Goal: Task Accomplishment & Management: Use online tool/utility

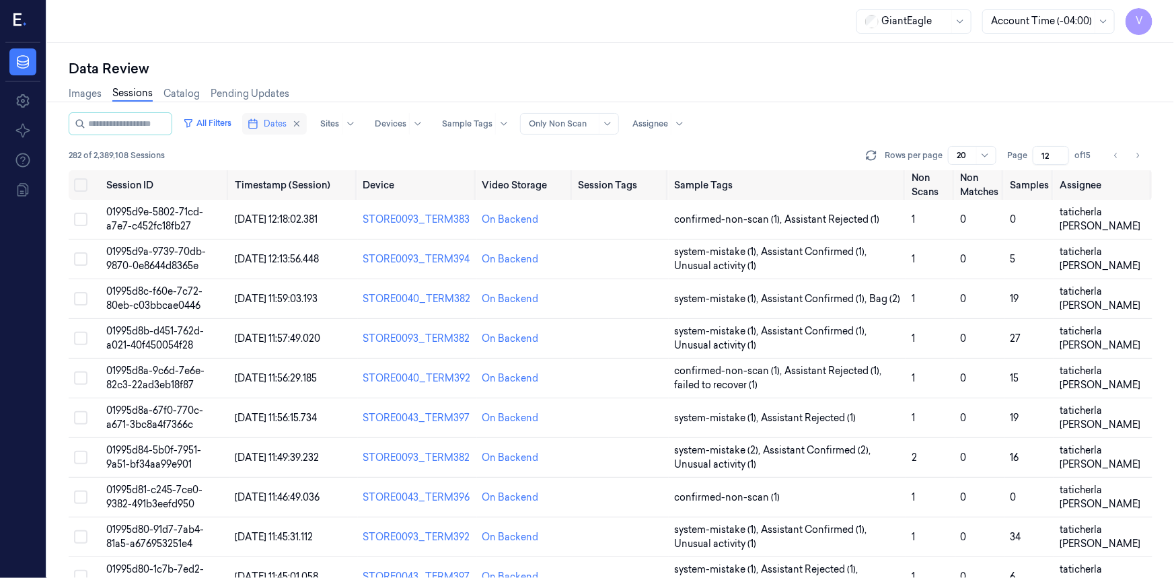
click at [284, 121] on span "Dates" at bounding box center [275, 124] width 23 height 12
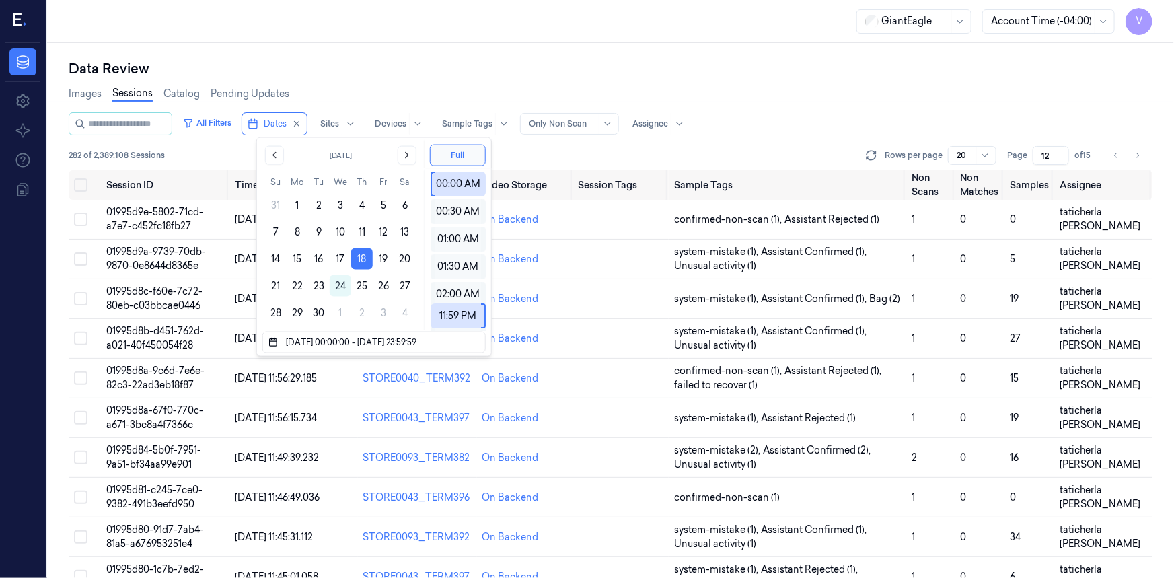
click at [444, 53] on div "Data Review Images Sessions Catalog Pending Updates All Filters Dates Sites Dev…" at bounding box center [610, 310] width 1127 height 535
type input "1"
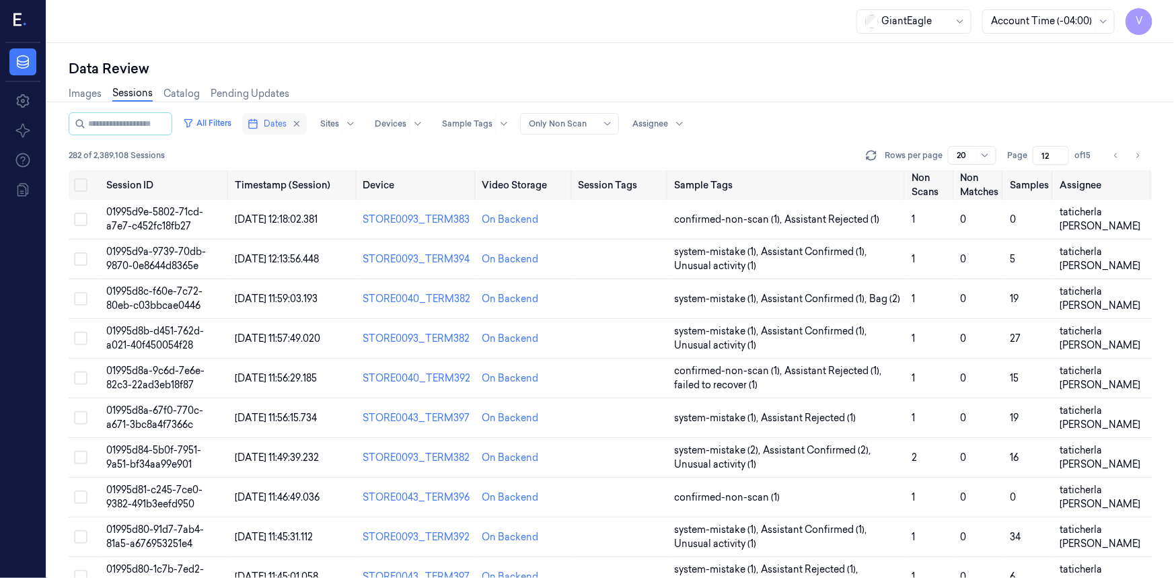
click at [276, 119] on button "Dates" at bounding box center [274, 124] width 65 height 22
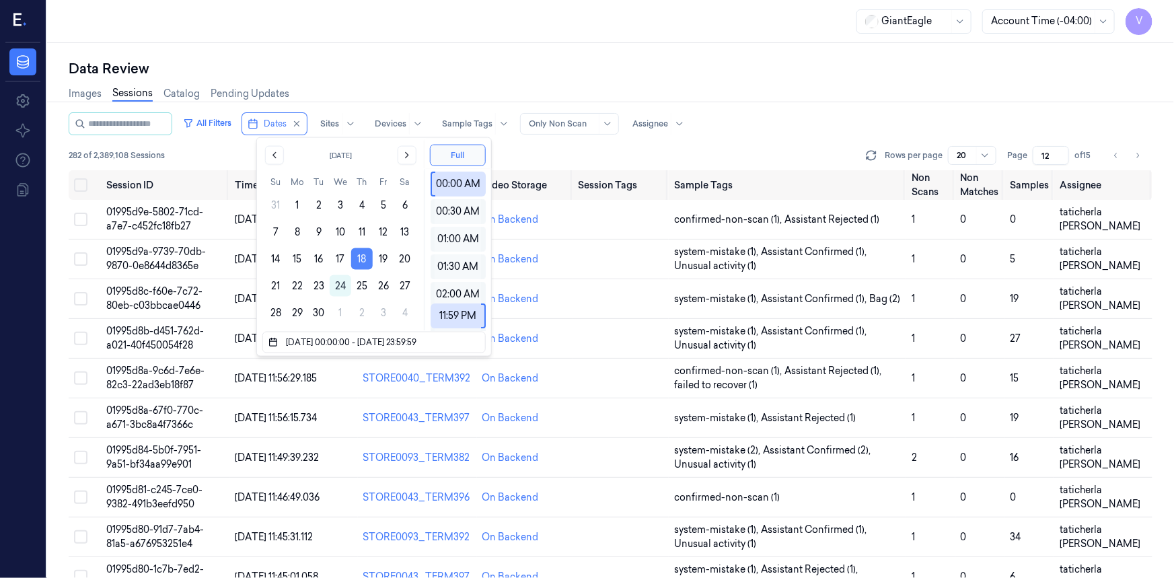
click at [361, 255] on button "18" at bounding box center [362, 259] width 22 height 22
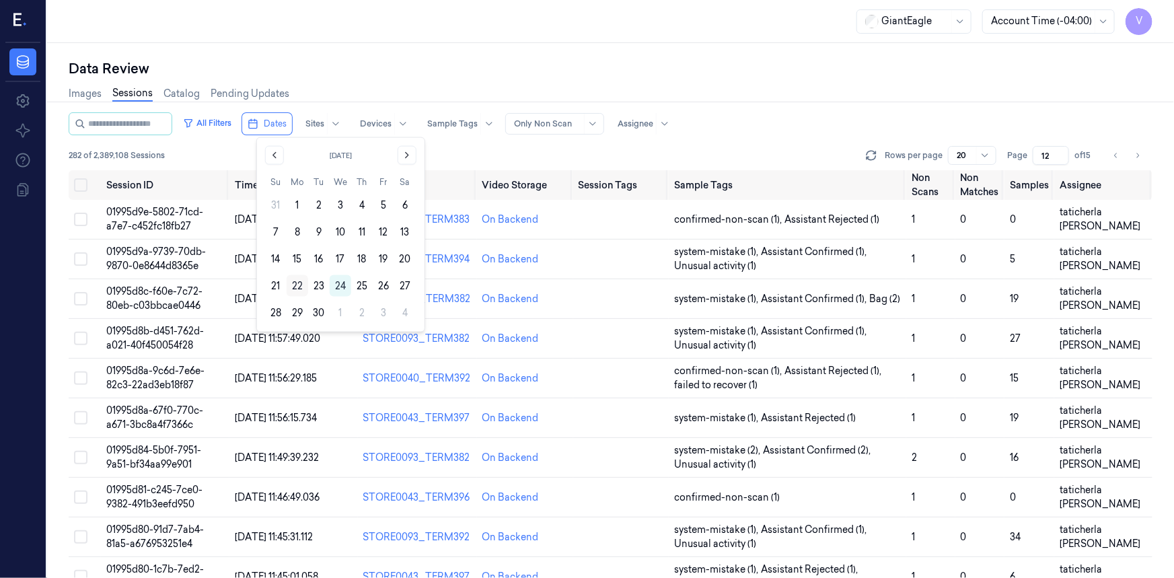
click at [301, 285] on button "22" at bounding box center [298, 286] width 22 height 22
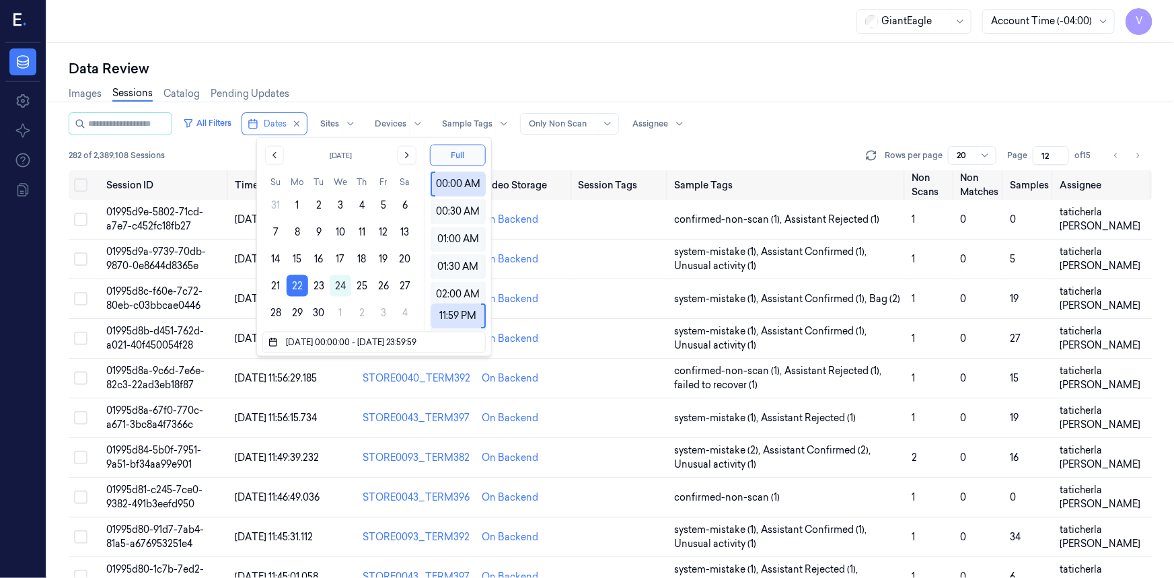
click at [395, 43] on div "Data Review Images Sessions Catalog Pending Updates All Filters Dates Sites Dev…" at bounding box center [610, 310] width 1127 height 535
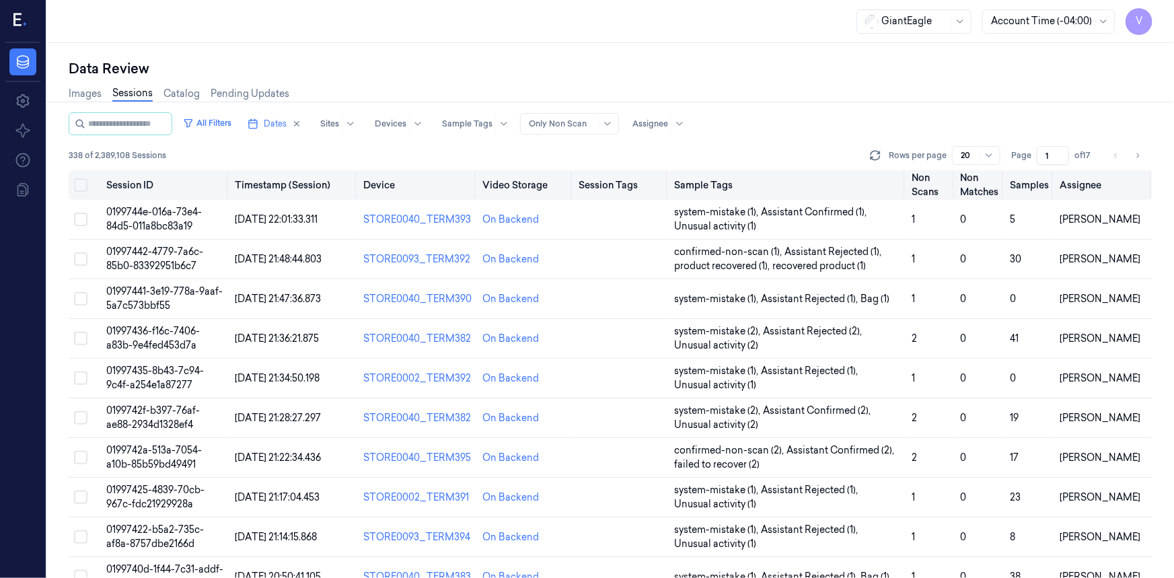
drag, startPoint x: 1053, startPoint y: 157, endPoint x: 1029, endPoint y: 174, distance: 28.9
click at [1029, 174] on div "All Filters Dates Sites Devices Sample Tags Alert Type Only Non Scan Assignee 3…" at bounding box center [610, 344] width 1083 height 465
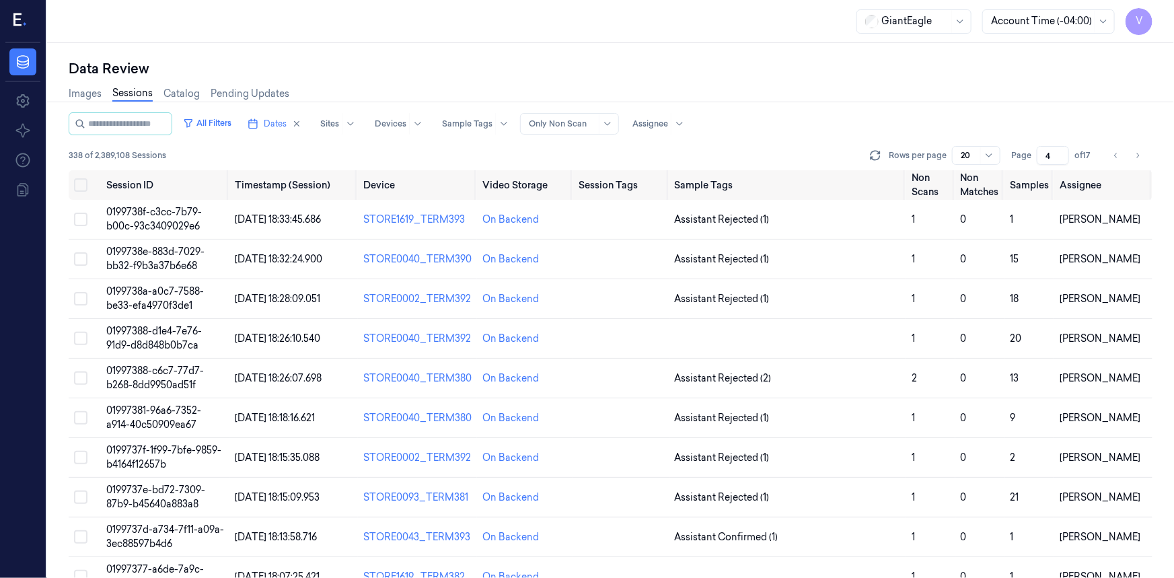
type input "4"
click at [142, 216] on span "0199738f-c3cc-7b79-b00c-93c3409029e6" at bounding box center [154, 219] width 96 height 26
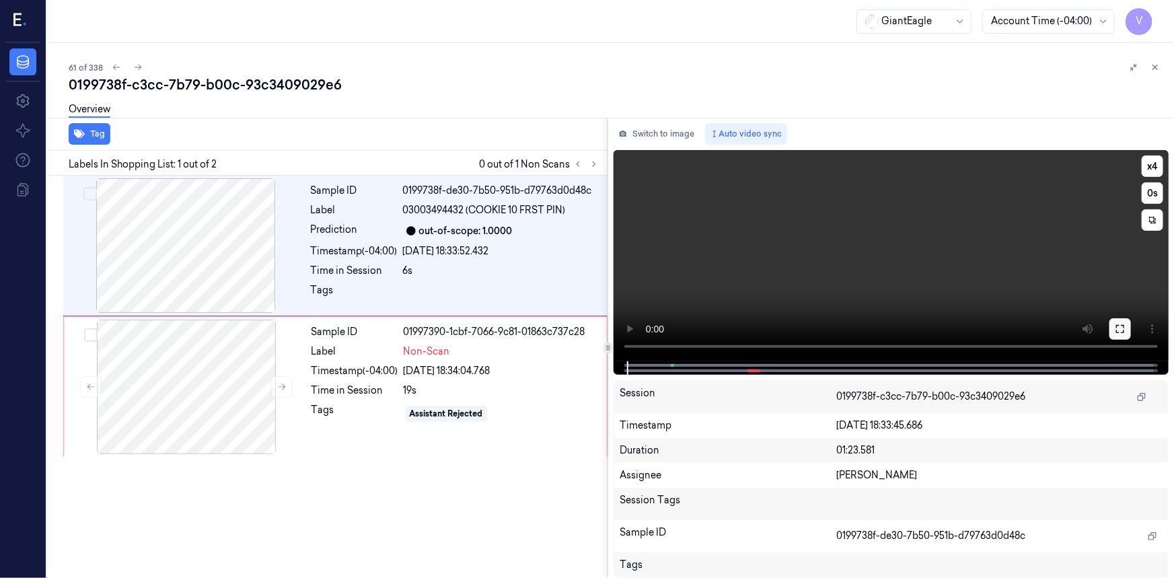
click at [1118, 332] on icon at bounding box center [1120, 329] width 8 height 8
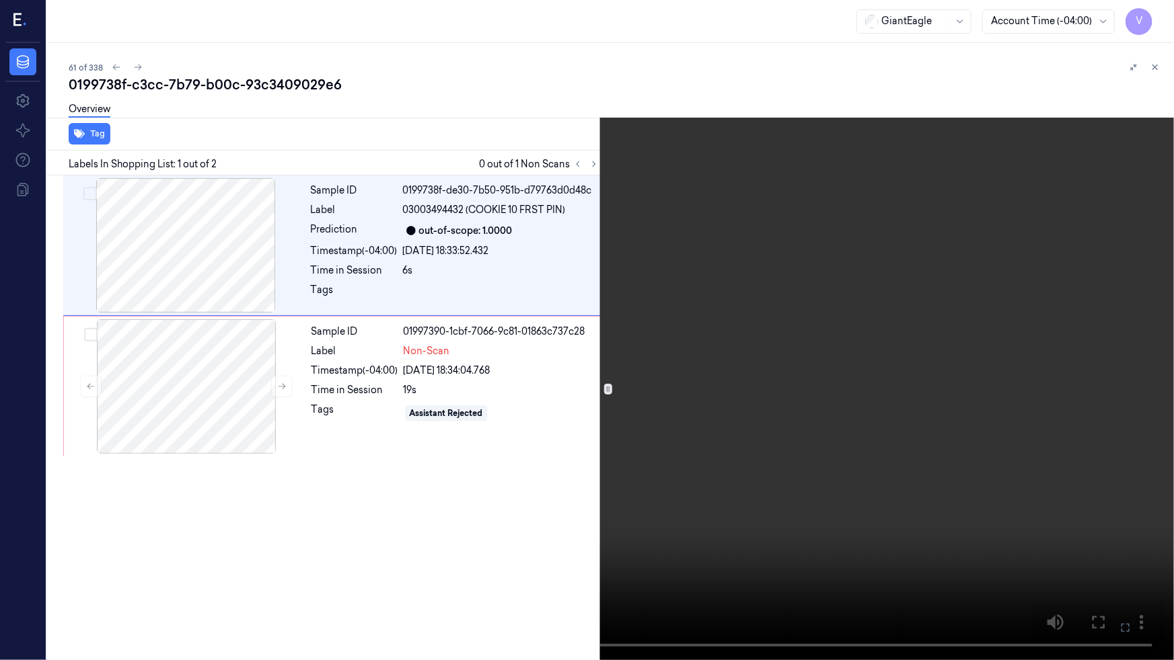
click at [0, 0] on icon at bounding box center [0, 0] width 0 height 0
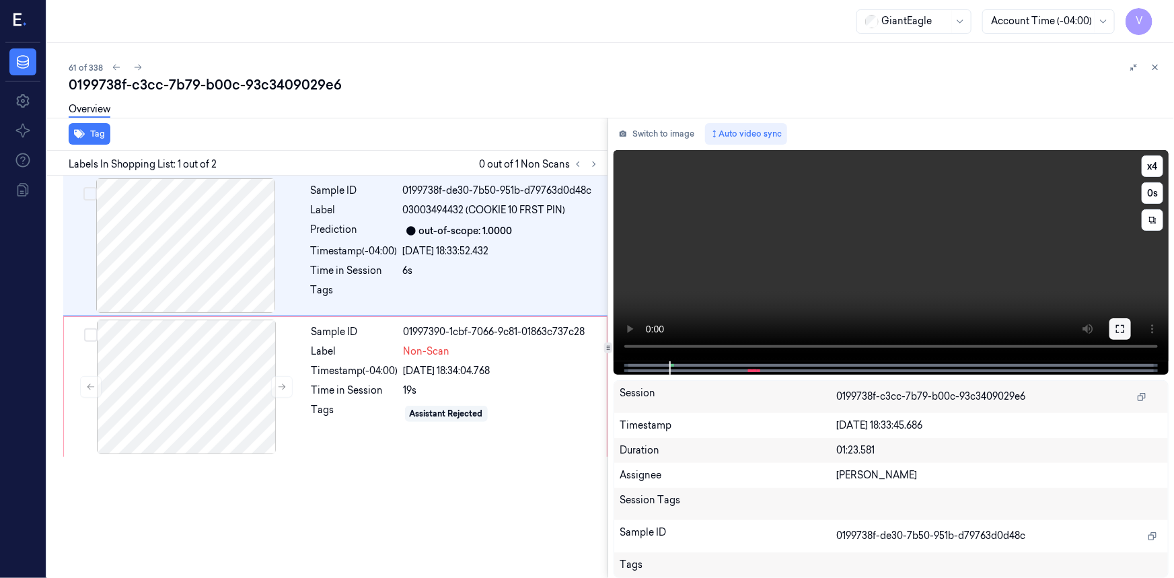
click at [1122, 331] on icon at bounding box center [1119, 328] width 11 height 11
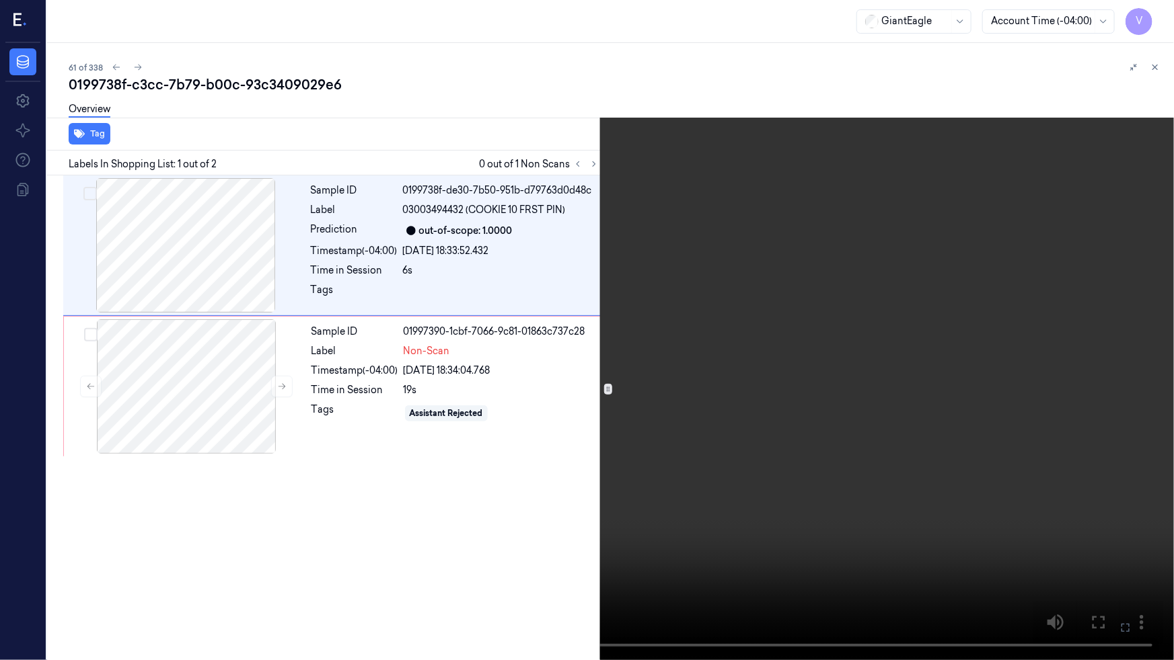
click at [0, 0] on icon at bounding box center [0, 0] width 0 height 0
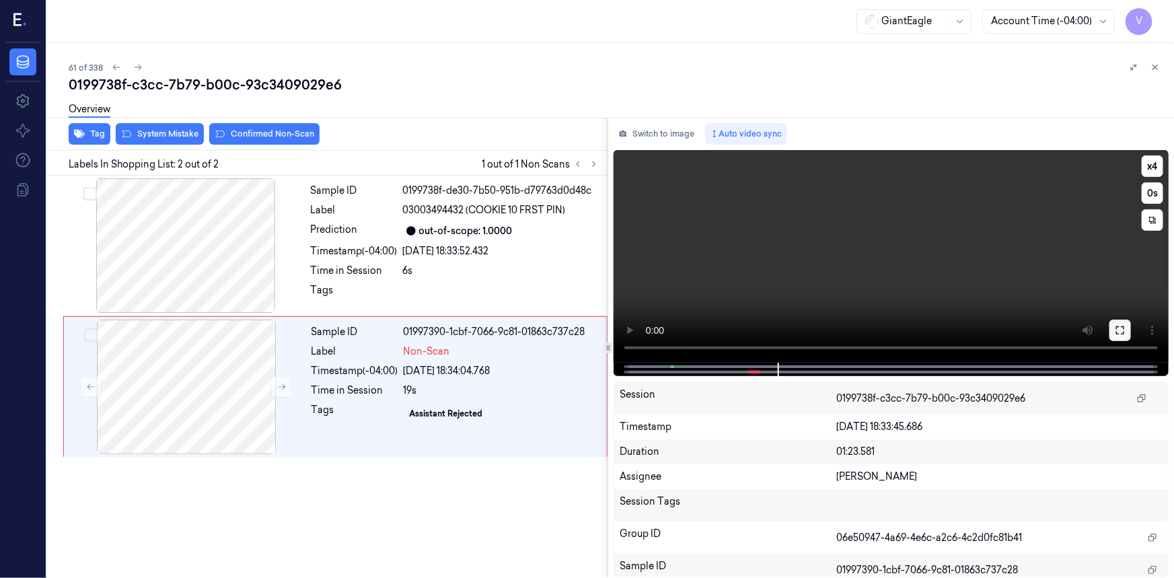
click at [1118, 334] on icon at bounding box center [1120, 330] width 8 height 8
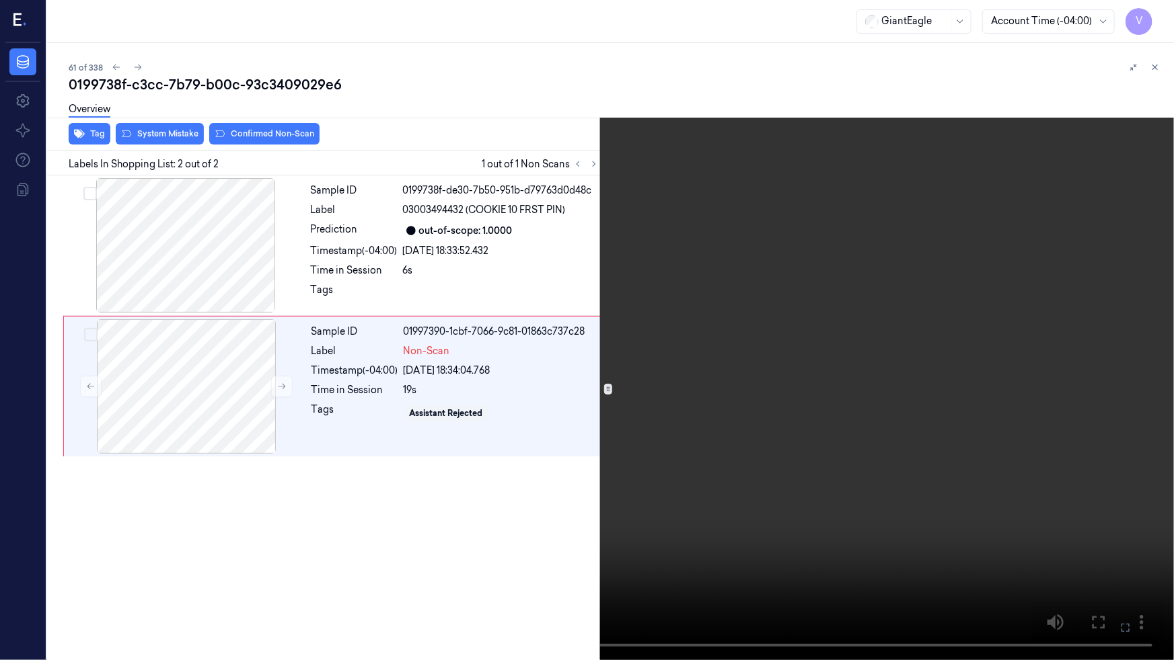
click at [617, 449] on video at bounding box center [587, 330] width 1174 height 660
click at [801, 432] on video at bounding box center [587, 330] width 1174 height 660
click at [898, 464] on video at bounding box center [587, 330] width 1174 height 660
click at [903, 525] on video at bounding box center [587, 330] width 1174 height 660
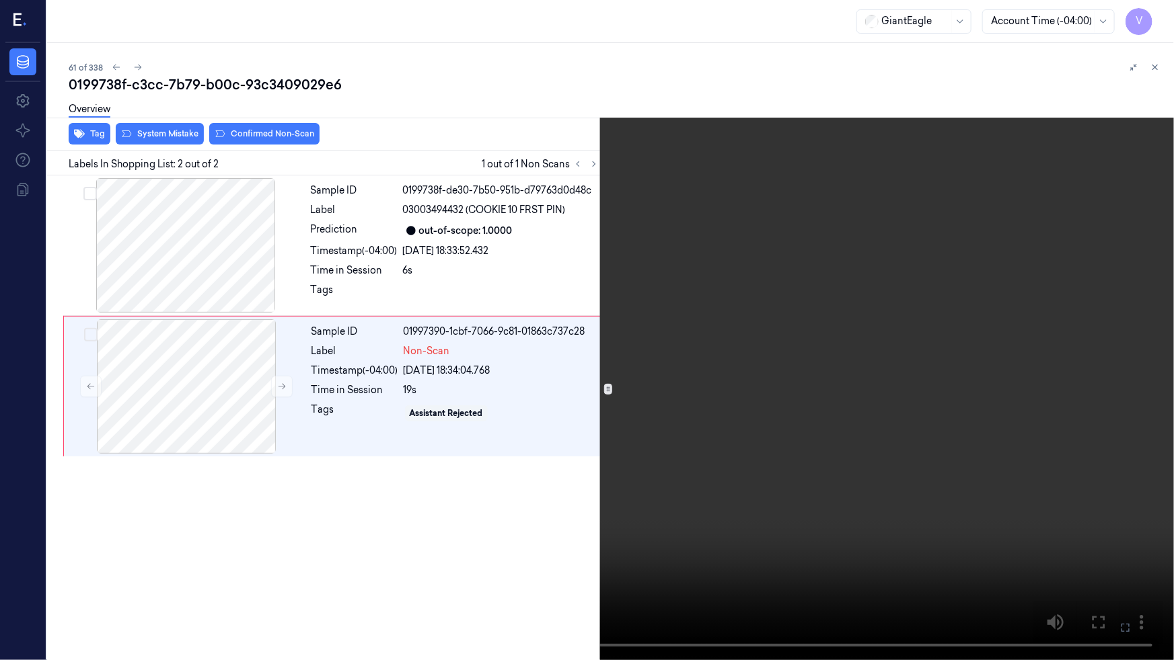
click at [930, 479] on video at bounding box center [587, 330] width 1174 height 660
drag, startPoint x: 994, startPoint y: 508, endPoint x: 1006, endPoint y: 513, distance: 13.2
click at [994, 508] on video at bounding box center [587, 330] width 1174 height 660
click at [0, 0] on button at bounding box center [0, 0] width 0 height 0
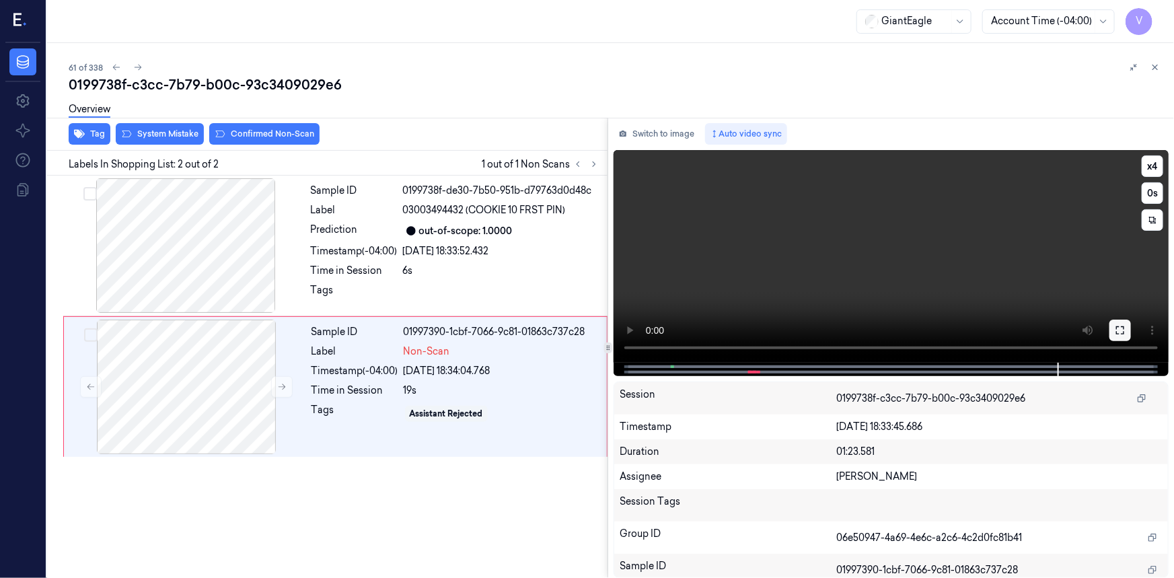
click at [1122, 330] on icon at bounding box center [1119, 330] width 11 height 11
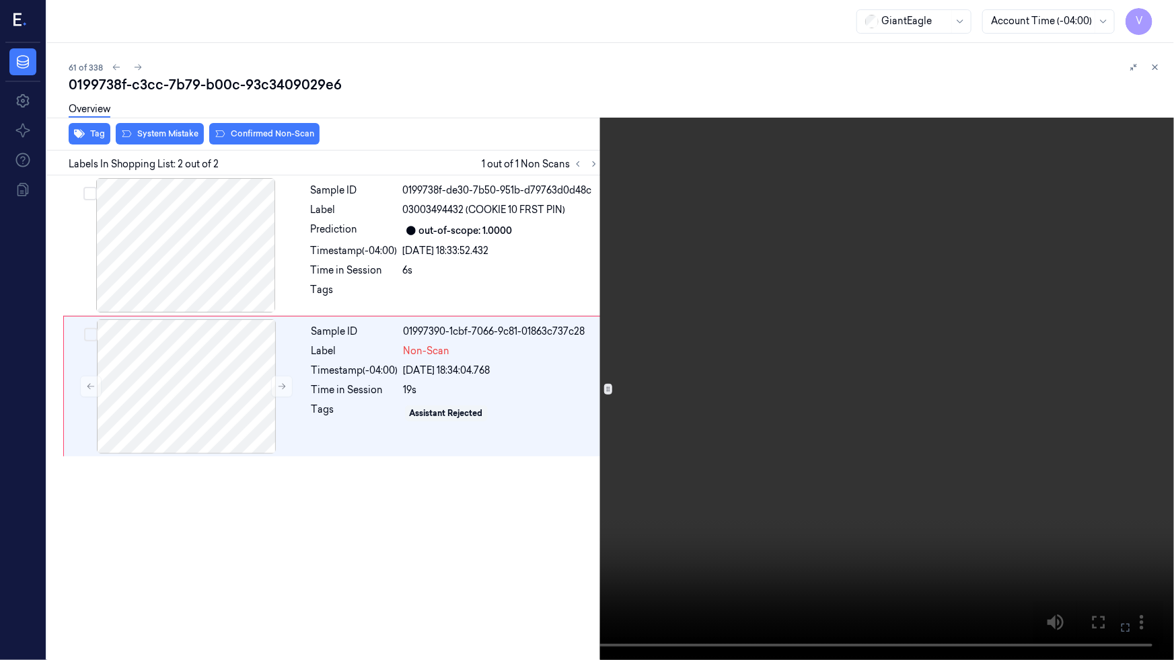
click at [879, 517] on video at bounding box center [587, 330] width 1174 height 660
click at [871, 538] on video at bounding box center [587, 330] width 1174 height 660
click at [905, 478] on video at bounding box center [587, 330] width 1174 height 660
click at [0, 0] on icon at bounding box center [0, 0] width 0 height 0
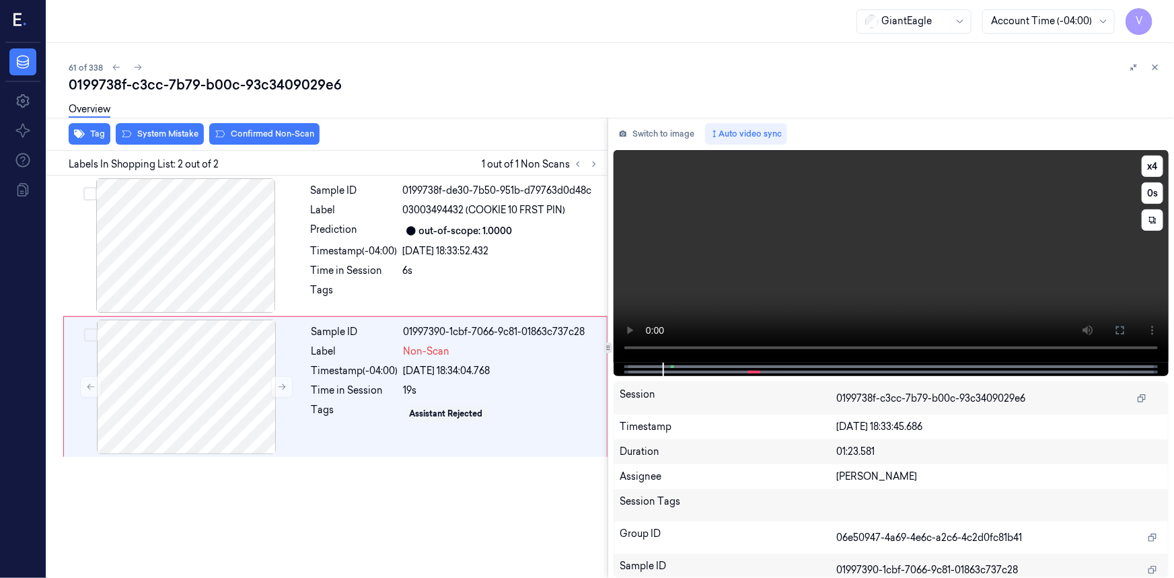
drag, startPoint x: 1116, startPoint y: 323, endPoint x: 1116, endPoint y: 378, distance: 54.5
click at [1116, 325] on button at bounding box center [1120, 330] width 22 height 22
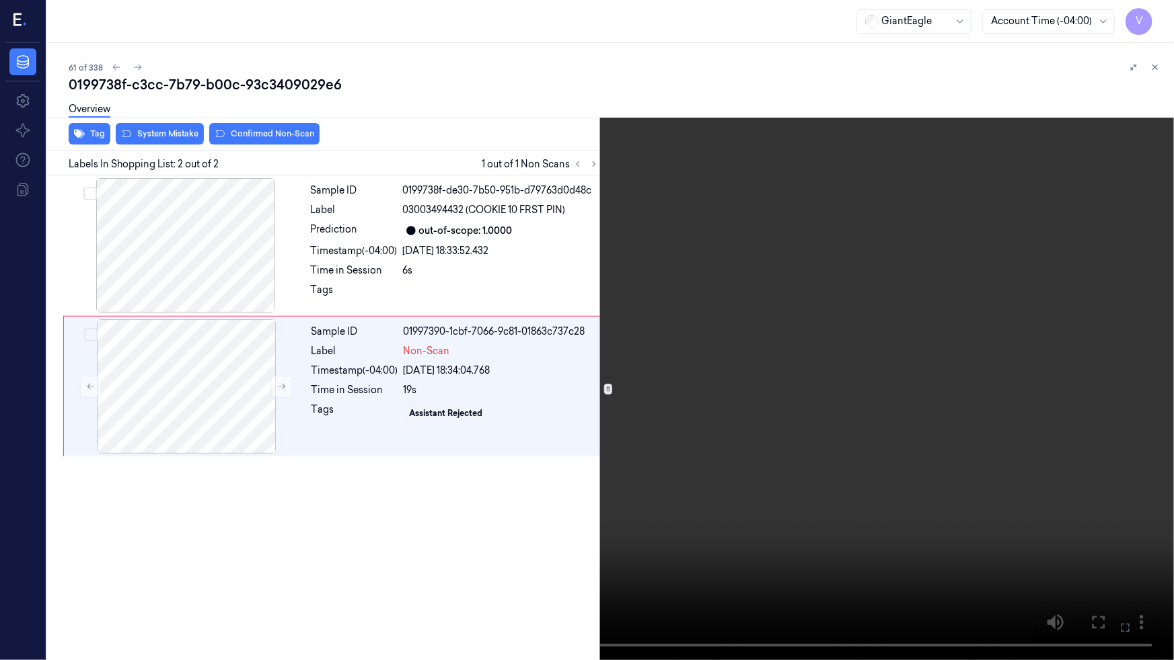
click at [861, 508] on video at bounding box center [587, 330] width 1174 height 660
click at [936, 500] on video at bounding box center [587, 330] width 1174 height 660
click at [0, 0] on icon at bounding box center [0, 0] width 0 height 0
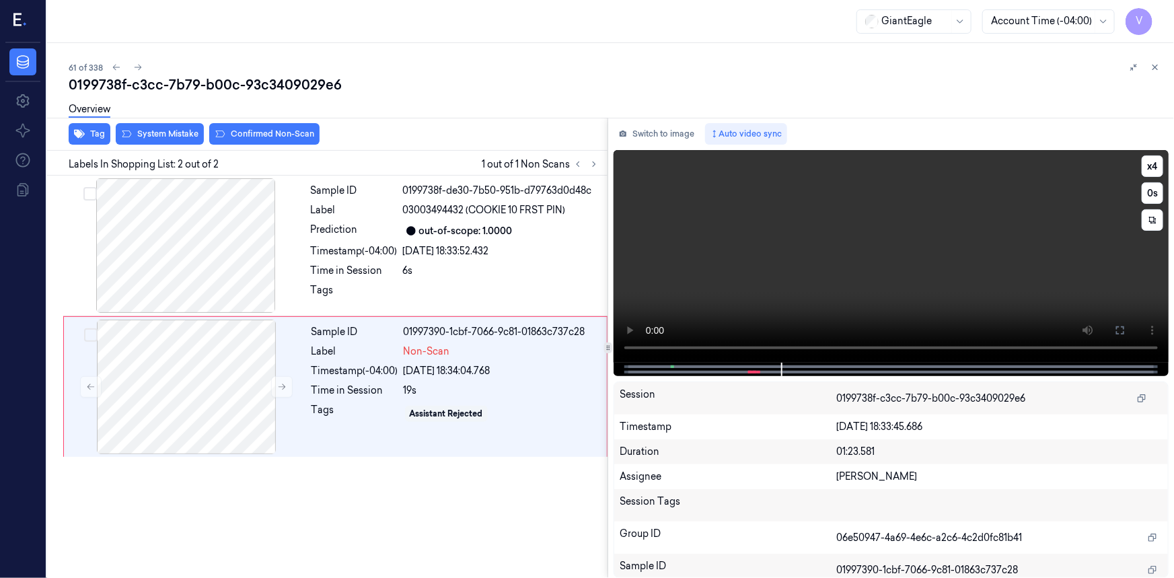
click at [738, 283] on video at bounding box center [890, 256] width 555 height 213
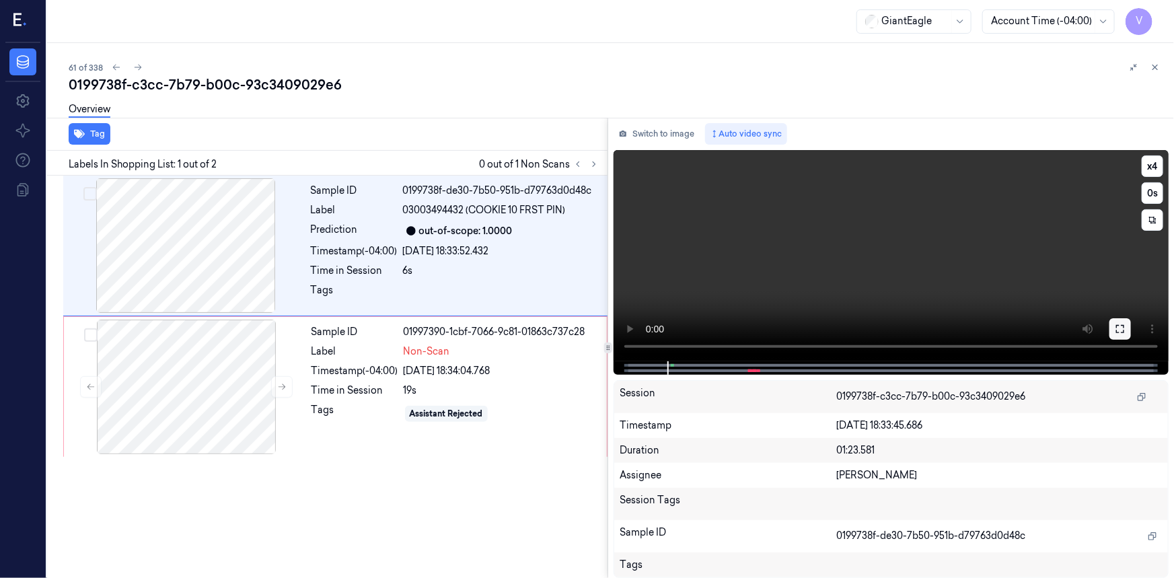
drag, startPoint x: 1122, startPoint y: 332, endPoint x: 1056, endPoint y: 397, distance: 93.2
click at [1122, 332] on icon at bounding box center [1119, 328] width 11 height 11
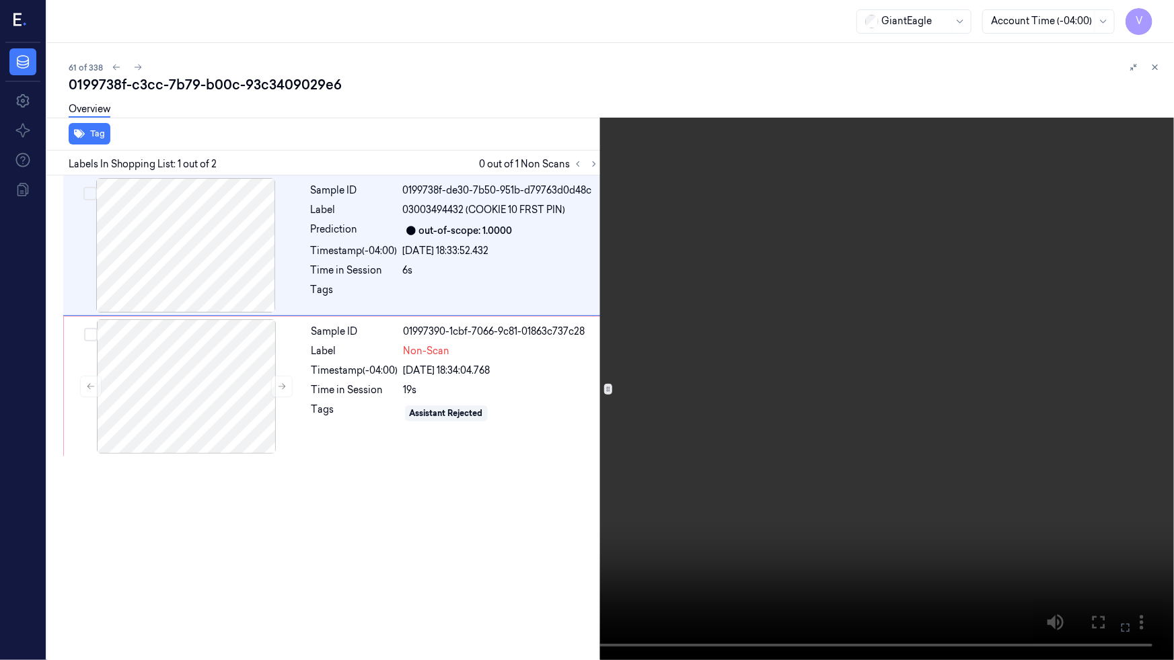
click at [0, 0] on icon at bounding box center [0, 0] width 0 height 0
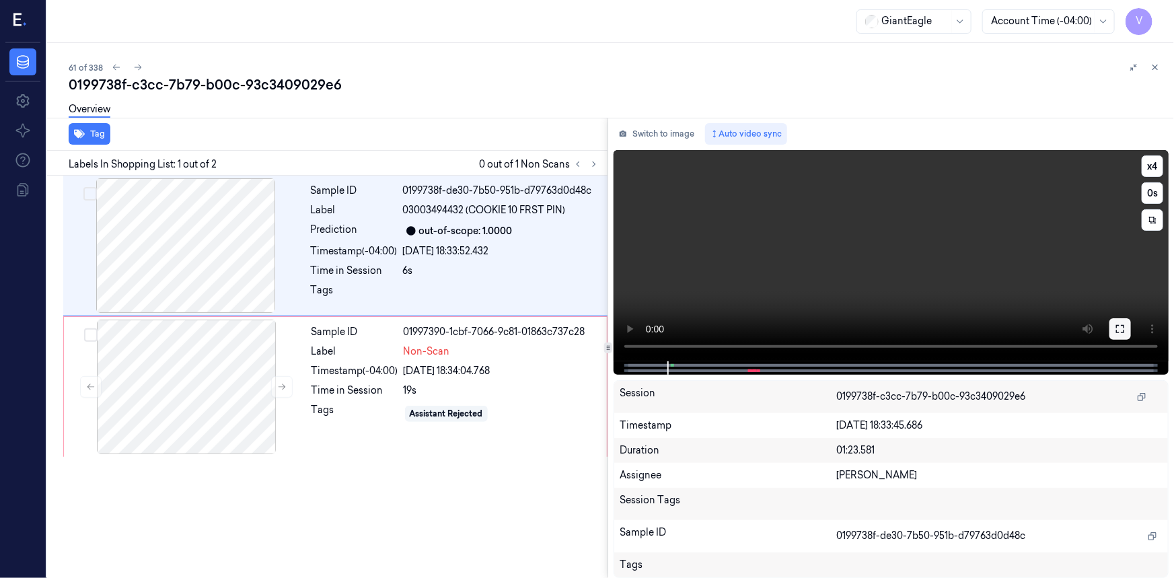
click at [1114, 330] on icon at bounding box center [1119, 328] width 11 height 11
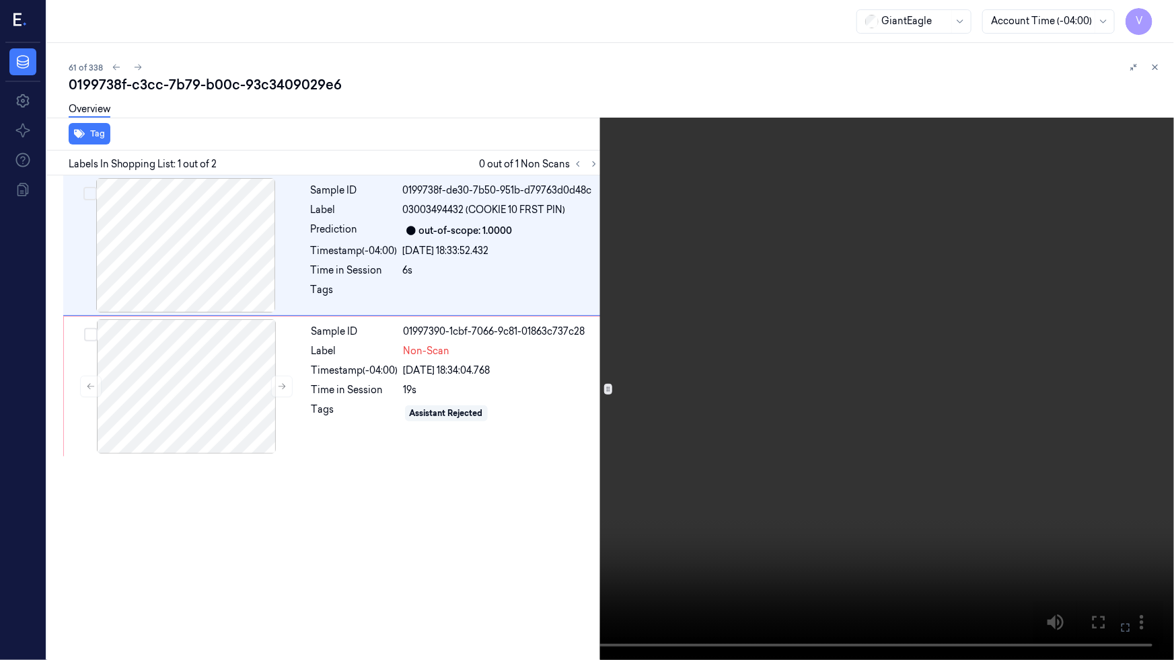
click at [771, 421] on video at bounding box center [587, 330] width 1174 height 660
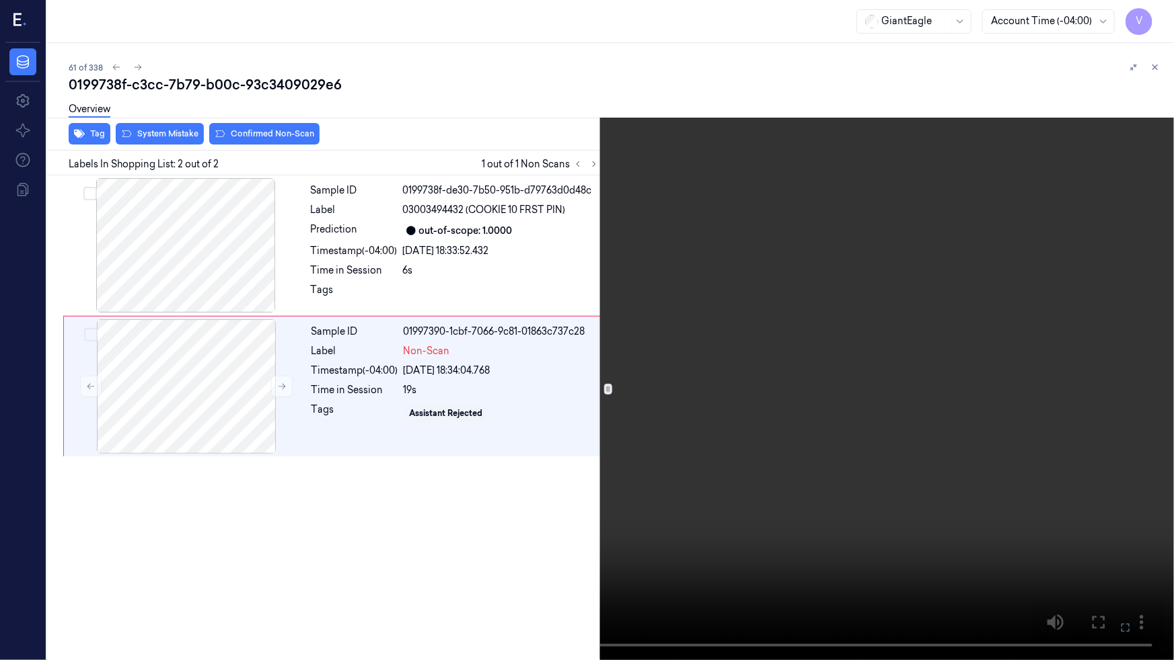
click at [747, 577] on video at bounding box center [587, 330] width 1174 height 660
click at [1164, 13] on button "x 4" at bounding box center [1158, 16] width 22 height 22
click at [1163, 13] on button "x 1" at bounding box center [1158, 16] width 22 height 22
click at [877, 223] on video at bounding box center [587, 330] width 1174 height 660
click at [893, 342] on video at bounding box center [587, 330] width 1174 height 660
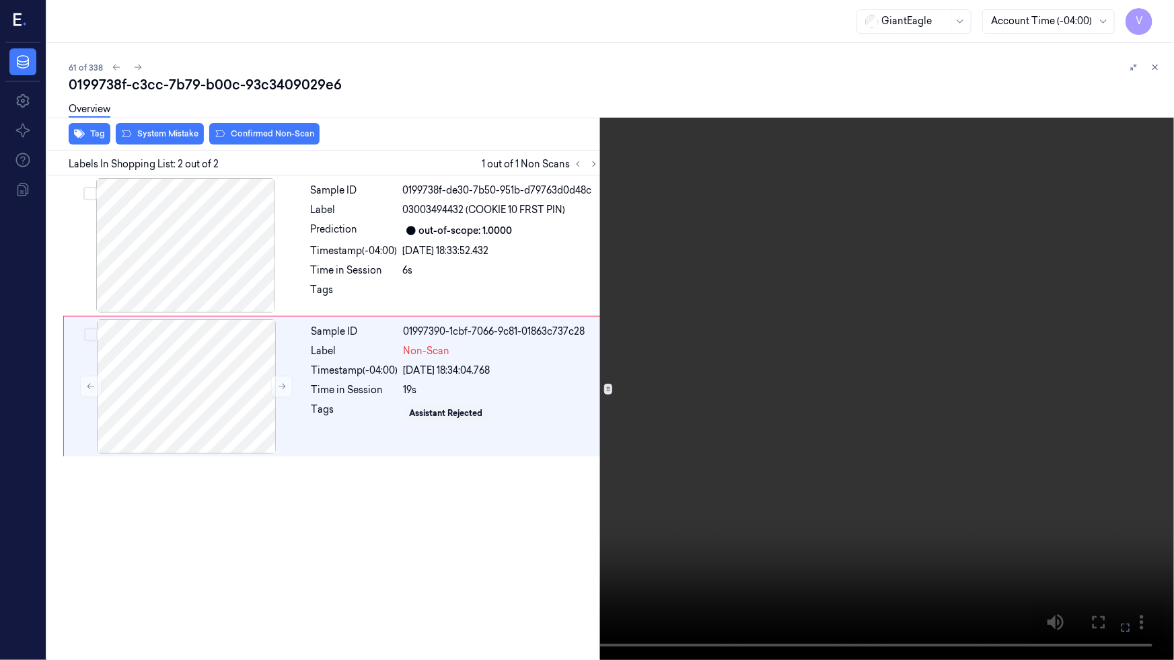
click at [356, 577] on video at bounding box center [587, 330] width 1174 height 660
click at [0, 0] on icon at bounding box center [0, 0] width 0 height 0
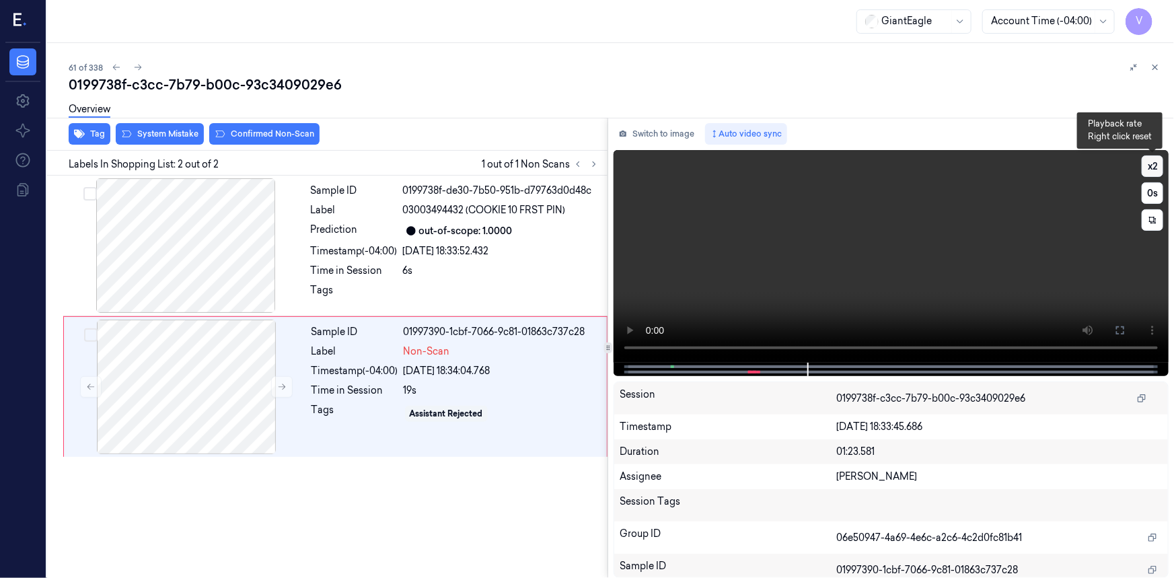
click at [1145, 168] on button "x 2" at bounding box center [1152, 166] width 22 height 22
click at [1120, 336] on button at bounding box center [1120, 330] width 22 height 22
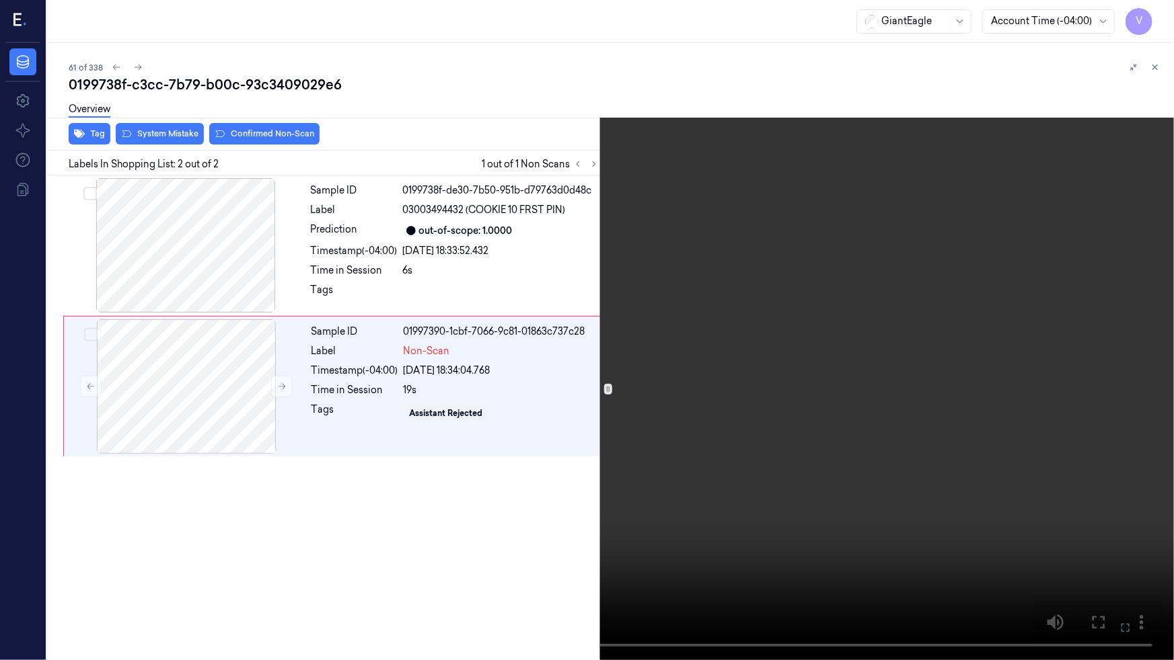
click at [0, 0] on icon at bounding box center [0, 0] width 0 height 0
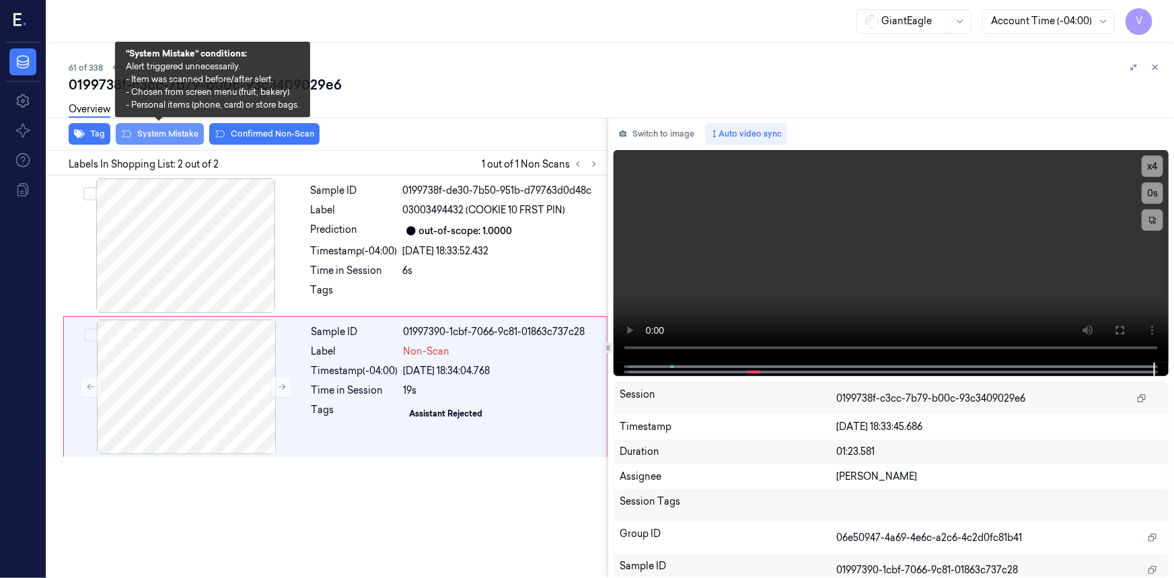
click at [181, 130] on button "System Mistake" at bounding box center [160, 134] width 88 height 22
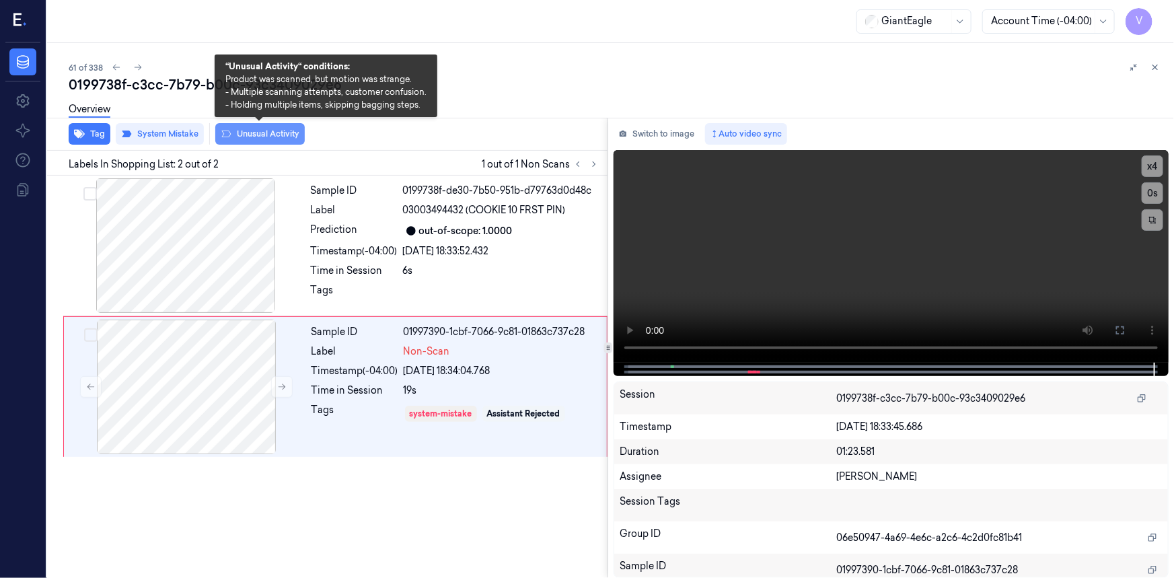
click at [250, 138] on button "Unusual Activity" at bounding box center [259, 134] width 89 height 22
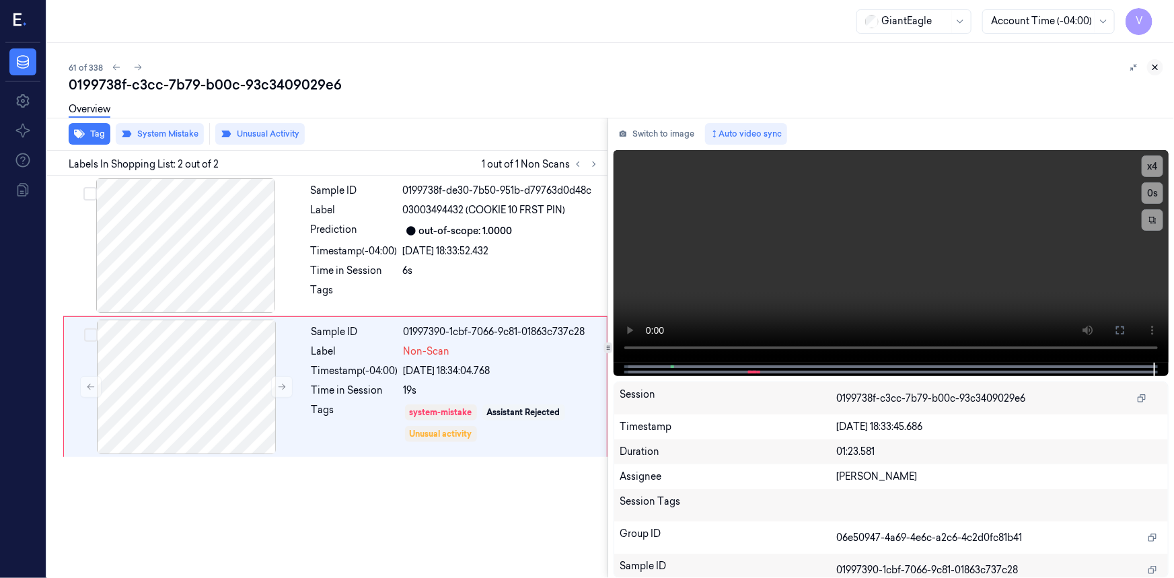
click at [1154, 68] on icon at bounding box center [1155, 67] width 5 height 5
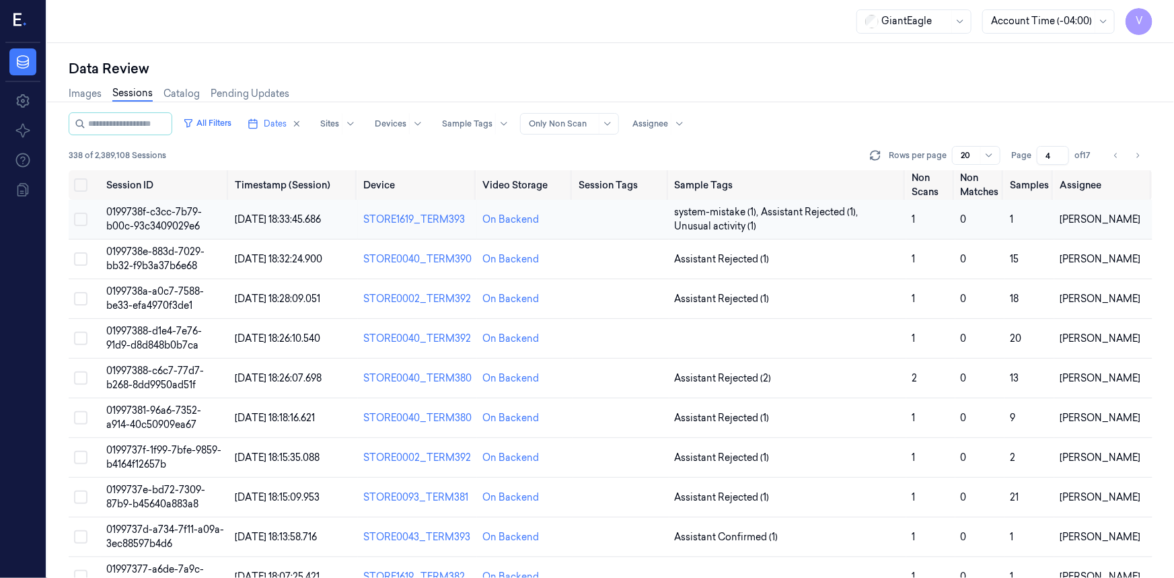
click at [167, 225] on span "0199738f-c3cc-7b79-b00c-93c3409029e6" at bounding box center [154, 219] width 96 height 26
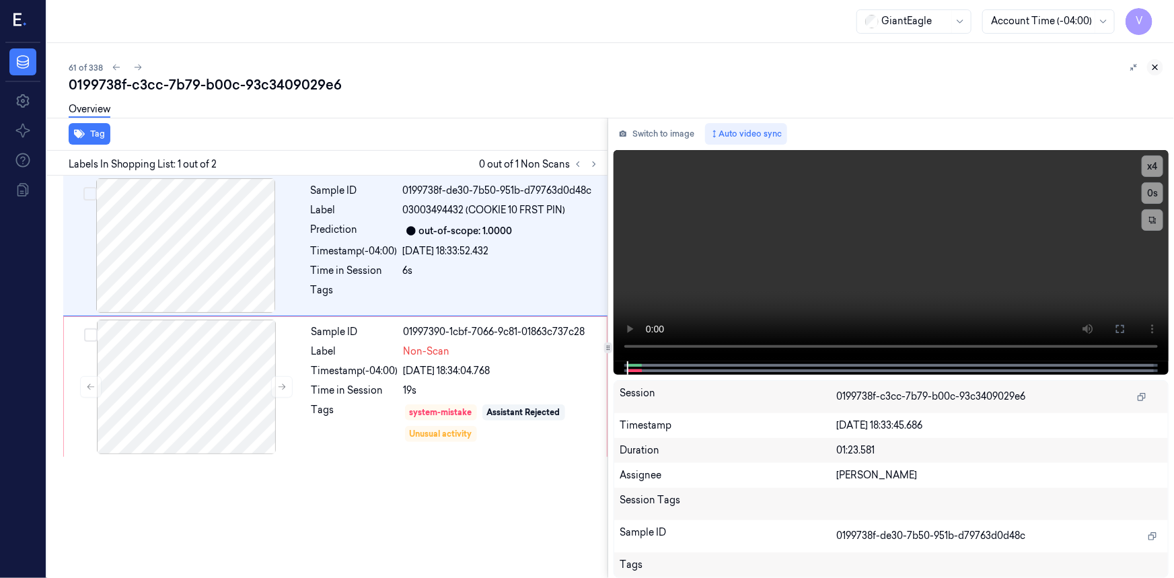
click at [1154, 69] on icon at bounding box center [1154, 67] width 9 height 9
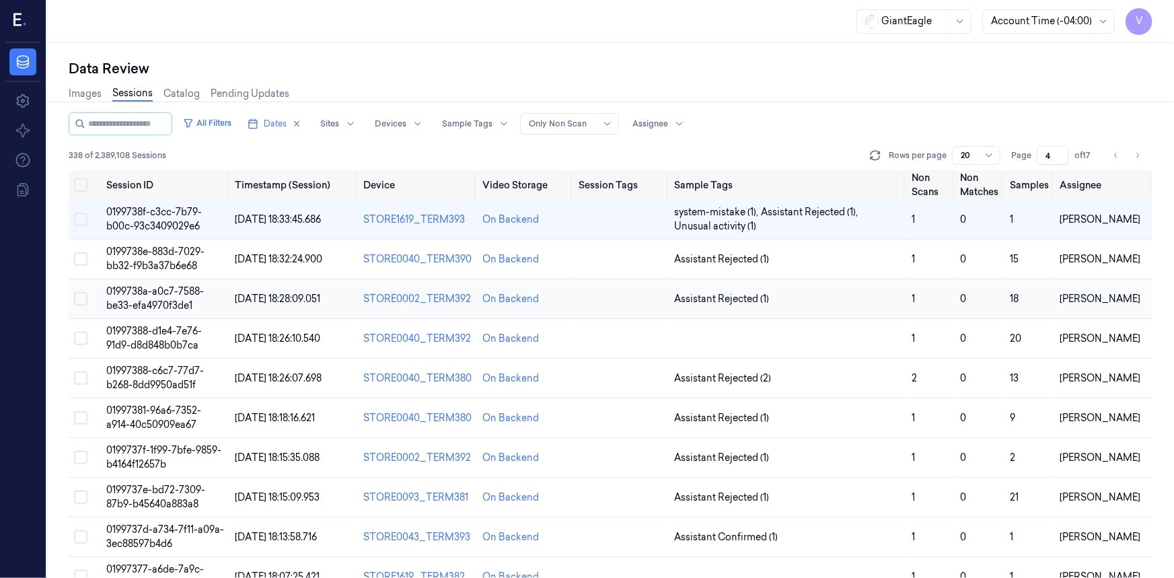
click at [153, 292] on span "0199738a-a0c7-7588-be33-efa4970f3de1" at bounding box center [155, 298] width 98 height 26
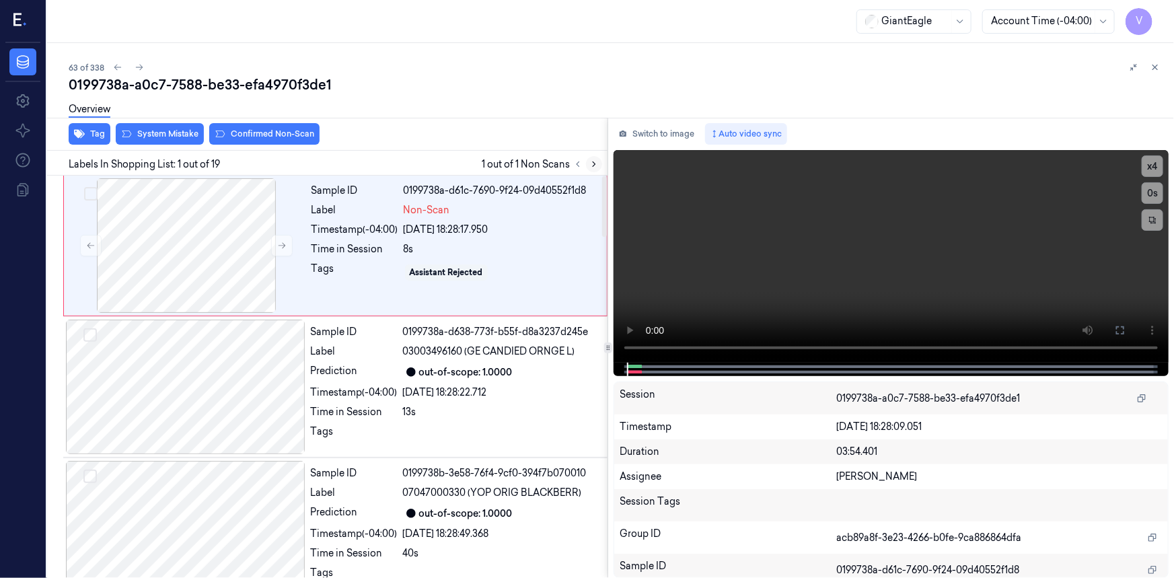
click at [591, 162] on icon at bounding box center [593, 163] width 9 height 9
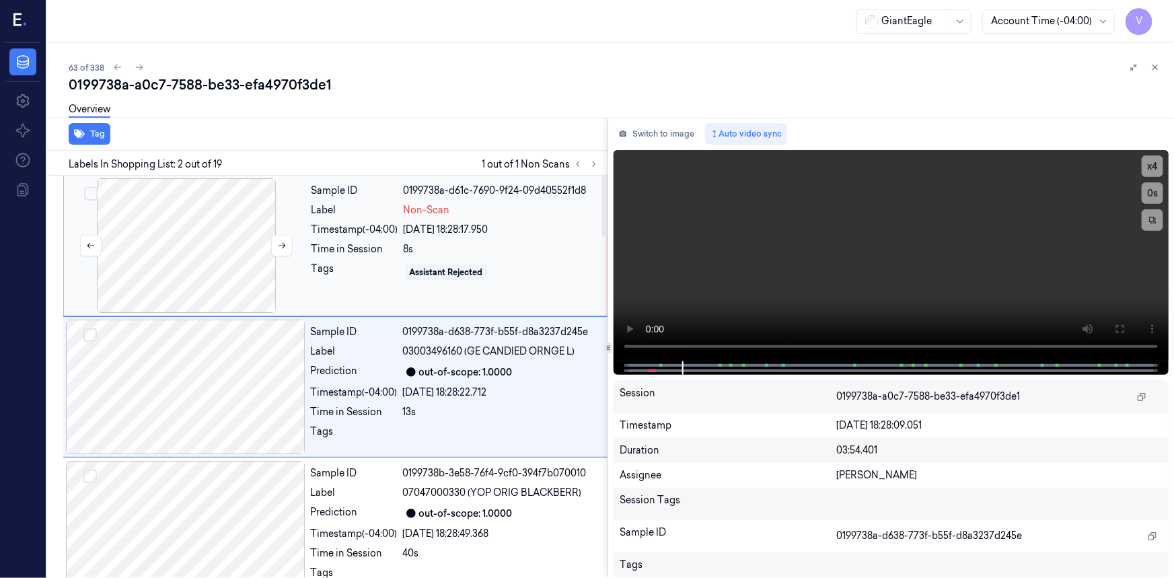
click at [229, 210] on div at bounding box center [186, 245] width 239 height 135
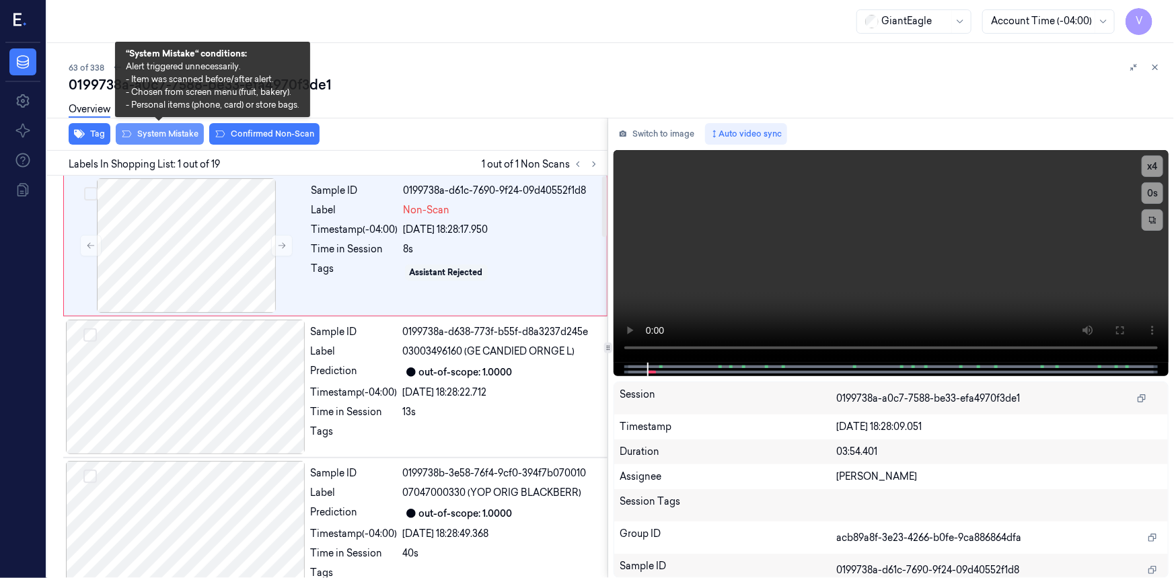
click at [151, 128] on button "System Mistake" at bounding box center [160, 134] width 88 height 22
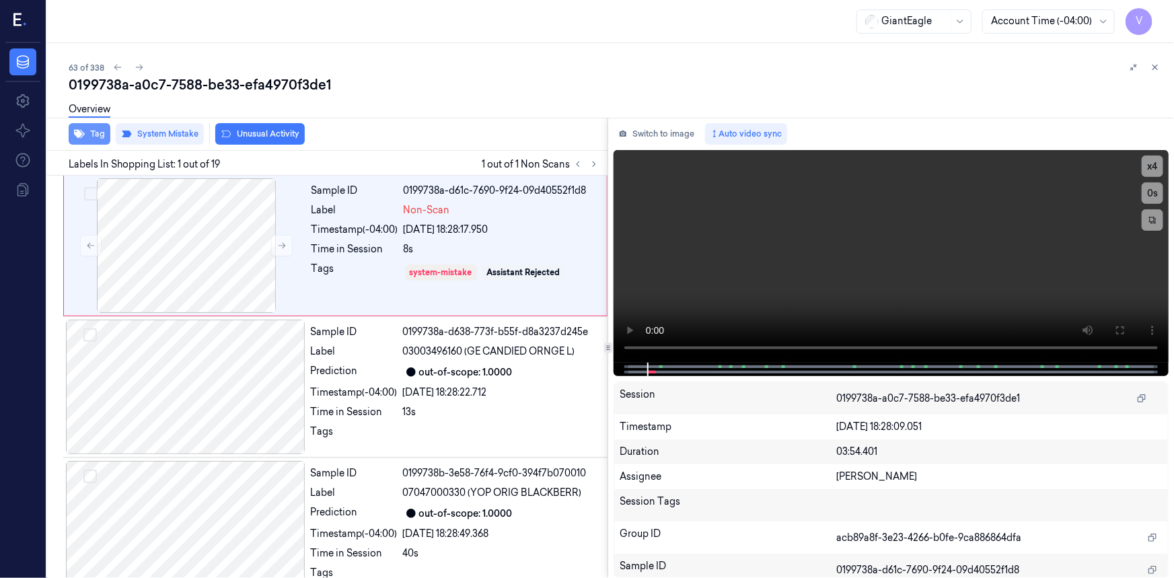
click at [104, 132] on button "Tag" at bounding box center [90, 134] width 42 height 22
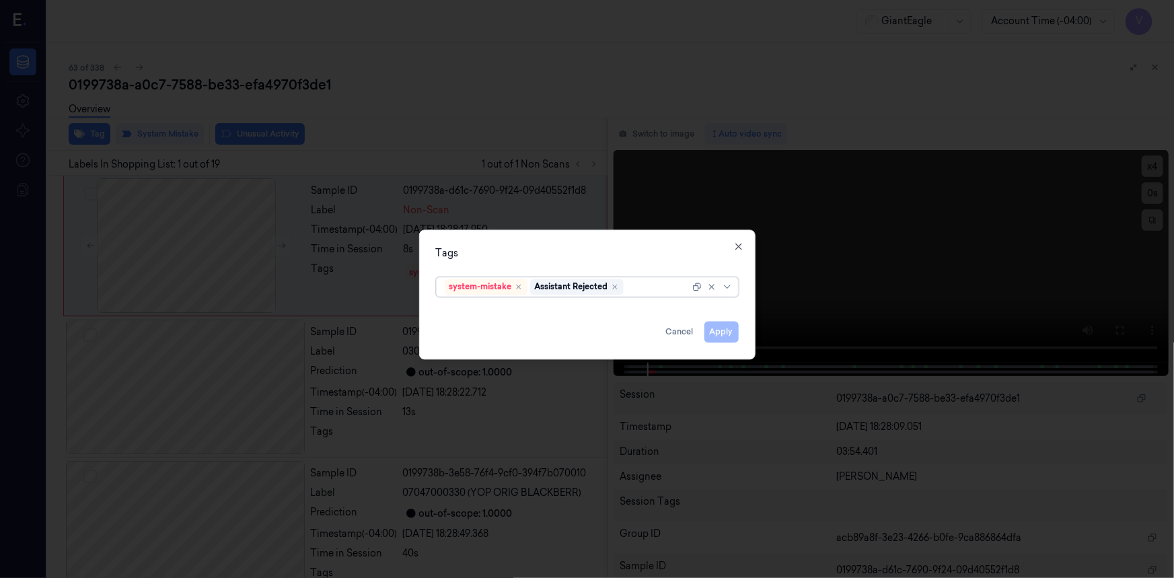
click at [654, 291] on div at bounding box center [657, 287] width 63 height 14
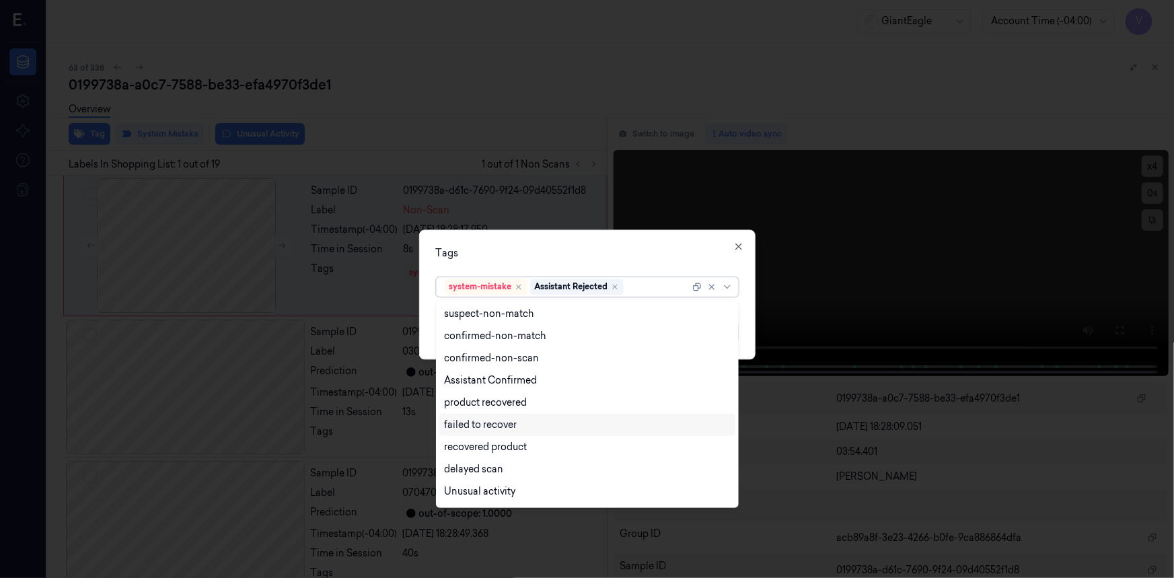
scroll to position [108, 0]
click at [451, 470] on div "Bag" at bounding box center [454, 472] width 18 height 14
click at [699, 253] on div "Tags" at bounding box center [587, 253] width 303 height 14
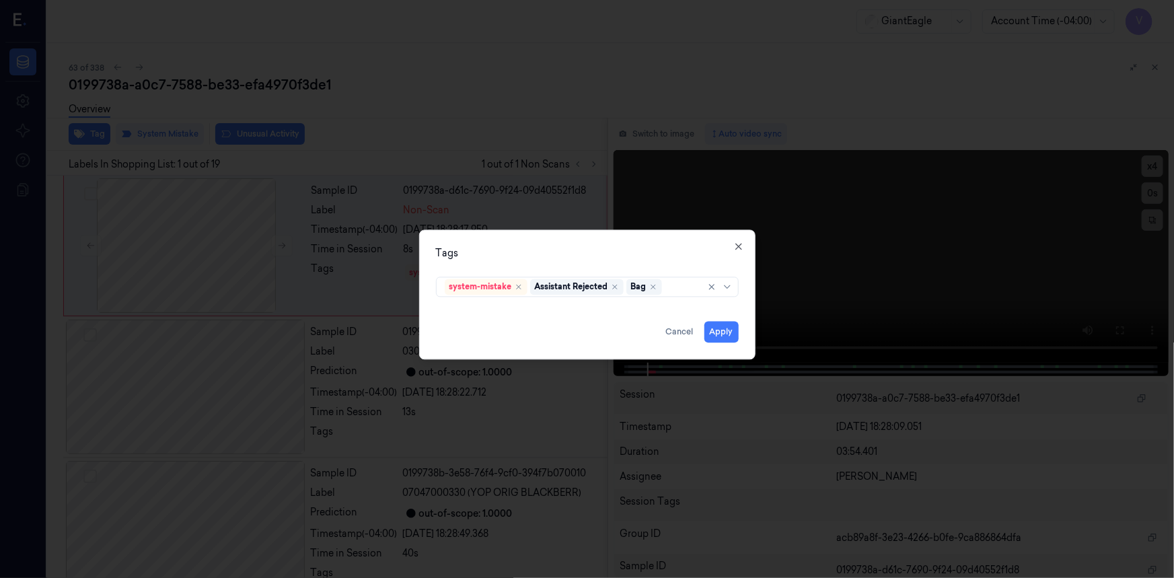
click at [738, 252] on div "Tags system-mistake Assistant Rejected Bag Apply Cancel Close" at bounding box center [587, 294] width 336 height 130
click at [734, 242] on icon "button" at bounding box center [738, 246] width 11 height 11
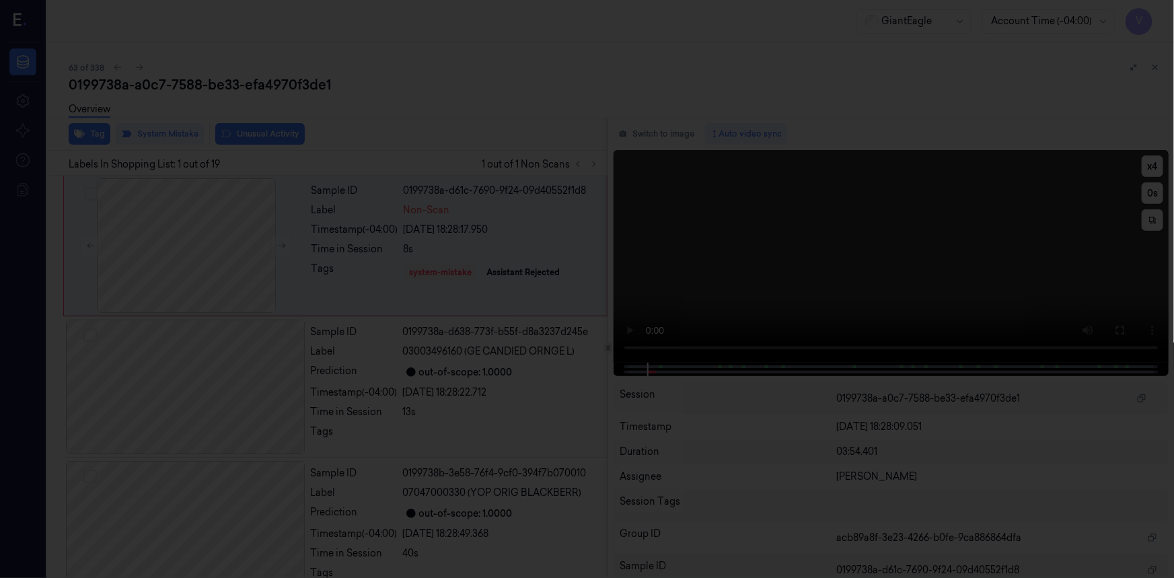
click at [753, 261] on video at bounding box center [890, 256] width 555 height 213
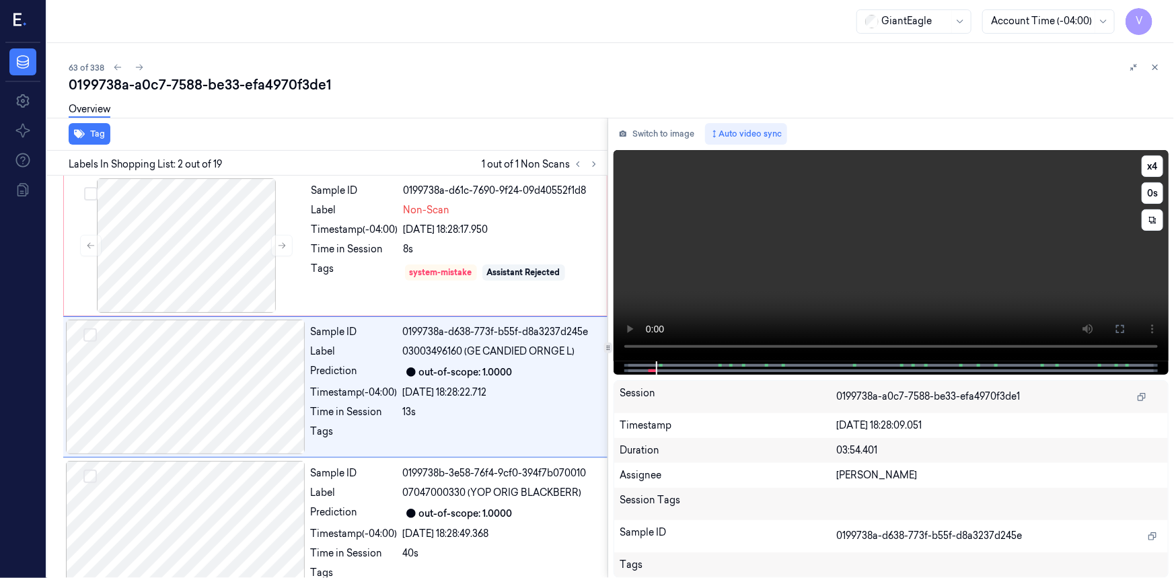
scroll to position [9, 0]
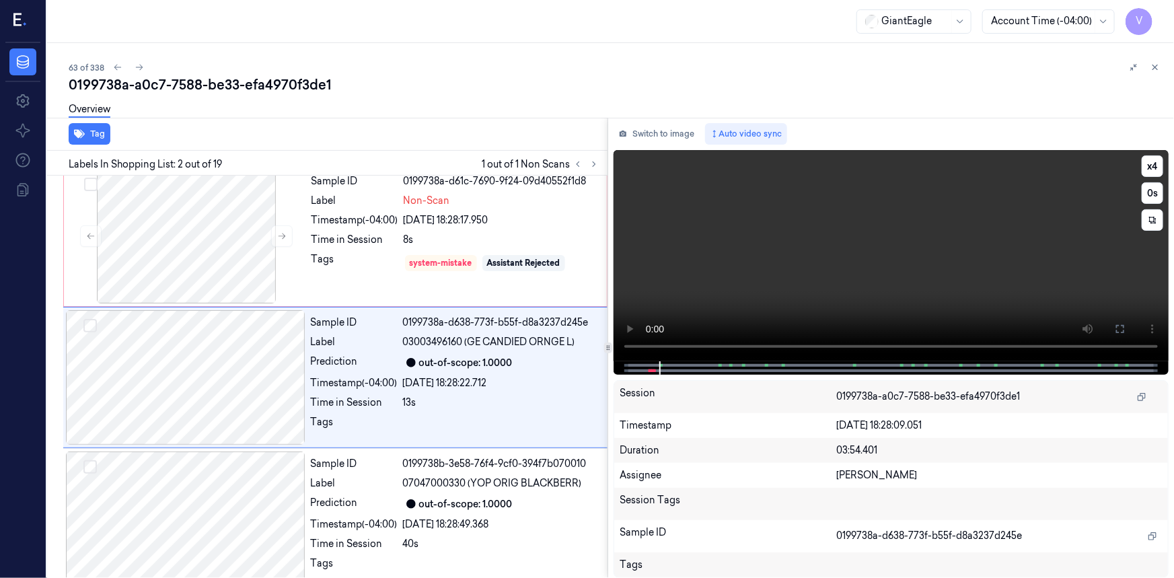
click at [753, 262] on video at bounding box center [890, 255] width 555 height 211
click at [100, 137] on button "Tag" at bounding box center [90, 134] width 42 height 22
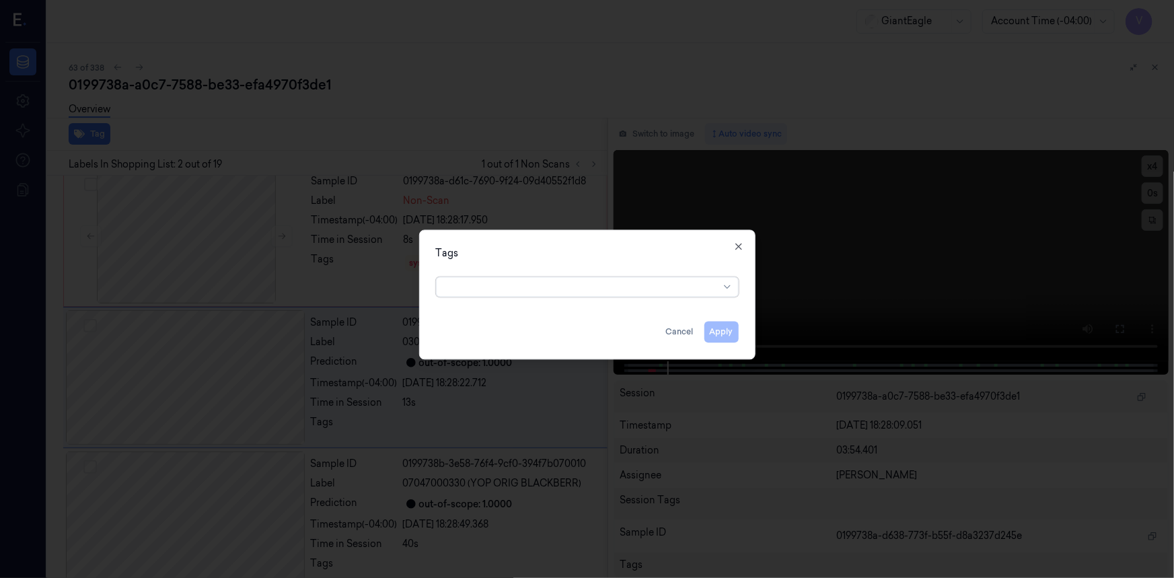
click at [649, 291] on div at bounding box center [582, 287] width 274 height 14
click at [733, 249] on icon "button" at bounding box center [738, 246] width 11 height 11
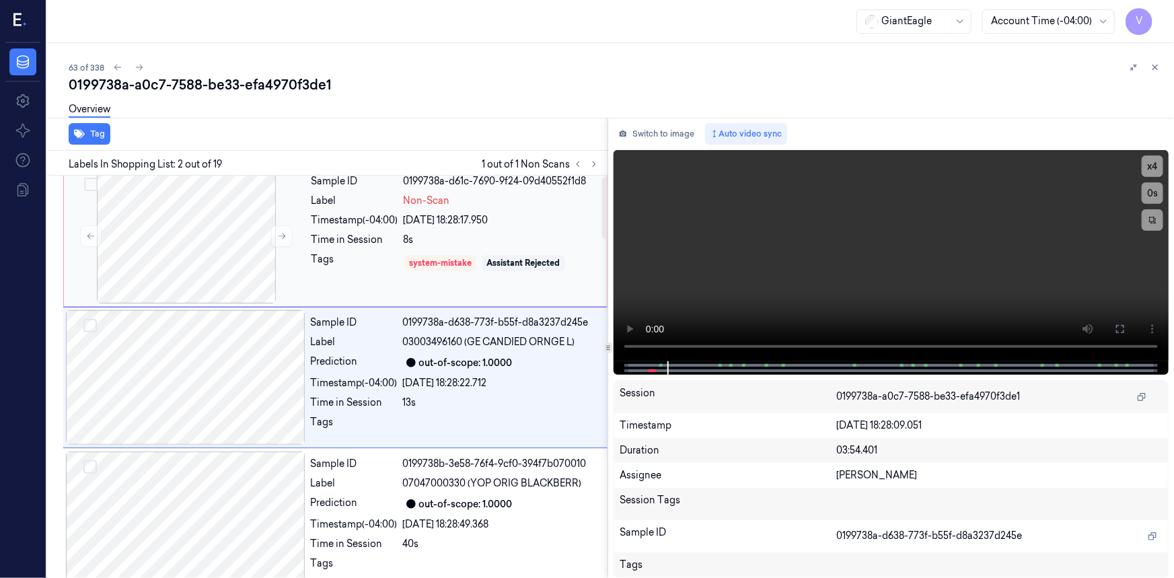
click at [329, 241] on div "Time in Session" at bounding box center [354, 240] width 87 height 14
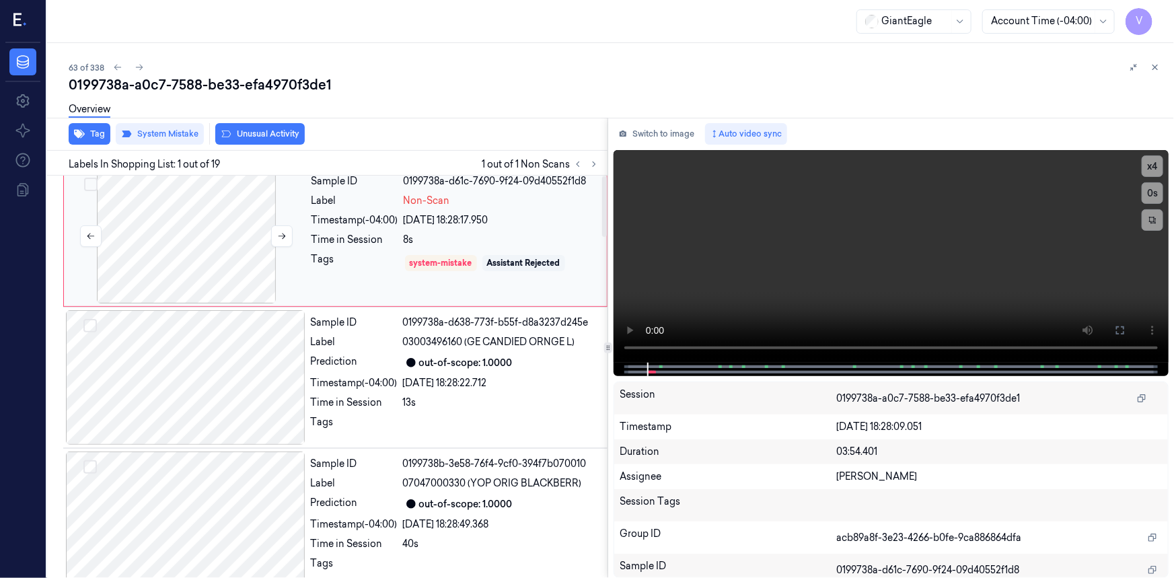
scroll to position [0, 0]
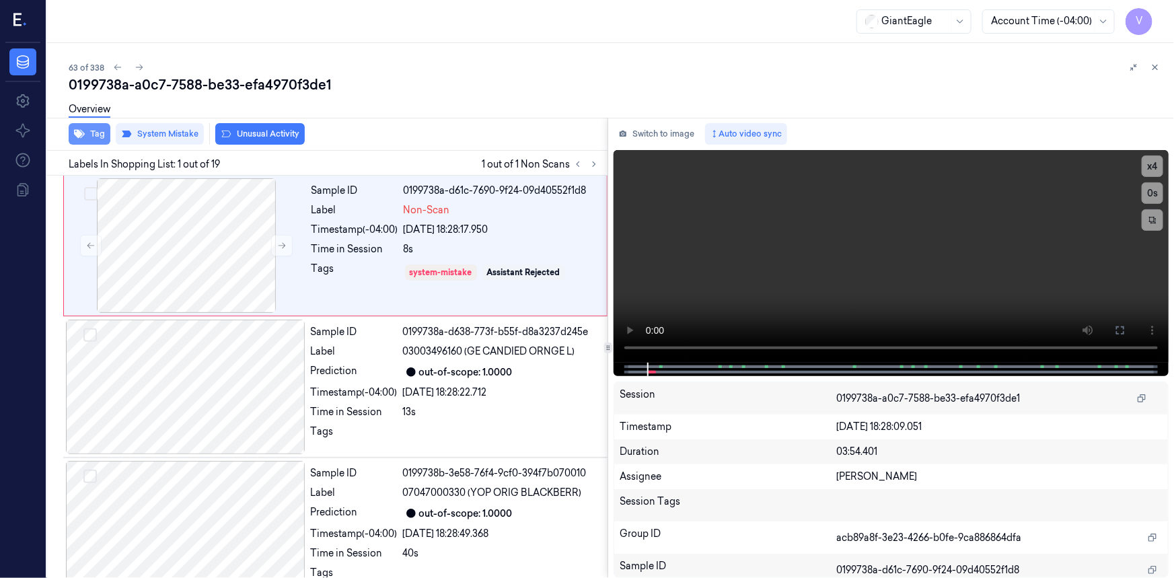
click at [98, 132] on button "Tag" at bounding box center [90, 134] width 42 height 22
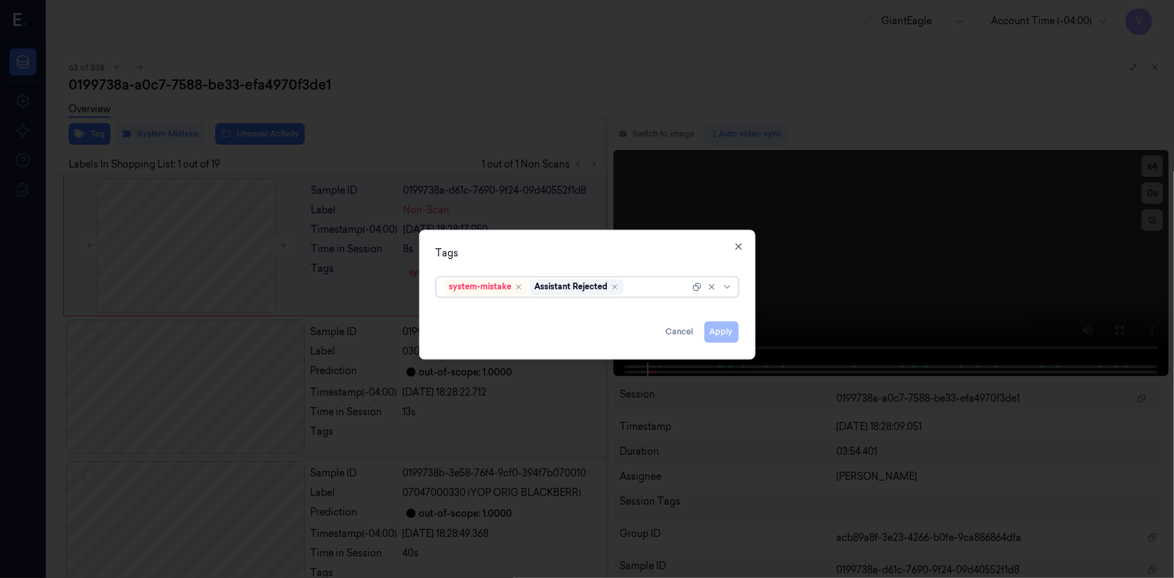
click at [650, 293] on div at bounding box center [657, 287] width 63 height 14
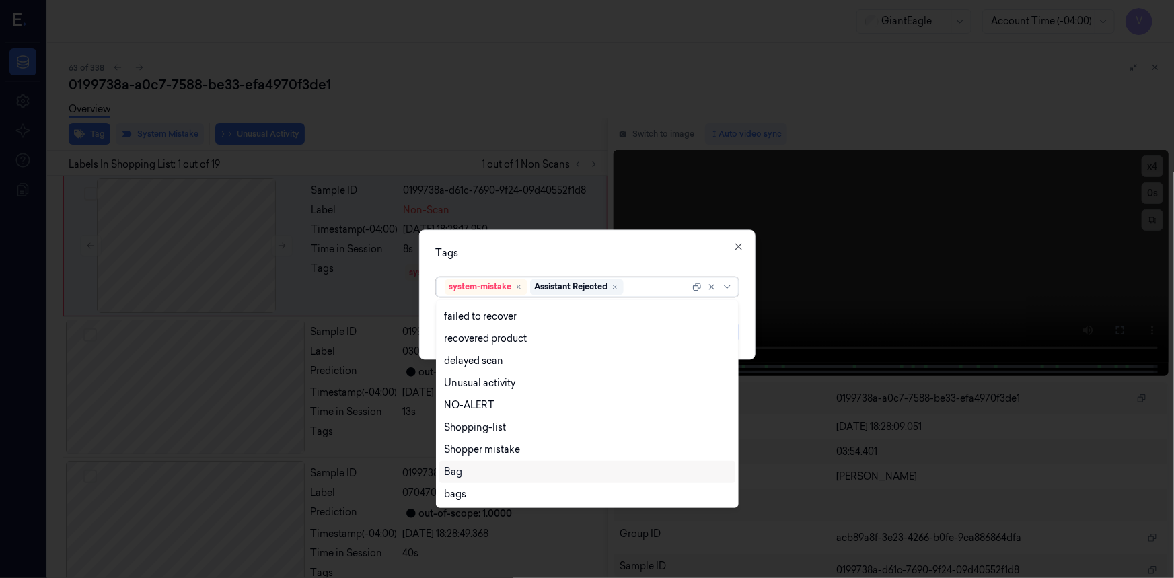
click at [464, 472] on div "Bag" at bounding box center [587, 472] width 285 height 14
click at [582, 250] on div "Tags option Bag, selected. 13 results available. Use Up and Down to choose opti…" at bounding box center [587, 294] width 336 height 130
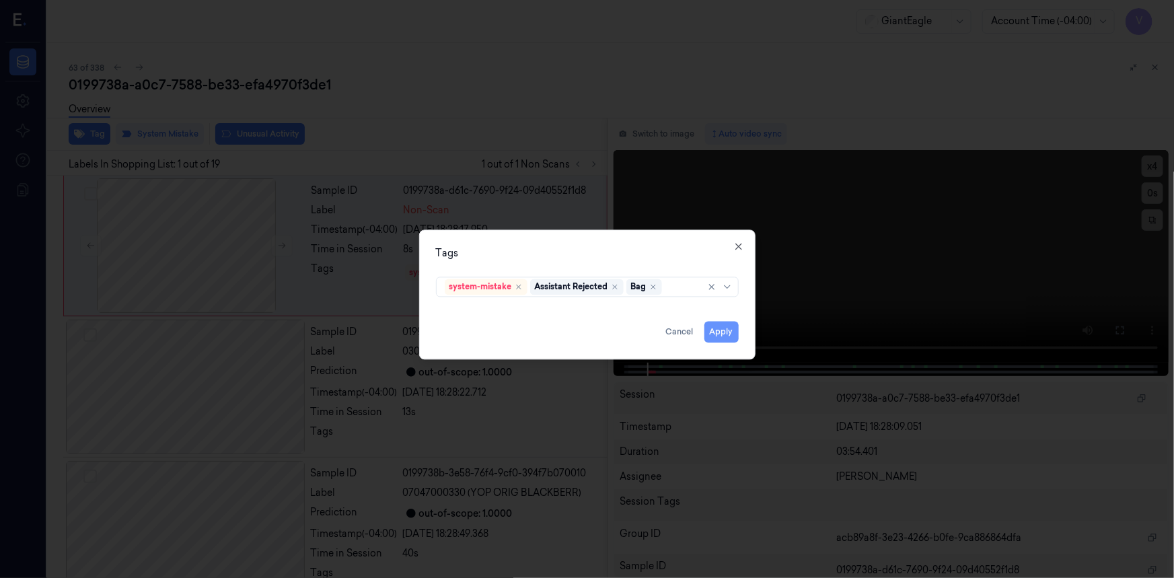
click at [717, 330] on button "Apply" at bounding box center [721, 332] width 34 height 22
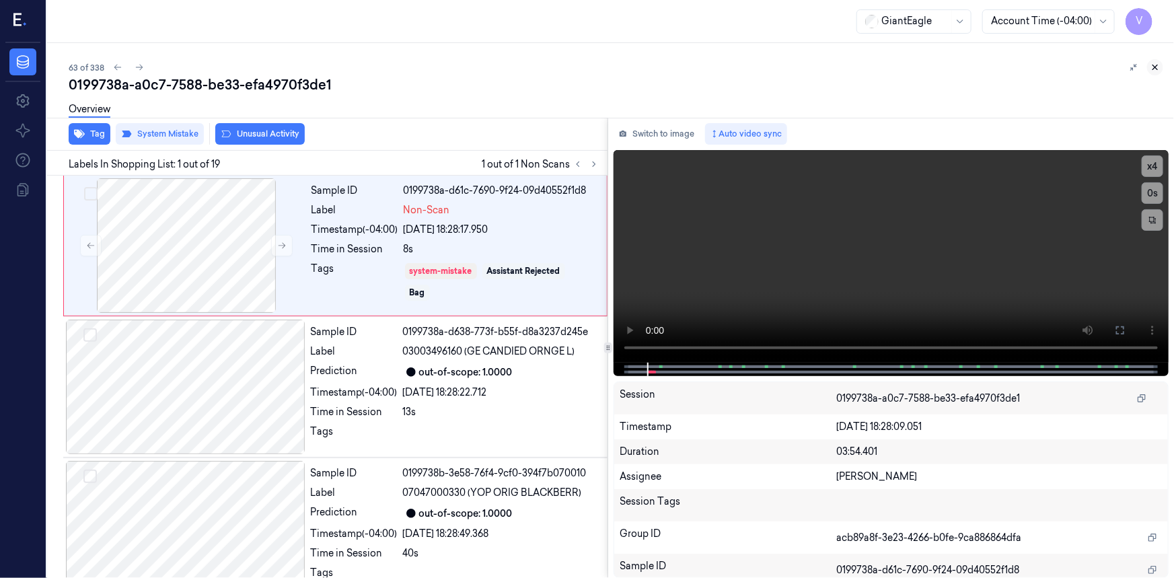
click at [1156, 65] on icon at bounding box center [1155, 67] width 5 height 5
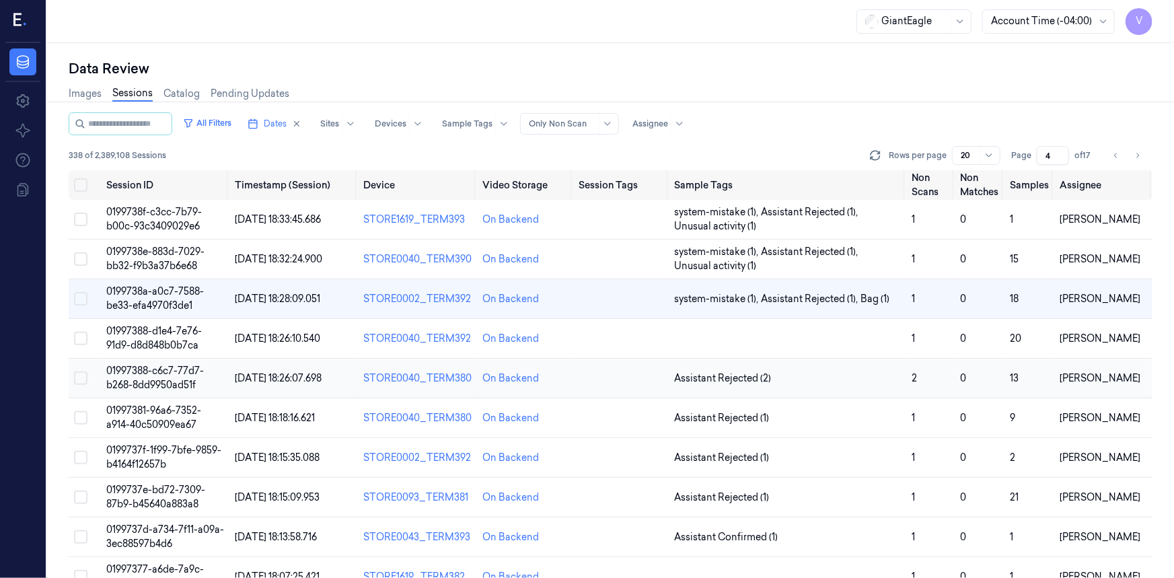
click at [123, 375] on span "01997388-c6c7-77d7-b268-8dd9950ad51f" at bounding box center [155, 378] width 98 height 26
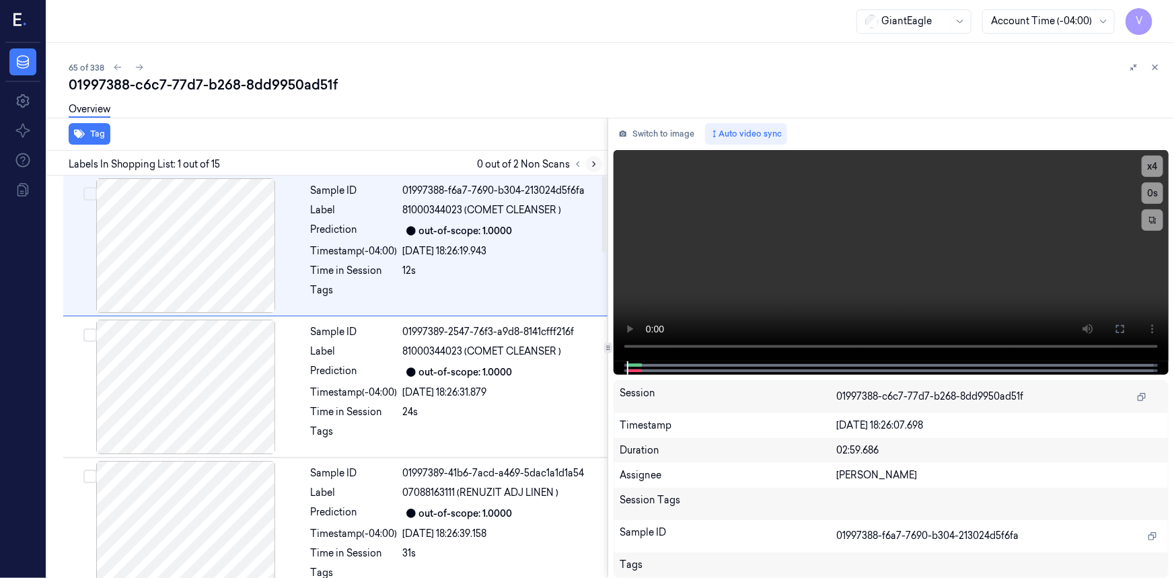
click at [595, 167] on icon at bounding box center [593, 163] width 9 height 9
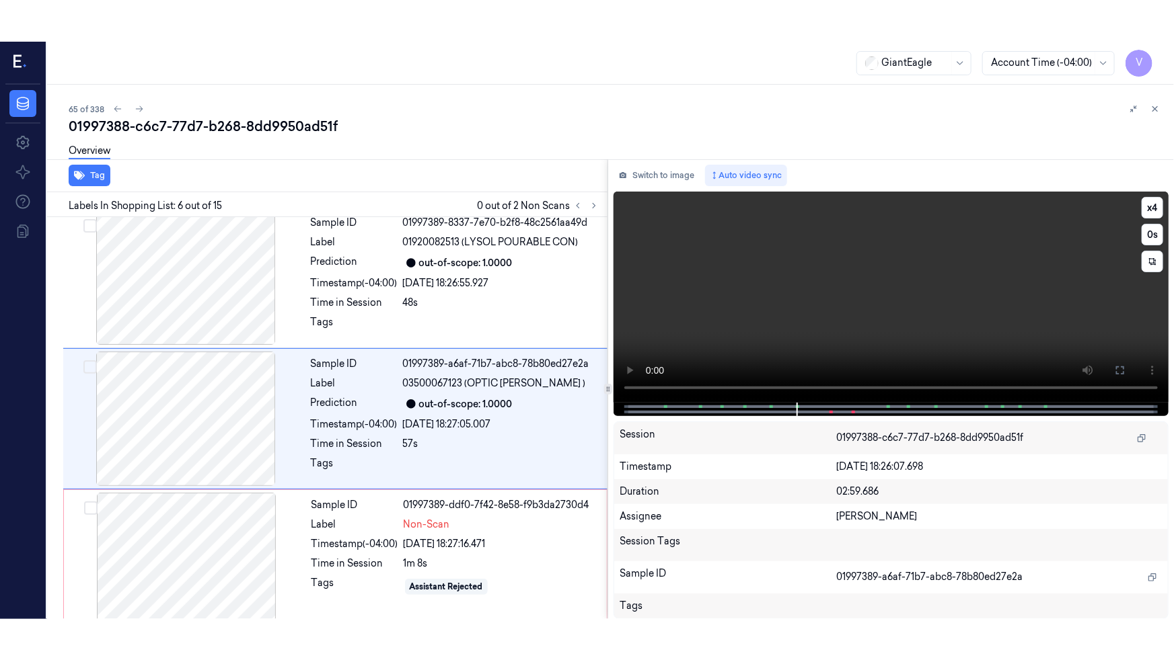
scroll to position [574, 0]
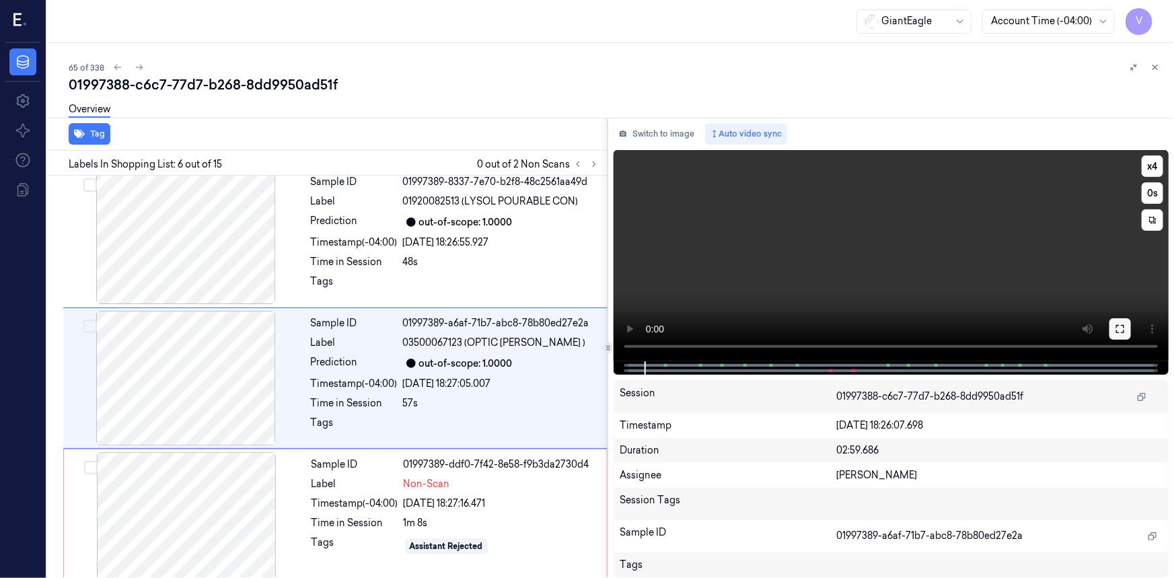
click at [1122, 333] on icon at bounding box center [1119, 328] width 11 height 11
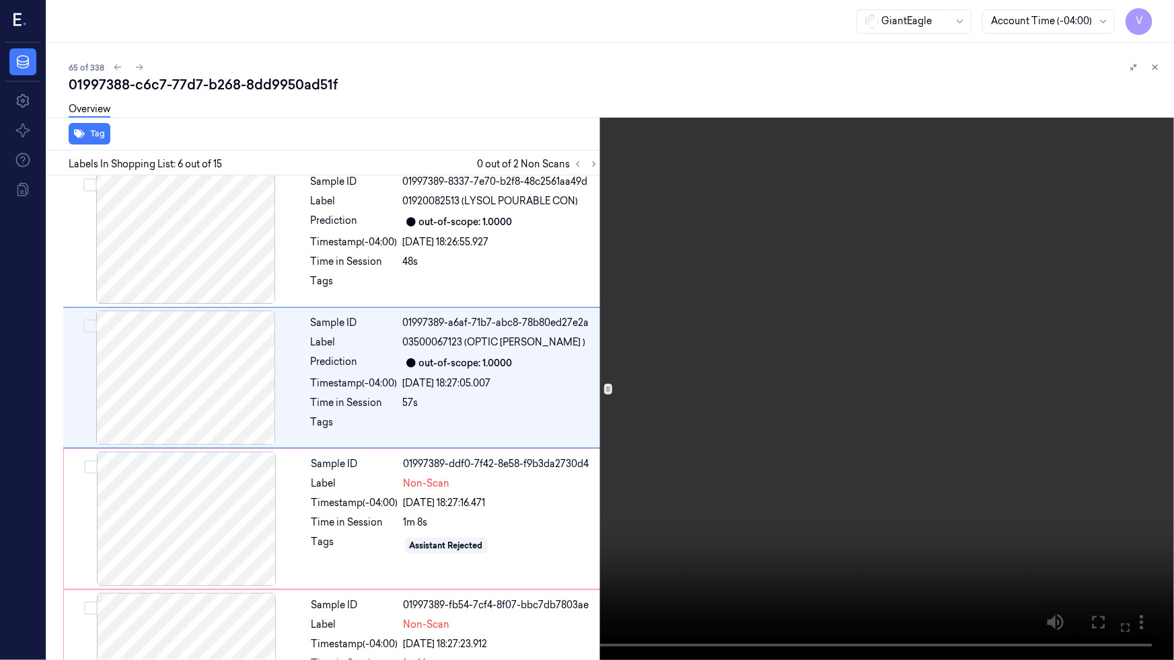
click at [964, 390] on video at bounding box center [587, 330] width 1174 height 660
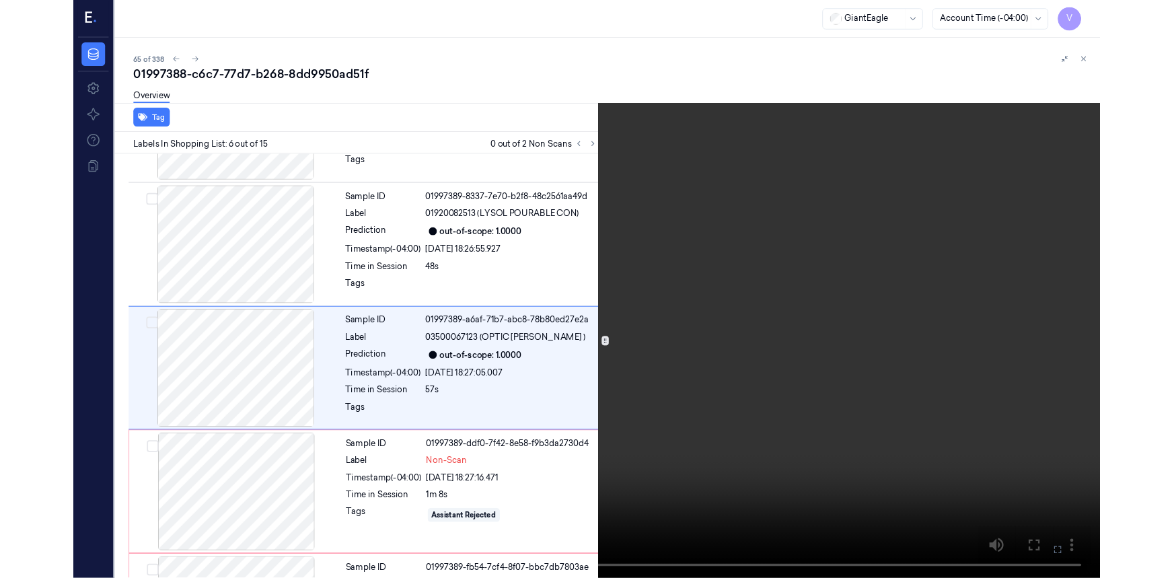
scroll to position [533, 0]
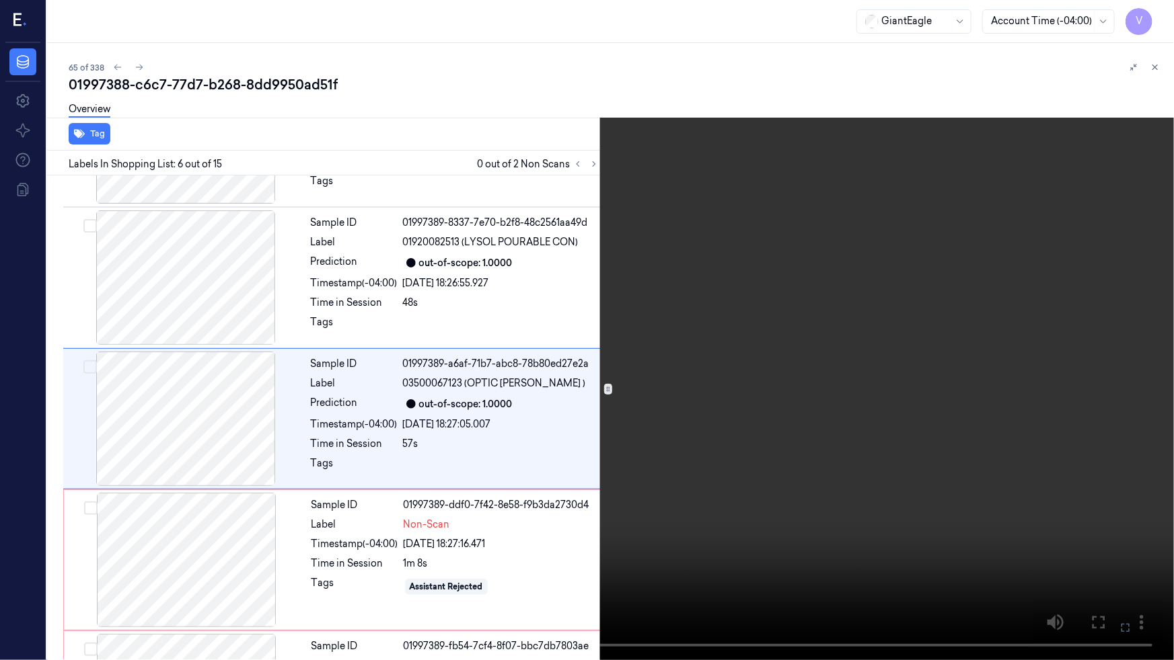
click at [1091, 397] on video at bounding box center [587, 330] width 1174 height 660
click at [0, 0] on icon at bounding box center [0, 0] width 0 height 0
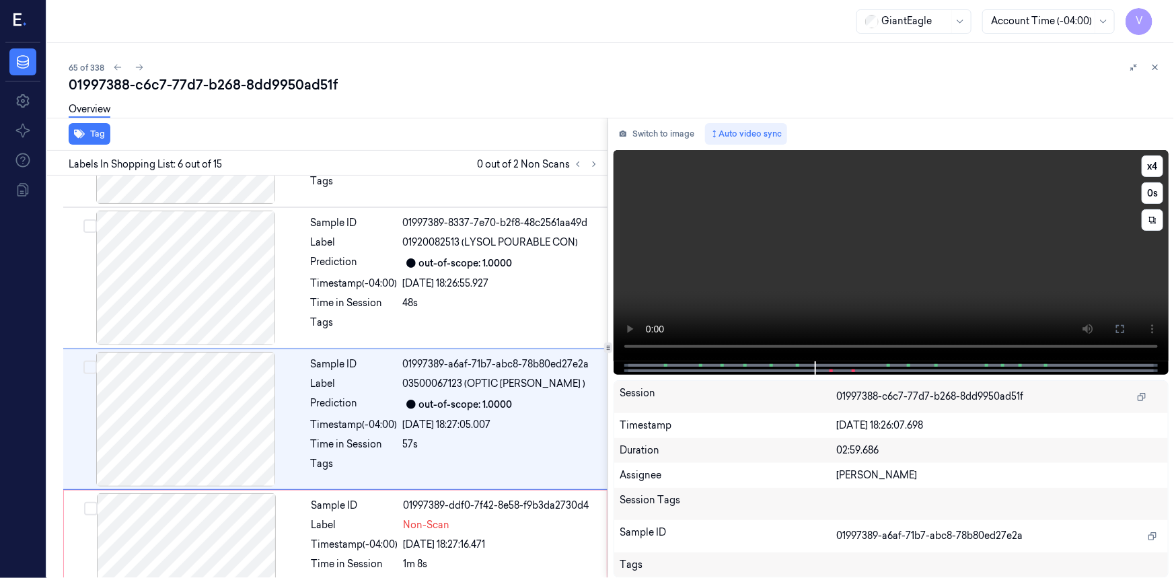
click at [984, 292] on video at bounding box center [890, 255] width 555 height 211
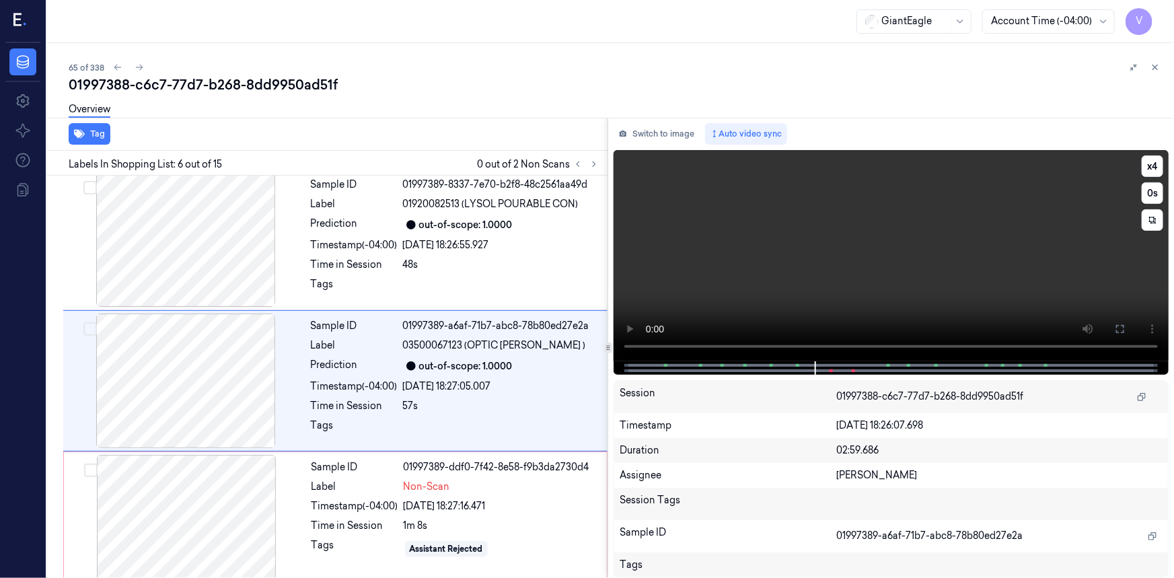
scroll to position [574, 0]
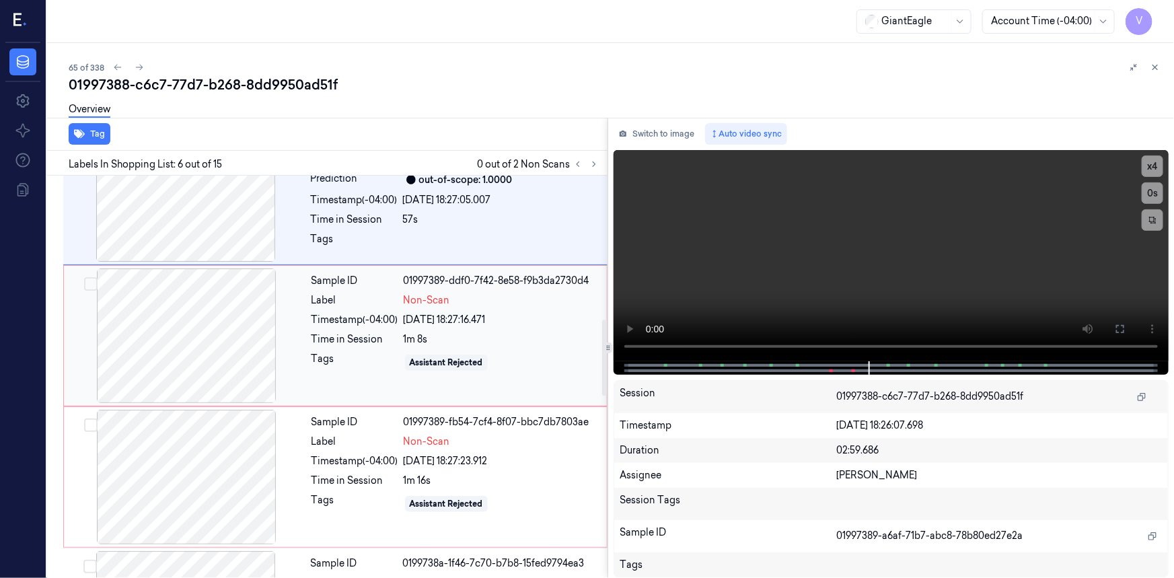
click at [181, 297] on div at bounding box center [186, 335] width 239 height 135
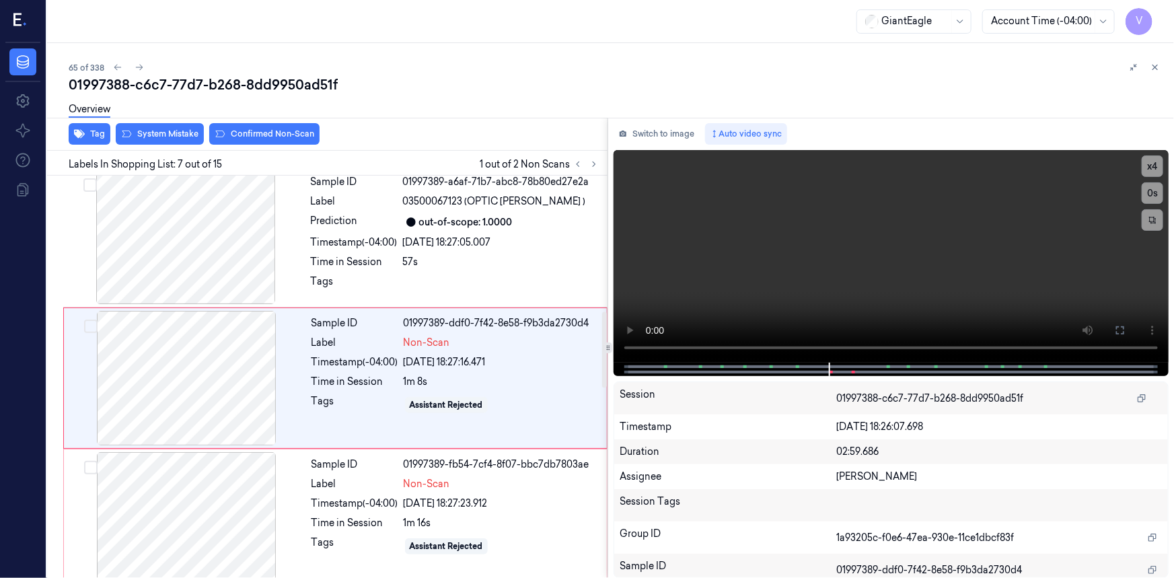
click at [168, 125] on div "Overview" at bounding box center [616, 111] width 1094 height 34
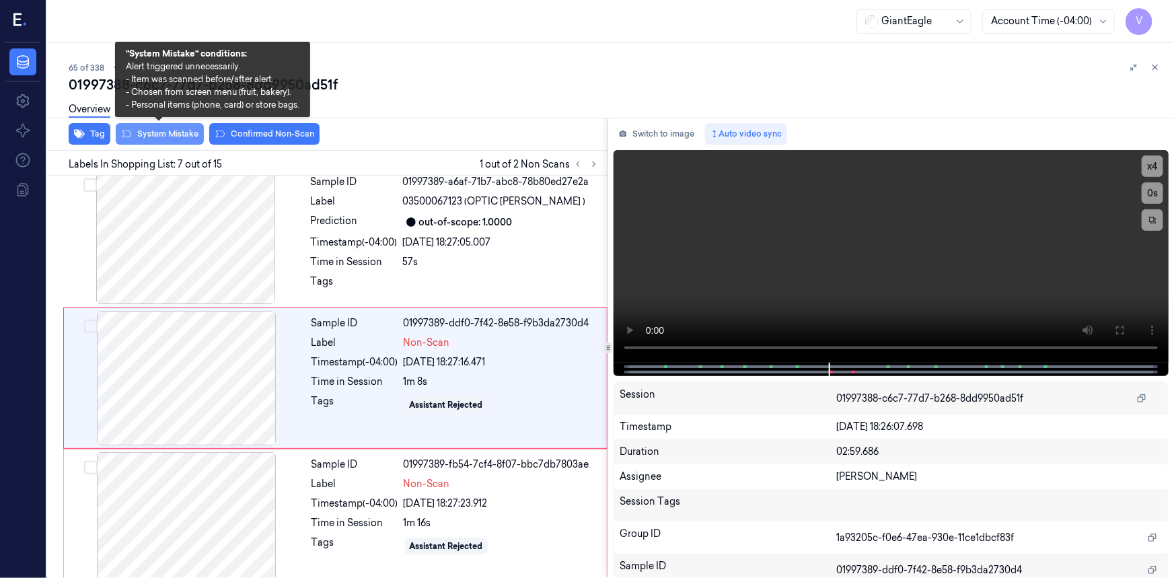
click at [171, 131] on button "System Mistake" at bounding box center [160, 134] width 88 height 22
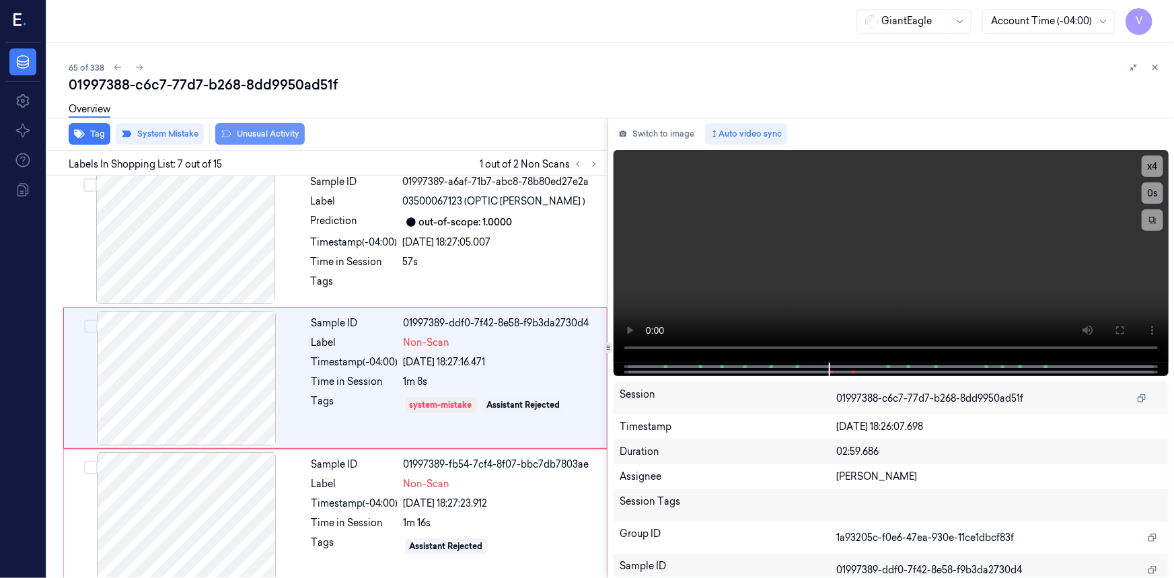
click at [272, 137] on button "Unusual Activity" at bounding box center [259, 134] width 89 height 22
click at [258, 480] on div at bounding box center [186, 519] width 239 height 135
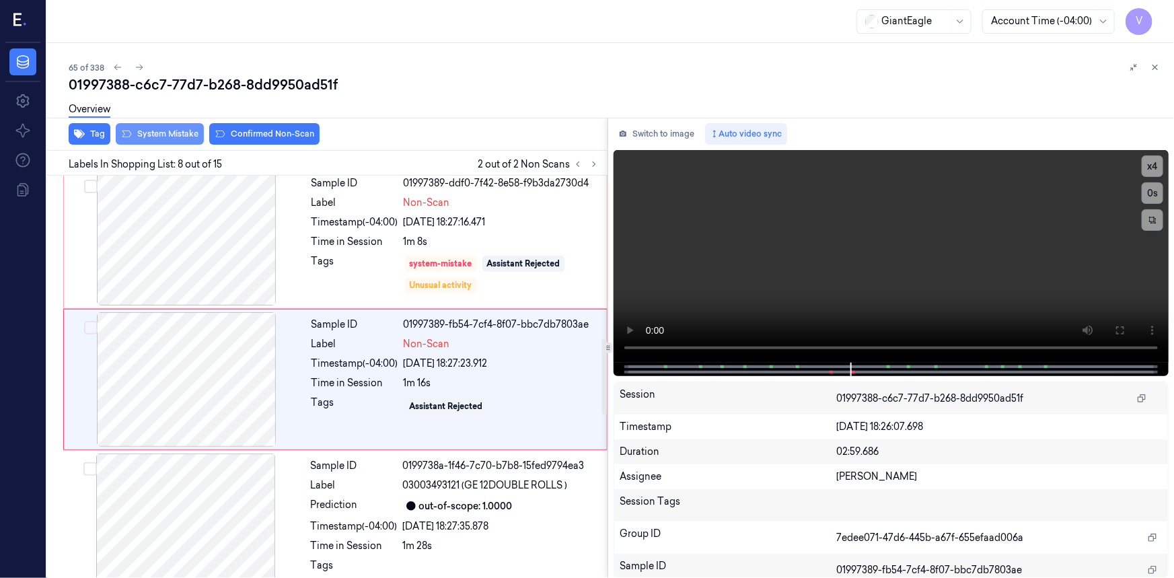
scroll to position [856, 0]
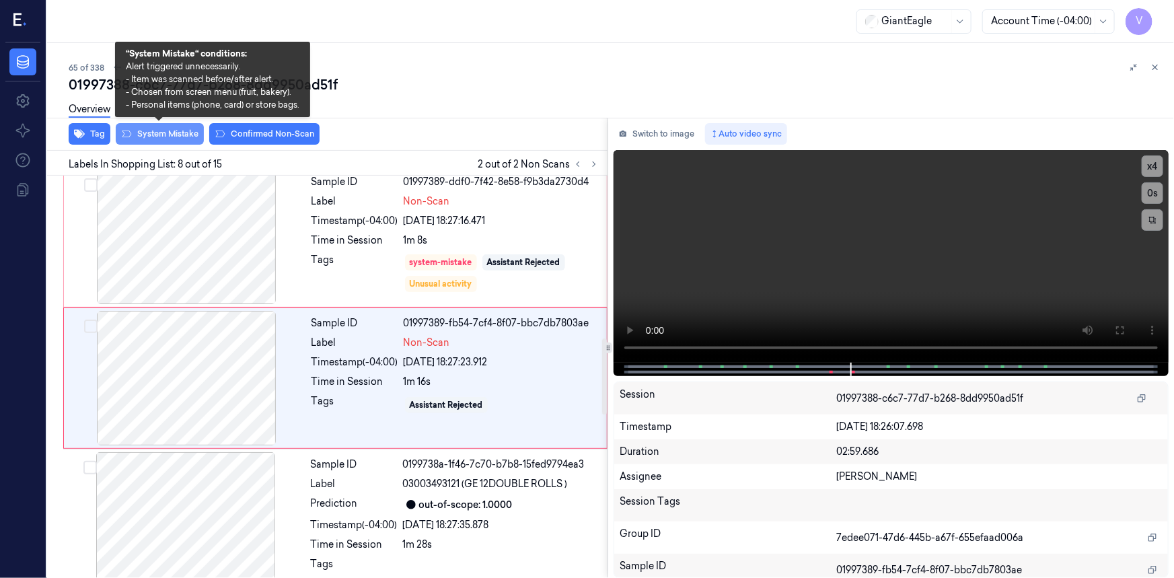
click at [195, 138] on button "System Mistake" at bounding box center [160, 134] width 88 height 22
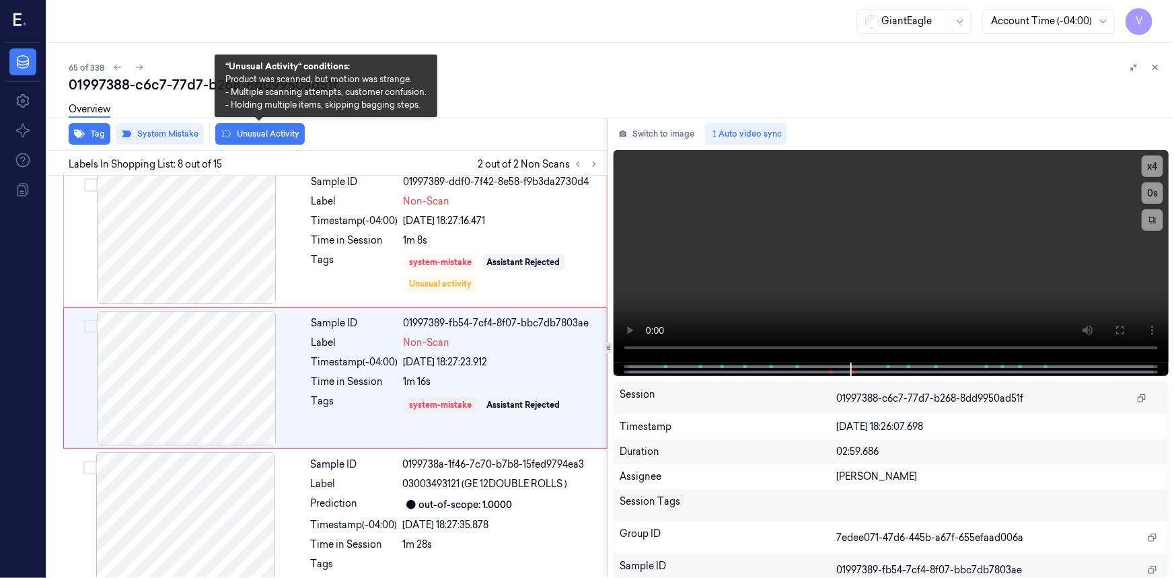
click at [252, 132] on button "Unusual Activity" at bounding box center [259, 134] width 89 height 22
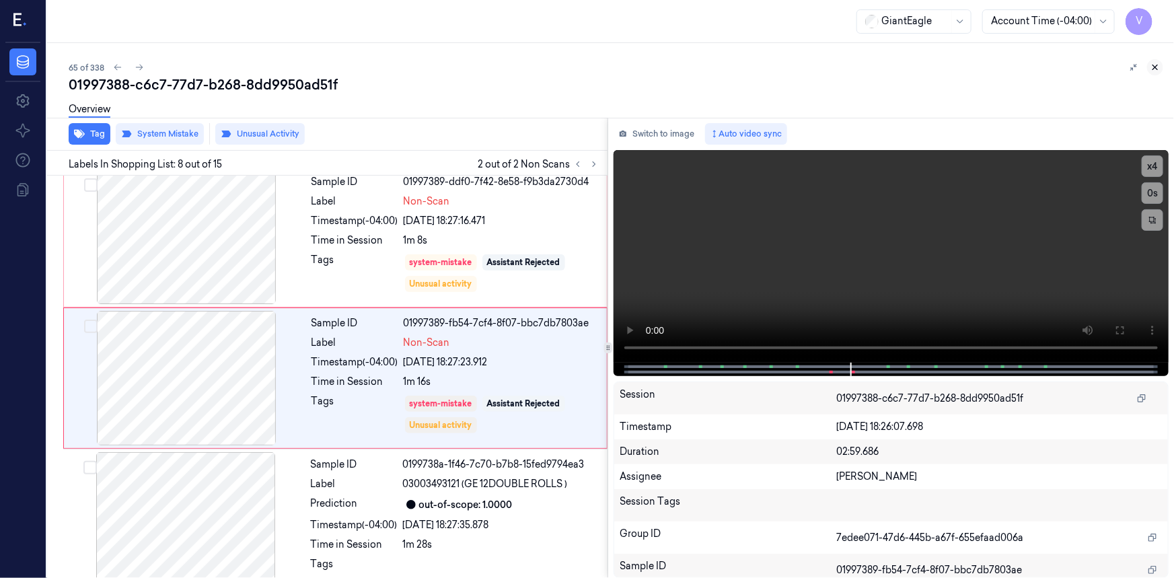
click at [1150, 67] on icon at bounding box center [1154, 67] width 9 height 9
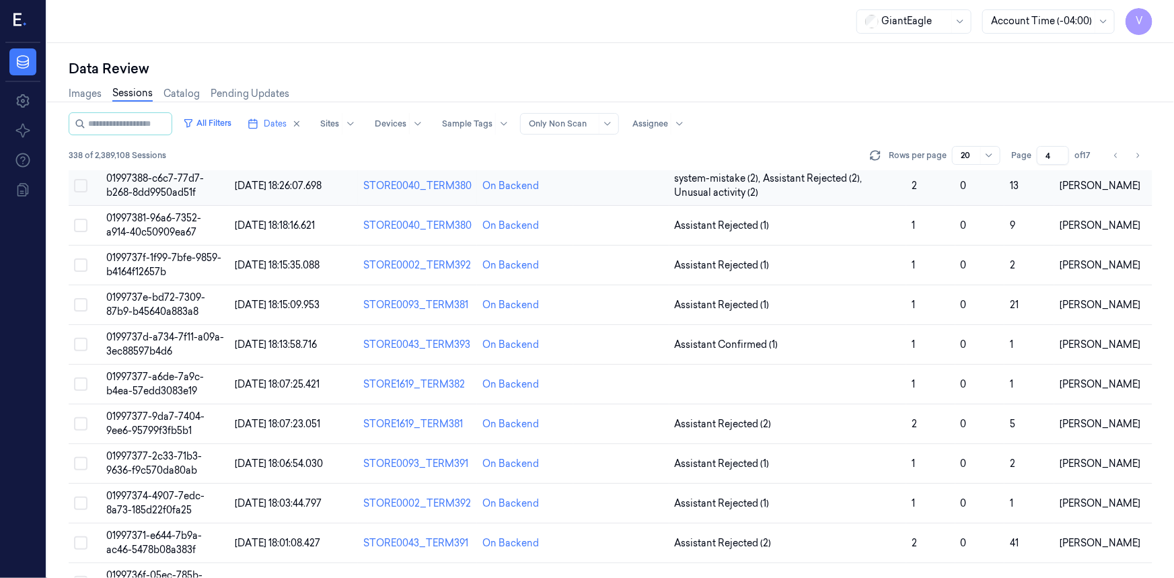
scroll to position [3, 0]
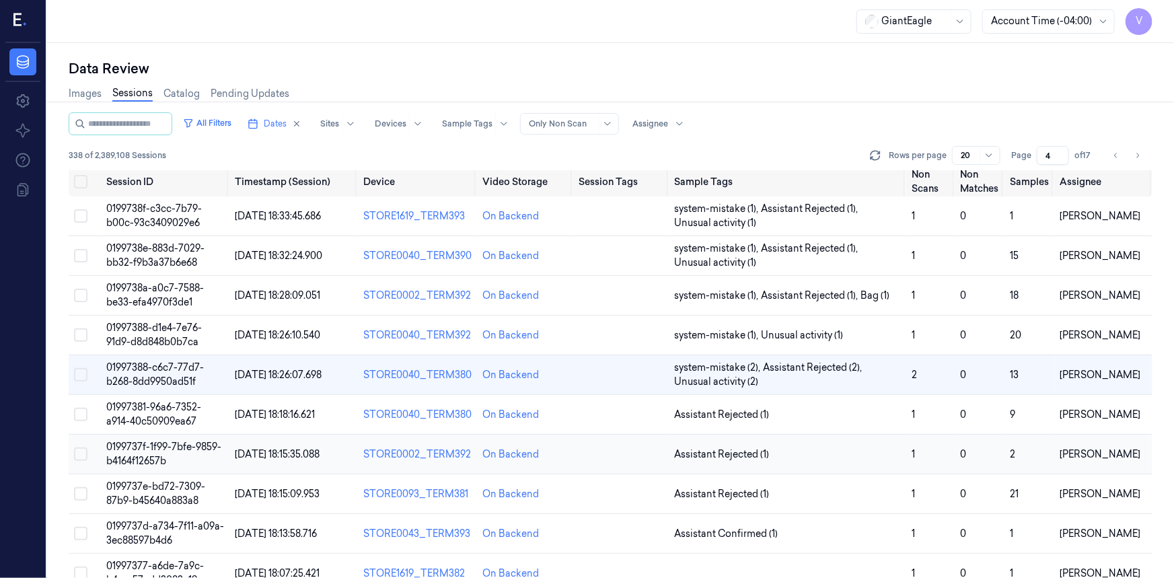
click at [157, 451] on span "0199737f-1f99-7bfe-9859-b4164f12657b" at bounding box center [163, 454] width 115 height 26
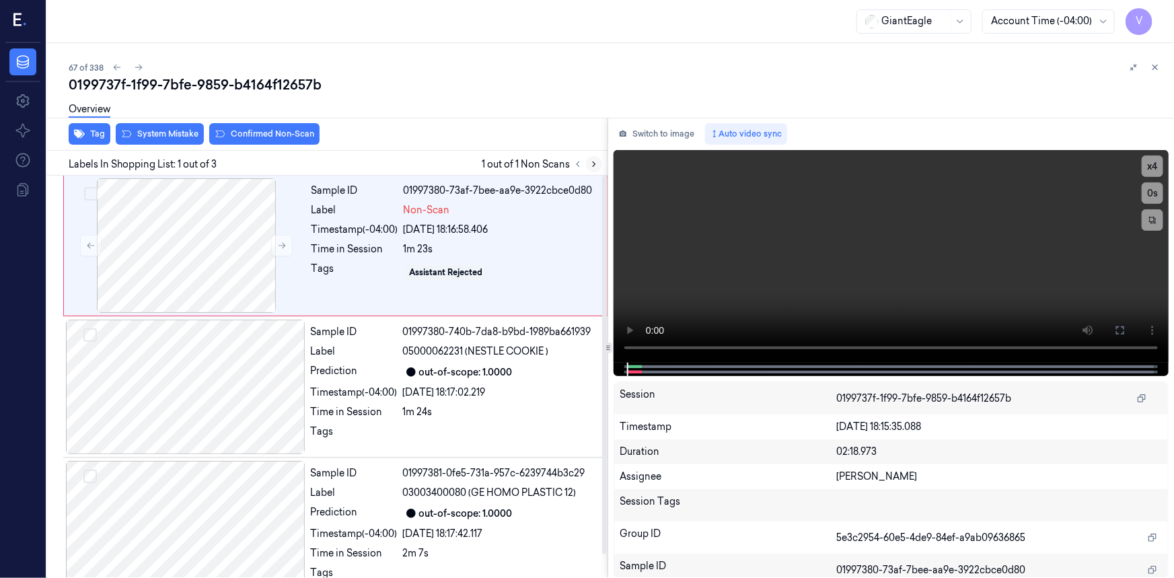
click at [592, 161] on icon at bounding box center [593, 163] width 9 height 9
click at [1116, 334] on icon at bounding box center [1120, 330] width 8 height 8
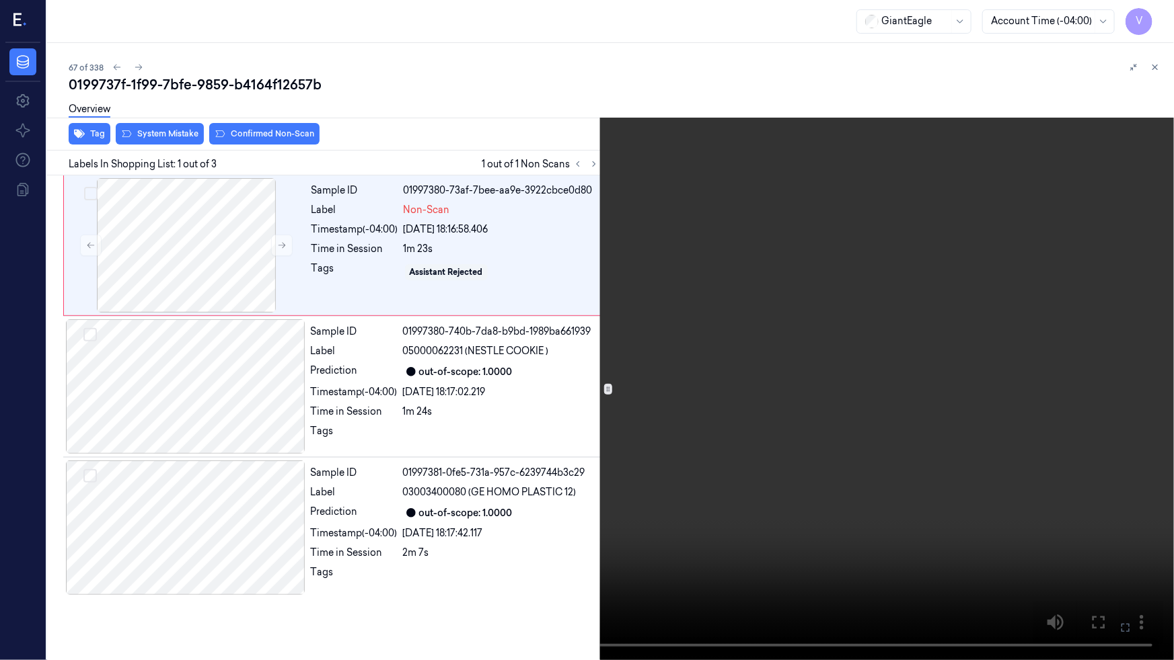
click at [936, 280] on video at bounding box center [587, 330] width 1174 height 660
click at [936, 281] on video at bounding box center [587, 330] width 1174 height 660
click at [892, 305] on video at bounding box center [587, 330] width 1174 height 660
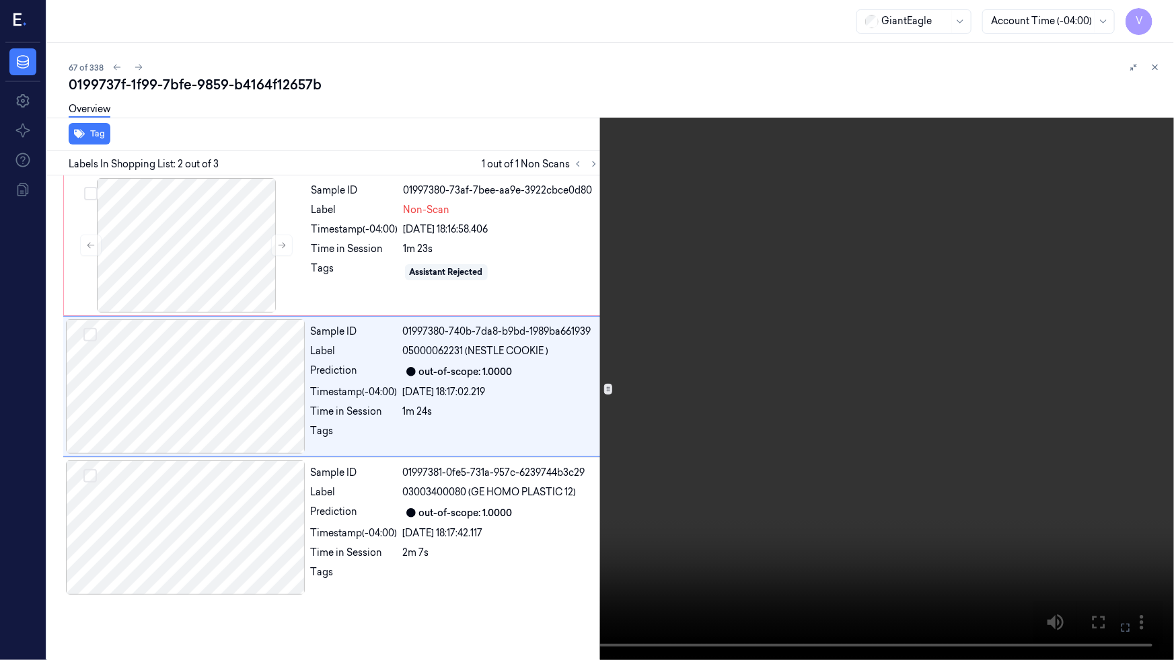
click at [809, 570] on video at bounding box center [587, 330] width 1174 height 660
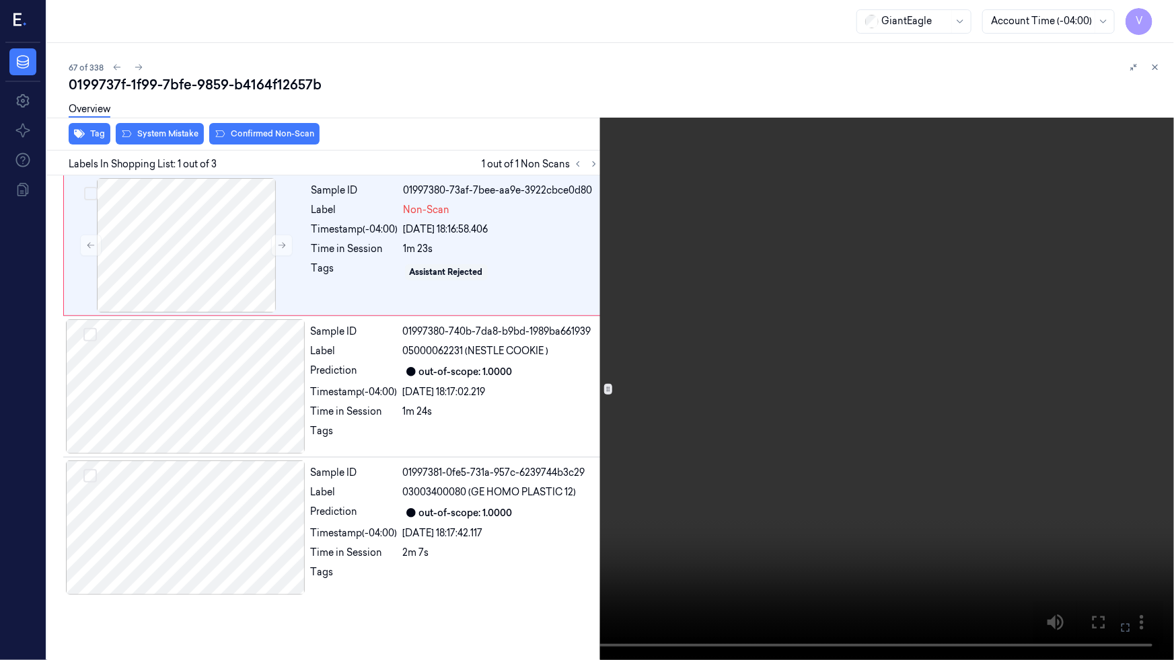
click at [706, 426] on video at bounding box center [587, 330] width 1174 height 660
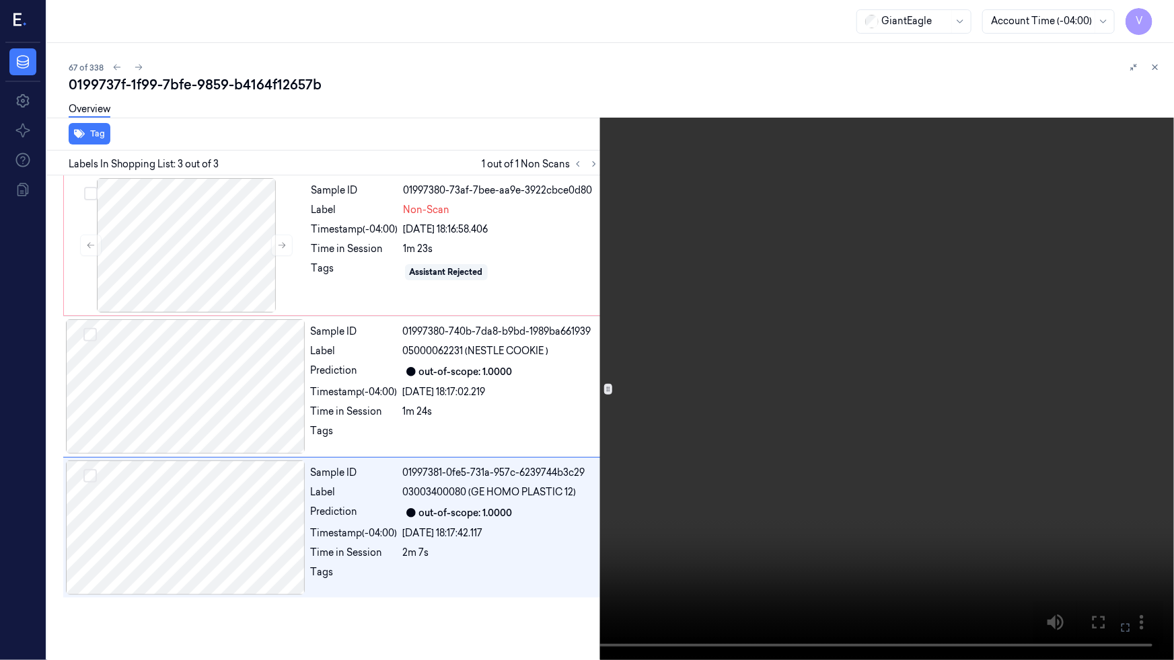
drag, startPoint x: 804, startPoint y: 428, endPoint x: 808, endPoint y: 435, distance: 8.2
click at [804, 429] on video at bounding box center [587, 330] width 1174 height 660
click at [0, 0] on button at bounding box center [0, 0] width 0 height 0
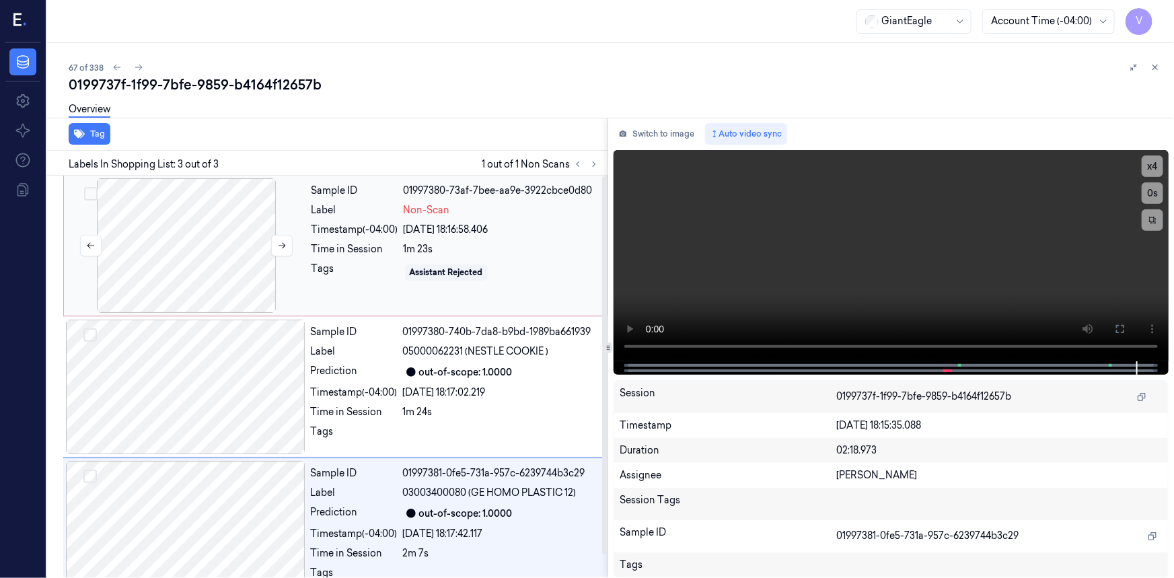
click at [216, 223] on div at bounding box center [186, 245] width 239 height 135
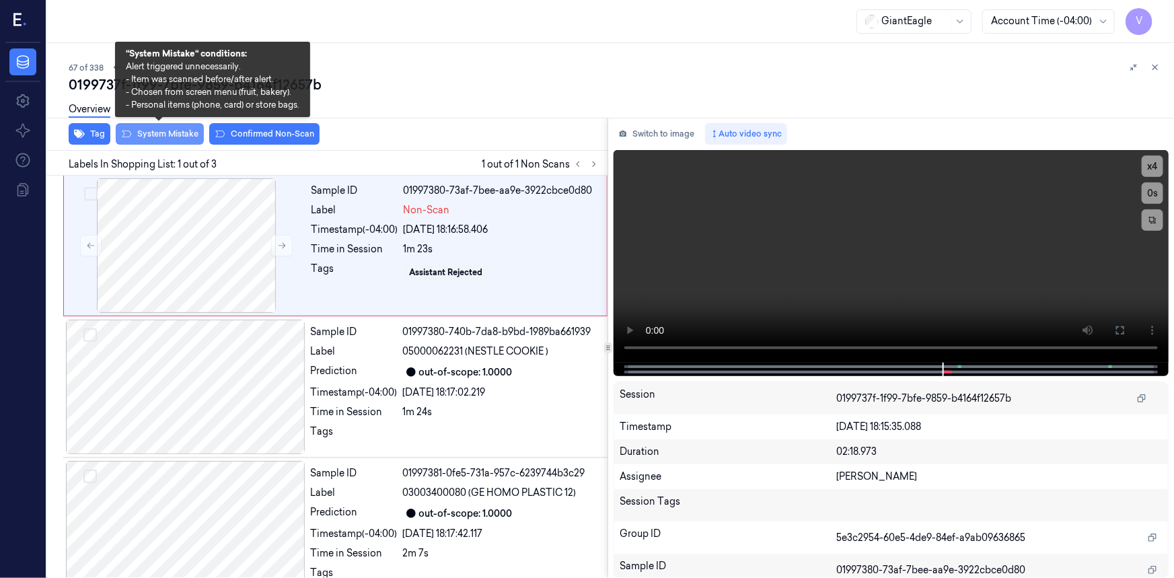
click at [155, 130] on button "System Mistake" at bounding box center [160, 134] width 88 height 22
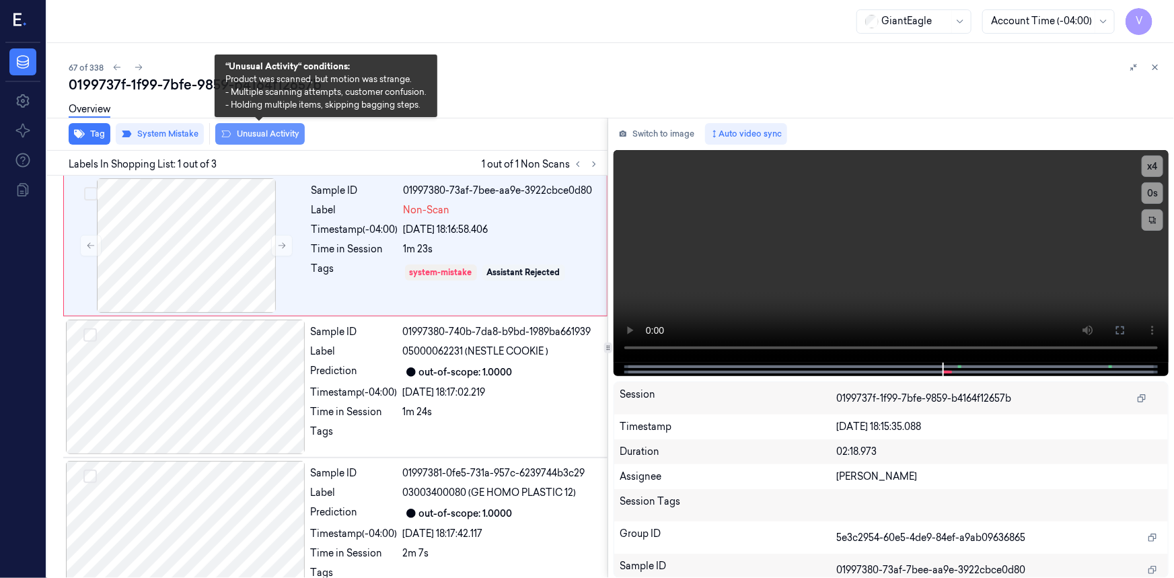
click at [262, 133] on button "Unusual Activity" at bounding box center [259, 134] width 89 height 22
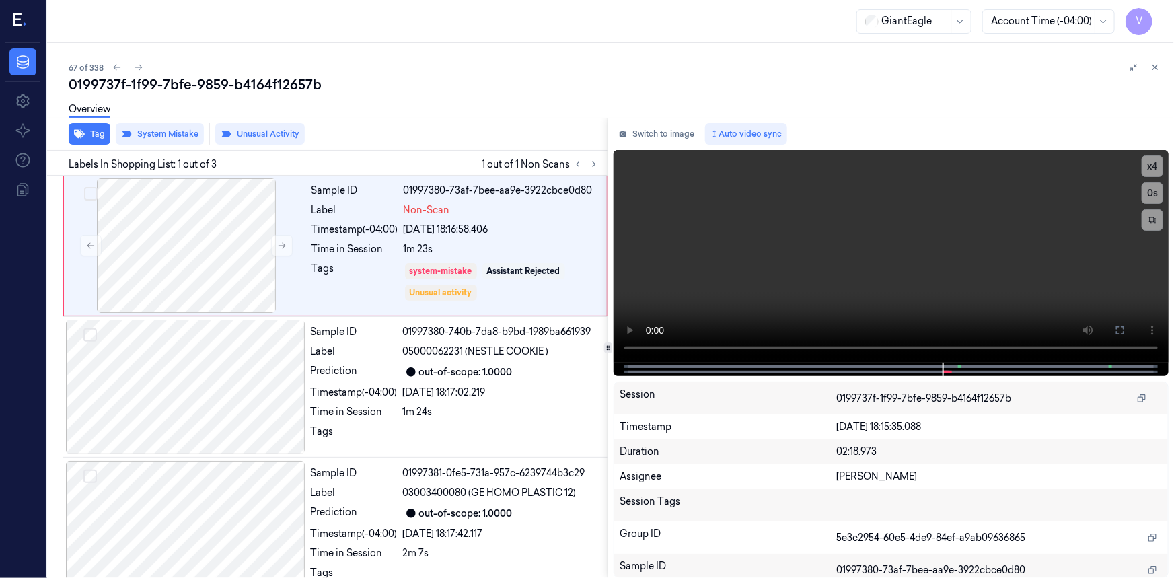
click at [1163, 64] on div "67 of 338 0199737f-1f99-7bfe-9859-b4164f12657b Overview Tag System Mistake Unus…" at bounding box center [610, 310] width 1127 height 535
click at [1156, 67] on icon at bounding box center [1154, 67] width 9 height 9
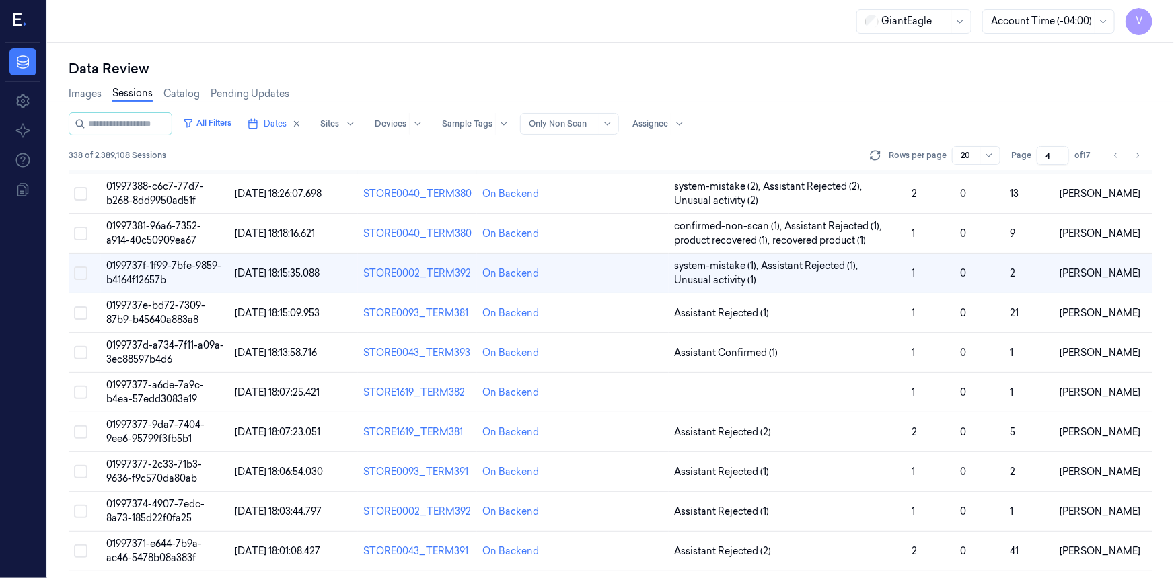
scroll to position [111, 0]
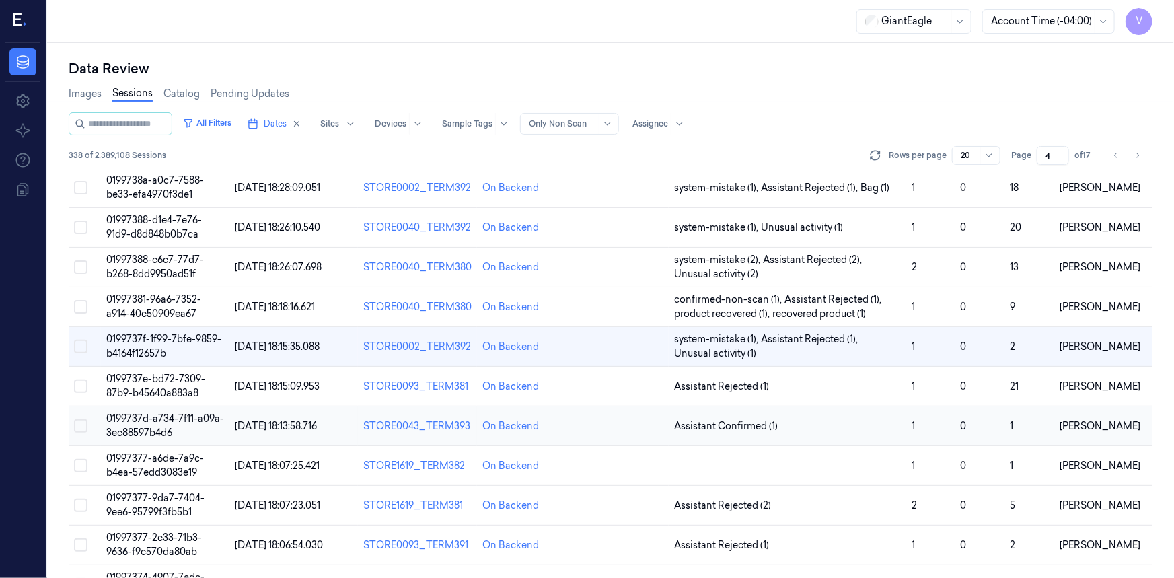
click at [161, 426] on span "0199737d-a734-7f11-a09a-3ec88597b4d6" at bounding box center [165, 425] width 118 height 26
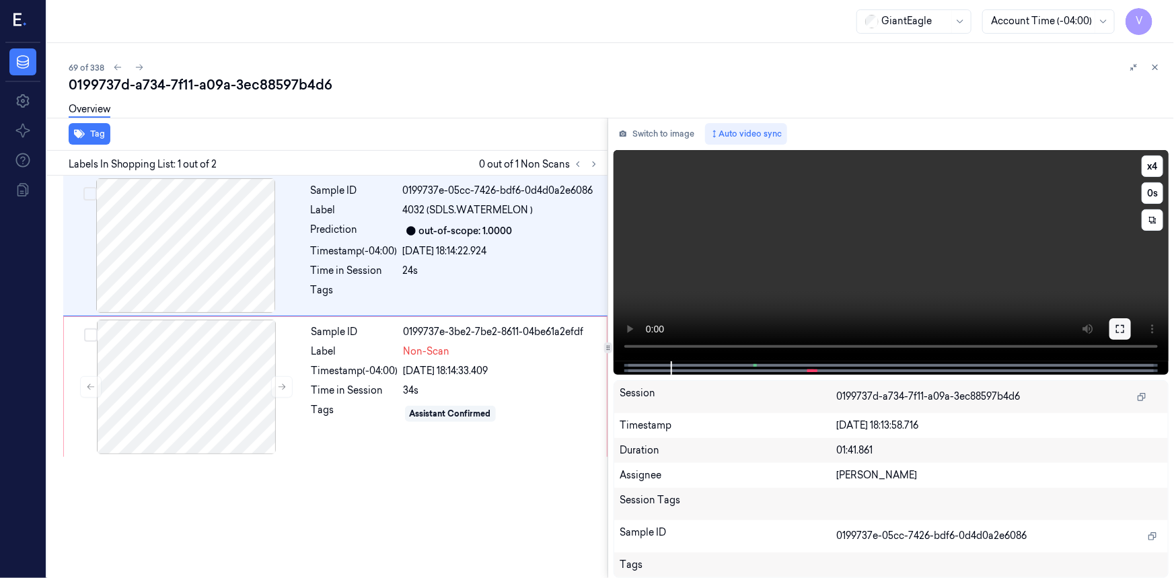
click at [1122, 327] on icon at bounding box center [1119, 328] width 11 height 11
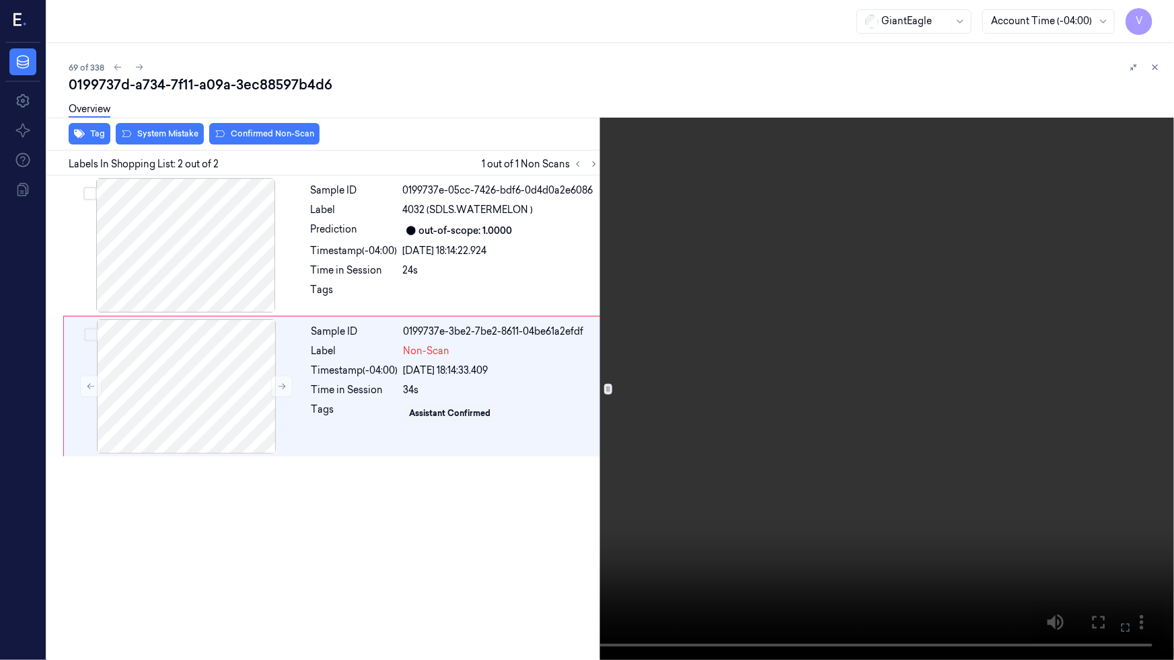
click at [738, 411] on video at bounding box center [587, 330] width 1174 height 660
click at [0, 0] on icon at bounding box center [0, 0] width 0 height 0
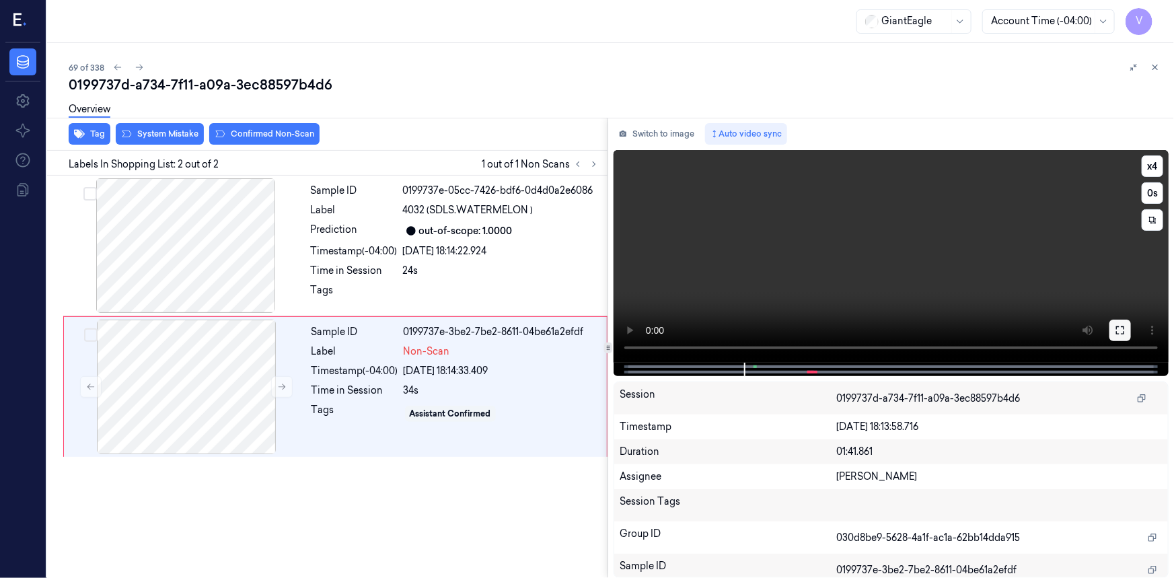
click at [1116, 336] on icon at bounding box center [1119, 330] width 11 height 11
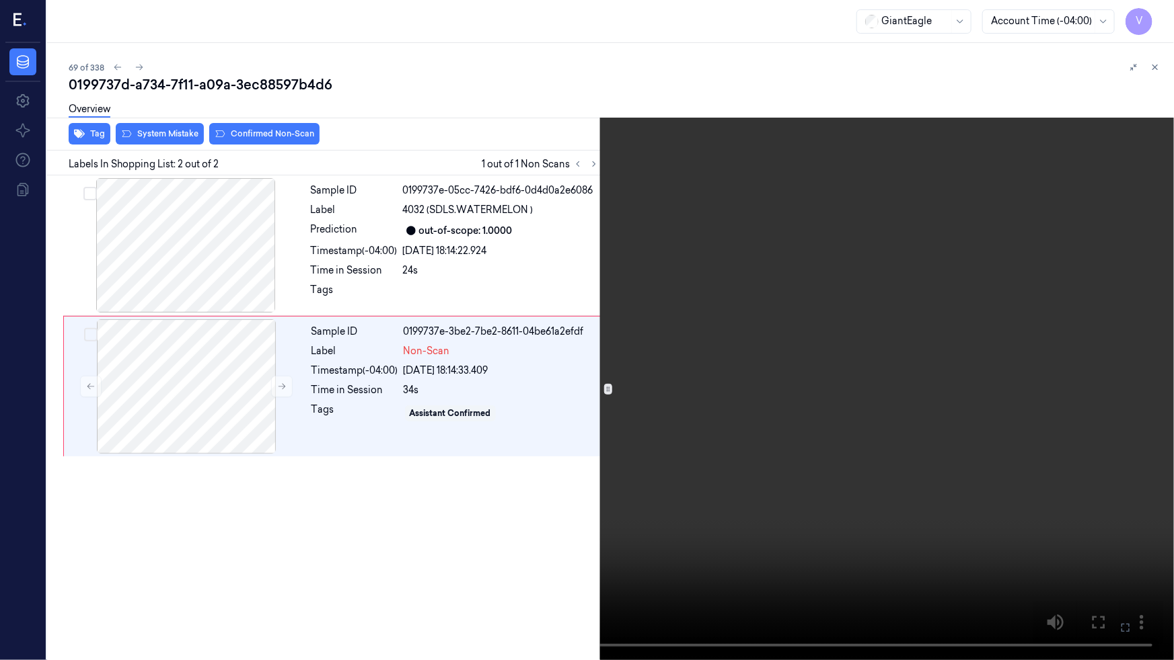
click at [716, 445] on video at bounding box center [587, 330] width 1174 height 660
click at [819, 384] on video at bounding box center [587, 330] width 1174 height 660
click at [0, 0] on icon at bounding box center [0, 0] width 0 height 0
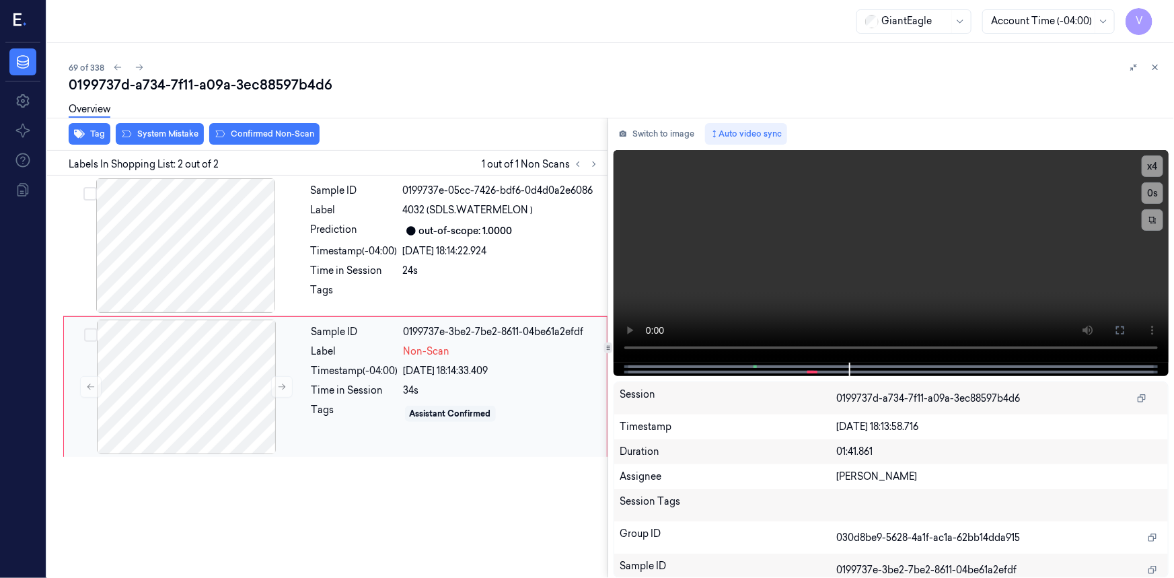
click at [341, 352] on div "Label" at bounding box center [354, 351] width 87 height 14
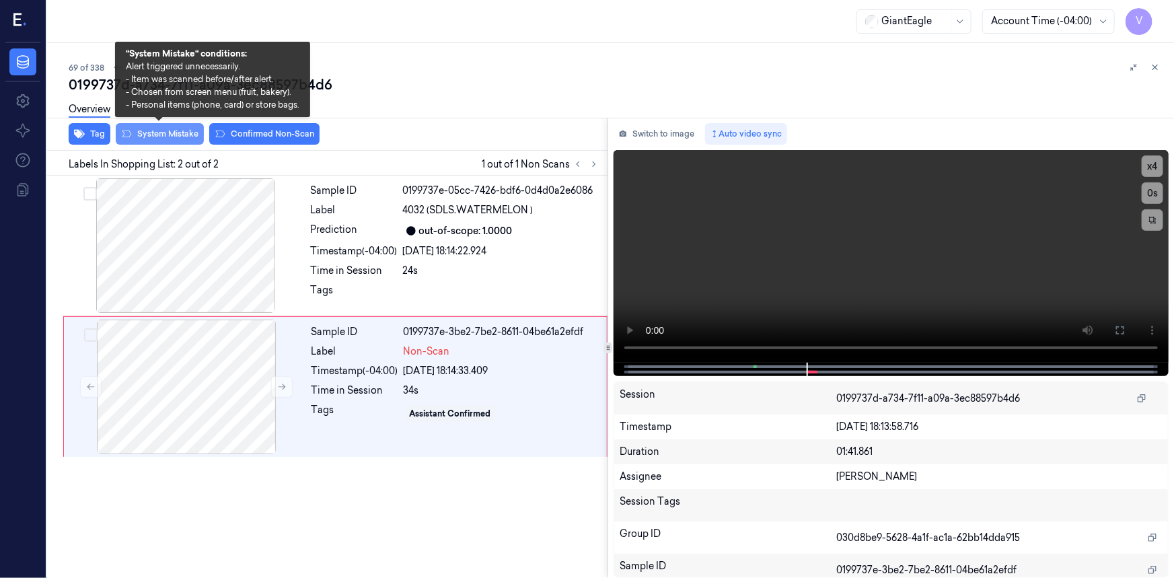
click at [157, 135] on button "System Mistake" at bounding box center [160, 134] width 88 height 22
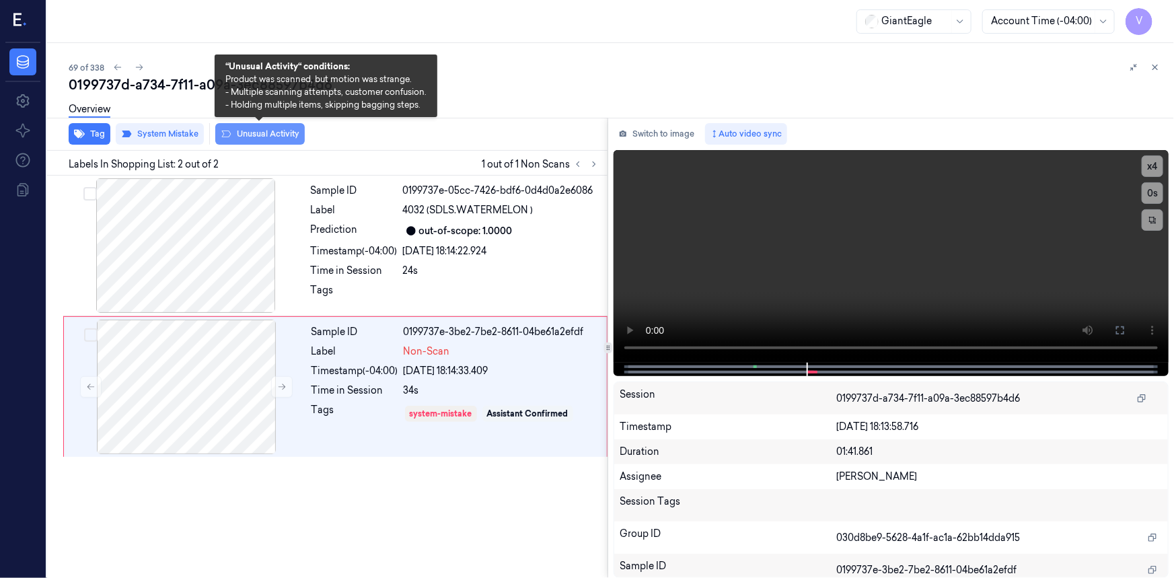
click at [262, 133] on button "Unusual Activity" at bounding box center [259, 134] width 89 height 22
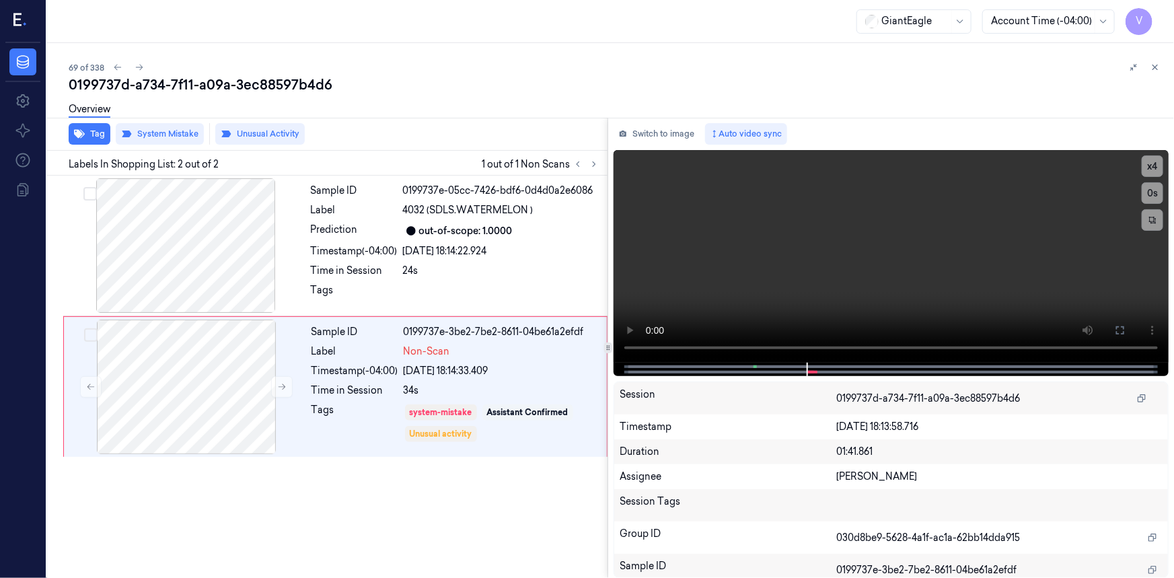
click at [1159, 63] on button at bounding box center [1155, 67] width 16 height 16
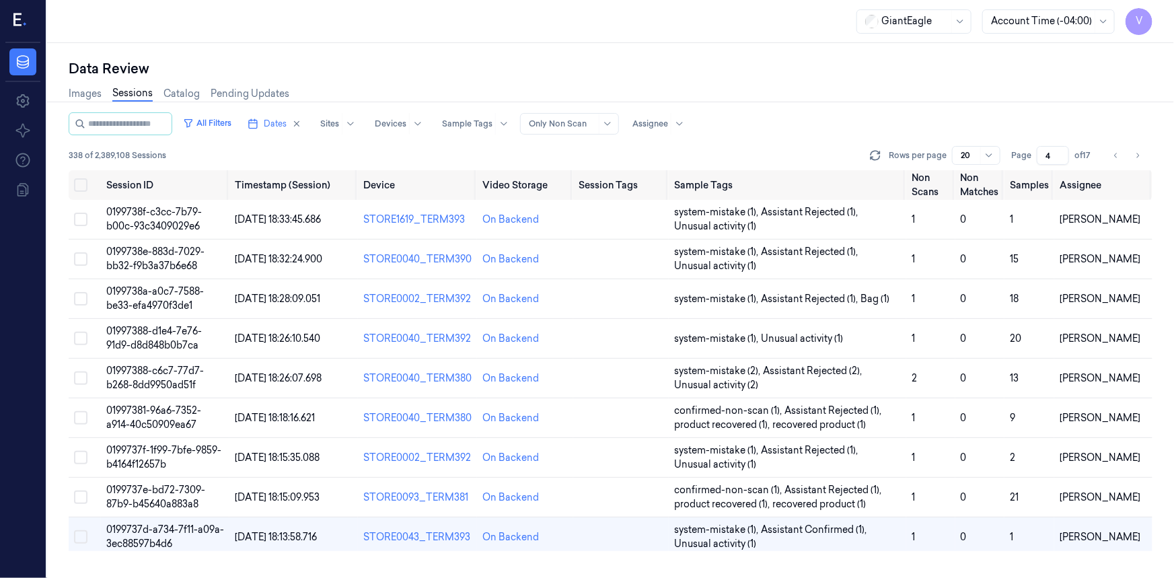
scroll to position [219, 0]
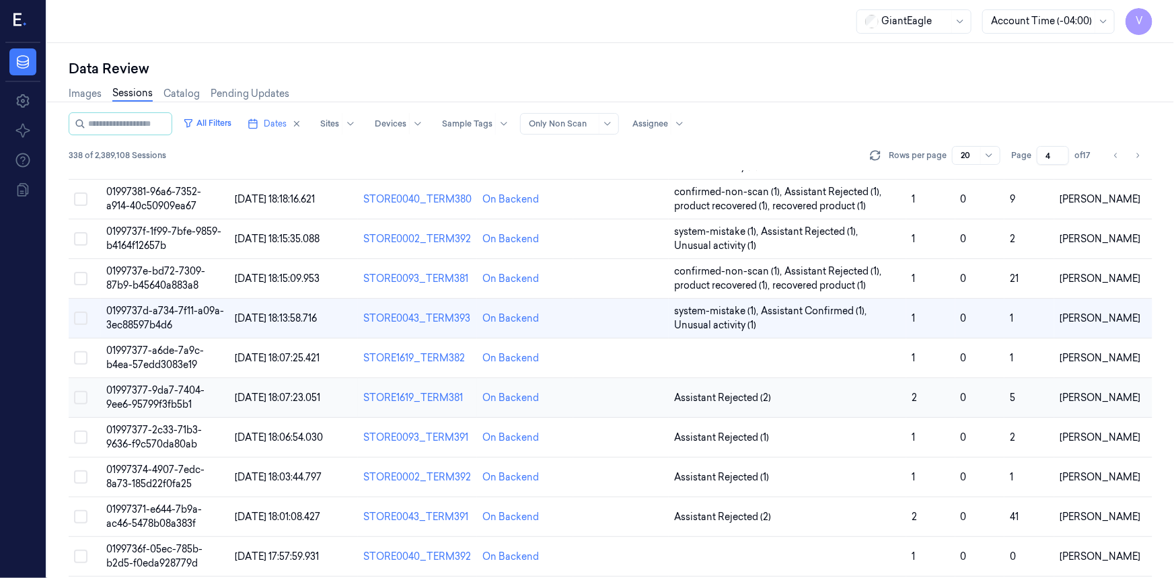
click at [147, 397] on span "01997377-9da7-7404-9ee6-95799f3fb5b1" at bounding box center [155, 397] width 98 height 26
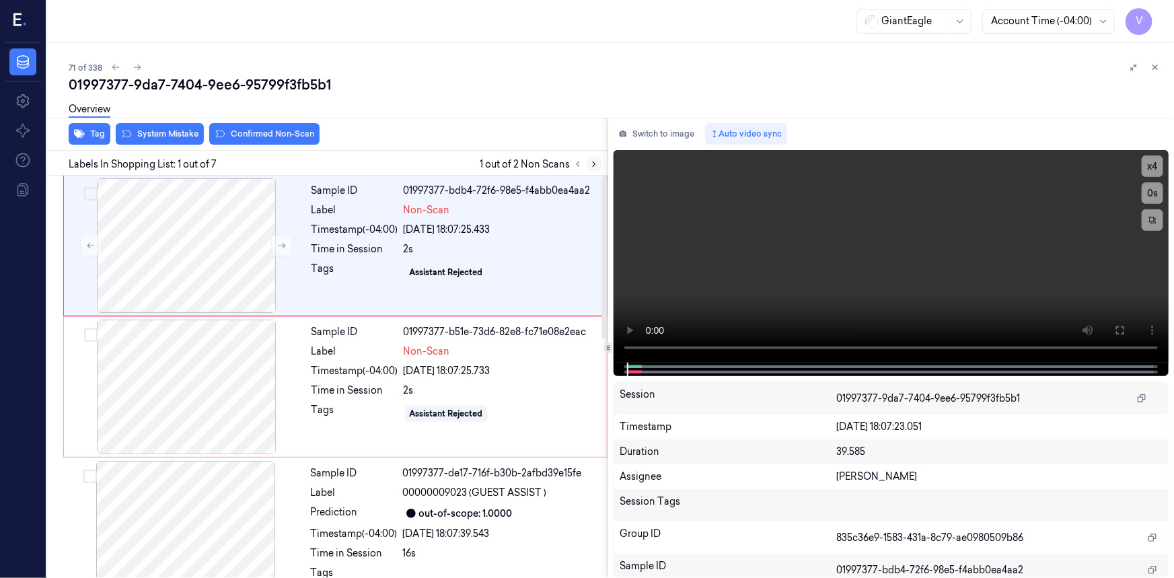
click at [595, 165] on icon at bounding box center [593, 163] width 9 height 9
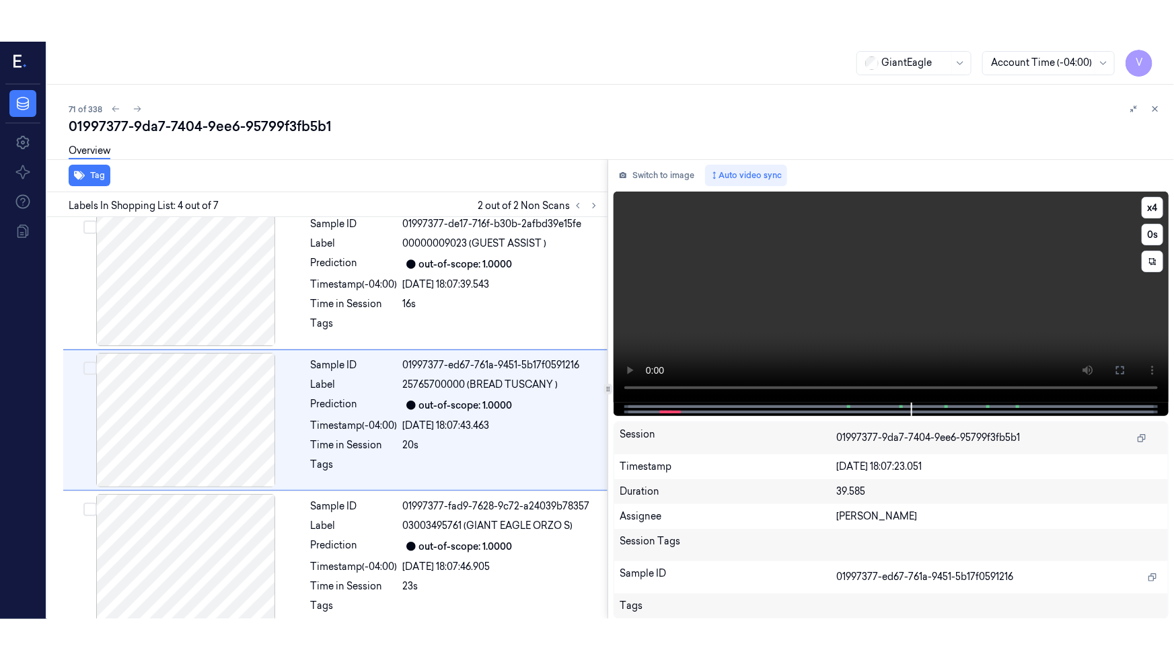
scroll to position [292, 0]
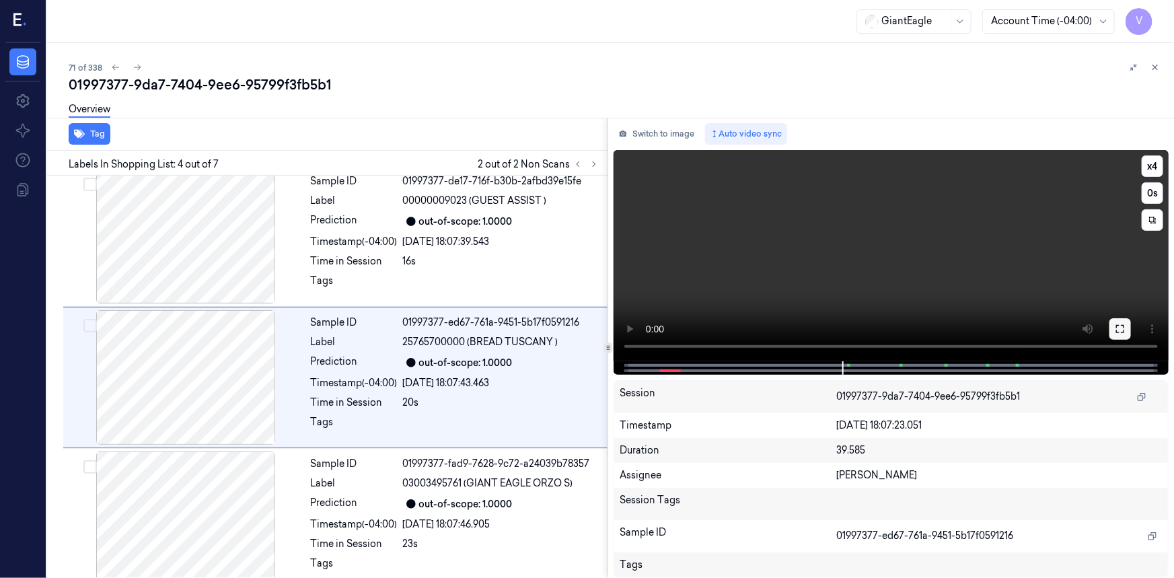
click at [1116, 326] on icon at bounding box center [1119, 328] width 11 height 11
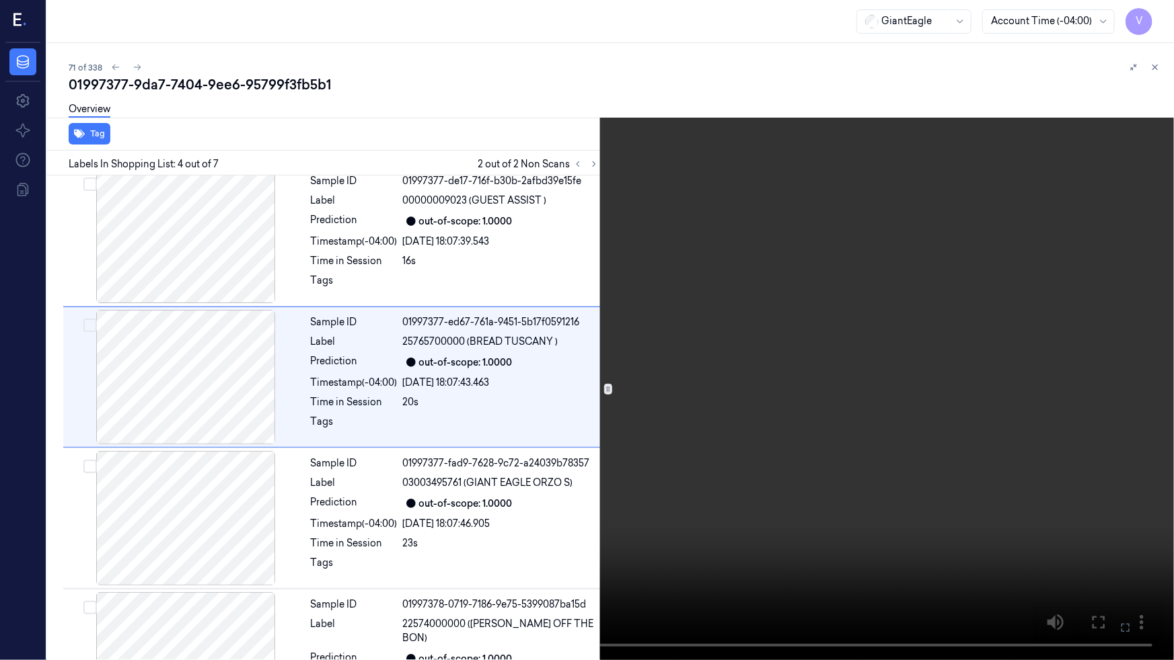
click at [883, 377] on video at bounding box center [587, 330] width 1174 height 660
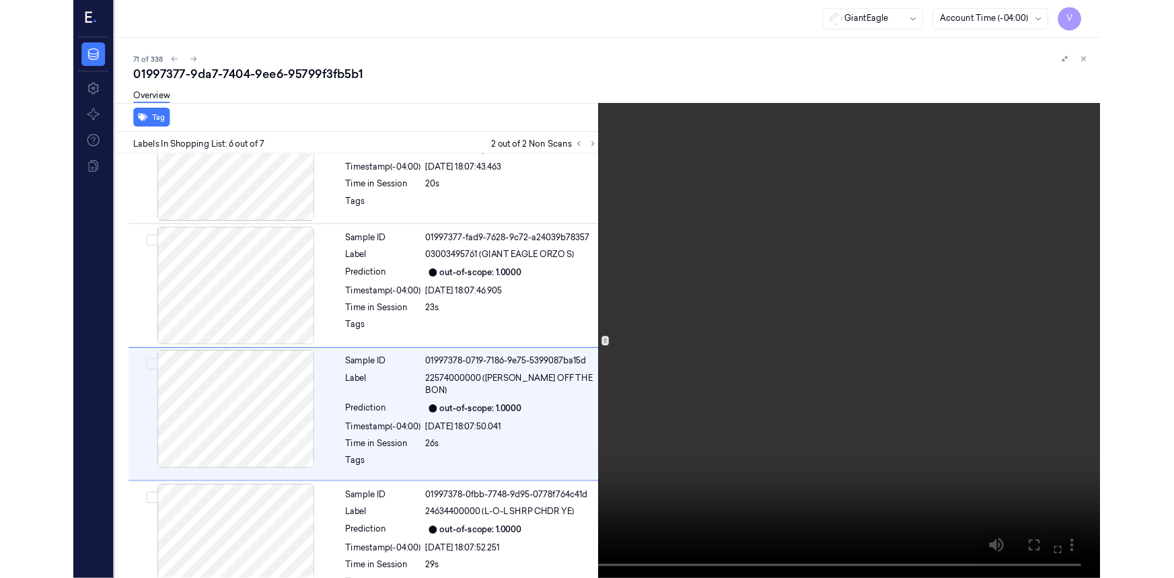
scroll to position [506, 0]
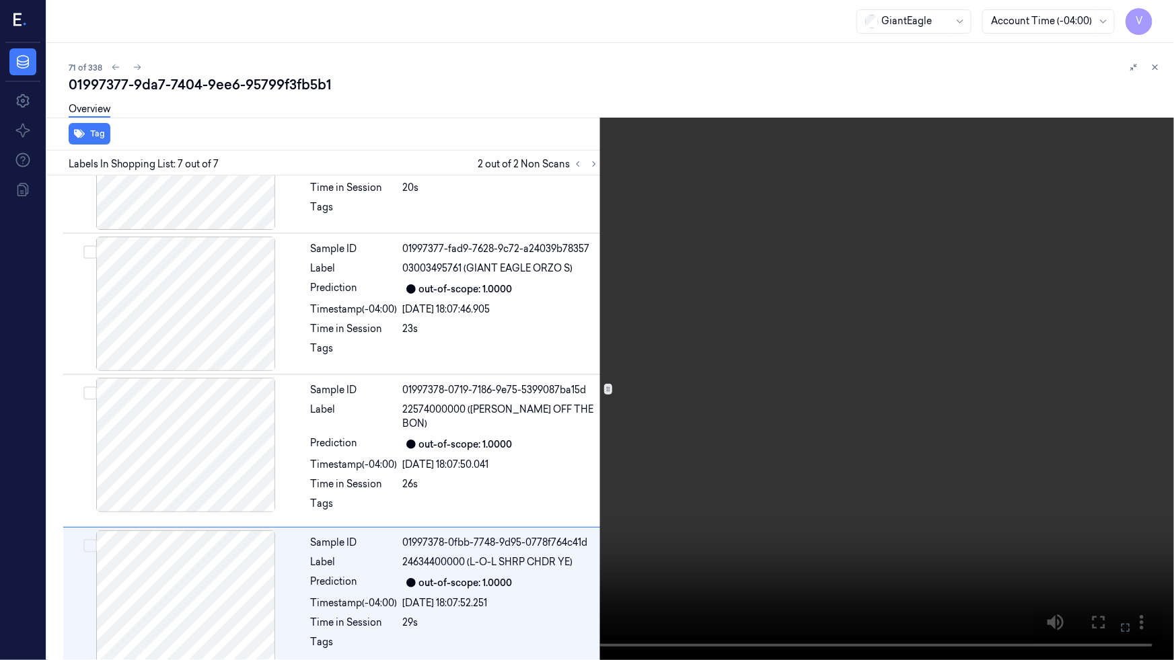
click at [1047, 577] on video at bounding box center [587, 330] width 1174 height 660
click at [908, 521] on video at bounding box center [587, 330] width 1174 height 660
click at [905, 525] on video at bounding box center [587, 330] width 1174 height 660
click at [0, 0] on icon at bounding box center [0, 0] width 0 height 0
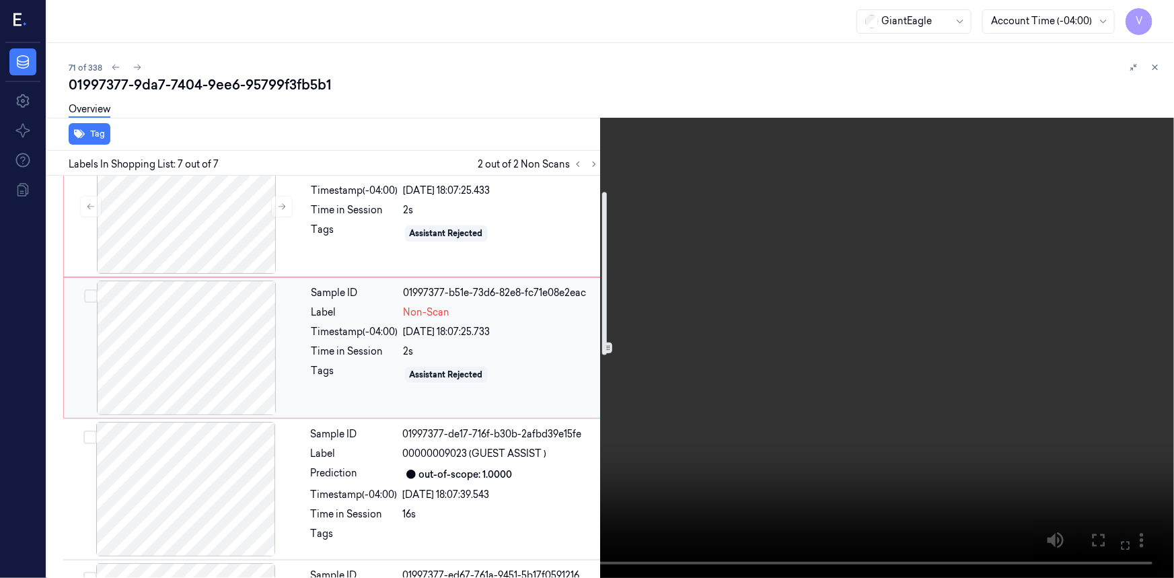
scroll to position [0, 0]
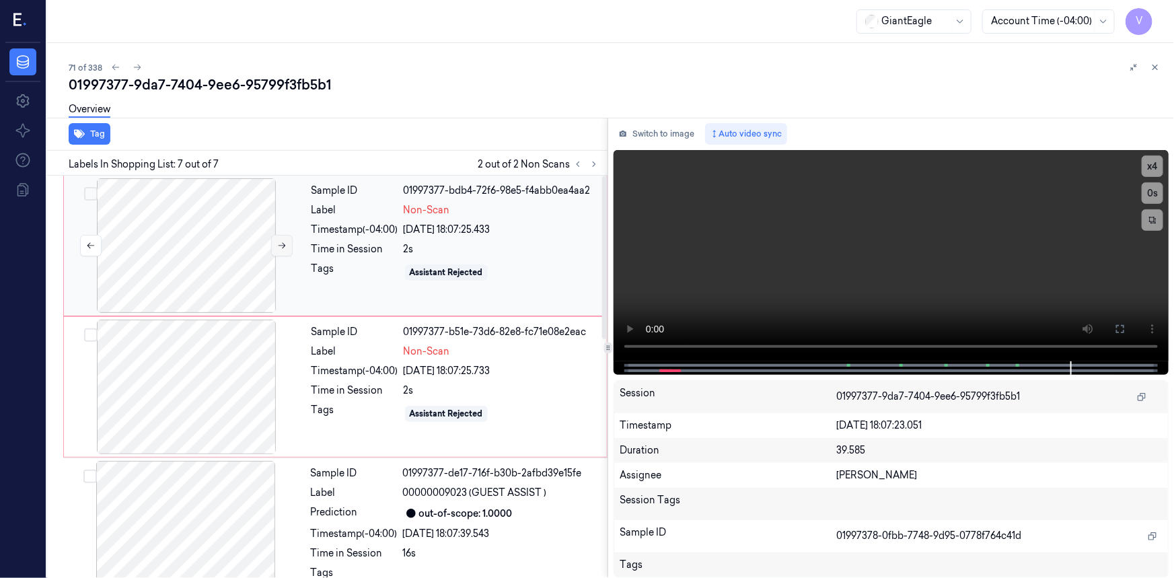
click at [282, 245] on icon at bounding box center [281, 246] width 7 height 6
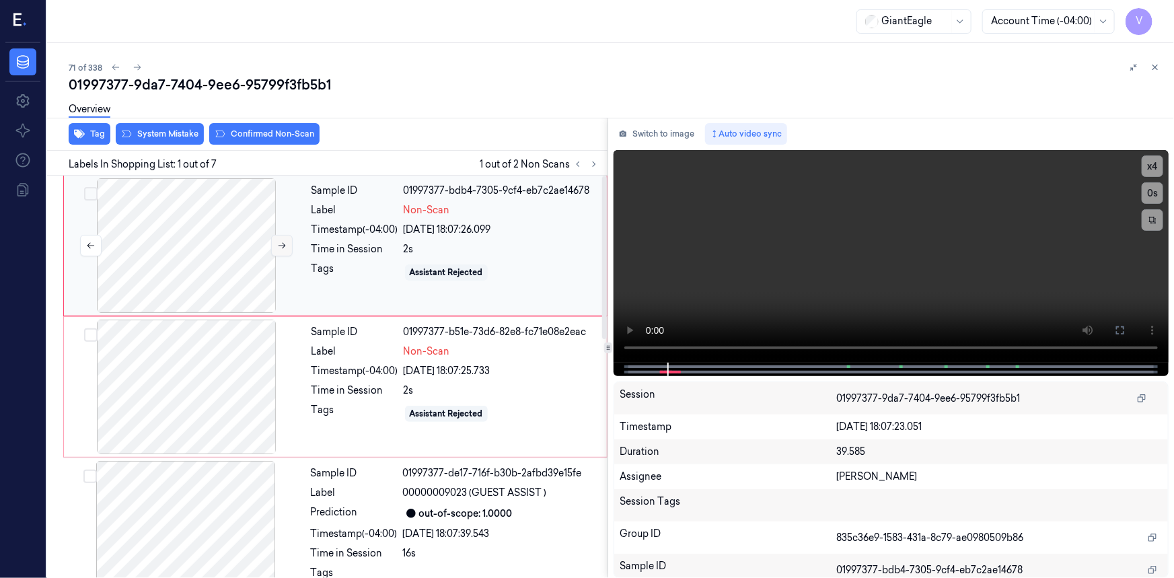
click at [282, 245] on icon at bounding box center [281, 246] width 7 height 6
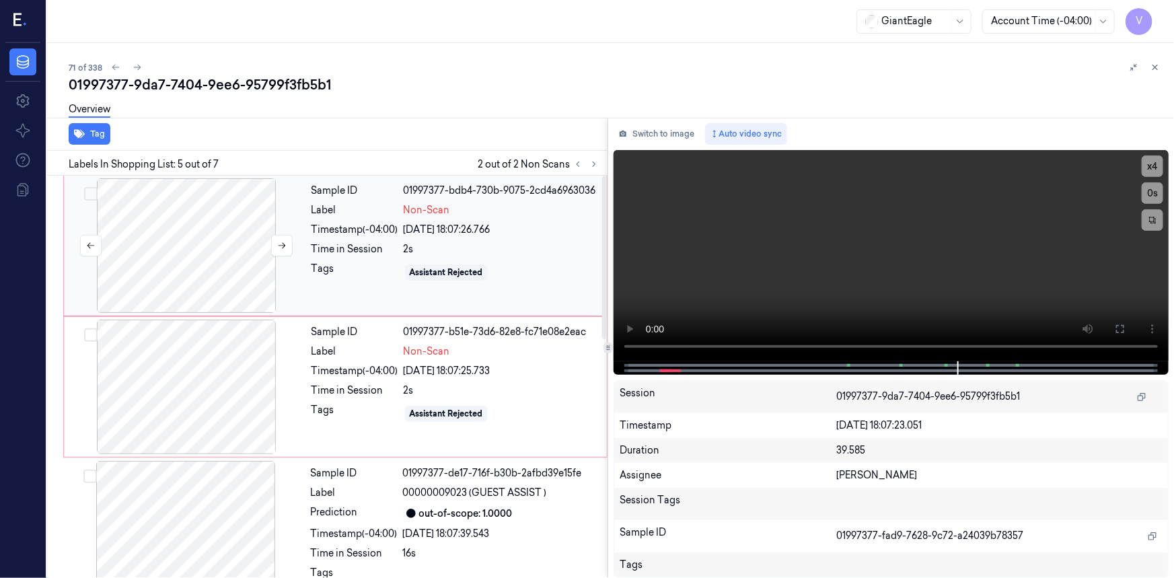
click at [194, 207] on div at bounding box center [186, 245] width 239 height 135
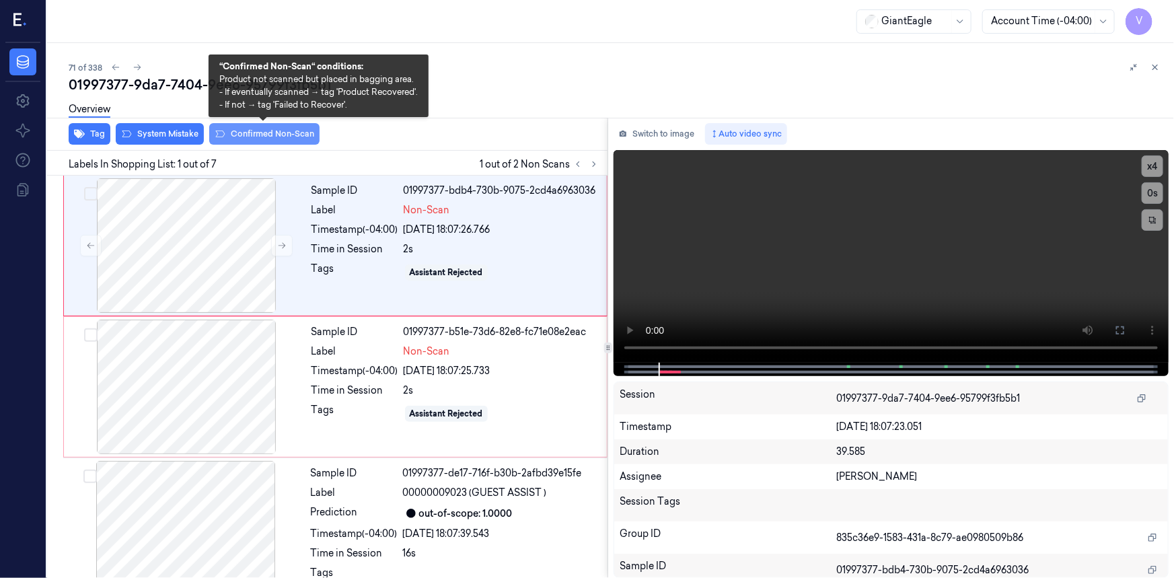
click at [297, 131] on button "Confirmed Non-Scan" at bounding box center [264, 134] width 110 height 22
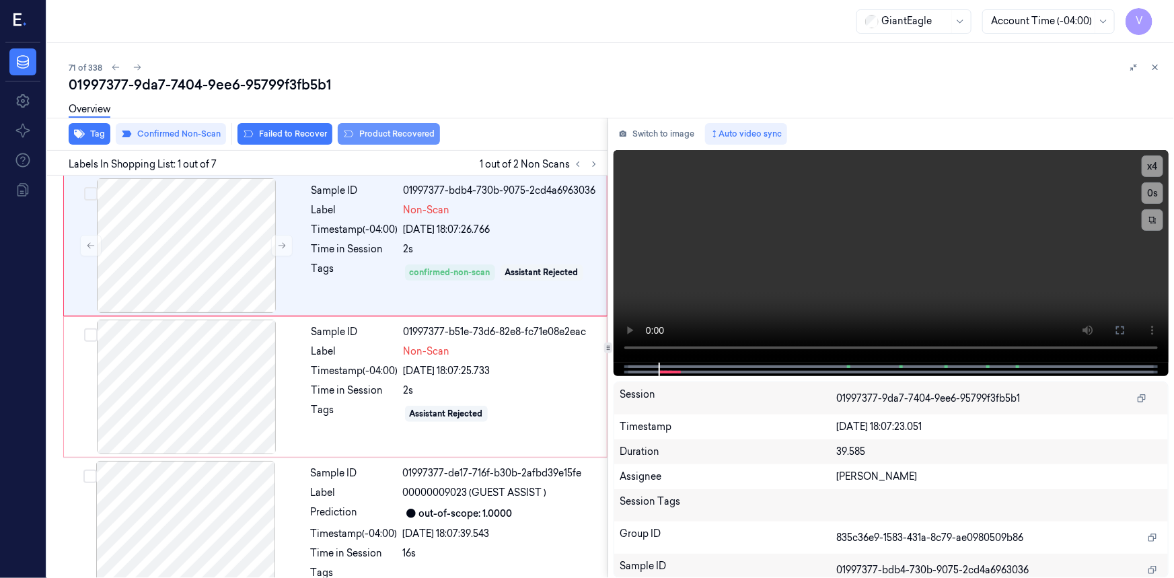
click at [382, 131] on button "Product Recovered" at bounding box center [389, 134] width 102 height 22
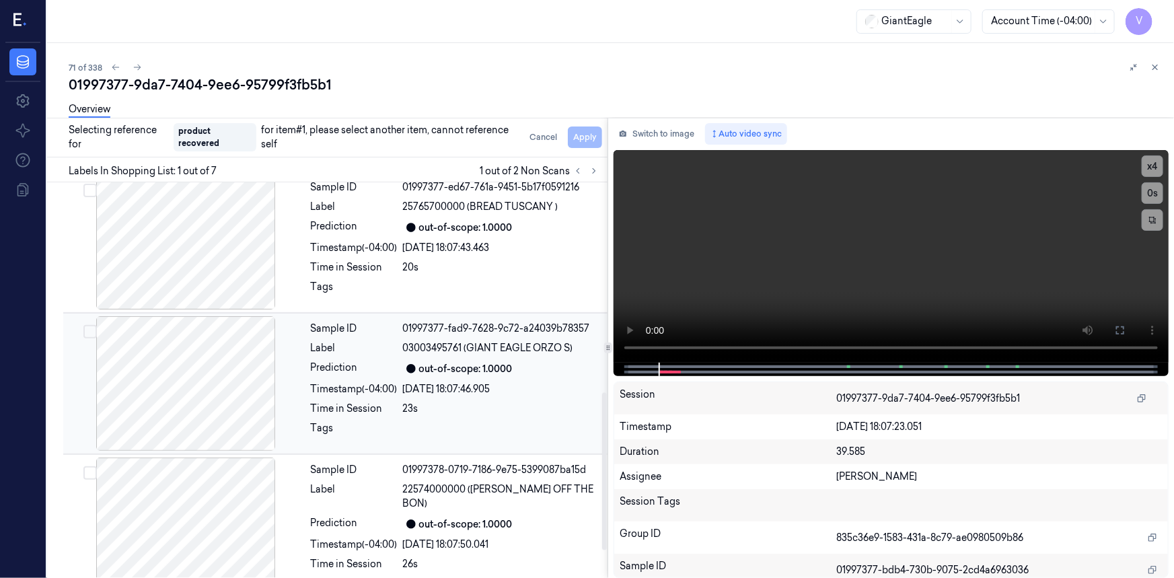
scroll to position [550, 0]
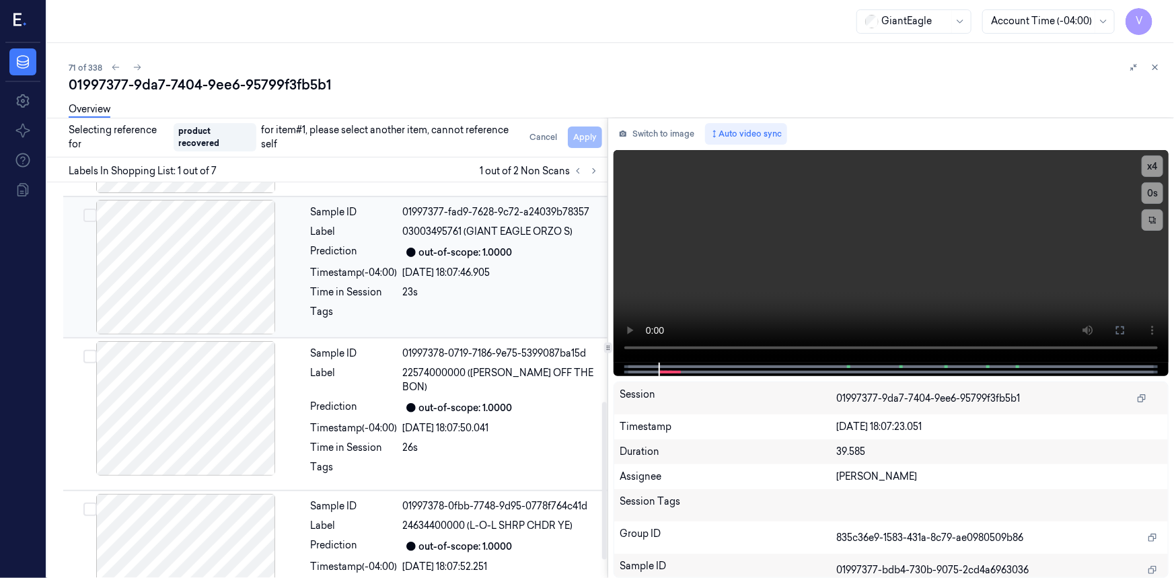
click at [225, 251] on div at bounding box center [185, 267] width 239 height 135
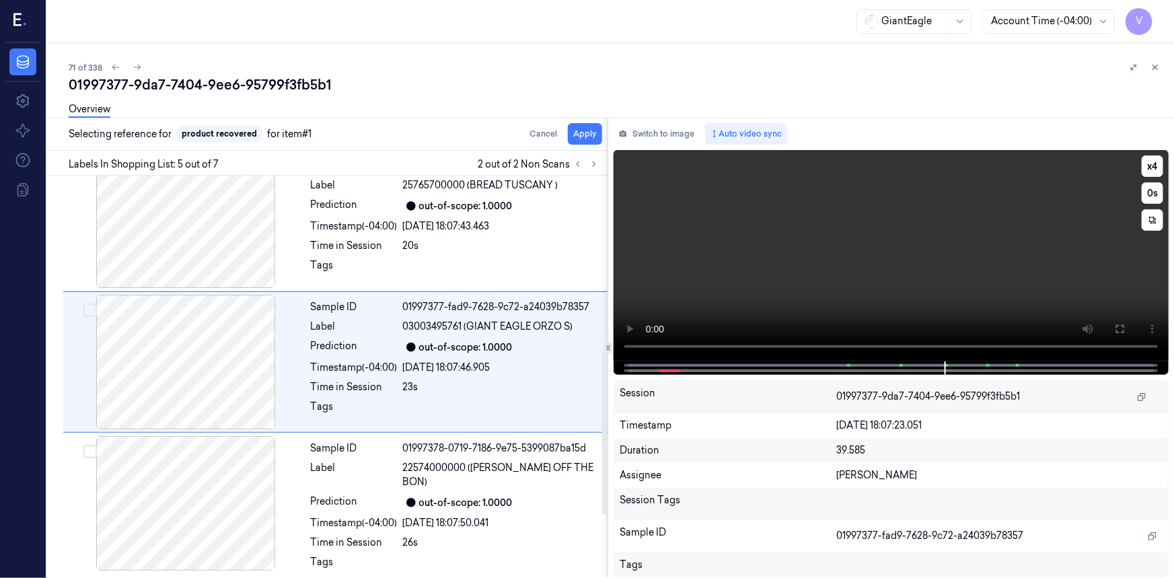
scroll to position [432, 0]
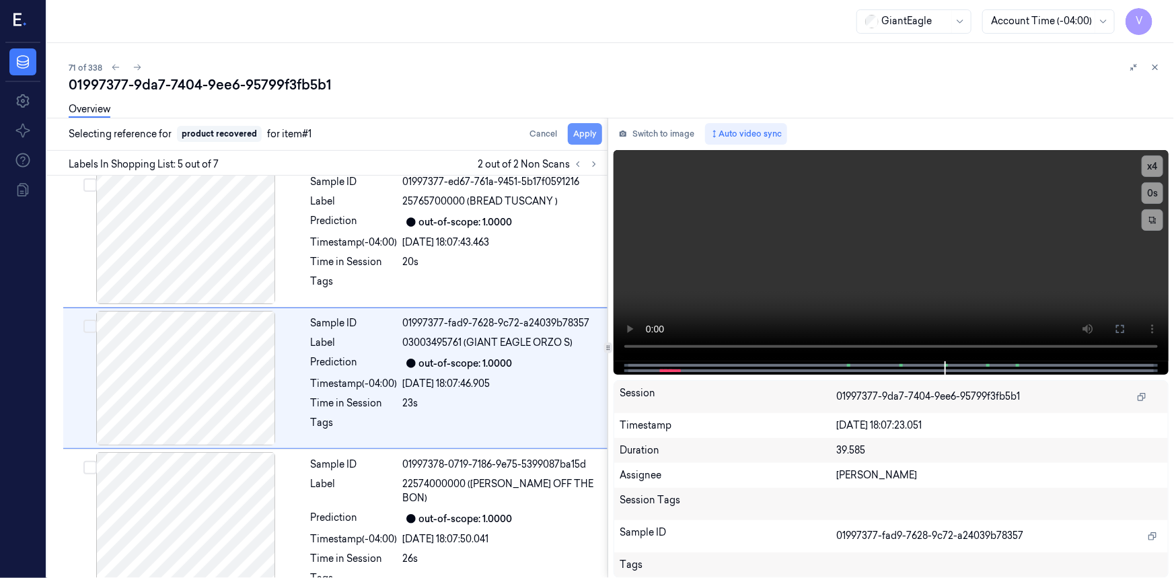
click at [583, 135] on button "Apply" at bounding box center [585, 134] width 34 height 22
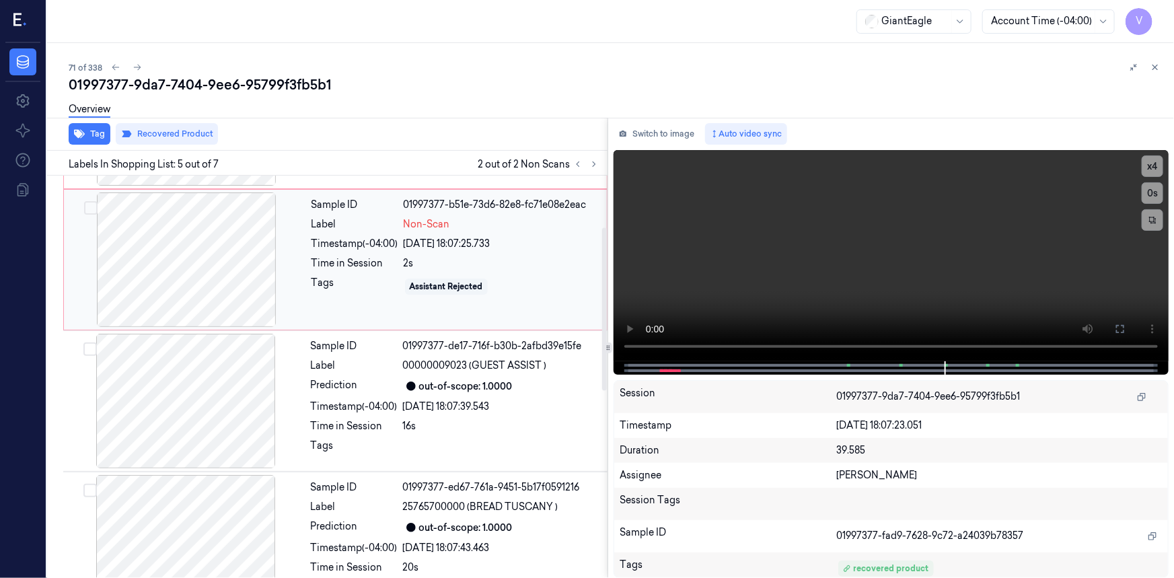
scroll to position [5, 0]
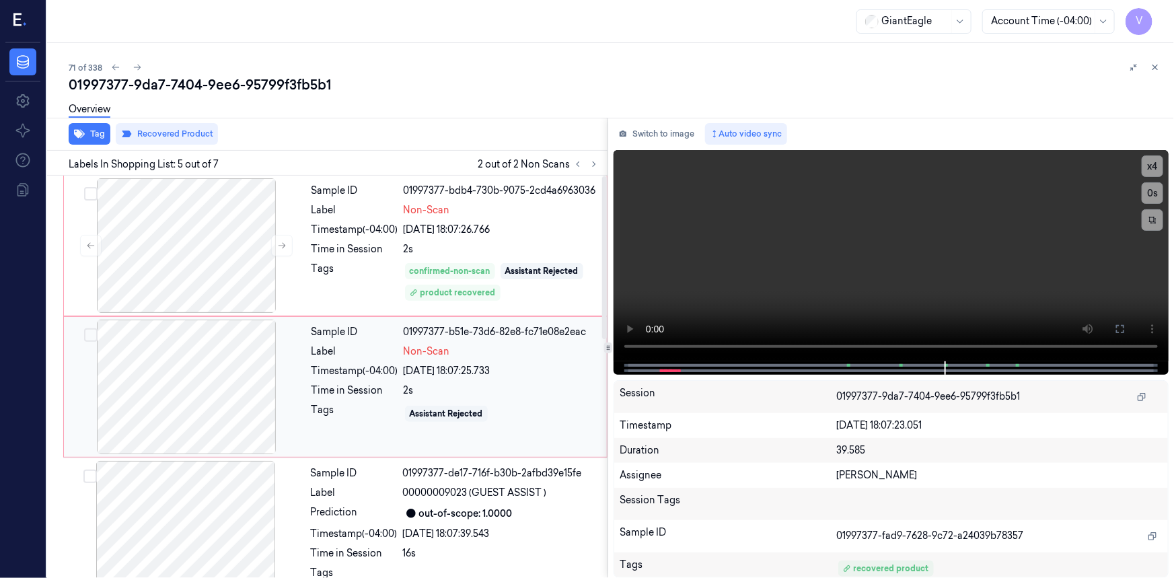
click at [196, 344] on div at bounding box center [186, 386] width 239 height 135
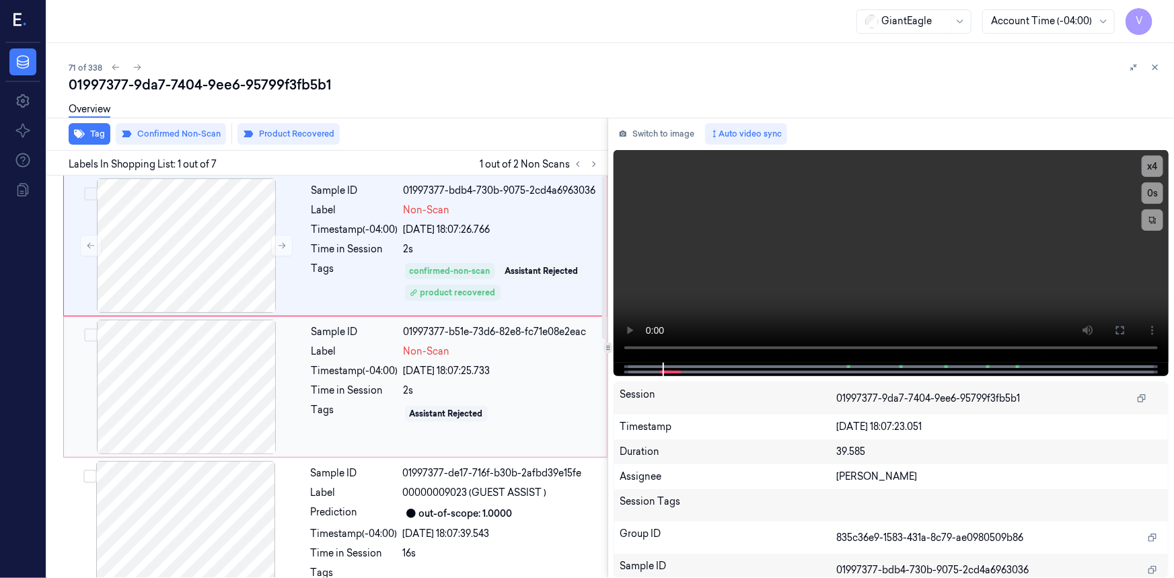
click at [329, 357] on div "Label" at bounding box center [354, 351] width 87 height 14
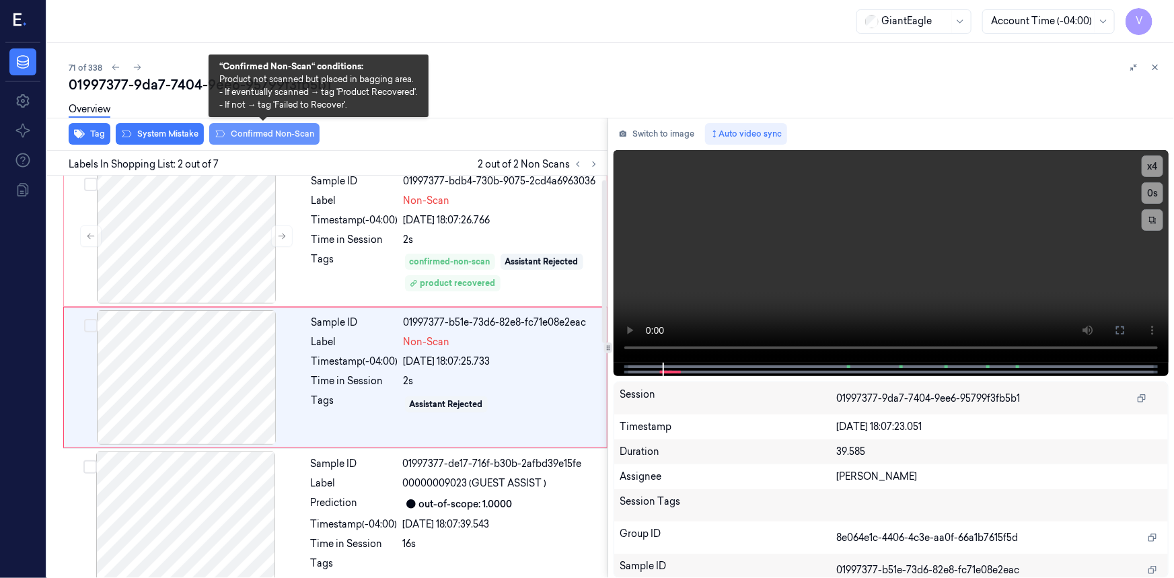
click at [243, 135] on button "Confirmed Non-Scan" at bounding box center [264, 134] width 110 height 22
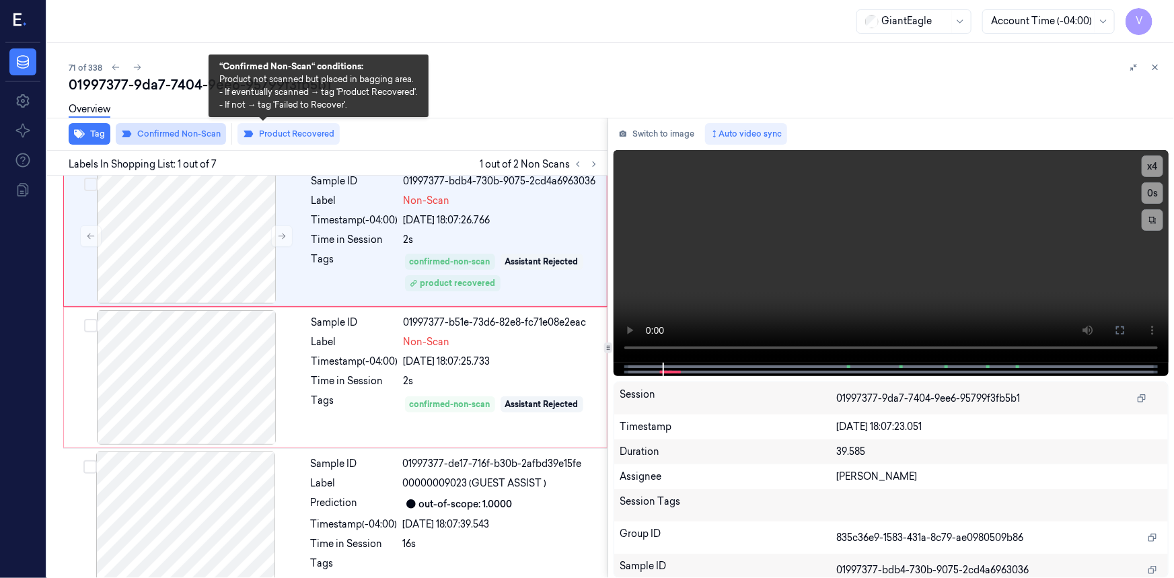
scroll to position [0, 0]
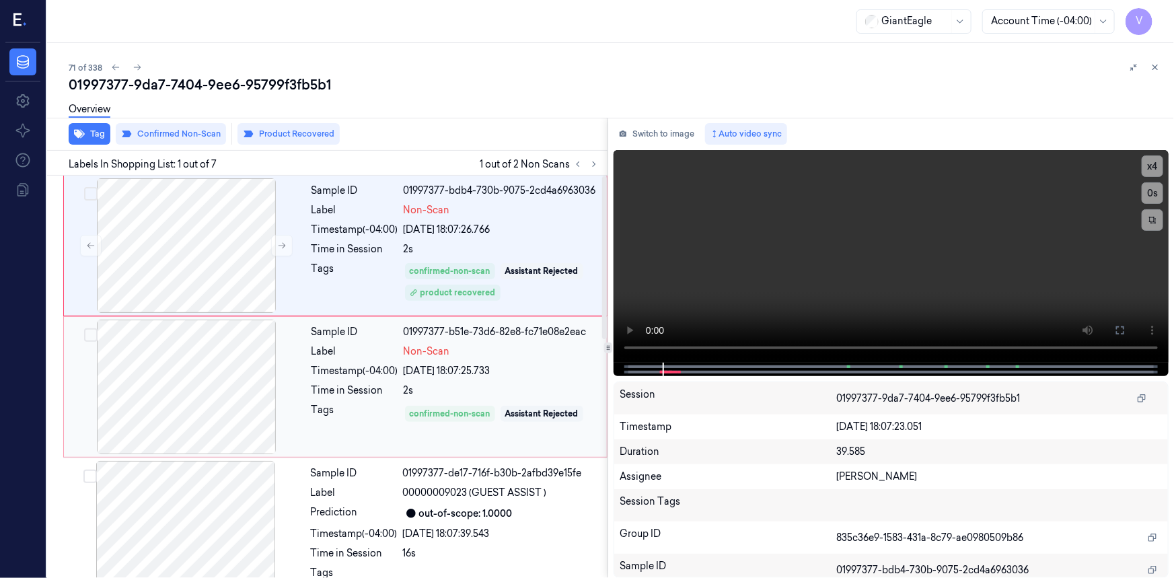
click at [315, 352] on div "Label" at bounding box center [354, 351] width 87 height 14
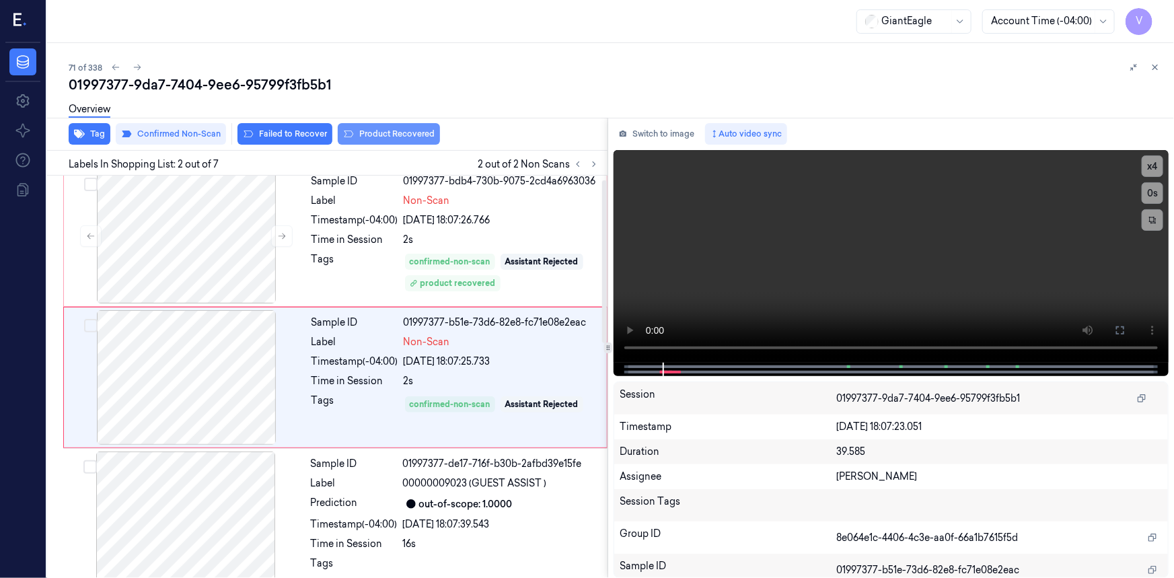
click at [387, 134] on button "Product Recovered" at bounding box center [389, 134] width 102 height 22
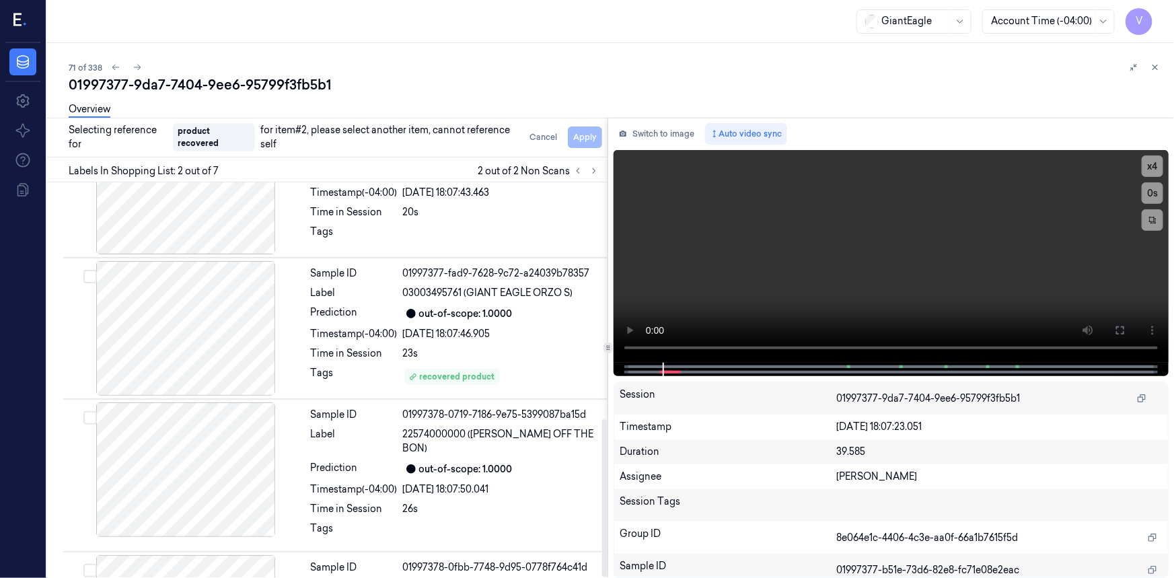
scroll to position [596, 0]
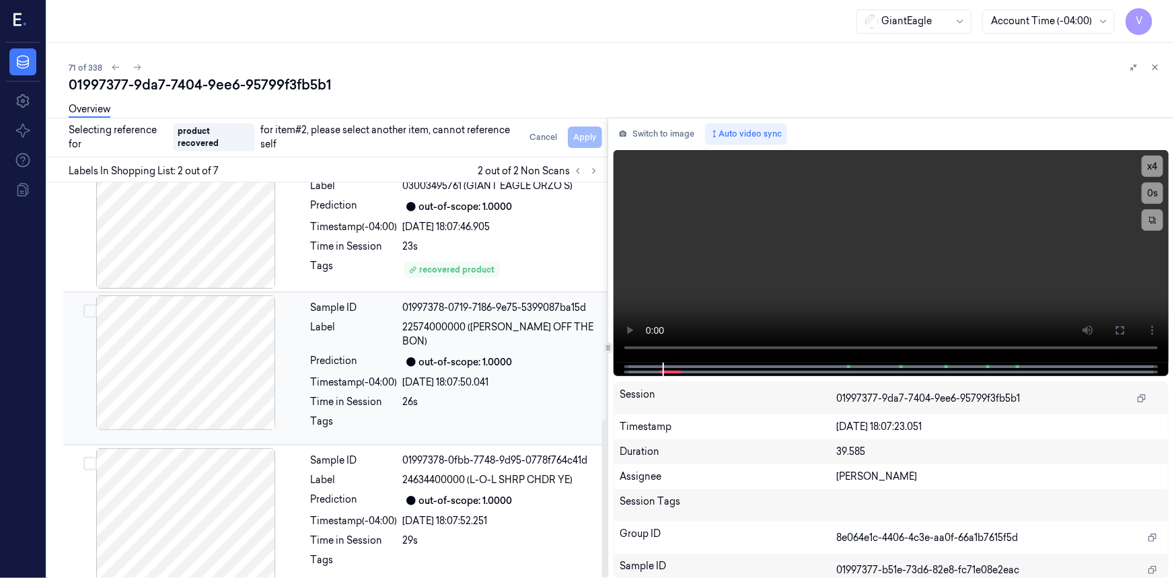
click at [345, 354] on div "Prediction" at bounding box center [354, 362] width 87 height 16
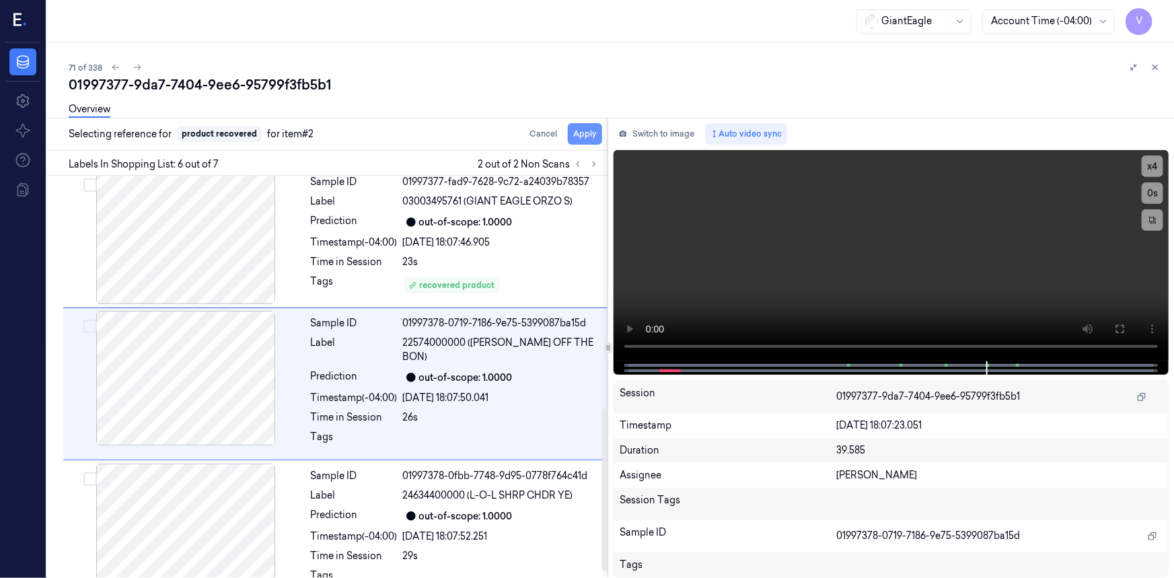
click at [582, 132] on button "Apply" at bounding box center [585, 134] width 34 height 22
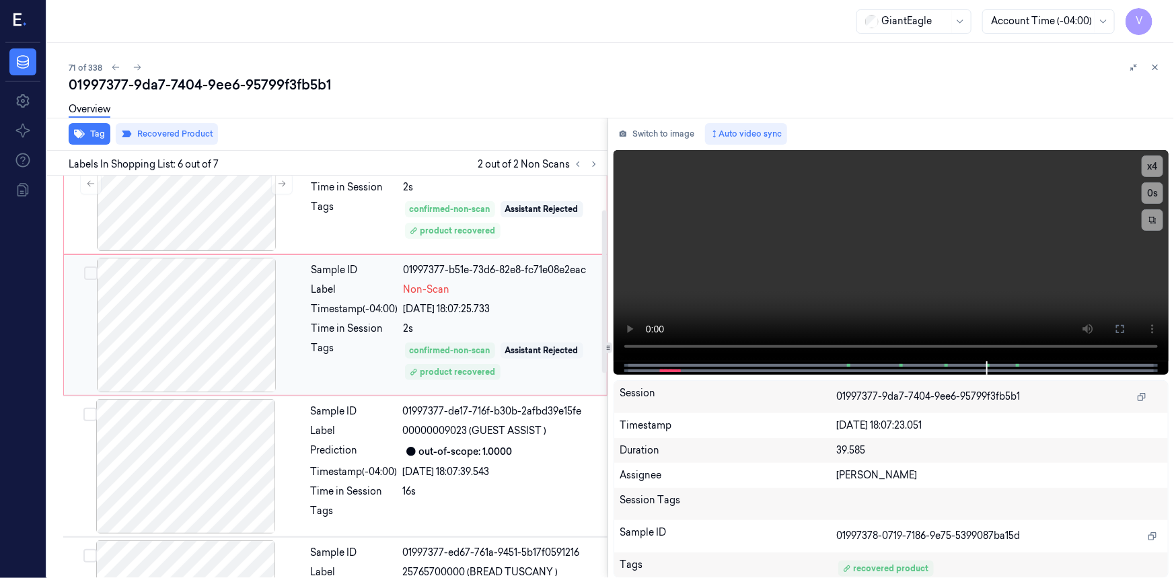
scroll to position [0, 0]
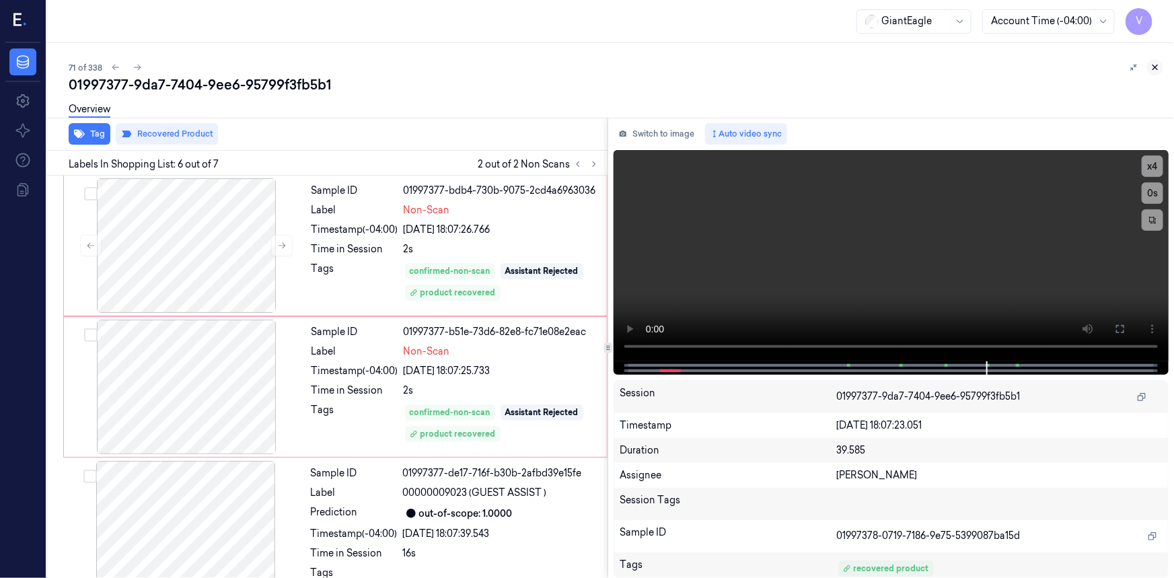
click at [1155, 63] on icon at bounding box center [1154, 67] width 9 height 9
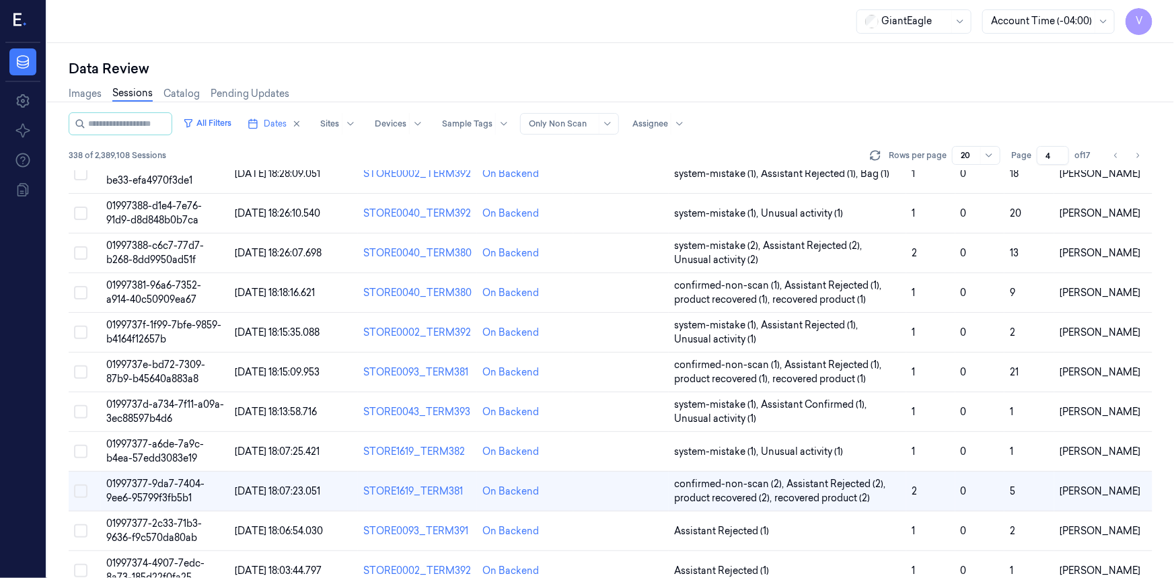
scroll to position [282, 0]
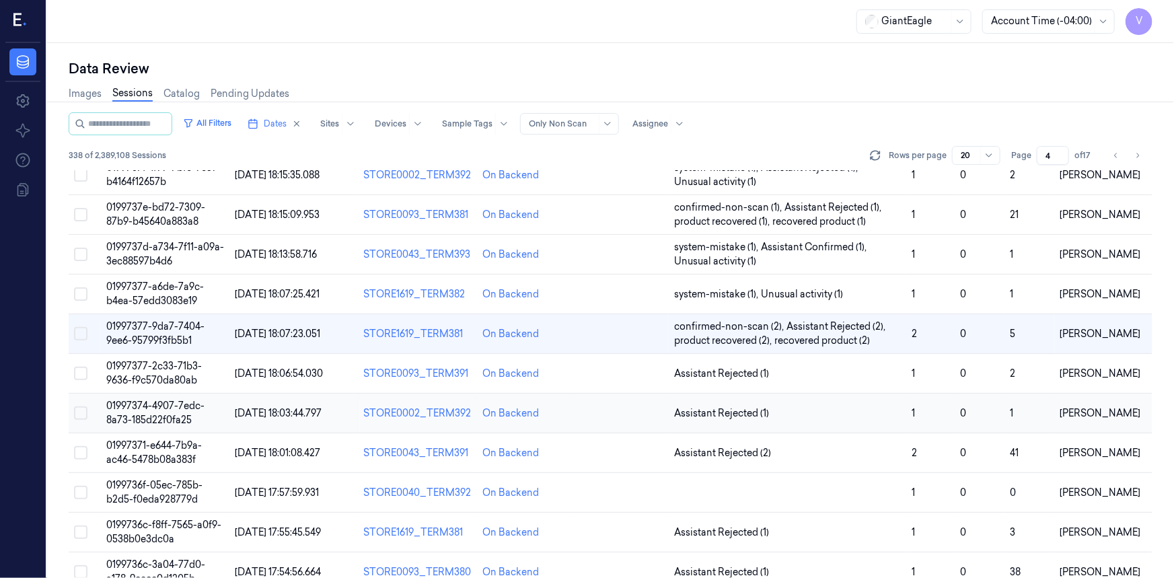
click at [162, 396] on td "01997374-4907-7edc-8a73-185d22f0fa25" at bounding box center [165, 413] width 128 height 40
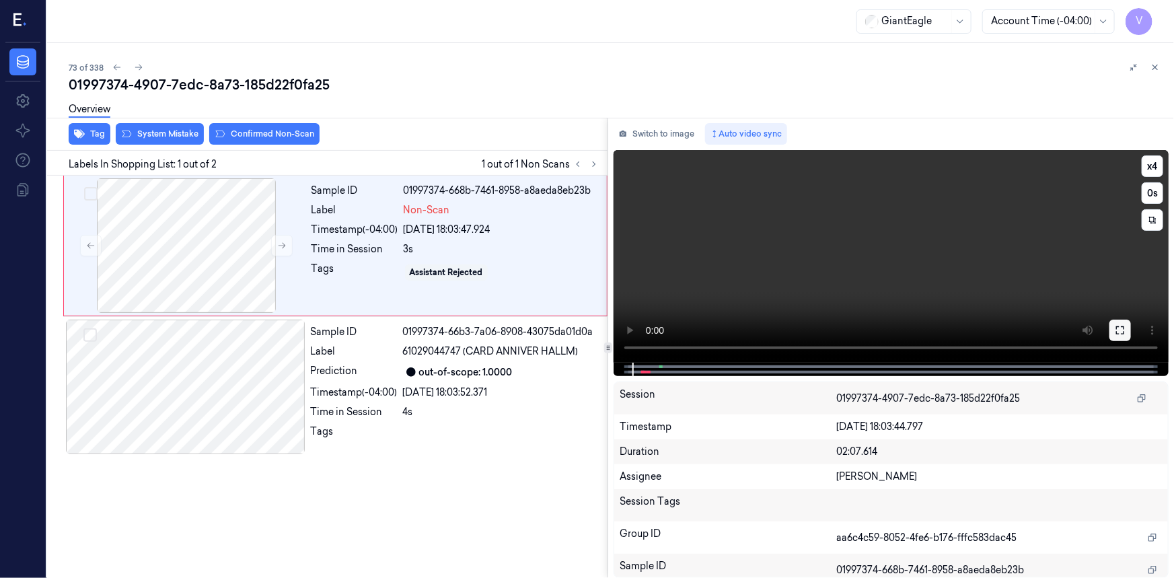
click at [1130, 328] on button at bounding box center [1120, 330] width 22 height 22
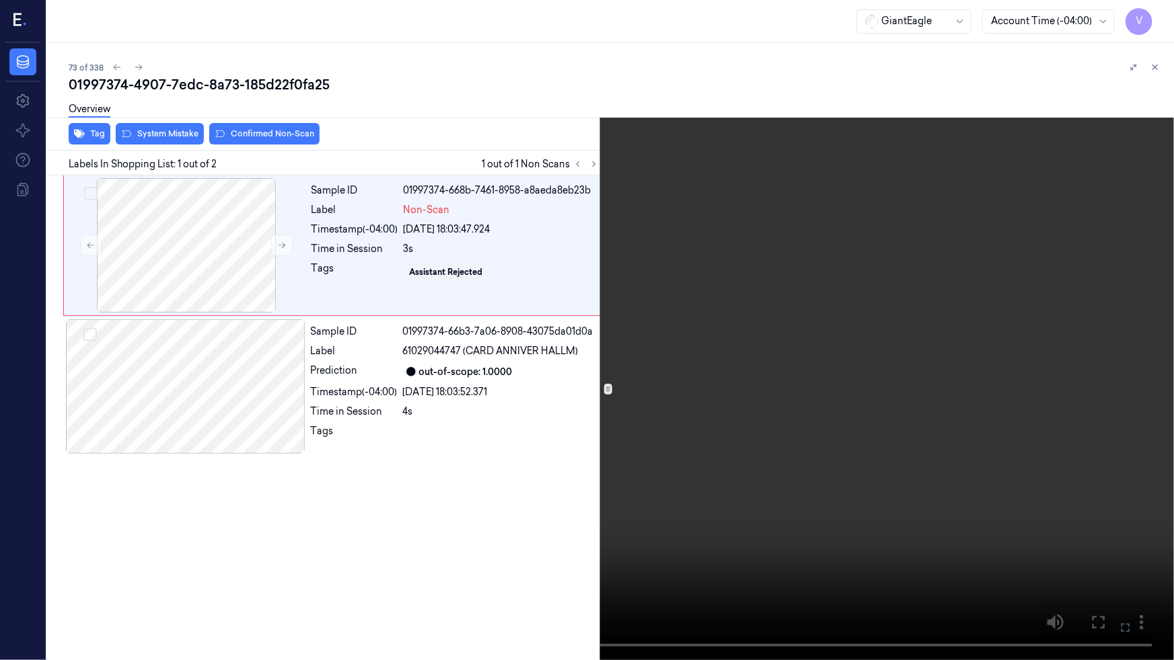
click at [929, 409] on video at bounding box center [587, 330] width 1174 height 660
click at [918, 428] on video at bounding box center [587, 330] width 1174 height 660
click at [647, 353] on video at bounding box center [587, 330] width 1174 height 660
click at [736, 376] on video at bounding box center [587, 330] width 1174 height 660
click at [1161, 14] on button "x 4" at bounding box center [1158, 16] width 22 height 22
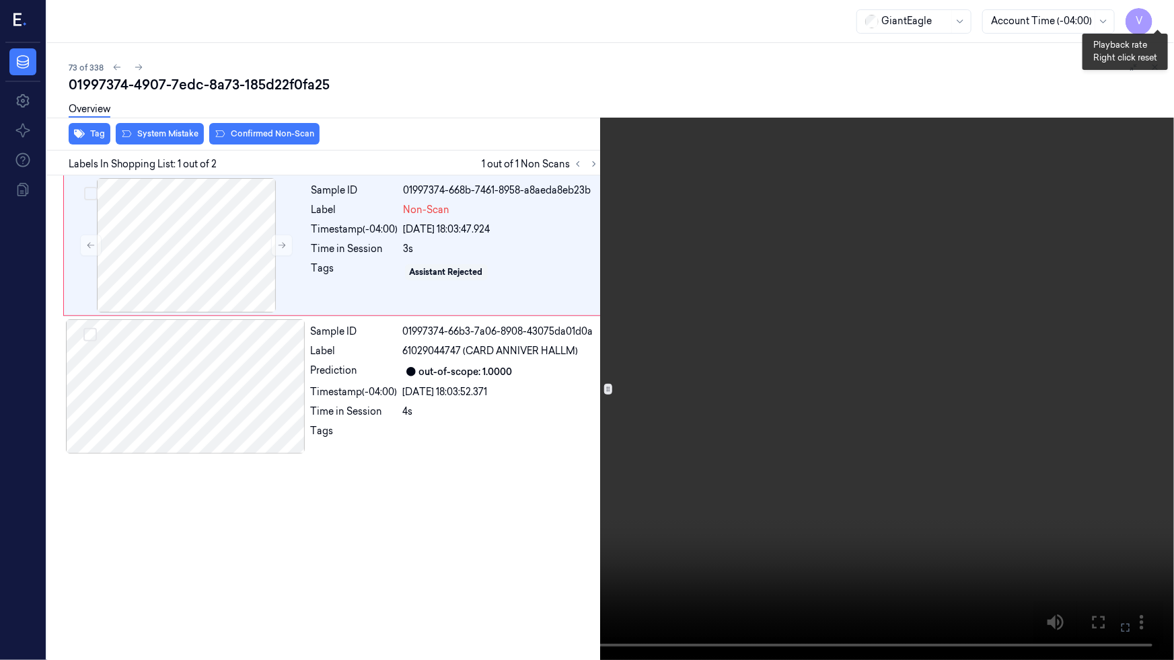
click at [1161, 14] on button "x 1" at bounding box center [1158, 16] width 22 height 22
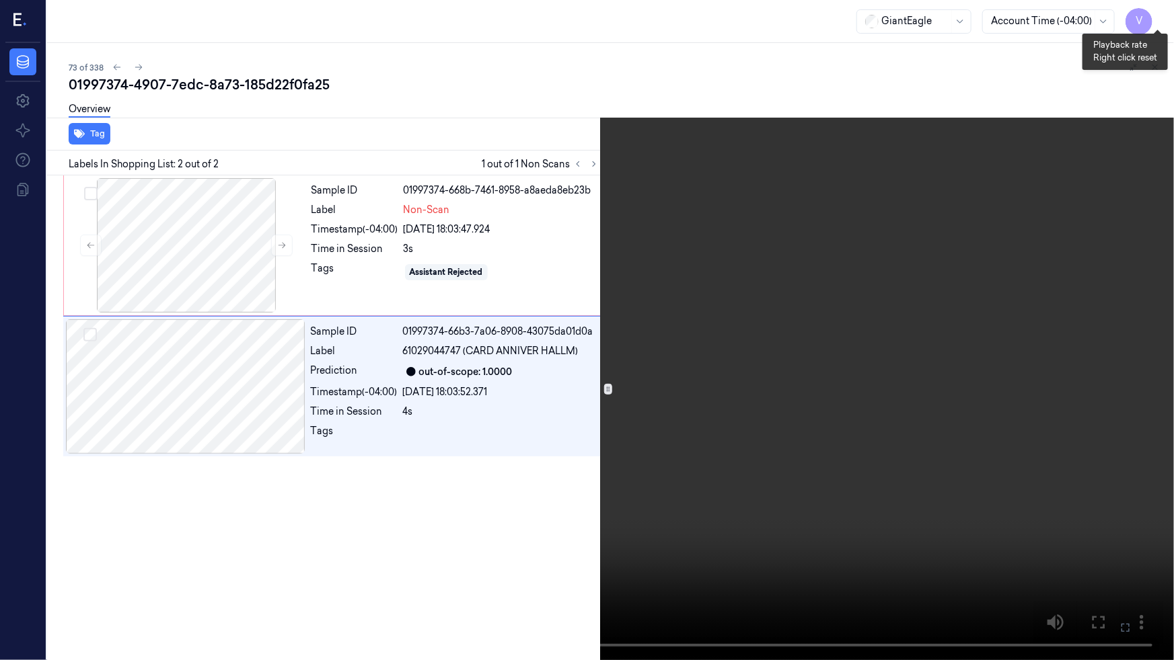
click at [1155, 13] on button "x 2" at bounding box center [1158, 16] width 22 height 22
click at [0, 0] on icon at bounding box center [0, 0] width 0 height 0
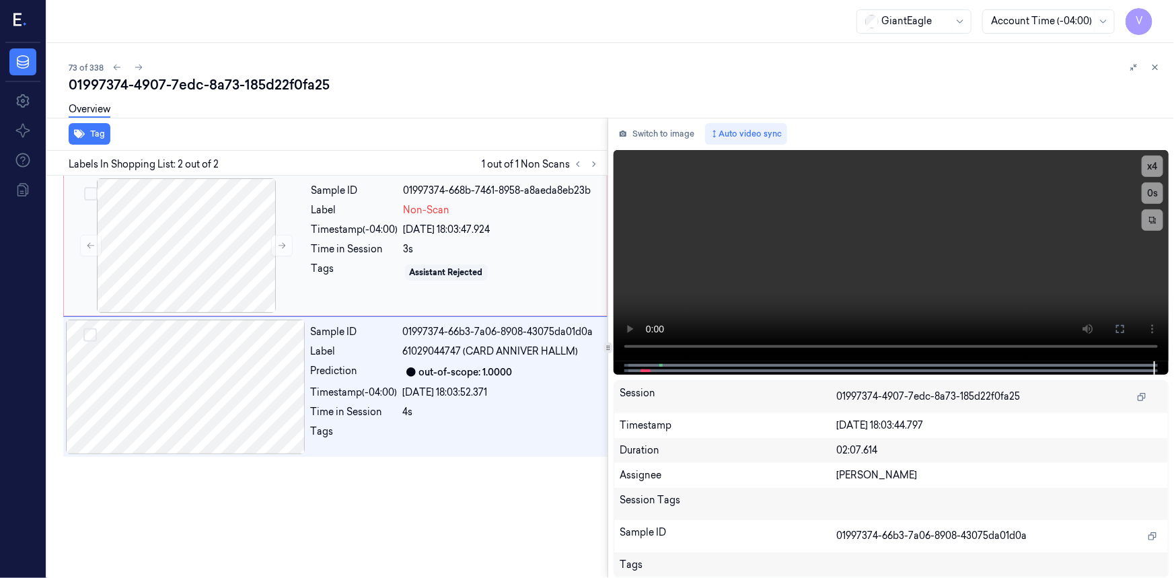
click at [328, 216] on div "Label" at bounding box center [354, 210] width 87 height 14
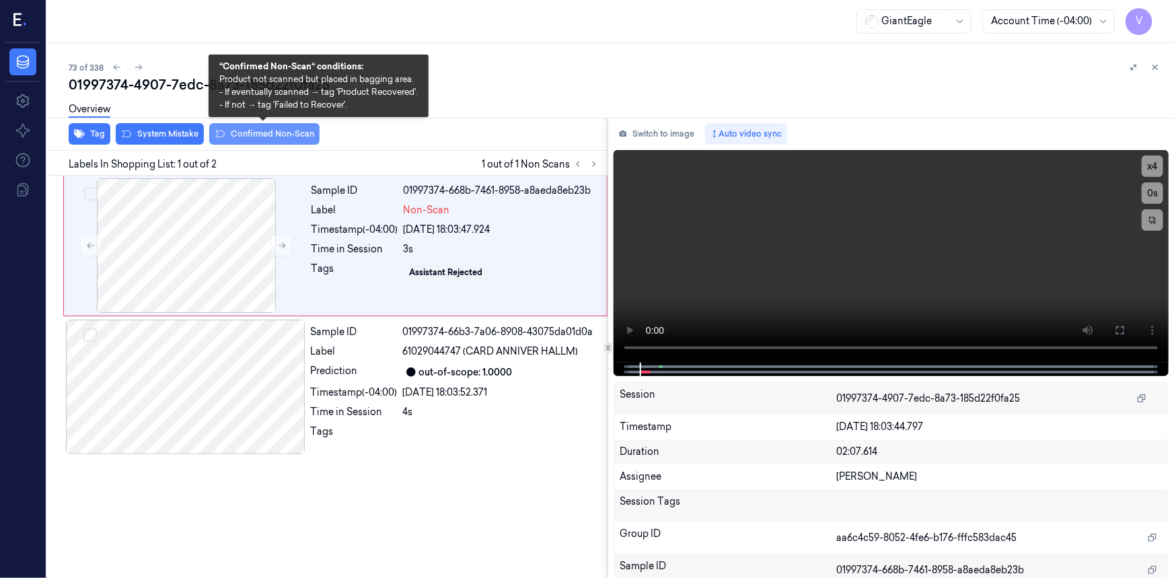
click at [265, 128] on button "Confirmed Non-Scan" at bounding box center [264, 134] width 110 height 22
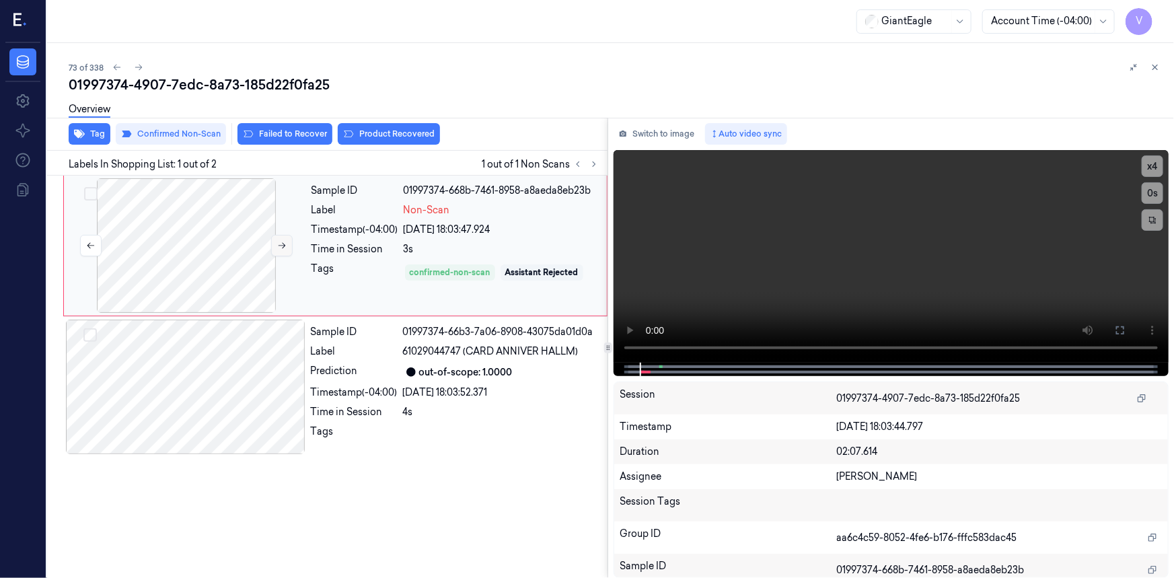
click at [284, 246] on icon at bounding box center [281, 245] width 9 height 9
click at [1153, 65] on icon at bounding box center [1155, 67] width 5 height 5
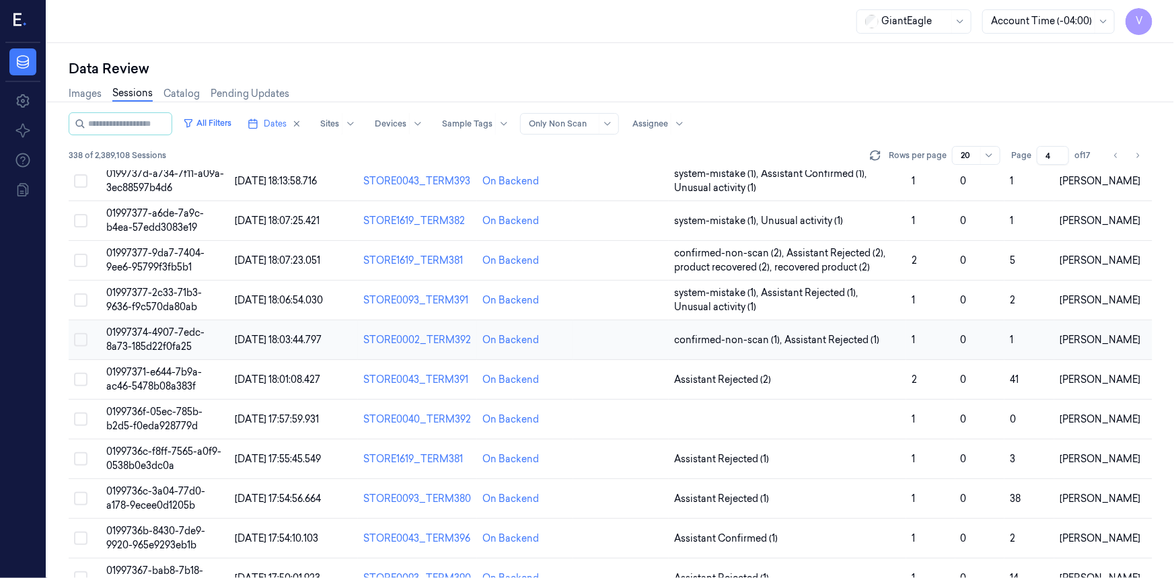
scroll to position [356, 0]
click at [154, 418] on td "0199736f-05ec-785b-b2d5-f0eda928779d" at bounding box center [165, 419] width 128 height 40
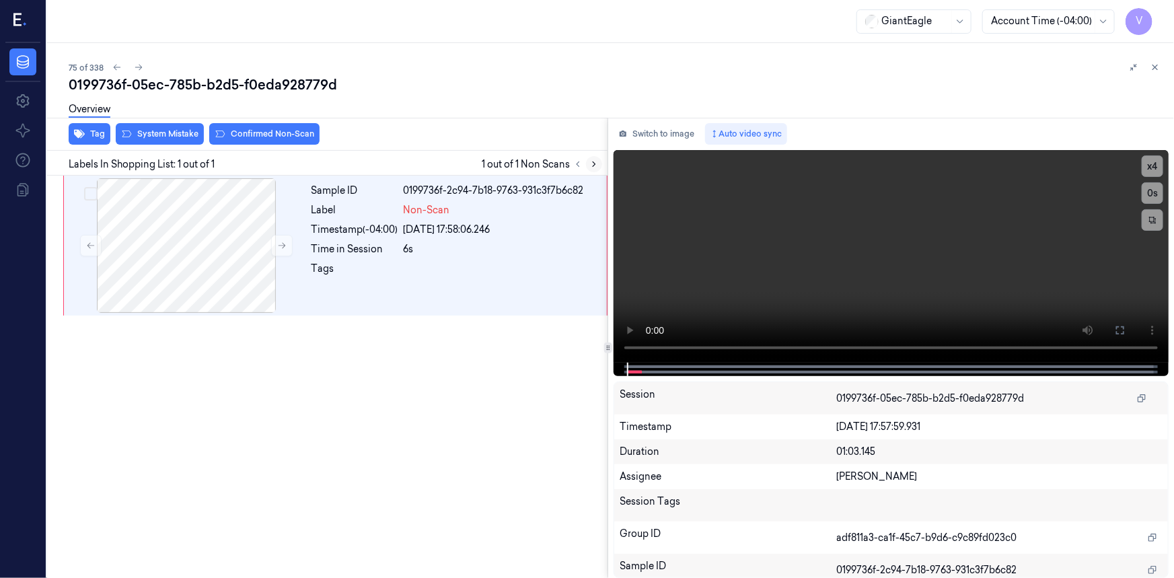
click at [594, 165] on icon at bounding box center [594, 164] width 3 height 5
click at [1125, 326] on button at bounding box center [1120, 330] width 22 height 22
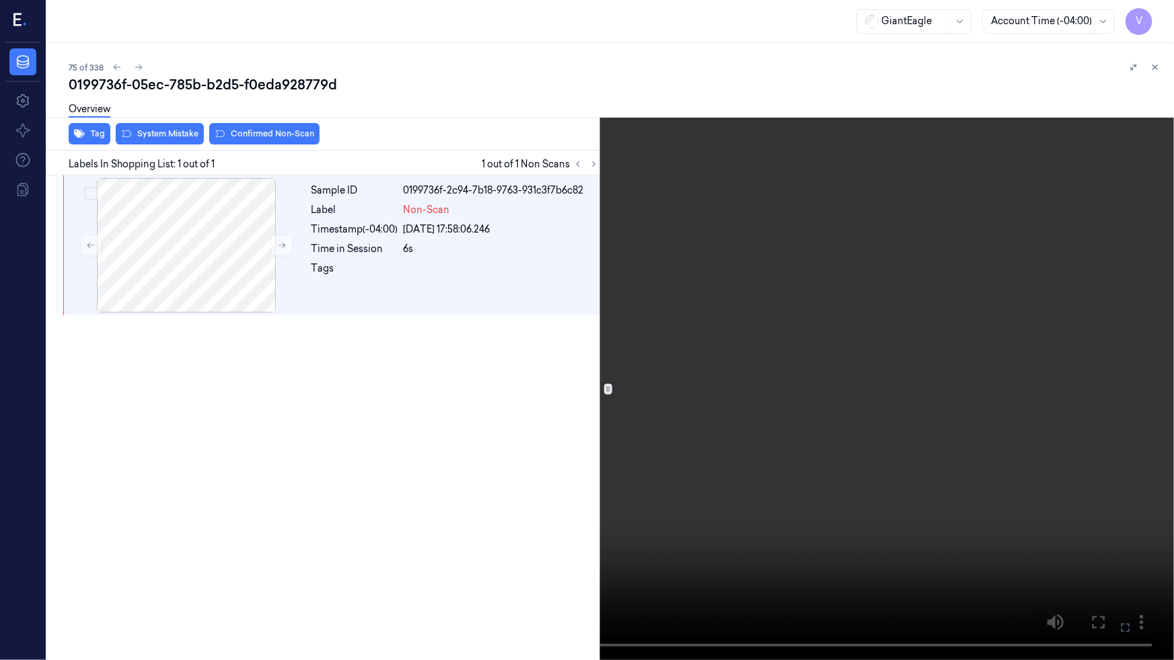
click at [0, 0] on icon at bounding box center [0, 0] width 0 height 0
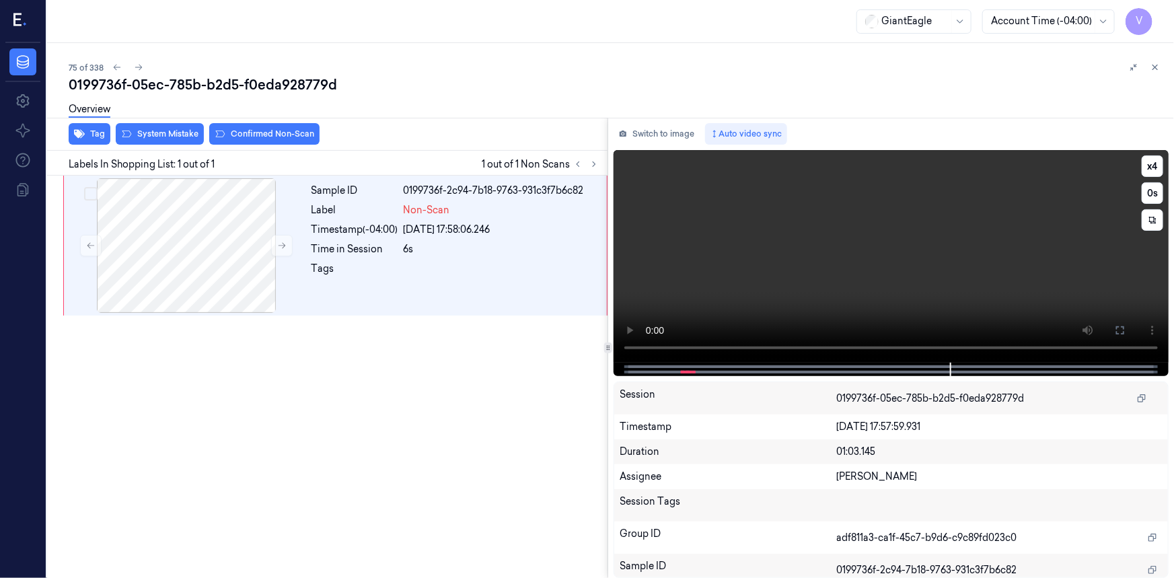
click at [955, 298] on video at bounding box center [890, 256] width 555 height 213
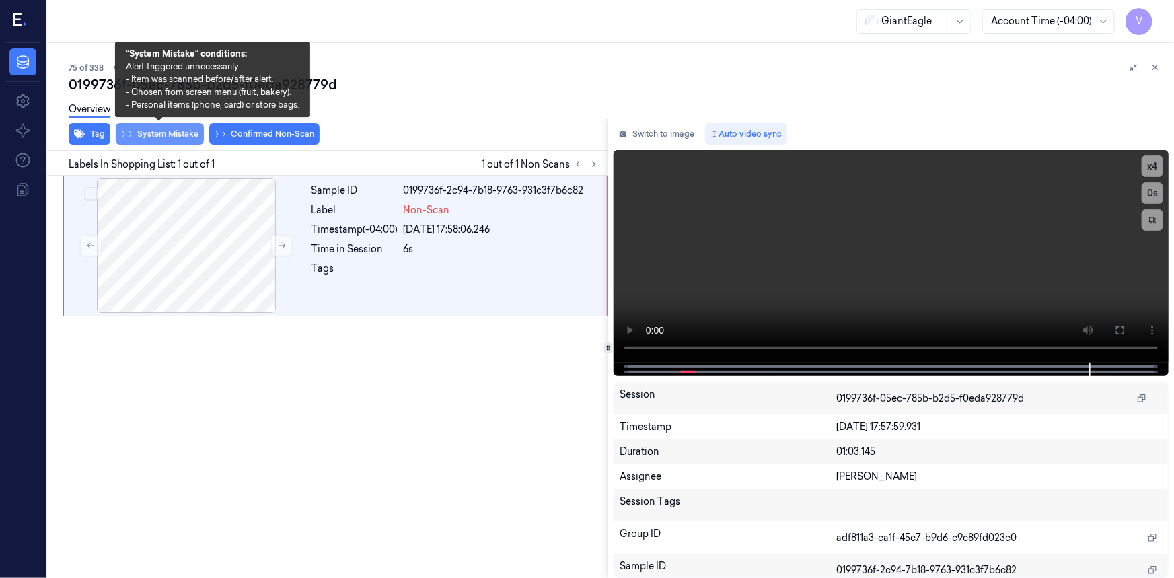
click at [165, 130] on button "System Mistake" at bounding box center [160, 134] width 88 height 22
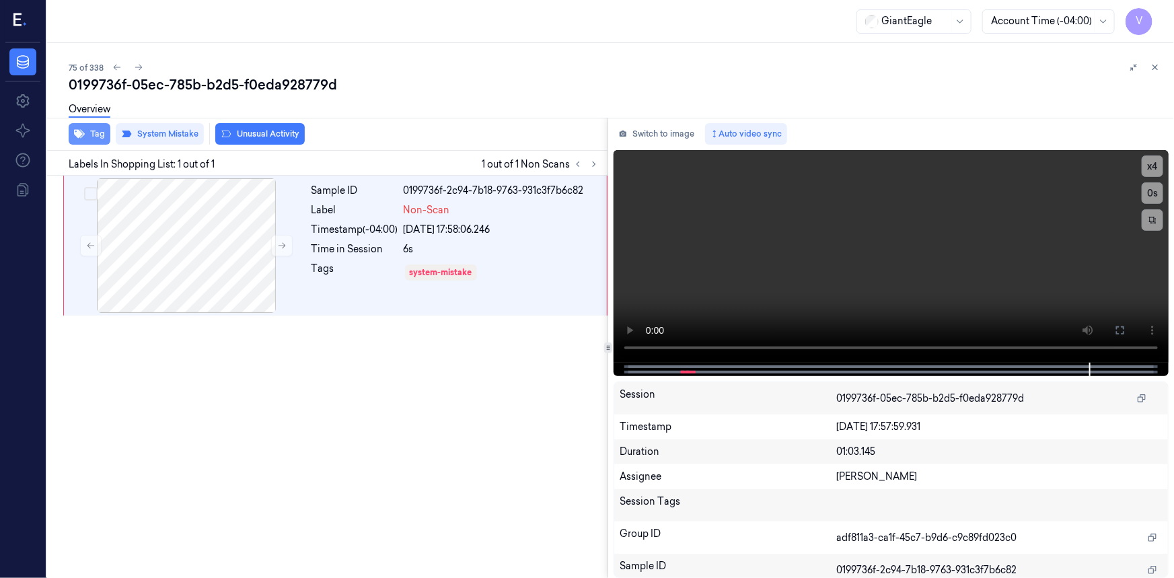
click at [86, 134] on button "Tag" at bounding box center [90, 134] width 42 height 22
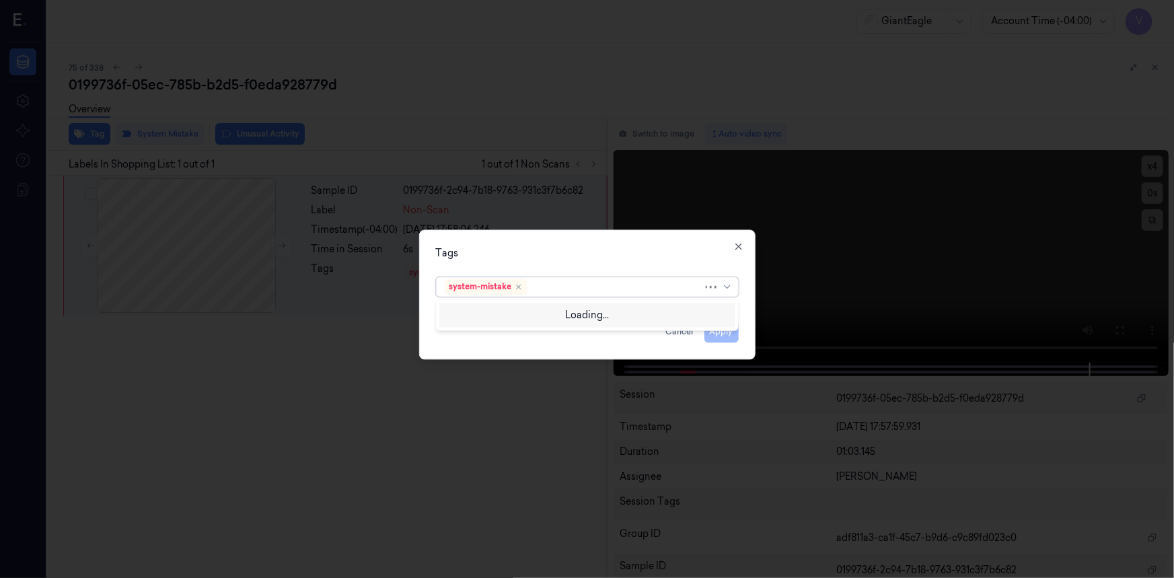
click at [586, 290] on div at bounding box center [616, 287] width 173 height 14
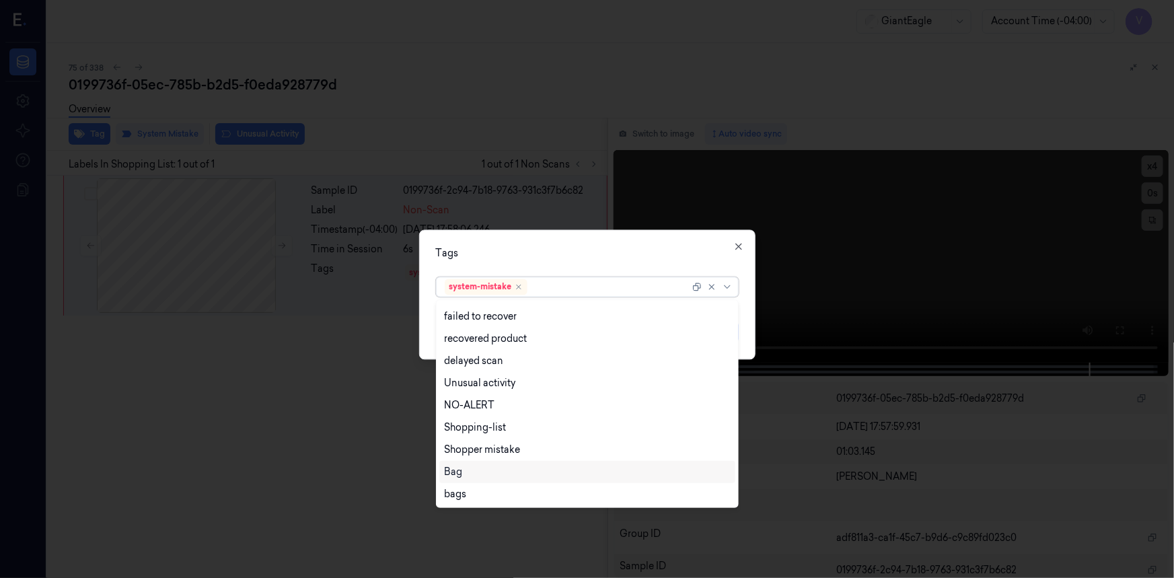
click at [465, 465] on div "Bag" at bounding box center [587, 472] width 285 height 14
click at [578, 251] on div "Tags" at bounding box center [587, 253] width 303 height 14
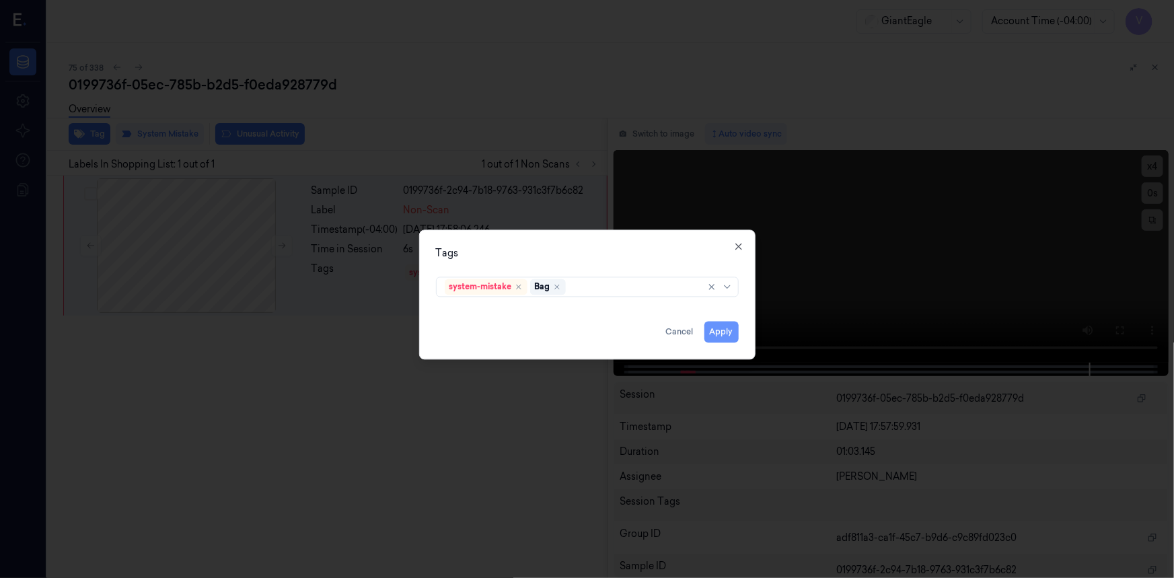
click at [720, 330] on button "Apply" at bounding box center [721, 332] width 34 height 22
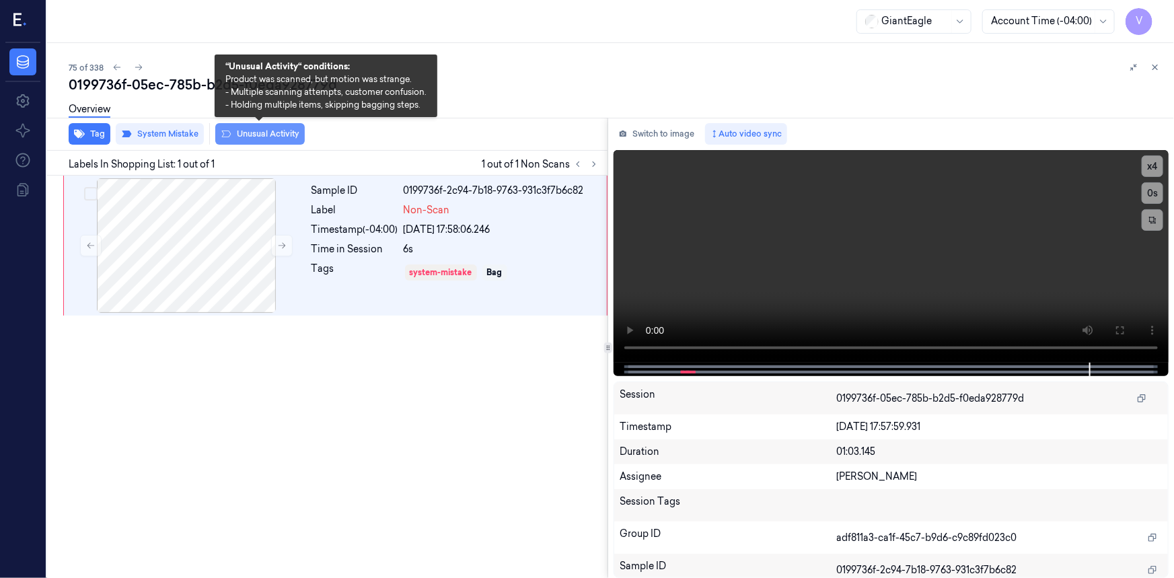
click at [261, 137] on button "Unusual Activity" at bounding box center [259, 134] width 89 height 22
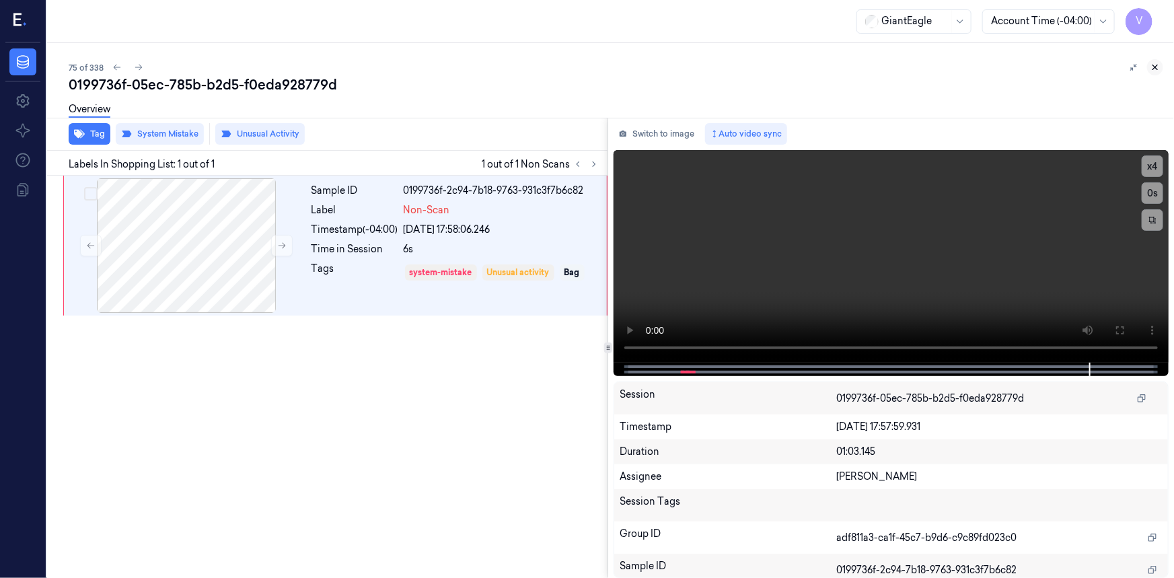
click at [1155, 69] on icon at bounding box center [1154, 67] width 9 height 9
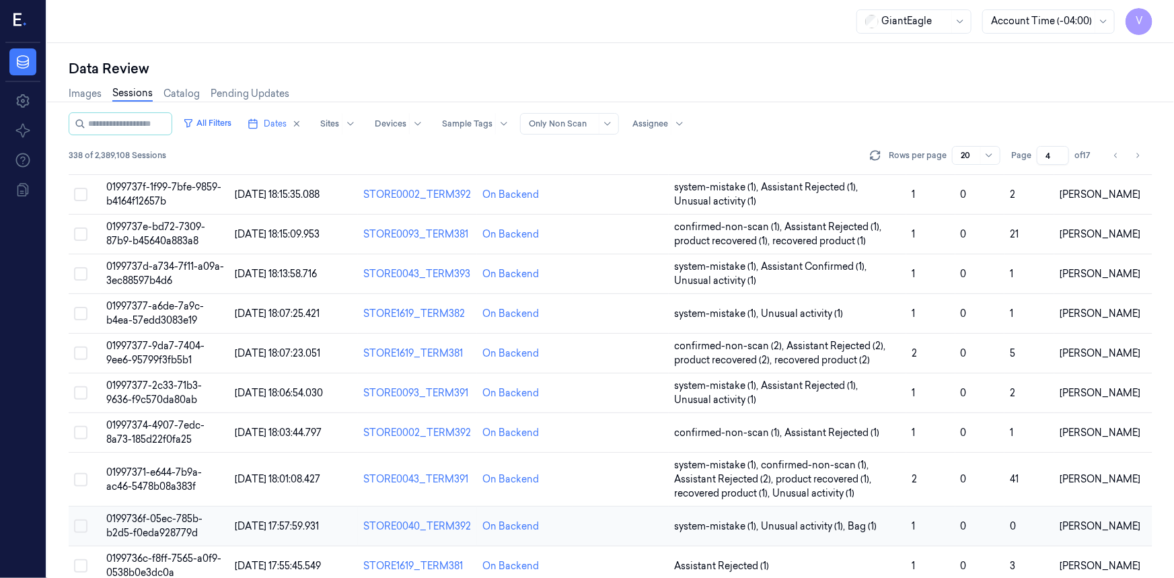
scroll to position [438, 0]
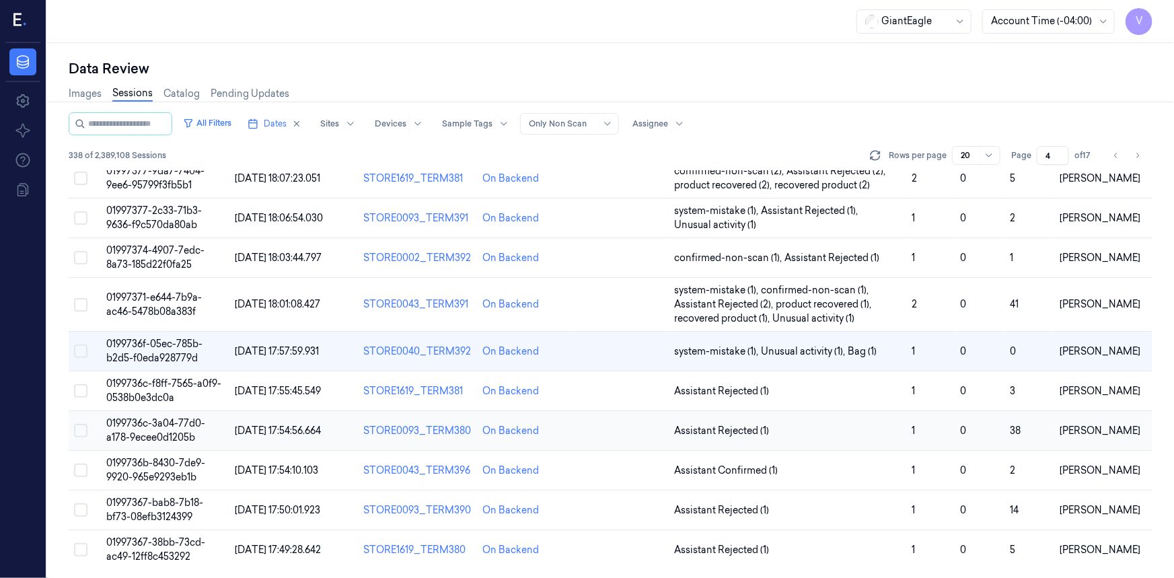
click at [149, 434] on span "0199736c-3a04-77d0-a178-9ecee0d1205b" at bounding box center [155, 430] width 99 height 26
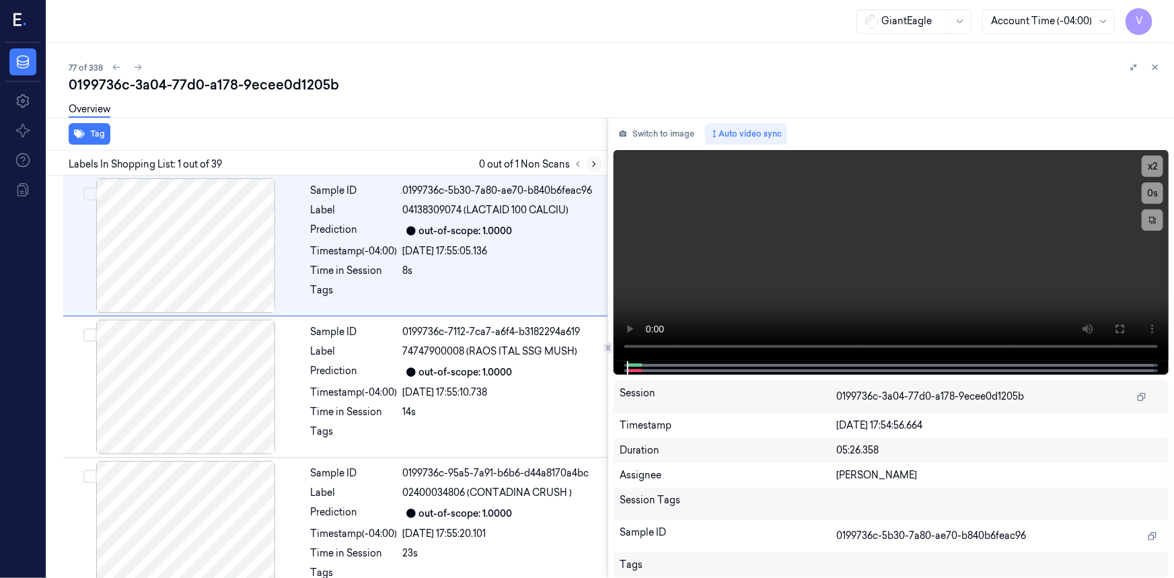
click at [590, 167] on icon at bounding box center [593, 163] width 9 height 9
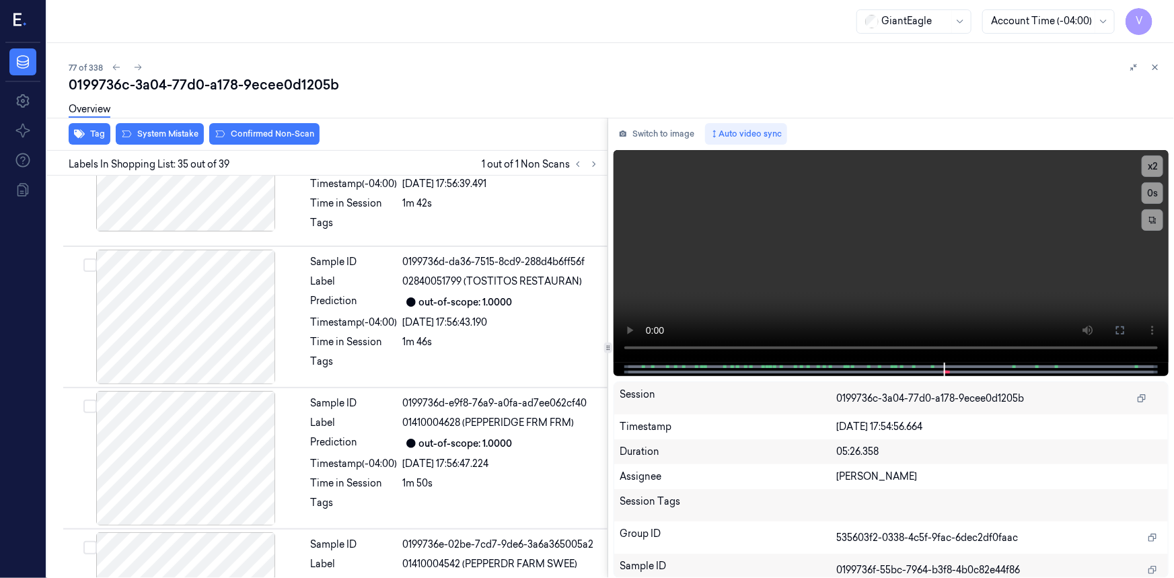
scroll to position [4700, 0]
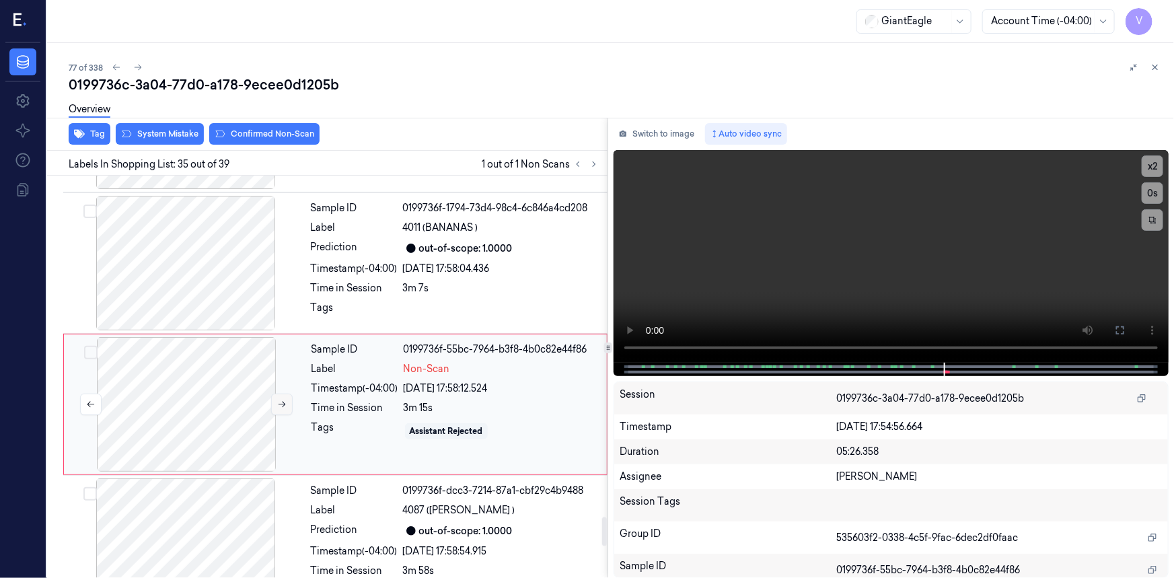
click at [283, 399] on icon at bounding box center [281, 403] width 9 height 9
click at [285, 399] on icon at bounding box center [281, 403] width 9 height 9
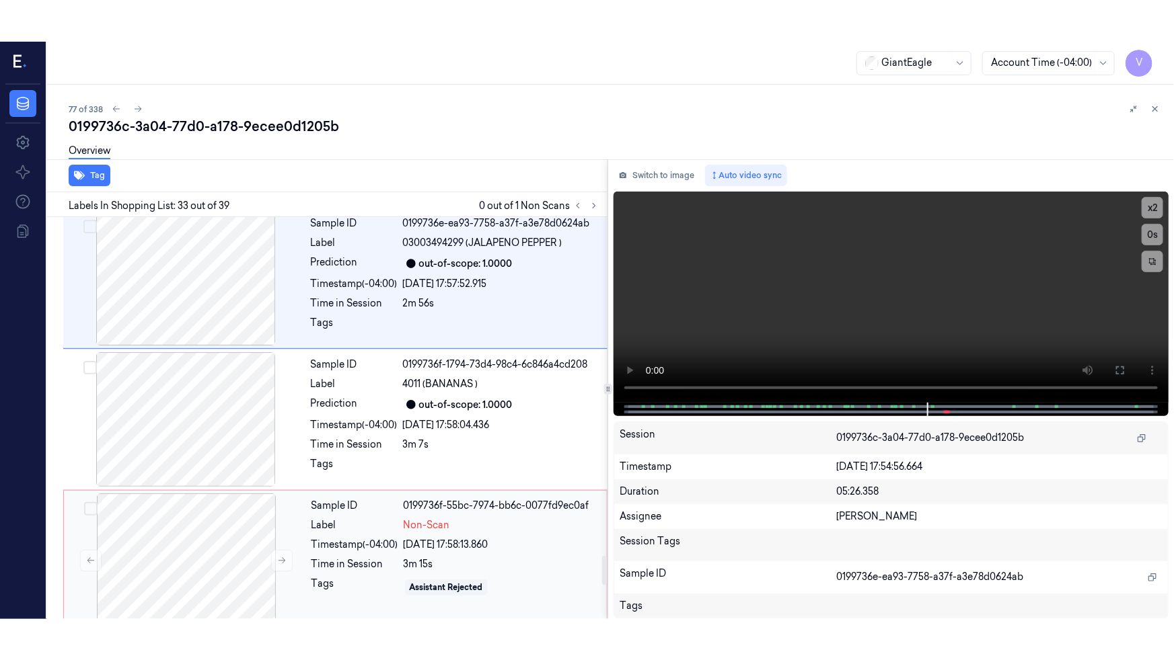
scroll to position [4723, 0]
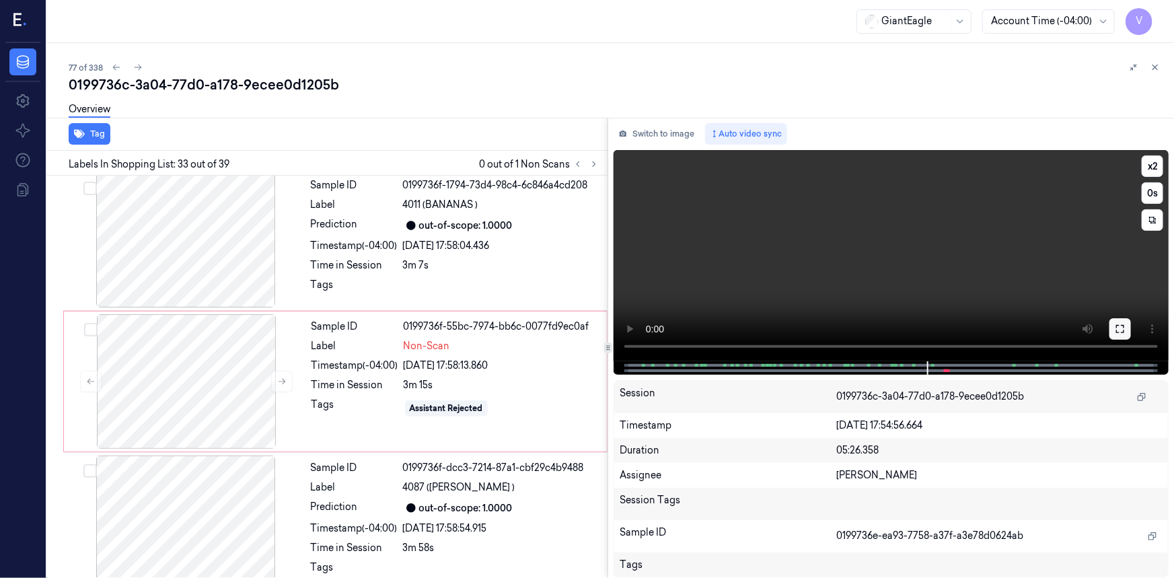
click at [1118, 330] on icon at bounding box center [1119, 328] width 11 height 11
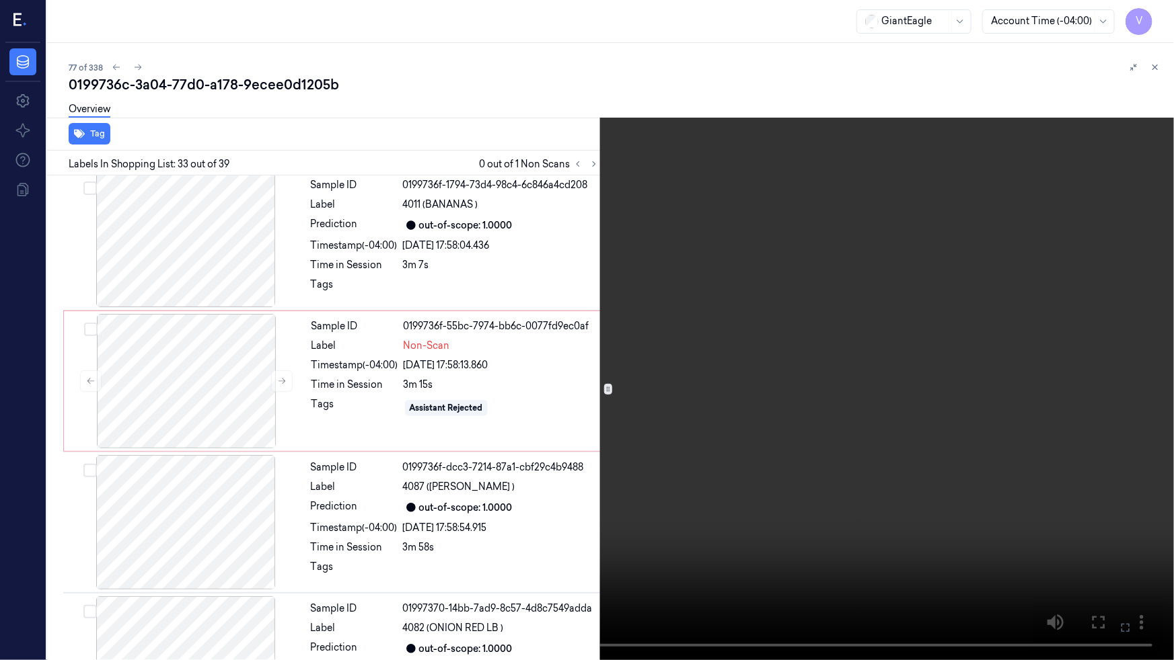
click at [946, 422] on video at bounding box center [587, 330] width 1174 height 660
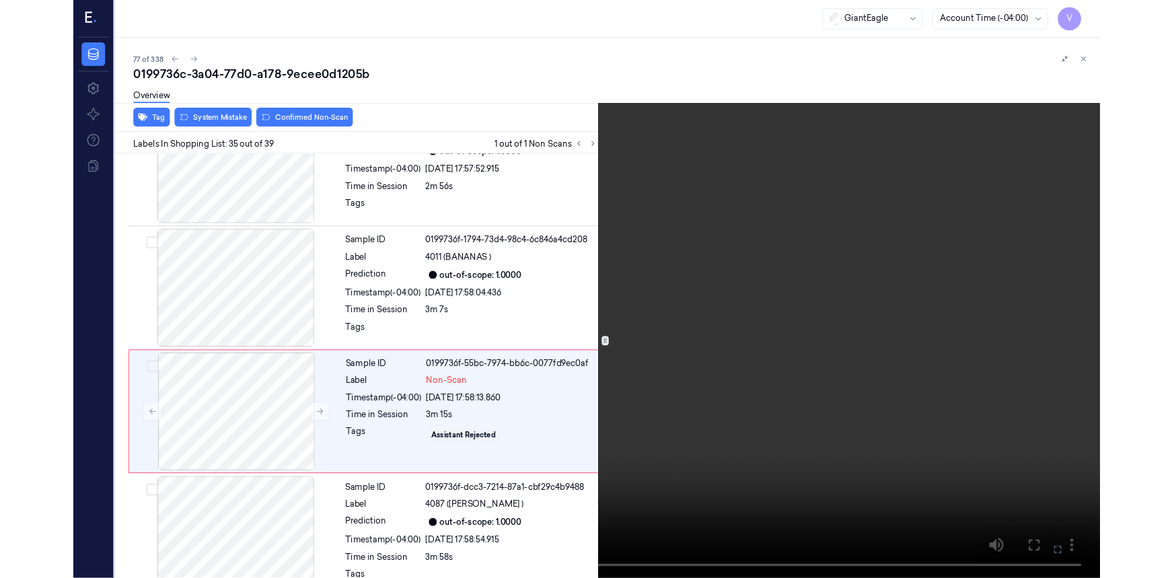
scroll to position [4659, 0]
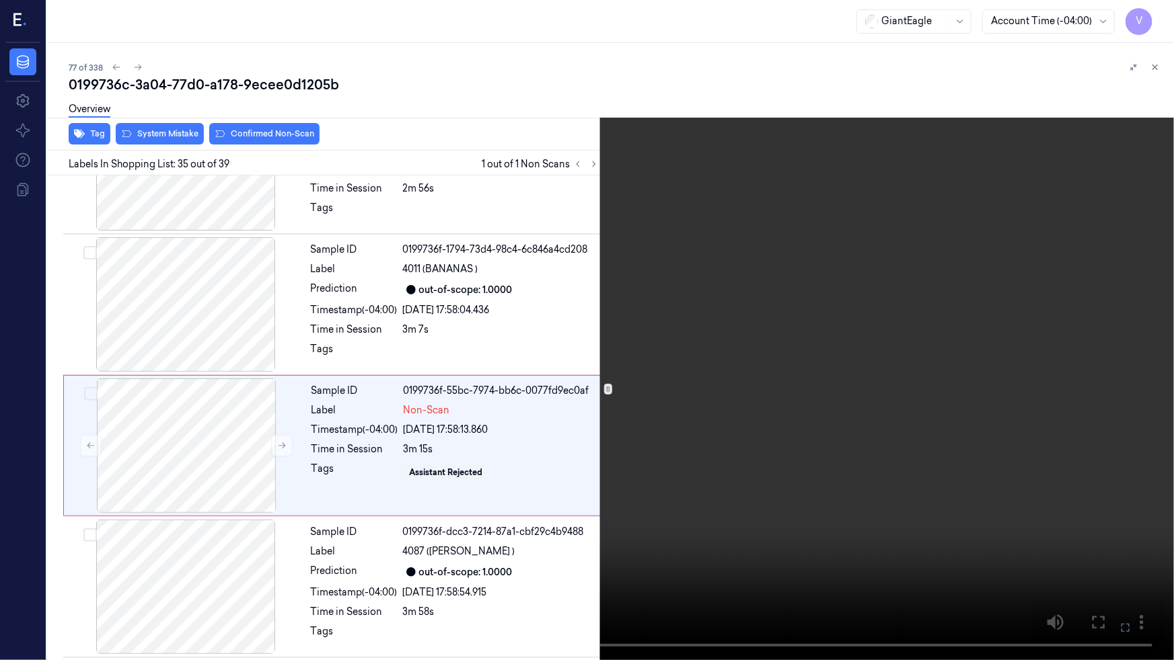
click at [801, 538] on video at bounding box center [587, 330] width 1174 height 660
click at [0, 0] on button at bounding box center [0, 0] width 0 height 0
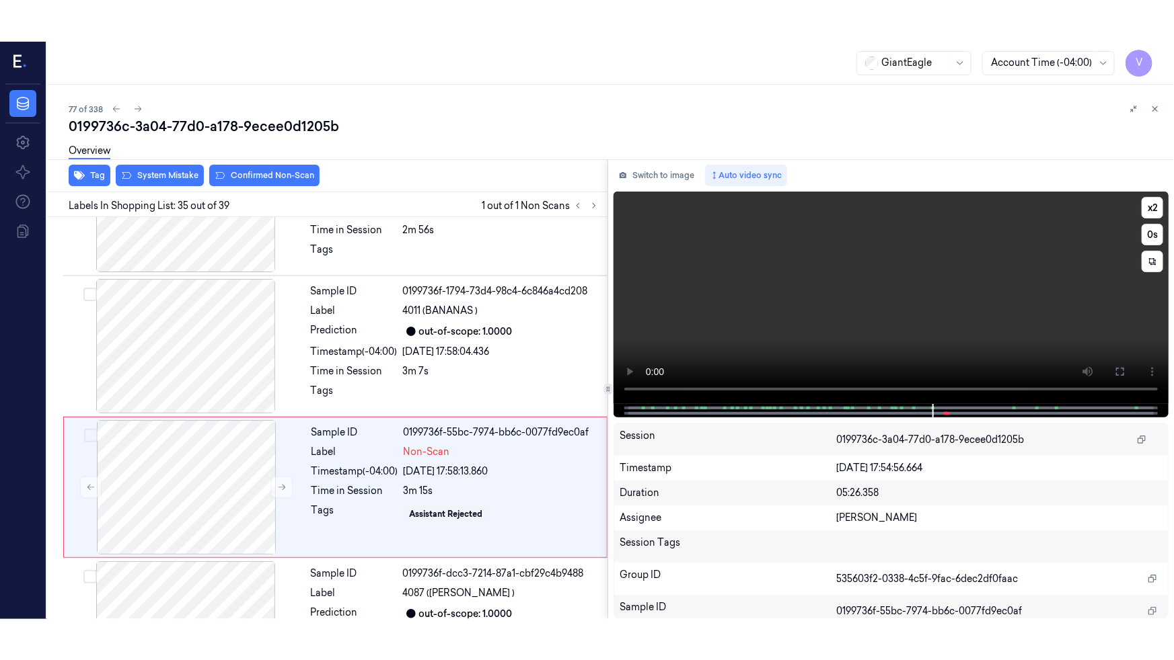
scroll to position [4700, 0]
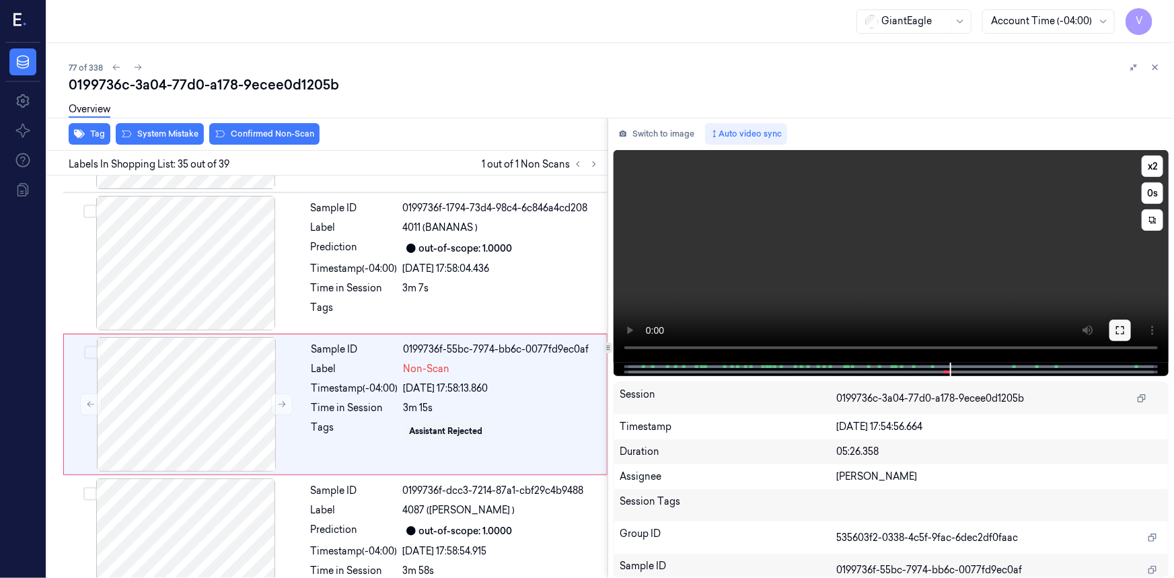
click at [1112, 329] on button at bounding box center [1120, 330] width 22 height 22
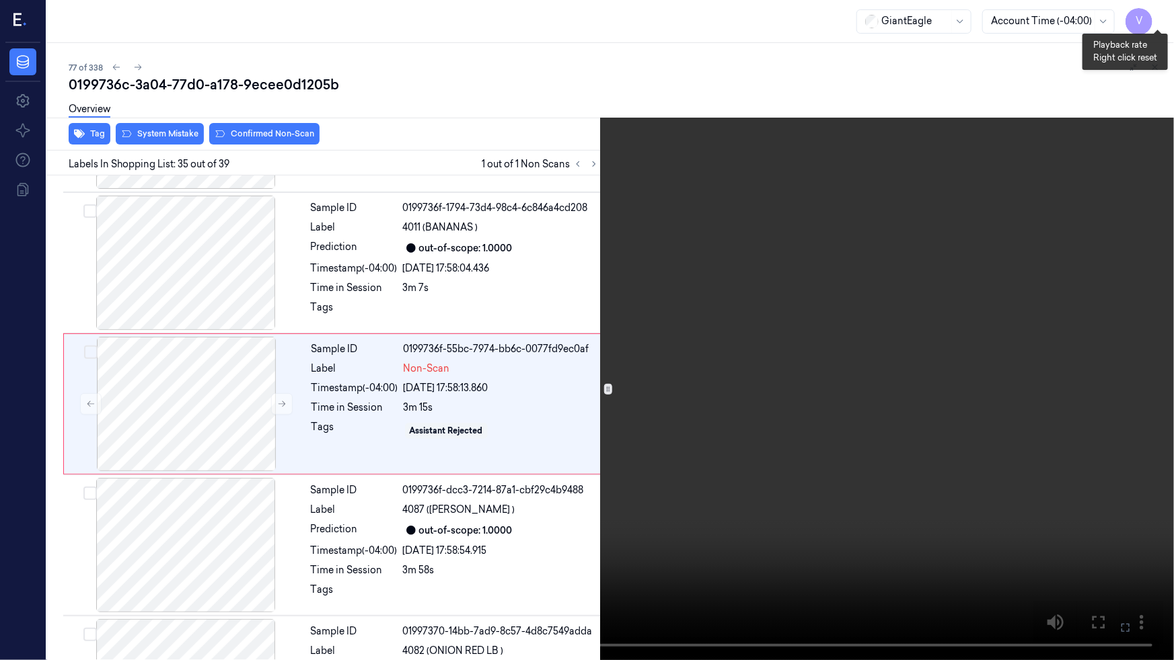
click at [1161, 11] on button "x 2" at bounding box center [1158, 16] width 22 height 22
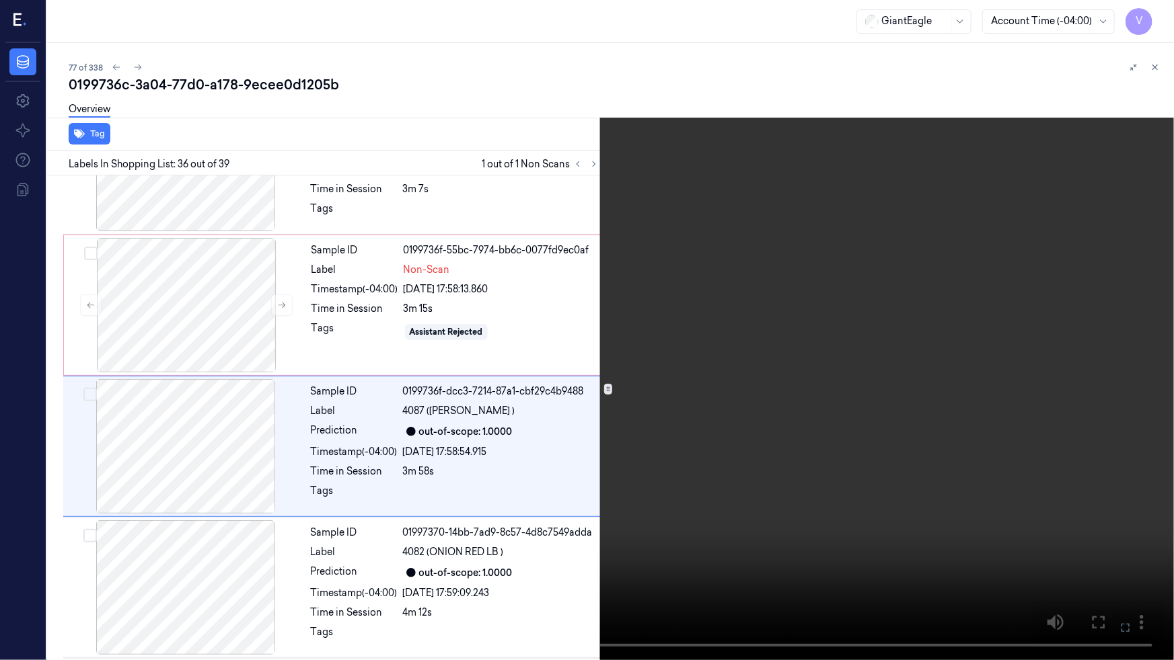
scroll to position [4800, 0]
click at [598, 19] on video at bounding box center [587, 330] width 1174 height 660
click at [1155, 17] on button "x 4" at bounding box center [1158, 16] width 22 height 22
click at [1155, 17] on button "x 1" at bounding box center [1158, 16] width 22 height 22
click at [794, 488] on video at bounding box center [587, 330] width 1174 height 660
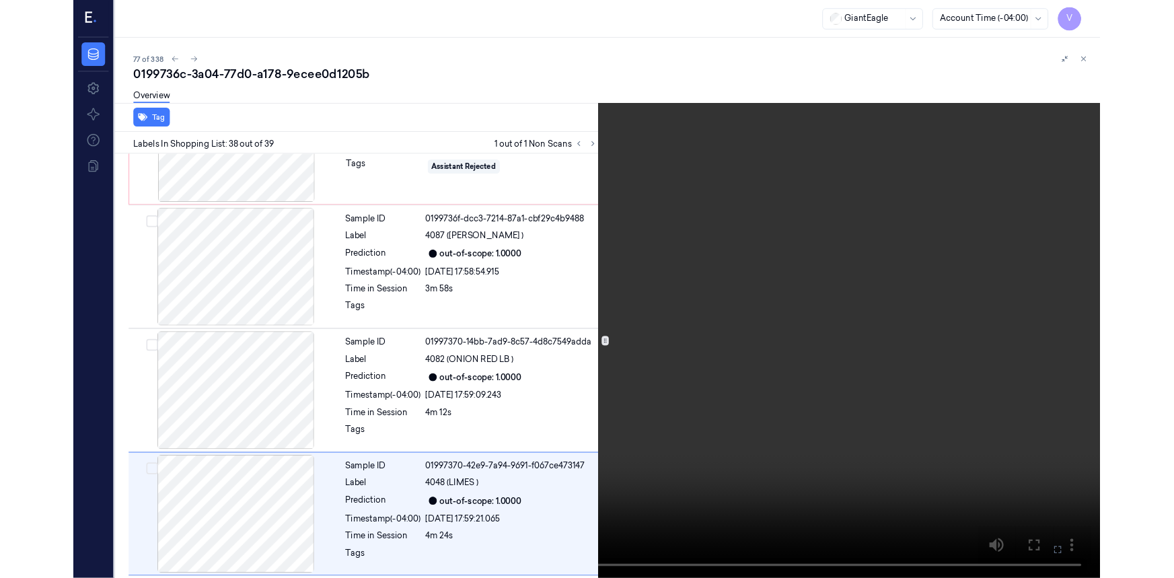
scroll to position [5056, 0]
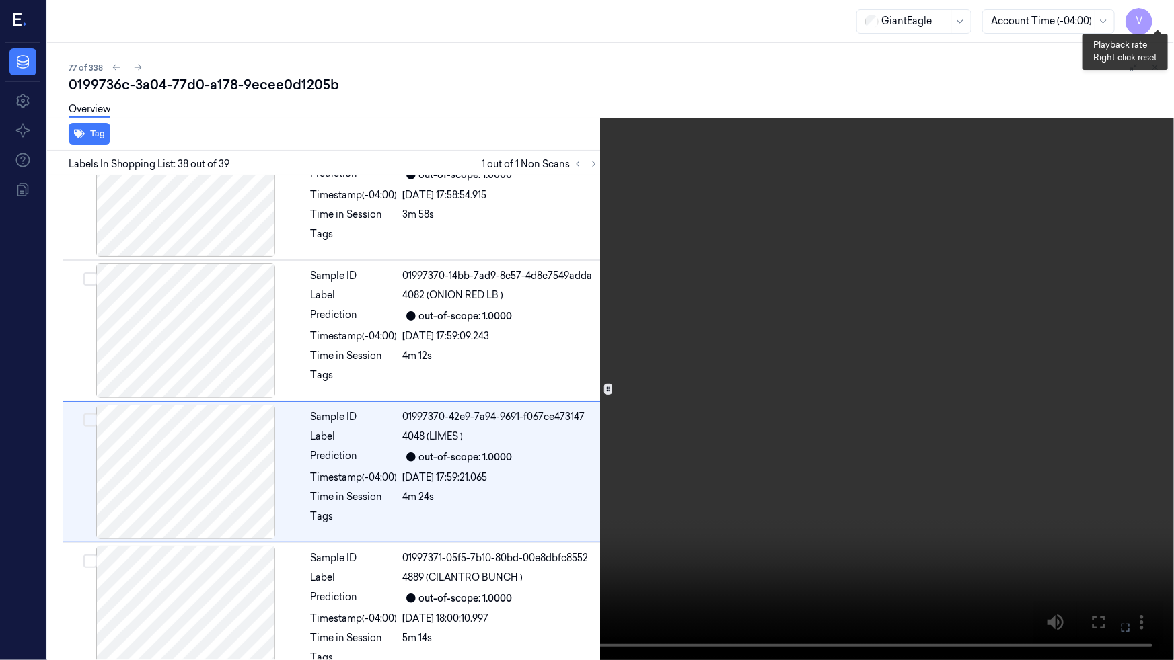
click at [1163, 14] on button "x 2" at bounding box center [1158, 16] width 22 height 22
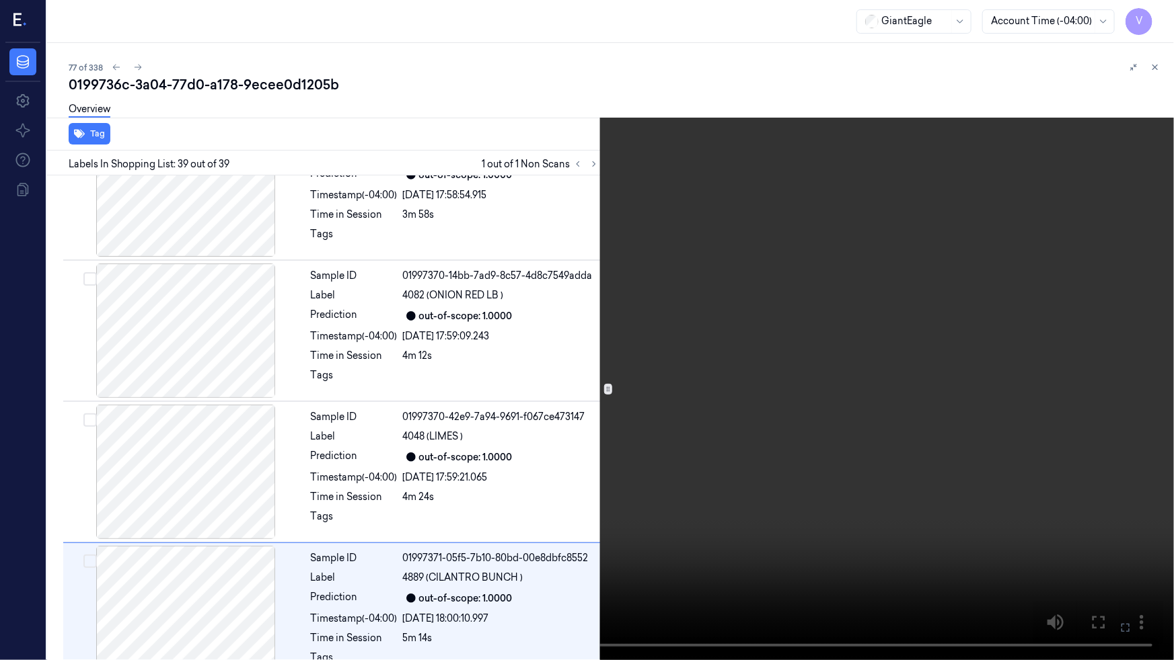
click at [968, 489] on video at bounding box center [587, 330] width 1174 height 660
click at [0, 0] on icon at bounding box center [0, 0] width 0 height 0
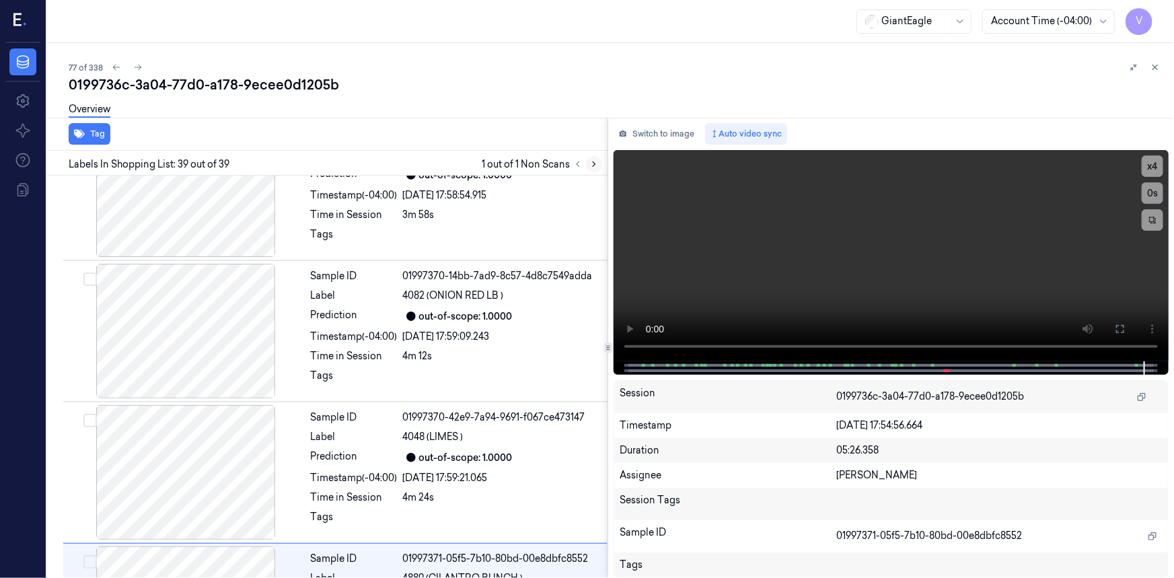
click at [596, 163] on icon at bounding box center [593, 163] width 9 height 9
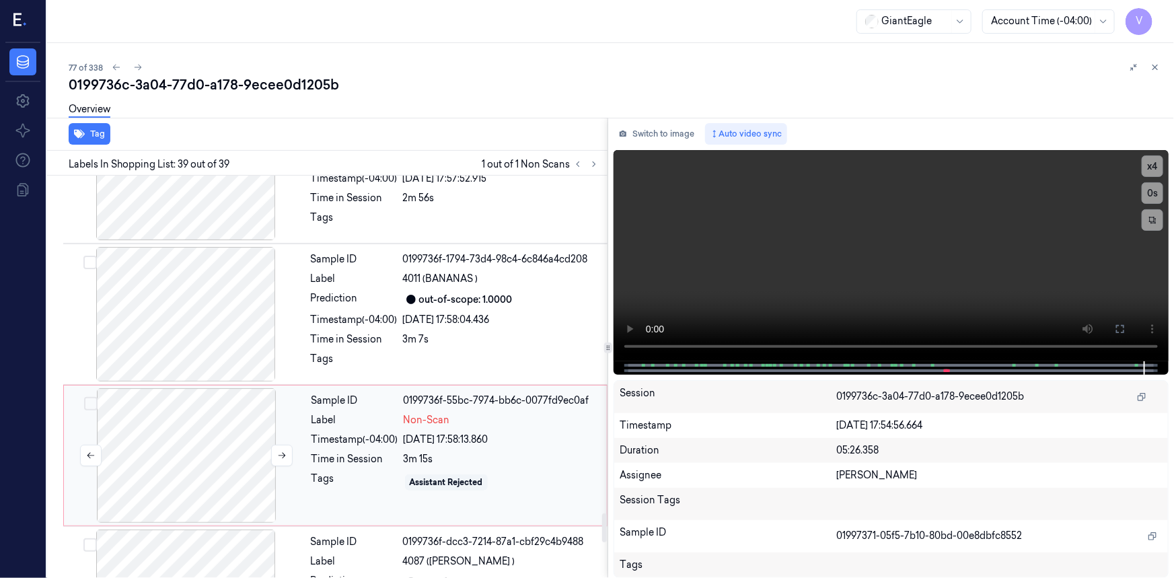
click at [271, 409] on div at bounding box center [186, 455] width 239 height 135
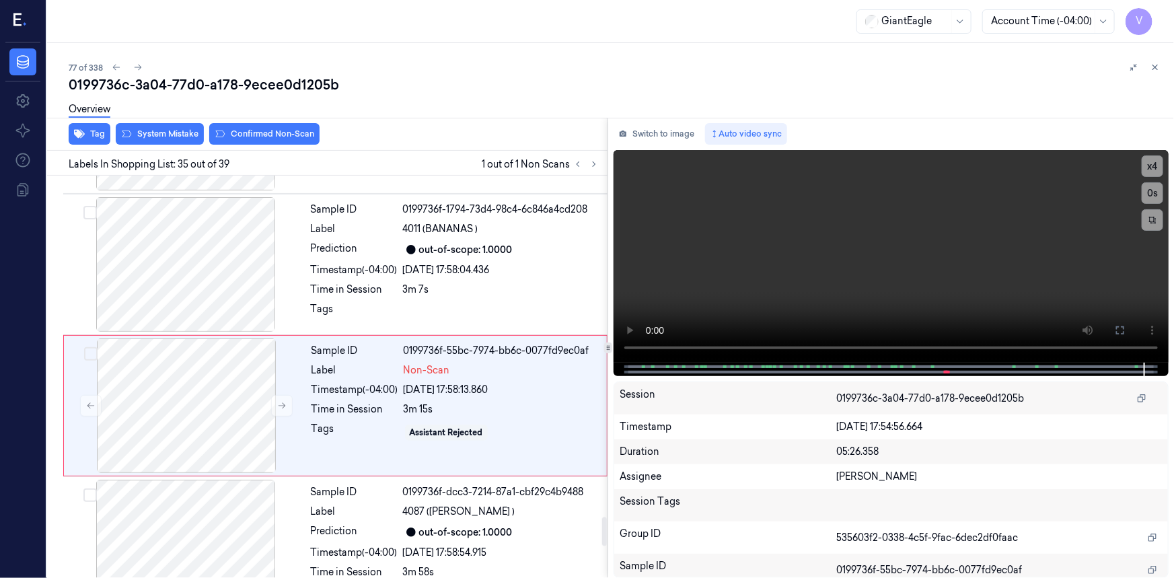
scroll to position [4700, 0]
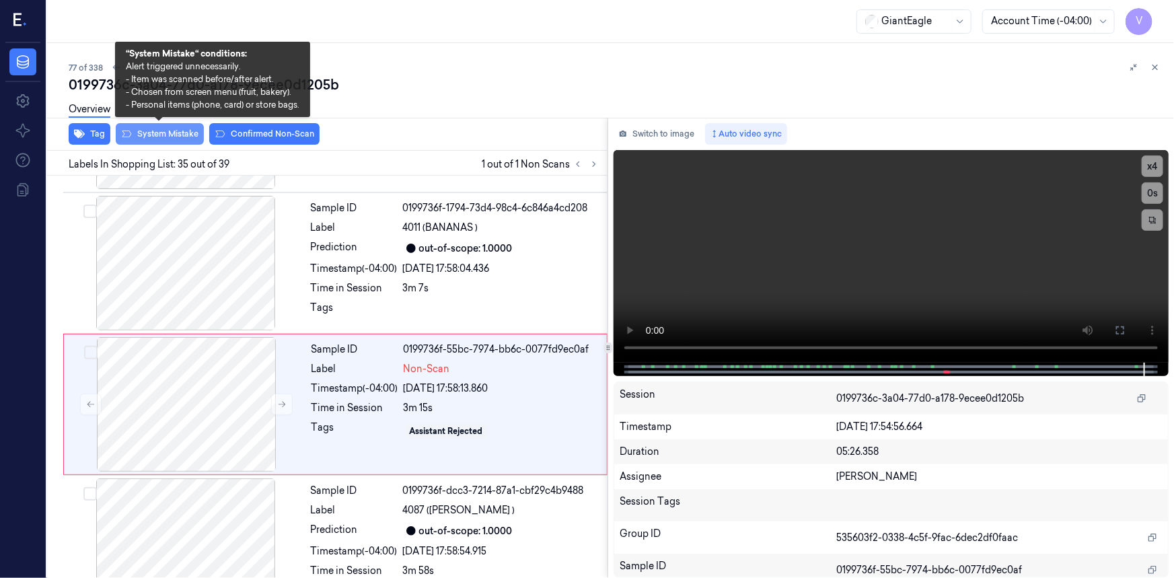
click at [162, 129] on button "System Mistake" at bounding box center [160, 134] width 88 height 22
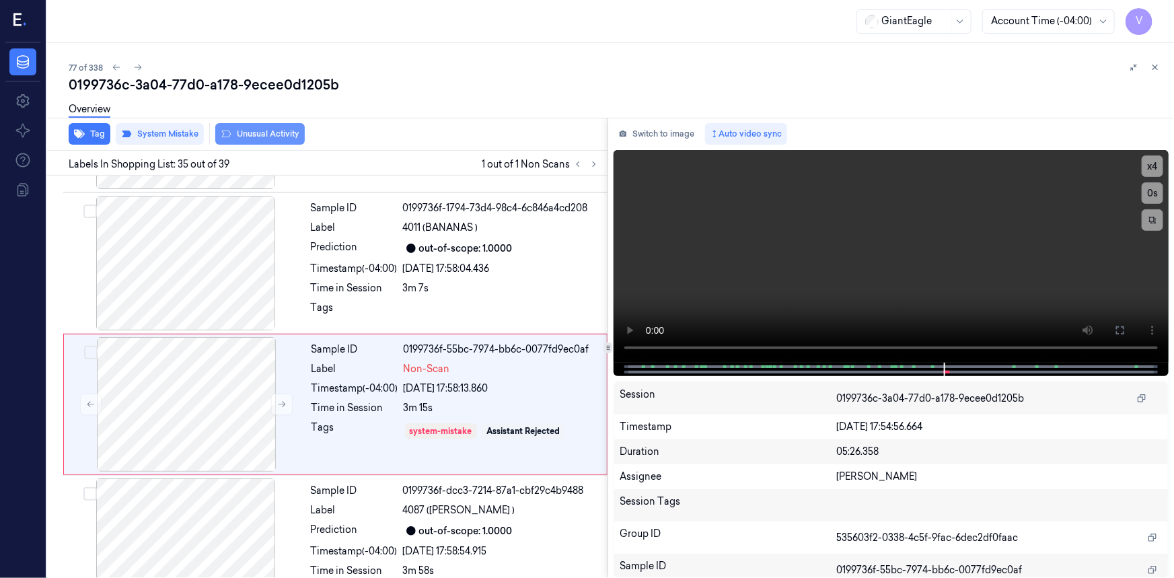
click at [267, 135] on button "Unusual Activity" at bounding box center [259, 134] width 89 height 22
click at [1157, 63] on icon at bounding box center [1154, 67] width 9 height 9
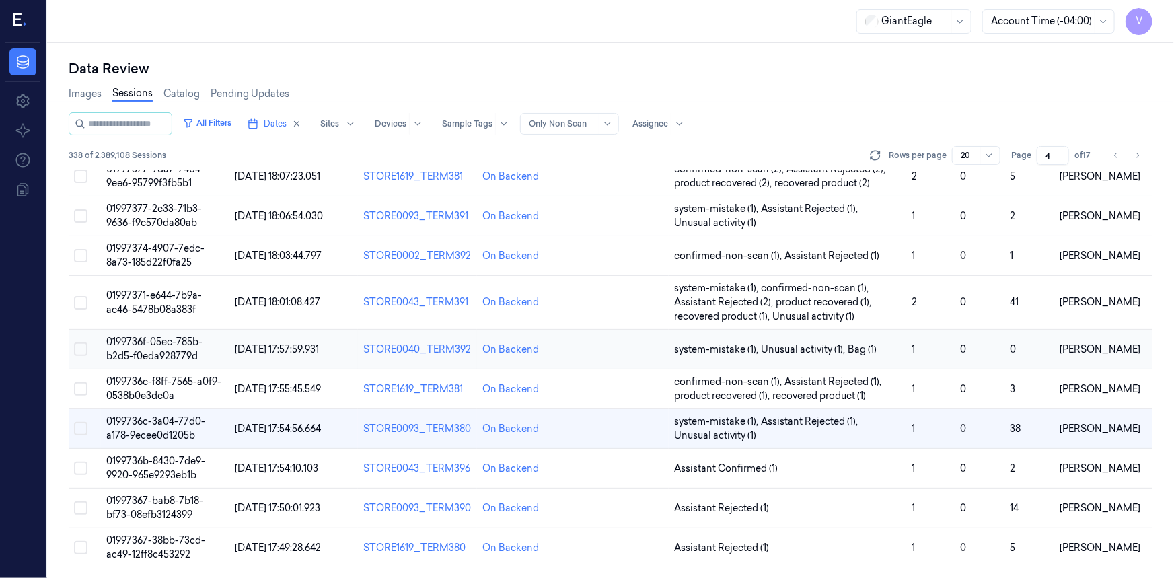
scroll to position [438, 0]
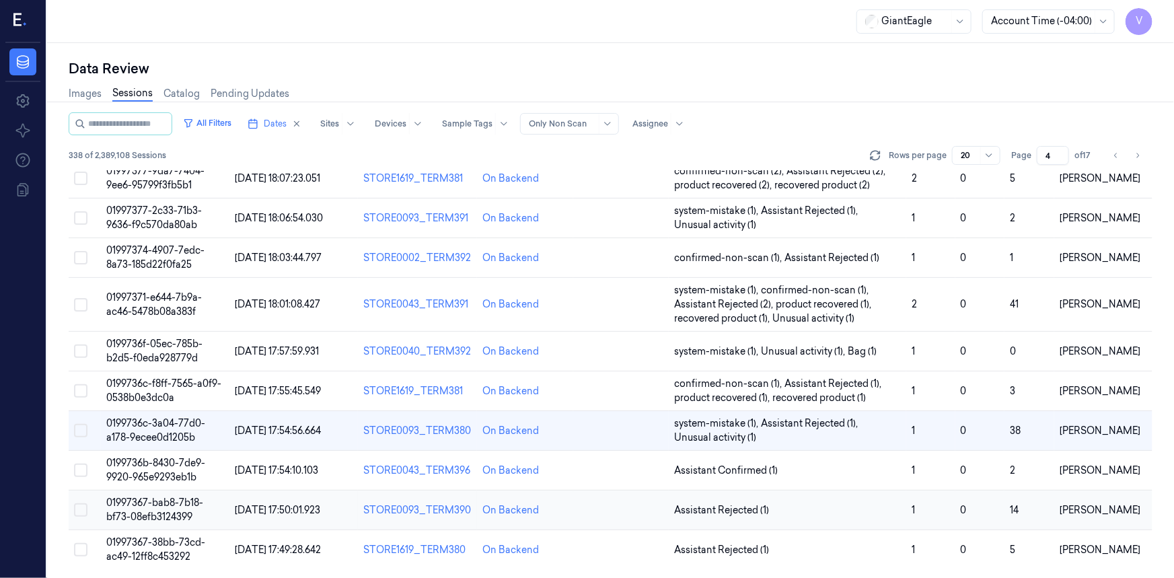
click at [163, 507] on td "01997367-bab8-7b18-bf73-08efb3124399" at bounding box center [165, 510] width 128 height 40
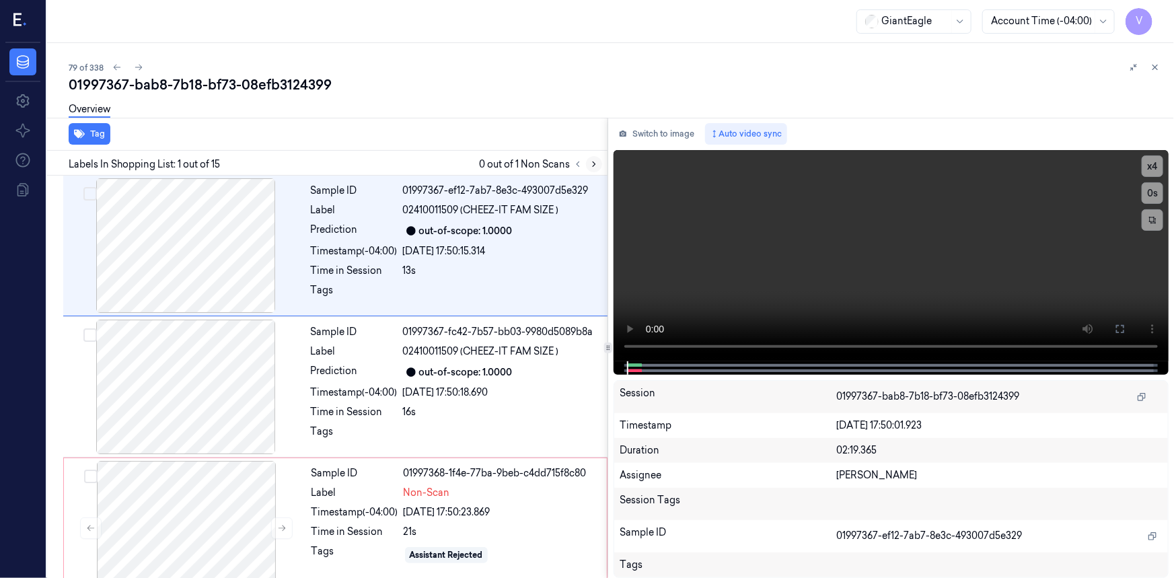
click at [595, 161] on icon at bounding box center [593, 163] width 9 height 9
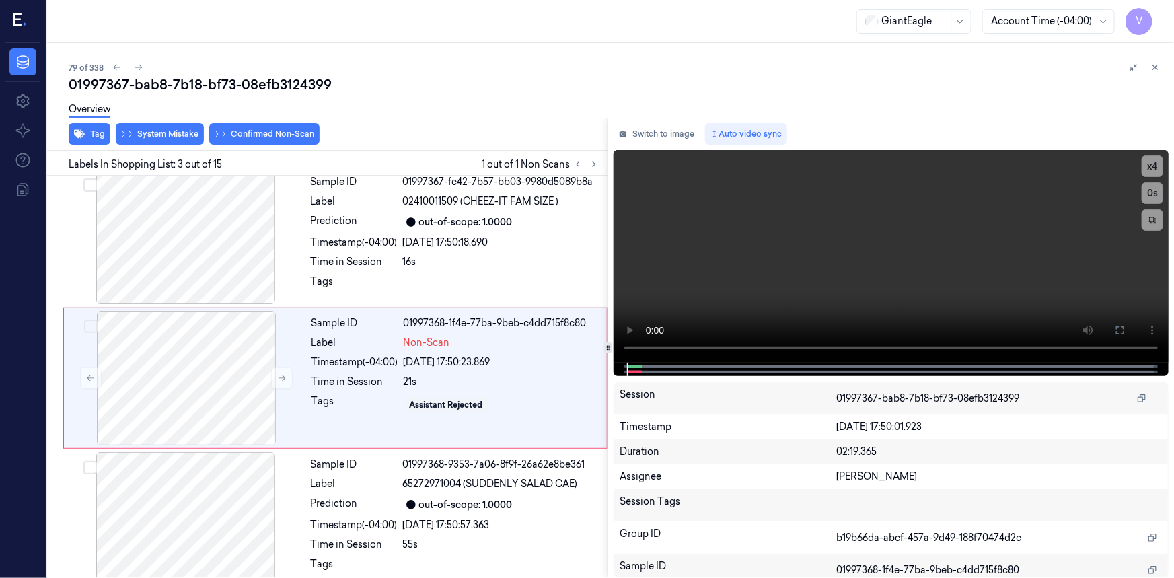
scroll to position [151, 0]
click at [275, 376] on button at bounding box center [282, 378] width 22 height 22
click at [277, 375] on icon at bounding box center [281, 377] width 9 height 9
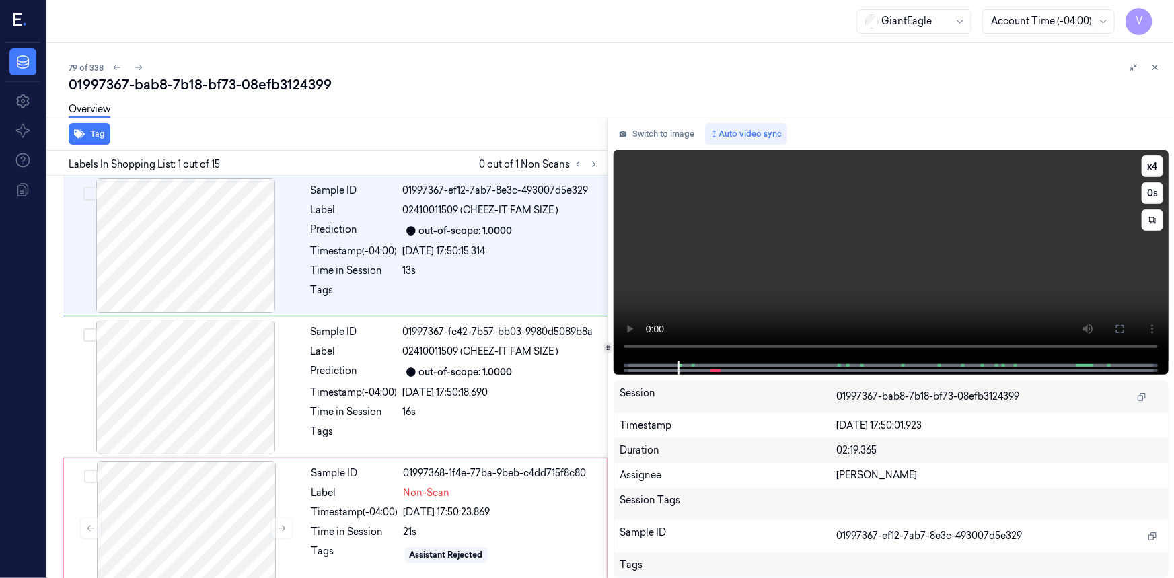
scroll to position [0, 0]
click at [1125, 333] on button at bounding box center [1120, 329] width 22 height 22
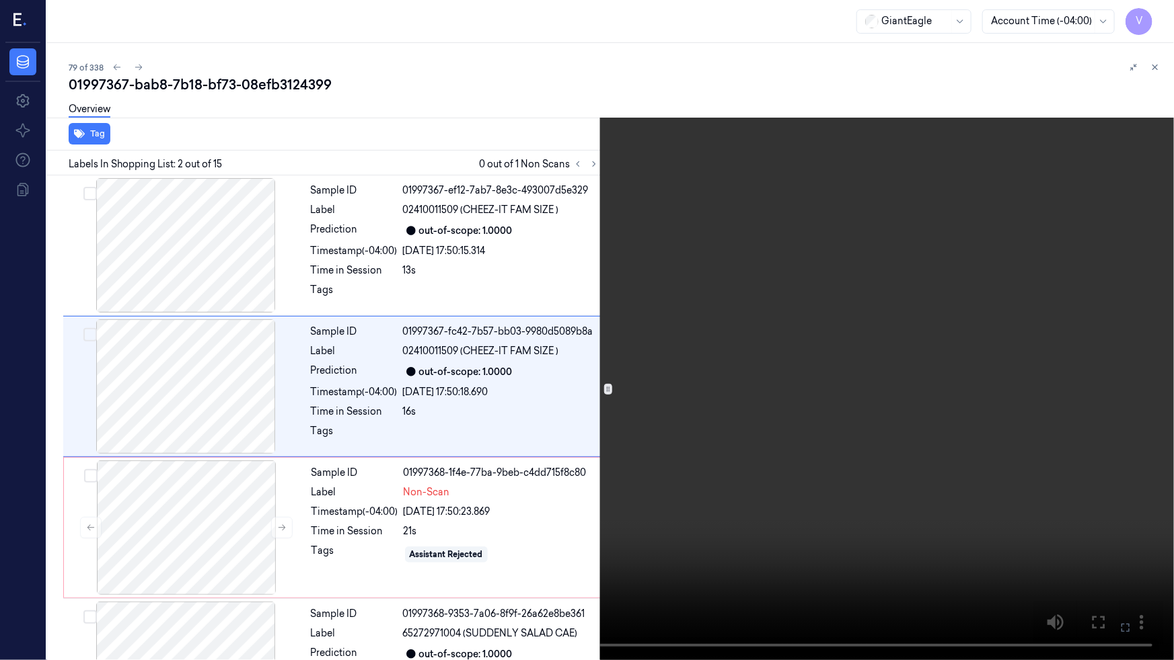
click at [0, 0] on icon at bounding box center [0, 0] width 0 height 0
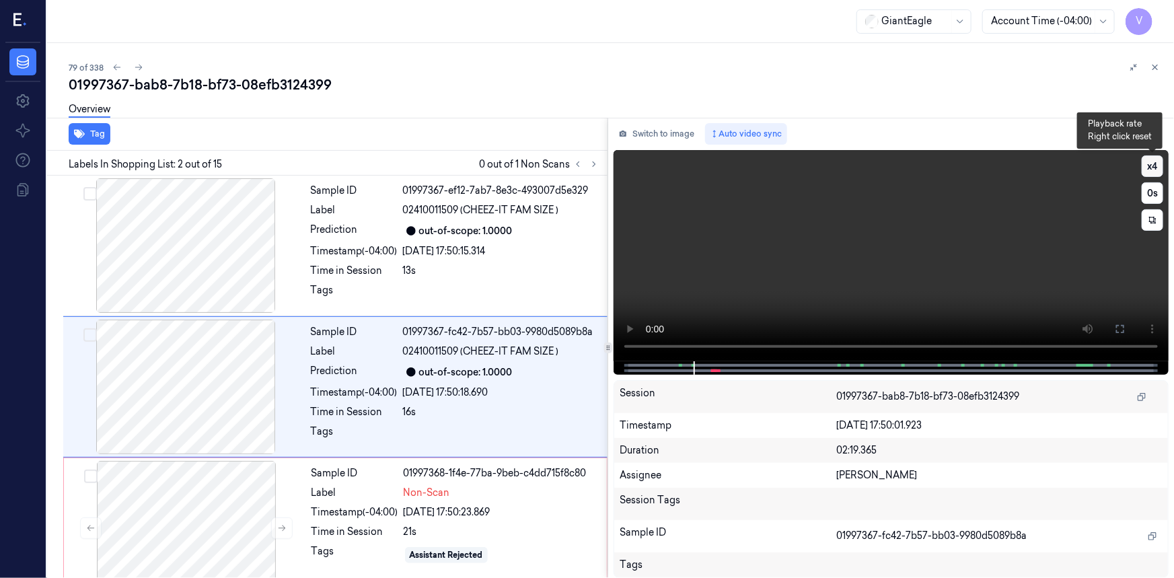
click at [1151, 171] on button "x 4" at bounding box center [1152, 166] width 22 height 22
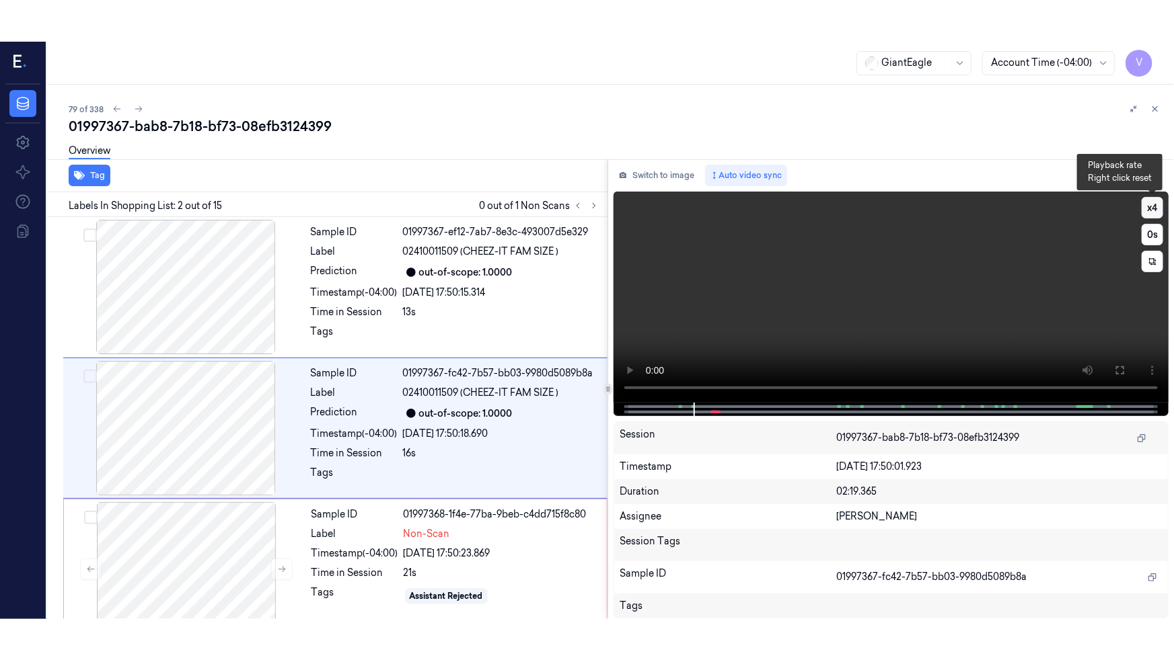
scroll to position [9, 0]
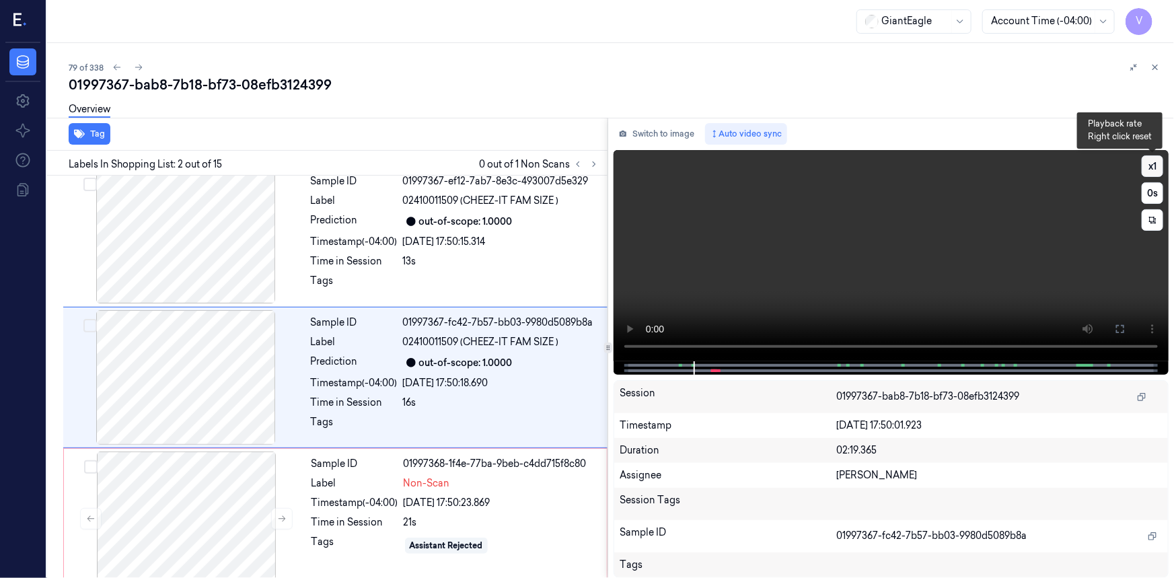
click at [1151, 171] on button "x 1" at bounding box center [1152, 166] width 22 height 22
click at [1120, 328] on icon at bounding box center [1119, 328] width 11 height 11
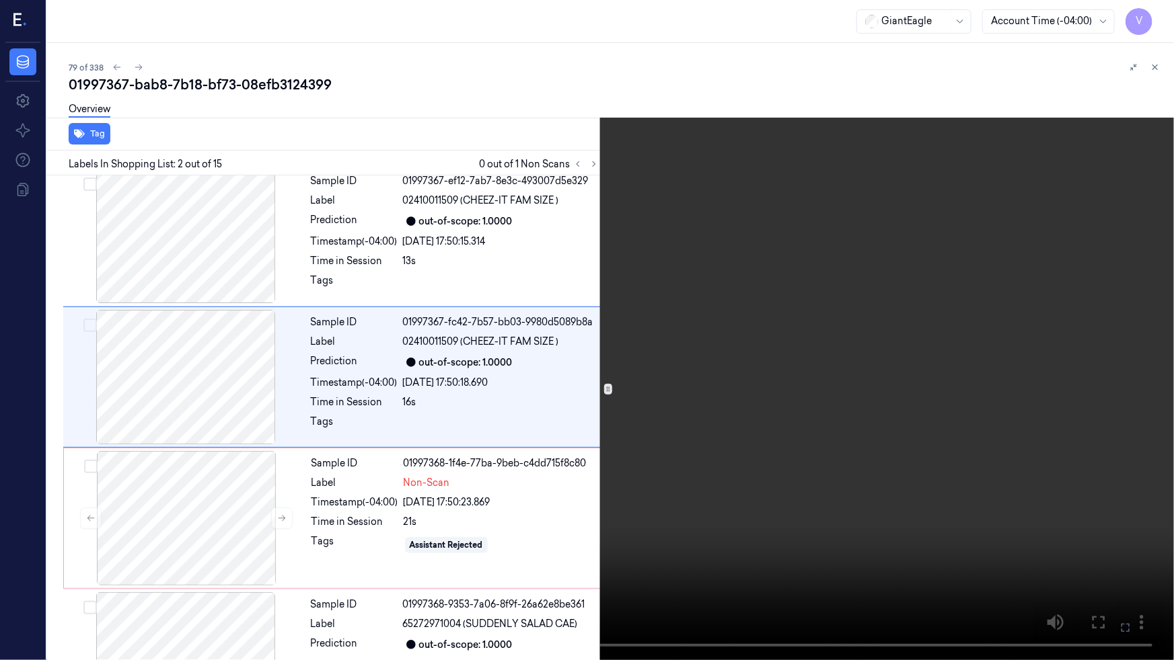
click at [668, 438] on video at bounding box center [587, 330] width 1174 height 660
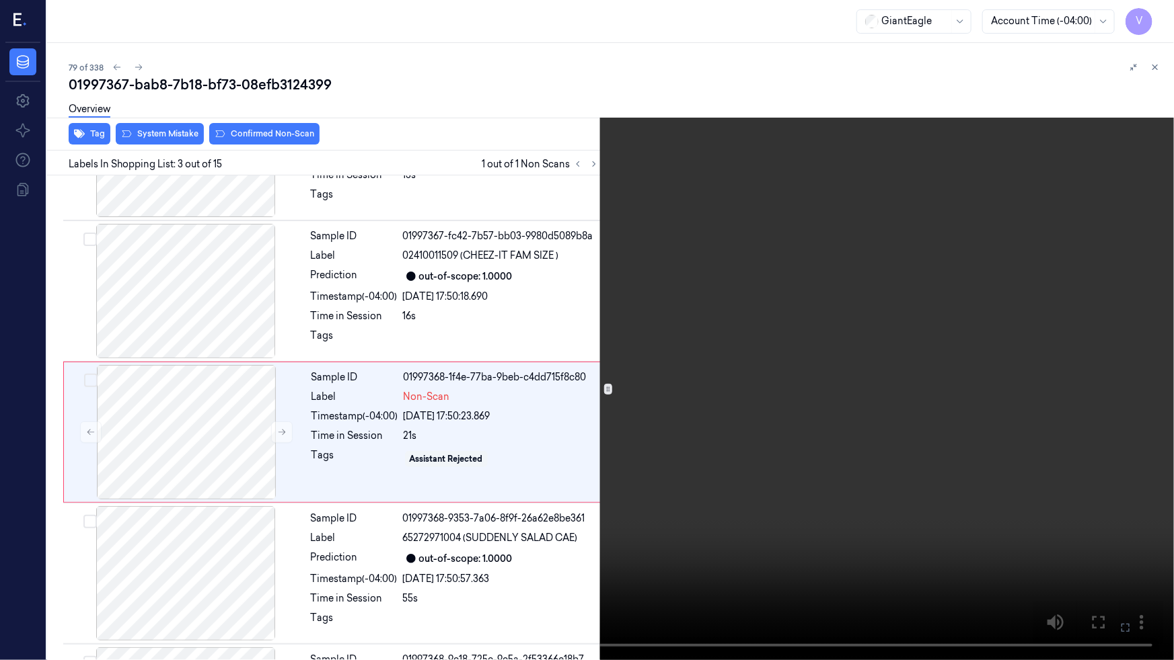
scroll to position [109, 0]
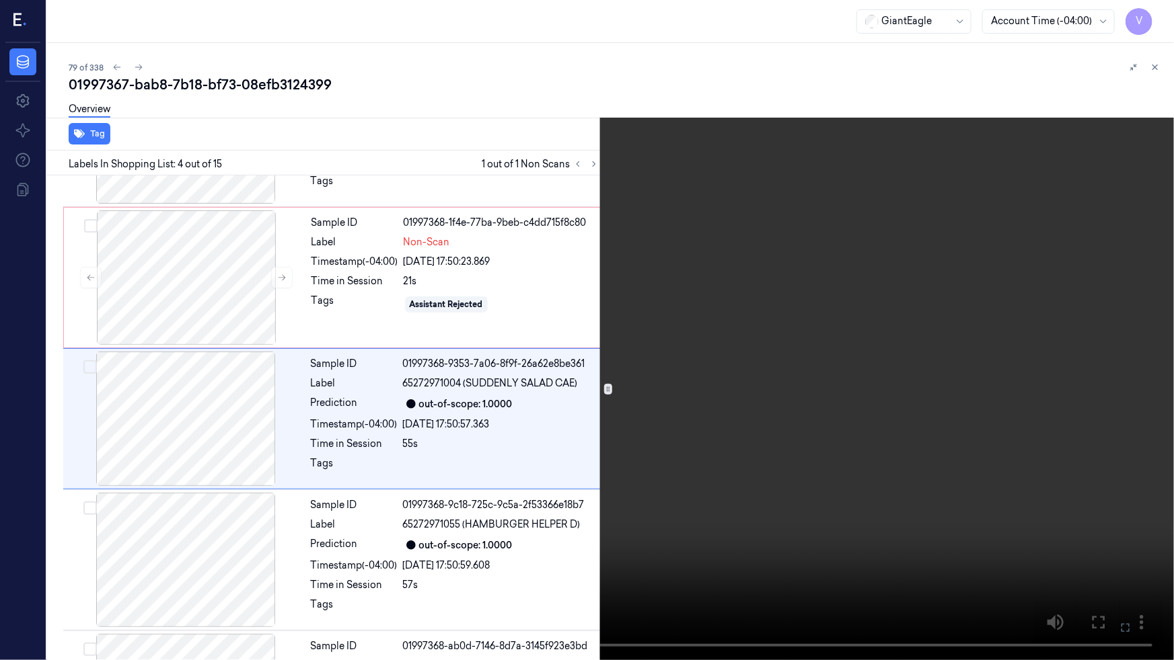
click at [0, 0] on icon at bounding box center [0, 0] width 0 height 0
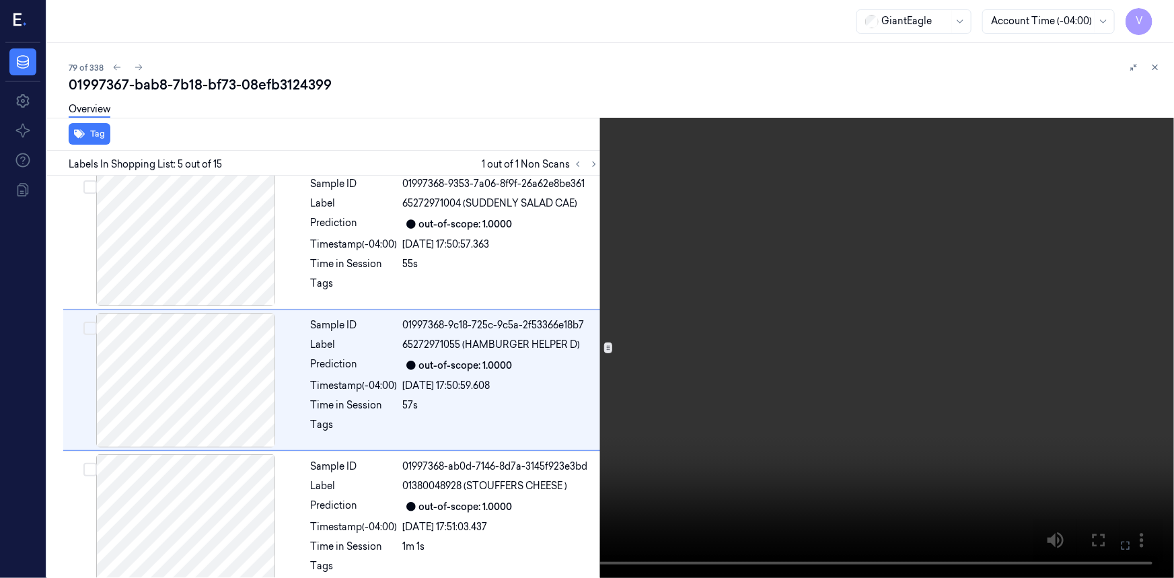
scroll to position [432, 0]
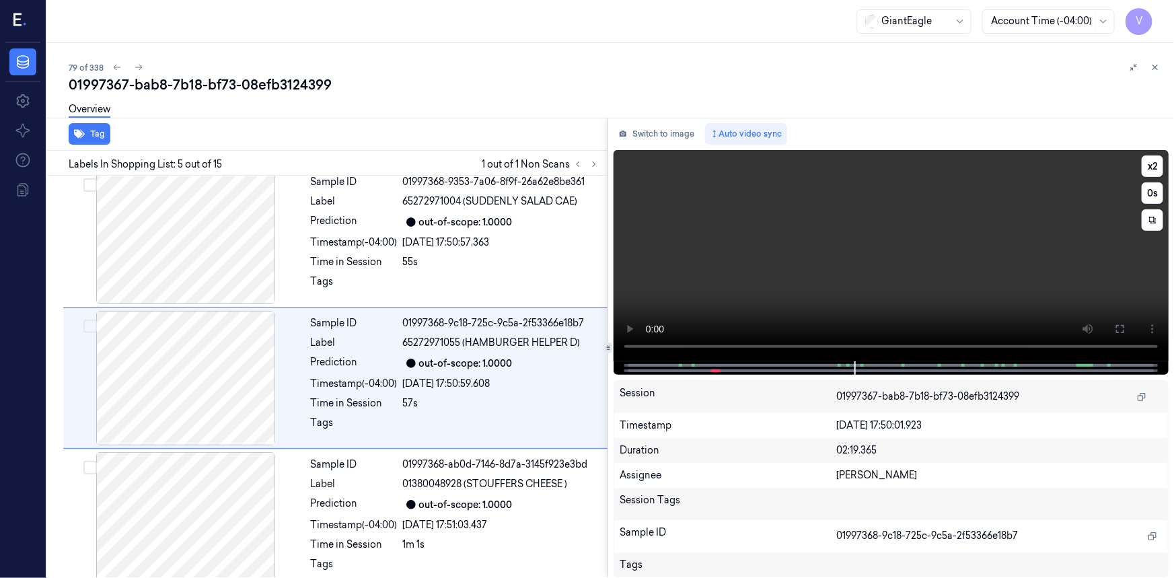
click at [941, 235] on video at bounding box center [890, 255] width 555 height 211
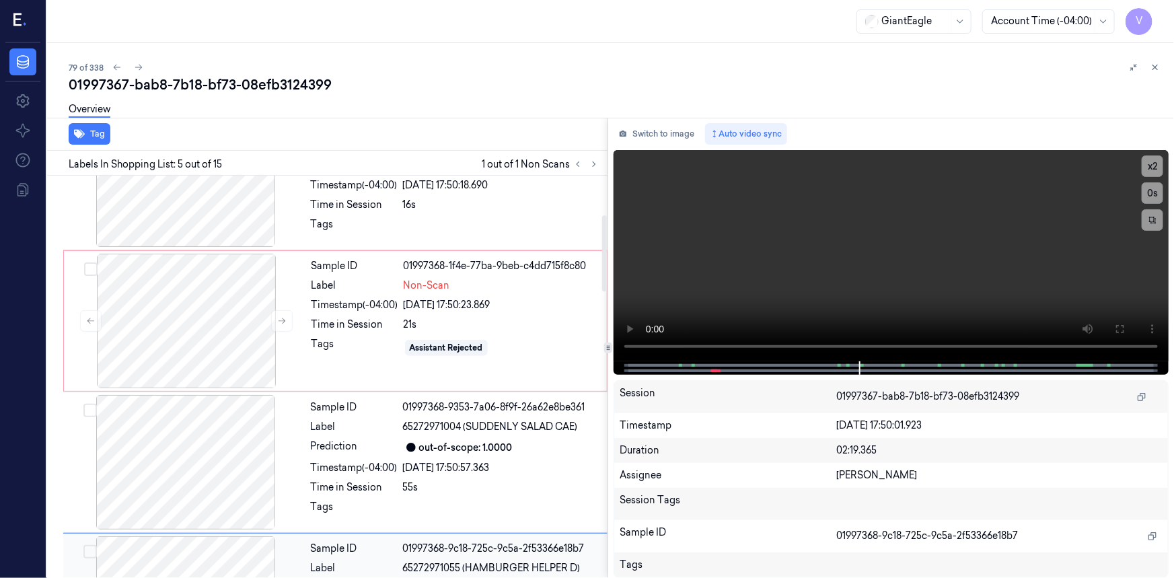
scroll to position [188, 0]
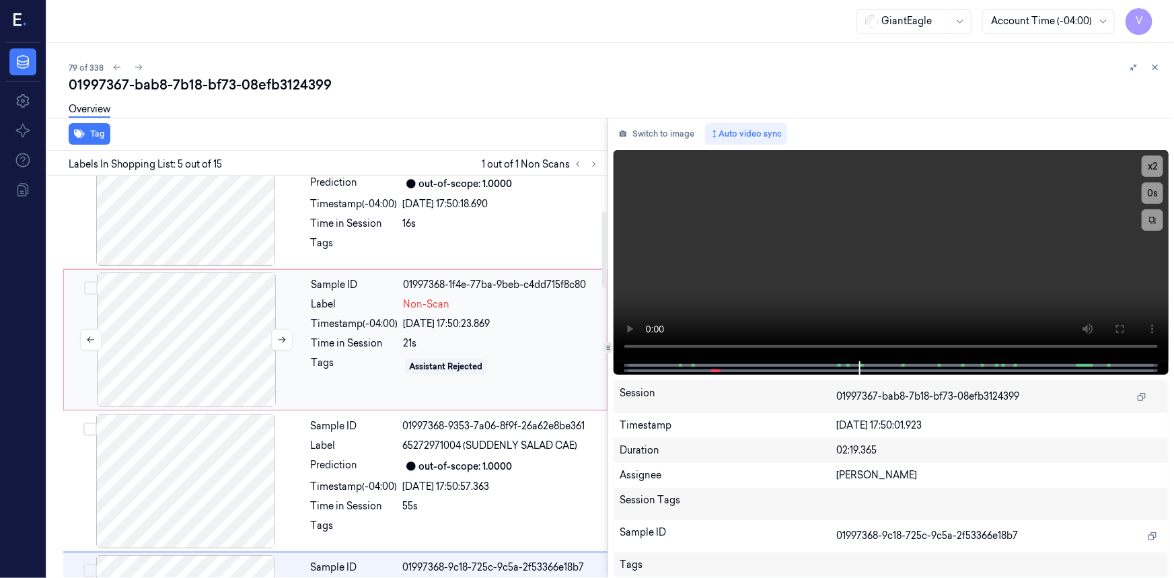
click at [174, 299] on div at bounding box center [186, 339] width 239 height 135
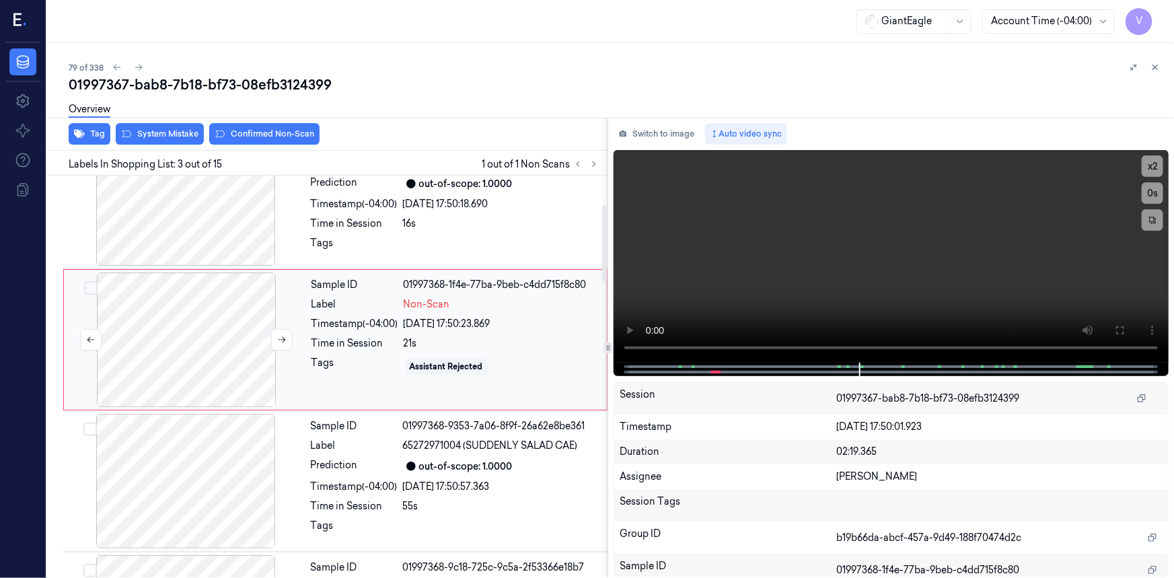
scroll to position [151, 0]
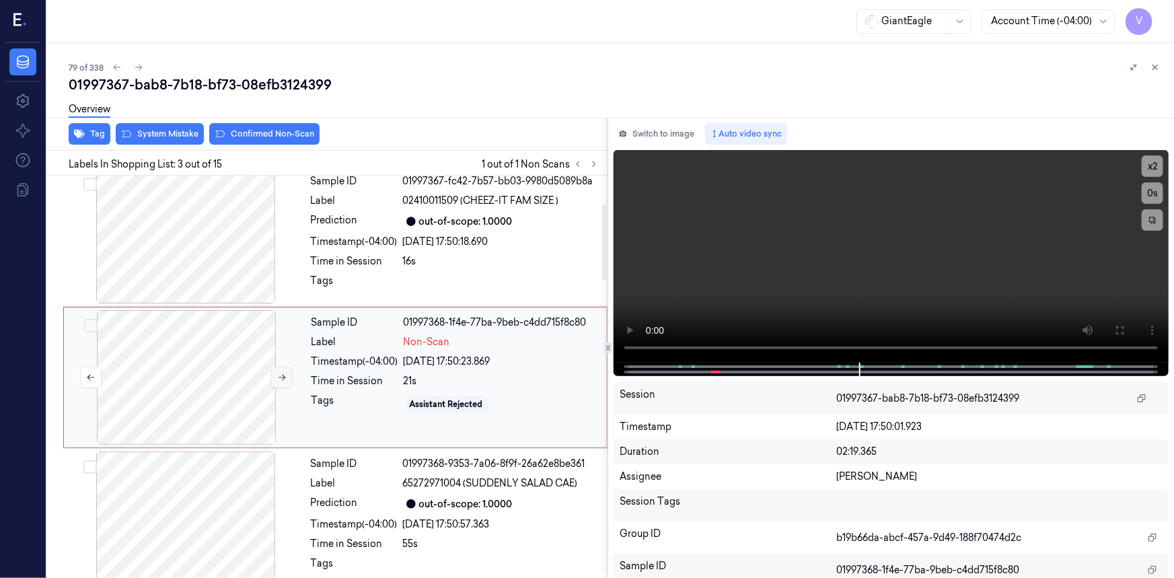
click at [284, 373] on icon at bounding box center [281, 377] width 9 height 9
click at [280, 375] on icon at bounding box center [281, 377] width 9 height 9
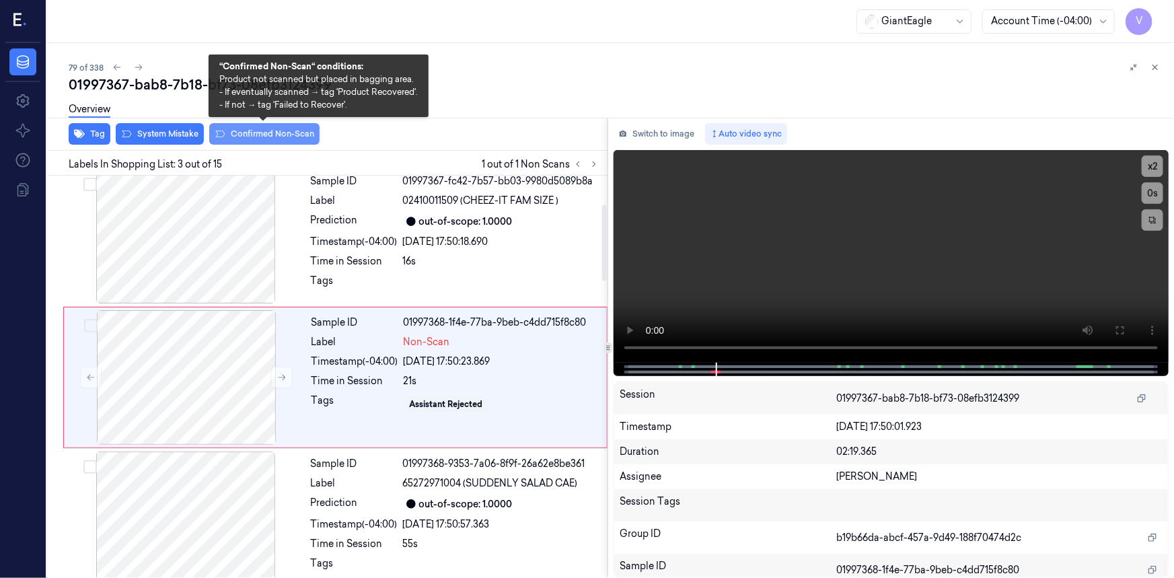
click at [258, 134] on button "Confirmed Non-Scan" at bounding box center [264, 134] width 110 height 22
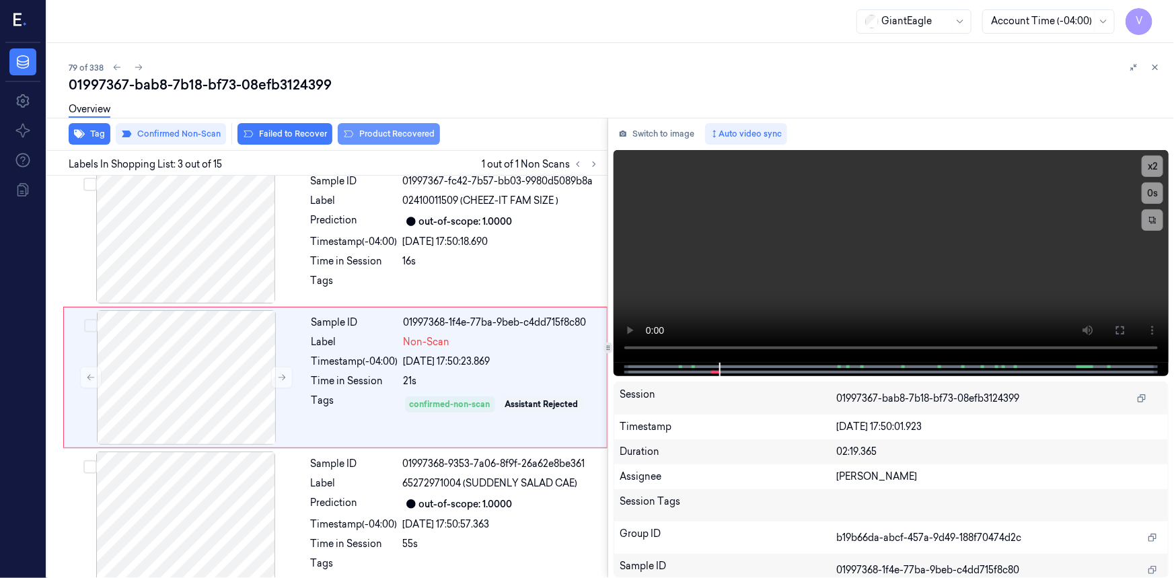
click at [391, 135] on button "Product Recovered" at bounding box center [389, 134] width 102 height 22
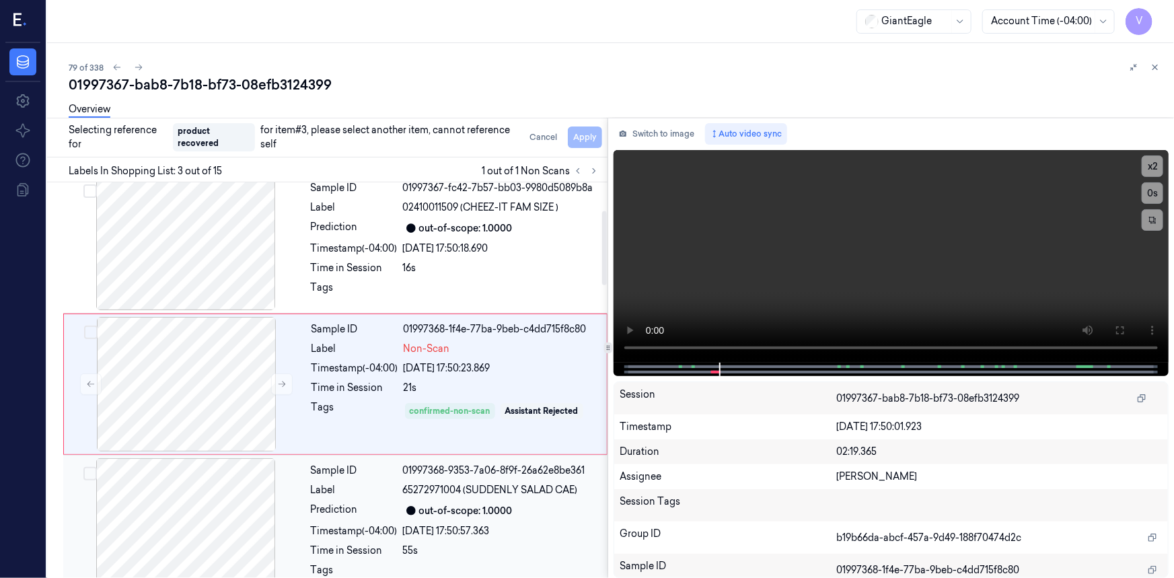
click at [303, 501] on div at bounding box center [185, 525] width 239 height 135
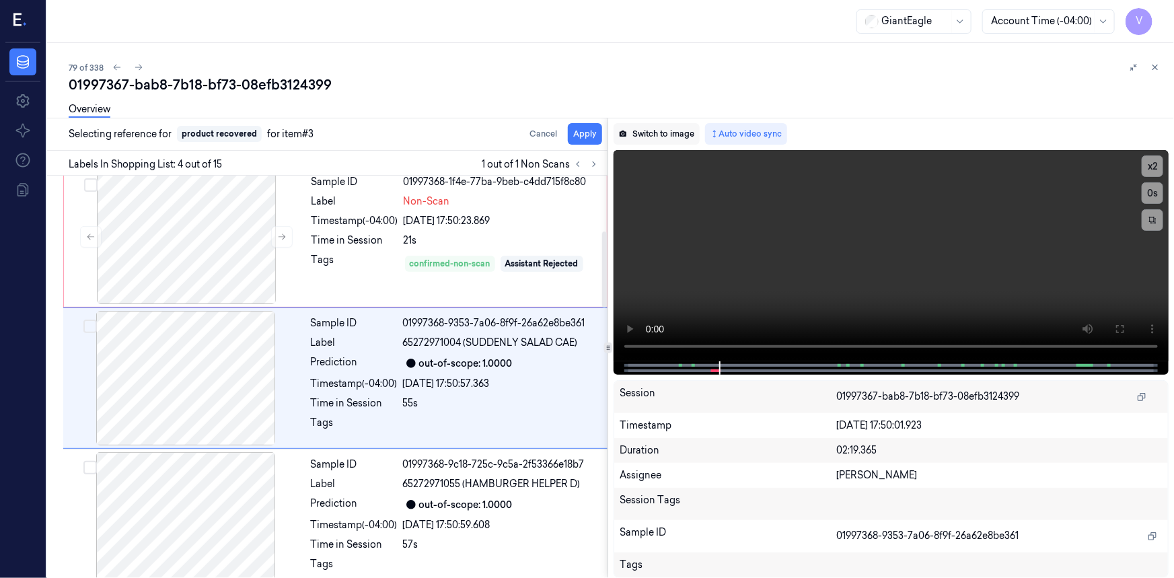
scroll to position [292, 0]
click at [592, 135] on button "Apply" at bounding box center [585, 134] width 34 height 22
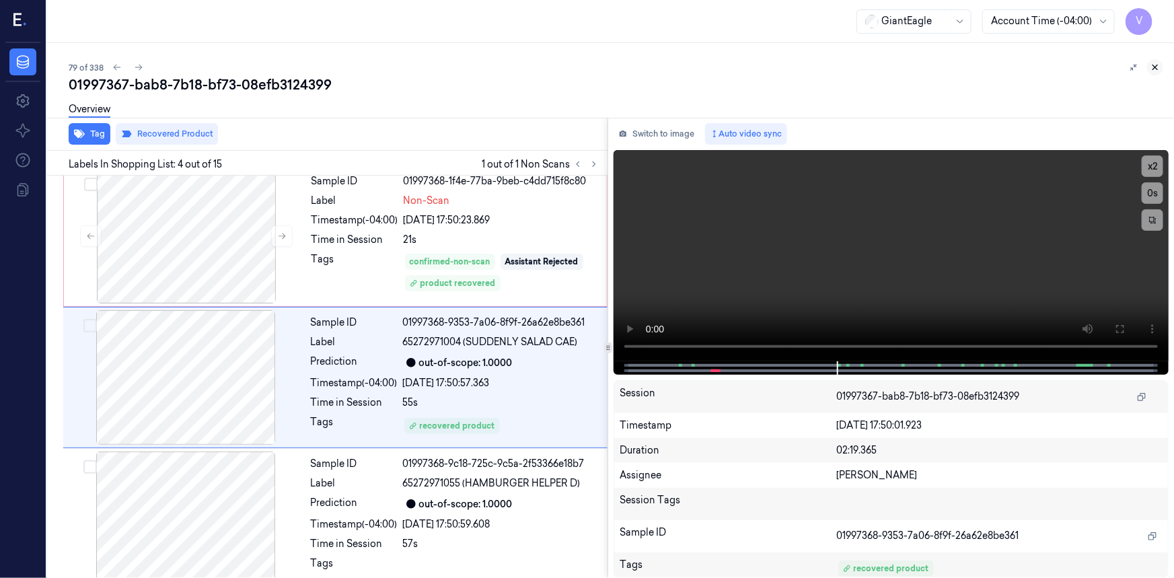
click at [1150, 65] on icon at bounding box center [1154, 67] width 9 height 9
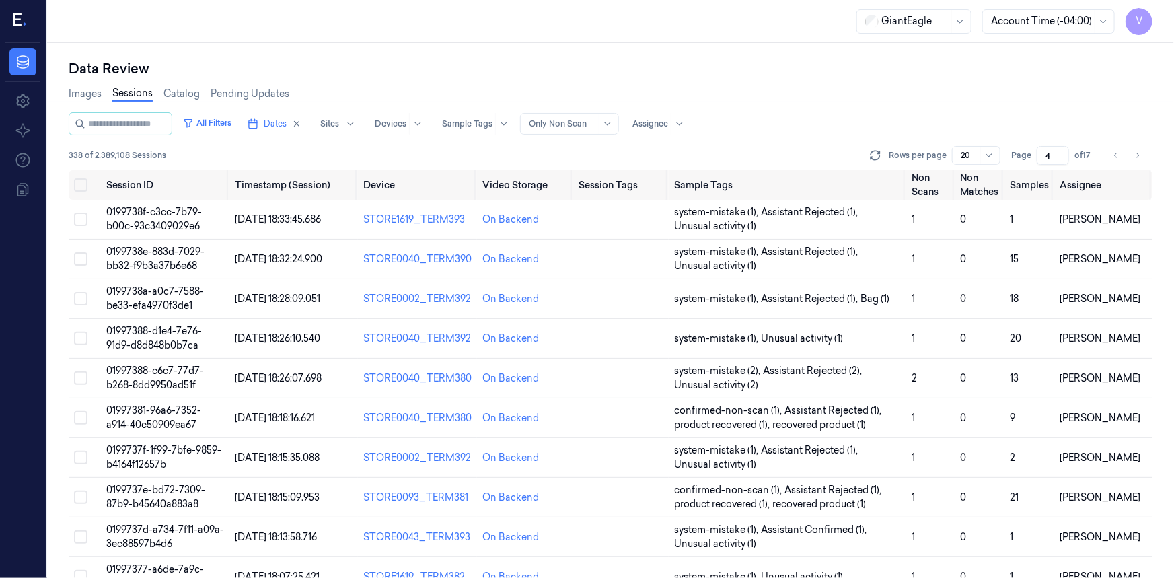
drag, startPoint x: 1051, startPoint y: 153, endPoint x: 1022, endPoint y: 168, distance: 32.8
click at [1022, 168] on div "All Filters Dates Sites Devices Sample Tags Alert Type Only Non Scan Assignee 3…" at bounding box center [610, 141] width 1083 height 58
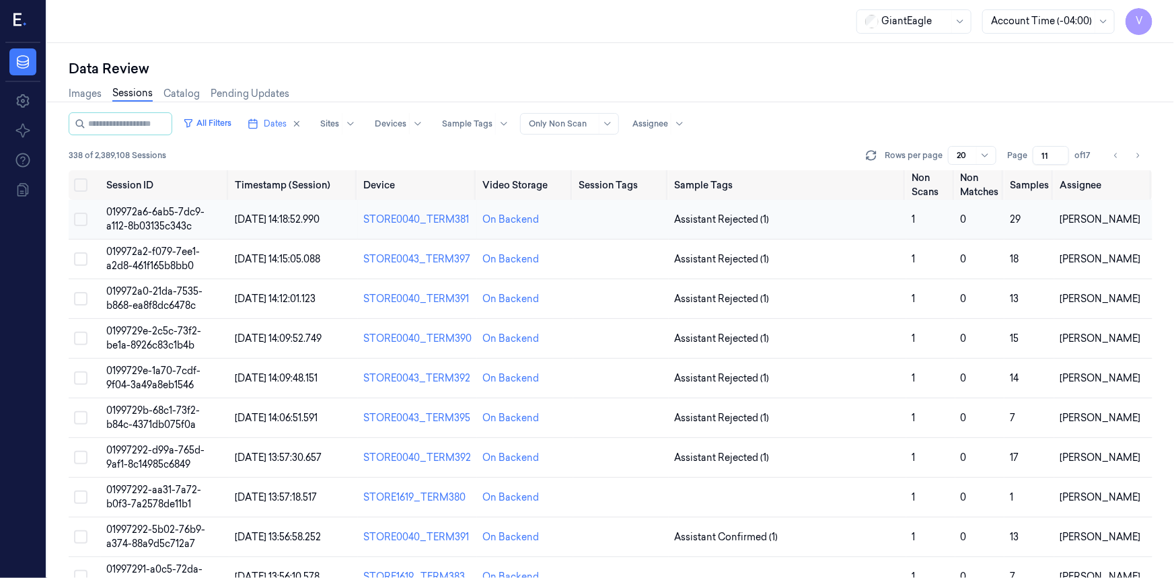
type input "11"
click at [155, 215] on span "019972a6-6ab5-7dc9-a112-8b03135c343c" at bounding box center [155, 219] width 98 height 26
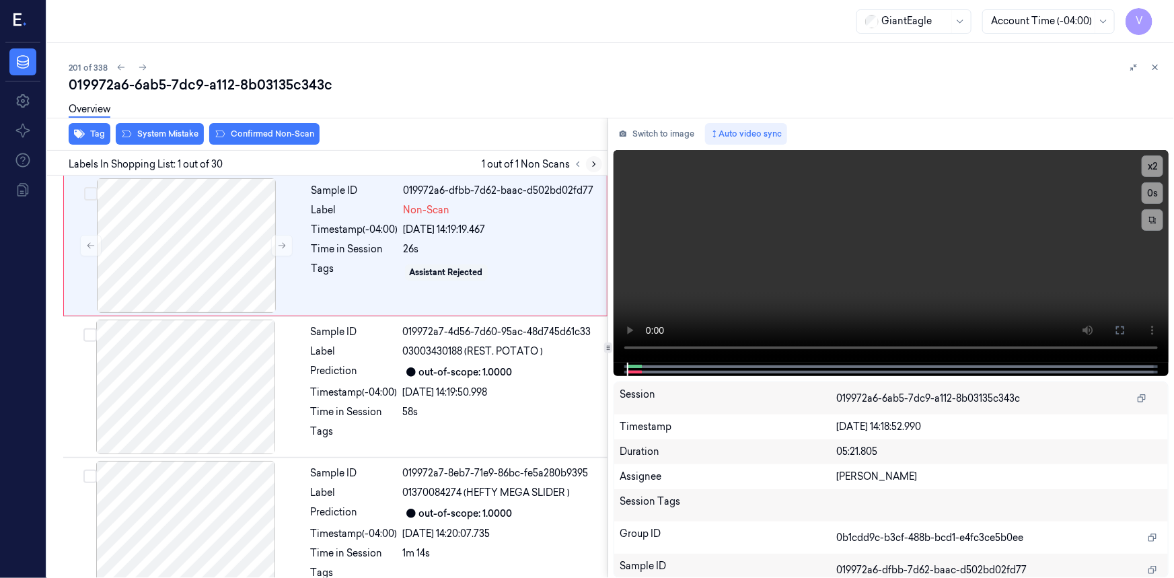
click at [591, 165] on icon at bounding box center [593, 163] width 9 height 9
click at [282, 247] on icon at bounding box center [281, 245] width 9 height 9
click at [282, 246] on icon at bounding box center [281, 245] width 9 height 9
click at [1149, 167] on button "x 2" at bounding box center [1152, 166] width 22 height 22
click at [1028, 301] on video at bounding box center [890, 256] width 555 height 213
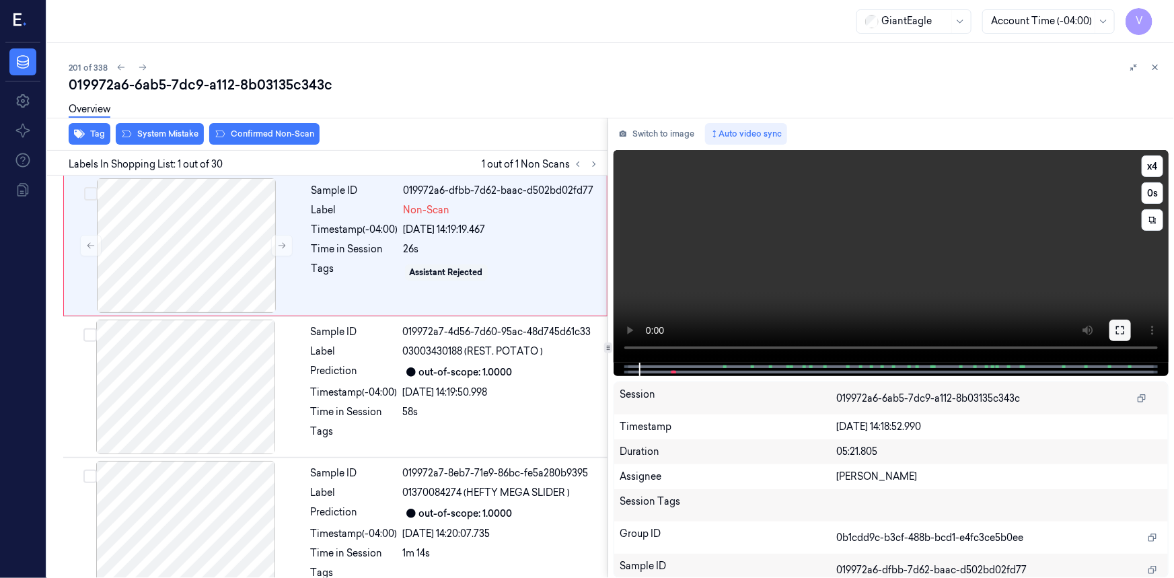
click at [1115, 327] on icon at bounding box center [1119, 330] width 11 height 11
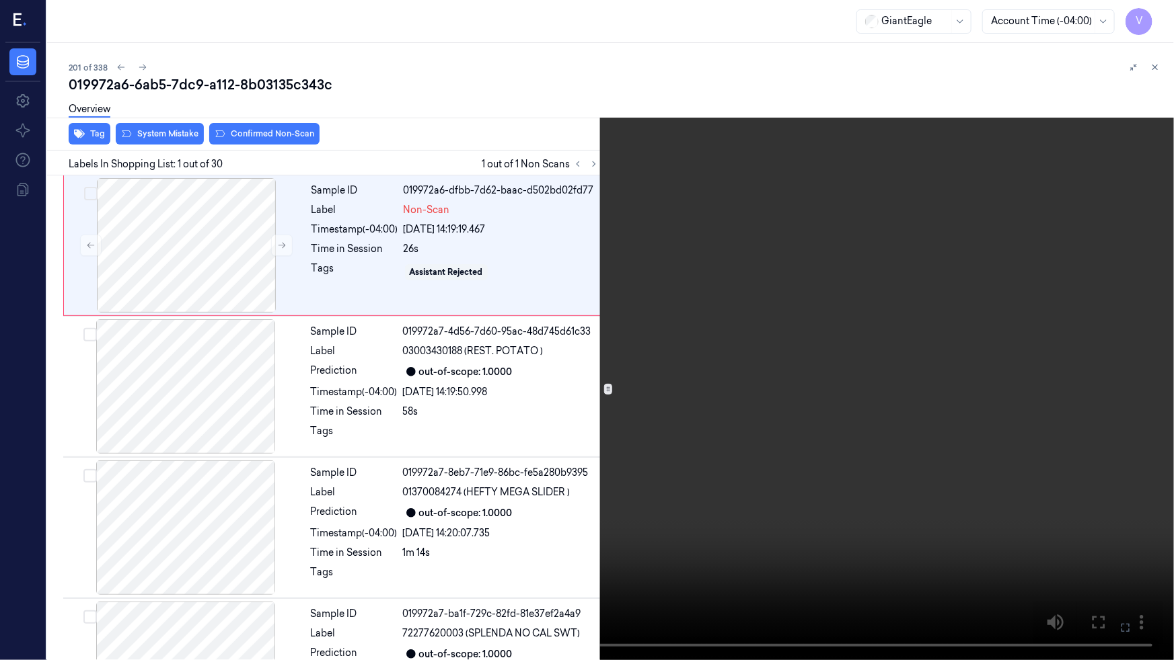
click at [956, 363] on video at bounding box center [587, 330] width 1174 height 660
click at [1030, 492] on video at bounding box center [587, 330] width 1174 height 660
click at [892, 490] on video at bounding box center [587, 330] width 1174 height 660
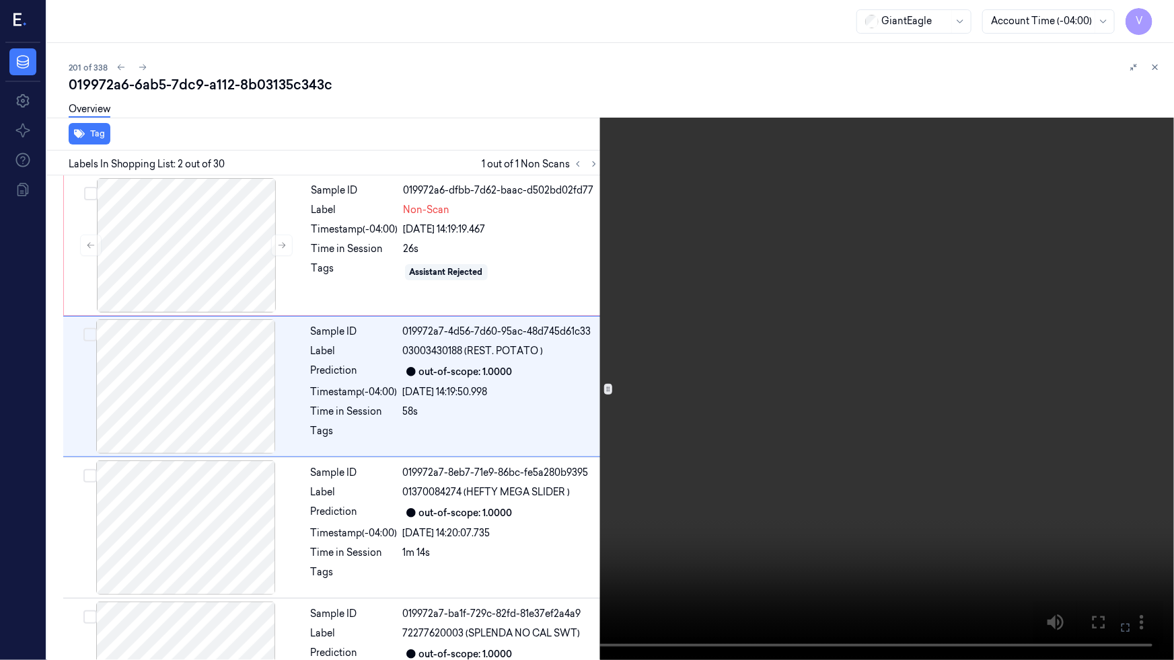
click at [385, 451] on video at bounding box center [587, 330] width 1174 height 660
click at [0, 0] on icon at bounding box center [0, 0] width 0 height 0
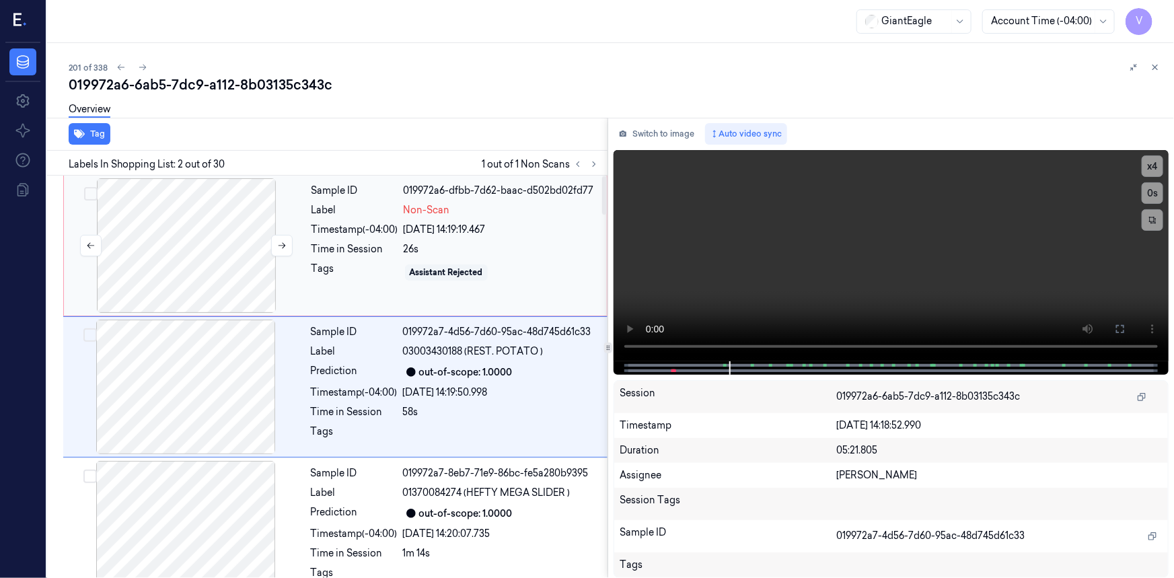
click at [252, 208] on div at bounding box center [186, 245] width 239 height 135
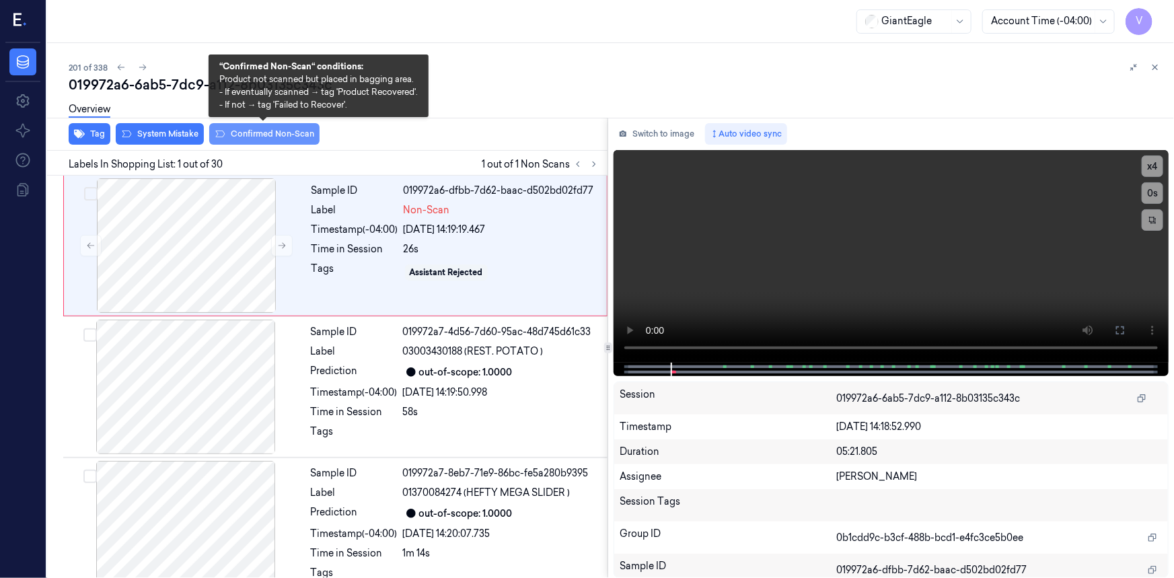
click at [262, 137] on button "Confirmed Non-Scan" at bounding box center [264, 134] width 110 height 22
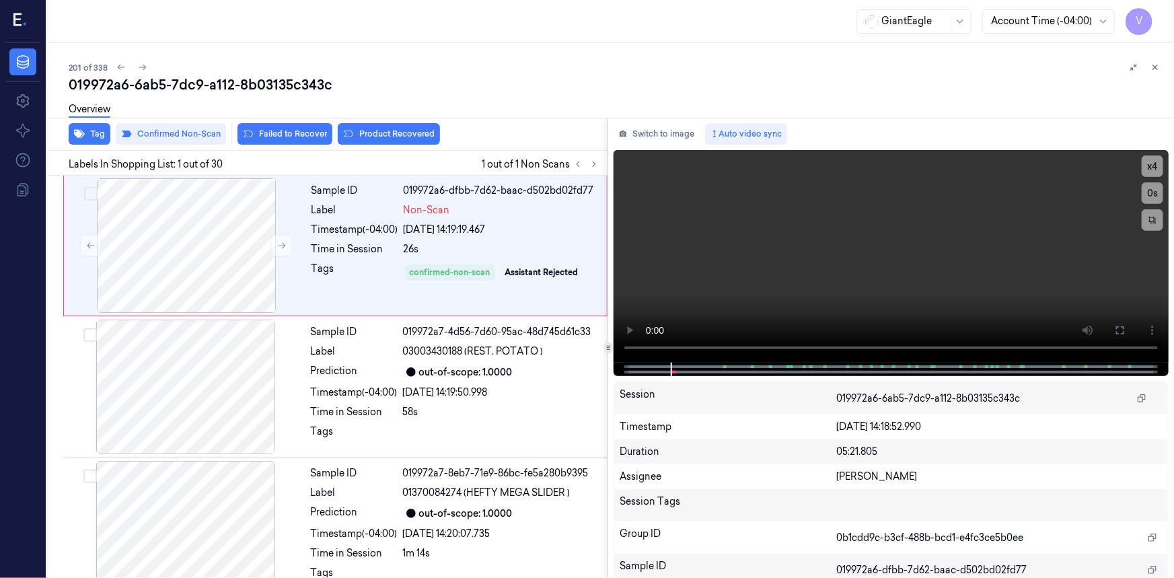
click at [373, 127] on div "Overview" at bounding box center [616, 111] width 1094 height 34
click at [408, 130] on button "Product Recovered" at bounding box center [389, 134] width 102 height 22
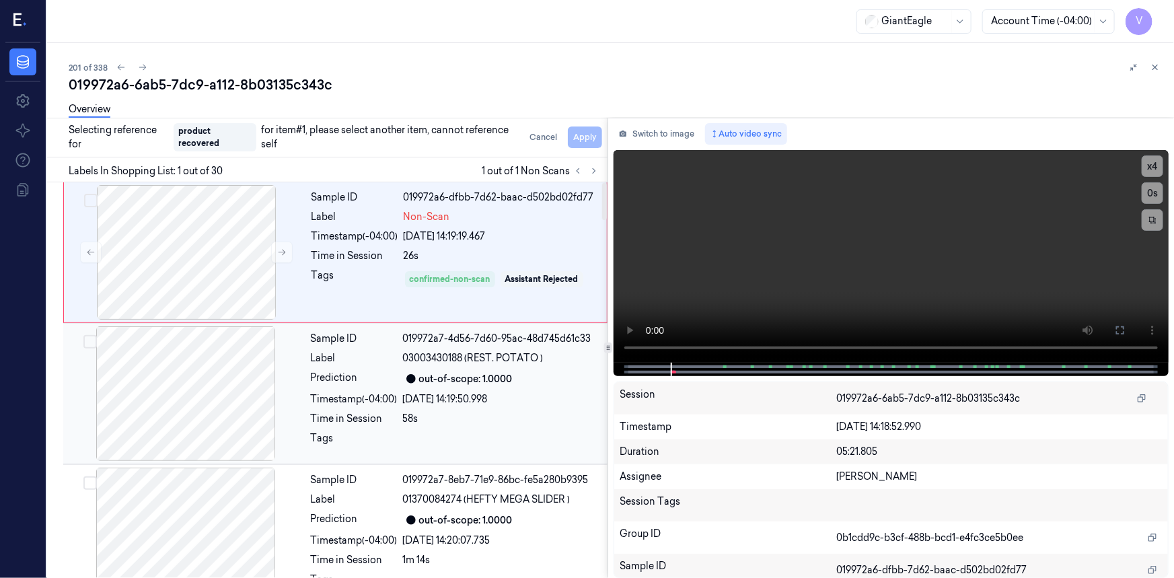
drag, startPoint x: 244, startPoint y: 392, endPoint x: 266, endPoint y: 382, distance: 23.8
click at [245, 392] on div at bounding box center [185, 393] width 239 height 135
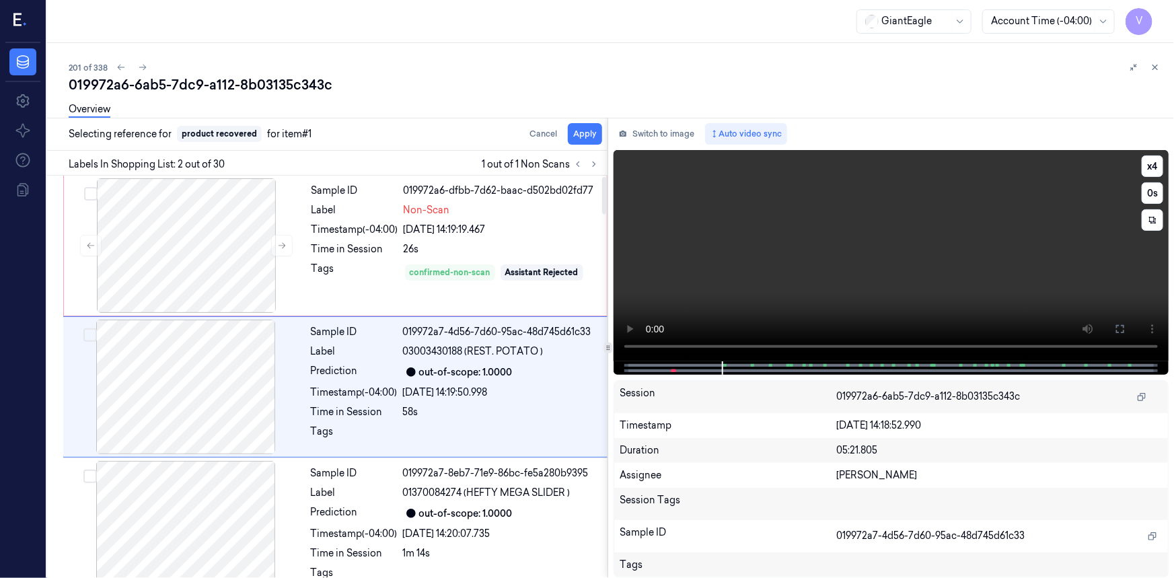
scroll to position [9, 0]
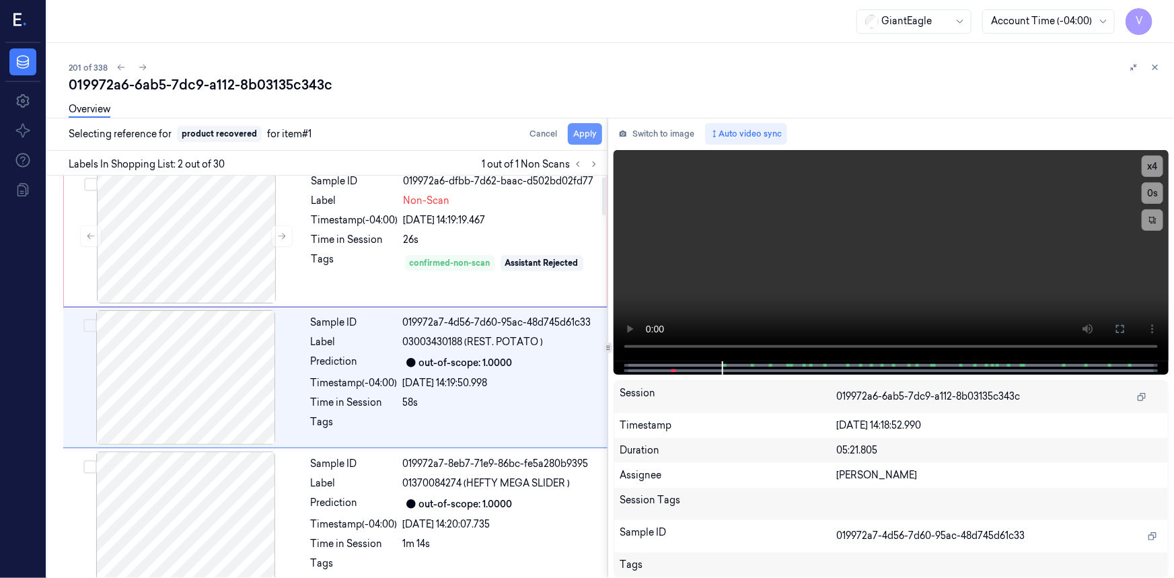
click at [588, 137] on button "Apply" at bounding box center [585, 134] width 34 height 22
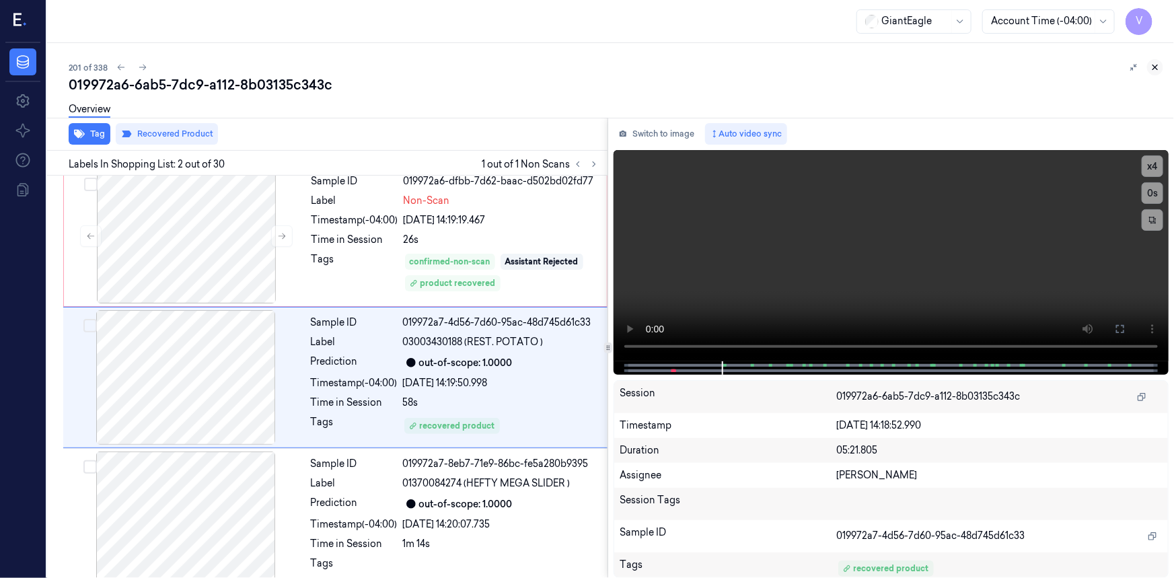
click at [1156, 67] on icon at bounding box center [1154, 67] width 9 height 9
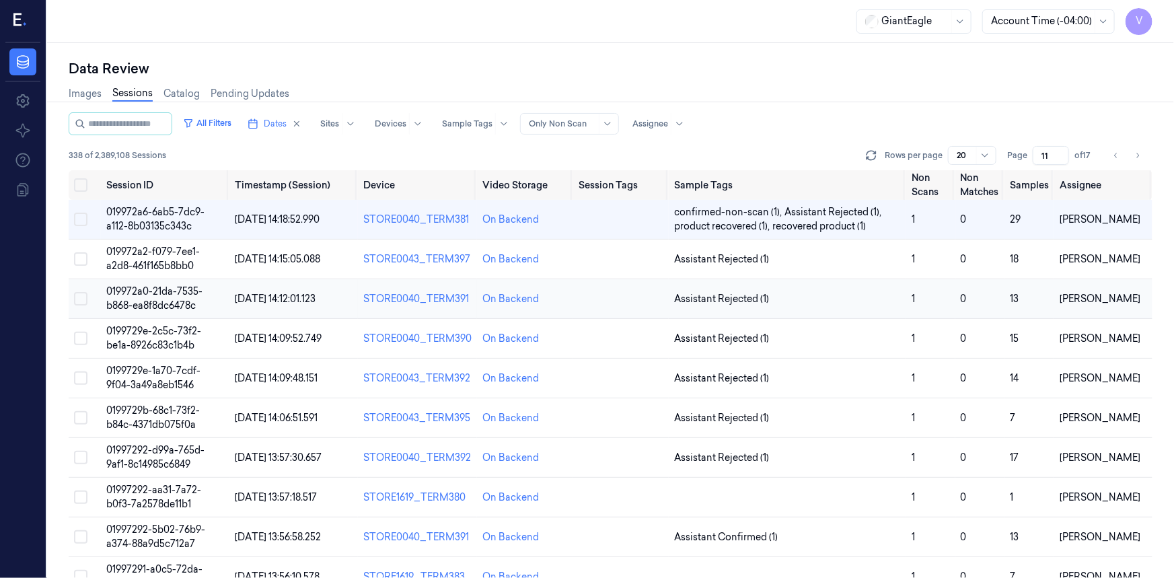
click at [177, 291] on span "019972a0-21da-7535-b868-ea8f8dc6478c" at bounding box center [154, 298] width 96 height 26
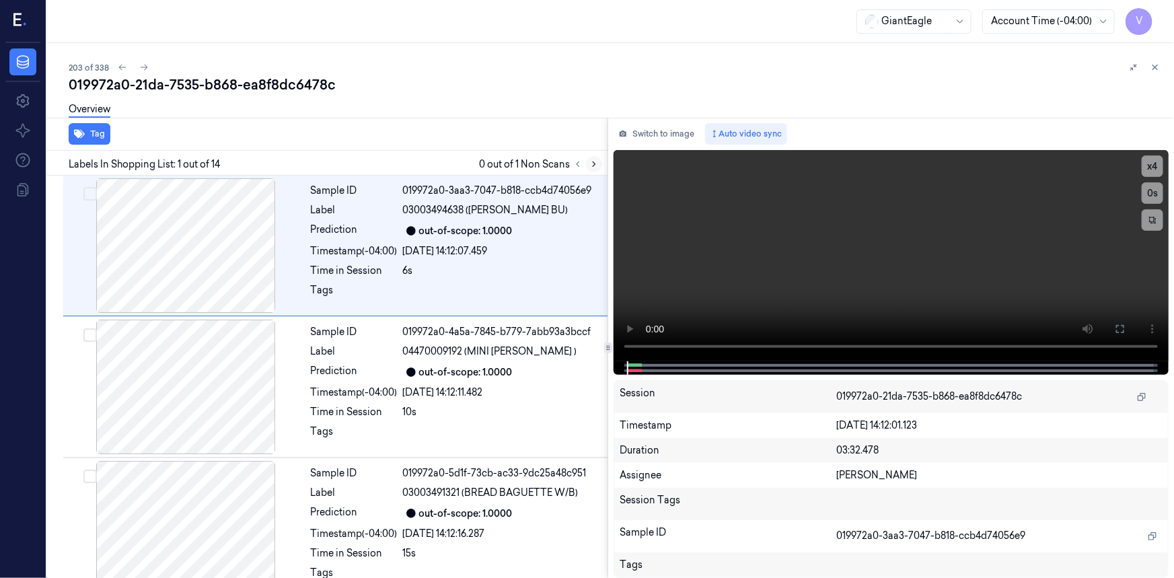
click at [597, 163] on icon at bounding box center [593, 163] width 9 height 9
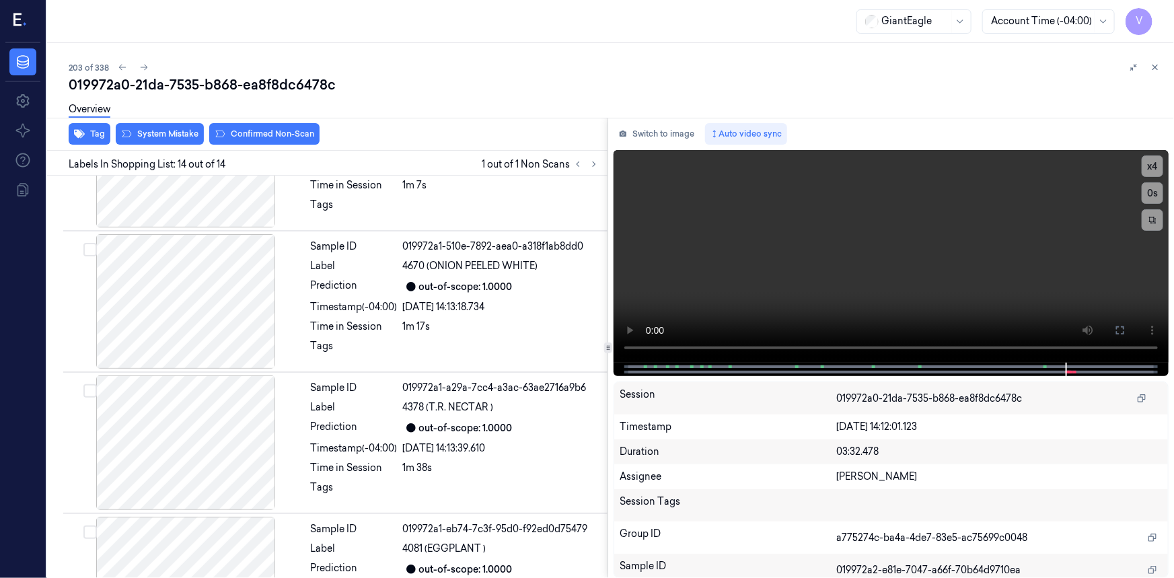
scroll to position [1576, 0]
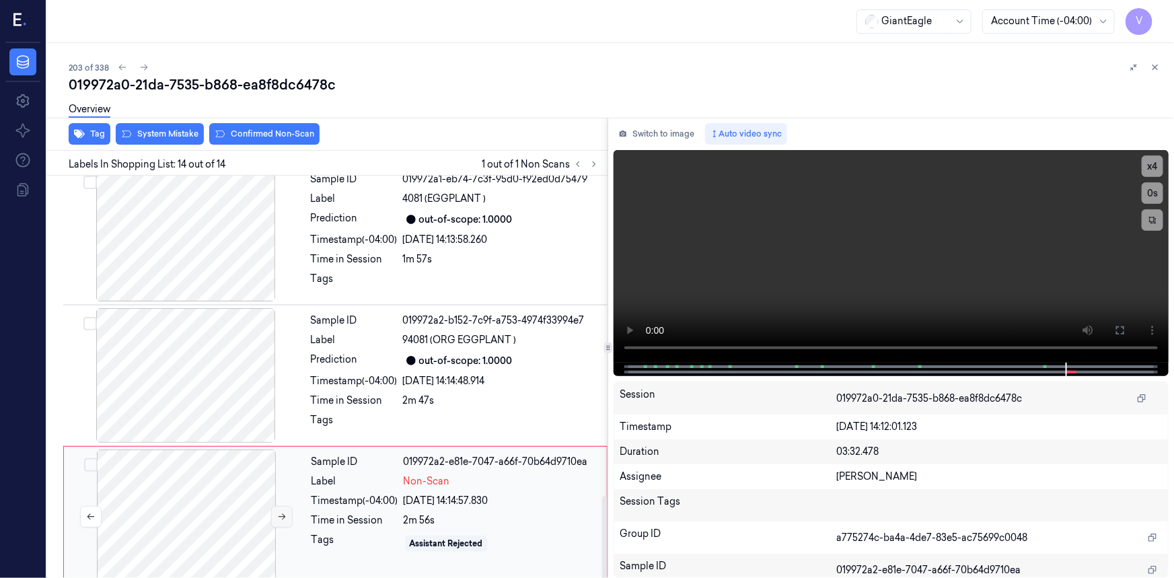
click at [280, 512] on icon at bounding box center [281, 516] width 9 height 9
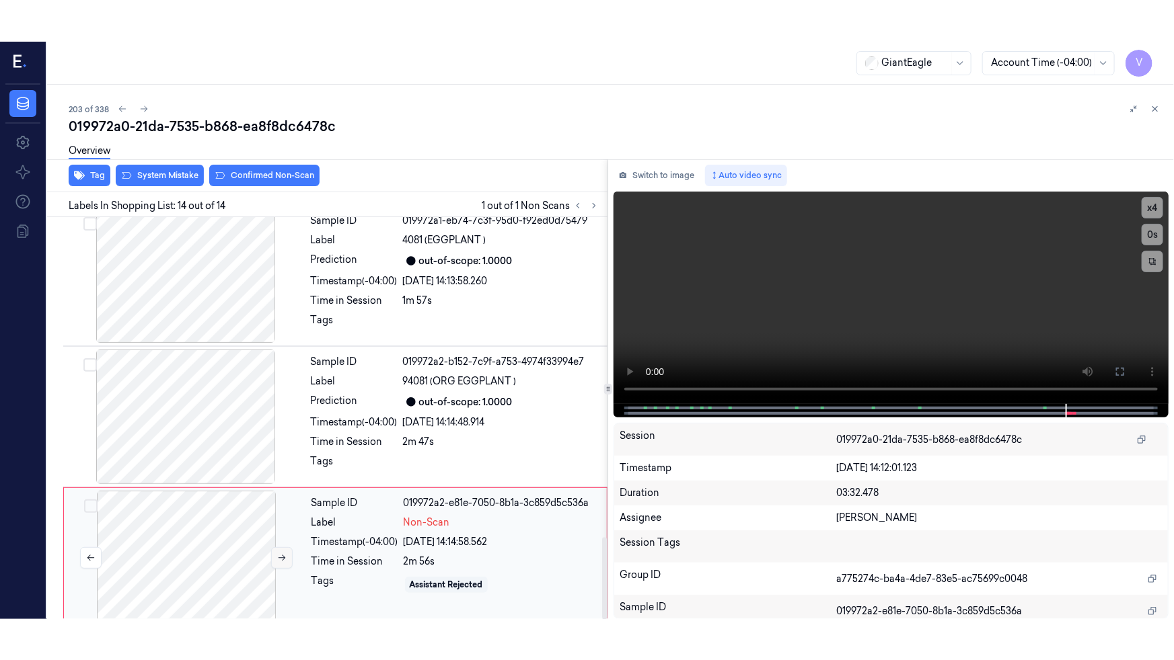
scroll to position [1577, 0]
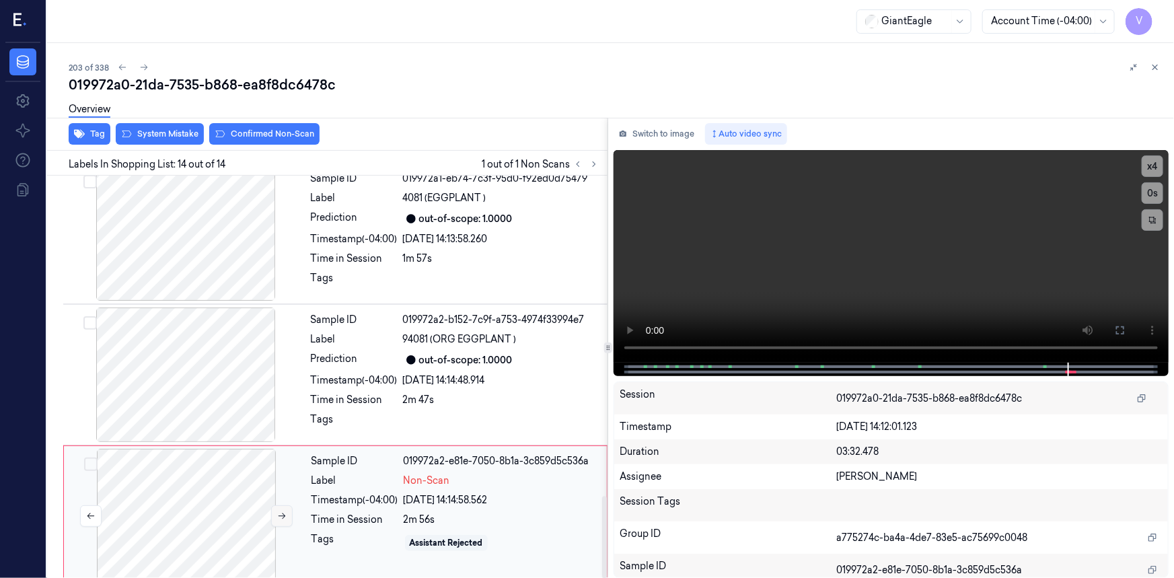
click at [280, 511] on icon at bounding box center [281, 515] width 9 height 9
click at [1121, 335] on icon at bounding box center [1119, 330] width 11 height 11
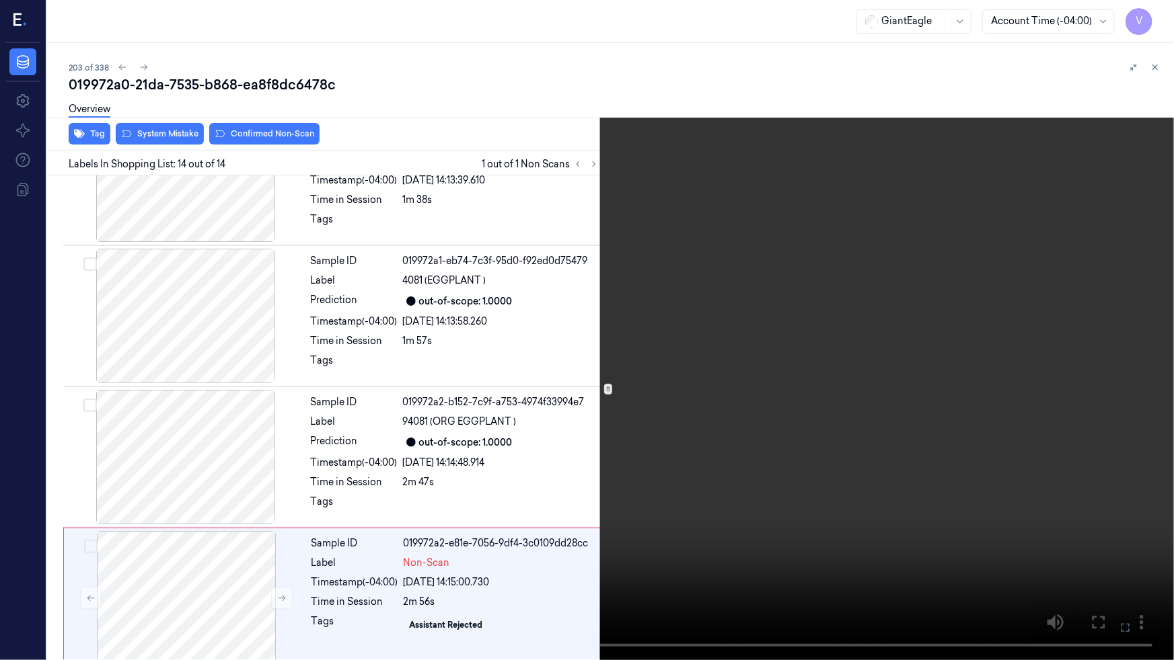
click at [780, 459] on video at bounding box center [587, 330] width 1174 height 660
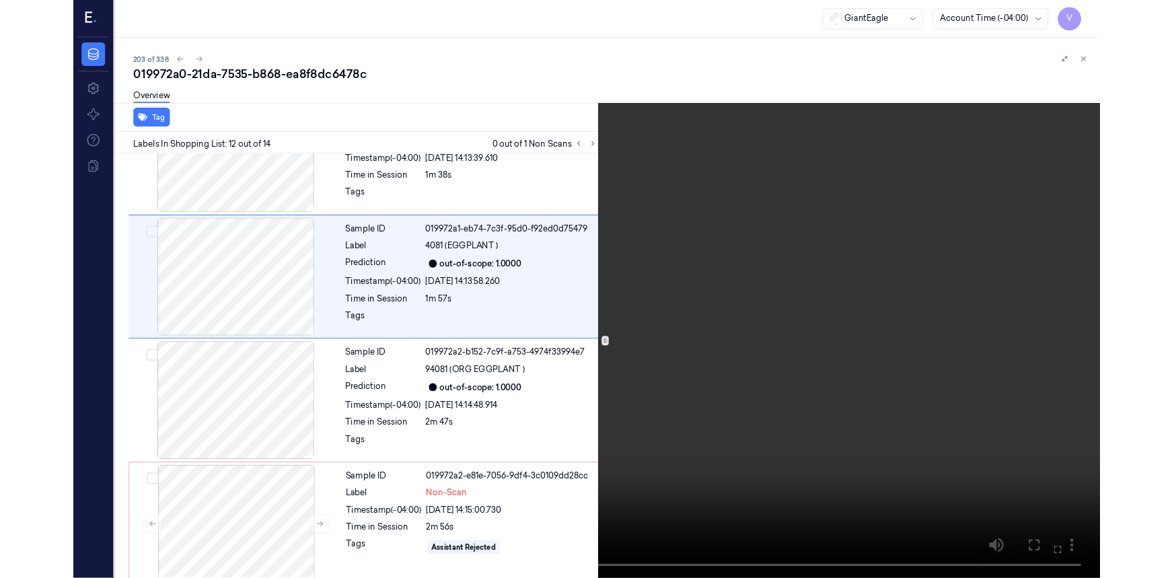
scroll to position [1379, 0]
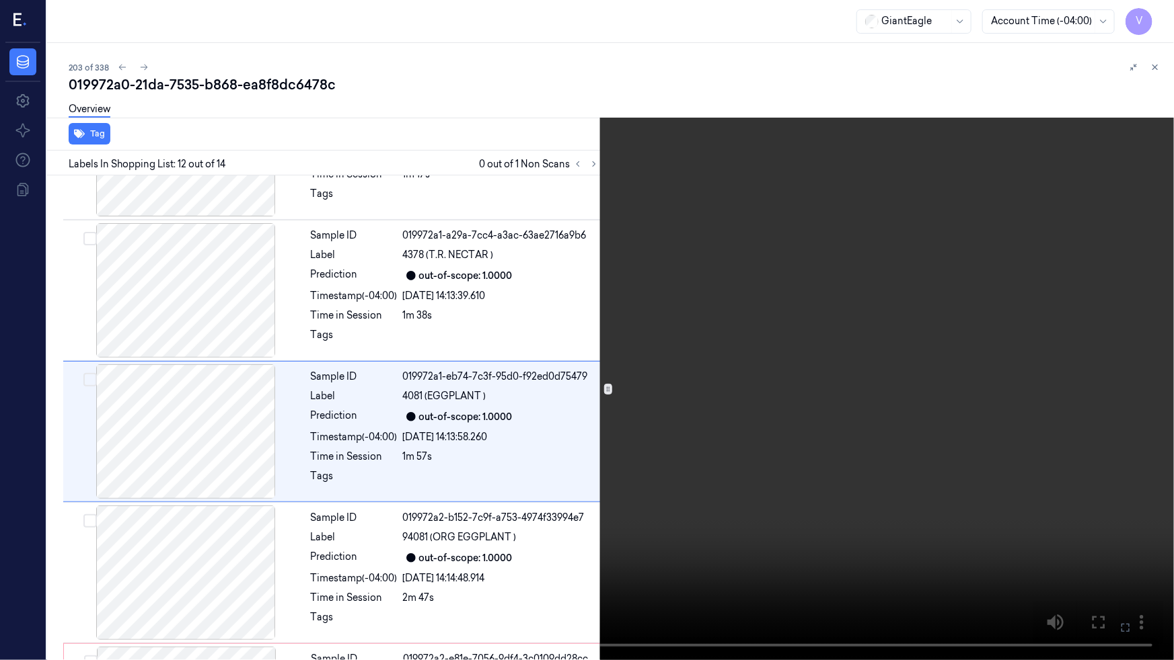
click at [804, 460] on video at bounding box center [587, 330] width 1174 height 660
click at [0, 0] on icon at bounding box center [0, 0] width 0 height 0
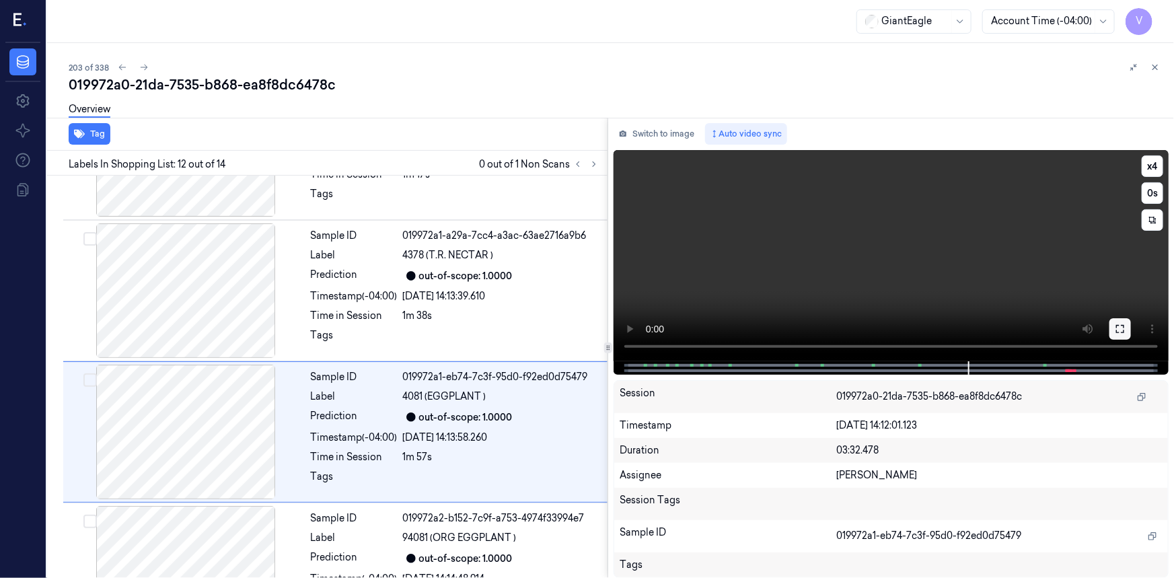
click at [1127, 326] on button at bounding box center [1120, 329] width 22 height 22
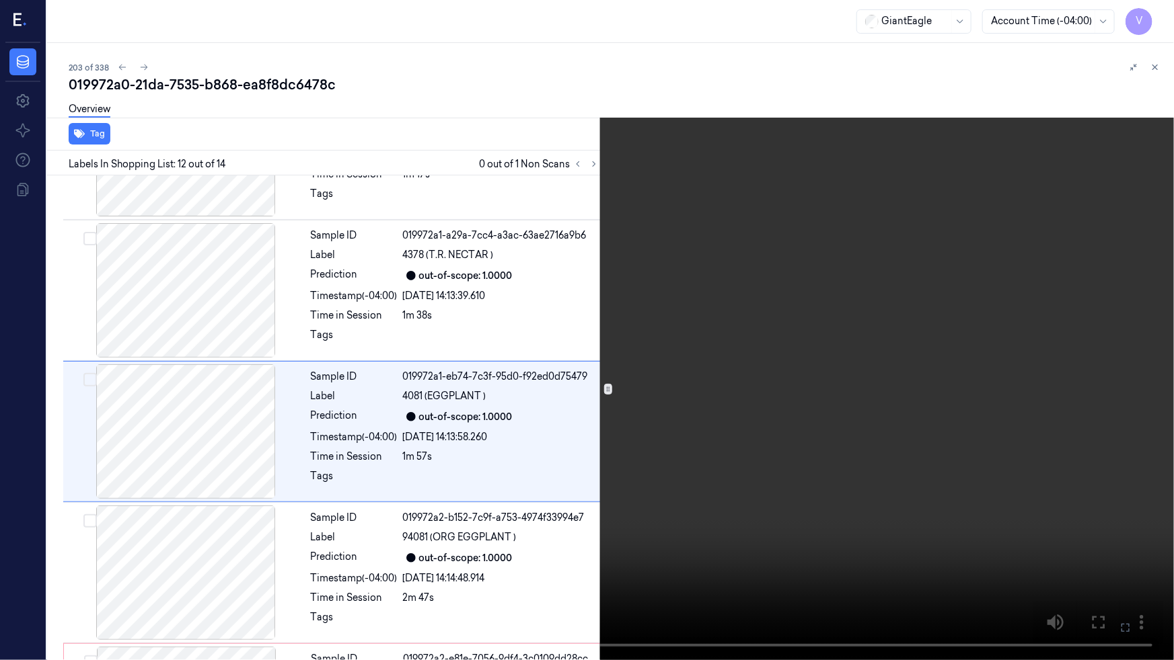
click at [953, 414] on video at bounding box center [587, 330] width 1174 height 660
click at [0, 0] on button at bounding box center [0, 0] width 0 height 0
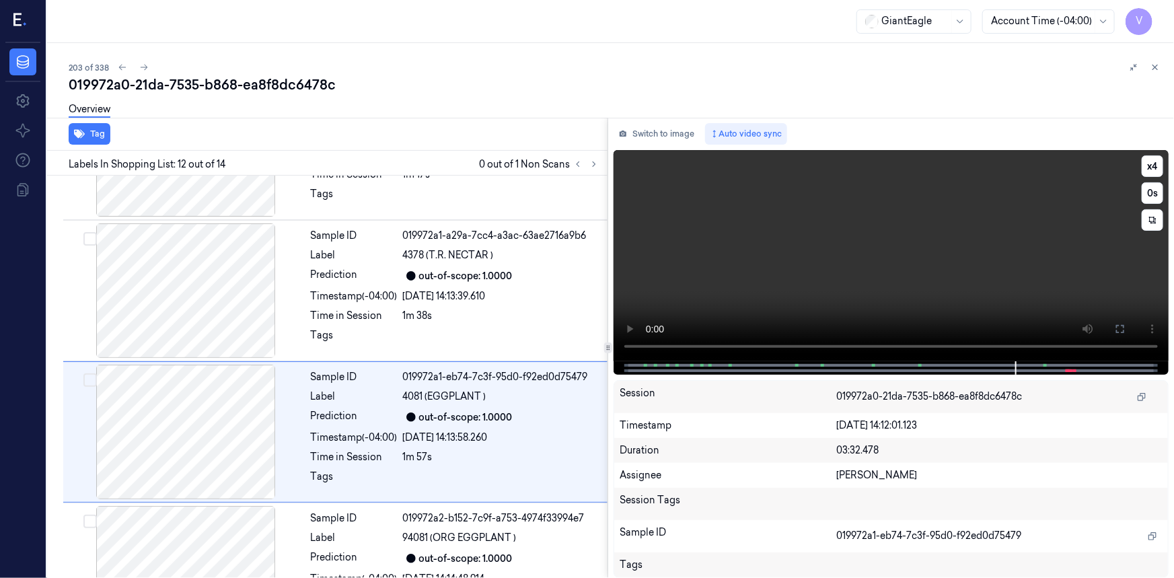
click at [923, 299] on video at bounding box center [890, 255] width 555 height 211
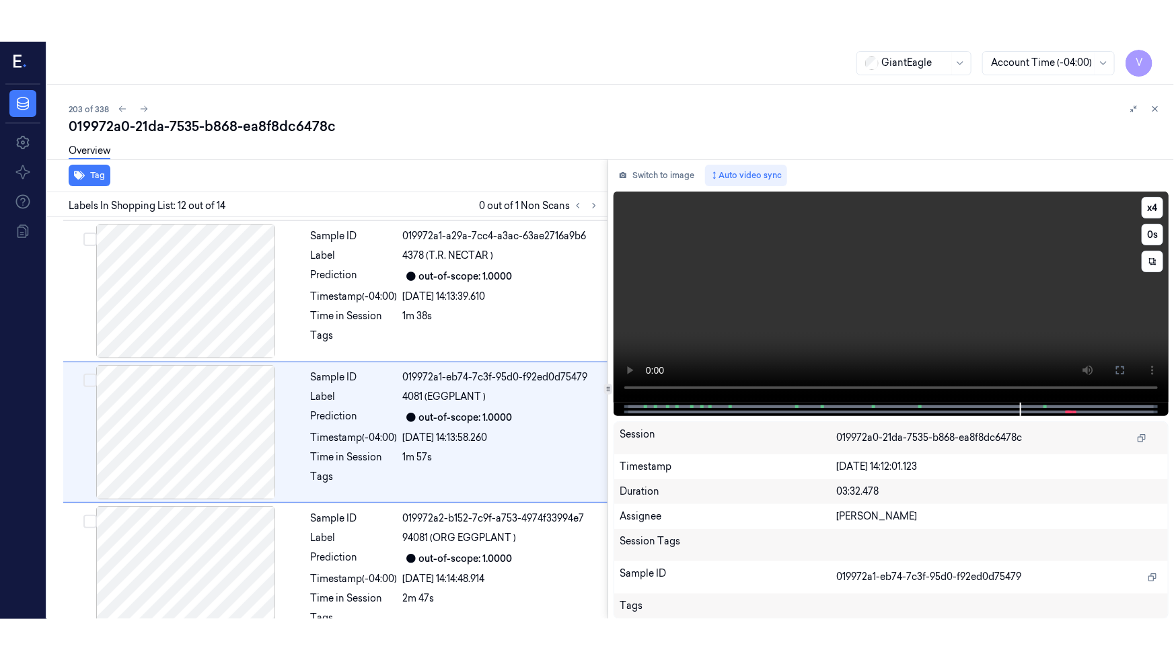
scroll to position [1420, 0]
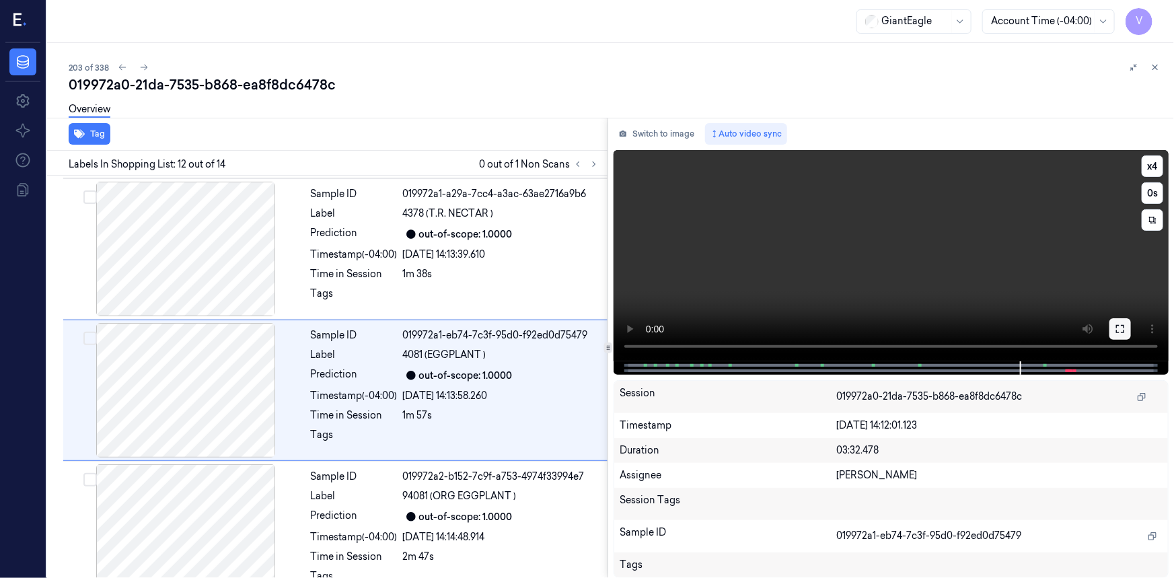
click at [1124, 323] on icon at bounding box center [1119, 328] width 11 height 11
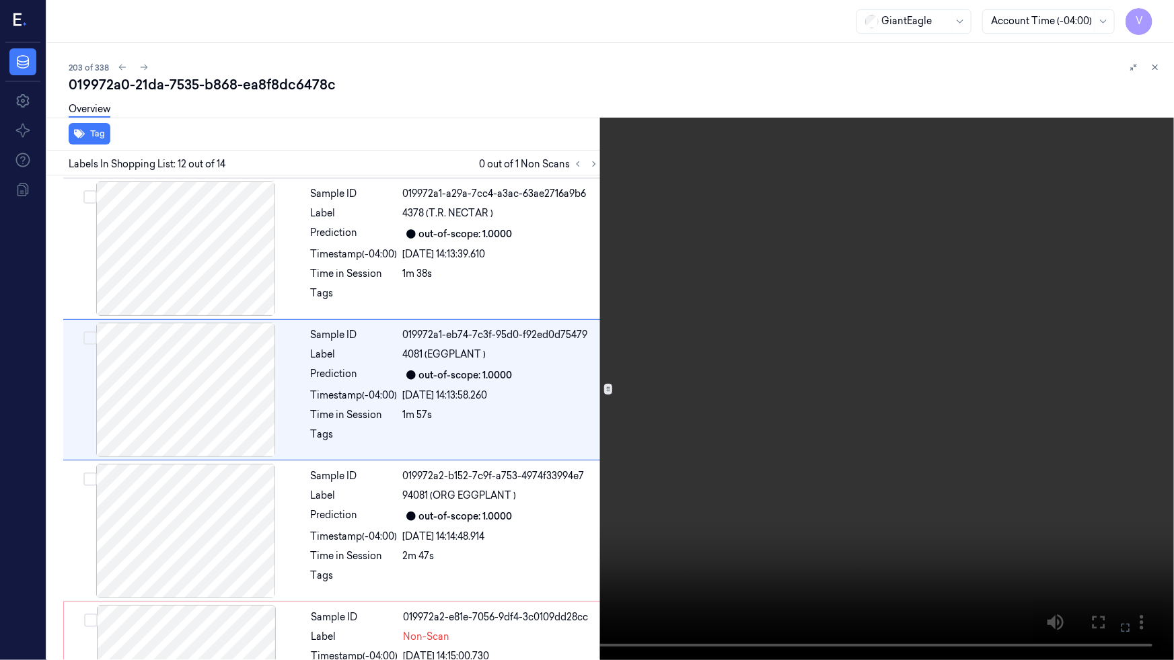
click at [1002, 380] on video at bounding box center [587, 330] width 1174 height 660
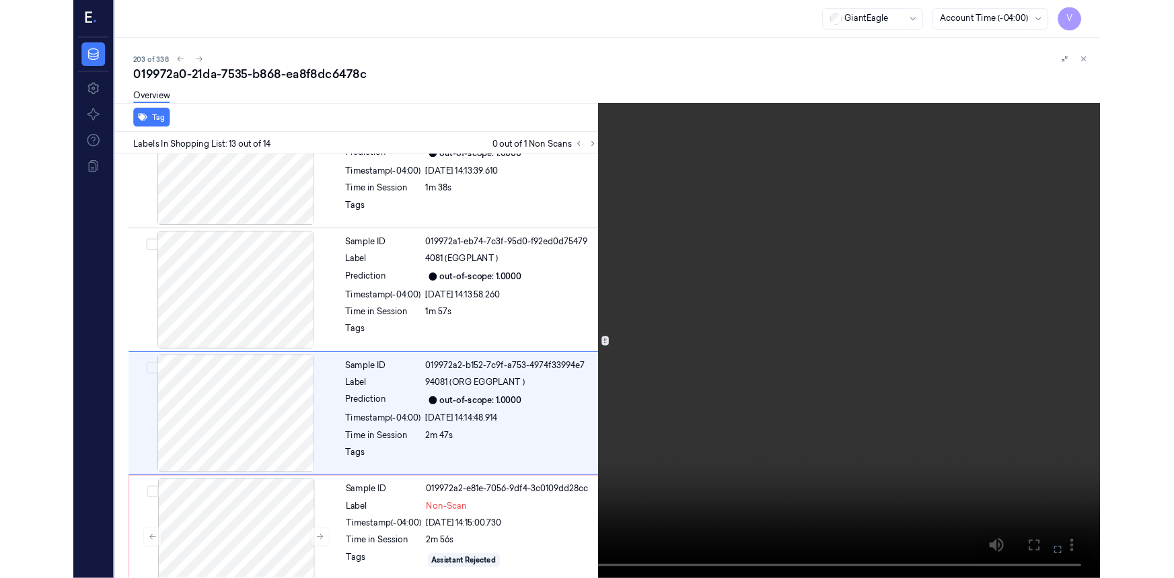
scroll to position [1494, 0]
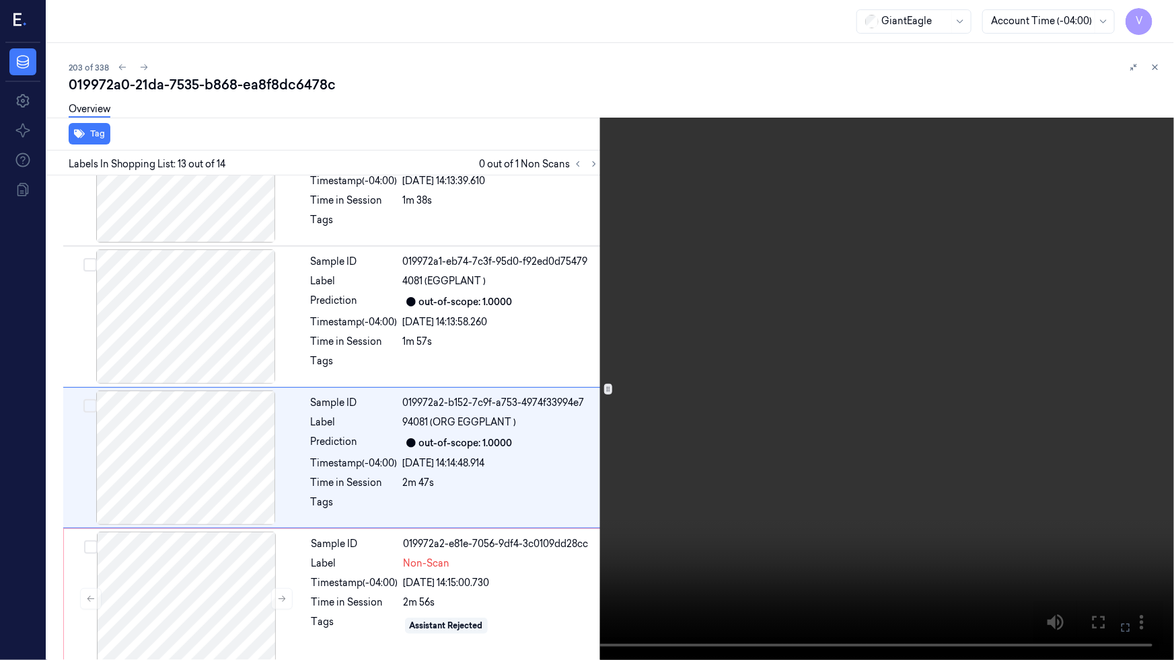
click at [882, 471] on video at bounding box center [587, 330] width 1174 height 660
click at [0, 0] on icon at bounding box center [0, 0] width 0 height 0
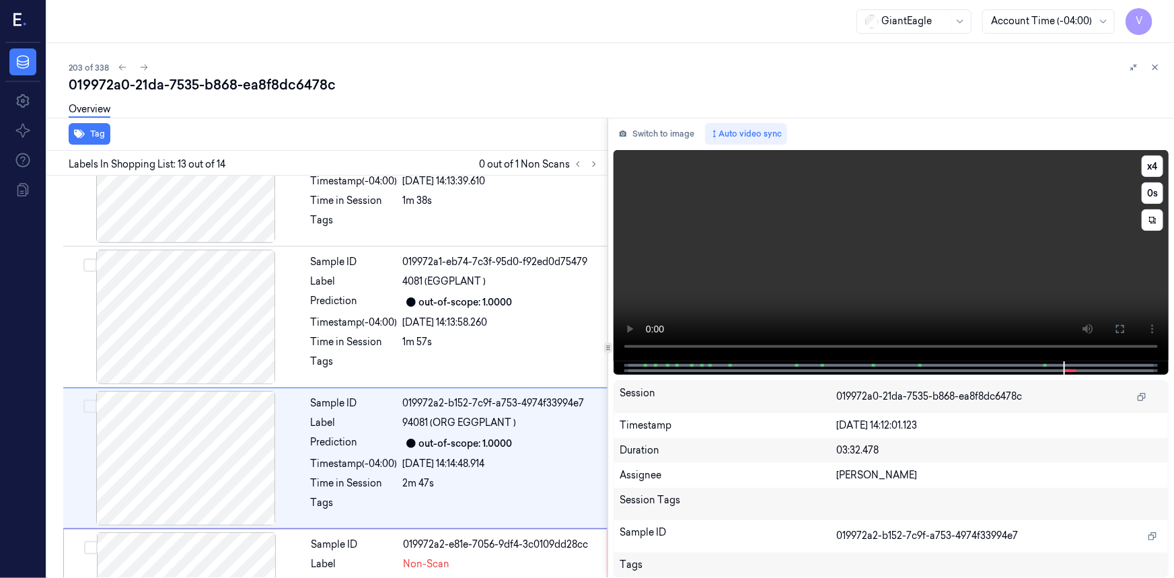
click at [836, 252] on video at bounding box center [890, 255] width 555 height 211
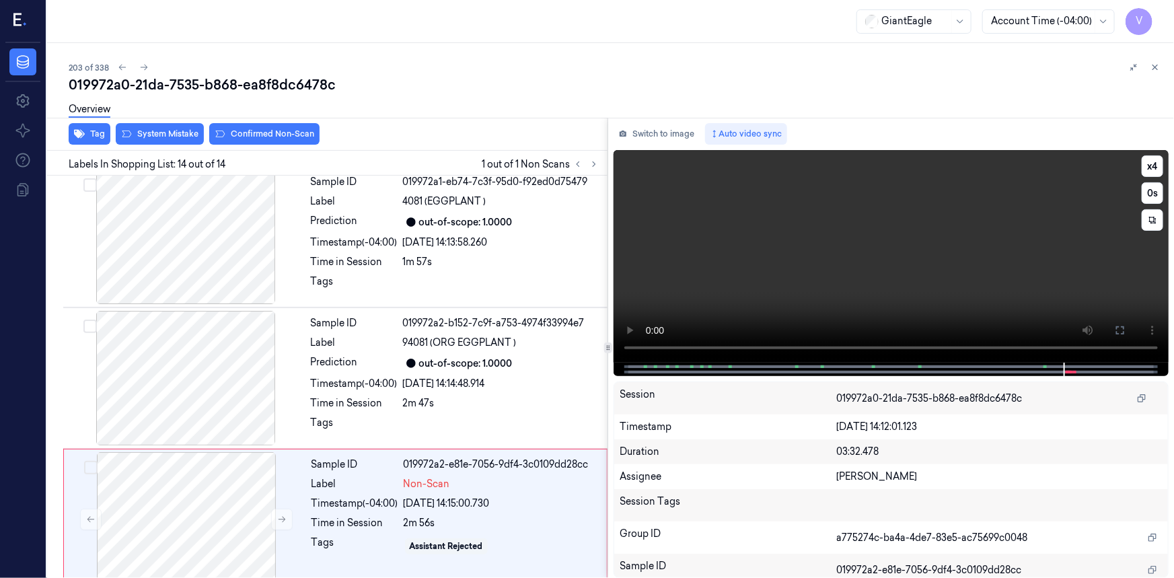
scroll to position [1576, 0]
click at [837, 247] on video at bounding box center [890, 256] width 555 height 213
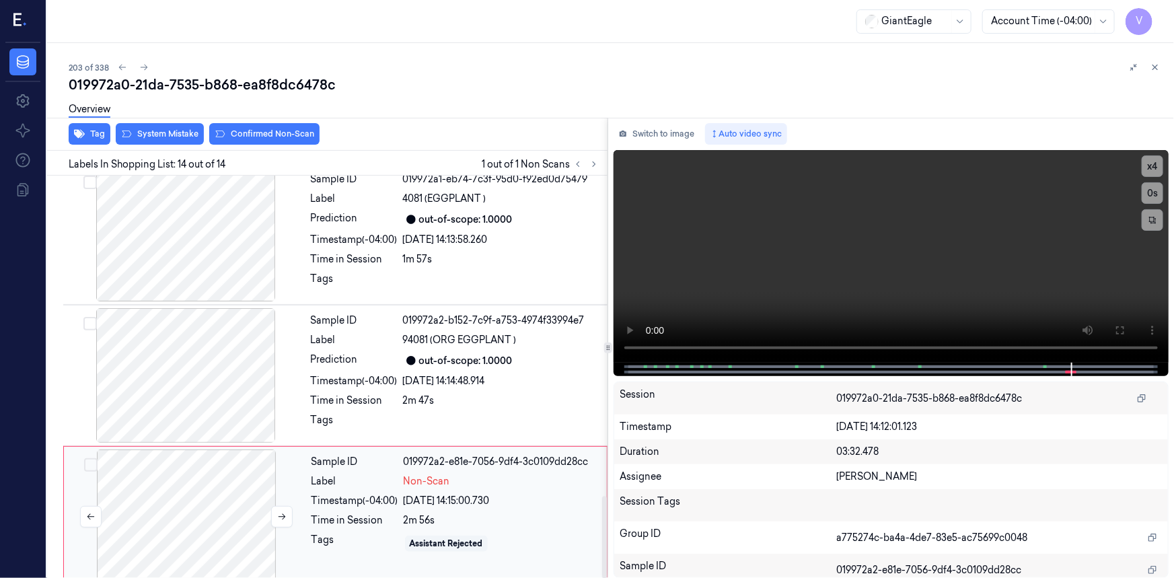
click at [213, 468] on div at bounding box center [186, 516] width 239 height 135
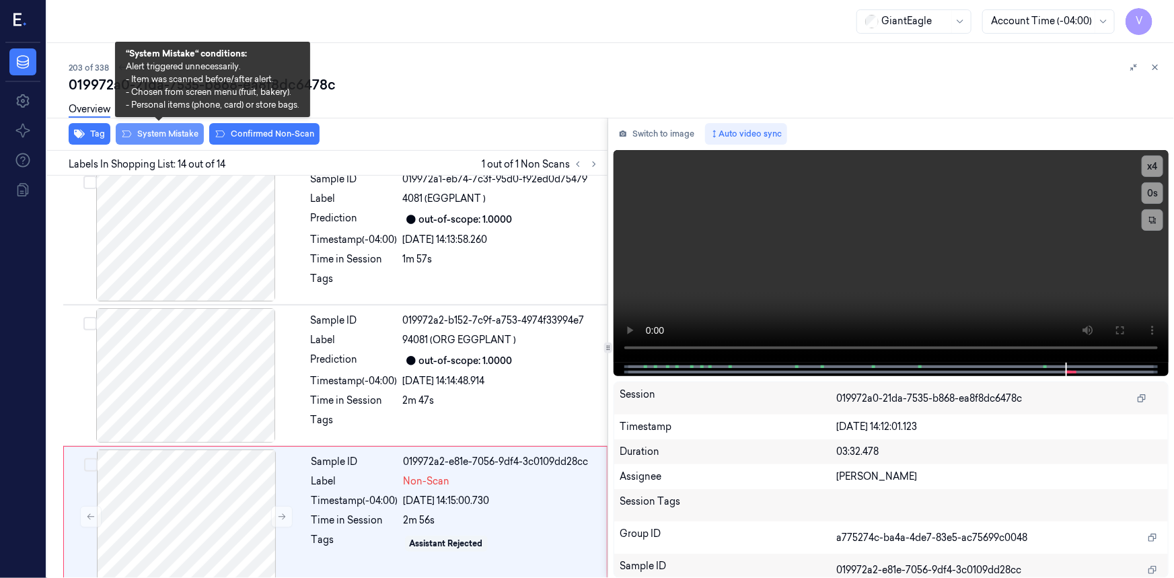
click at [161, 130] on button "System Mistake" at bounding box center [160, 134] width 88 height 22
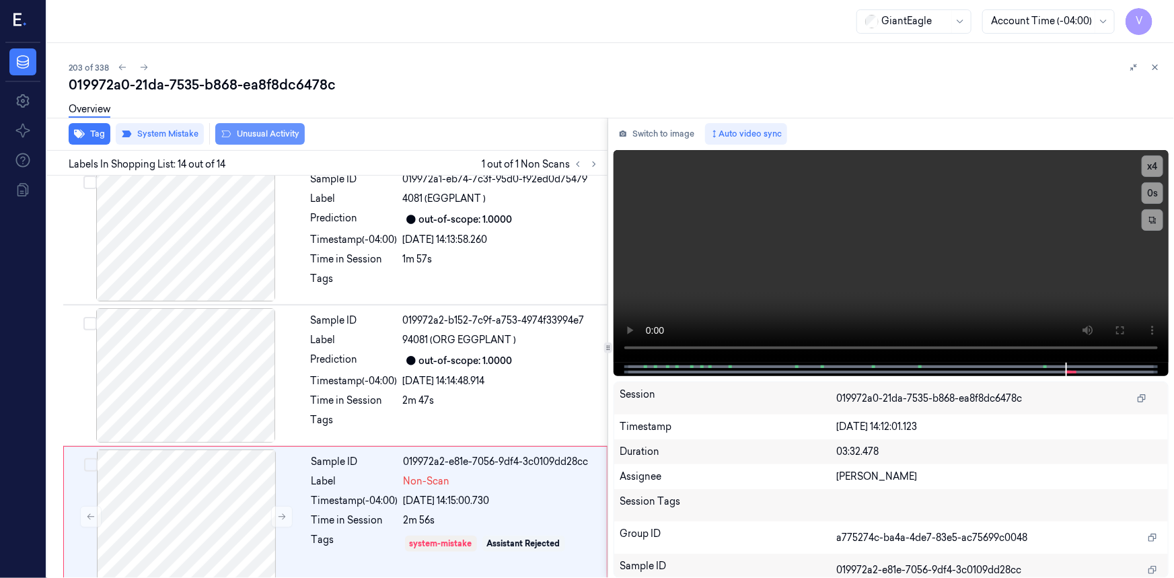
click at [267, 129] on button "Unusual Activity" at bounding box center [259, 134] width 89 height 22
click at [1155, 61] on button at bounding box center [1155, 67] width 16 height 16
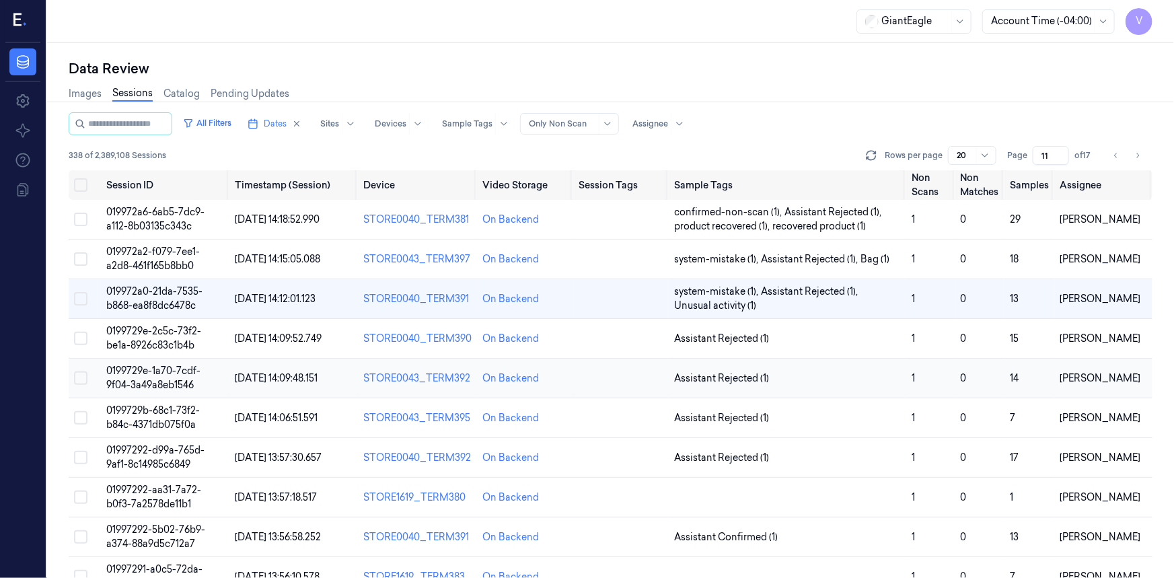
click at [152, 372] on span "0199729e-1a70-7cdf-9f04-3a49a8eb1546" at bounding box center [153, 378] width 94 height 26
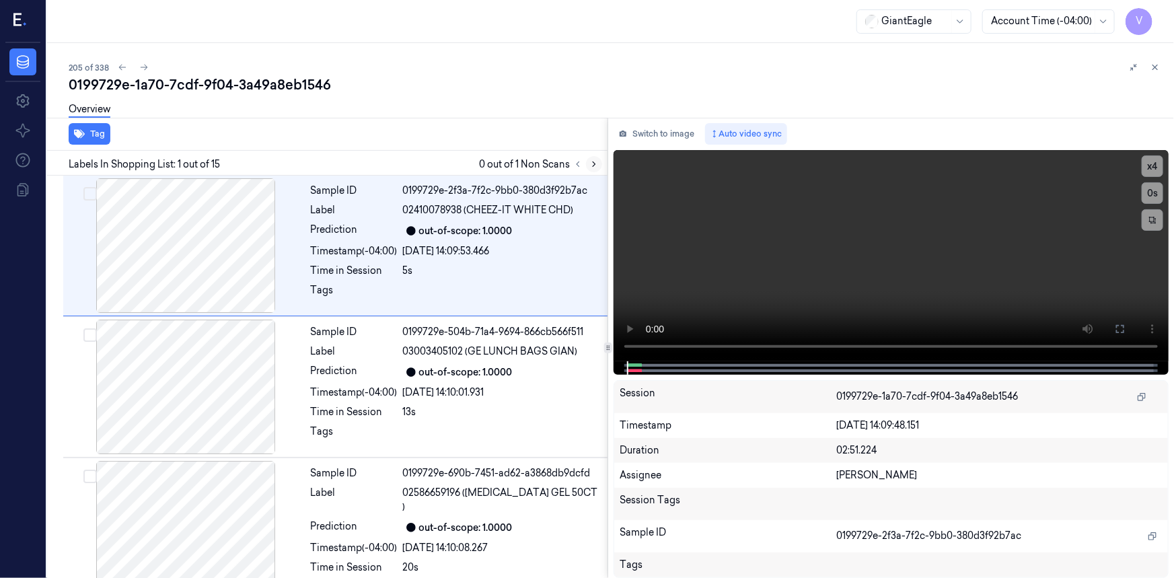
click at [595, 164] on icon at bounding box center [594, 164] width 3 height 5
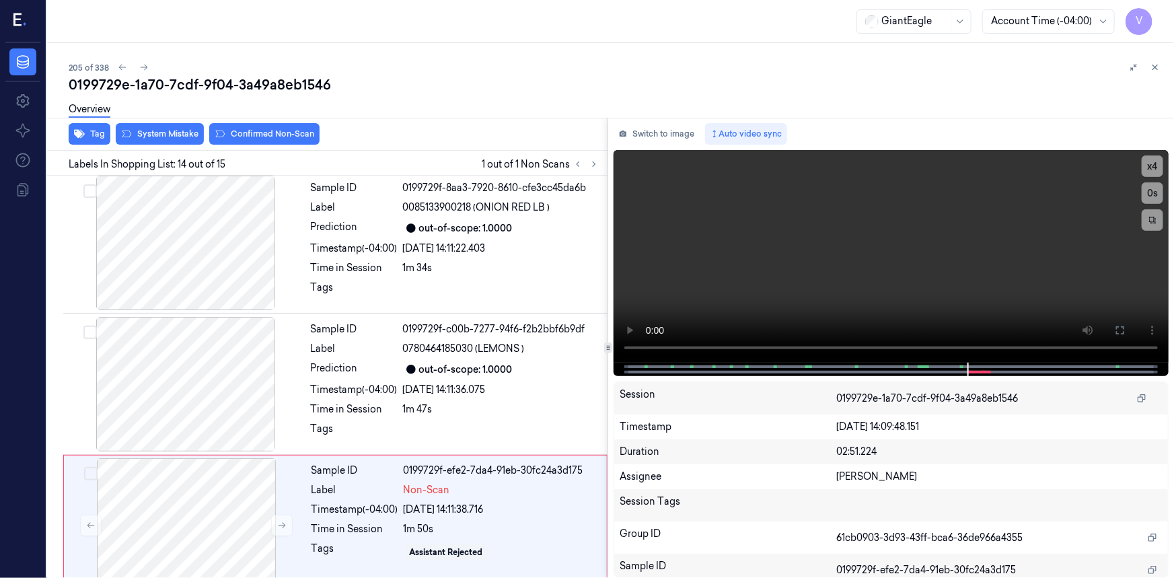
scroll to position [1702, 0]
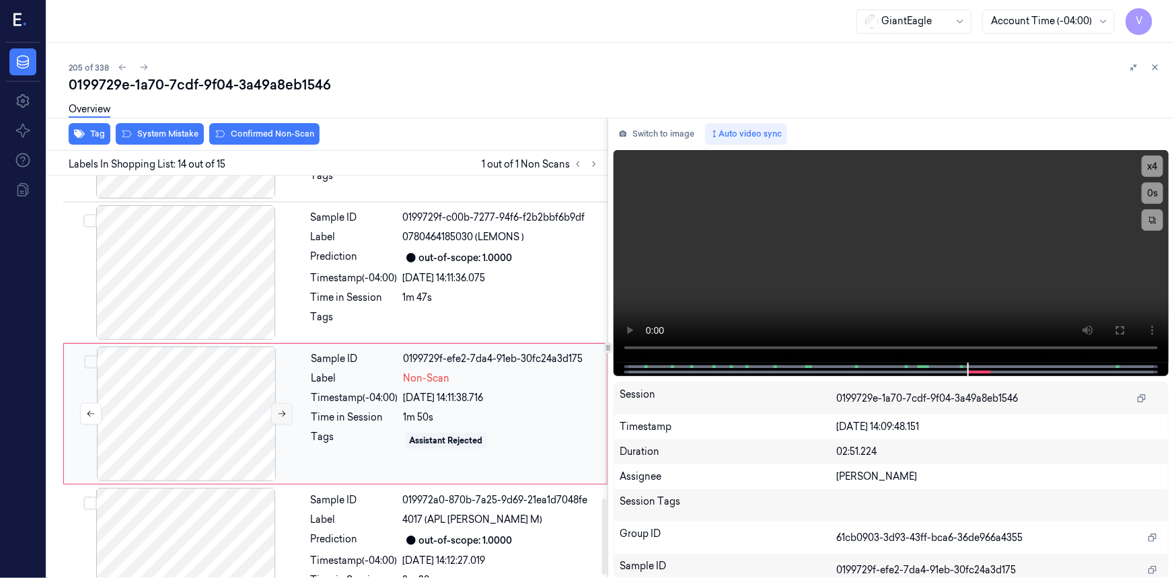
click at [283, 409] on icon at bounding box center [281, 413] width 9 height 9
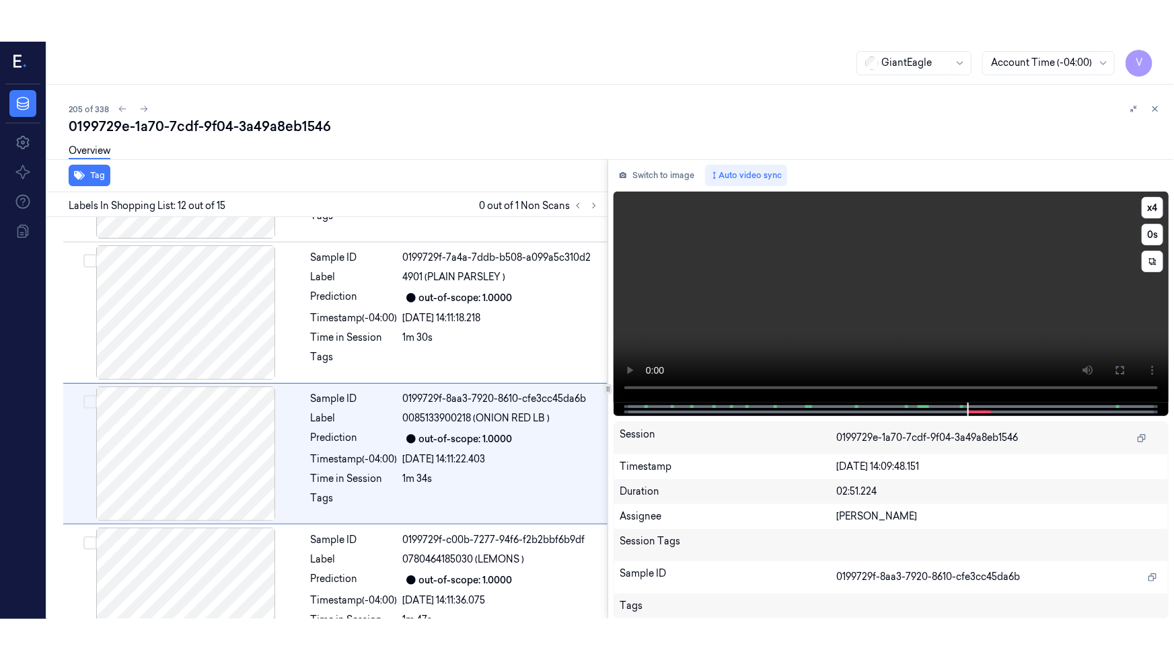
scroll to position [1420, 0]
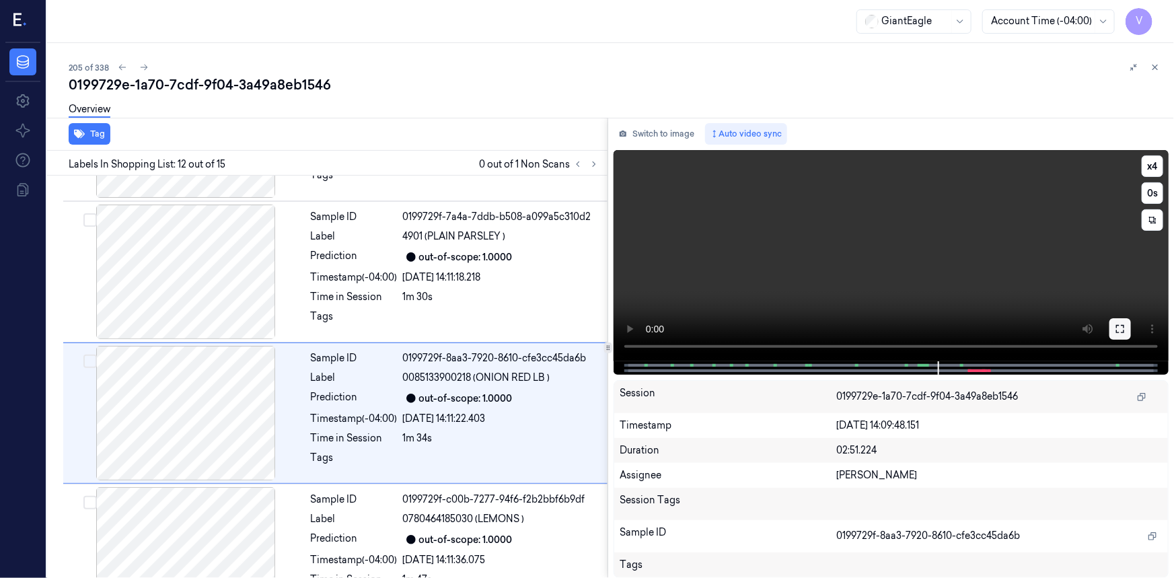
click at [1124, 329] on icon at bounding box center [1119, 328] width 11 height 11
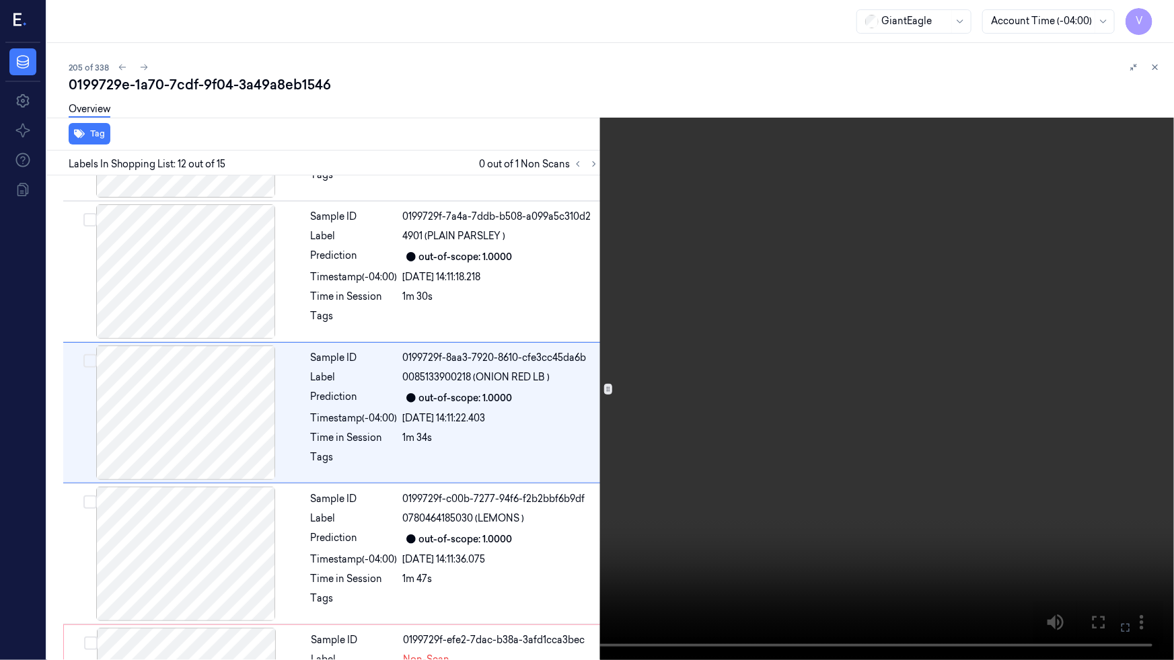
click at [938, 391] on video at bounding box center [587, 330] width 1174 height 660
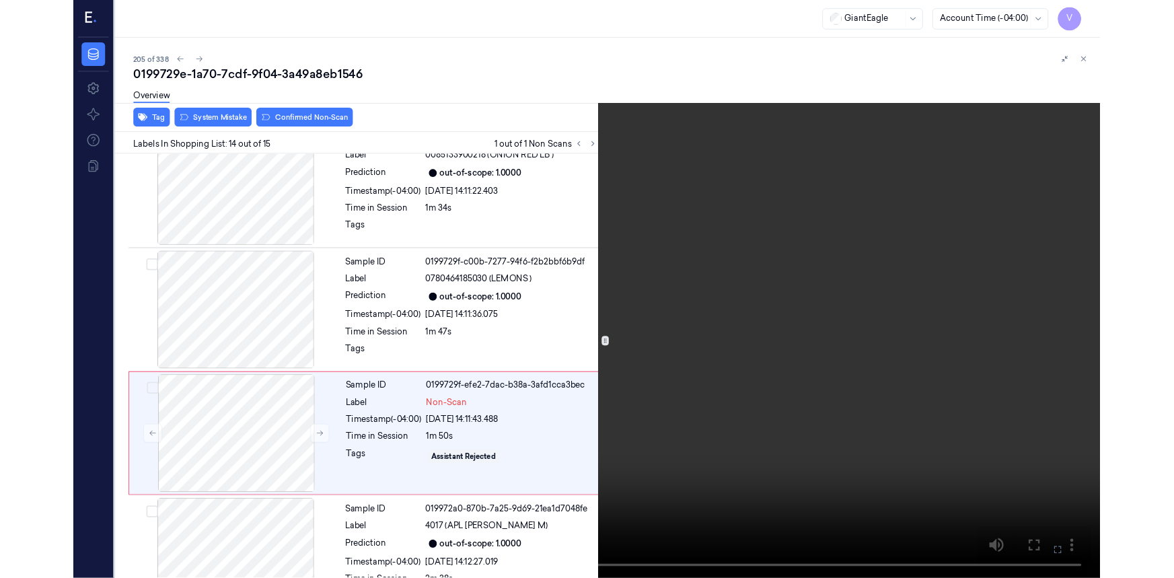
scroll to position [1635, 0]
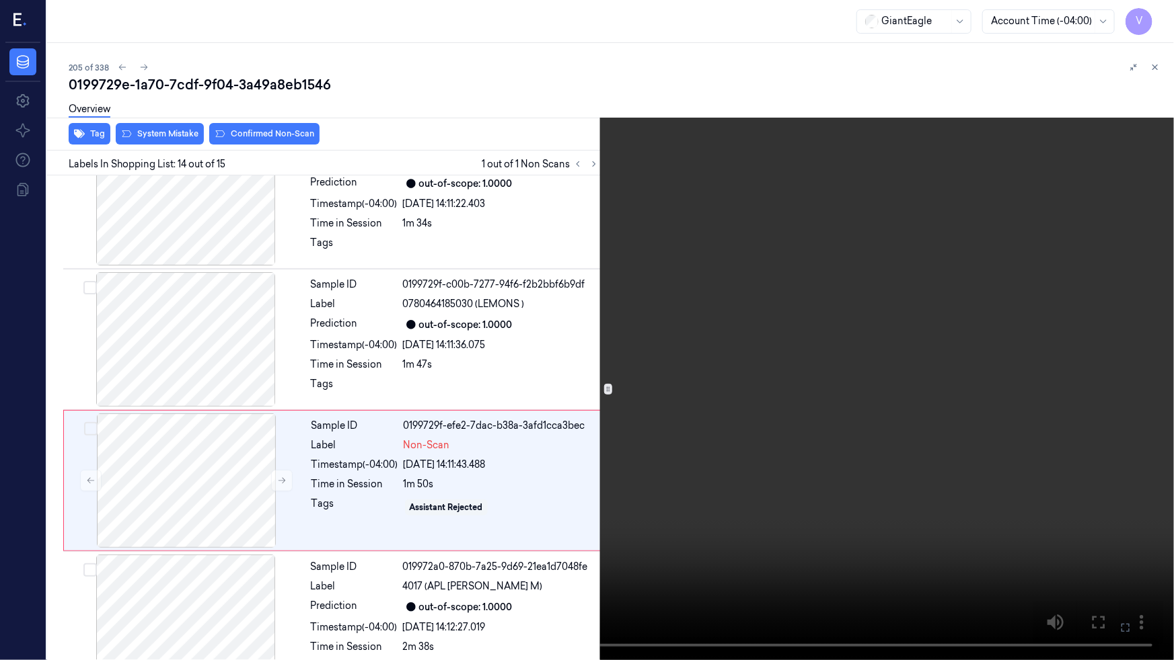
click at [923, 531] on video at bounding box center [587, 330] width 1174 height 660
click at [0, 0] on icon at bounding box center [0, 0] width 0 height 0
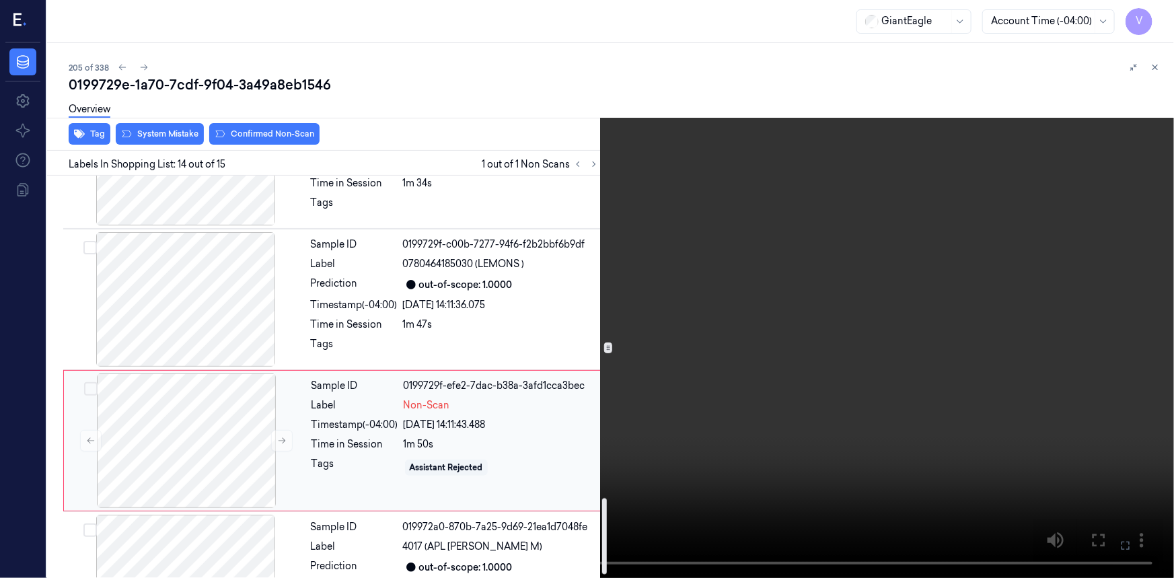
scroll to position [1718, 0]
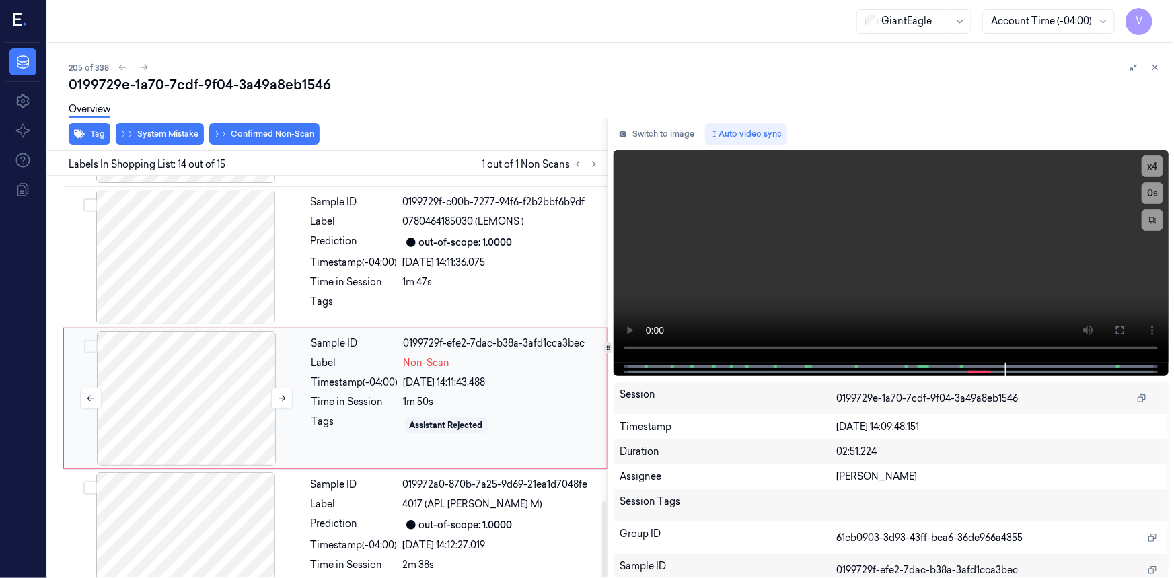
click at [180, 331] on div at bounding box center [186, 398] width 239 height 135
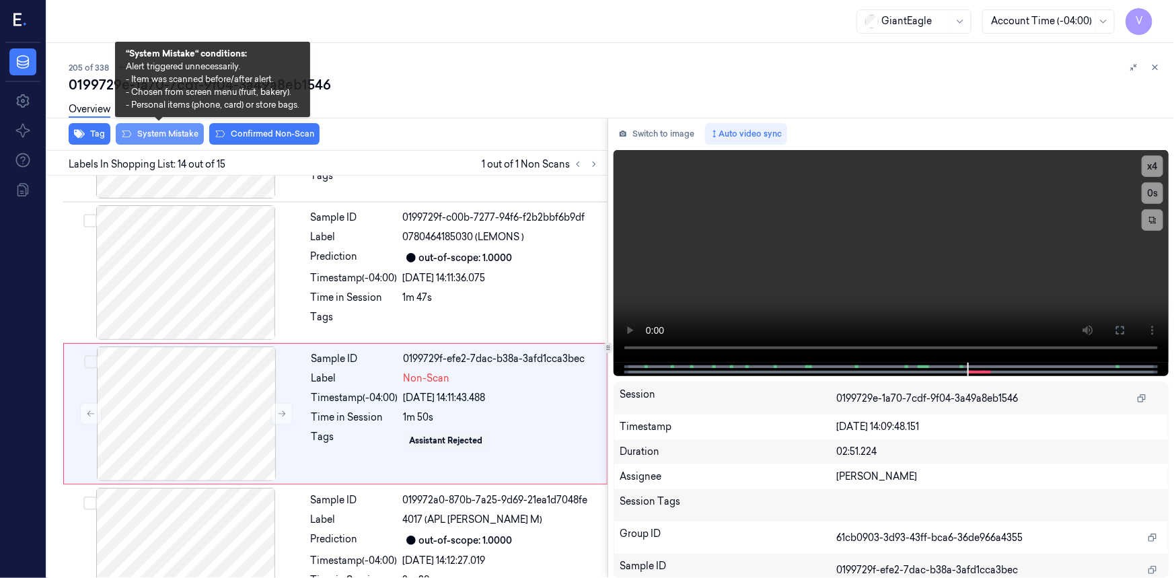
click at [143, 131] on button "System Mistake" at bounding box center [160, 134] width 88 height 22
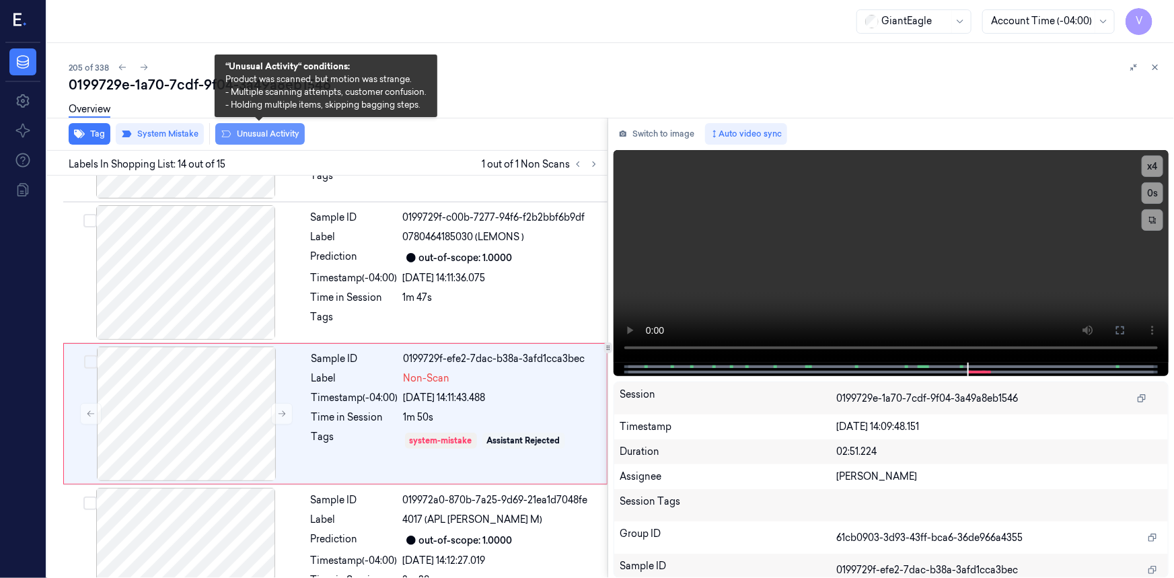
click at [247, 131] on button "Unusual Activity" at bounding box center [259, 134] width 89 height 22
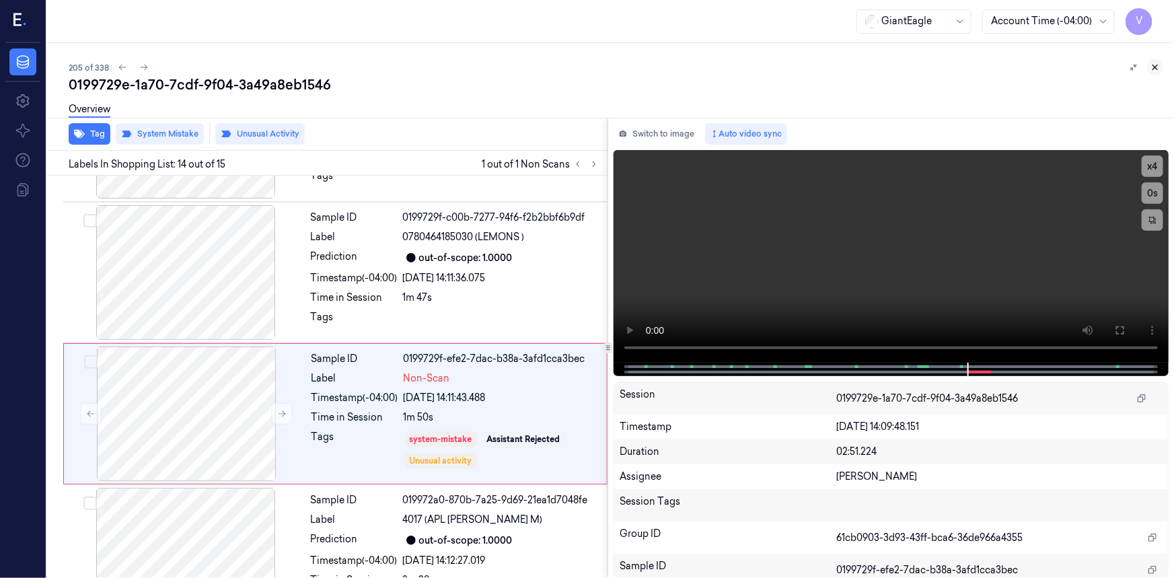
click at [1155, 64] on icon at bounding box center [1154, 67] width 9 height 9
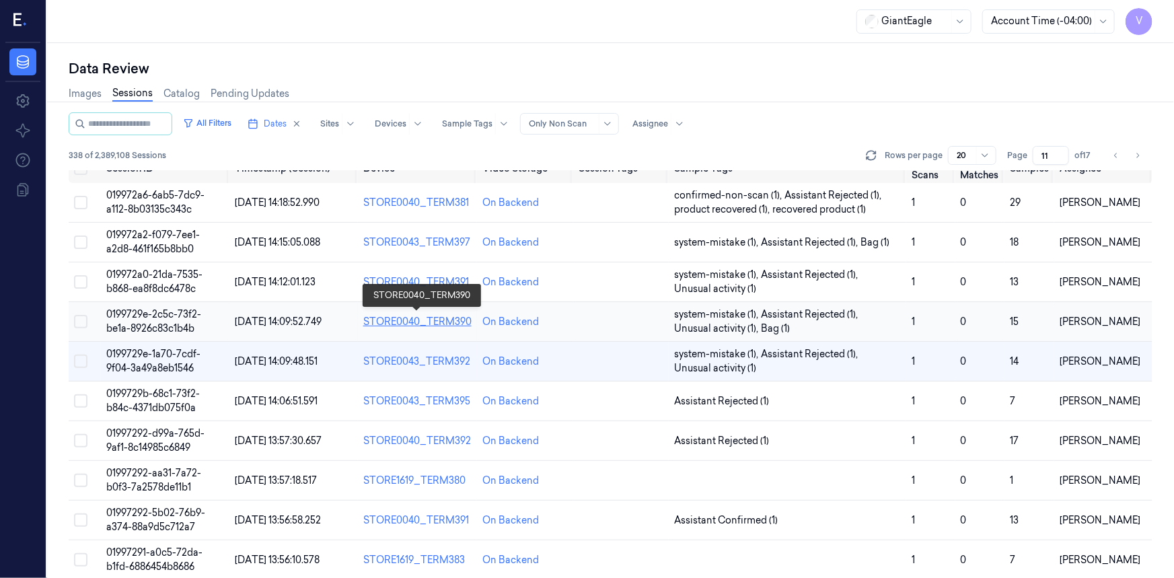
scroll to position [78, 0]
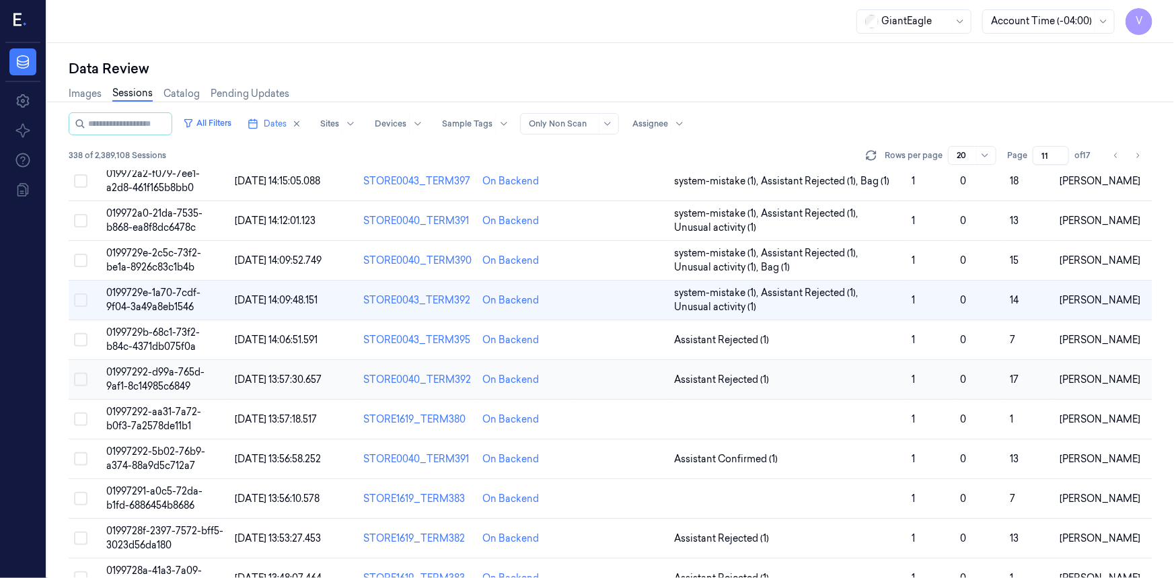
click at [149, 368] on span "01997292-d99a-765d-9af1-8c14985c6849" at bounding box center [155, 379] width 98 height 26
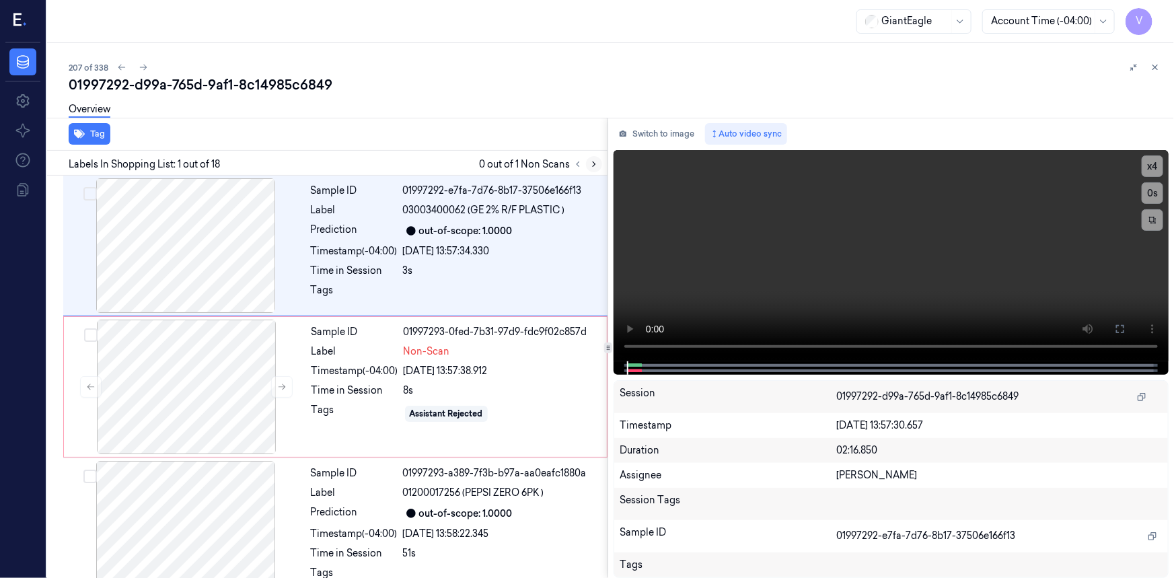
click at [595, 161] on icon at bounding box center [593, 163] width 9 height 9
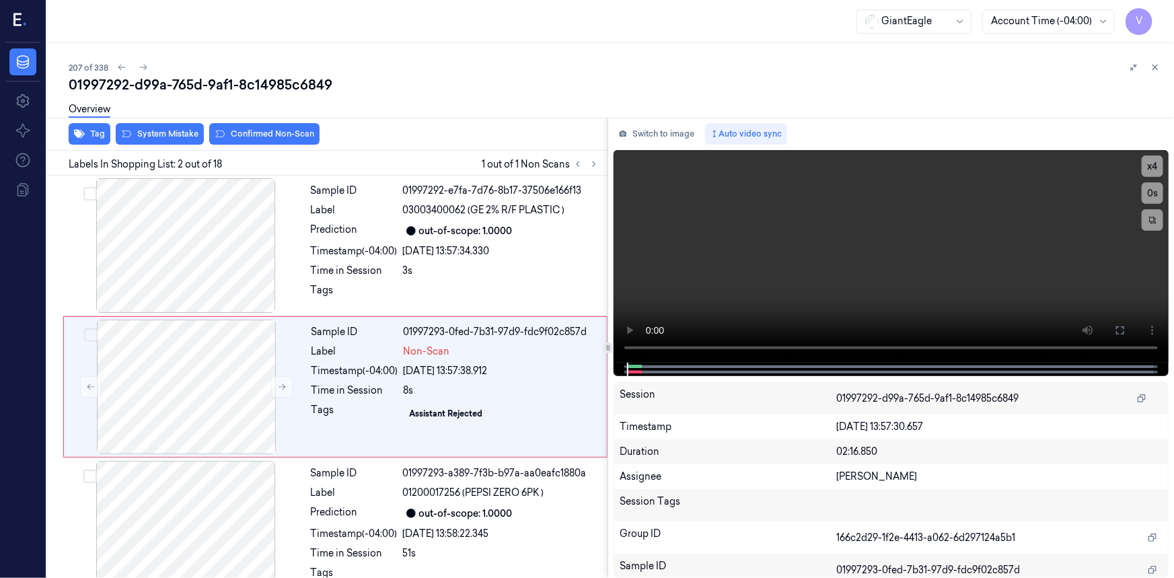
scroll to position [9, 0]
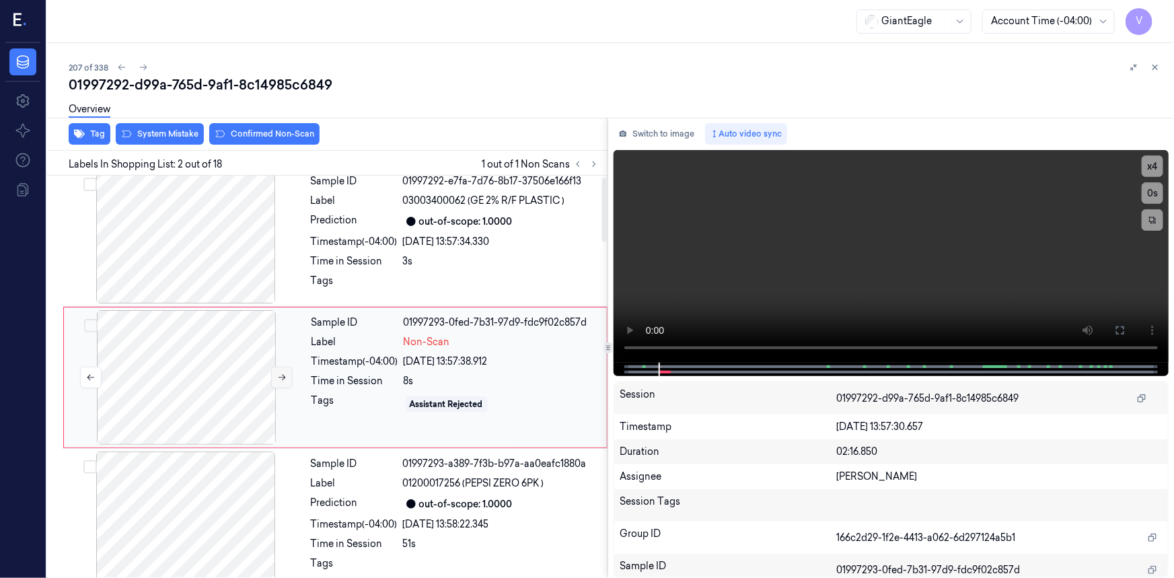
click at [280, 377] on icon at bounding box center [281, 378] width 7 height 6
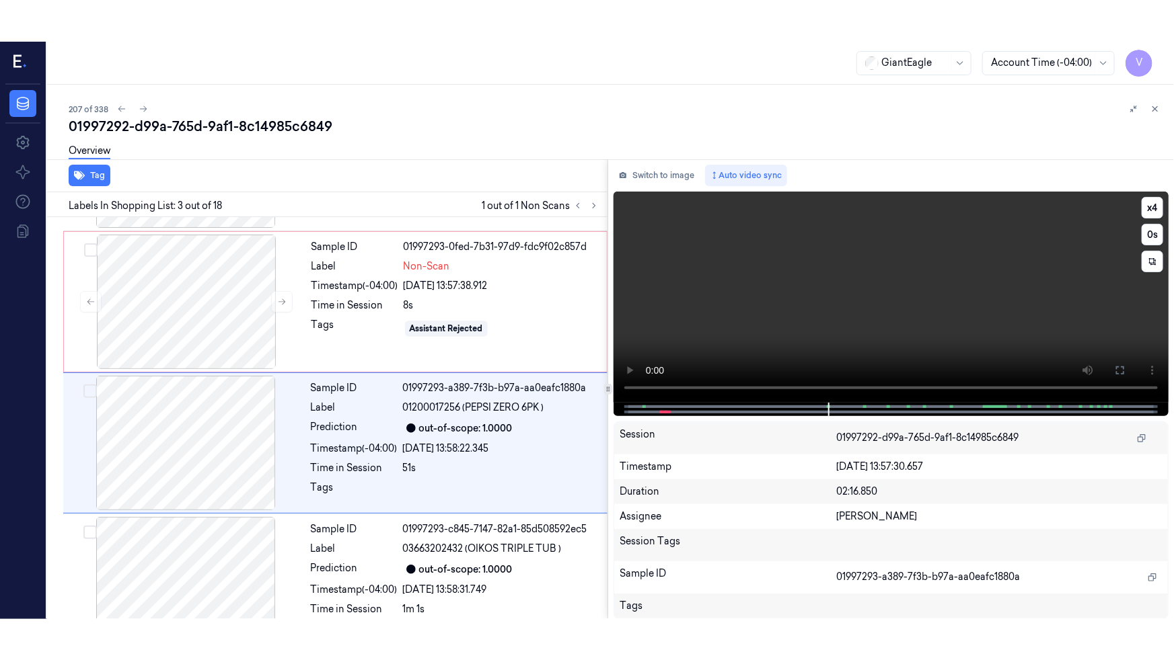
scroll to position [151, 0]
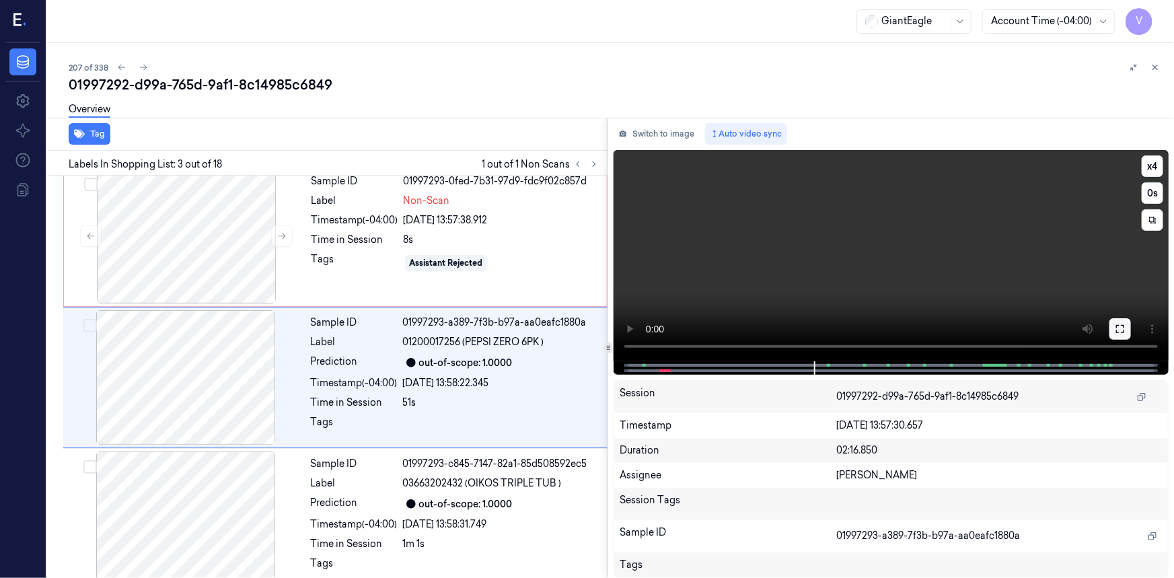
click at [1123, 332] on icon at bounding box center [1120, 329] width 8 height 8
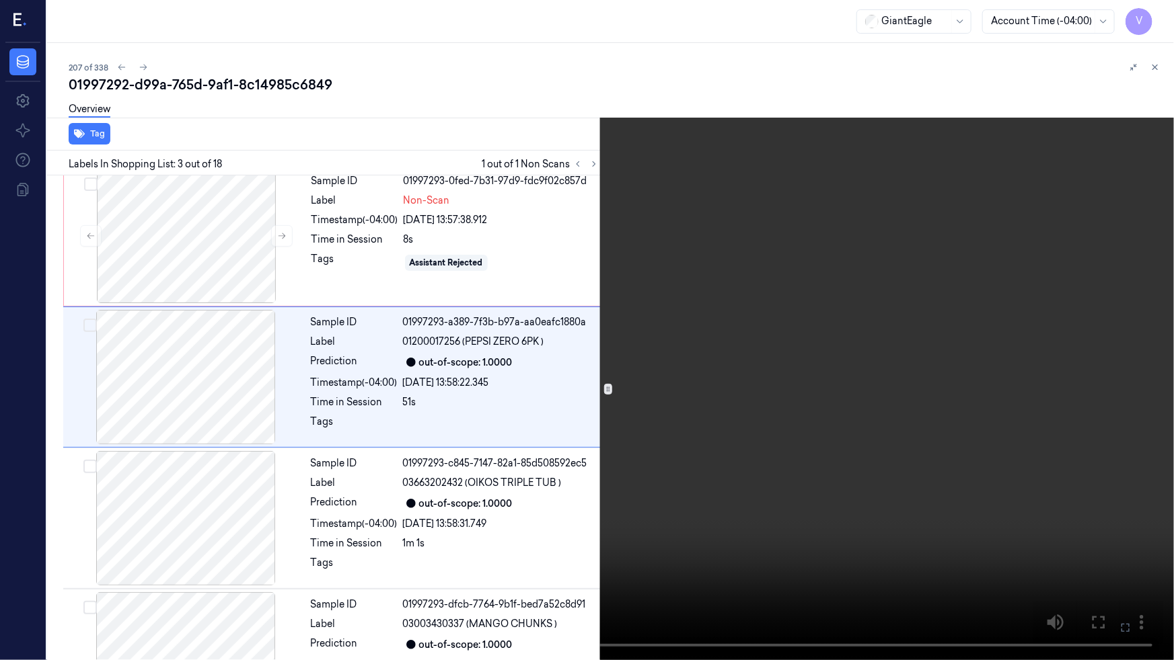
click at [853, 391] on video at bounding box center [587, 330] width 1174 height 660
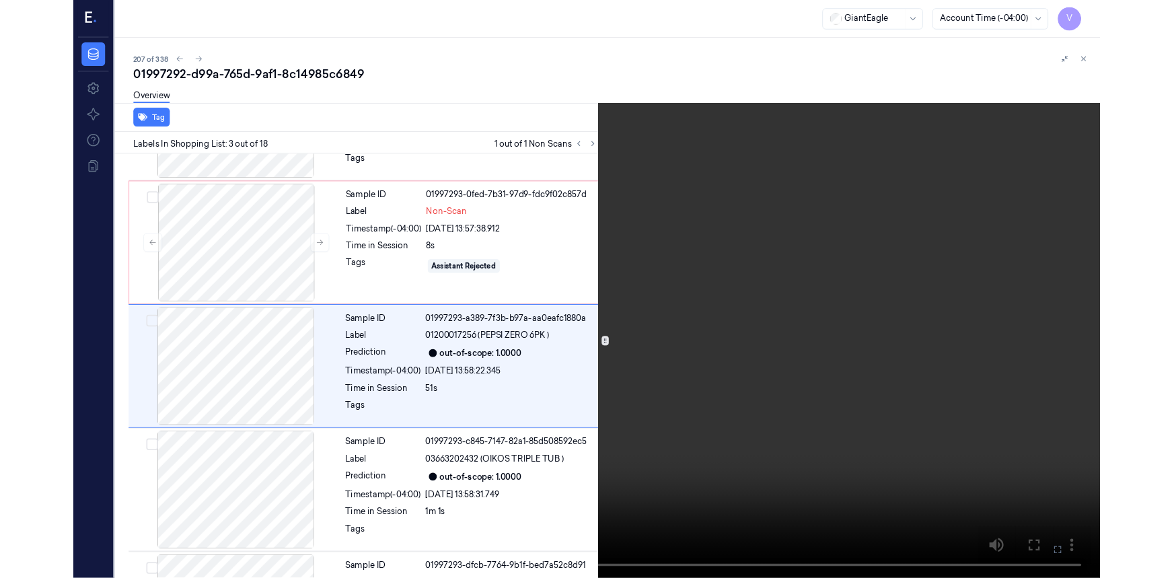
scroll to position [109, 0]
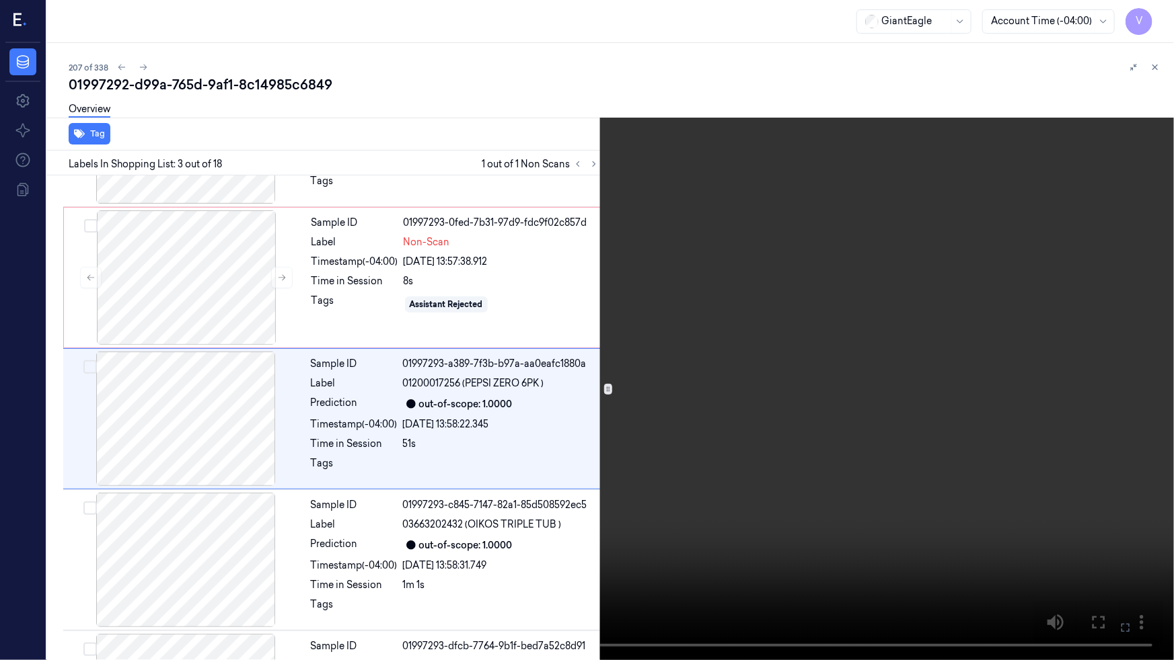
click at [886, 397] on video at bounding box center [587, 330] width 1174 height 660
click at [0, 0] on icon at bounding box center [0, 0] width 0 height 0
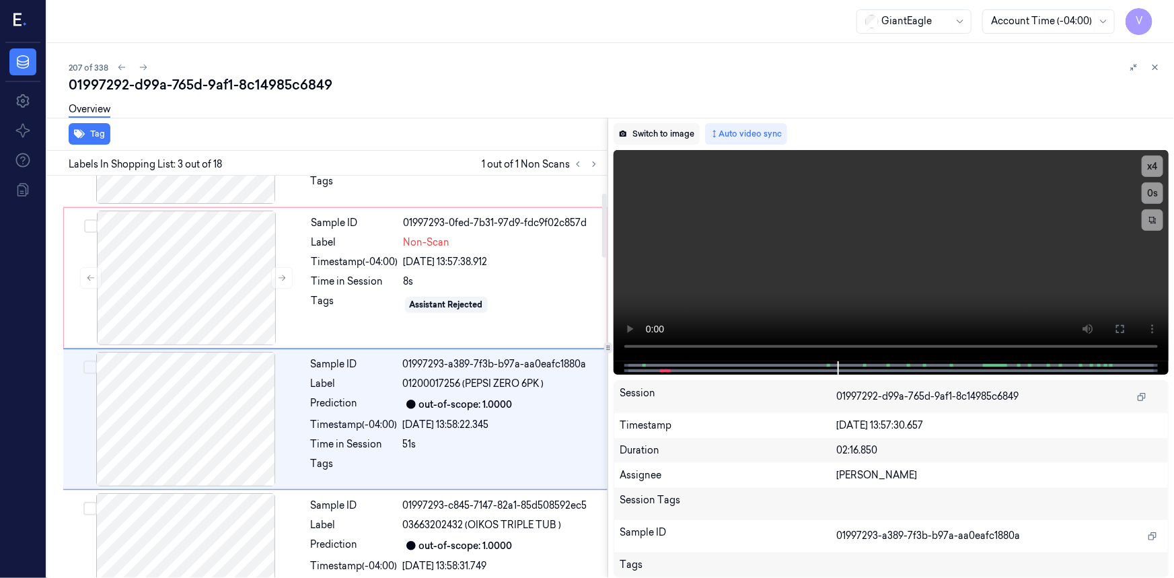
click at [657, 132] on button "Switch to image" at bounding box center [656, 134] width 86 height 22
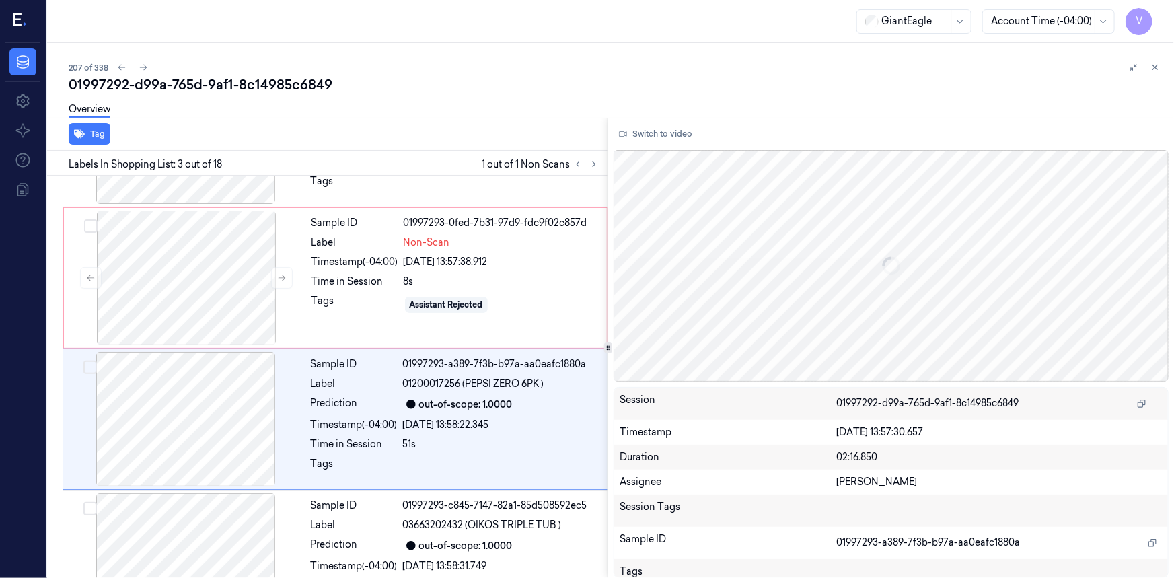
scroll to position [151, 0]
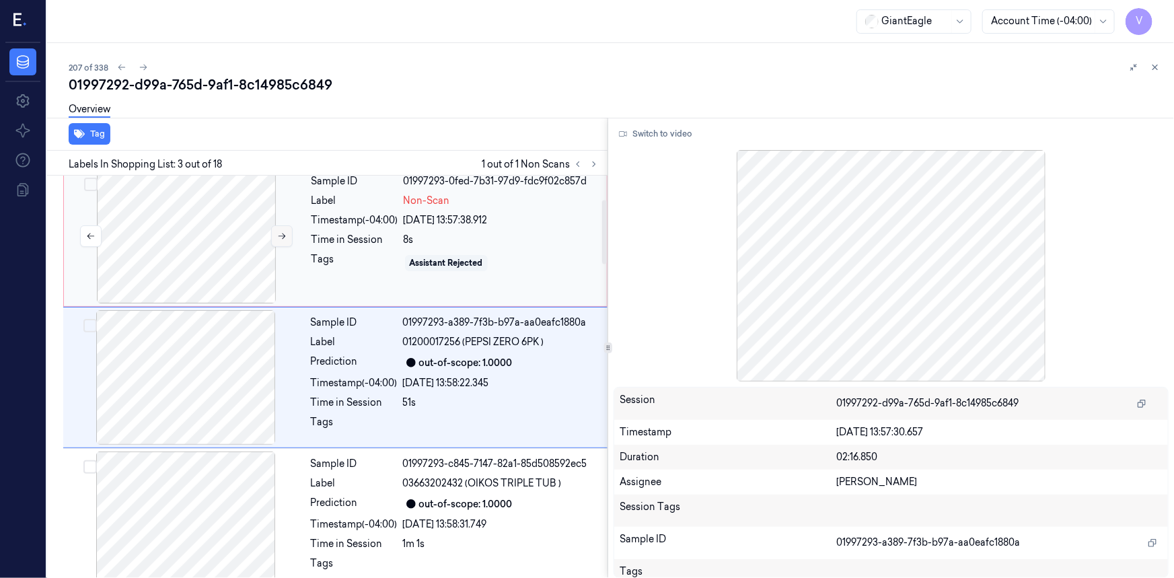
click at [282, 233] on icon at bounding box center [281, 235] width 9 height 9
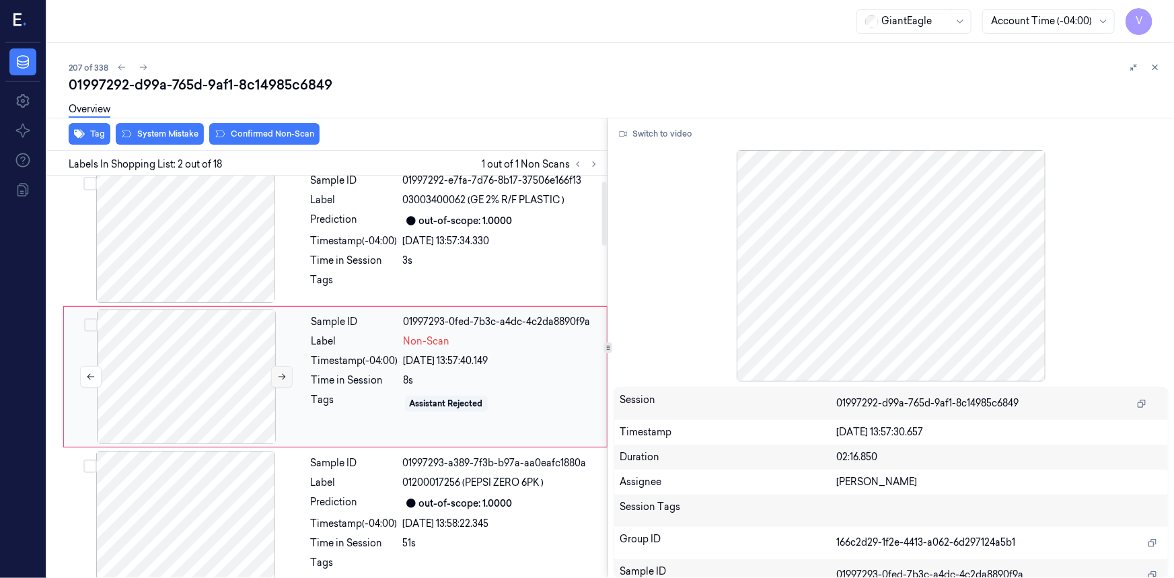
scroll to position [9, 0]
click at [286, 373] on icon at bounding box center [281, 377] width 9 height 9
click at [284, 373] on icon at bounding box center [281, 377] width 9 height 9
click at [658, 131] on button "Switch to video" at bounding box center [655, 134] width 84 height 22
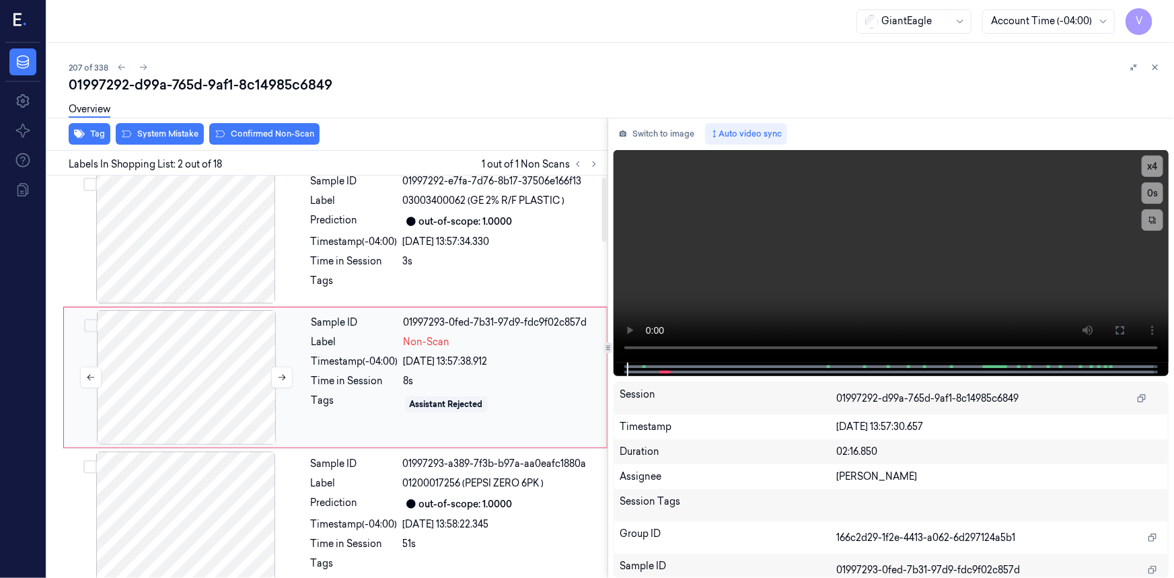
click at [147, 334] on div at bounding box center [186, 377] width 239 height 135
click at [80, 130] on icon "button" at bounding box center [79, 134] width 11 height 9
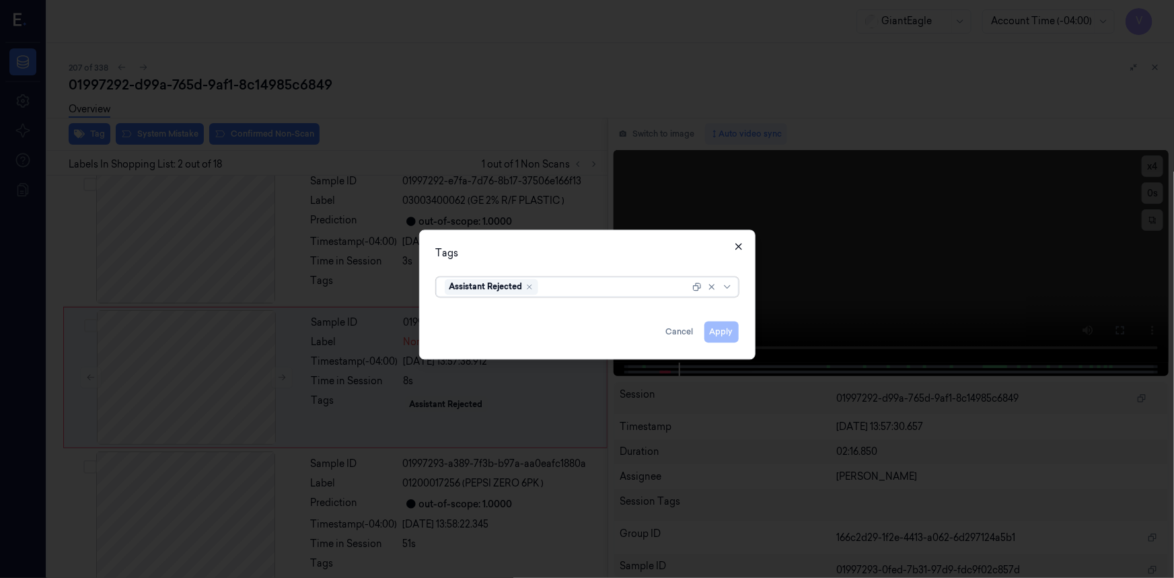
click at [740, 250] on icon "button" at bounding box center [738, 246] width 11 height 11
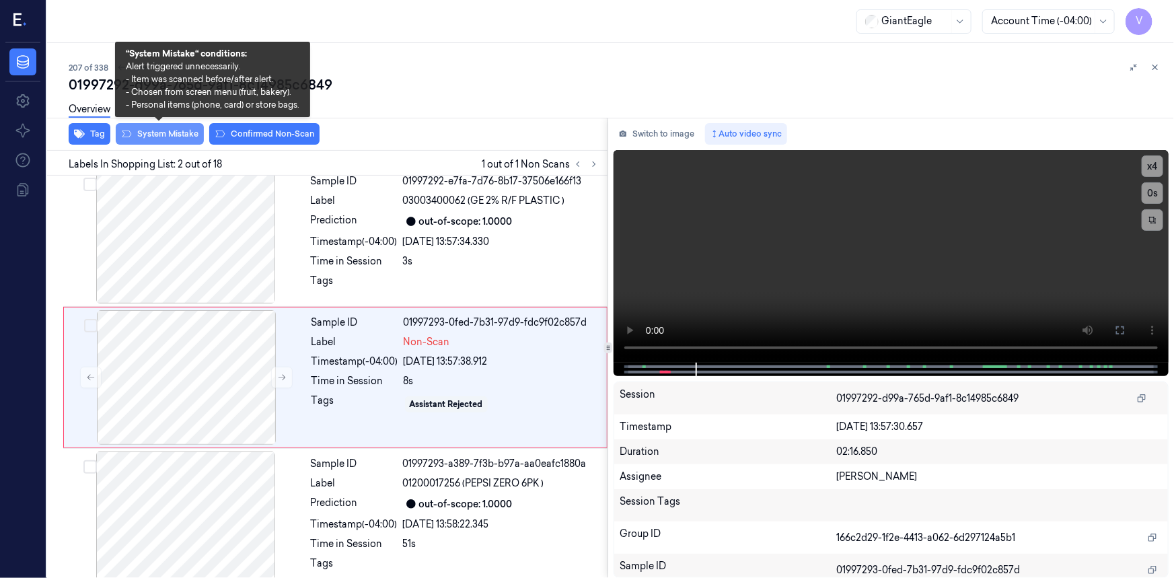
click at [170, 131] on button "System Mistake" at bounding box center [160, 134] width 88 height 22
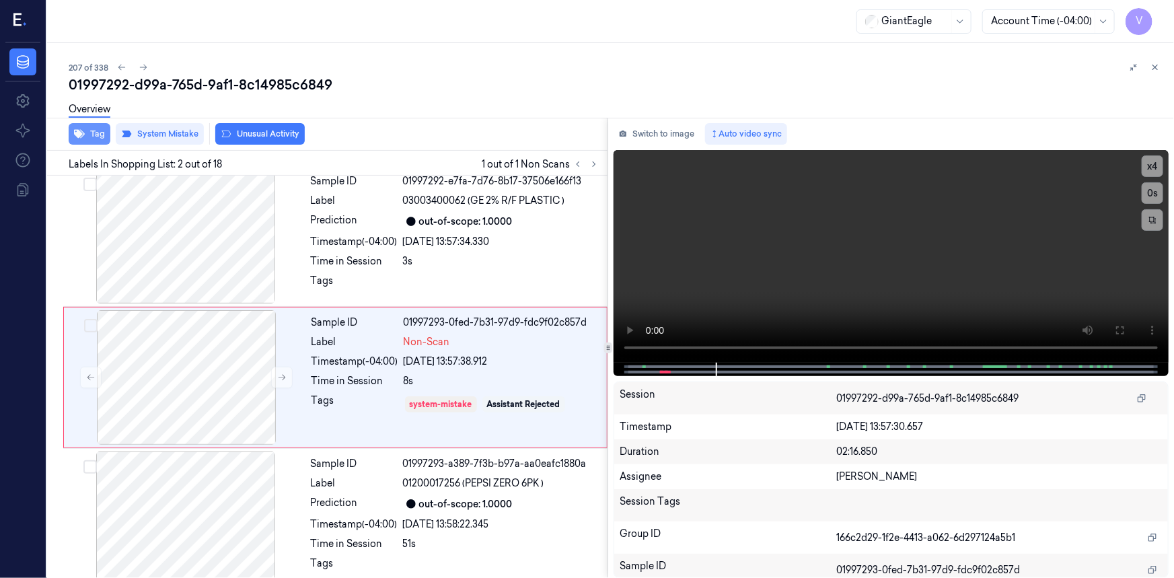
click at [100, 133] on button "Tag" at bounding box center [90, 134] width 42 height 22
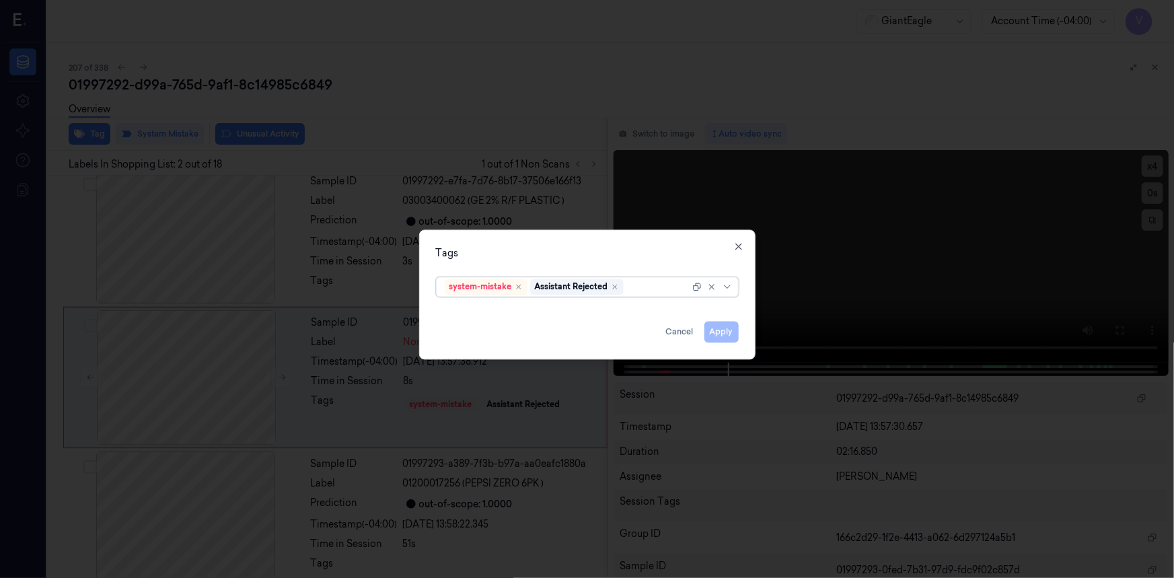
click at [657, 287] on div at bounding box center [657, 287] width 63 height 14
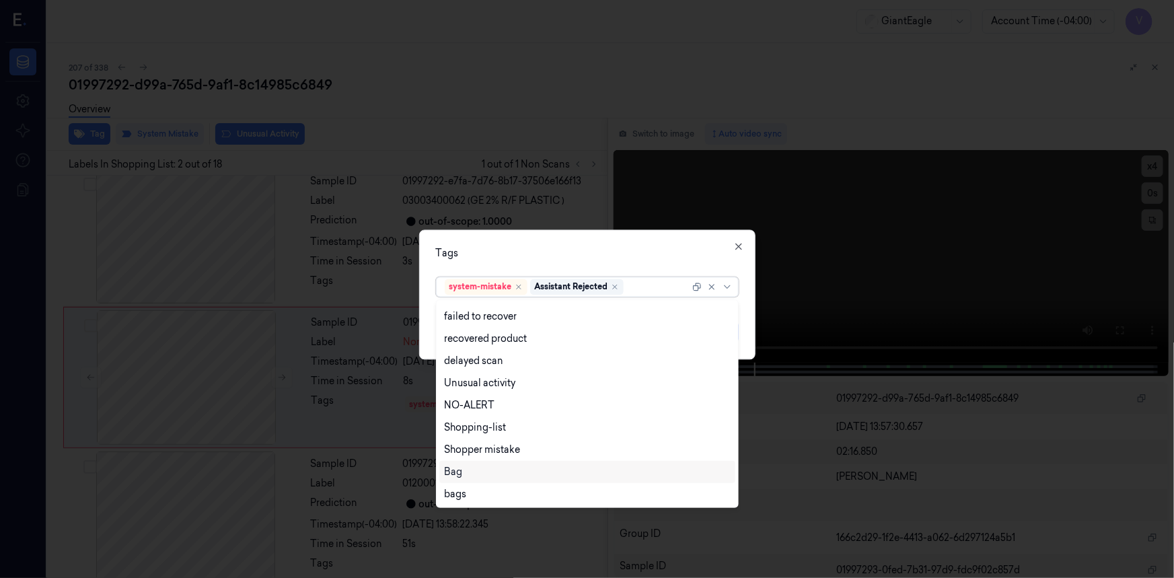
click at [449, 472] on div "Bag" at bounding box center [454, 472] width 18 height 14
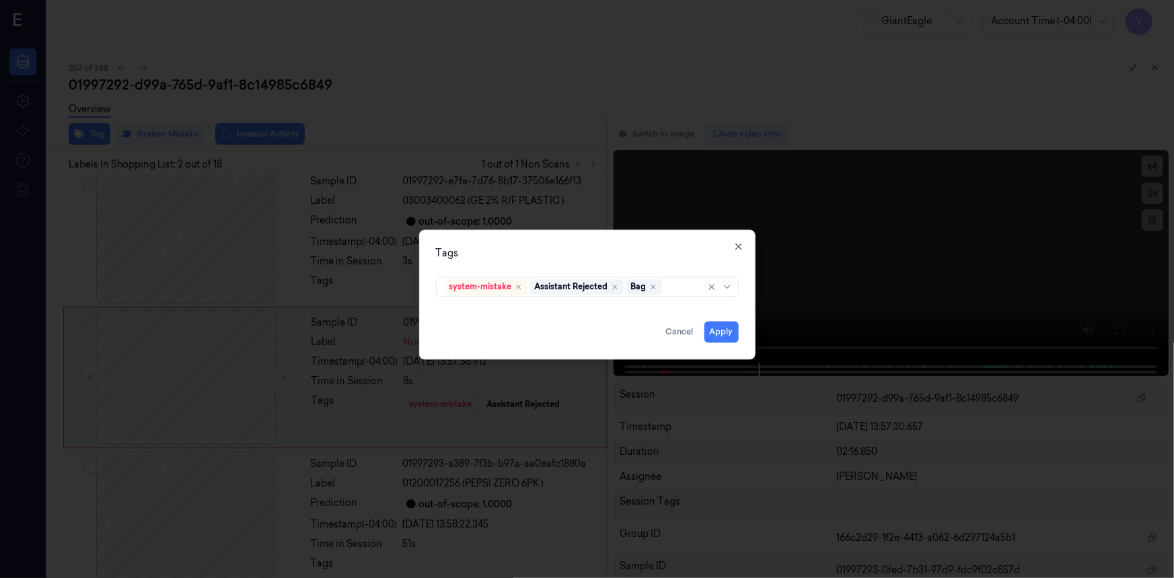
click at [605, 235] on div "Tags system-mistake Assistant Rejected Bag Apply Cancel Close" at bounding box center [587, 294] width 336 height 130
click at [724, 328] on button "Apply" at bounding box center [721, 332] width 34 height 22
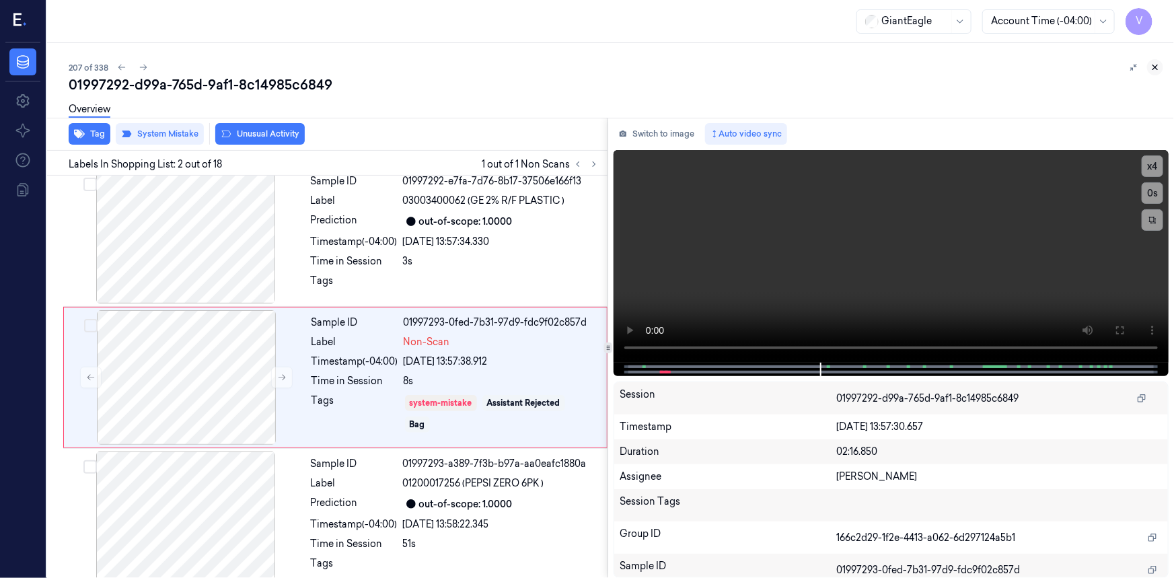
click at [1155, 67] on icon at bounding box center [1155, 67] width 5 height 5
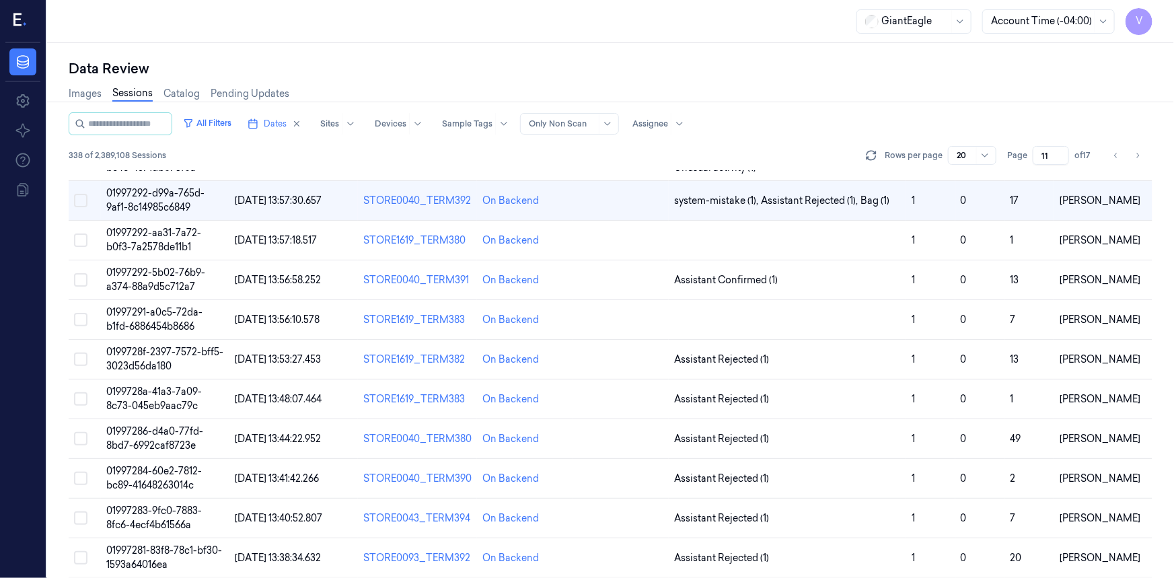
scroll to position [83, 0]
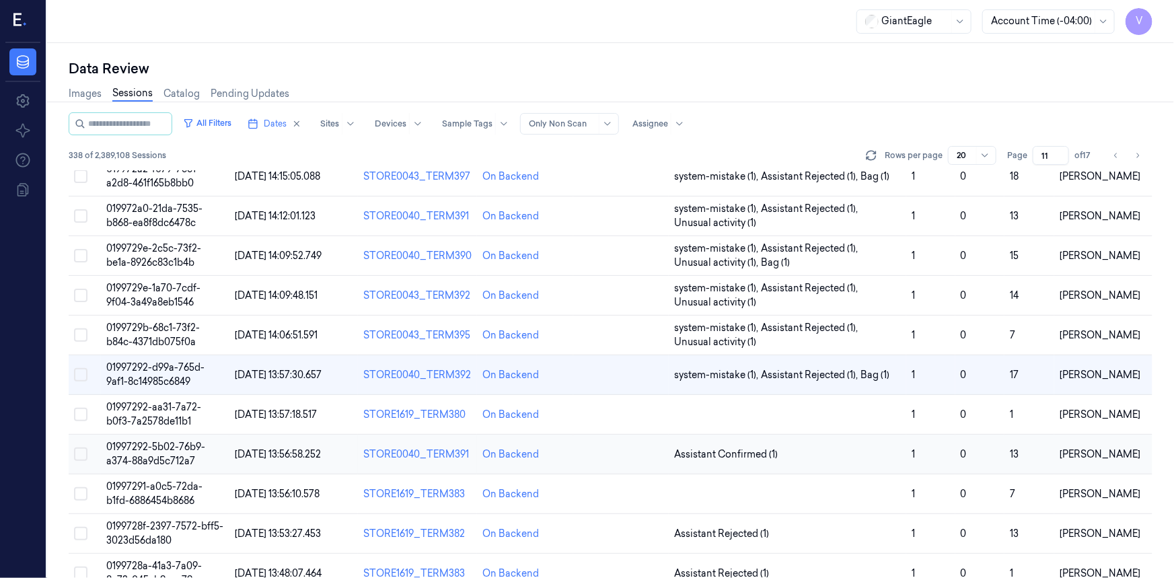
click at [147, 454] on span "01997292-5b02-76b9-a374-88a9d5c712a7" at bounding box center [155, 454] width 99 height 26
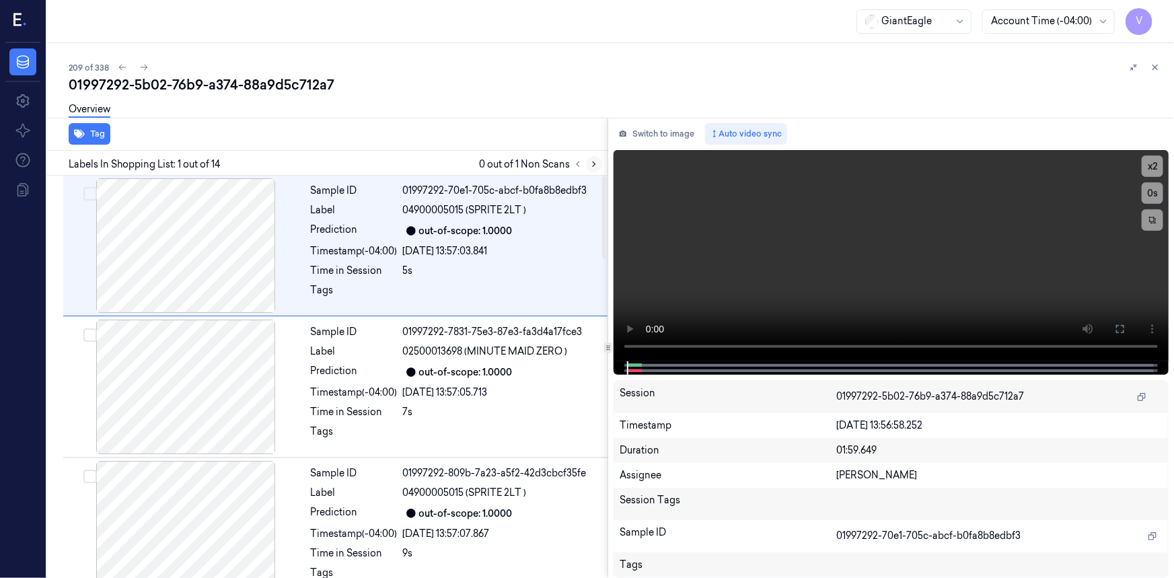
click at [590, 165] on icon at bounding box center [593, 163] width 9 height 9
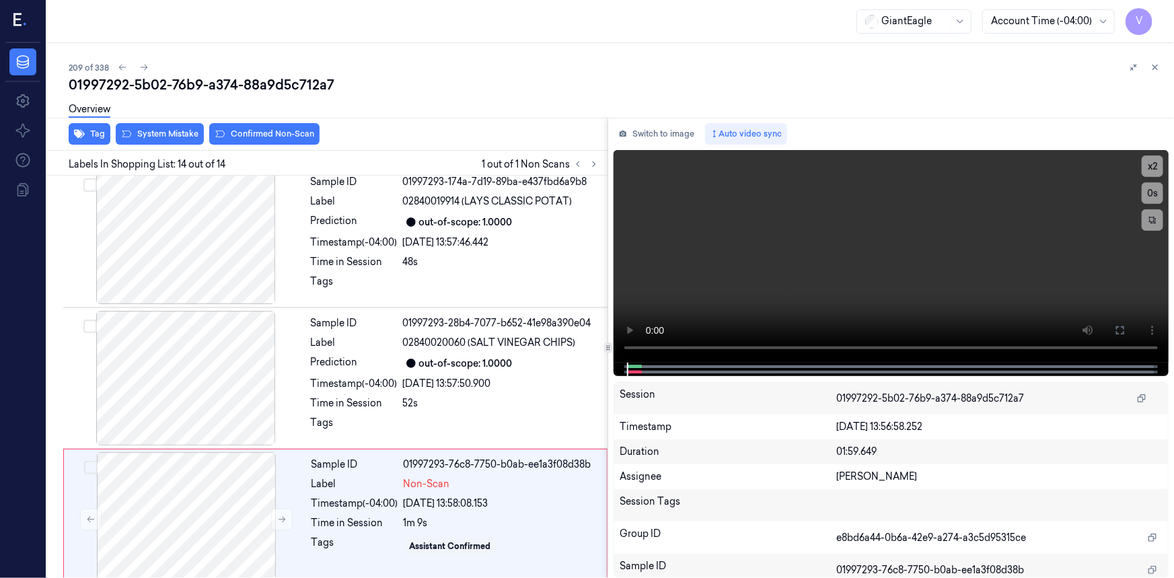
scroll to position [1576, 0]
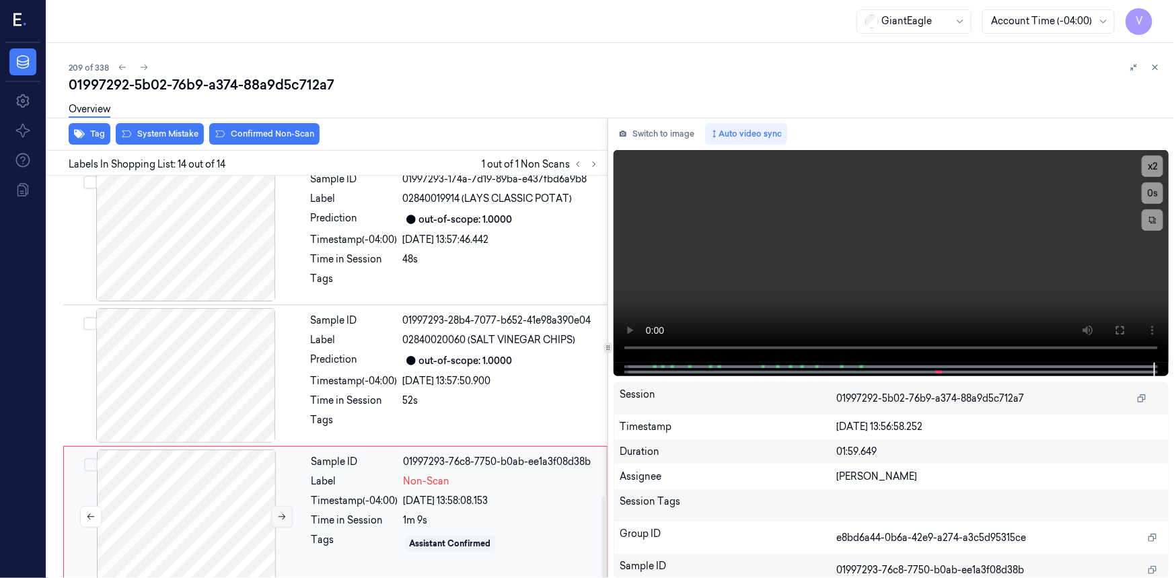
click at [282, 512] on icon at bounding box center [281, 516] width 9 height 9
click at [280, 511] on icon at bounding box center [281, 515] width 9 height 9
click at [282, 511] on icon at bounding box center [281, 515] width 9 height 9
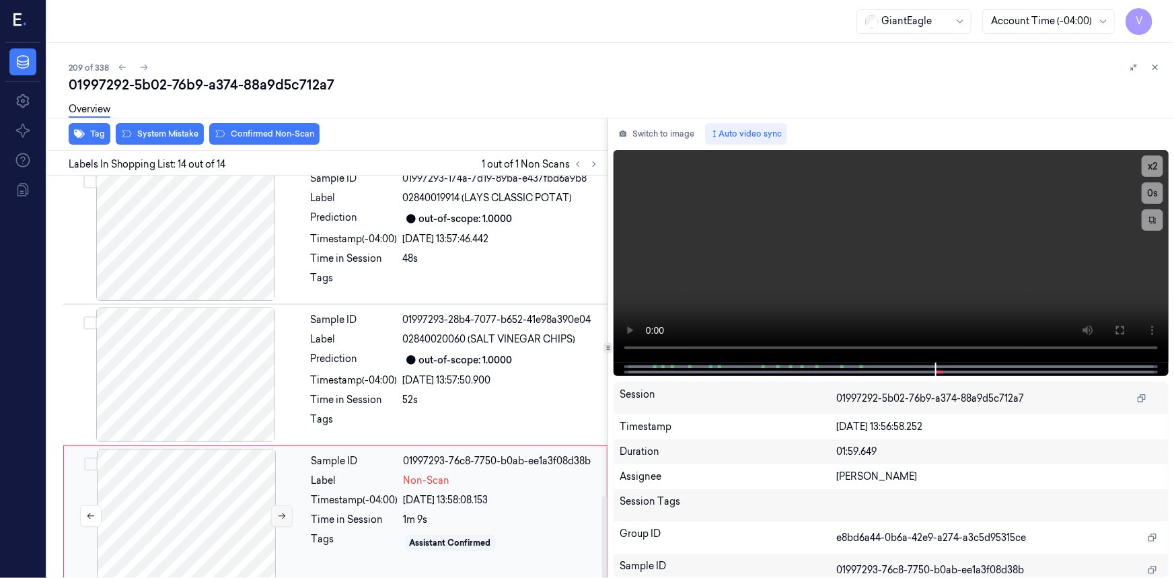
click at [282, 511] on icon at bounding box center [281, 515] width 9 height 9
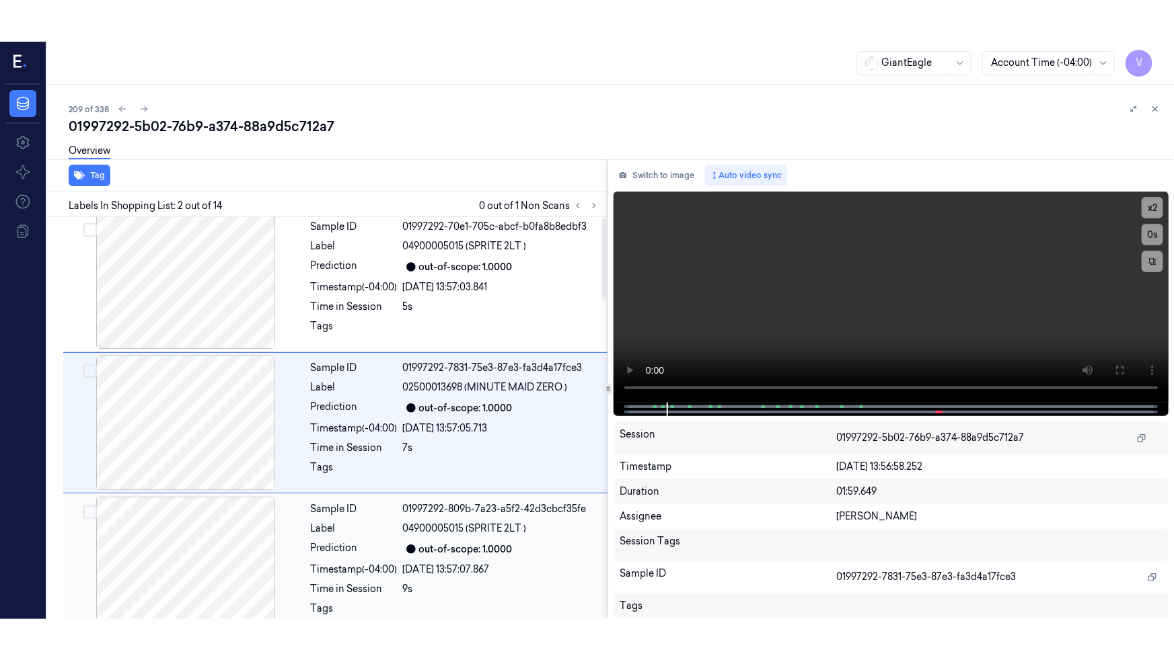
scroll to position [0, 0]
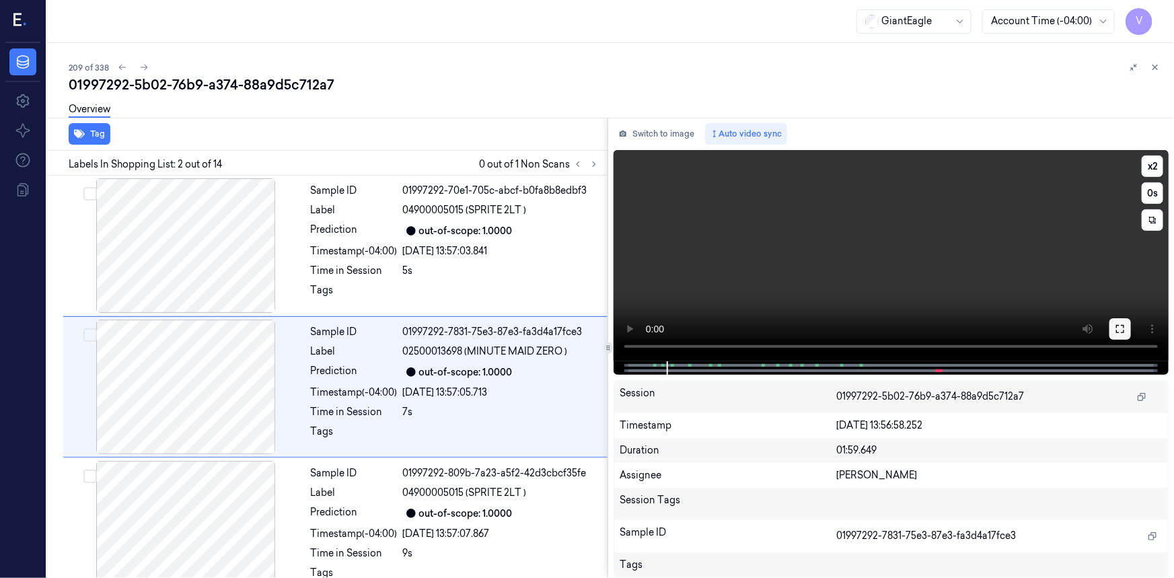
click at [1117, 326] on icon at bounding box center [1119, 328] width 11 height 11
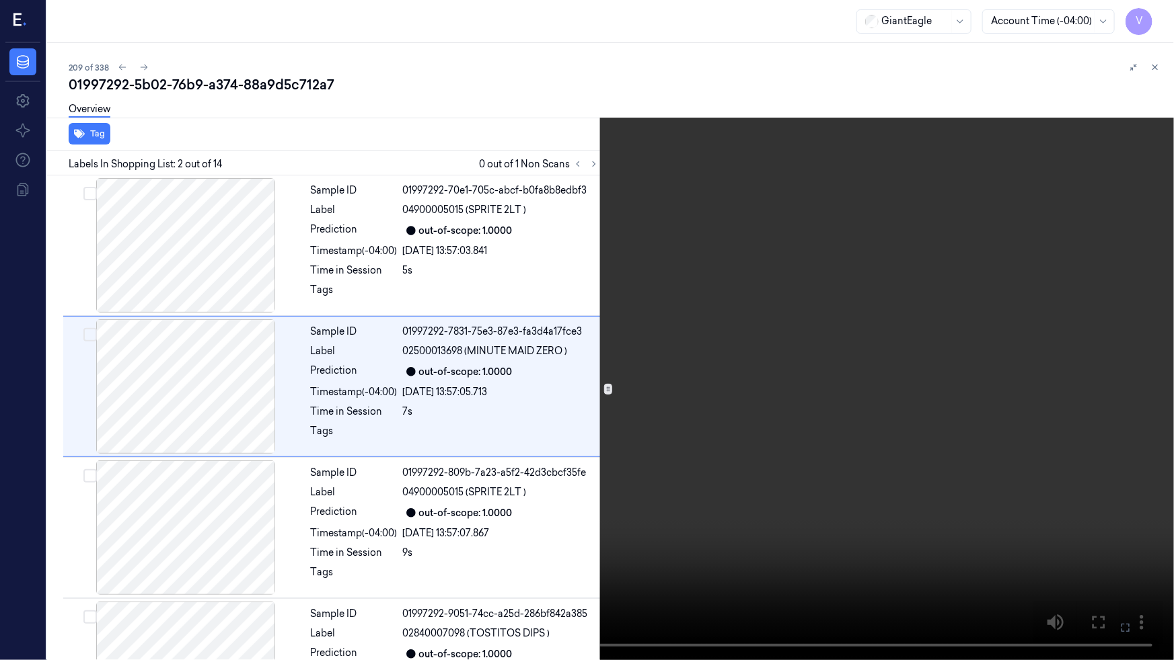
click at [942, 373] on video at bounding box center [587, 330] width 1174 height 660
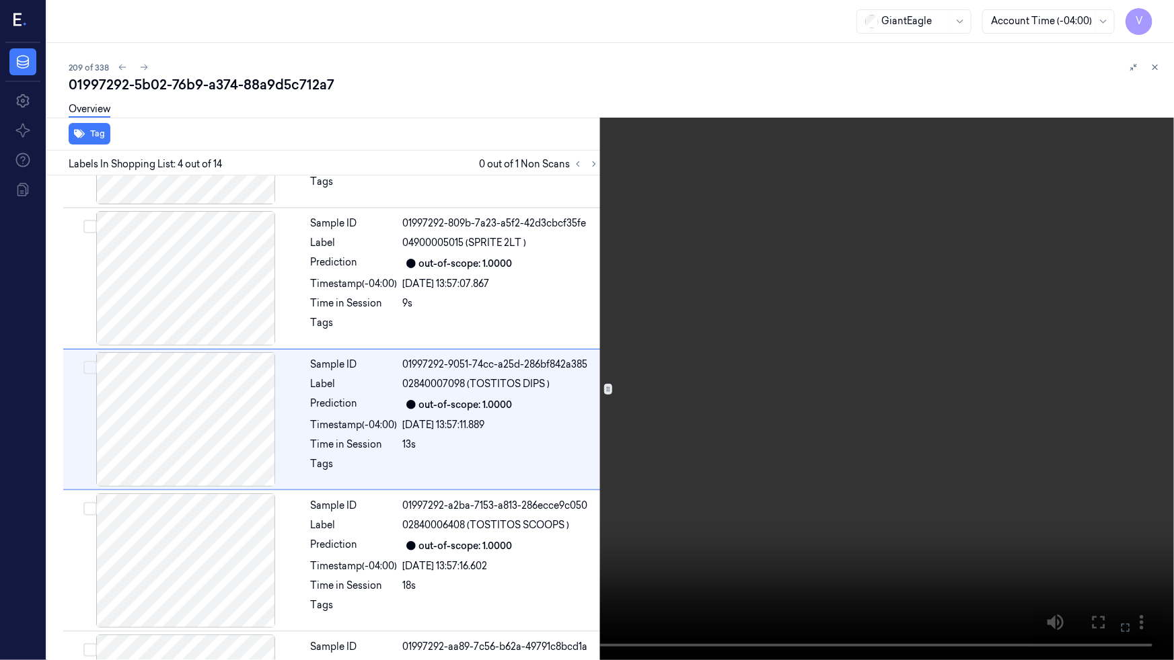
scroll to position [250, 0]
click at [942, 373] on video at bounding box center [587, 330] width 1174 height 660
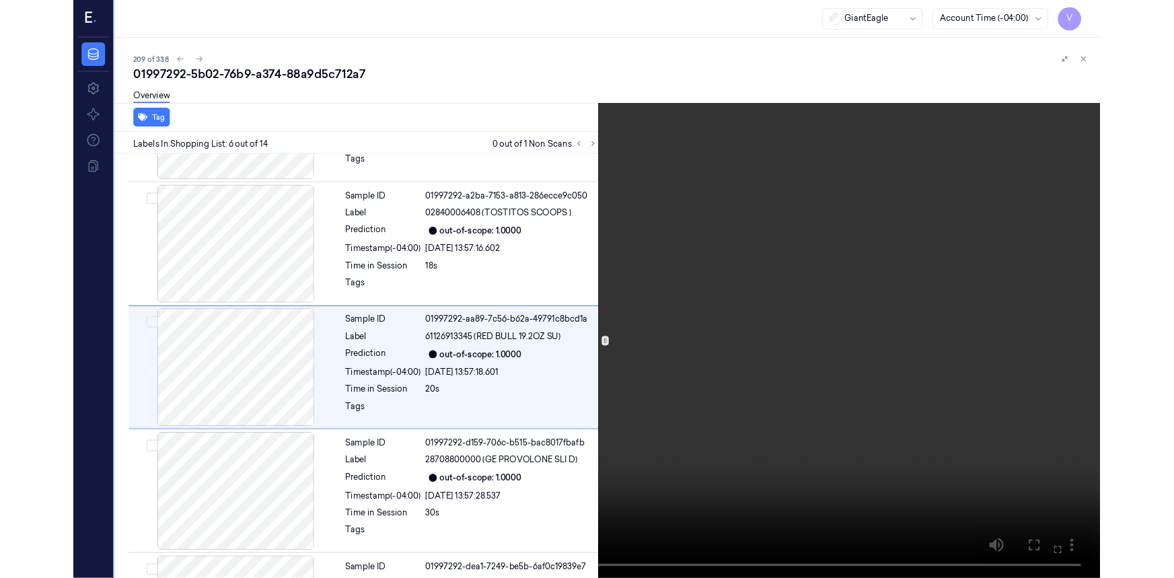
scroll to position [533, 0]
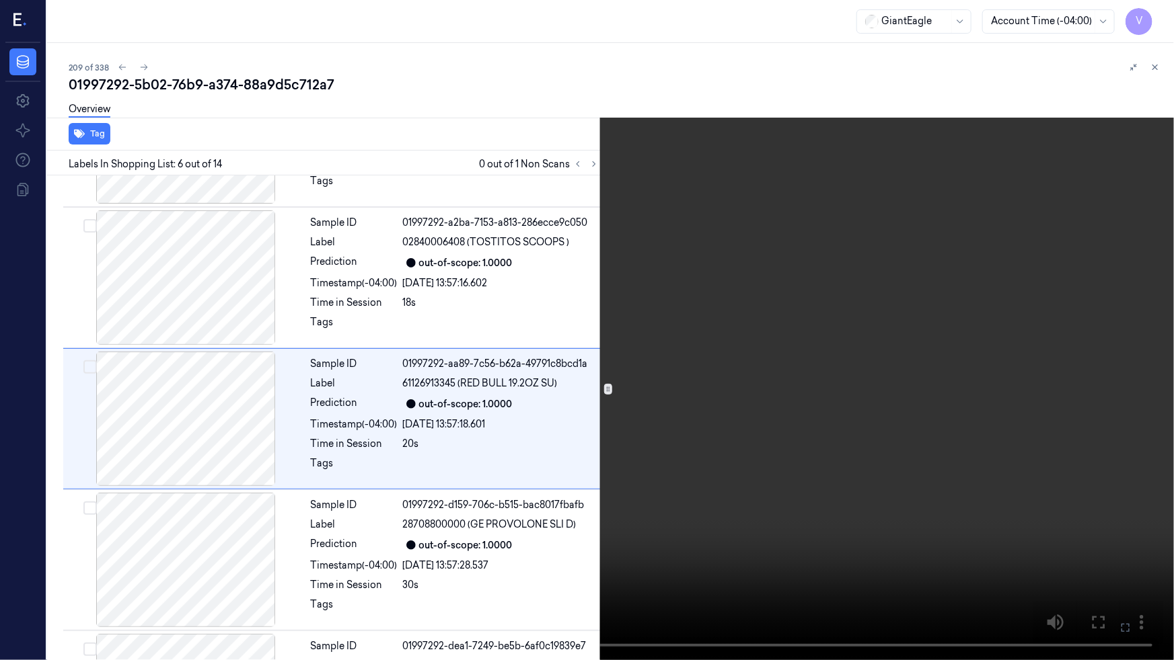
click at [0, 0] on icon at bounding box center [0, 0] width 0 height 0
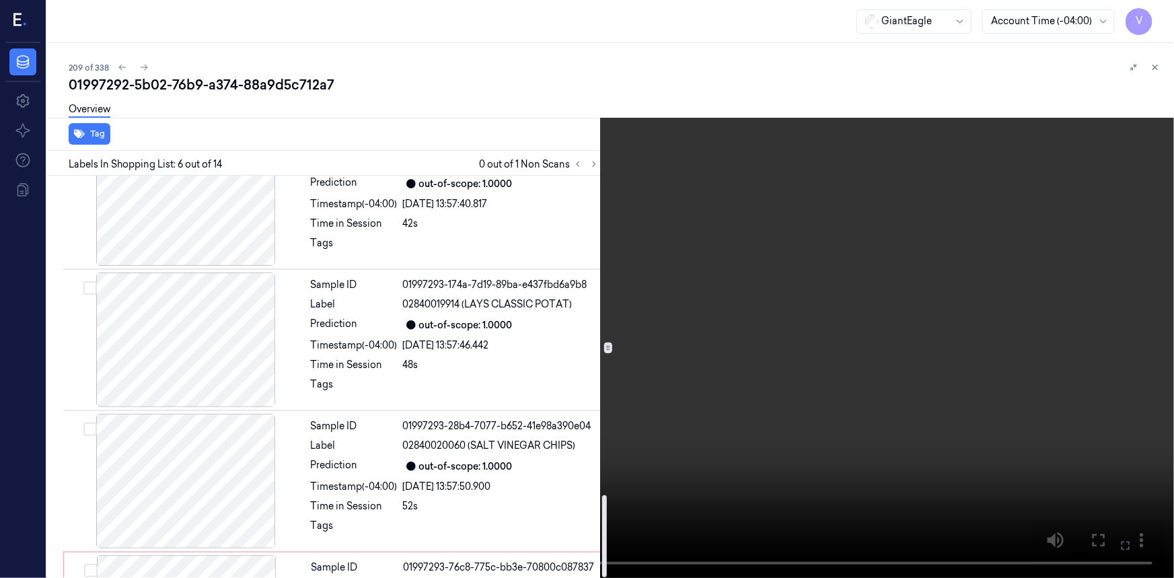
scroll to position [1576, 0]
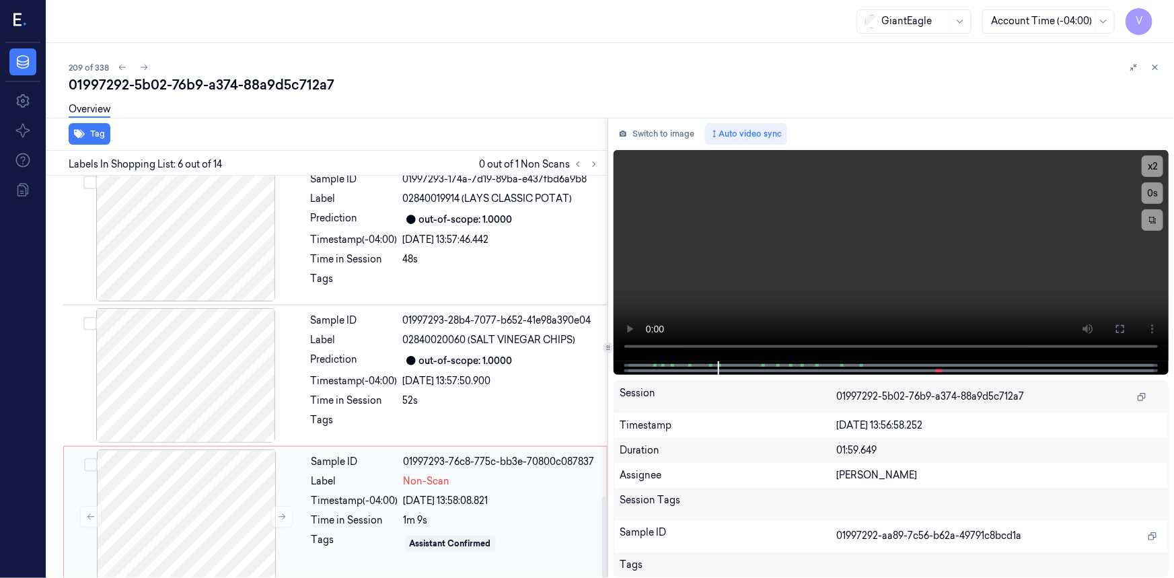
click at [310, 462] on div "Sample ID 01997293-76c8-775c-bb3e-70800c087837 Label Non-Scan Timestamp (-04:00…" at bounding box center [455, 516] width 298 height 135
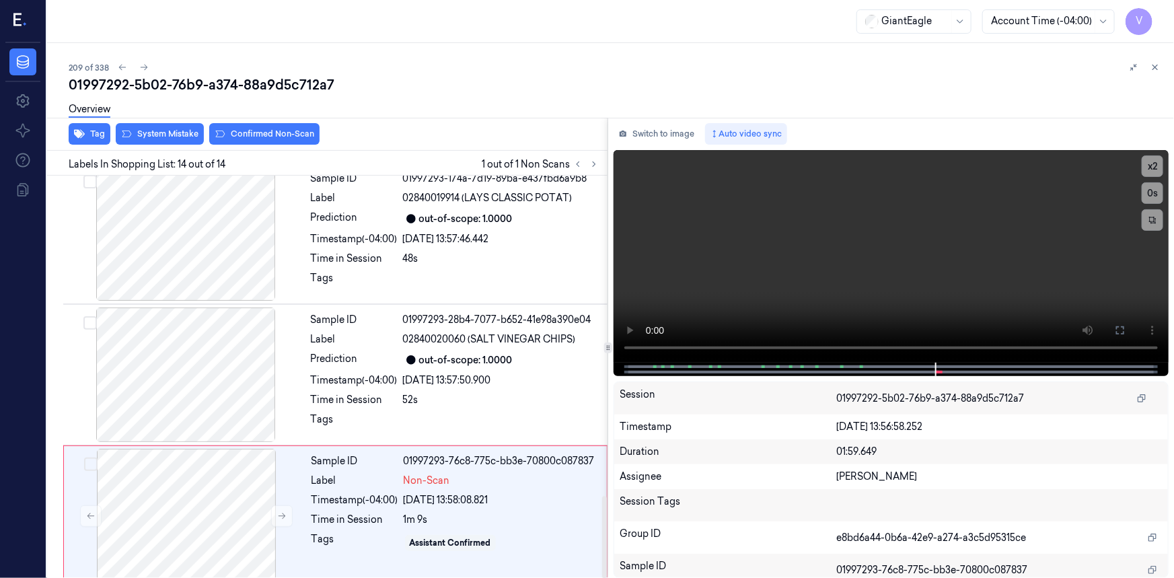
click at [184, 128] on div "Overview" at bounding box center [616, 111] width 1094 height 34
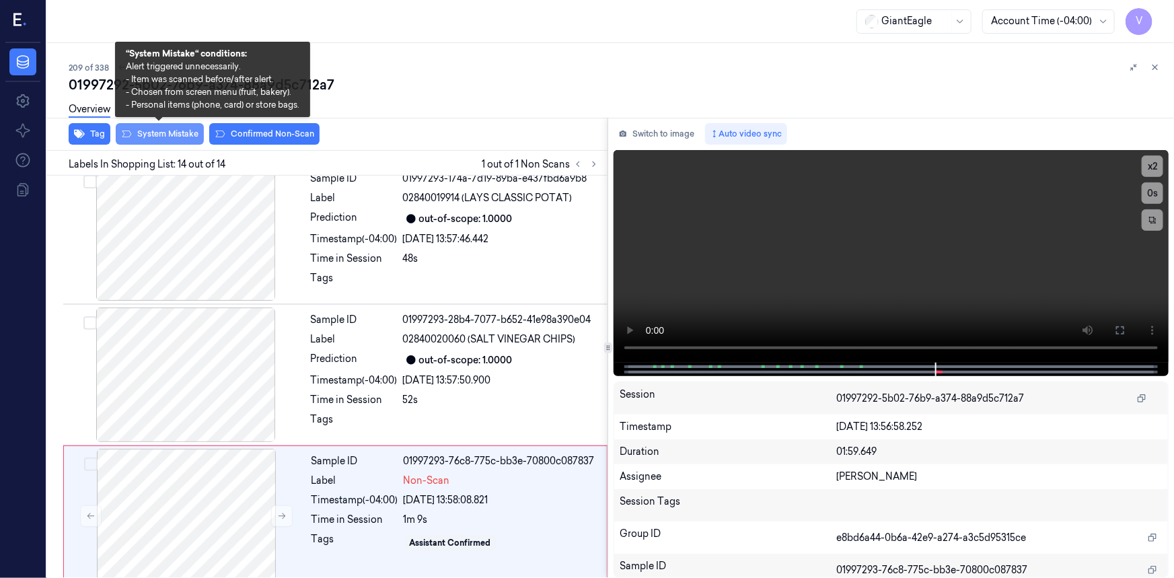
click at [180, 132] on button "System Mistake" at bounding box center [160, 134] width 88 height 22
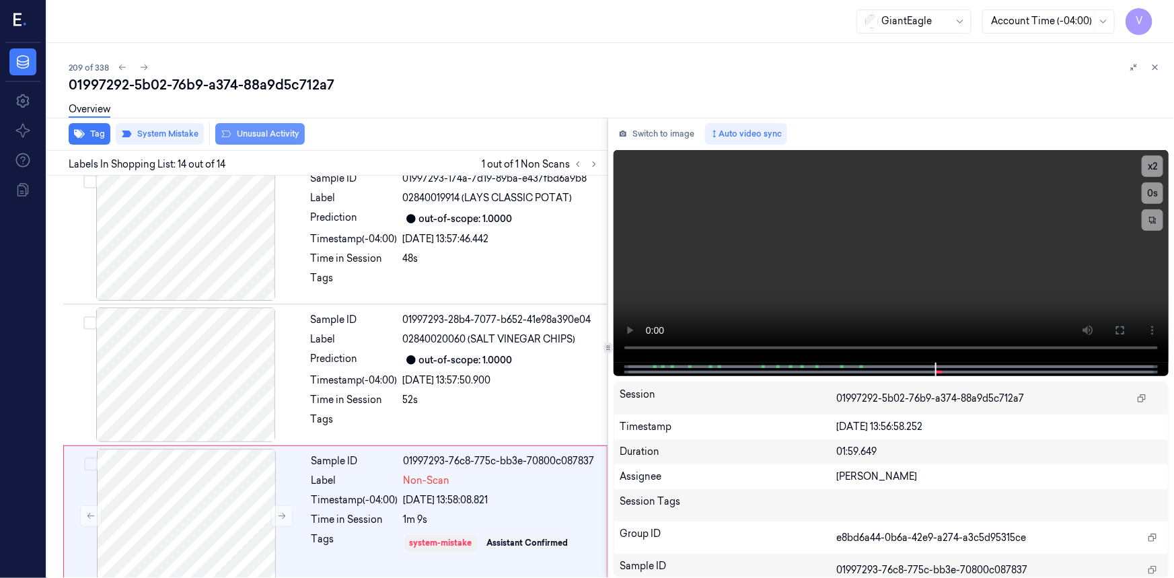
click at [251, 129] on button "Unusual Activity" at bounding box center [259, 134] width 89 height 22
click at [1155, 64] on icon at bounding box center [1154, 67] width 9 height 9
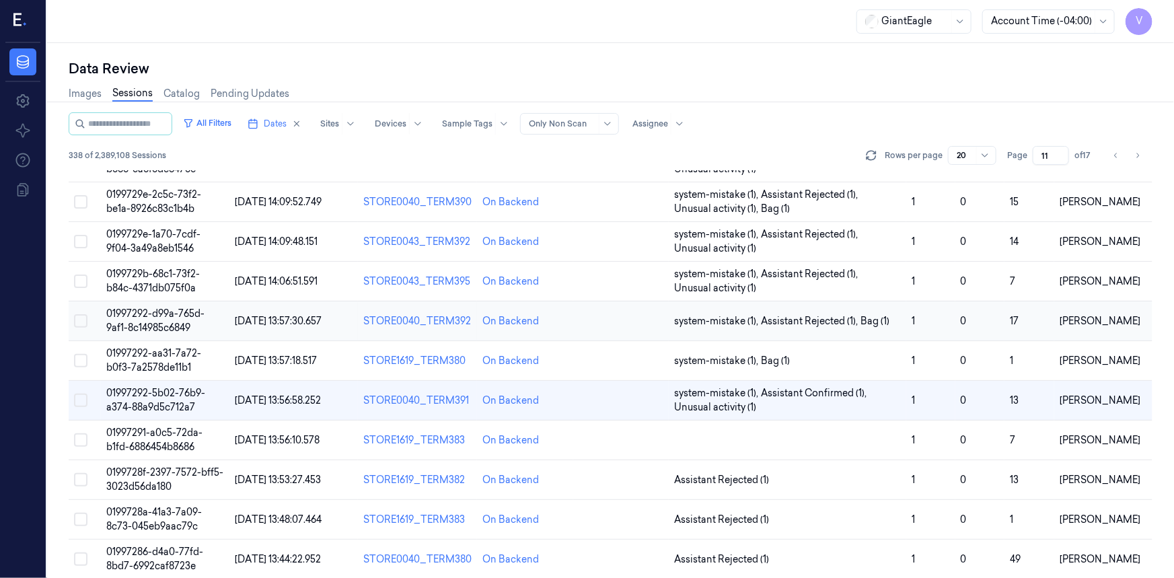
scroll to position [161, 0]
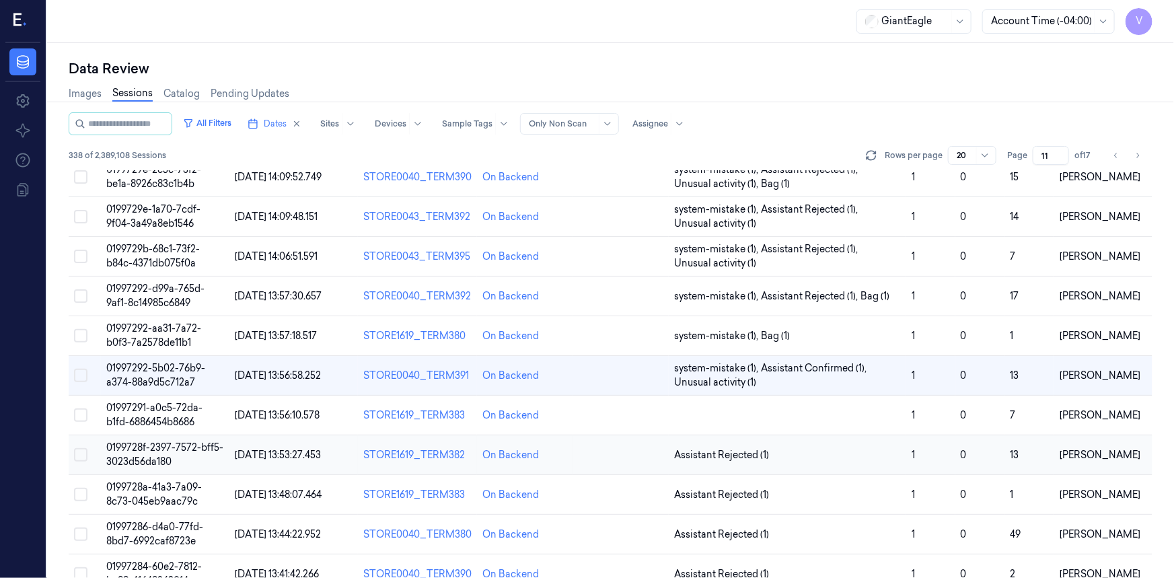
click at [151, 449] on span "0199728f-2397-7572-bff5-3023d56da180" at bounding box center [164, 454] width 117 height 26
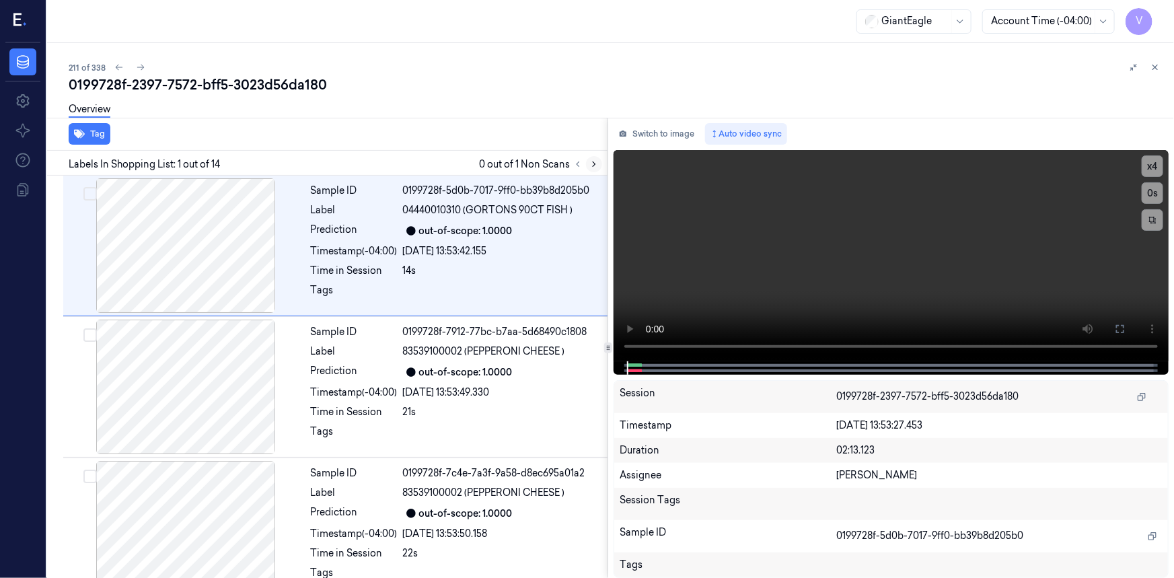
click at [589, 161] on icon at bounding box center [593, 163] width 9 height 9
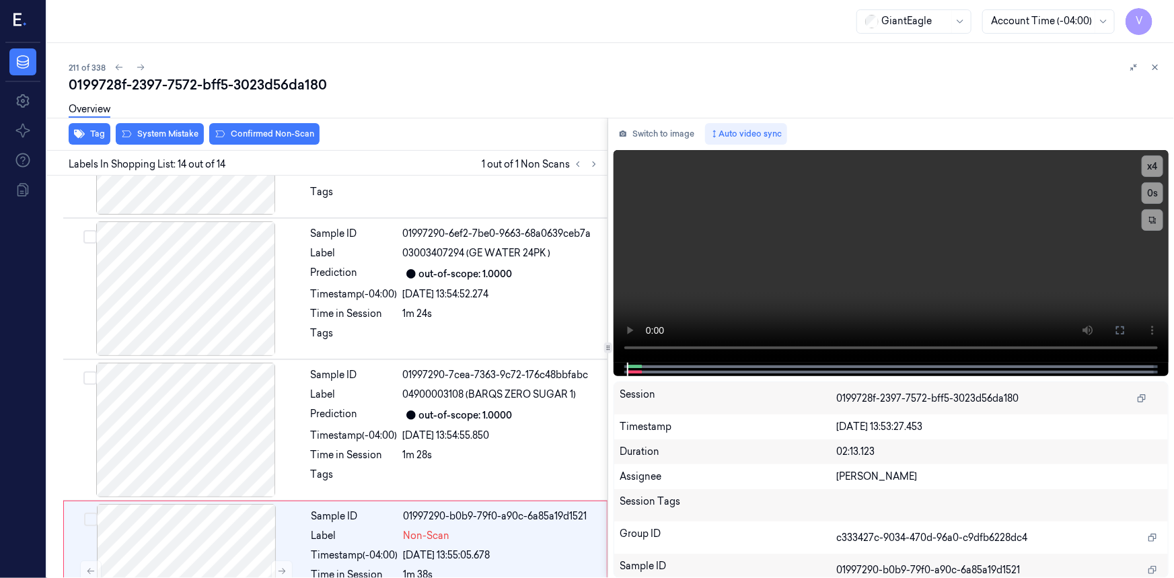
scroll to position [1576, 0]
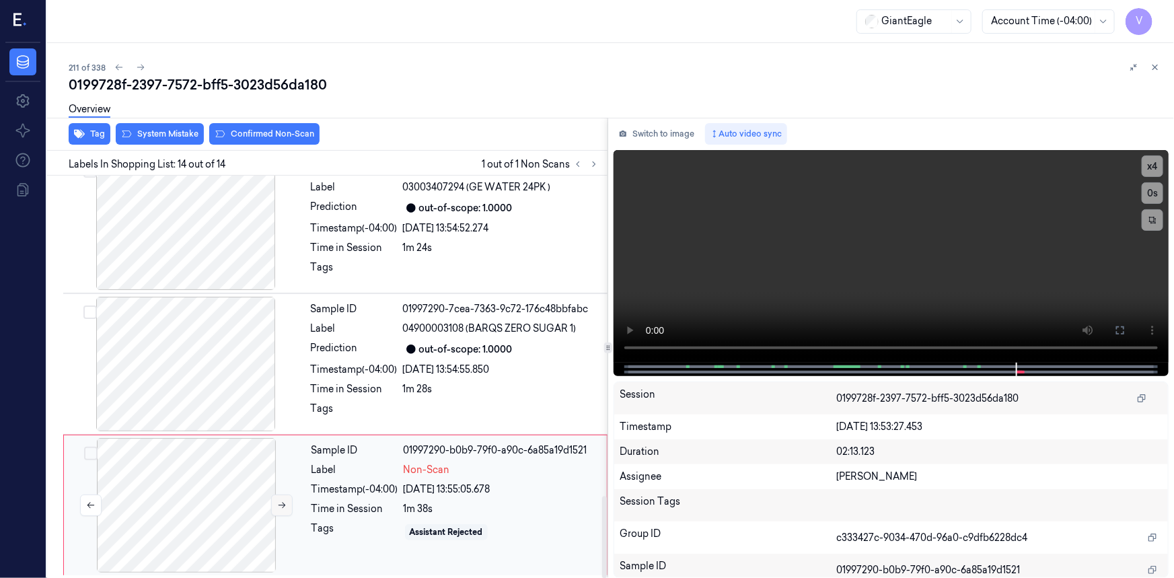
click at [284, 504] on icon at bounding box center [281, 504] width 9 height 9
click at [282, 504] on icon at bounding box center [281, 504] width 9 height 9
click at [653, 130] on button "Switch to image" at bounding box center [656, 134] width 86 height 22
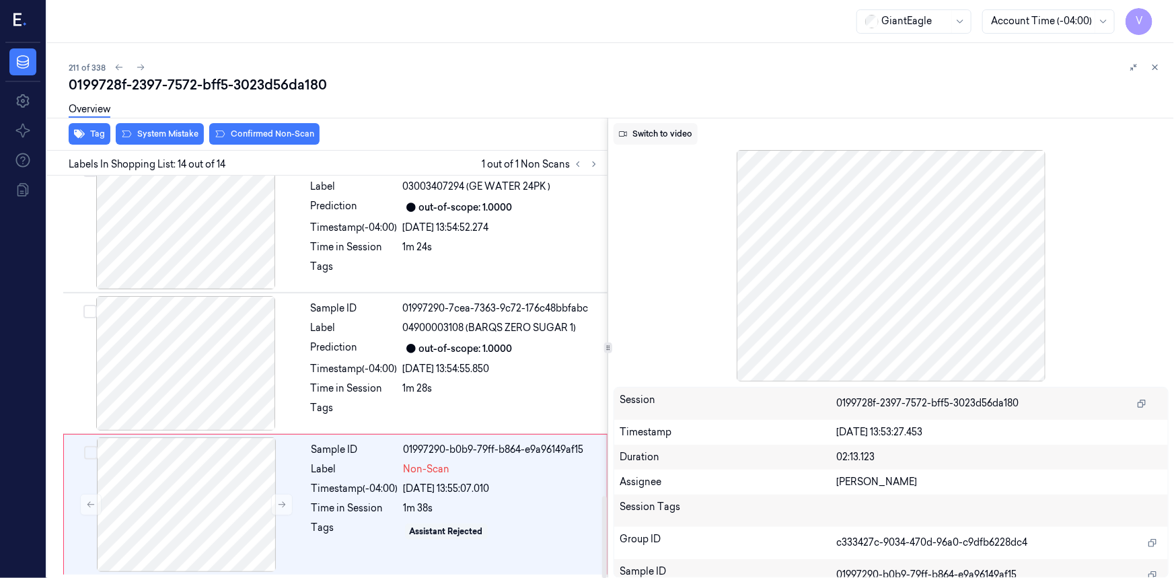
click at [658, 133] on button "Switch to video" at bounding box center [655, 134] width 84 height 22
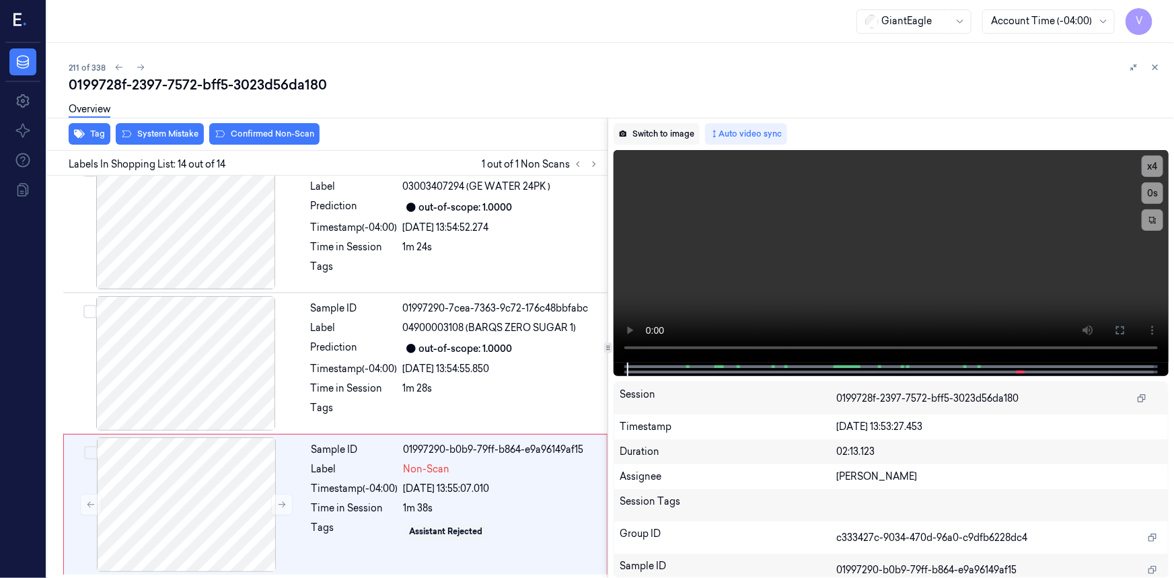
click at [643, 139] on button "Switch to image" at bounding box center [656, 134] width 86 height 22
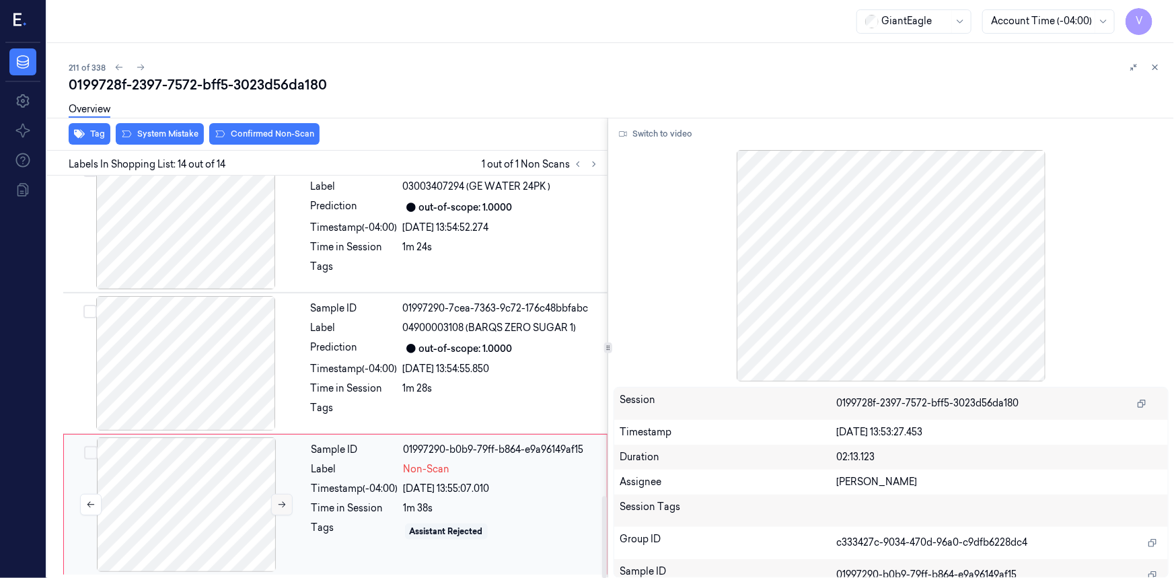
click at [284, 500] on icon at bounding box center [281, 504] width 9 height 9
click at [673, 134] on button "Switch to video" at bounding box center [655, 134] width 84 height 22
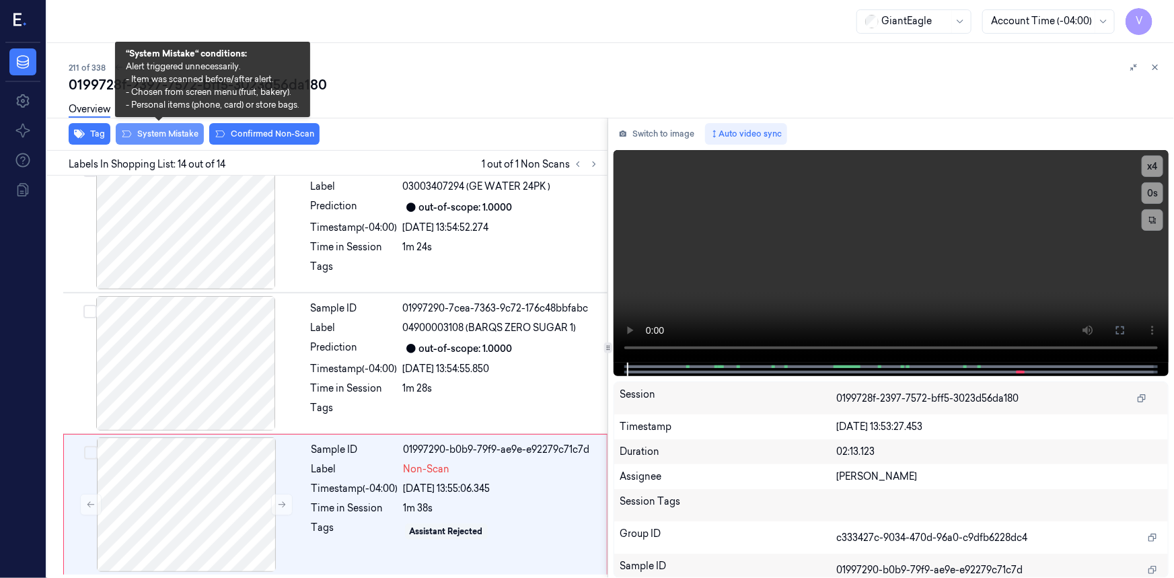
click at [168, 135] on button "System Mistake" at bounding box center [160, 134] width 88 height 22
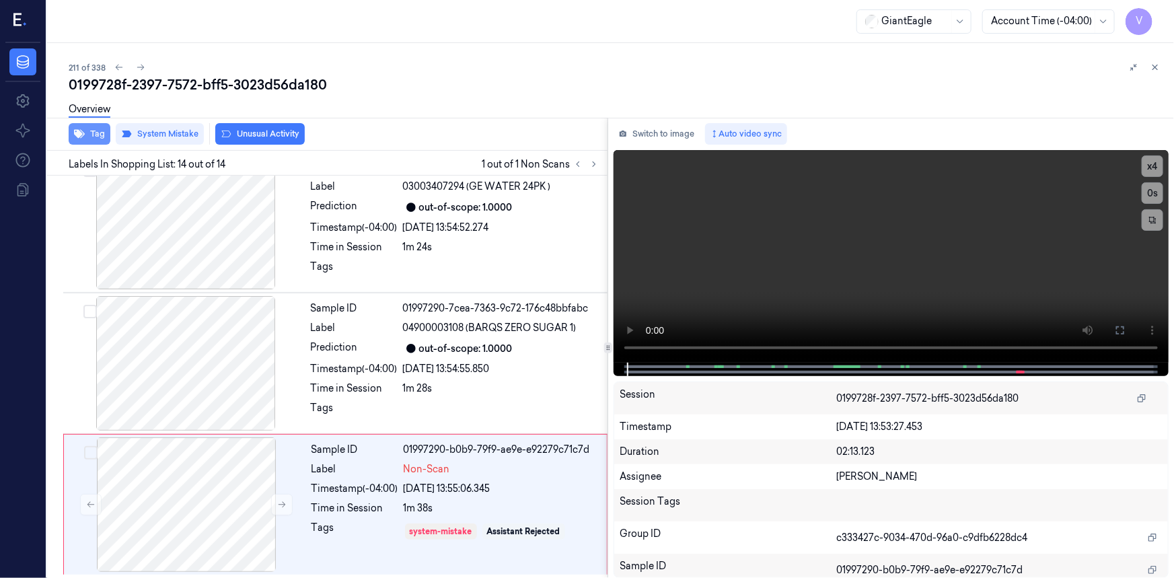
click at [95, 131] on button "Tag" at bounding box center [90, 134] width 42 height 22
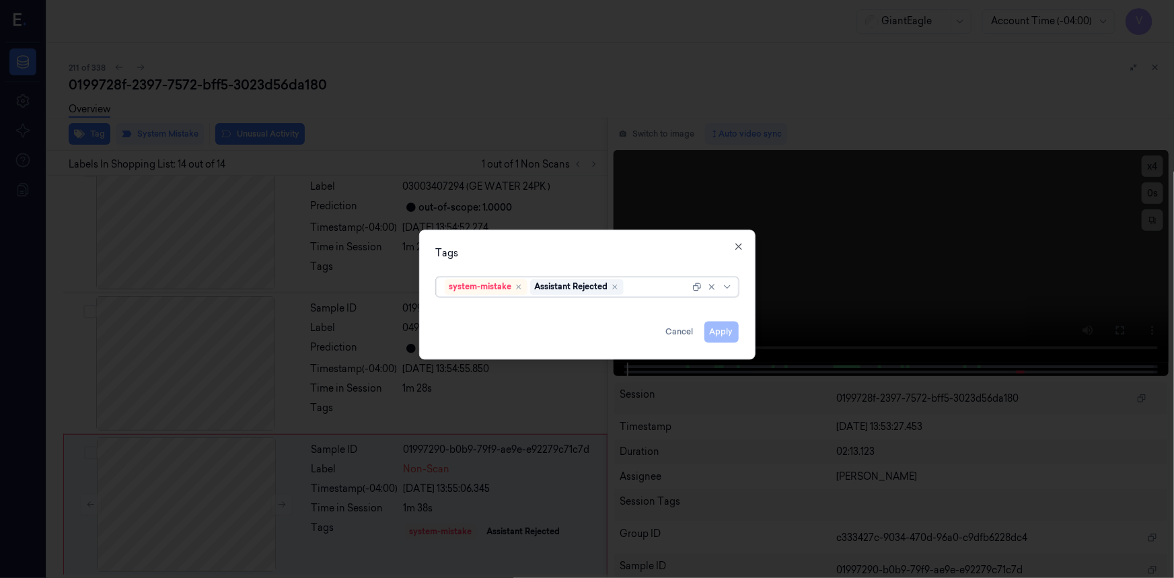
click at [645, 287] on div at bounding box center [657, 287] width 63 height 14
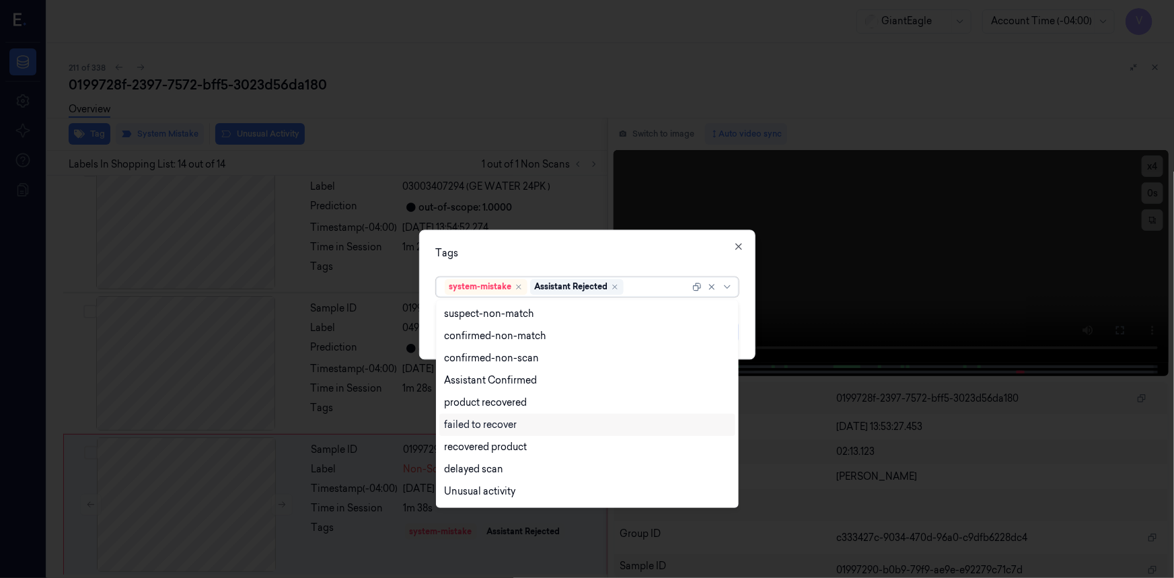
scroll to position [108, 0]
click at [456, 470] on div "Bag" at bounding box center [454, 472] width 18 height 14
click at [465, 401] on div "Unusual activity" at bounding box center [480, 404] width 71 height 14
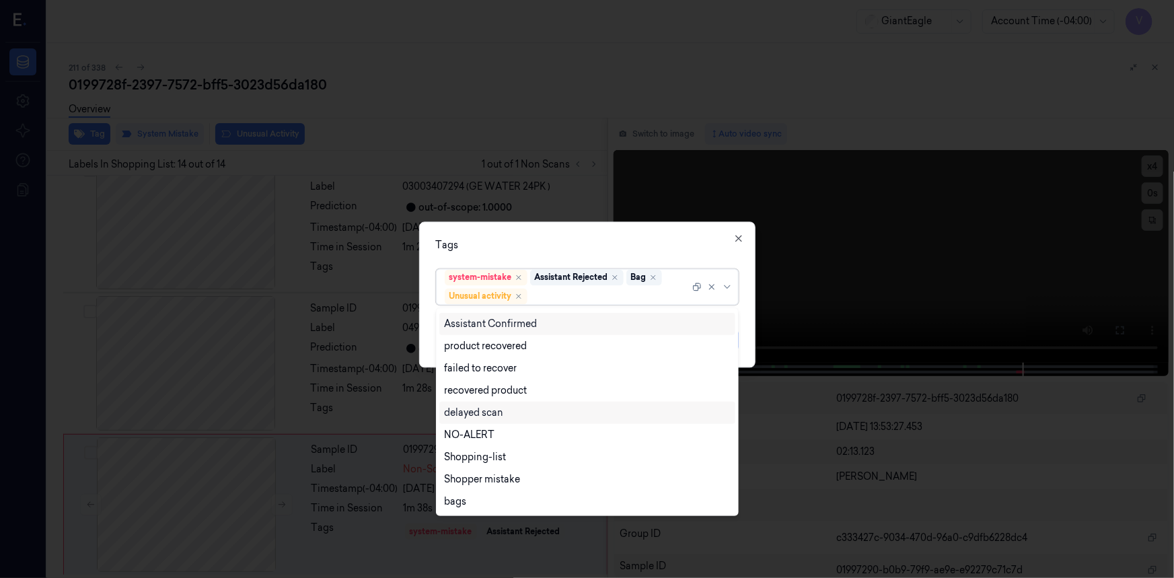
scroll to position [65, 0]
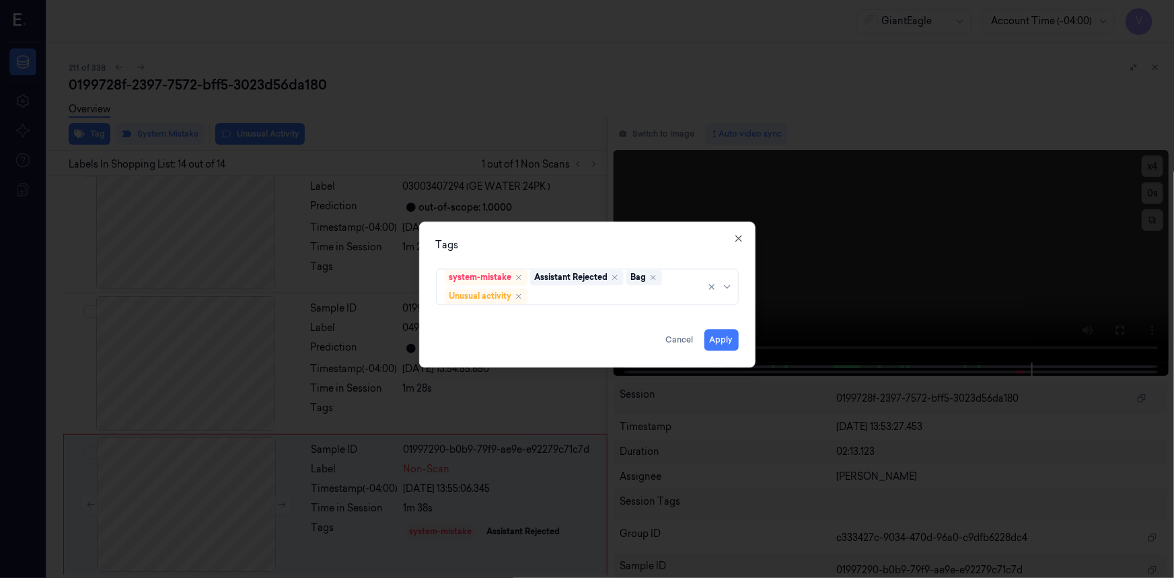
drag, startPoint x: 564, startPoint y: 241, endPoint x: 585, endPoint y: 256, distance: 26.1
click at [570, 246] on div "Tags" at bounding box center [587, 245] width 303 height 14
click at [724, 340] on button "Apply" at bounding box center [721, 340] width 34 height 22
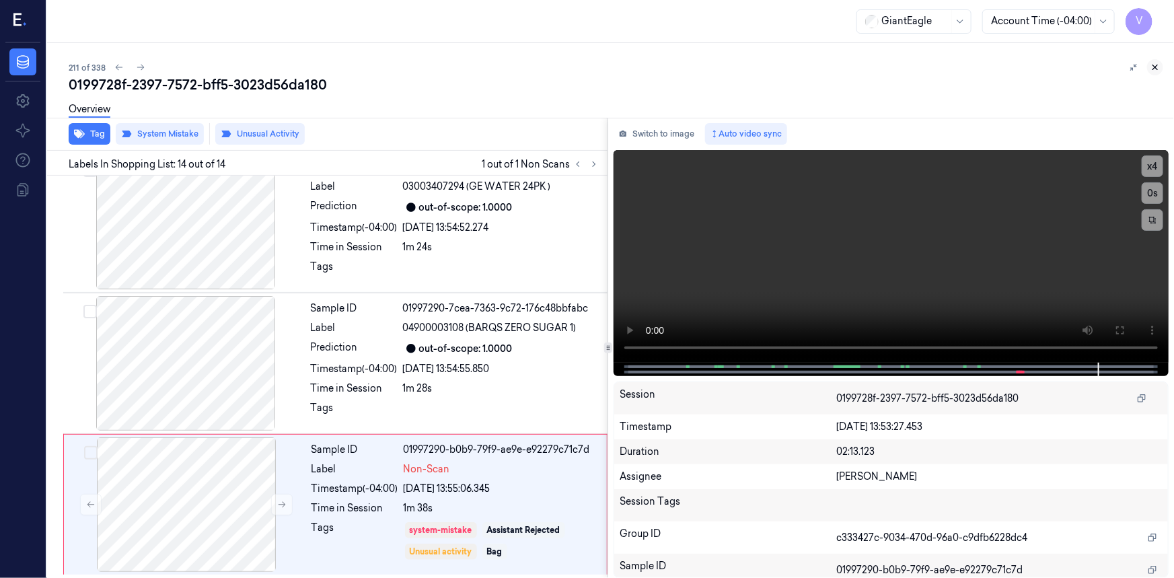
click at [1157, 63] on icon at bounding box center [1154, 67] width 9 height 9
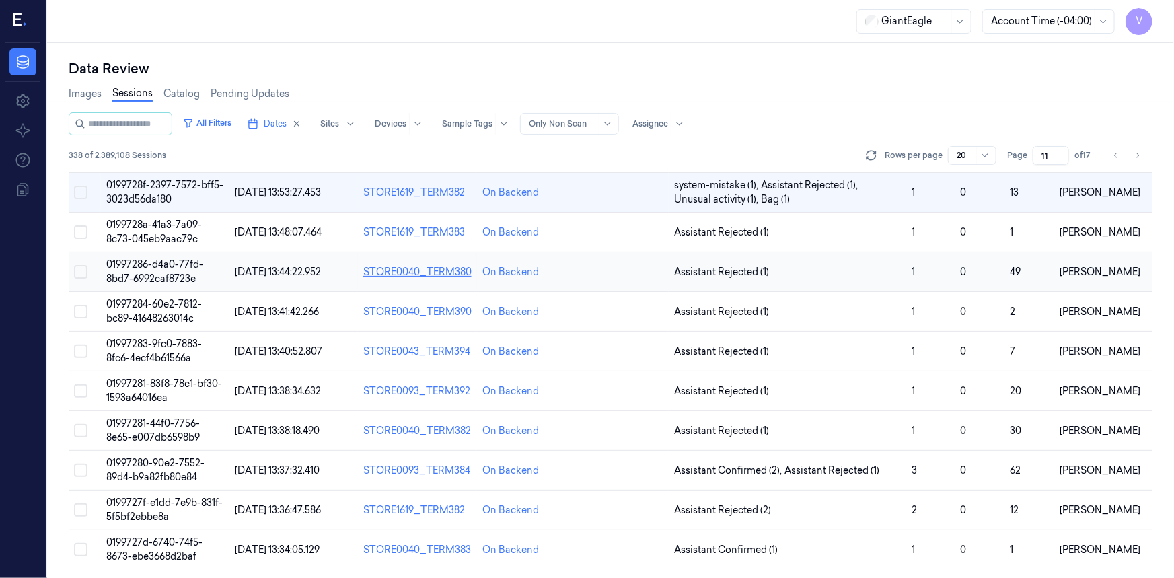
scroll to position [424, 0]
drag, startPoint x: 153, startPoint y: 271, endPoint x: 161, endPoint y: 268, distance: 7.9
click at [160, 269] on td "01997286-d4a0-77fd-8bd7-6992caf8723e" at bounding box center [165, 272] width 128 height 40
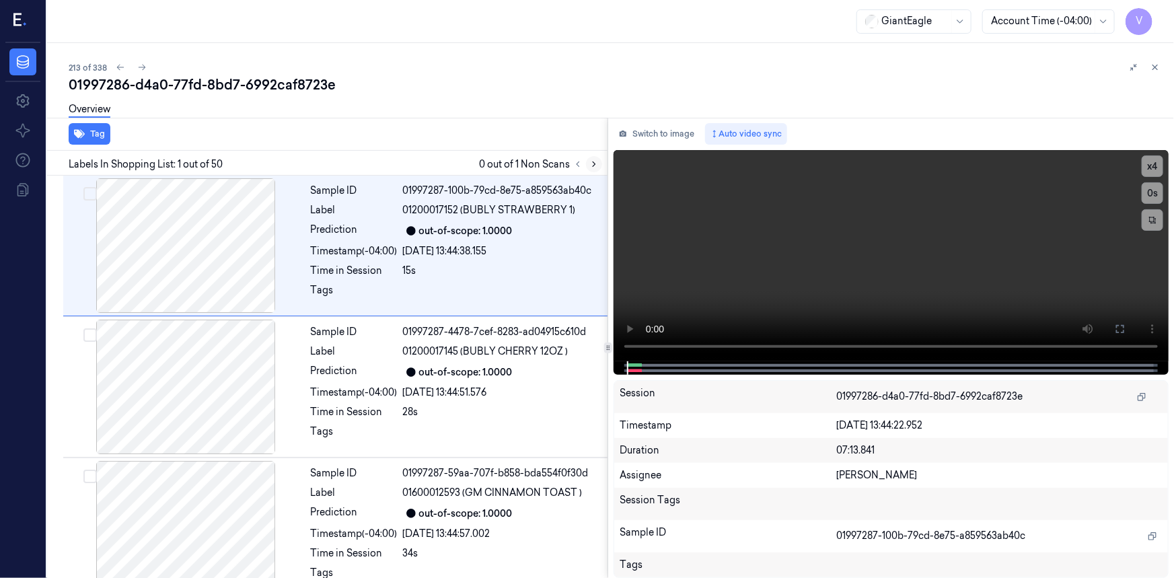
click at [595, 164] on icon at bounding box center [594, 164] width 3 height 5
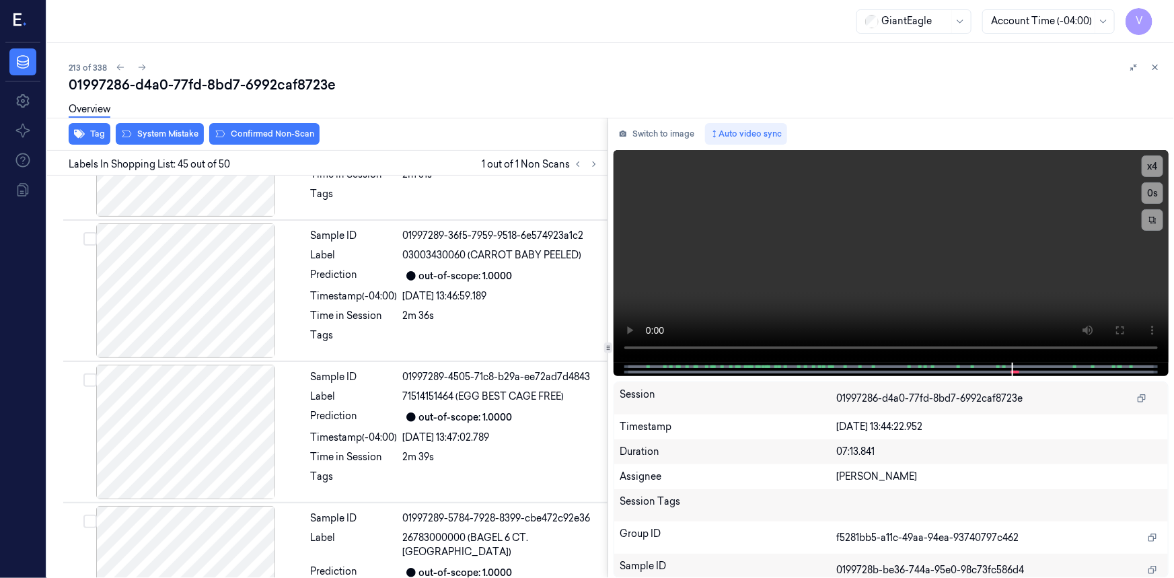
scroll to position [6077, 0]
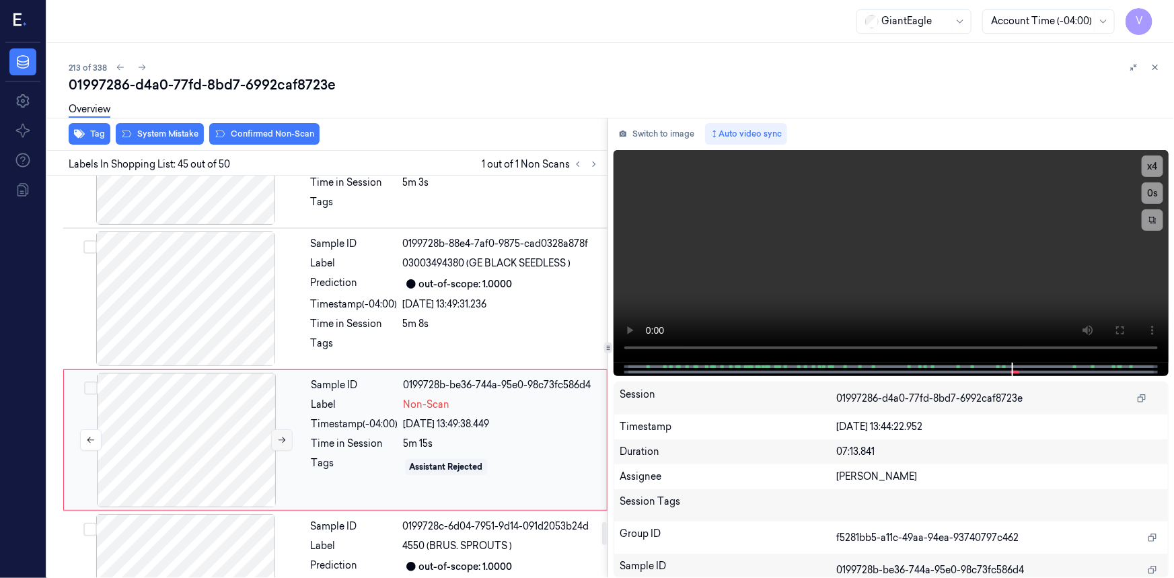
click at [278, 435] on icon at bounding box center [281, 439] width 9 height 9
click at [283, 437] on icon at bounding box center [281, 440] width 7 height 6
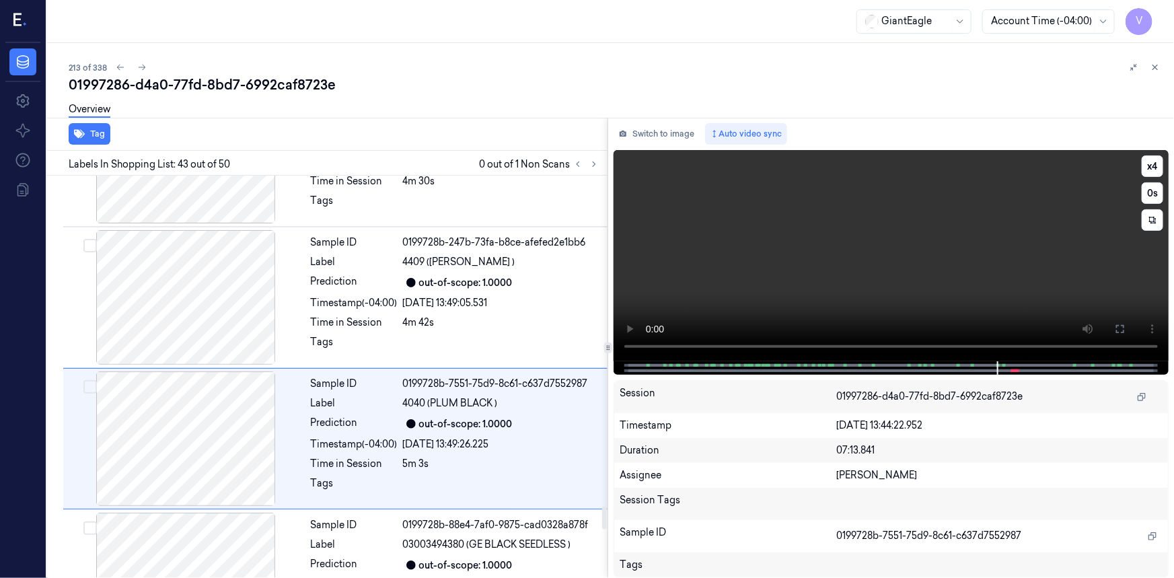
scroll to position [5795, 0]
click at [1002, 297] on video at bounding box center [890, 255] width 555 height 211
click at [638, 309] on video at bounding box center [890, 255] width 555 height 211
click at [1121, 326] on icon at bounding box center [1119, 328] width 11 height 11
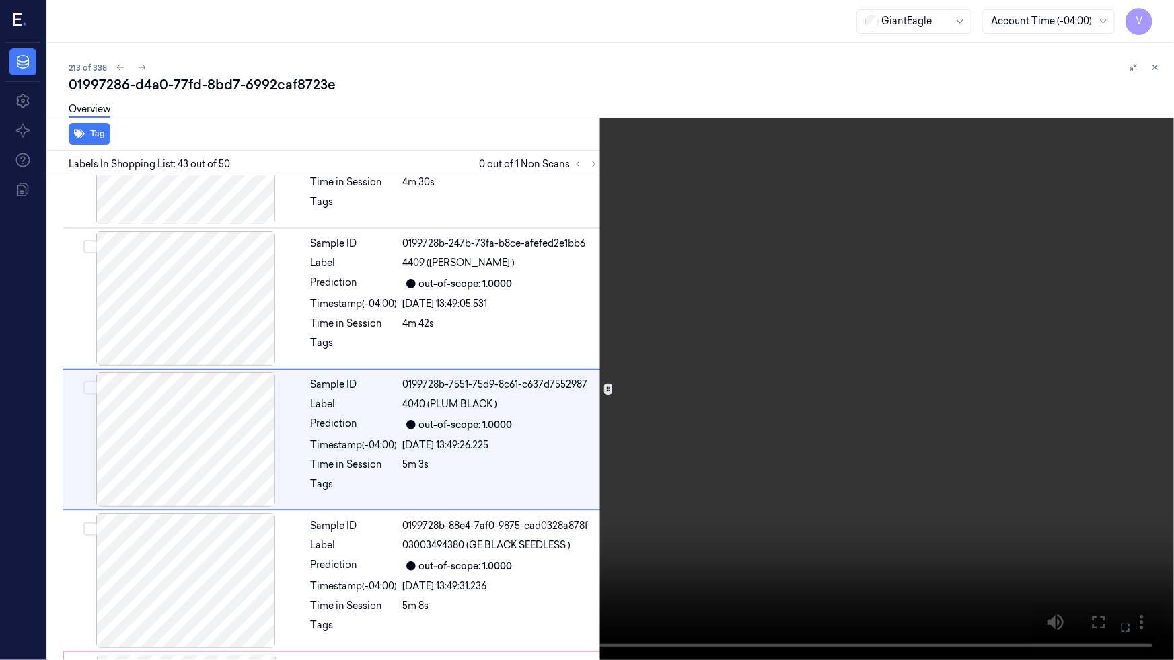
click at [0, 0] on icon at bounding box center [0, 0] width 0 height 0
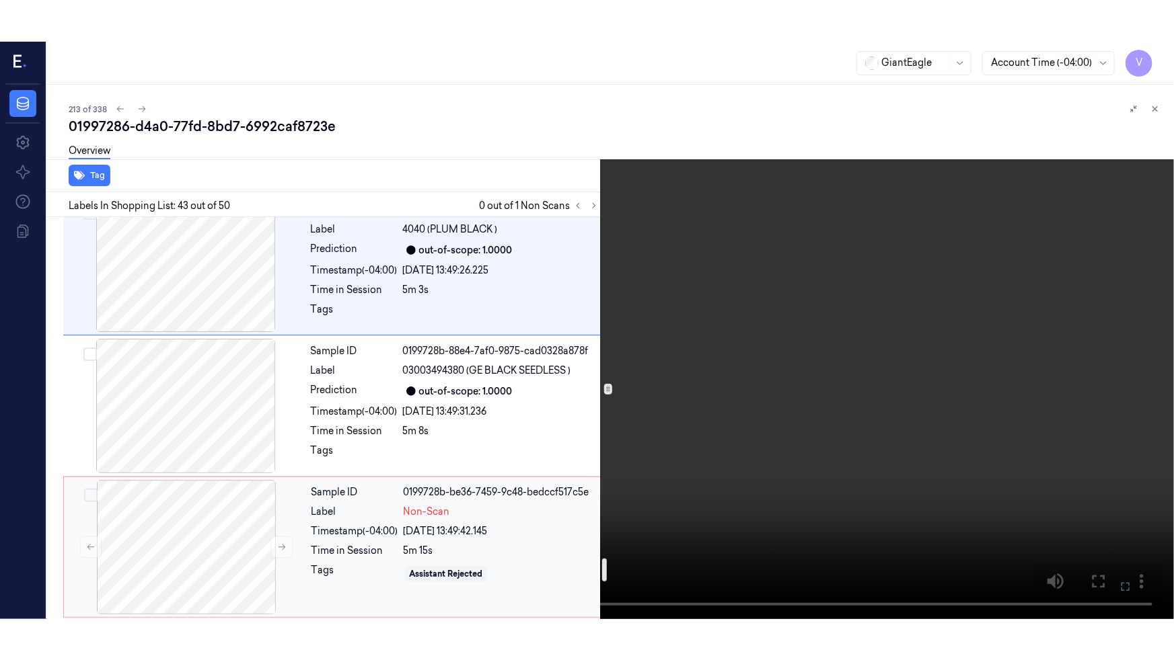
scroll to position [6039, 0]
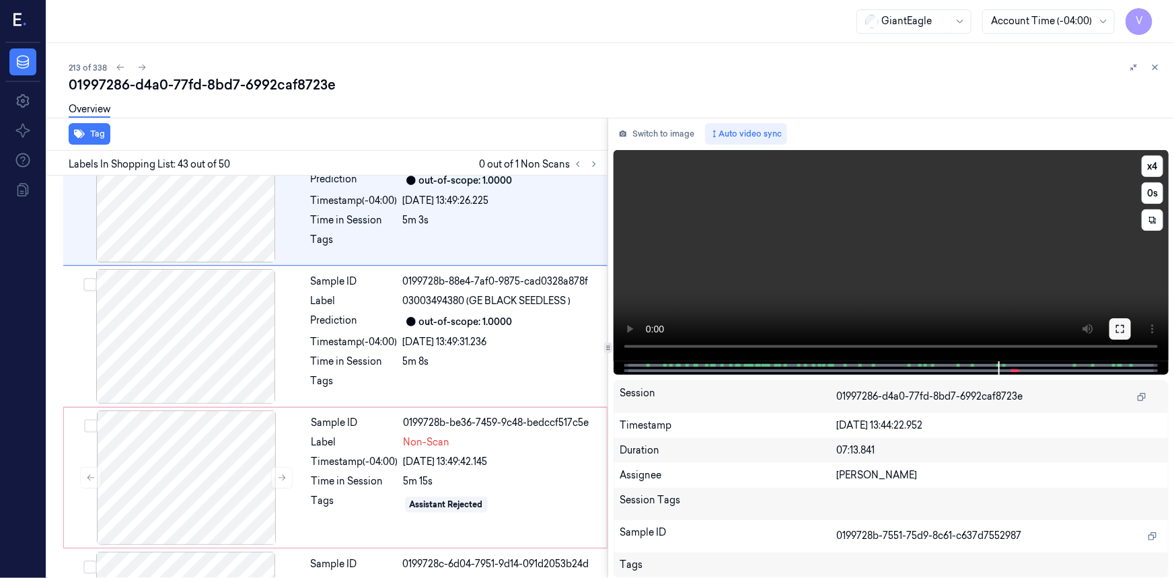
click at [1123, 329] on icon at bounding box center [1119, 328] width 11 height 11
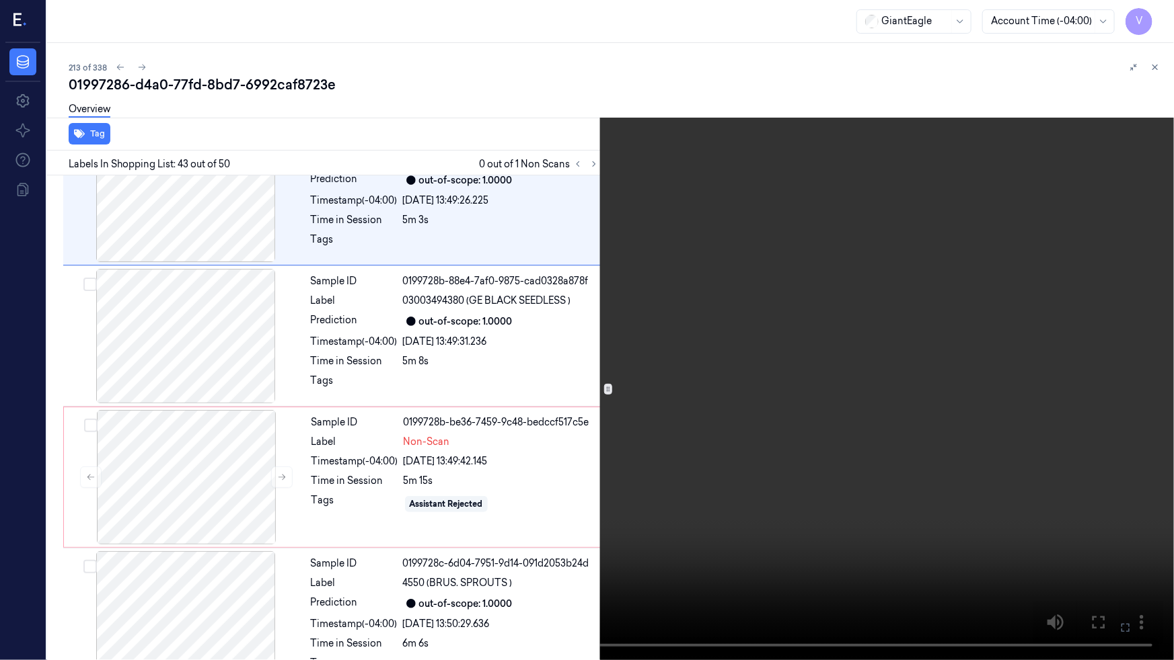
click at [985, 383] on video at bounding box center [587, 330] width 1174 height 660
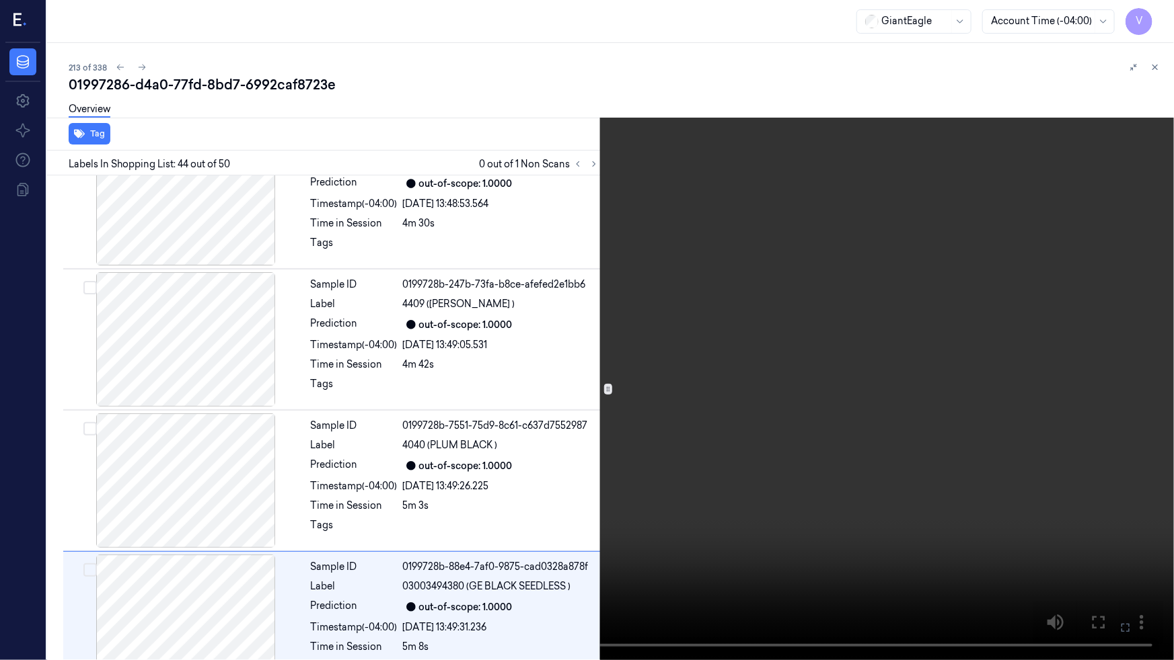
scroll to position [5894, 0]
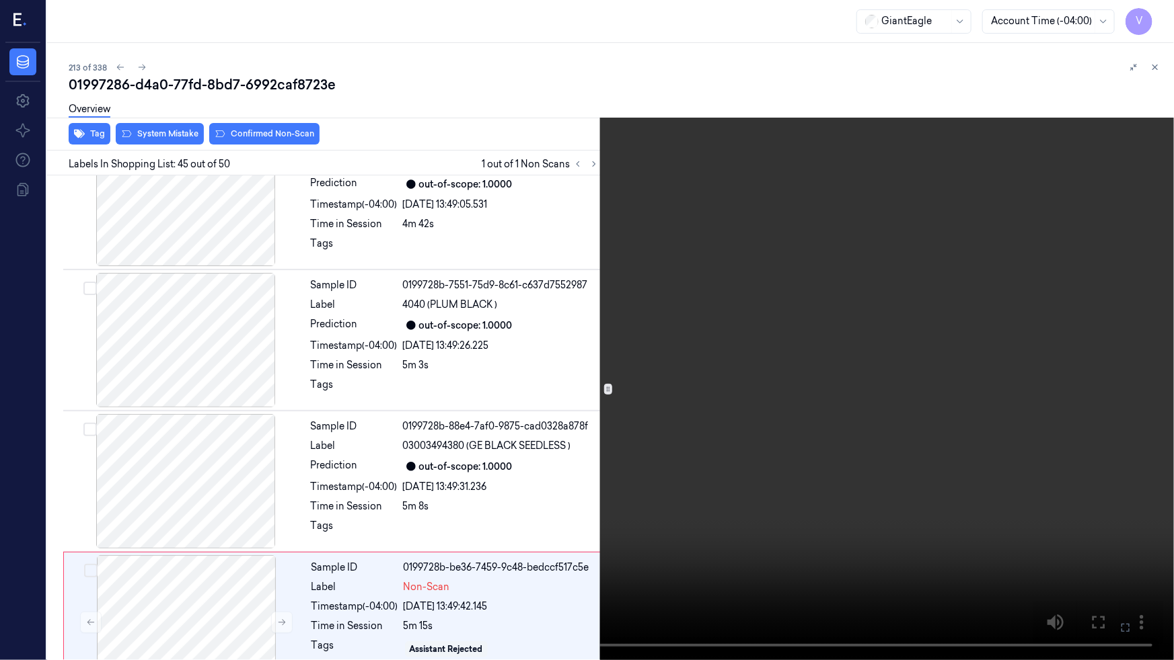
click at [938, 482] on video at bounding box center [587, 330] width 1174 height 660
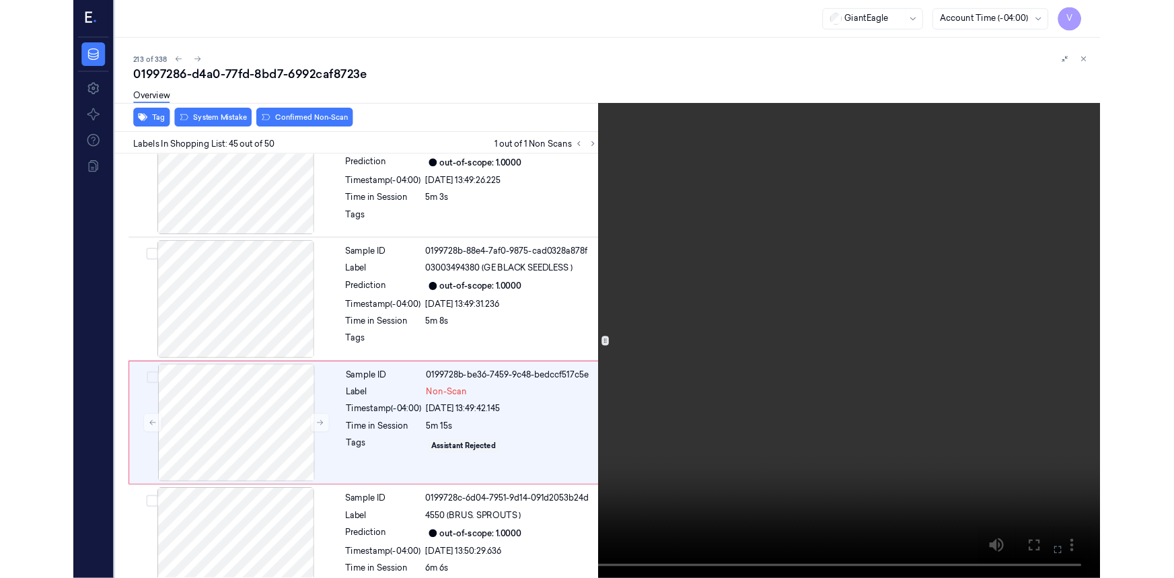
scroll to position [6035, 0]
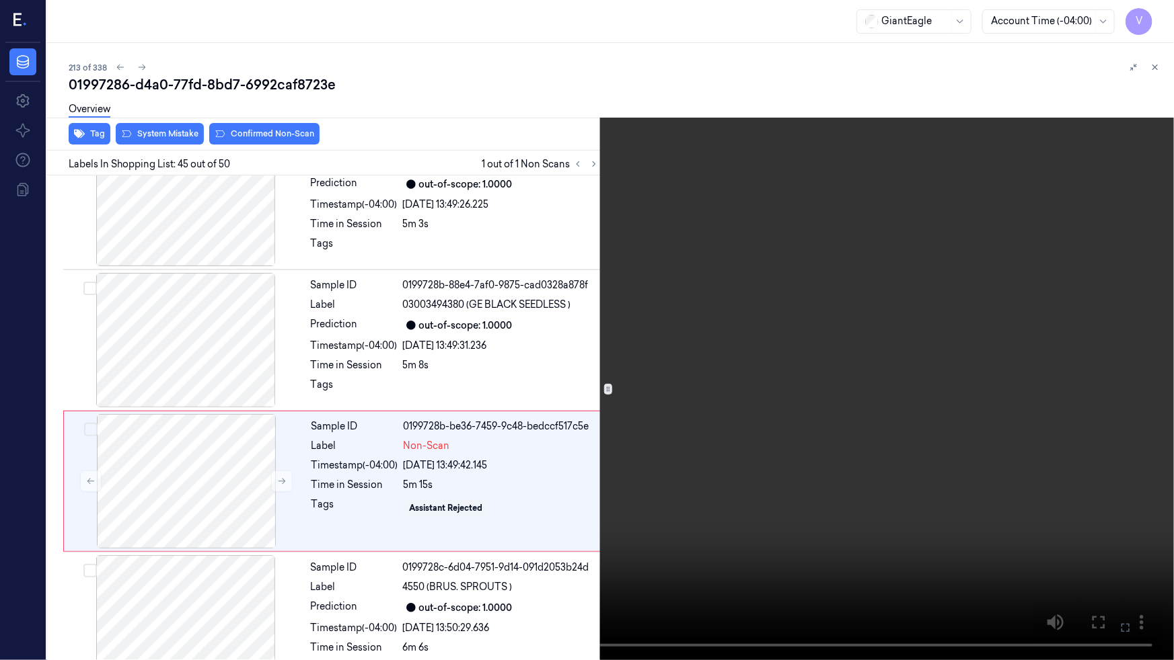
click at [0, 0] on icon at bounding box center [0, 0] width 0 height 0
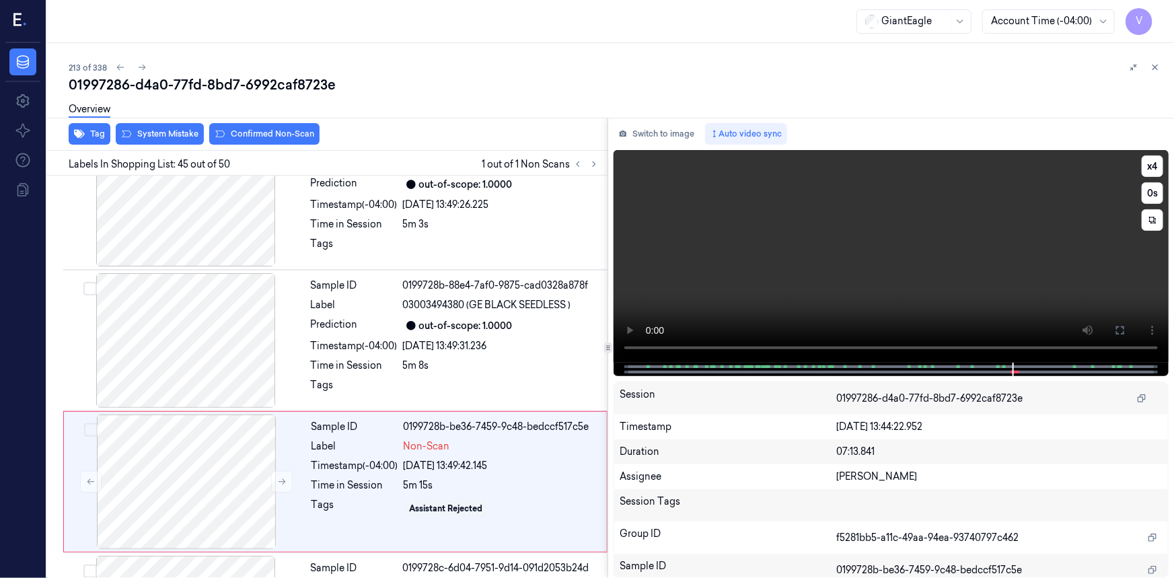
click at [1038, 309] on video at bounding box center [890, 256] width 555 height 213
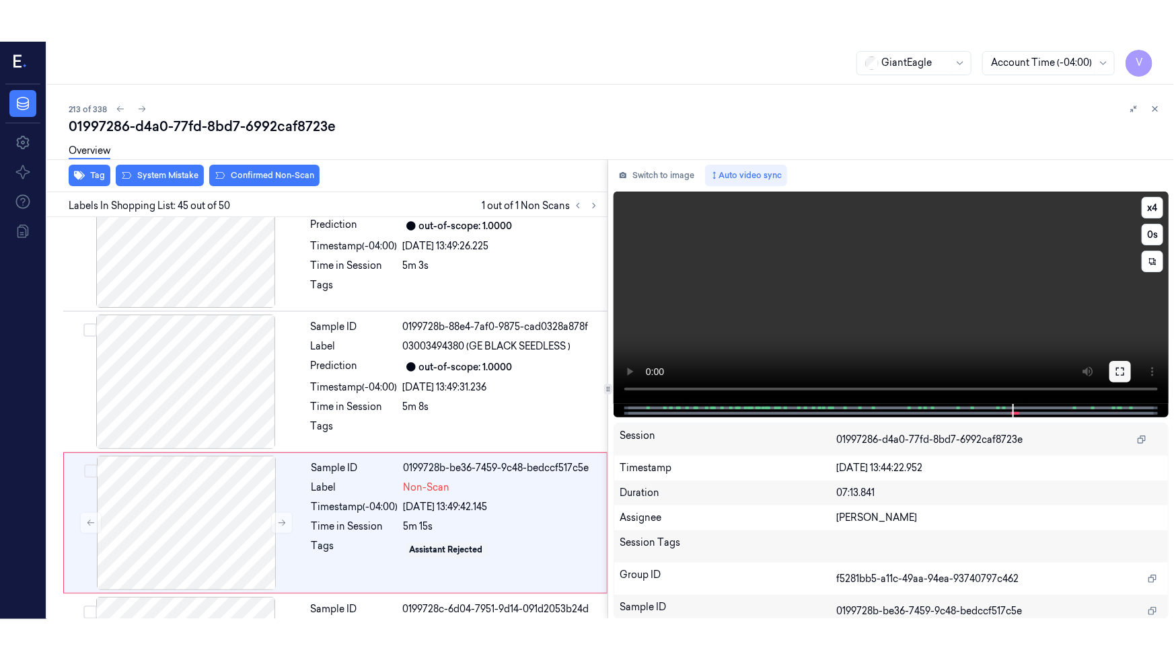
scroll to position [6077, 0]
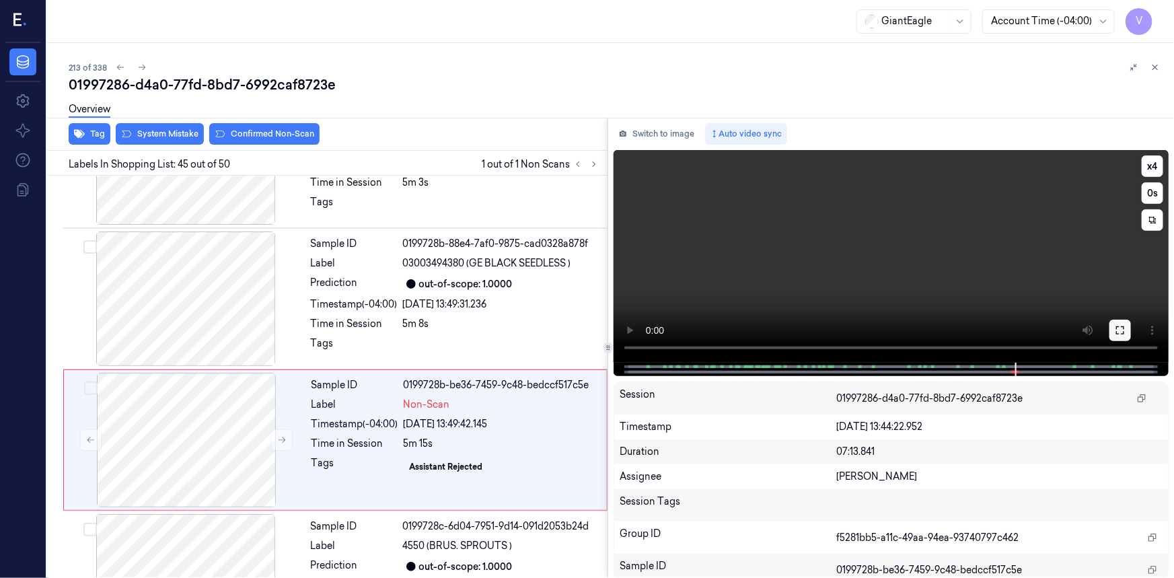
click at [1118, 329] on icon at bounding box center [1119, 330] width 11 height 11
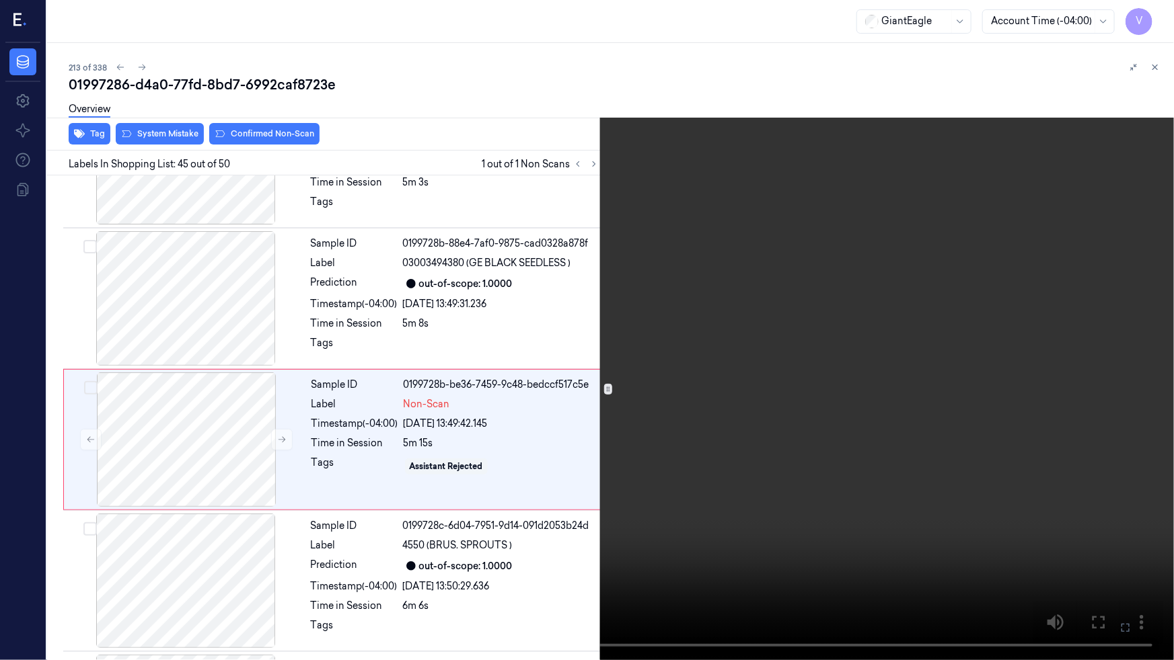
click at [0, 0] on button at bounding box center [0, 0] width 0 height 0
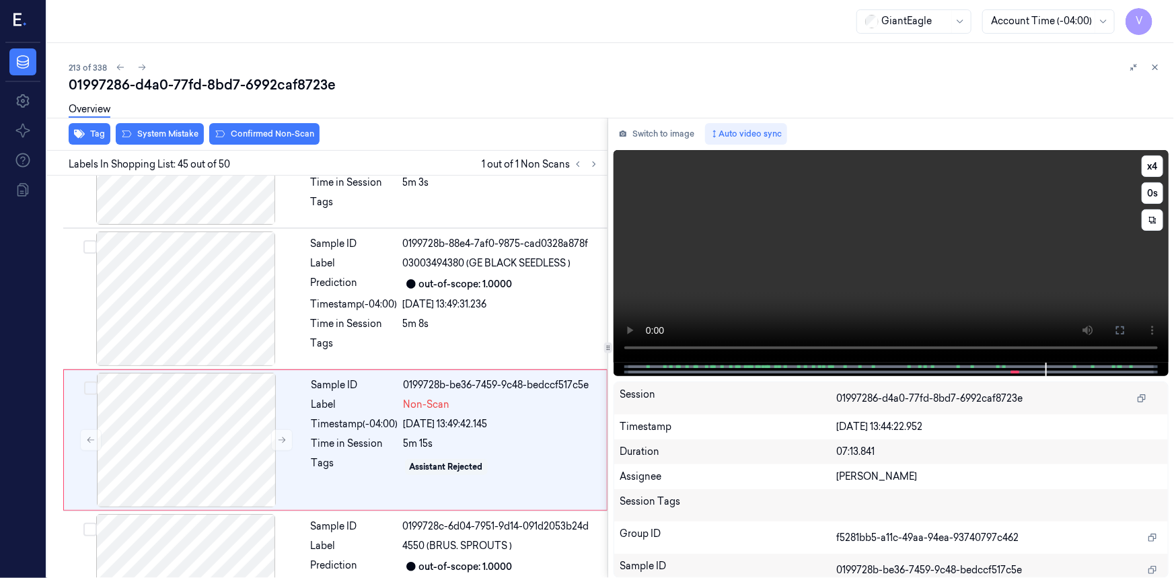
click at [762, 266] on video at bounding box center [890, 256] width 555 height 213
click at [1112, 334] on button at bounding box center [1120, 330] width 22 height 22
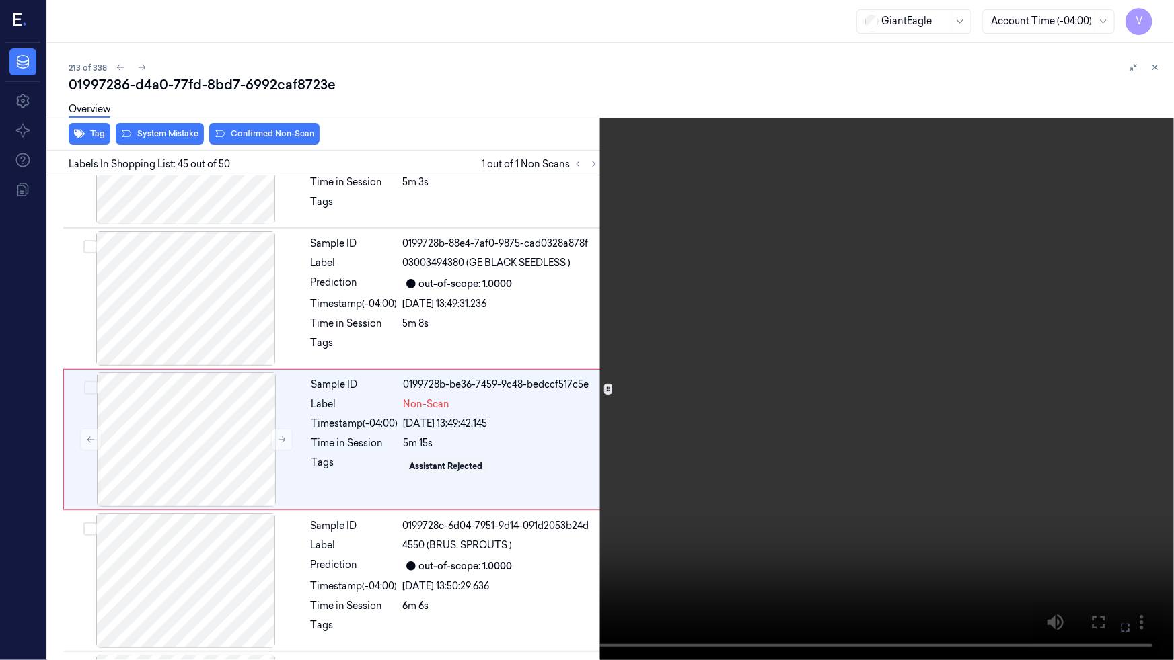
click at [814, 461] on video at bounding box center [587, 330] width 1174 height 660
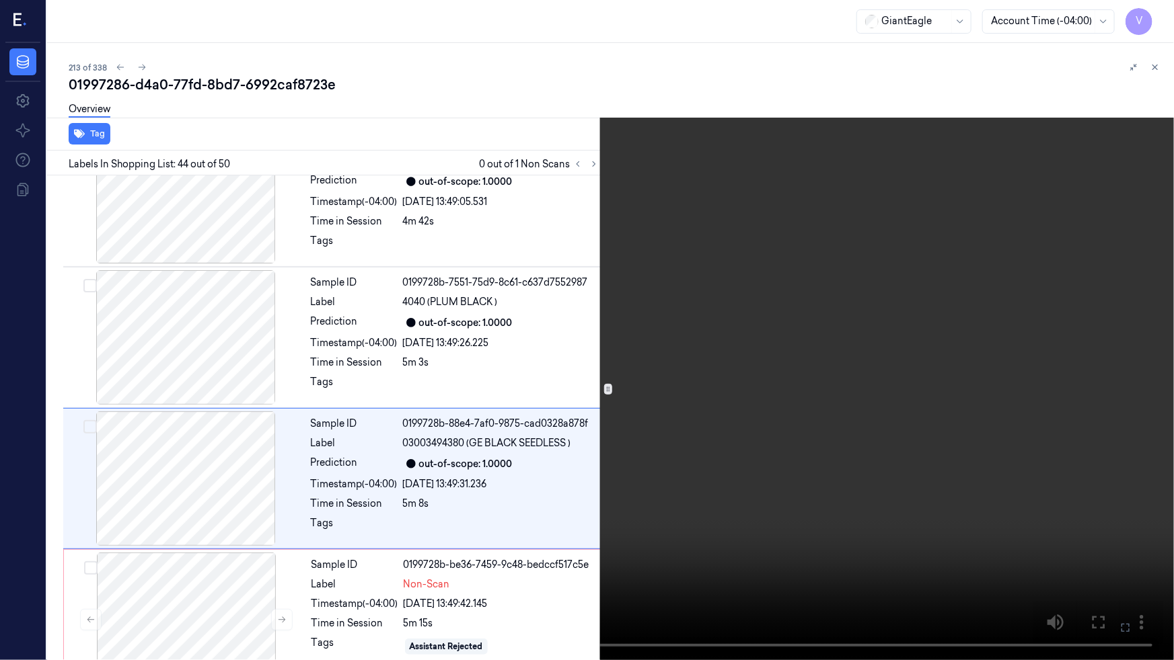
scroll to position [5894, 0]
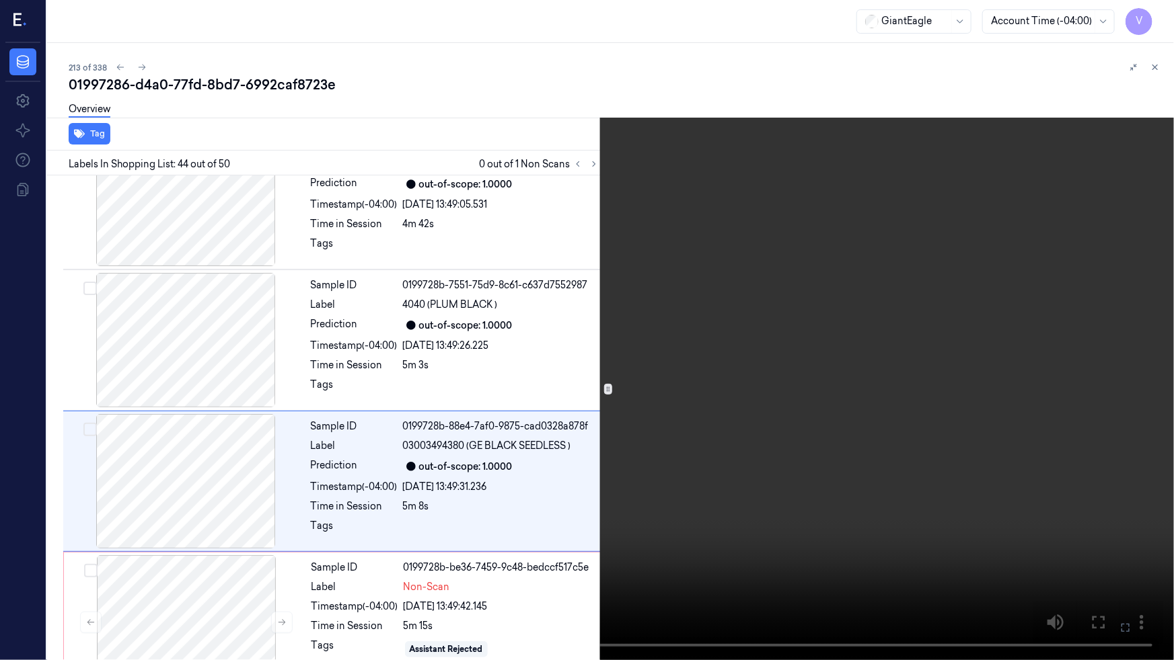
click at [819, 459] on video at bounding box center [587, 330] width 1174 height 660
click at [803, 532] on video at bounding box center [587, 330] width 1174 height 660
click at [813, 518] on video at bounding box center [587, 330] width 1174 height 660
click at [0, 0] on icon at bounding box center [0, 0] width 0 height 0
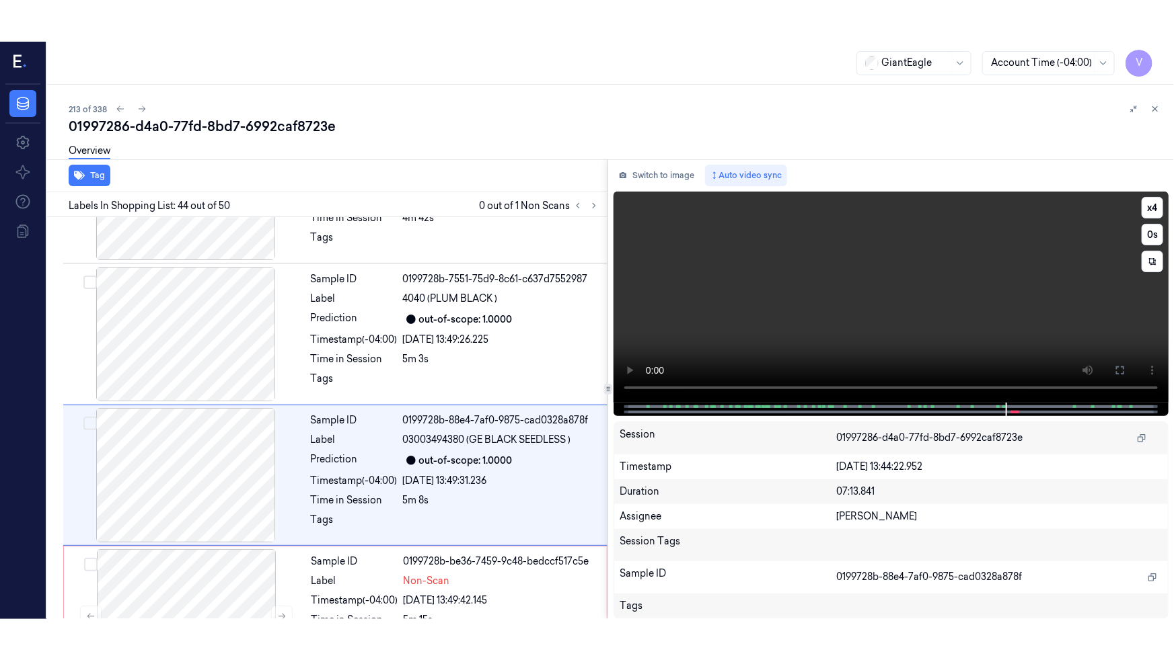
scroll to position [5936, 0]
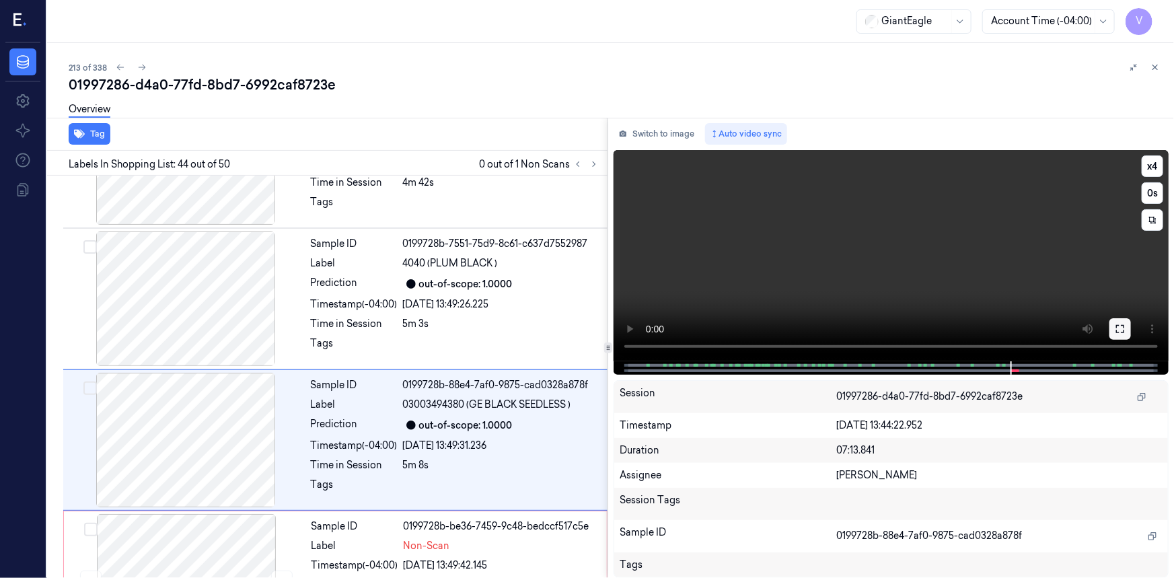
click at [1117, 329] on icon at bounding box center [1119, 328] width 11 height 11
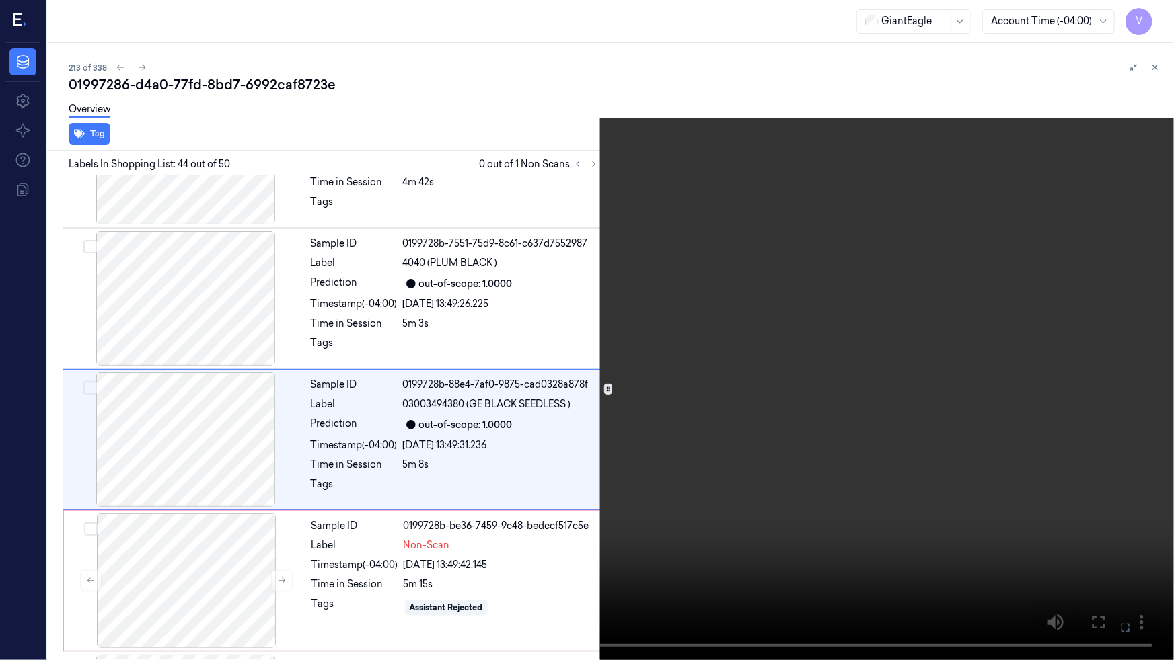
click at [790, 522] on video at bounding box center [587, 330] width 1174 height 660
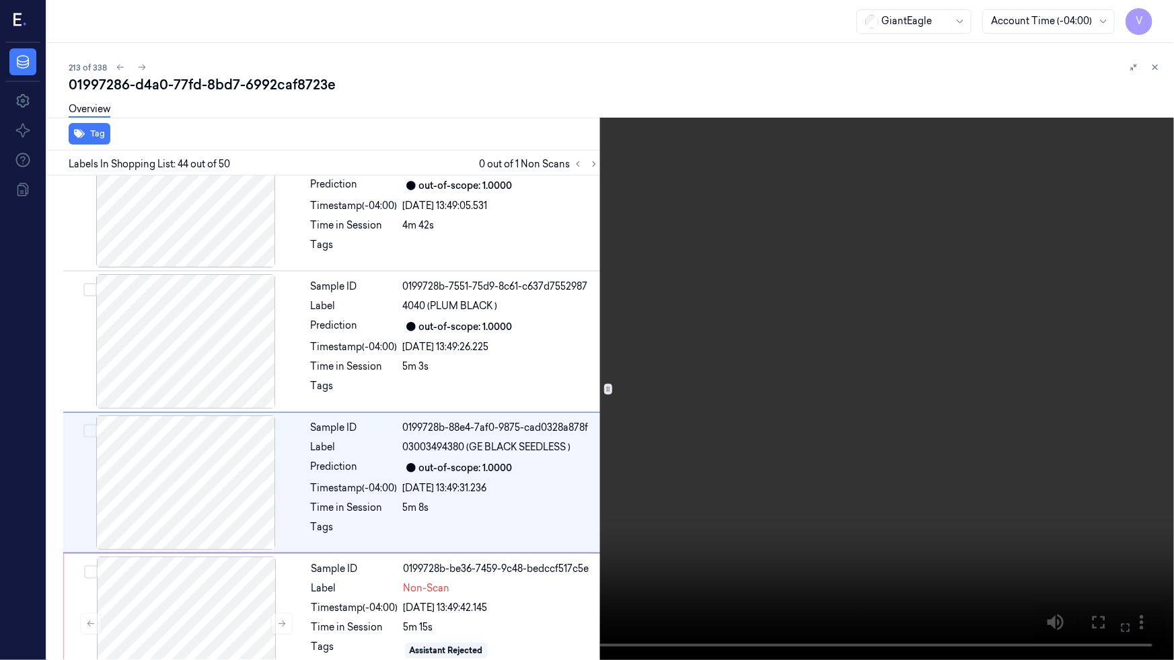
scroll to position [5894, 0]
click at [1052, 551] on video at bounding box center [587, 330] width 1174 height 660
click at [966, 538] on video at bounding box center [587, 330] width 1174 height 660
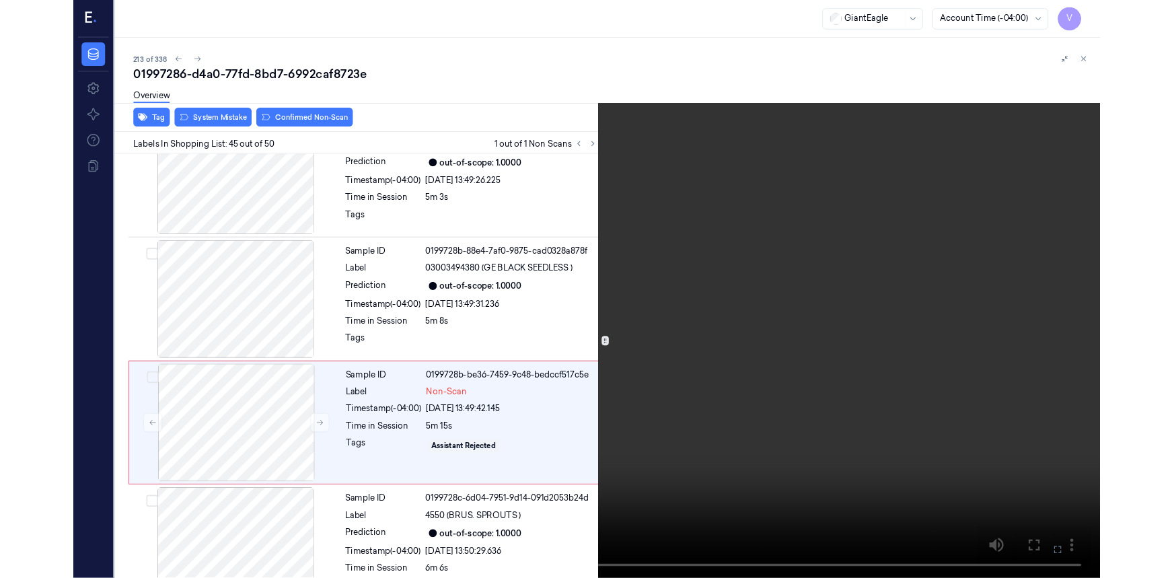
scroll to position [6035, 0]
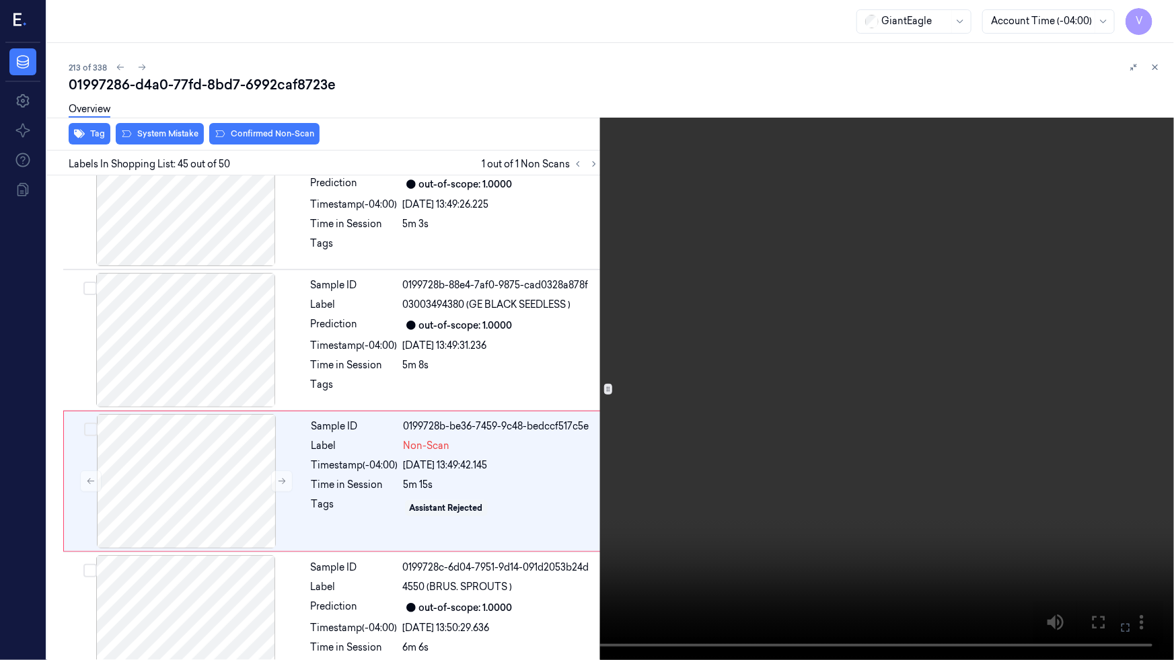
click at [966, 538] on video at bounding box center [587, 330] width 1174 height 660
click at [873, 542] on video at bounding box center [587, 330] width 1174 height 660
click at [885, 549] on video at bounding box center [587, 330] width 1174 height 660
click at [0, 0] on icon at bounding box center [0, 0] width 0 height 0
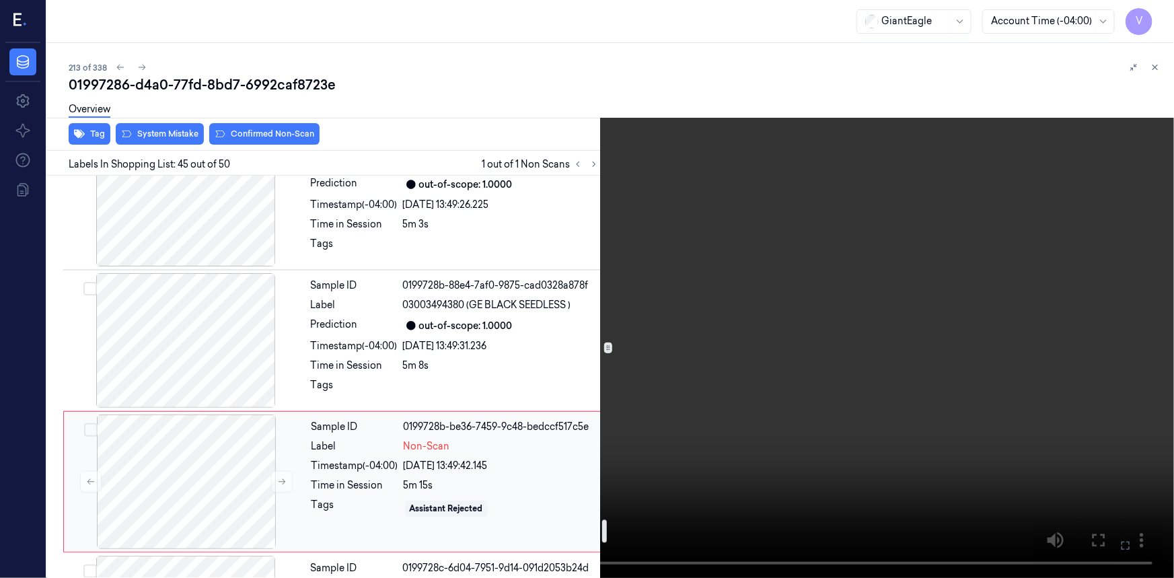
scroll to position [6158, 0]
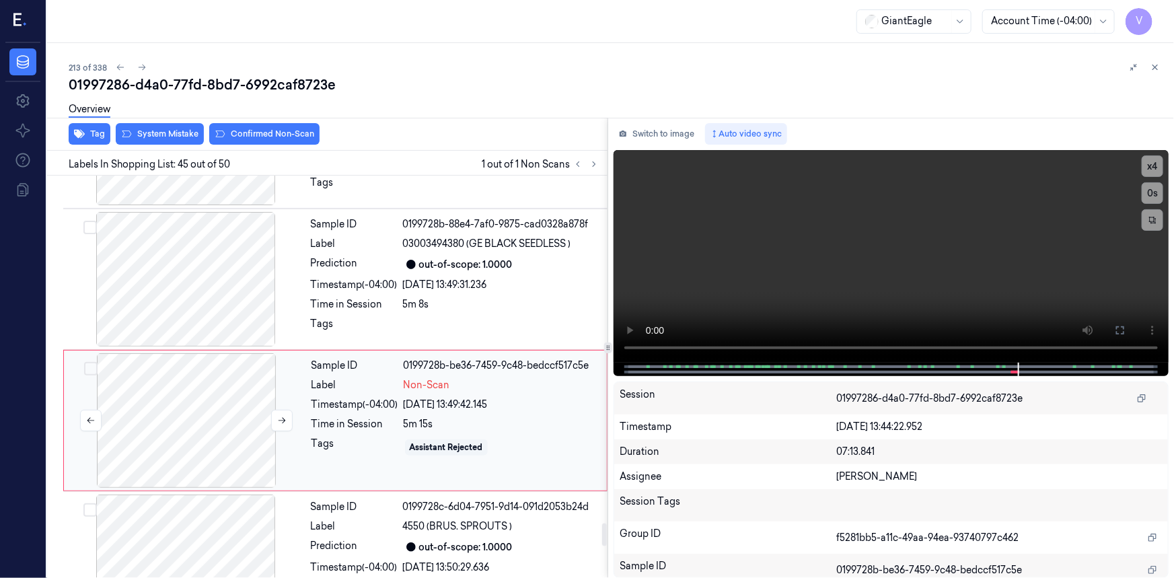
click at [280, 353] on div at bounding box center [186, 420] width 239 height 135
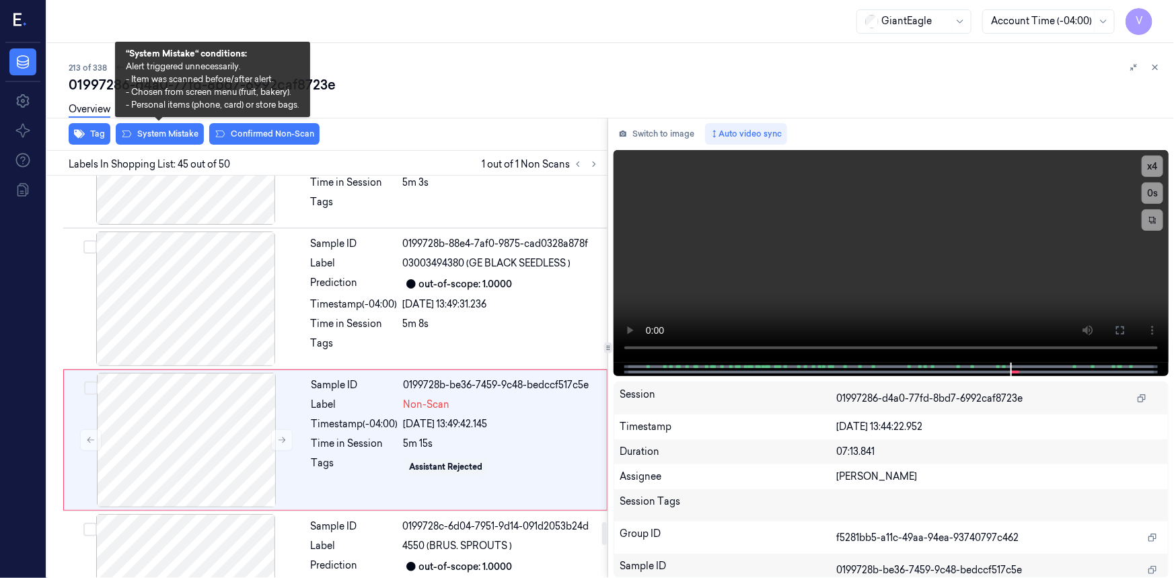
click at [188, 126] on div "Overview" at bounding box center [616, 111] width 1094 height 34
click at [168, 134] on button "System Mistake" at bounding box center [160, 134] width 88 height 22
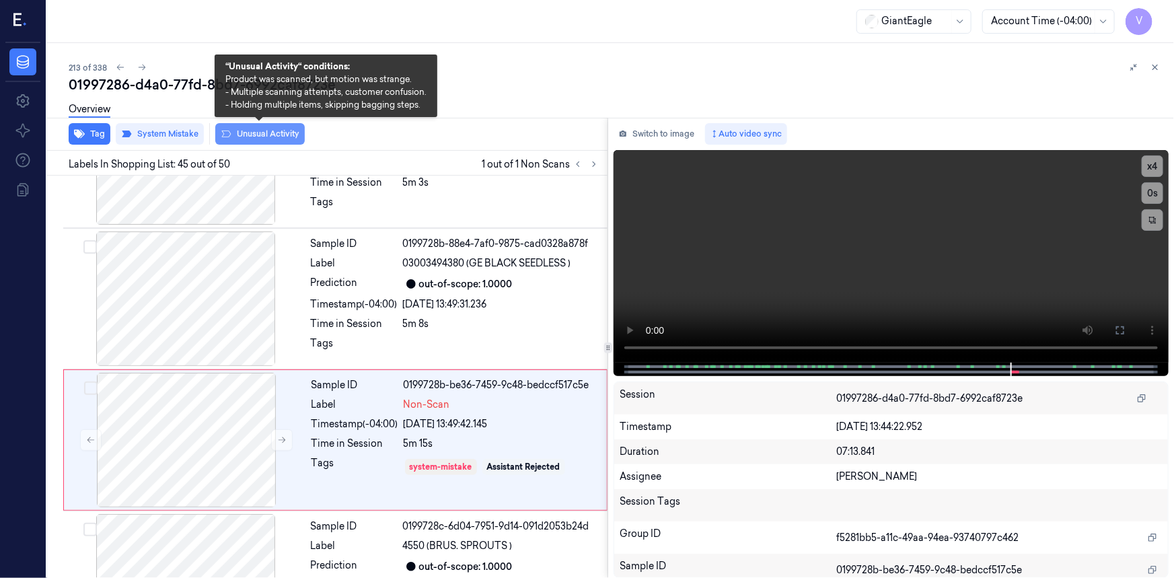
click at [278, 141] on button "Unusual Activity" at bounding box center [259, 134] width 89 height 22
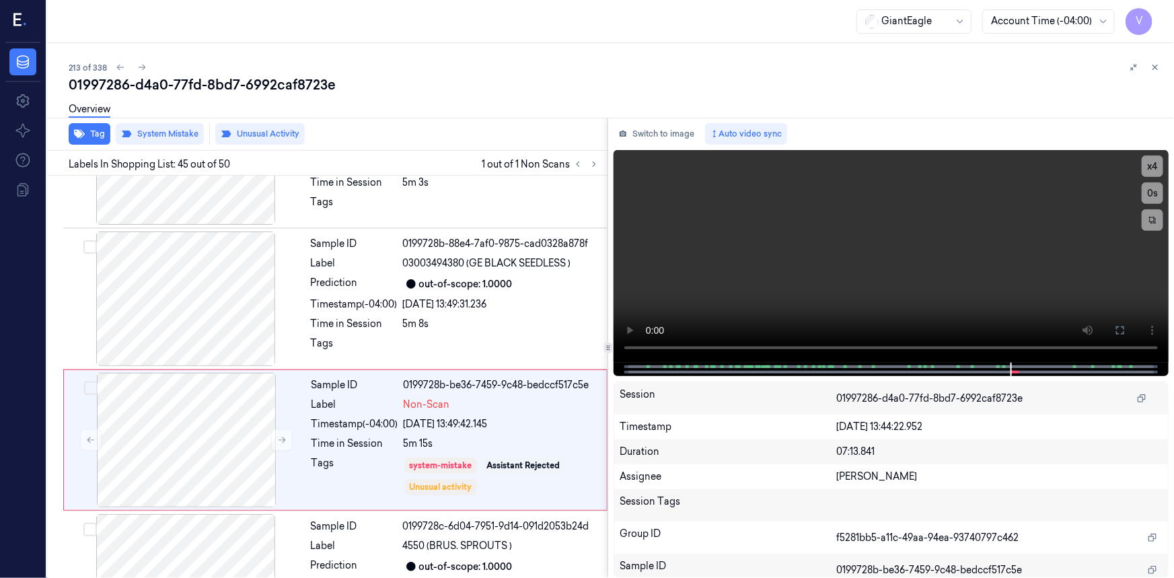
click at [1155, 67] on icon at bounding box center [1154, 67] width 9 height 9
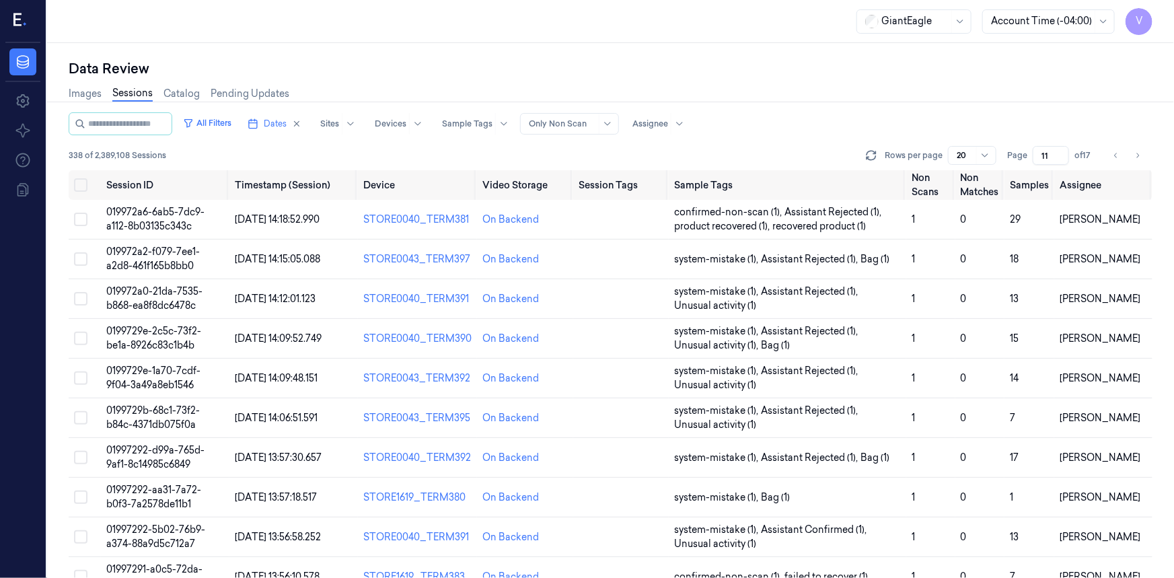
scroll to position [321, 0]
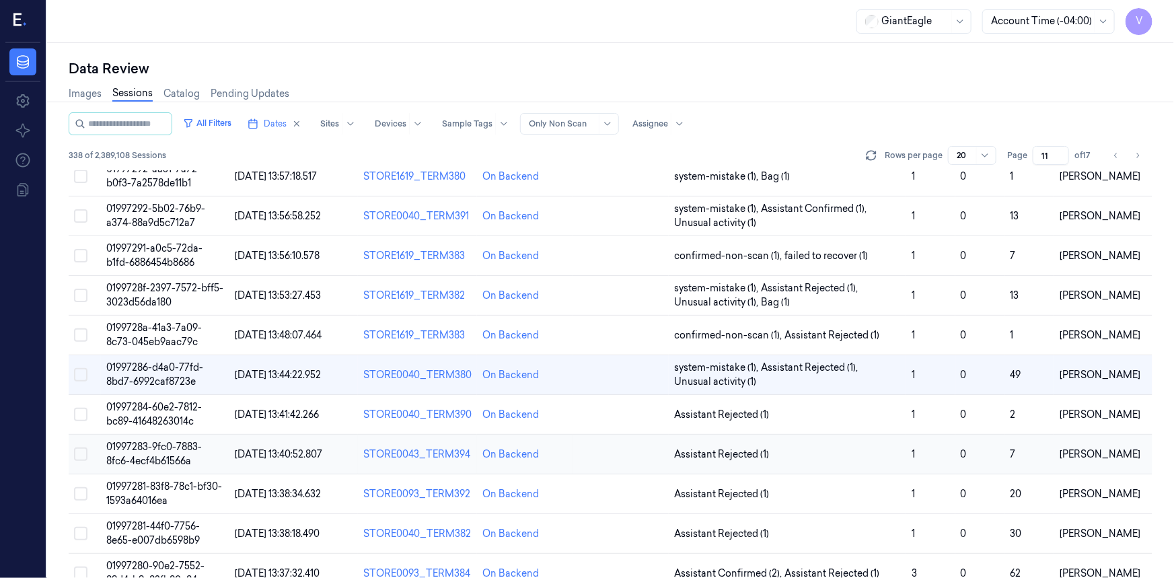
click at [159, 451] on td "01997283-9fc0-7883-8fc6-4ecf4b61566a" at bounding box center [165, 454] width 128 height 40
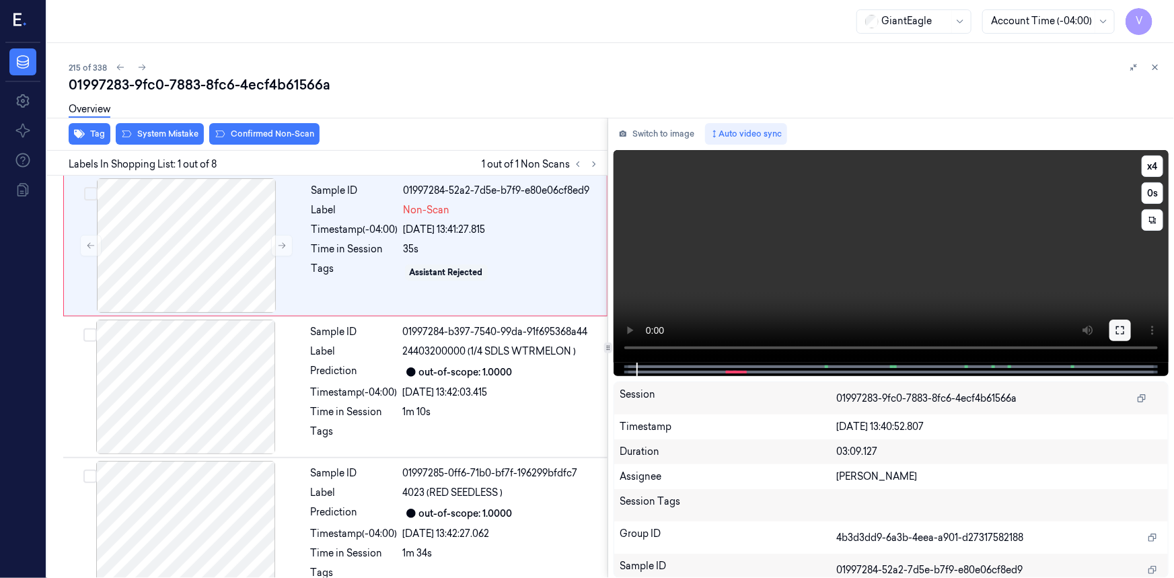
click at [1121, 328] on icon at bounding box center [1119, 330] width 11 height 11
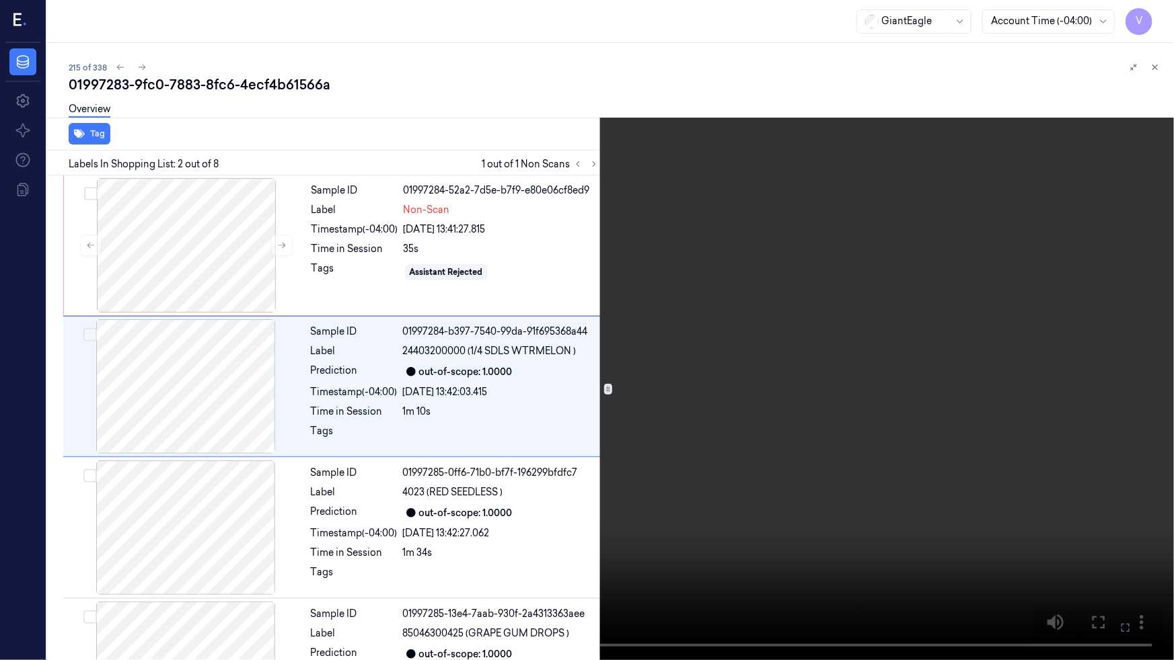
click at [480, 526] on video at bounding box center [587, 330] width 1174 height 660
click at [0, 0] on icon at bounding box center [0, 0] width 0 height 0
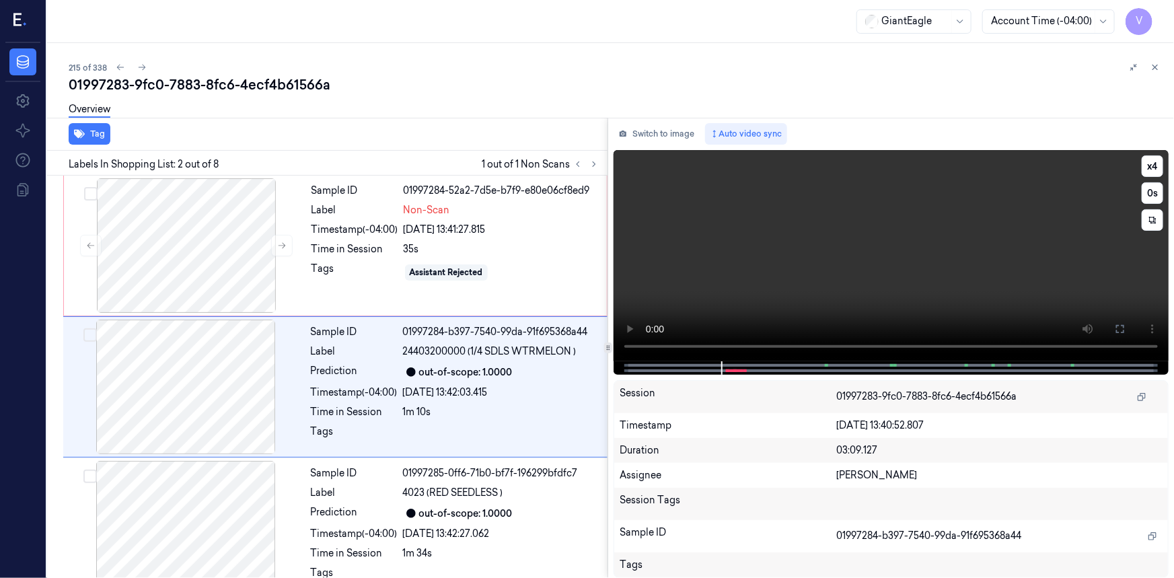
click at [1120, 332] on icon at bounding box center [1119, 328] width 11 height 11
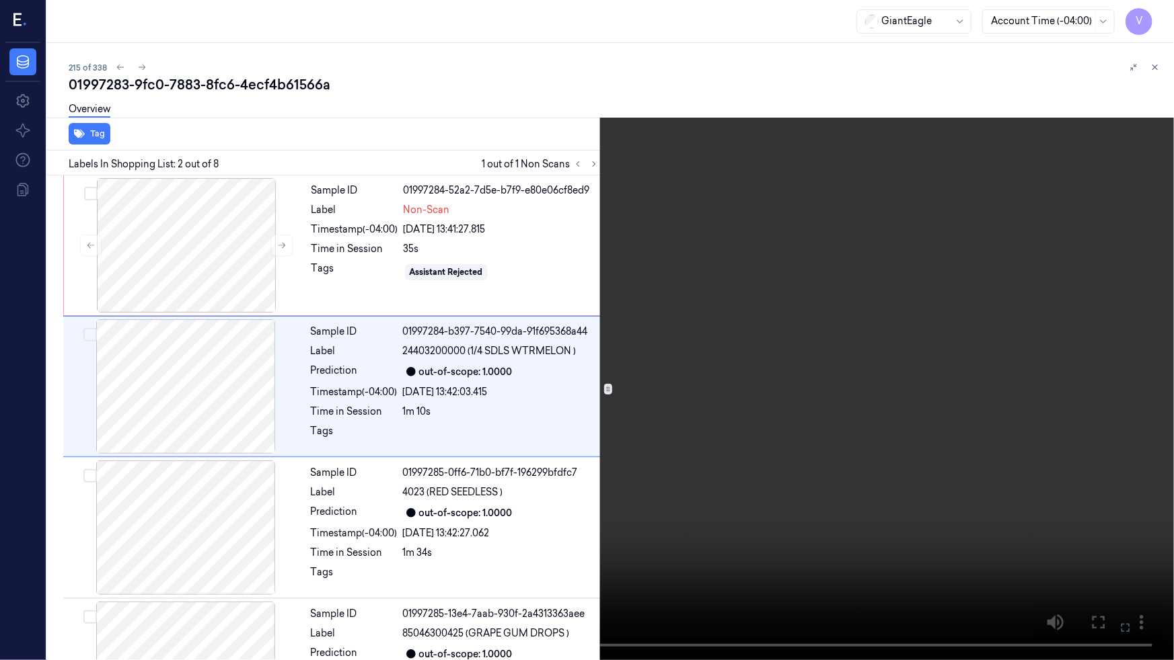
click at [836, 417] on video at bounding box center [587, 330] width 1174 height 660
click at [705, 392] on video at bounding box center [587, 330] width 1174 height 660
click at [0, 0] on button at bounding box center [0, 0] width 0 height 0
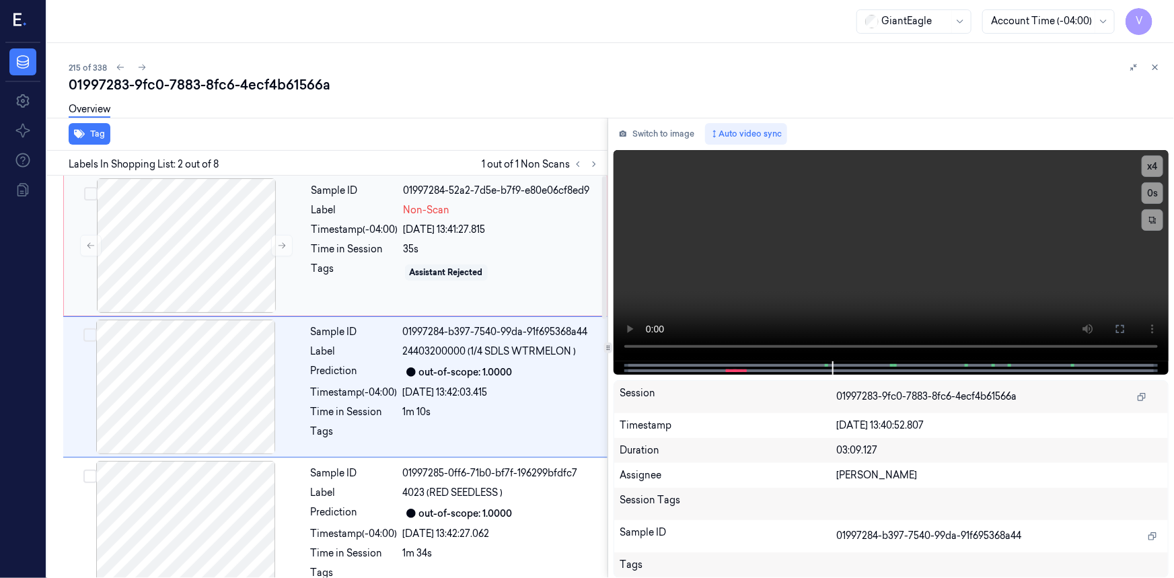
click at [328, 217] on div "Sample ID 01997284-52a2-7d5e-b7f9-e80e06cf8ed9 Label Non-Scan Timestamp (-04:00…" at bounding box center [455, 245] width 298 height 135
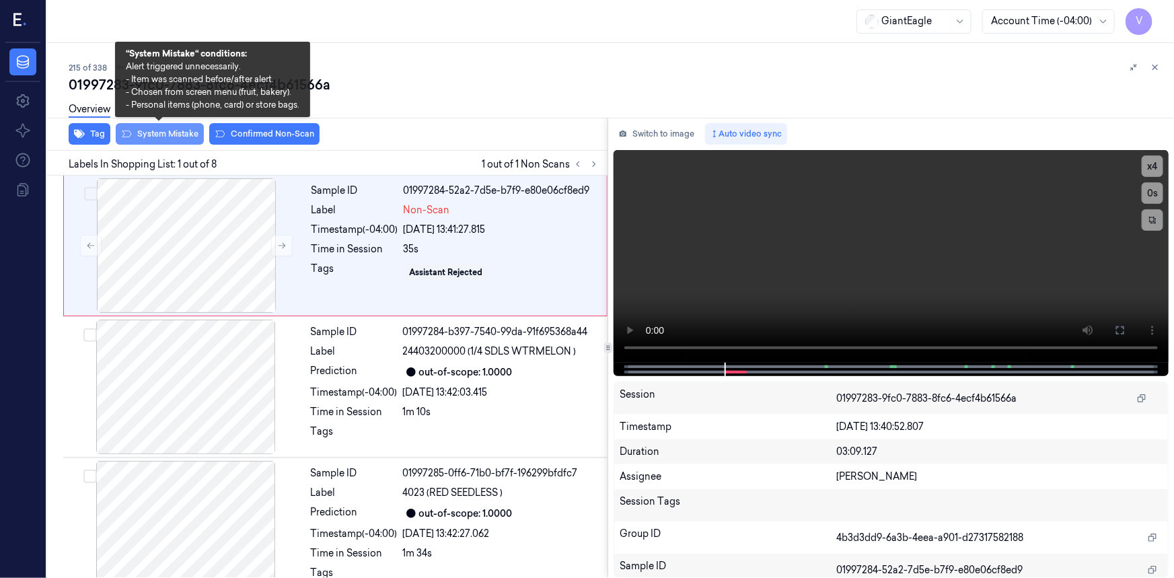
click at [181, 130] on button "System Mistake" at bounding box center [160, 134] width 88 height 22
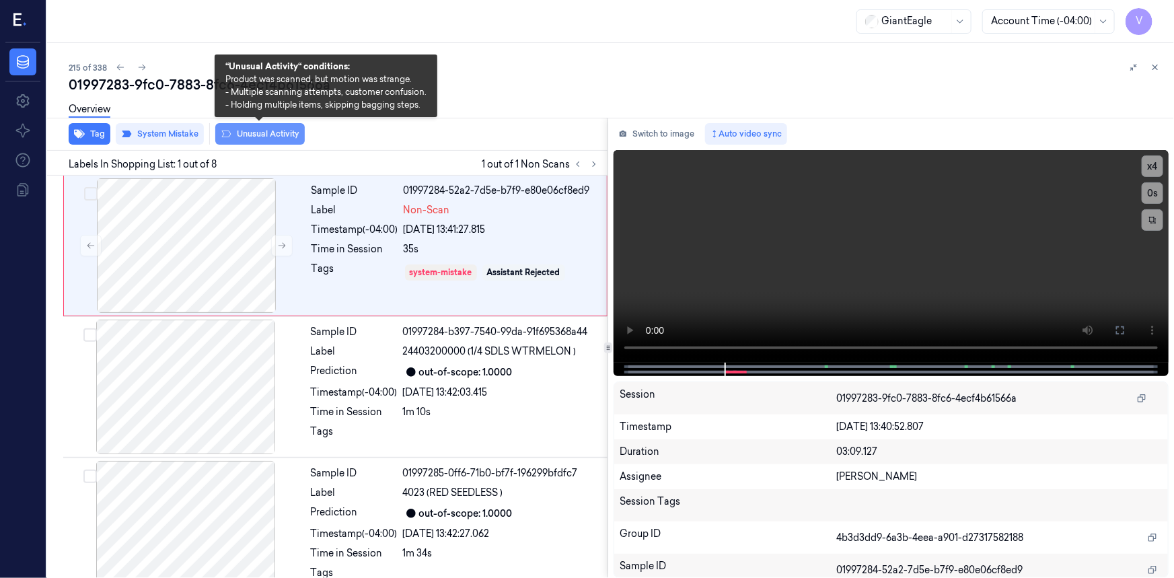
click at [282, 135] on button "Unusual Activity" at bounding box center [259, 134] width 89 height 22
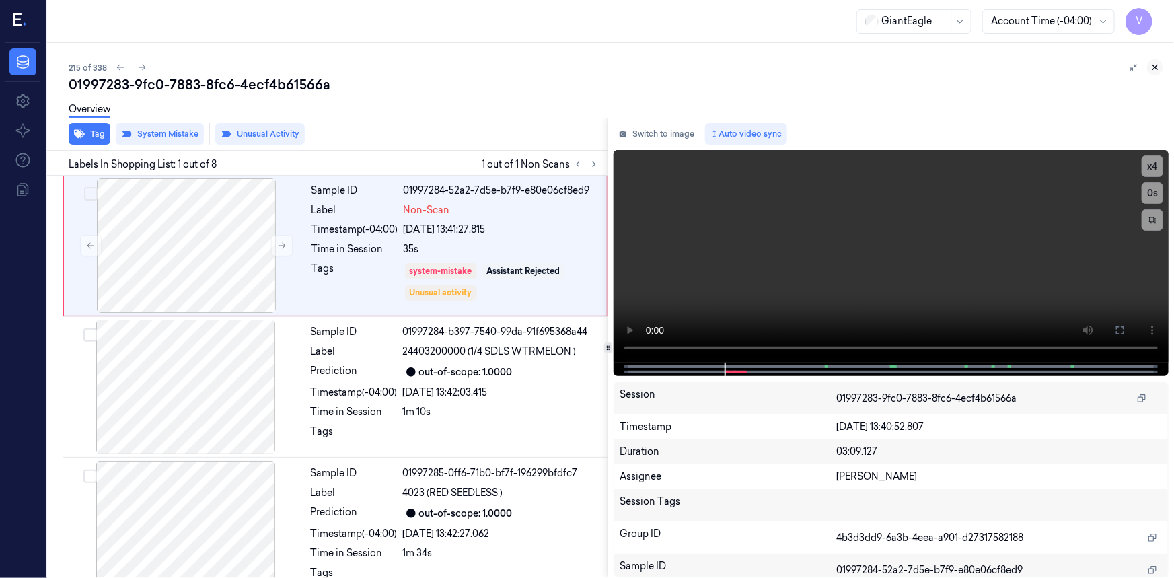
click at [1156, 67] on icon at bounding box center [1154, 67] width 9 height 9
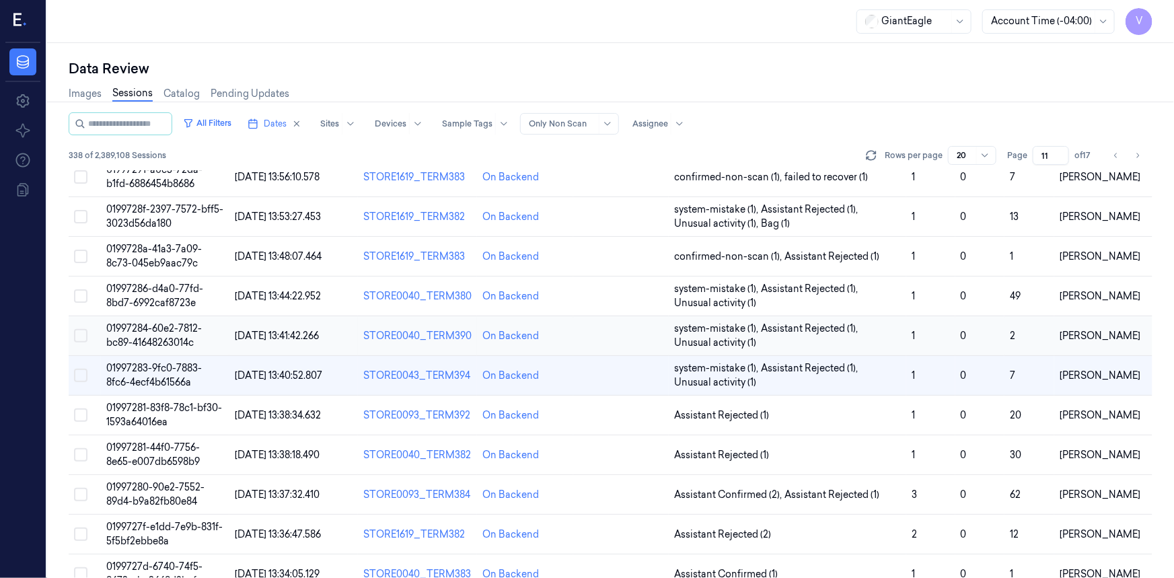
scroll to position [424, 0]
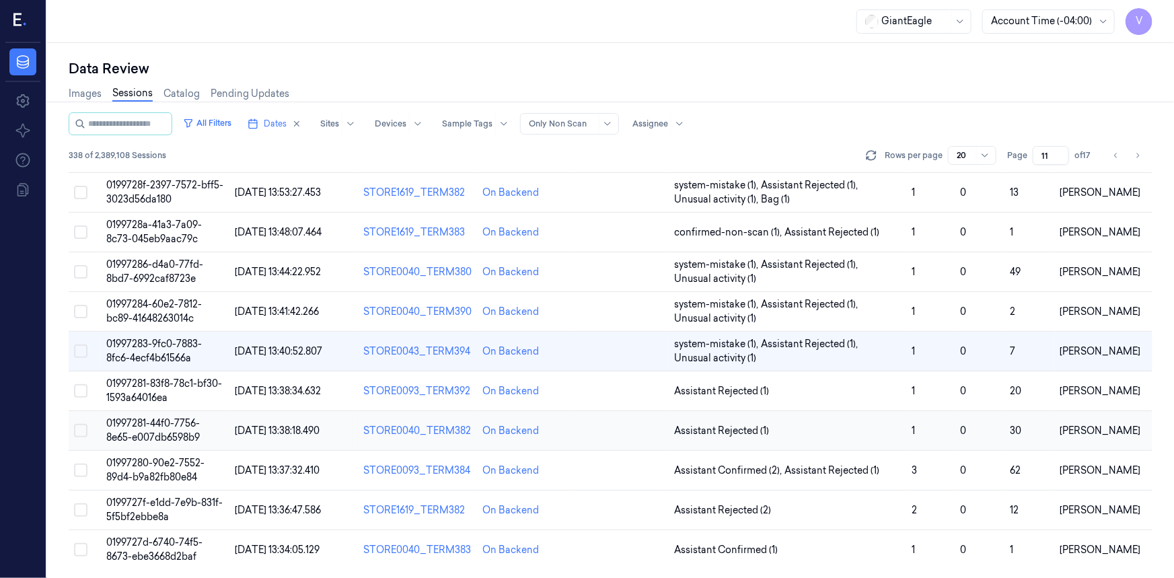
click at [143, 425] on span "01997281-44f0-7756-8e65-e007db6598b9" at bounding box center [152, 430] width 93 height 26
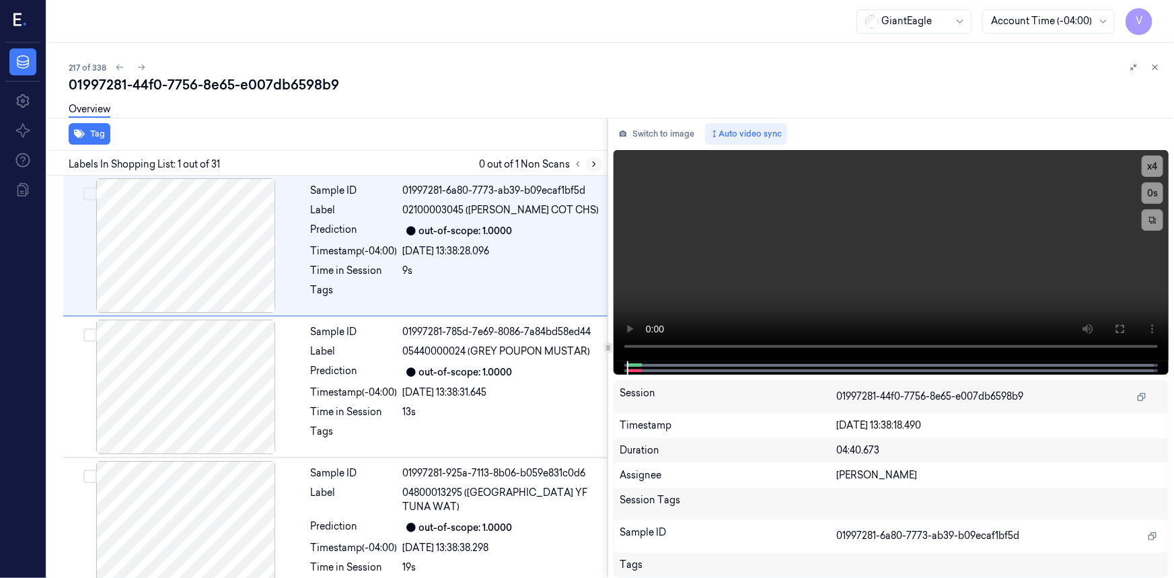
click at [590, 164] on icon at bounding box center [593, 163] width 9 height 9
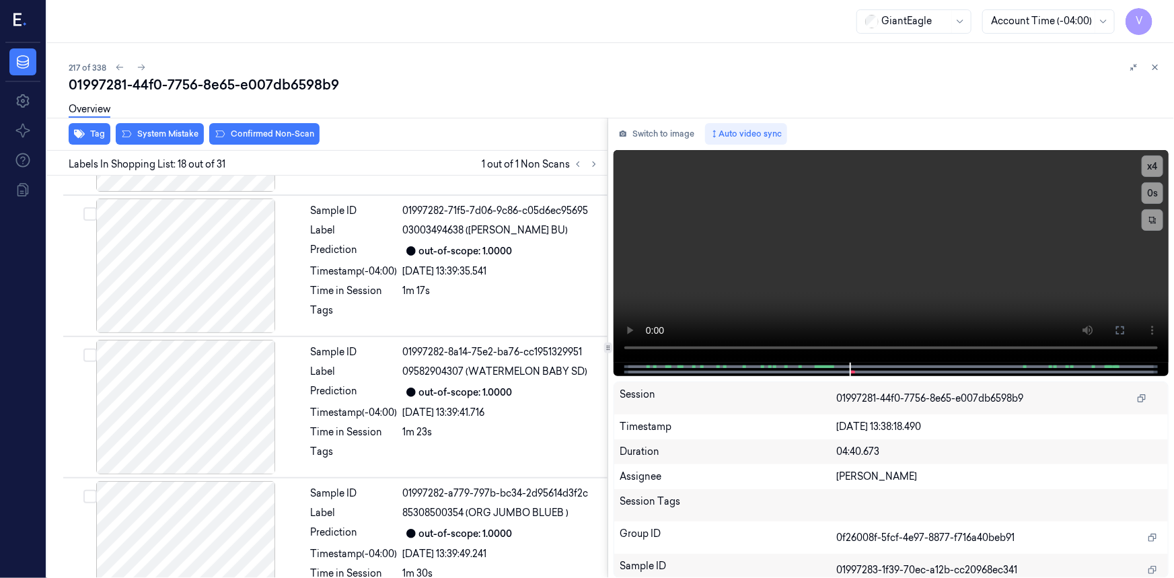
scroll to position [2266, 0]
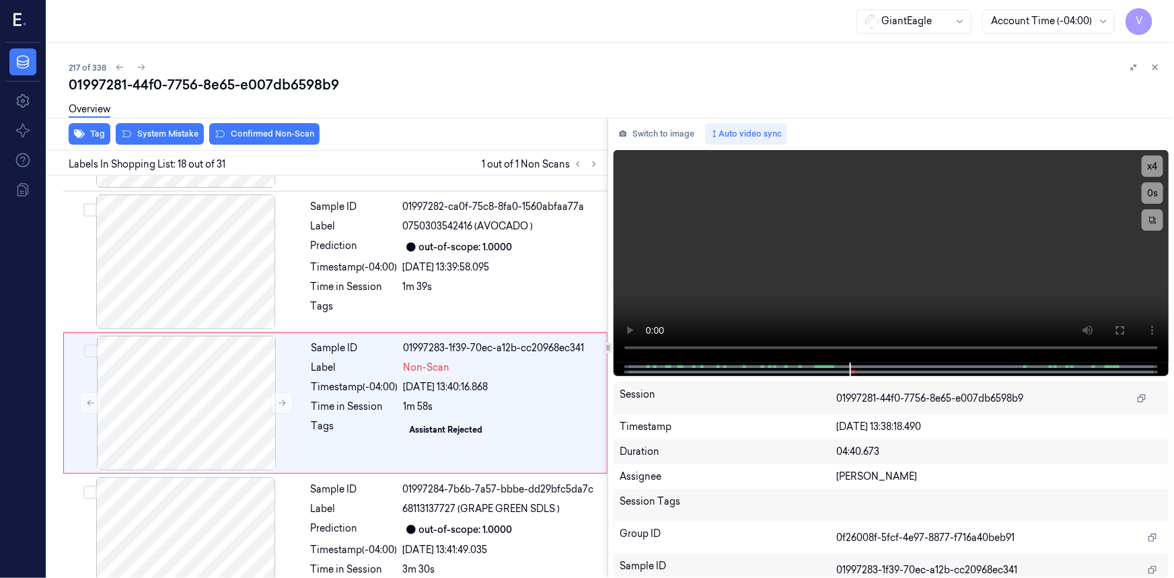
click at [410, 89] on div "01997281-44f0-7756-8e65-e007db6598b9" at bounding box center [616, 84] width 1094 height 19
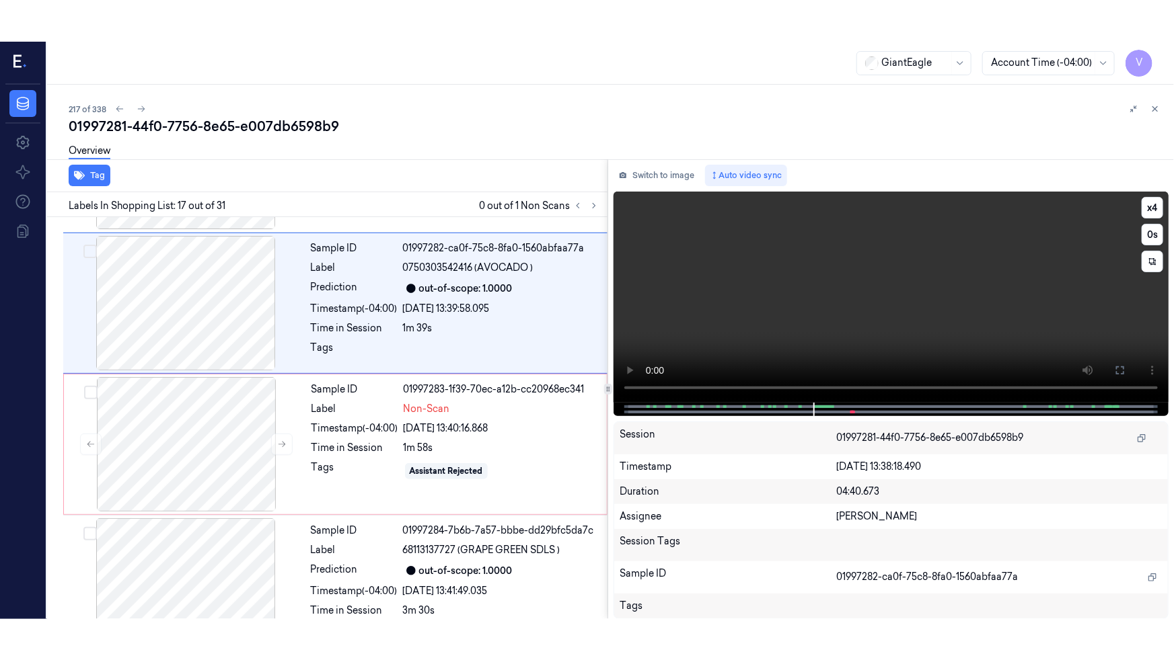
scroll to position [2126, 0]
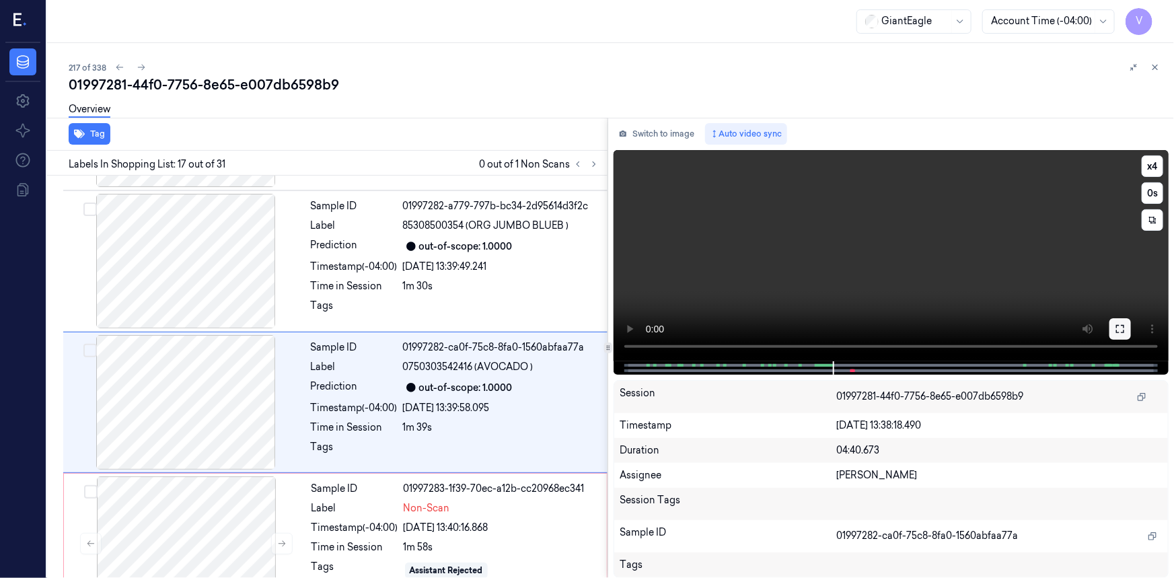
click at [1118, 332] on icon at bounding box center [1119, 328] width 11 height 11
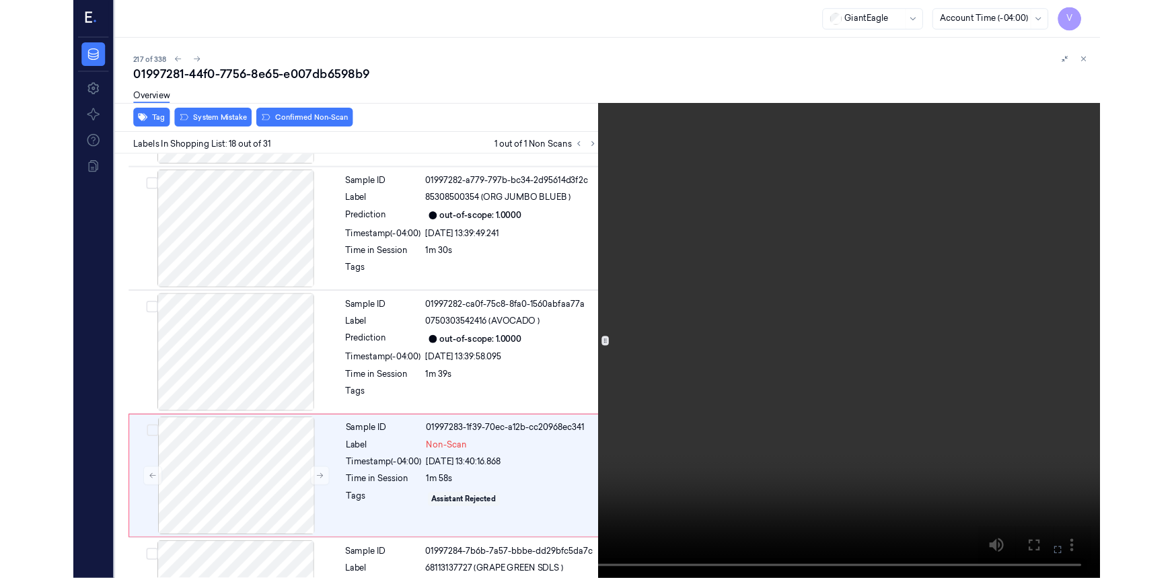
scroll to position [2226, 0]
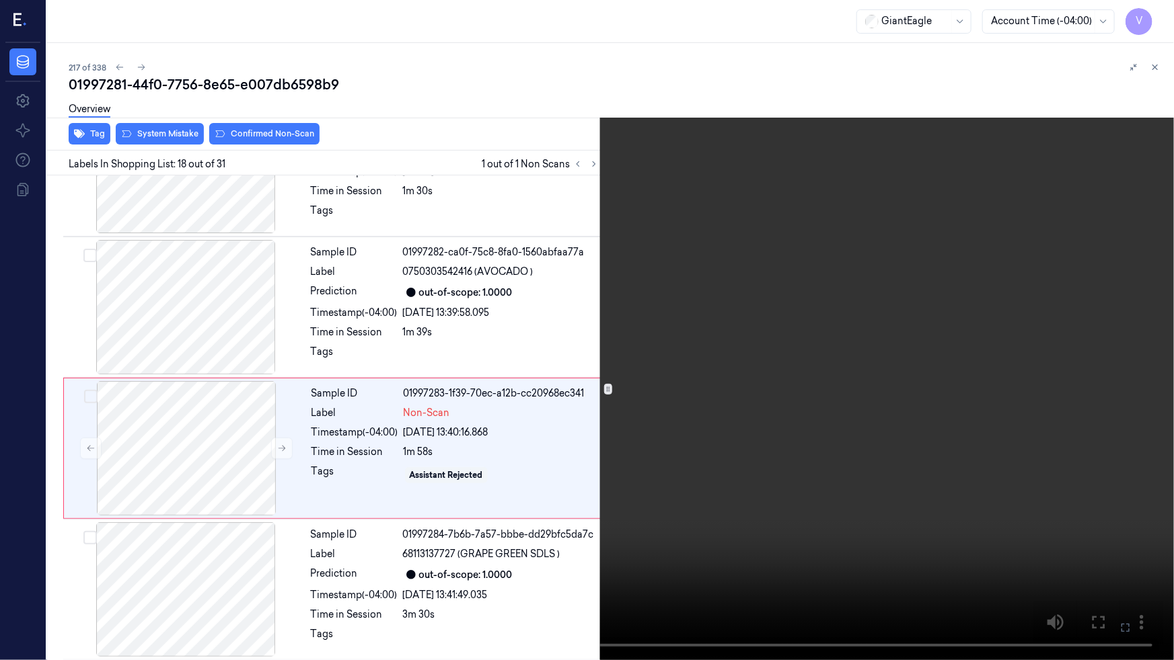
click at [831, 439] on video at bounding box center [587, 330] width 1174 height 660
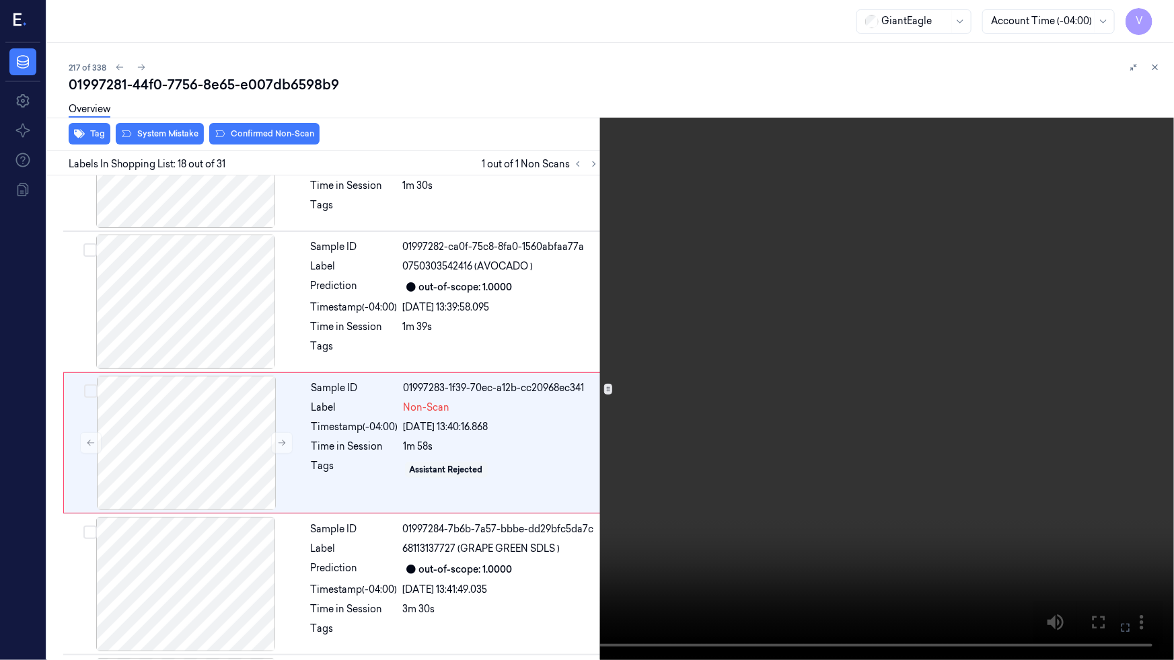
click at [0, 0] on icon at bounding box center [0, 0] width 0 height 0
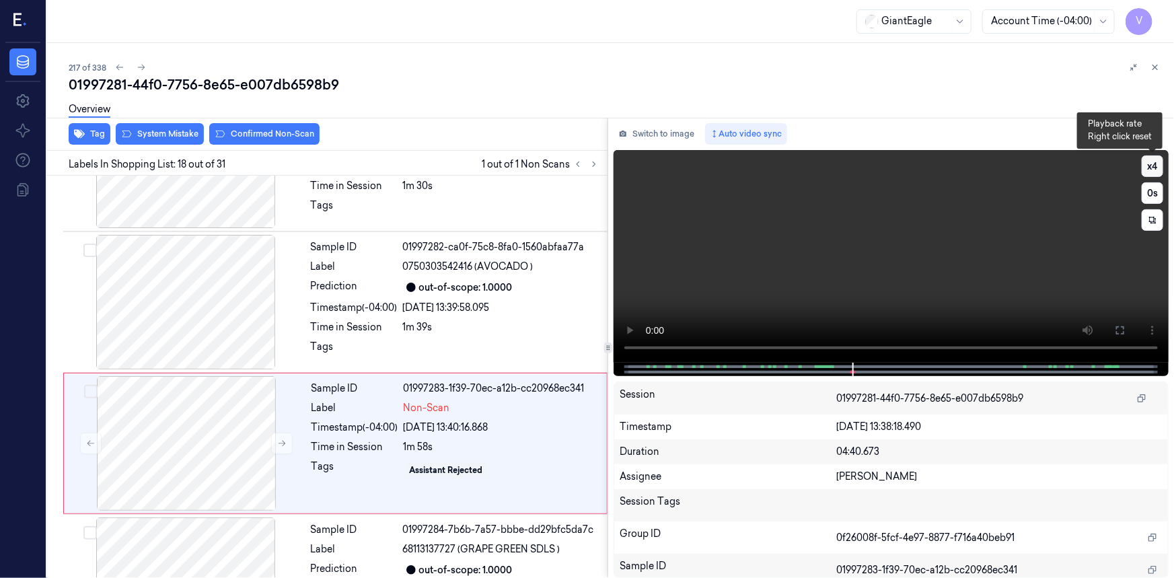
click at [1149, 164] on button "x 4" at bounding box center [1152, 166] width 22 height 22
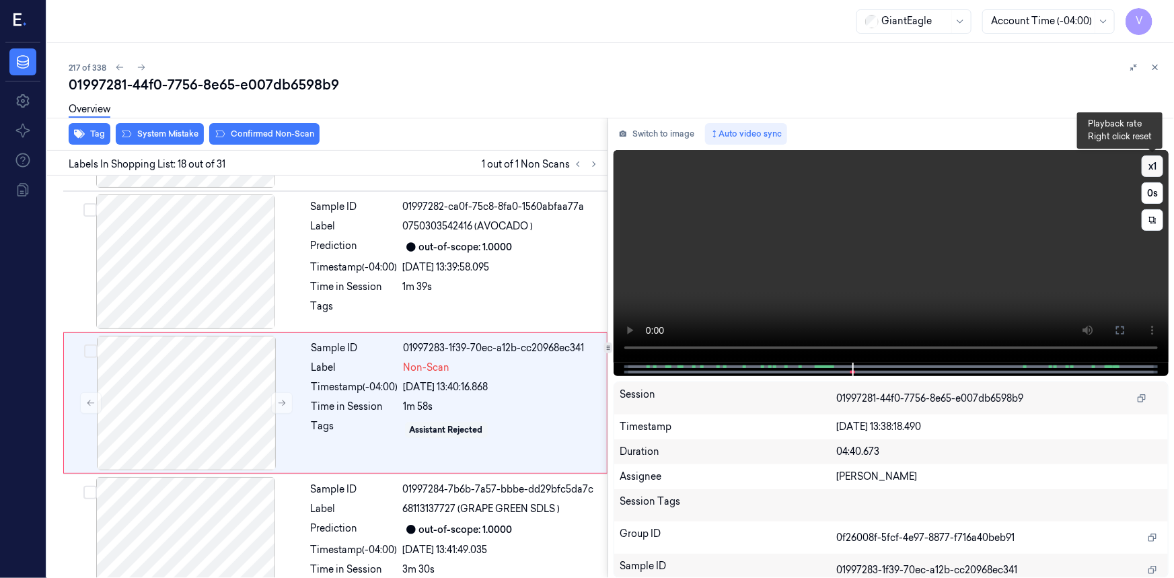
scroll to position [2266, 0]
click at [1149, 164] on button "x 1" at bounding box center [1152, 166] width 22 height 22
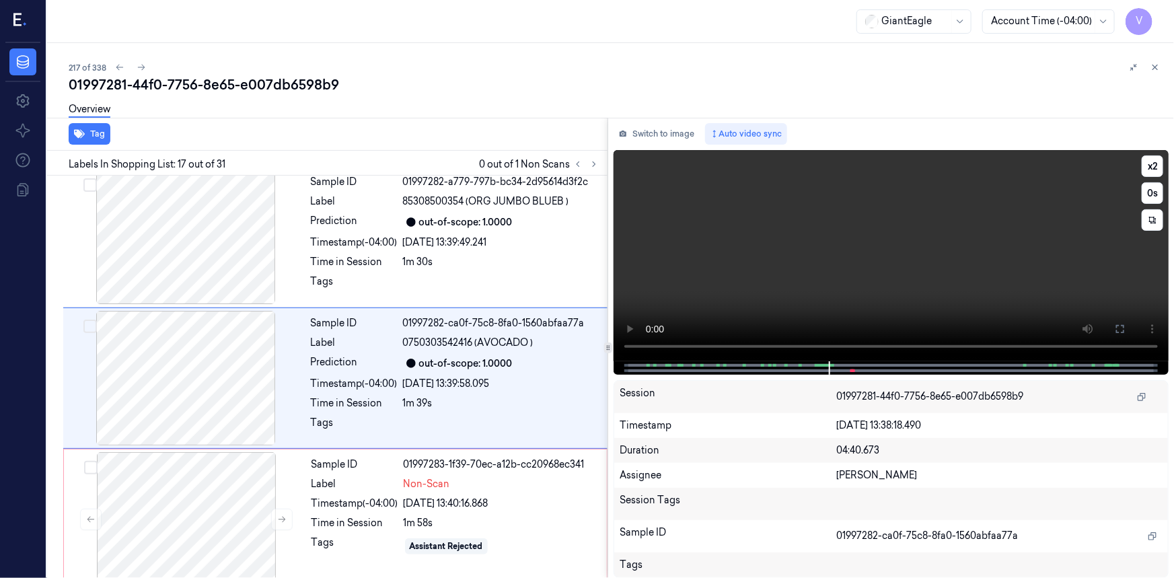
scroll to position [2126, 0]
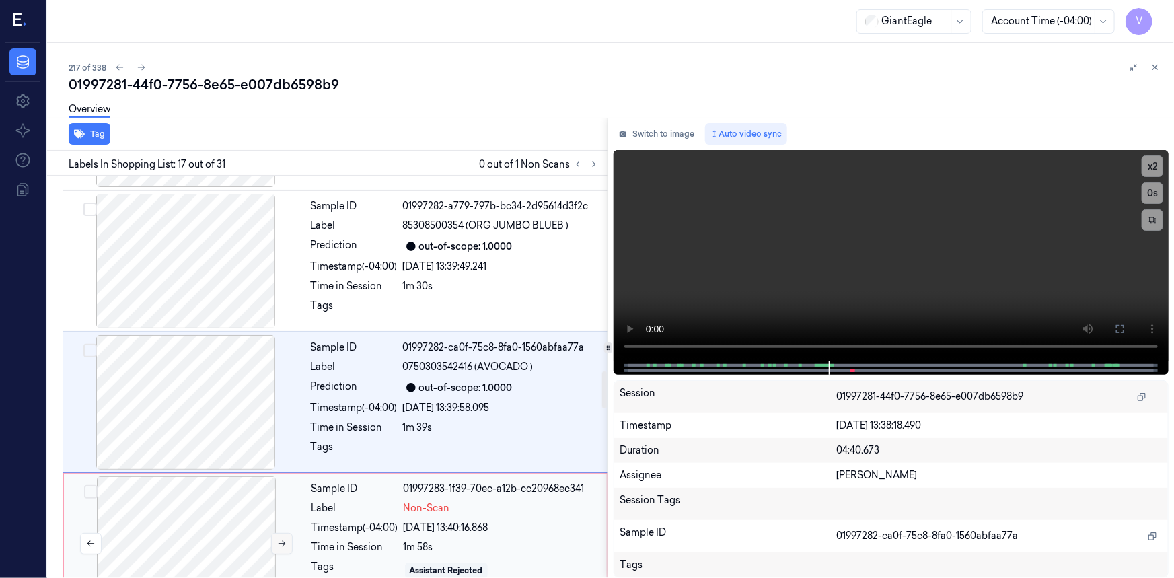
click at [282, 539] on icon at bounding box center [281, 543] width 9 height 9
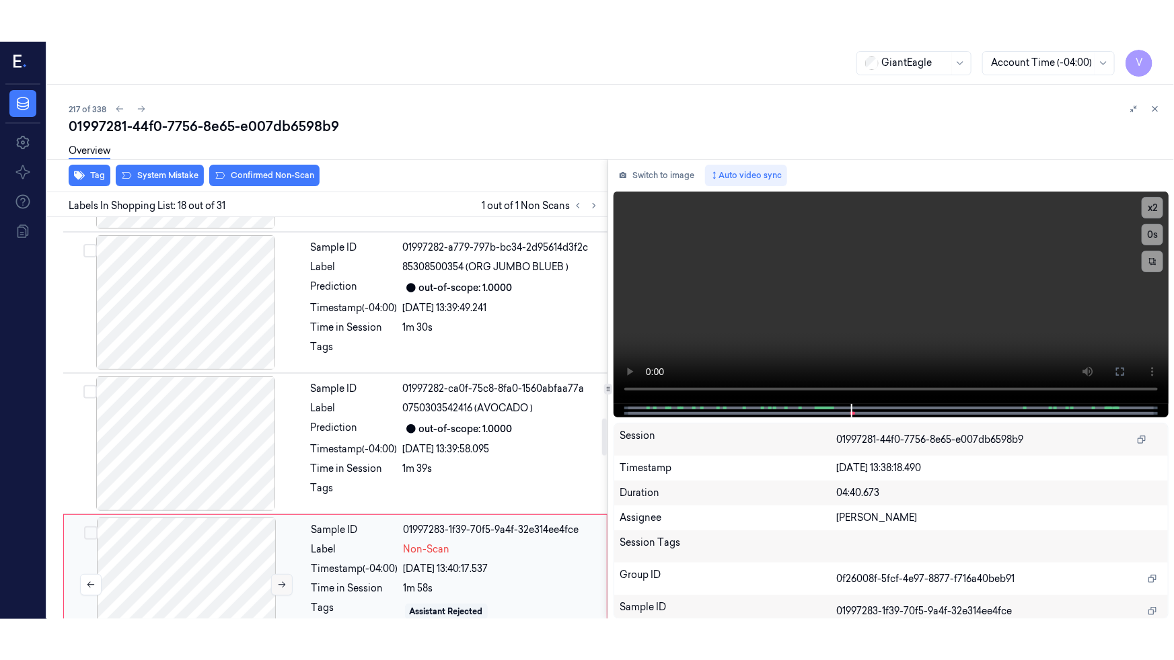
scroll to position [2266, 0]
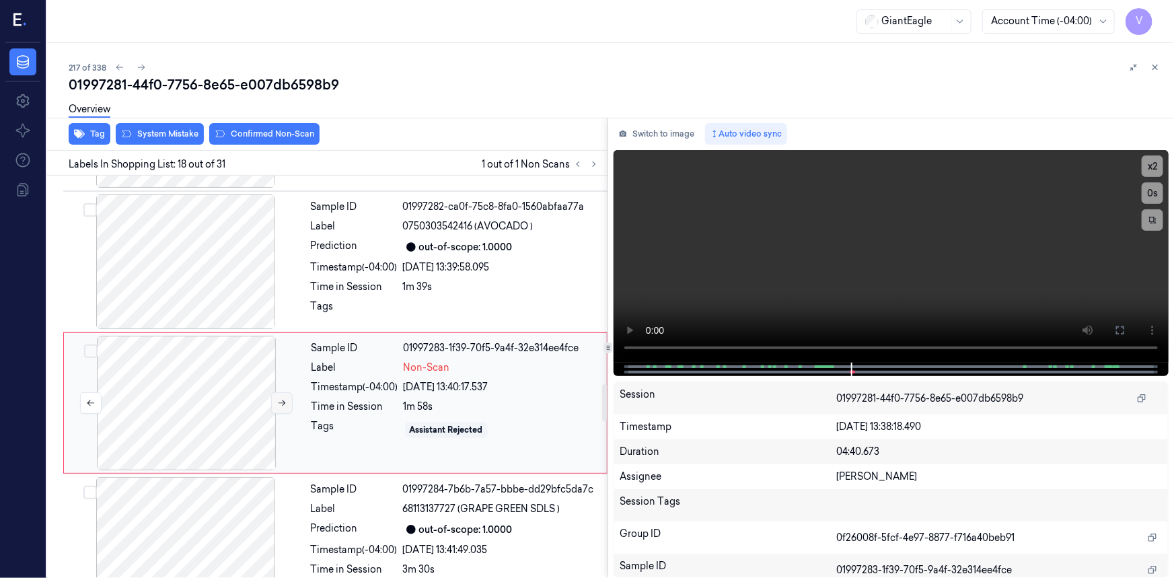
click at [282, 398] on icon at bounding box center [281, 402] width 9 height 9
click at [1120, 331] on icon at bounding box center [1119, 330] width 11 height 11
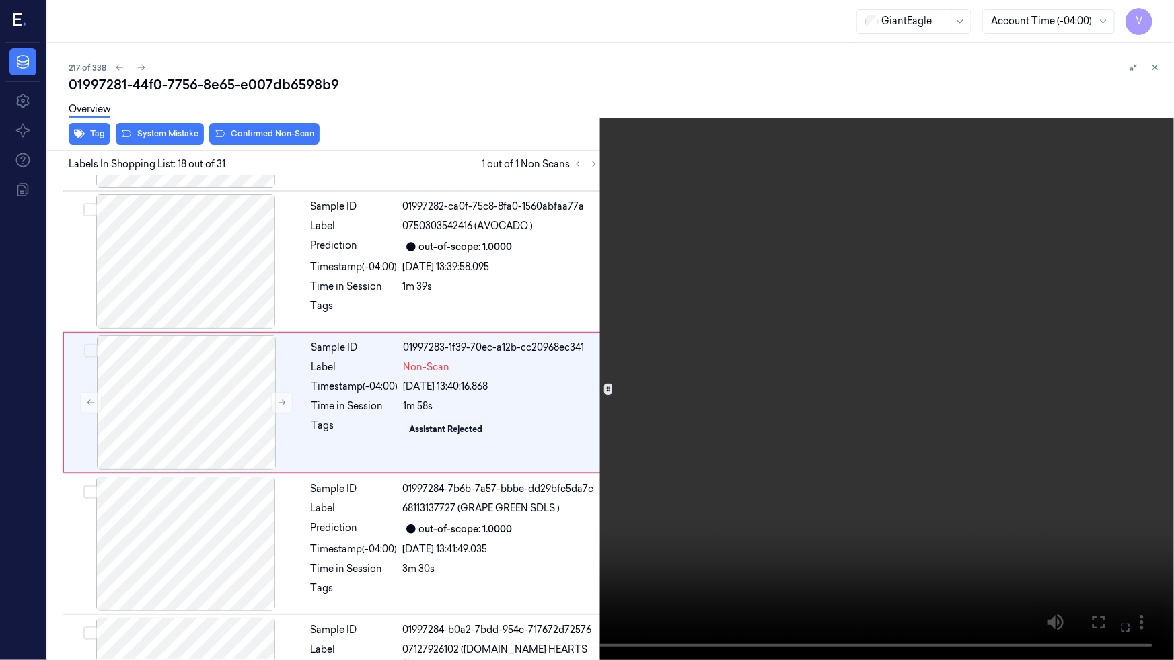
click at [937, 403] on video at bounding box center [587, 330] width 1174 height 660
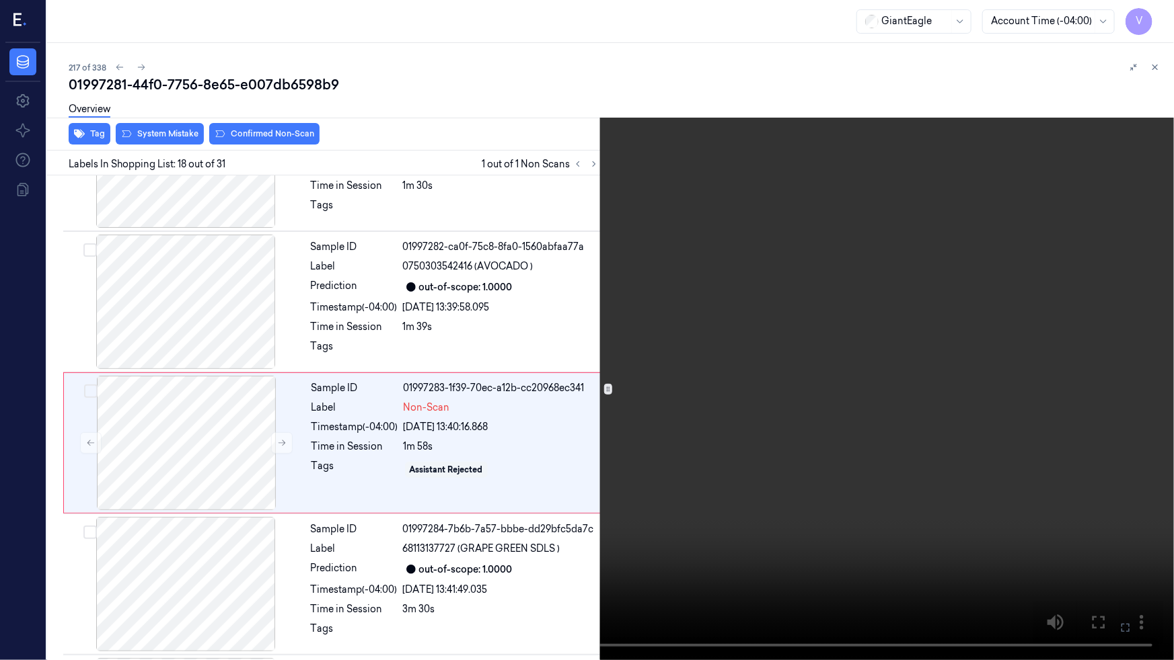
scroll to position [2226, 0]
click at [845, 389] on video at bounding box center [587, 330] width 1174 height 660
click at [0, 0] on icon at bounding box center [0, 0] width 0 height 0
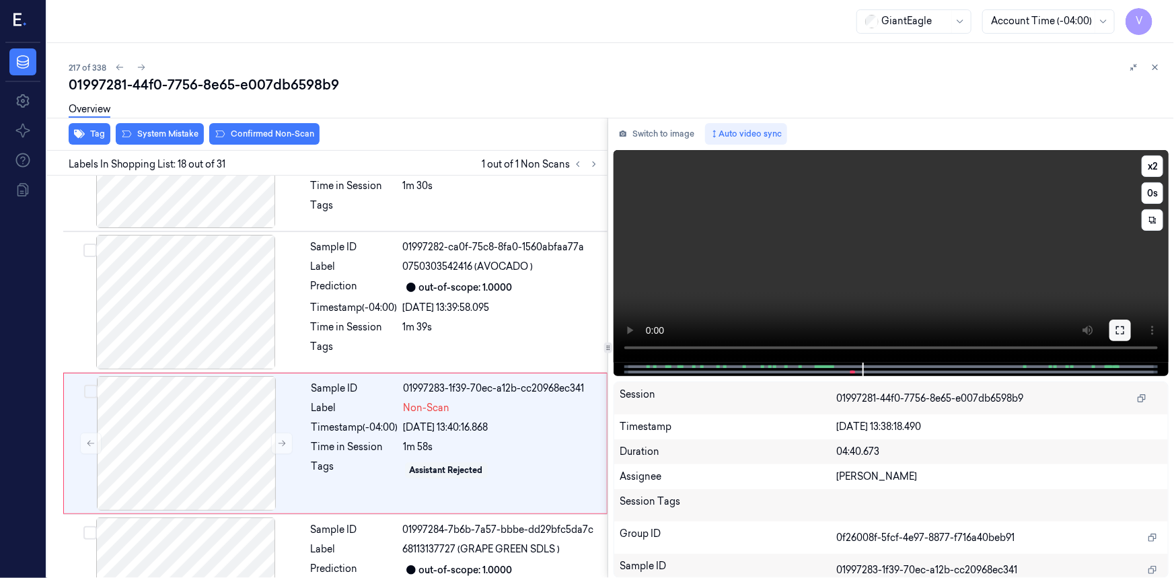
click at [1116, 332] on icon at bounding box center [1119, 330] width 11 height 11
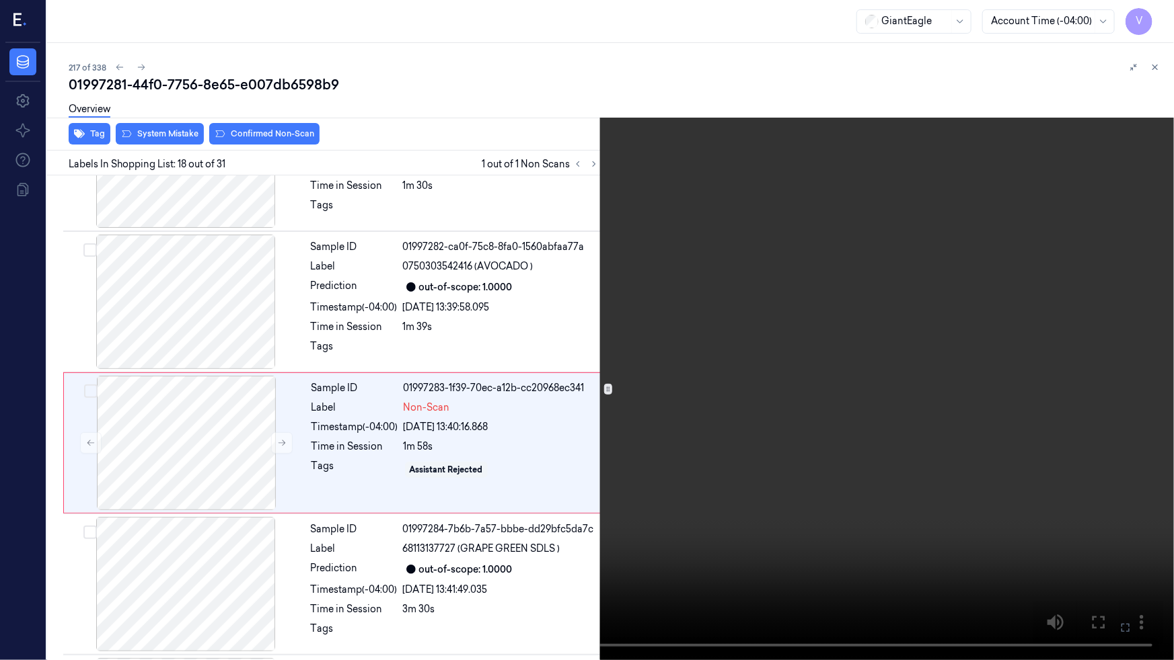
click at [1026, 391] on video at bounding box center [587, 330] width 1174 height 660
click at [1155, 13] on button "x 2" at bounding box center [1158, 16] width 22 height 22
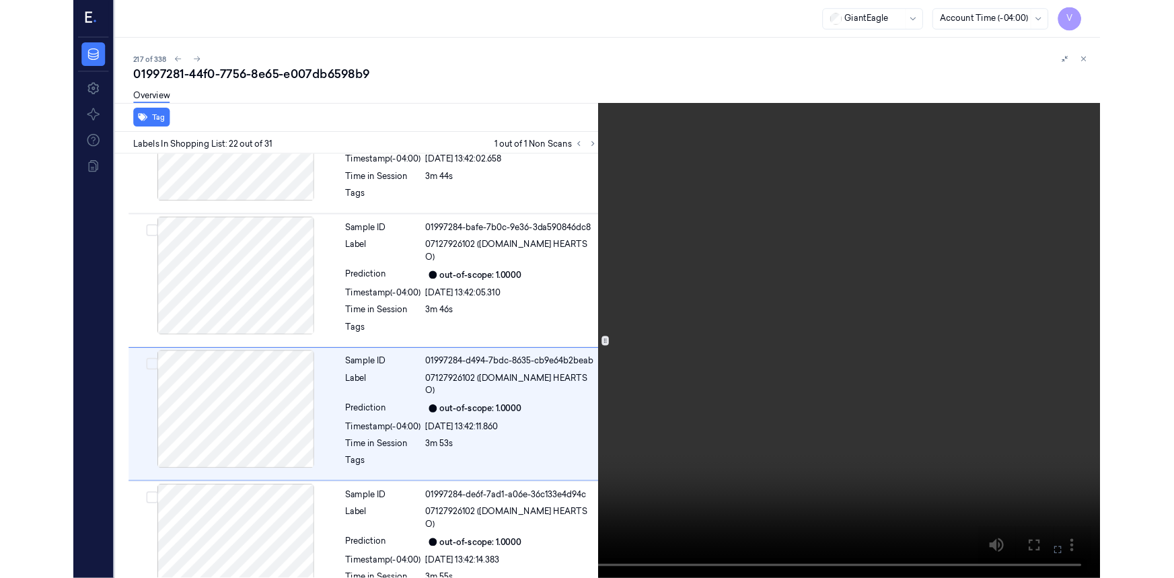
scroll to position [2790, 0]
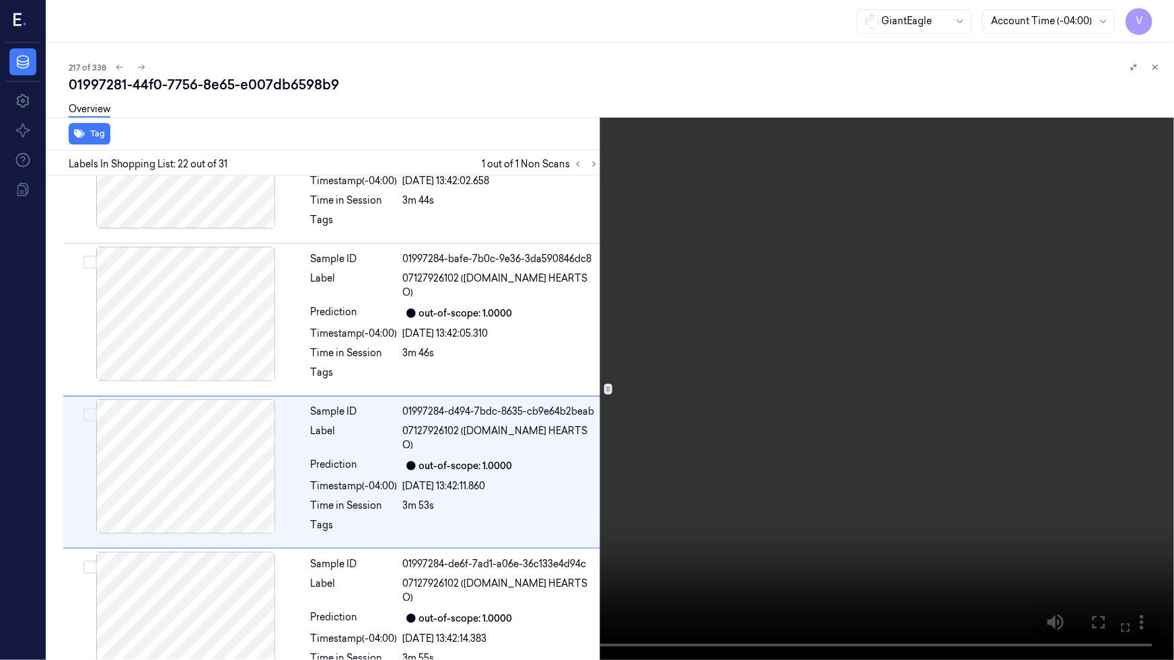
click at [878, 433] on video at bounding box center [587, 330] width 1174 height 660
click at [739, 568] on video at bounding box center [587, 330] width 1174 height 660
click at [0, 0] on icon at bounding box center [0, 0] width 0 height 0
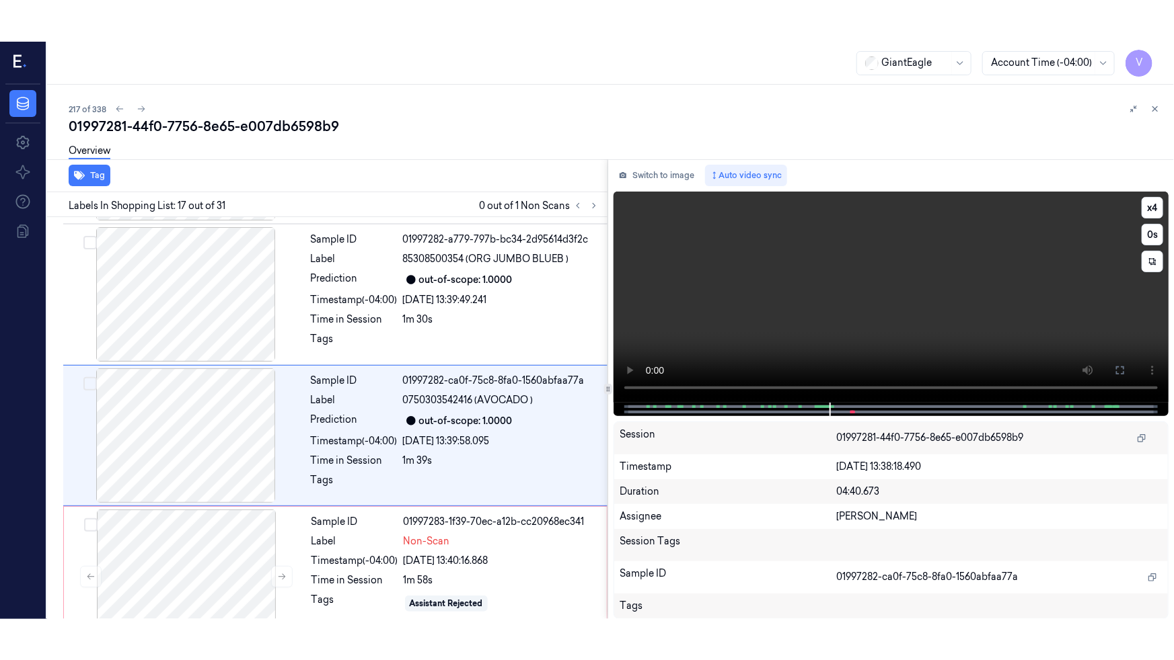
scroll to position [2126, 0]
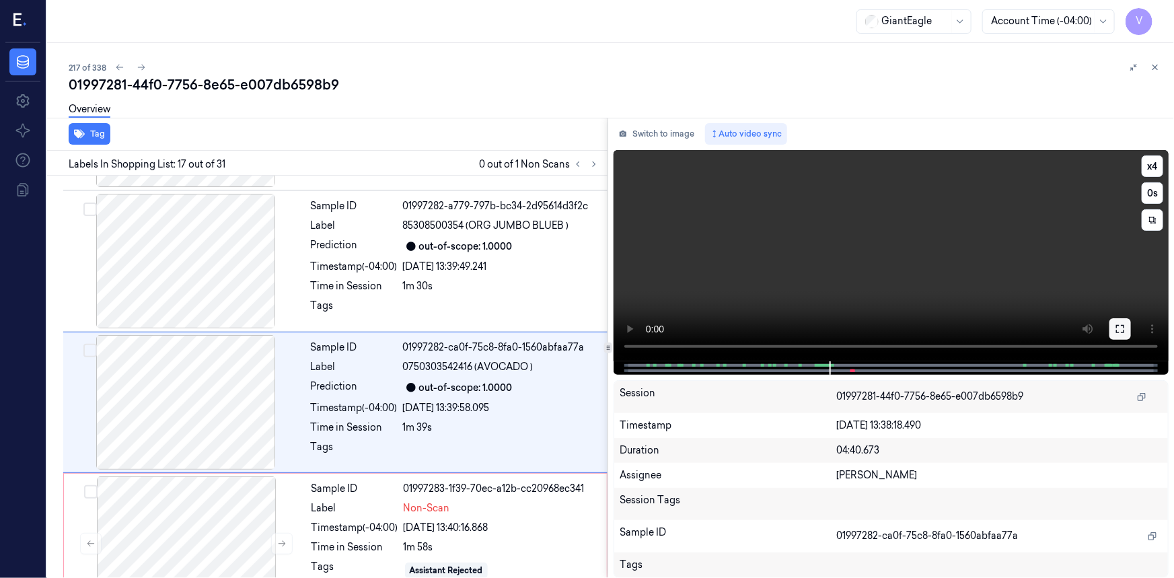
click at [1113, 330] on button at bounding box center [1120, 329] width 22 height 22
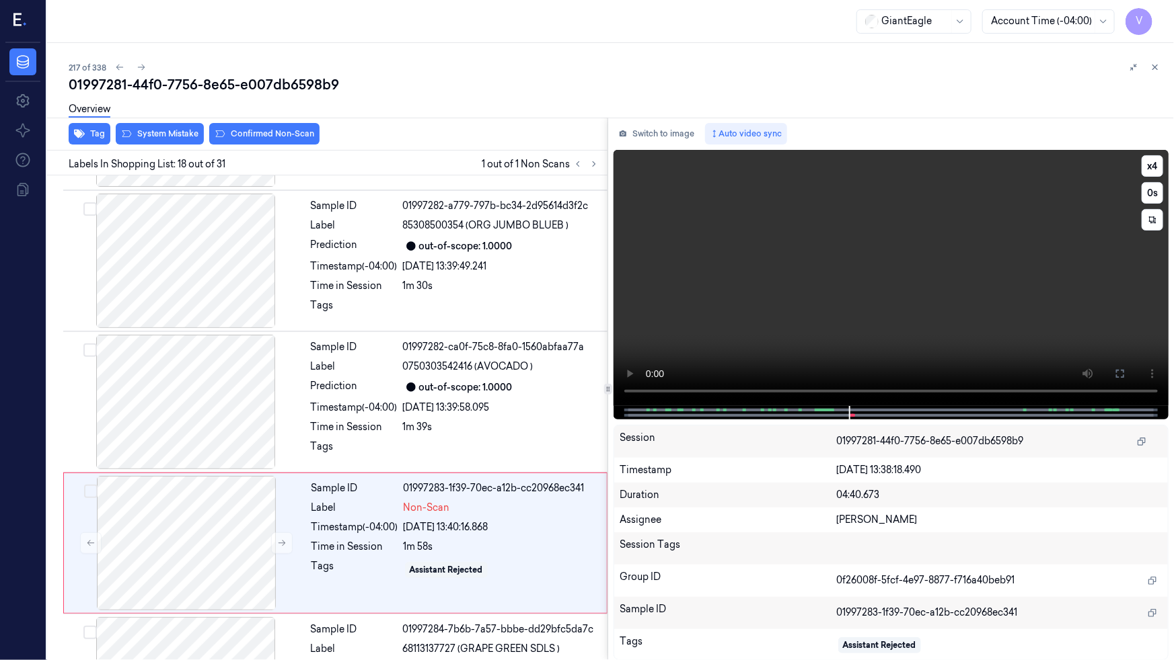
scroll to position [2226, 0]
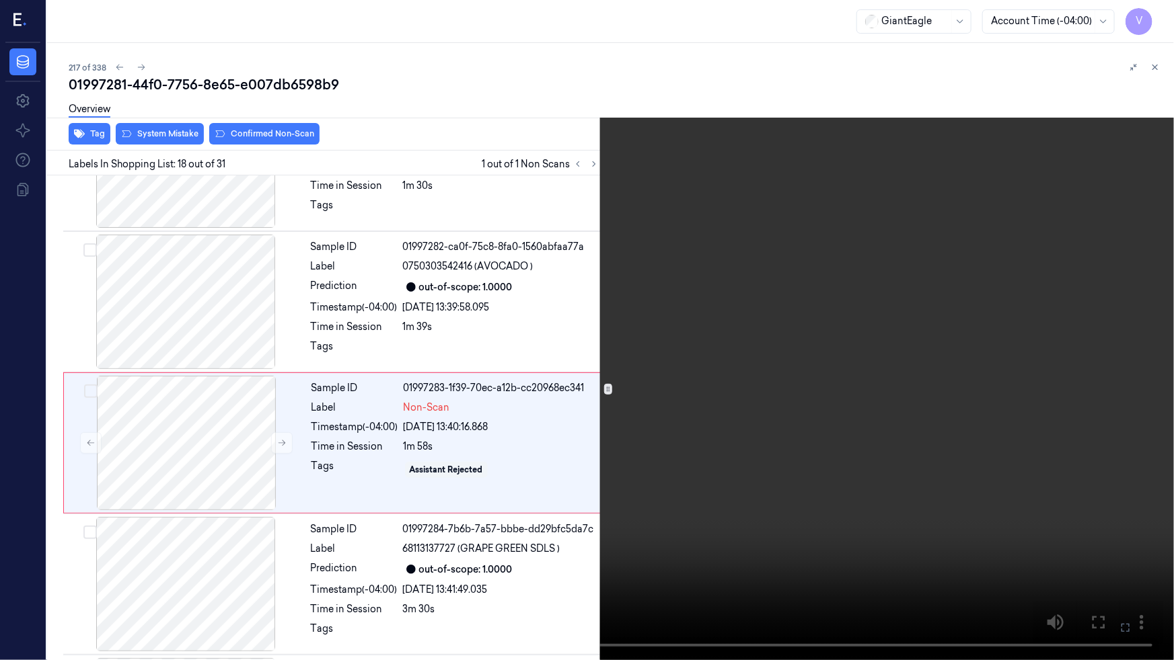
click at [907, 479] on video at bounding box center [587, 330] width 1174 height 660
click at [880, 483] on video at bounding box center [587, 330] width 1174 height 660
click at [0, 0] on icon at bounding box center [0, 0] width 0 height 0
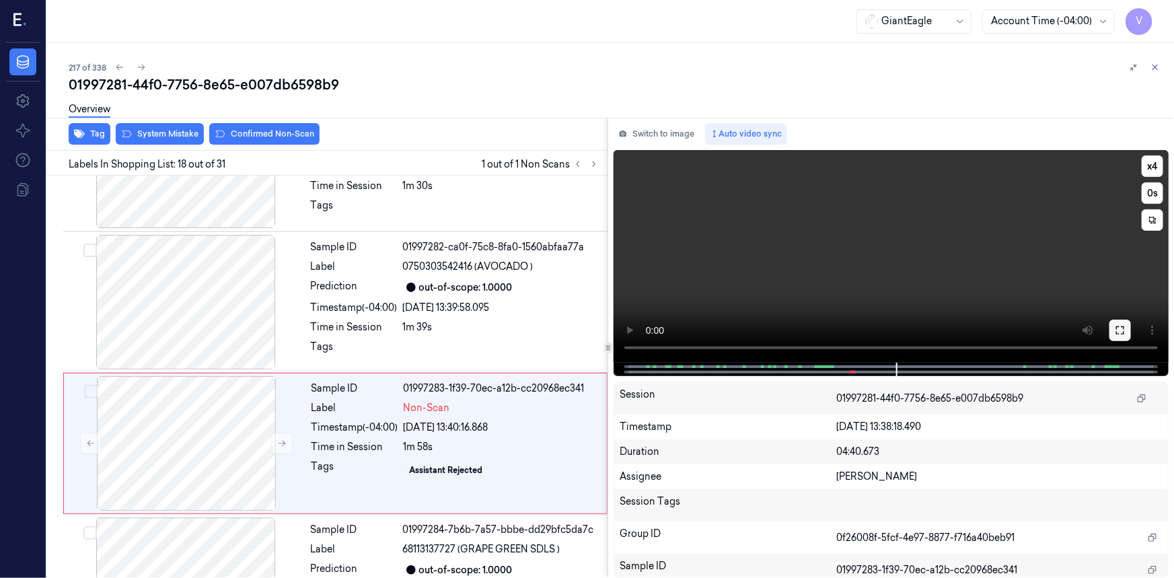
click at [1116, 326] on icon at bounding box center [1119, 330] width 11 height 11
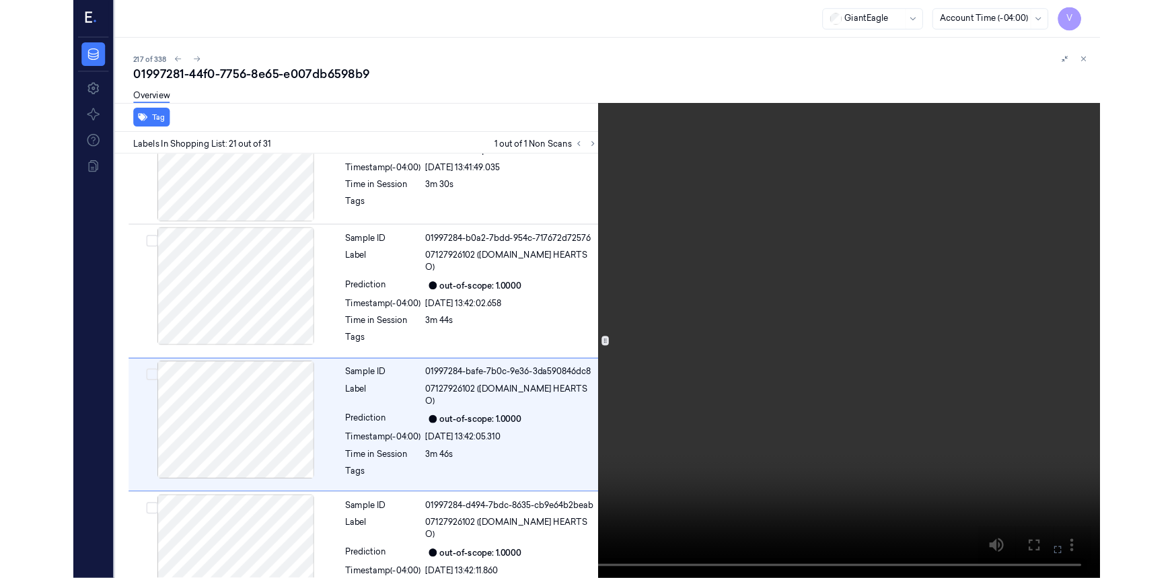
scroll to position [2649, 0]
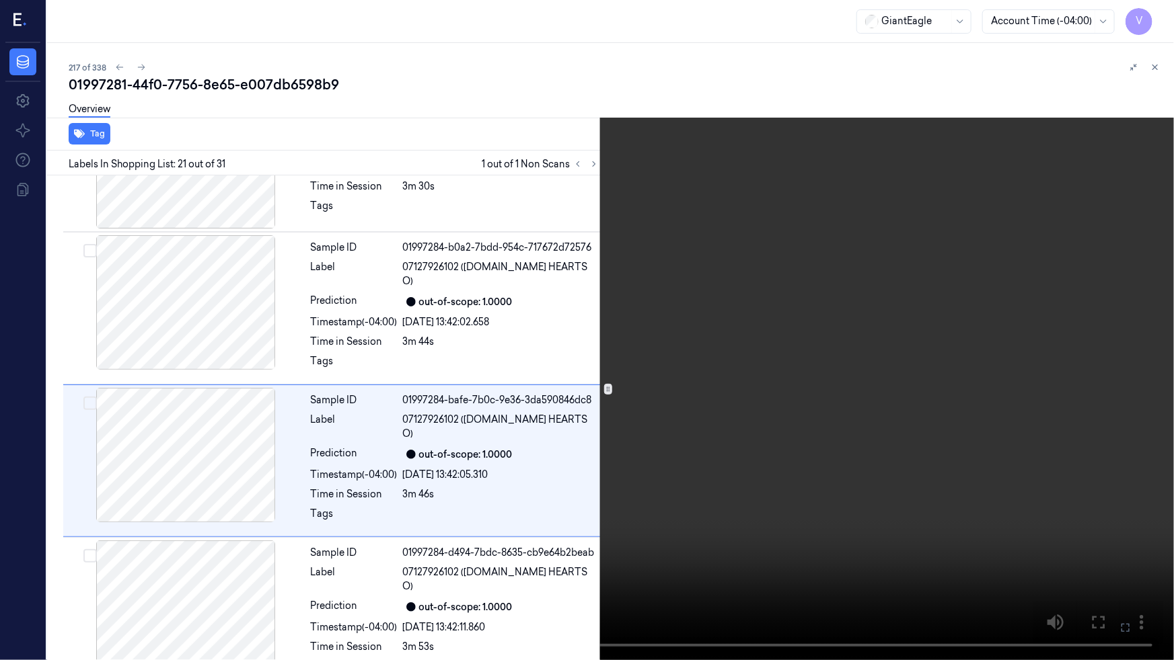
click at [948, 416] on video at bounding box center [587, 330] width 1174 height 660
click at [0, 0] on icon at bounding box center [0, 0] width 0 height 0
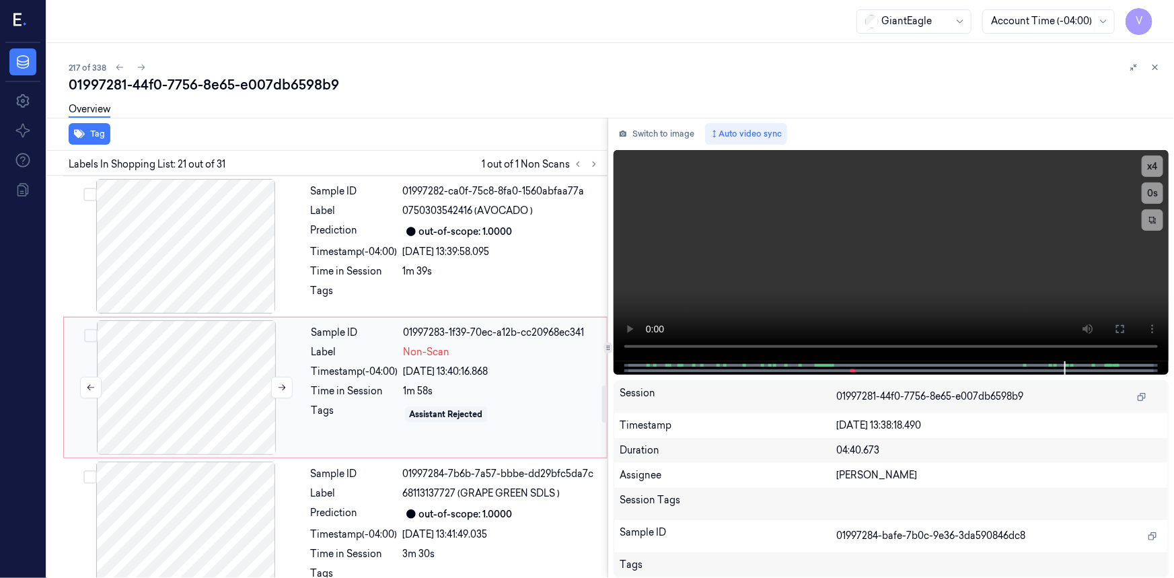
click at [172, 332] on div at bounding box center [186, 387] width 239 height 135
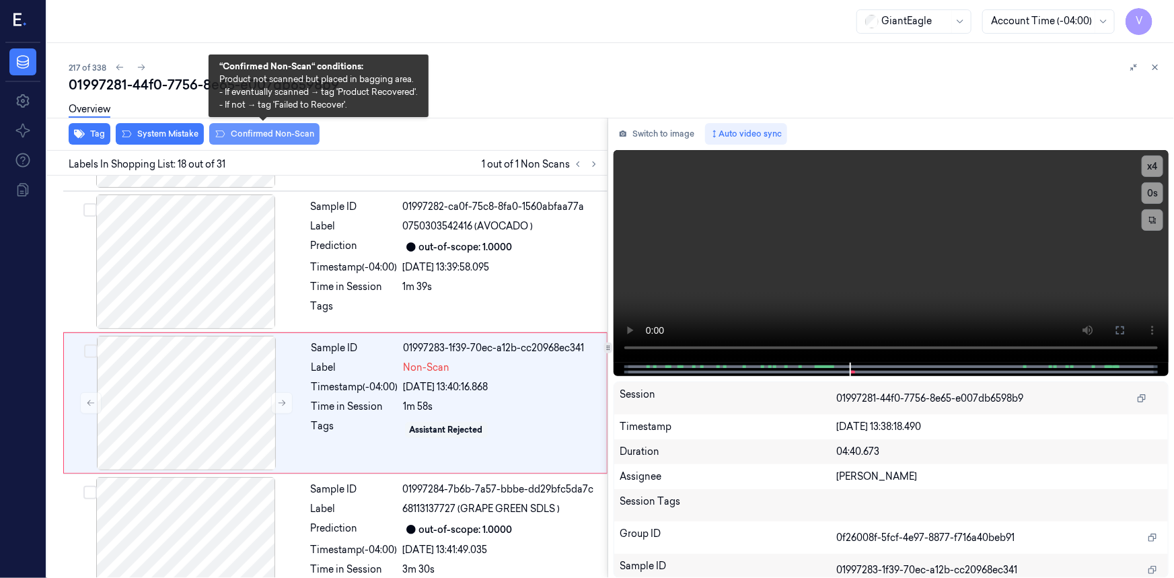
click at [272, 136] on button "Confirmed Non-Scan" at bounding box center [264, 134] width 110 height 22
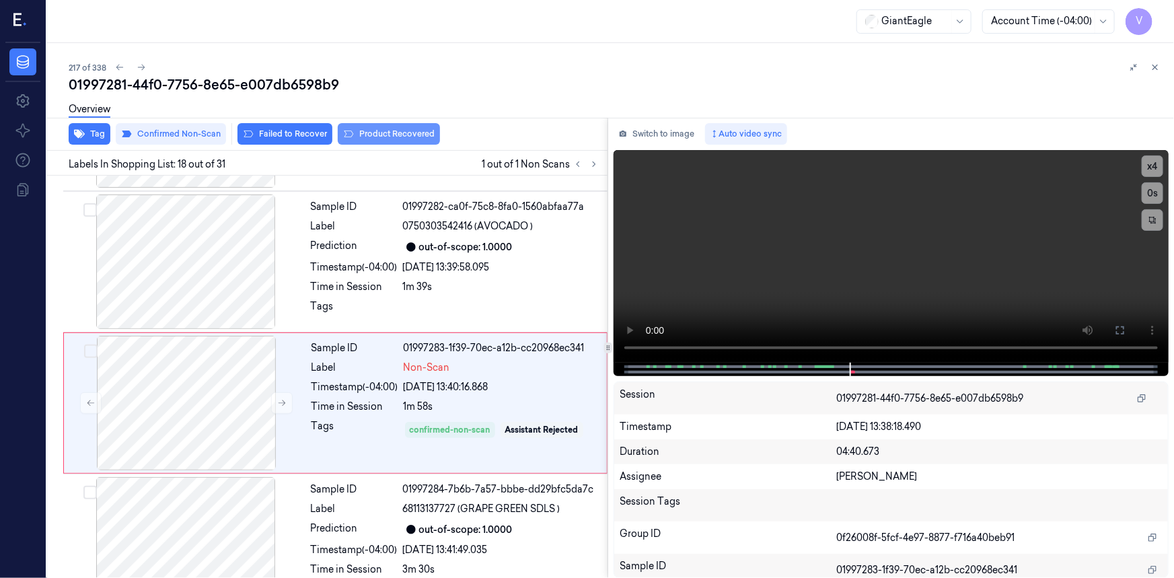
click at [371, 137] on button "Product Recovered" at bounding box center [389, 134] width 102 height 22
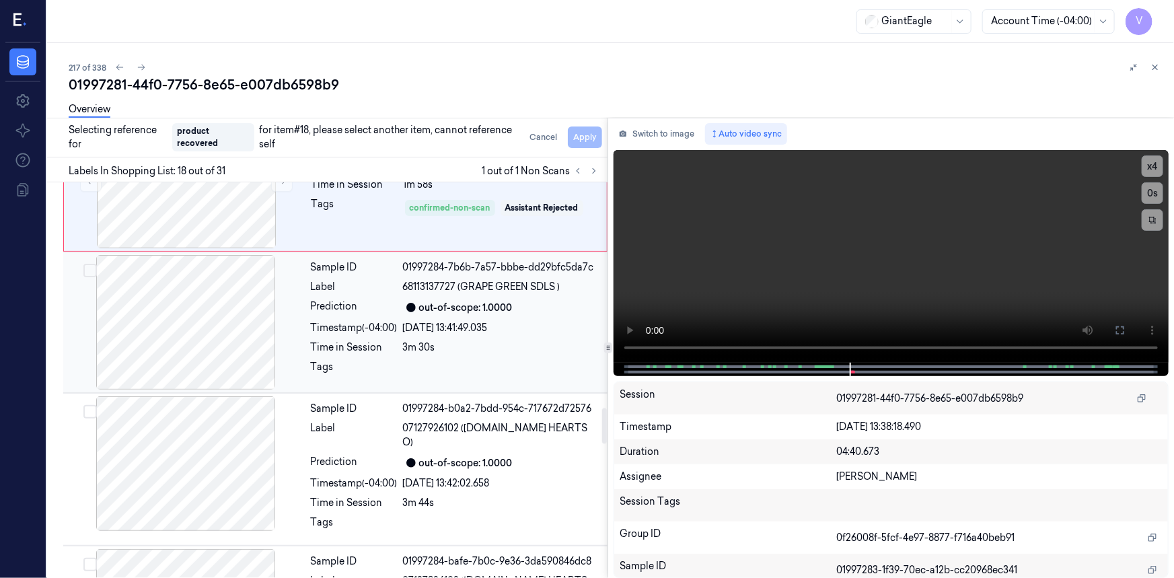
scroll to position [2511, 0]
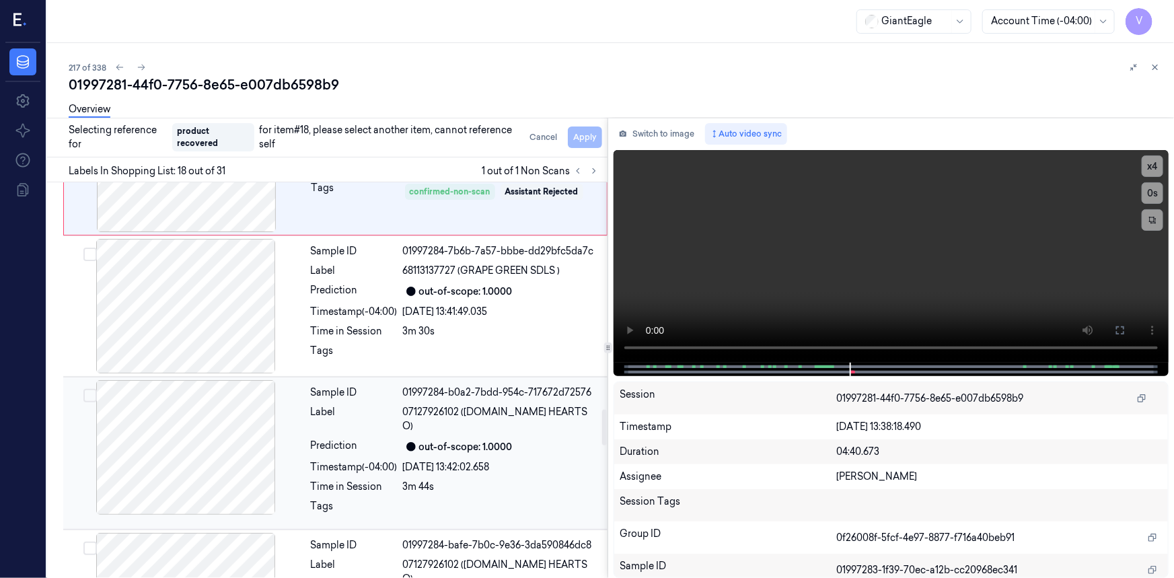
click at [289, 380] on div at bounding box center [185, 447] width 239 height 135
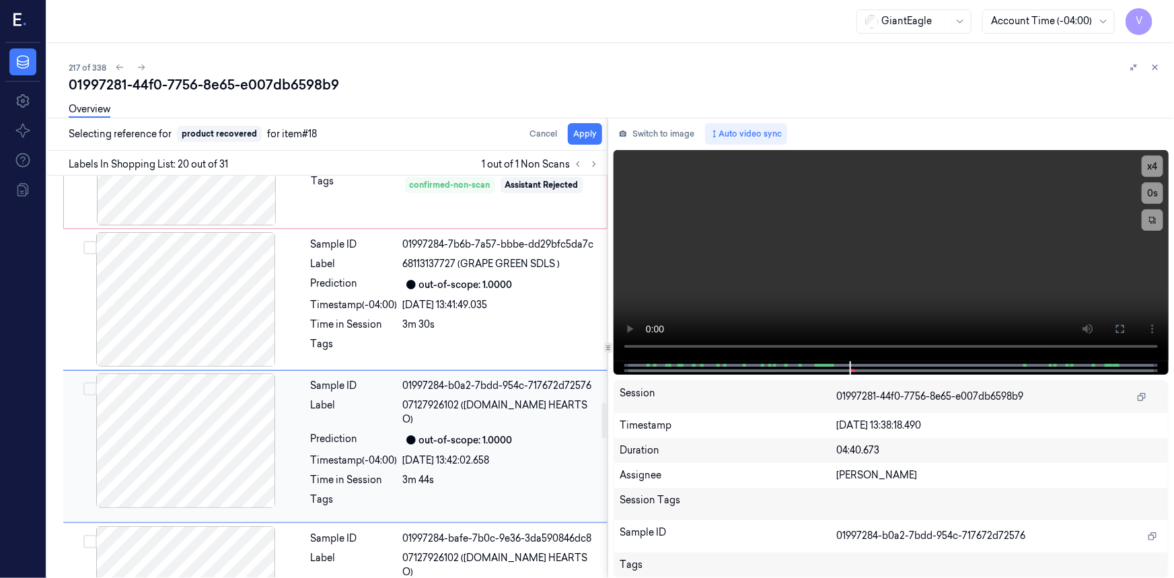
scroll to position [2549, 0]
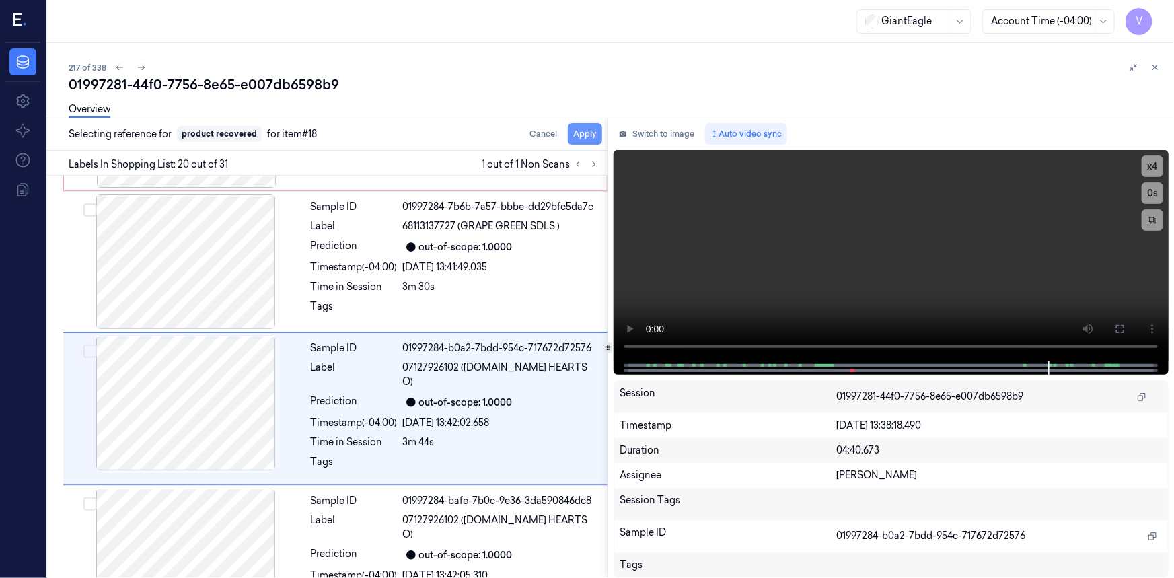
click at [587, 135] on button "Apply" at bounding box center [585, 134] width 34 height 22
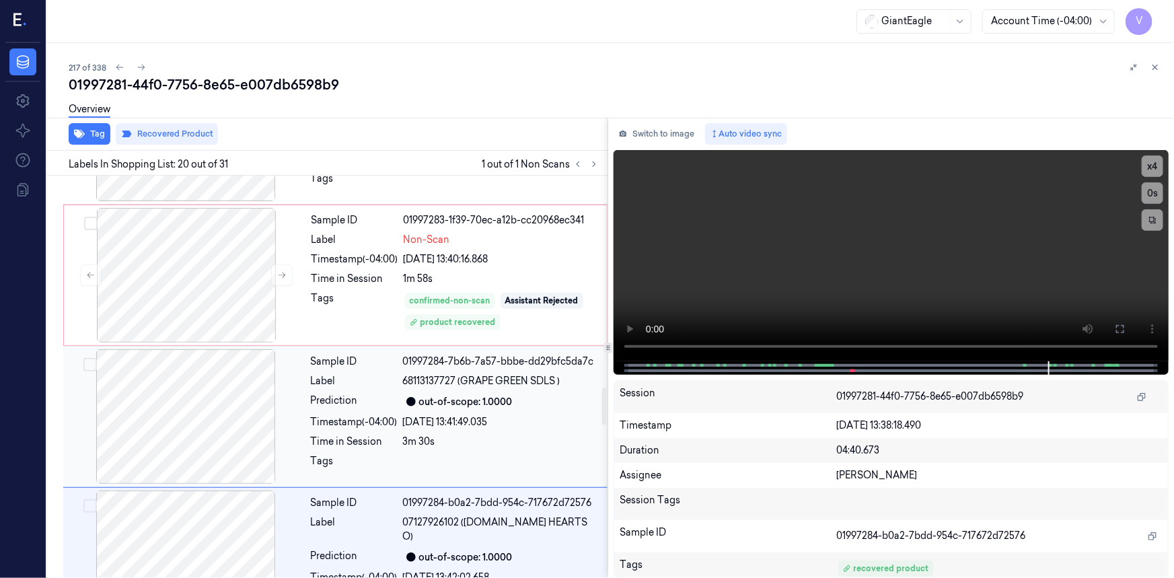
scroll to position [2305, 0]
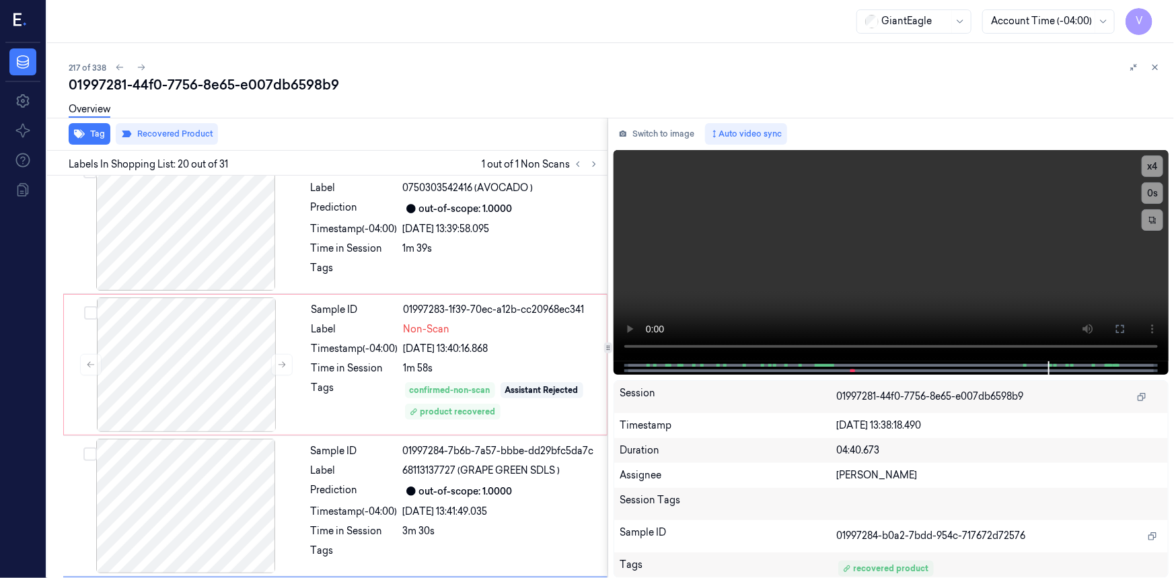
click at [1155, 67] on icon at bounding box center [1155, 67] width 5 height 5
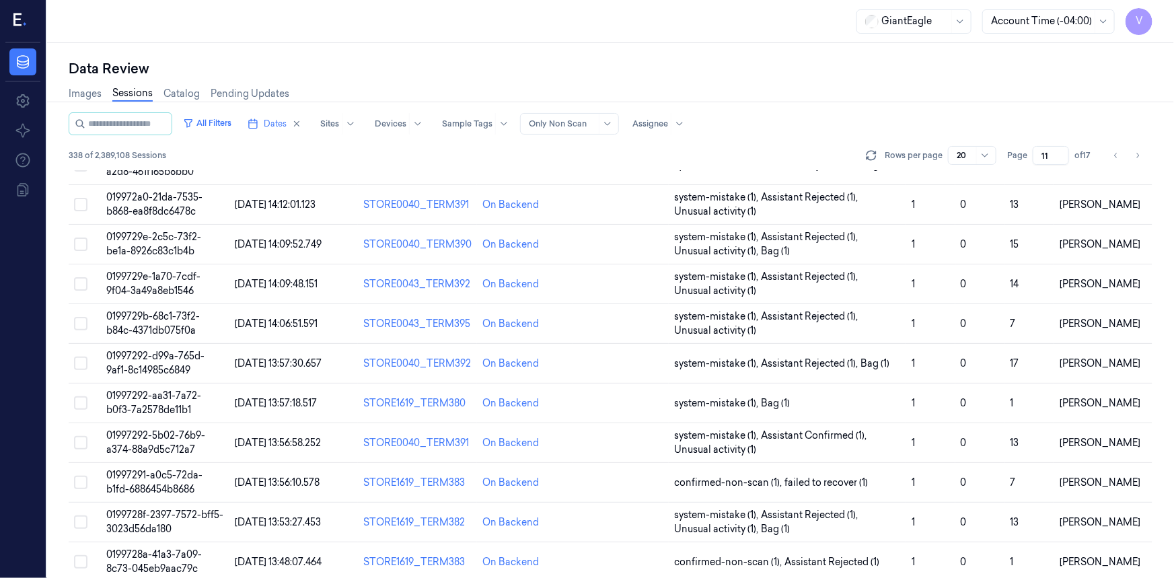
scroll to position [424, 0]
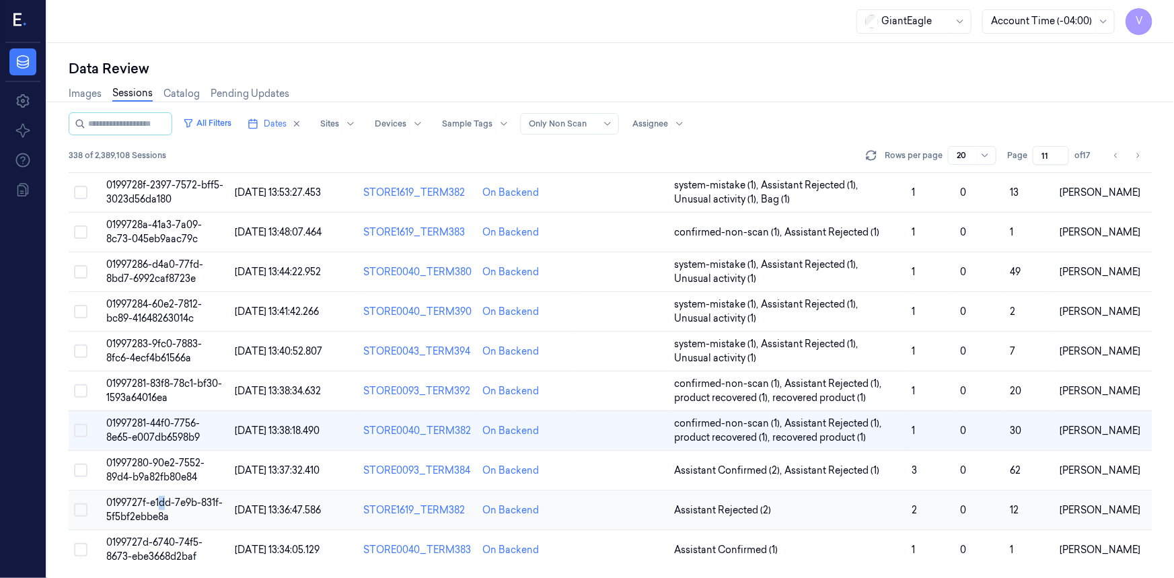
click at [161, 496] on span "0199727f-e1dd-7e9b-831f-5f5bf2ebbe8a" at bounding box center [164, 509] width 116 height 26
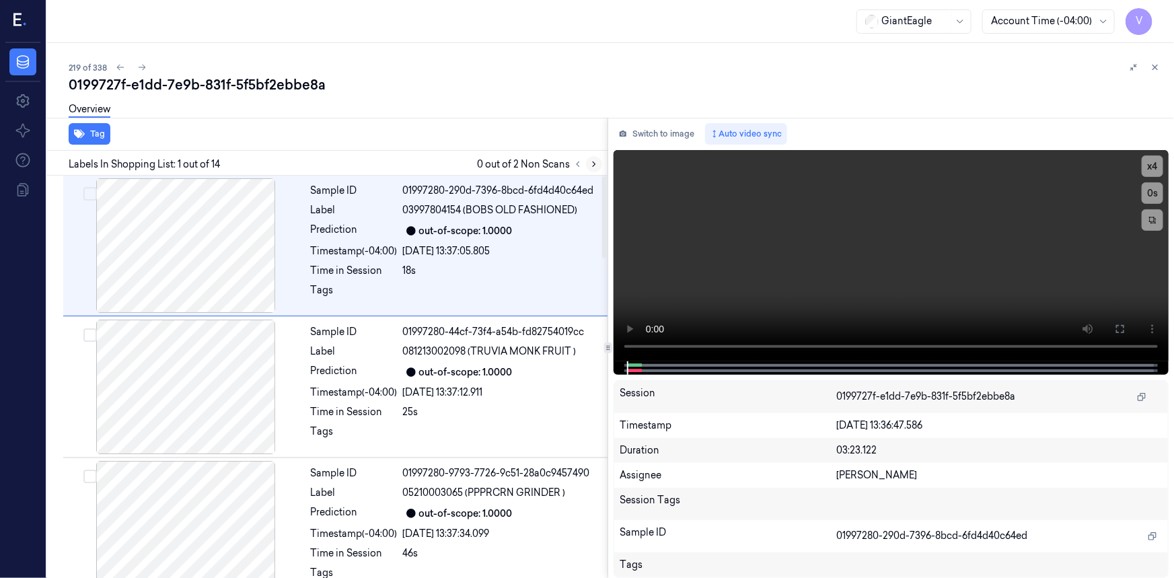
click at [595, 162] on icon at bounding box center [593, 163] width 9 height 9
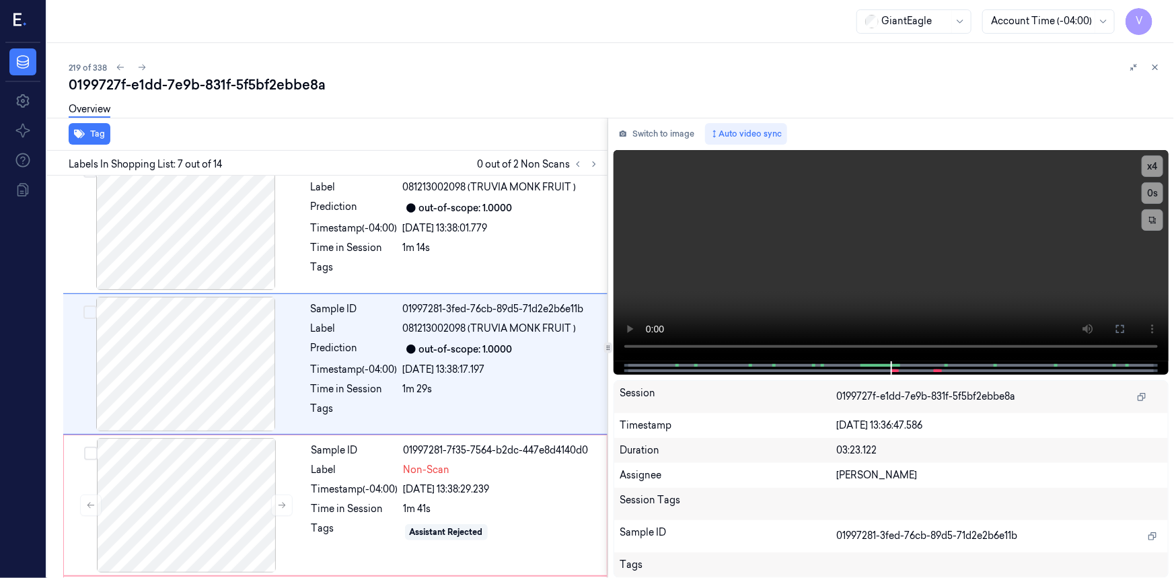
scroll to position [715, 0]
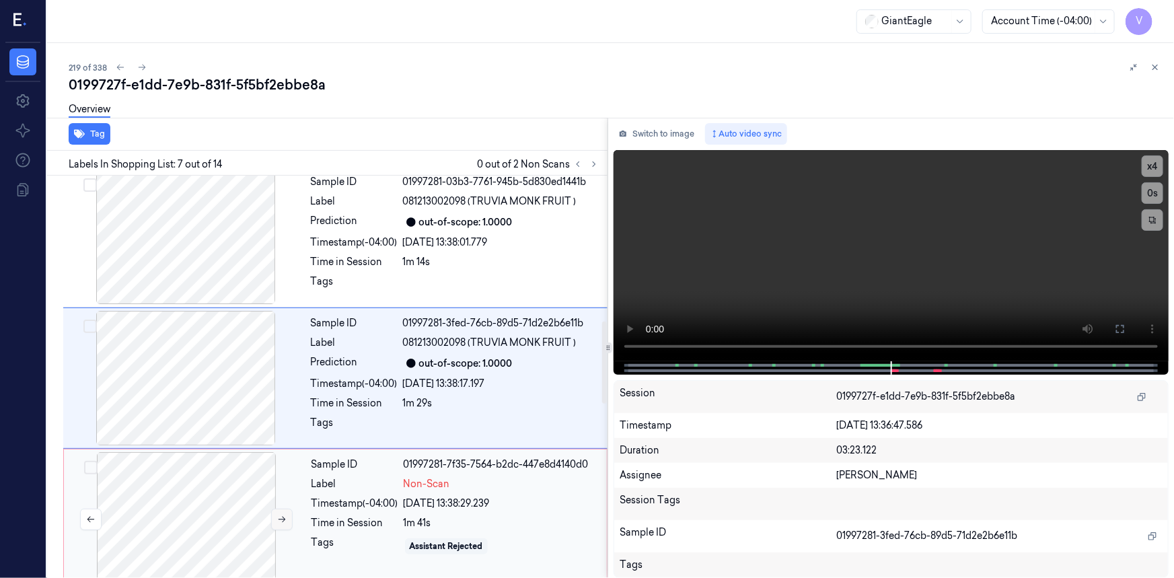
click at [278, 517] on icon at bounding box center [281, 520] width 7 height 6
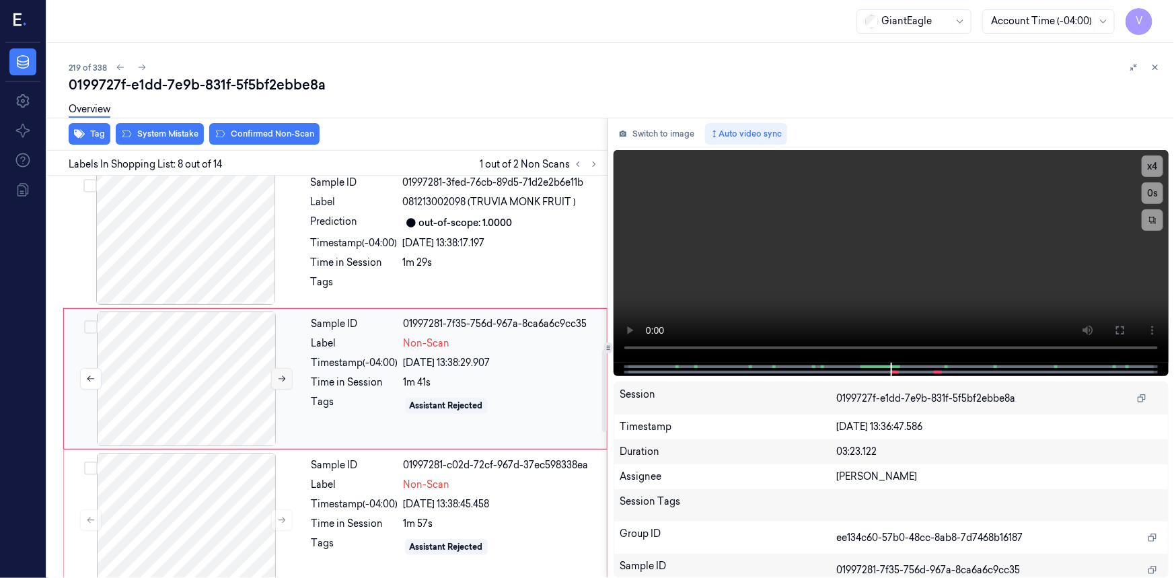
scroll to position [856, 0]
click at [278, 373] on icon at bounding box center [281, 377] width 9 height 9
click at [279, 373] on icon at bounding box center [281, 377] width 9 height 9
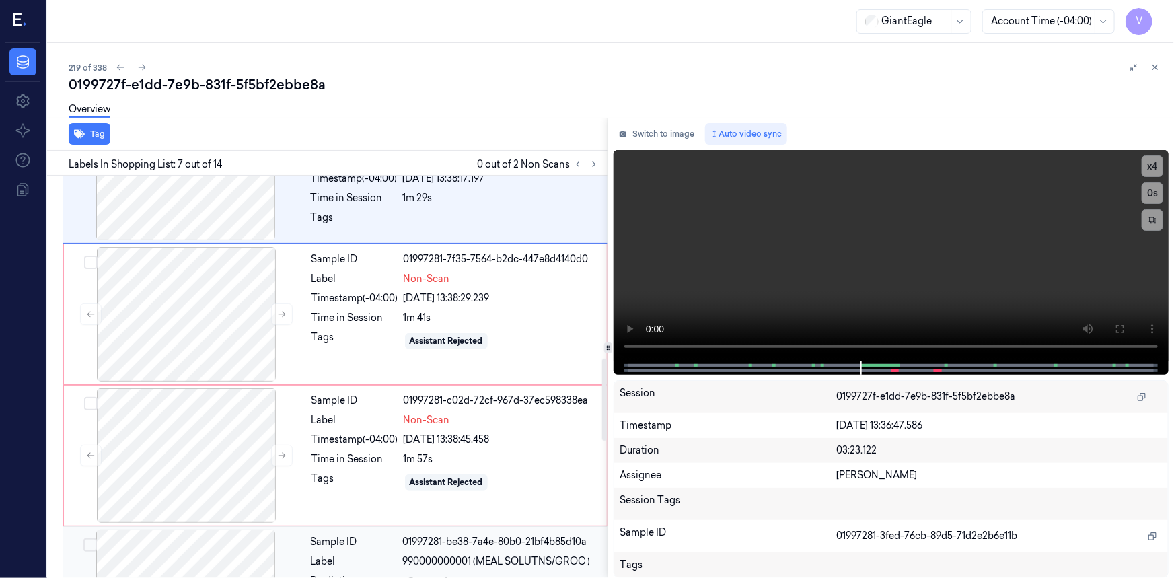
scroll to position [899, 0]
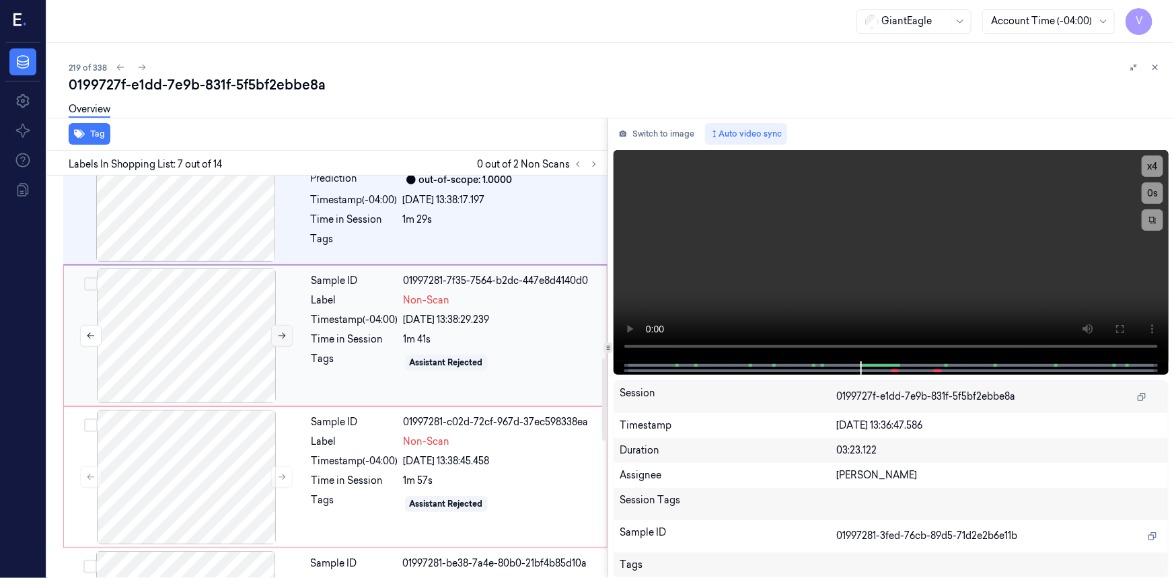
click at [277, 331] on icon at bounding box center [281, 335] width 9 height 9
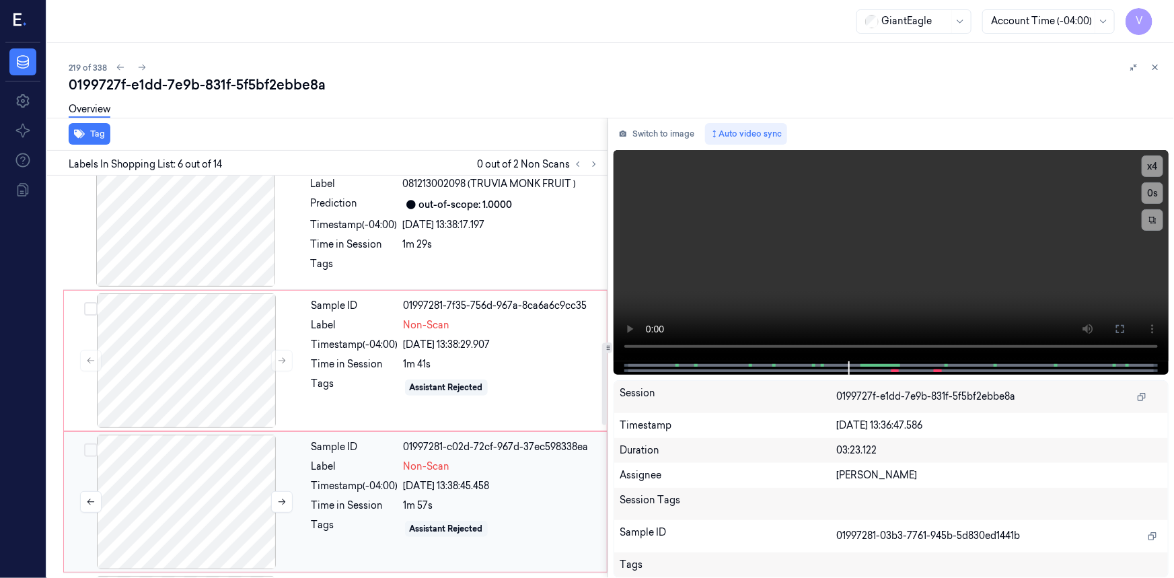
scroll to position [880, 0]
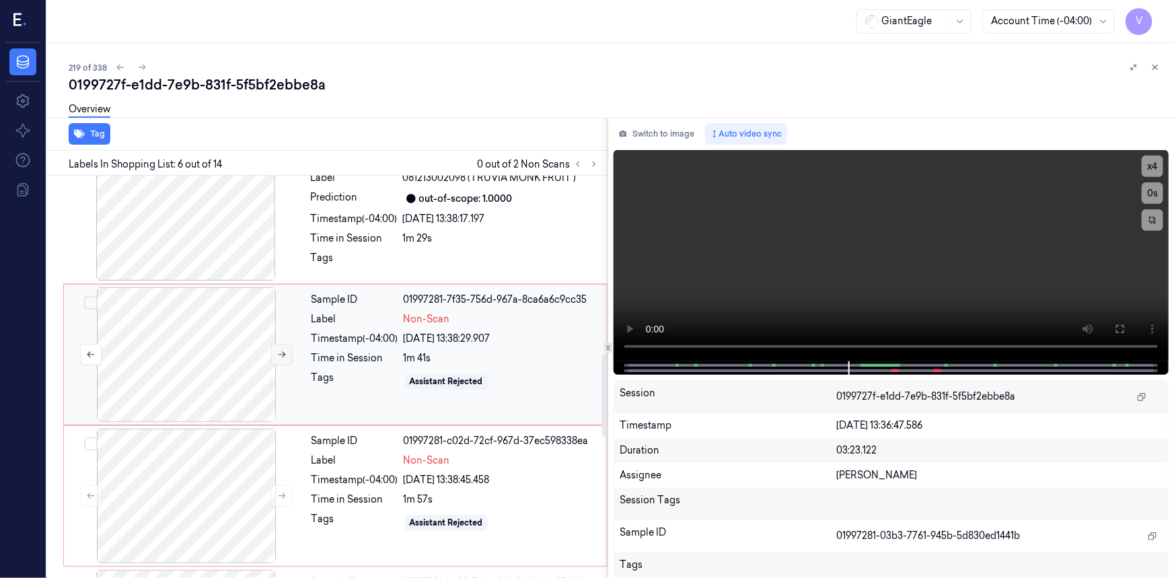
click at [282, 352] on icon at bounding box center [281, 355] width 7 height 6
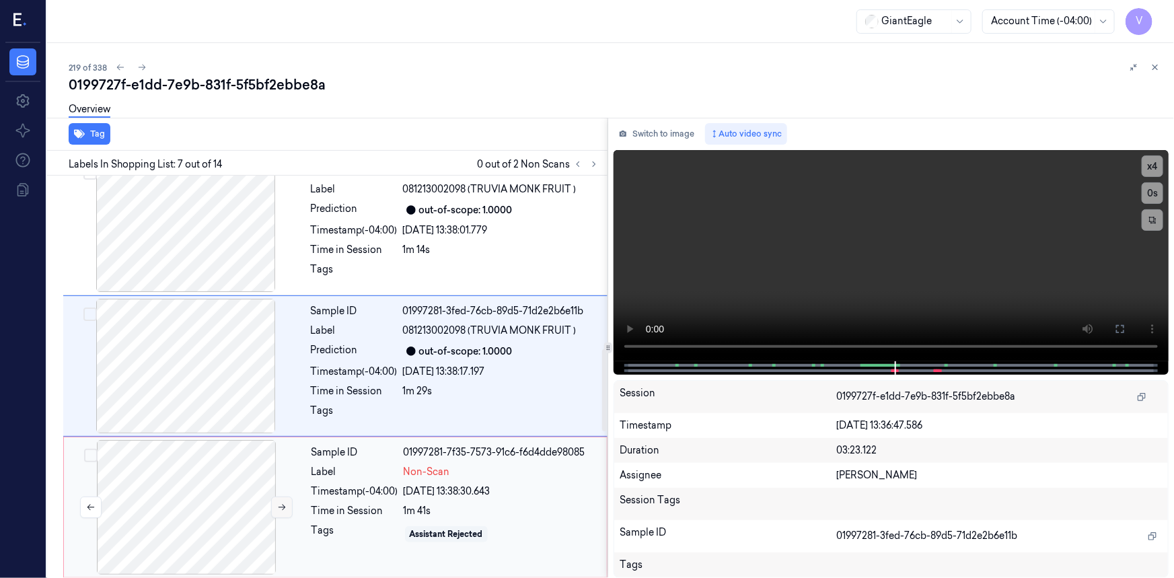
scroll to position [715, 0]
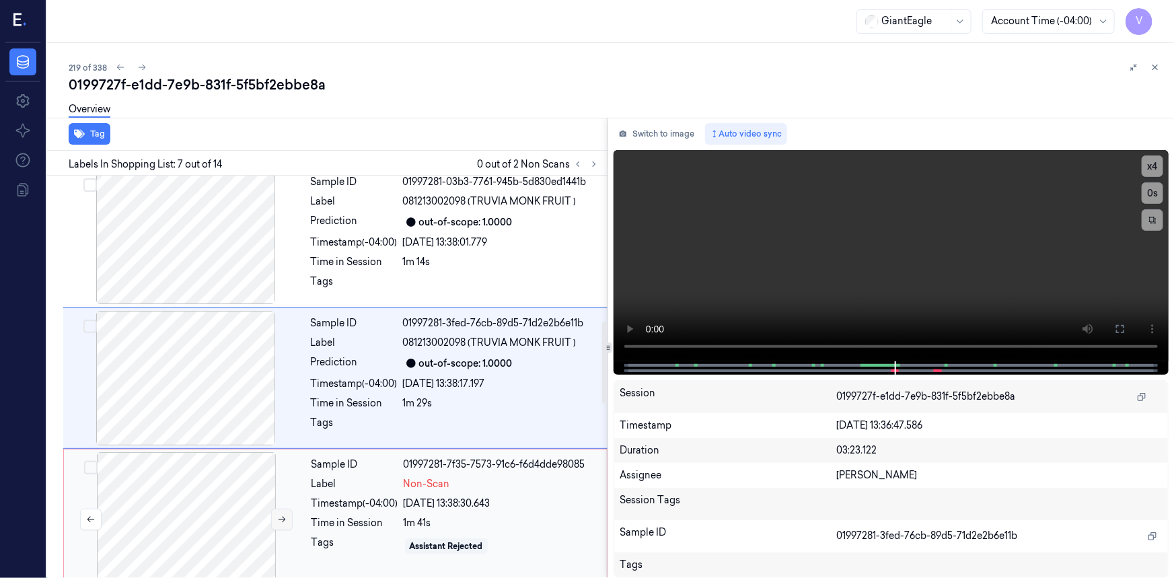
click at [276, 514] on button at bounding box center [282, 519] width 22 height 22
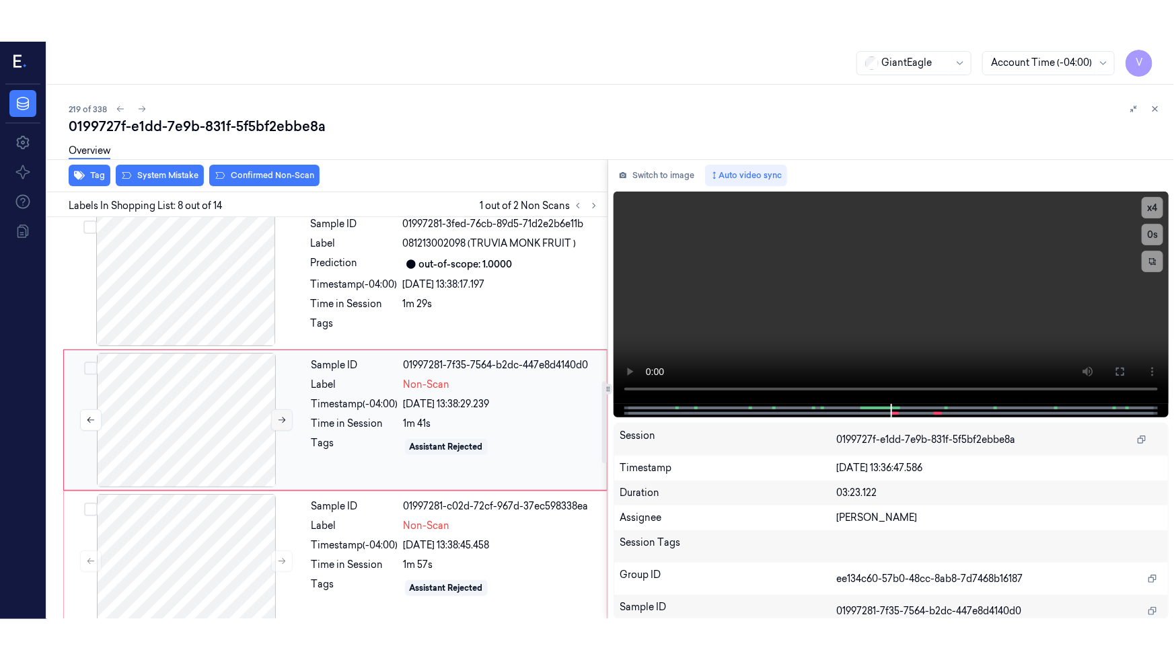
scroll to position [856, 0]
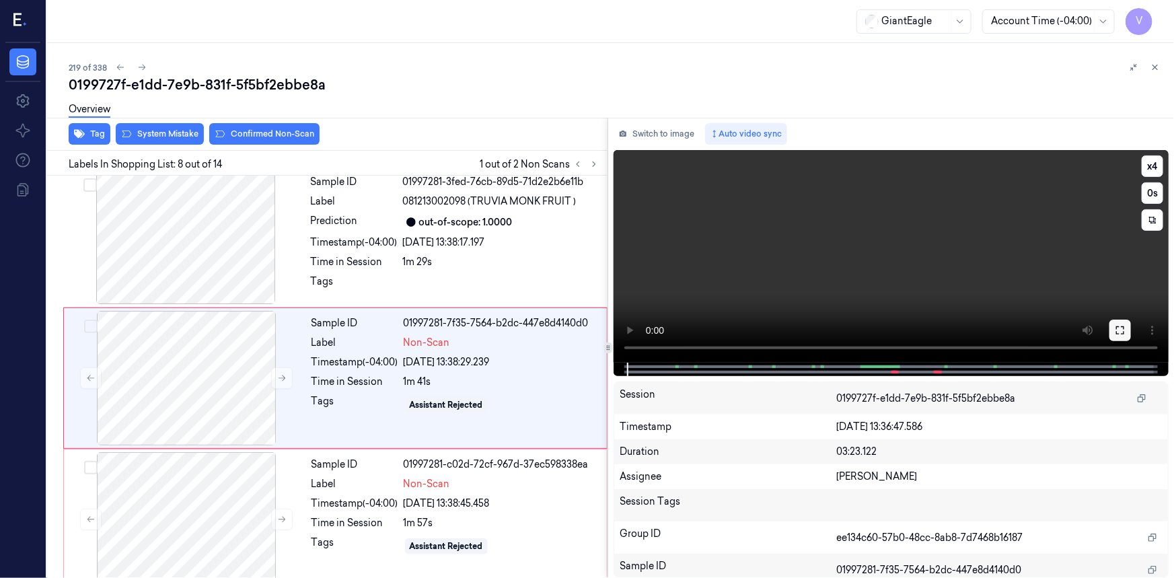
click at [1127, 329] on button at bounding box center [1120, 330] width 22 height 22
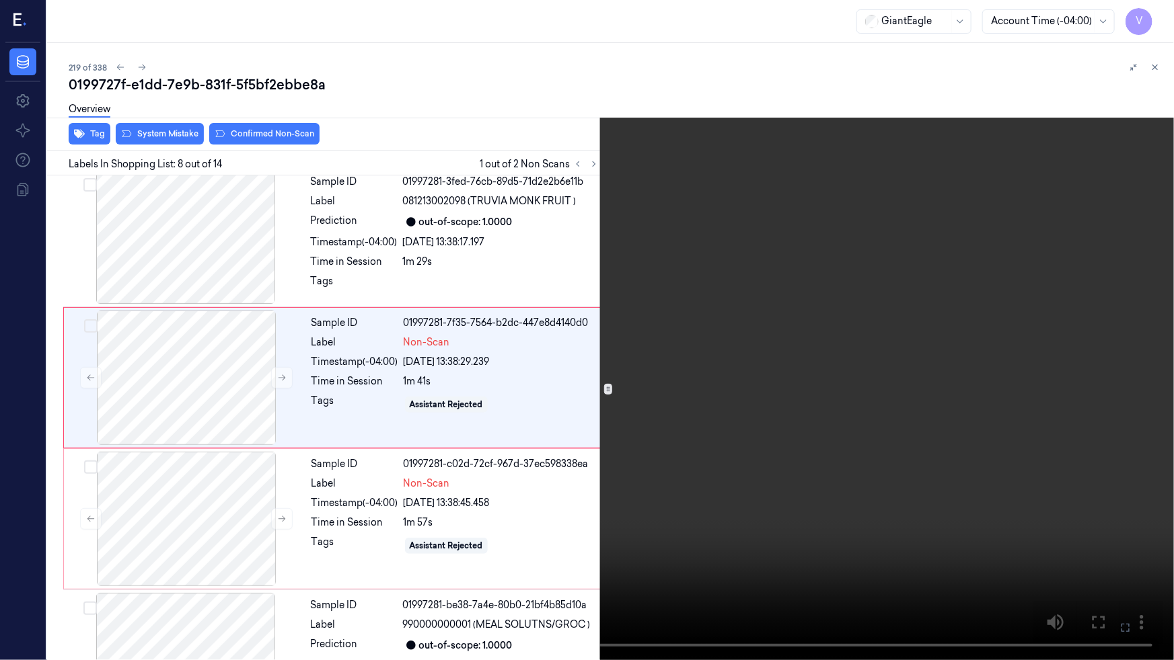
click at [897, 421] on video at bounding box center [587, 330] width 1174 height 660
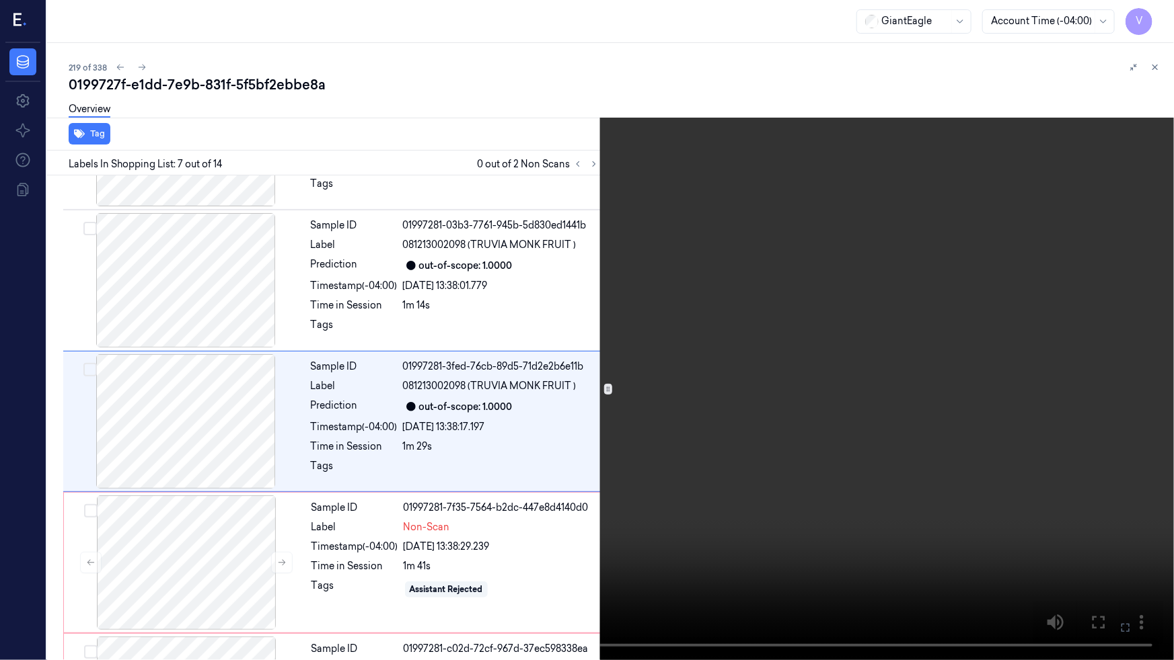
scroll to position [673, 0]
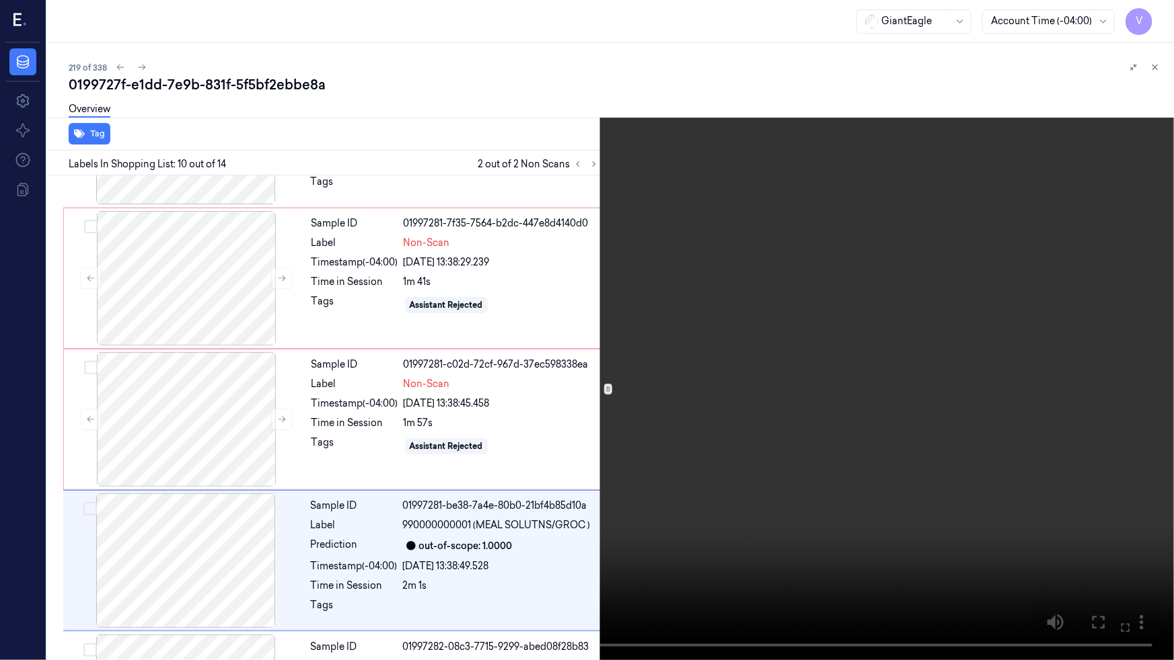
click at [609, 566] on video at bounding box center [587, 330] width 1174 height 660
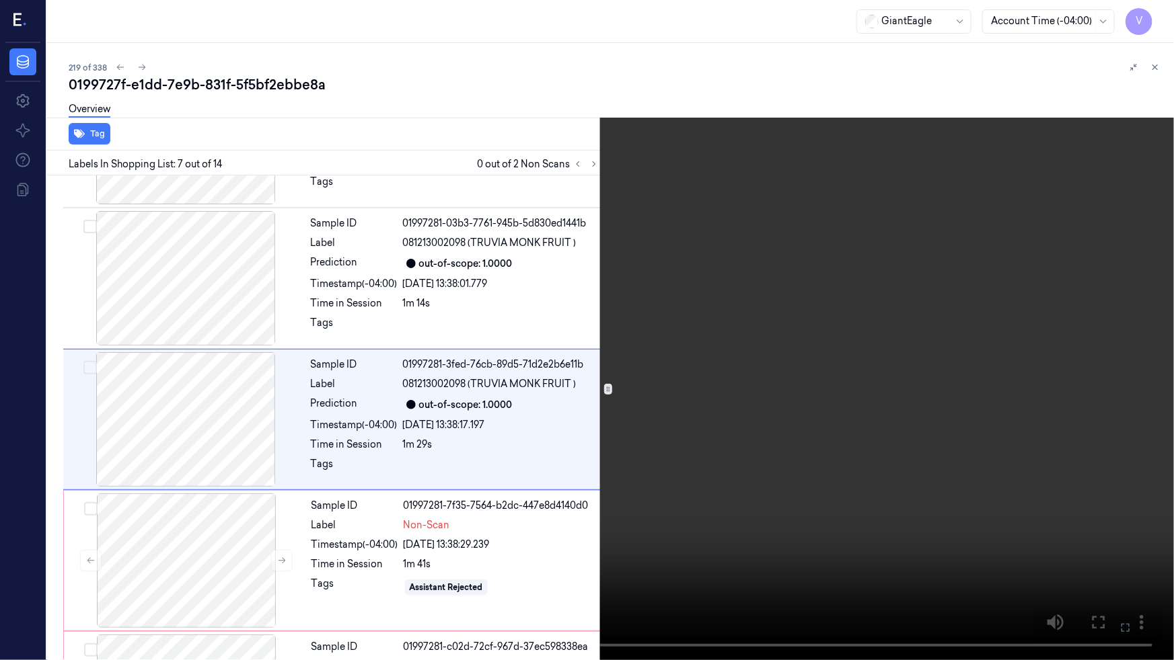
click at [613, 577] on video at bounding box center [587, 330] width 1174 height 660
click at [0, 0] on icon at bounding box center [0, 0] width 0 height 0
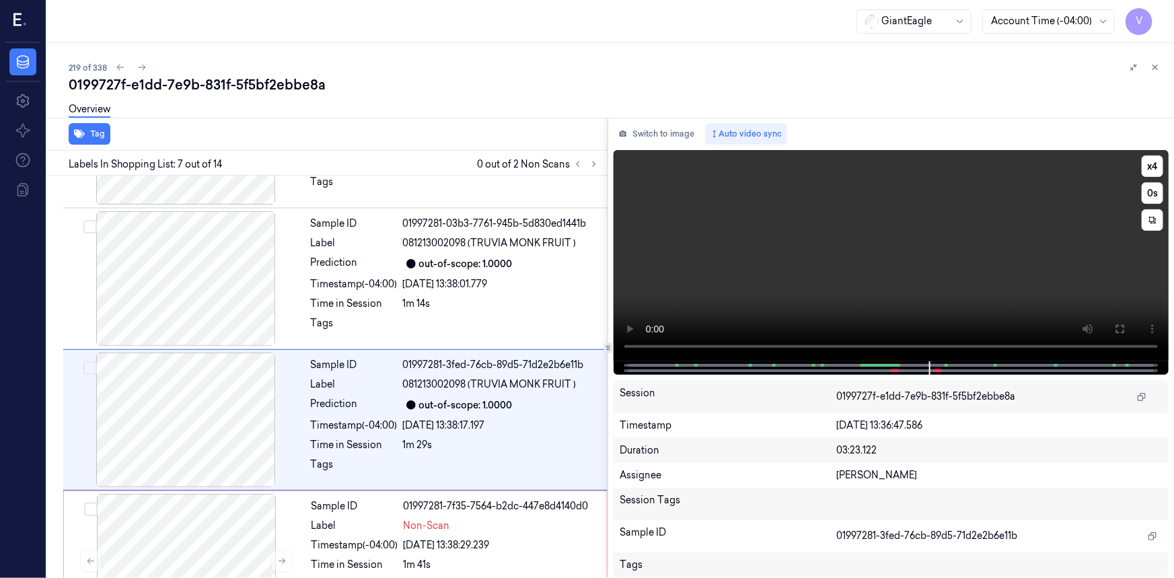
click at [780, 287] on video at bounding box center [890, 255] width 555 height 211
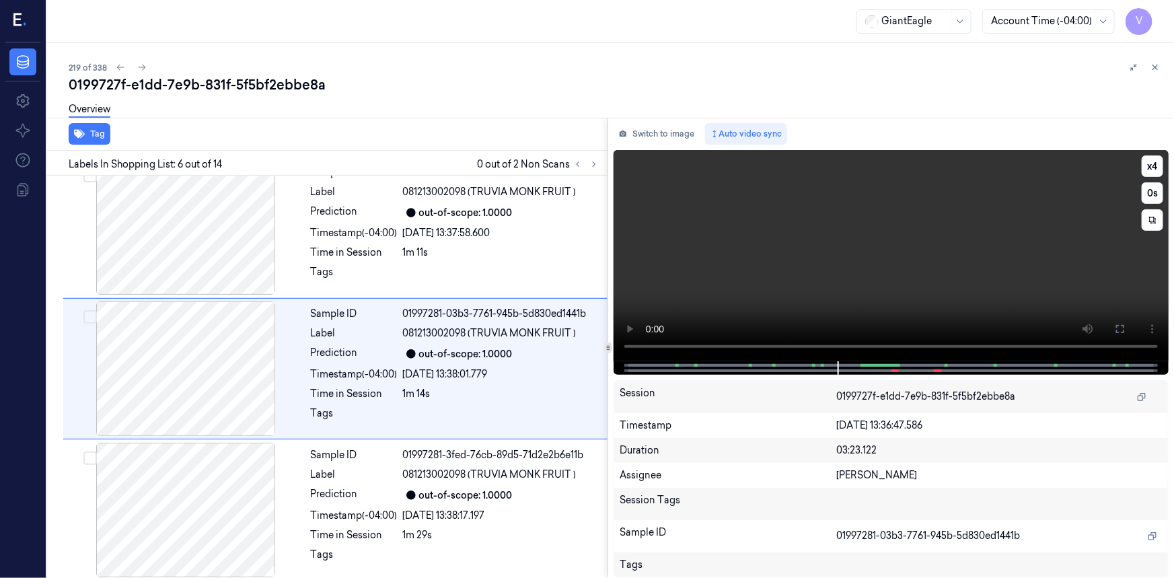
scroll to position [574, 0]
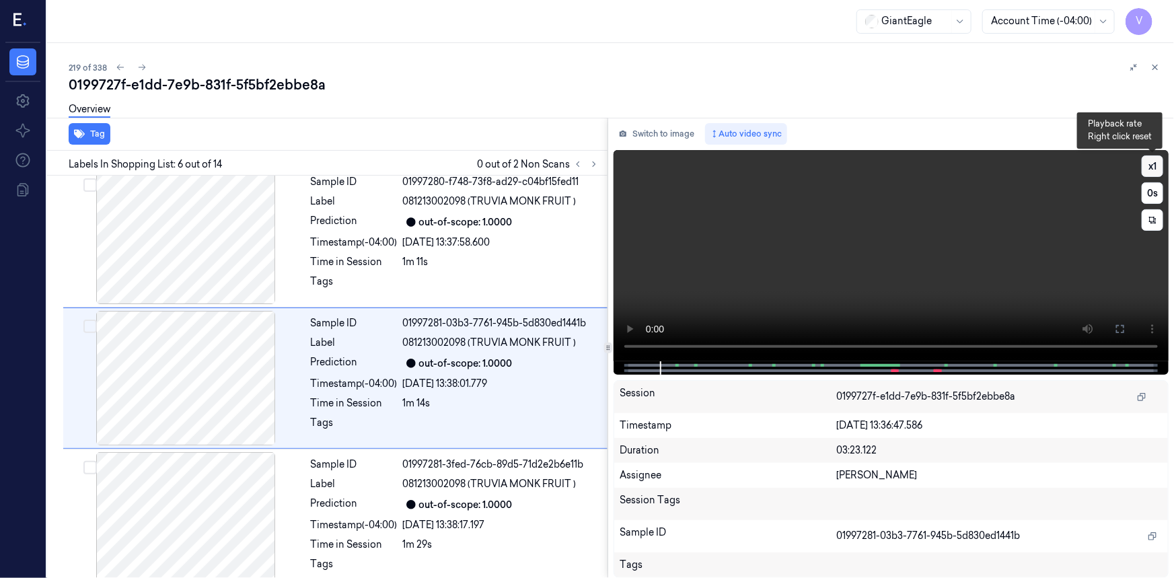
click at [1148, 163] on button "x 1" at bounding box center [1152, 166] width 22 height 22
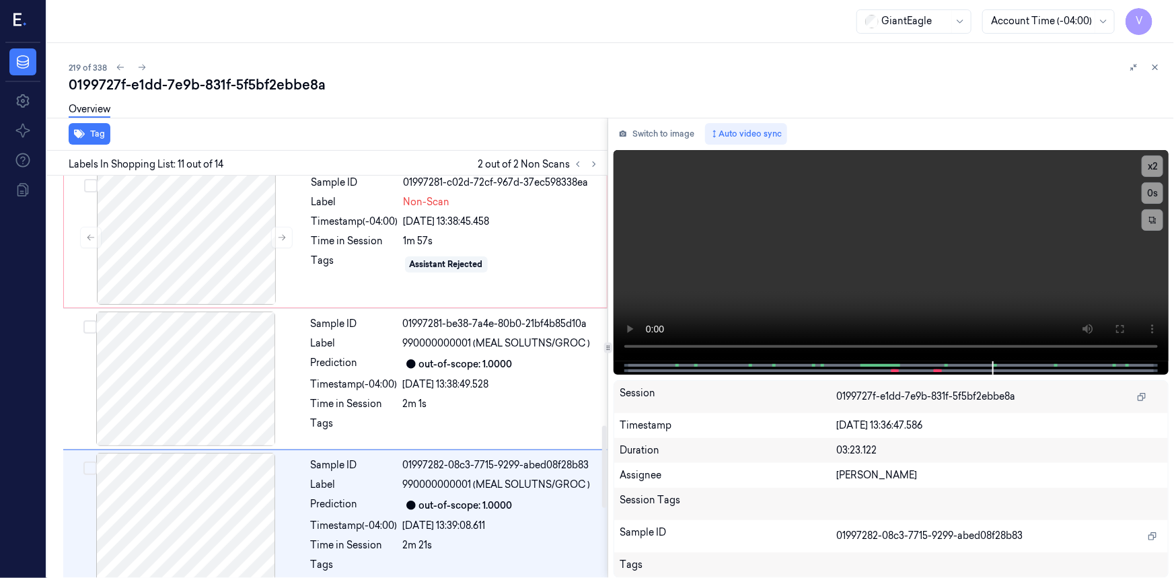
scroll to position [1279, 0]
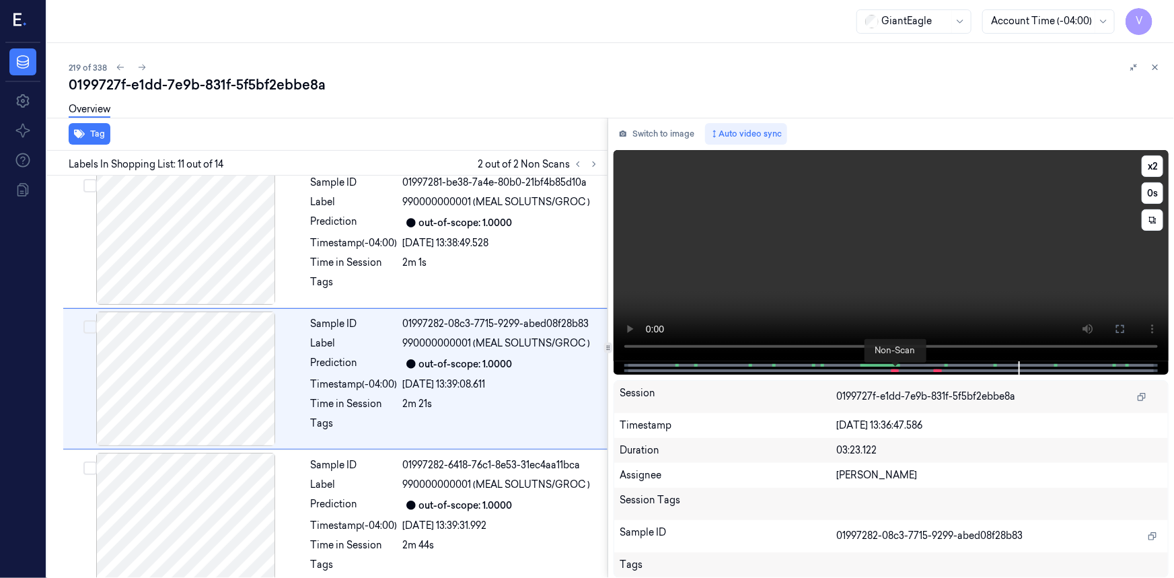
click at [895, 371] on span at bounding box center [896, 370] width 2 height 7
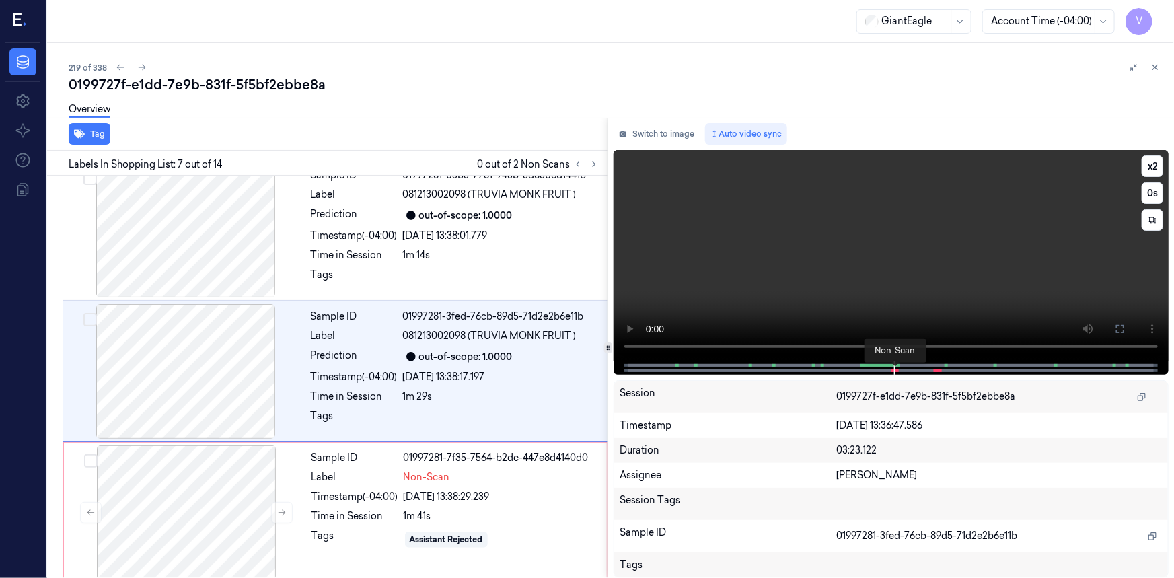
scroll to position [715, 0]
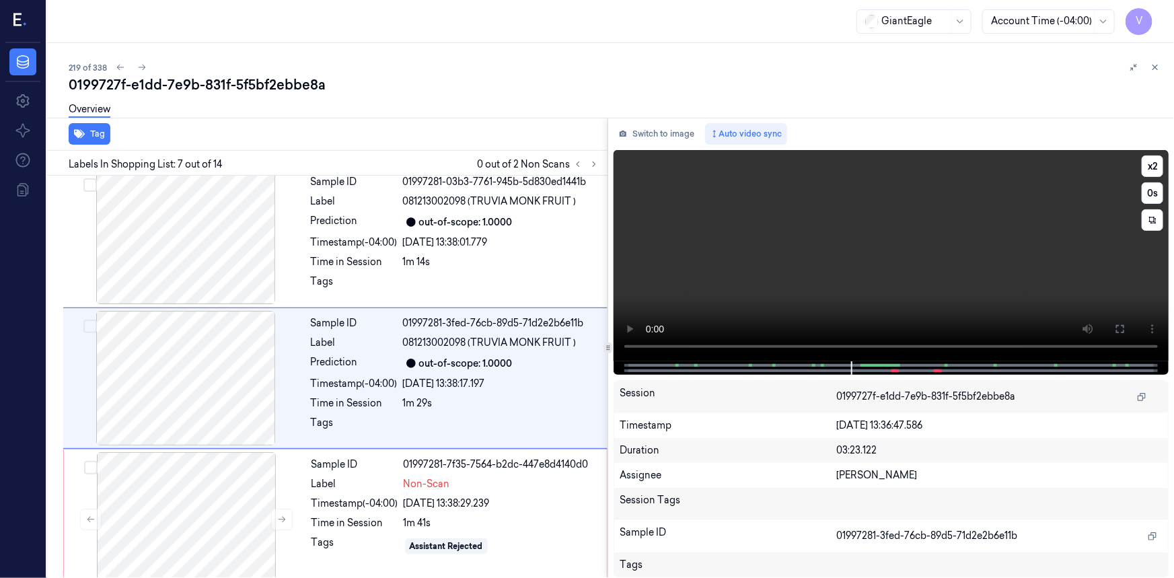
click at [848, 285] on video at bounding box center [890, 255] width 555 height 211
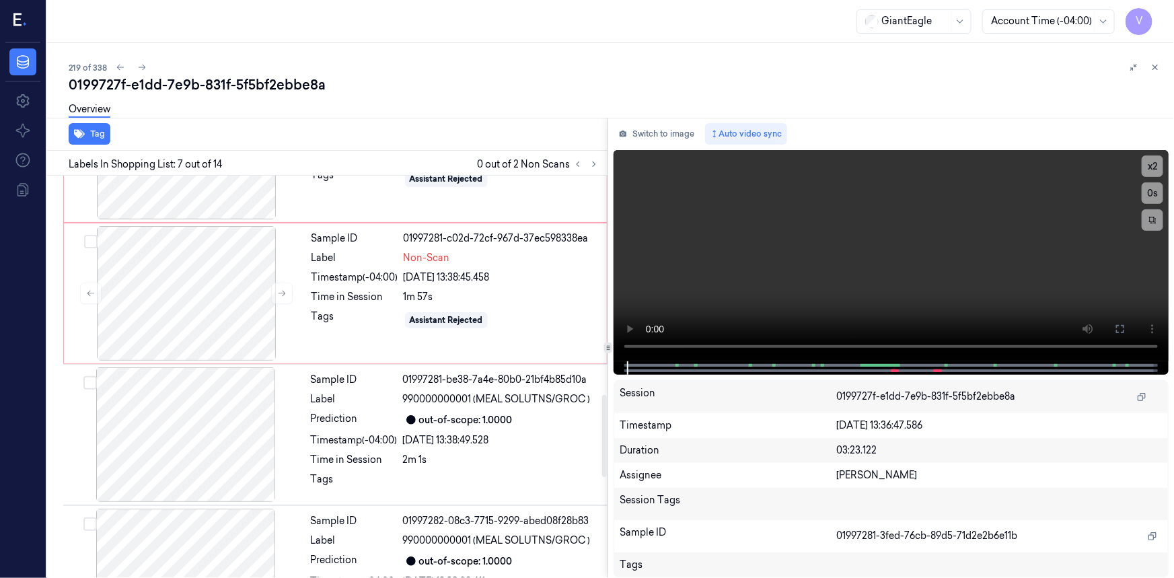
scroll to position [960, 0]
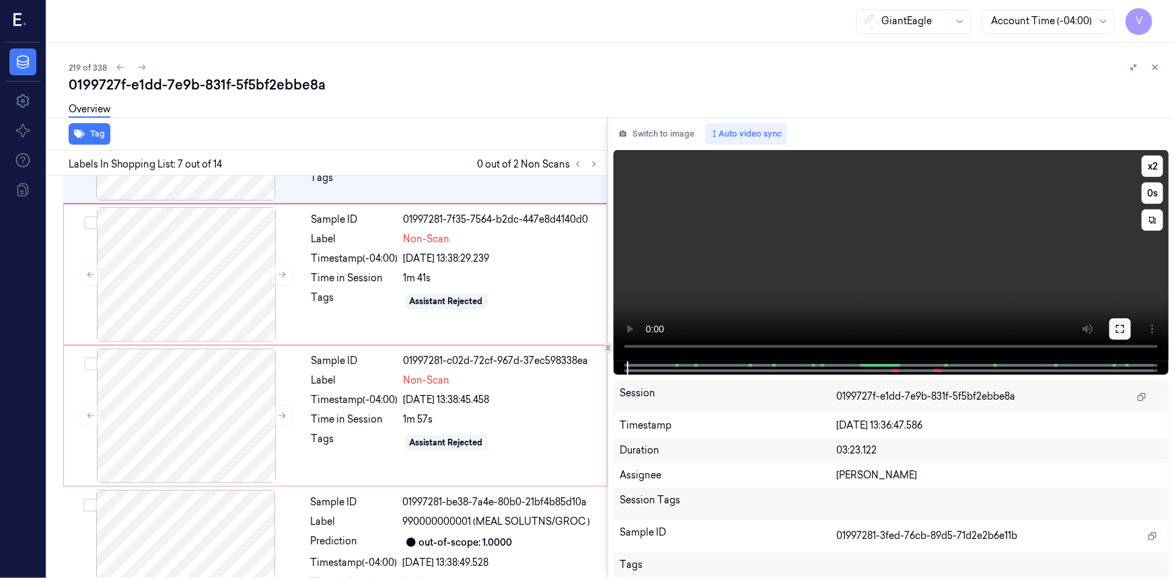
click at [1119, 333] on icon at bounding box center [1119, 328] width 11 height 11
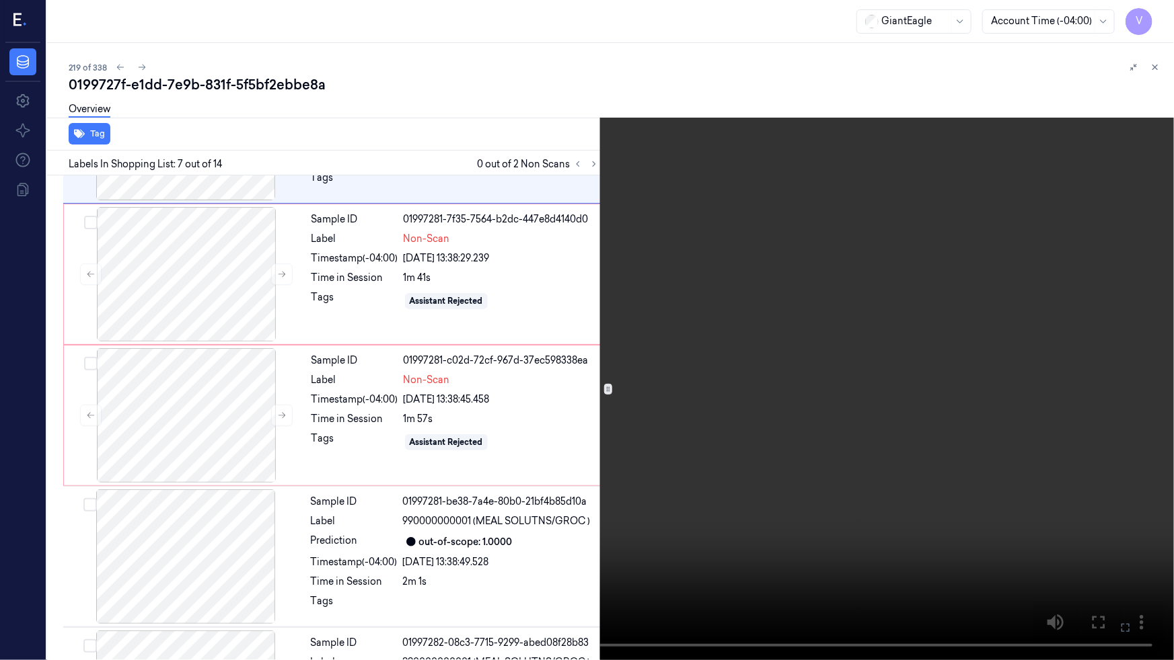
drag, startPoint x: 1125, startPoint y: 631, endPoint x: 1104, endPoint y: 574, distance: 60.5
click at [0, 0] on icon at bounding box center [0, 0] width 0 height 0
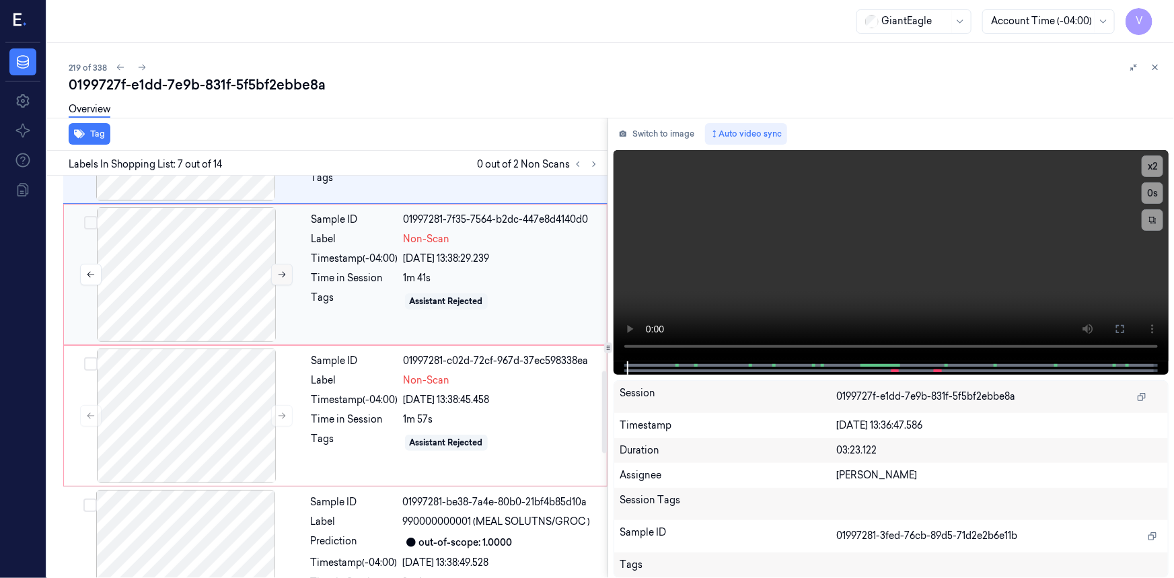
click at [280, 273] on icon at bounding box center [281, 274] width 9 height 9
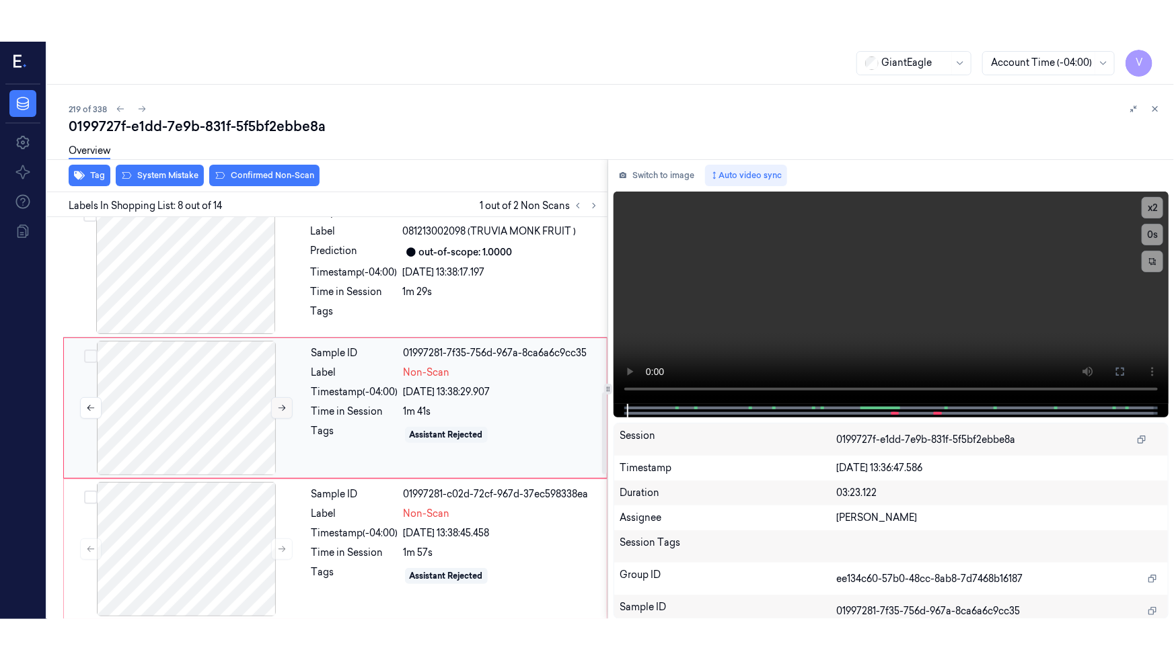
scroll to position [856, 0]
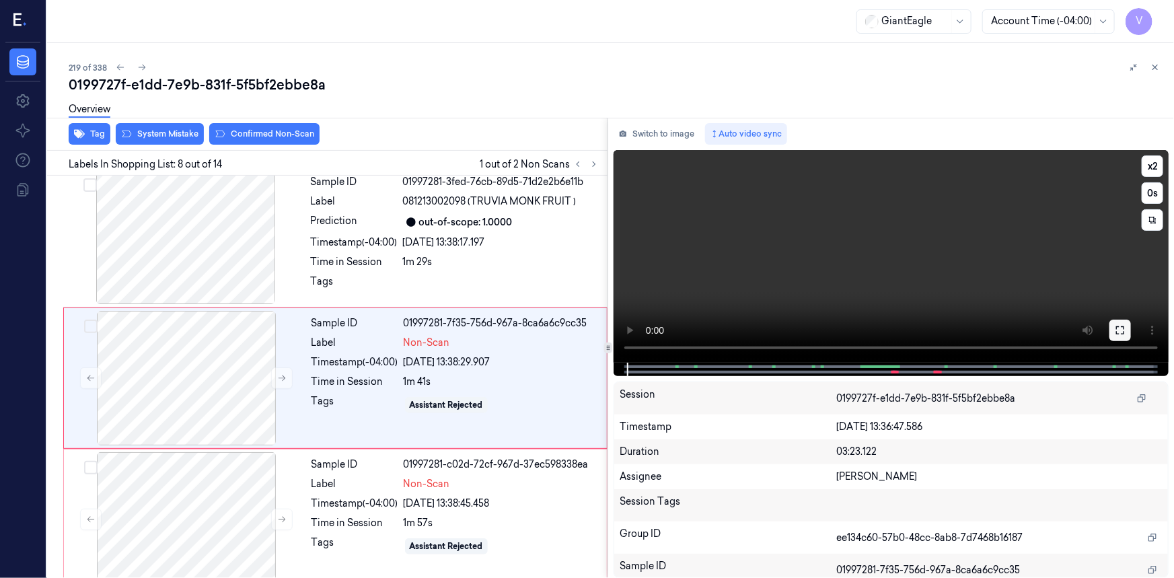
click at [1123, 326] on icon at bounding box center [1120, 330] width 8 height 8
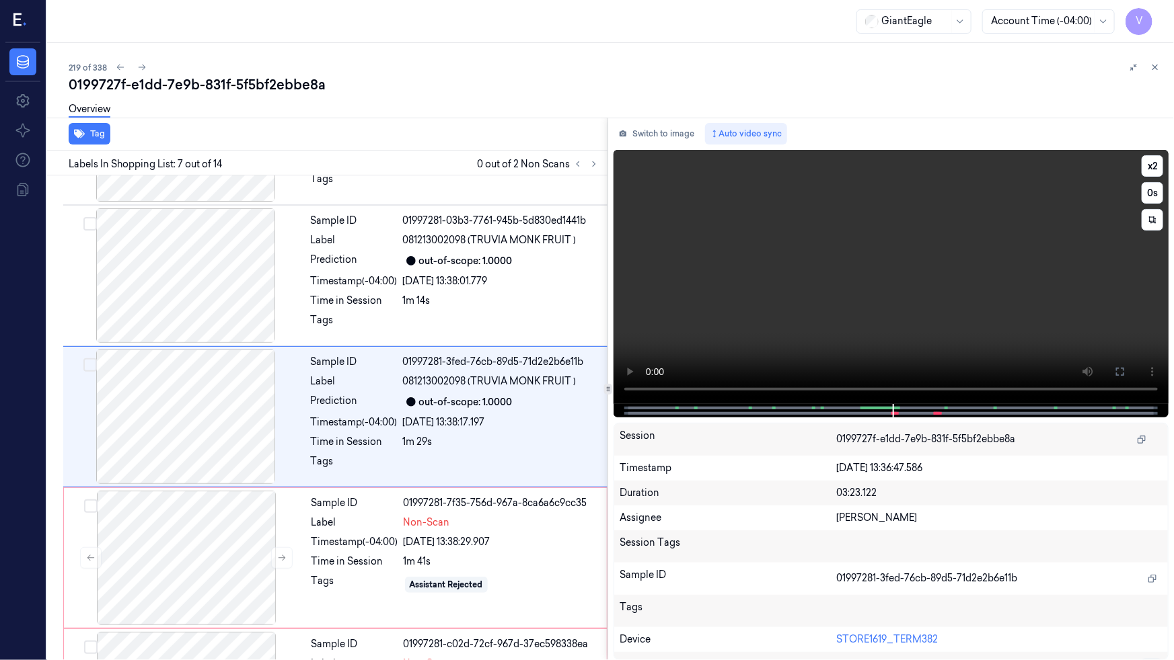
scroll to position [673, 0]
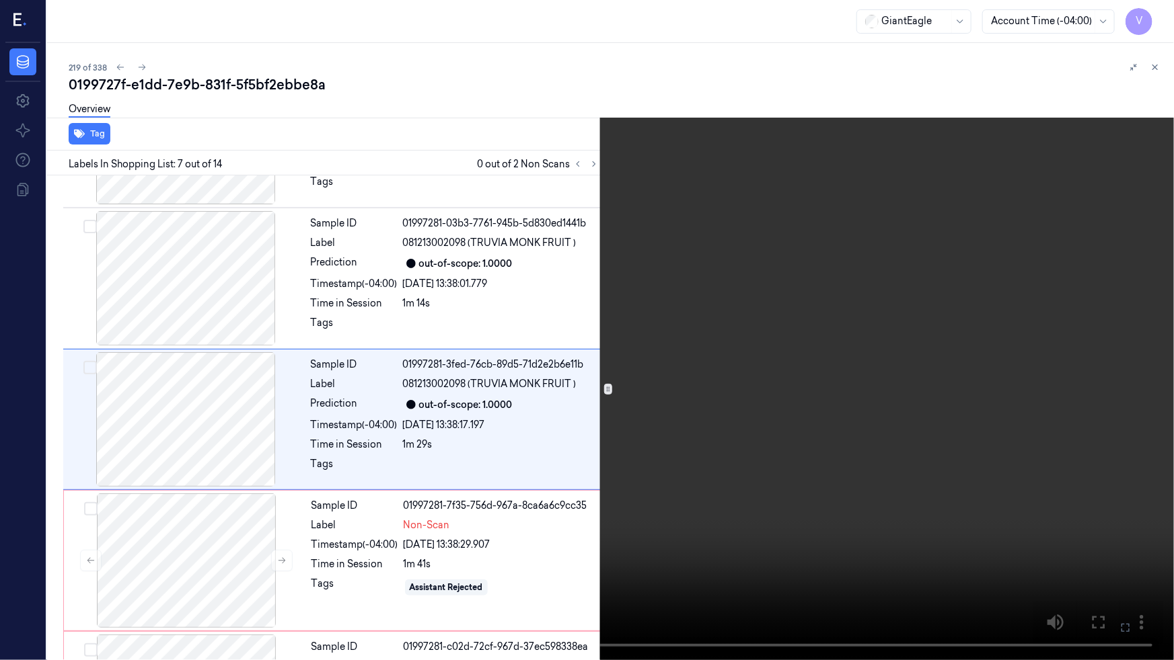
click at [944, 518] on video at bounding box center [587, 330] width 1174 height 660
click at [907, 501] on video at bounding box center [587, 330] width 1174 height 660
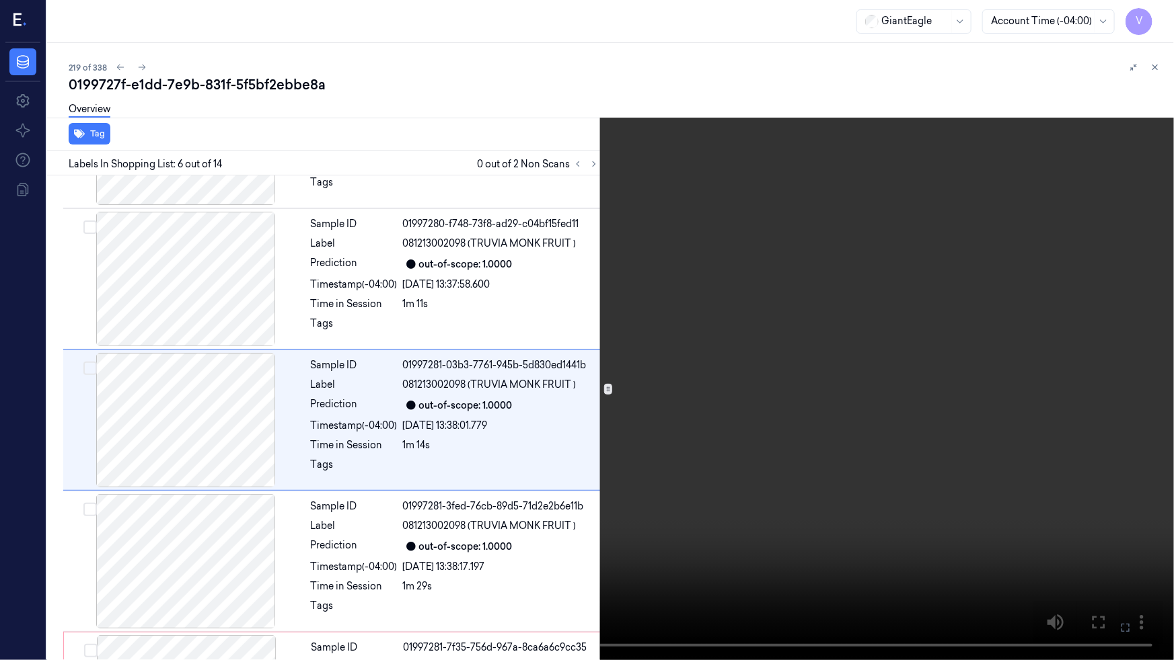
scroll to position [533, 0]
click at [873, 369] on video at bounding box center [587, 330] width 1174 height 660
click at [857, 379] on video at bounding box center [587, 330] width 1174 height 660
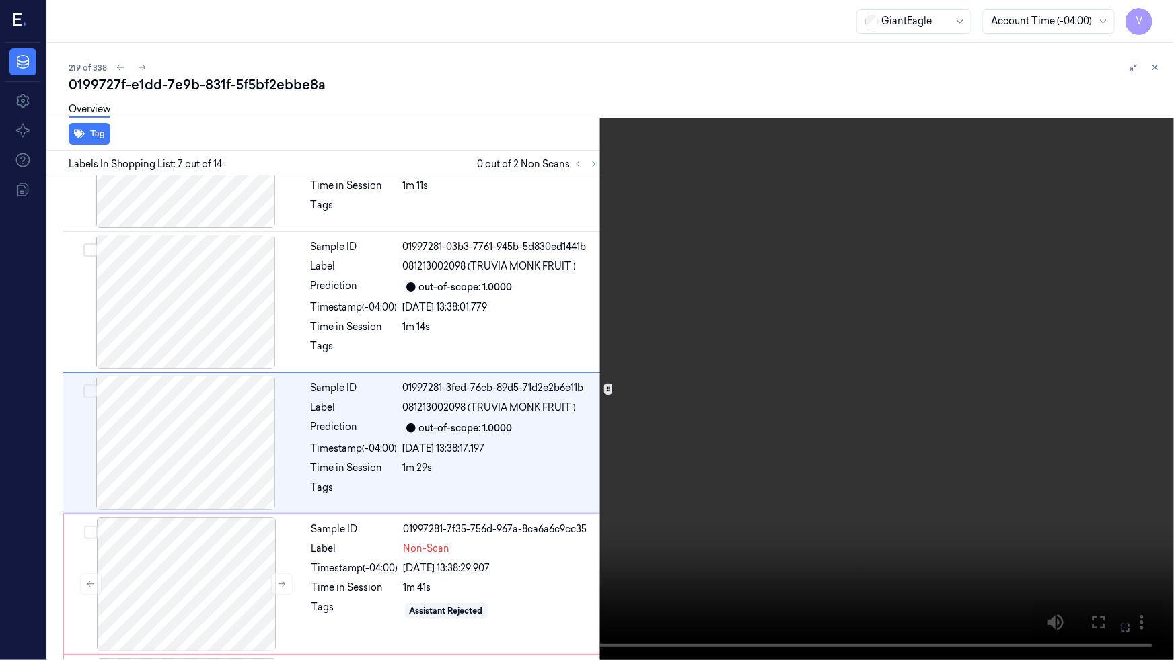
scroll to position [673, 0]
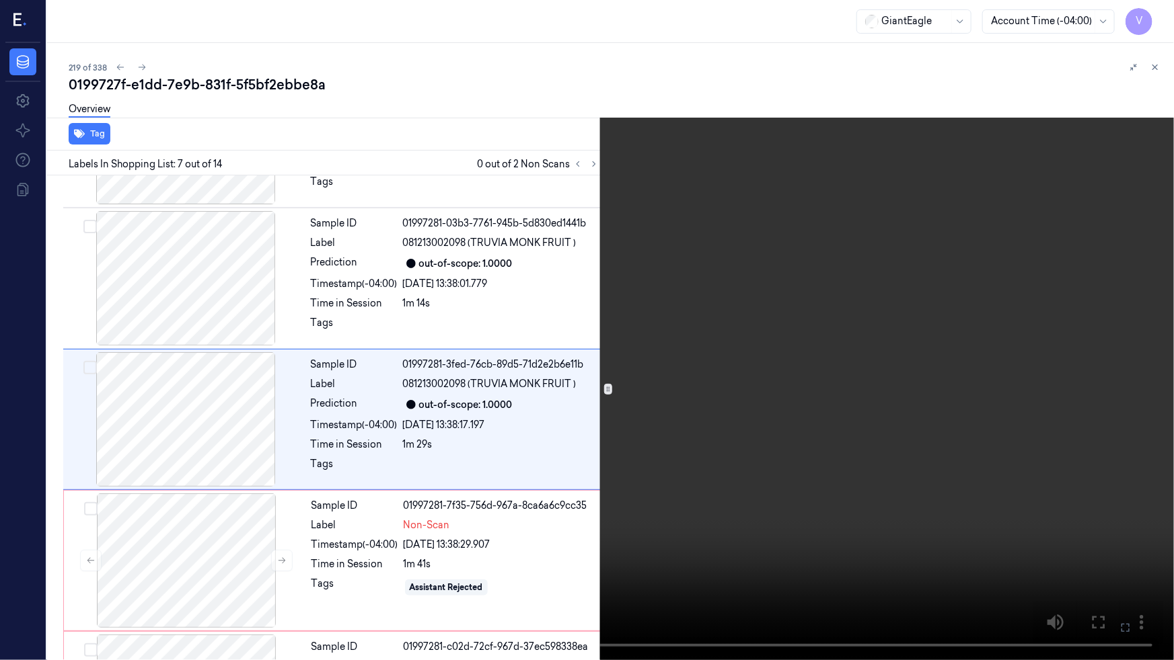
click at [857, 379] on video at bounding box center [587, 330] width 1174 height 660
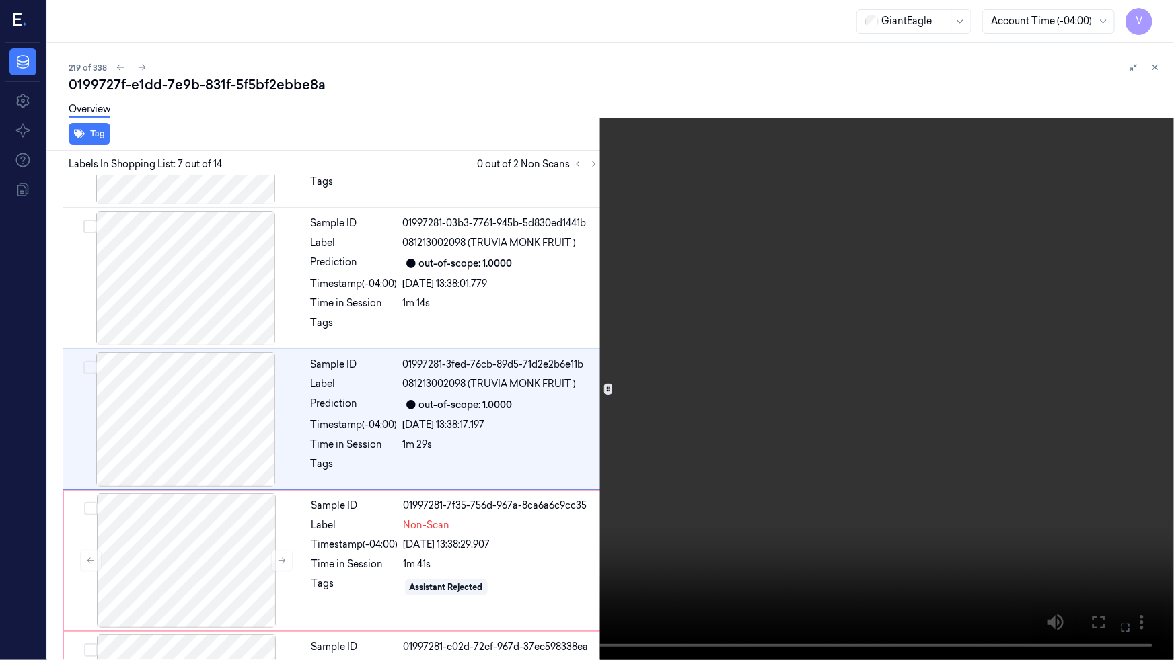
click at [857, 379] on video at bounding box center [587, 330] width 1174 height 660
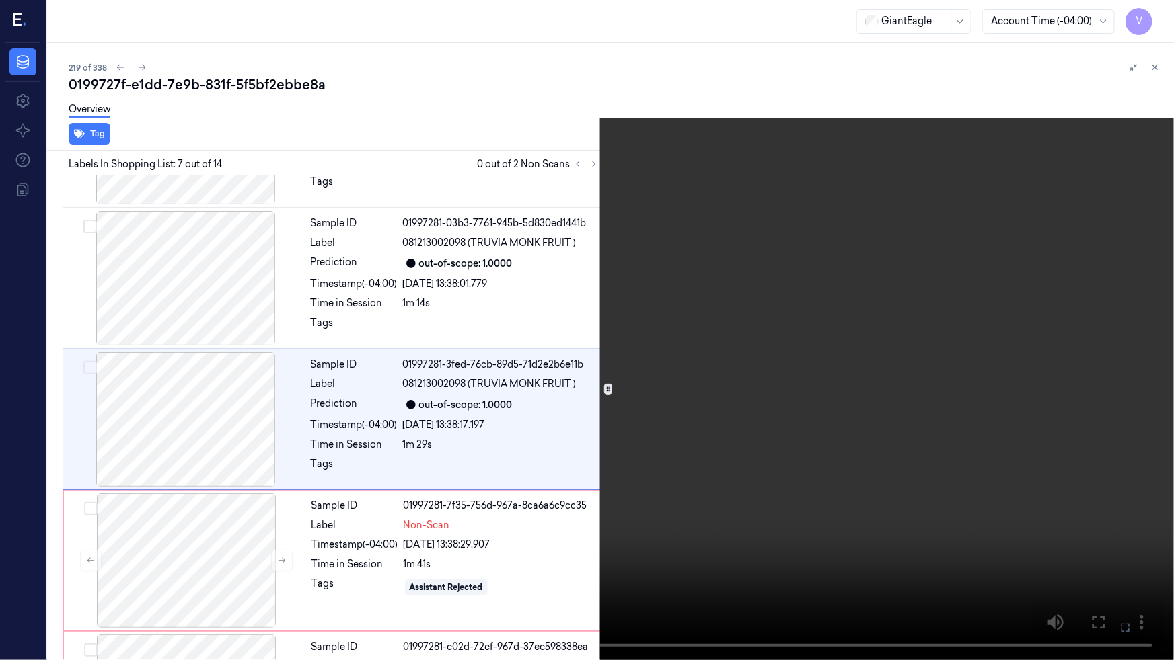
click at [906, 376] on video at bounding box center [587, 330] width 1174 height 660
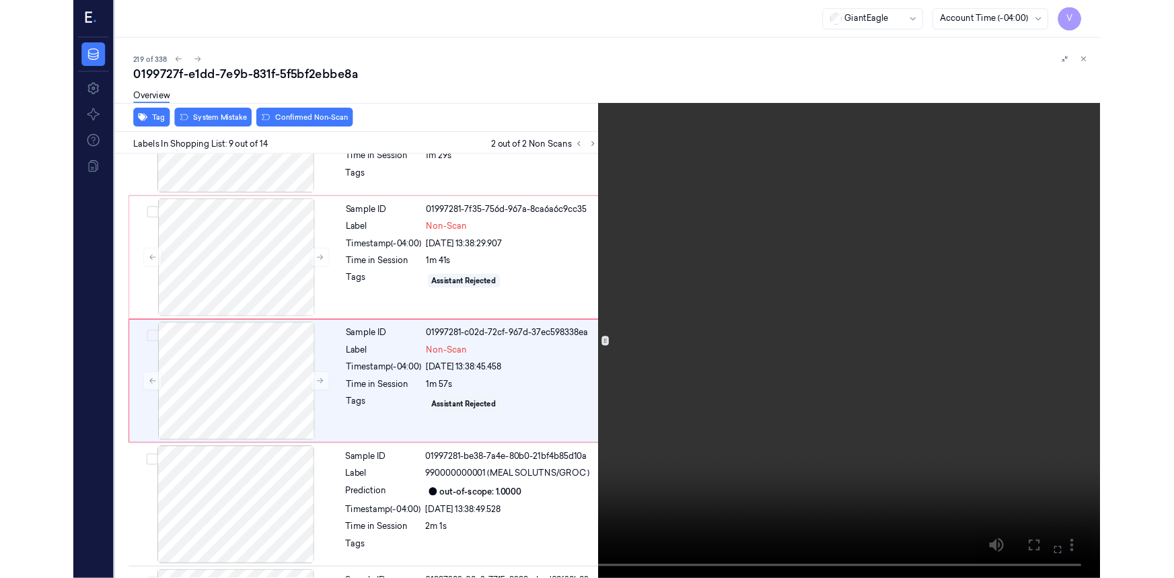
scroll to position [956, 0]
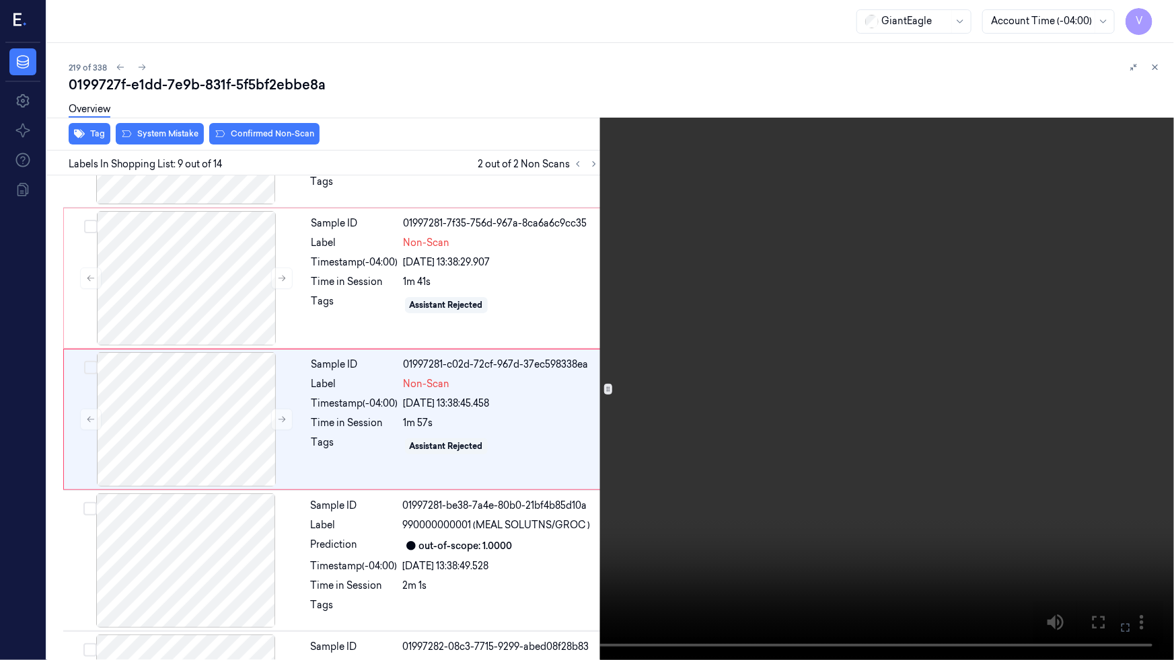
click at [0, 0] on icon at bounding box center [0, 0] width 0 height 0
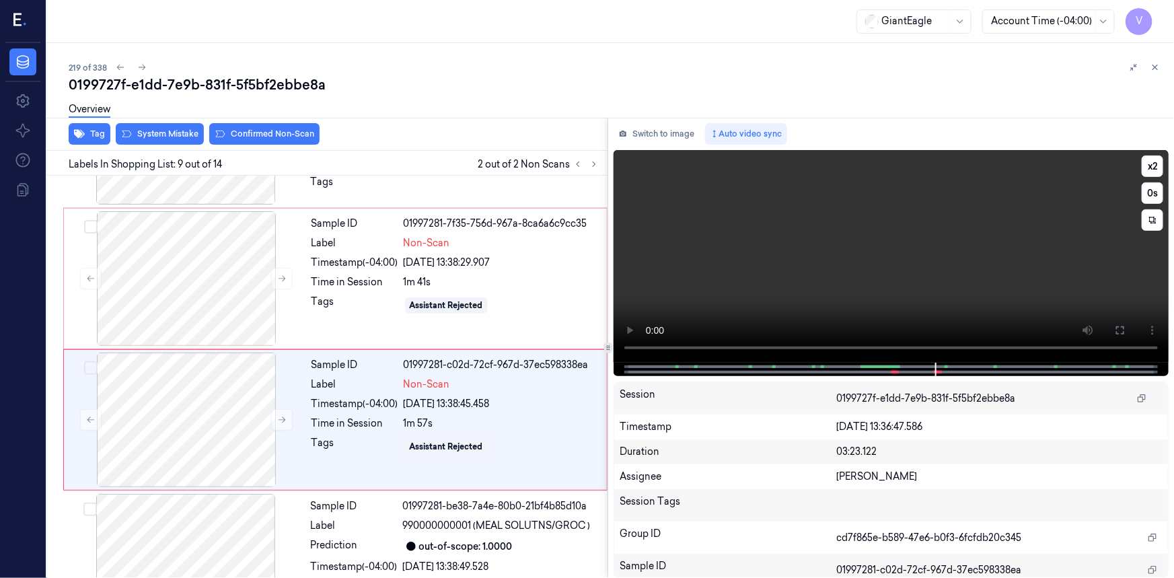
click at [908, 278] on video at bounding box center [890, 256] width 555 height 213
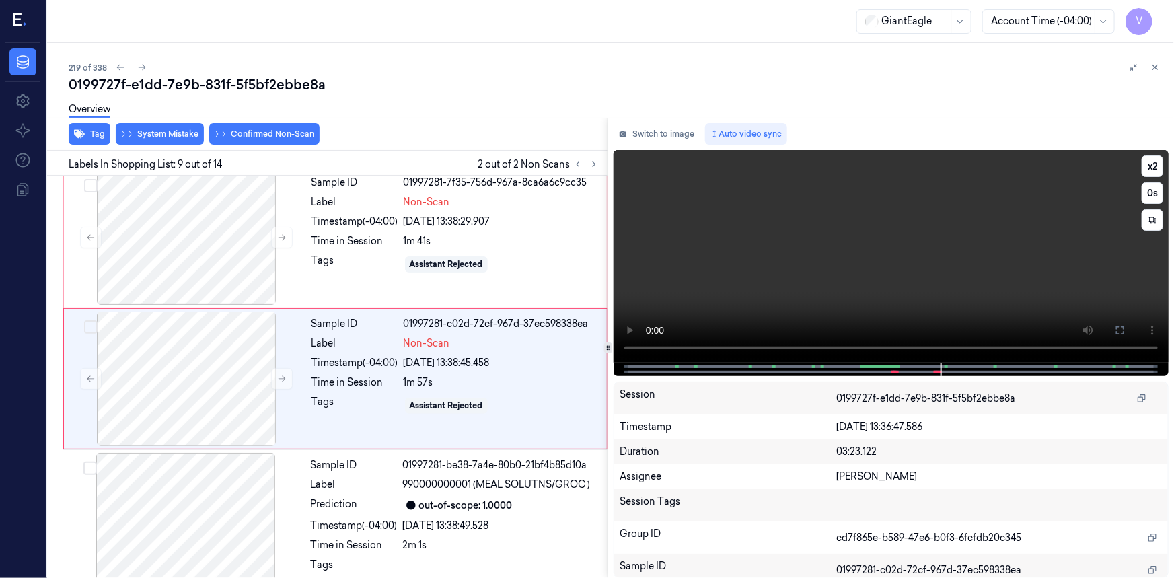
click at [805, 264] on video at bounding box center [890, 256] width 555 height 213
click at [269, 242] on div at bounding box center [186, 237] width 239 height 135
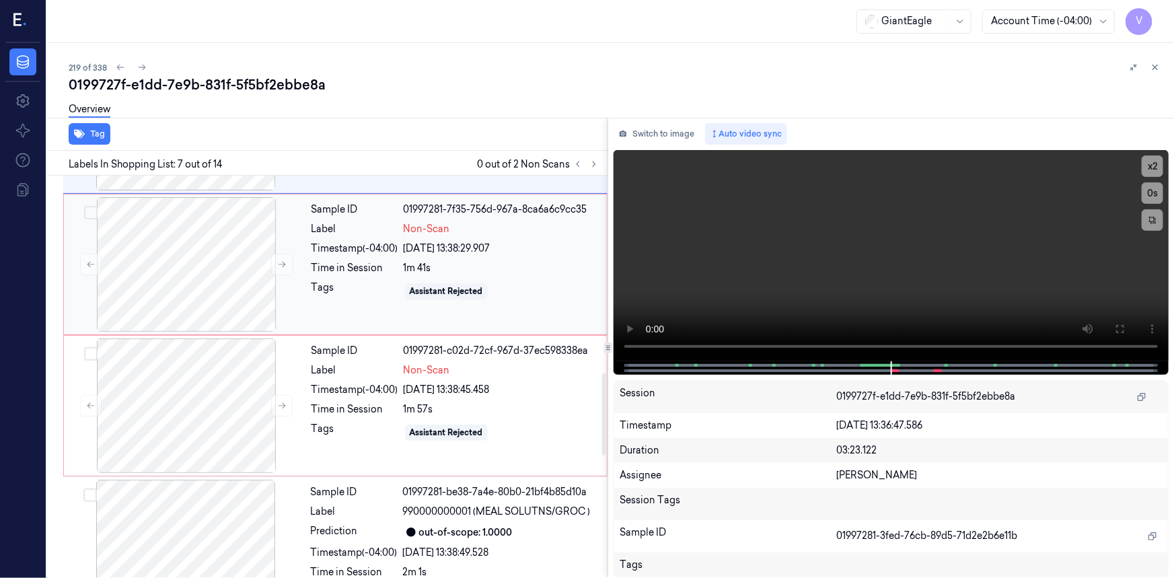
scroll to position [1021, 0]
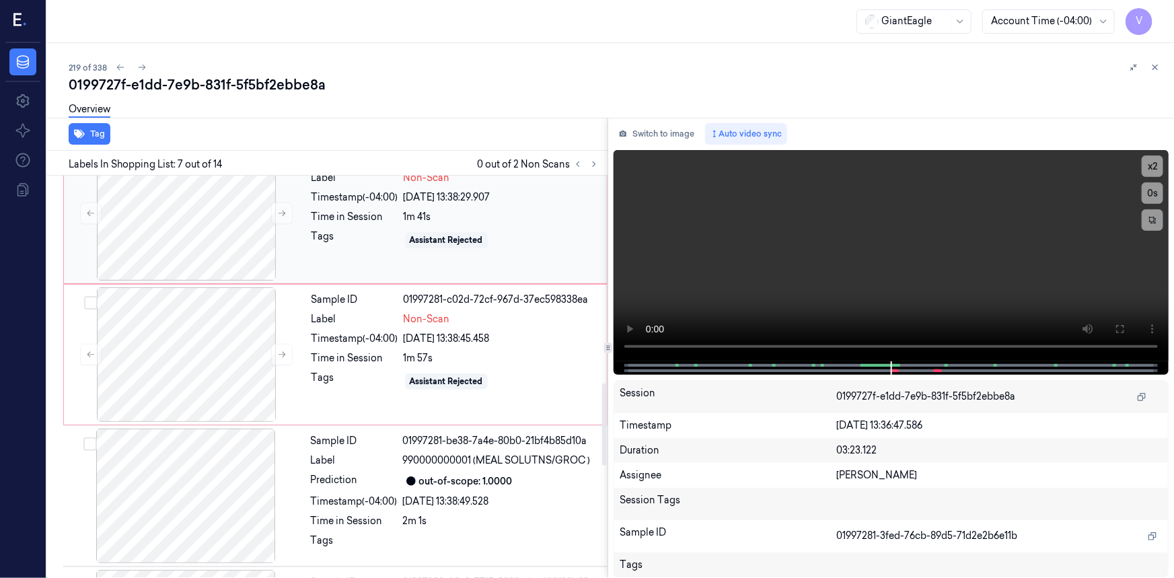
click at [345, 235] on div "Tags" at bounding box center [354, 240] width 87 height 22
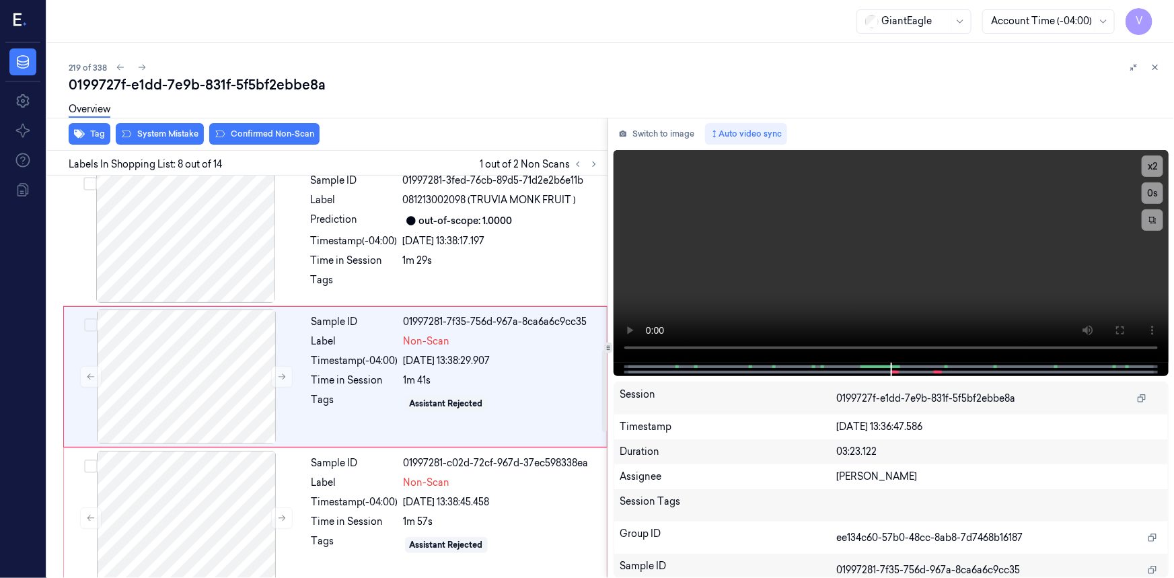
scroll to position [856, 0]
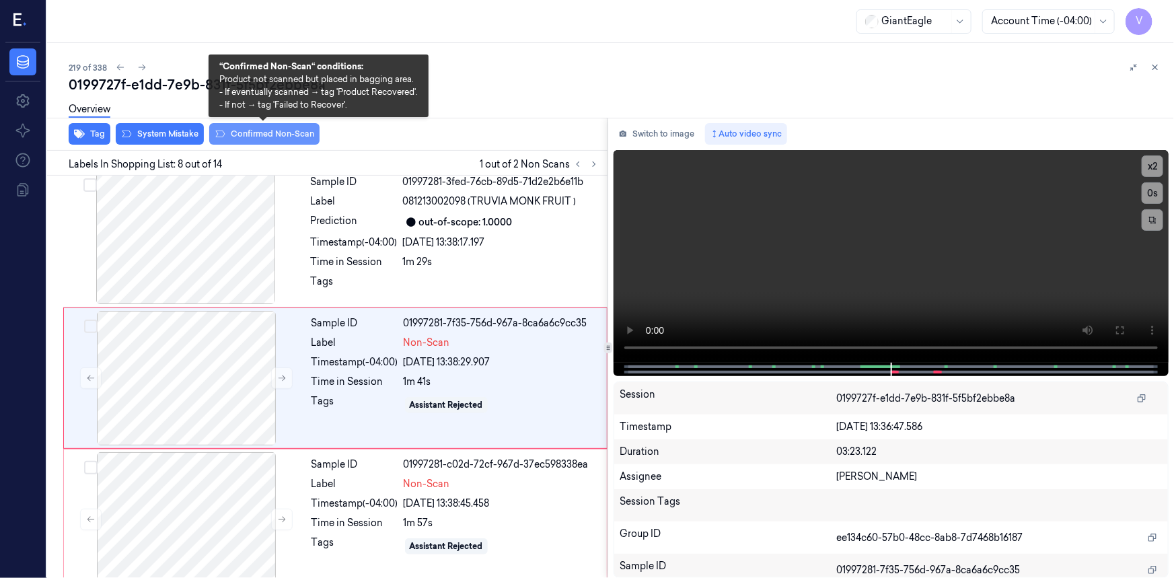
click at [281, 138] on button "Confirmed Non-Scan" at bounding box center [264, 134] width 110 height 22
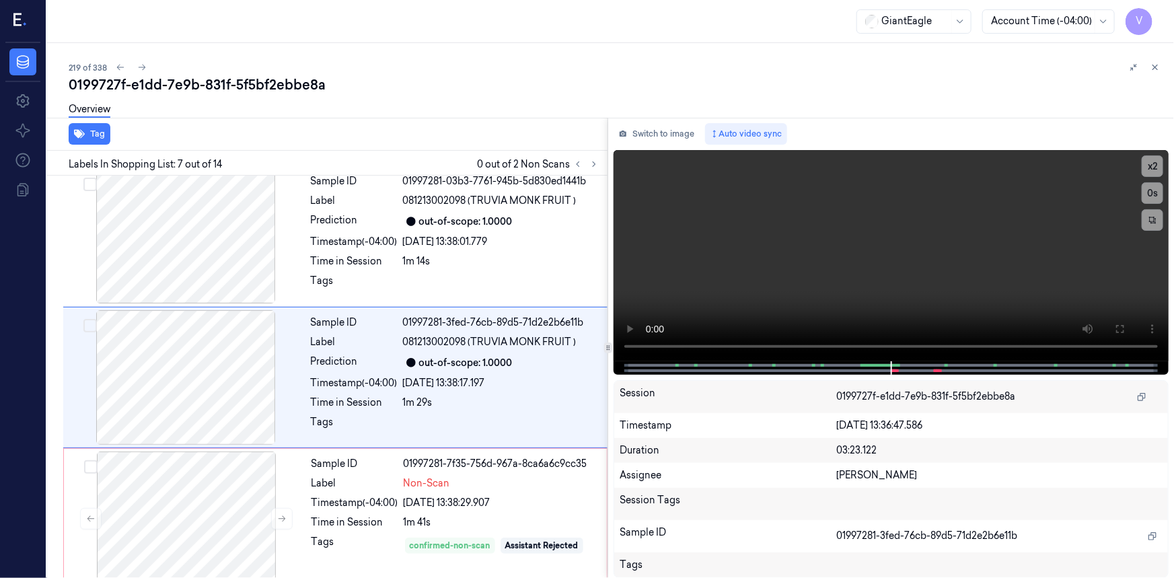
scroll to position [715, 0]
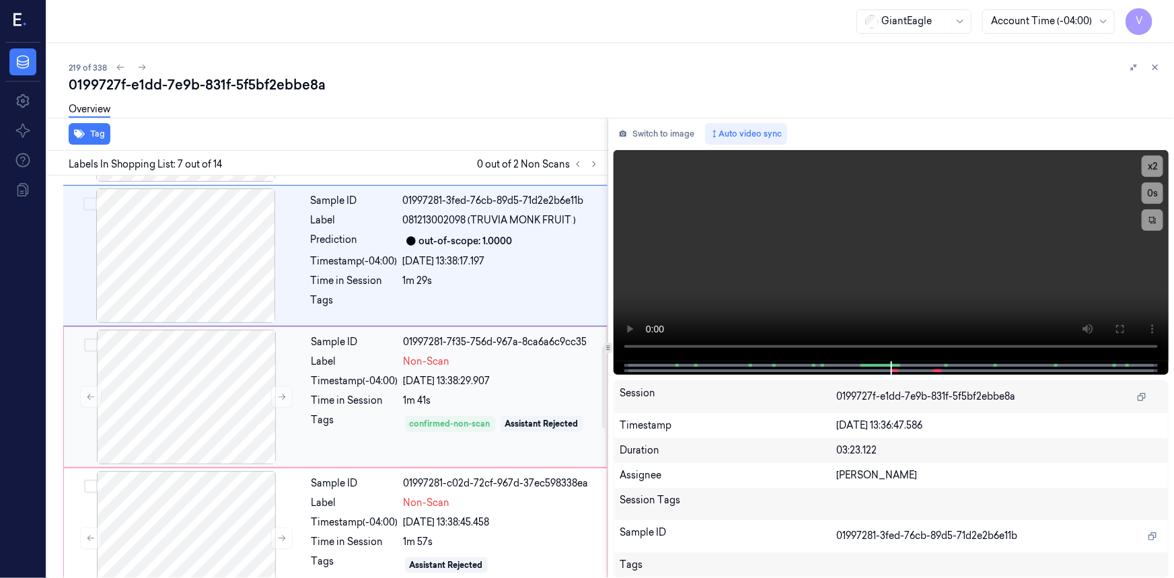
click at [353, 390] on div "Sample ID 01997281-7f35-756d-967a-8ca6a6c9cc35 Label Non-Scan Timestamp (-04:00…" at bounding box center [455, 397] width 298 height 135
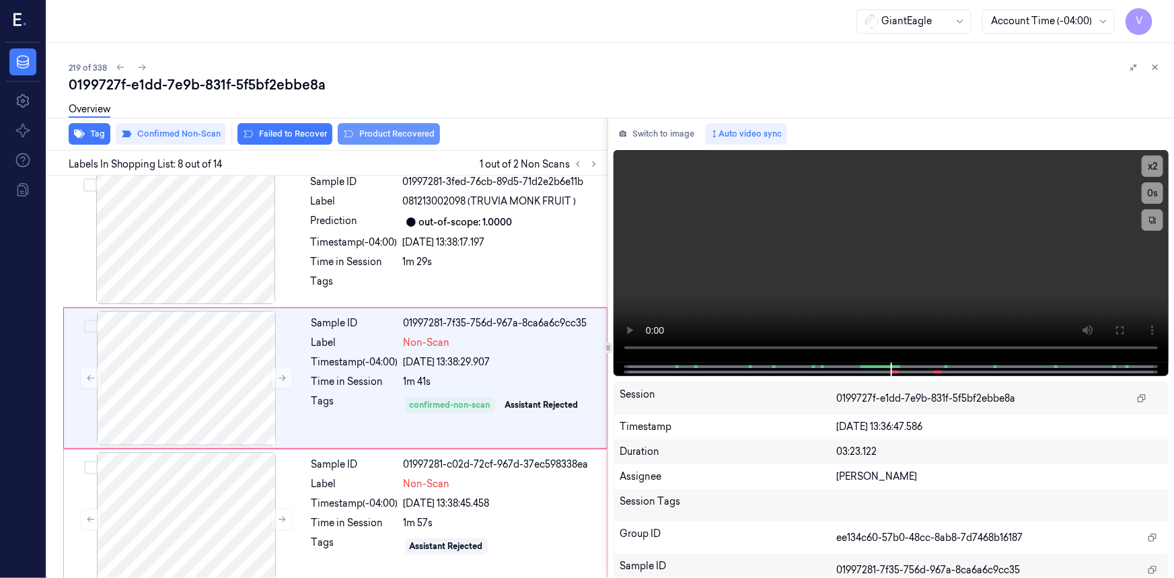
click at [389, 129] on button "Product Recovered" at bounding box center [389, 134] width 102 height 22
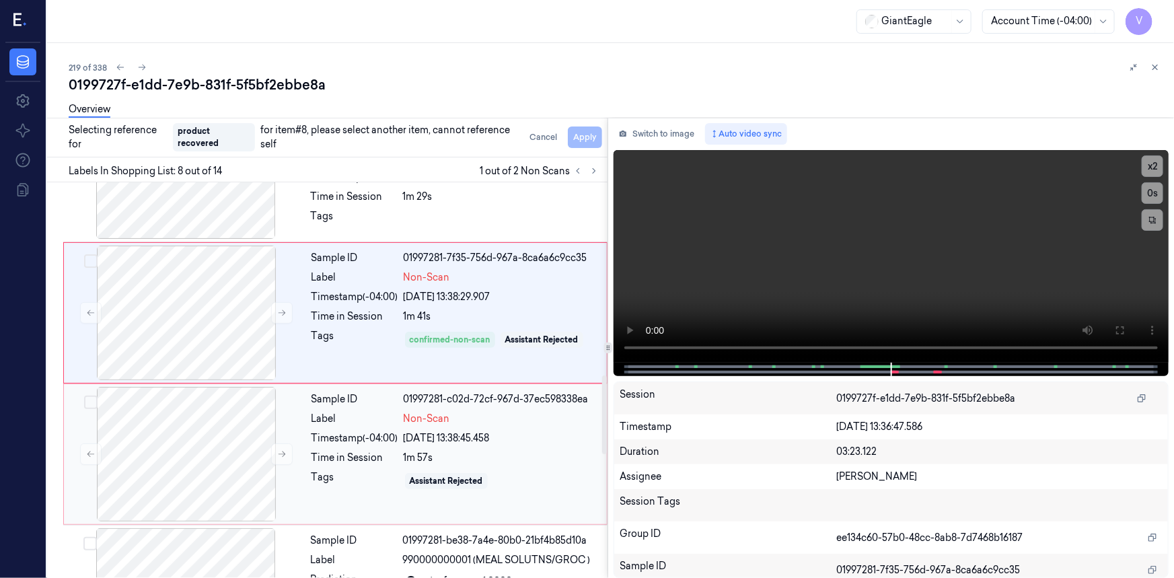
scroll to position [1040, 0]
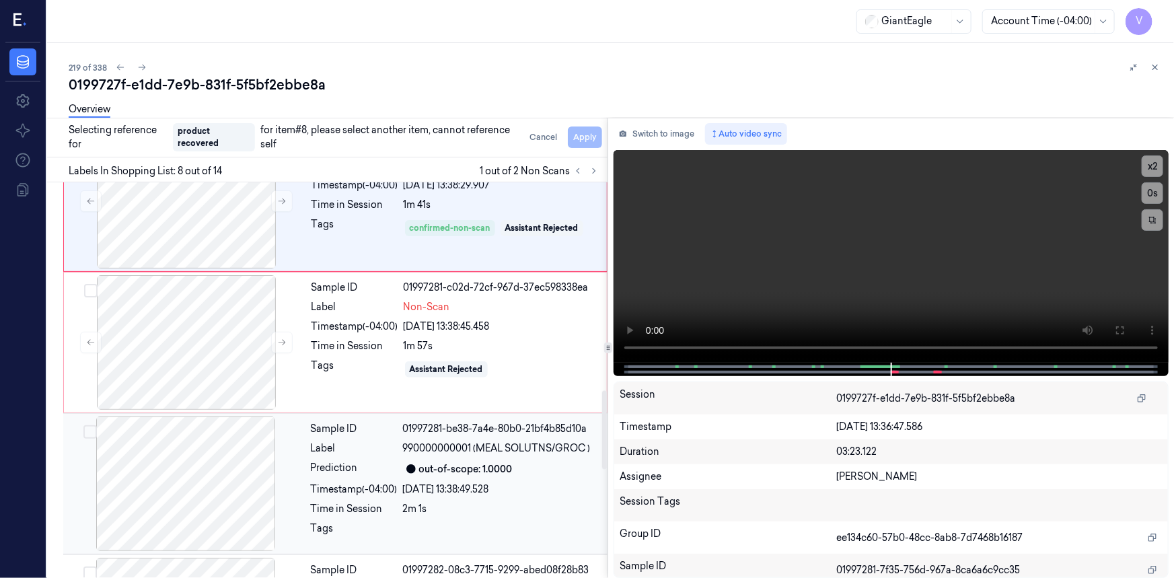
click at [366, 442] on div "Label" at bounding box center [354, 448] width 87 height 14
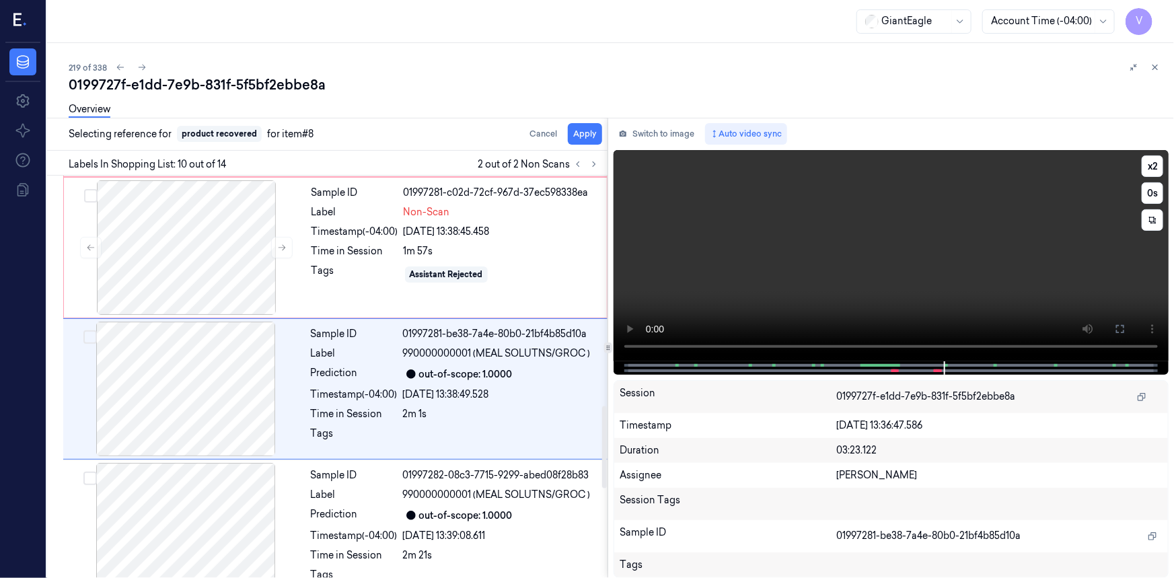
scroll to position [1138, 0]
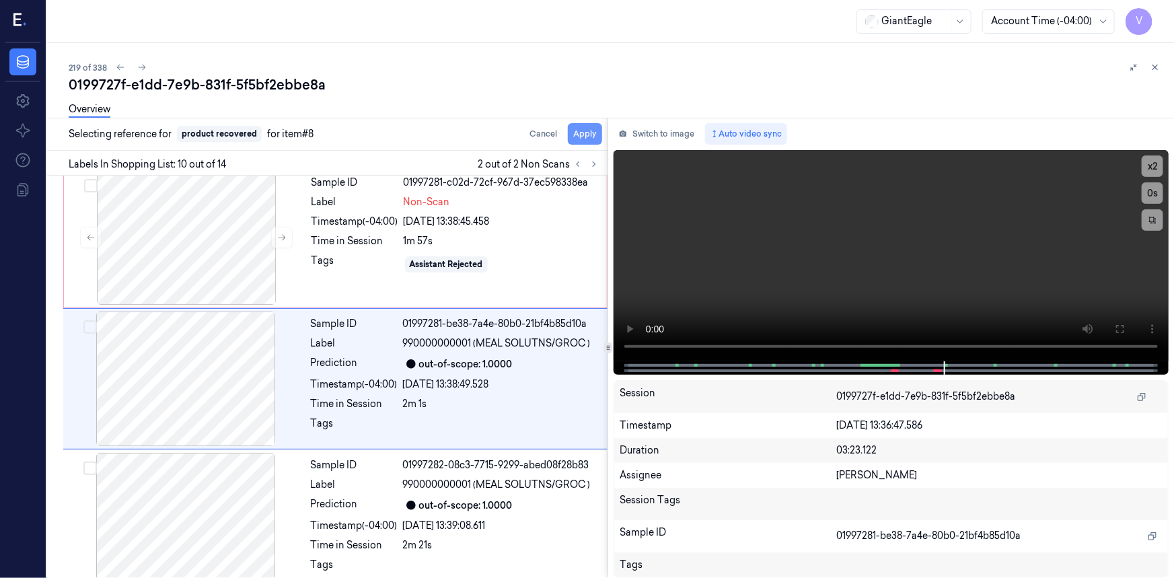
click at [598, 129] on button "Apply" at bounding box center [585, 134] width 34 height 22
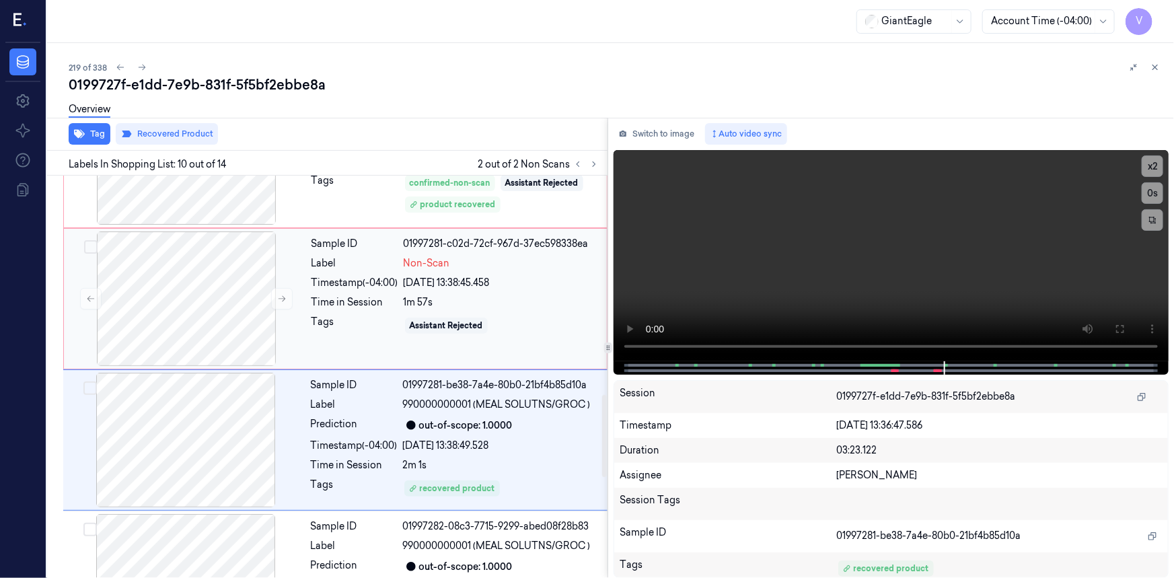
click at [313, 264] on div "Label" at bounding box center [354, 263] width 87 height 14
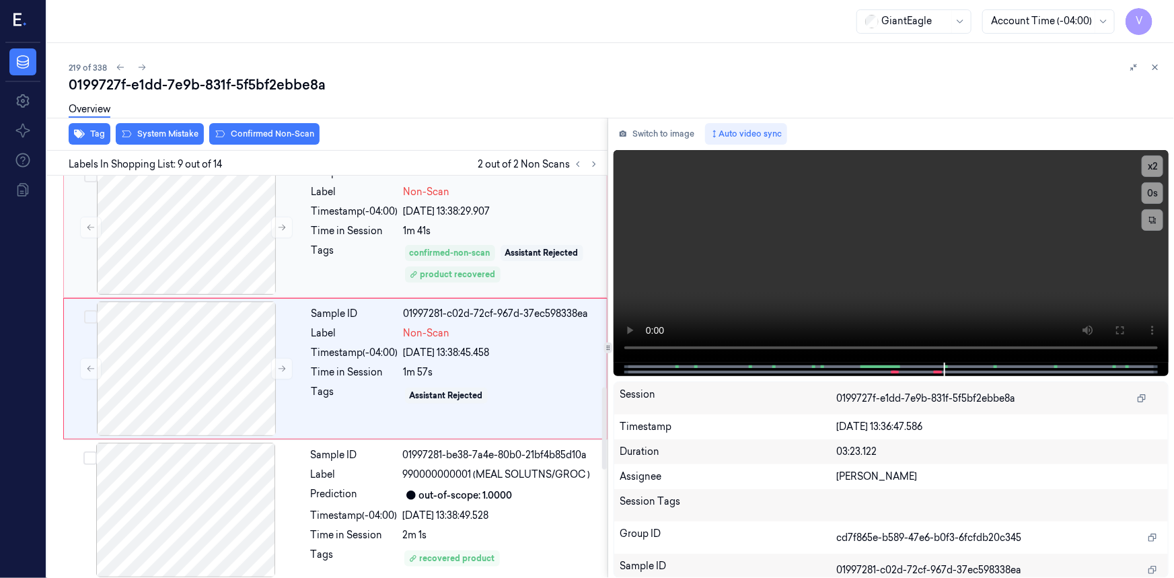
scroll to position [997, 0]
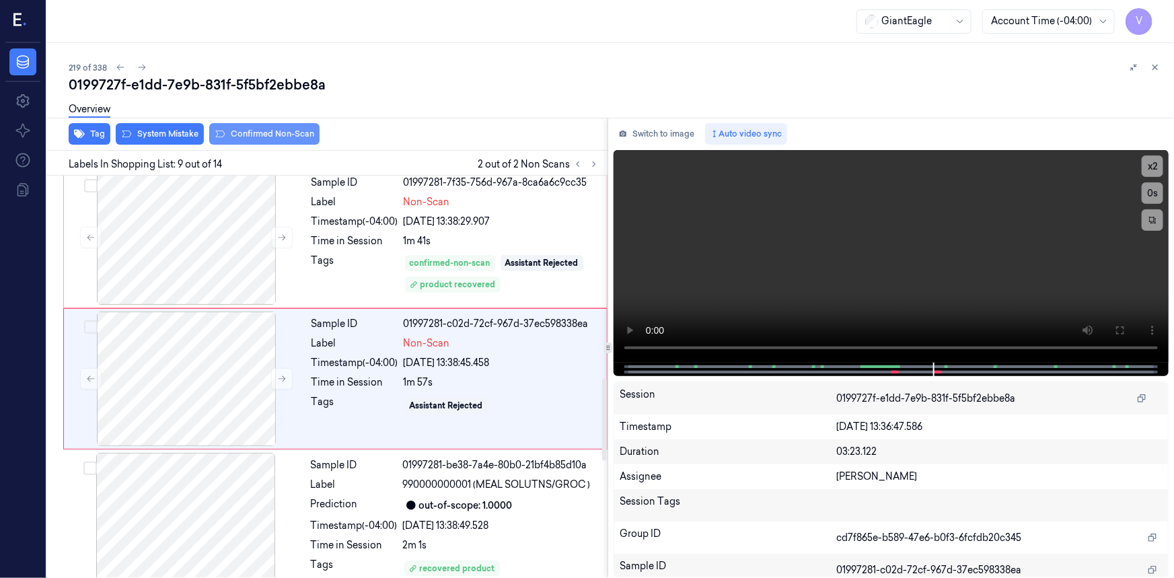
click at [297, 128] on button "Confirmed Non-Scan" at bounding box center [264, 134] width 110 height 22
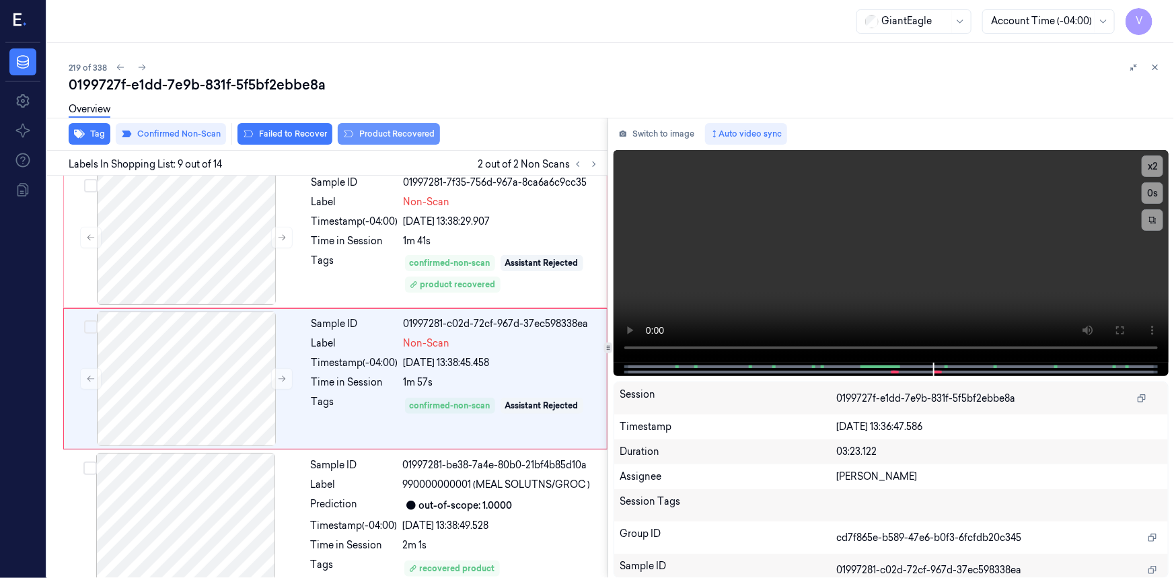
click at [401, 135] on button "Product Recovered" at bounding box center [389, 134] width 102 height 22
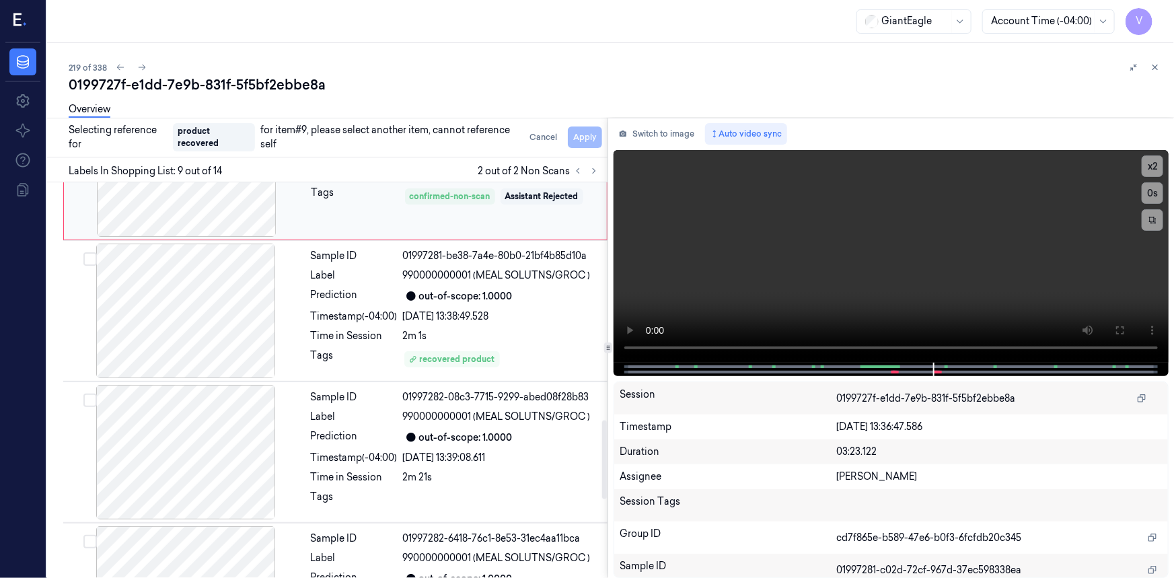
scroll to position [1242, 0]
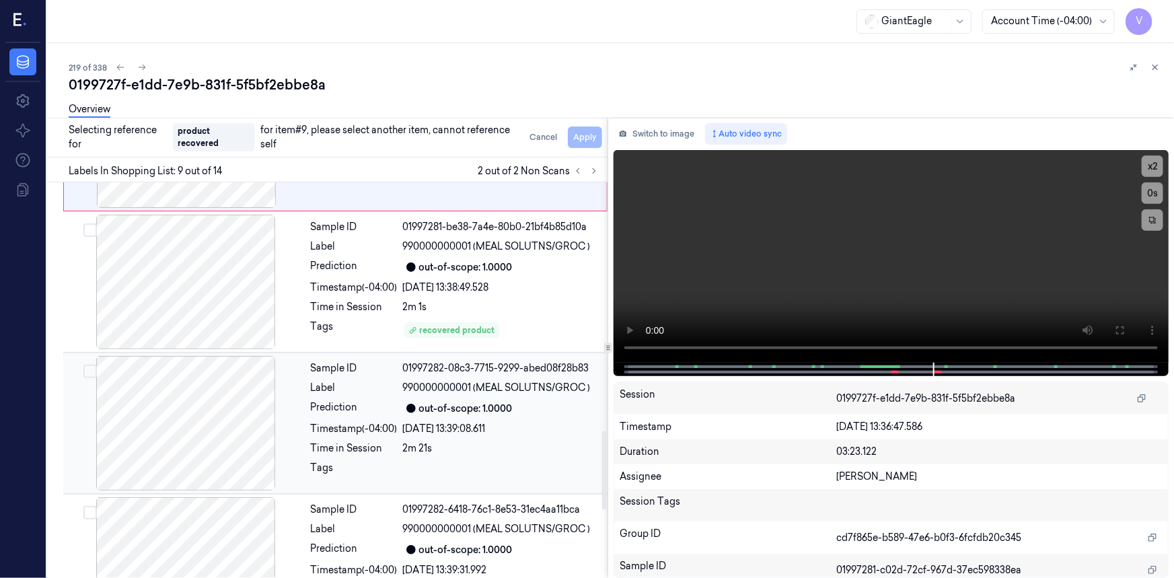
click at [278, 383] on div at bounding box center [185, 423] width 239 height 135
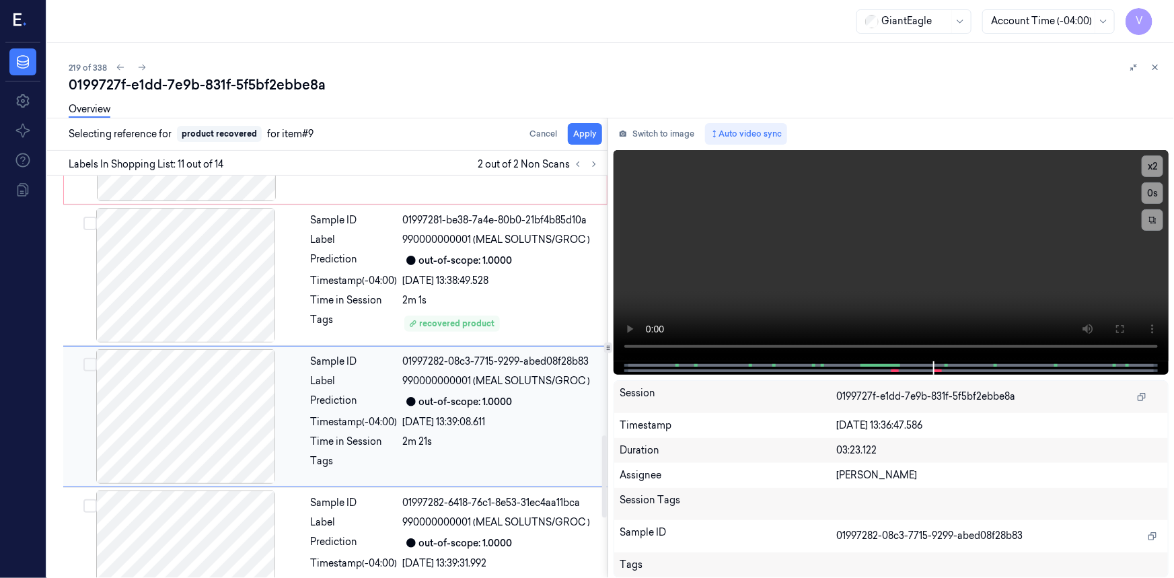
scroll to position [1279, 0]
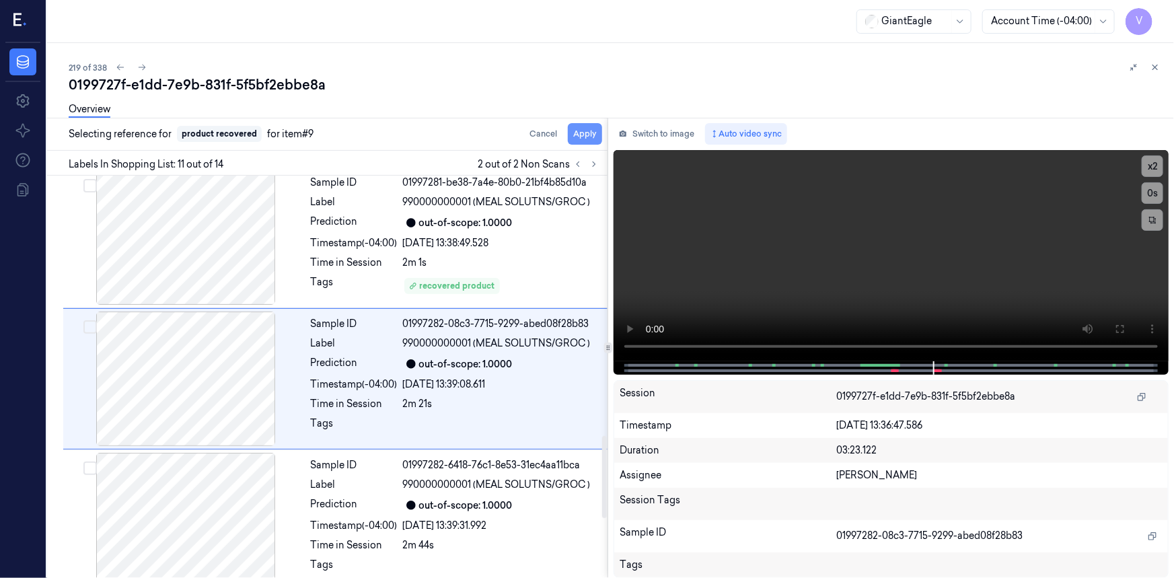
click at [582, 132] on button "Apply" at bounding box center [585, 134] width 34 height 22
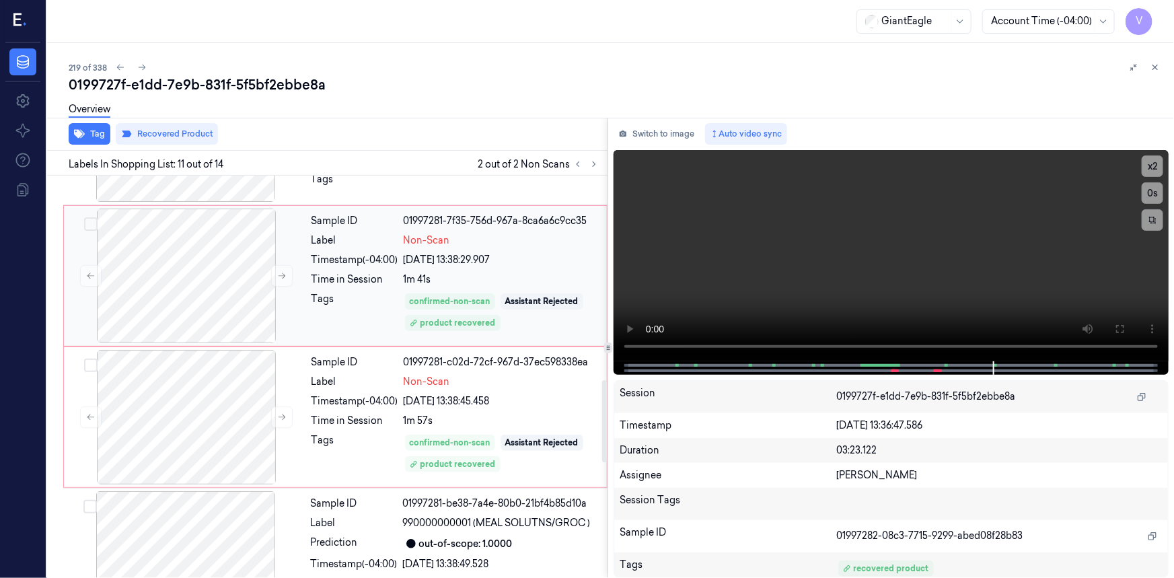
scroll to position [1028, 0]
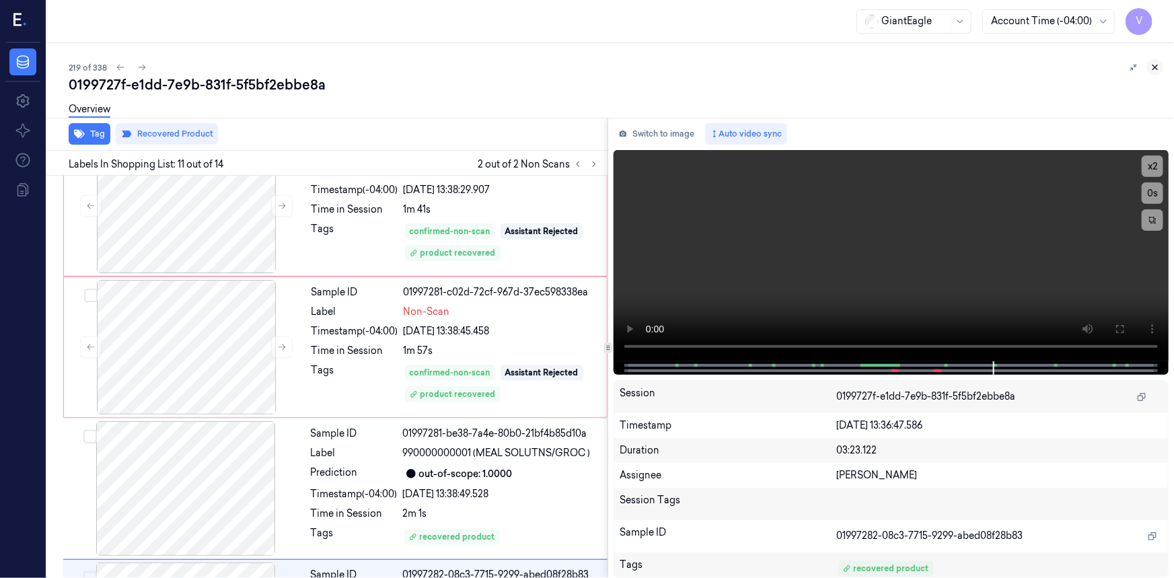
click at [1156, 66] on icon at bounding box center [1155, 67] width 5 height 5
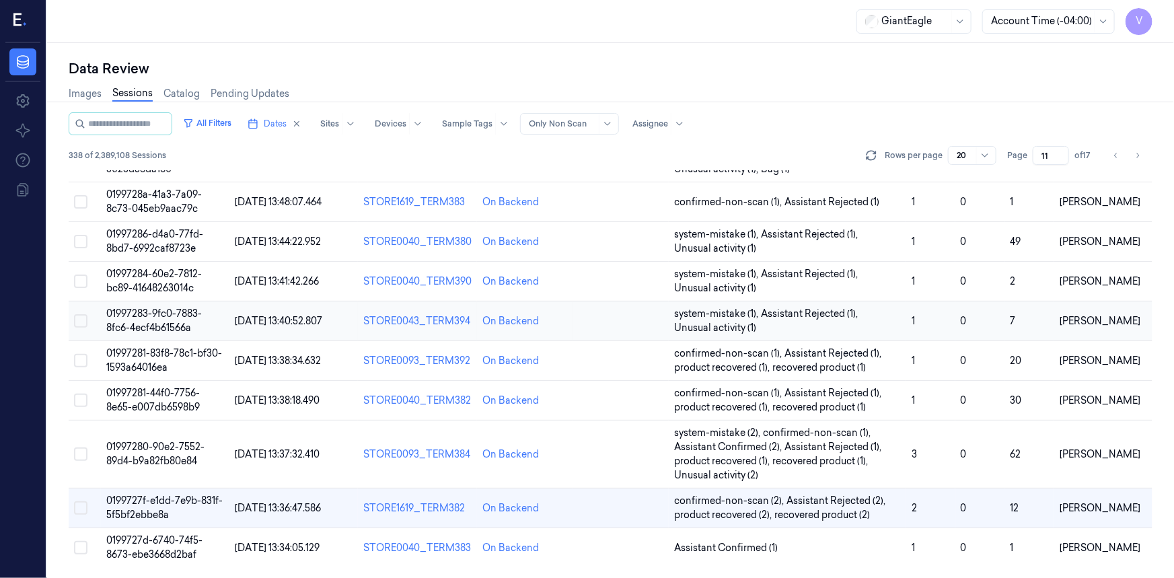
scroll to position [452, 0]
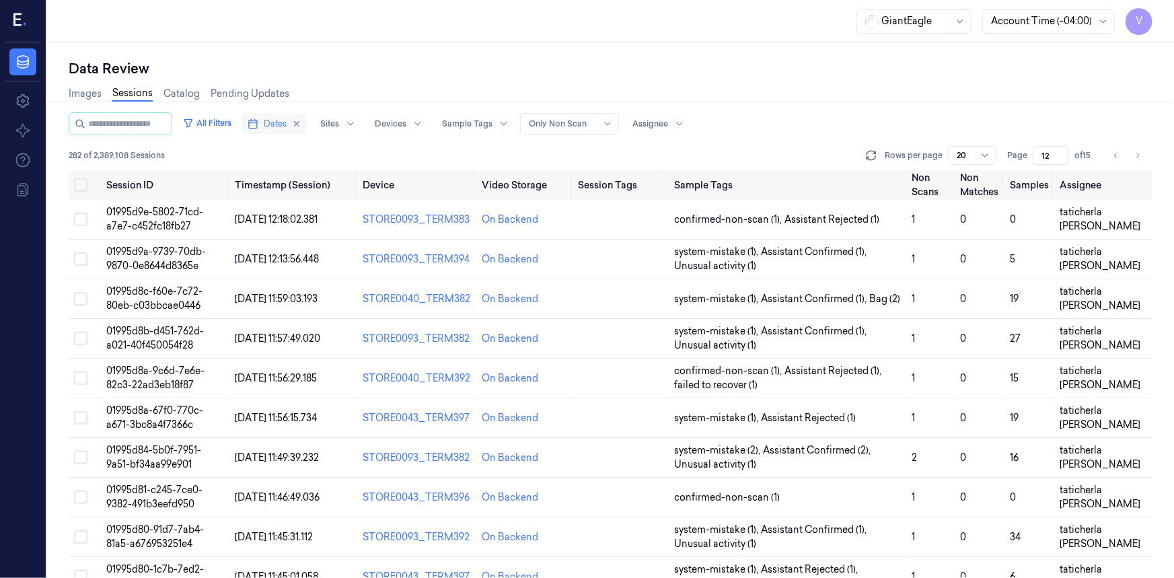
click at [287, 124] on span "Dates" at bounding box center [275, 124] width 23 height 12
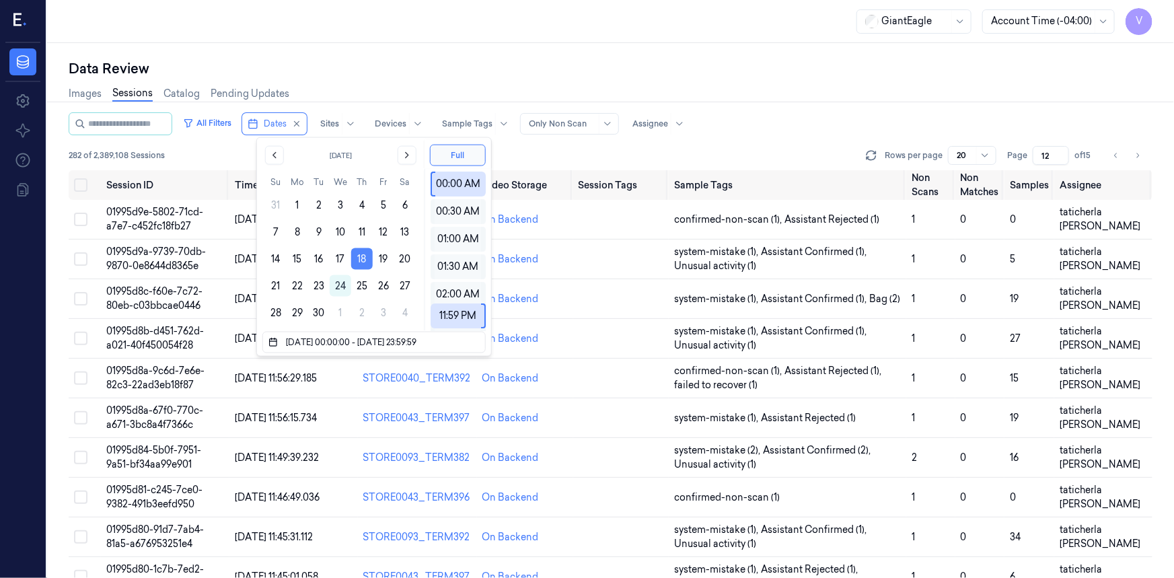
click at [363, 258] on button "18" at bounding box center [362, 259] width 22 height 22
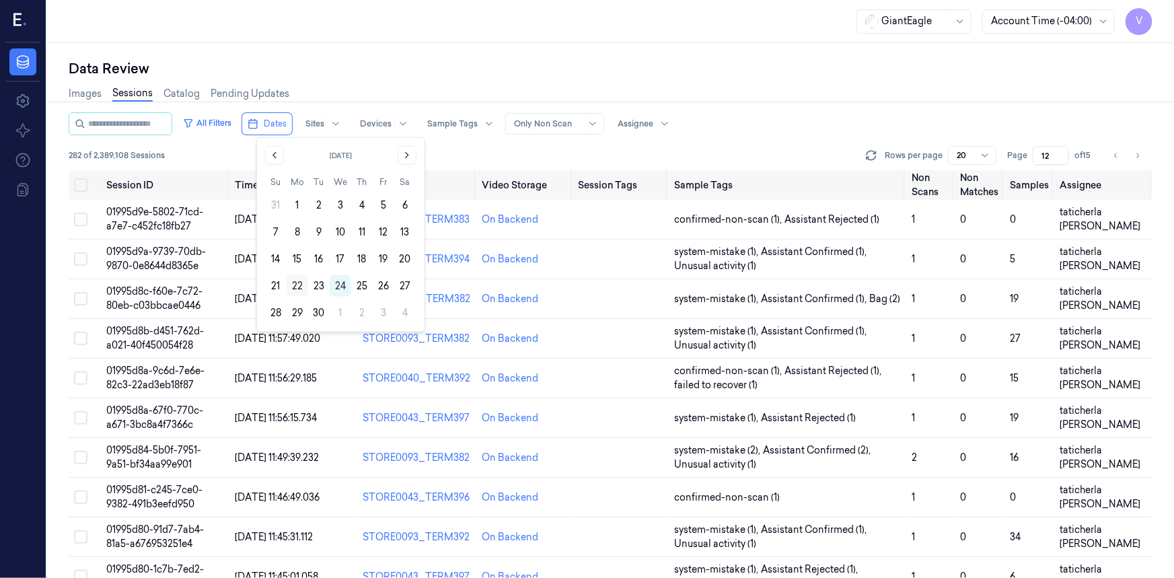
click at [299, 284] on button "22" at bounding box center [298, 286] width 22 height 22
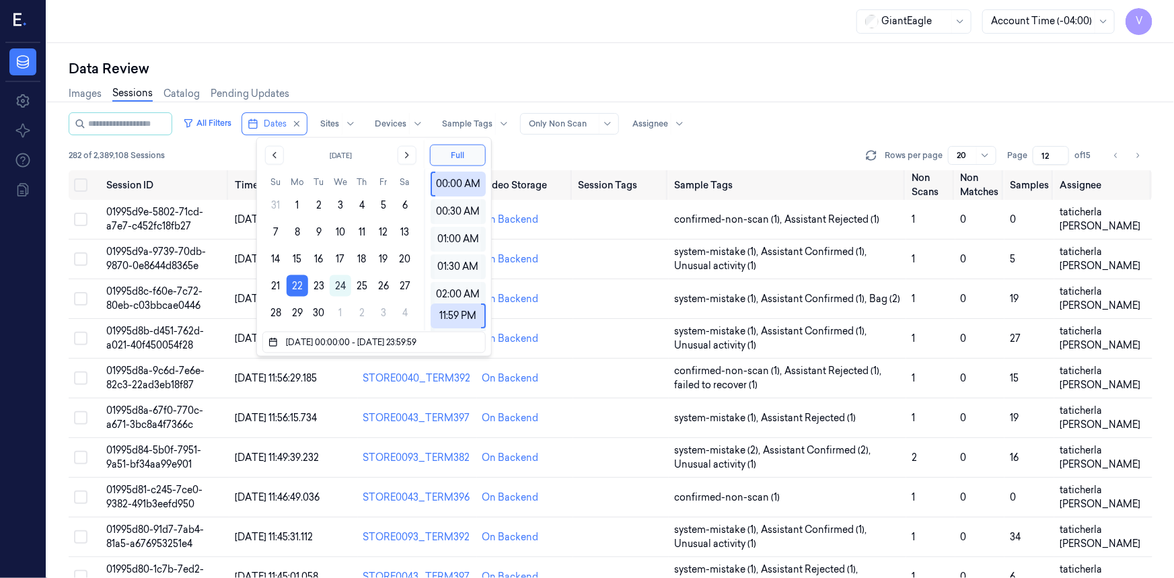
click at [397, 62] on div "Data Review" at bounding box center [610, 68] width 1083 height 19
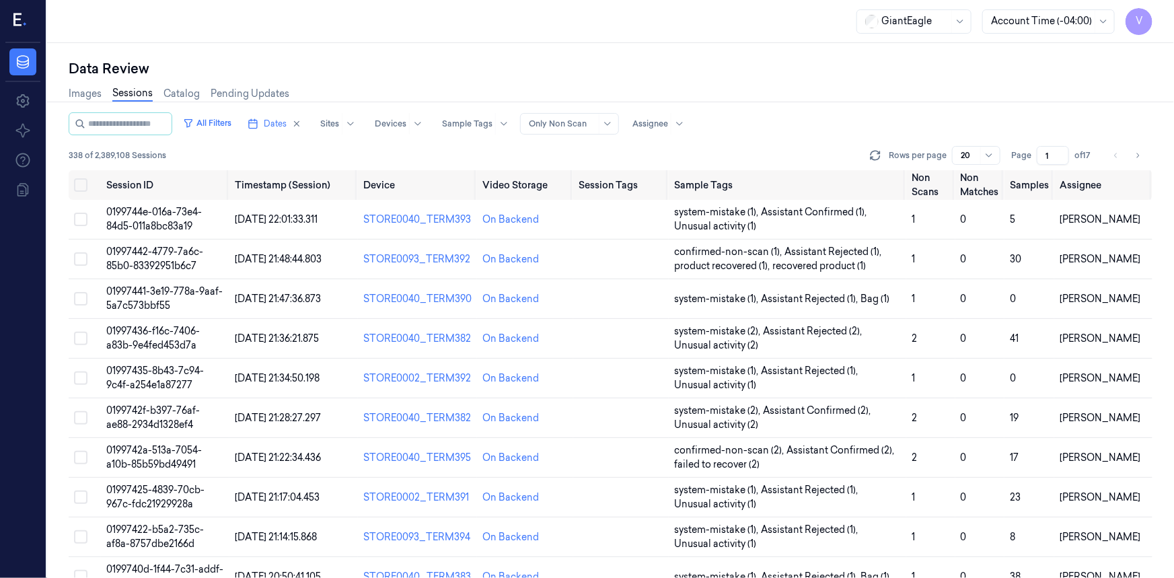
drag, startPoint x: 1052, startPoint y: 156, endPoint x: 1038, endPoint y: 167, distance: 18.2
click at [1038, 167] on div "All Filters Dates Sites Devices Sample Tags Alert Type Only Non Scan Assignee 3…" at bounding box center [610, 141] width 1083 height 58
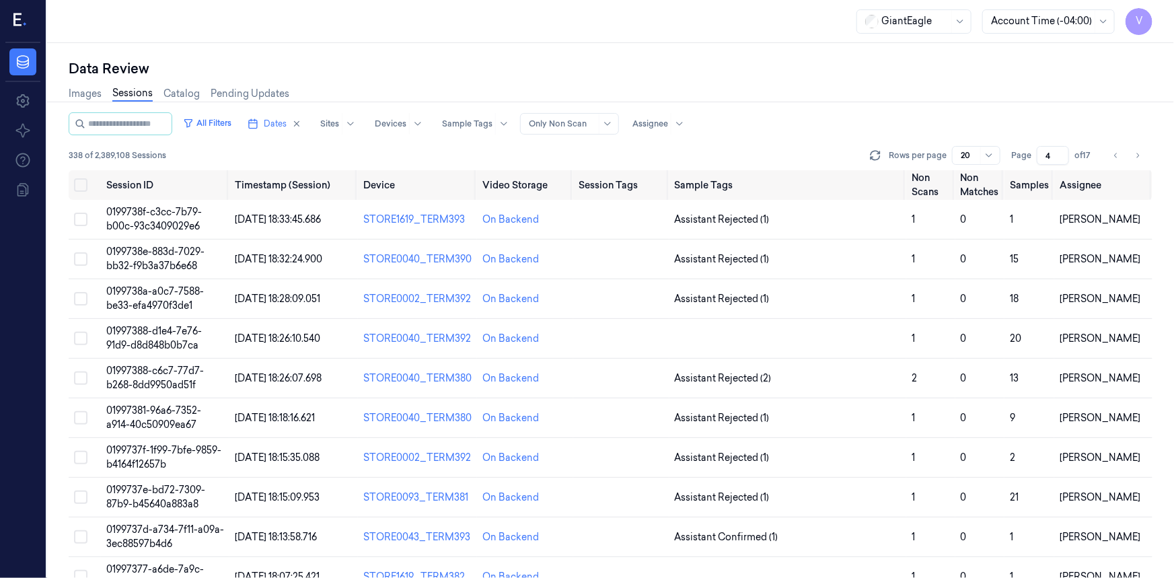
type input "4"
click at [166, 262] on span "0199738e-883d-7029-bb32-f9b3a37b6e68" at bounding box center [155, 258] width 98 height 26
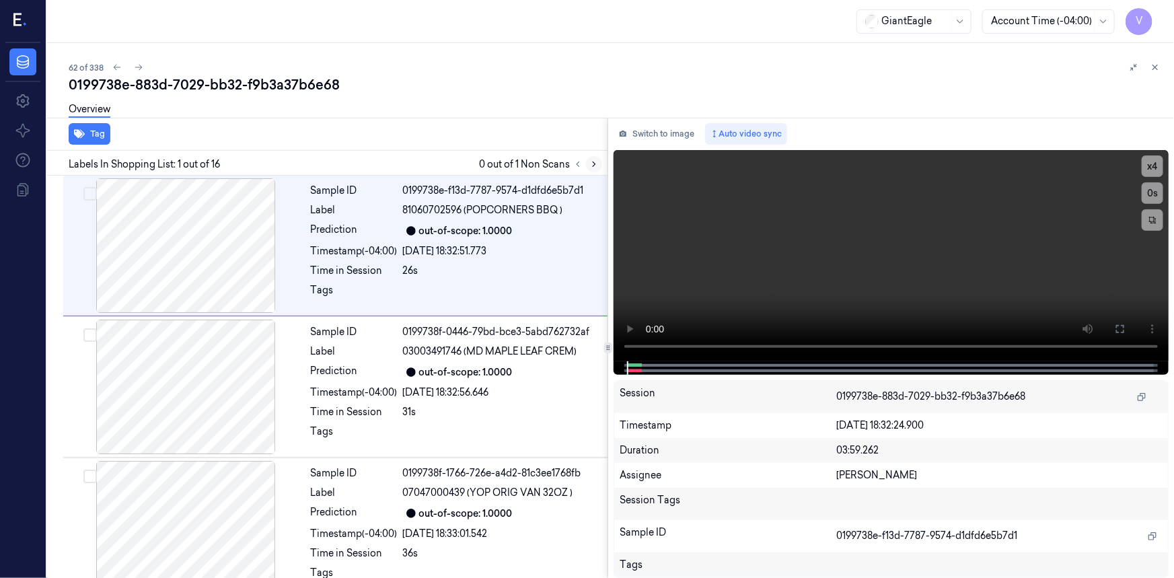
click at [591, 162] on icon at bounding box center [593, 163] width 9 height 9
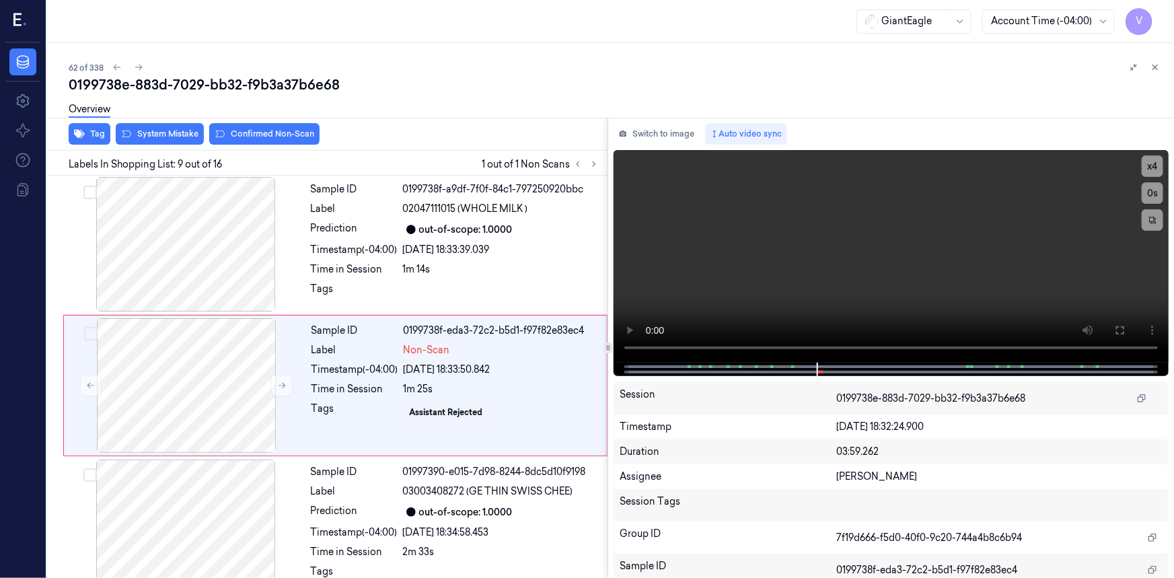
scroll to position [997, 0]
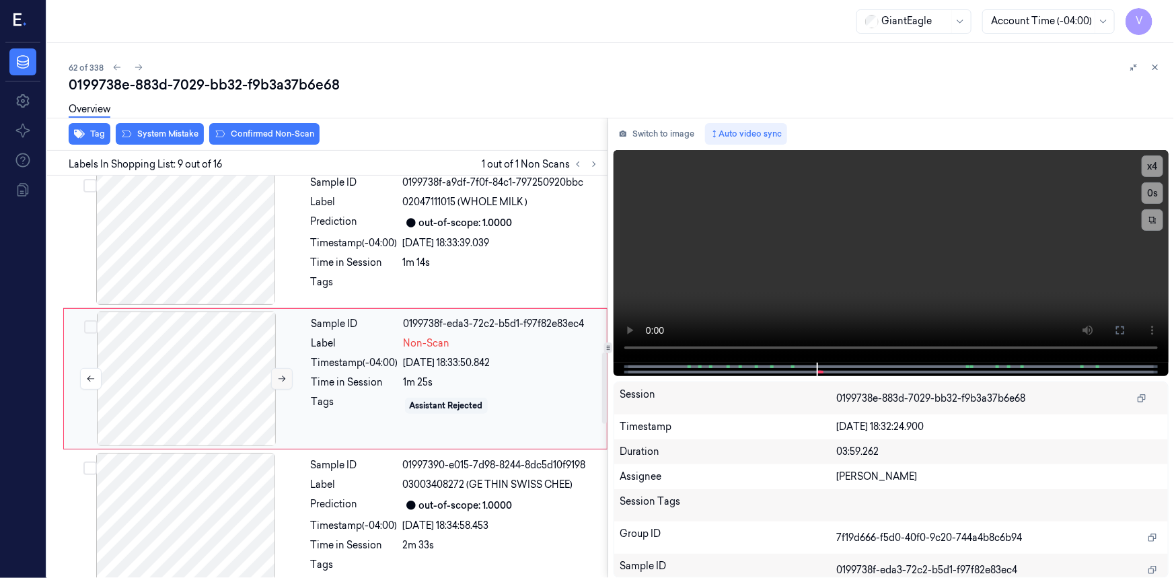
click at [282, 375] on icon at bounding box center [281, 378] width 9 height 9
click at [662, 126] on button "Switch to image" at bounding box center [656, 134] width 86 height 22
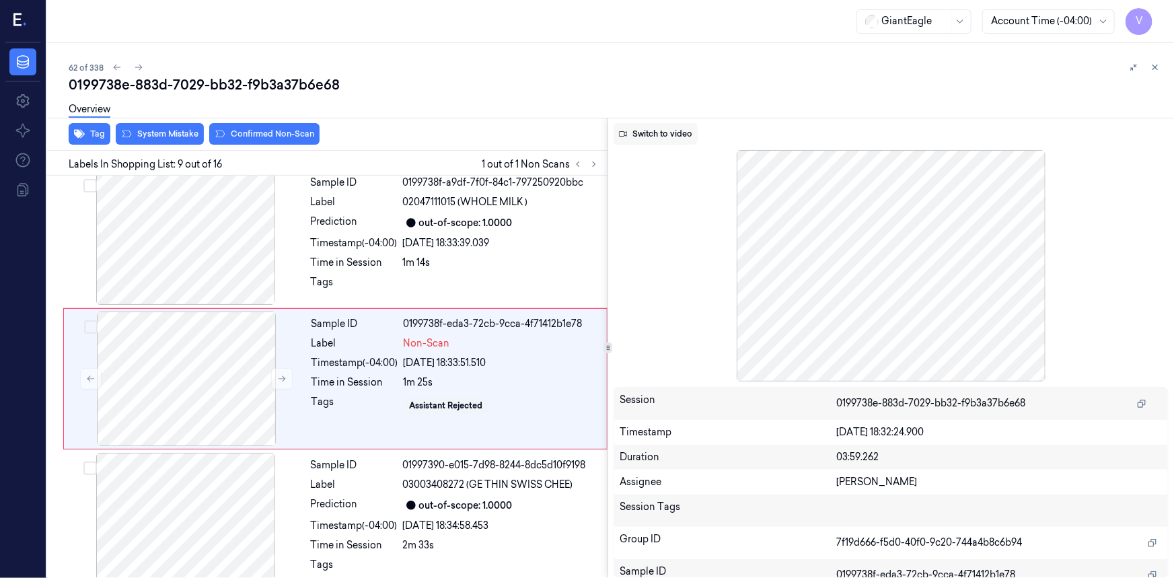
click at [677, 135] on button "Switch to video" at bounding box center [655, 134] width 84 height 22
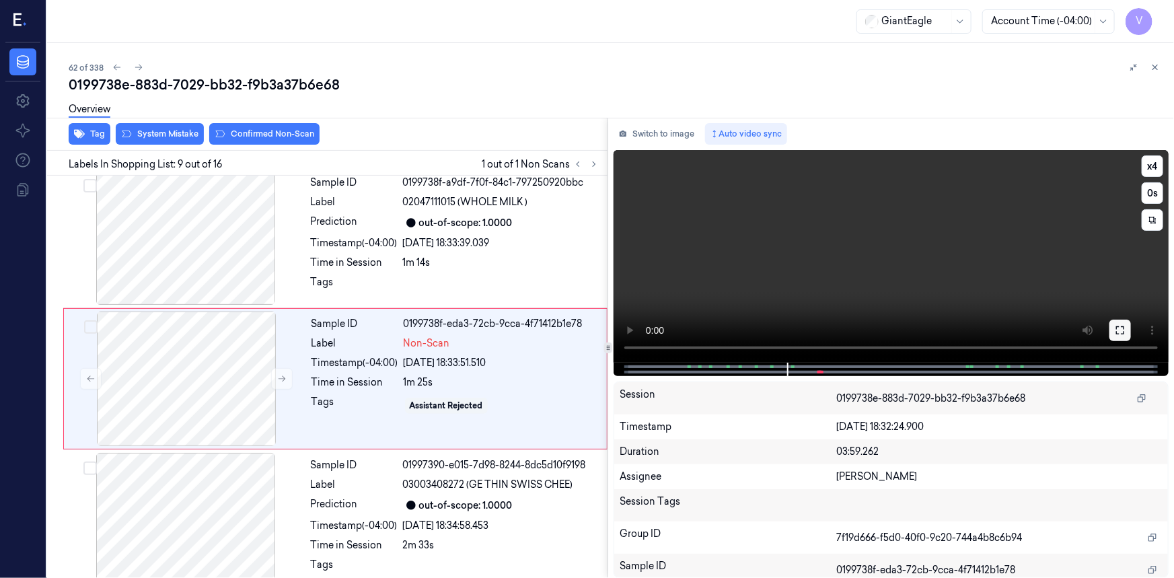
click at [1124, 329] on icon at bounding box center [1119, 330] width 11 height 11
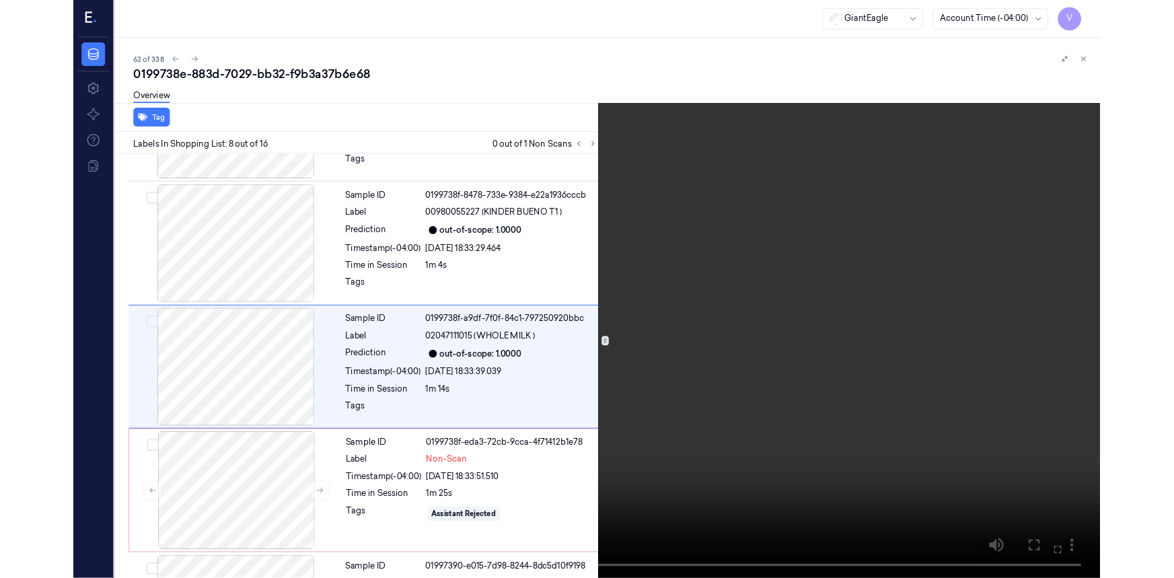
scroll to position [814, 0]
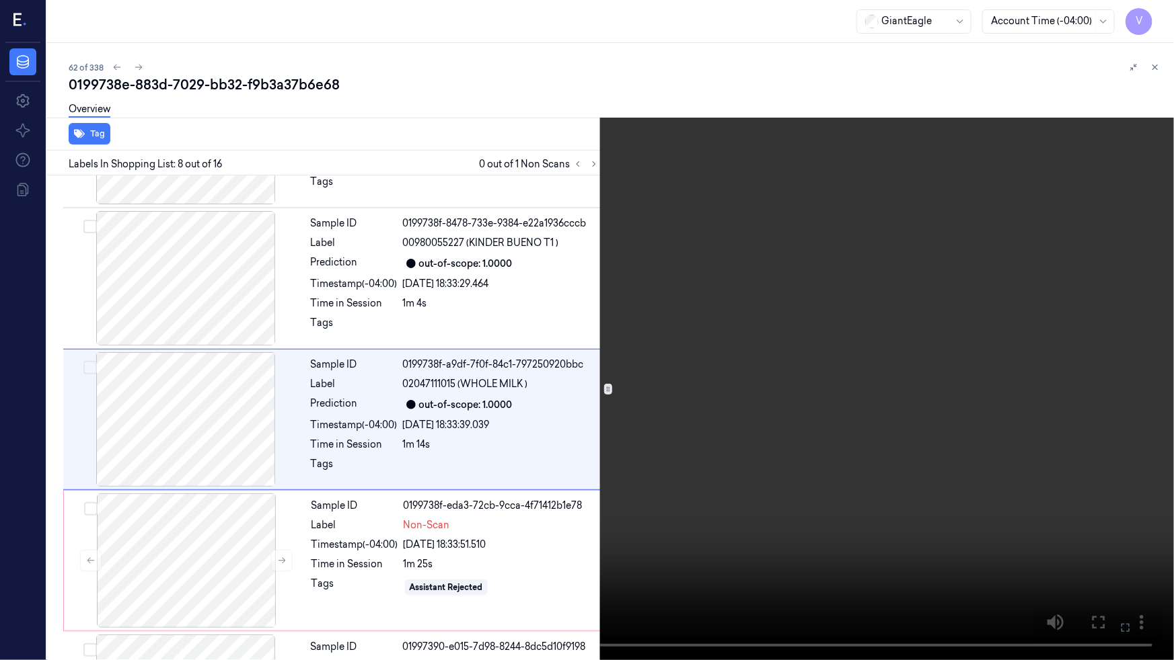
click at [776, 522] on video at bounding box center [587, 330] width 1174 height 660
click at [0, 0] on icon at bounding box center [0, 0] width 0 height 0
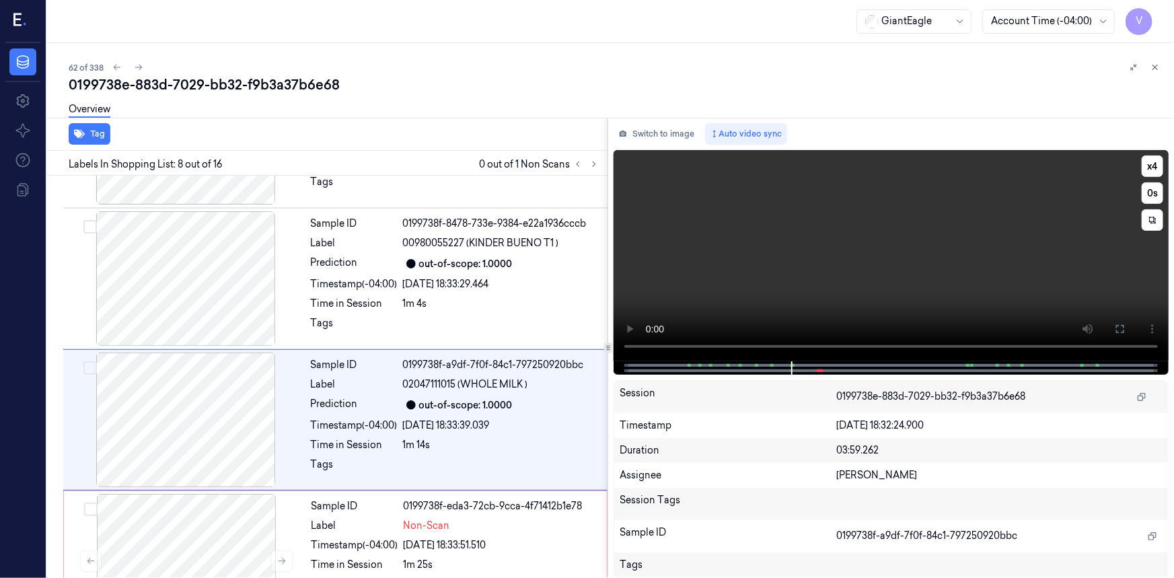
click at [774, 279] on video at bounding box center [890, 255] width 555 height 211
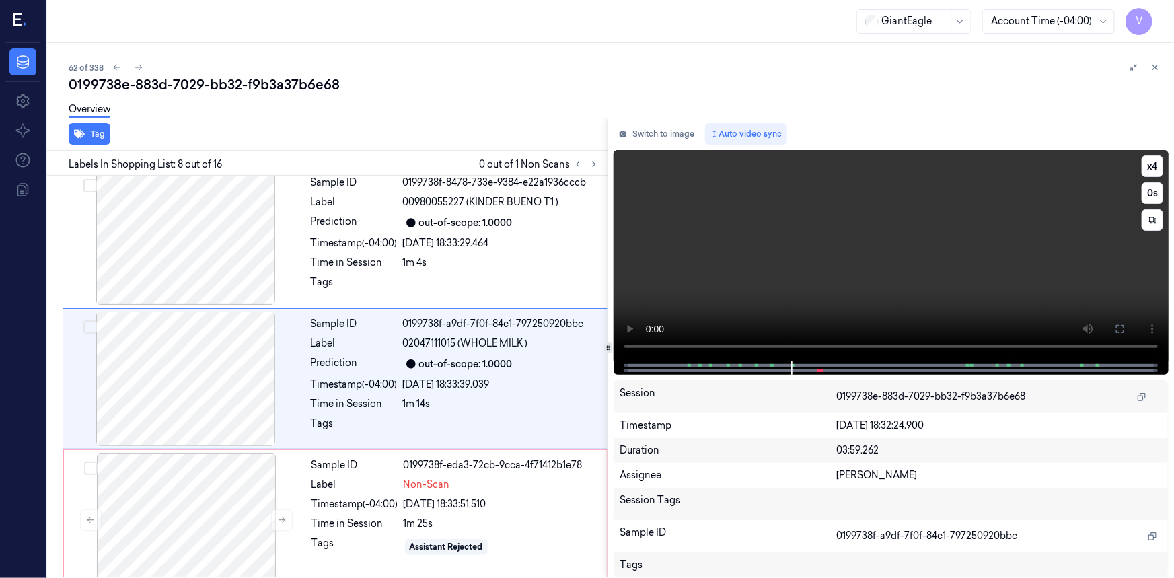
scroll to position [856, 0]
click at [724, 290] on video at bounding box center [890, 255] width 555 height 211
click at [786, 281] on video at bounding box center [890, 255] width 555 height 211
click at [796, 289] on video at bounding box center [890, 255] width 555 height 211
click at [799, 289] on video at bounding box center [890, 255] width 555 height 211
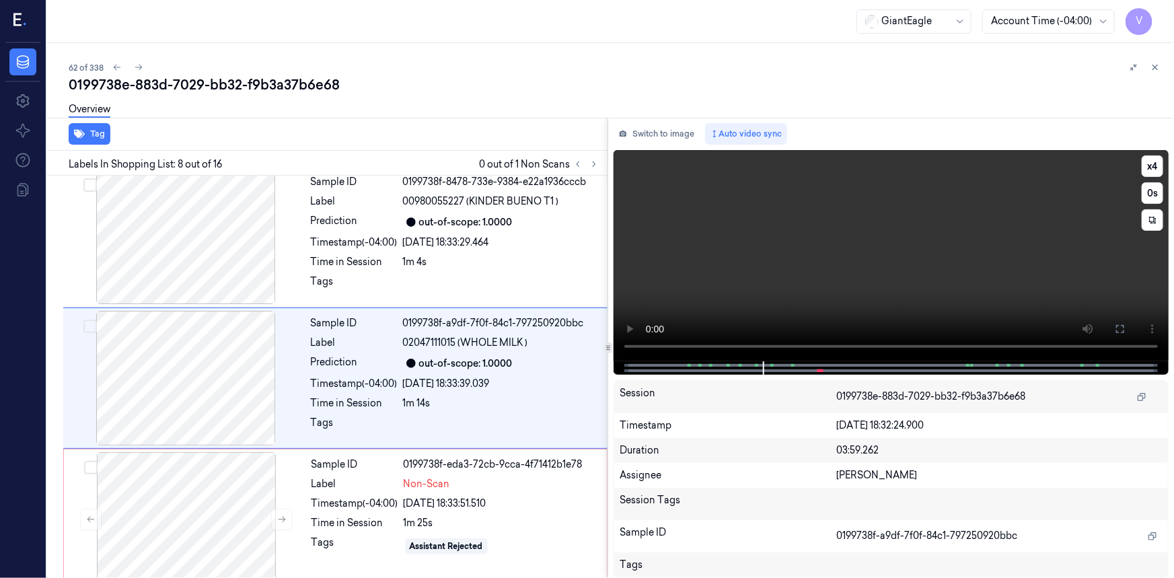
click at [799, 289] on video at bounding box center [890, 255] width 555 height 211
click at [1121, 327] on icon at bounding box center [1119, 328] width 11 height 11
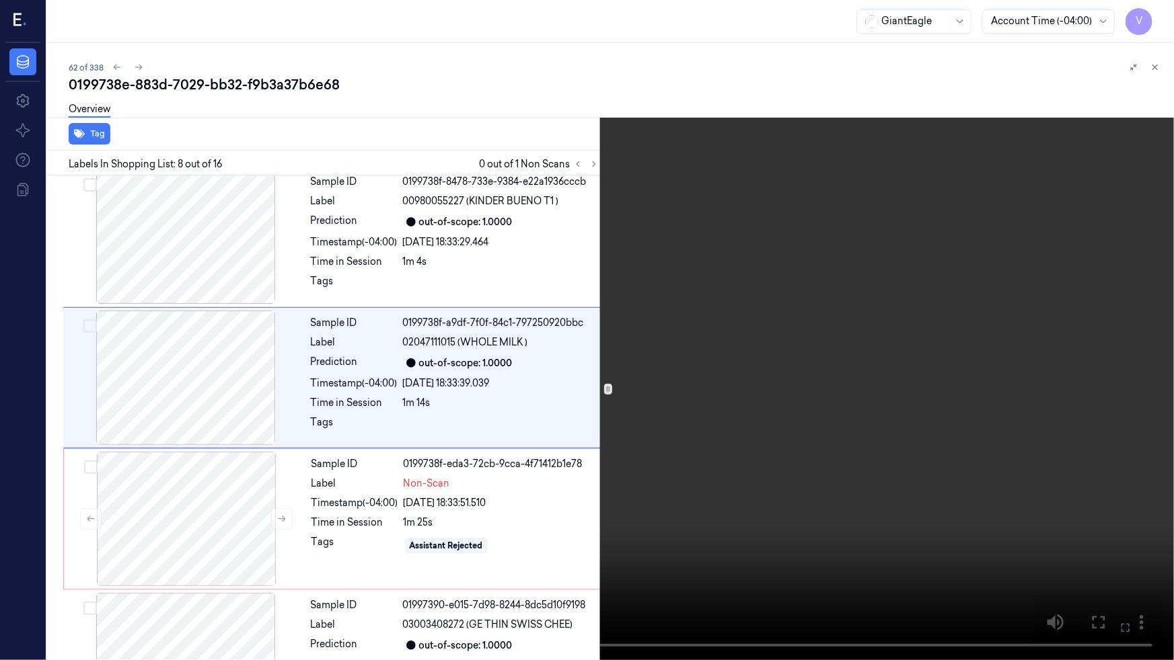
click at [947, 390] on video at bounding box center [587, 330] width 1174 height 660
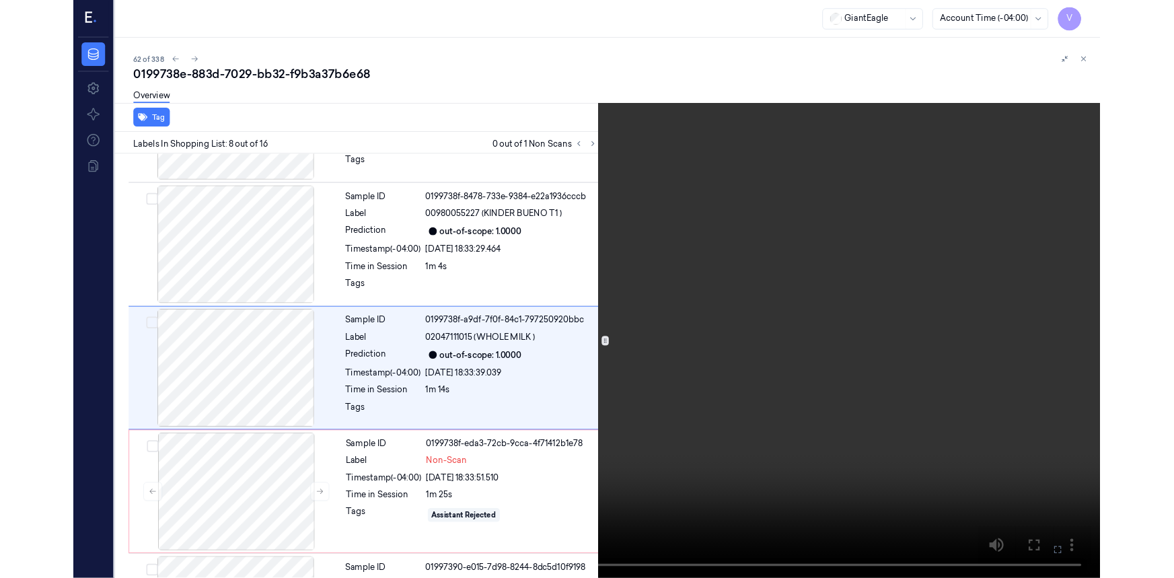
scroll to position [814, 0]
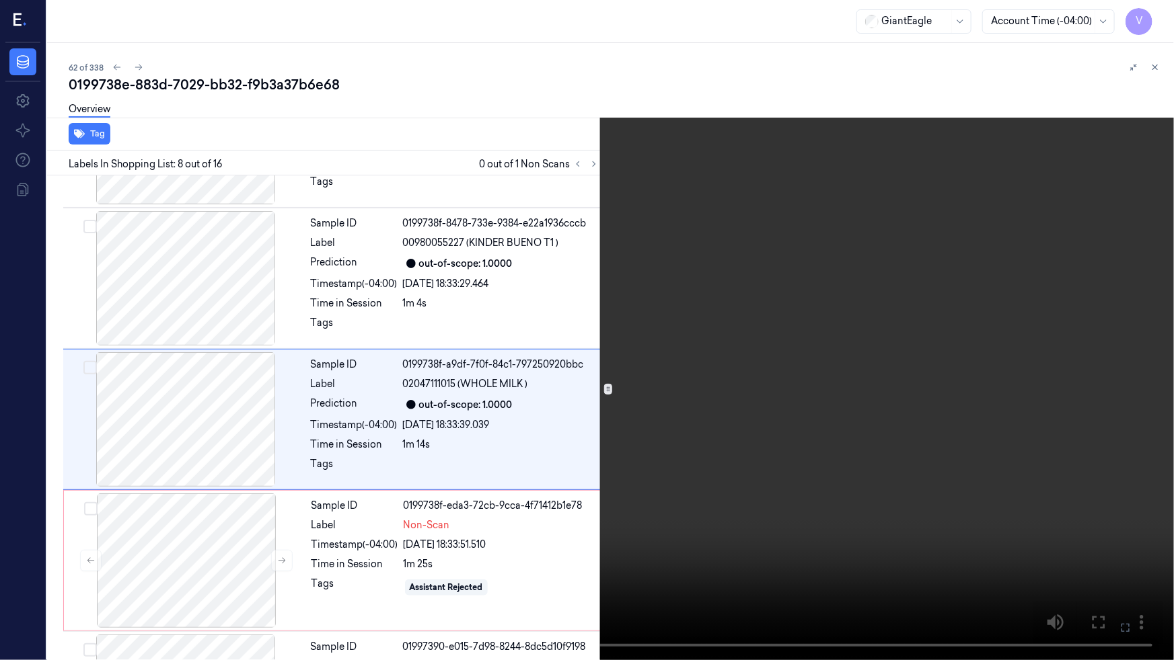
click at [0, 0] on icon at bounding box center [0, 0] width 0 height 0
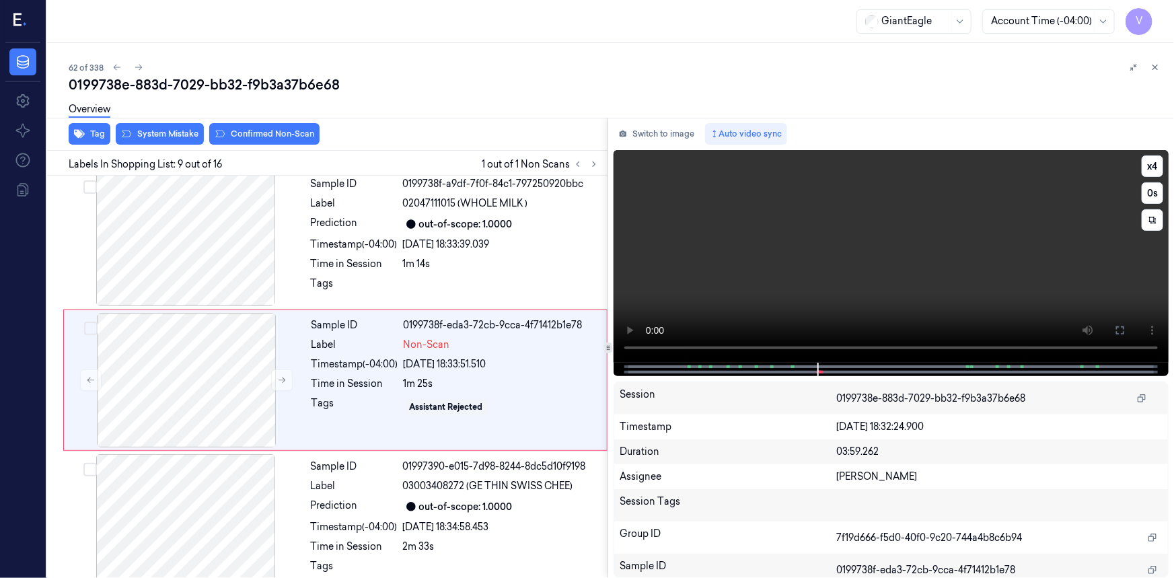
scroll to position [997, 0]
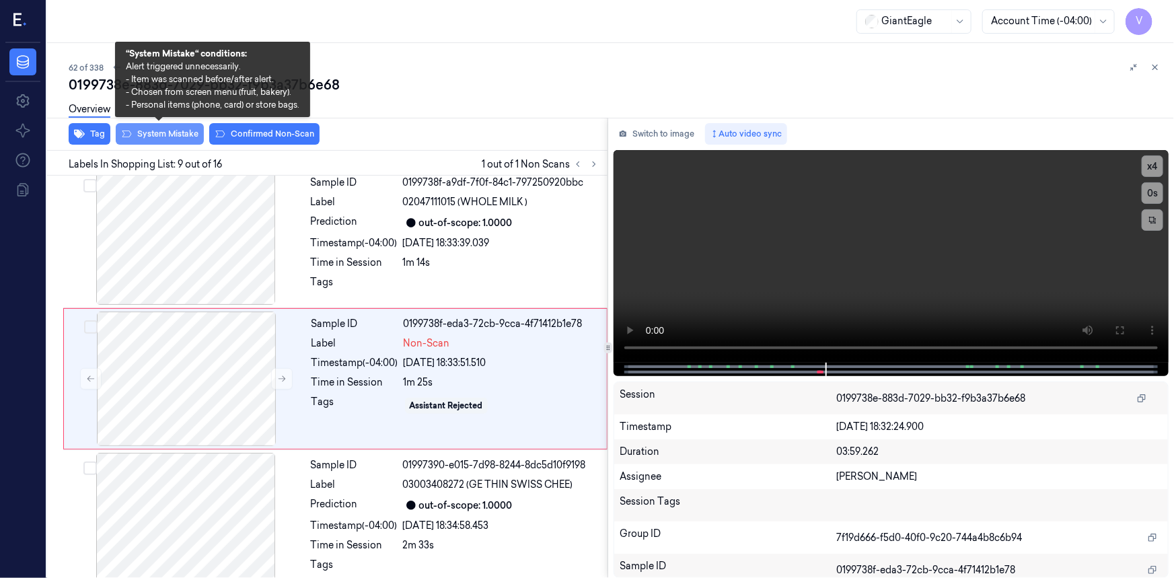
click at [169, 132] on button "System Mistake" at bounding box center [160, 134] width 88 height 22
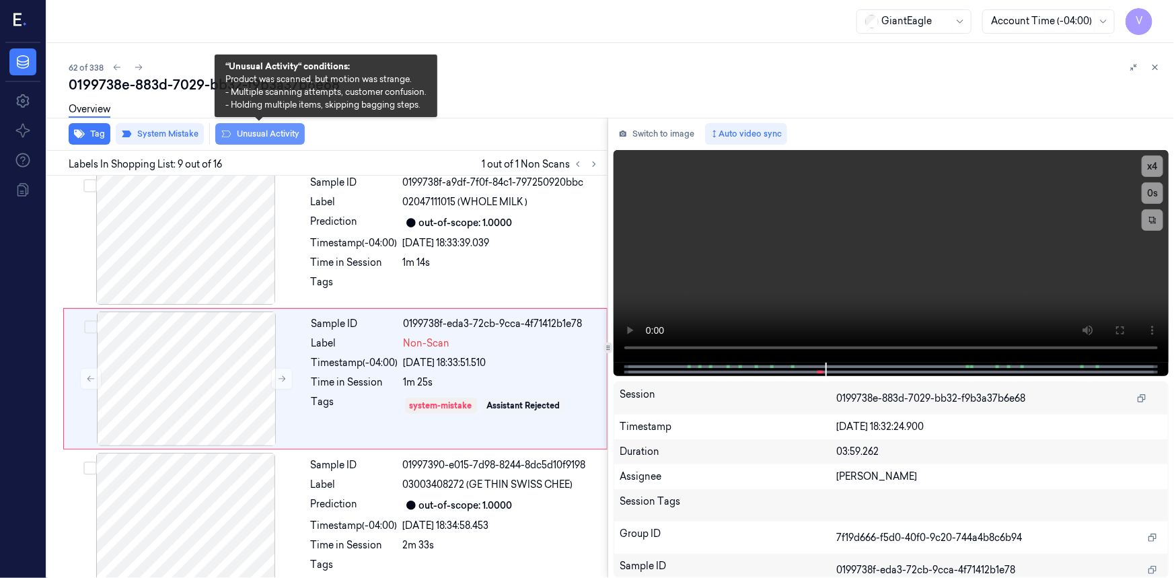
click at [281, 135] on button "Unusual Activity" at bounding box center [259, 134] width 89 height 22
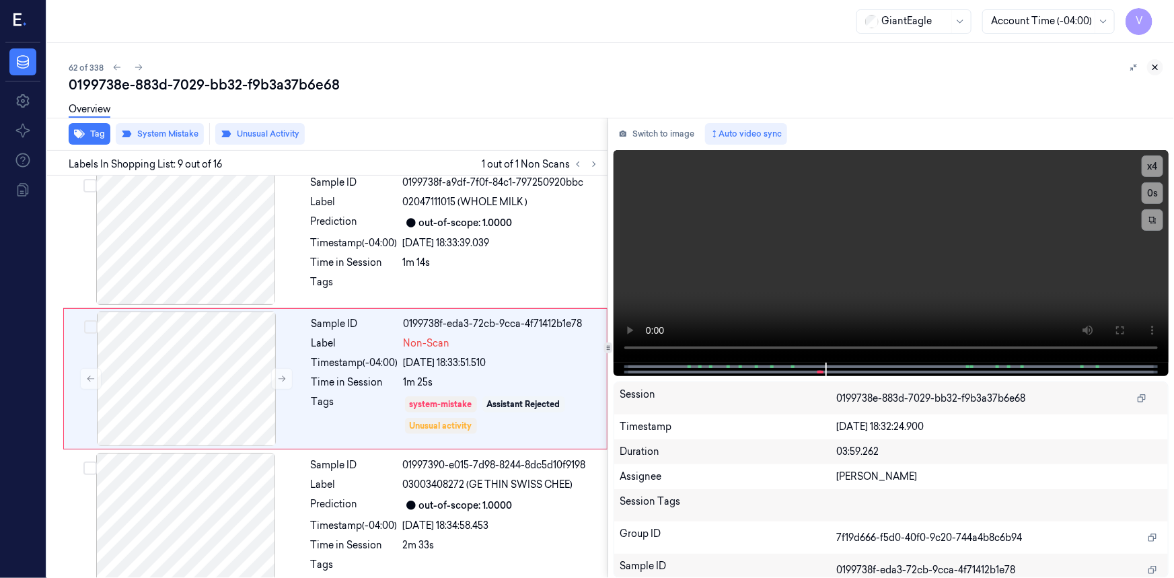
click at [1154, 67] on icon at bounding box center [1154, 67] width 9 height 9
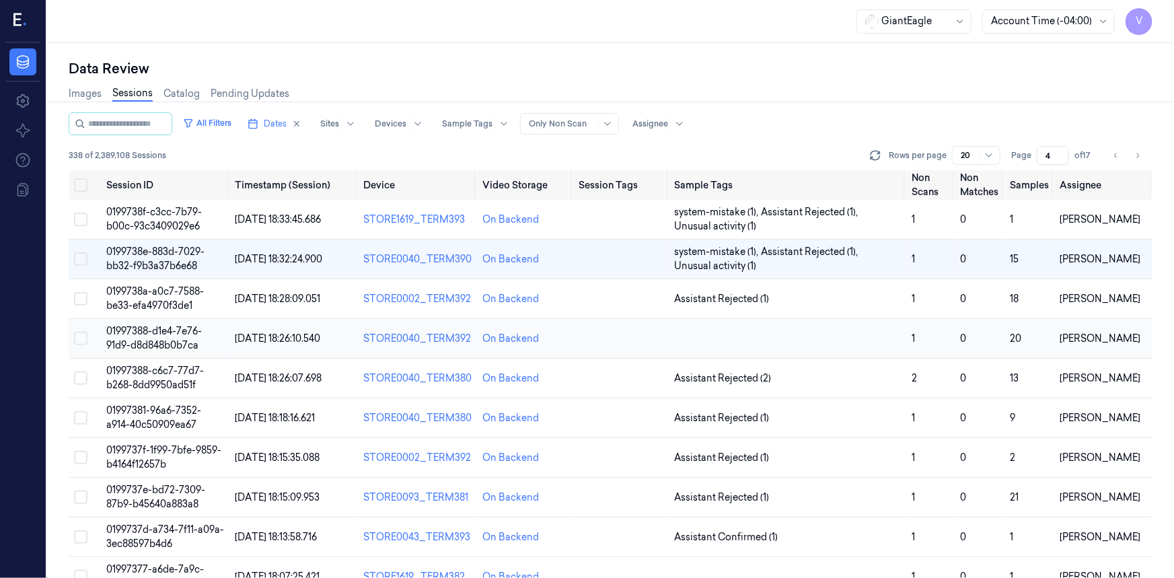
click at [168, 336] on span "01997388-d1e4-7e76-91d9-d8d848b0b7ca" at bounding box center [154, 338] width 96 height 26
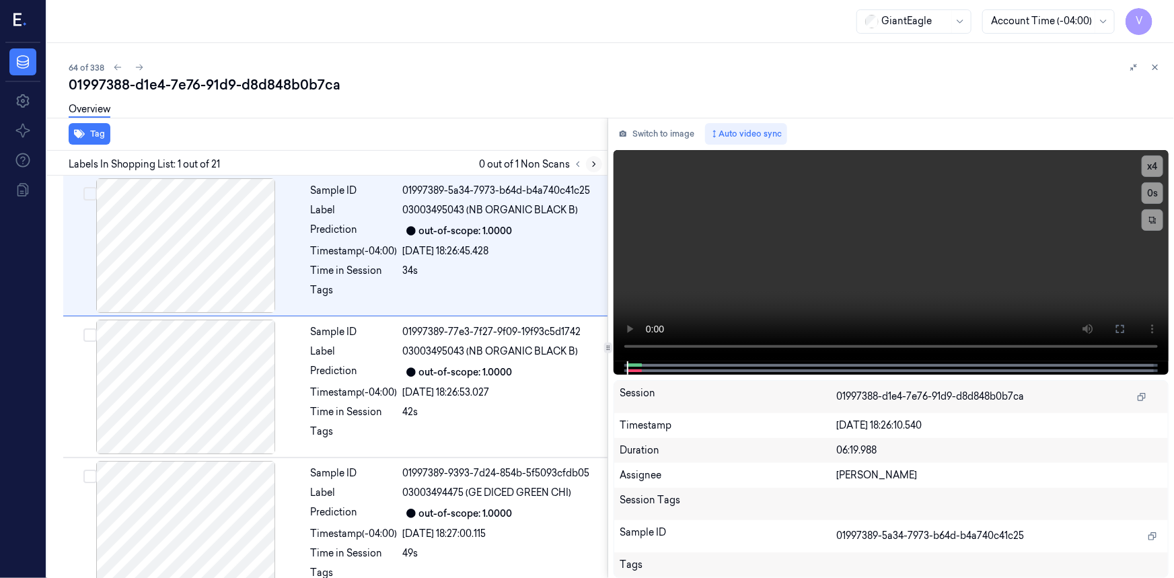
click at [595, 160] on icon at bounding box center [593, 163] width 9 height 9
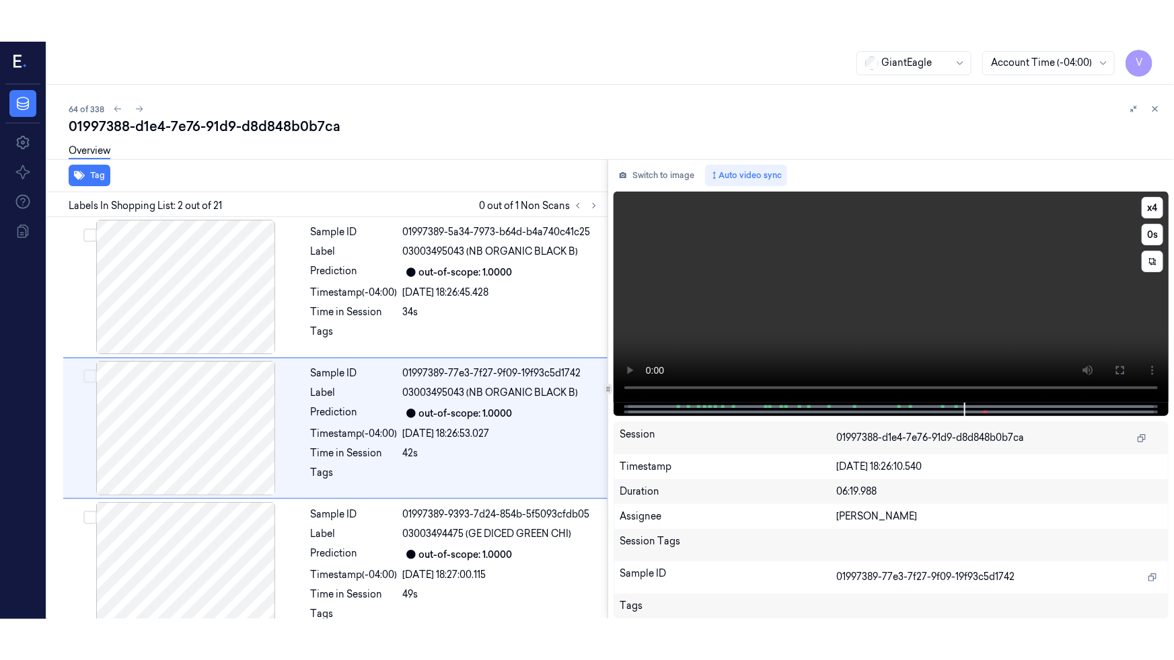
scroll to position [9, 0]
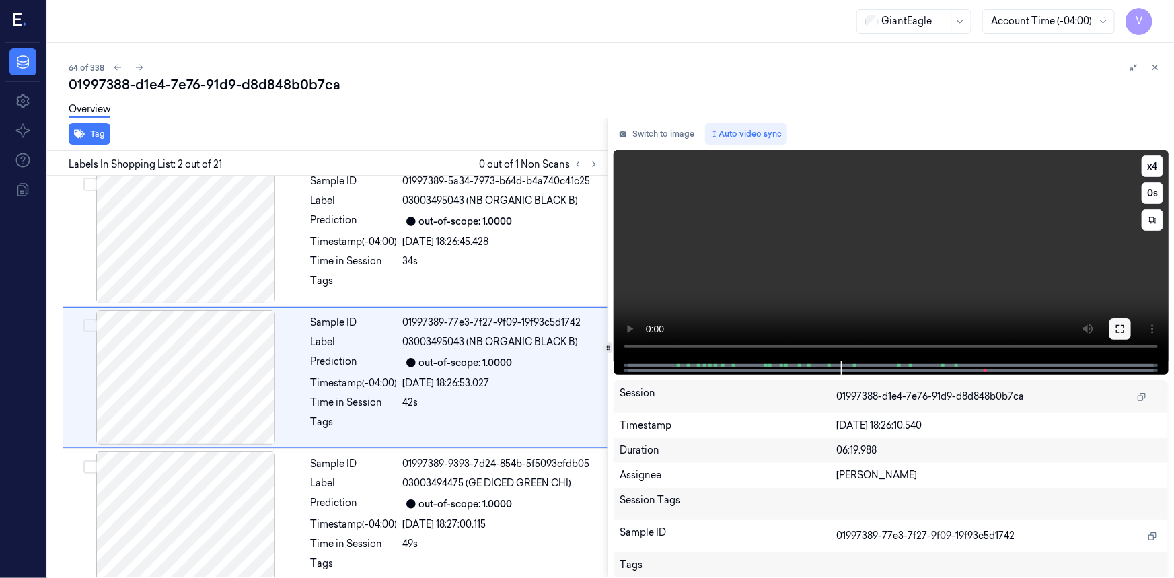
click at [1116, 328] on icon at bounding box center [1119, 328] width 11 height 11
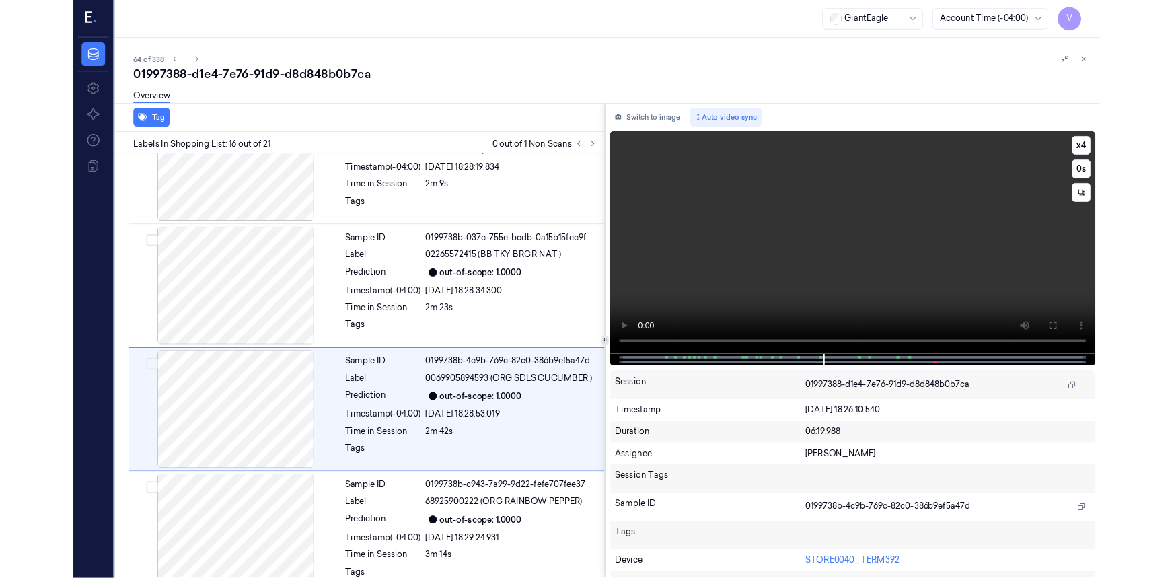
scroll to position [1944, 0]
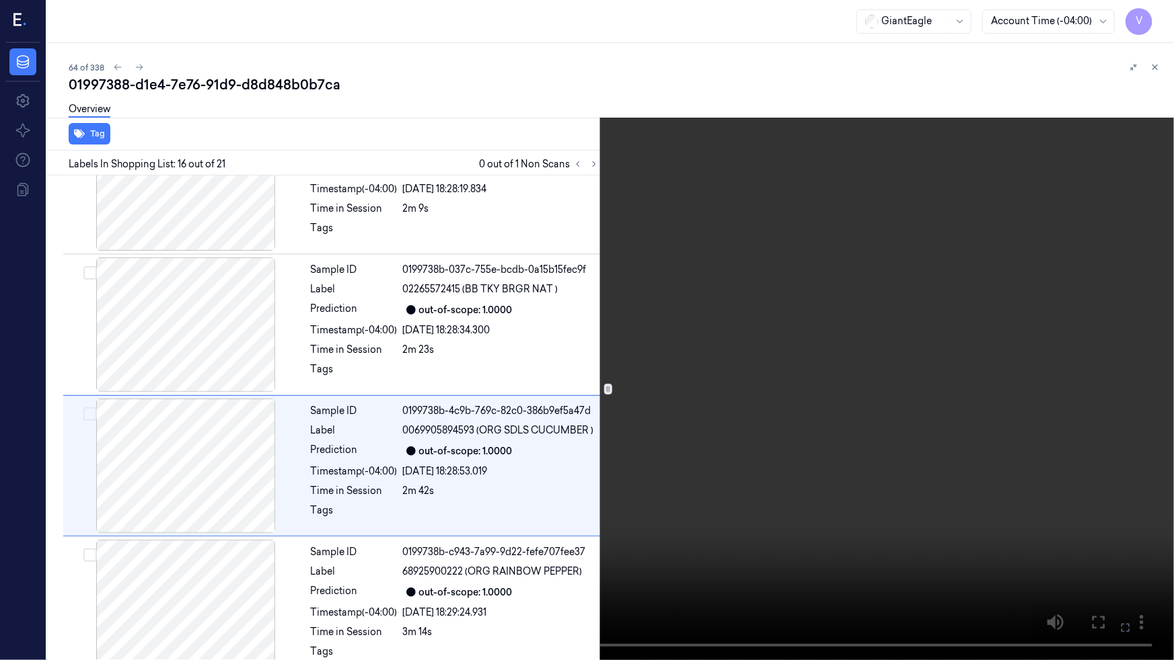
click at [219, 308] on video at bounding box center [587, 330] width 1174 height 660
click at [194, 375] on video at bounding box center [587, 330] width 1174 height 660
click at [192, 379] on video at bounding box center [587, 330] width 1174 height 660
click at [0, 0] on icon at bounding box center [0, 0] width 0 height 0
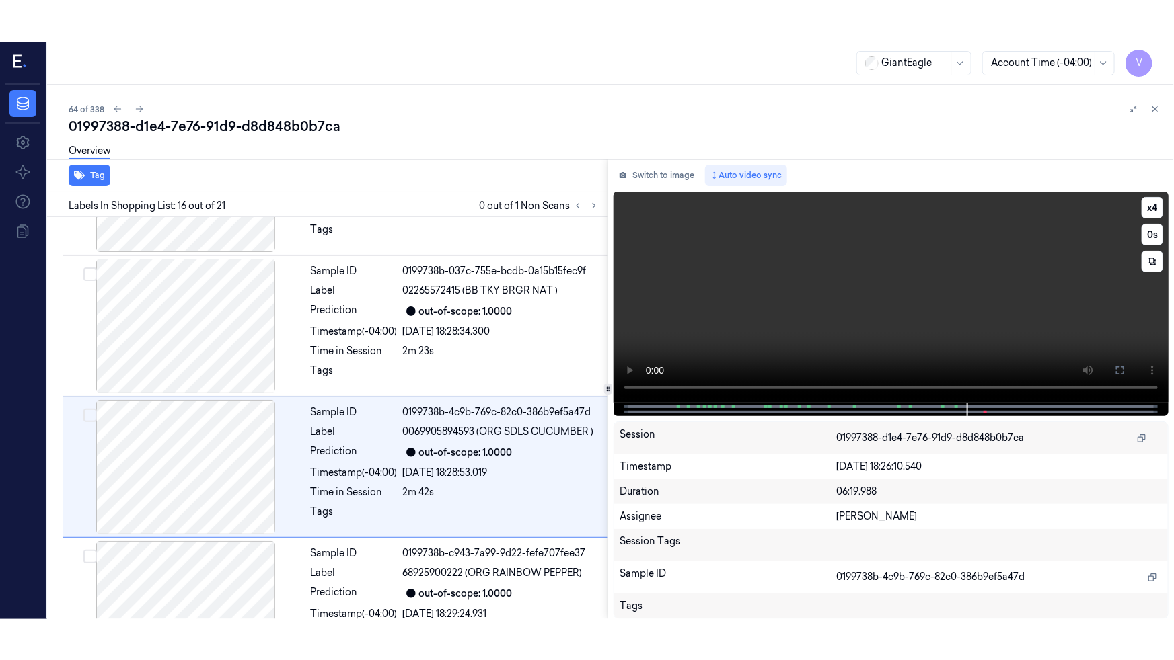
scroll to position [1985, 0]
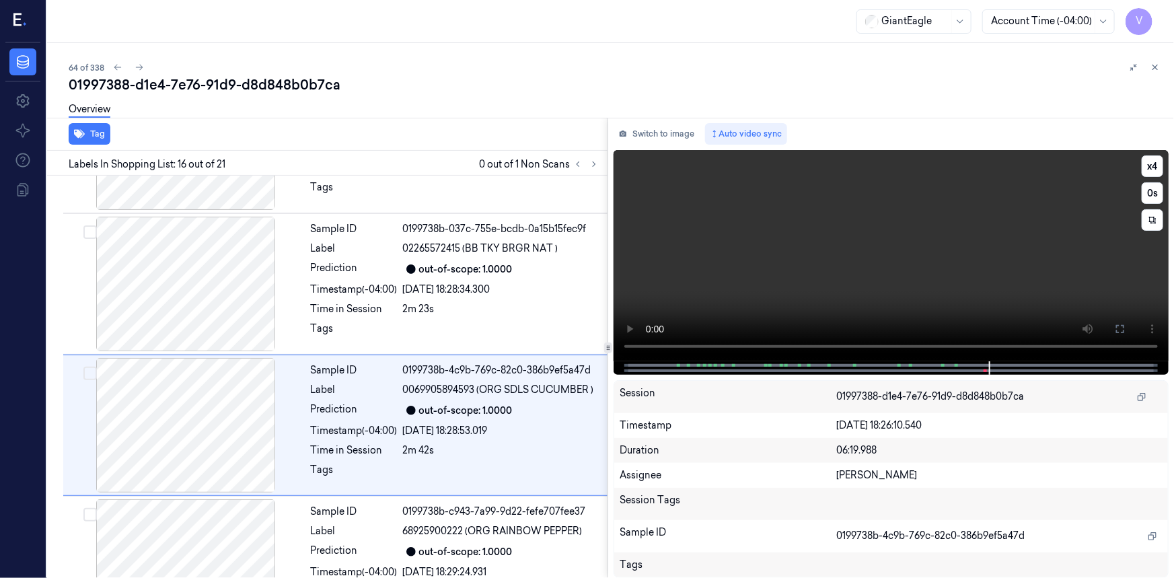
click at [861, 291] on video at bounding box center [890, 255] width 555 height 211
click at [1116, 328] on icon at bounding box center [1119, 328] width 11 height 11
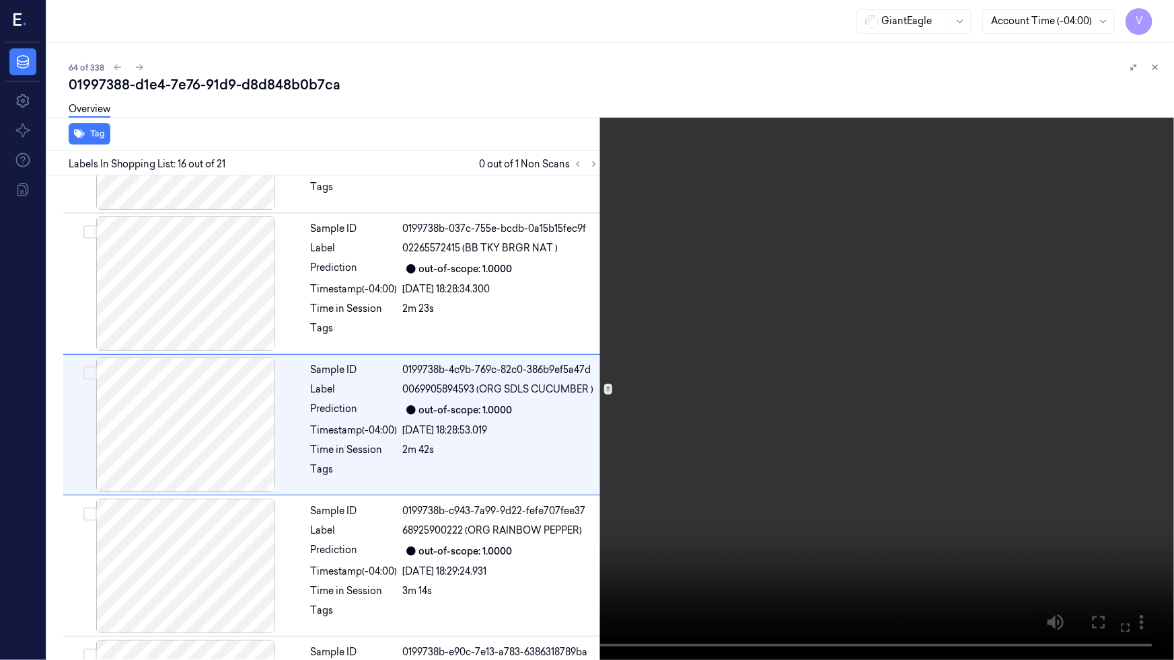
click at [408, 522] on video at bounding box center [587, 330] width 1174 height 660
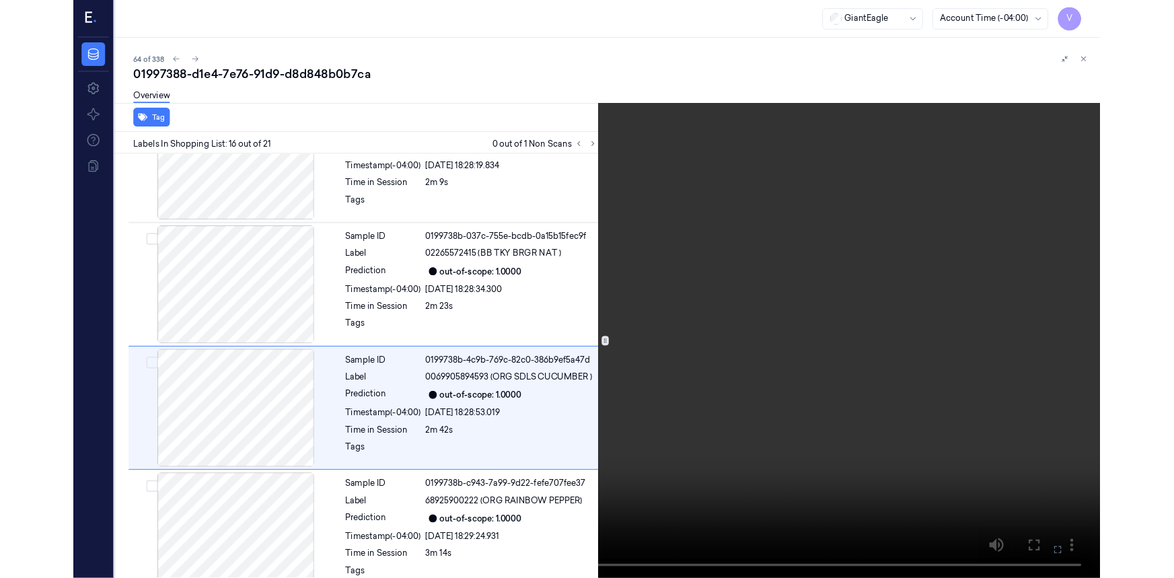
scroll to position [1944, 0]
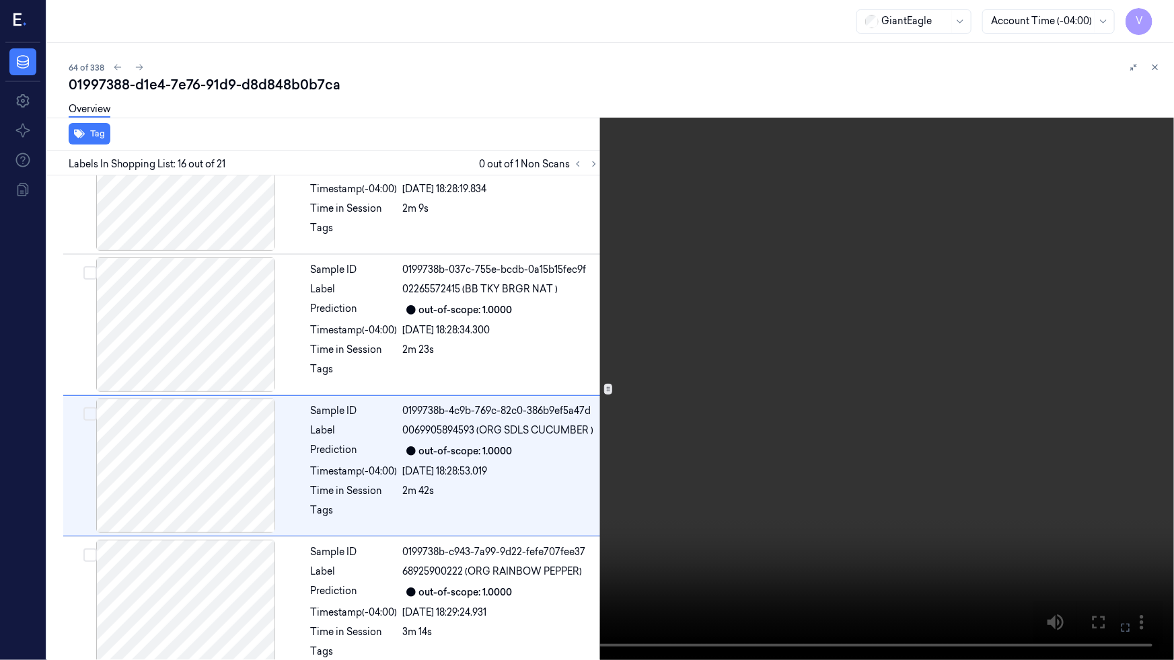
click at [480, 498] on video at bounding box center [587, 330] width 1174 height 660
click at [564, 451] on video at bounding box center [587, 330] width 1174 height 660
click at [0, 0] on button at bounding box center [0, 0] width 0 height 0
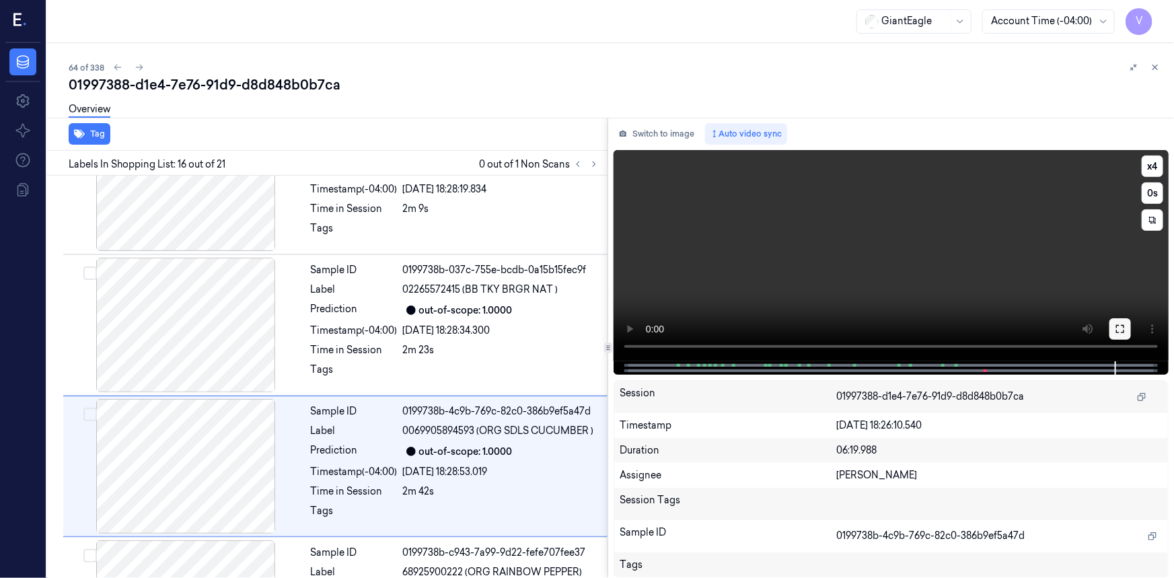
click at [1112, 334] on button at bounding box center [1120, 329] width 22 height 22
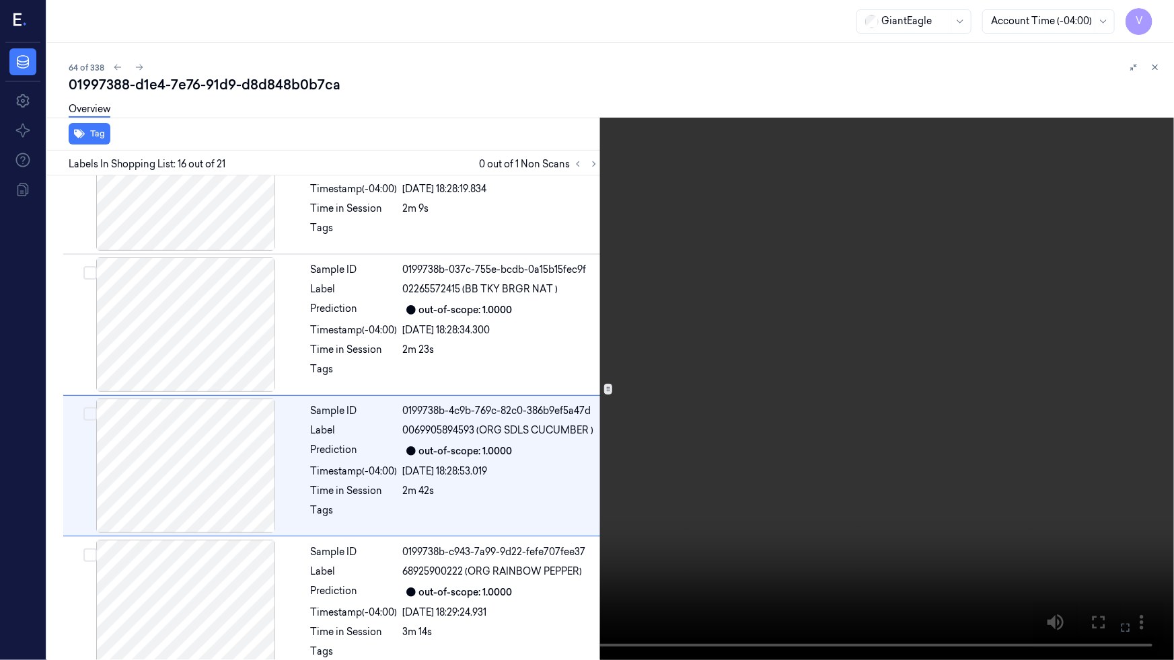
click at [0, 0] on icon at bounding box center [0, 0] width 0 height 0
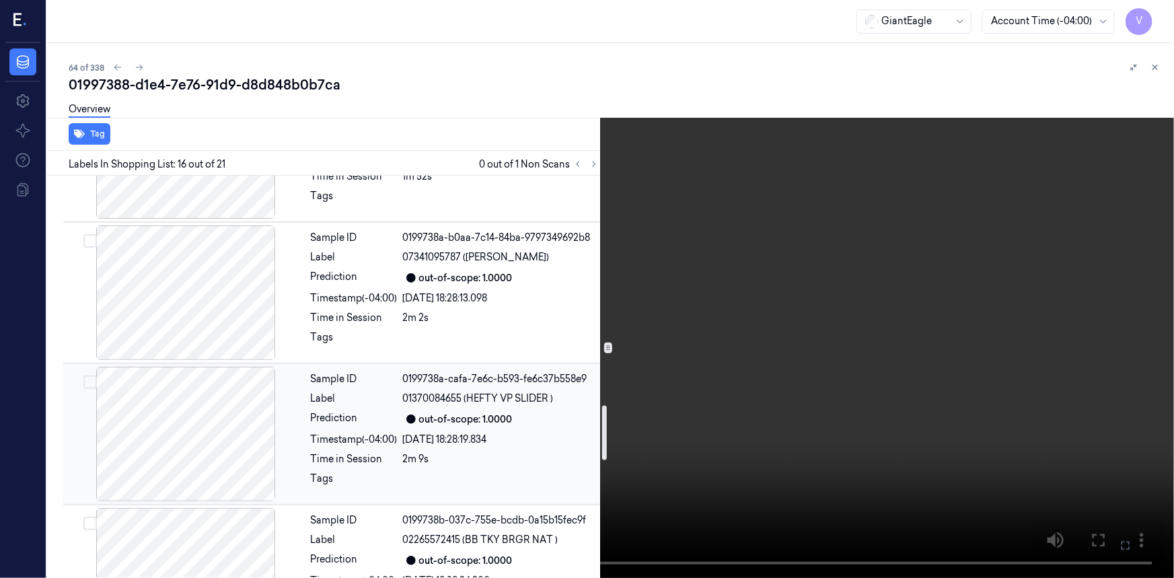
scroll to position [1882, 0]
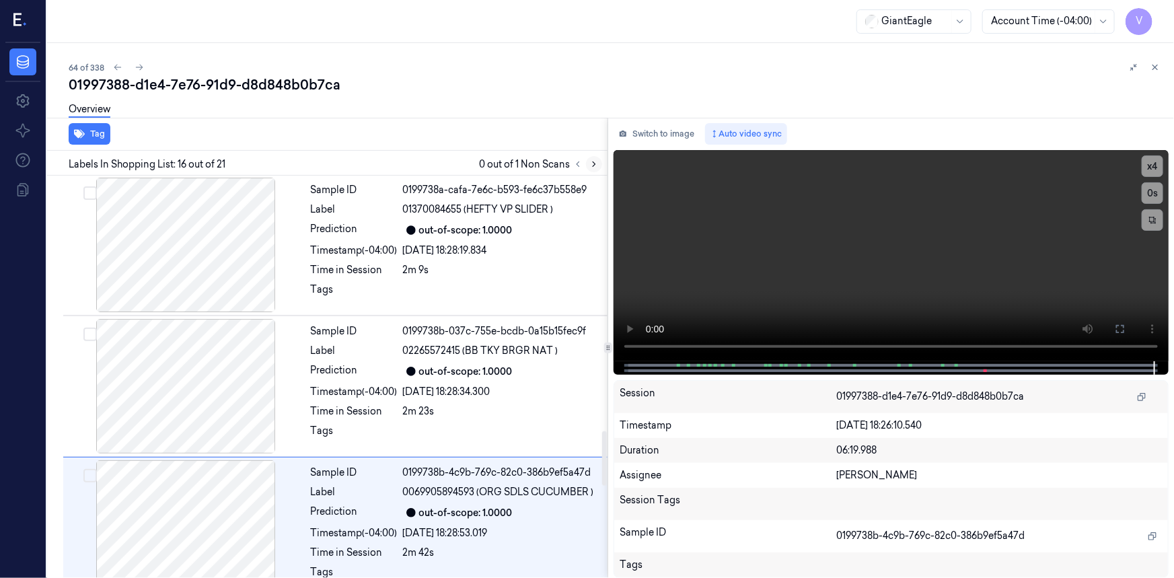
click at [596, 165] on icon at bounding box center [593, 163] width 9 height 9
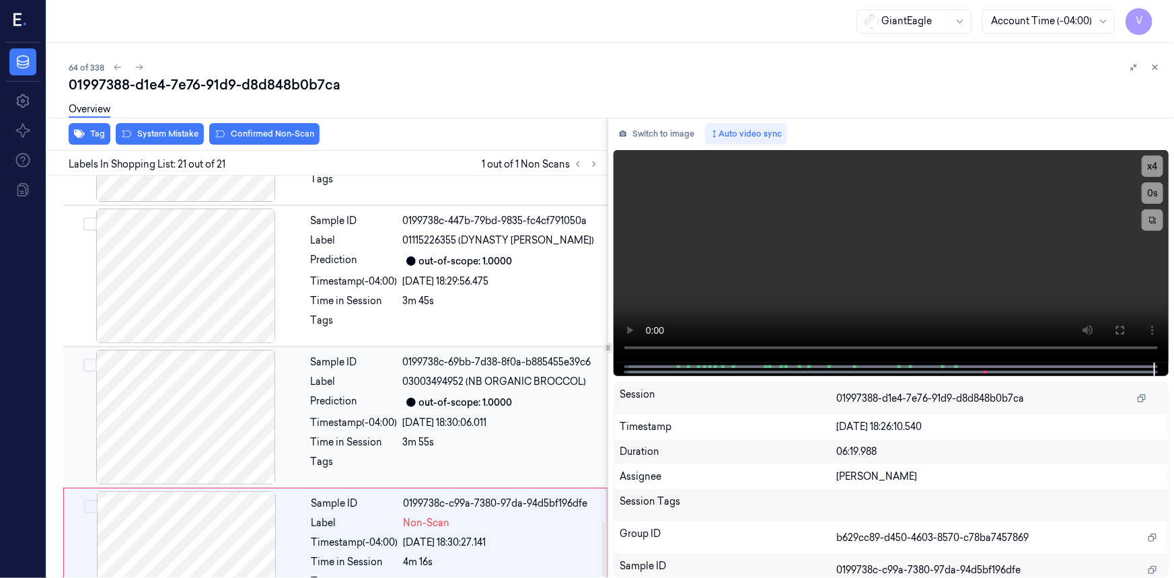
scroll to position [2564, 0]
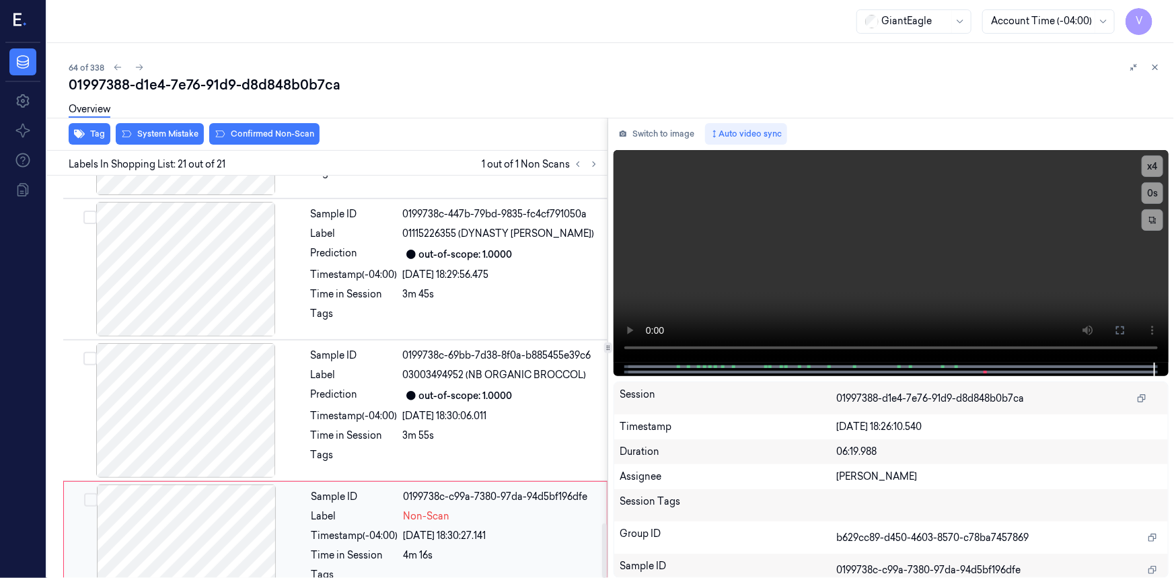
click at [344, 490] on div "Sample ID" at bounding box center [354, 497] width 87 height 14
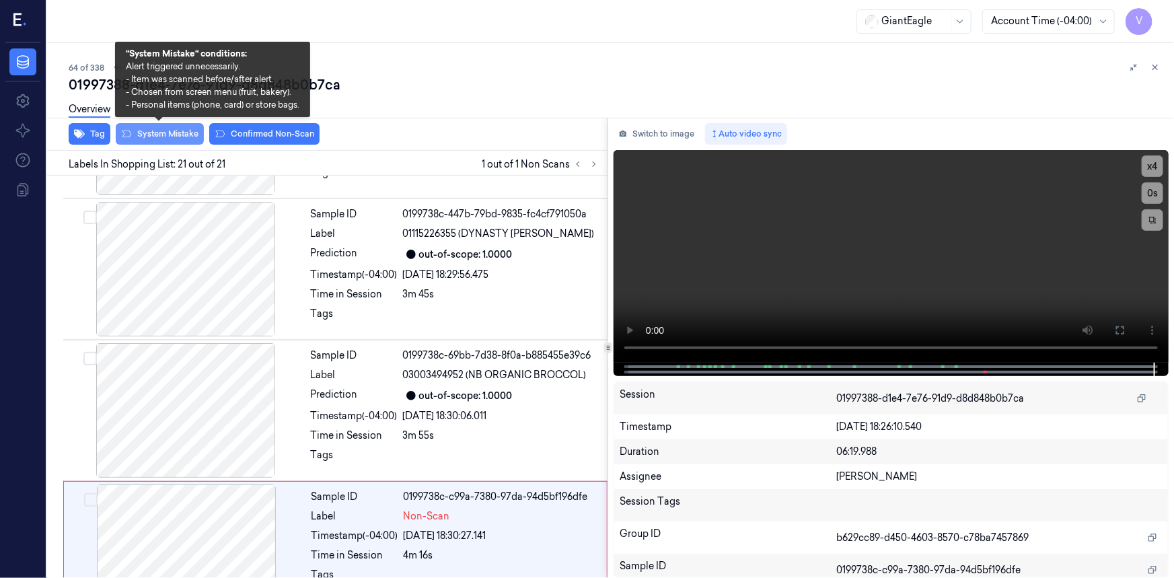
click at [149, 135] on button "System Mistake" at bounding box center [160, 134] width 88 height 22
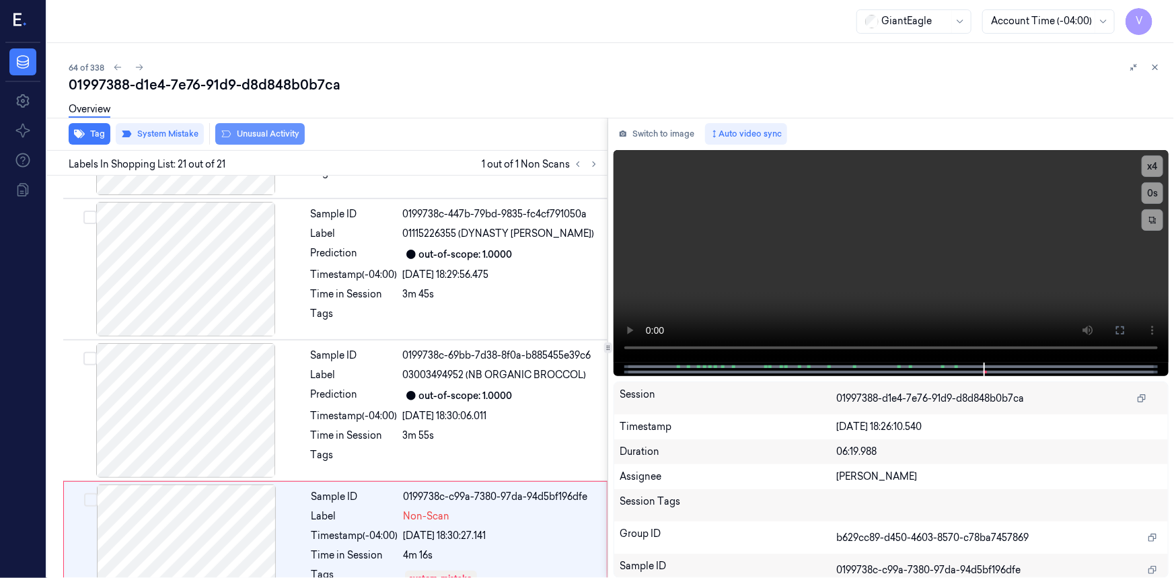
click at [282, 132] on button "Unusual Activity" at bounding box center [259, 134] width 89 height 22
click at [1153, 69] on icon at bounding box center [1155, 67] width 5 height 5
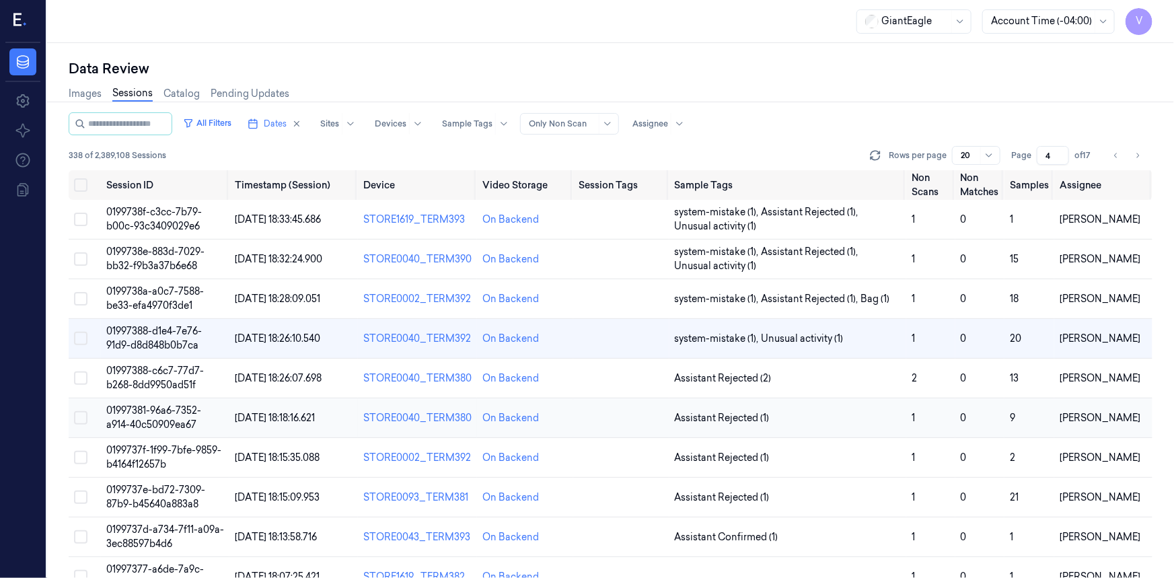
click at [138, 411] on span "01997381-96a6-7352-a914-40c50909ea67" at bounding box center [153, 417] width 95 height 26
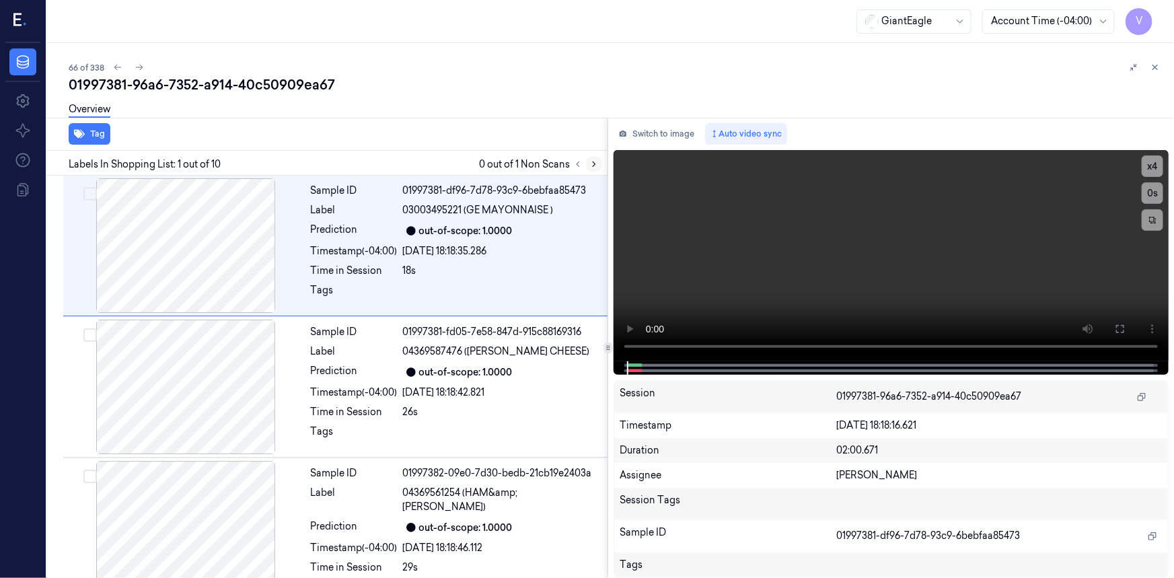
click at [591, 163] on icon at bounding box center [593, 163] width 9 height 9
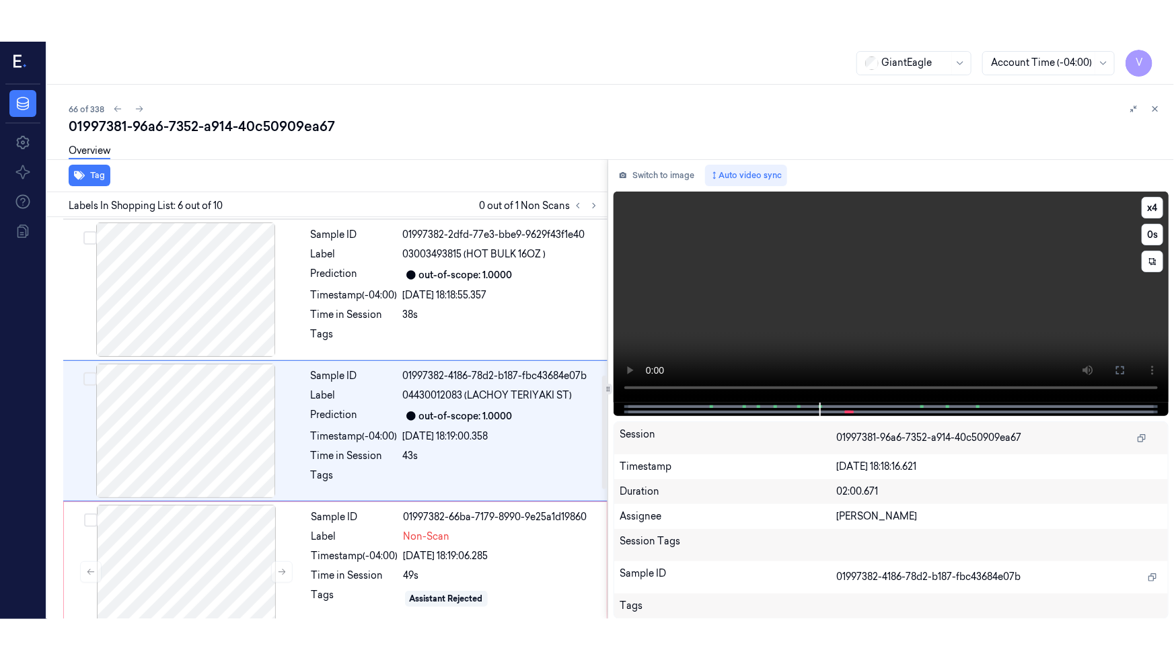
scroll to position [585, 0]
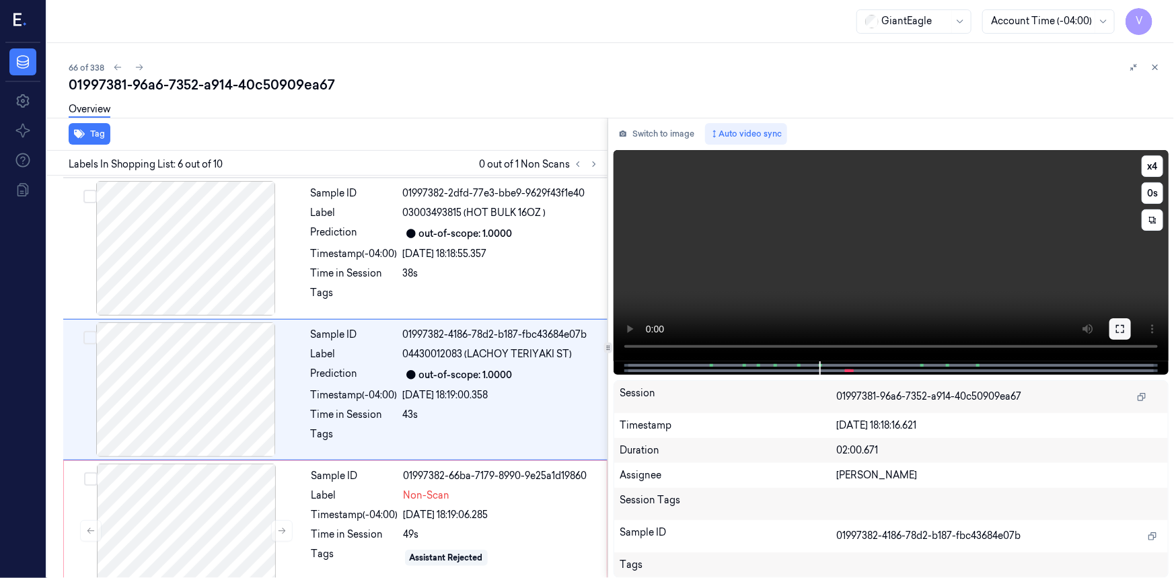
click at [1118, 329] on icon at bounding box center [1119, 328] width 11 height 11
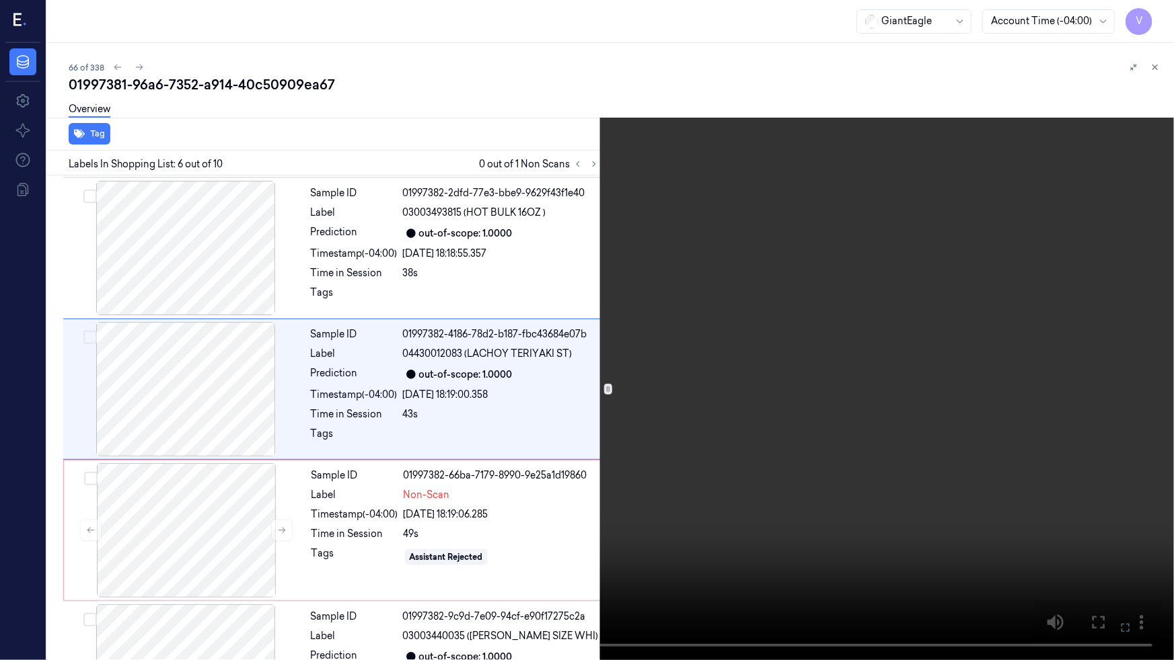
click at [878, 422] on video at bounding box center [587, 330] width 1174 height 660
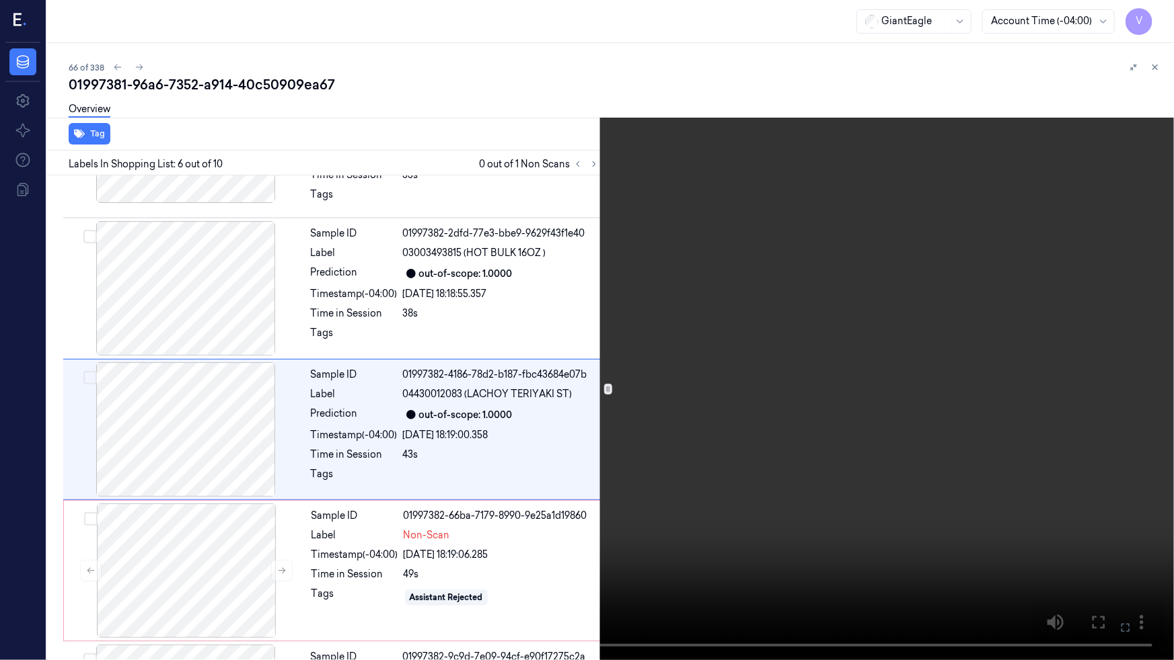
scroll to position [544, 0]
click at [921, 422] on video at bounding box center [587, 330] width 1174 height 660
click at [863, 423] on video at bounding box center [587, 330] width 1174 height 660
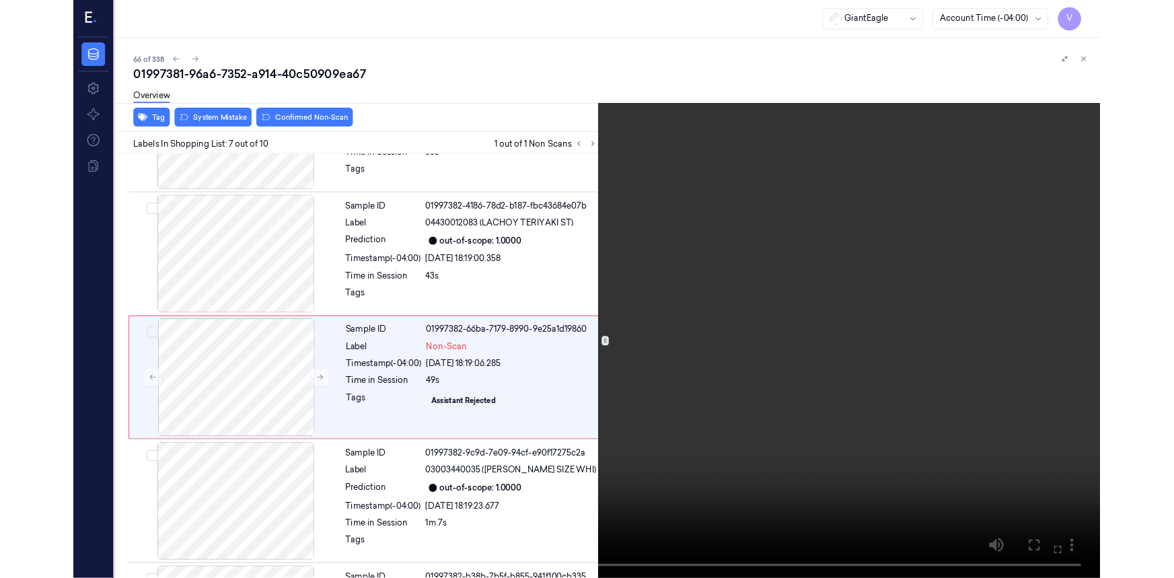
scroll to position [685, 0]
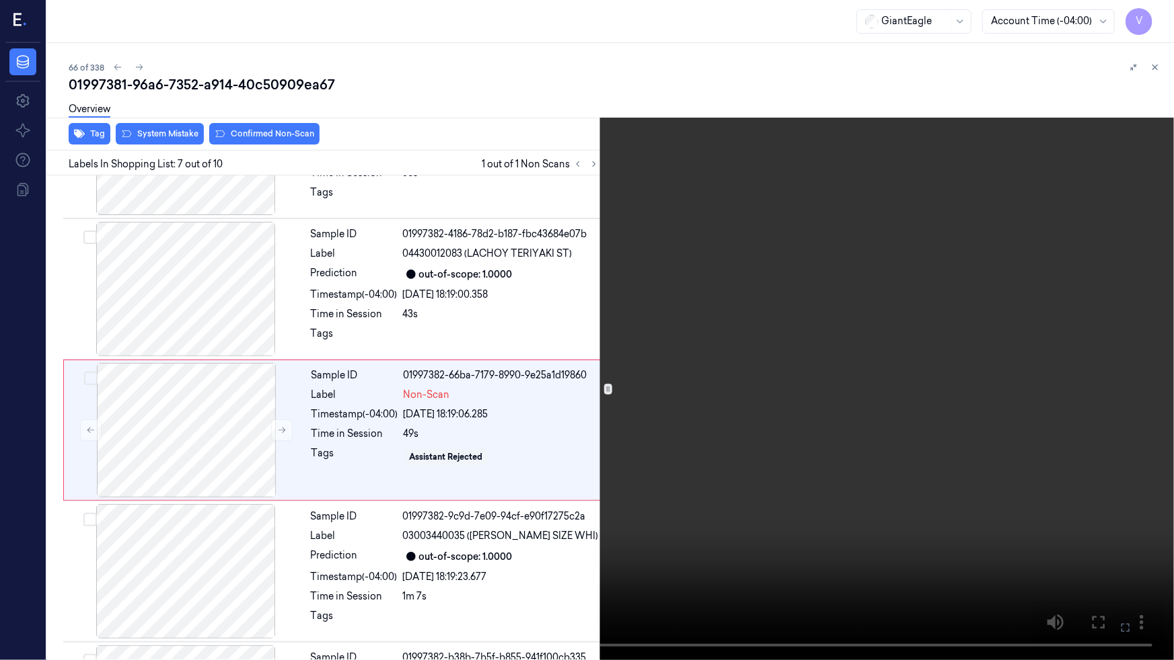
click at [863, 423] on video at bounding box center [587, 330] width 1174 height 660
click at [0, 0] on button at bounding box center [0, 0] width 0 height 0
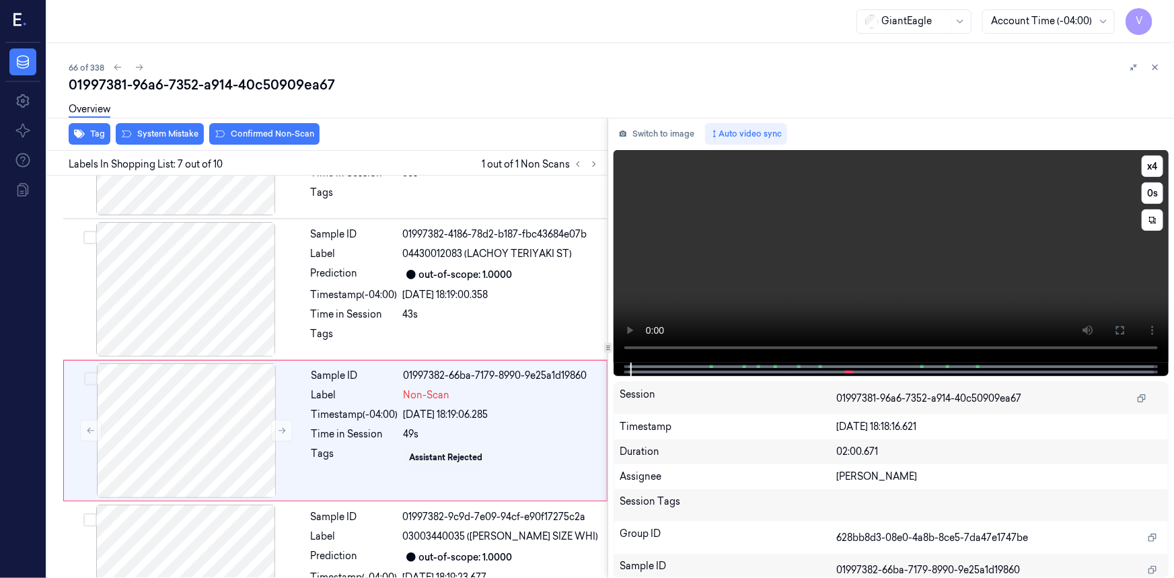
click at [798, 202] on video at bounding box center [890, 256] width 555 height 213
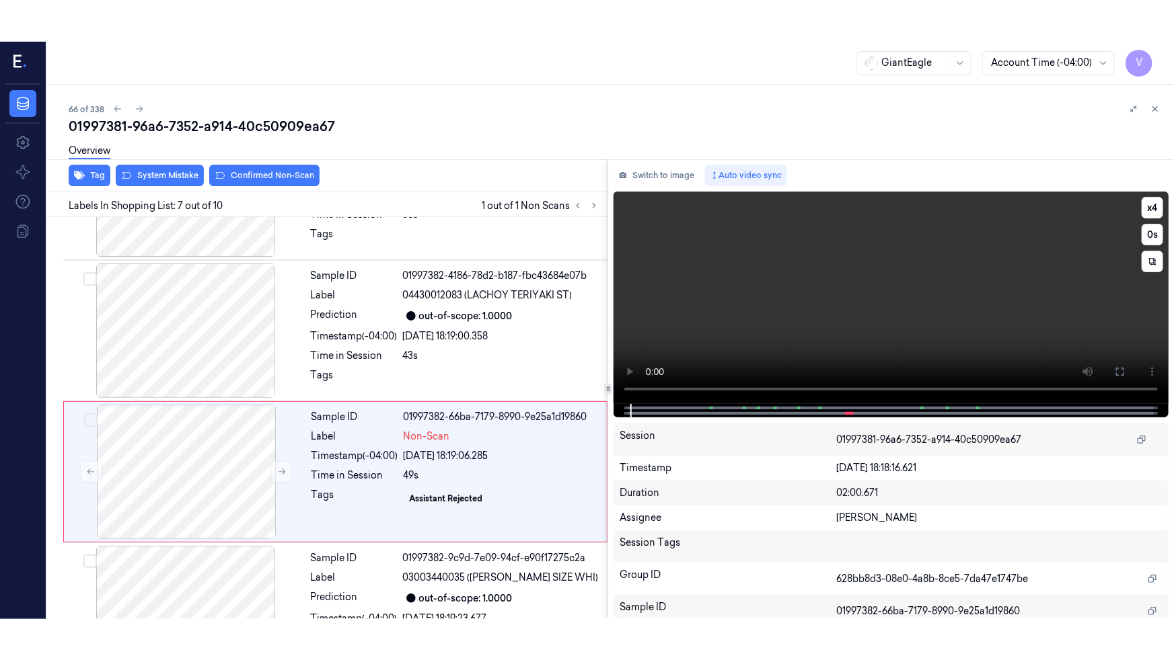
scroll to position [726, 0]
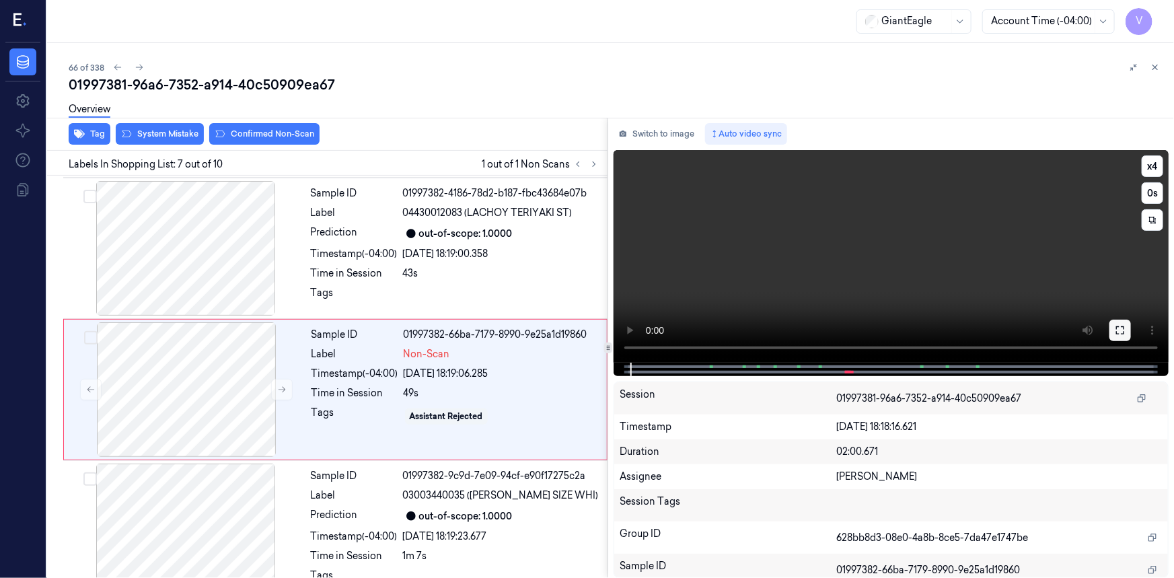
click at [1117, 330] on icon at bounding box center [1119, 330] width 11 height 11
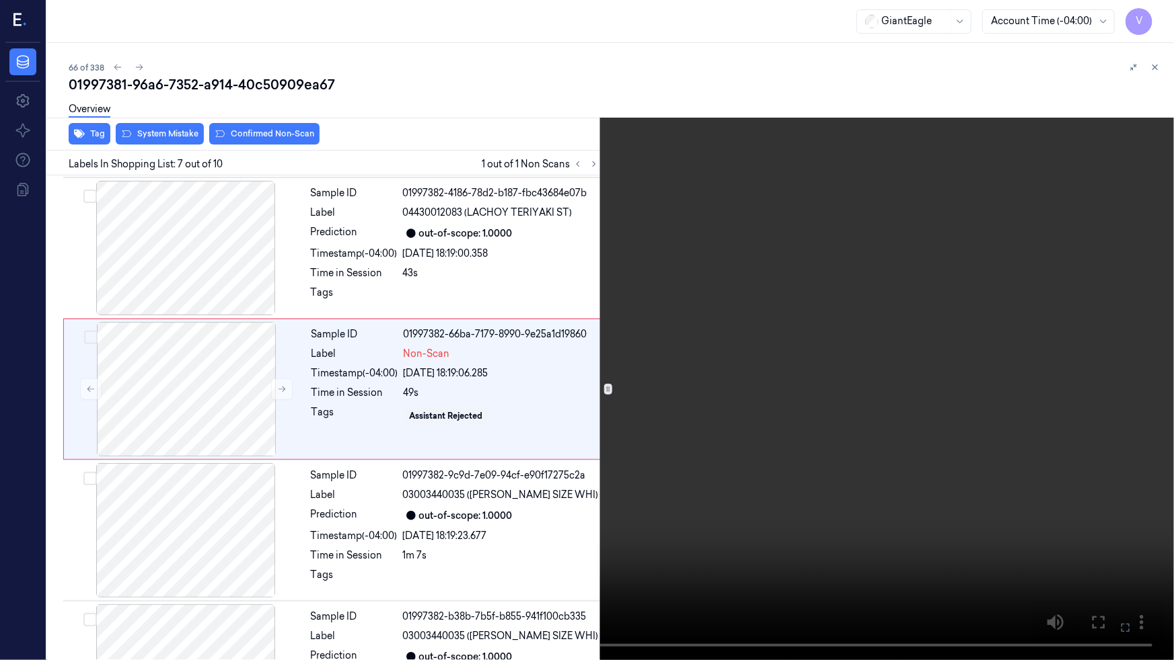
click at [861, 386] on video at bounding box center [587, 330] width 1174 height 660
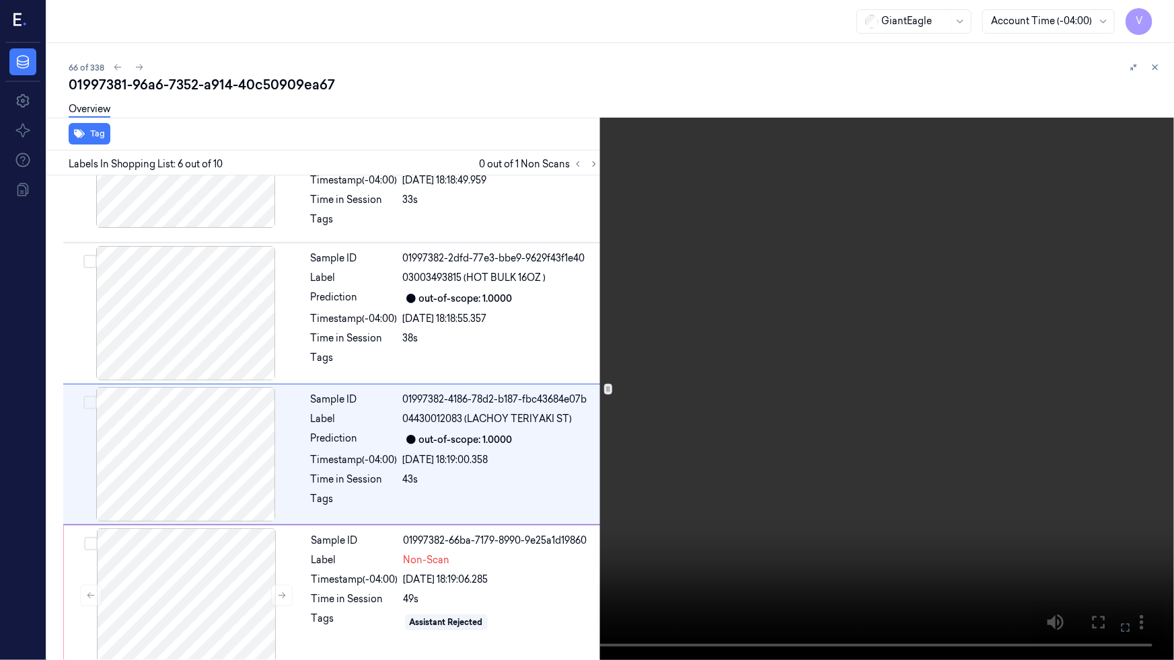
scroll to position [544, 0]
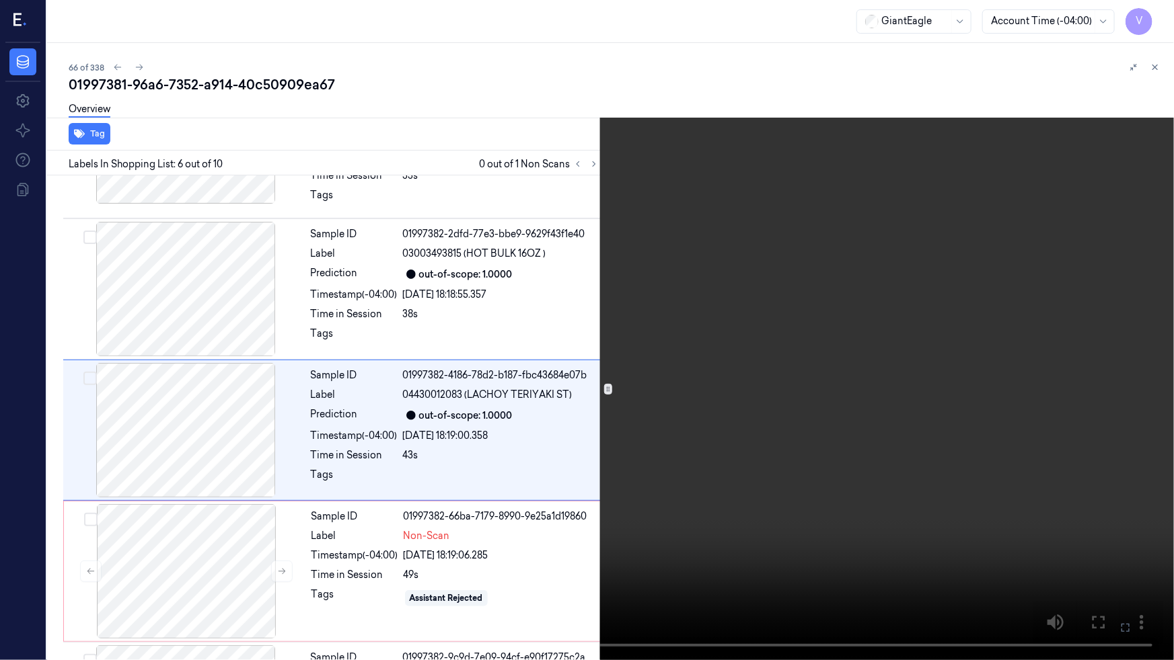
click at [962, 491] on video at bounding box center [587, 330] width 1174 height 660
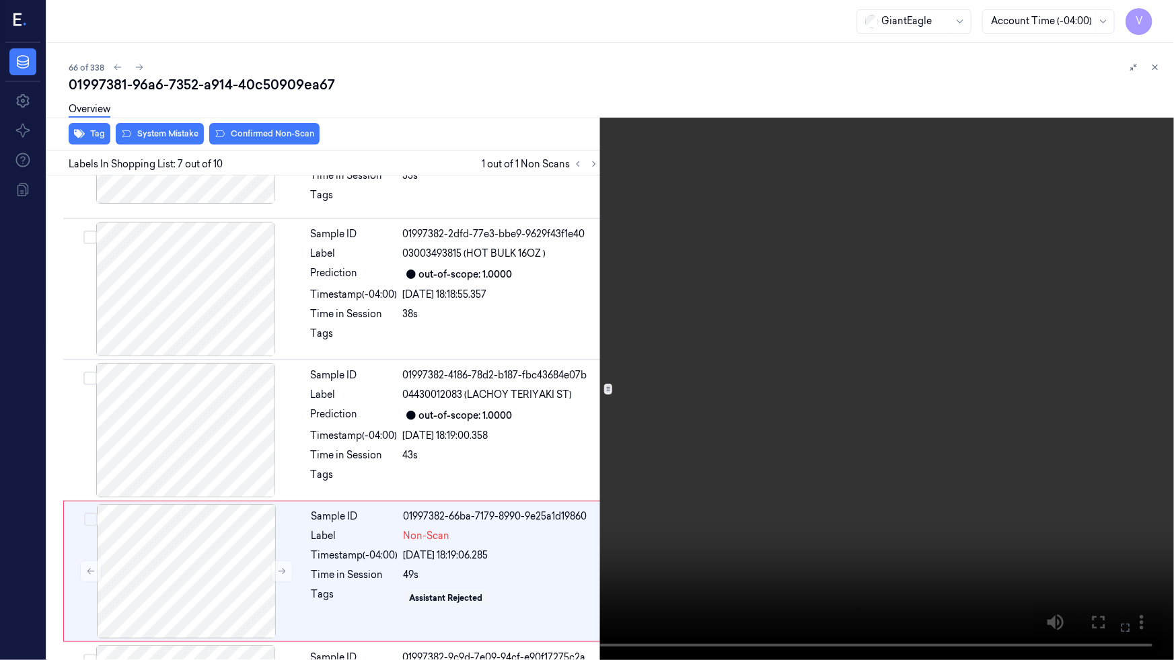
scroll to position [685, 0]
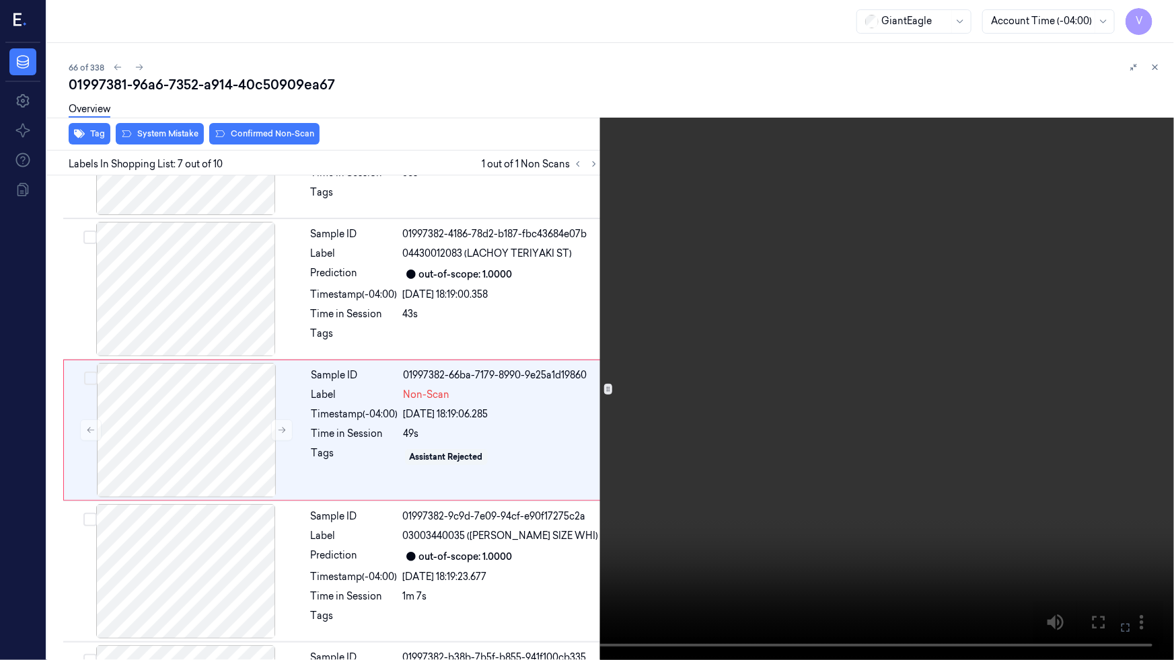
click at [955, 490] on video at bounding box center [587, 330] width 1174 height 660
click at [835, 552] on video at bounding box center [587, 330] width 1174 height 660
click at [812, 510] on video at bounding box center [587, 330] width 1174 height 660
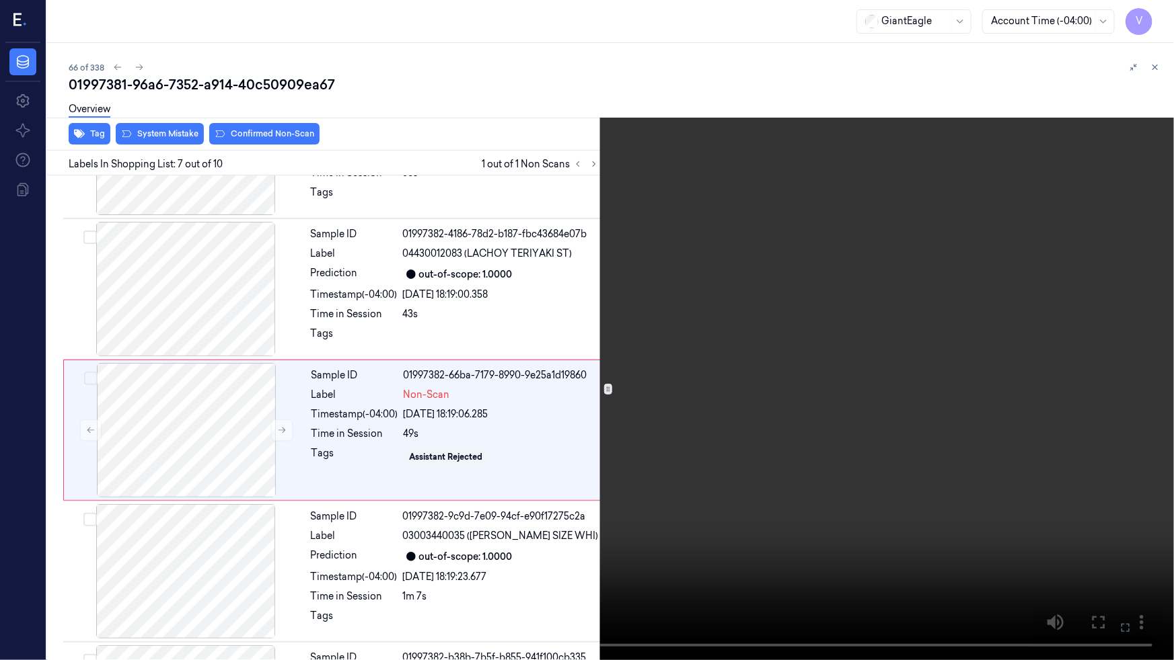
click at [839, 500] on video at bounding box center [587, 330] width 1174 height 660
click at [847, 496] on video at bounding box center [587, 330] width 1174 height 660
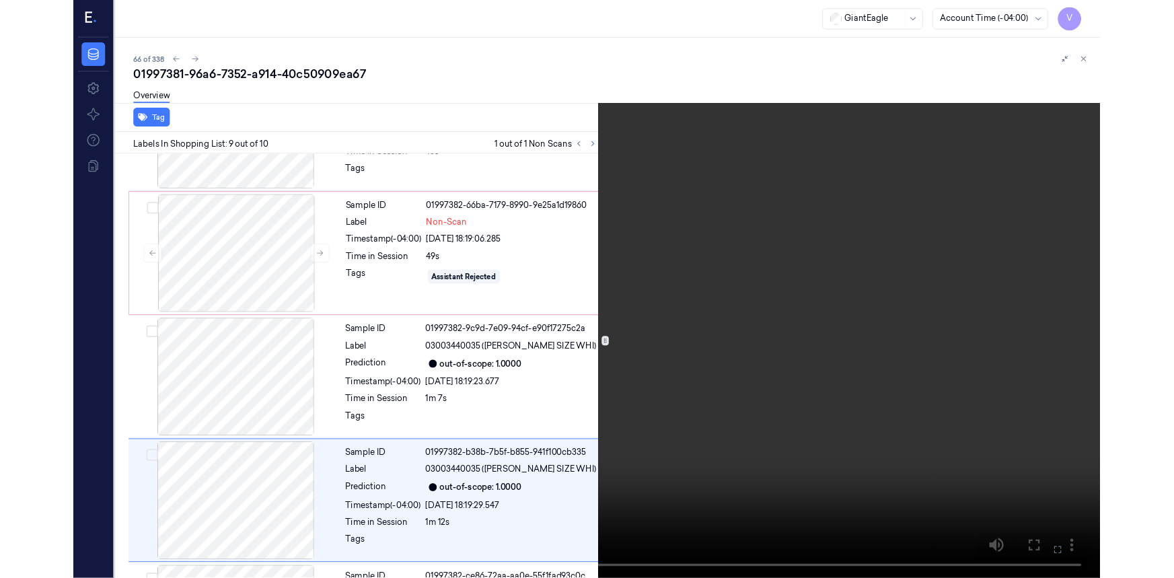
scroll to position [942, 0]
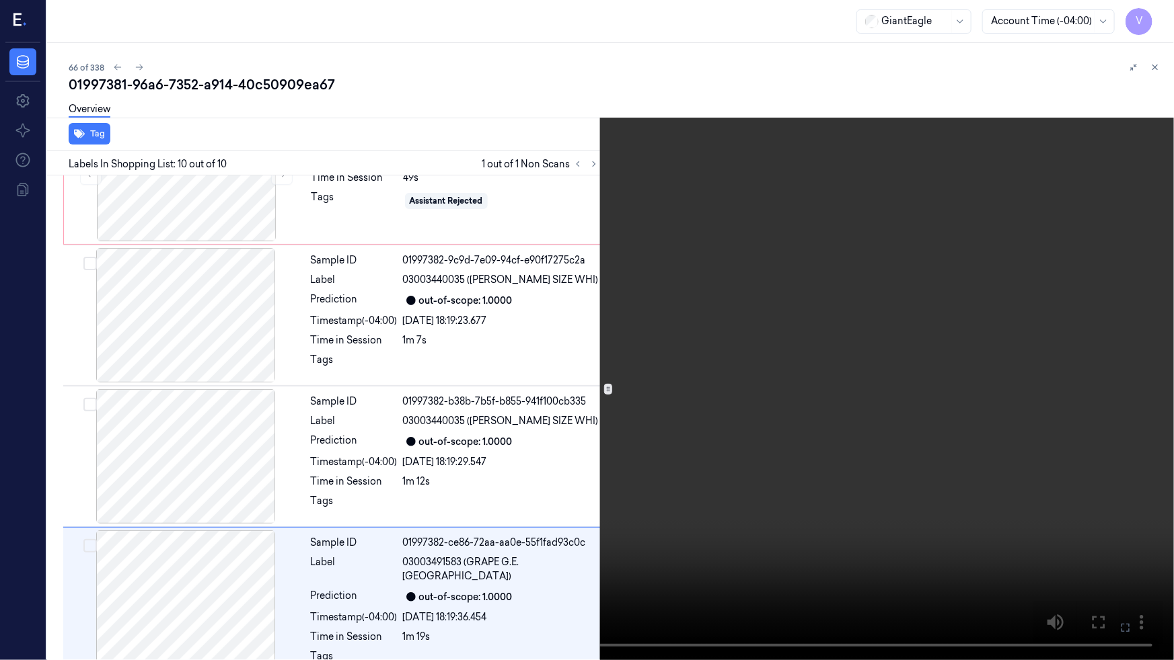
click at [935, 534] on video at bounding box center [587, 330] width 1174 height 660
click at [0, 0] on icon at bounding box center [0, 0] width 0 height 0
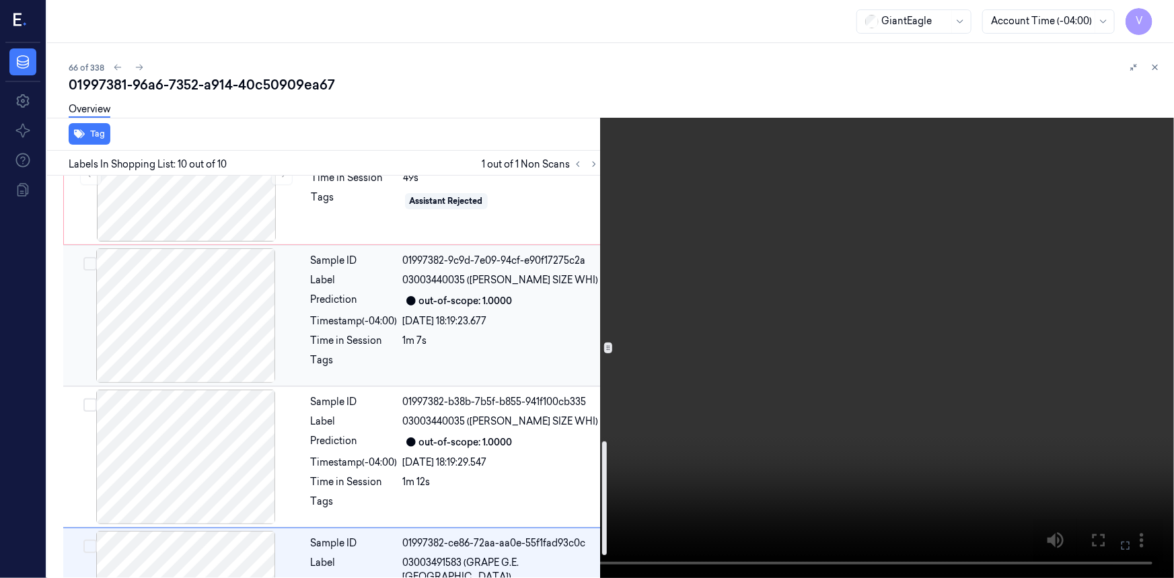
scroll to position [758, 0]
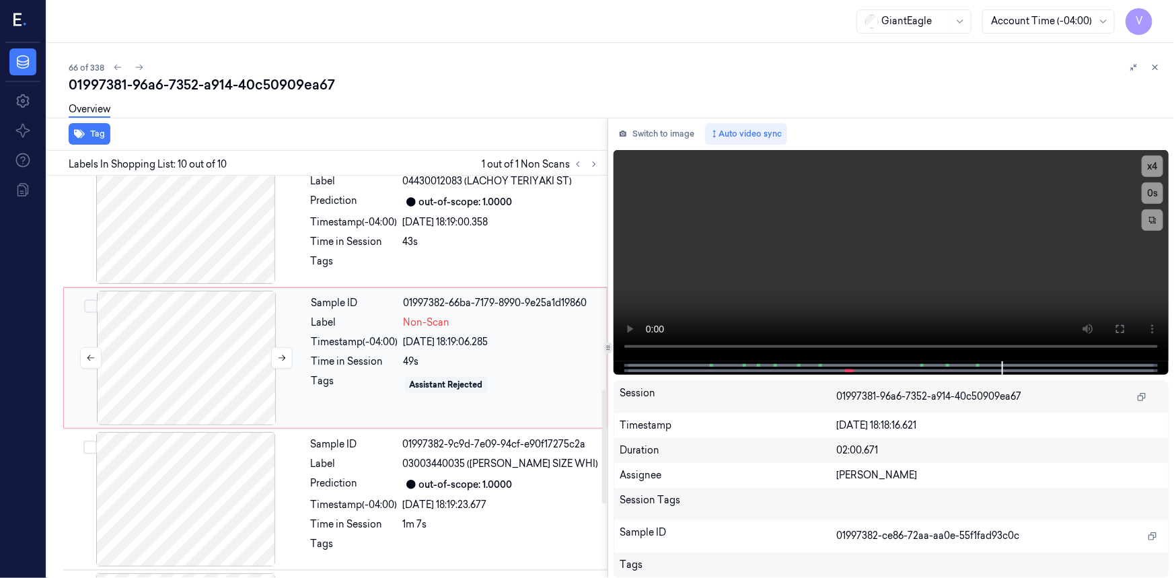
click at [294, 318] on div at bounding box center [186, 358] width 239 height 135
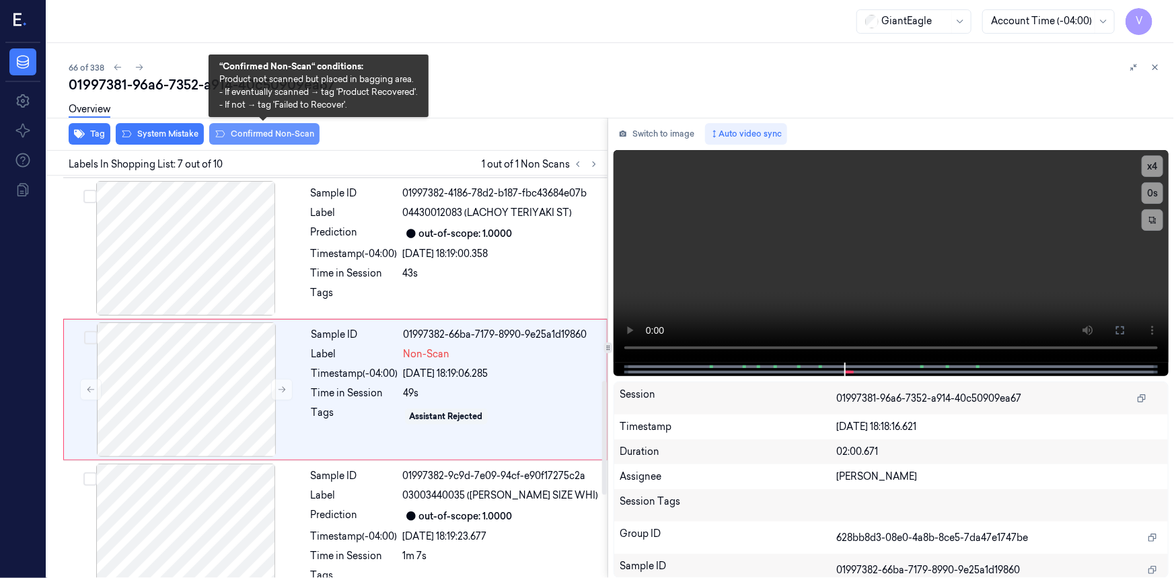
click at [264, 139] on button "Confirmed Non-Scan" at bounding box center [264, 134] width 110 height 22
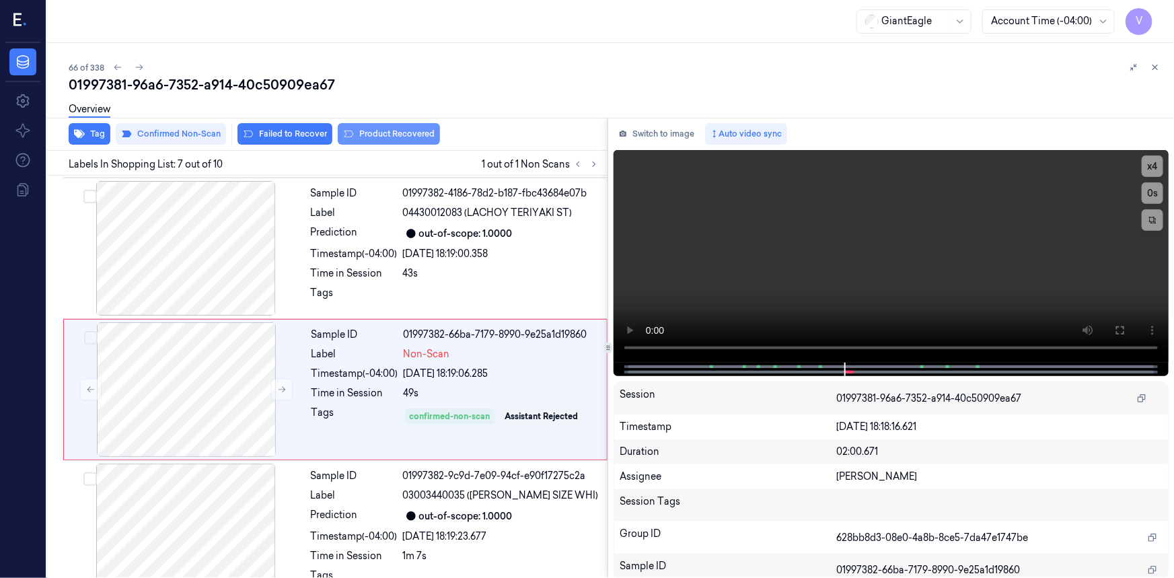
click at [387, 131] on button "Product Recovered" at bounding box center [389, 134] width 102 height 22
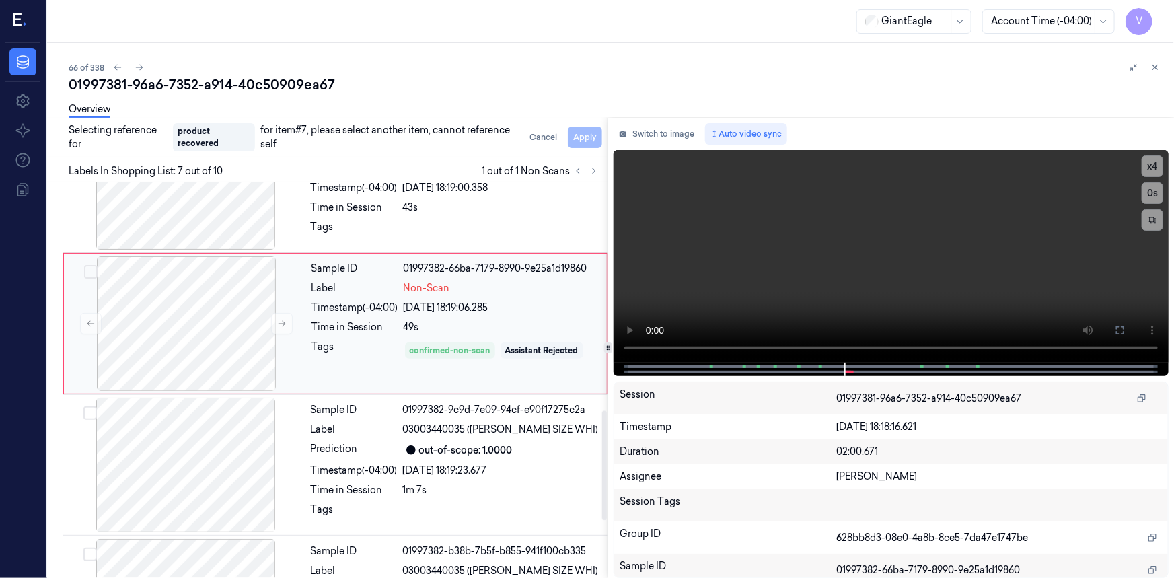
scroll to position [910, 0]
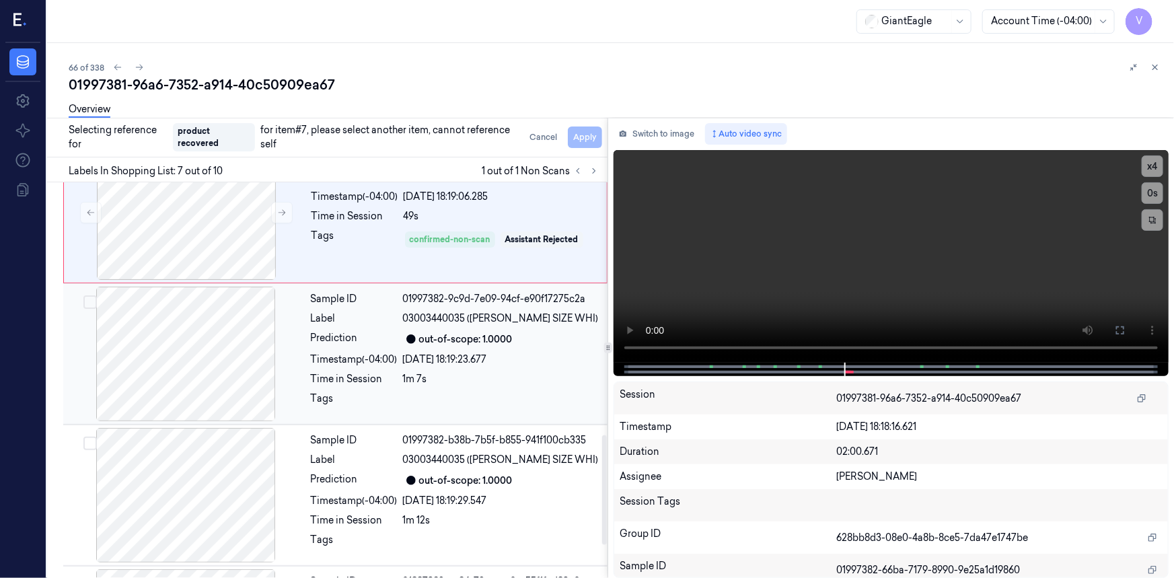
click at [323, 372] on div "Time in Session" at bounding box center [354, 379] width 87 height 14
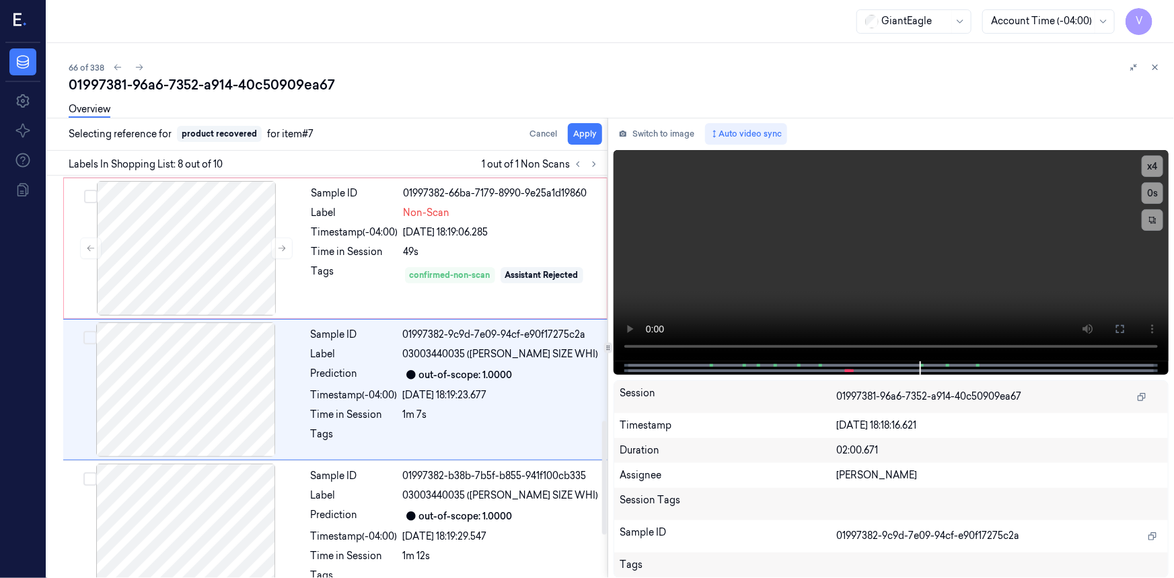
scroll to position [868, 0]
click at [590, 133] on button "Apply" at bounding box center [585, 134] width 34 height 22
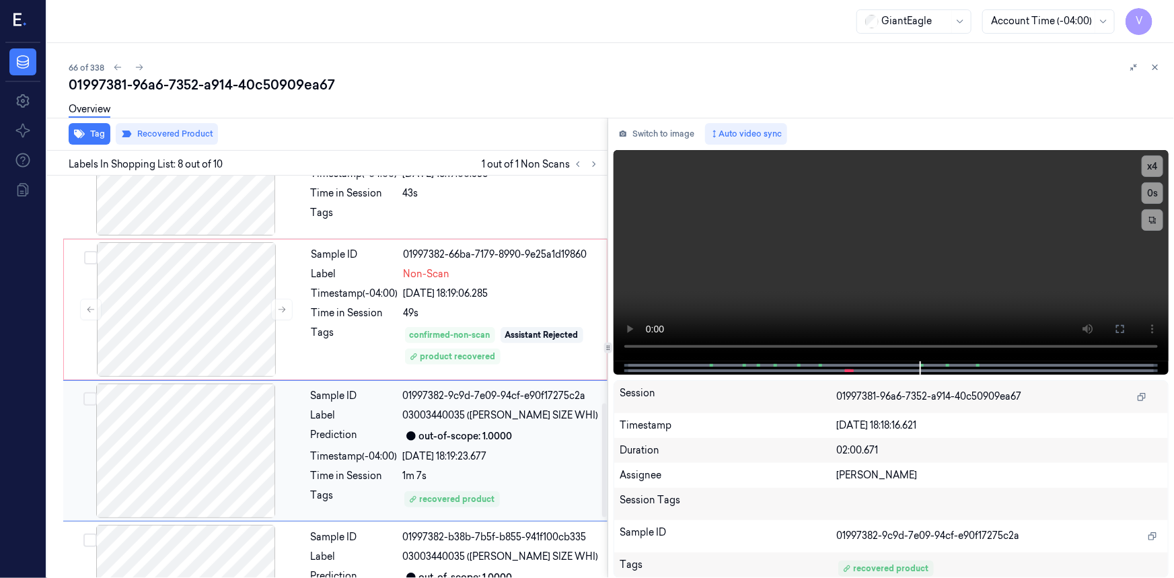
scroll to position [657, 0]
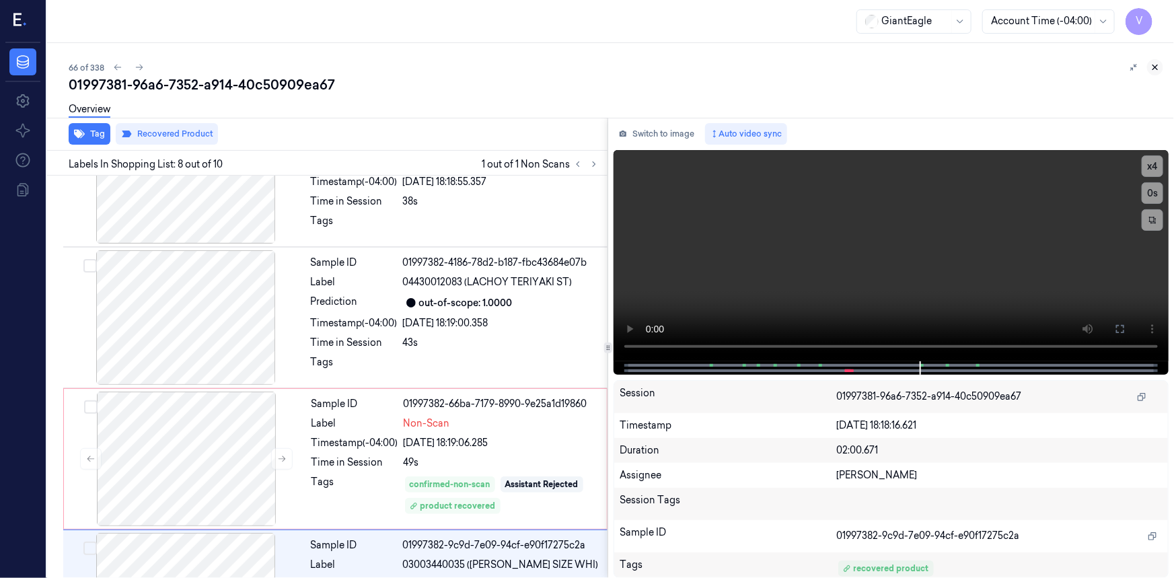
click at [1155, 67] on icon at bounding box center [1155, 67] width 5 height 5
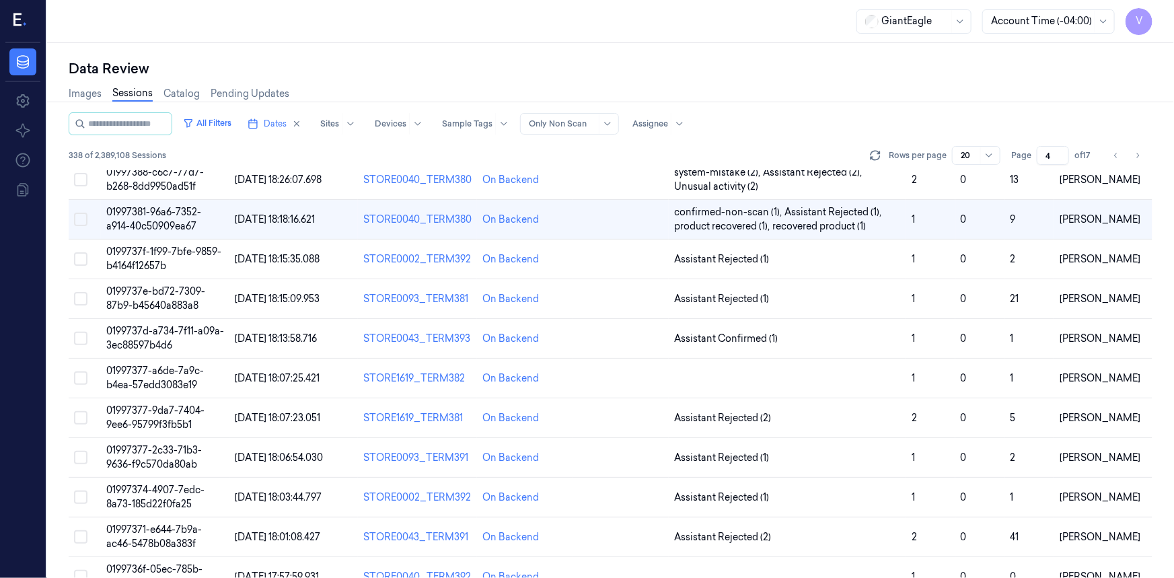
scroll to position [57, 0]
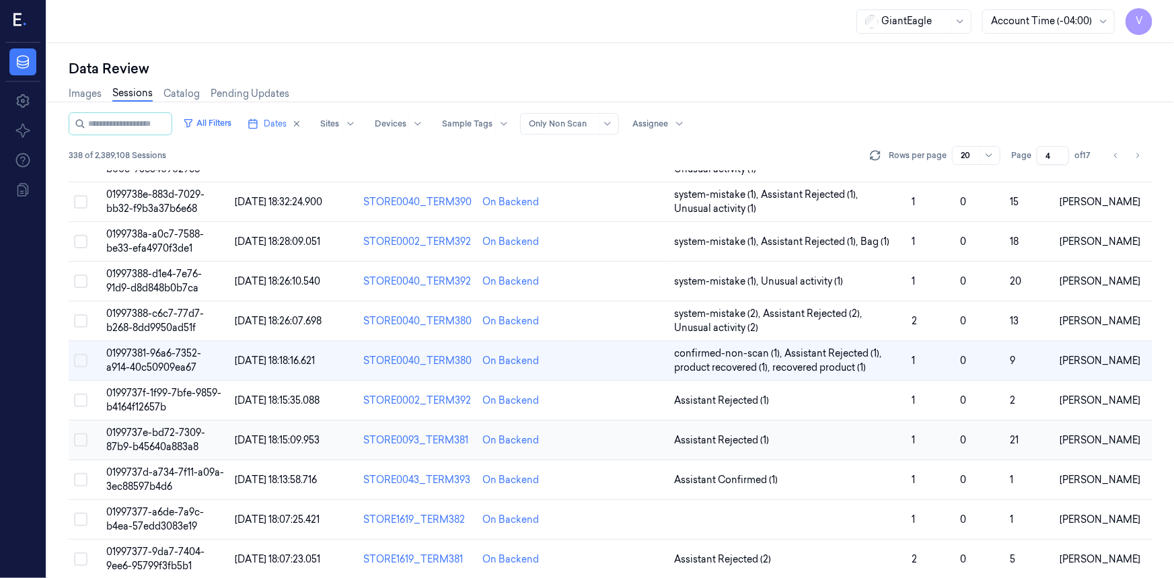
click at [169, 428] on span "0199737e-bd72-7309-87b9-b45640a883a8" at bounding box center [155, 439] width 99 height 26
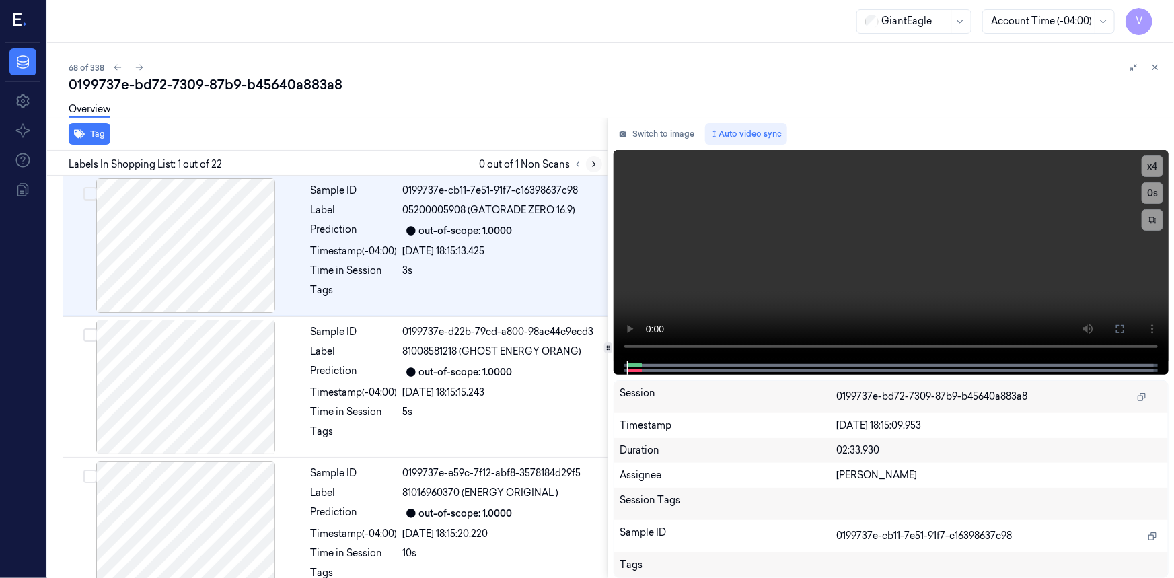
click at [596, 163] on icon at bounding box center [593, 163] width 9 height 9
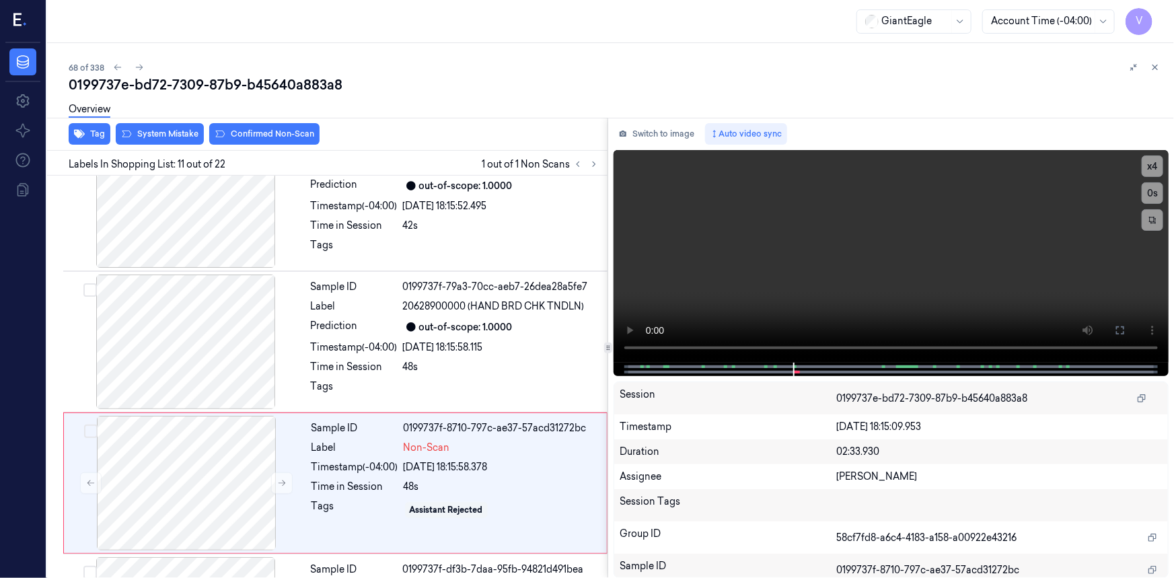
scroll to position [1279, 0]
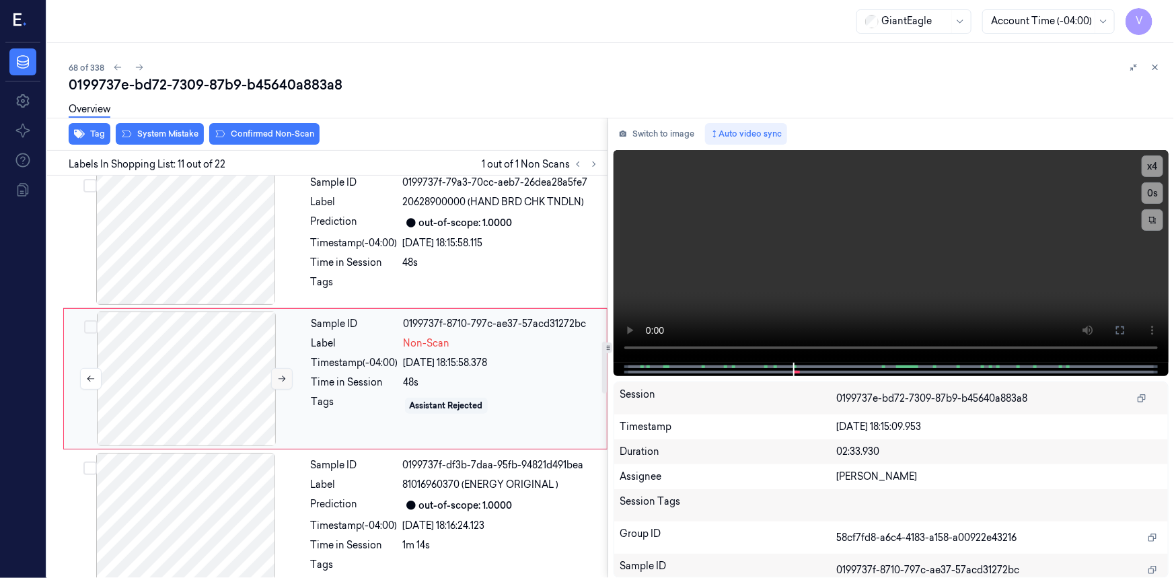
click at [282, 374] on icon at bounding box center [281, 378] width 9 height 9
click at [1122, 329] on icon at bounding box center [1119, 330] width 11 height 11
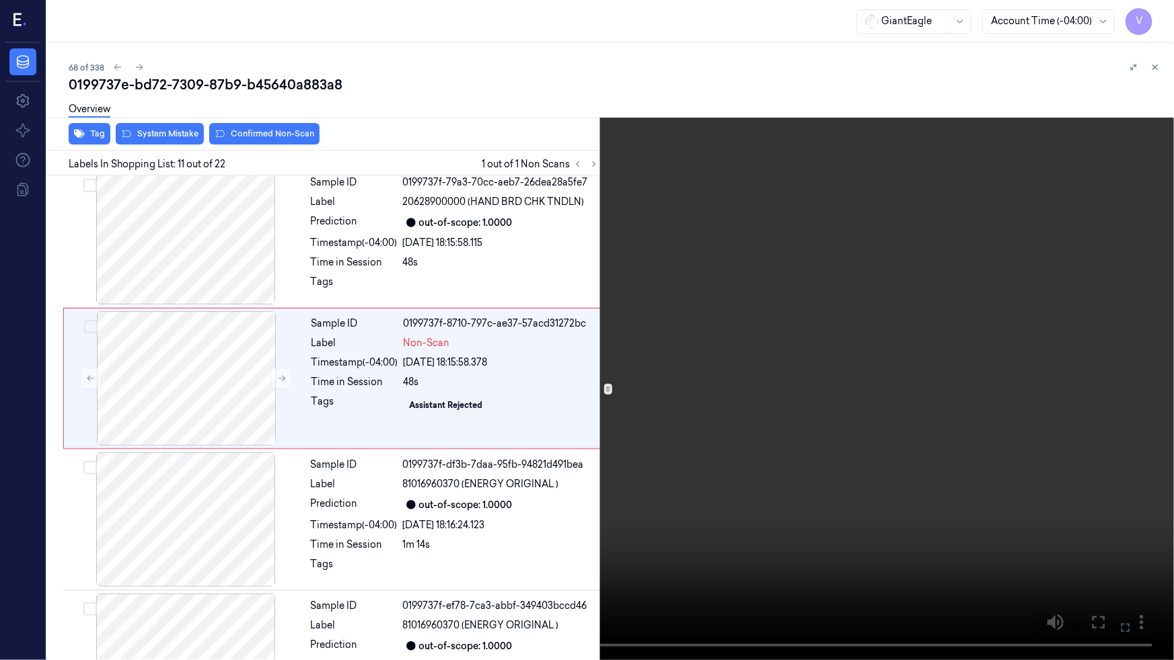
click at [832, 432] on video at bounding box center [587, 330] width 1174 height 660
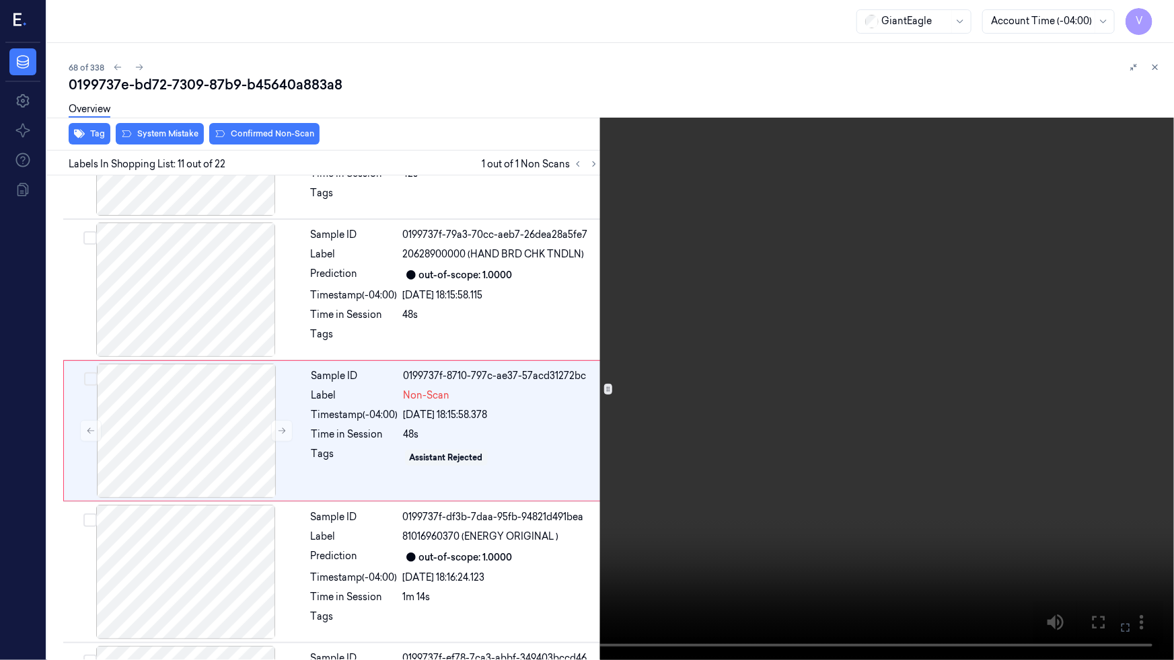
scroll to position [1238, 0]
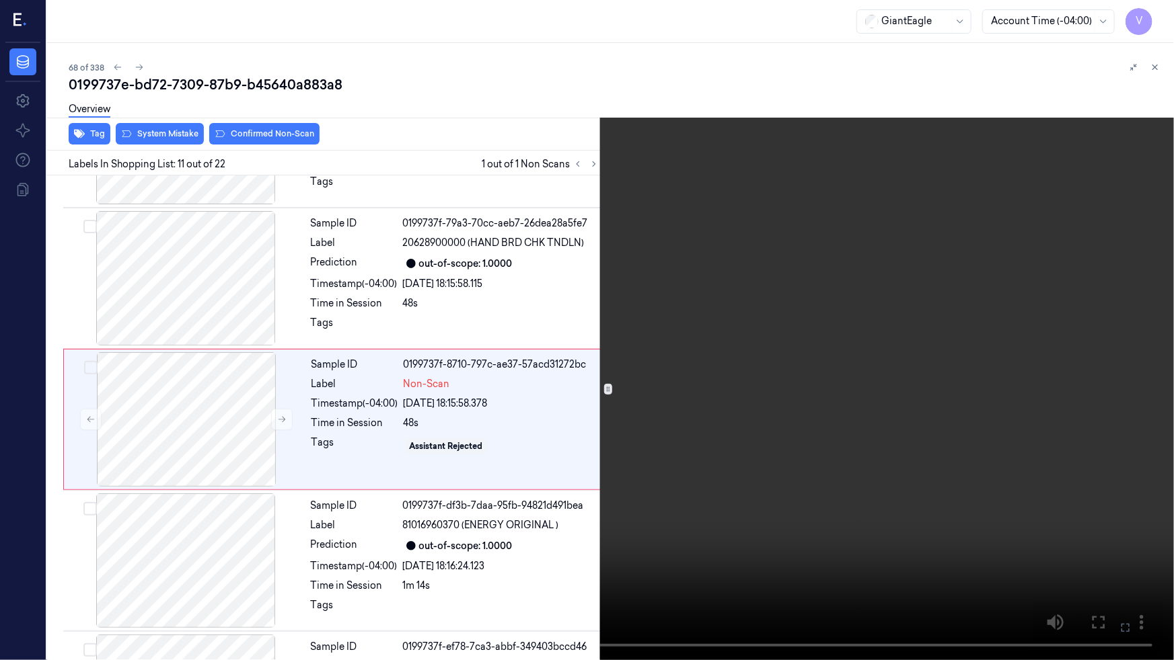
click at [558, 530] on video at bounding box center [587, 330] width 1174 height 660
click at [652, 460] on video at bounding box center [587, 330] width 1174 height 660
click at [695, 470] on video at bounding box center [587, 330] width 1174 height 660
click at [696, 469] on video at bounding box center [587, 330] width 1174 height 660
click at [708, 467] on video at bounding box center [587, 330] width 1174 height 660
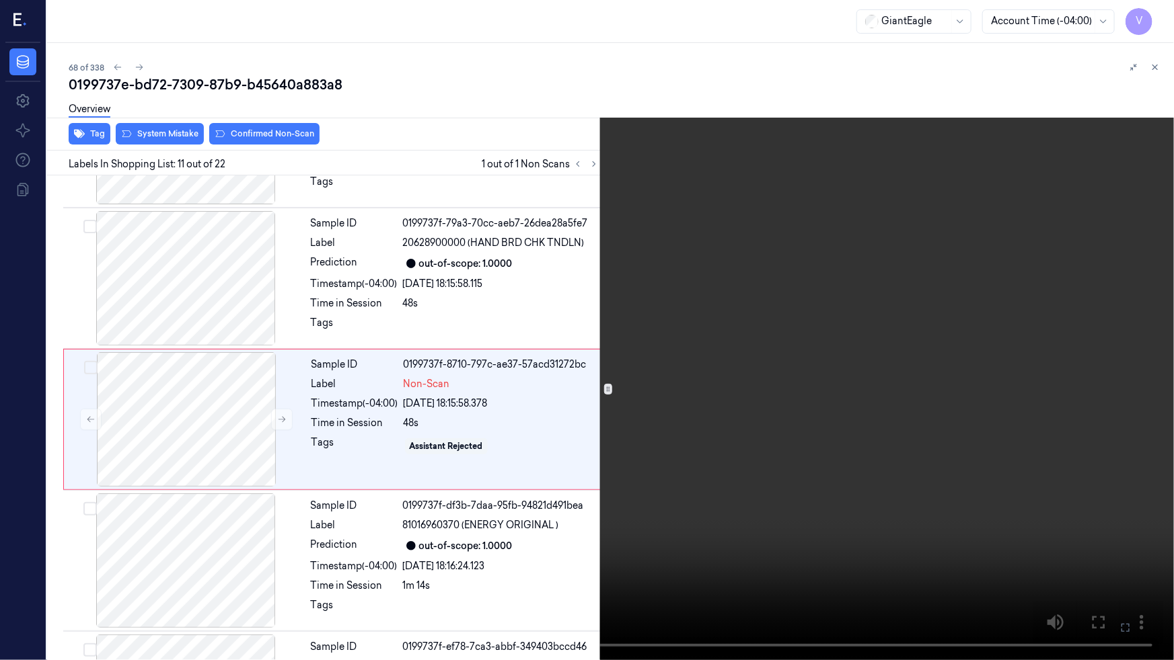
click at [712, 465] on video at bounding box center [587, 330] width 1174 height 660
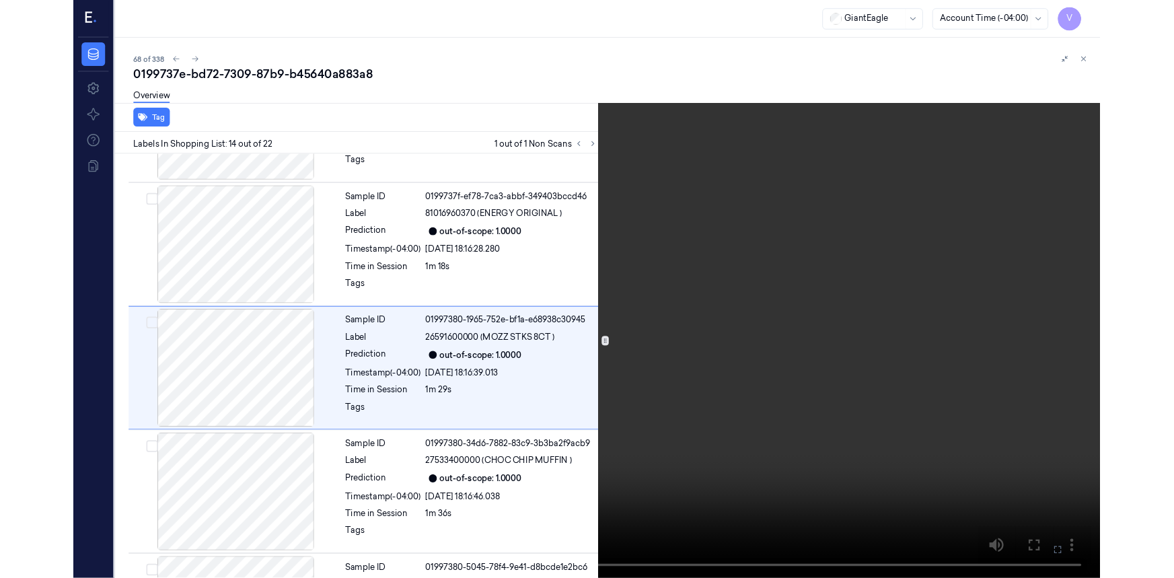
scroll to position [1661, 0]
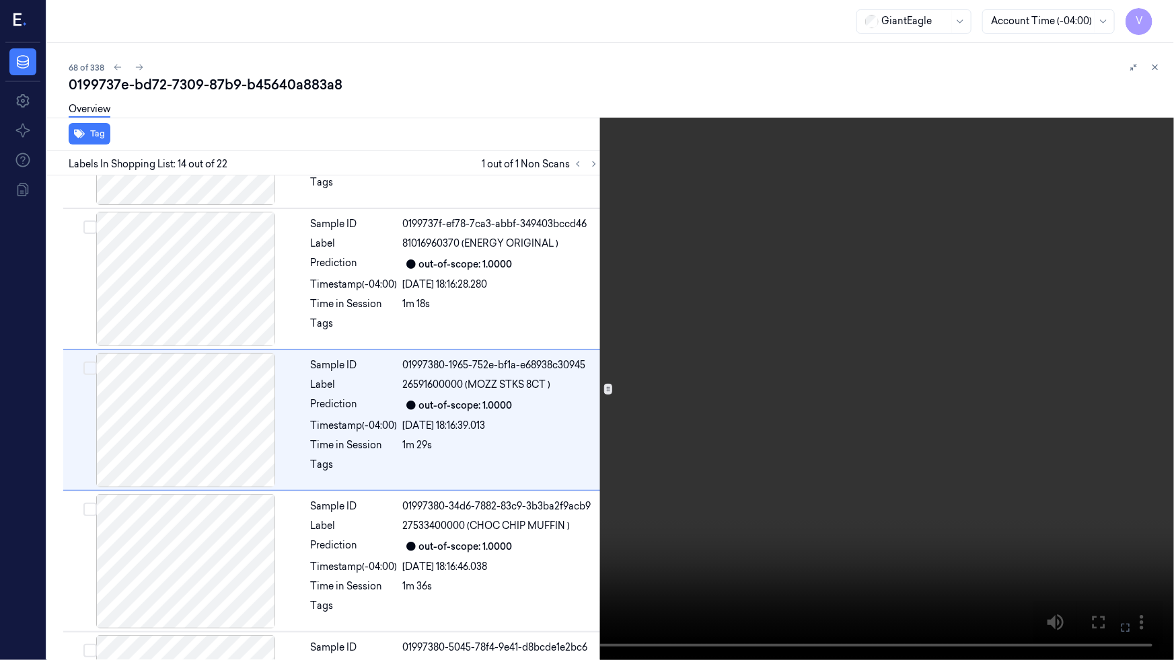
click at [664, 525] on video at bounding box center [587, 330] width 1174 height 660
click at [0, 0] on icon at bounding box center [0, 0] width 0 height 0
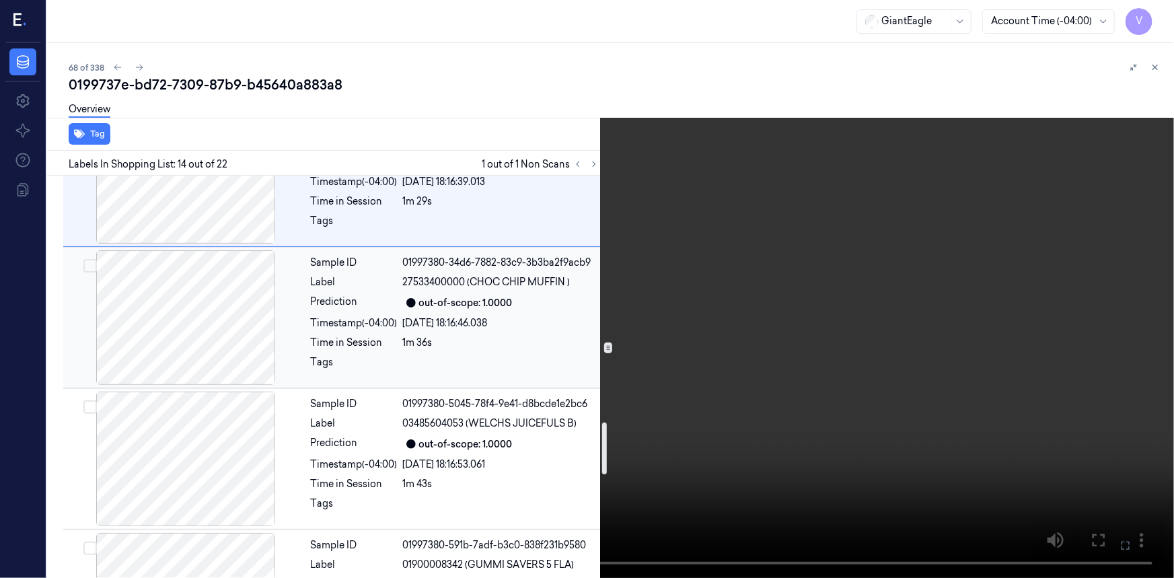
scroll to position [1906, 0]
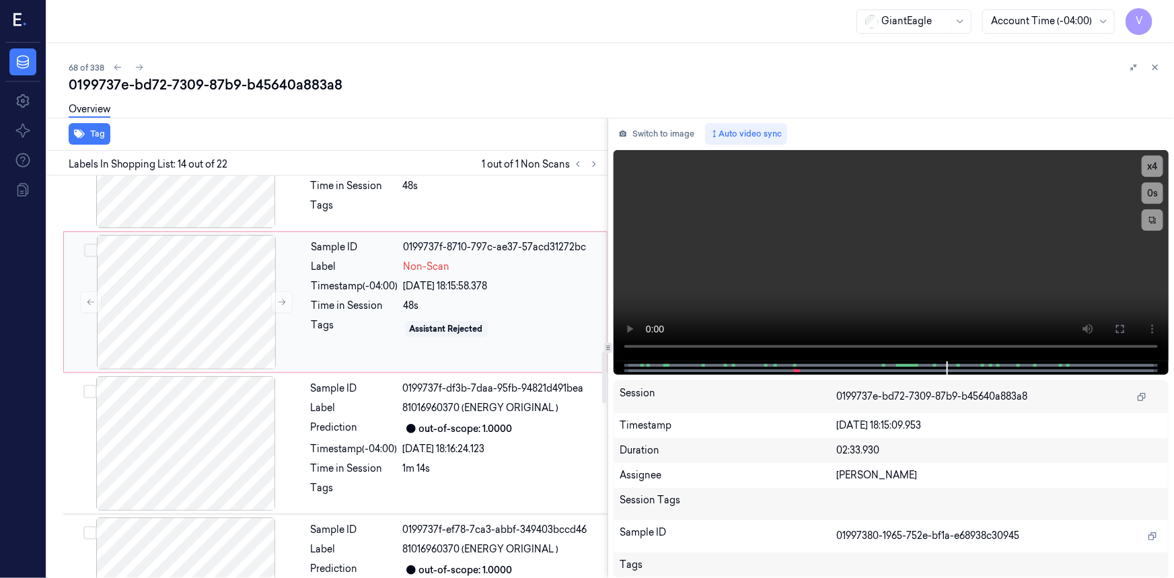
click at [515, 309] on div "48s" at bounding box center [501, 306] width 195 height 14
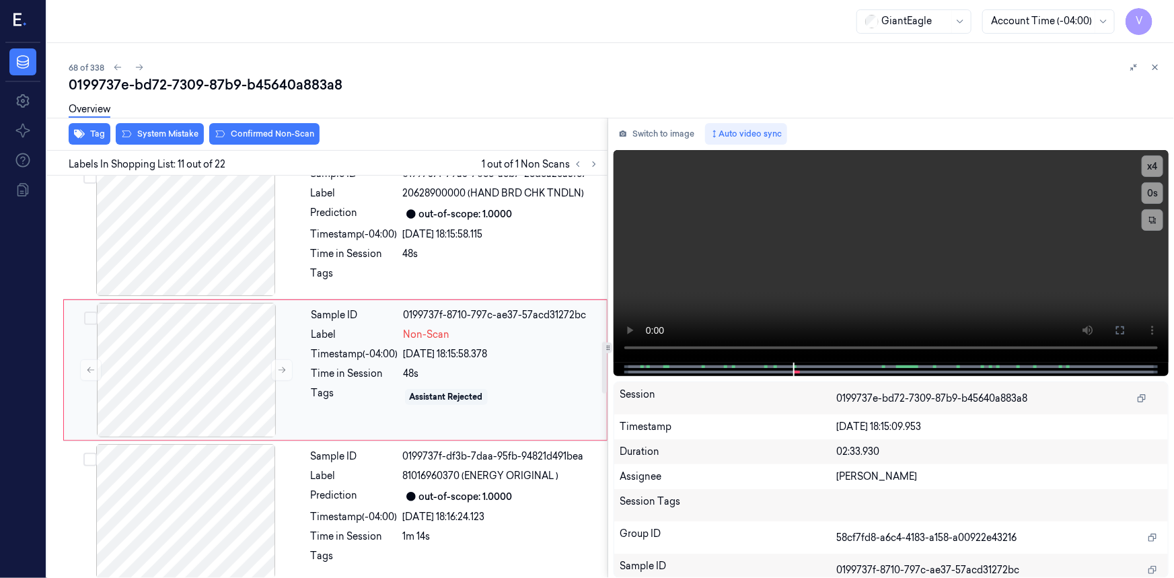
scroll to position [1279, 0]
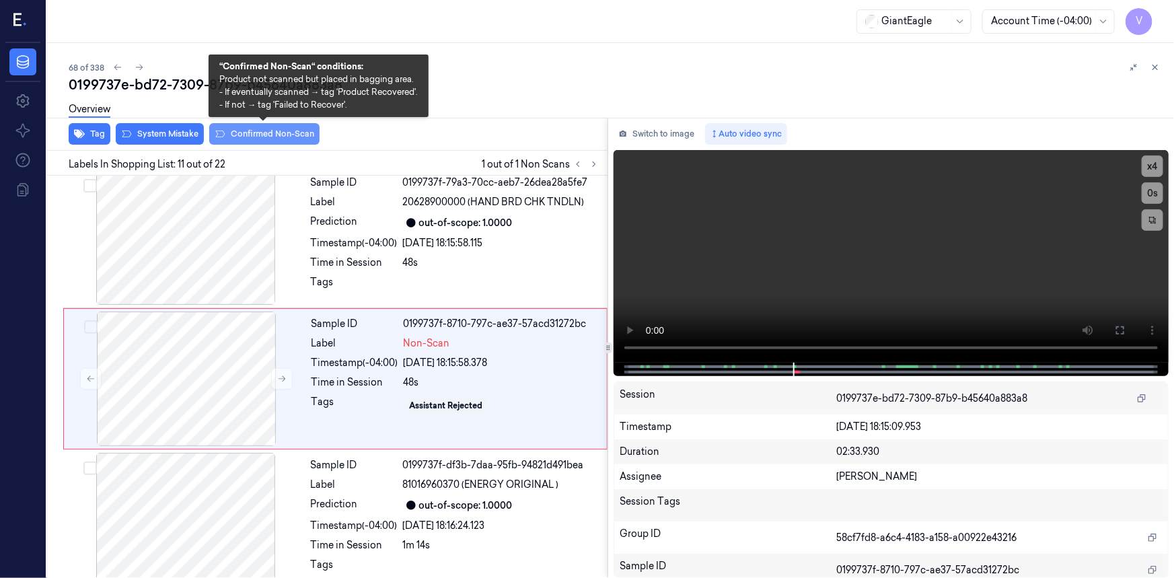
click at [260, 135] on button "Confirmed Non-Scan" at bounding box center [264, 134] width 110 height 22
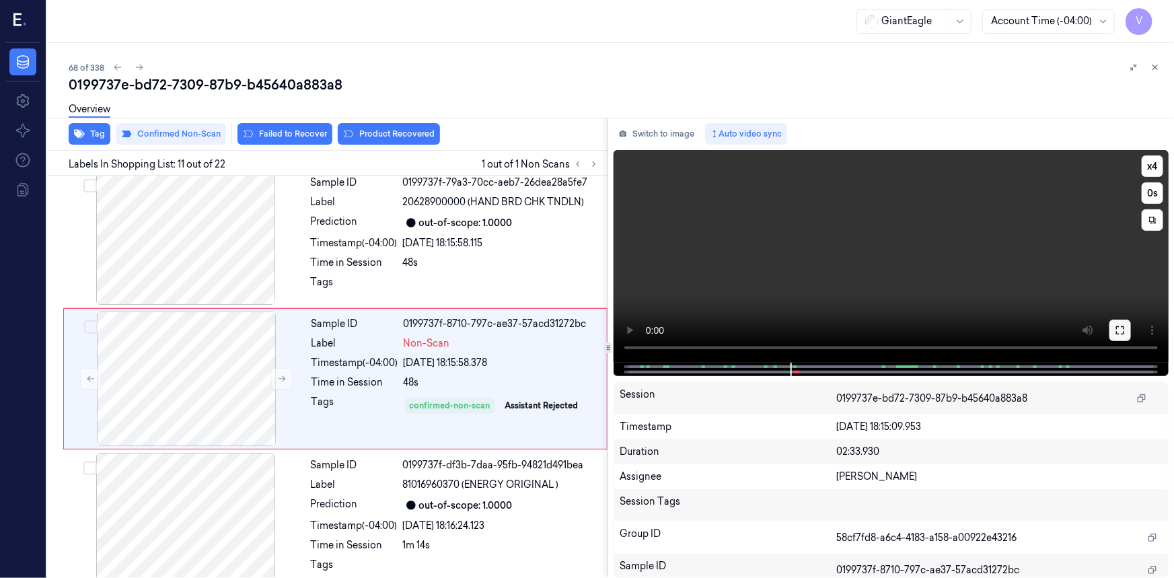
click at [1120, 323] on button at bounding box center [1120, 330] width 22 height 22
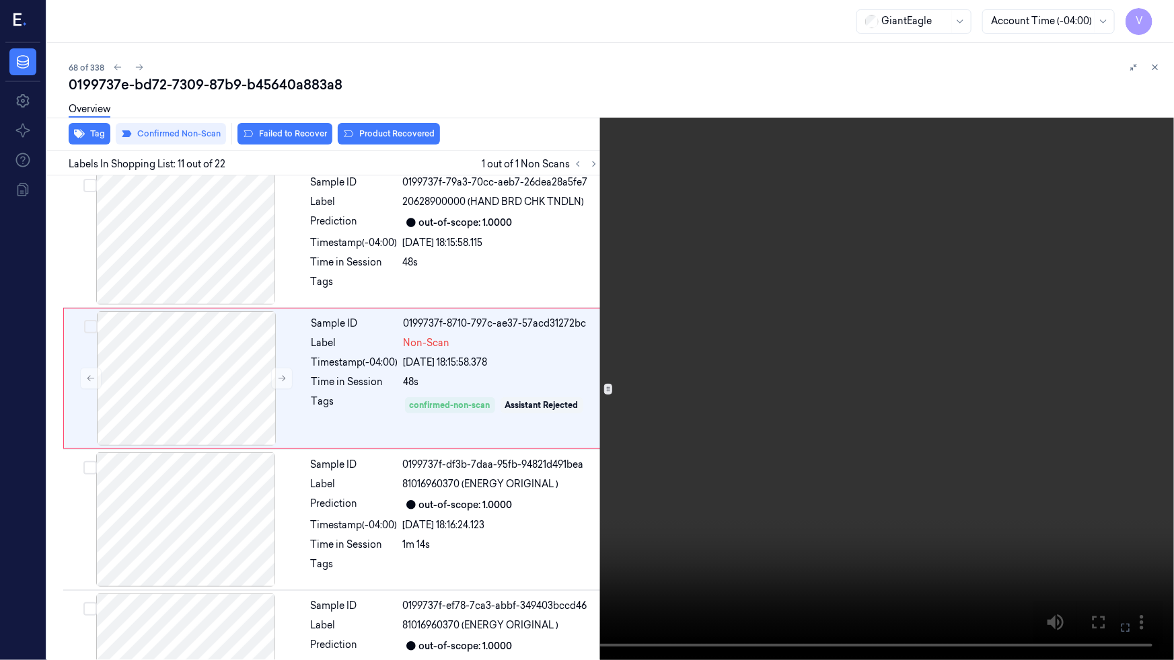
click at [991, 358] on video at bounding box center [587, 330] width 1174 height 660
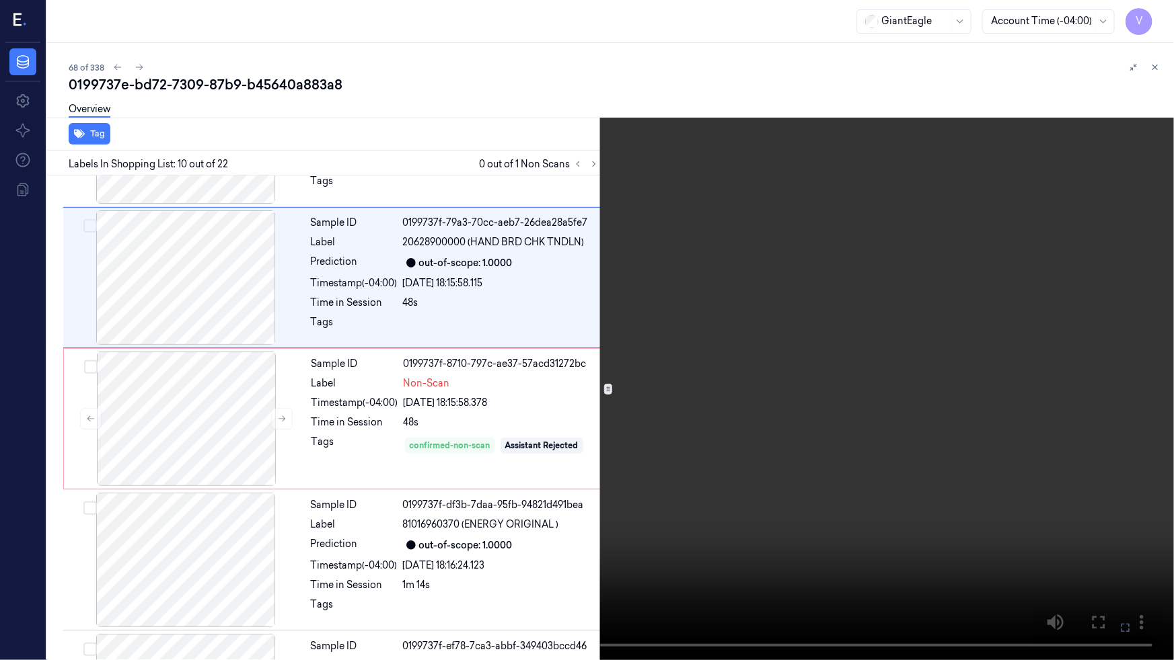
scroll to position [1238, 0]
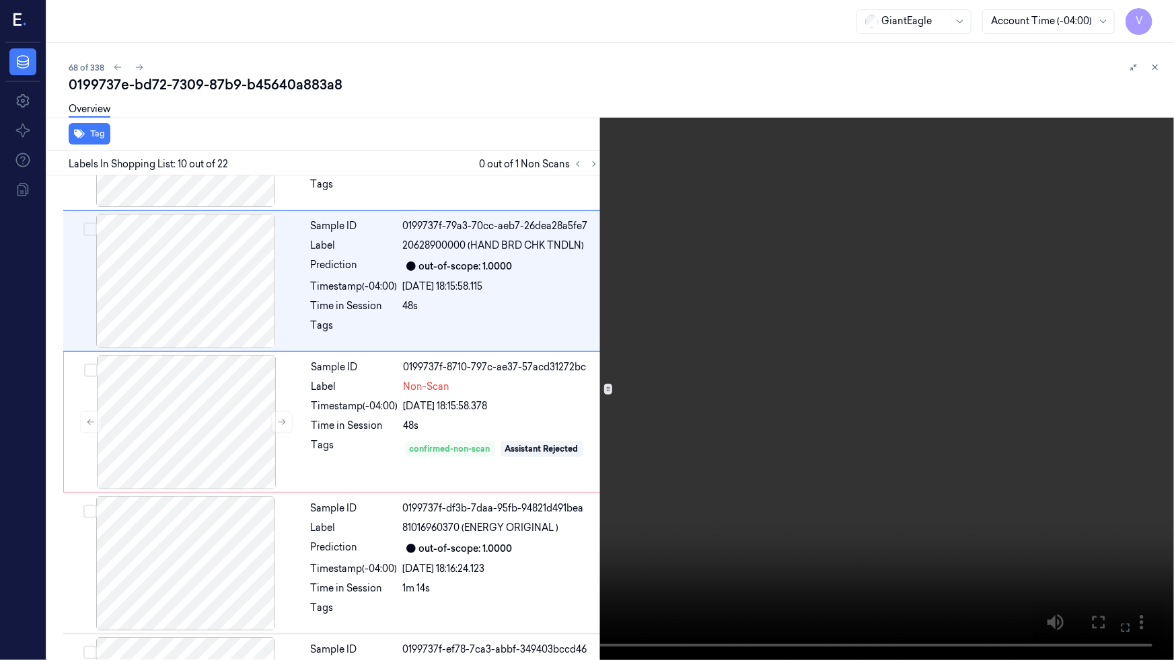
drag, startPoint x: 984, startPoint y: 367, endPoint x: 1069, endPoint y: 404, distance: 93.1
click at [984, 367] on video at bounding box center [587, 330] width 1174 height 660
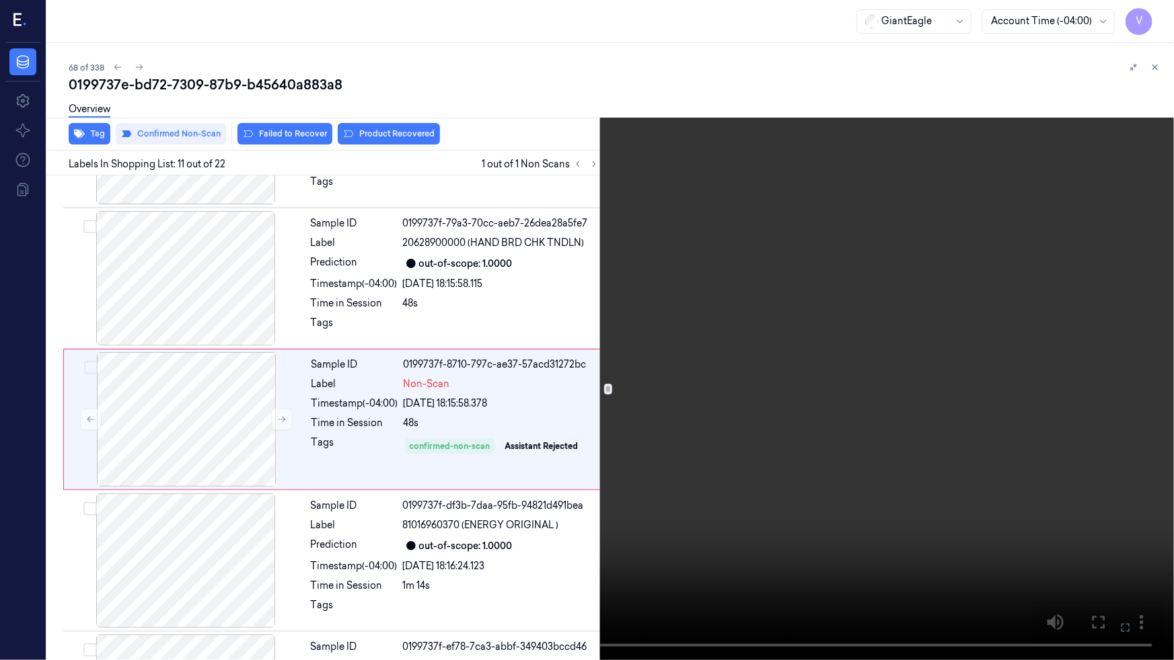
click at [0, 0] on icon at bounding box center [0, 0] width 0 height 0
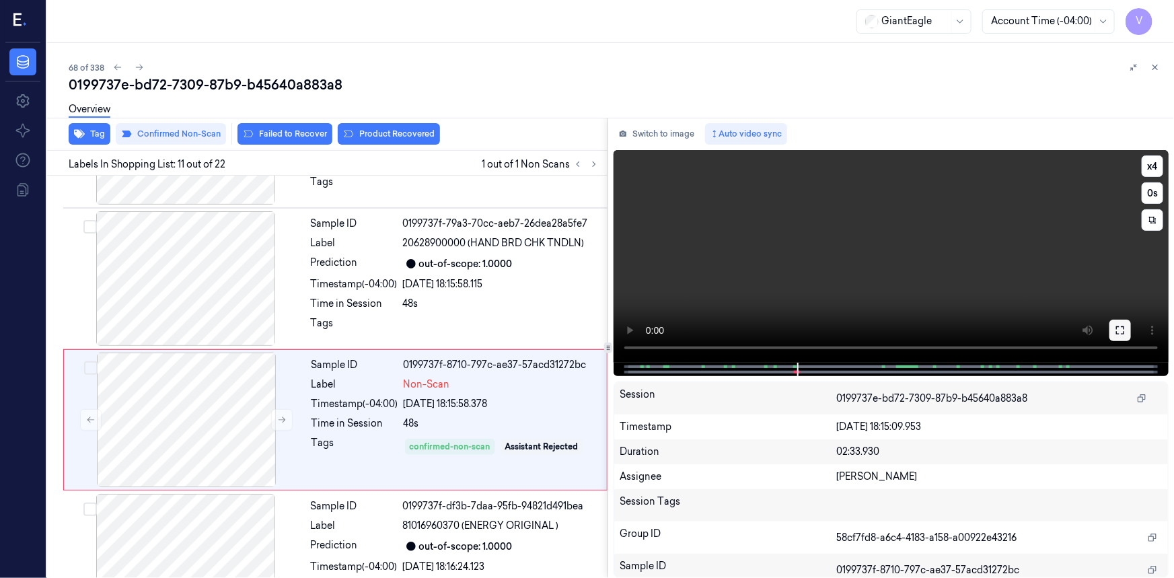
click at [1120, 332] on icon at bounding box center [1119, 330] width 11 height 11
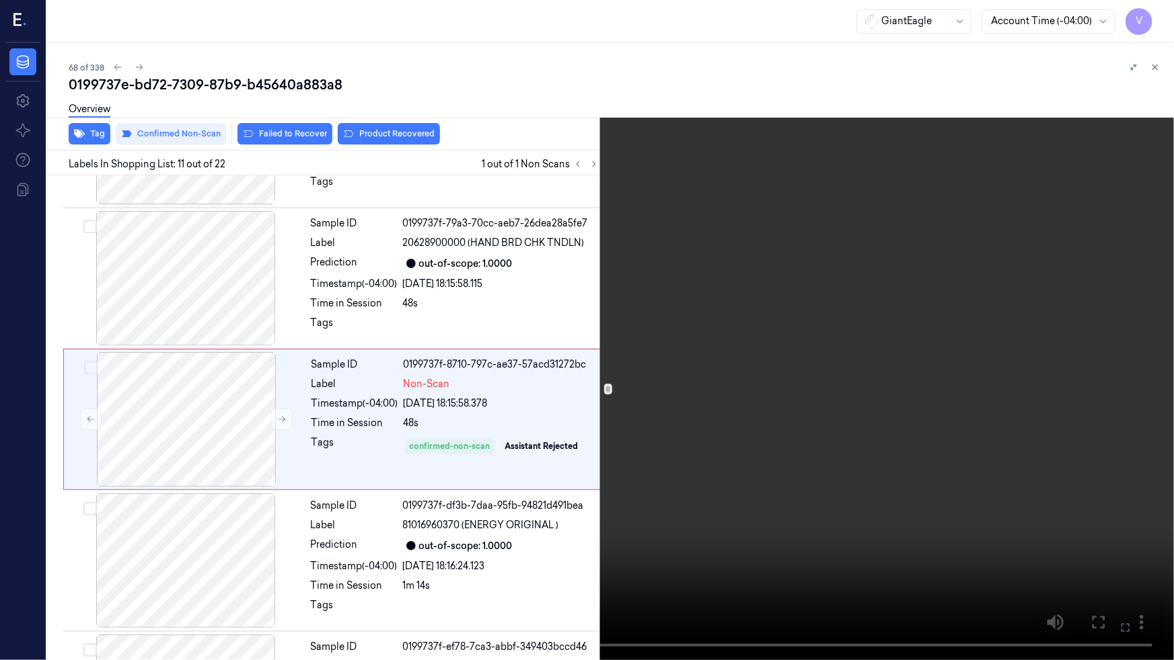
click at [898, 443] on video at bounding box center [587, 330] width 1174 height 660
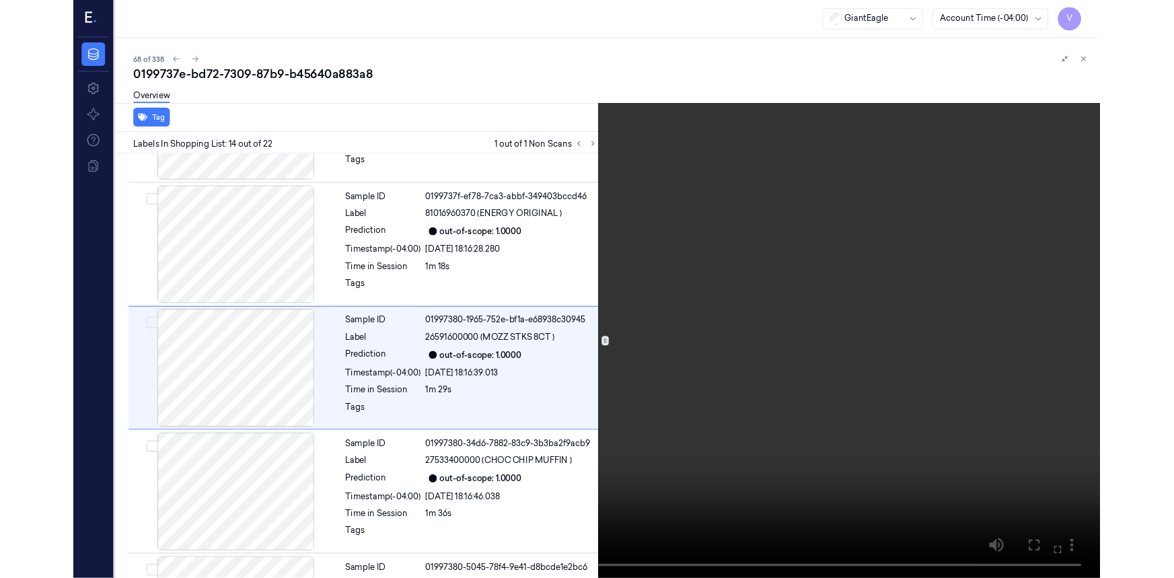
scroll to position [1661, 0]
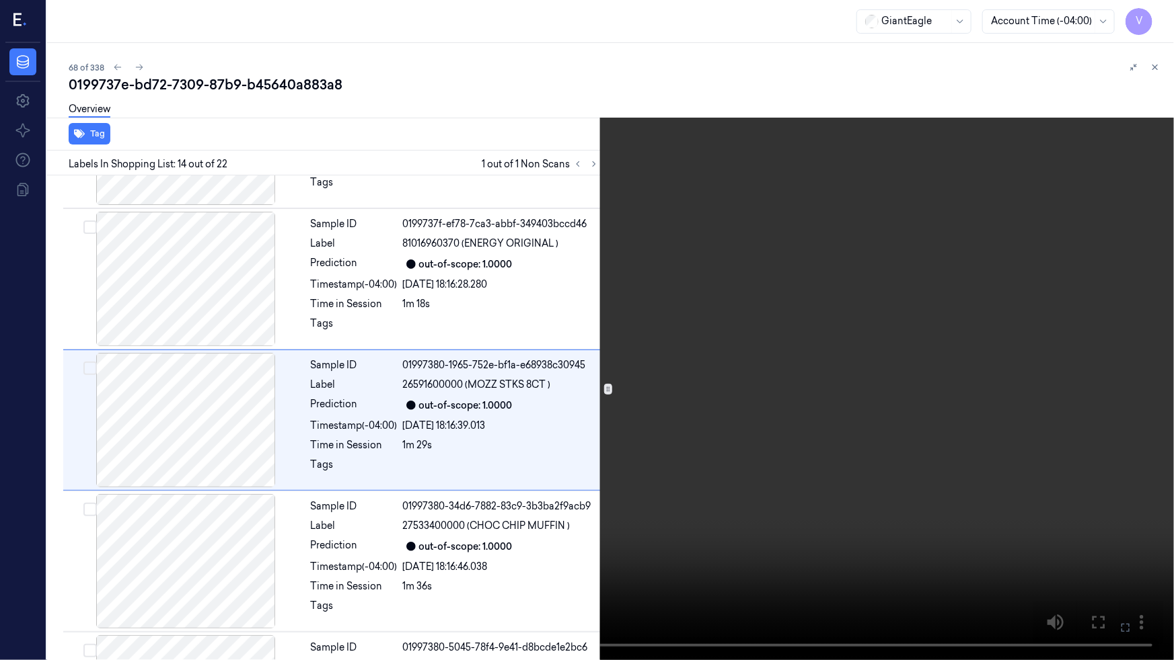
click at [852, 399] on video at bounding box center [587, 330] width 1174 height 660
click at [0, 0] on button at bounding box center [0, 0] width 0 height 0
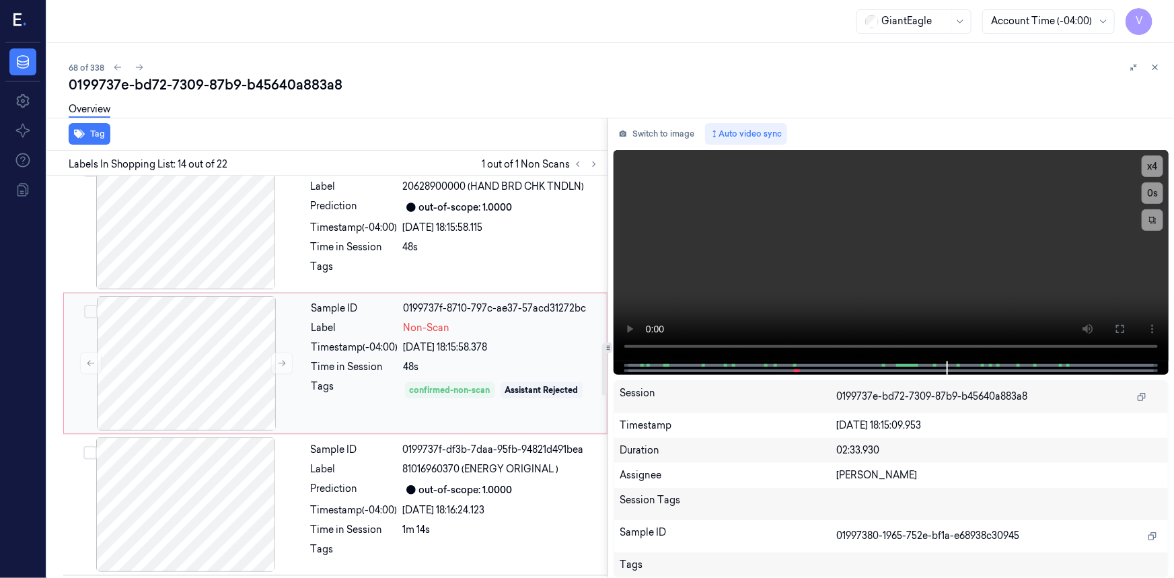
click at [315, 340] on div "Timestamp (-04:00)" at bounding box center [354, 347] width 87 height 14
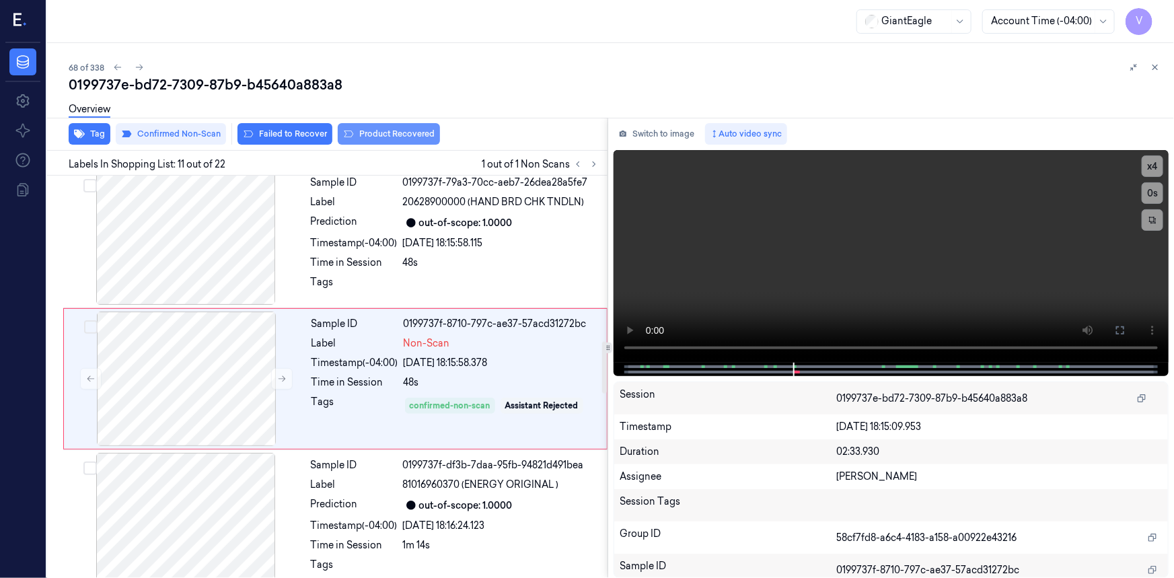
click at [399, 135] on button "Product Recovered" at bounding box center [389, 134] width 102 height 22
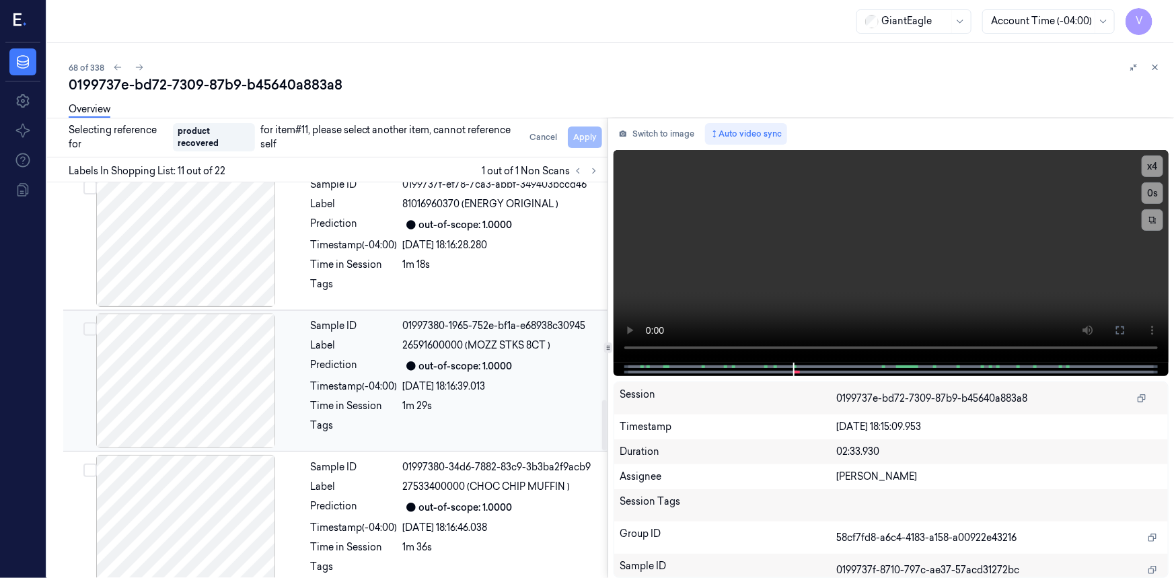
click at [294, 373] on div at bounding box center [185, 380] width 239 height 135
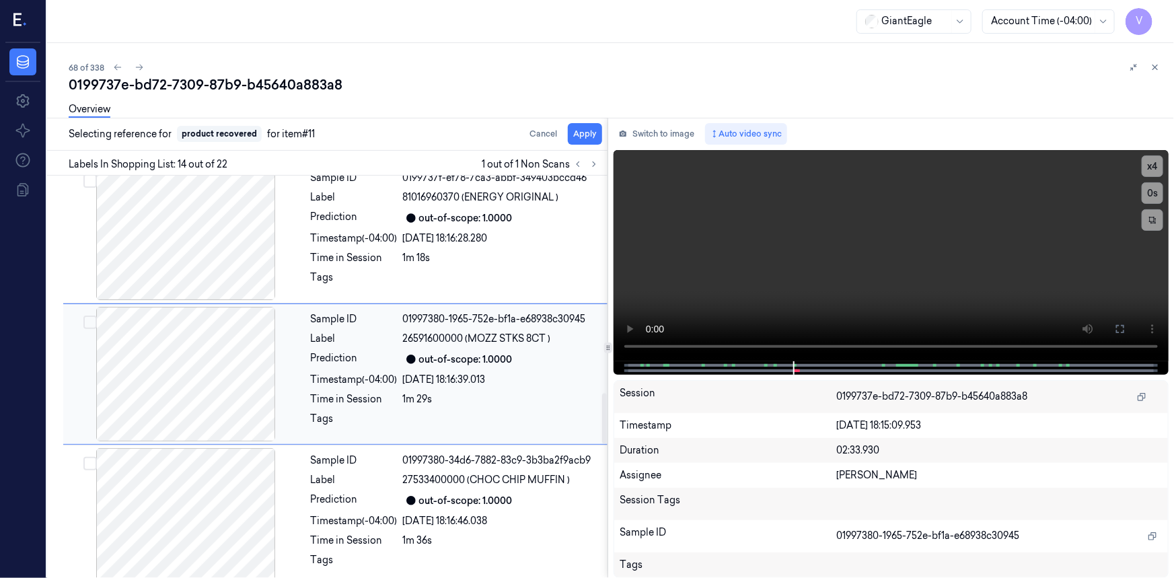
scroll to position [1702, 0]
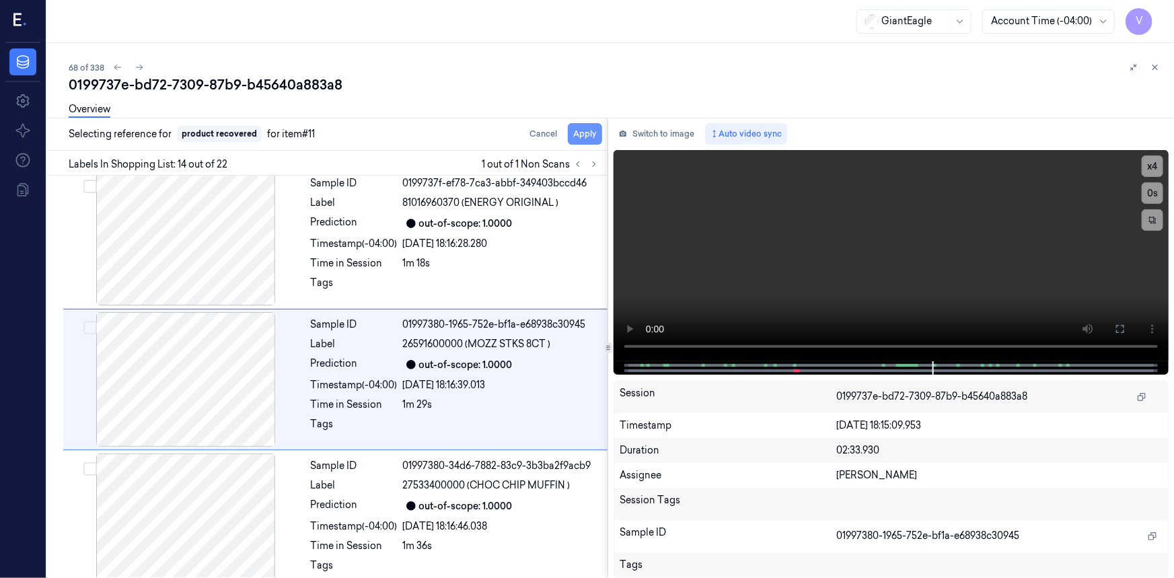
click at [588, 133] on button "Apply" at bounding box center [585, 134] width 34 height 22
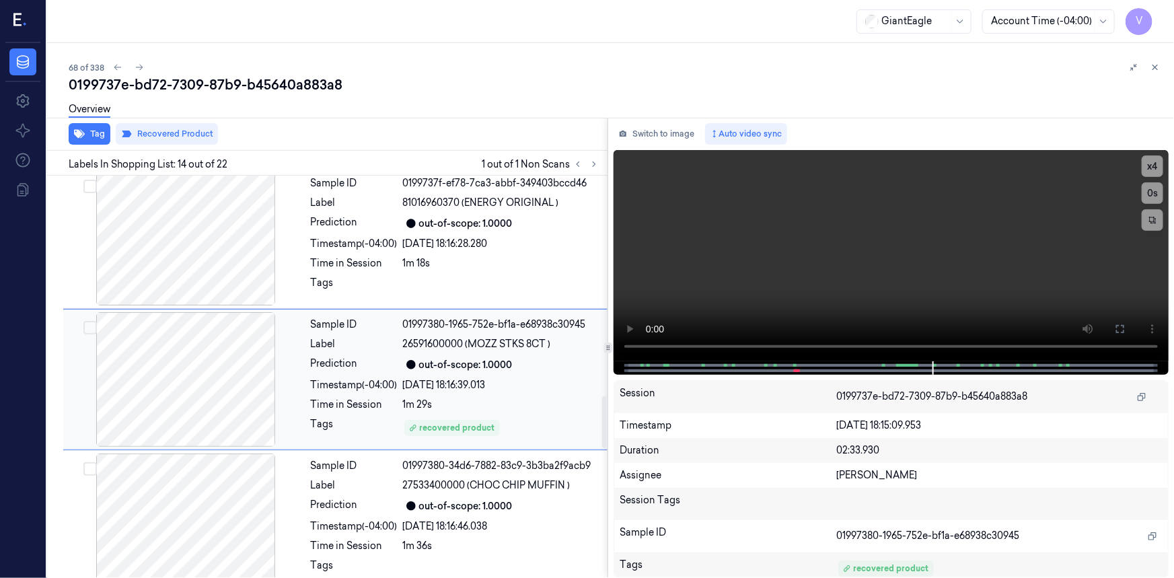
scroll to position [1458, 0]
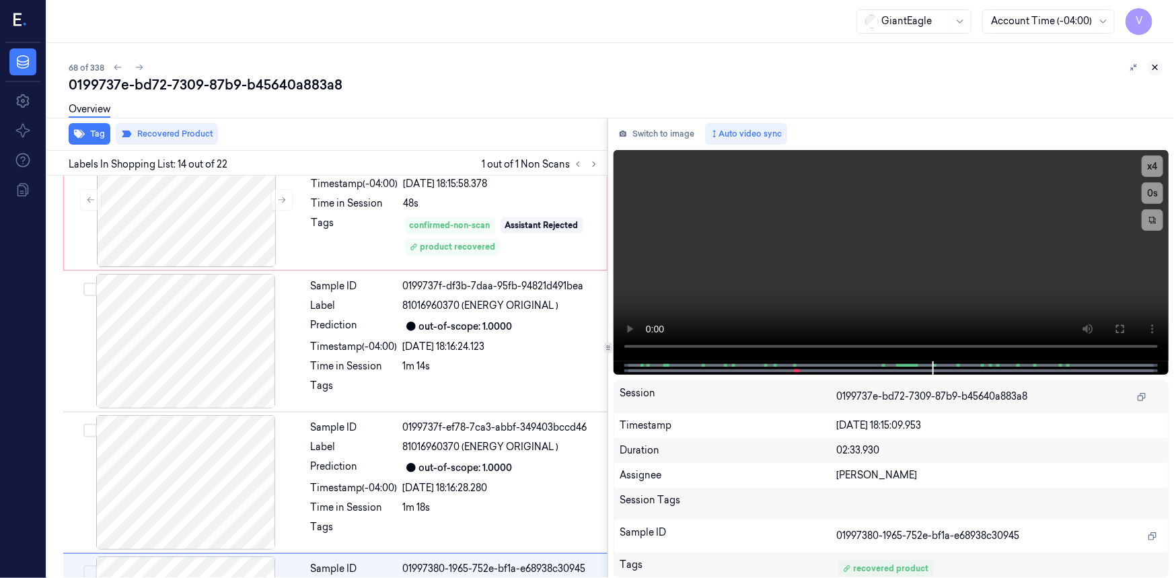
click at [1153, 66] on icon at bounding box center [1155, 67] width 5 height 5
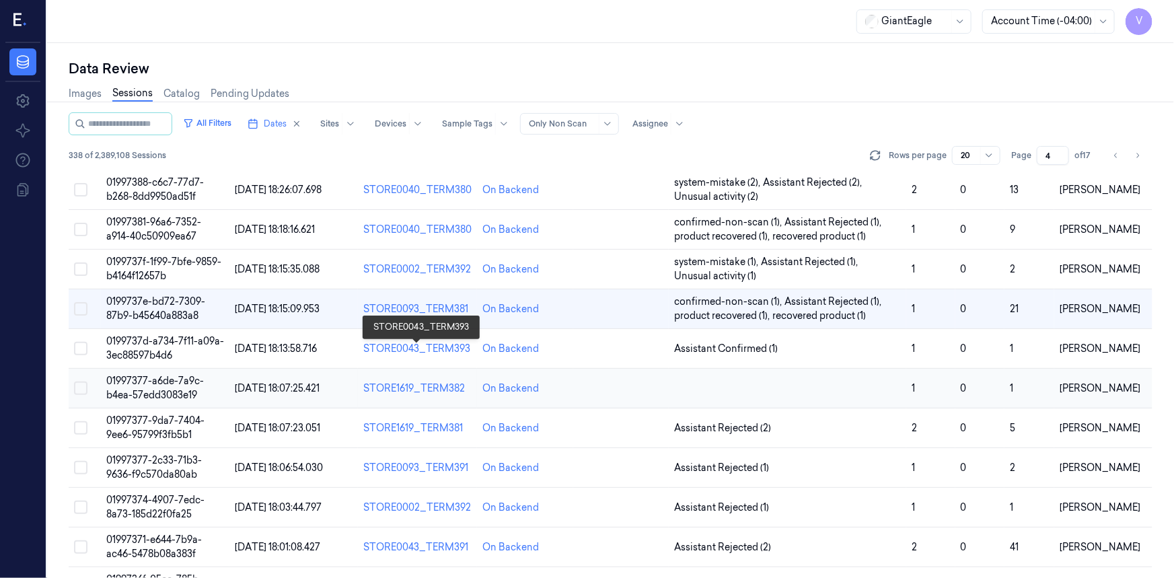
scroll to position [183, 0]
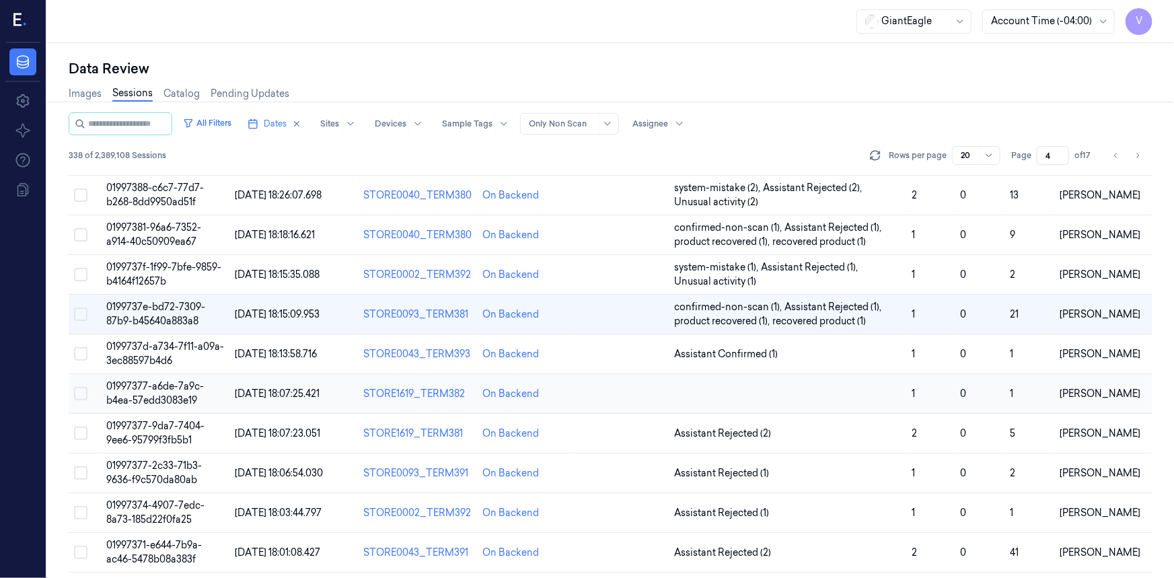
click at [161, 397] on span "01997377-a6de-7a9c-b4ea-57edd3083e19" at bounding box center [155, 393] width 98 height 26
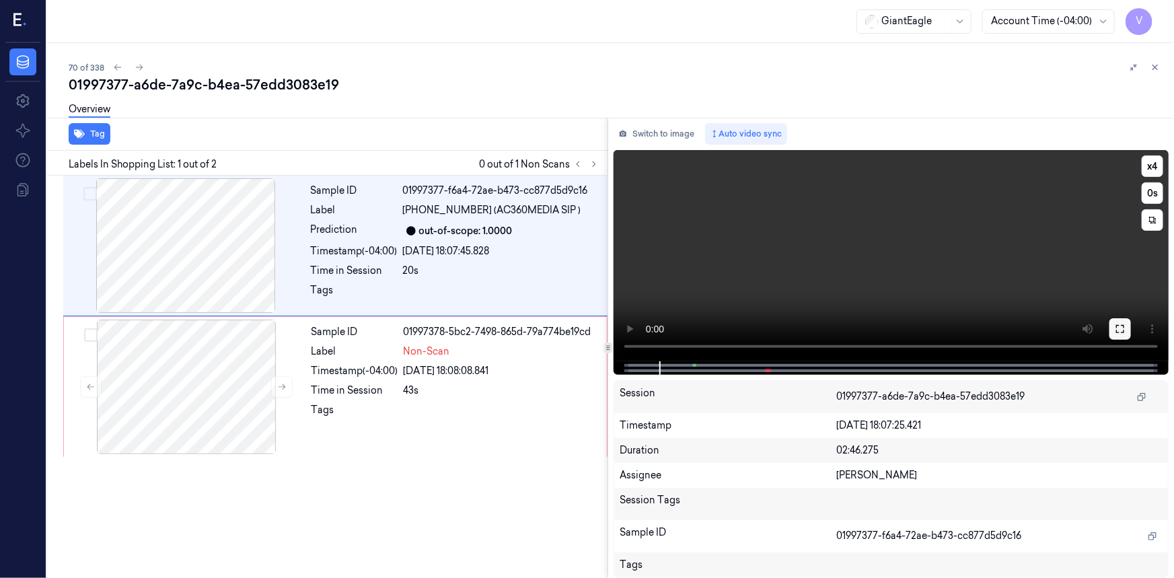
click at [1121, 332] on icon at bounding box center [1119, 328] width 11 height 11
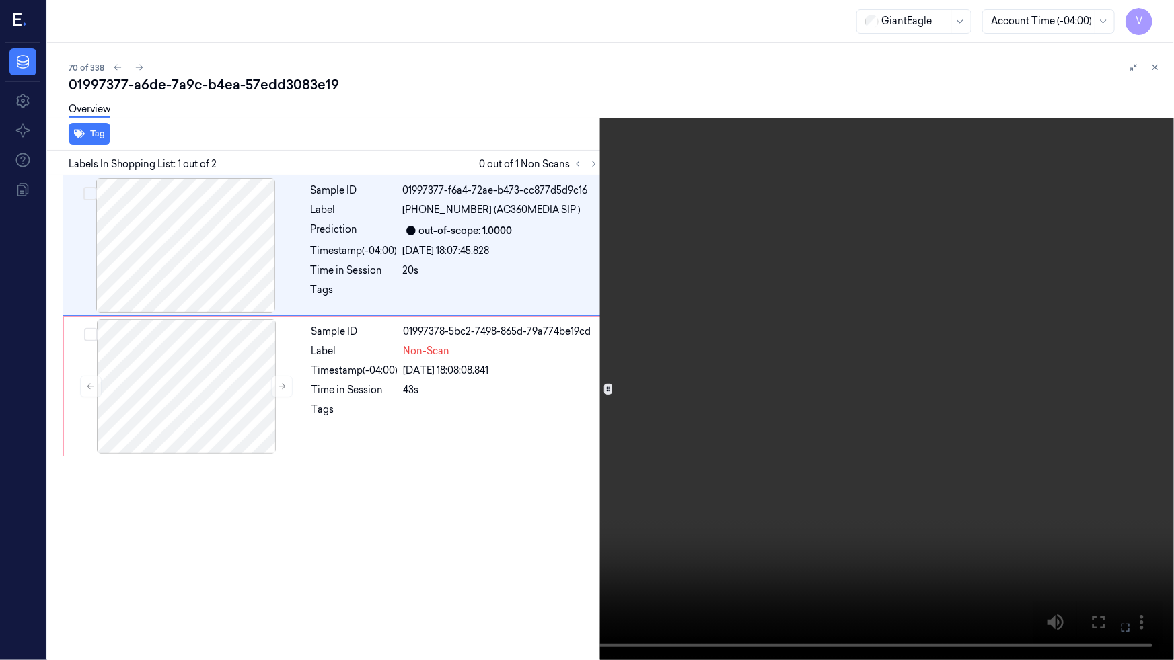
click at [0, 0] on icon at bounding box center [0, 0] width 0 height 0
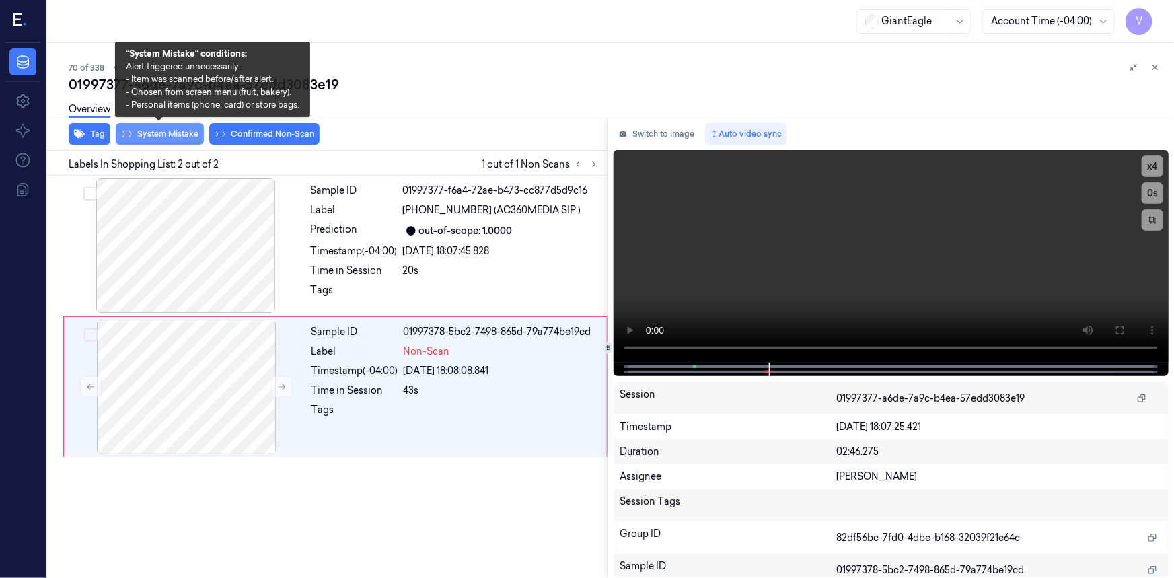
click at [169, 131] on button "System Mistake" at bounding box center [160, 134] width 88 height 22
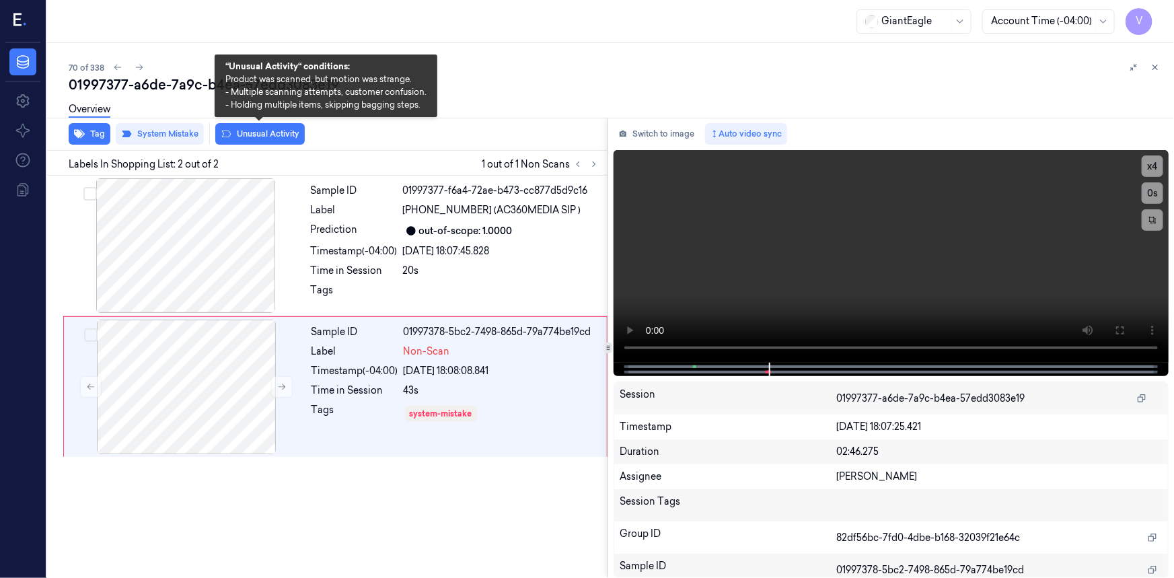
click at [261, 135] on button "Unusual Activity" at bounding box center [259, 134] width 89 height 22
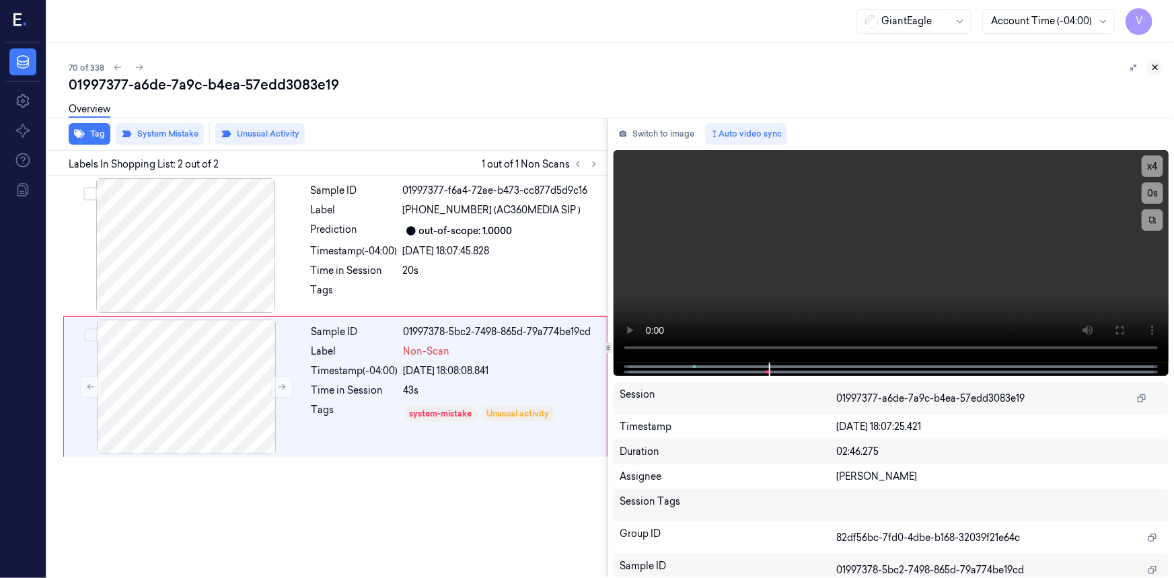
click at [1156, 64] on icon at bounding box center [1154, 67] width 9 height 9
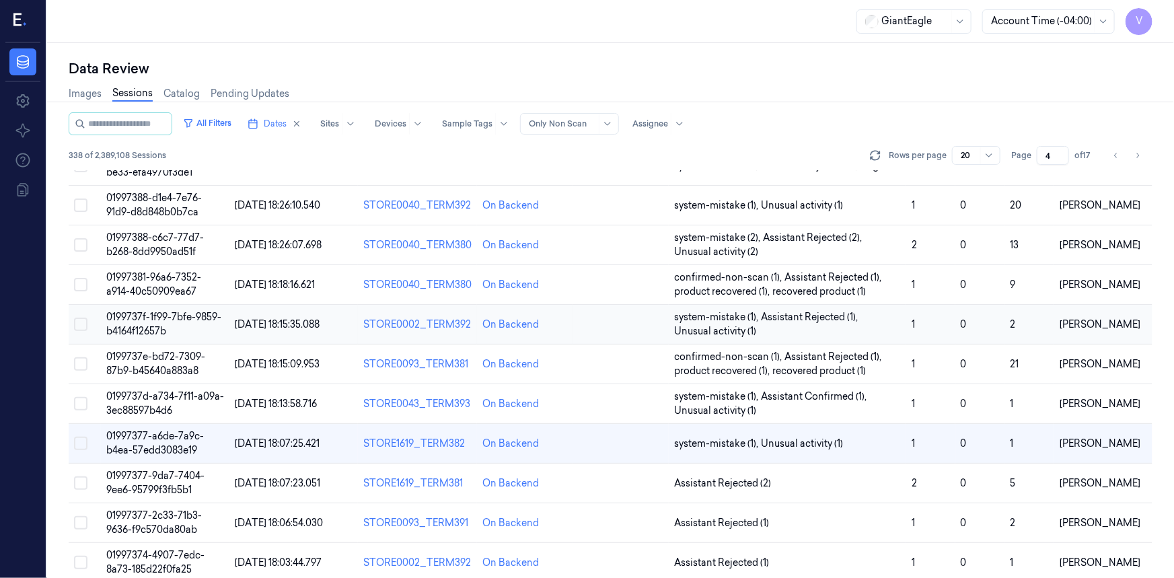
scroll to position [272, 0]
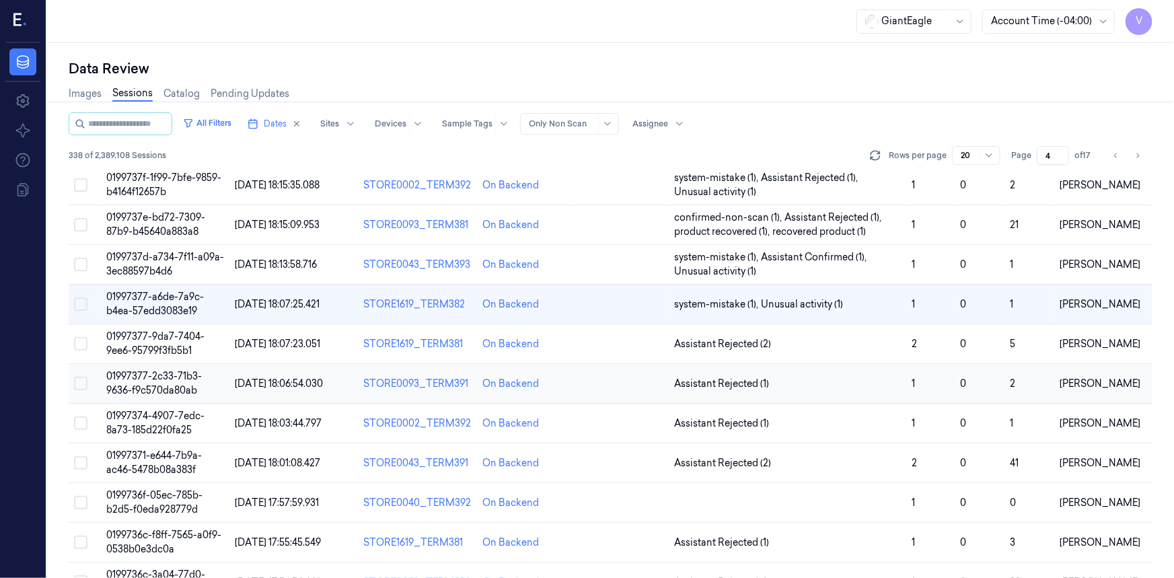
click at [167, 379] on span "01997377-2c33-71b3-9636-f9c570da80ab" at bounding box center [154, 383] width 96 height 26
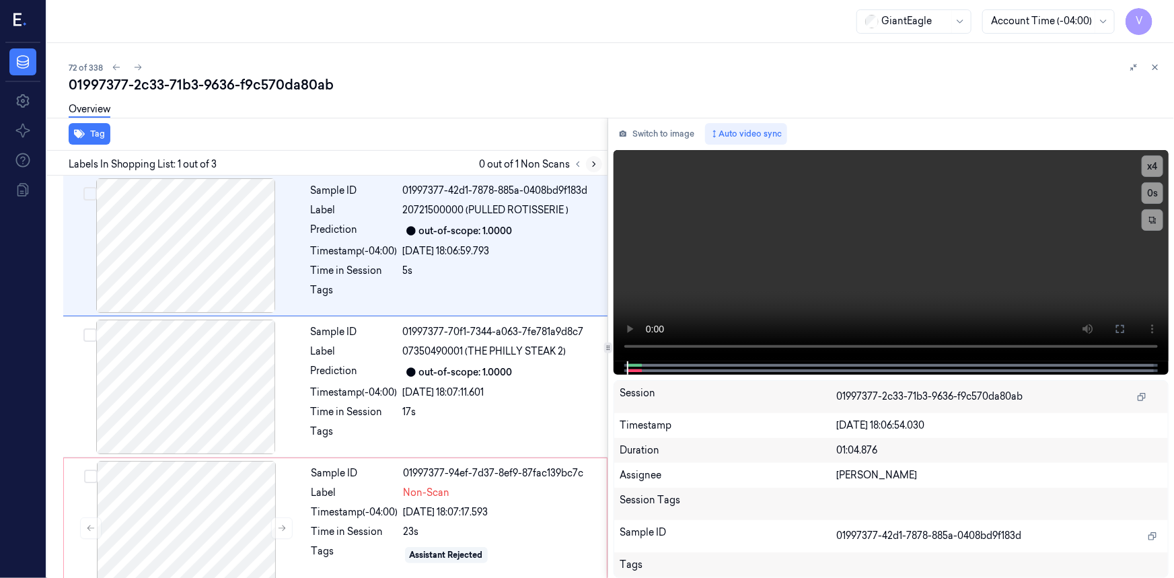
click at [595, 165] on icon at bounding box center [593, 163] width 9 height 9
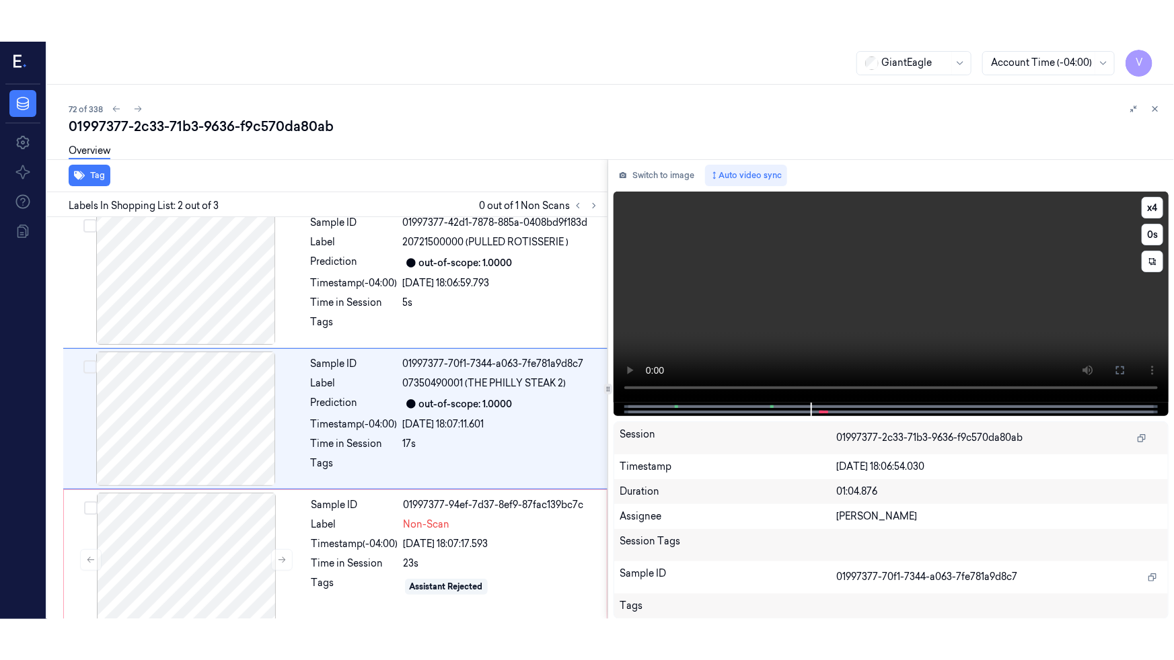
scroll to position [25, 0]
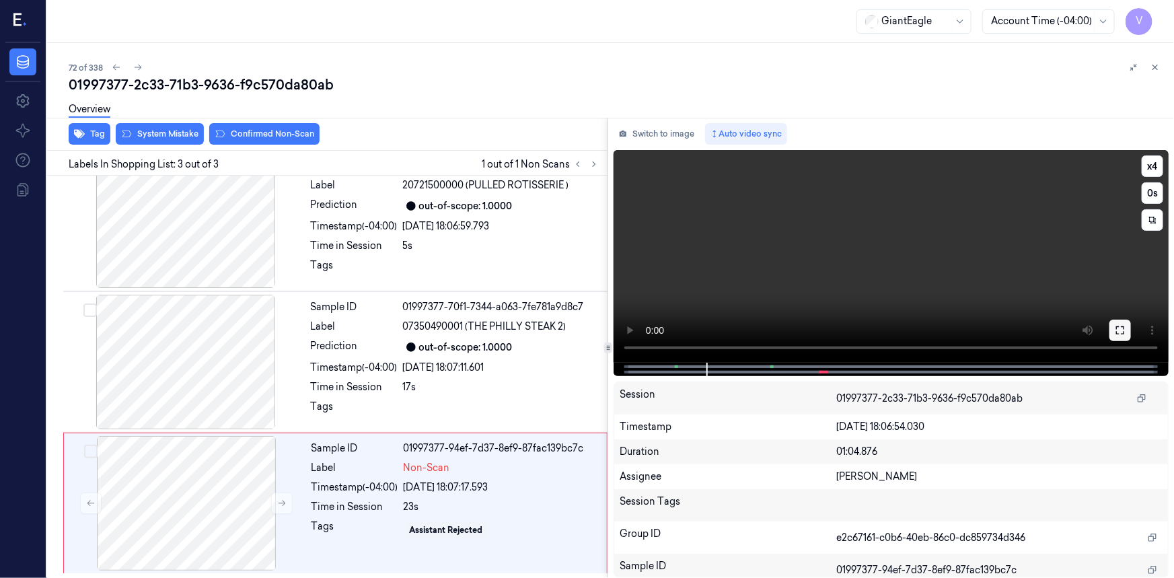
click at [1123, 330] on icon at bounding box center [1119, 330] width 11 height 11
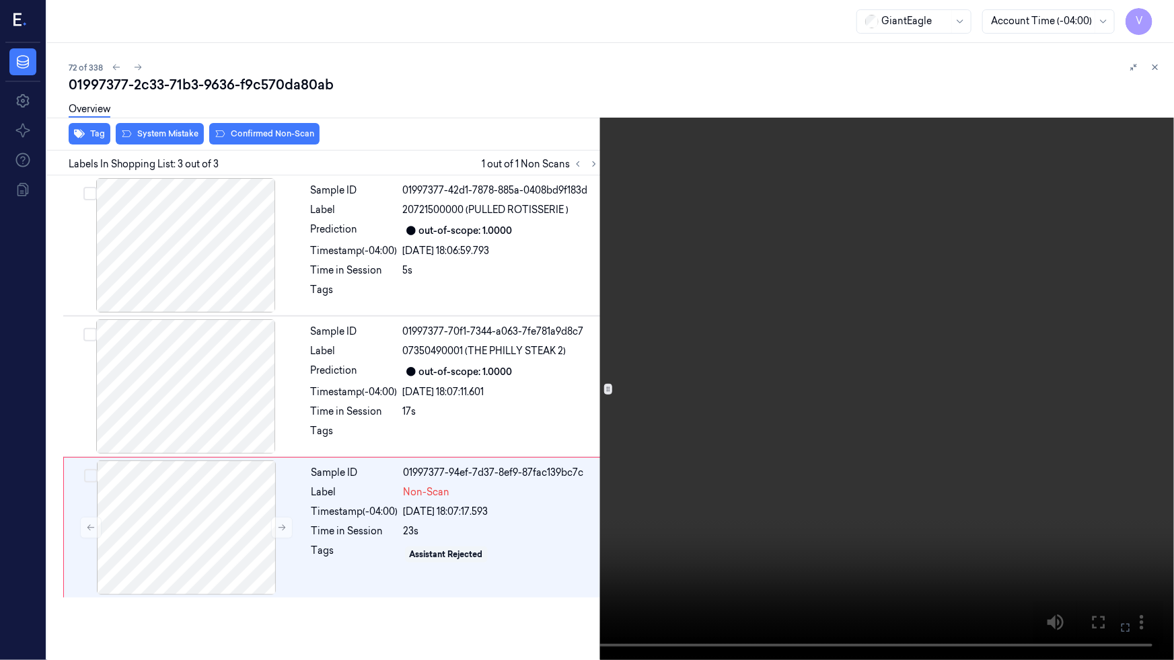
click at [0, 0] on icon at bounding box center [0, 0] width 0 height 0
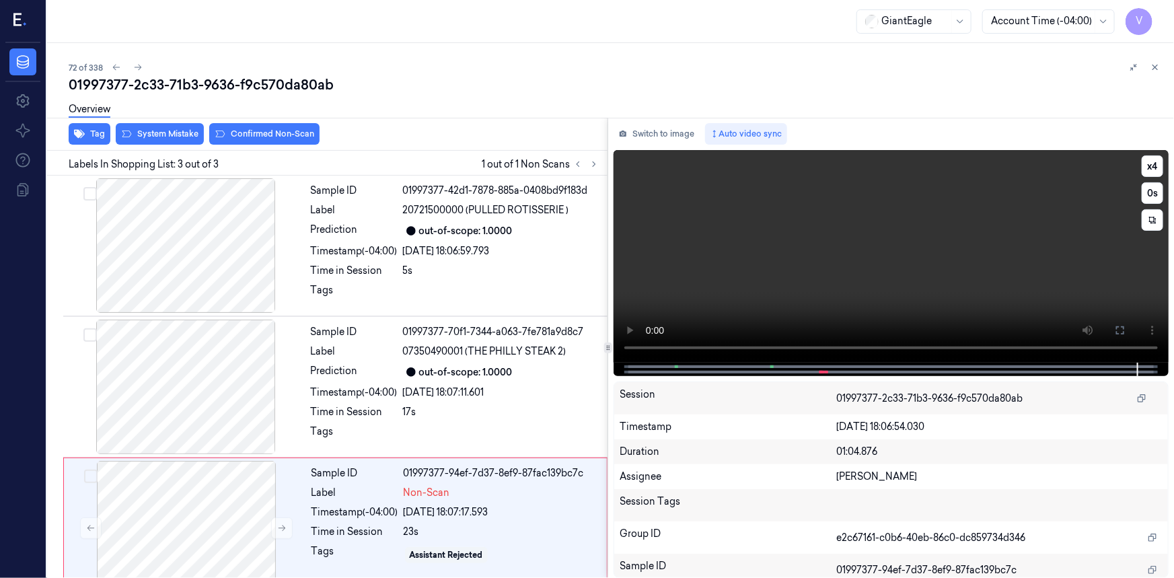
scroll to position [25, 0]
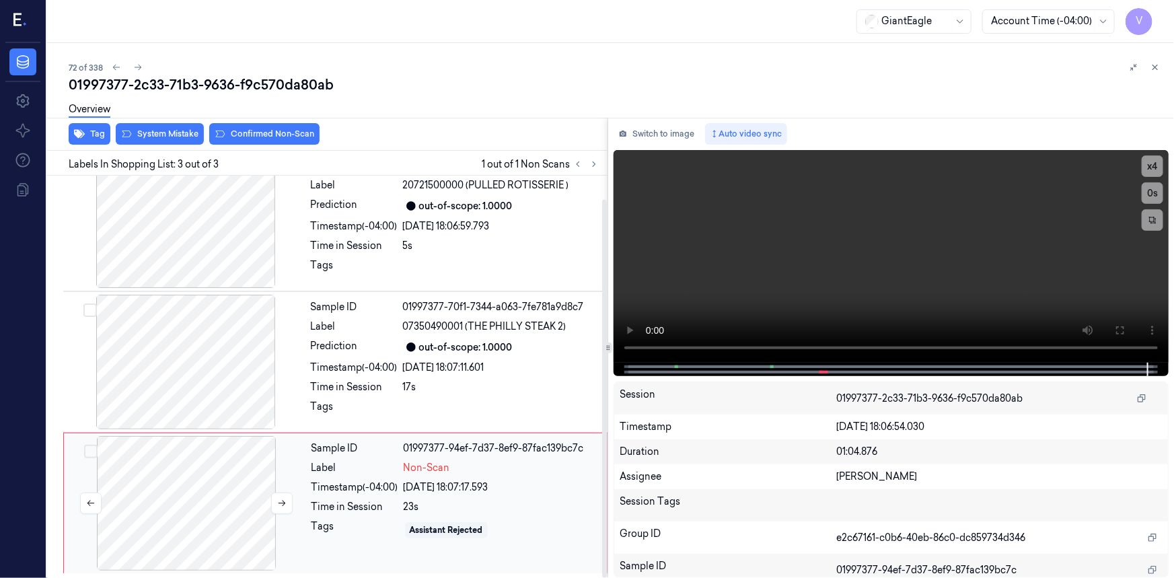
click at [236, 457] on div at bounding box center [186, 503] width 239 height 135
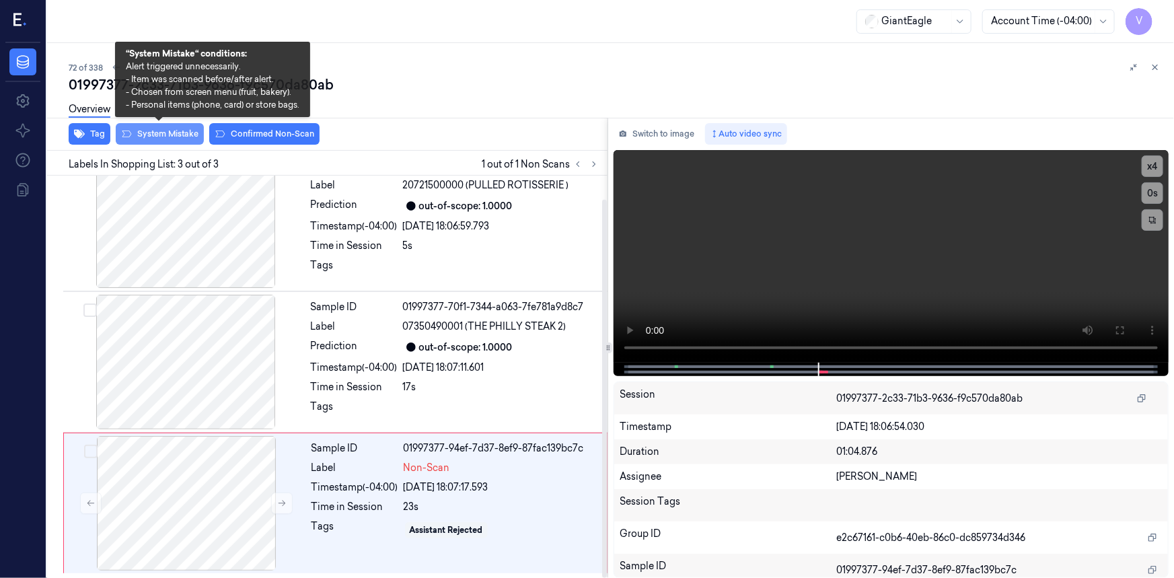
click at [168, 131] on button "System Mistake" at bounding box center [160, 134] width 88 height 22
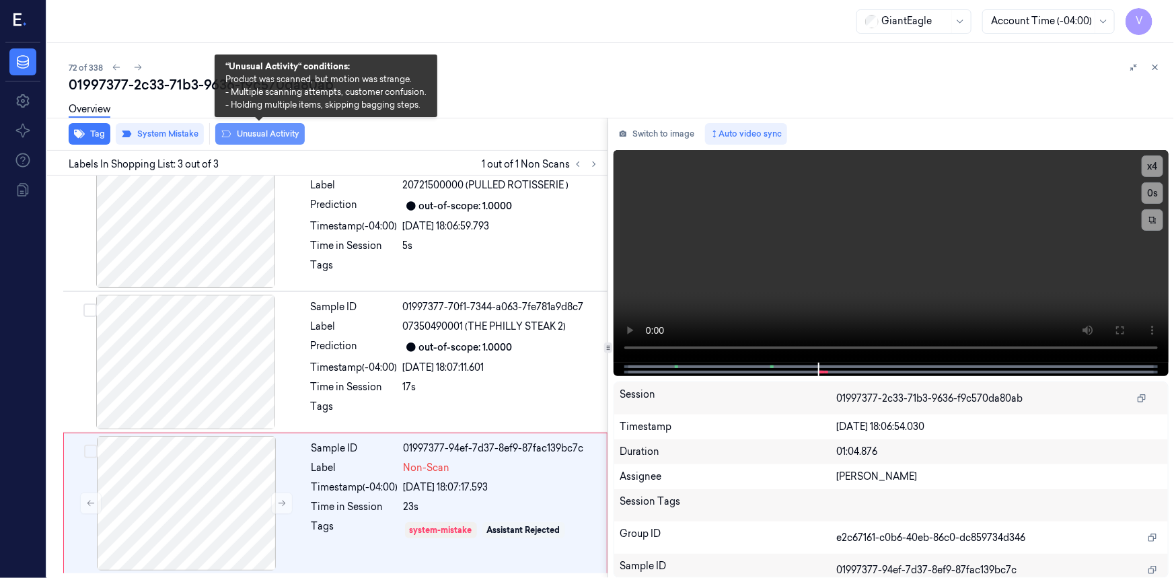
click at [249, 135] on button "Unusual Activity" at bounding box center [259, 134] width 89 height 22
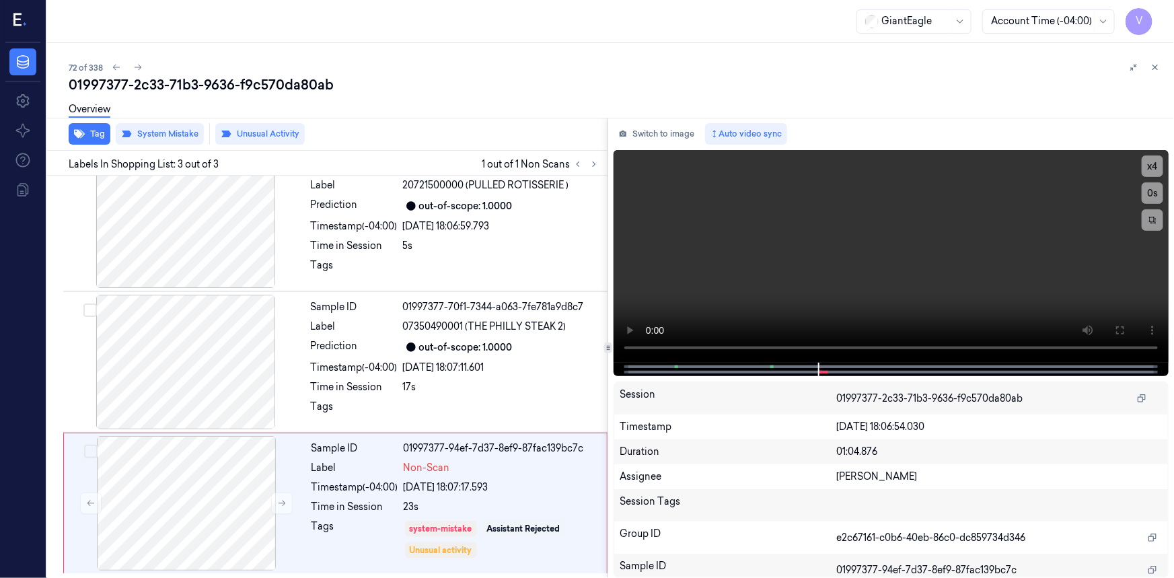
click at [1159, 66] on icon at bounding box center [1154, 67] width 9 height 9
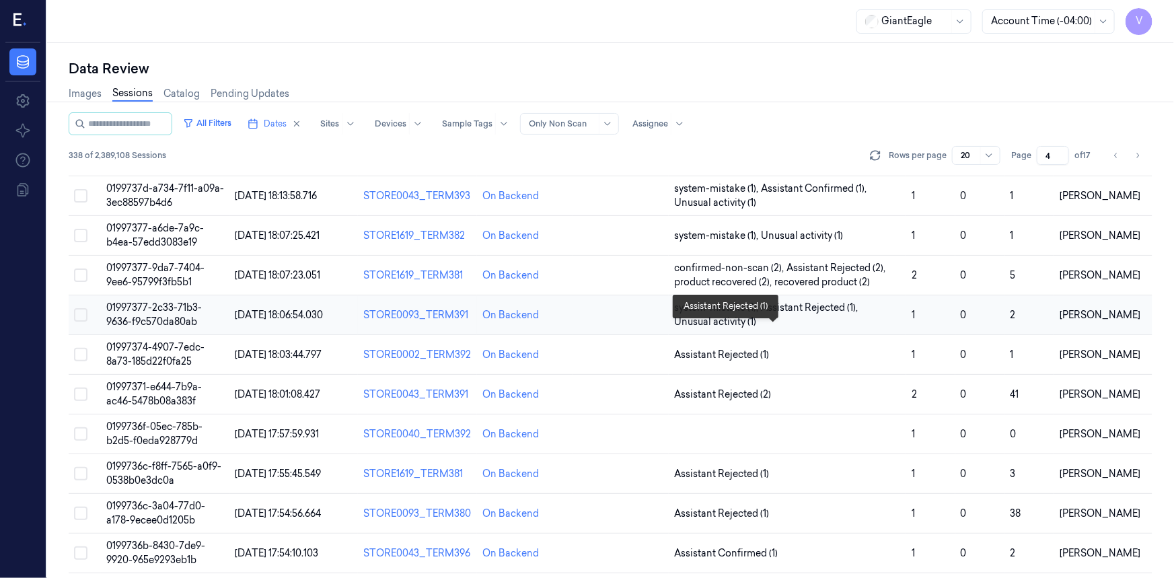
scroll to position [363, 0]
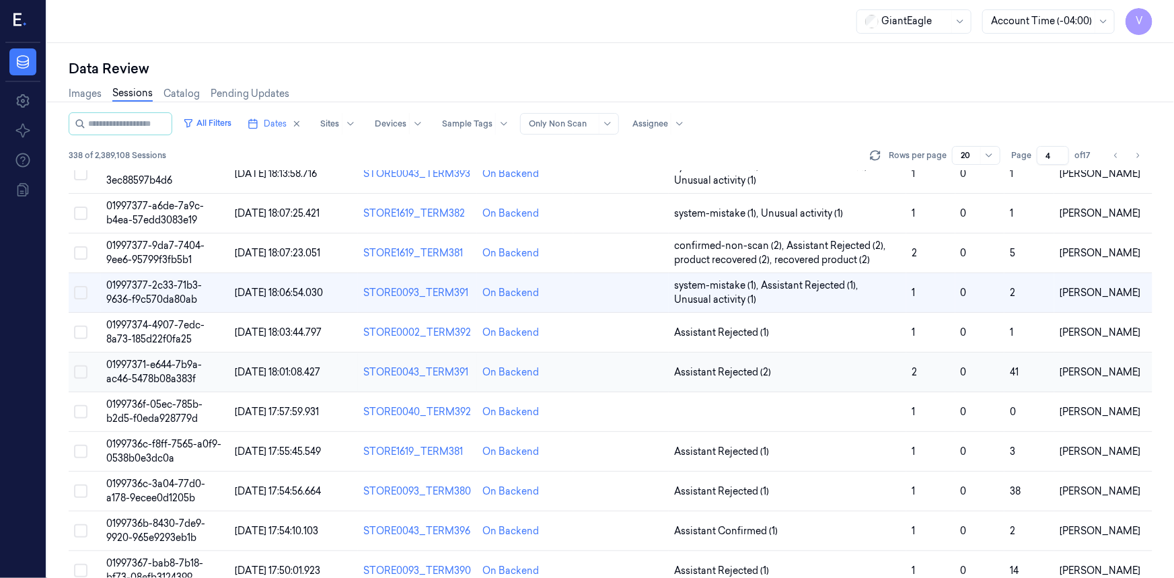
click at [147, 373] on span "01997371-e644-7b9a-ac46-5478b08a383f" at bounding box center [154, 371] width 96 height 26
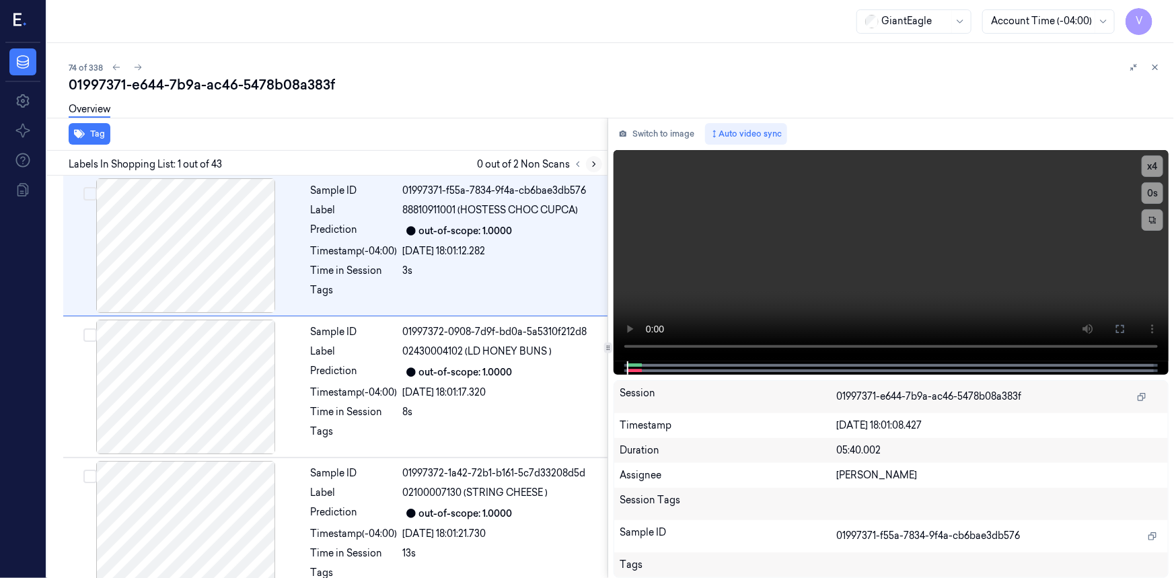
click at [598, 163] on icon at bounding box center [593, 163] width 9 height 9
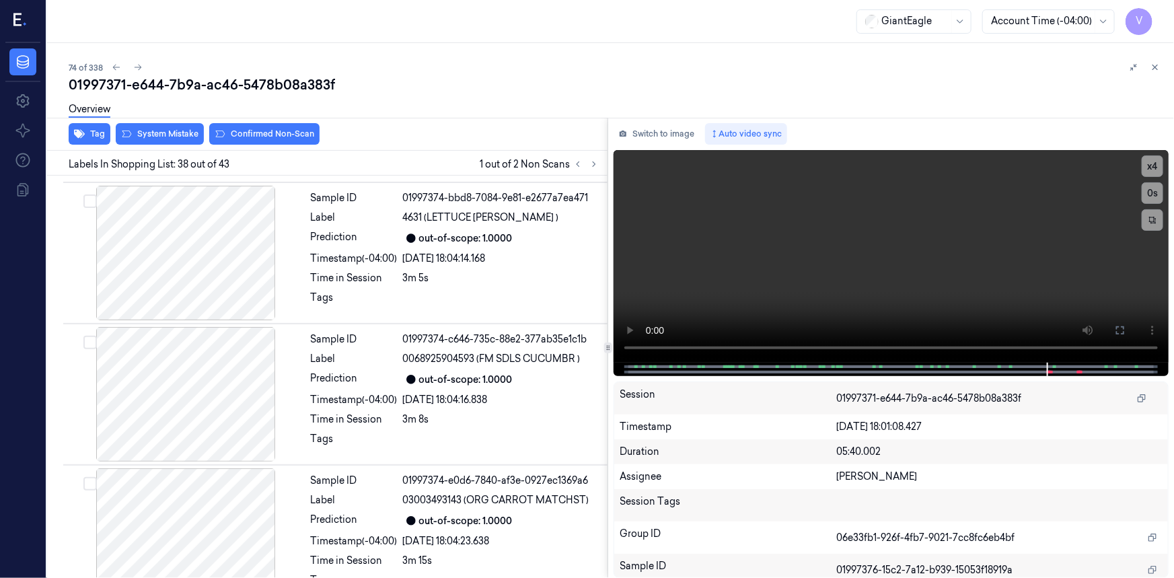
scroll to position [5089, 0]
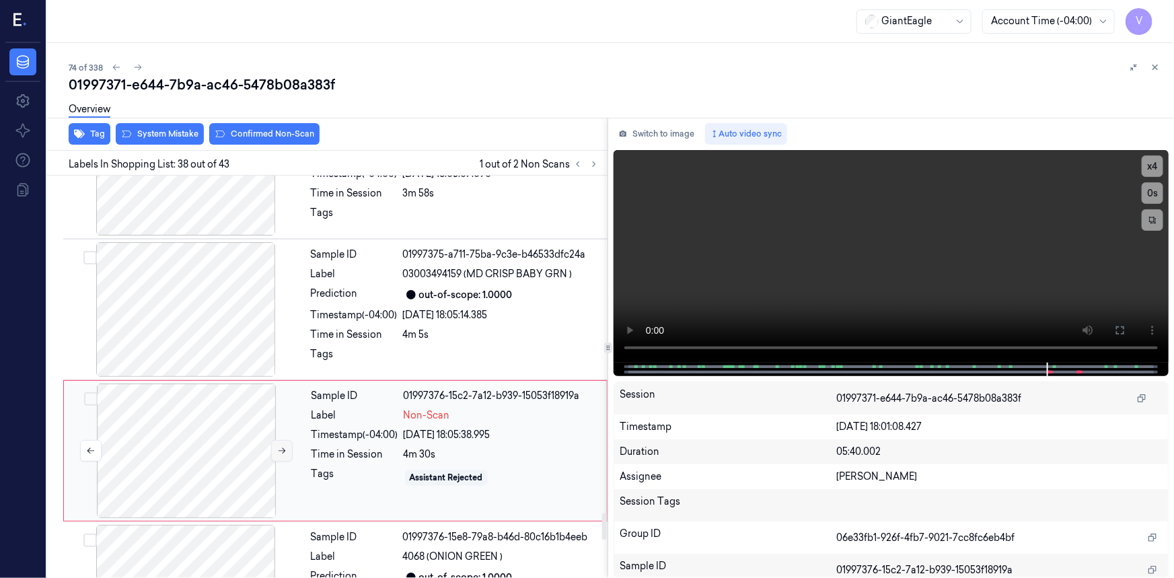
click at [277, 446] on icon at bounding box center [281, 450] width 9 height 9
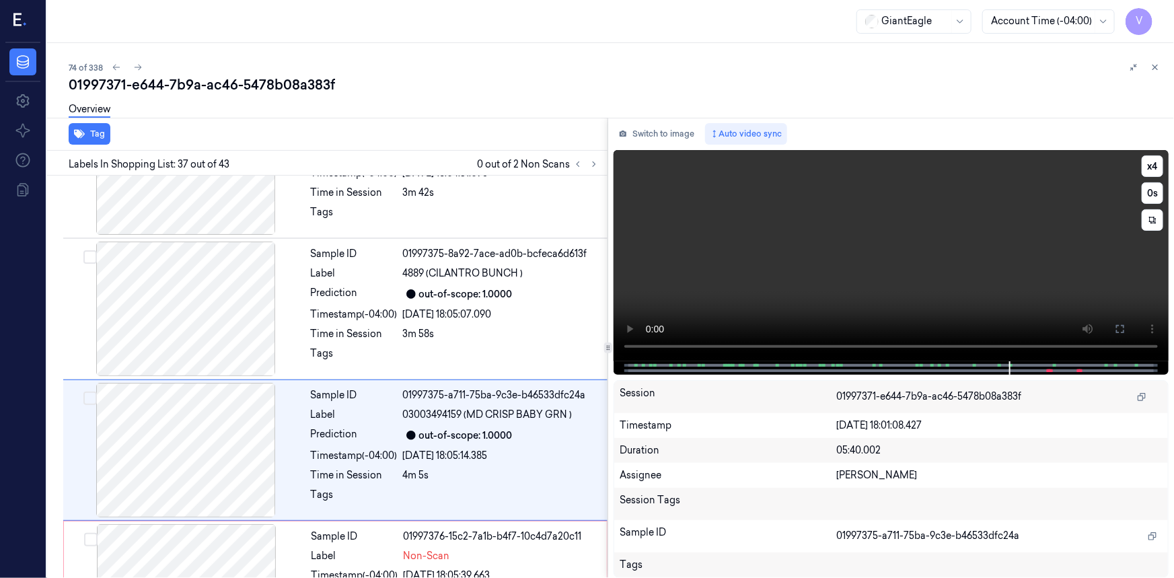
scroll to position [4948, 0]
click at [1152, 162] on button "x 4" at bounding box center [1152, 166] width 22 height 22
click at [1151, 162] on button "x 1" at bounding box center [1152, 166] width 22 height 22
click at [948, 299] on video at bounding box center [890, 255] width 555 height 211
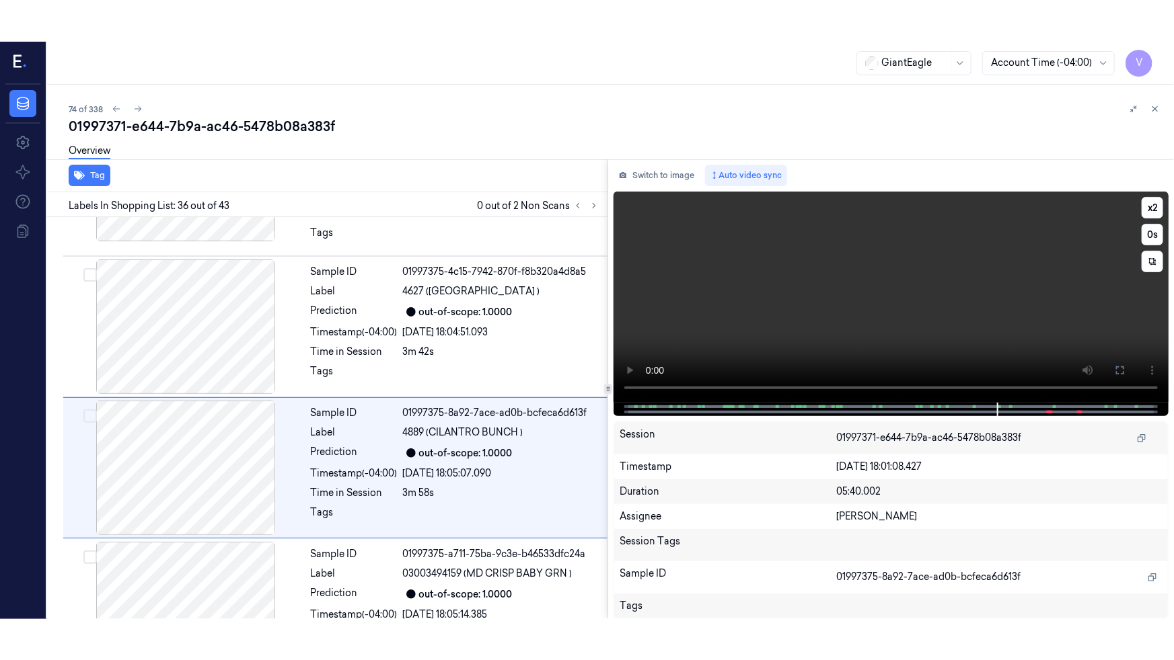
scroll to position [4807, 0]
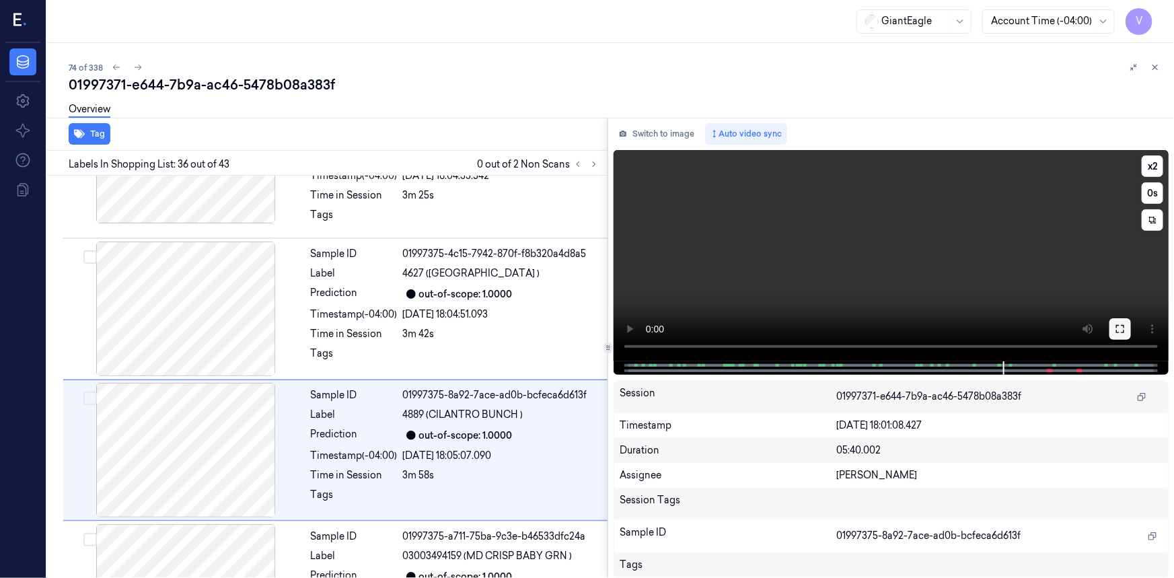
click at [1116, 328] on icon at bounding box center [1119, 328] width 11 height 11
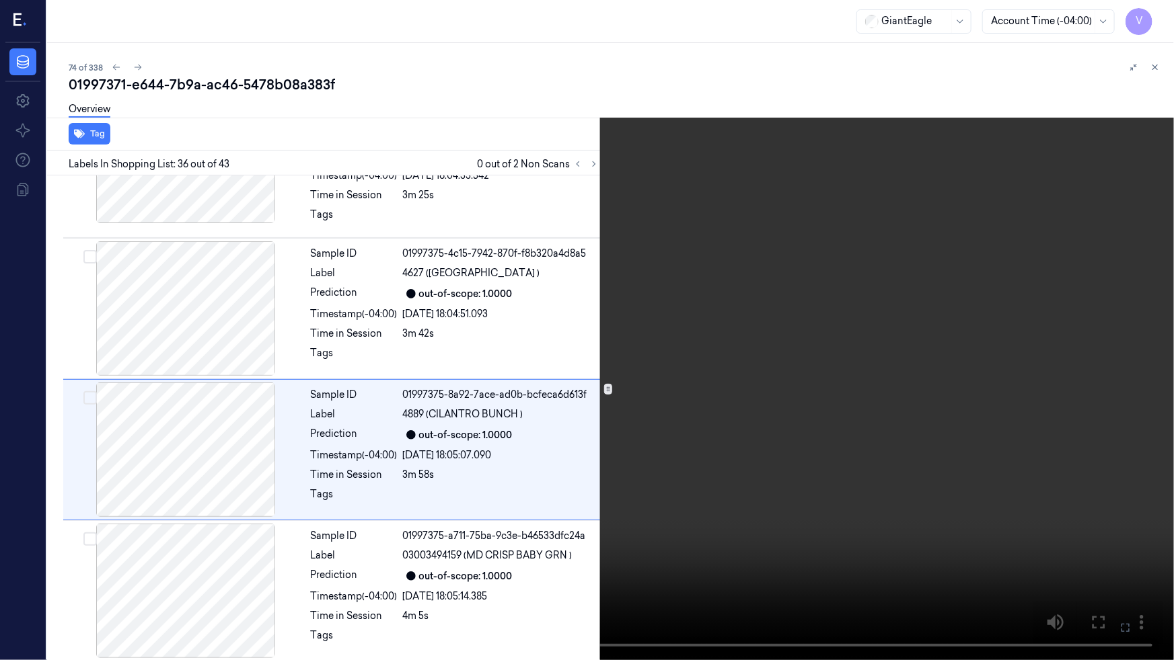
click at [915, 385] on video at bounding box center [587, 330] width 1174 height 660
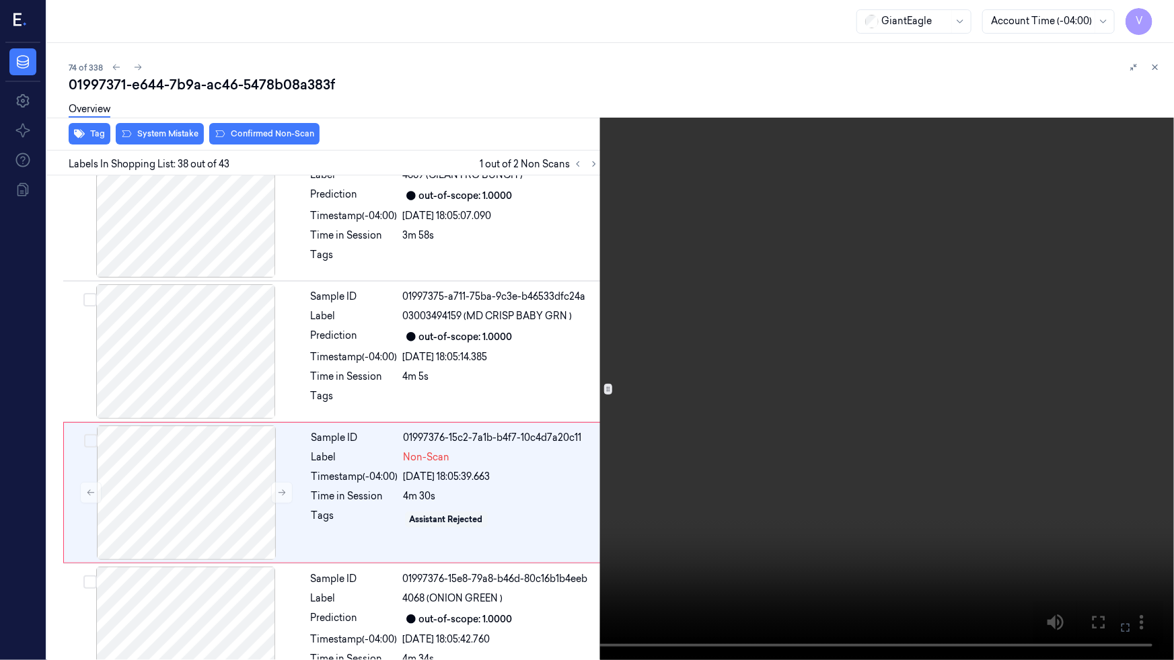
scroll to position [5048, 0]
click at [955, 548] on video at bounding box center [587, 330] width 1174 height 660
click at [0, 0] on icon at bounding box center [0, 0] width 0 height 0
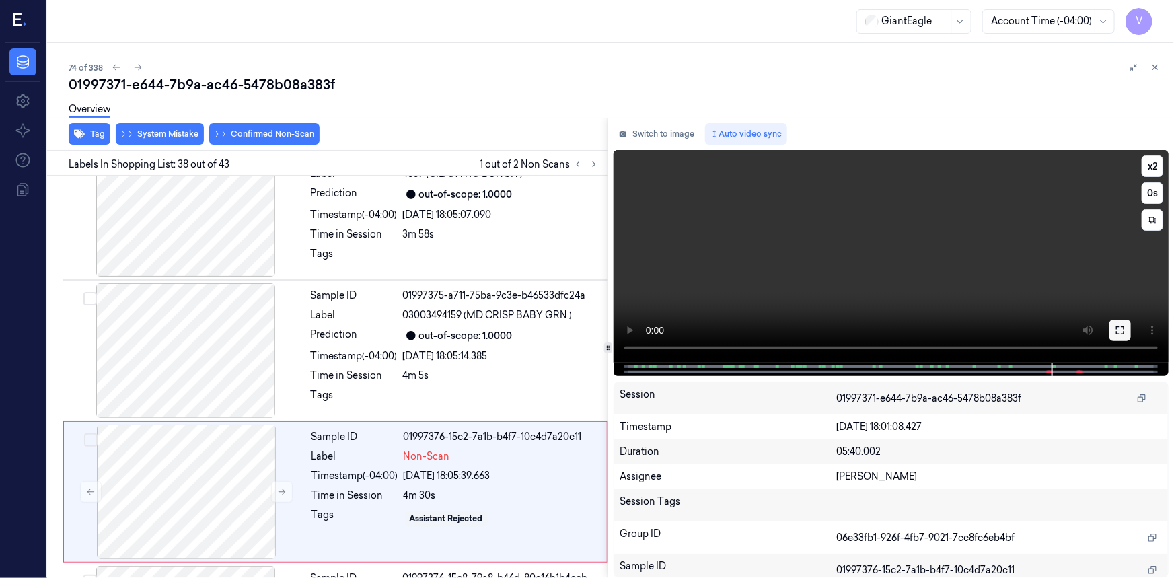
click at [1119, 332] on icon at bounding box center [1119, 330] width 11 height 11
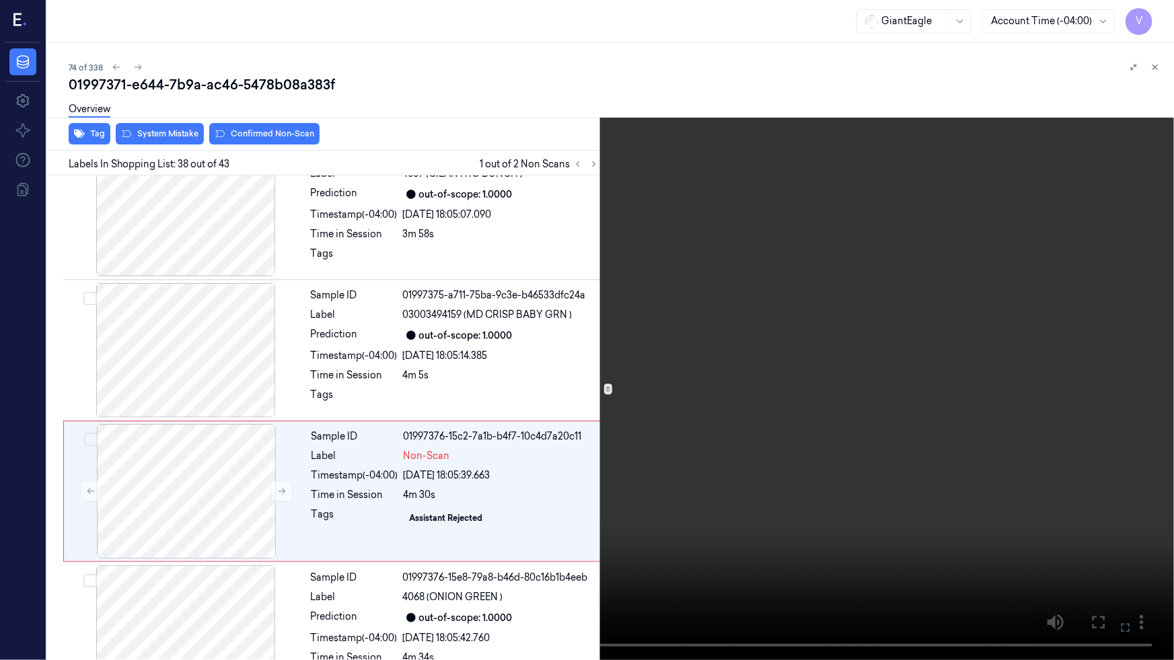
click at [950, 482] on video at bounding box center [587, 330] width 1174 height 660
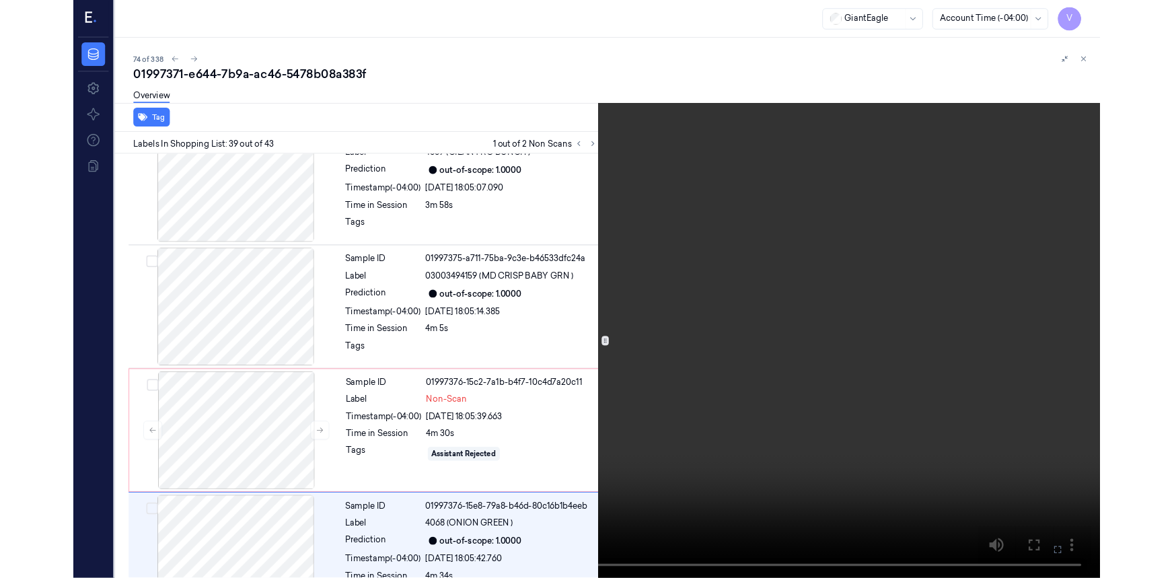
scroll to position [5189, 0]
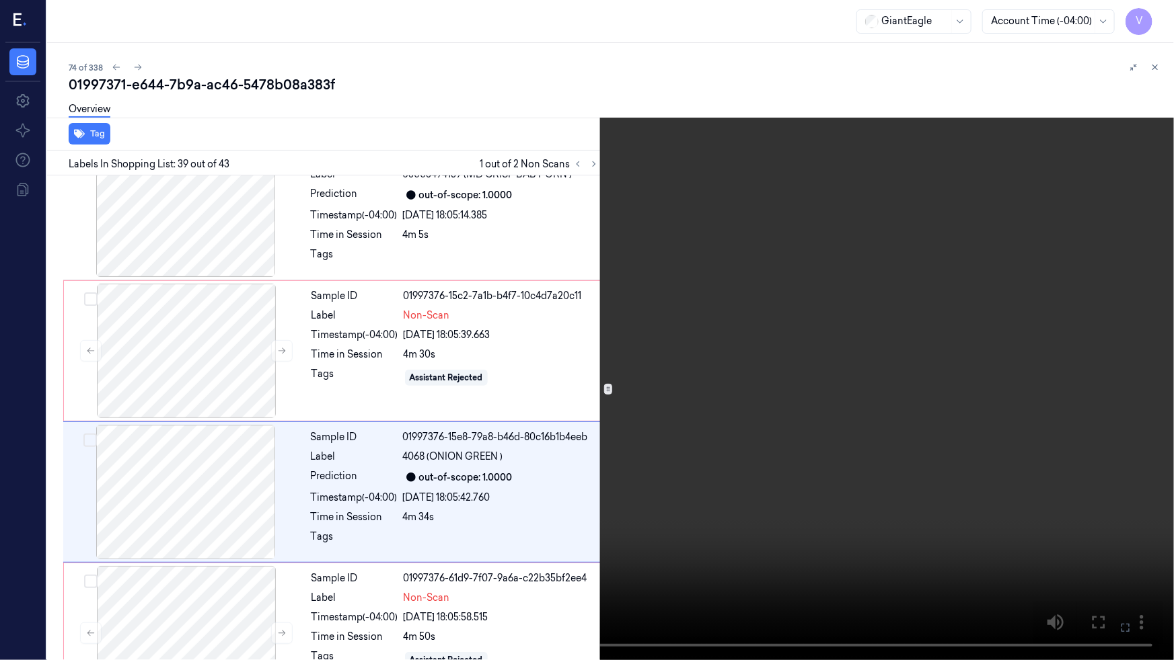
click at [950, 482] on video at bounding box center [587, 330] width 1174 height 660
click at [0, 0] on icon at bounding box center [0, 0] width 0 height 0
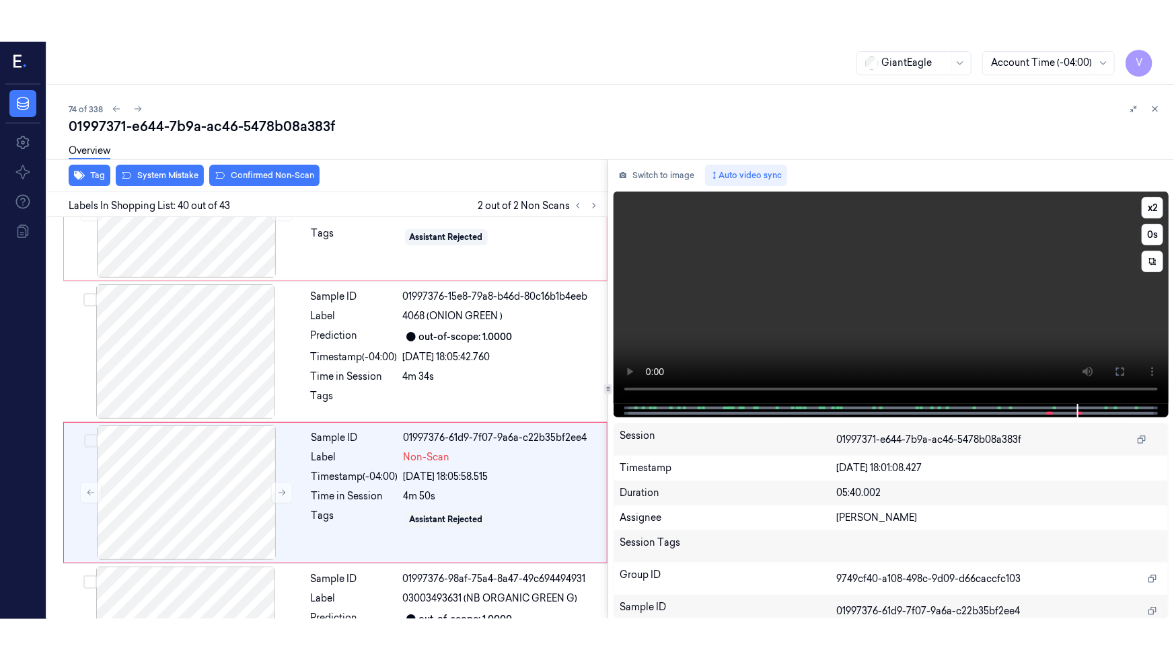
scroll to position [5372, 0]
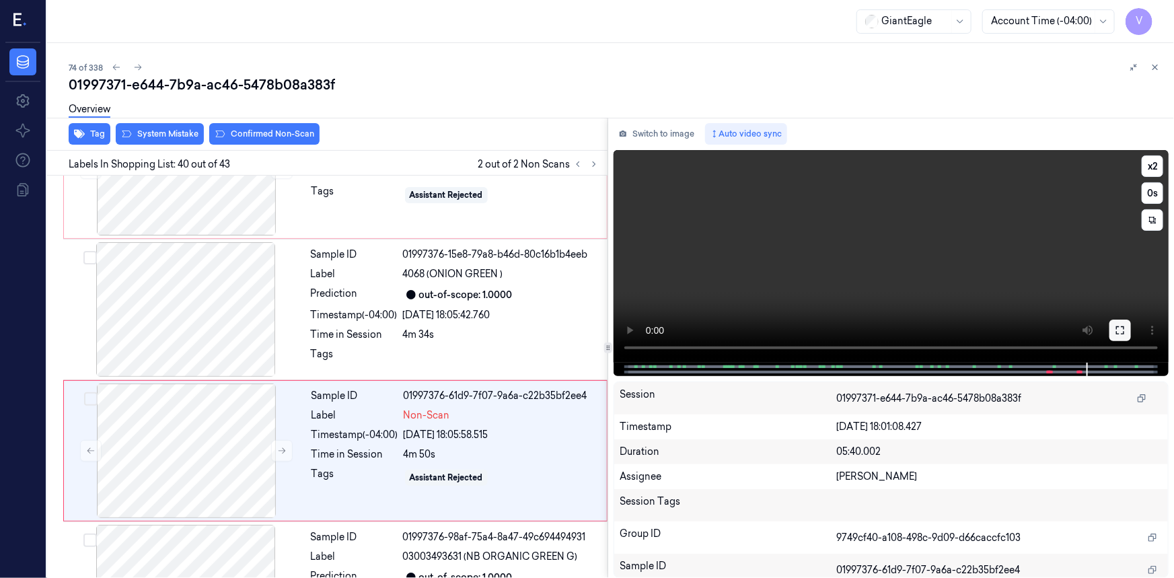
click at [1122, 330] on icon at bounding box center [1119, 330] width 11 height 11
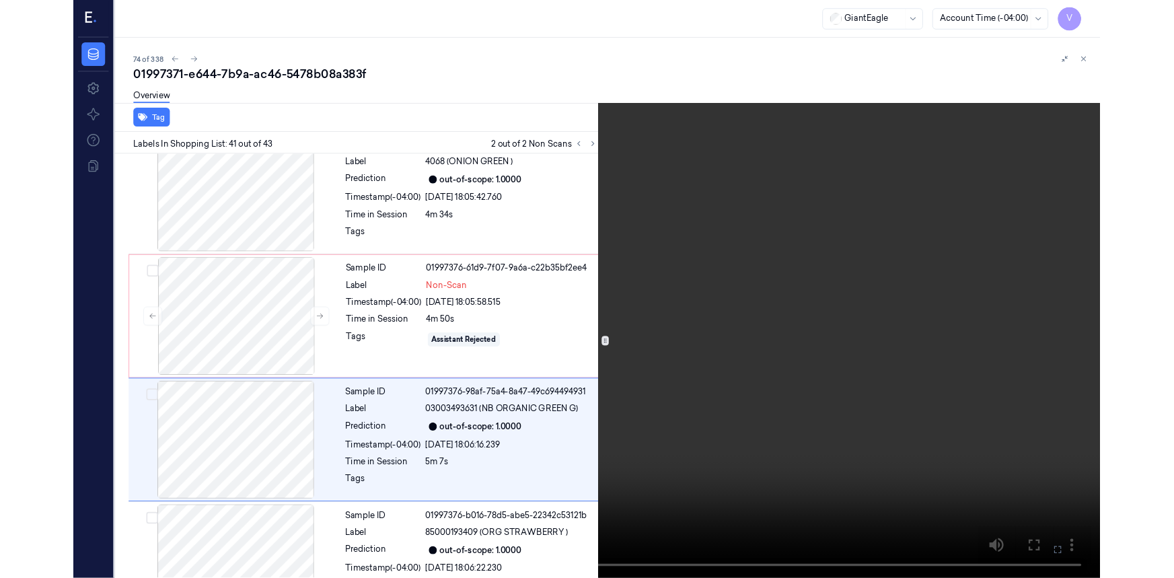
scroll to position [5471, 0]
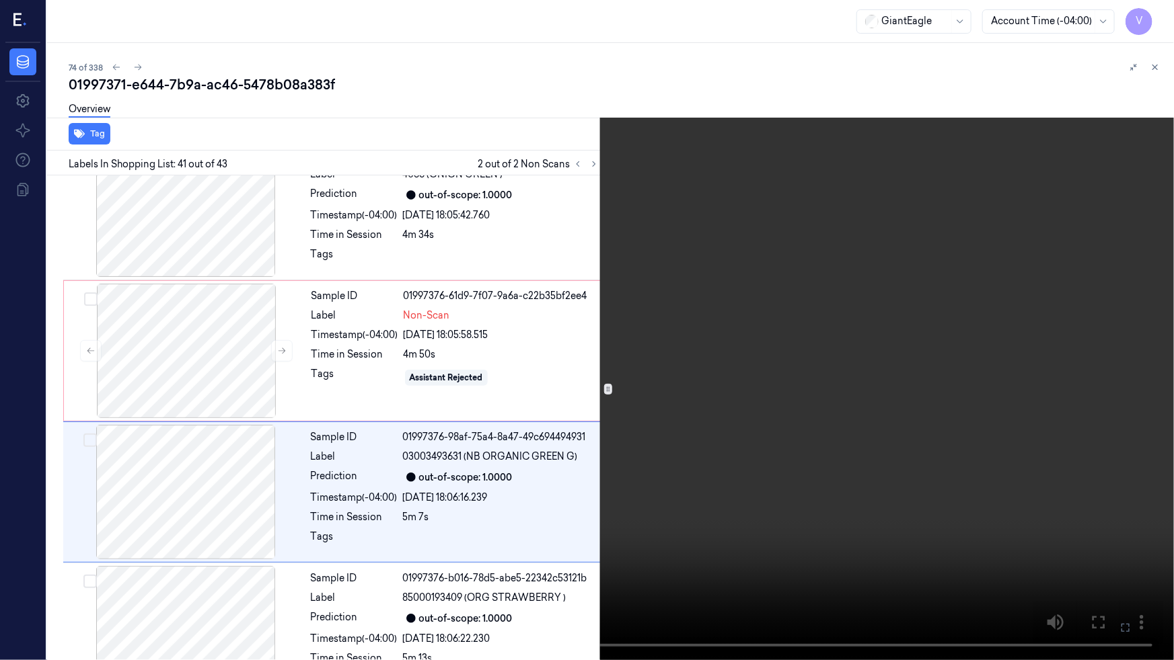
click at [975, 418] on video at bounding box center [587, 330] width 1174 height 660
click at [0, 0] on button at bounding box center [0, 0] width 0 height 0
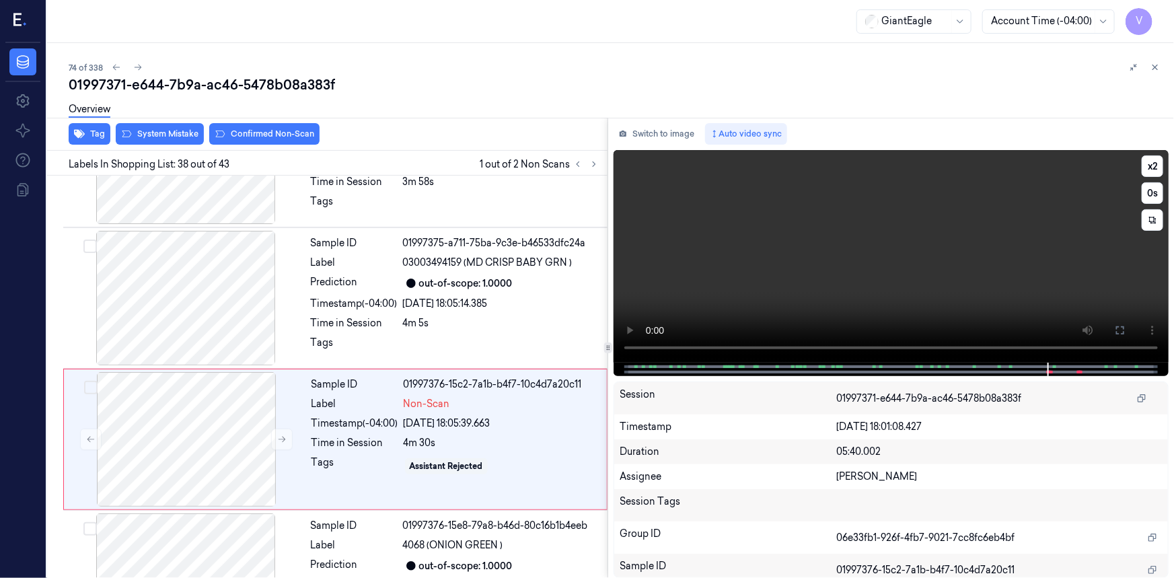
scroll to position [5089, 0]
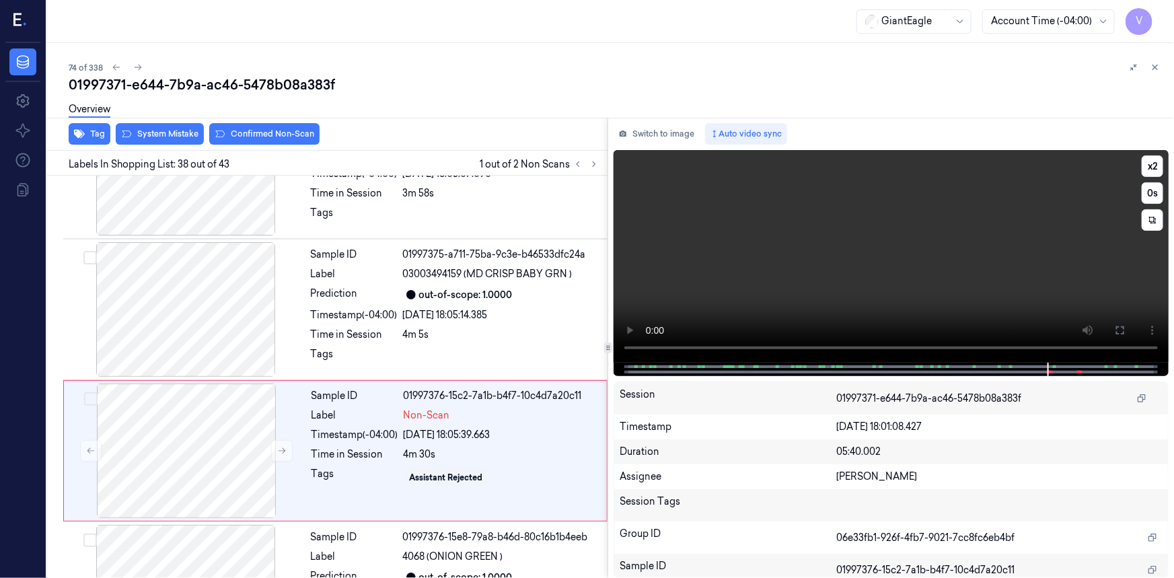
click at [1036, 301] on video at bounding box center [890, 256] width 555 height 213
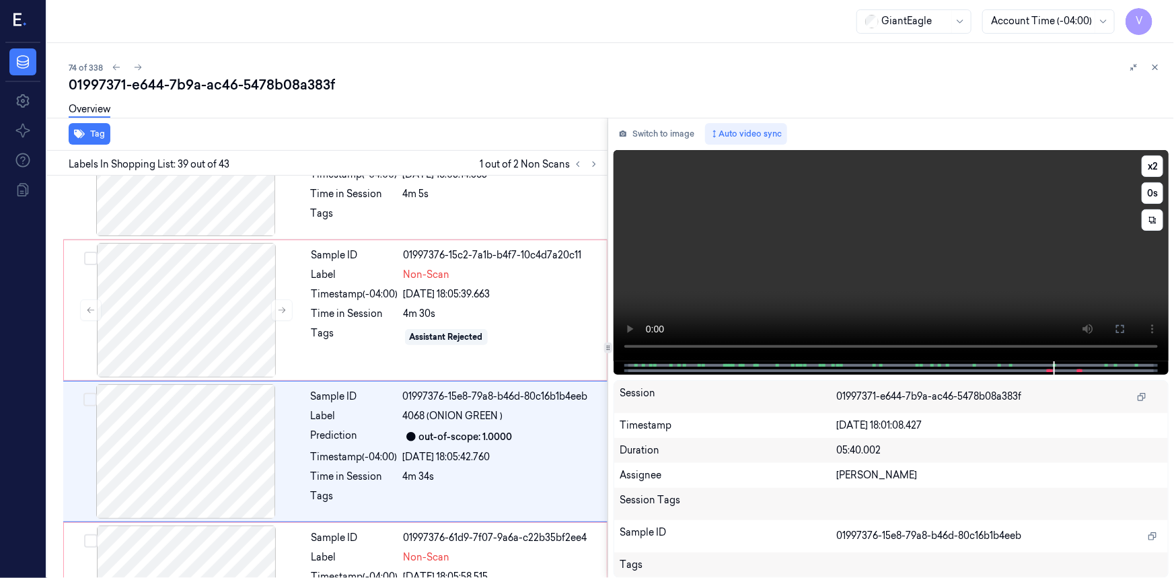
scroll to position [5230, 0]
click at [1036, 301] on video at bounding box center [890, 255] width 555 height 211
click at [176, 242] on div at bounding box center [186, 309] width 239 height 135
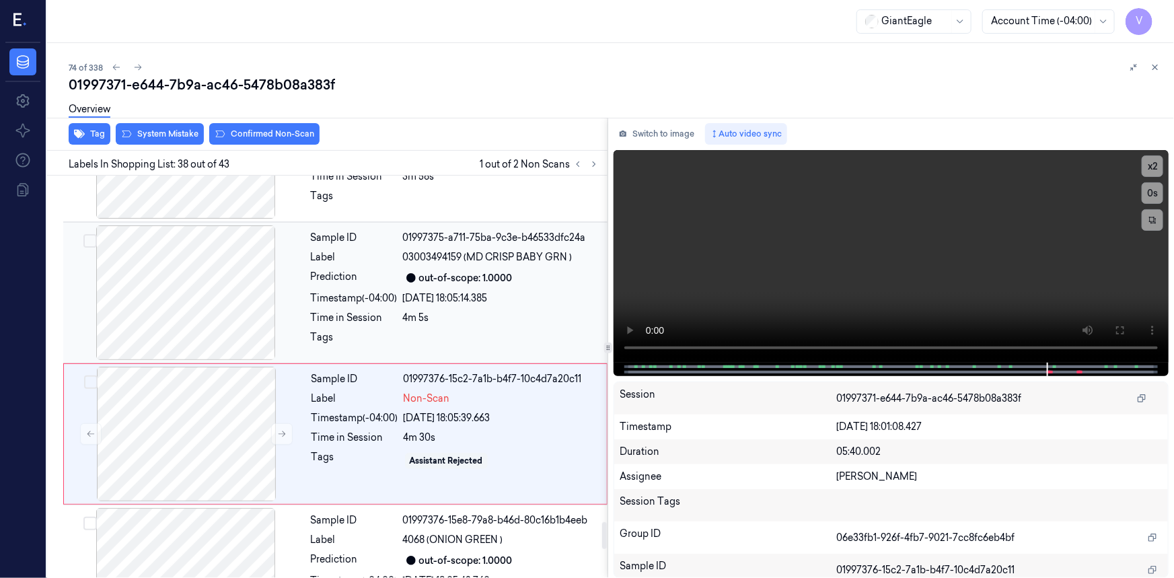
scroll to position [5089, 0]
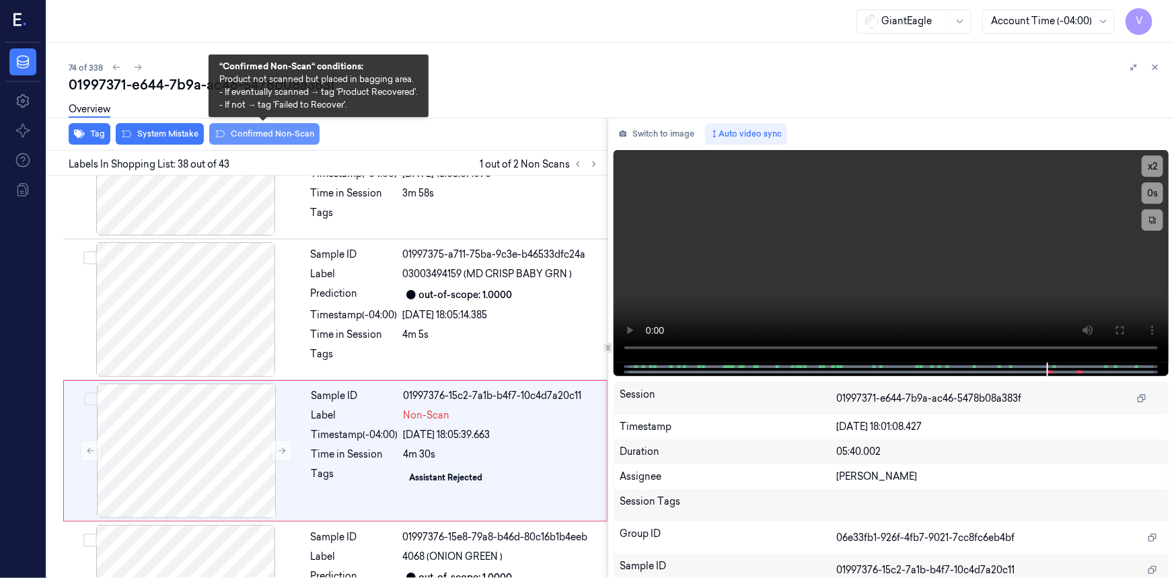
click at [297, 141] on button "Confirmed Non-Scan" at bounding box center [264, 134] width 110 height 22
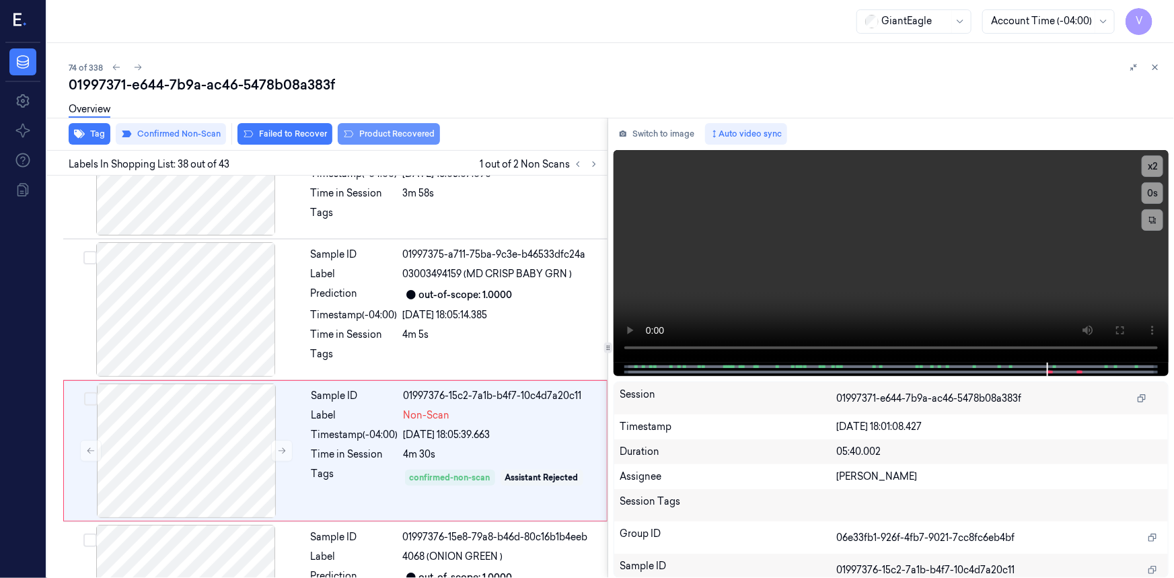
click at [373, 133] on button "Product Recovered" at bounding box center [389, 134] width 102 height 22
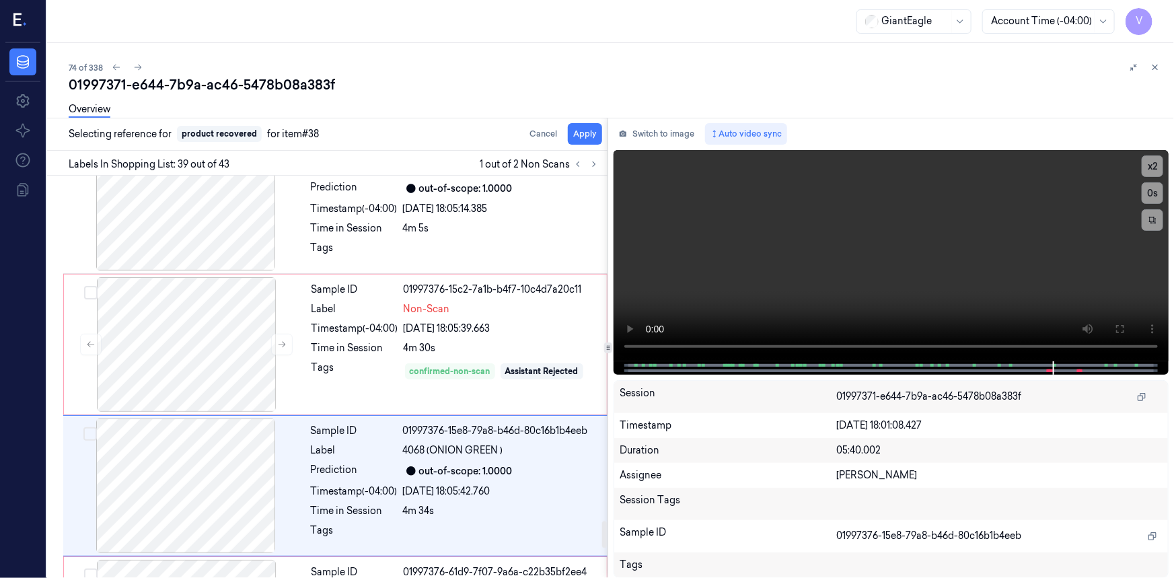
scroll to position [5230, 0]
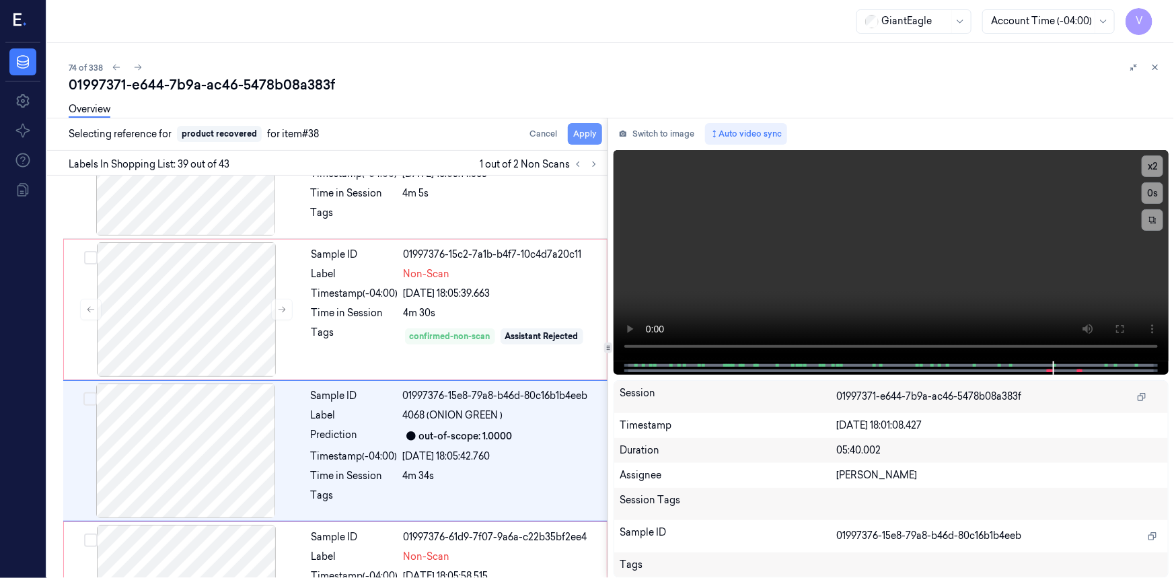
click at [590, 131] on button "Apply" at bounding box center [585, 134] width 34 height 22
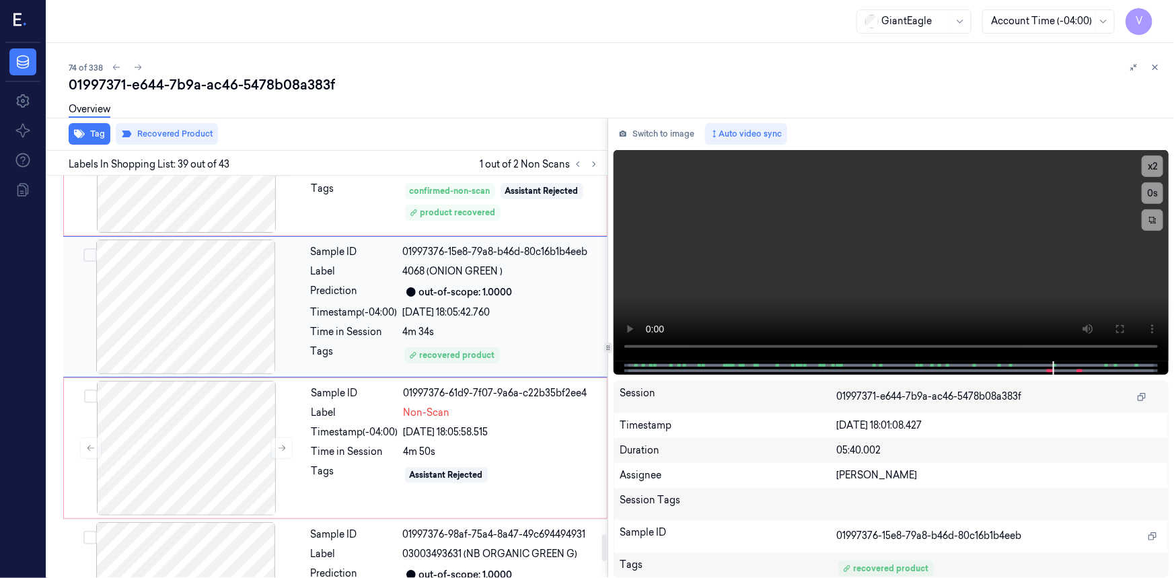
scroll to position [5414, 0]
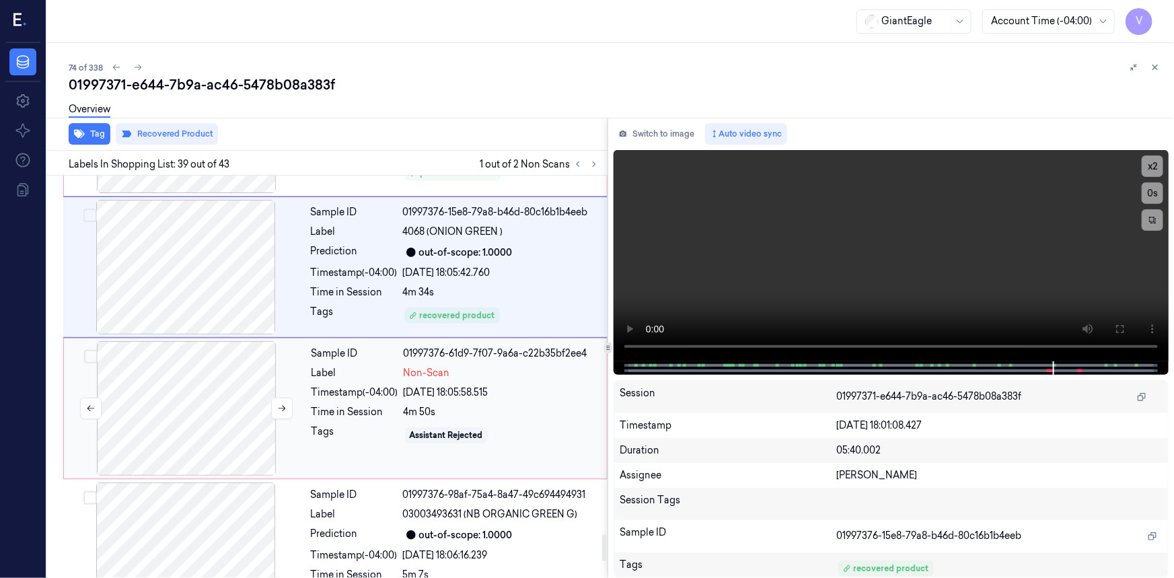
click at [295, 341] on div at bounding box center [186, 408] width 239 height 135
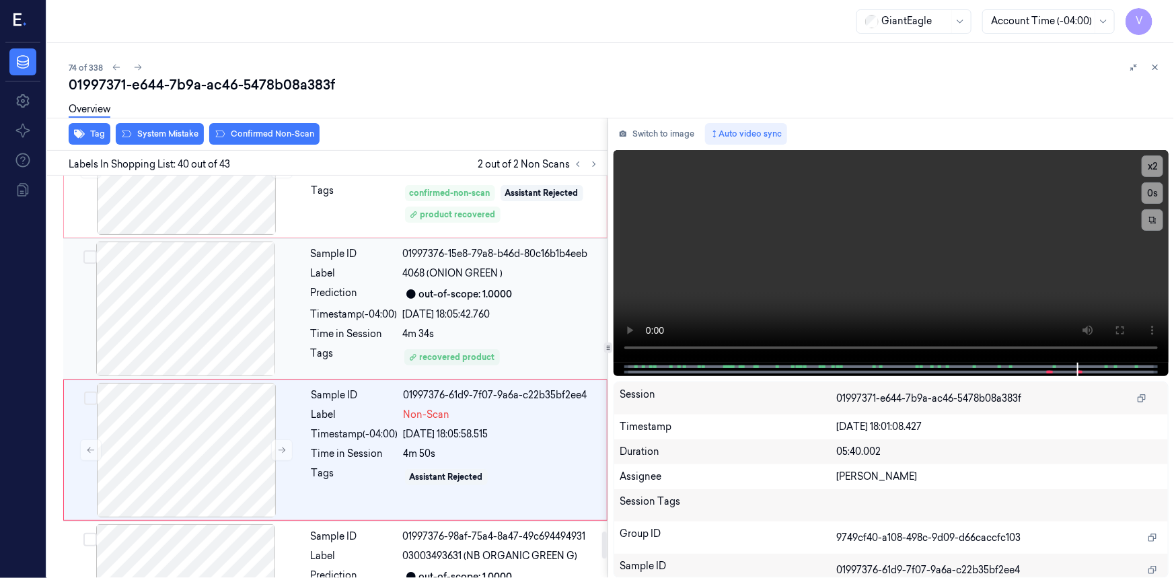
scroll to position [5372, 0]
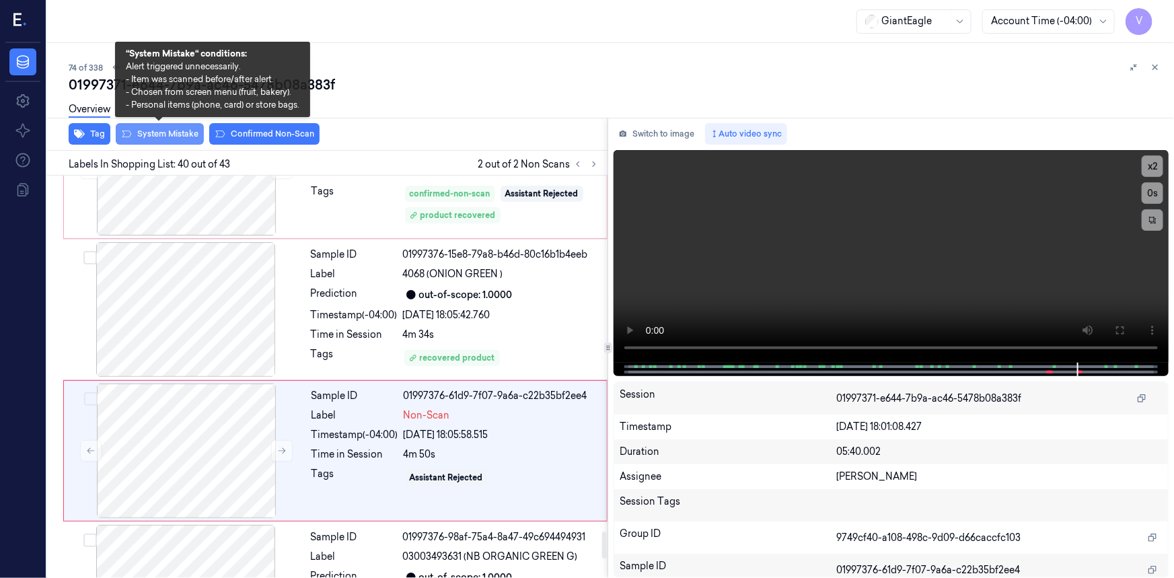
click at [156, 130] on button "System Mistake" at bounding box center [160, 134] width 88 height 22
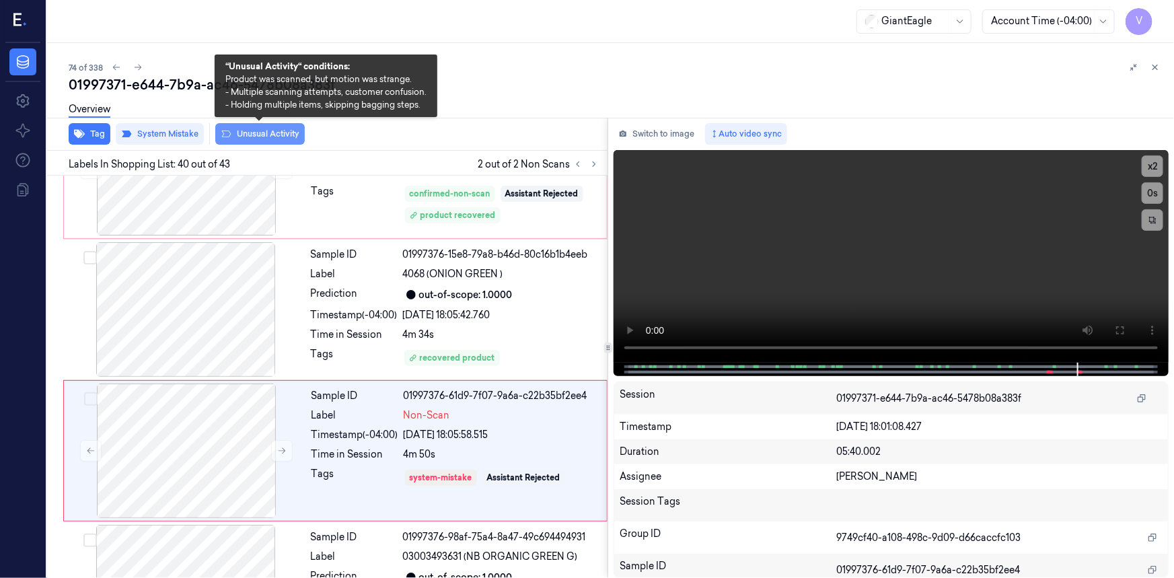
click at [282, 133] on button "Unusual Activity" at bounding box center [259, 134] width 89 height 22
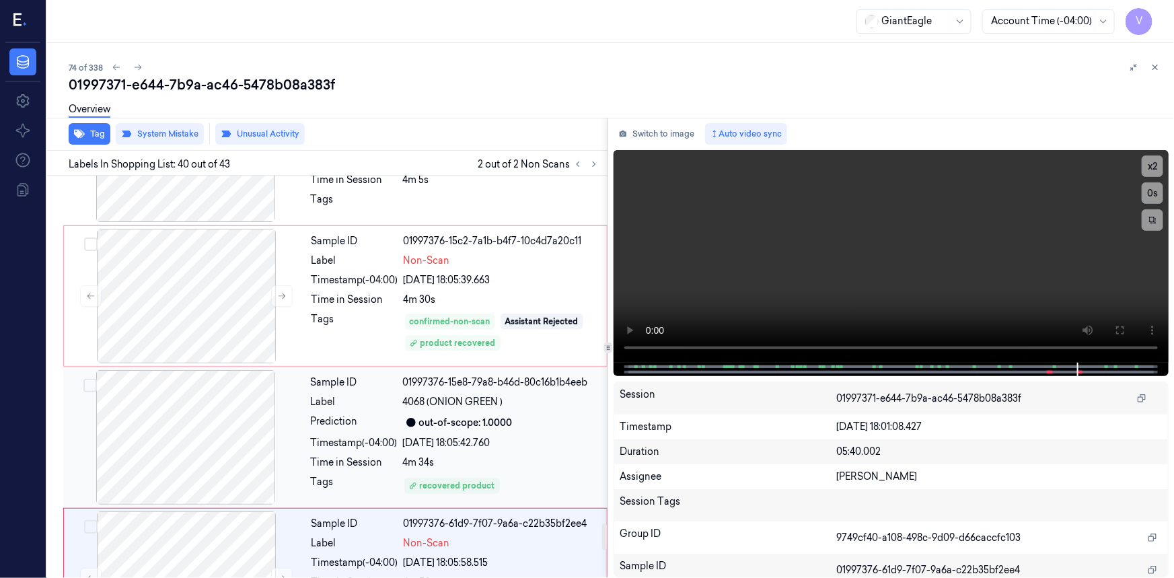
scroll to position [5127, 0]
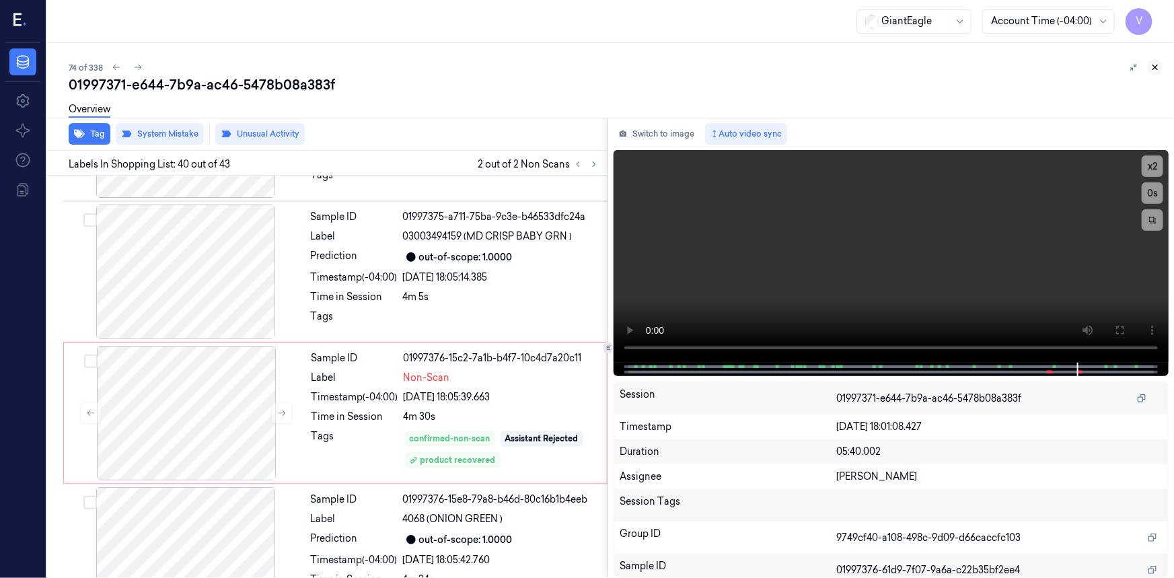
click at [1153, 65] on icon at bounding box center [1155, 67] width 5 height 5
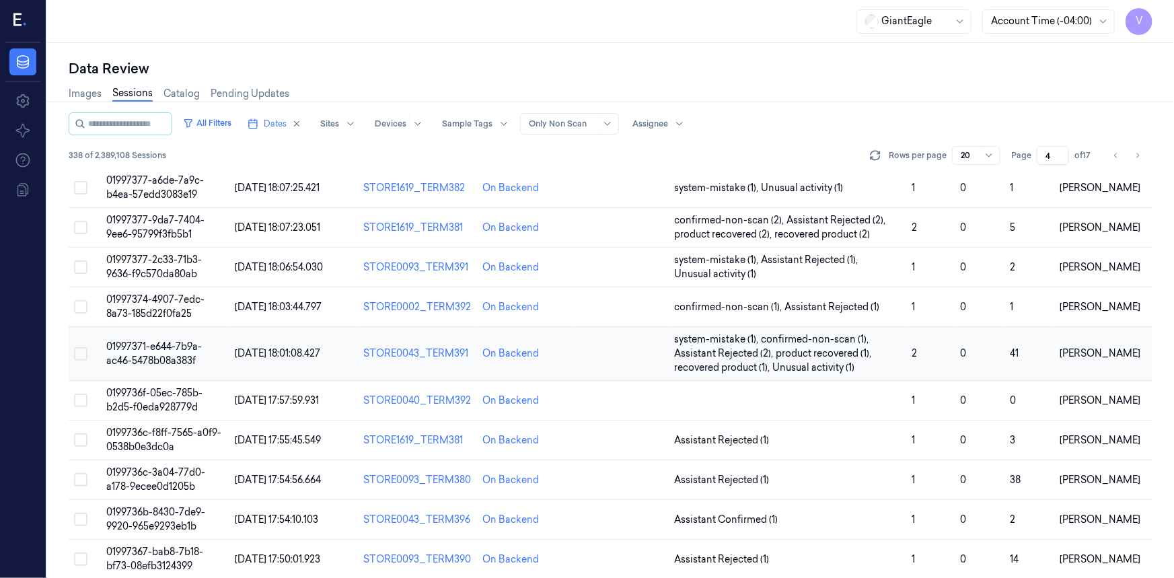
scroll to position [438, 0]
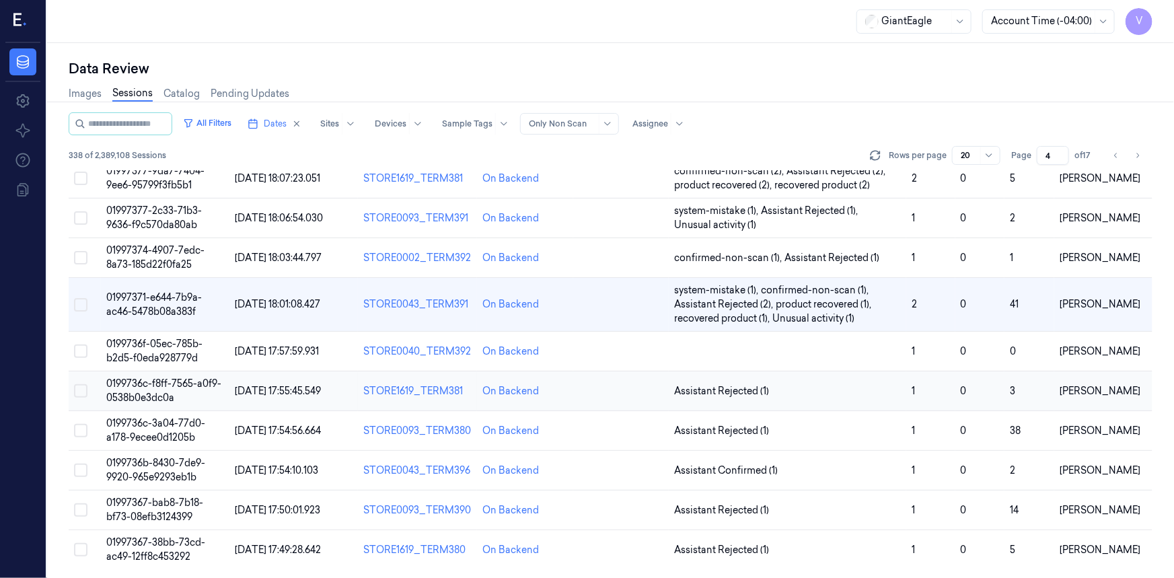
click at [151, 390] on span "0199736c-f8ff-7565-a0f9-0538b0e3dc0a" at bounding box center [163, 390] width 115 height 26
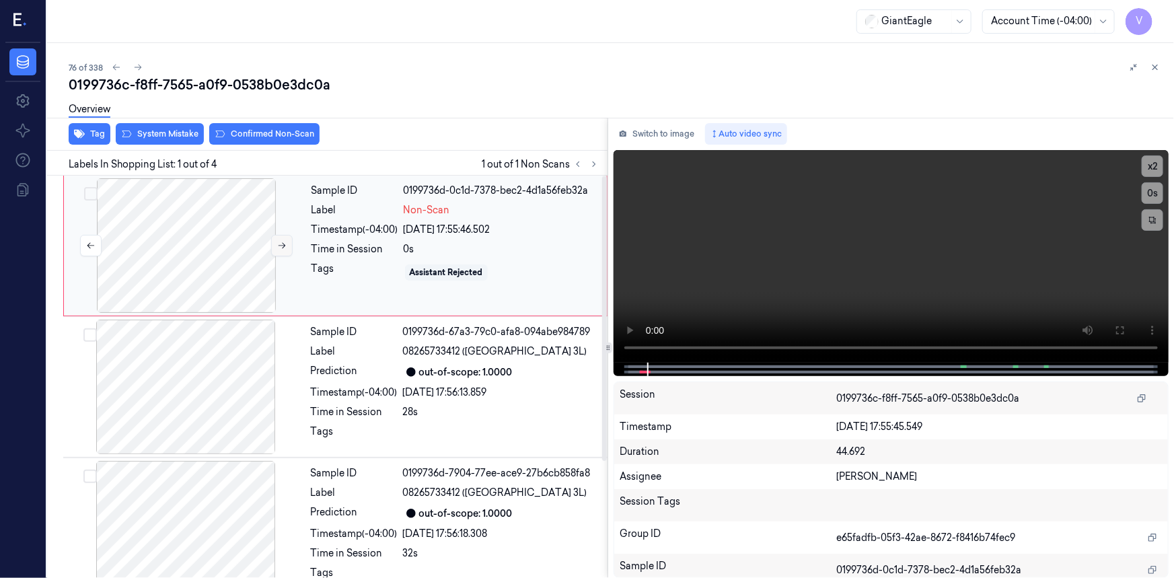
click at [278, 241] on icon at bounding box center [281, 245] width 9 height 9
click at [1121, 328] on icon at bounding box center [1119, 330] width 11 height 11
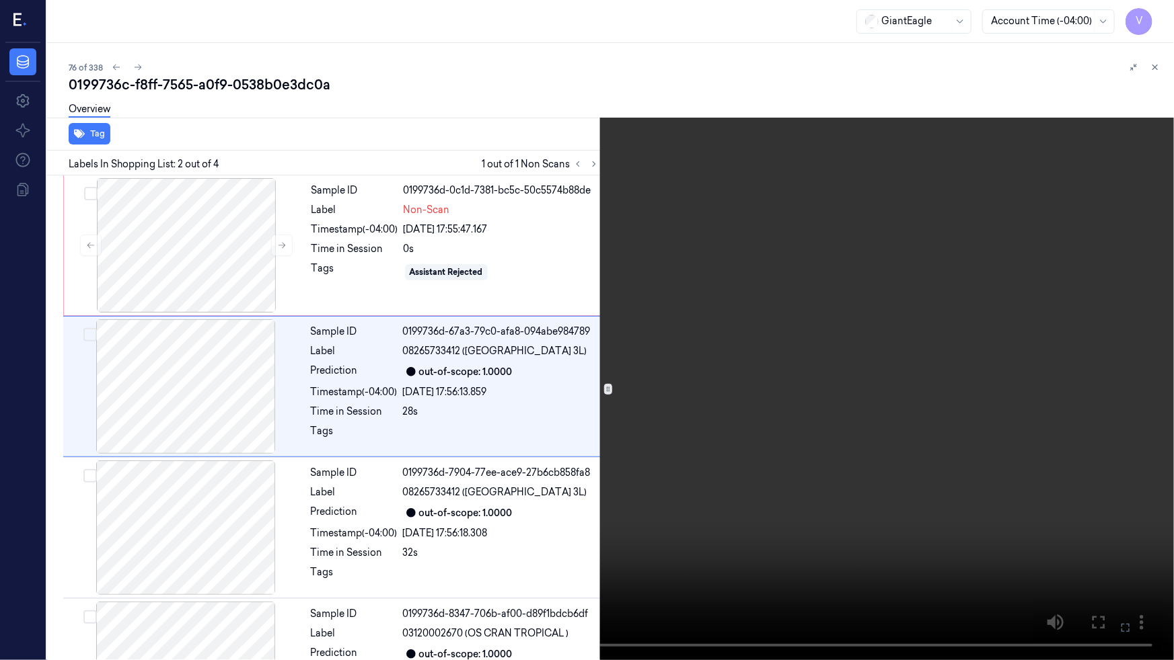
click at [697, 556] on video at bounding box center [587, 330] width 1174 height 660
click at [817, 570] on video at bounding box center [587, 330] width 1174 height 660
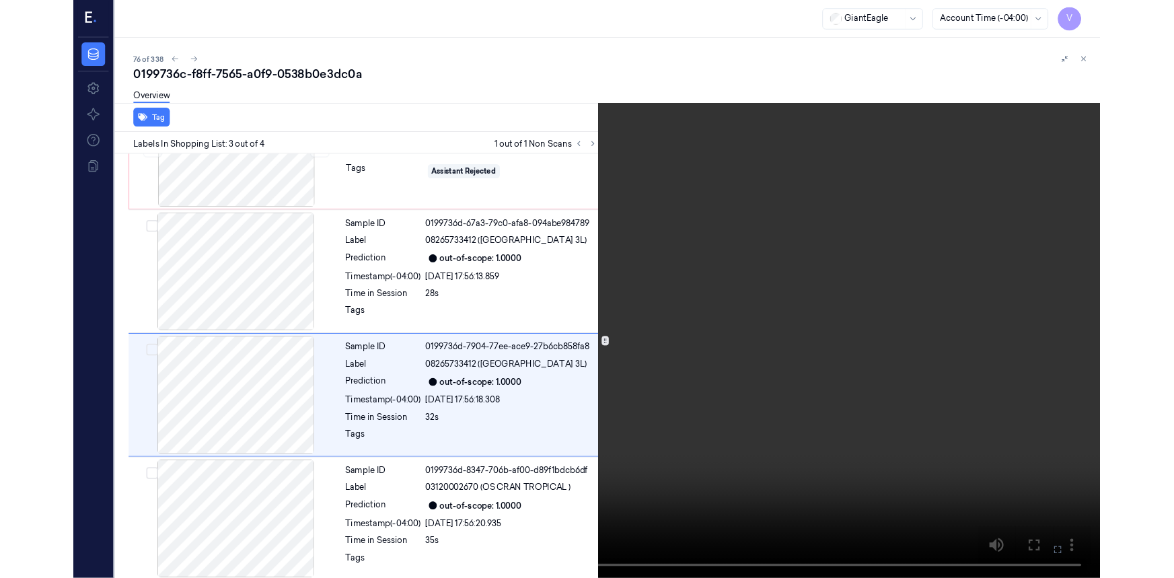
scroll to position [83, 0]
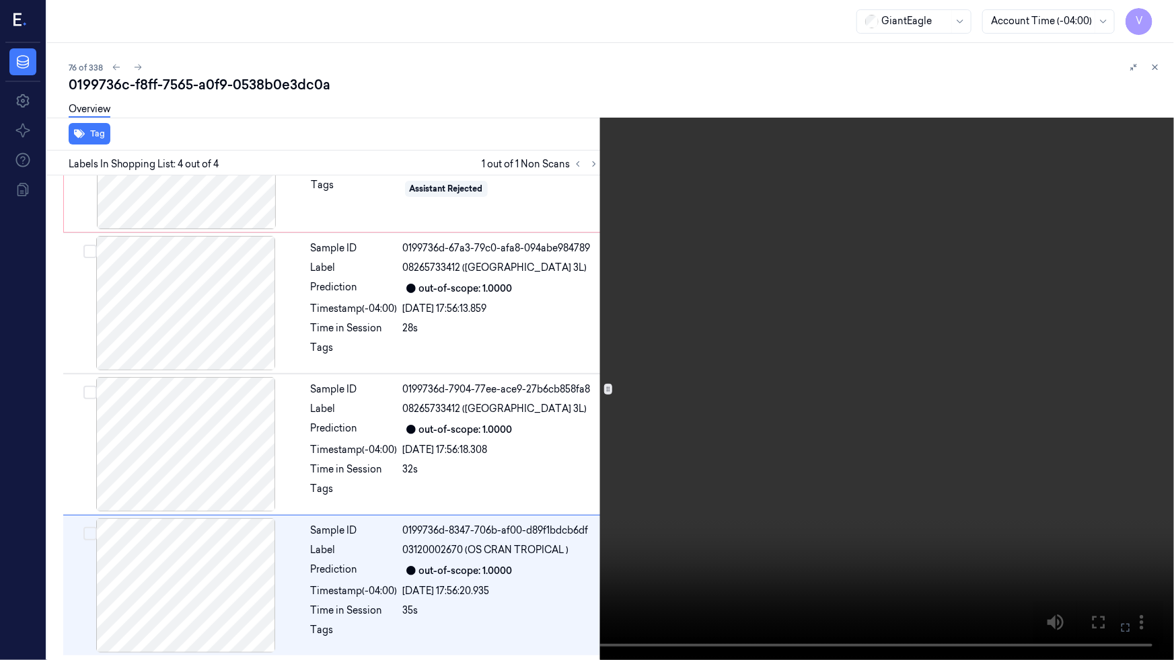
click at [821, 577] on video at bounding box center [587, 330] width 1174 height 660
click at [0, 0] on button at bounding box center [0, 0] width 0 height 0
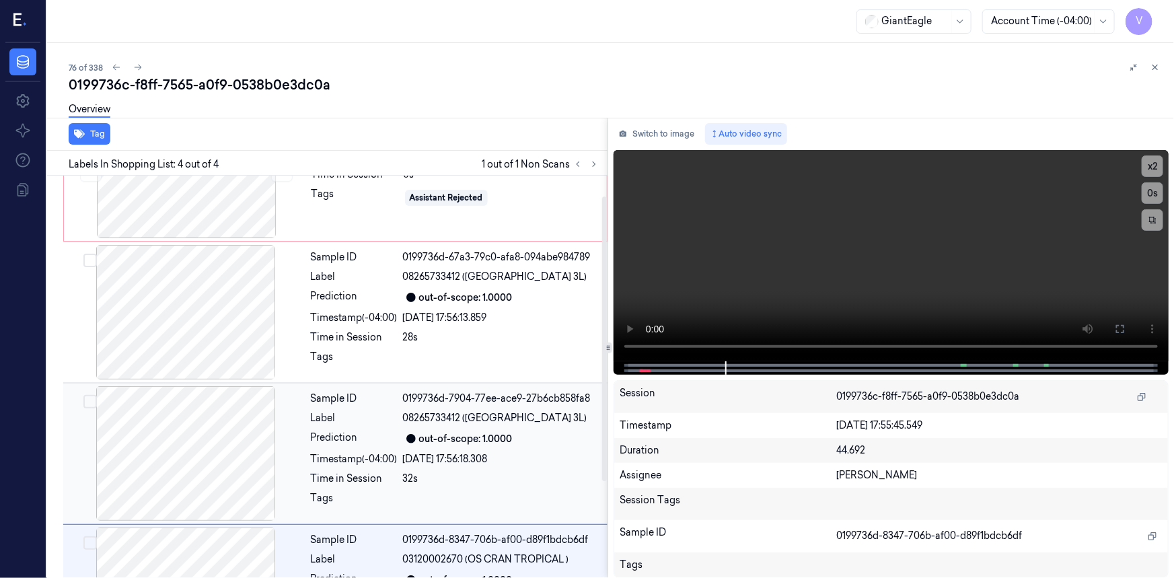
scroll to position [0, 0]
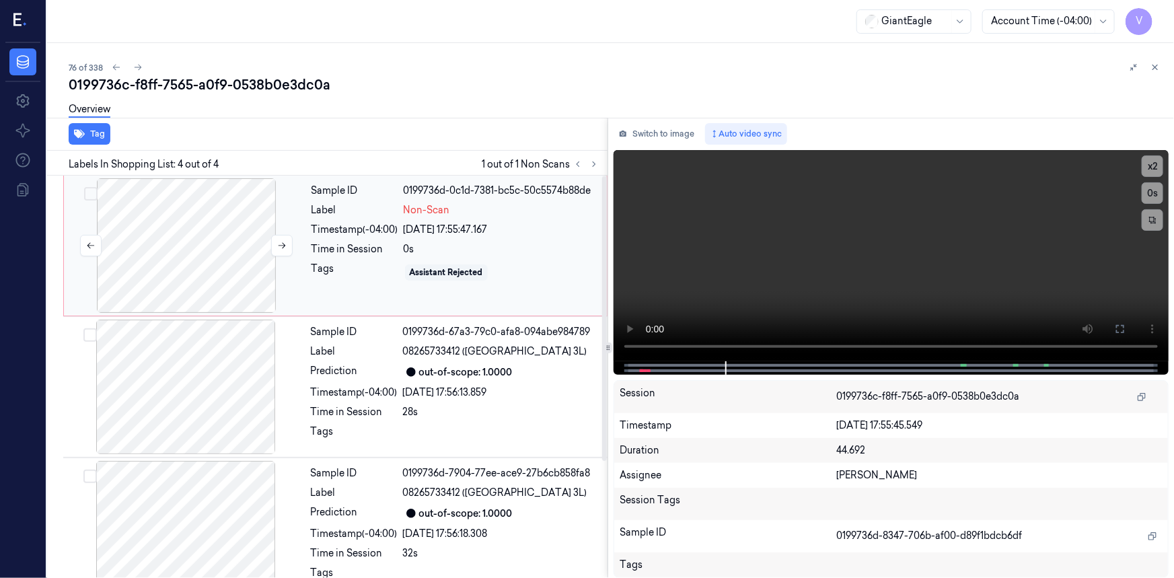
click at [293, 188] on div at bounding box center [186, 245] width 239 height 135
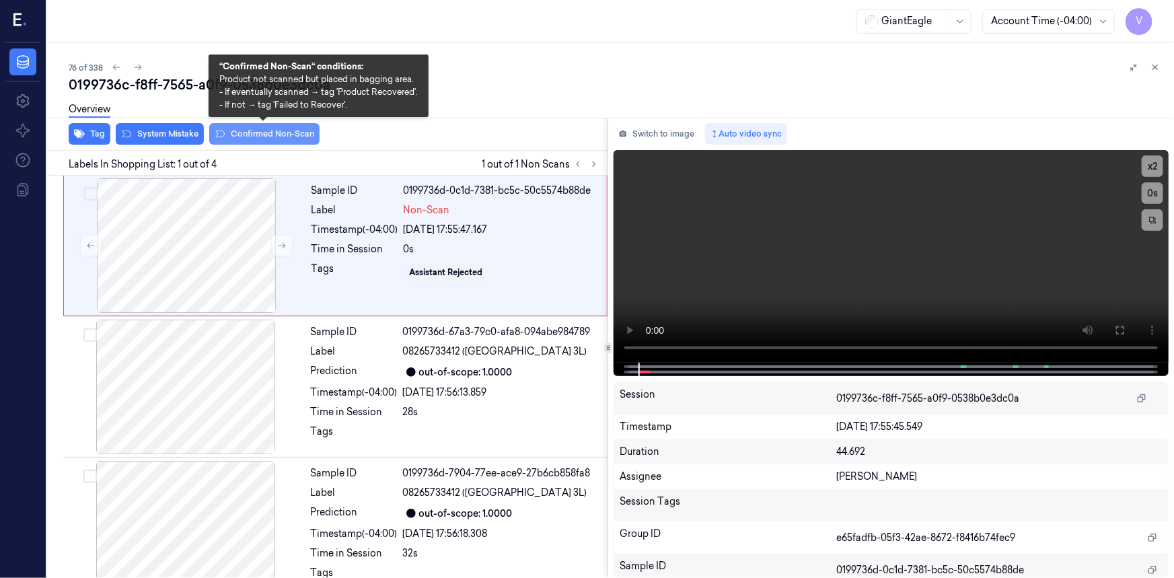
click at [284, 135] on button "Confirmed Non-Scan" at bounding box center [264, 134] width 110 height 22
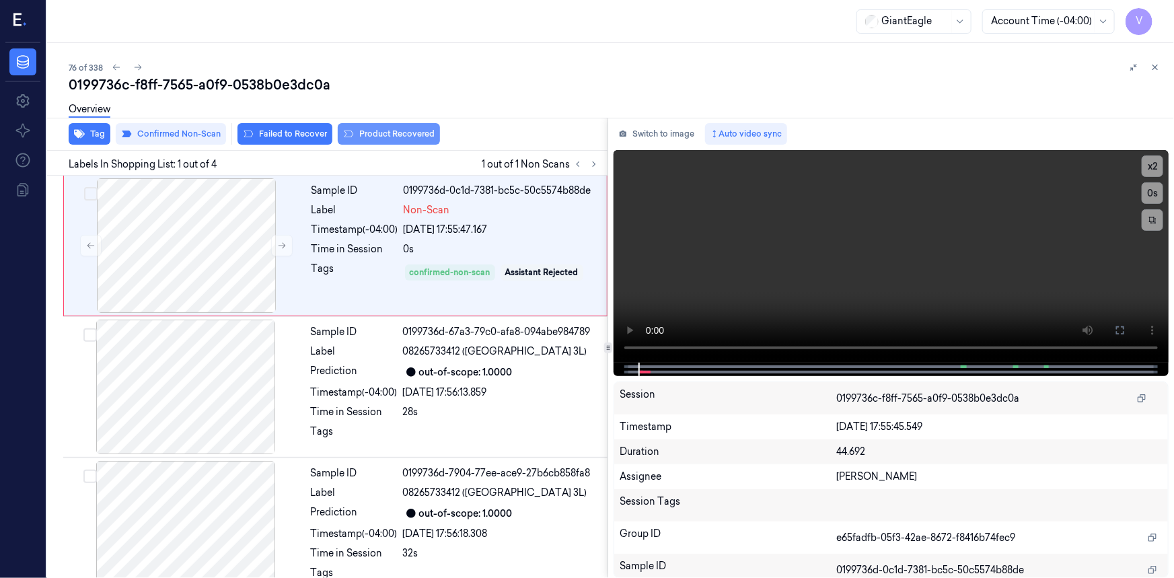
click at [395, 132] on button "Product Recovered" at bounding box center [389, 134] width 102 height 22
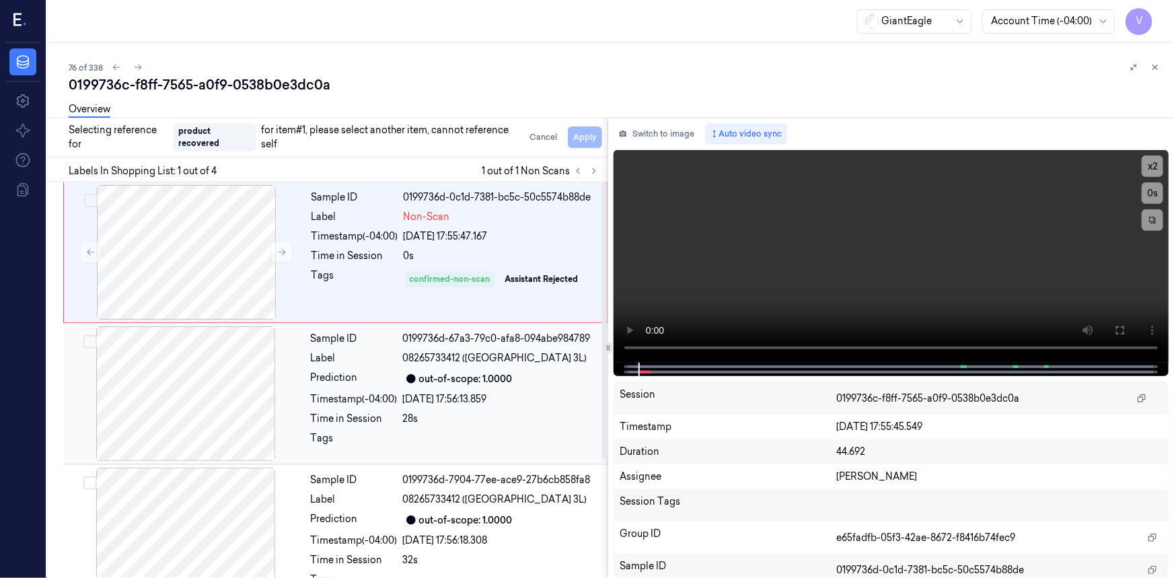
click at [346, 342] on div "Sample ID" at bounding box center [354, 339] width 87 height 14
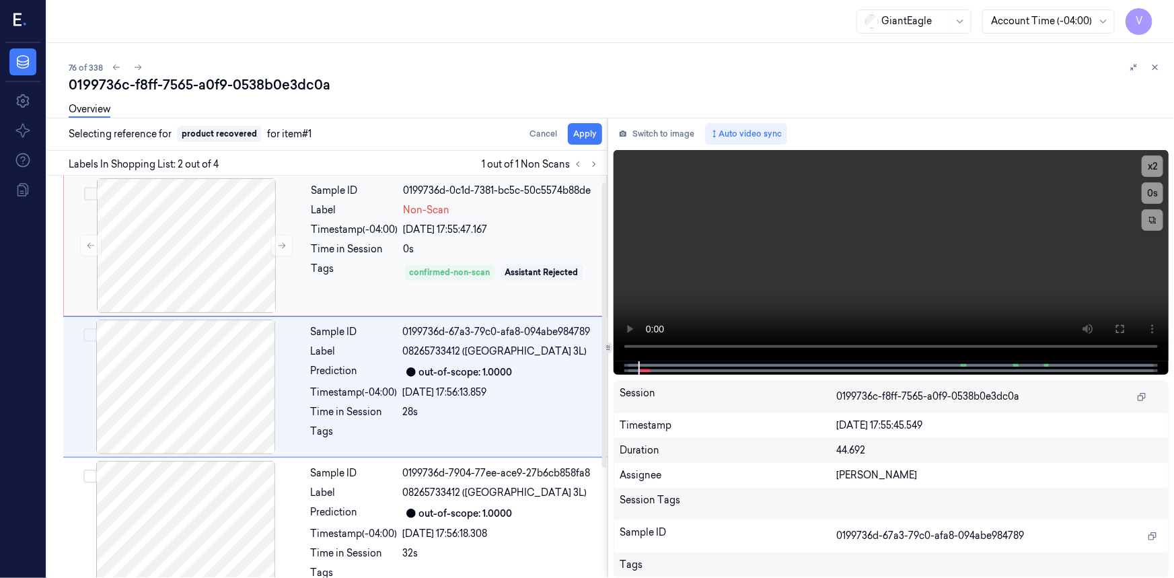
scroll to position [9, 0]
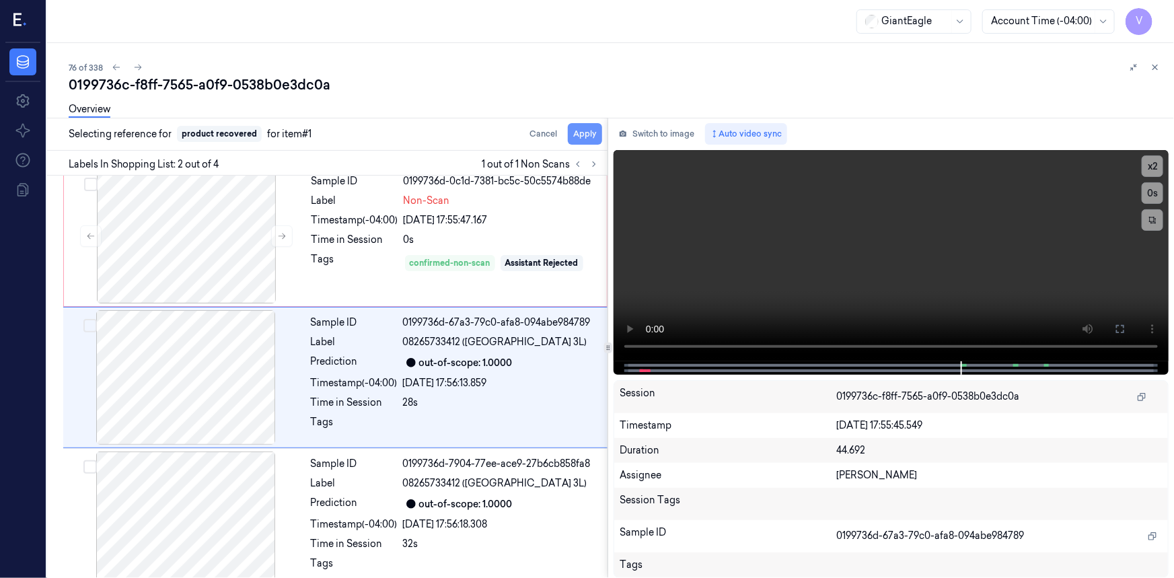
click at [574, 130] on button "Apply" at bounding box center [585, 134] width 34 height 22
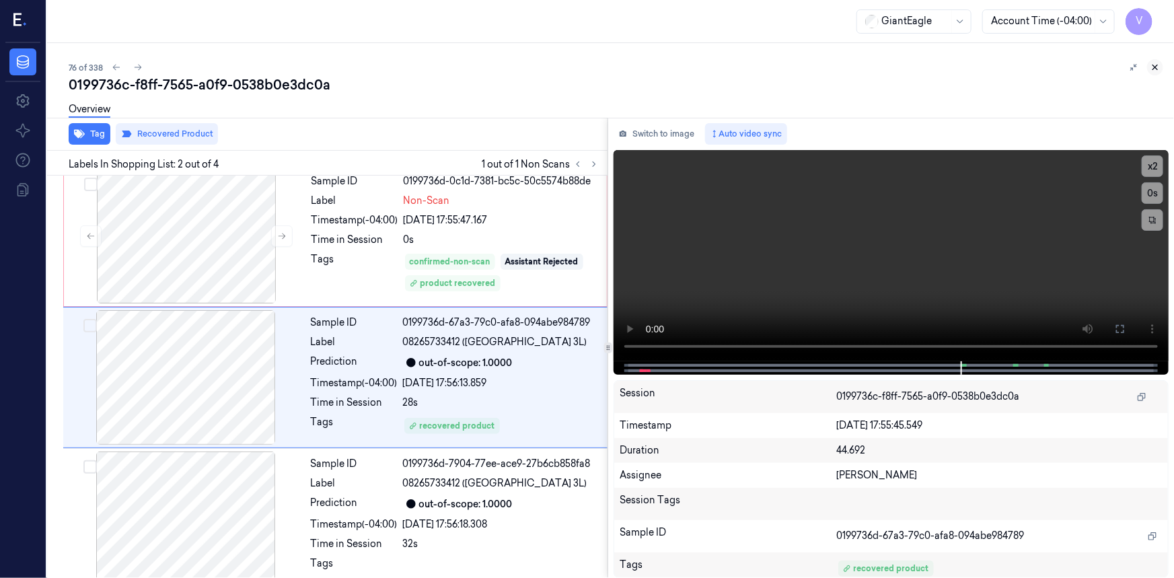
click at [1154, 65] on icon at bounding box center [1154, 67] width 9 height 9
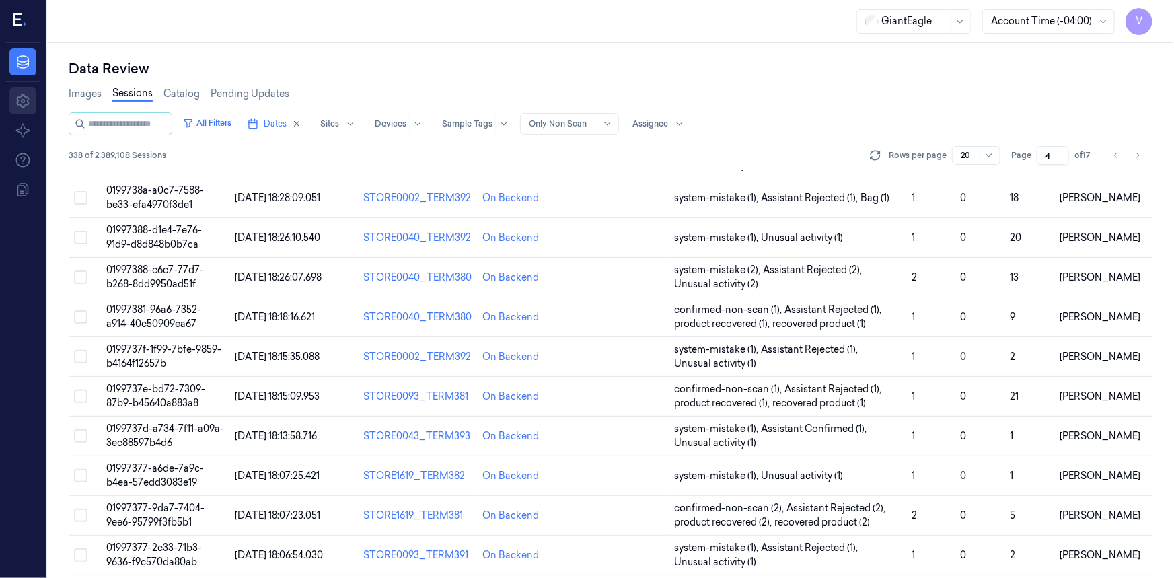
scroll to position [438, 0]
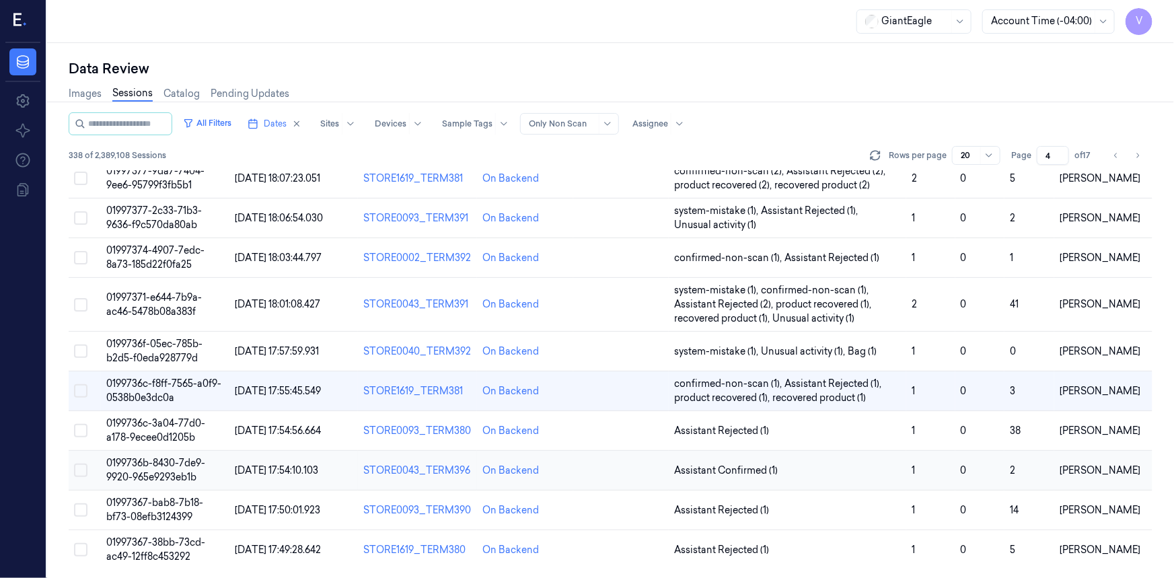
click at [135, 457] on span "0199736b-8430-7de9-9920-965e9293eb1b" at bounding box center [155, 470] width 99 height 26
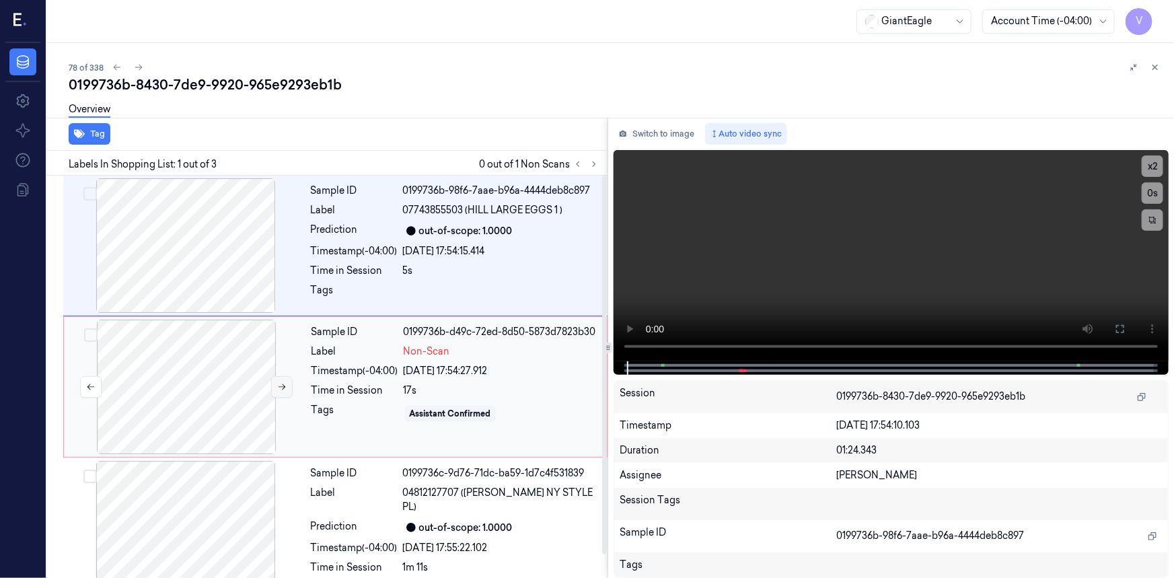
click at [285, 388] on icon at bounding box center [281, 386] width 9 height 9
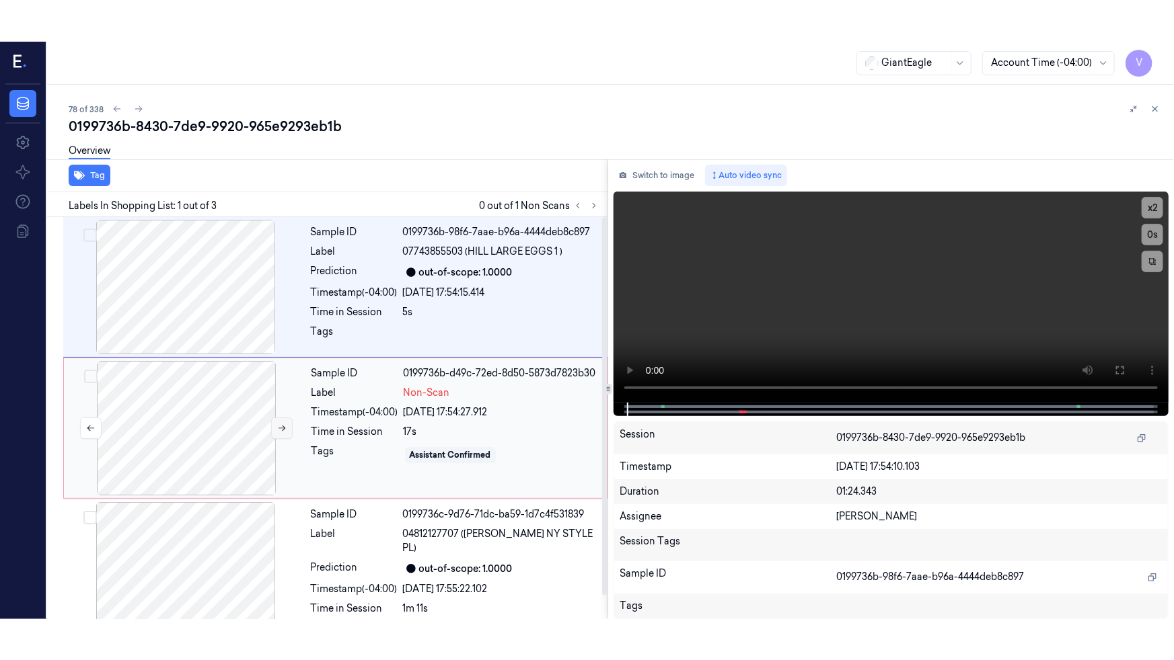
scroll to position [9, 0]
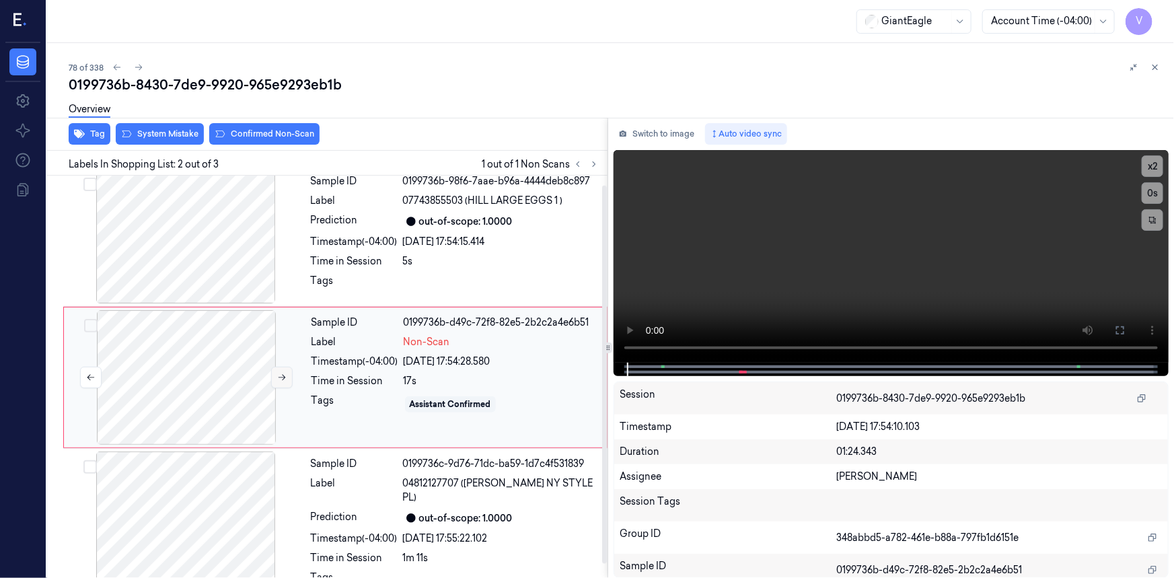
click at [284, 376] on icon at bounding box center [281, 377] width 9 height 9
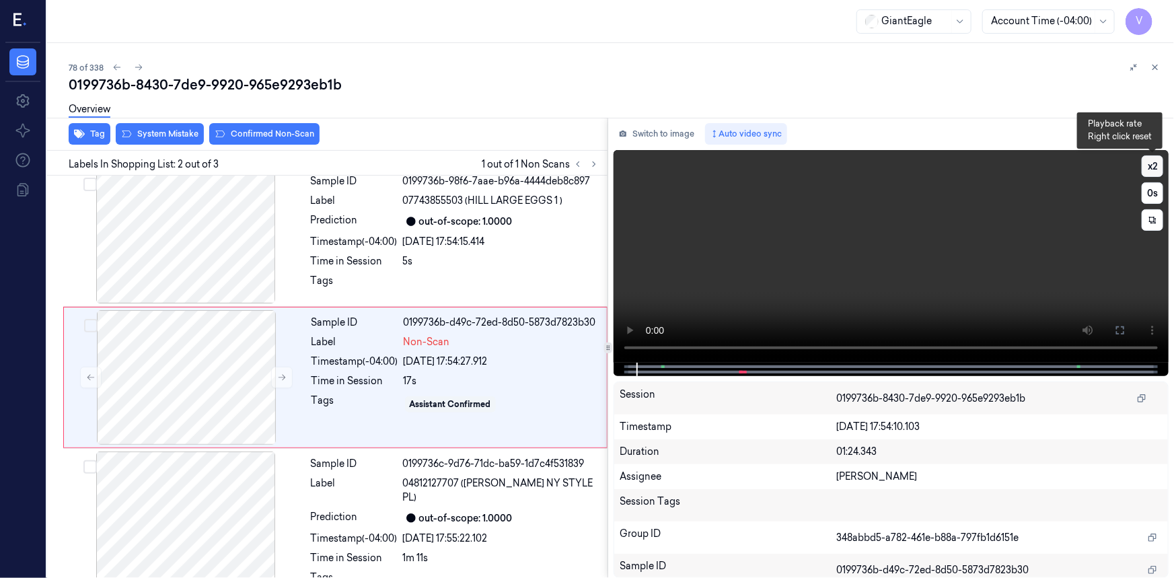
click at [1153, 161] on button "x 2" at bounding box center [1152, 166] width 22 height 22
click at [854, 309] on video at bounding box center [890, 256] width 555 height 213
drag, startPoint x: 1122, startPoint y: 332, endPoint x: 1068, endPoint y: 408, distance: 93.7
click at [1122, 332] on icon at bounding box center [1119, 330] width 11 height 11
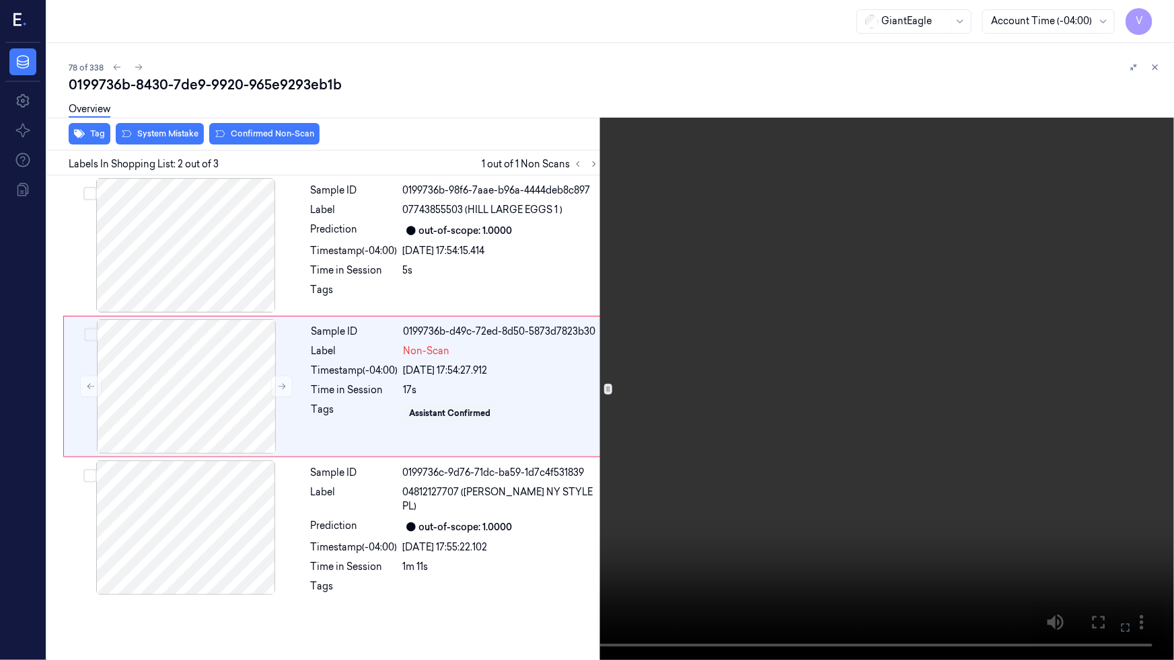
drag, startPoint x: 755, startPoint y: 488, endPoint x: 775, endPoint y: 489, distance: 20.9
click at [755, 488] on video at bounding box center [587, 330] width 1174 height 660
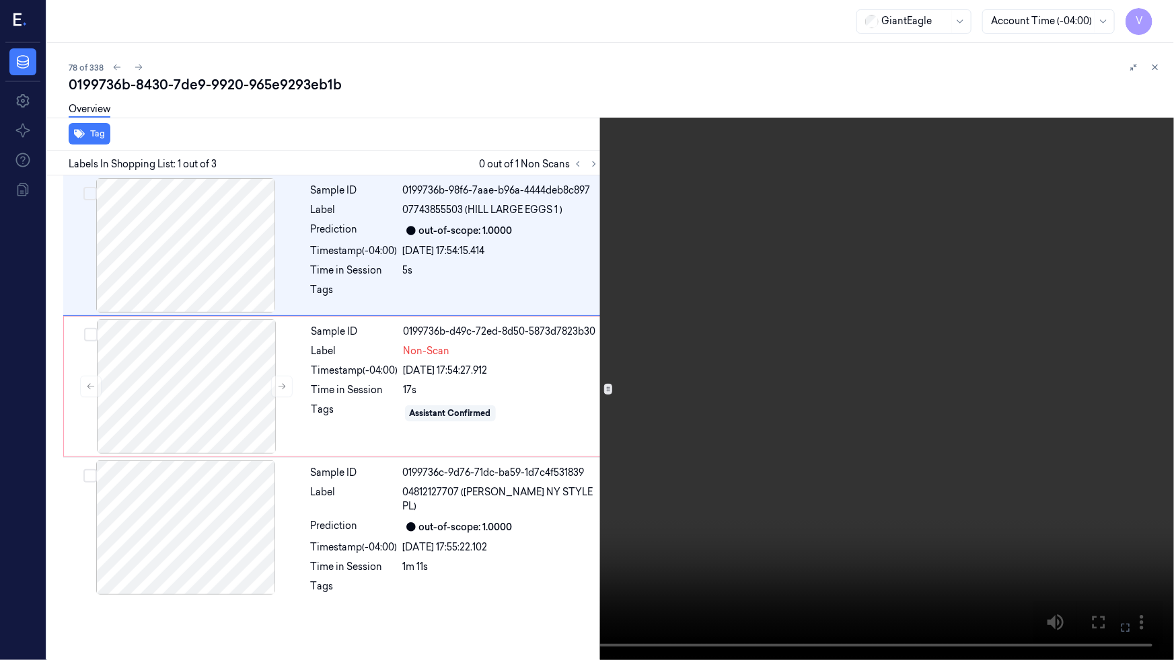
click at [0, 0] on icon at bounding box center [0, 0] width 0 height 0
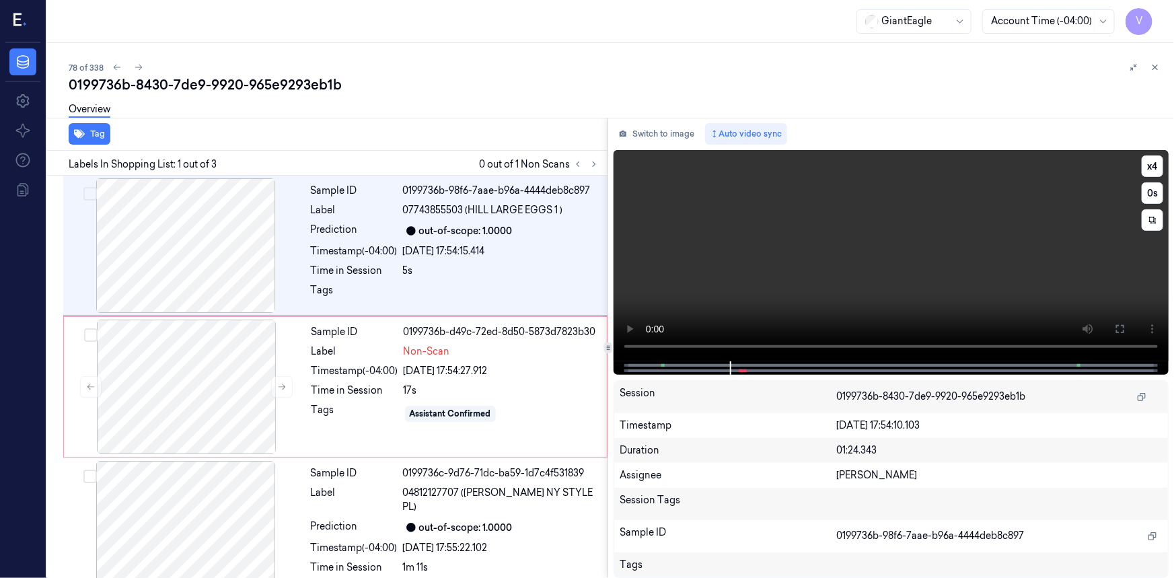
scroll to position [9, 0]
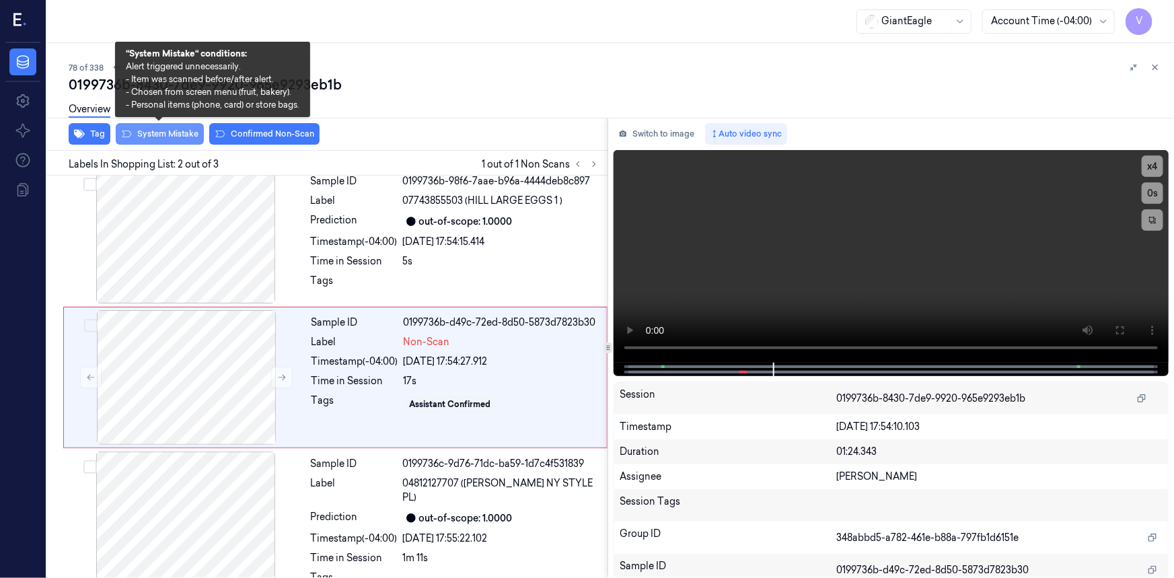
click at [165, 131] on button "System Mistake" at bounding box center [160, 134] width 88 height 22
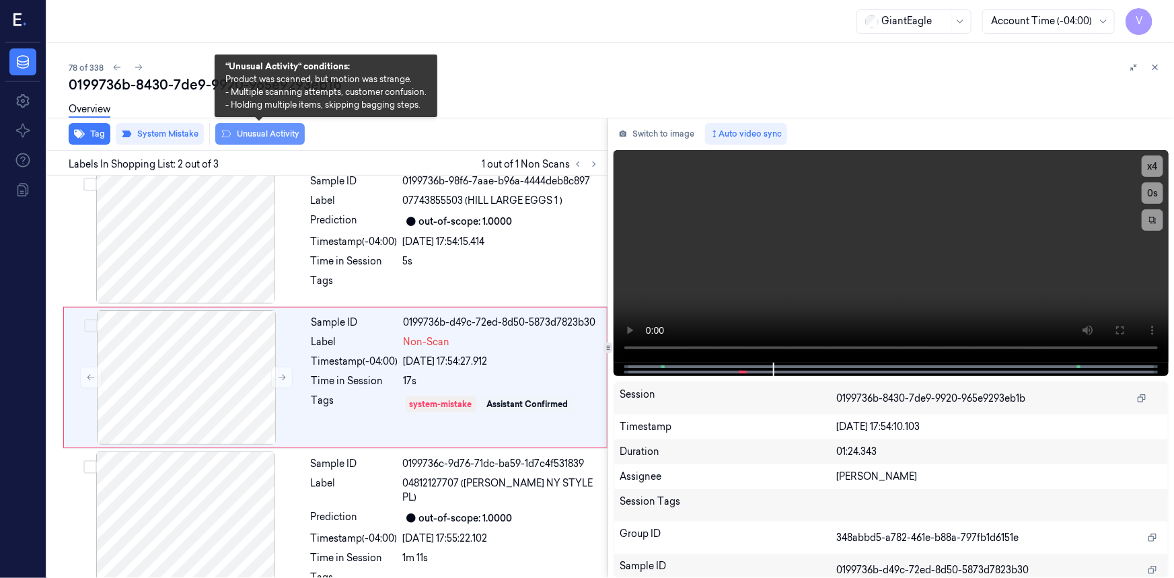
click at [278, 135] on button "Unusual Activity" at bounding box center [259, 134] width 89 height 22
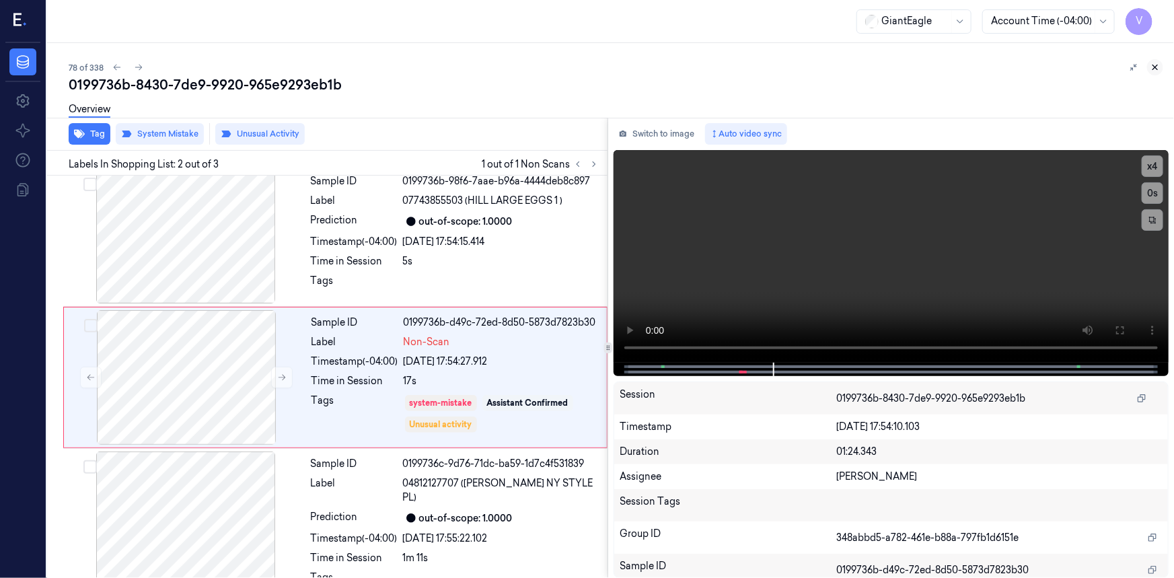
click at [1154, 65] on icon at bounding box center [1154, 67] width 9 height 9
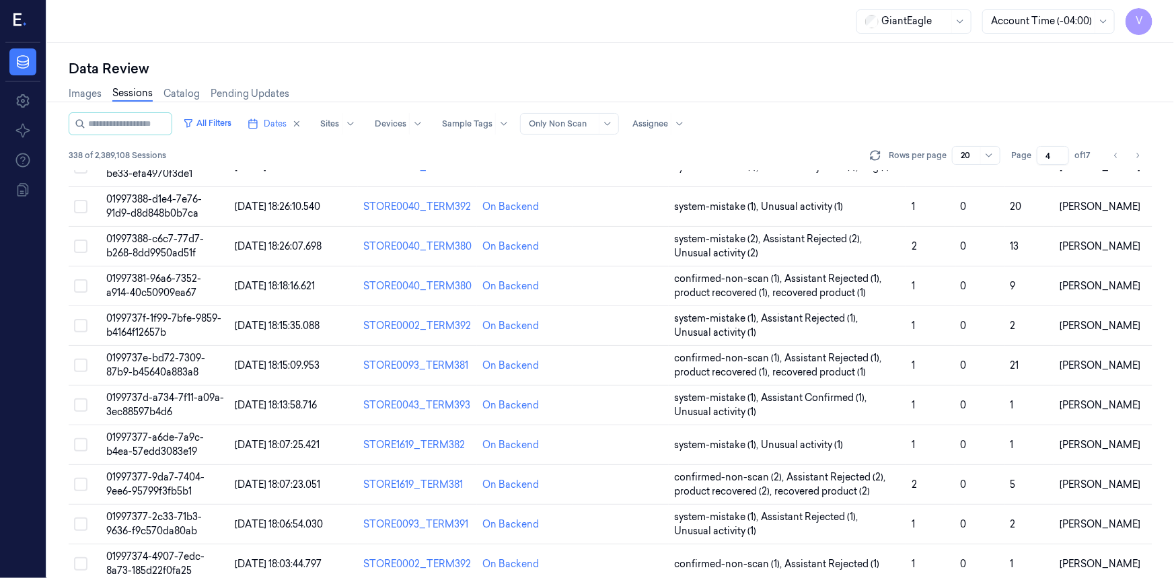
scroll to position [438, 0]
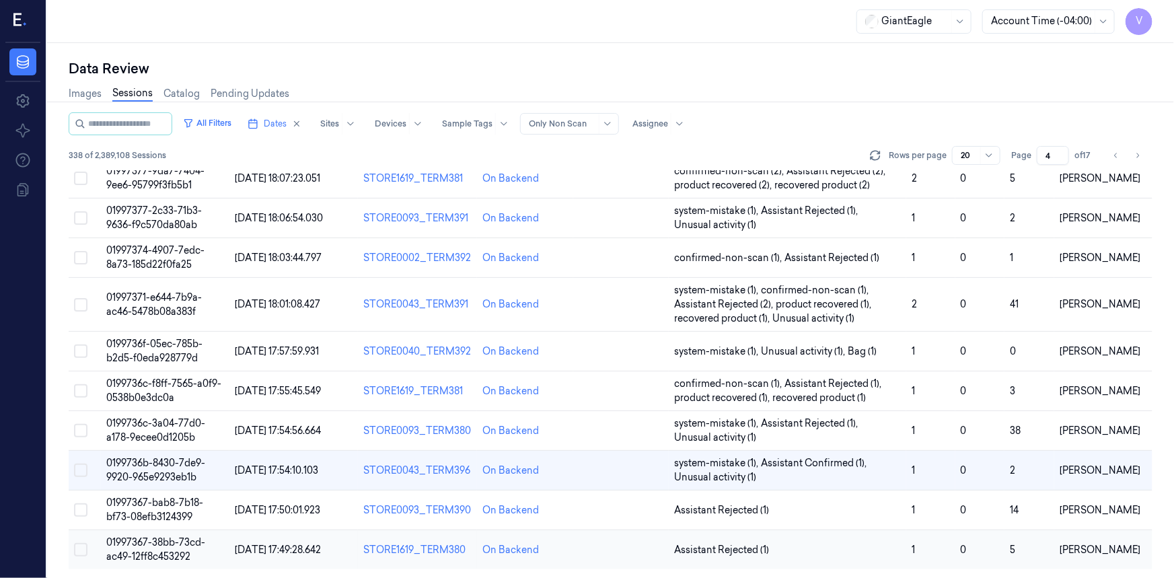
click at [140, 542] on span "01997367-38bb-73cd-ac49-12ff8c453292" at bounding box center [155, 549] width 99 height 26
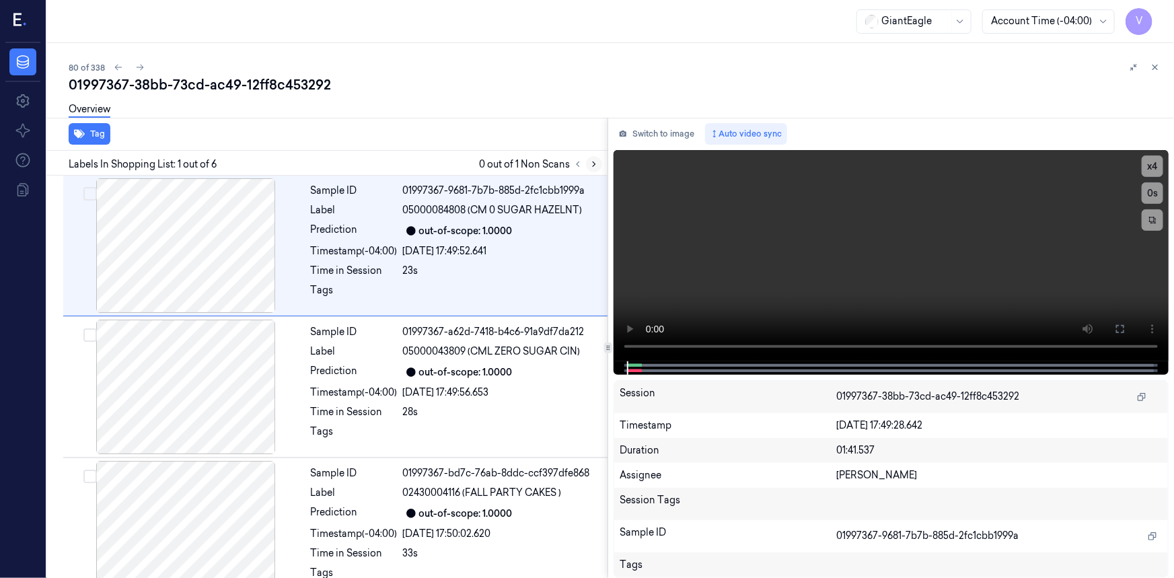
click at [589, 165] on icon at bounding box center [593, 163] width 9 height 9
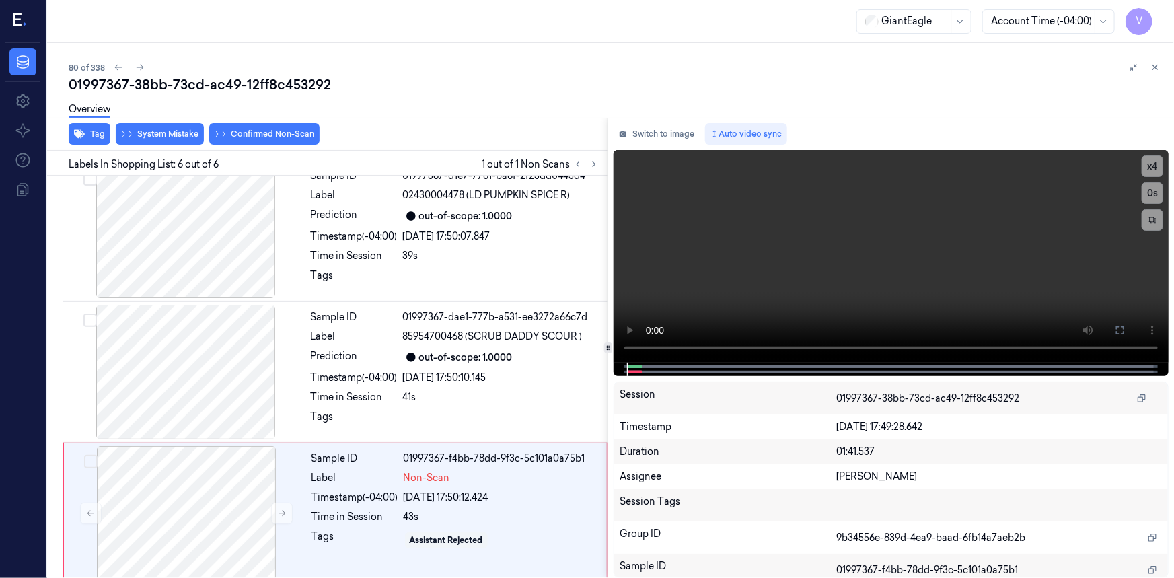
scroll to position [448, 0]
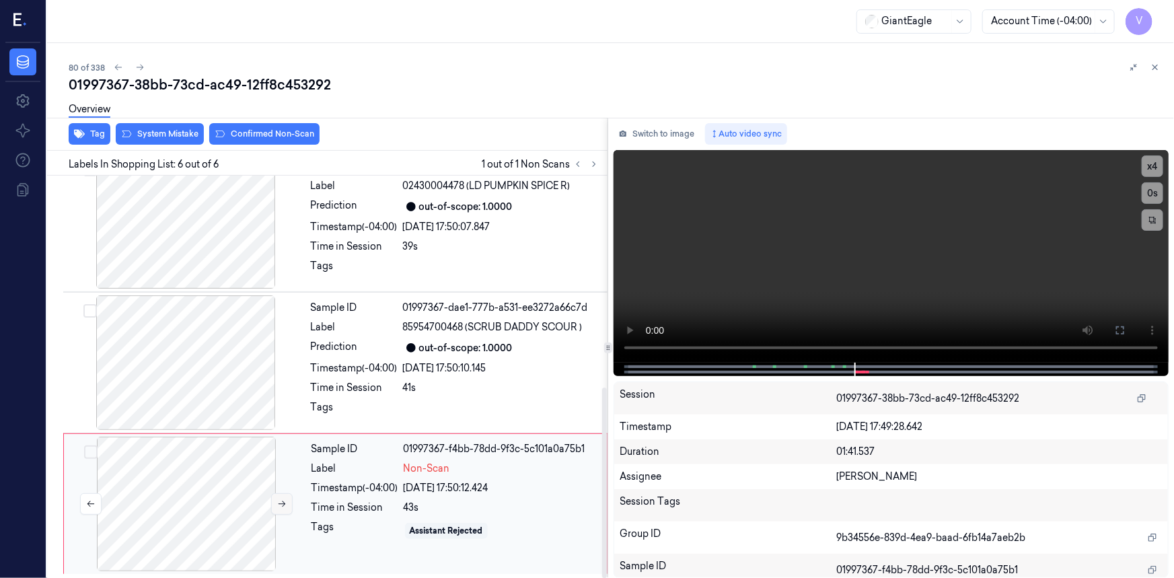
click at [280, 500] on icon at bounding box center [281, 503] width 9 height 9
click at [280, 501] on icon at bounding box center [281, 503] width 9 height 9
click at [280, 500] on icon at bounding box center [281, 503] width 9 height 9
click at [179, 446] on div at bounding box center [186, 503] width 239 height 135
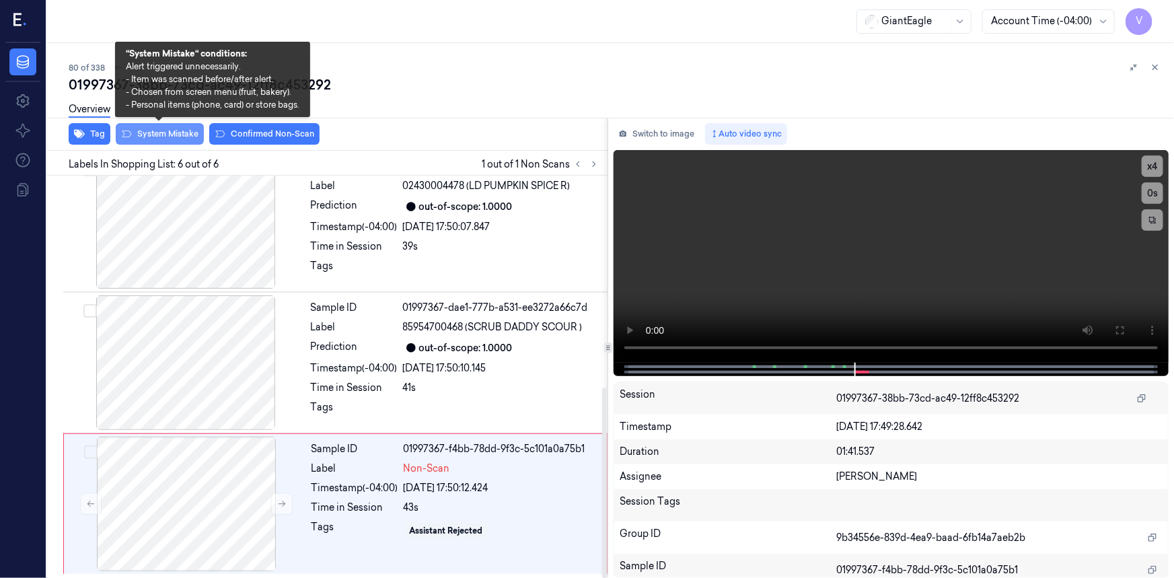
click at [167, 138] on button "System Mistake" at bounding box center [160, 134] width 88 height 22
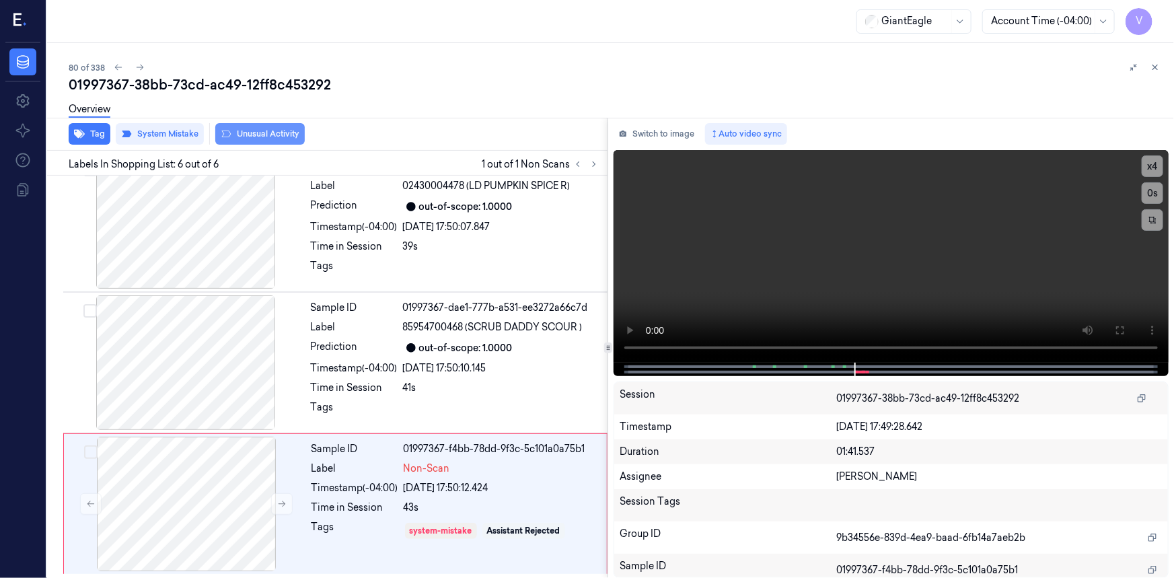
click at [245, 133] on button "Unusual Activity" at bounding box center [259, 134] width 89 height 22
click at [1156, 65] on icon at bounding box center [1154, 67] width 9 height 9
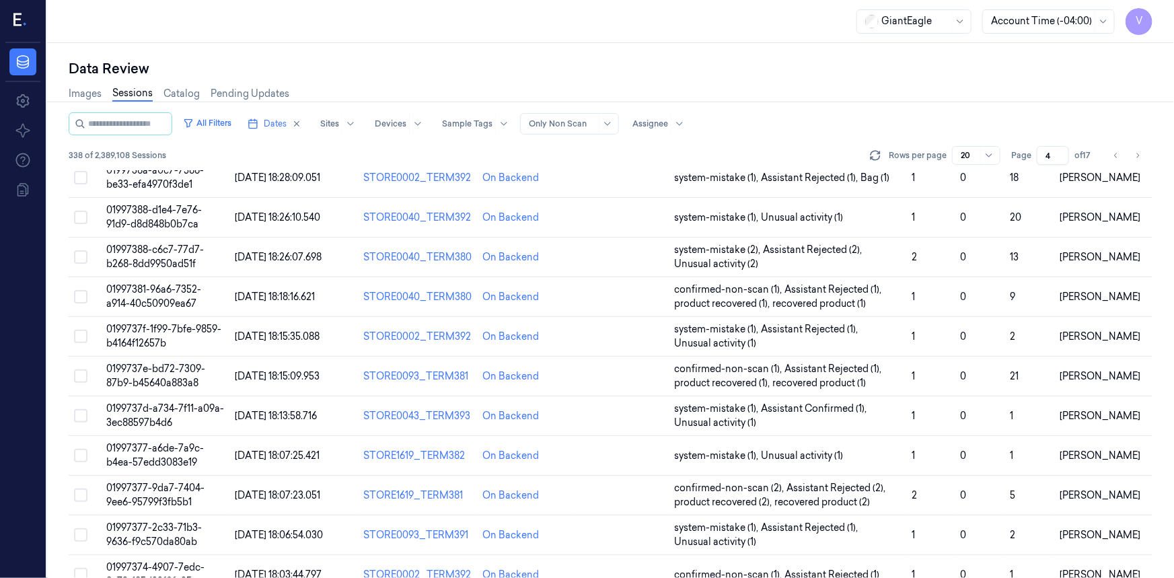
scroll to position [438, 0]
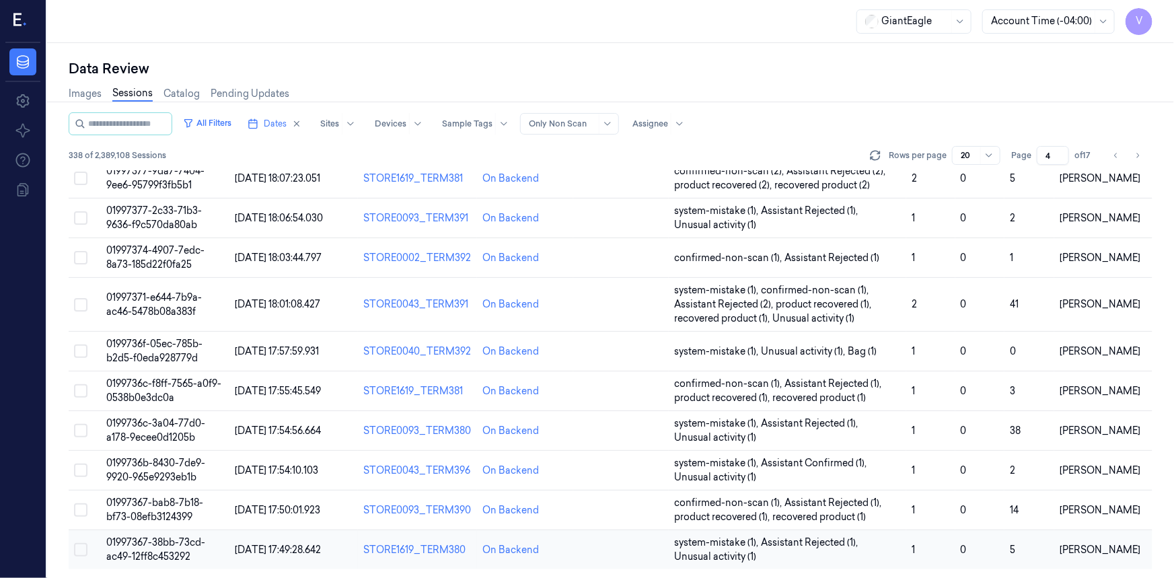
click at [156, 554] on span "01997367-38bb-73cd-ac49-12ff8c453292" at bounding box center [155, 549] width 99 height 26
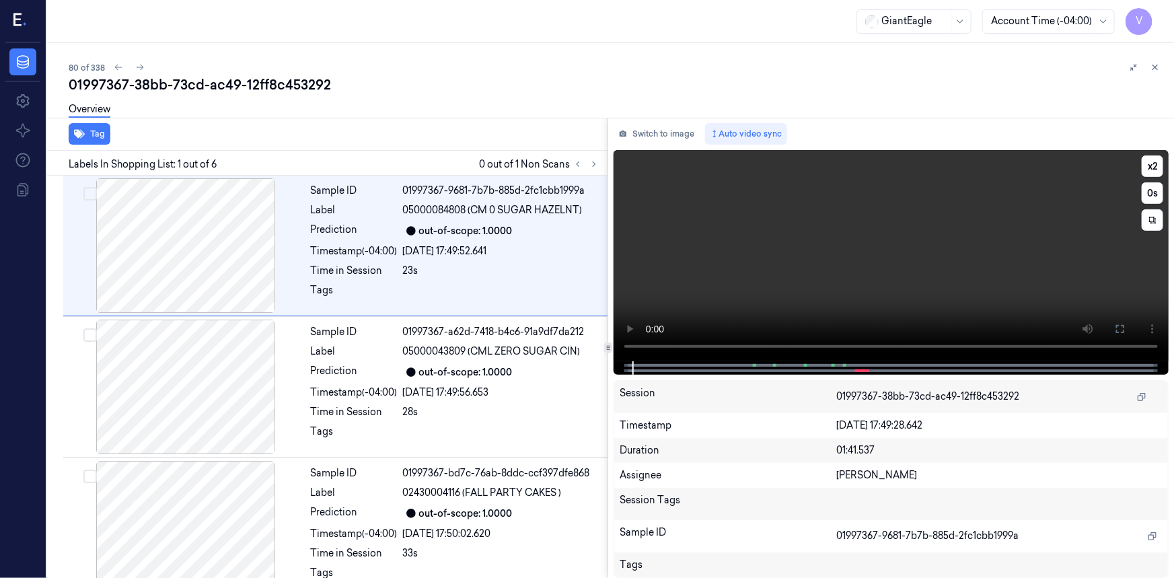
click at [841, 344] on video at bounding box center [890, 255] width 555 height 211
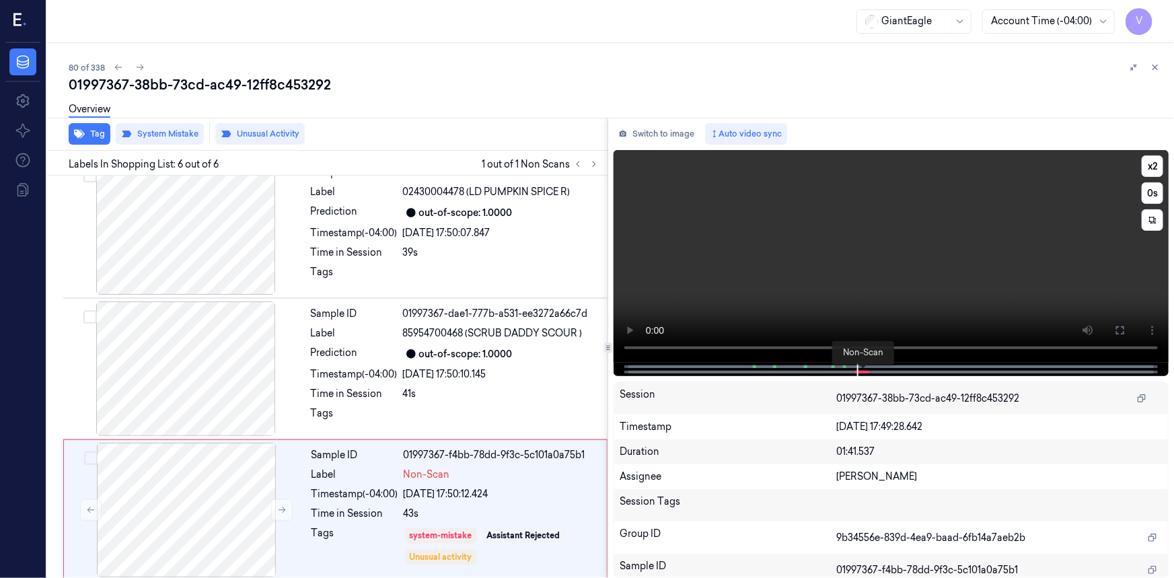
scroll to position [448, 0]
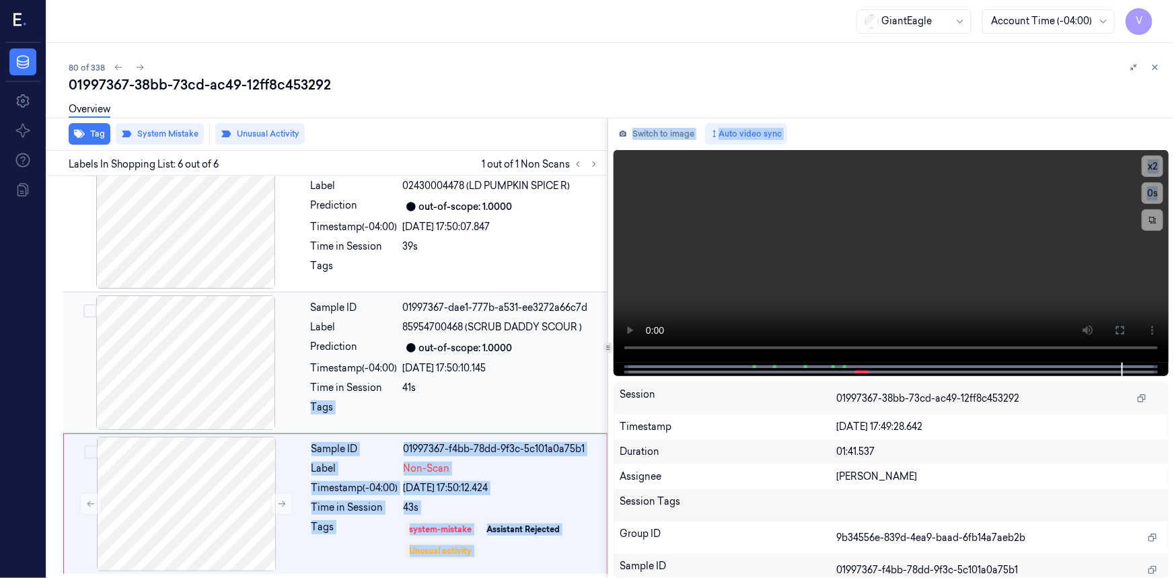
click at [475, 390] on div "Tag System Mistake Unusual Activity Labels In Shopping List: 6 out of 6 1 out o…" at bounding box center [608, 348] width 1132 height 460
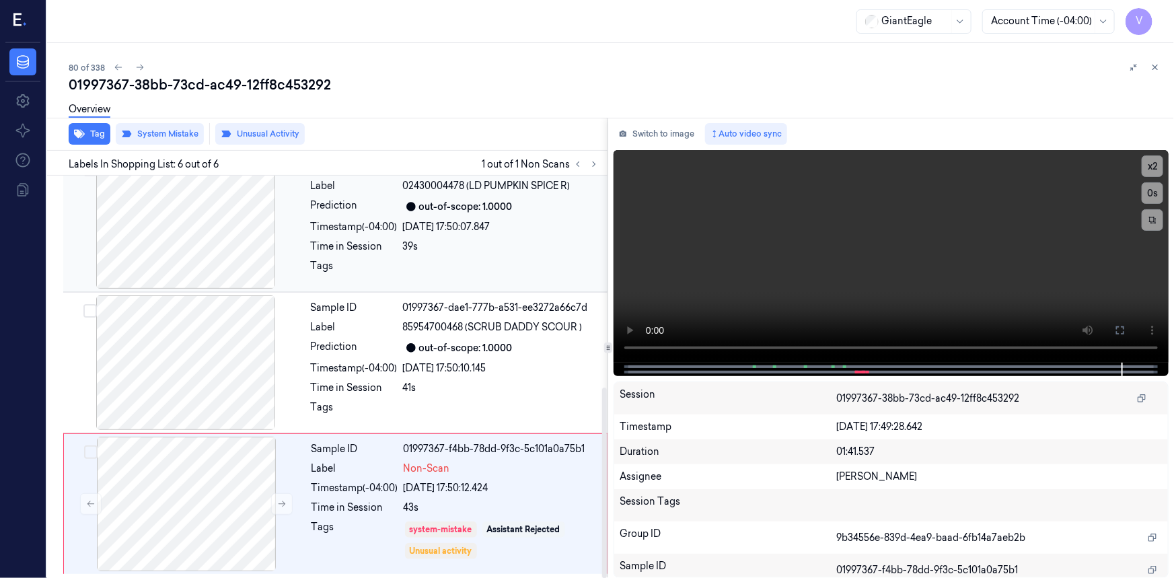
click at [557, 253] on div "Sample ID 01997367-d1e7-7781-ba8f-2f23dd0443d4 Label 02430004478 (LD PUMPKIN SP…" at bounding box center [454, 221] width 299 height 135
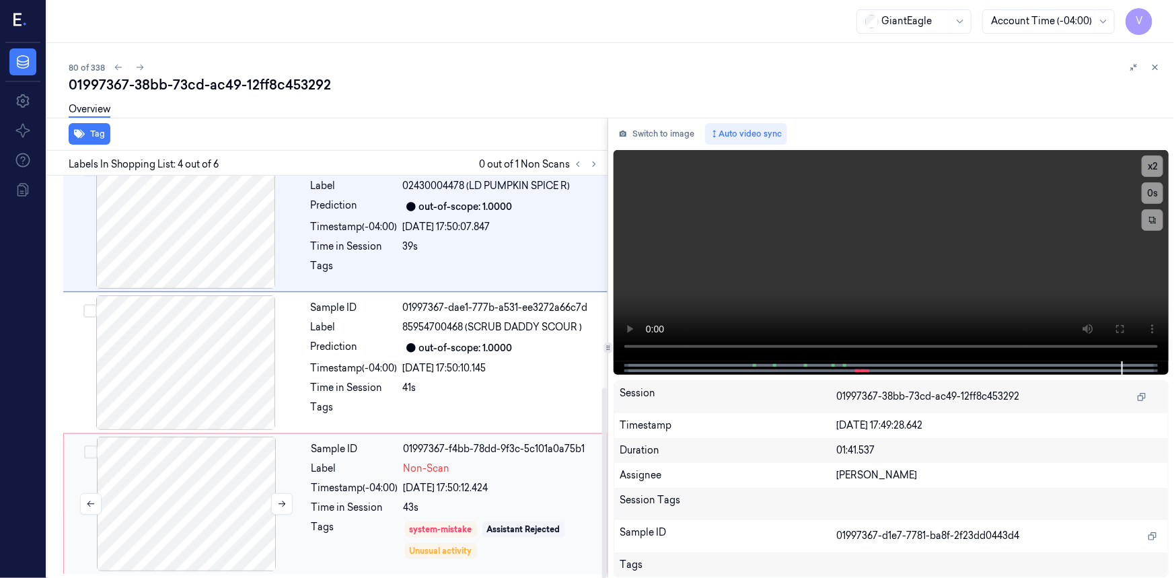
click at [266, 485] on div at bounding box center [186, 503] width 239 height 135
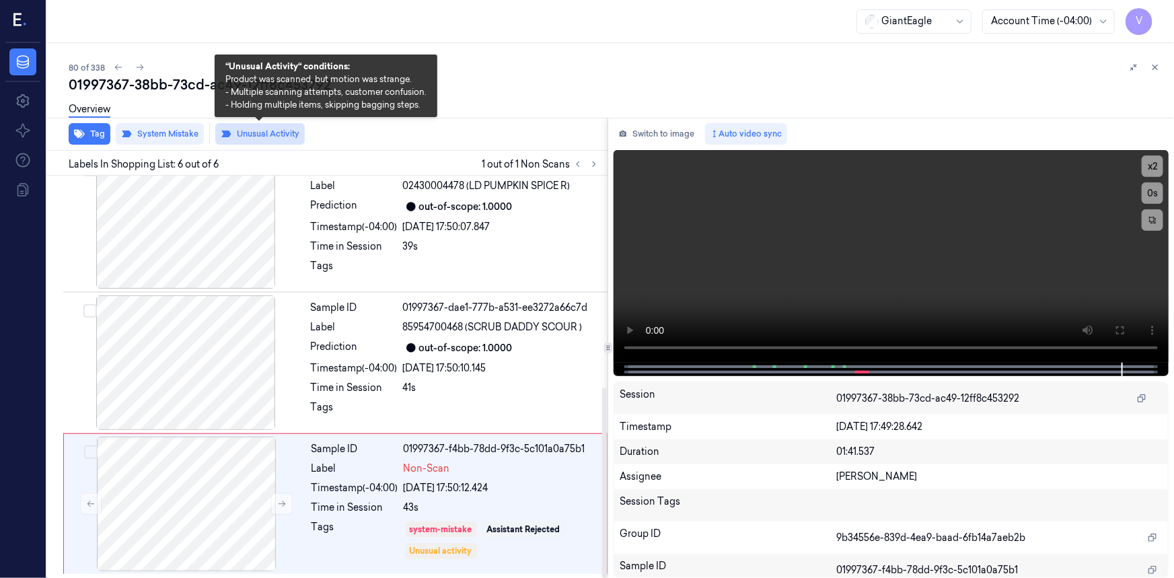
click at [282, 133] on button "Unusual Activity" at bounding box center [259, 134] width 89 height 22
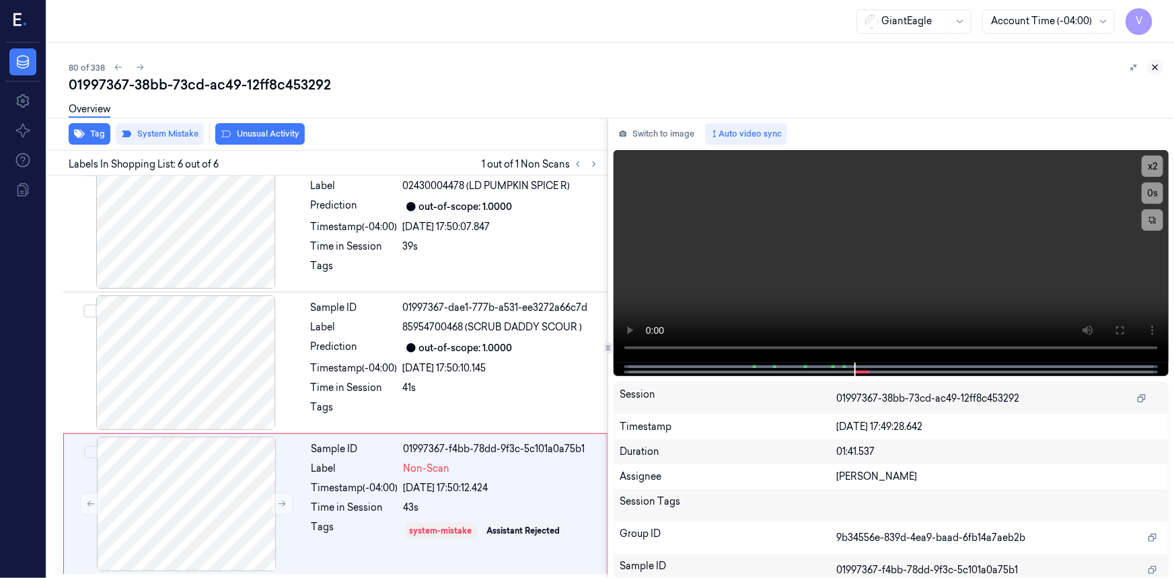
click at [1149, 63] on button at bounding box center [1155, 67] width 16 height 16
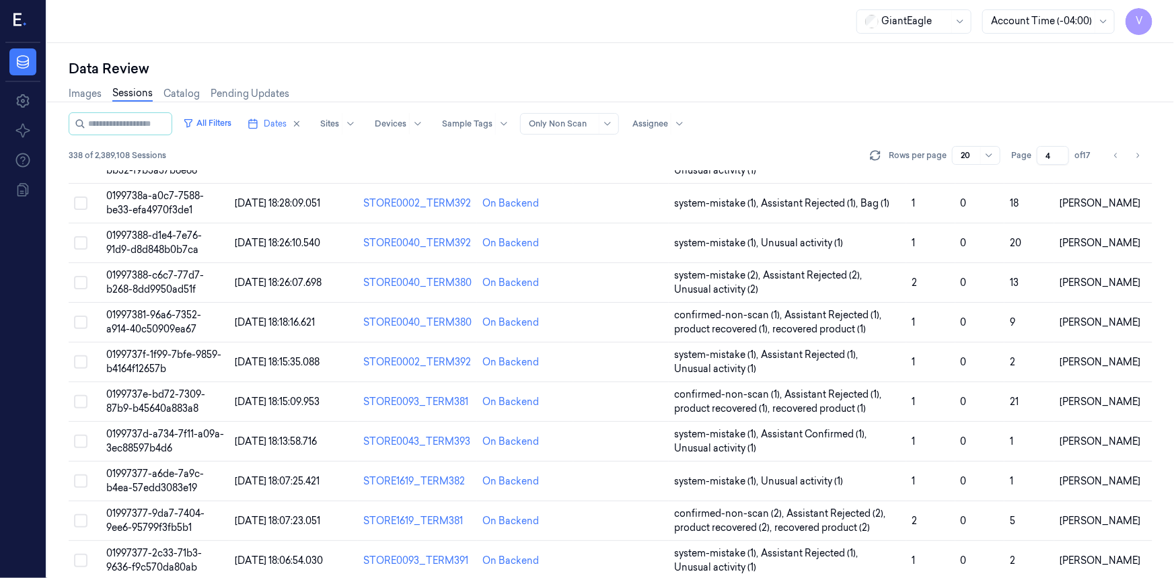
scroll to position [438, 0]
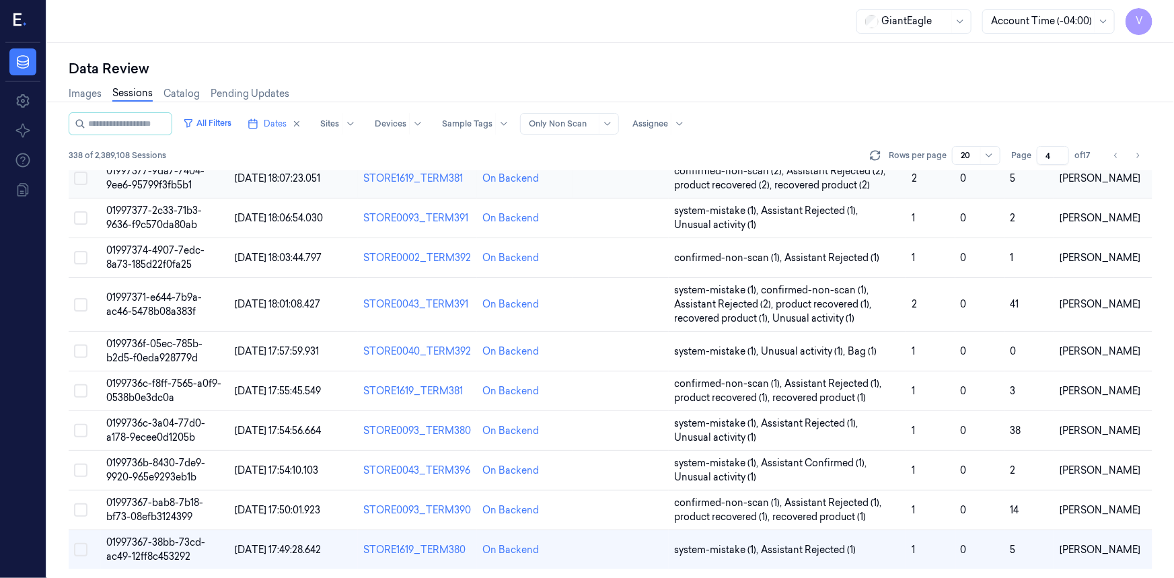
drag, startPoint x: 1051, startPoint y: 151, endPoint x: 1030, endPoint y: 175, distance: 31.0
click at [1030, 175] on div "All Filters Dates Sites Devices Sample Tags Alert Type Only Non Scan Assignee 3…" at bounding box center [610, 344] width 1083 height 465
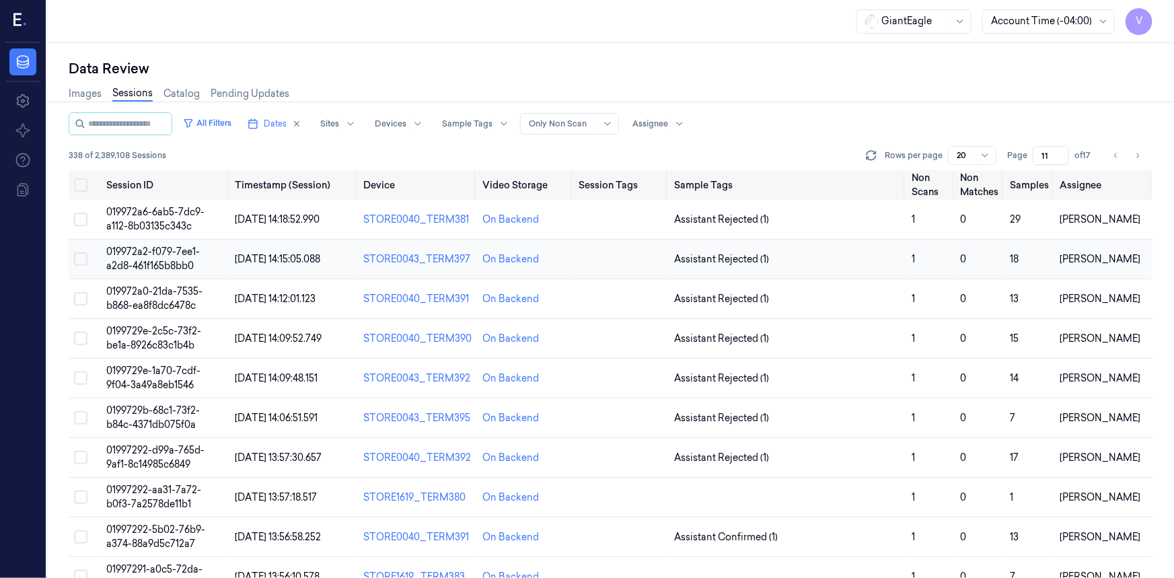
type input "11"
click at [137, 261] on span "019972a2-f079-7ee1-a2d8-461f165b8bb0" at bounding box center [152, 258] width 93 height 26
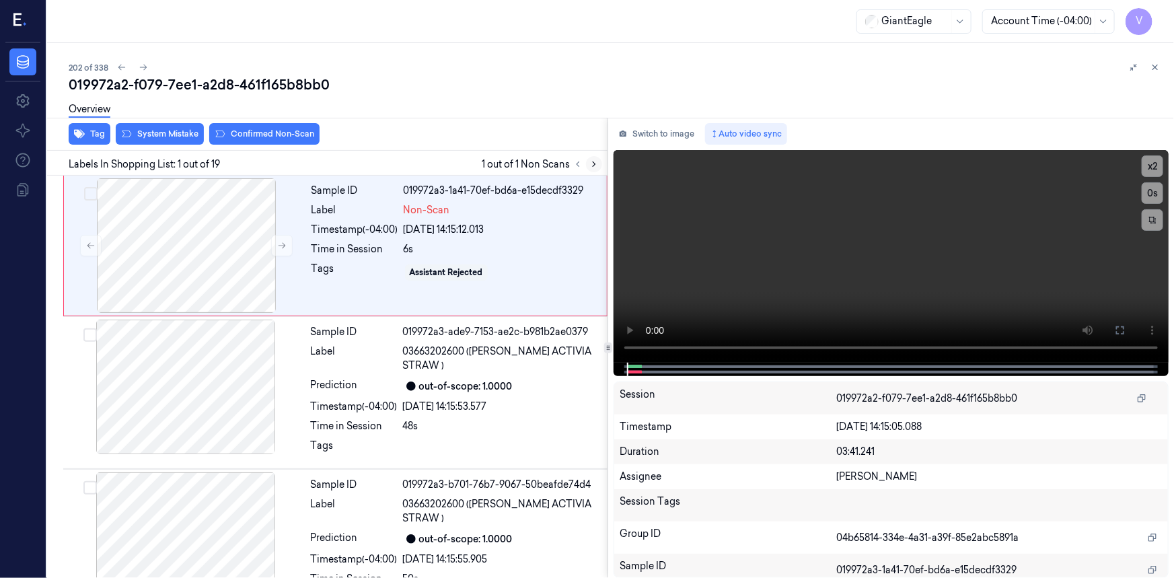
click at [592, 161] on icon at bounding box center [593, 163] width 9 height 9
click at [1150, 160] on button "x 2" at bounding box center [1152, 166] width 22 height 22
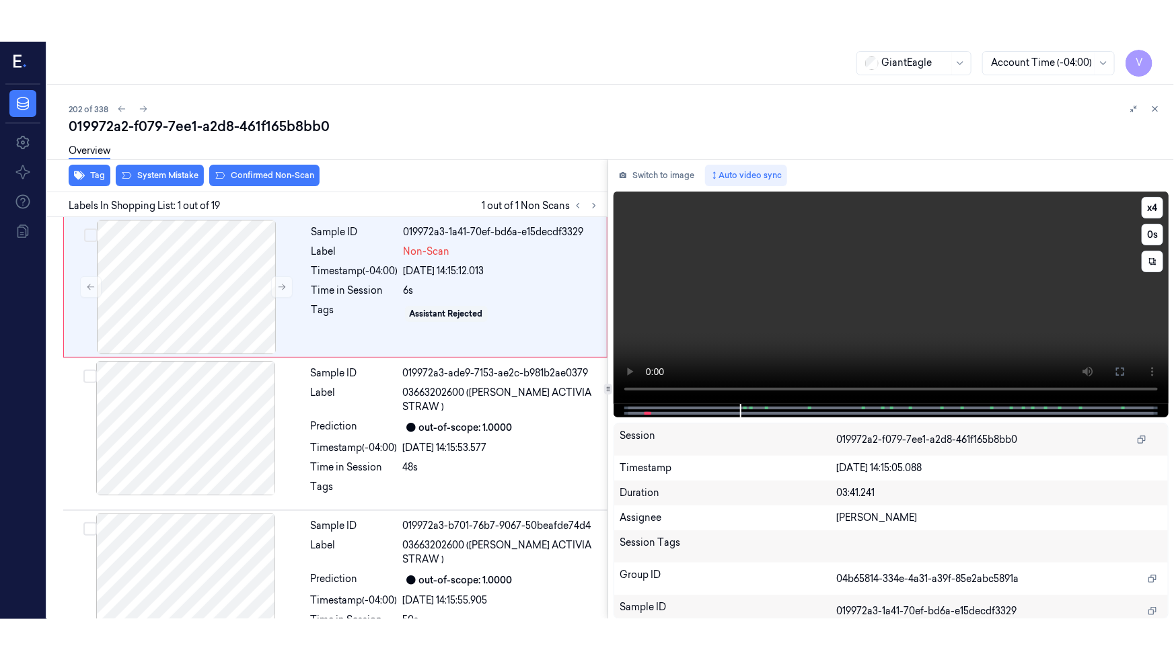
scroll to position [9, 0]
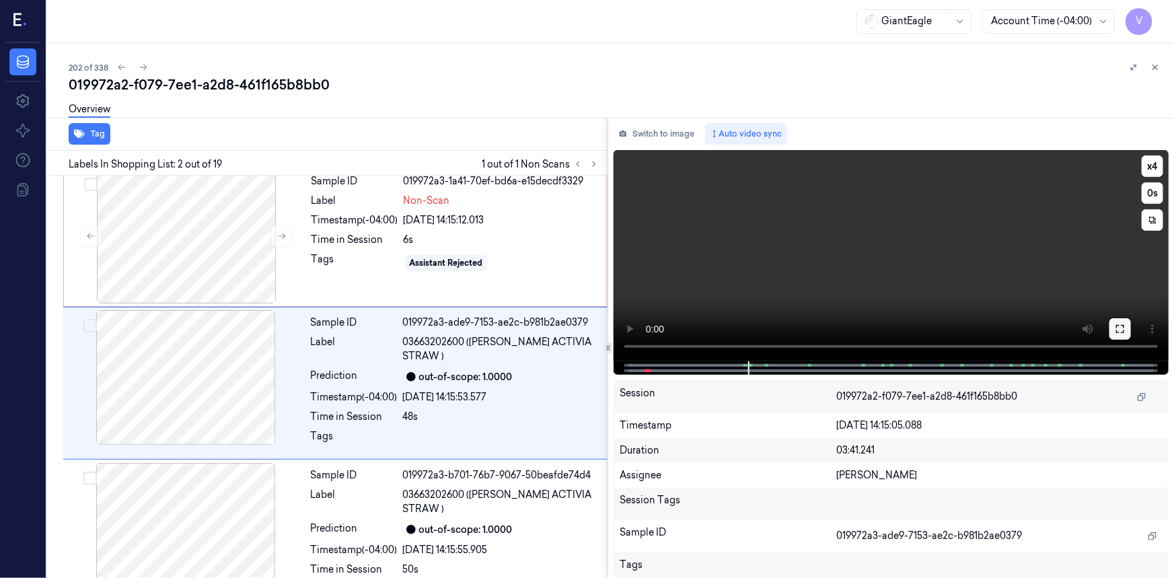
click at [1118, 323] on icon at bounding box center [1119, 328] width 11 height 11
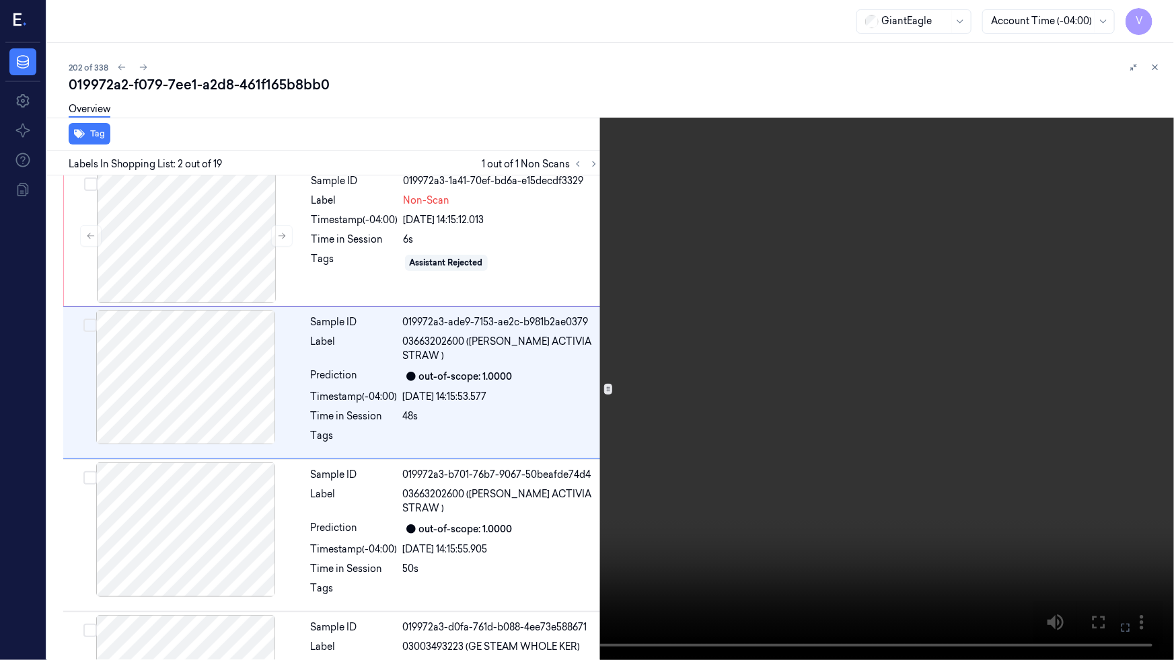
scroll to position [0, 0]
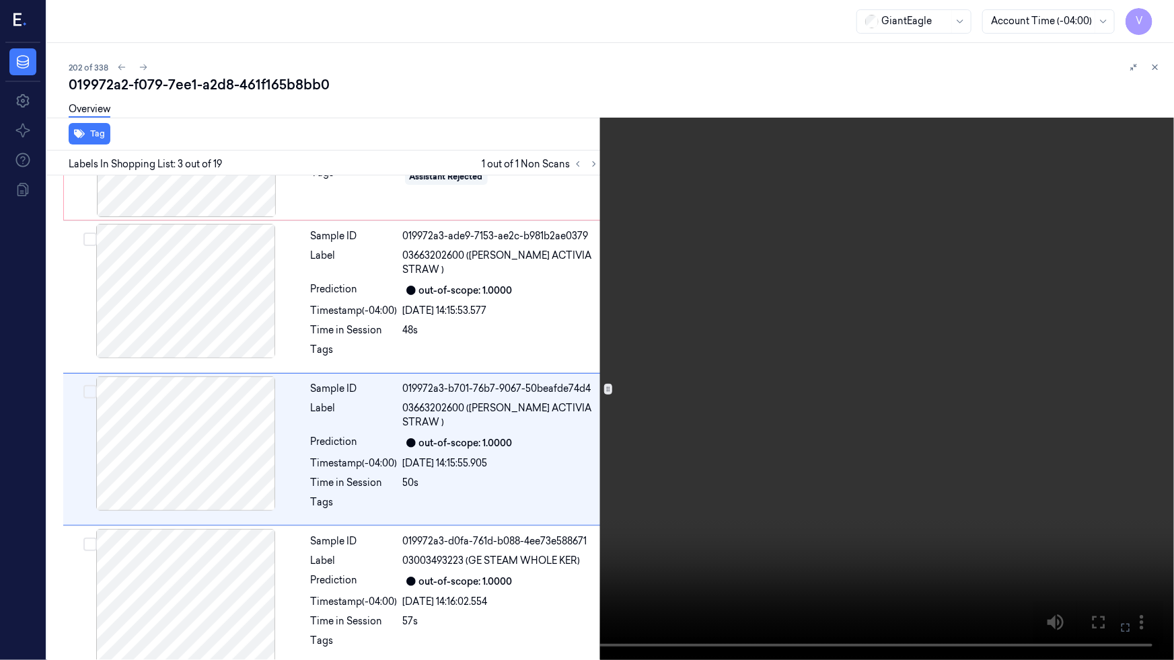
click at [683, 501] on video at bounding box center [587, 330] width 1174 height 660
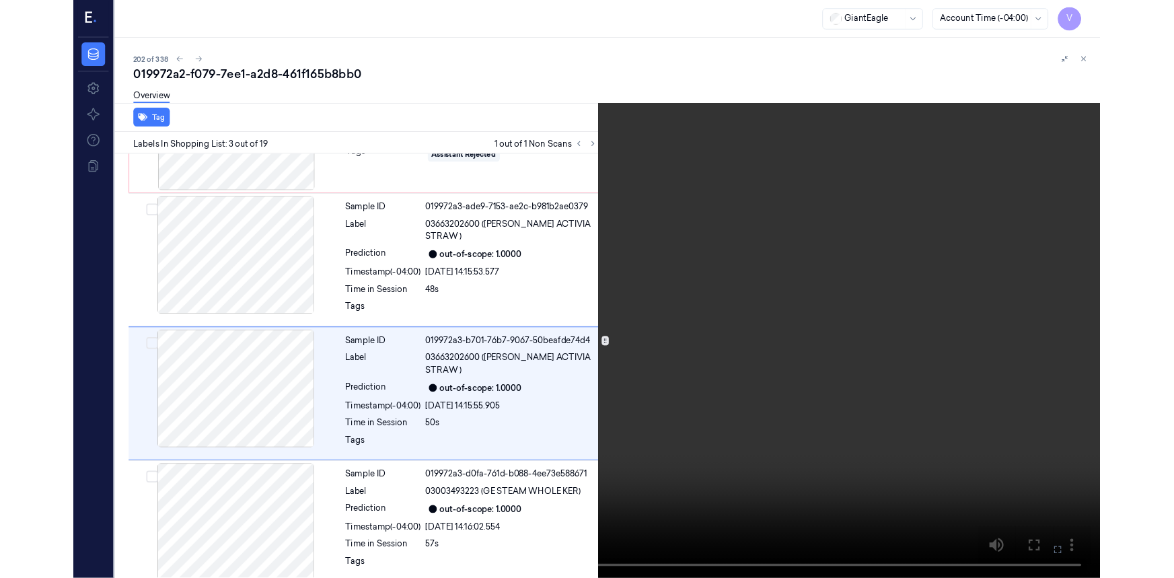
scroll to position [109, 0]
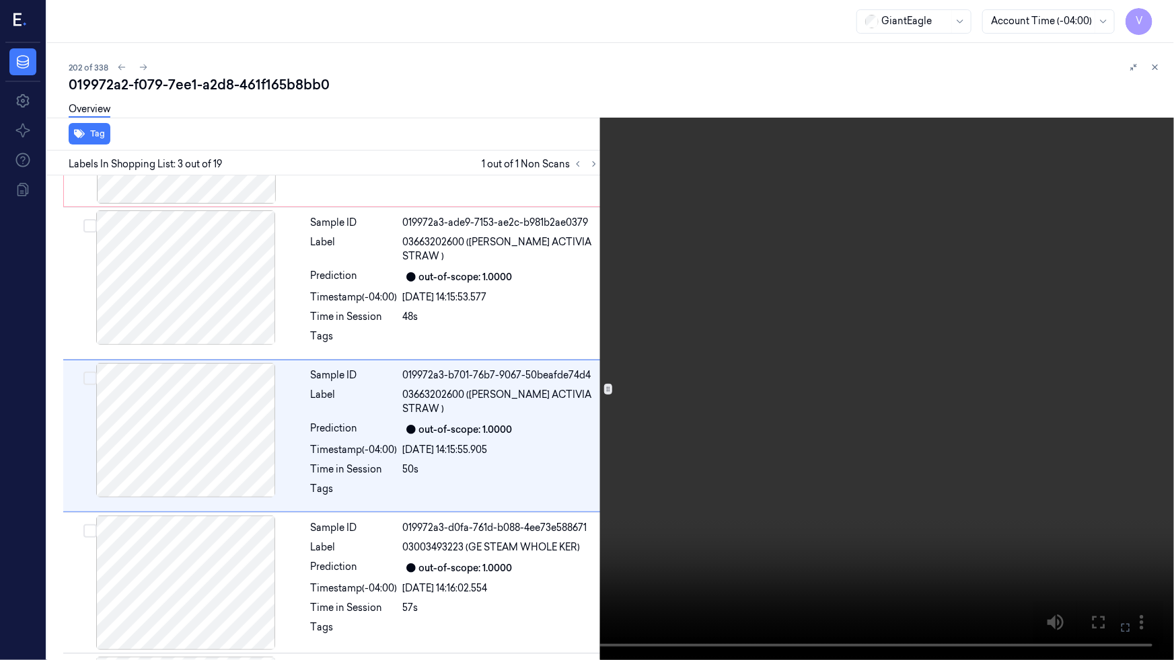
click at [0, 0] on icon at bounding box center [0, 0] width 0 height 0
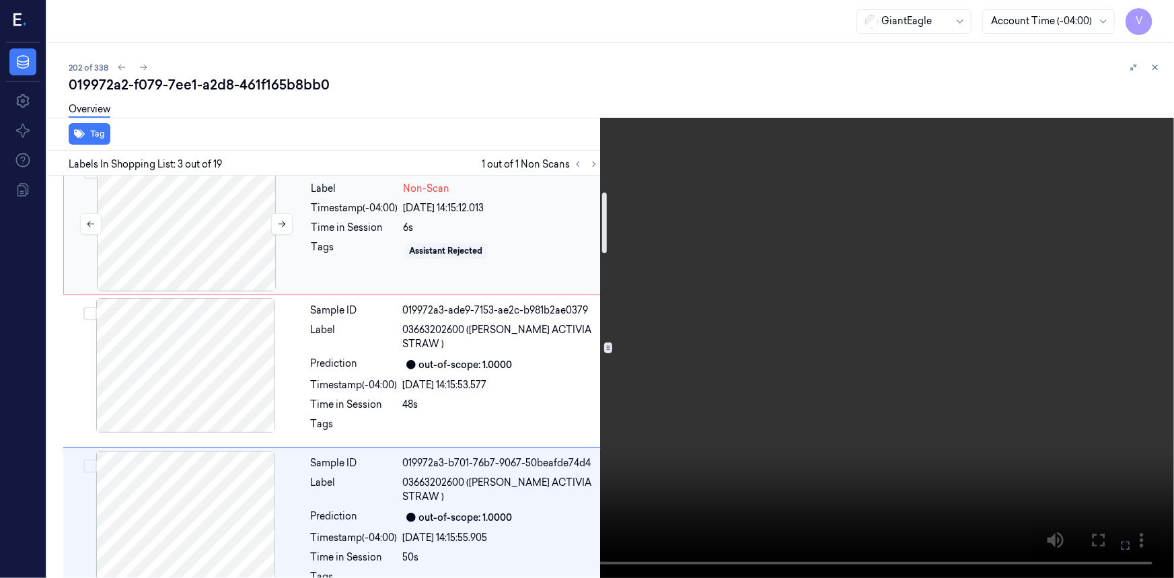
scroll to position [0, 0]
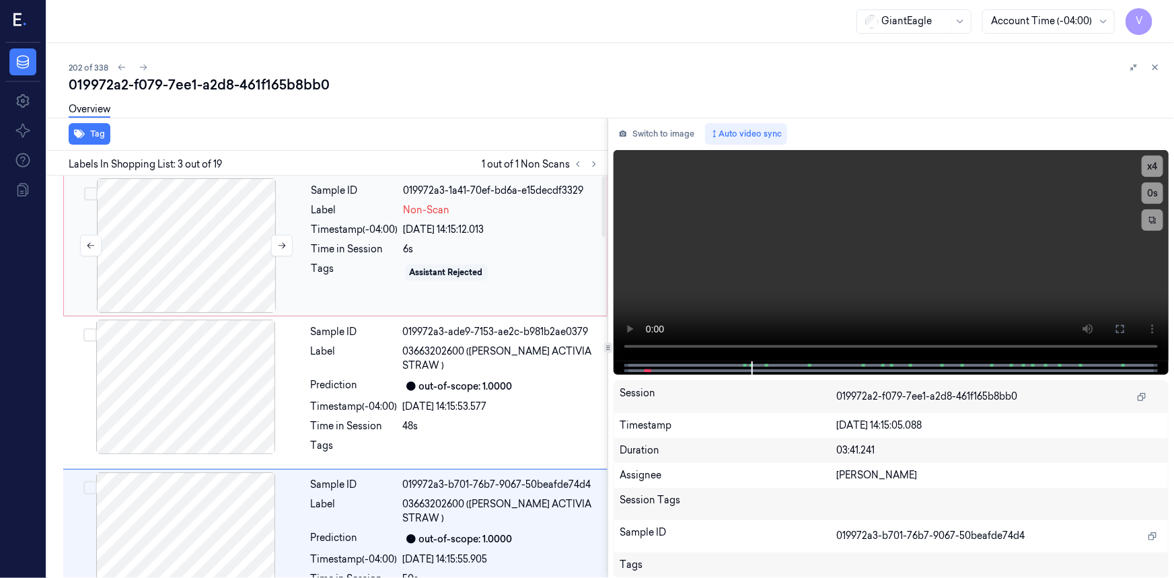
click at [178, 214] on div at bounding box center [186, 245] width 239 height 135
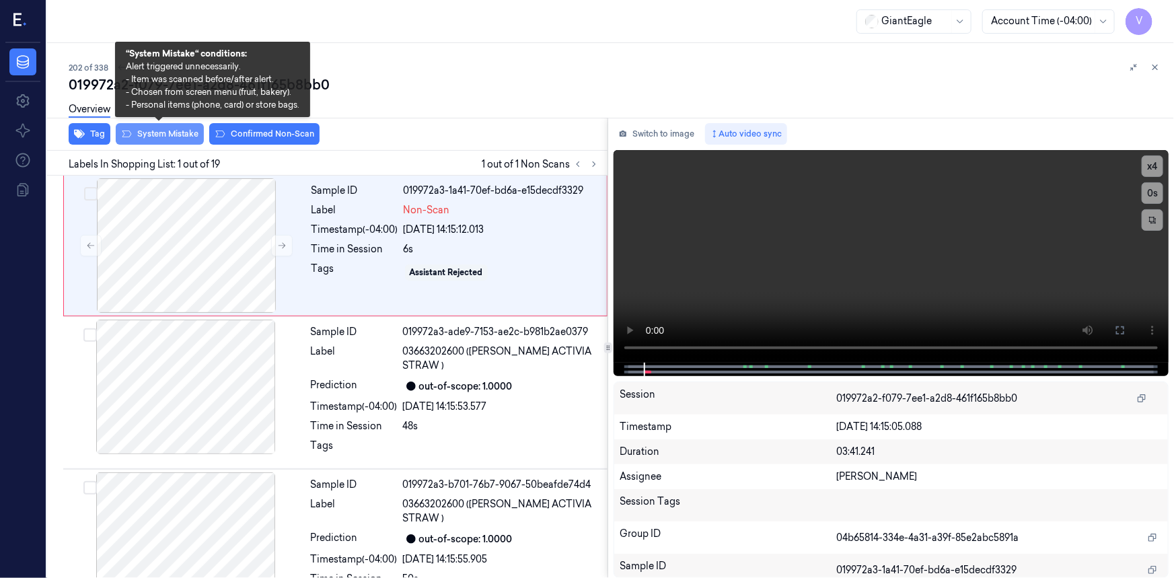
click at [178, 134] on button "System Mistake" at bounding box center [160, 134] width 88 height 22
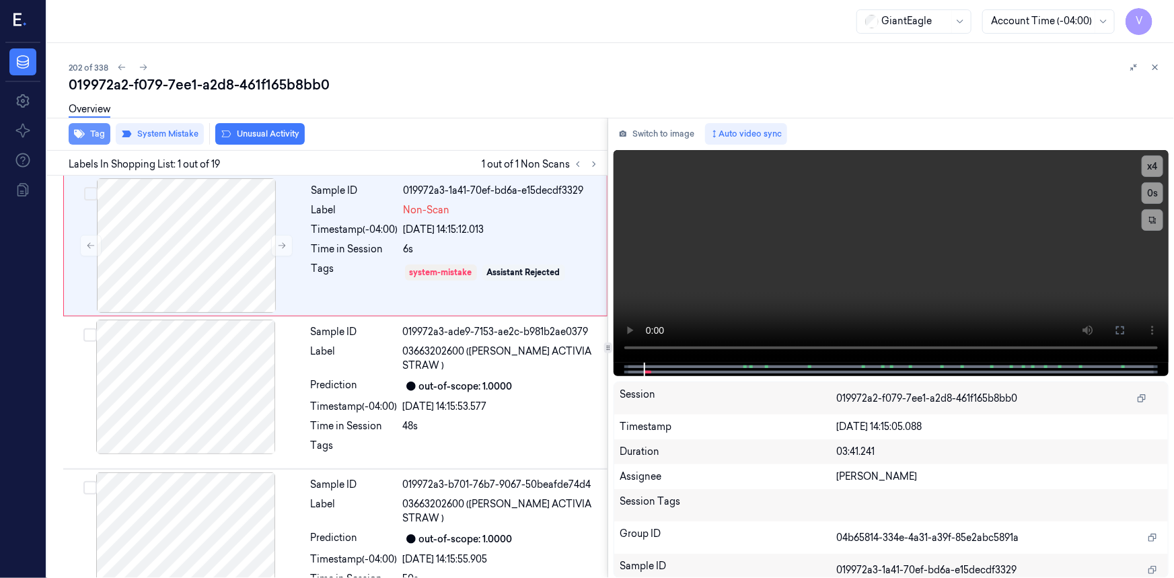
click at [95, 130] on button "Tag" at bounding box center [90, 134] width 42 height 22
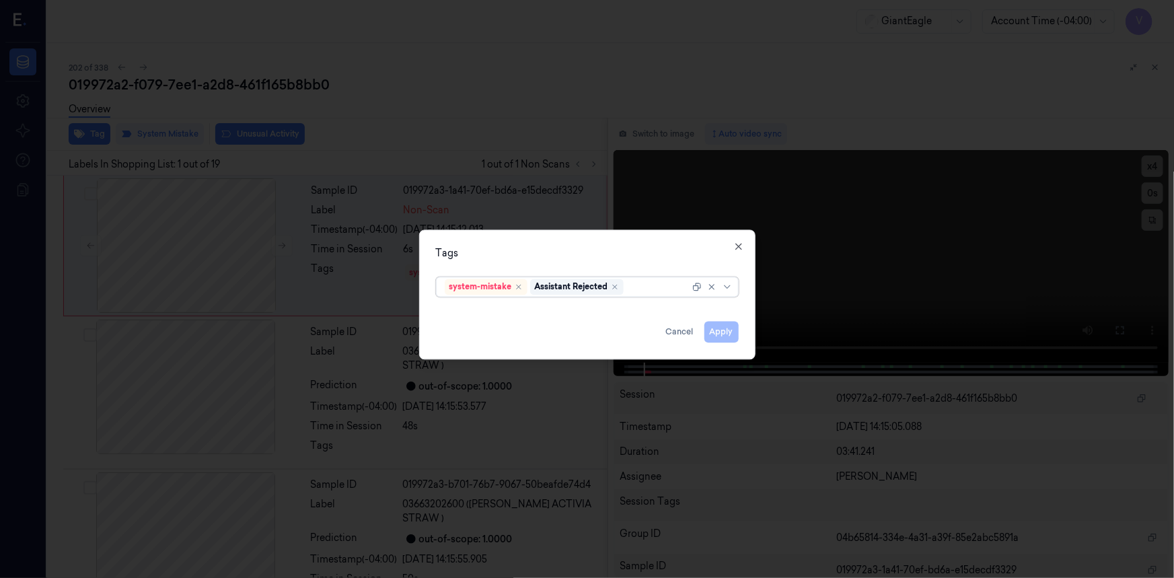
click at [651, 289] on div at bounding box center [657, 287] width 63 height 14
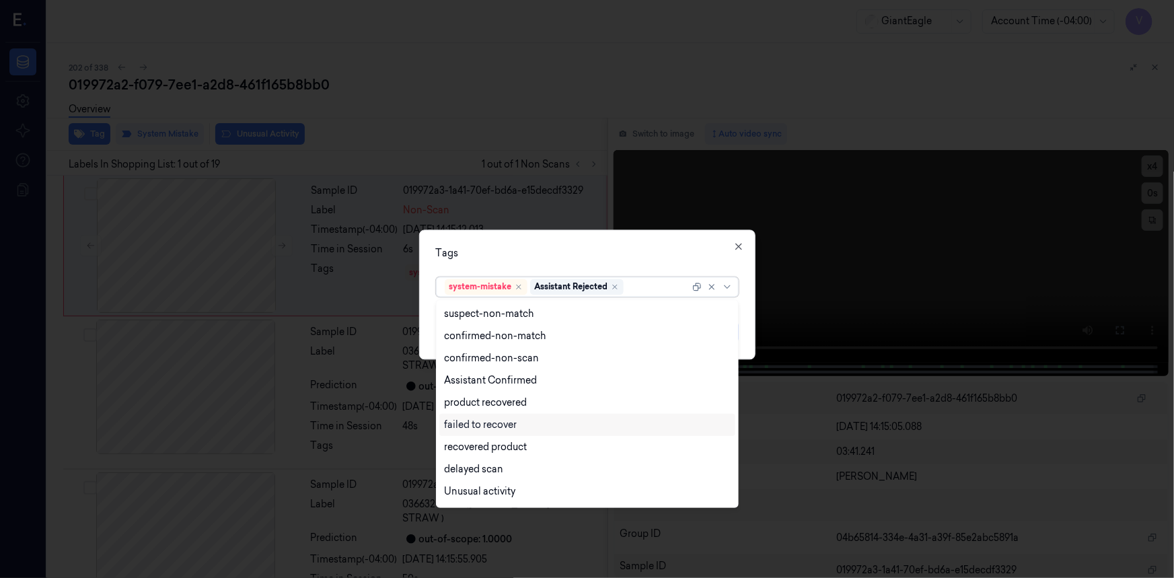
scroll to position [108, 0]
click at [460, 467] on div "Bag" at bounding box center [454, 472] width 18 height 14
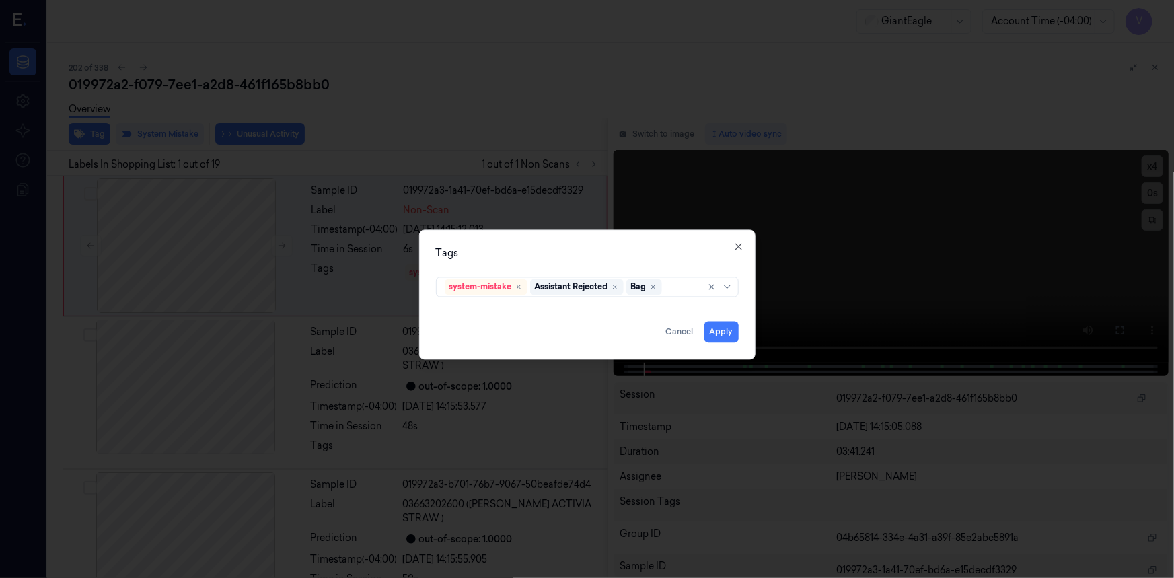
click at [543, 258] on div "Tags" at bounding box center [587, 253] width 303 height 14
click at [736, 333] on button "Apply" at bounding box center [721, 332] width 34 height 22
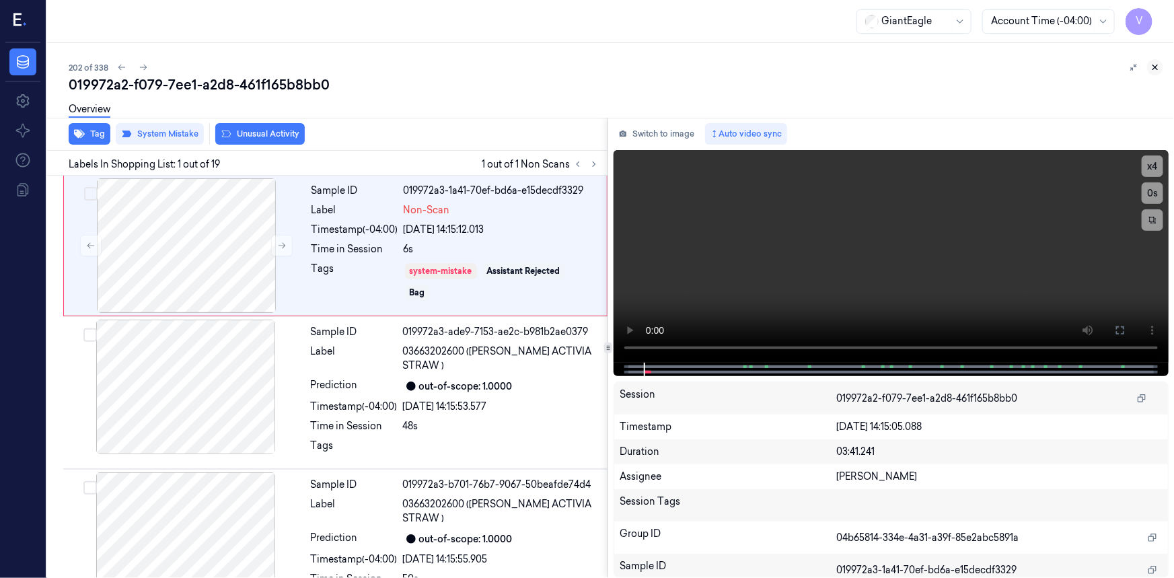
click at [1155, 67] on icon at bounding box center [1155, 67] width 5 height 5
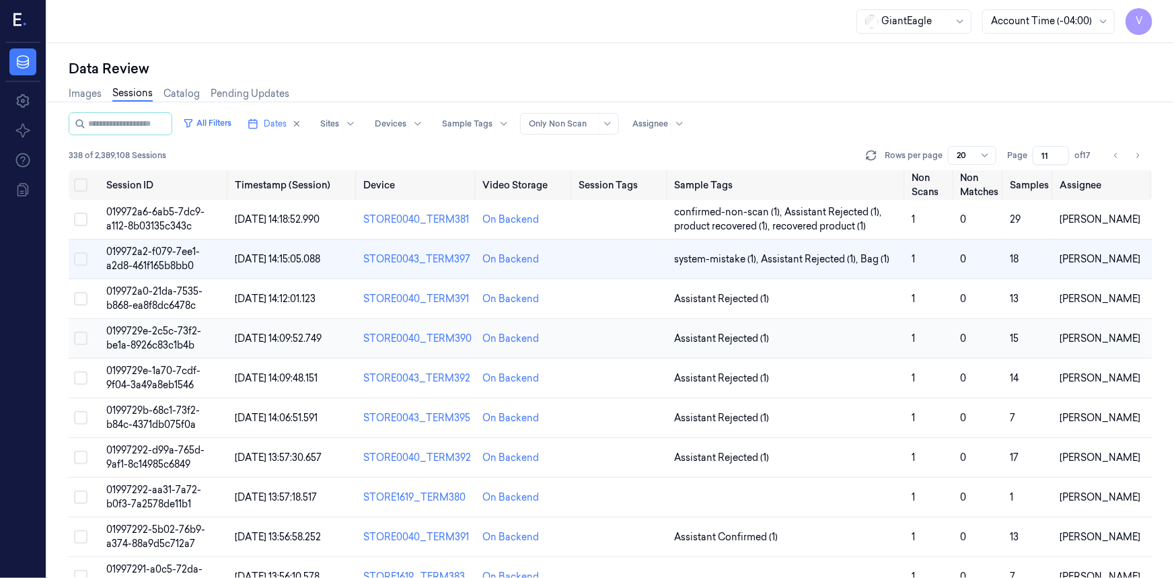
click at [167, 332] on span "0199729e-2c5c-73f2-be1a-8926c83c1b4b" at bounding box center [153, 338] width 95 height 26
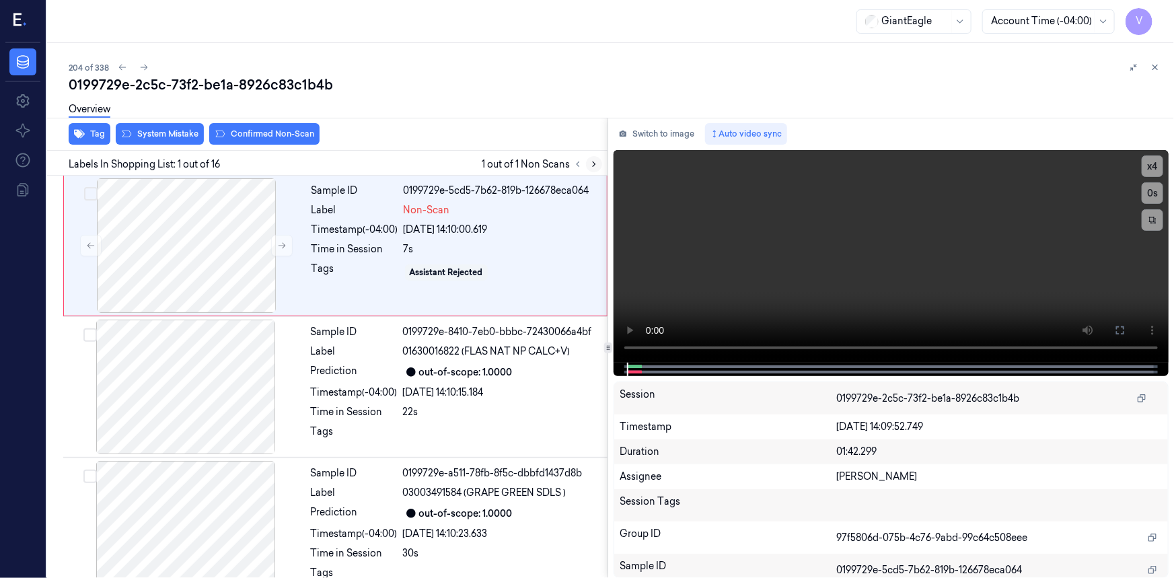
click at [592, 161] on icon at bounding box center [593, 163] width 9 height 9
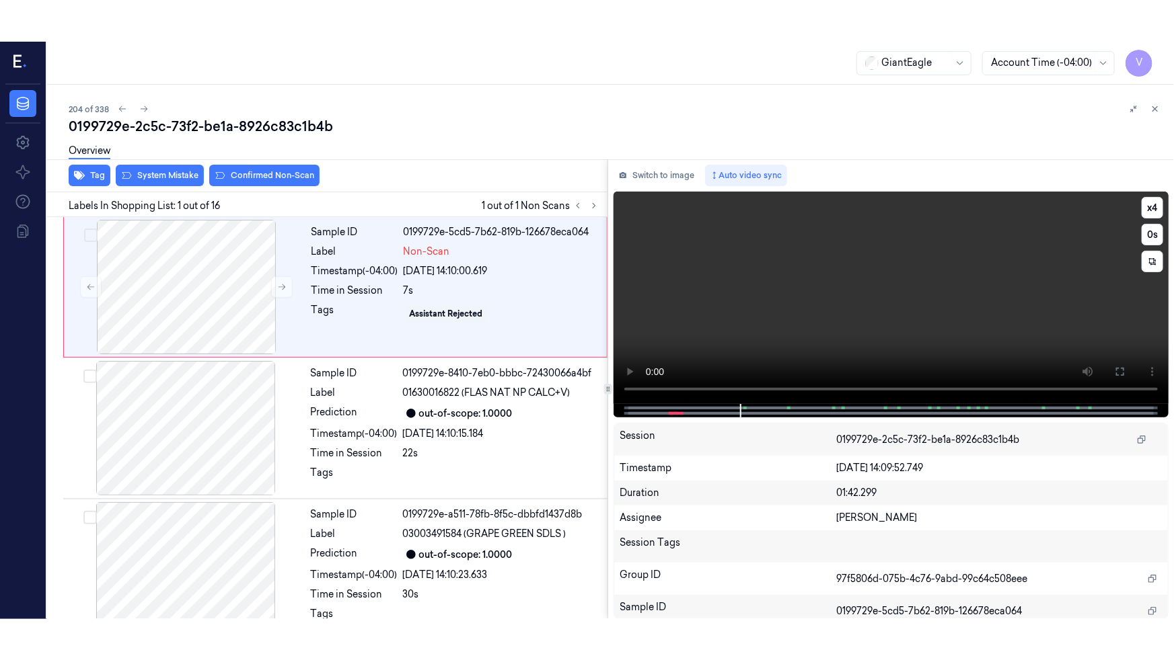
scroll to position [9, 0]
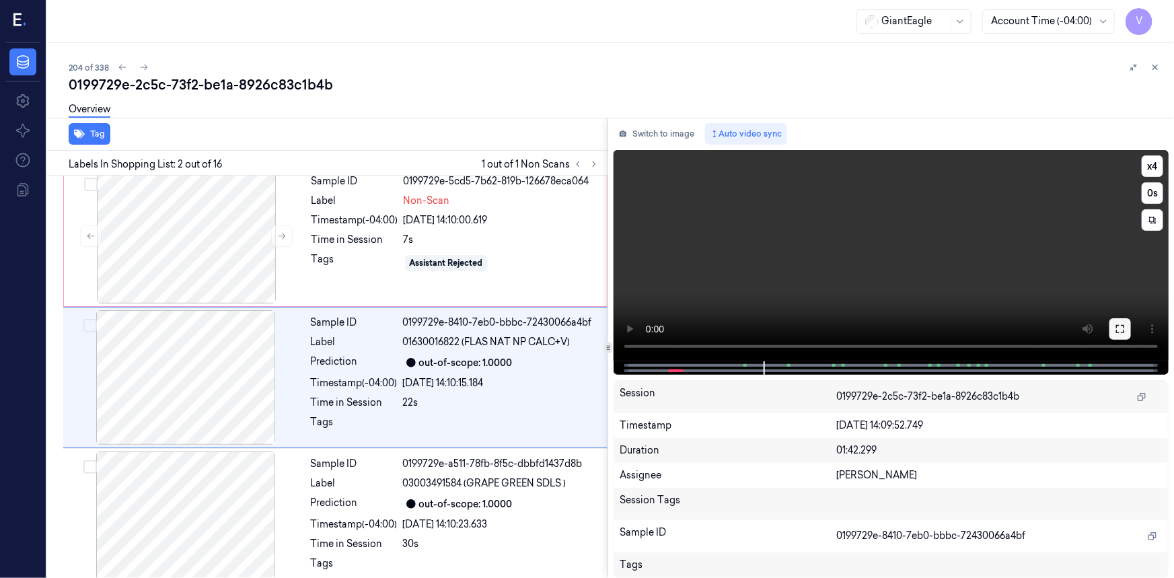
click at [1120, 326] on icon at bounding box center [1119, 328] width 11 height 11
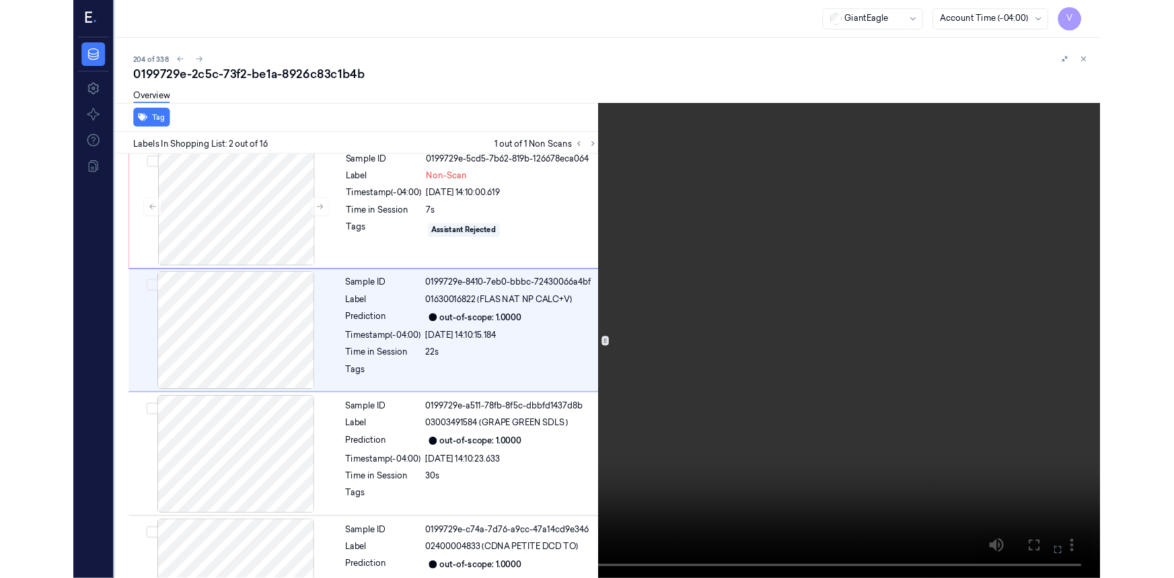
scroll to position [0, 0]
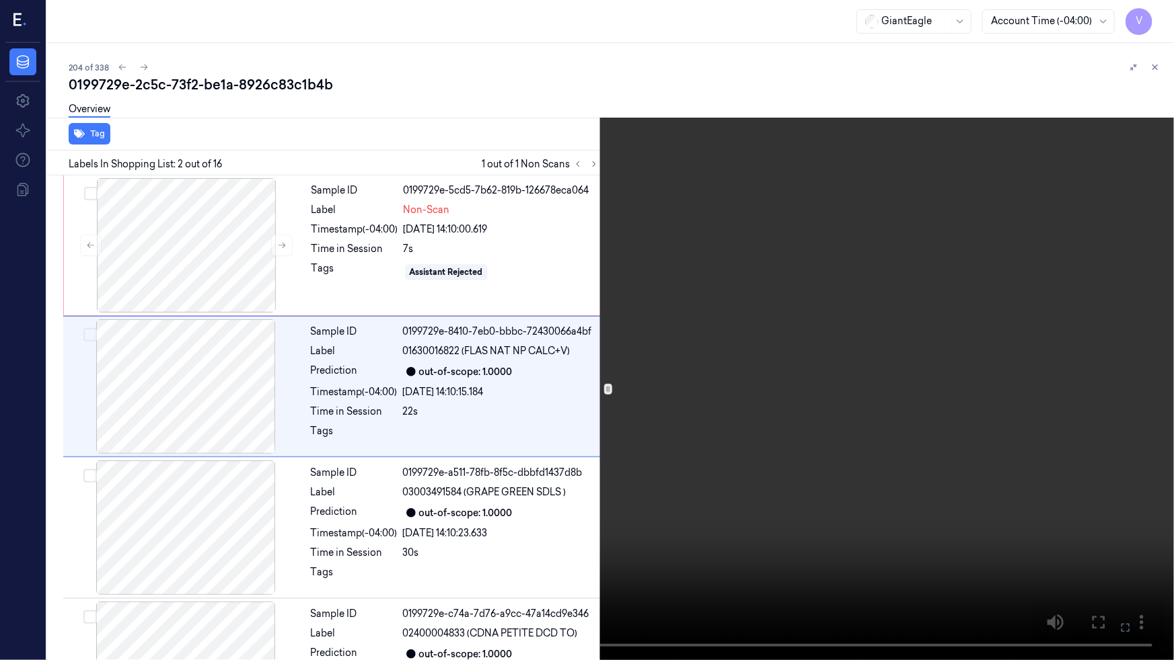
click at [0, 0] on icon at bounding box center [0, 0] width 0 height 0
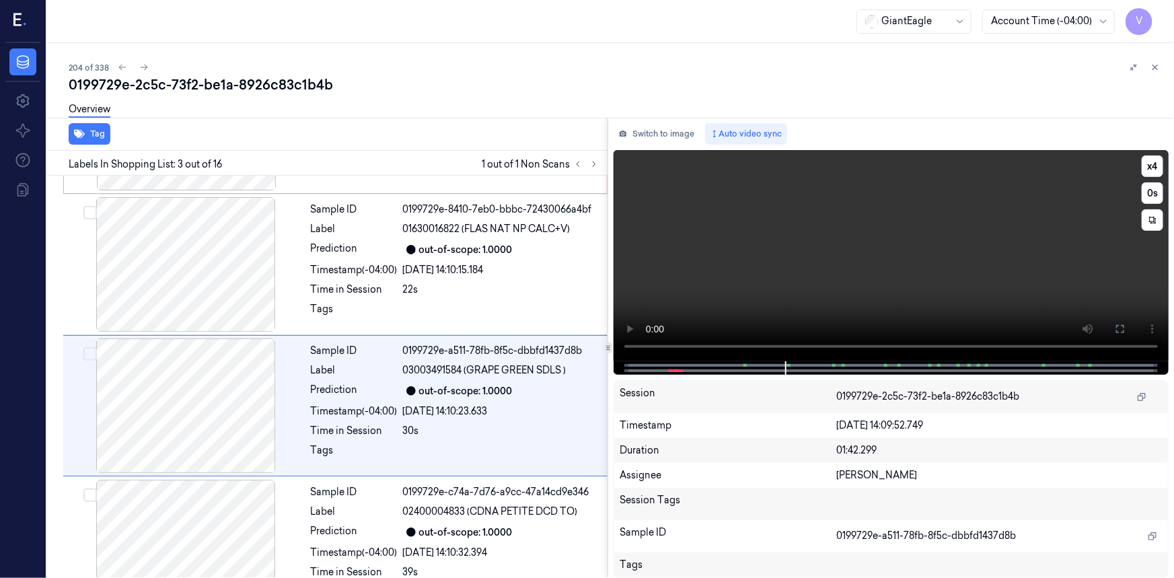
click at [680, 225] on video at bounding box center [890, 255] width 555 height 211
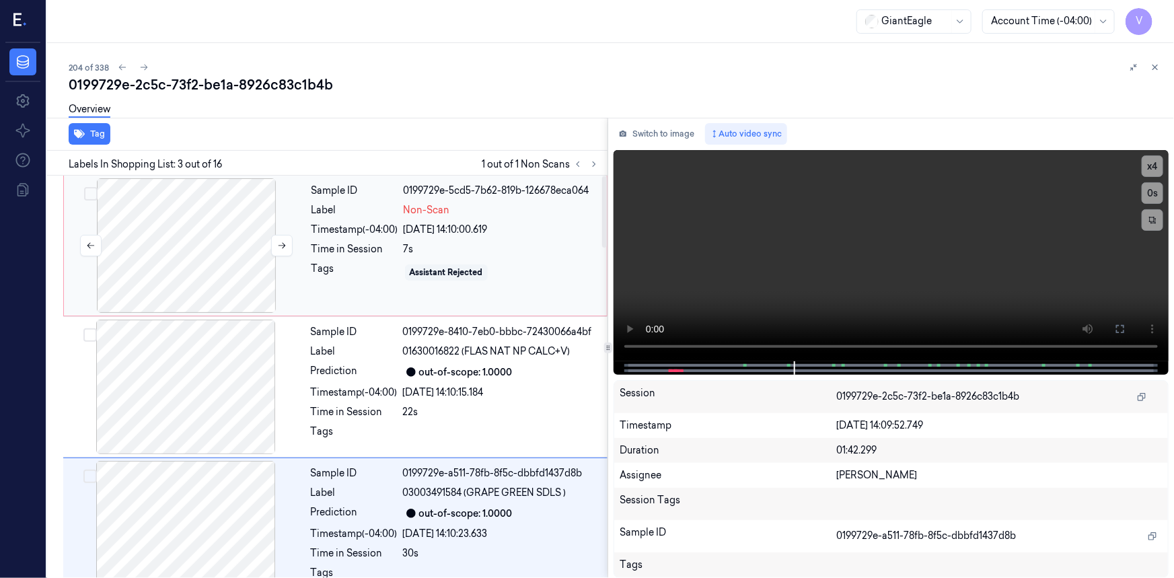
click at [241, 252] on div at bounding box center [186, 245] width 239 height 135
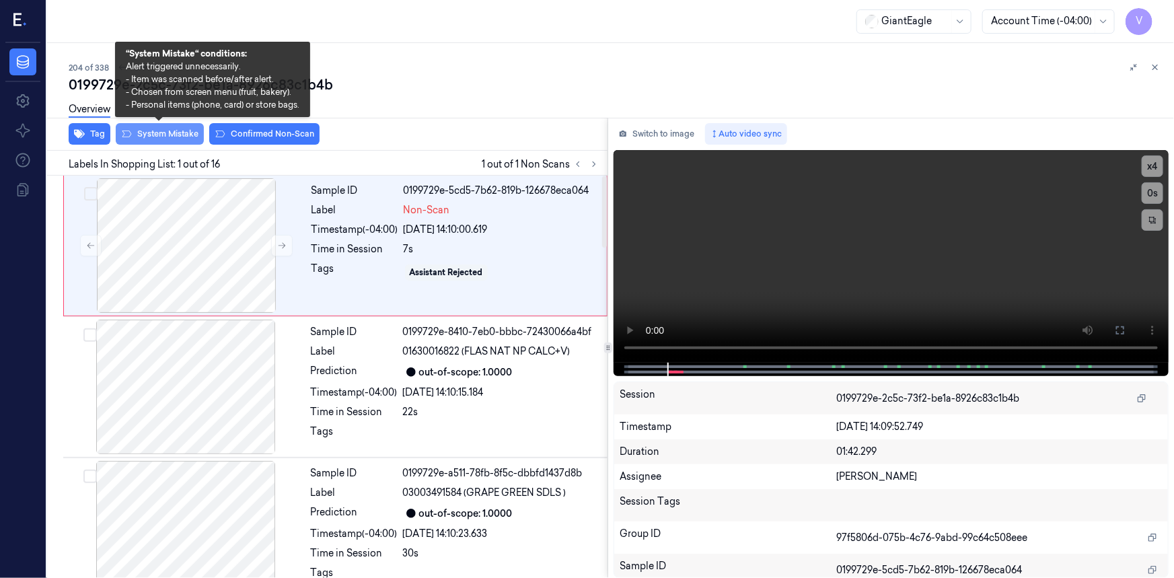
click at [172, 144] on button "System Mistake" at bounding box center [160, 134] width 88 height 22
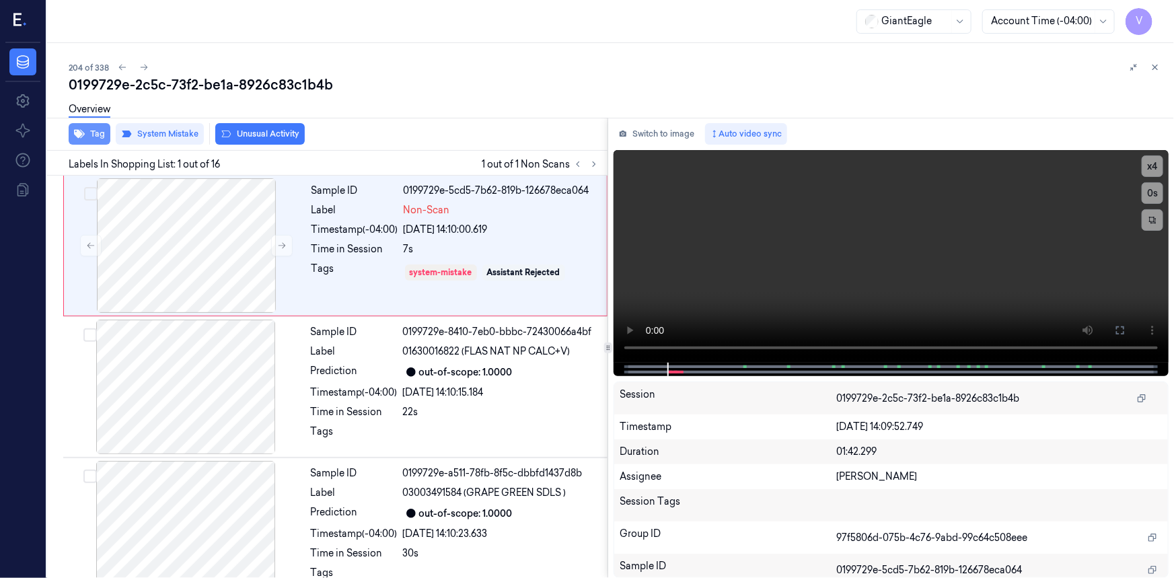
click at [89, 135] on button "Tag" at bounding box center [90, 134] width 42 height 22
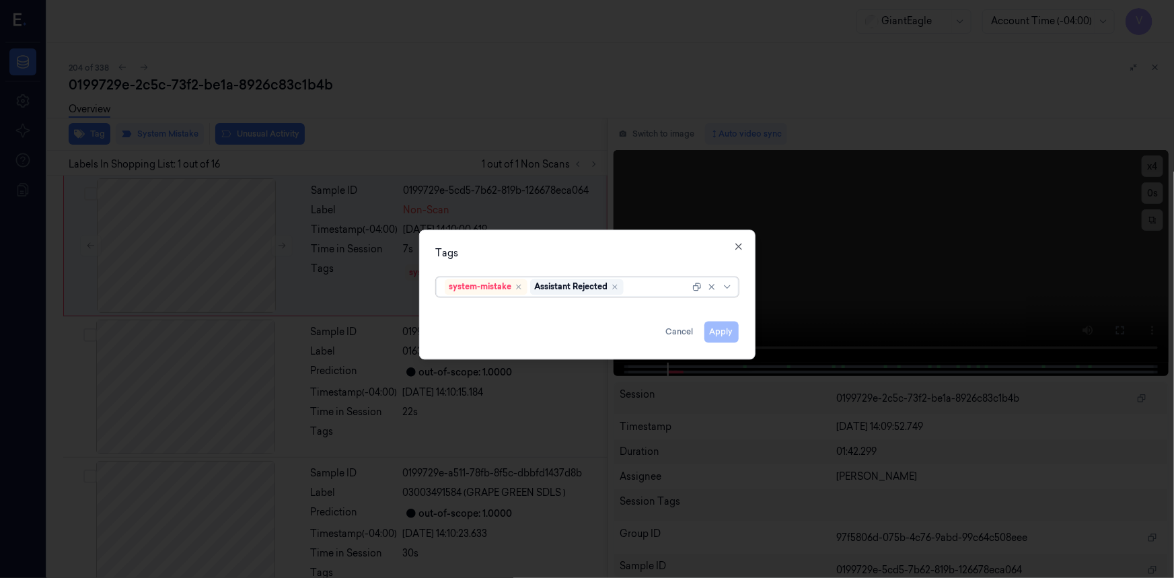
click at [646, 287] on div at bounding box center [657, 287] width 63 height 14
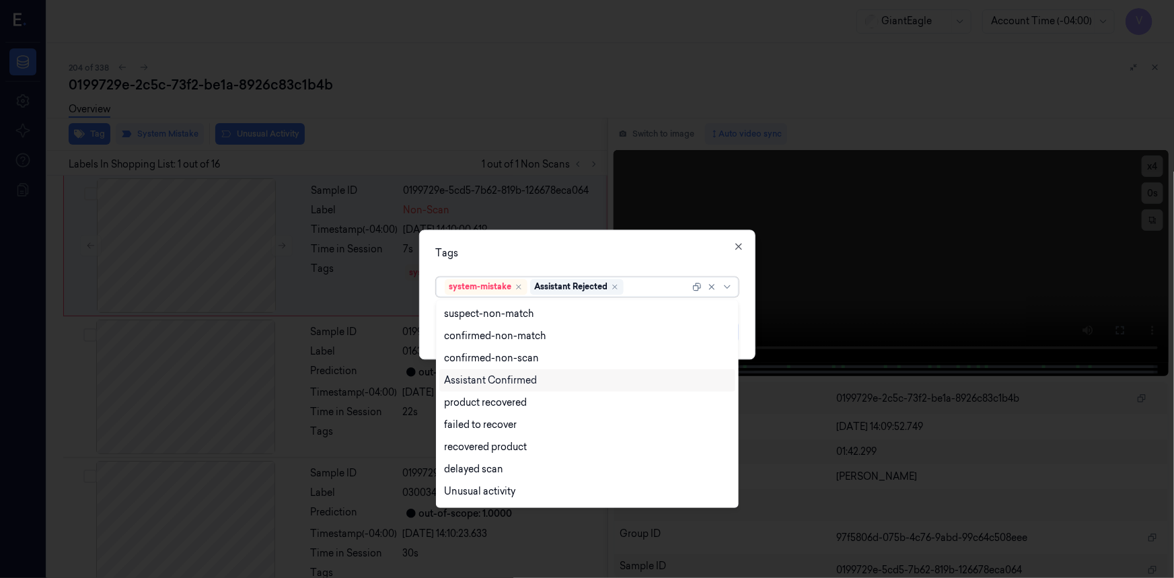
scroll to position [108, 0]
click at [457, 471] on div "Bag" at bounding box center [454, 472] width 18 height 14
drag, startPoint x: 477, startPoint y: 405, endPoint x: 498, endPoint y: 387, distance: 27.2
click at [478, 405] on div "Unusual activity" at bounding box center [480, 404] width 71 height 14
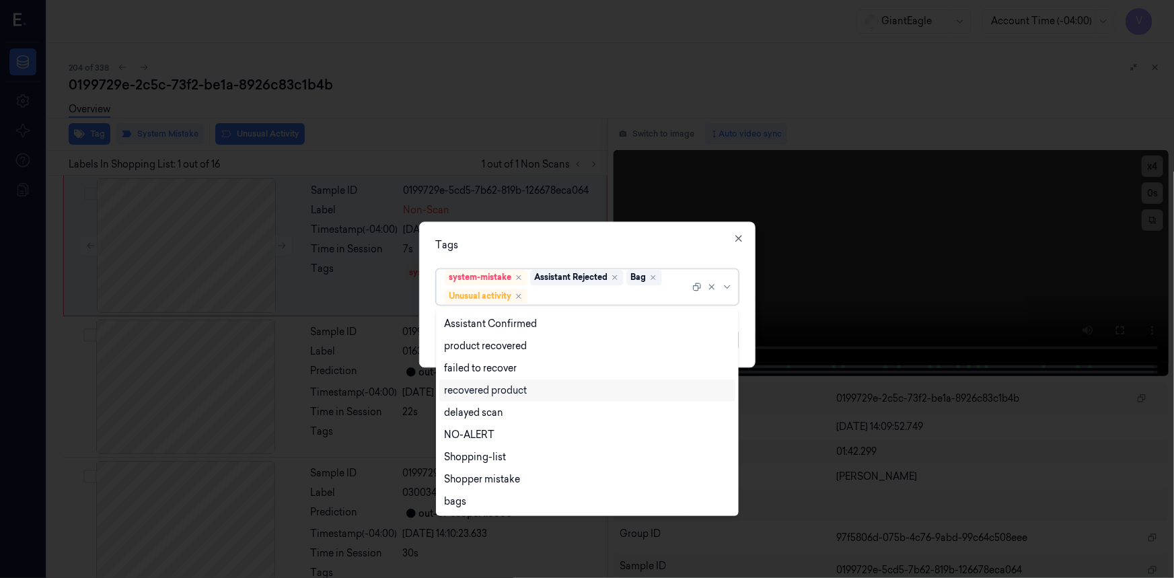
scroll to position [65, 0]
drag, startPoint x: 540, startPoint y: 235, endPoint x: 648, endPoint y: 293, distance: 123.1
click at [542, 239] on div "Tags option Unusual activity, selected. 12 results available. Use Up and Down t…" at bounding box center [587, 294] width 336 height 146
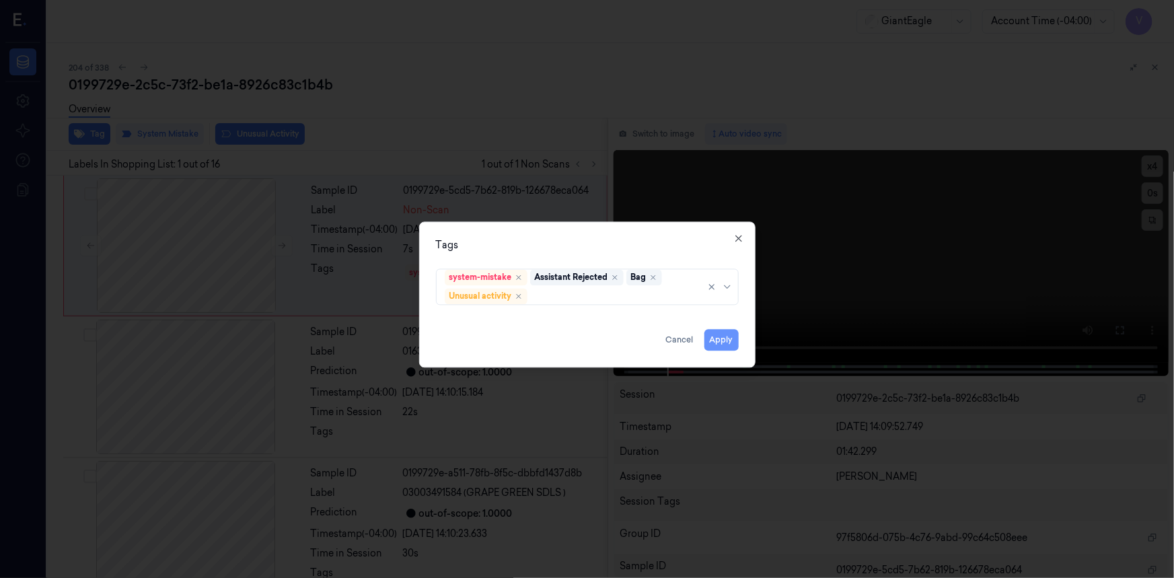
click at [728, 342] on button "Apply" at bounding box center [721, 340] width 34 height 22
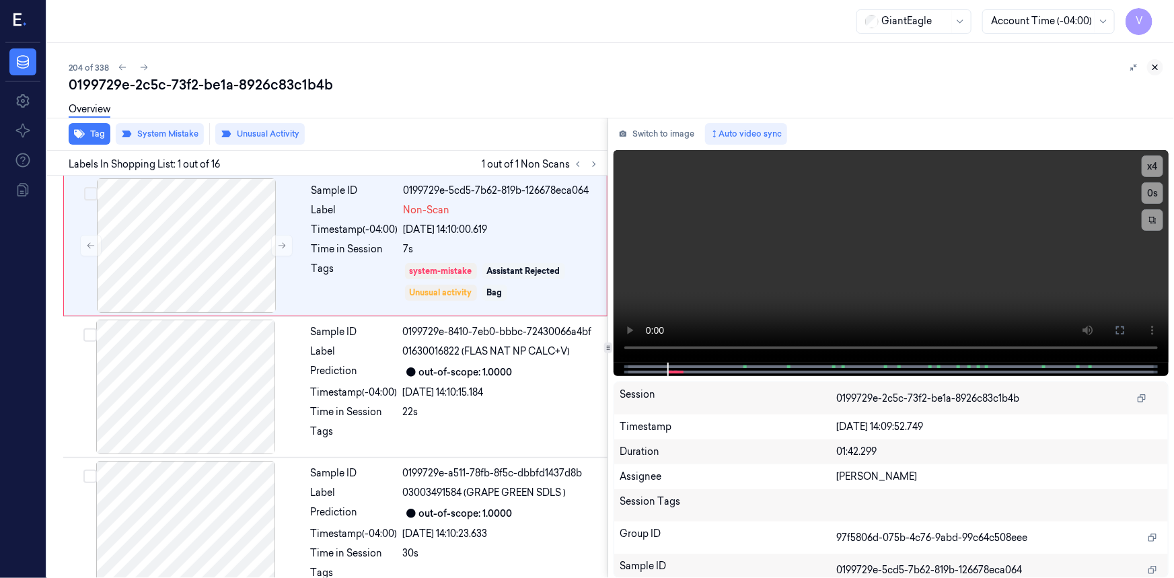
click at [1156, 65] on icon at bounding box center [1154, 67] width 9 height 9
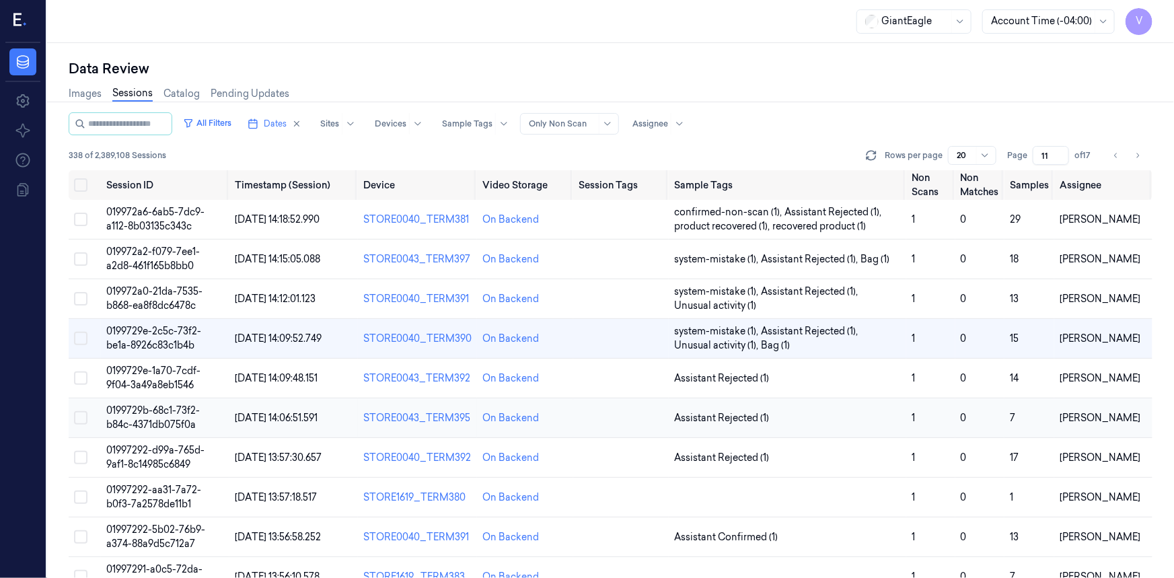
click at [141, 420] on span "0199729b-68c1-73f2-b84c-4371db075f0a" at bounding box center [152, 417] width 93 height 26
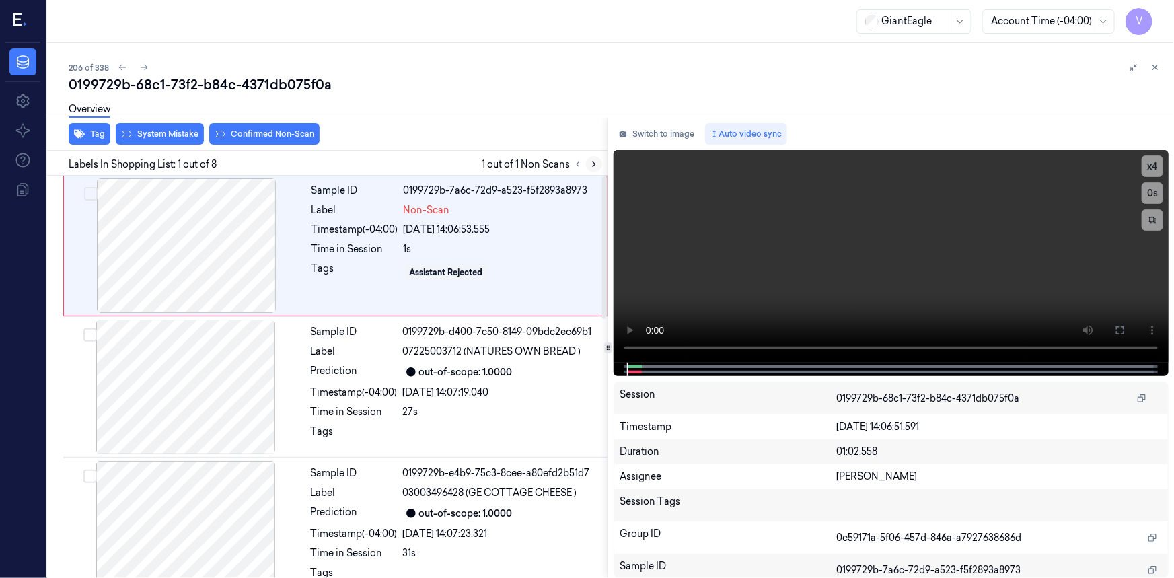
click at [594, 167] on icon at bounding box center [593, 163] width 9 height 9
click at [1153, 166] on button "x 4" at bounding box center [1152, 166] width 22 height 22
click at [1153, 166] on button "x 1" at bounding box center [1152, 166] width 22 height 22
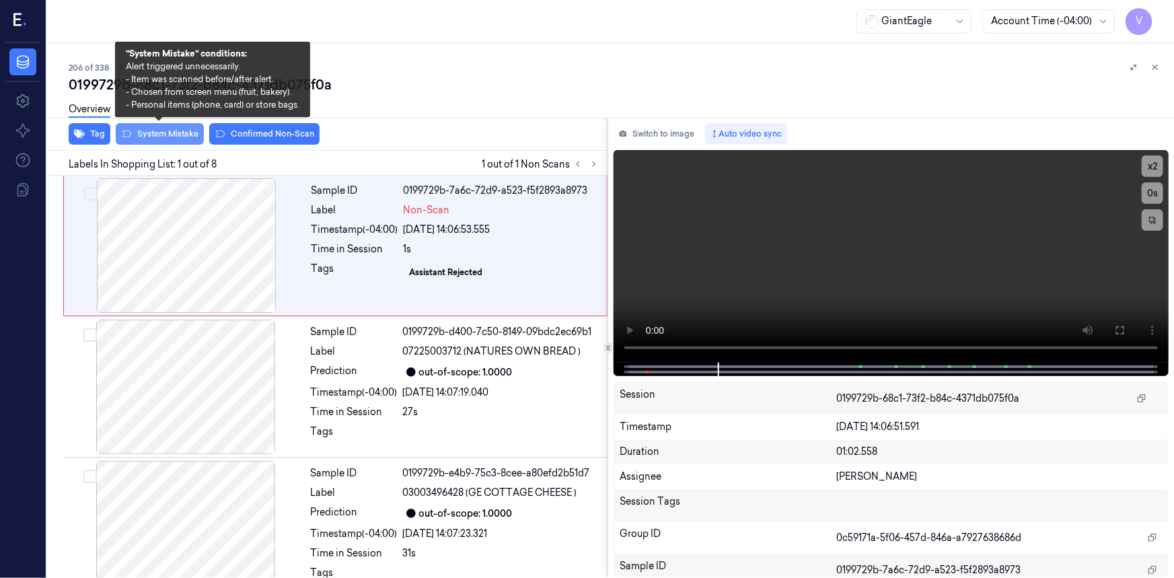
click at [144, 134] on button "System Mistake" at bounding box center [160, 134] width 88 height 22
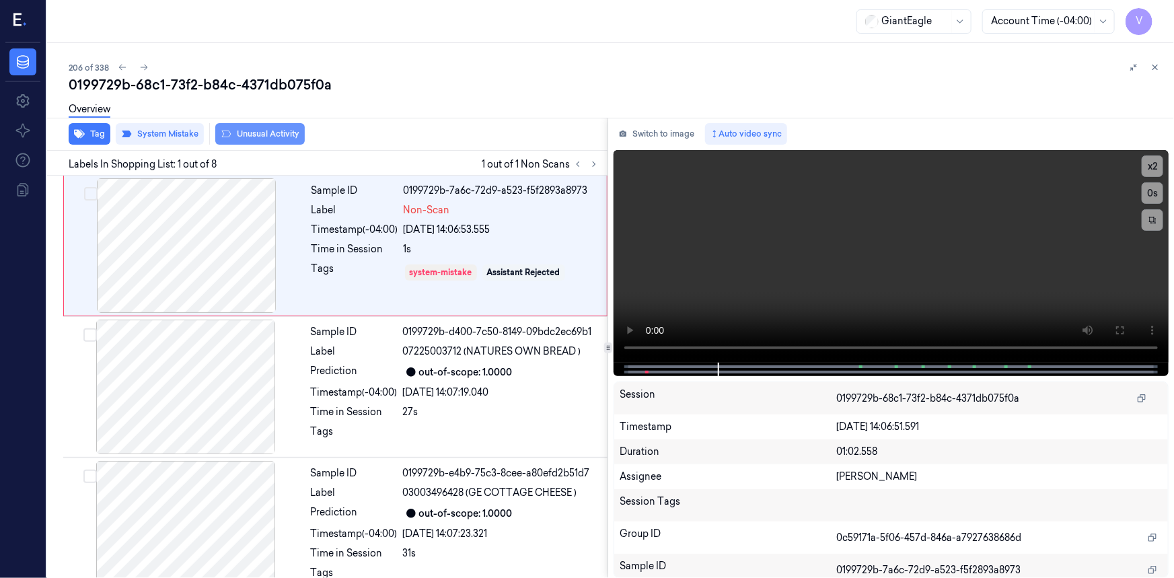
click at [258, 135] on button "Unusual Activity" at bounding box center [259, 134] width 89 height 22
click at [1155, 64] on icon at bounding box center [1154, 67] width 9 height 9
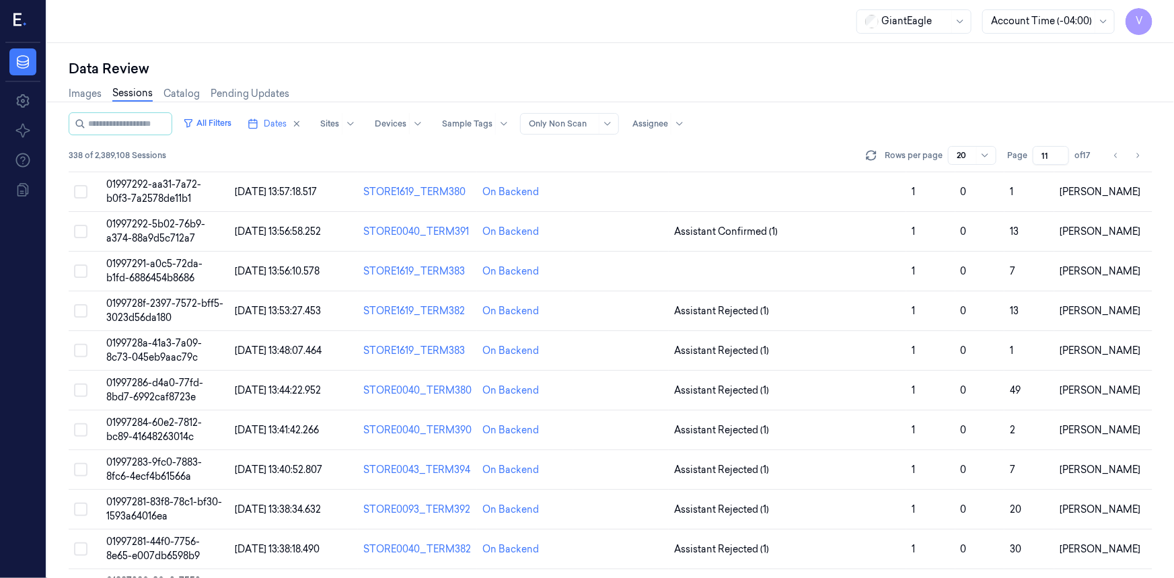
scroll to position [61, 0]
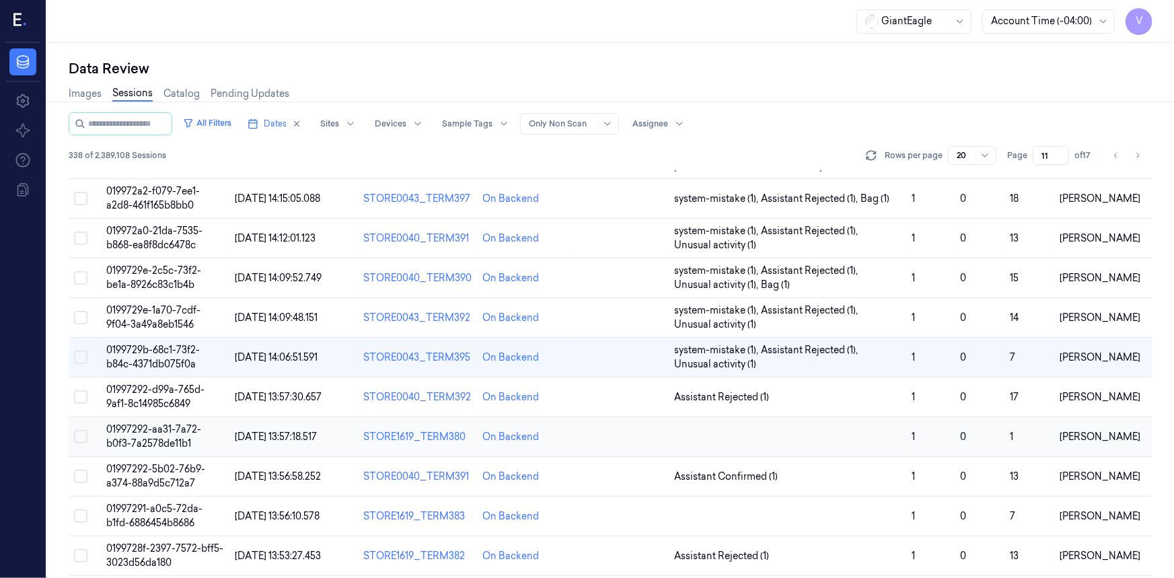
click at [161, 430] on span "01997292-aa31-7a72-b0f3-7a2578de11b1" at bounding box center [153, 436] width 95 height 26
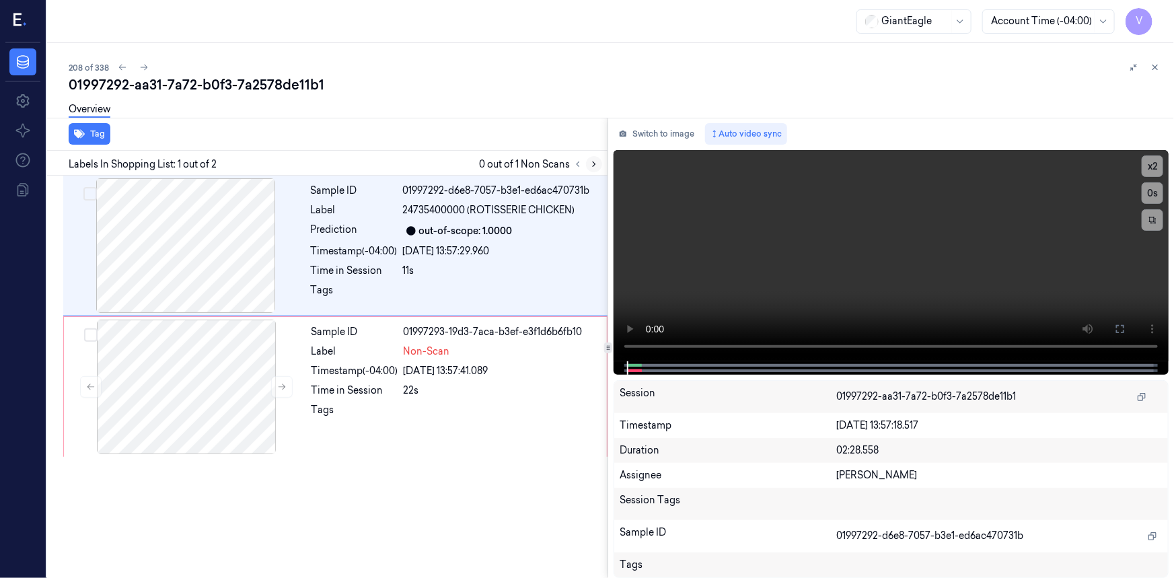
click at [596, 169] on button at bounding box center [594, 164] width 16 height 16
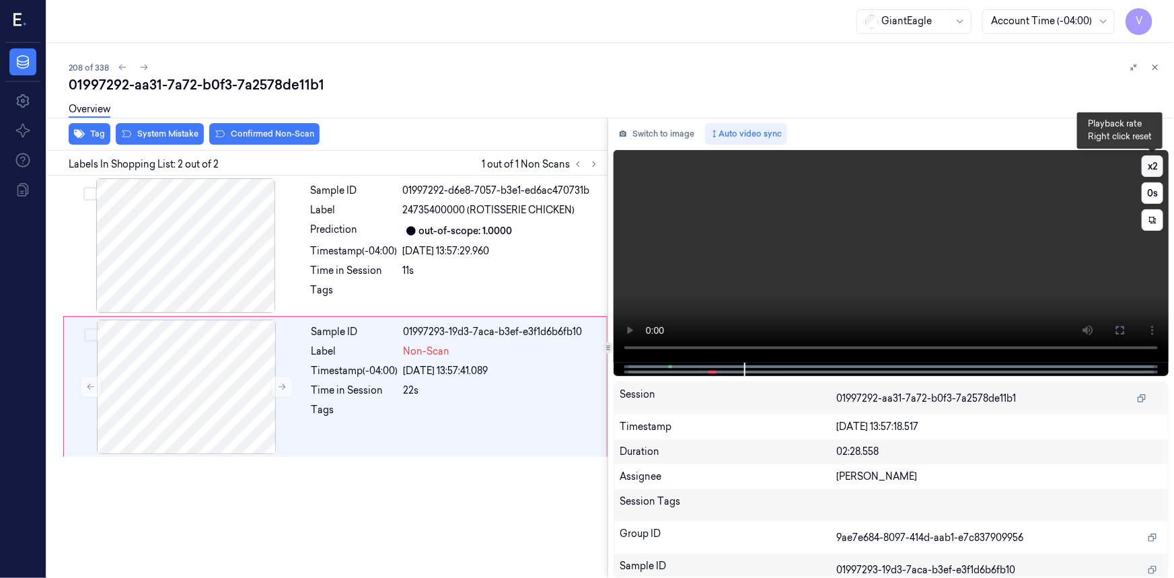
click at [1153, 160] on button "x 2" at bounding box center [1152, 166] width 22 height 22
click at [1122, 329] on icon at bounding box center [1119, 330] width 11 height 11
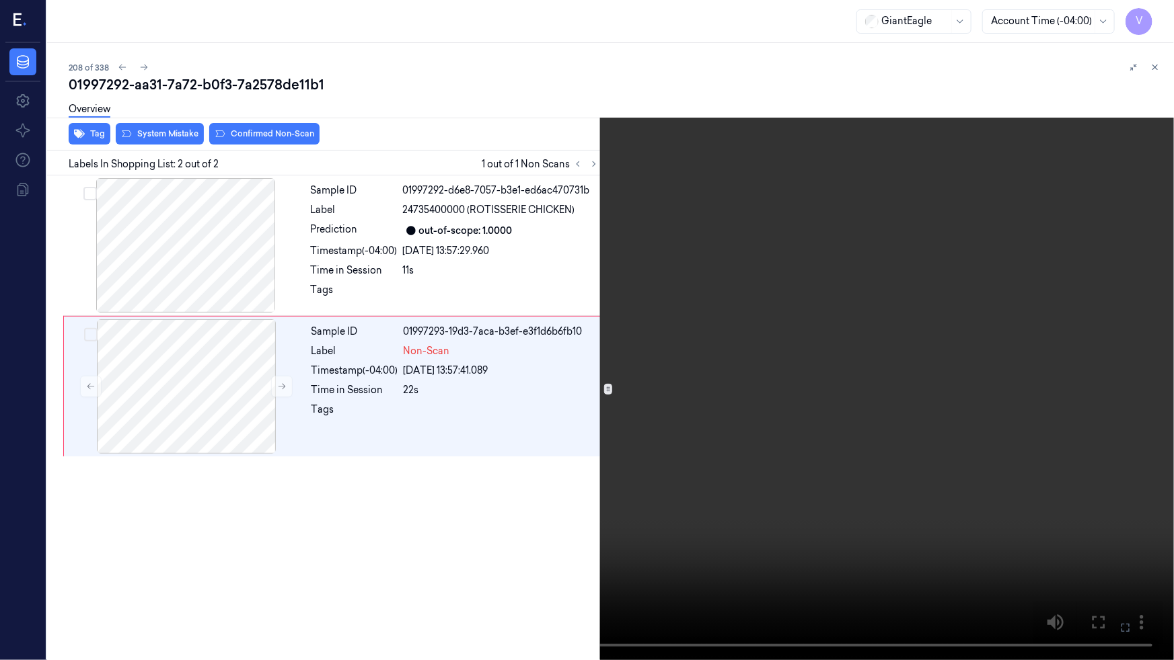
click at [0, 0] on icon at bounding box center [0, 0] width 0 height 0
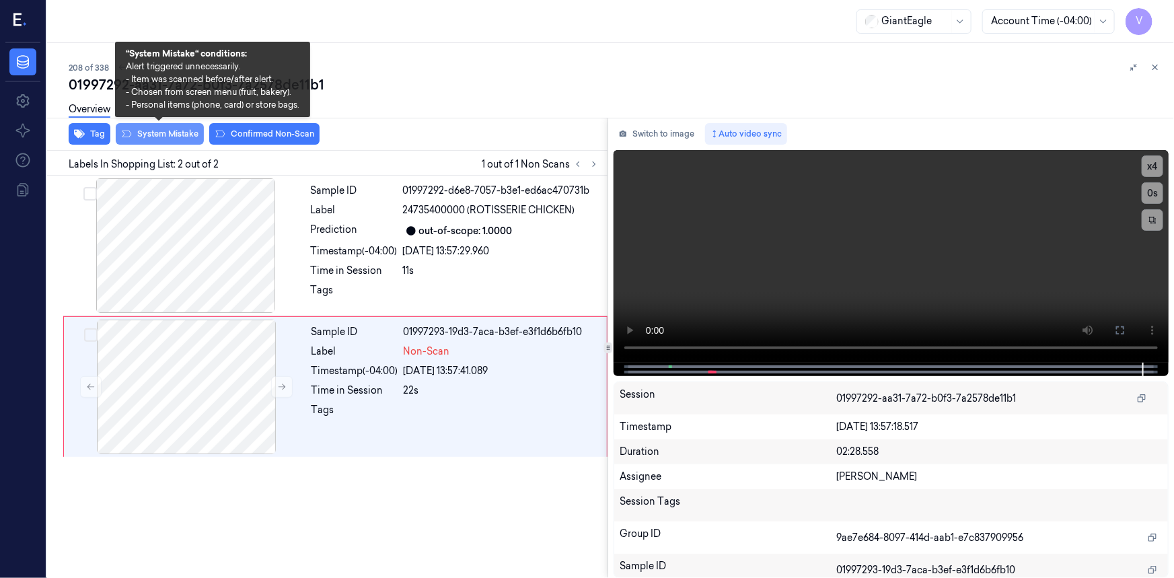
click at [153, 132] on button "System Mistake" at bounding box center [160, 134] width 88 height 22
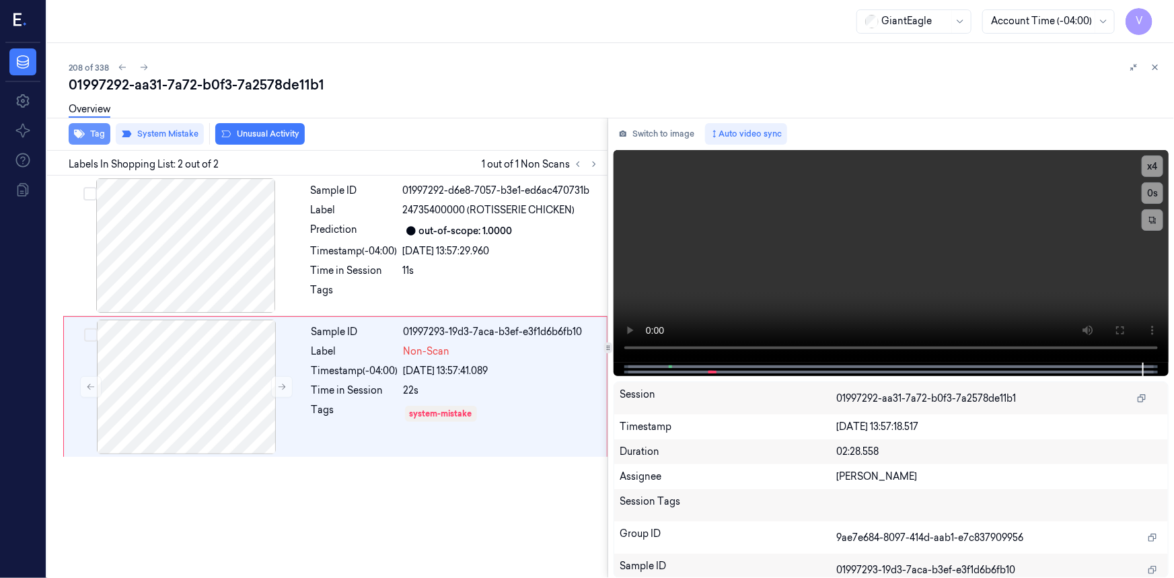
click at [94, 135] on button "Tag" at bounding box center [90, 134] width 42 height 22
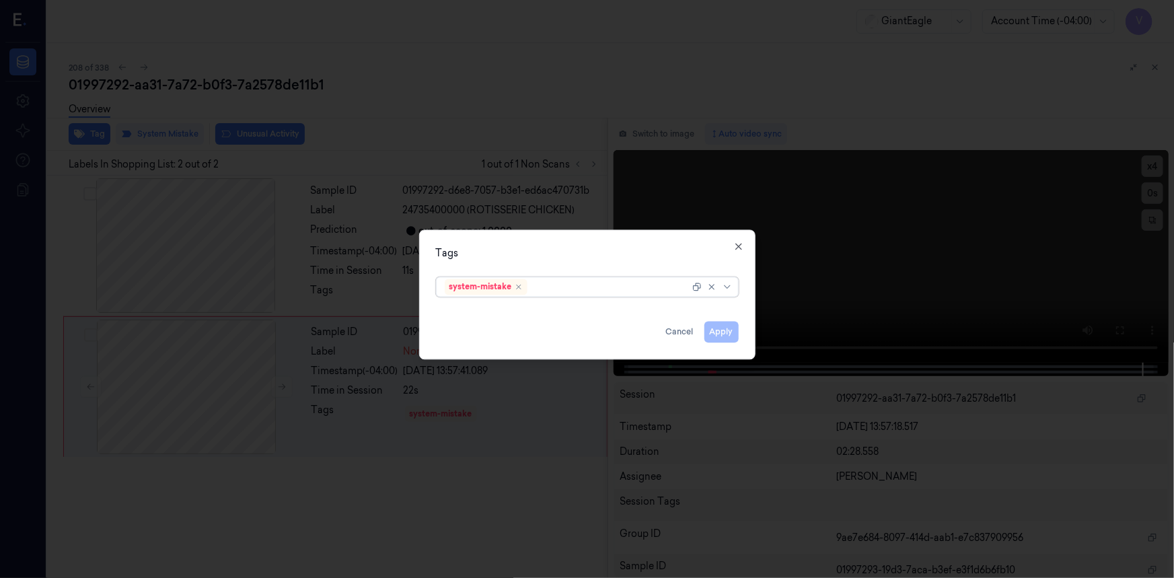
click at [602, 286] on div at bounding box center [609, 287] width 159 height 14
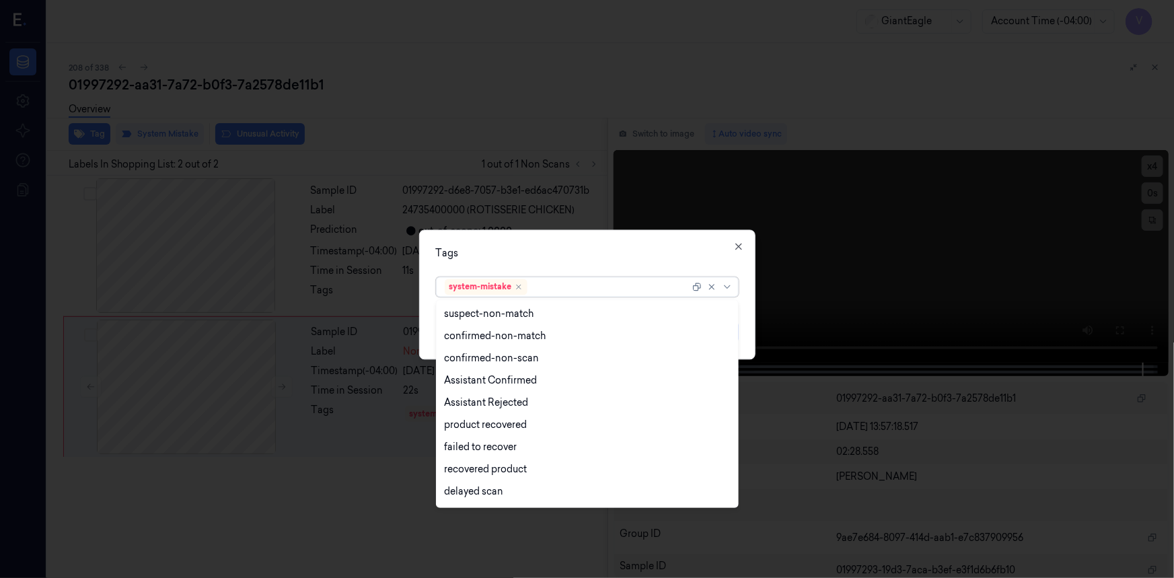
scroll to position [130, 0]
click at [471, 475] on div "Bag" at bounding box center [587, 472] width 285 height 14
click at [569, 246] on div "Tags" at bounding box center [587, 253] width 303 height 14
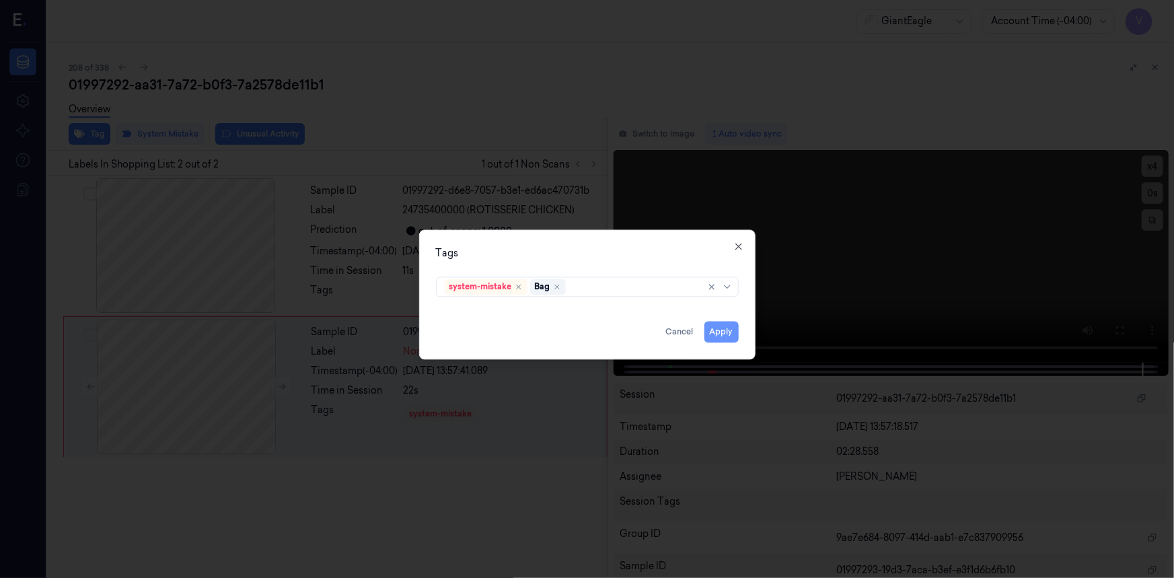
click at [728, 334] on button "Apply" at bounding box center [721, 332] width 34 height 22
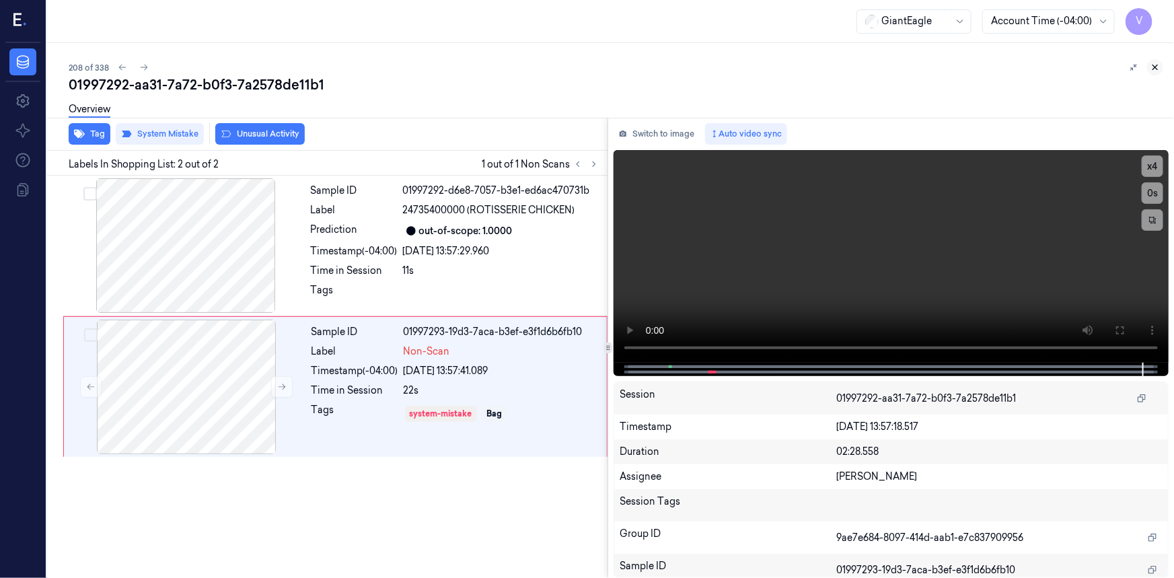
click at [1153, 65] on icon at bounding box center [1155, 67] width 5 height 5
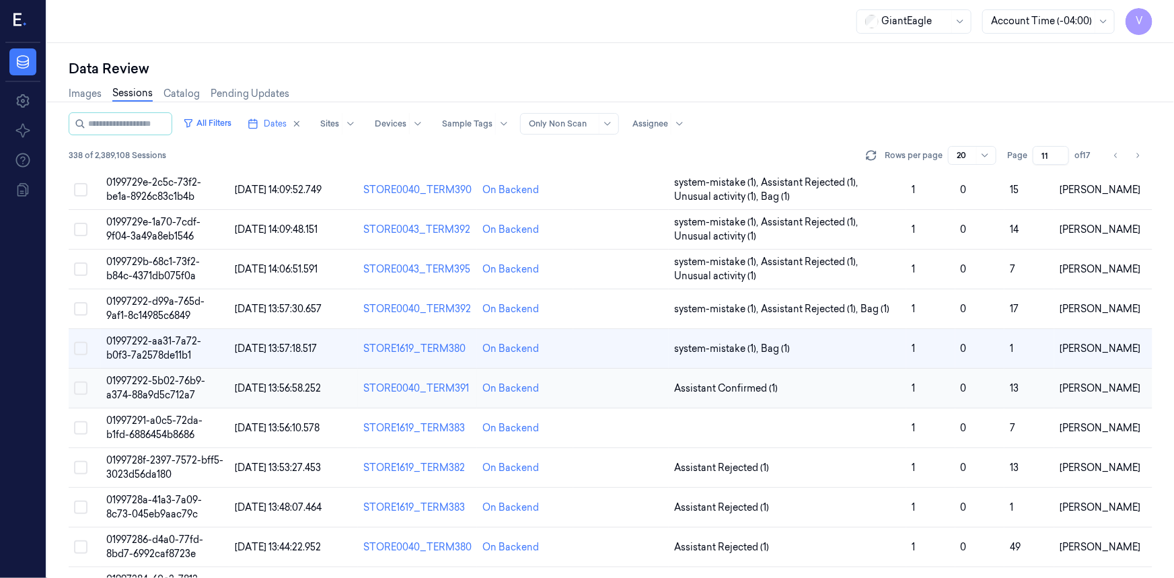
scroll to position [122, 0]
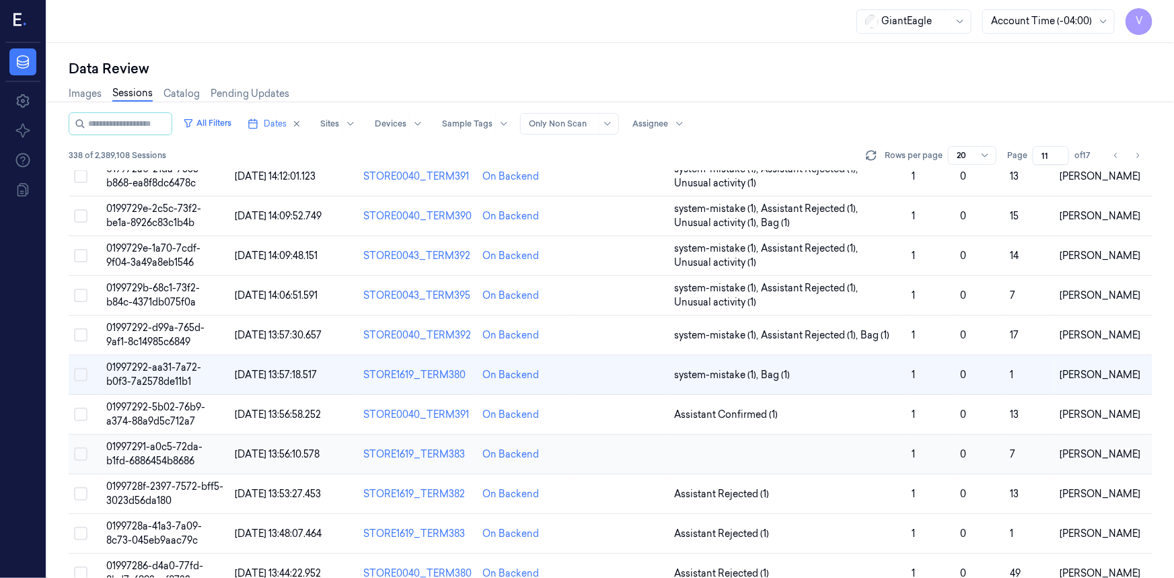
click at [159, 461] on span "01997291-a0c5-72da-b1fd-6886454b8686" at bounding box center [154, 454] width 96 height 26
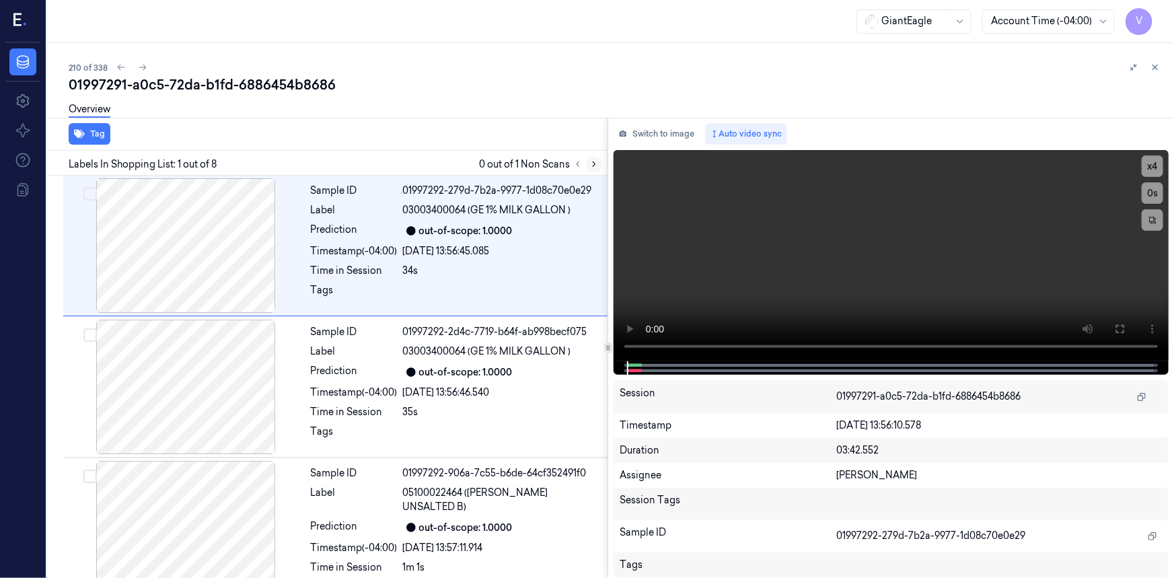
click at [591, 161] on icon at bounding box center [593, 163] width 9 height 9
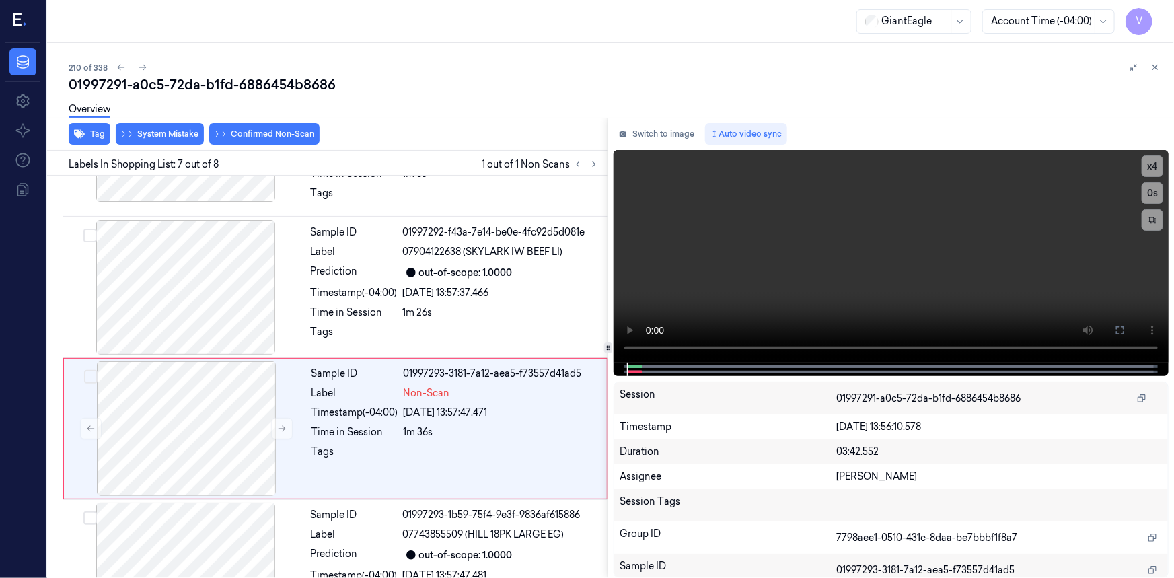
scroll to position [715, 0]
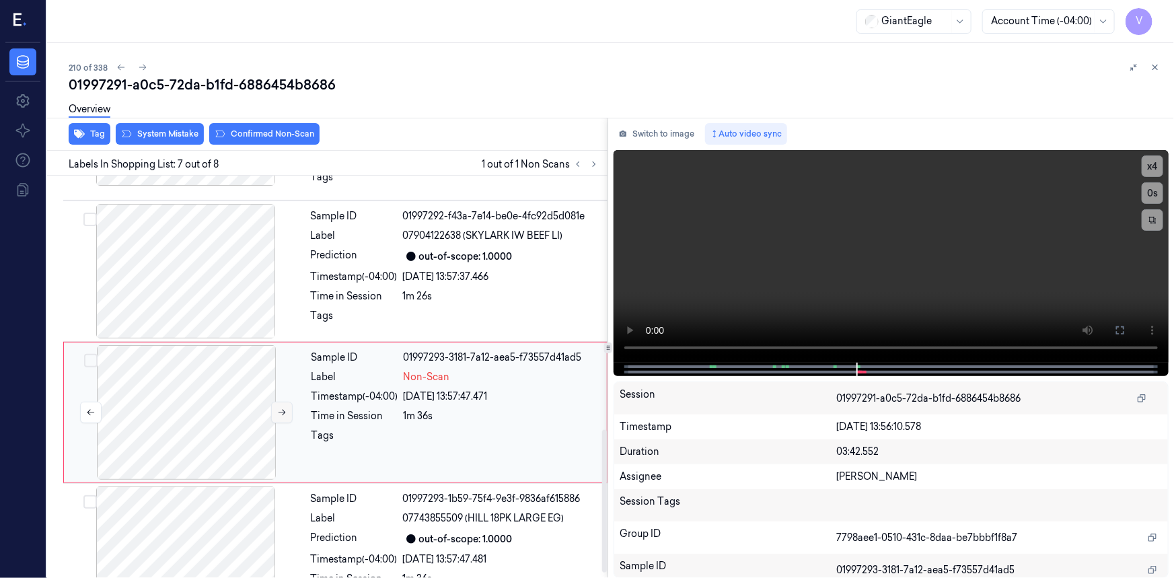
click at [278, 408] on icon at bounding box center [281, 412] width 9 height 9
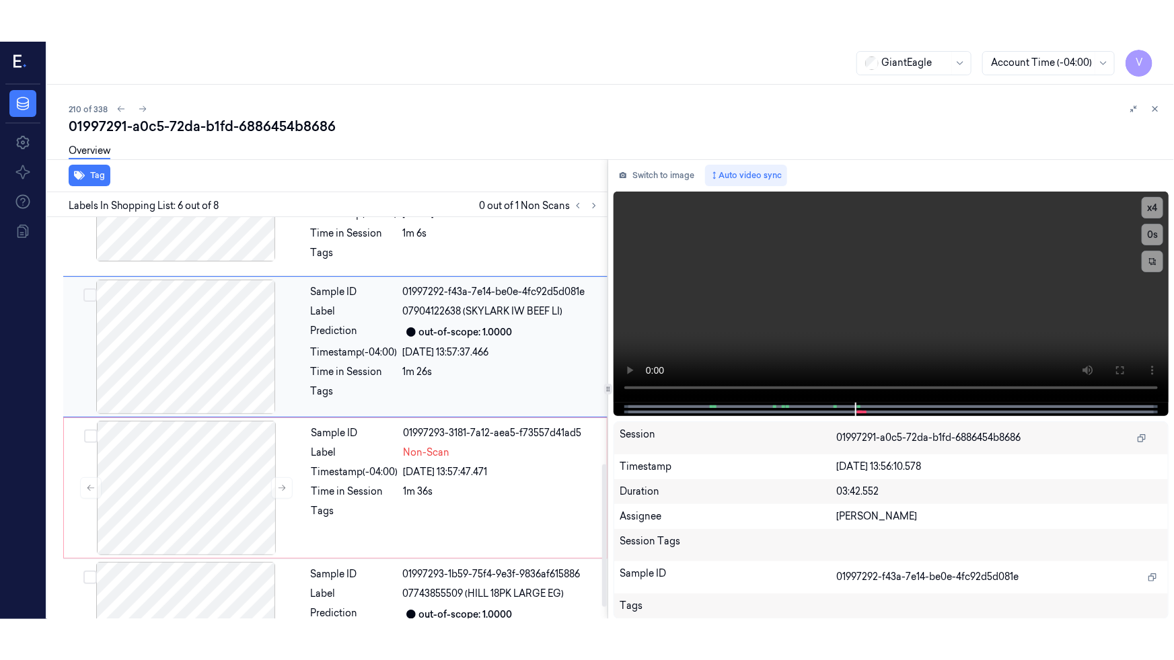
scroll to position [696, 0]
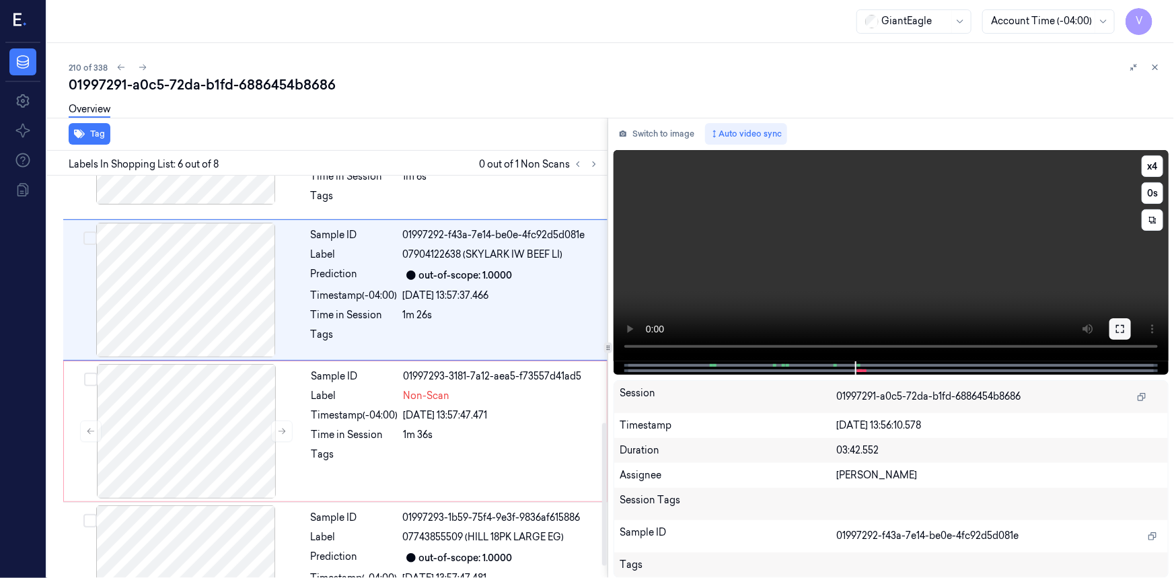
click at [1113, 327] on button at bounding box center [1120, 329] width 22 height 22
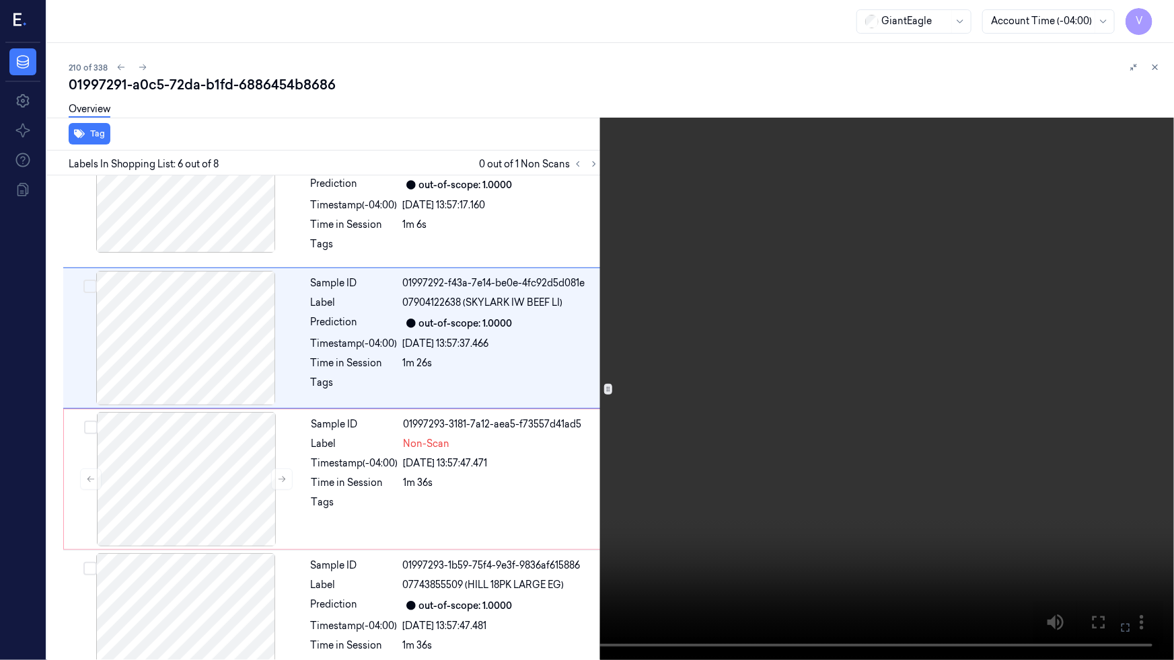
click at [862, 451] on video at bounding box center [587, 330] width 1174 height 660
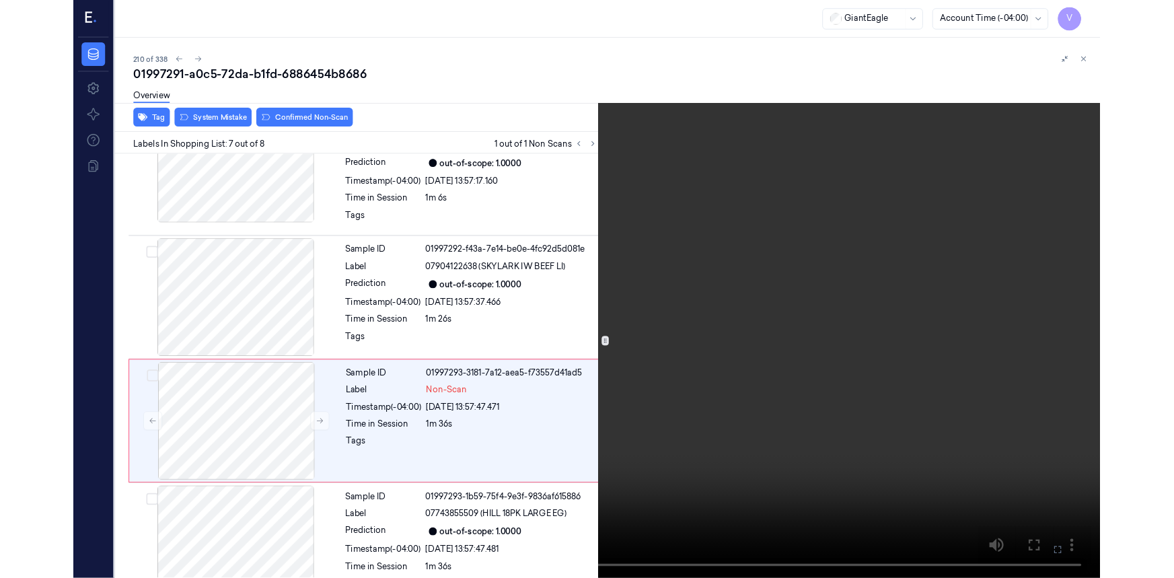
scroll to position [648, 0]
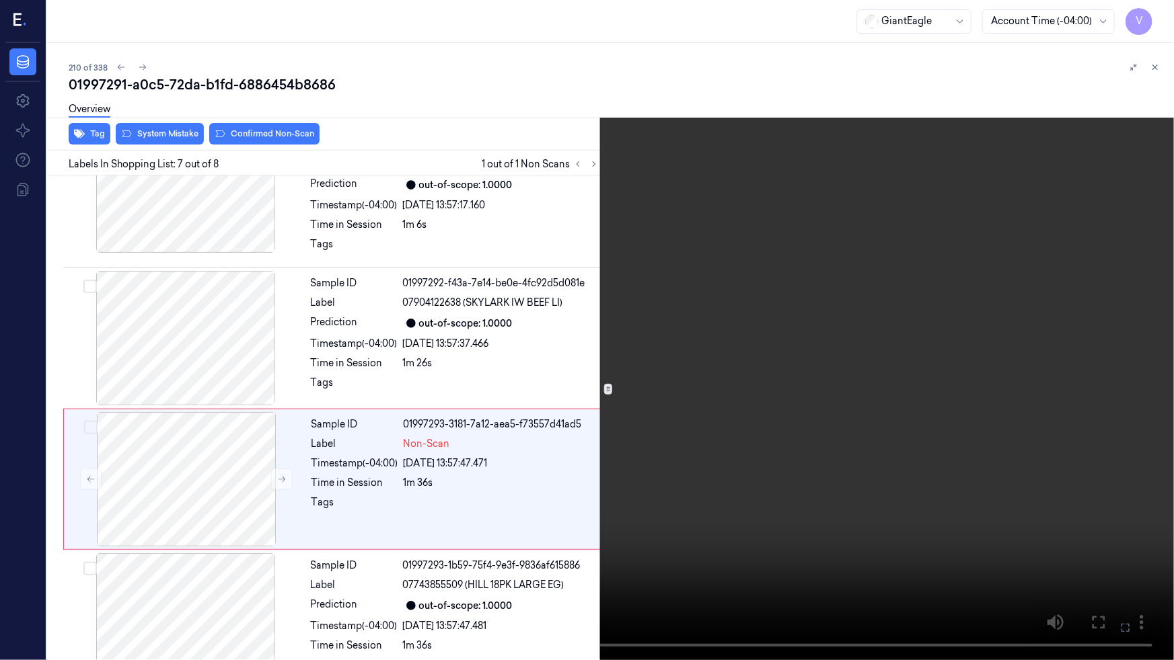
click at [773, 549] on video at bounding box center [587, 330] width 1174 height 660
click at [0, 0] on button at bounding box center [0, 0] width 0 height 0
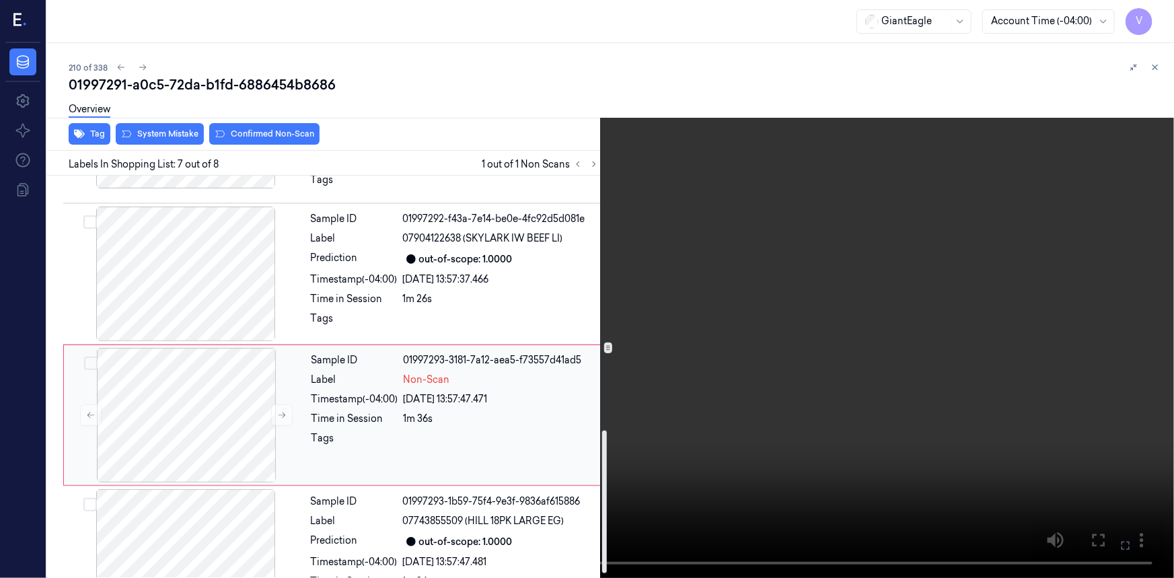
scroll to position [730, 0]
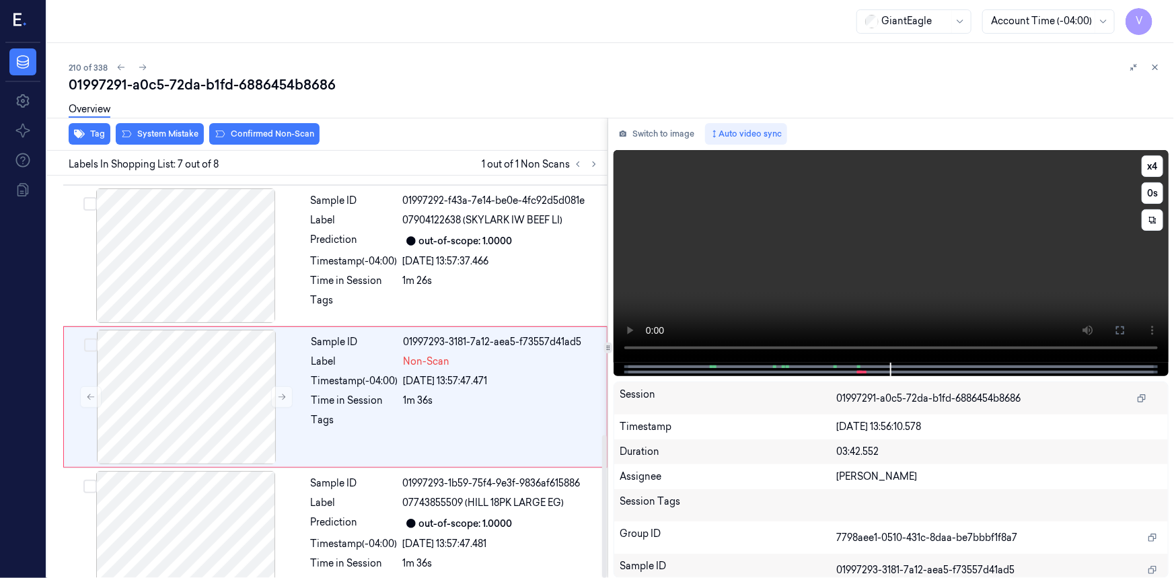
click at [926, 297] on video at bounding box center [890, 256] width 555 height 213
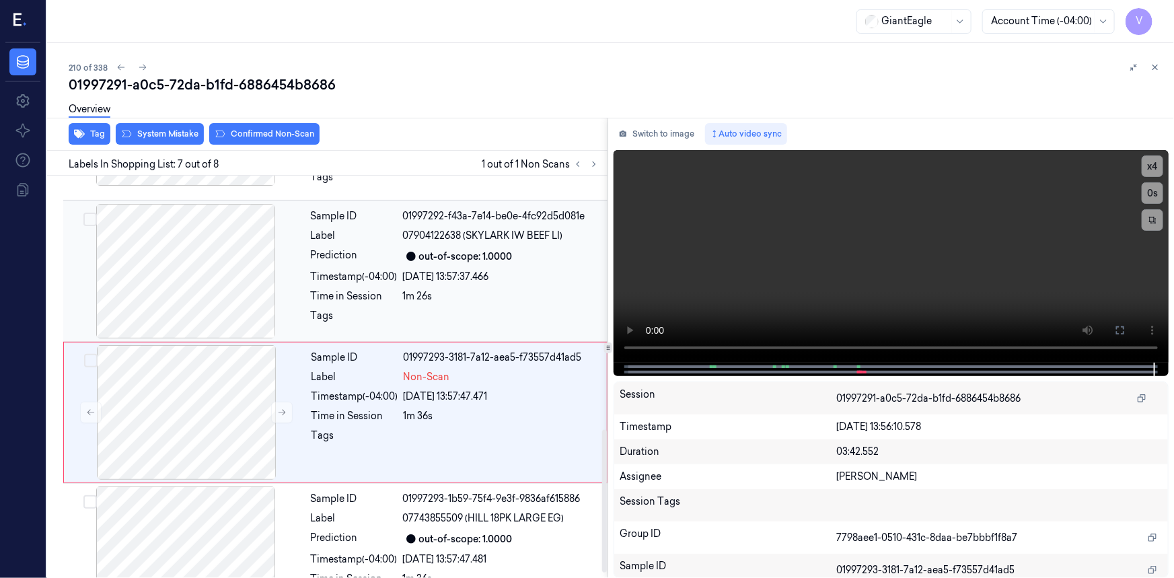
click at [340, 270] on div "Timestamp (-04:00)" at bounding box center [354, 277] width 87 height 14
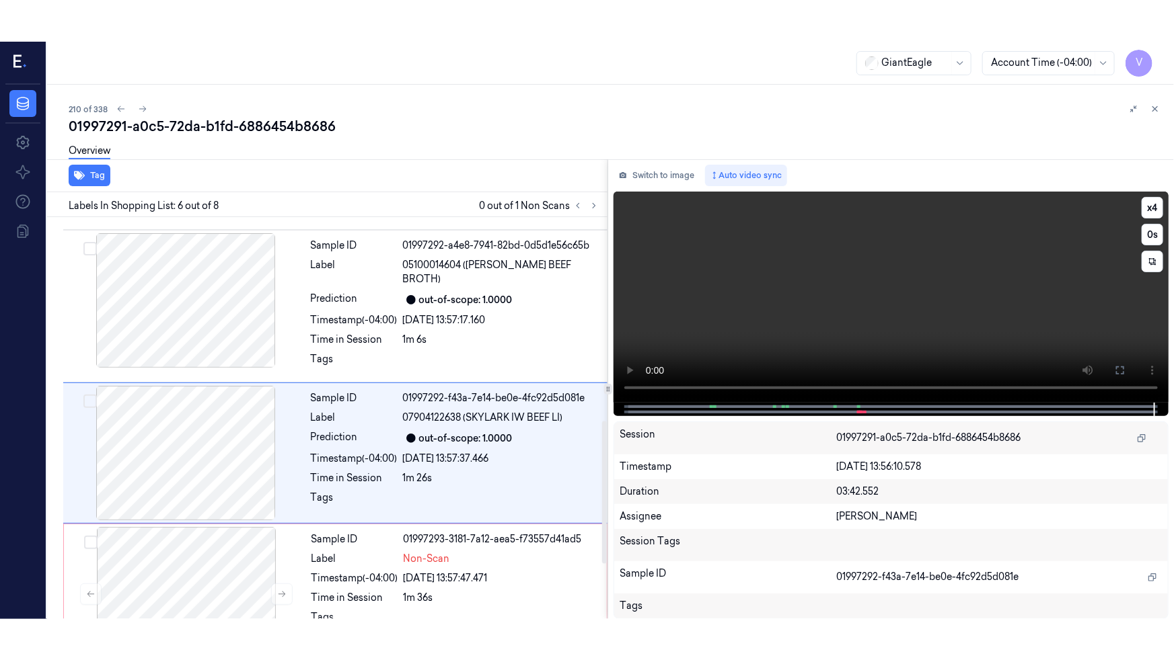
scroll to position [574, 0]
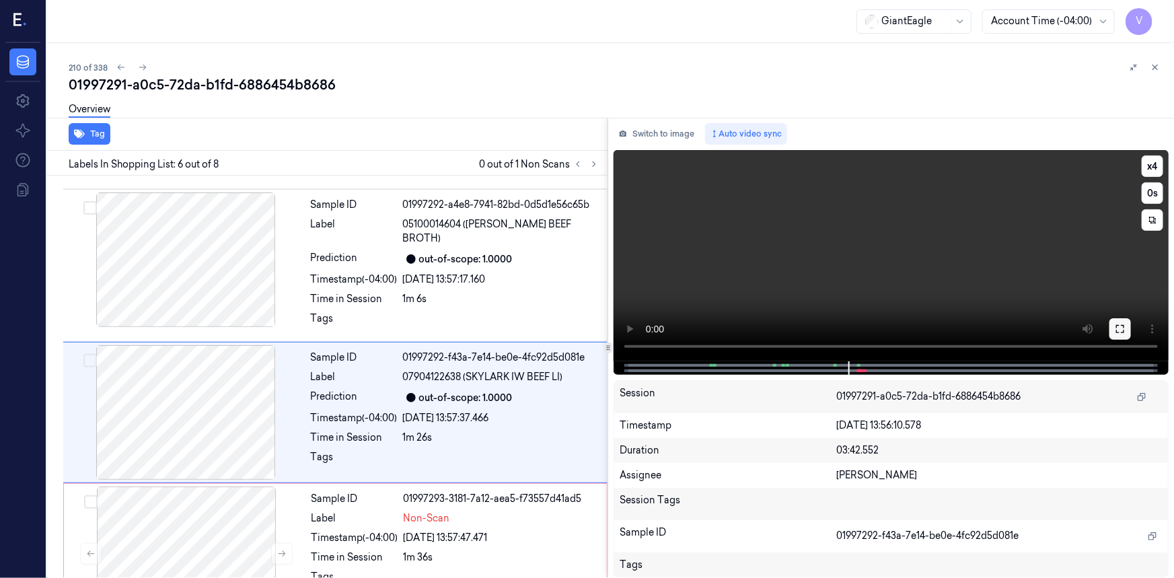
click at [1123, 333] on icon at bounding box center [1119, 328] width 11 height 11
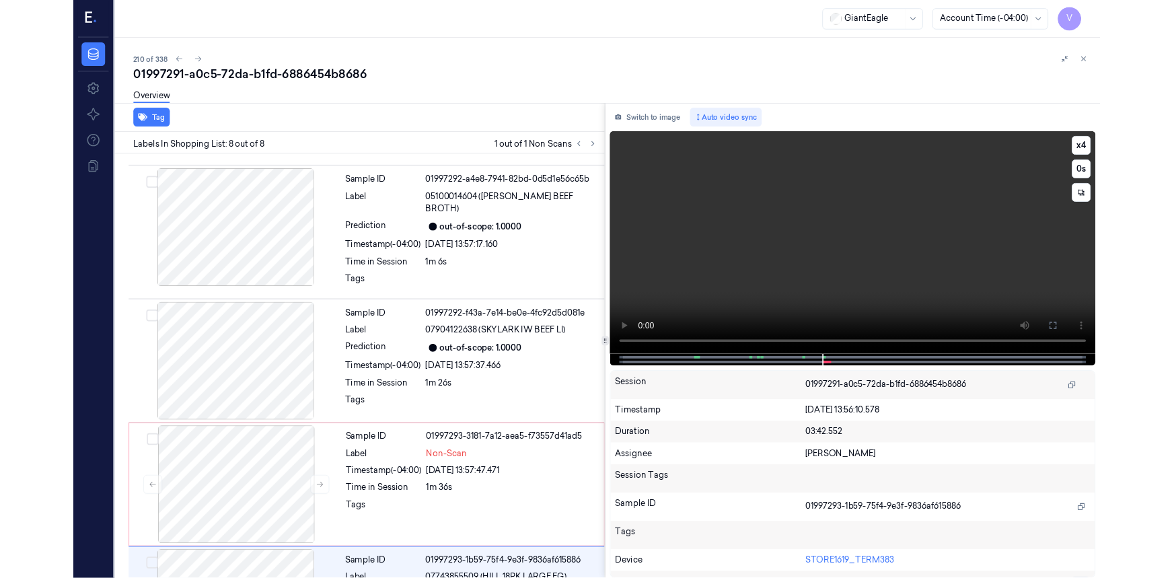
scroll to position [648, 0]
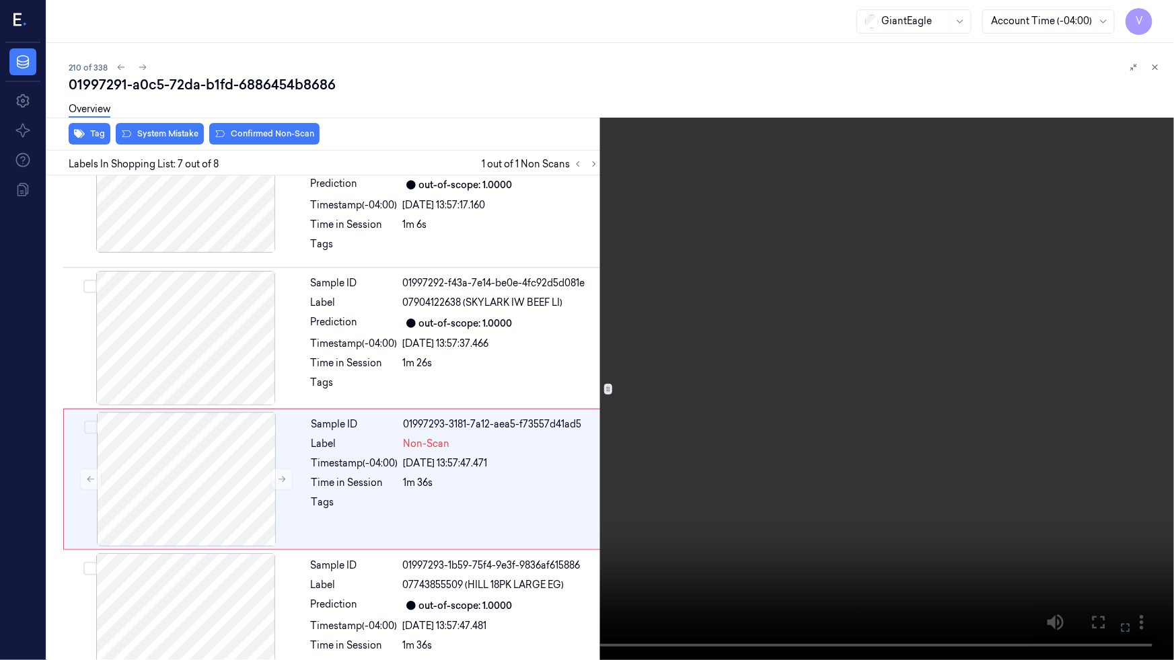
click at [925, 488] on video at bounding box center [587, 330] width 1174 height 660
click at [0, 0] on icon at bounding box center [0, 0] width 0 height 0
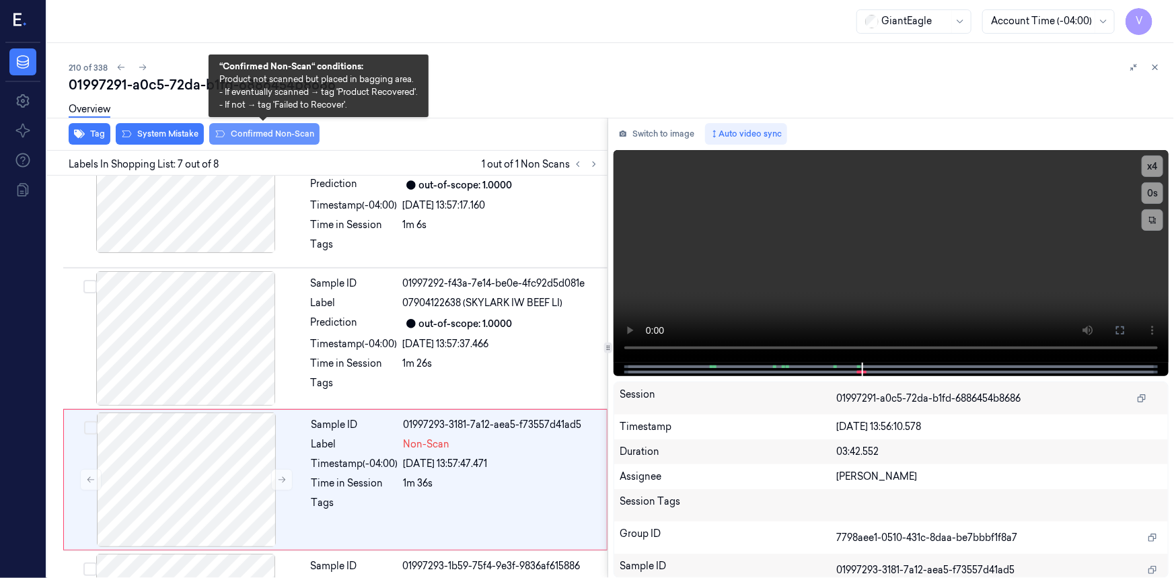
click at [276, 135] on button "Confirmed Non-Scan" at bounding box center [264, 134] width 110 height 22
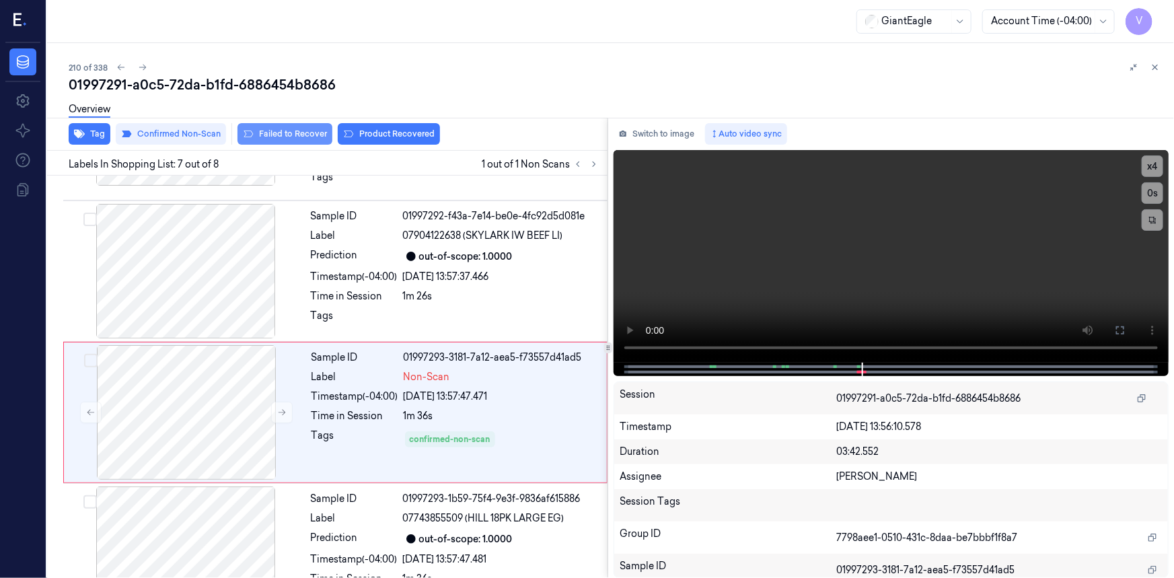
click at [272, 134] on button "Failed to Recover" at bounding box center [284, 134] width 95 height 22
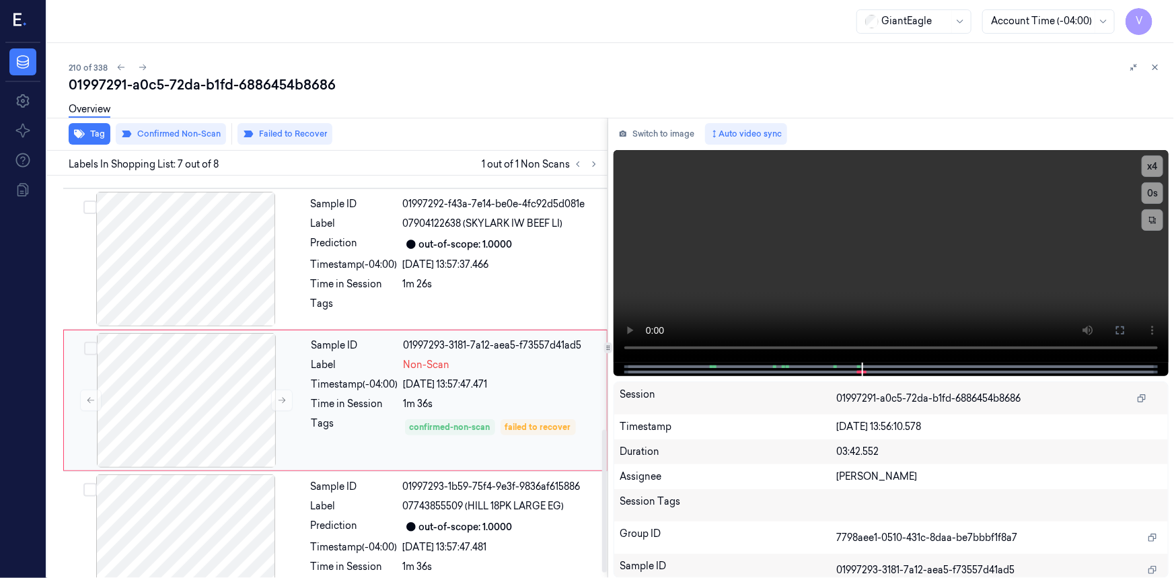
scroll to position [730, 0]
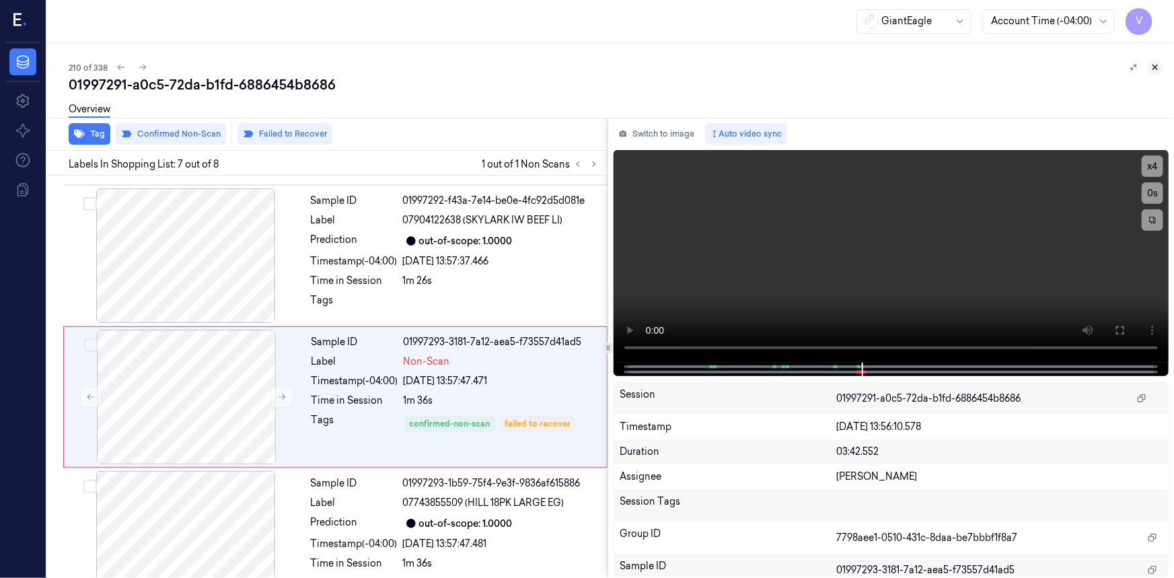
click at [1154, 66] on icon at bounding box center [1155, 67] width 5 height 5
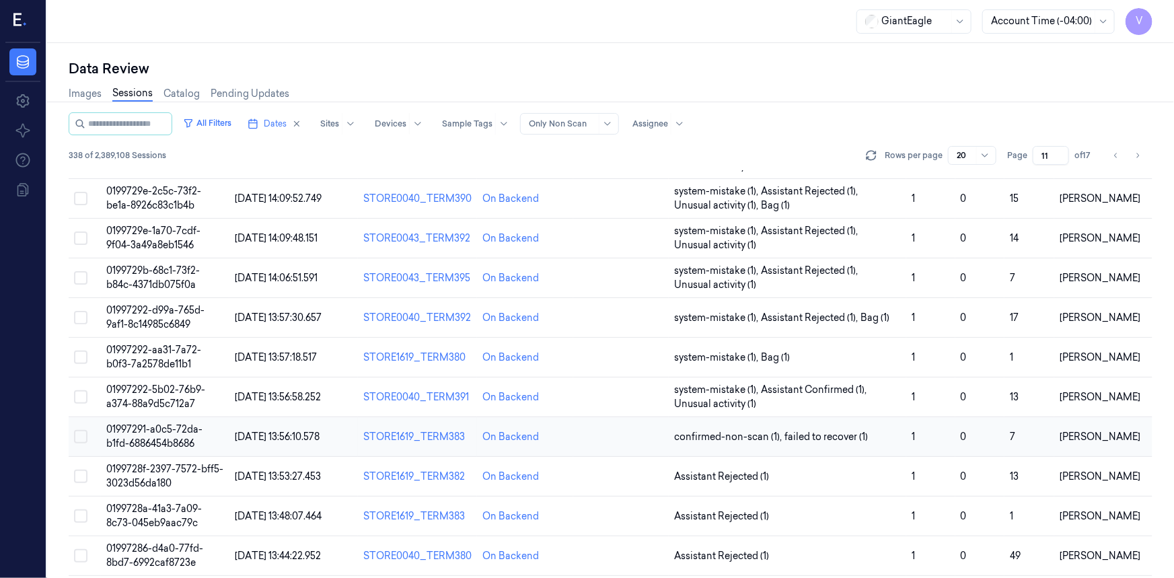
scroll to position [202, 0]
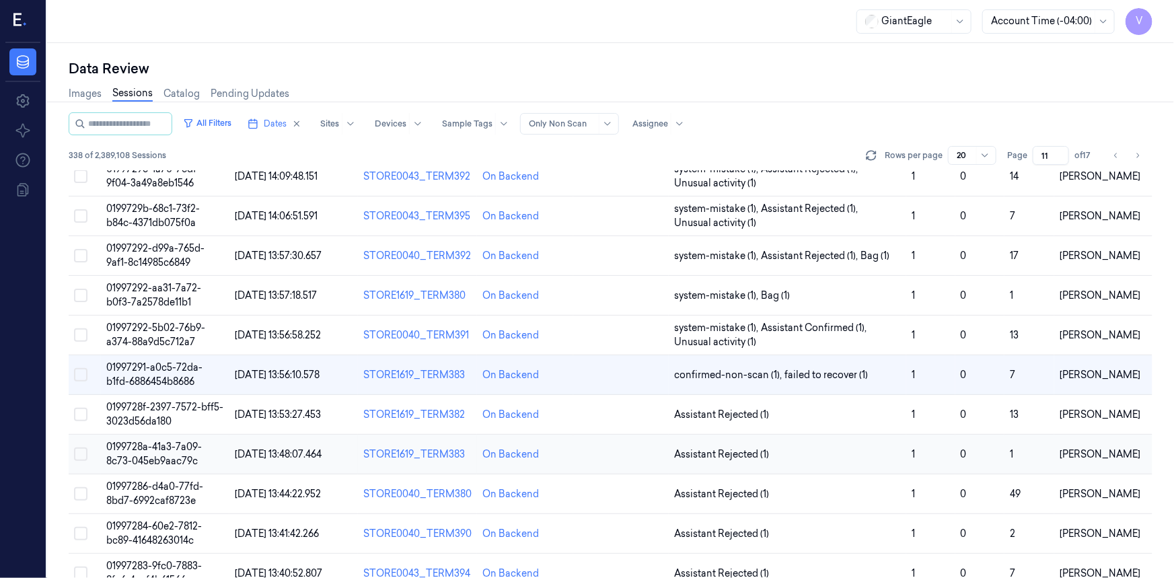
click at [157, 445] on span "0199728a-41a3-7a09-8c73-045eb9aac79c" at bounding box center [154, 454] width 96 height 26
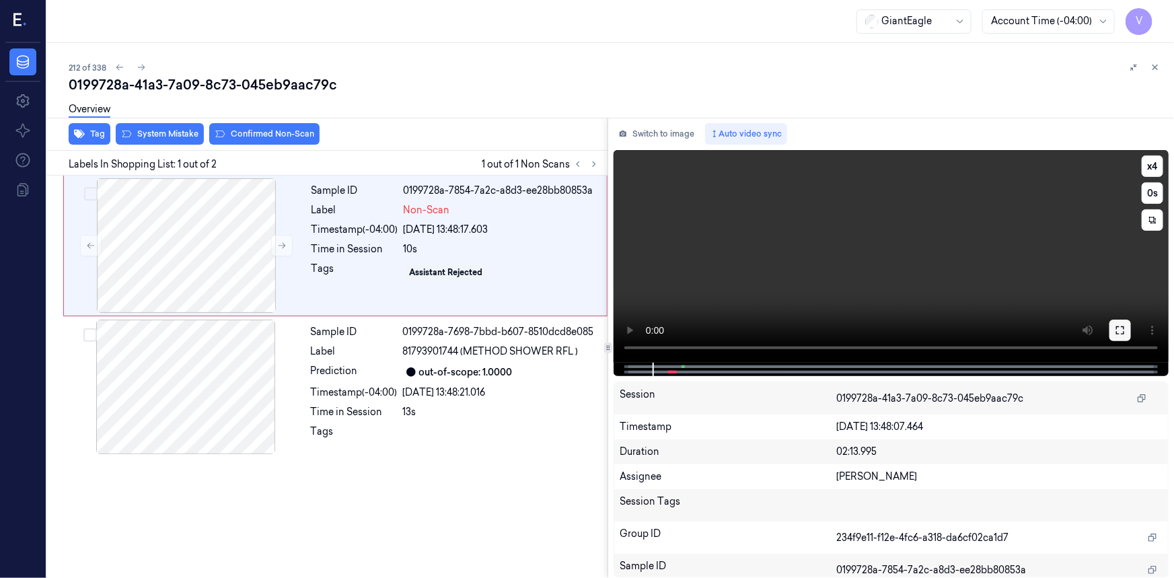
click at [1127, 336] on button at bounding box center [1120, 330] width 22 height 22
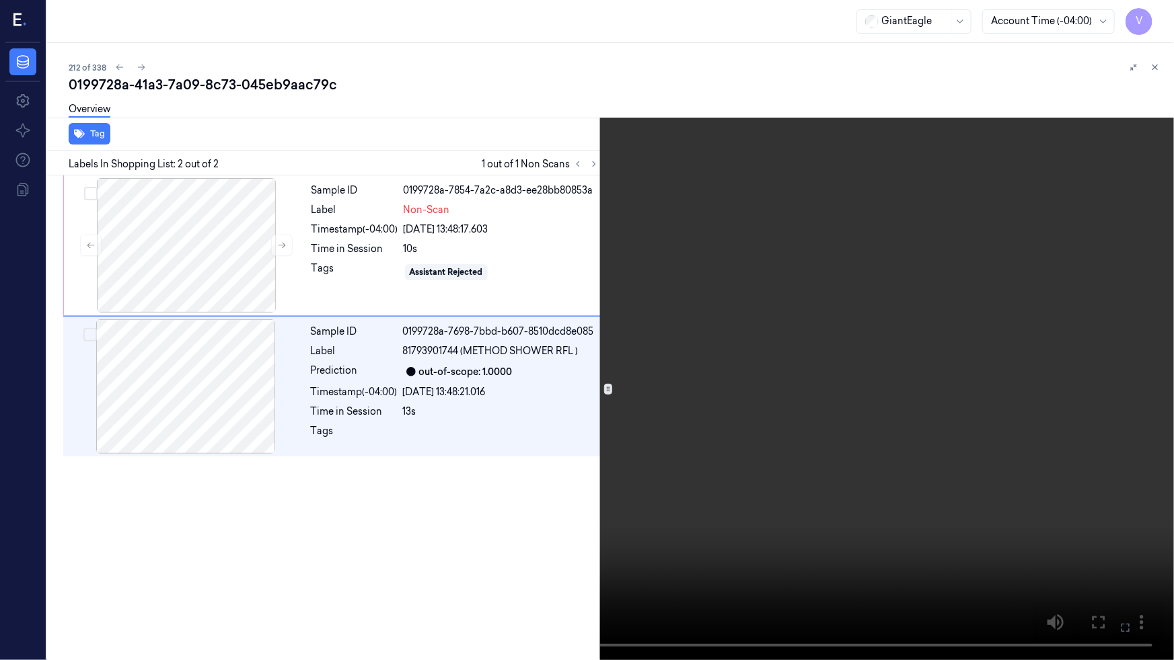
click at [0, 0] on button at bounding box center [0, 0] width 0 height 0
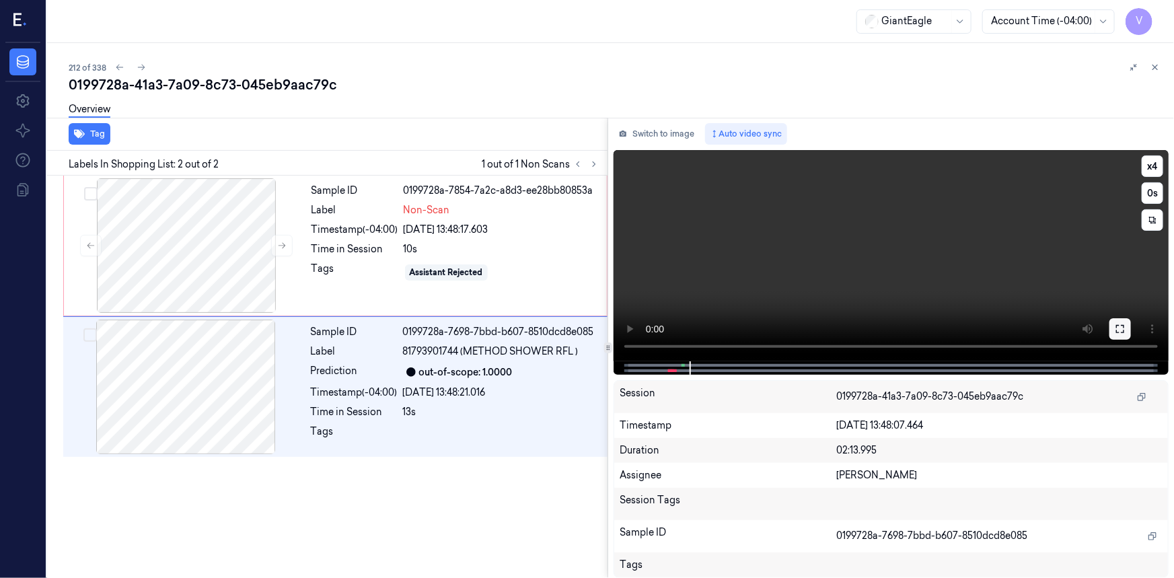
click at [1120, 328] on icon at bounding box center [1119, 328] width 11 height 11
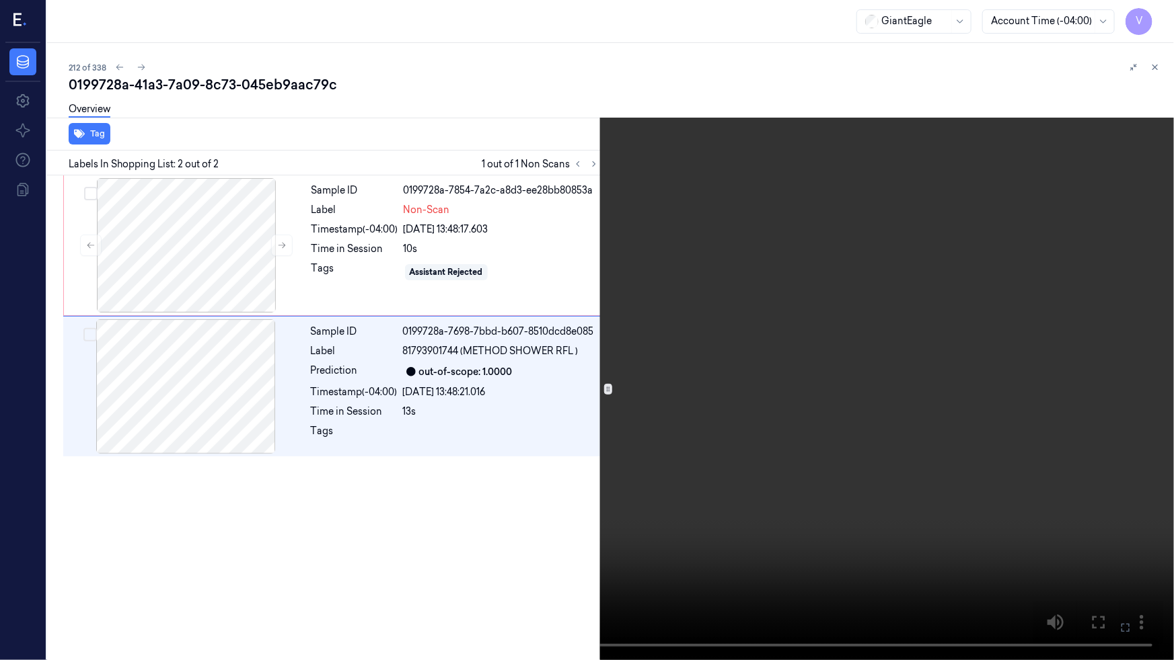
click at [950, 400] on video at bounding box center [587, 330] width 1174 height 660
click at [955, 303] on video at bounding box center [587, 330] width 1174 height 660
click at [953, 313] on video at bounding box center [587, 330] width 1174 height 660
click at [1047, 410] on video at bounding box center [587, 330] width 1174 height 660
click at [989, 409] on video at bounding box center [587, 330] width 1174 height 660
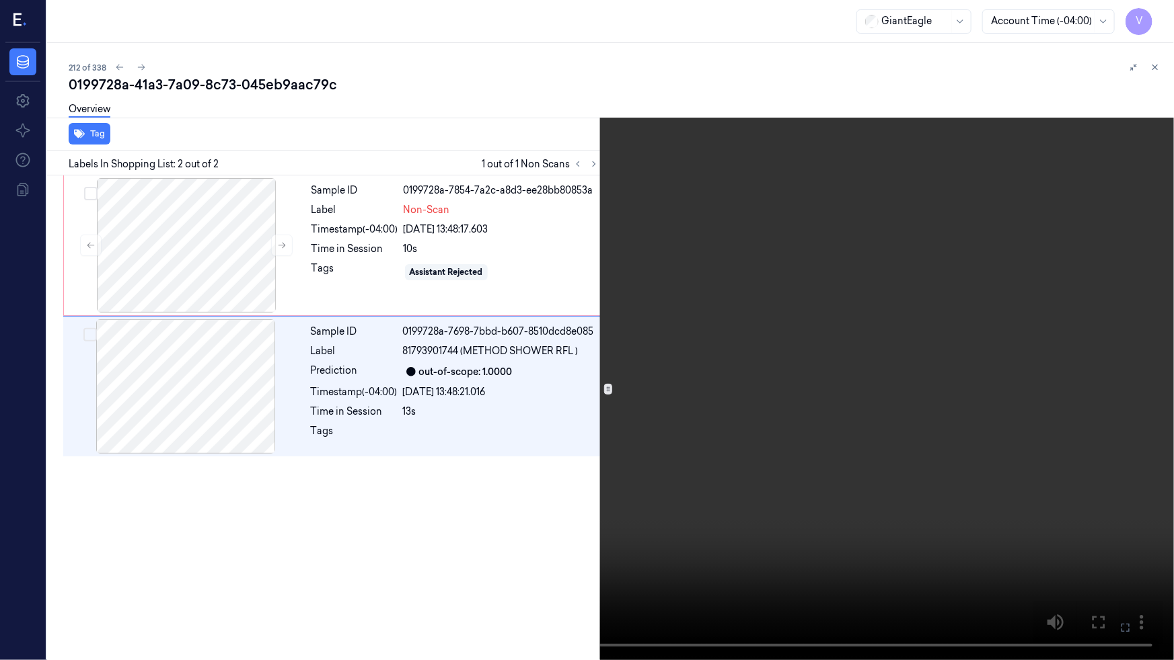
click at [0, 0] on icon at bounding box center [0, 0] width 0 height 0
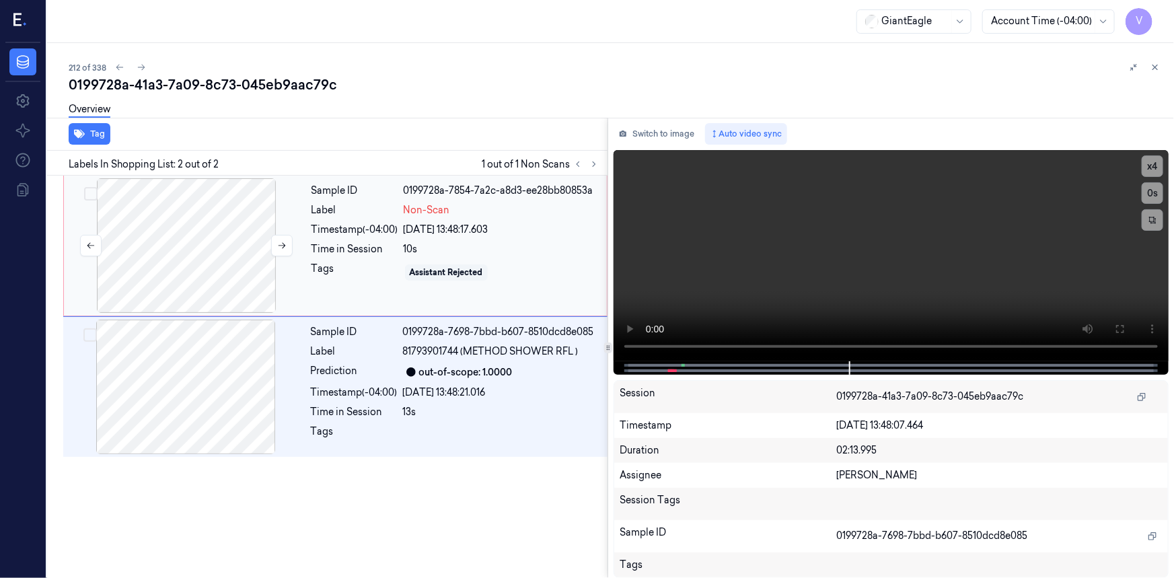
click at [186, 194] on div at bounding box center [186, 245] width 239 height 135
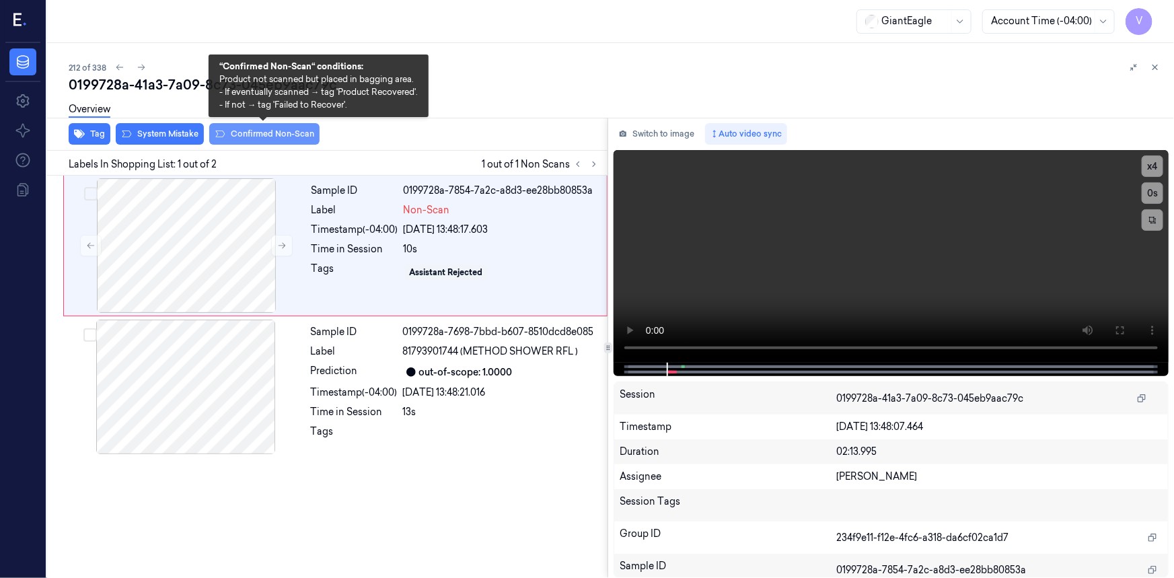
click at [266, 137] on button "Confirmed Non-Scan" at bounding box center [264, 134] width 110 height 22
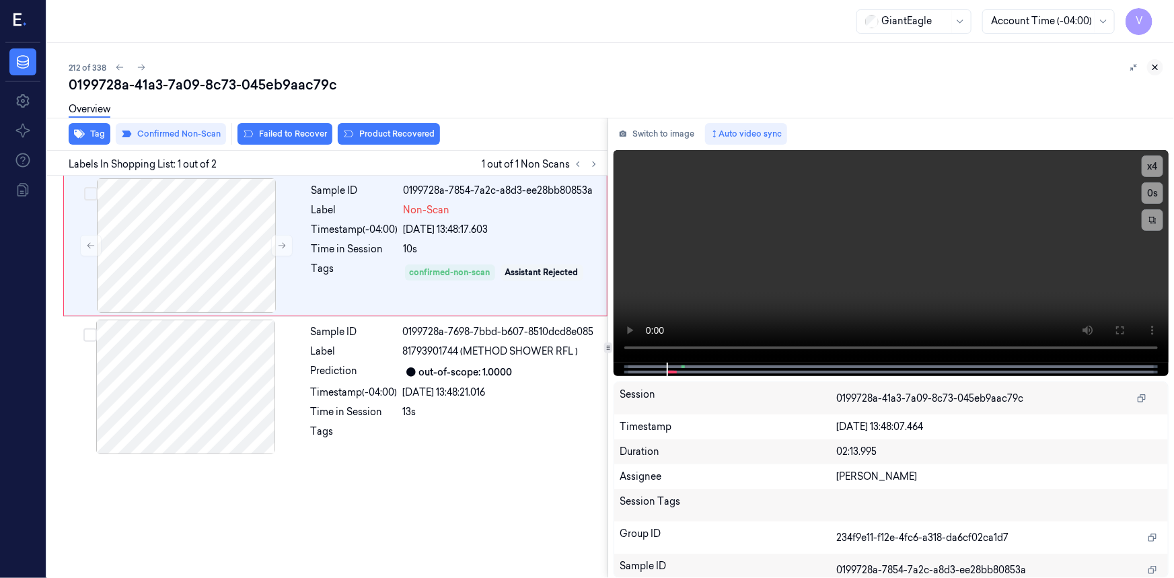
click at [1154, 67] on icon at bounding box center [1154, 67] width 9 height 9
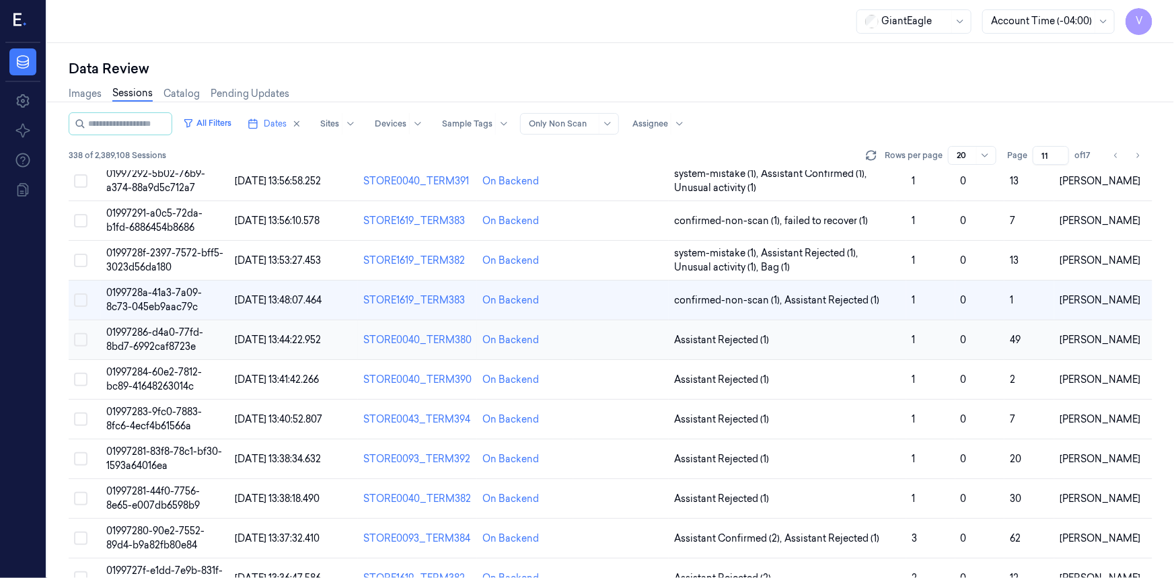
scroll to position [424, 0]
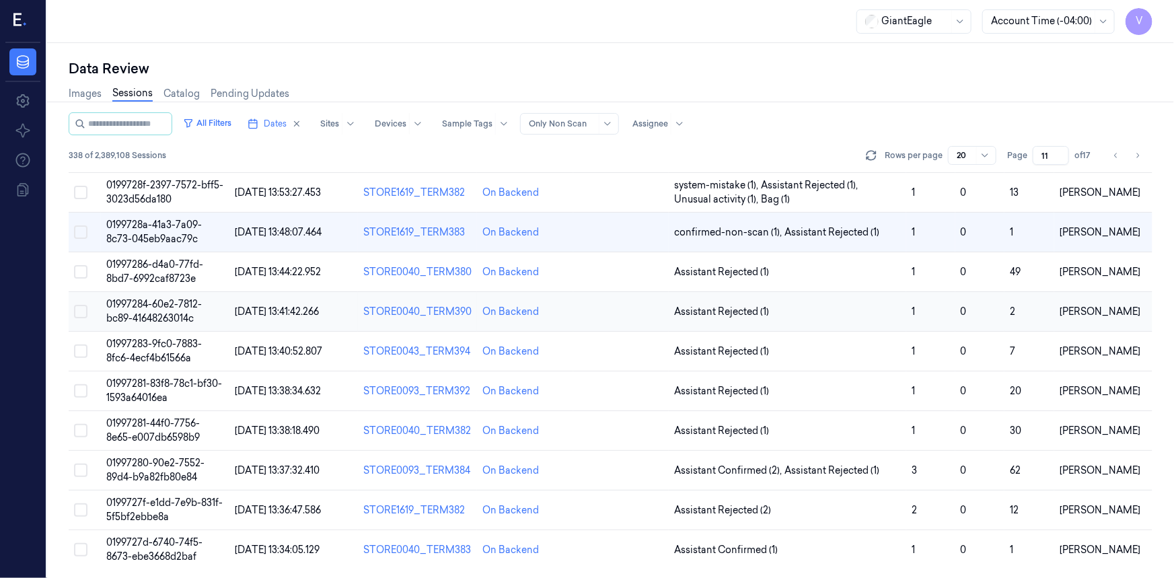
click at [147, 315] on span "01997284-60e2-7812-bc89-41648263014c" at bounding box center [154, 311] width 96 height 26
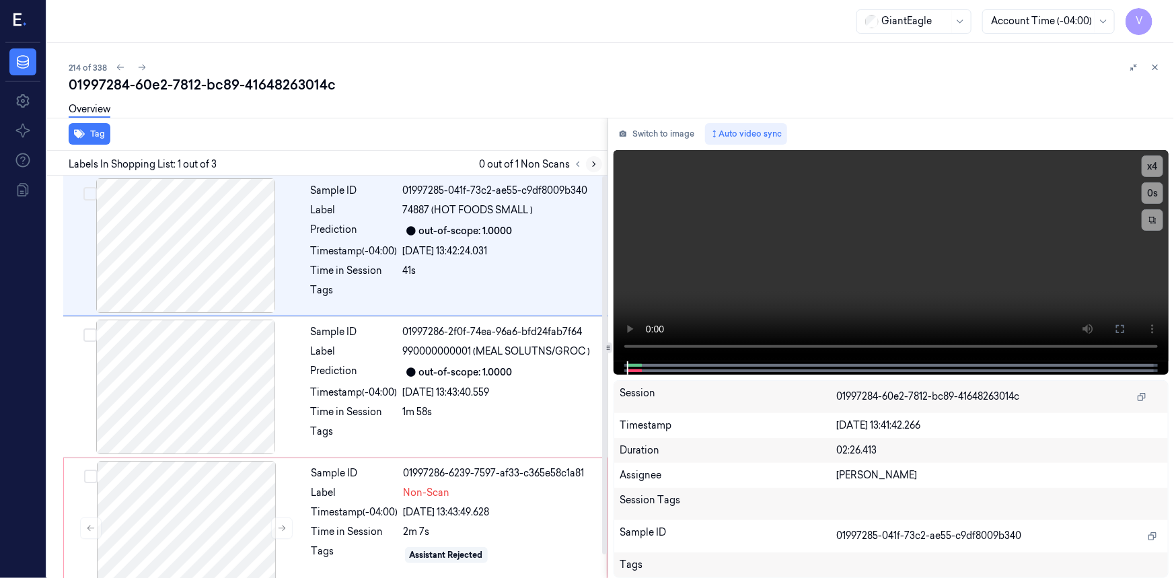
click at [593, 162] on icon at bounding box center [594, 164] width 3 height 5
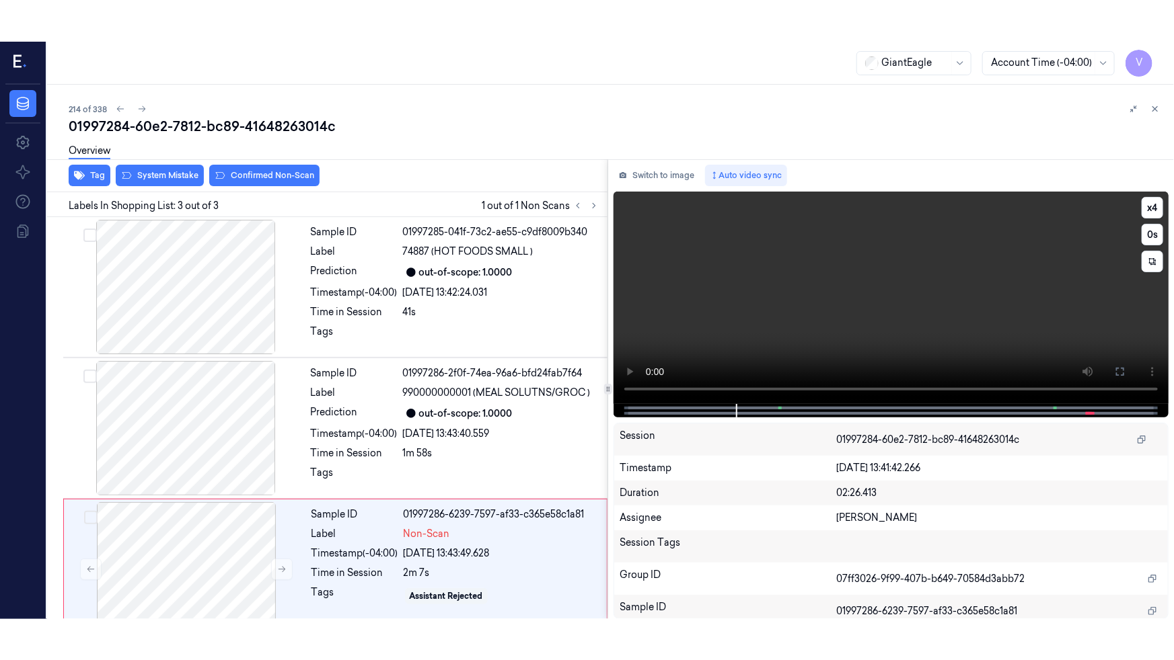
scroll to position [25, 0]
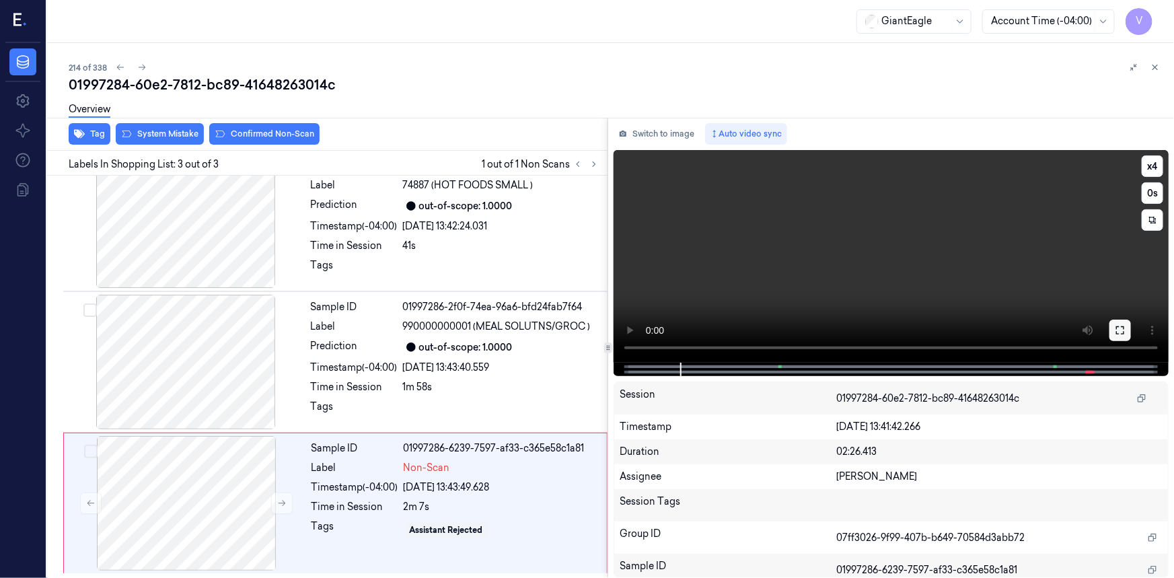
click at [1127, 335] on button at bounding box center [1120, 330] width 22 height 22
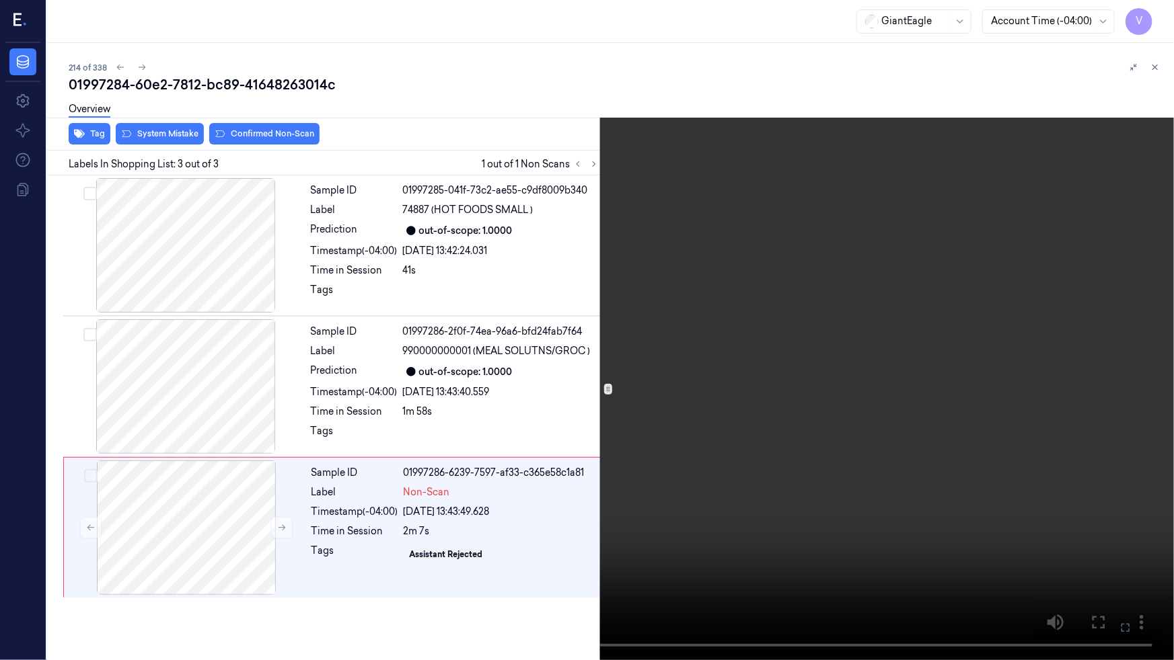
click at [790, 534] on video at bounding box center [587, 330] width 1174 height 660
drag, startPoint x: 1122, startPoint y: 627, endPoint x: 1122, endPoint y: 573, distance: 54.5
click at [0, 0] on icon at bounding box center [0, 0] width 0 height 0
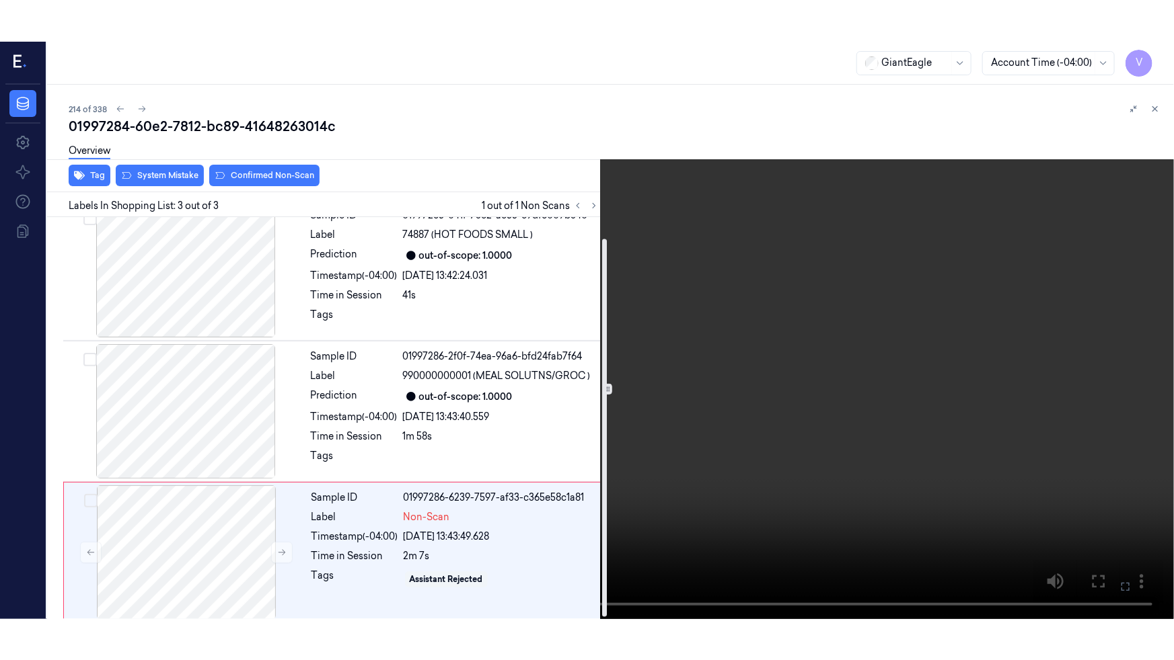
scroll to position [25, 0]
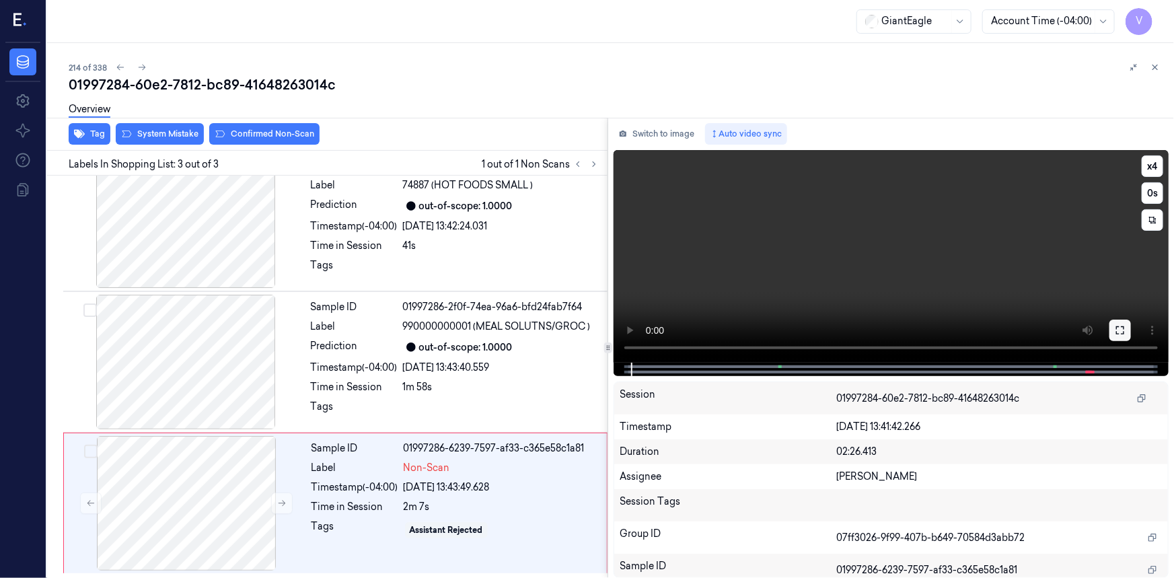
click at [1121, 328] on icon at bounding box center [1119, 330] width 11 height 11
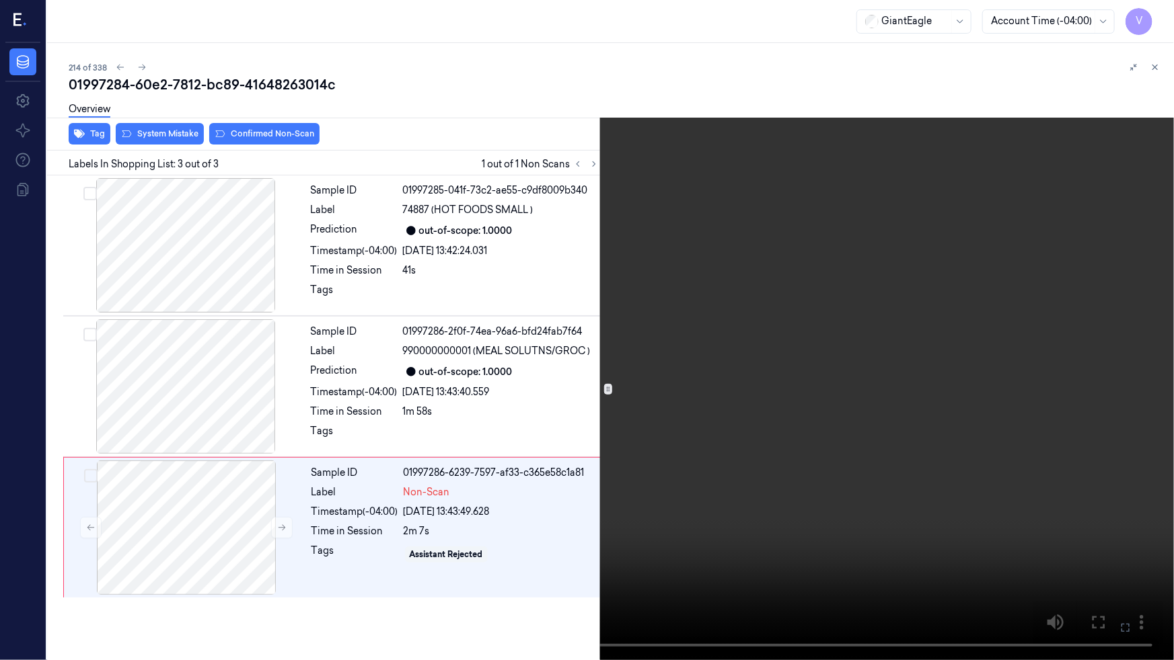
click at [915, 410] on video at bounding box center [587, 330] width 1174 height 660
click at [790, 481] on video at bounding box center [587, 330] width 1174 height 660
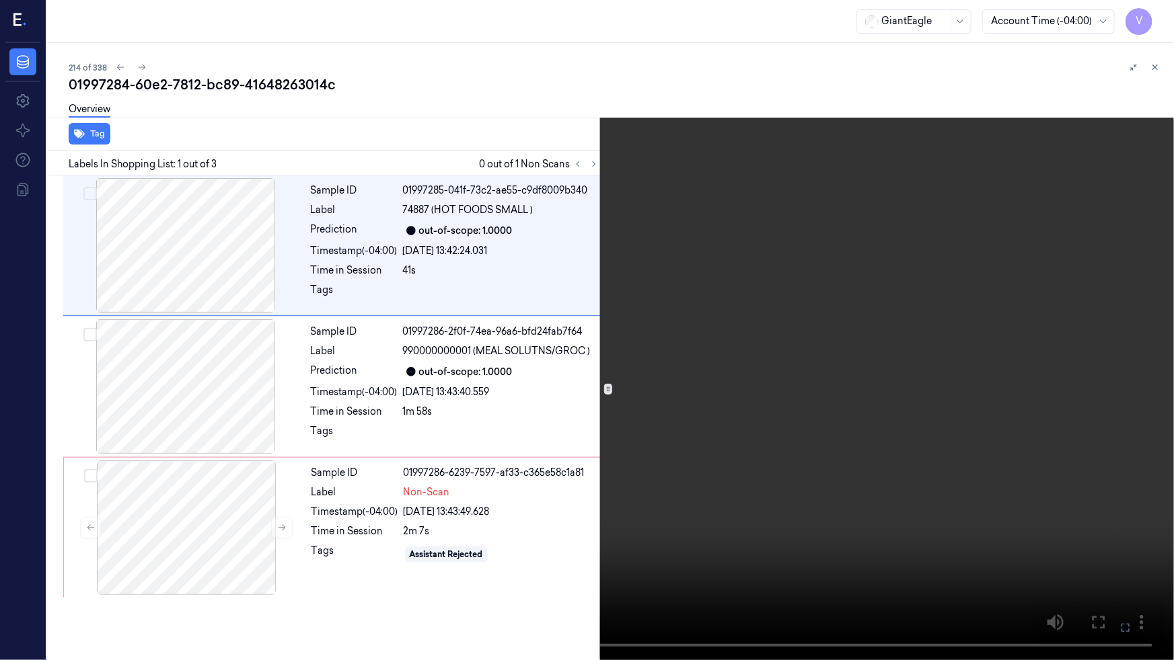
click at [0, 0] on icon at bounding box center [0, 0] width 0 height 0
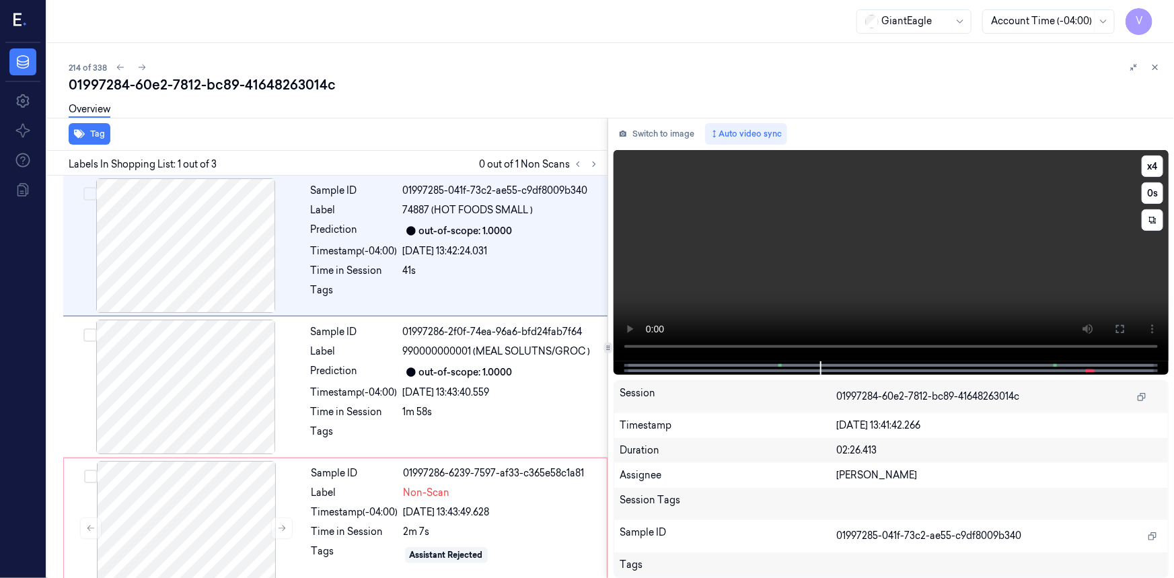
click at [761, 222] on video at bounding box center [890, 255] width 555 height 211
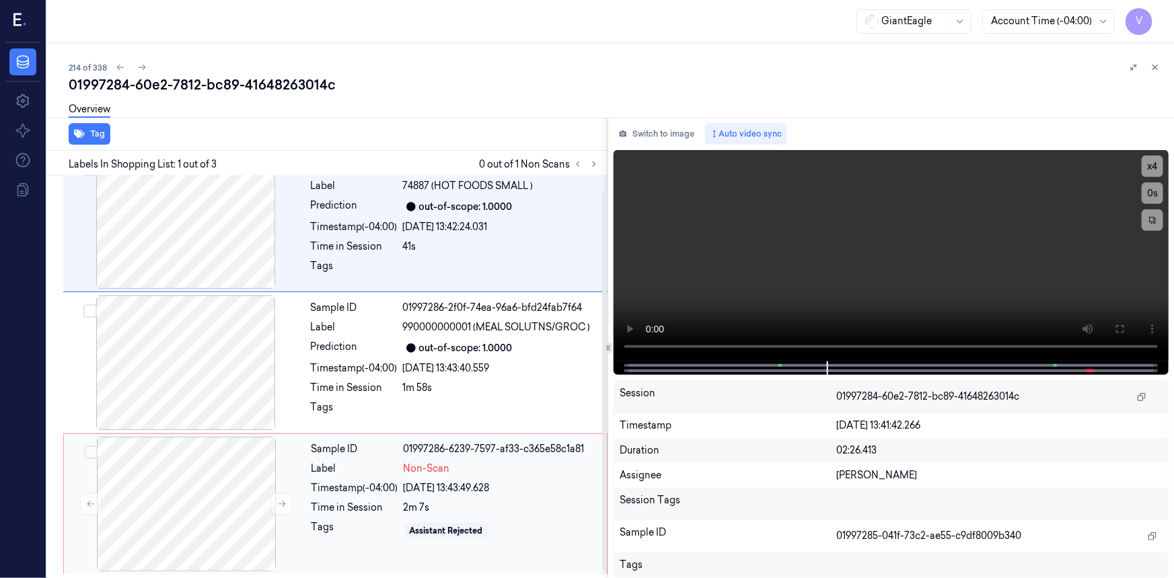
scroll to position [25, 0]
click at [266, 461] on div at bounding box center [186, 503] width 239 height 135
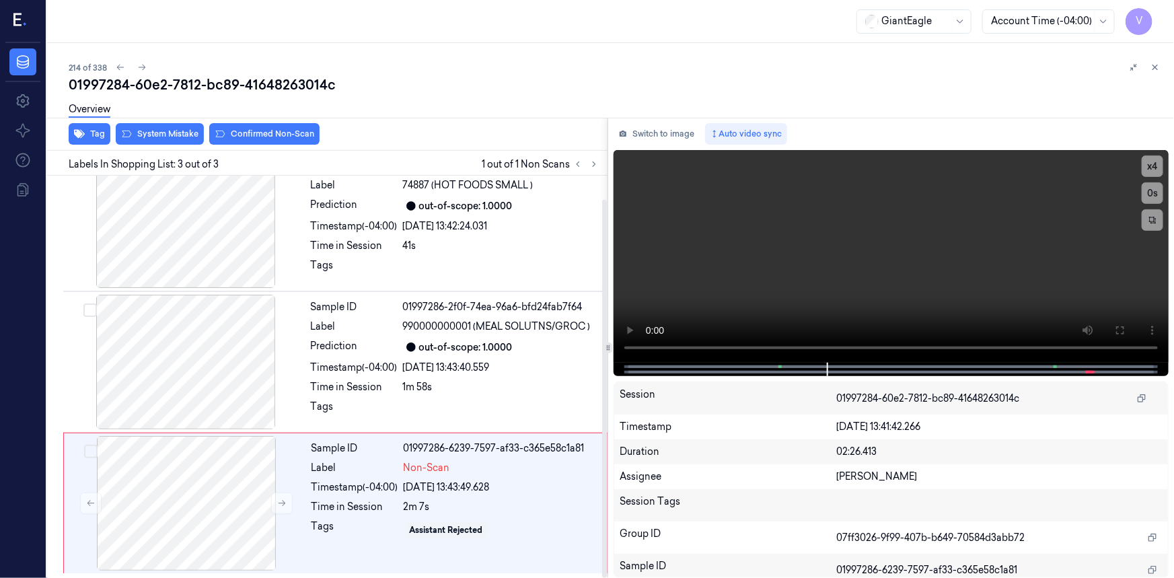
click at [183, 126] on div "Overview" at bounding box center [616, 111] width 1094 height 34
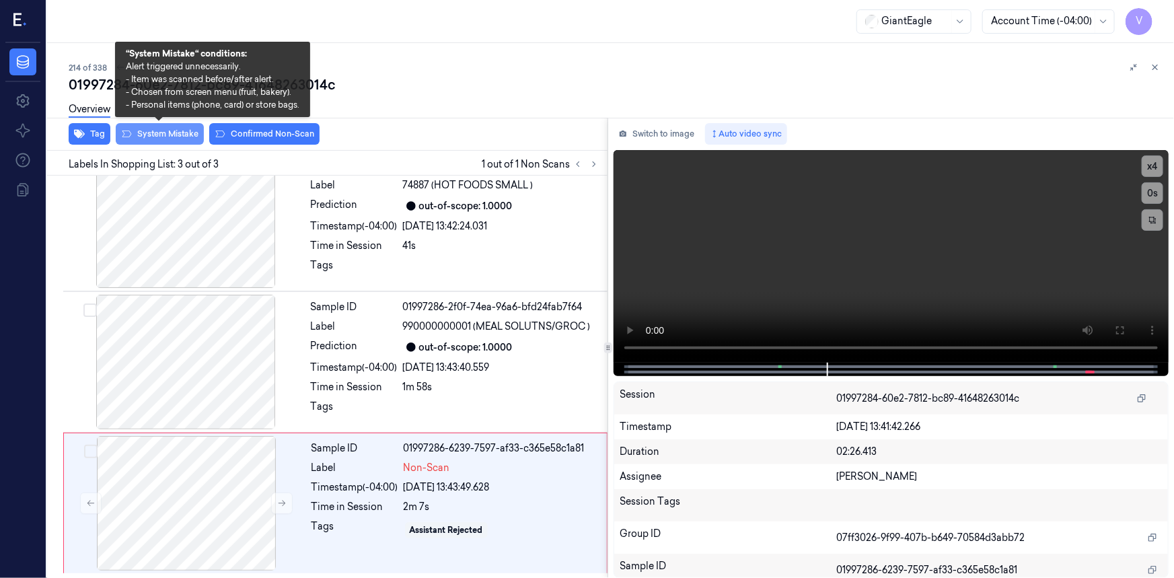
click at [181, 133] on button "System Mistake" at bounding box center [160, 134] width 88 height 22
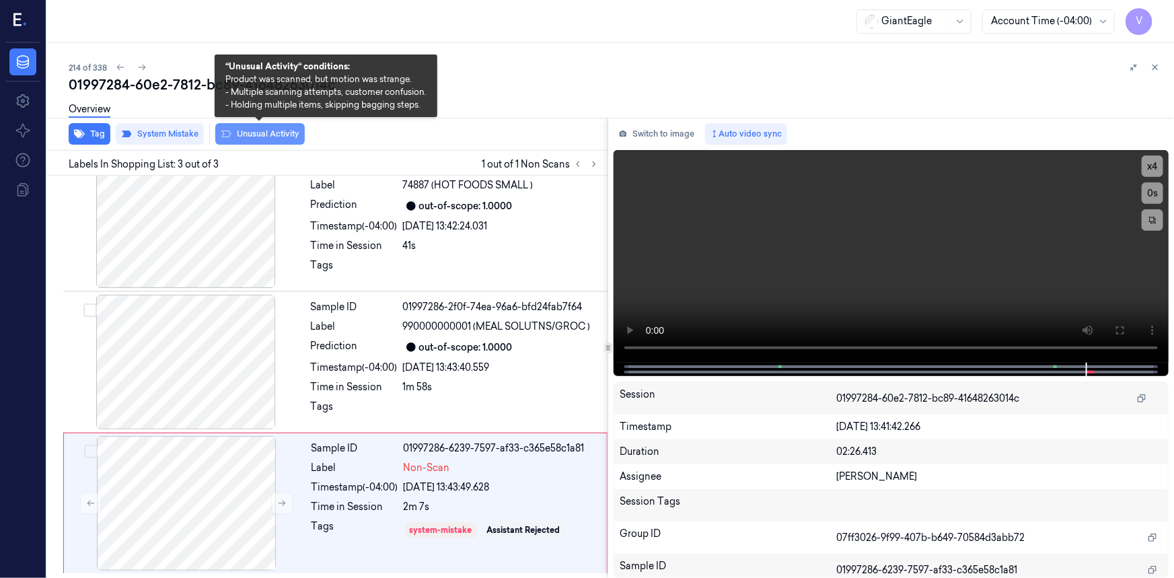
click at [278, 131] on button "Unusual Activity" at bounding box center [259, 134] width 89 height 22
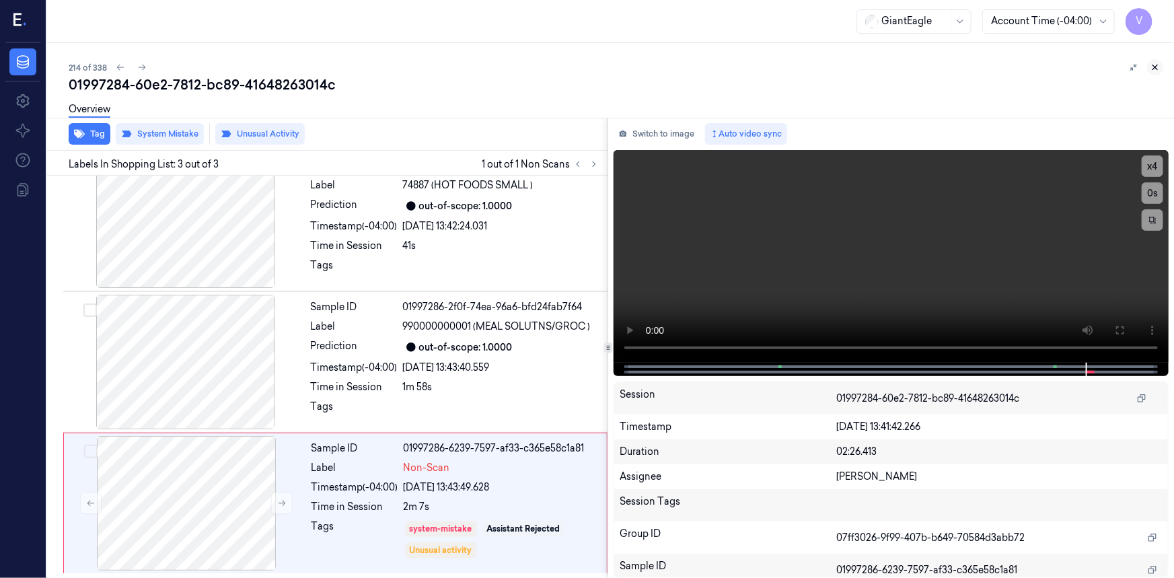
click at [1150, 67] on icon at bounding box center [1154, 67] width 9 height 9
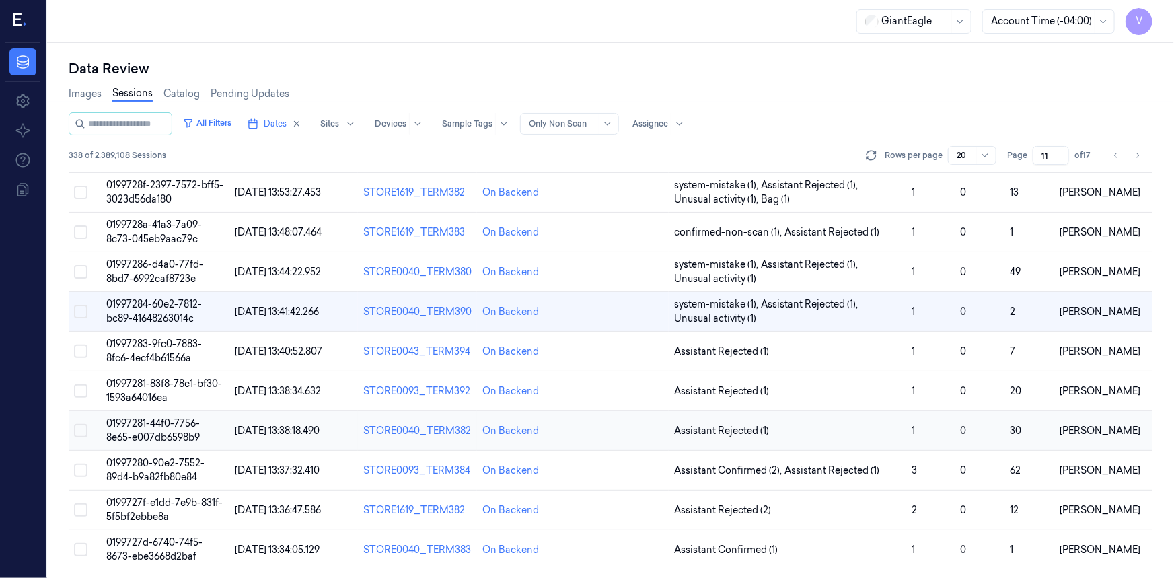
scroll to position [424, 0]
click at [145, 388] on td "01997281-83f8-78c1-bf30-1593a64016ea" at bounding box center [165, 391] width 128 height 40
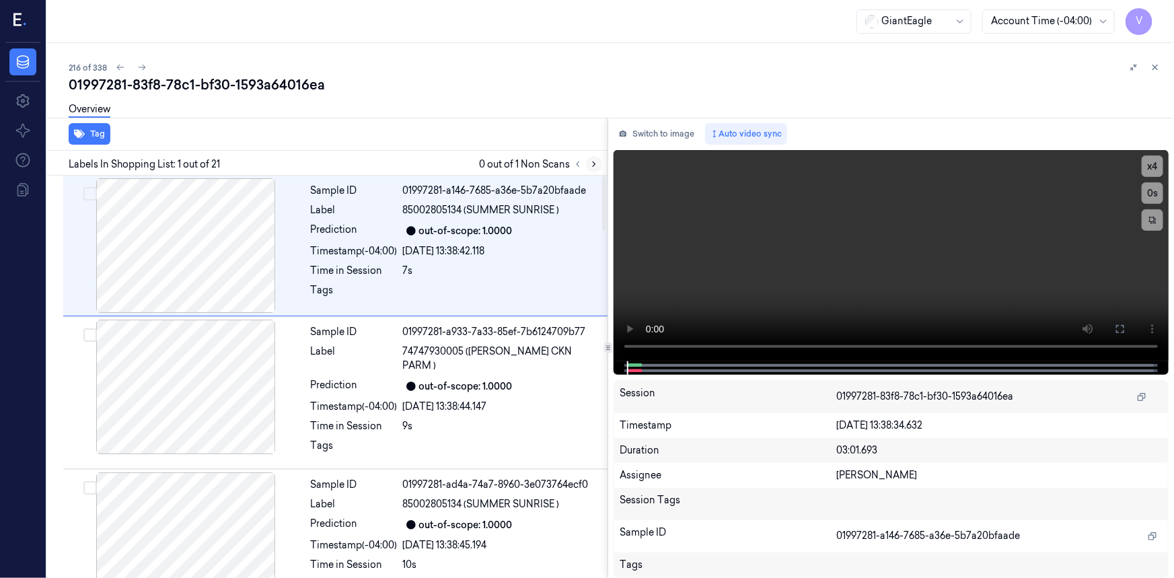
drag, startPoint x: 598, startPoint y: 164, endPoint x: 590, endPoint y: 164, distance: 8.1
click at [597, 164] on icon at bounding box center [593, 163] width 9 height 9
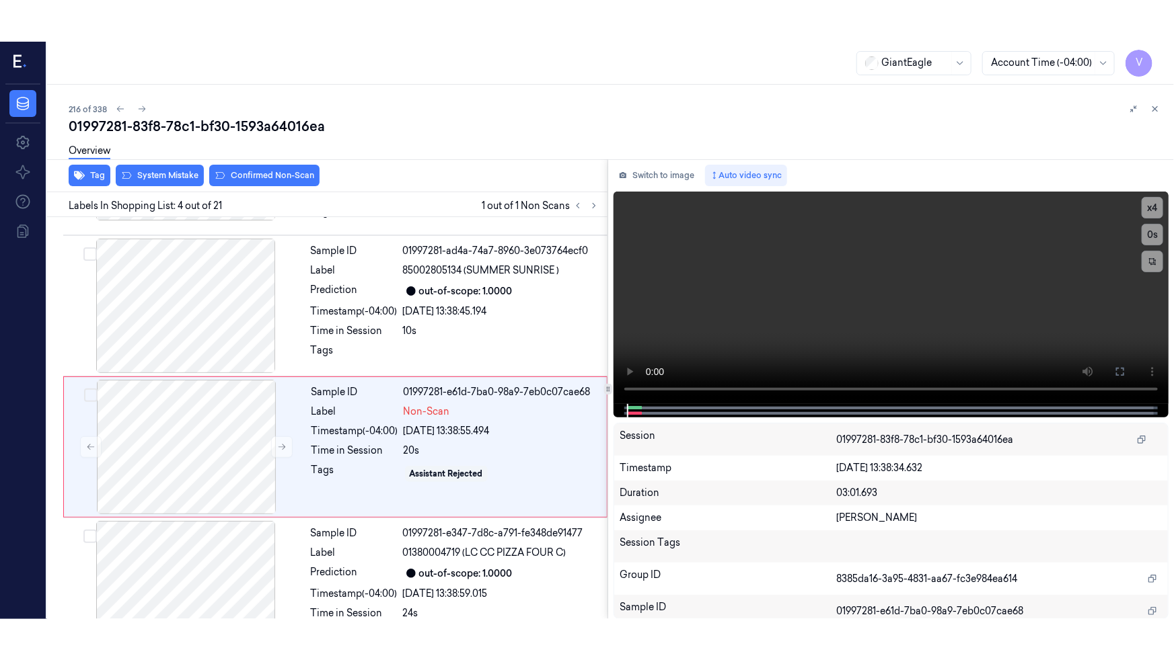
scroll to position [292, 0]
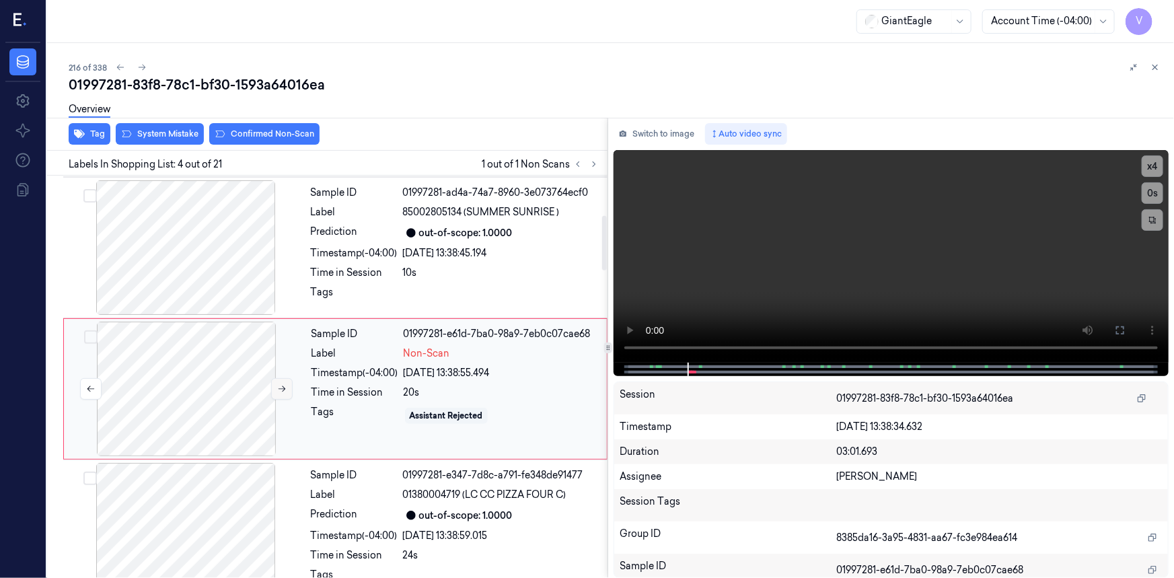
click at [278, 384] on icon at bounding box center [281, 388] width 9 height 9
click at [280, 384] on icon at bounding box center [281, 388] width 9 height 9
click at [815, 289] on video at bounding box center [890, 256] width 555 height 213
click at [1114, 325] on icon at bounding box center [1119, 330] width 11 height 11
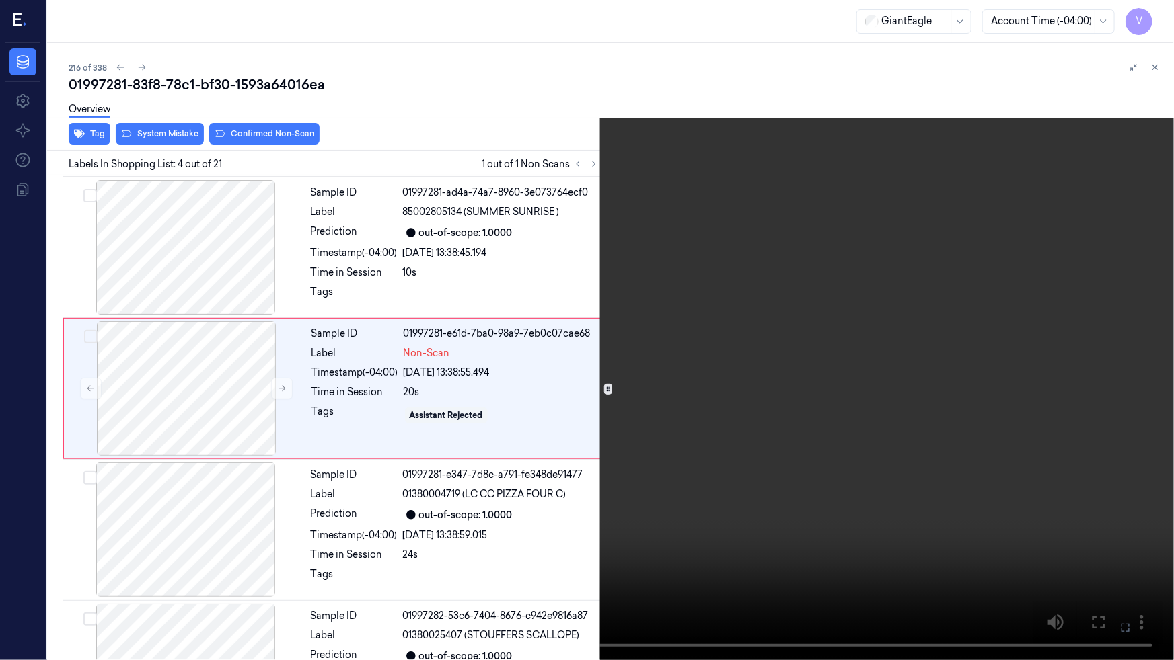
click at [470, 473] on video at bounding box center [587, 330] width 1174 height 660
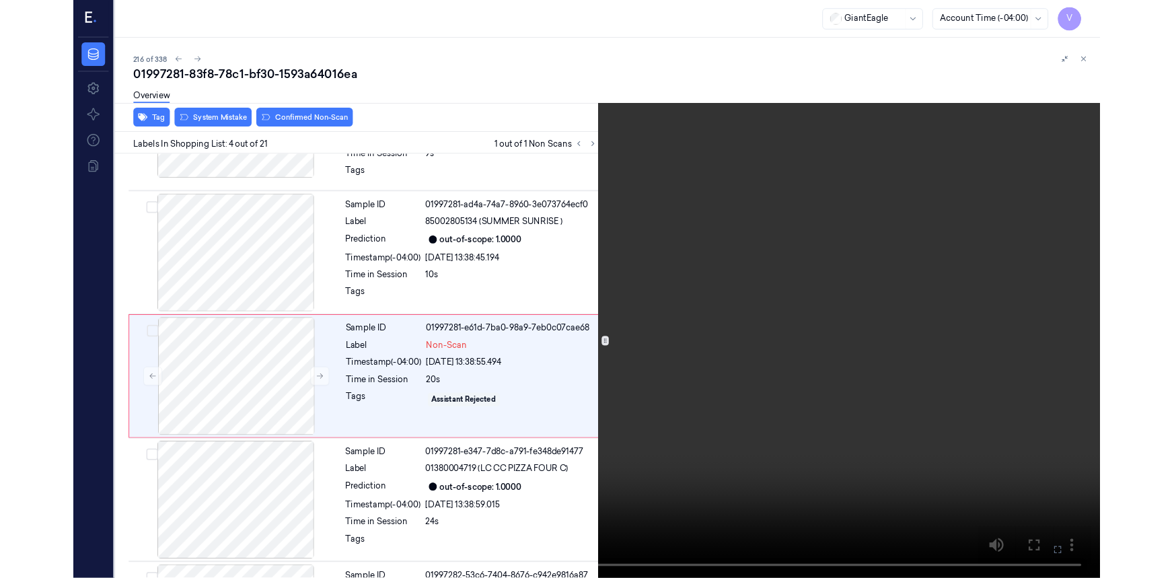
scroll to position [250, 0]
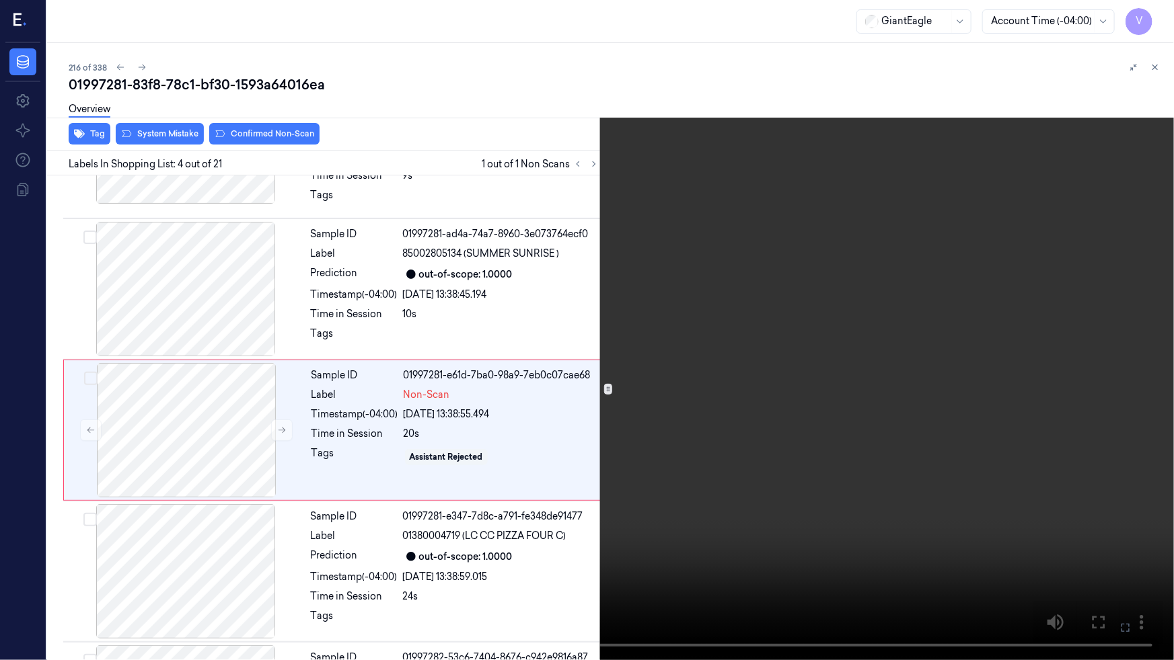
click at [514, 457] on video at bounding box center [587, 330] width 1174 height 660
click at [0, 0] on button at bounding box center [0, 0] width 0 height 0
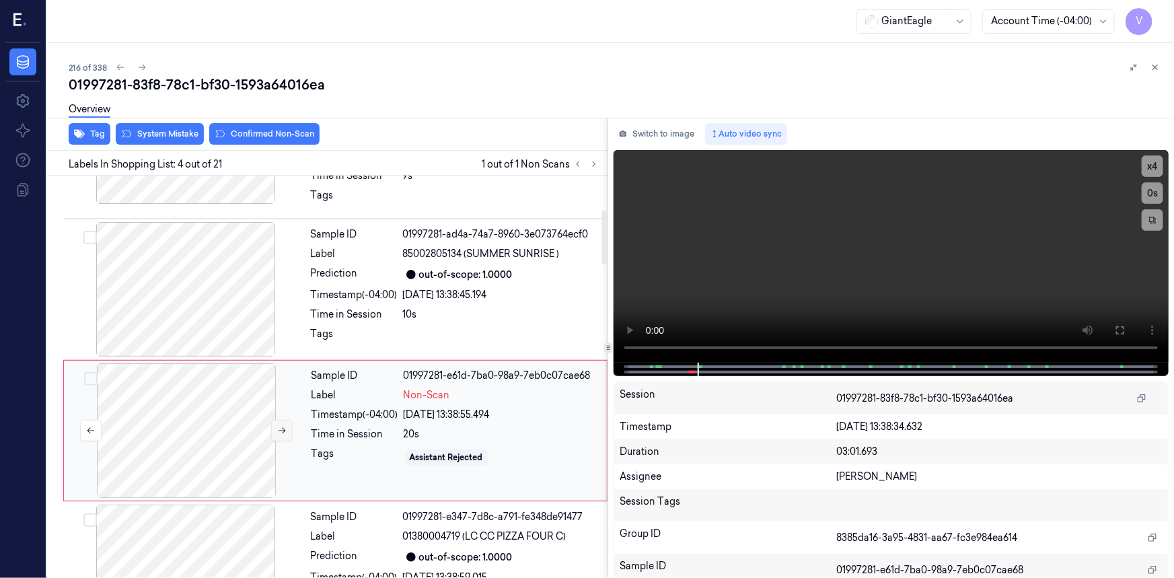
click at [280, 426] on icon at bounding box center [281, 430] width 9 height 9
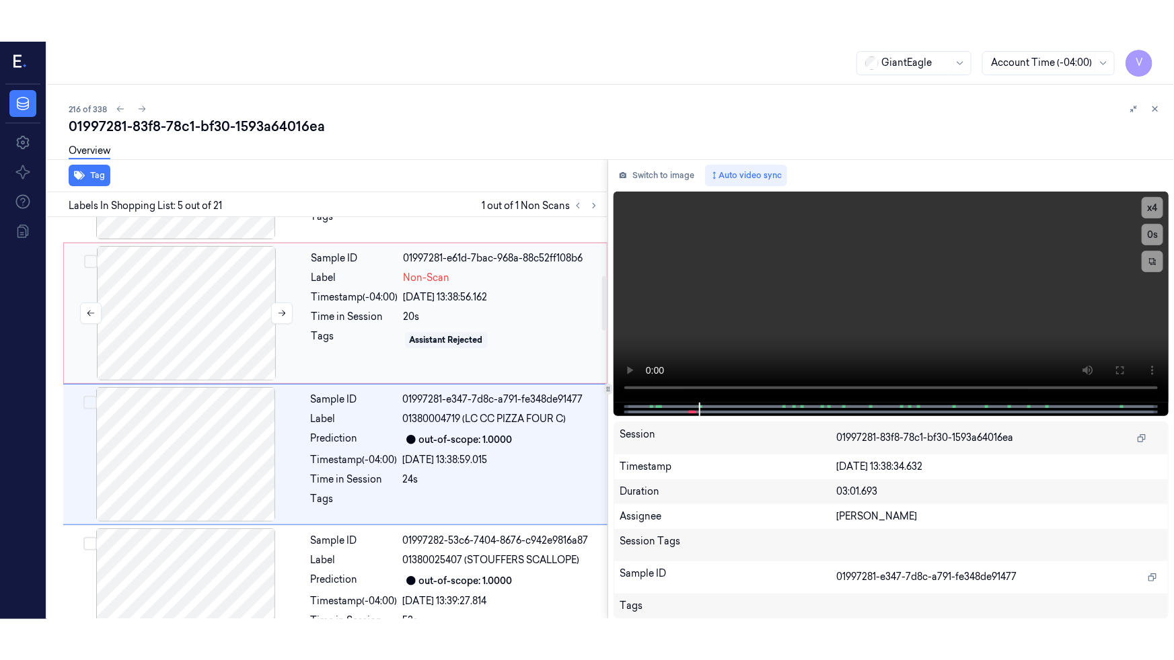
scroll to position [432, 0]
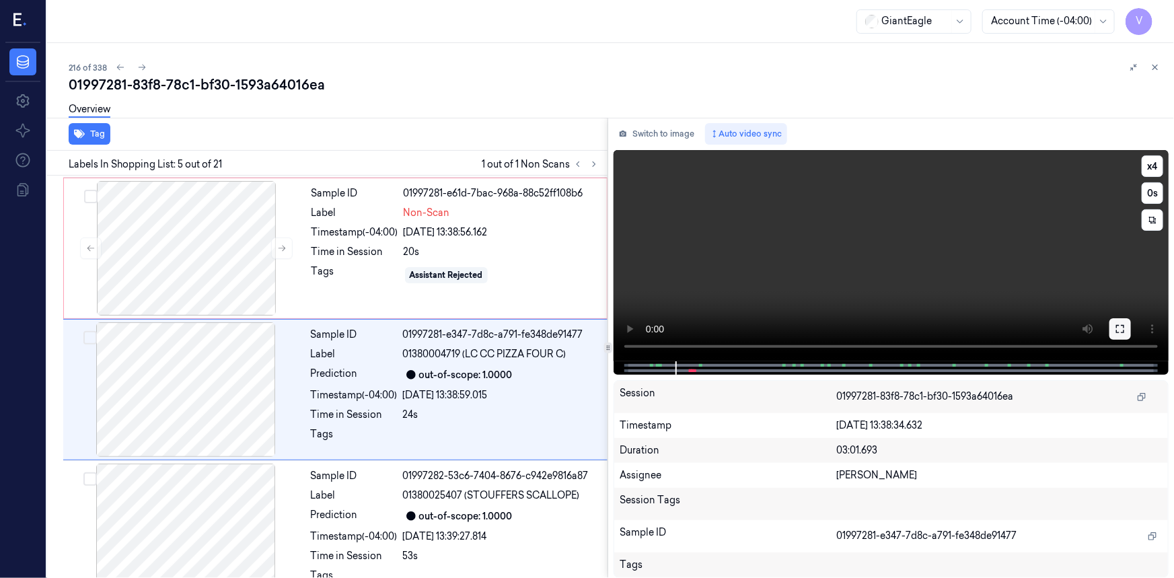
click at [1126, 322] on button at bounding box center [1120, 329] width 22 height 22
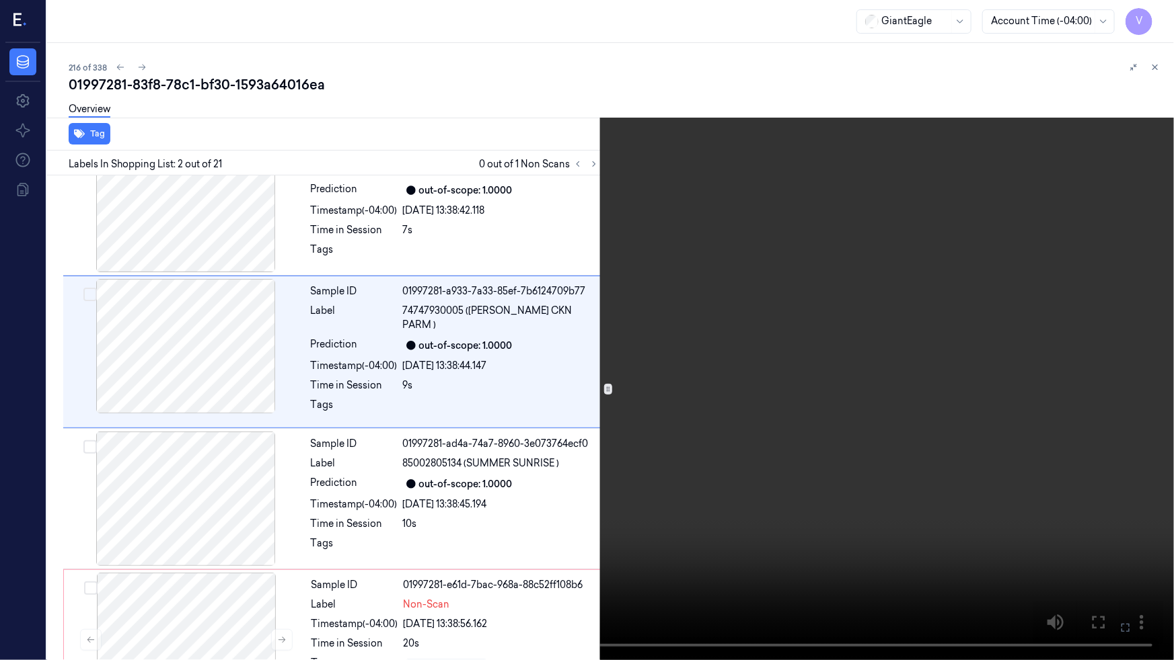
scroll to position [0, 0]
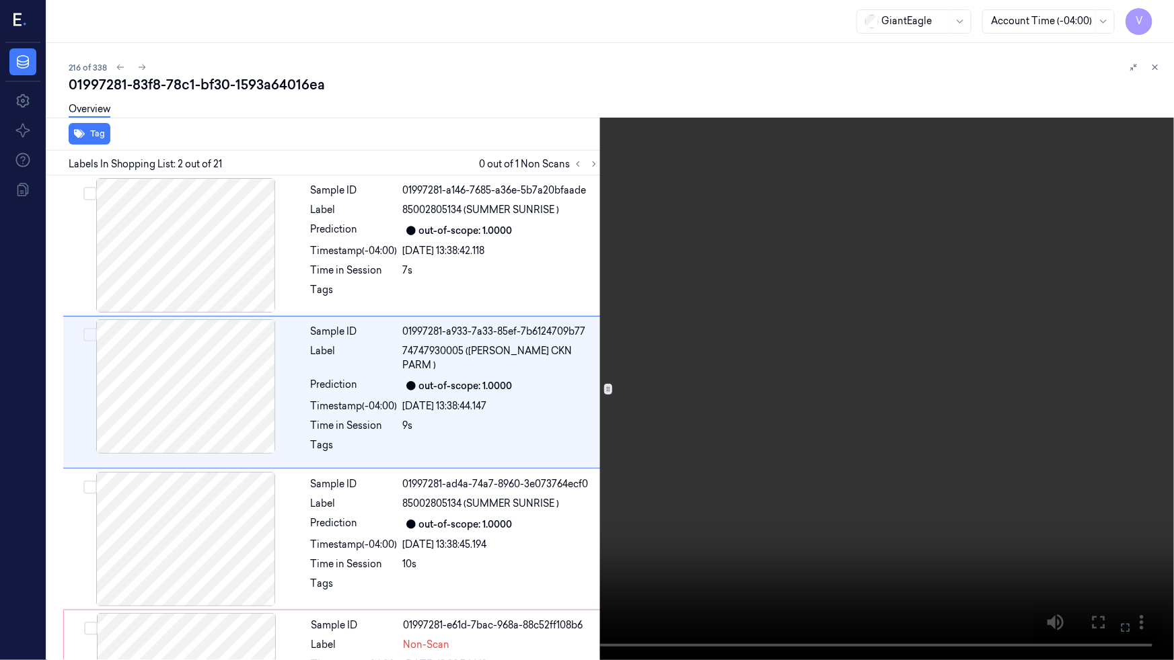
click at [380, 534] on video at bounding box center [587, 330] width 1174 height 660
click at [0, 0] on icon at bounding box center [0, 0] width 0 height 0
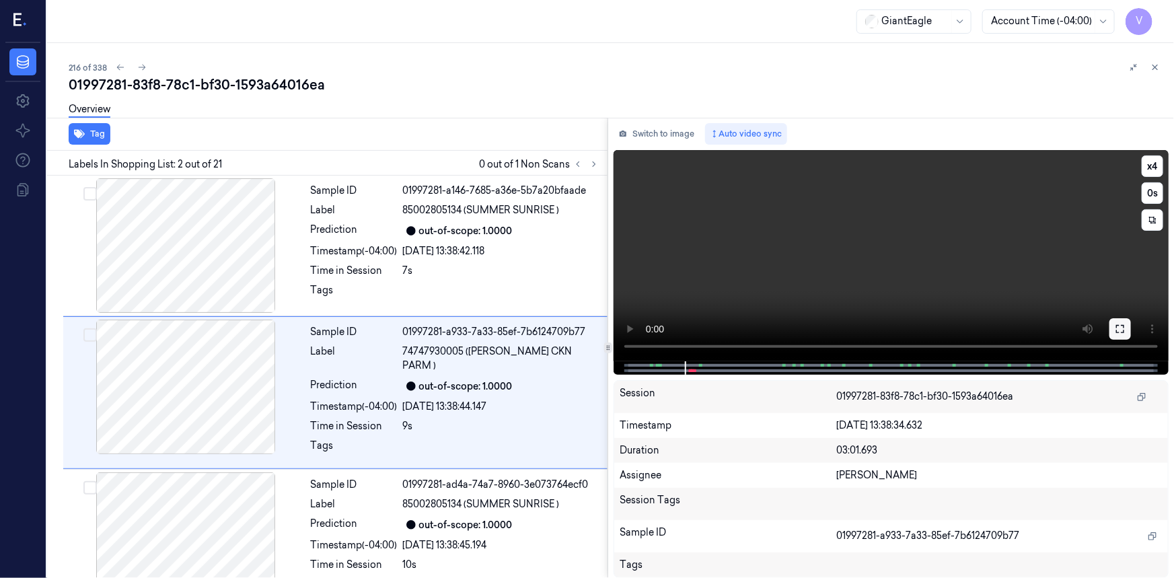
click at [1123, 328] on icon at bounding box center [1119, 328] width 11 height 11
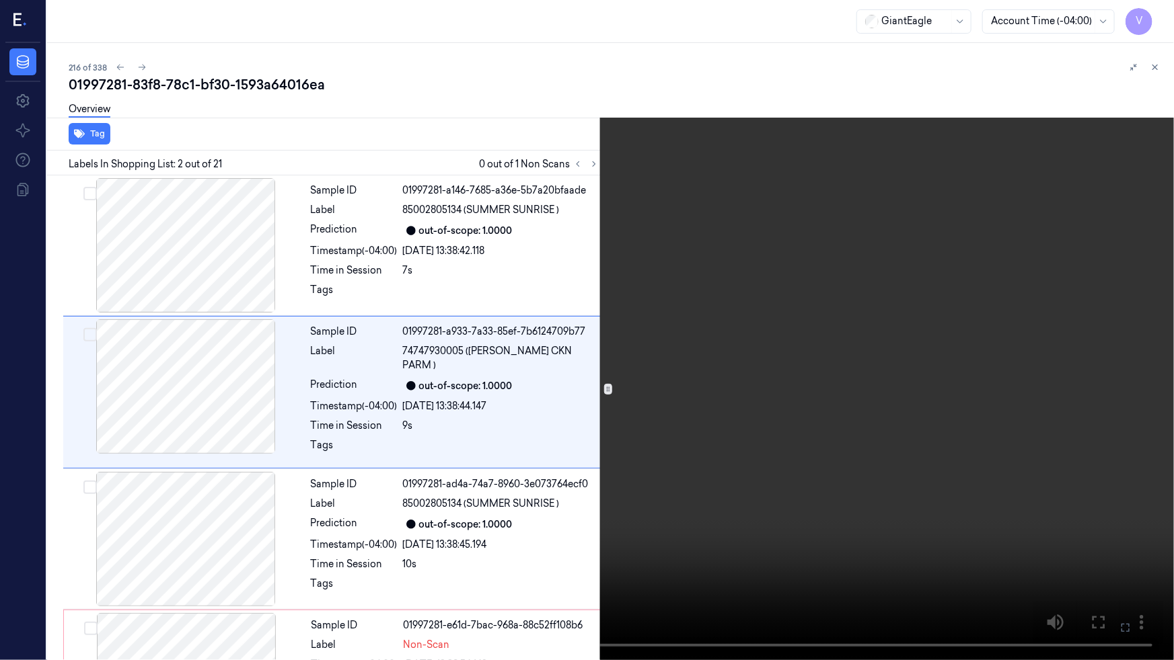
click at [927, 458] on video at bounding box center [587, 330] width 1174 height 660
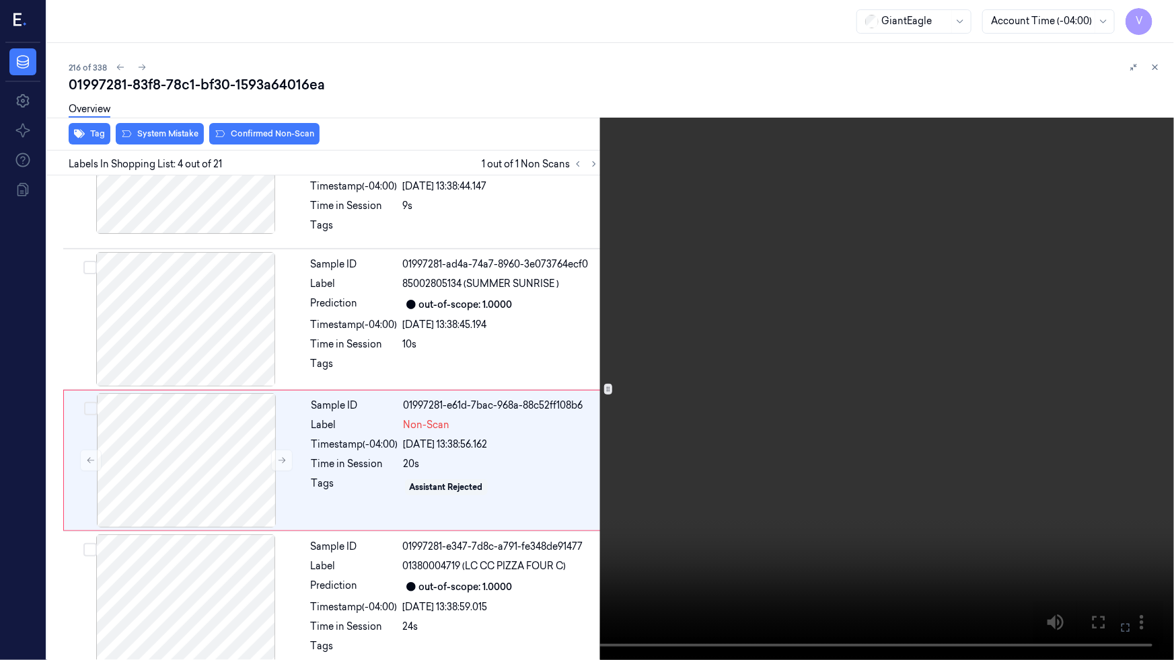
click at [927, 458] on video at bounding box center [587, 330] width 1174 height 660
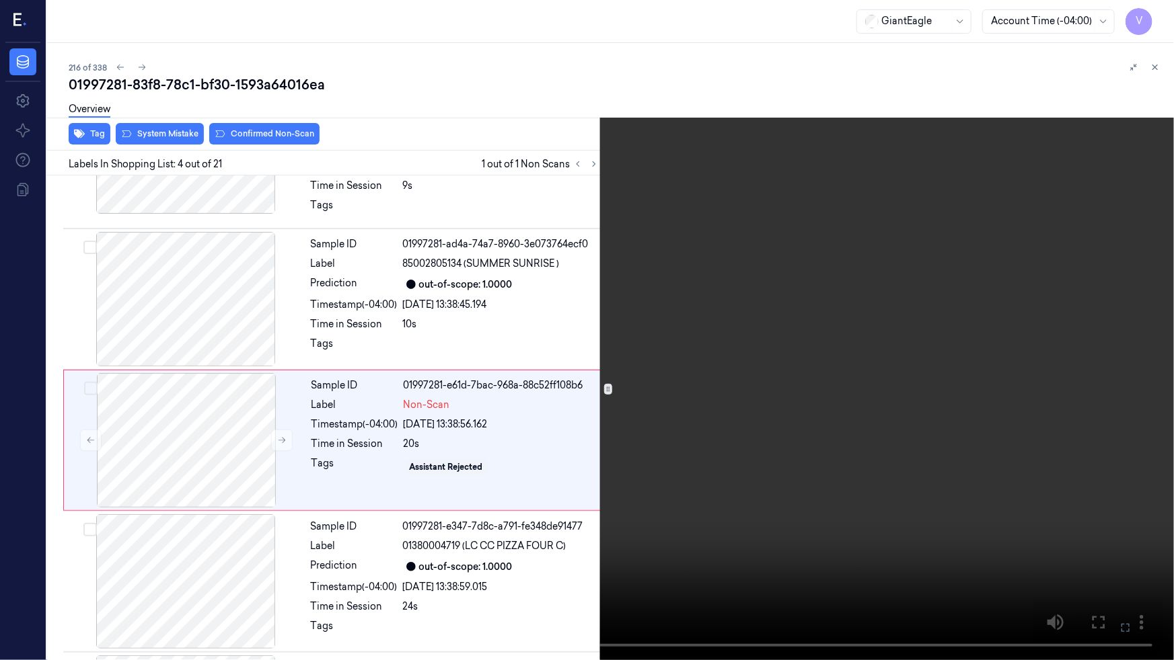
scroll to position [250, 0]
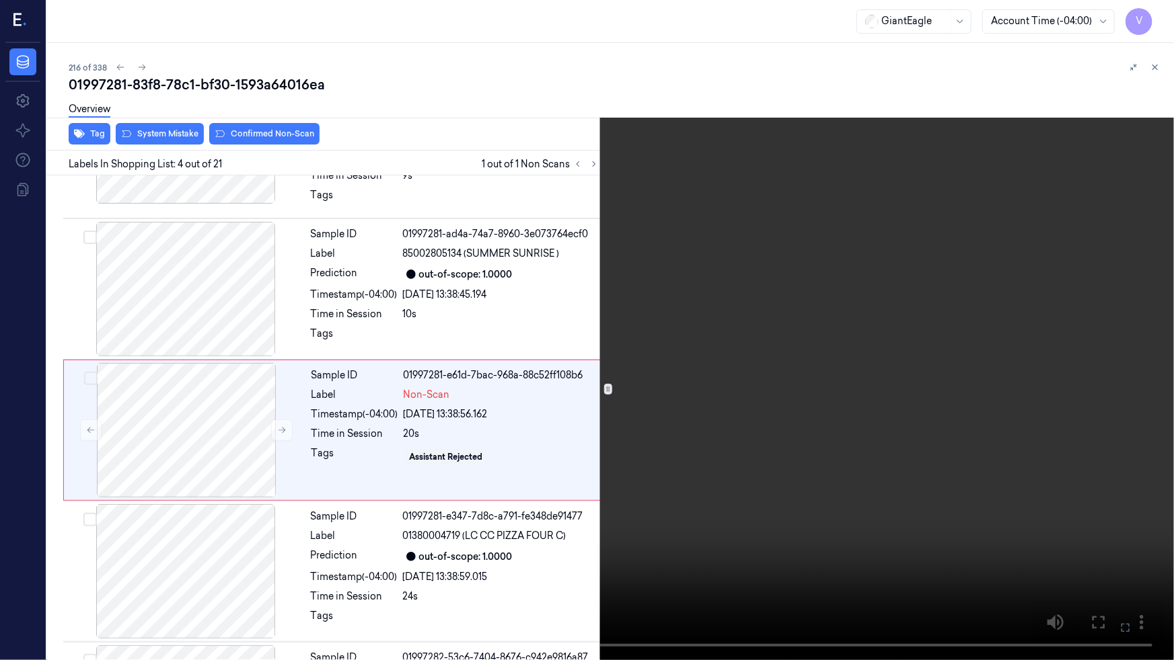
click at [921, 461] on video at bounding box center [587, 330] width 1174 height 660
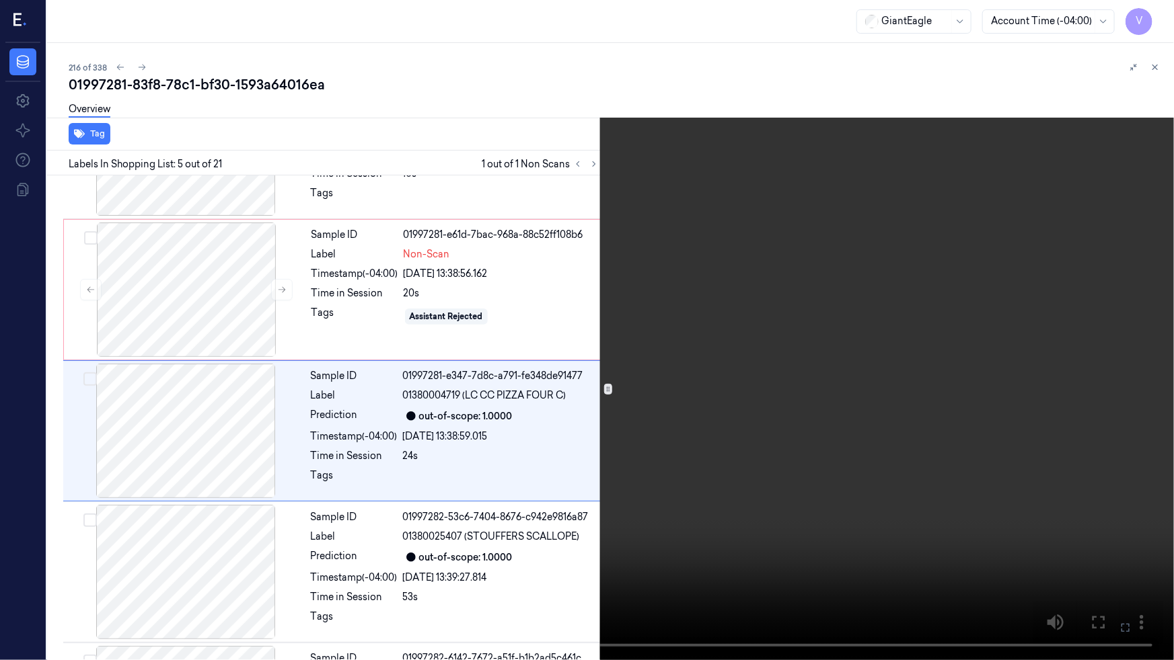
scroll to position [391, 0]
click at [911, 459] on video at bounding box center [587, 330] width 1174 height 660
click at [1164, 16] on button "x 4" at bounding box center [1158, 16] width 22 height 22
click at [1164, 16] on button "x 1" at bounding box center [1158, 16] width 22 height 22
click at [408, 542] on video at bounding box center [587, 330] width 1174 height 660
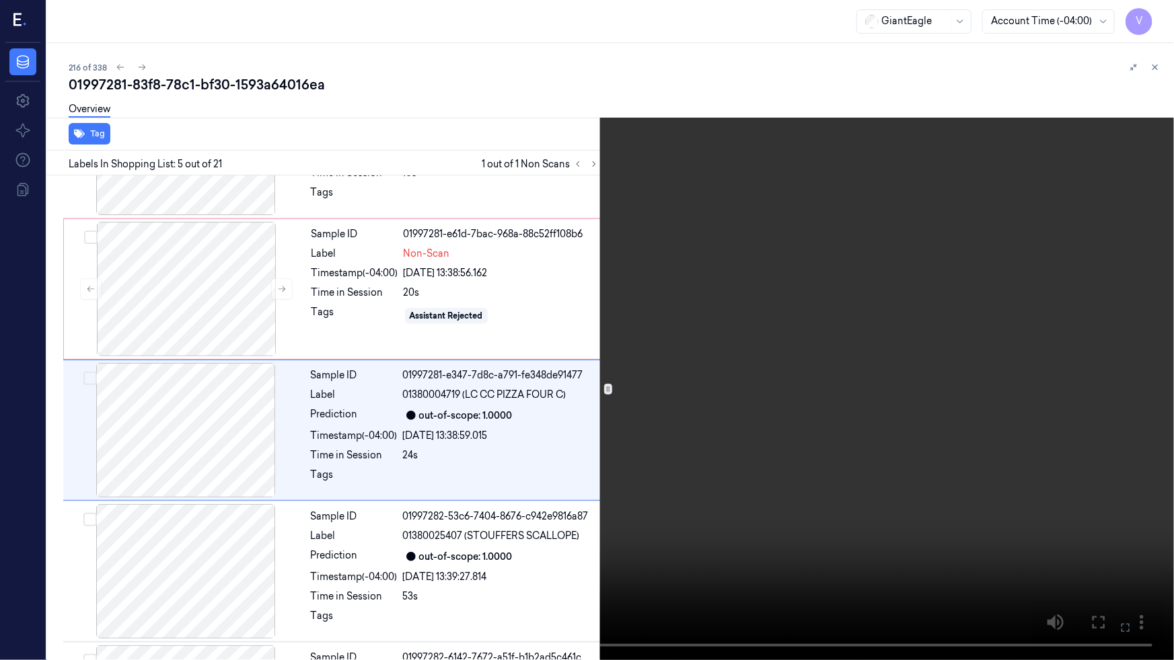
click at [480, 522] on video at bounding box center [587, 330] width 1174 height 660
click at [0, 0] on icon at bounding box center [0, 0] width 0 height 0
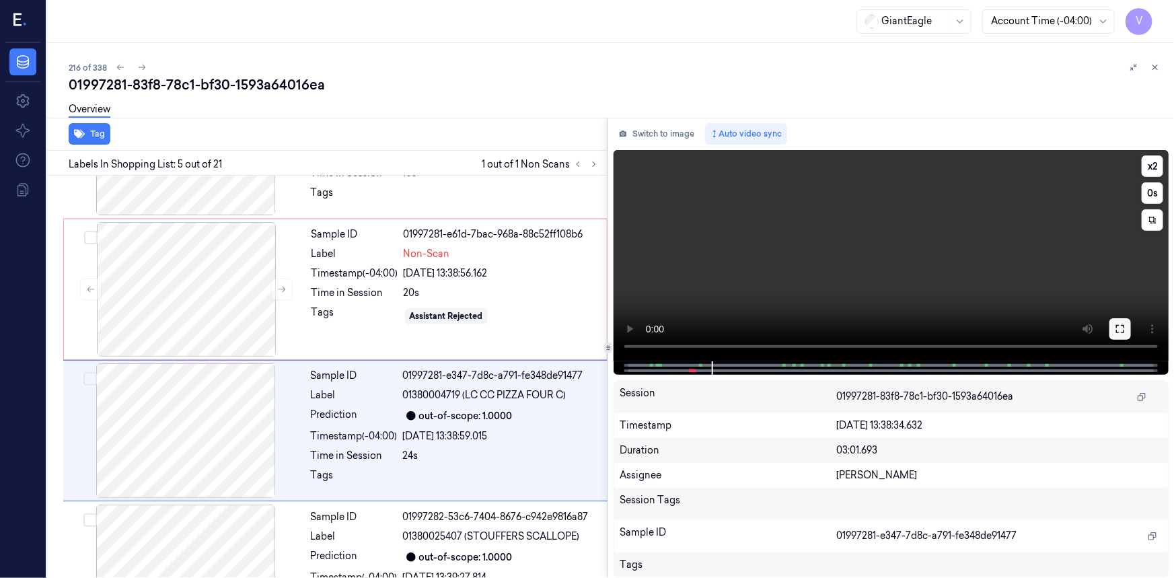
click at [1123, 323] on icon at bounding box center [1119, 328] width 11 height 11
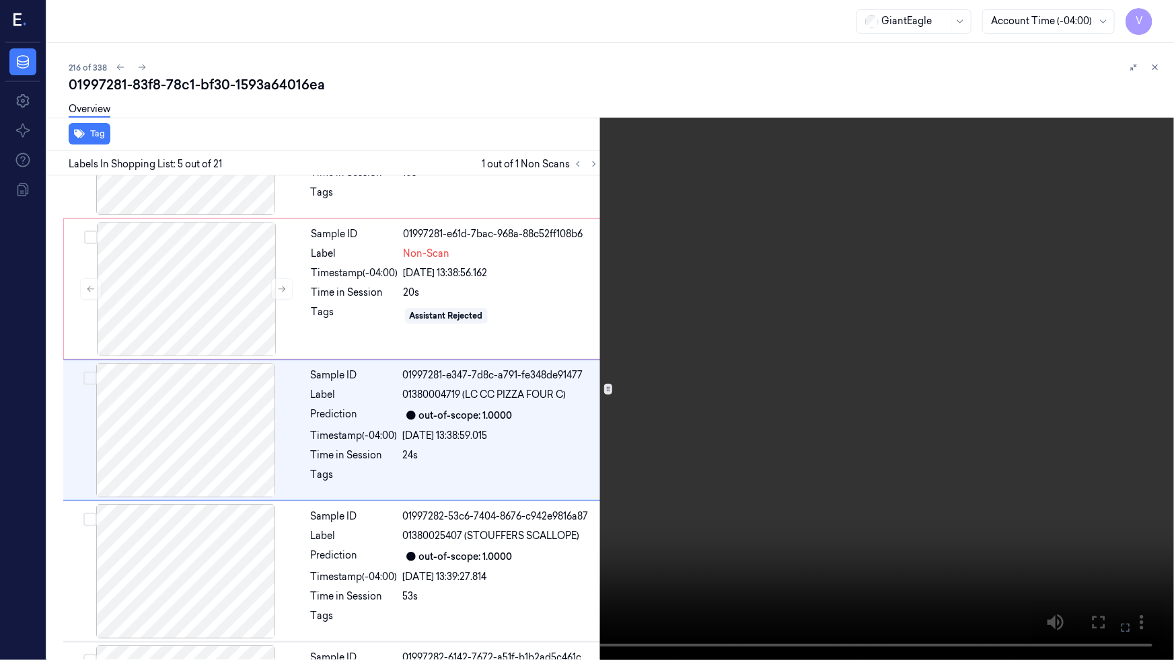
click at [896, 408] on video at bounding box center [587, 330] width 1174 height 660
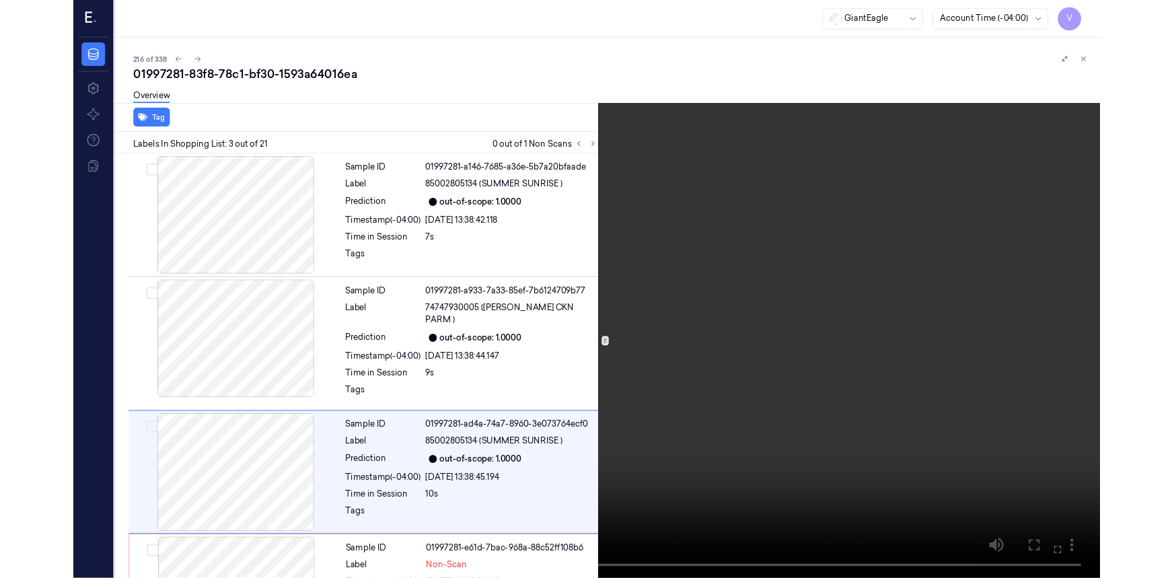
scroll to position [109, 0]
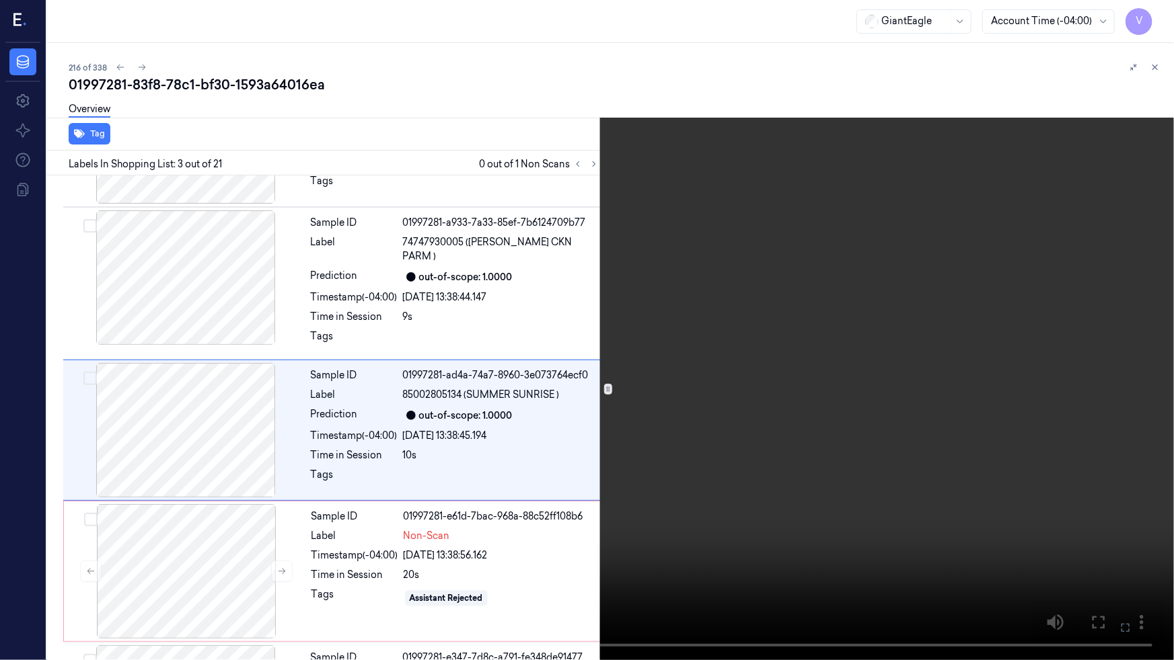
click at [438, 524] on video at bounding box center [587, 330] width 1174 height 660
click at [0, 0] on icon at bounding box center [0, 0] width 0 height 0
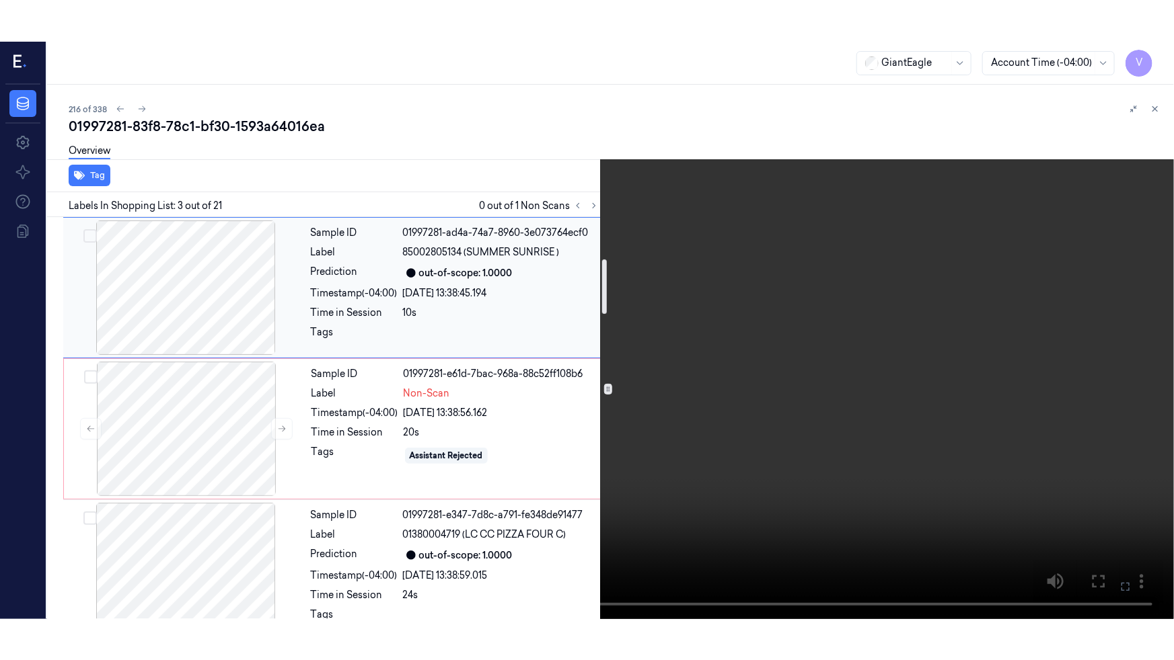
scroll to position [367, 0]
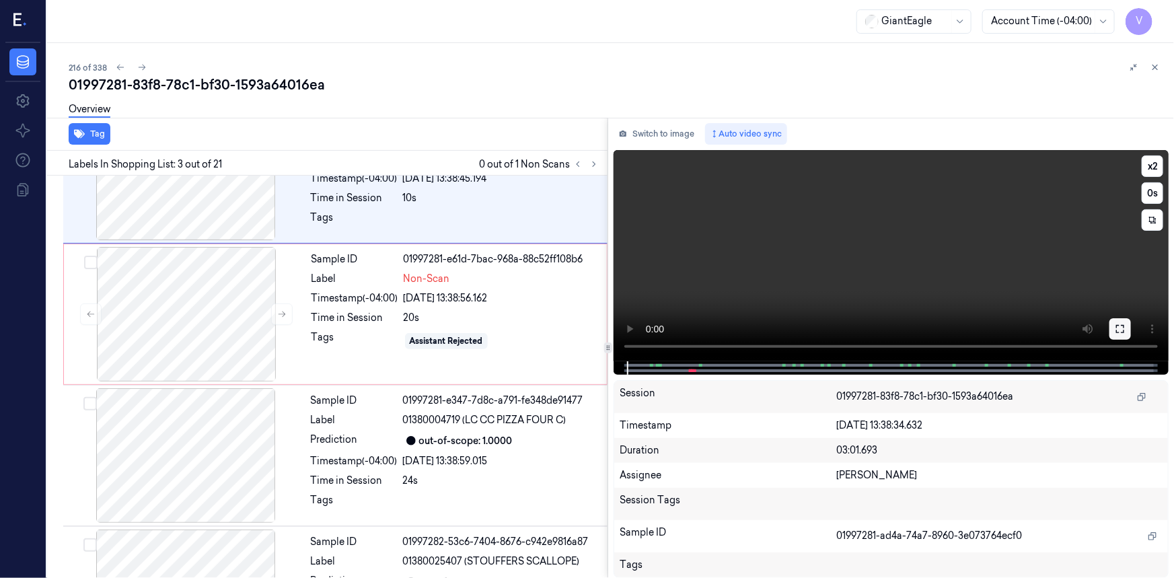
click at [1116, 330] on icon at bounding box center [1120, 329] width 8 height 8
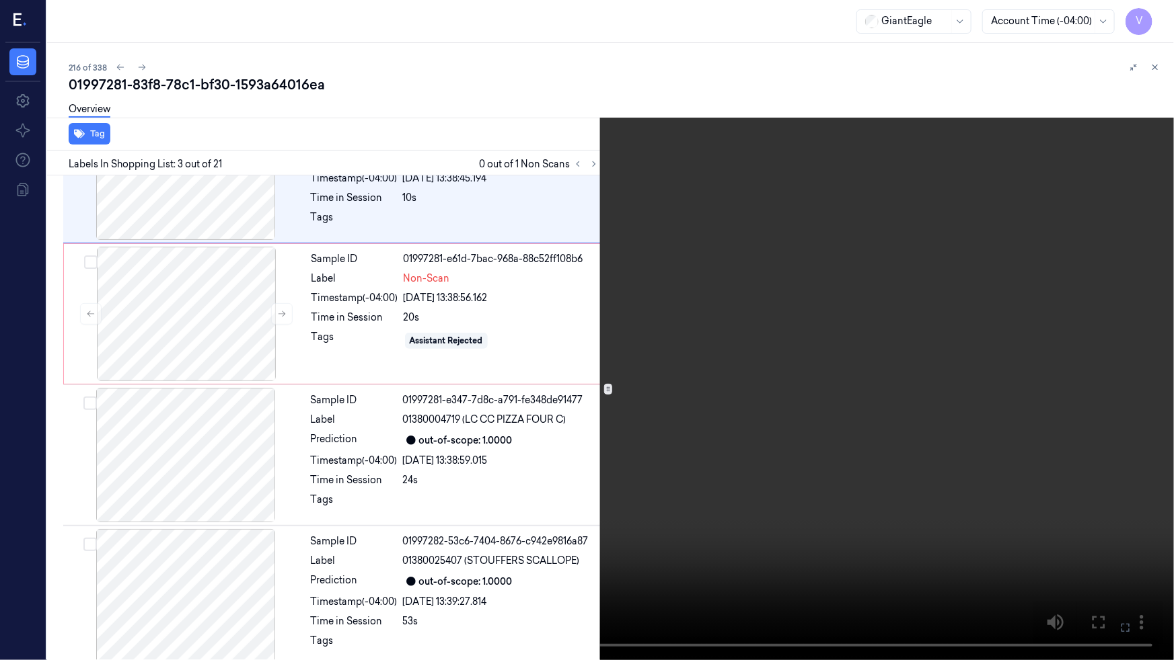
click at [902, 396] on video at bounding box center [587, 330] width 1174 height 660
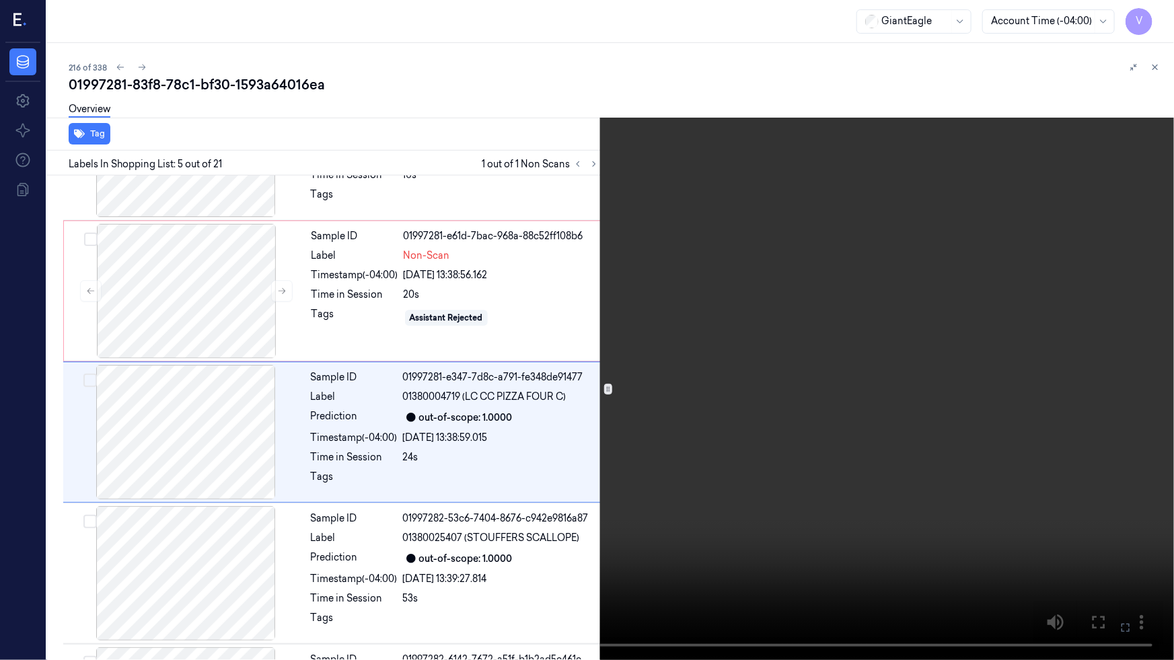
scroll to position [391, 0]
click at [778, 373] on video at bounding box center [587, 330] width 1174 height 660
click at [383, 447] on video at bounding box center [587, 330] width 1174 height 660
click at [700, 420] on video at bounding box center [587, 330] width 1174 height 660
click at [701, 420] on video at bounding box center [587, 330] width 1174 height 660
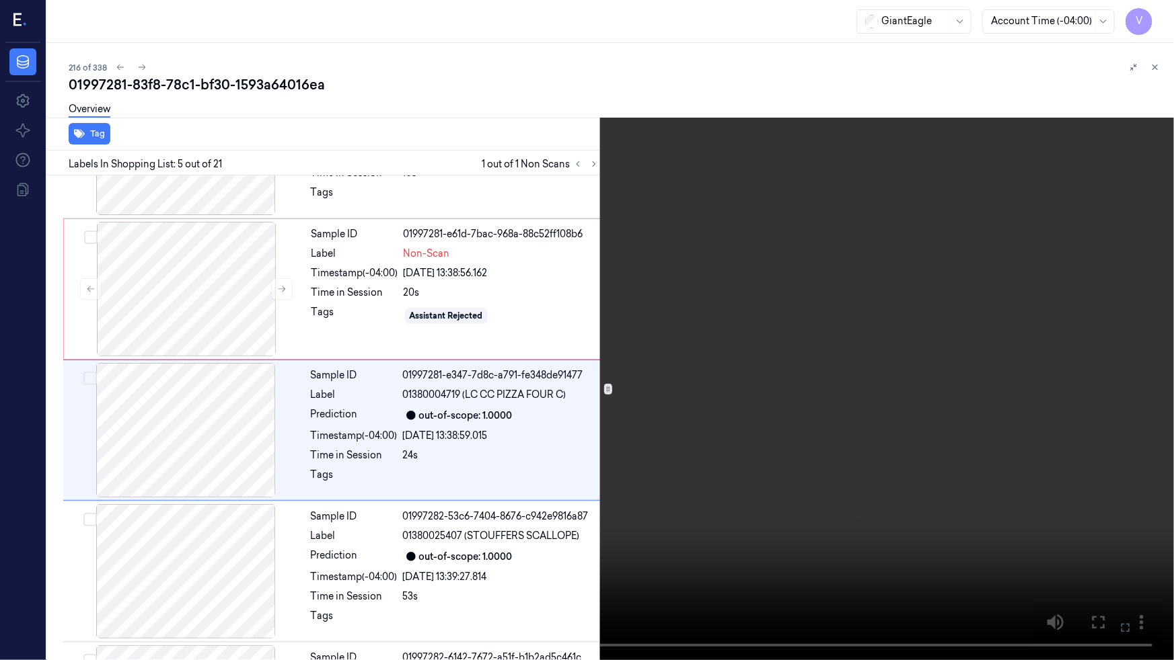
click at [702, 420] on video at bounding box center [587, 330] width 1174 height 660
click at [650, 336] on video at bounding box center [587, 330] width 1174 height 660
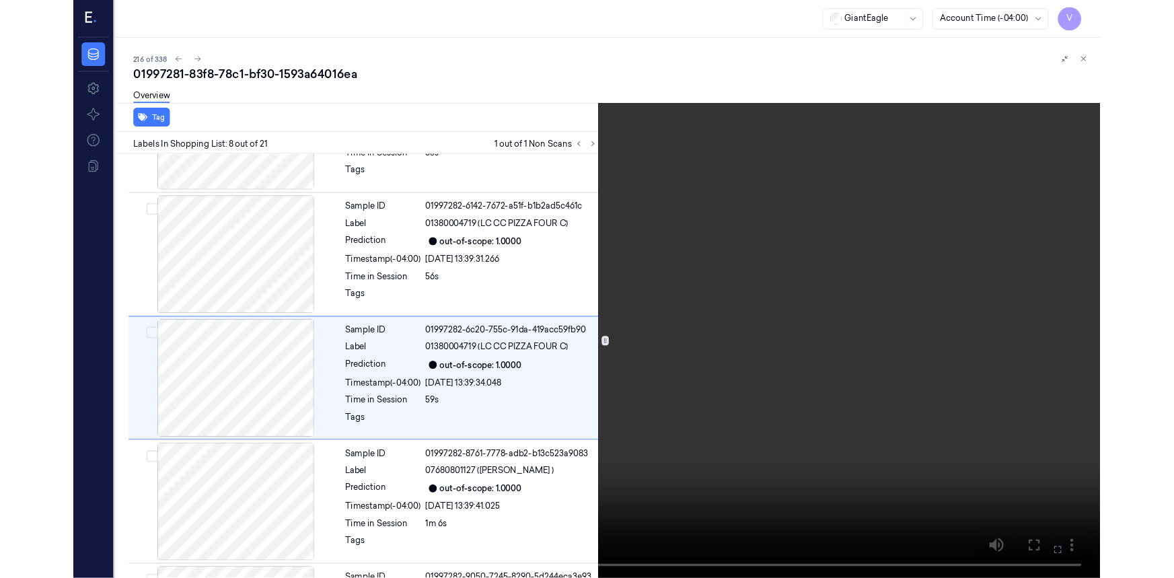
scroll to position [814, 0]
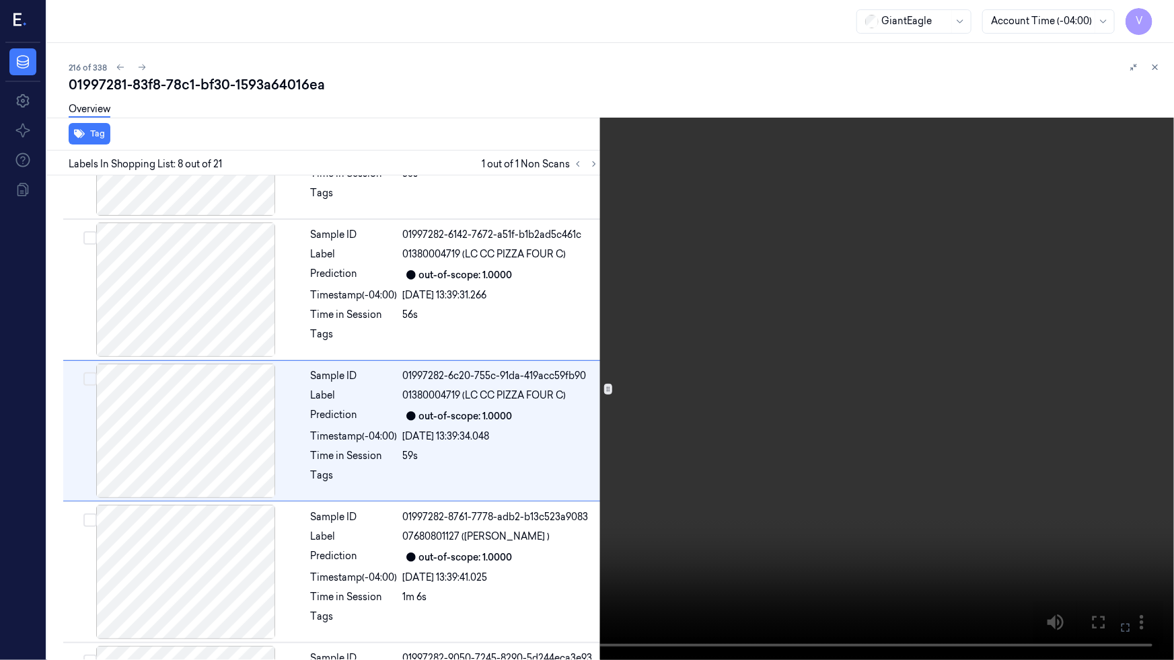
click at [399, 486] on video at bounding box center [587, 330] width 1174 height 660
click at [0, 0] on button at bounding box center [0, 0] width 0 height 0
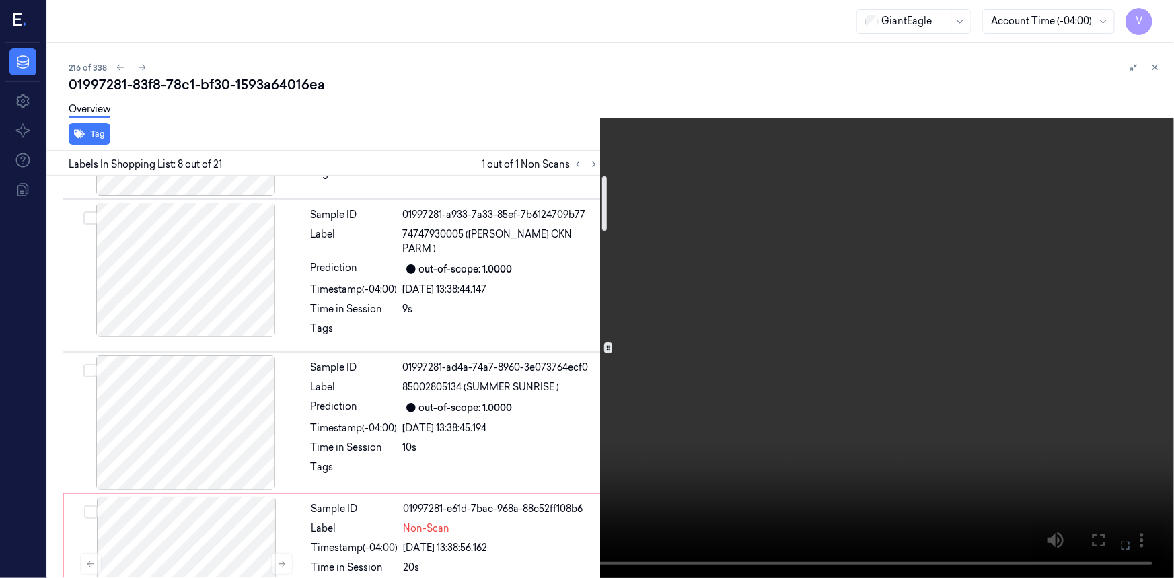
scroll to position [0, 0]
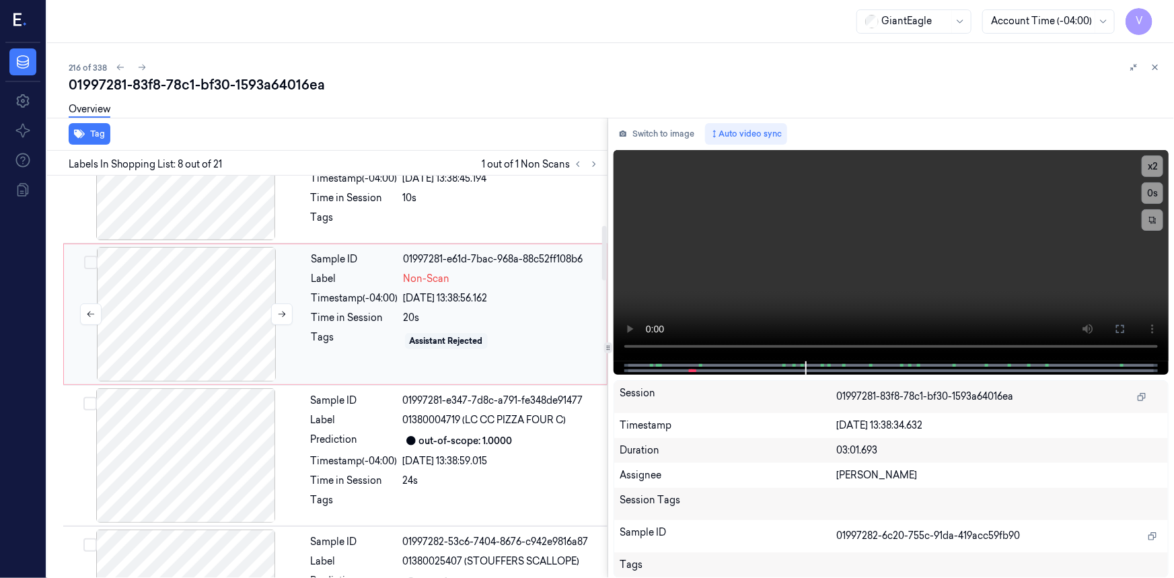
click at [228, 266] on div at bounding box center [186, 314] width 239 height 135
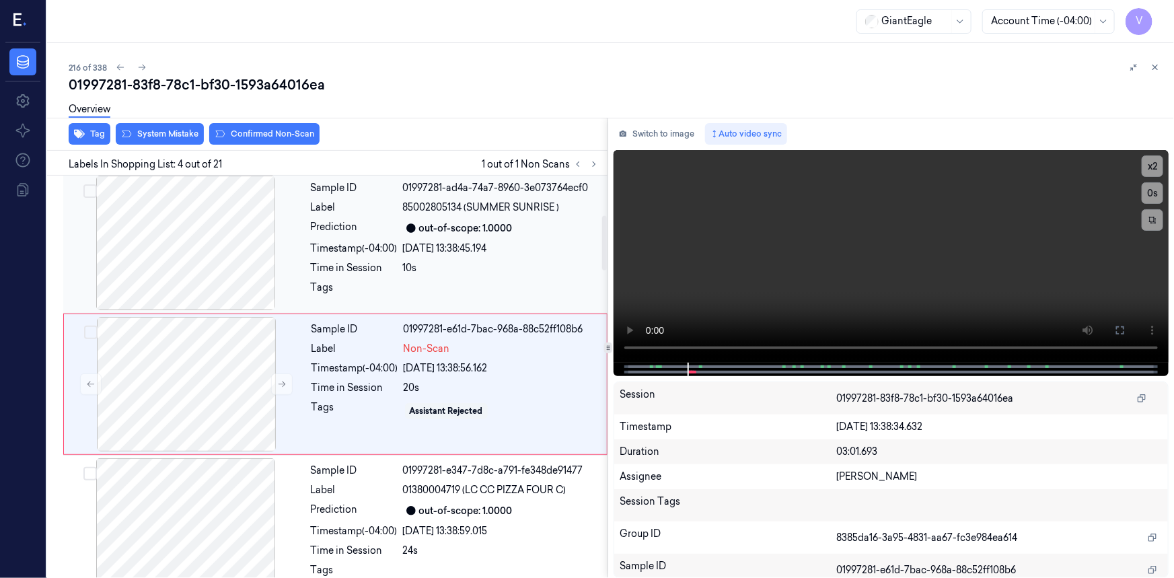
scroll to position [292, 0]
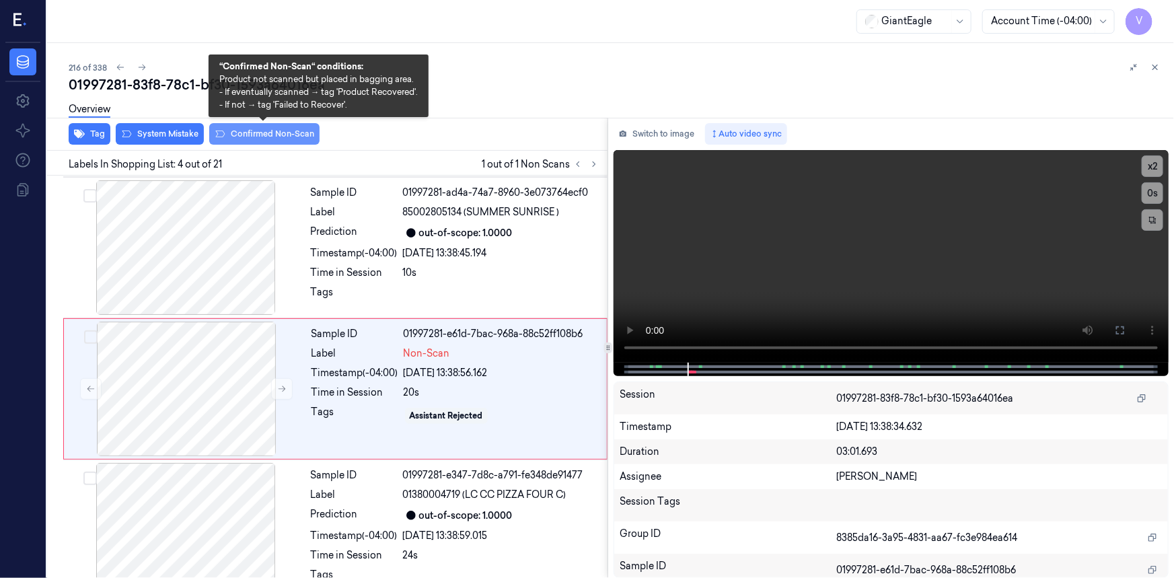
click at [272, 135] on button "Confirmed Non-Scan" at bounding box center [264, 134] width 110 height 22
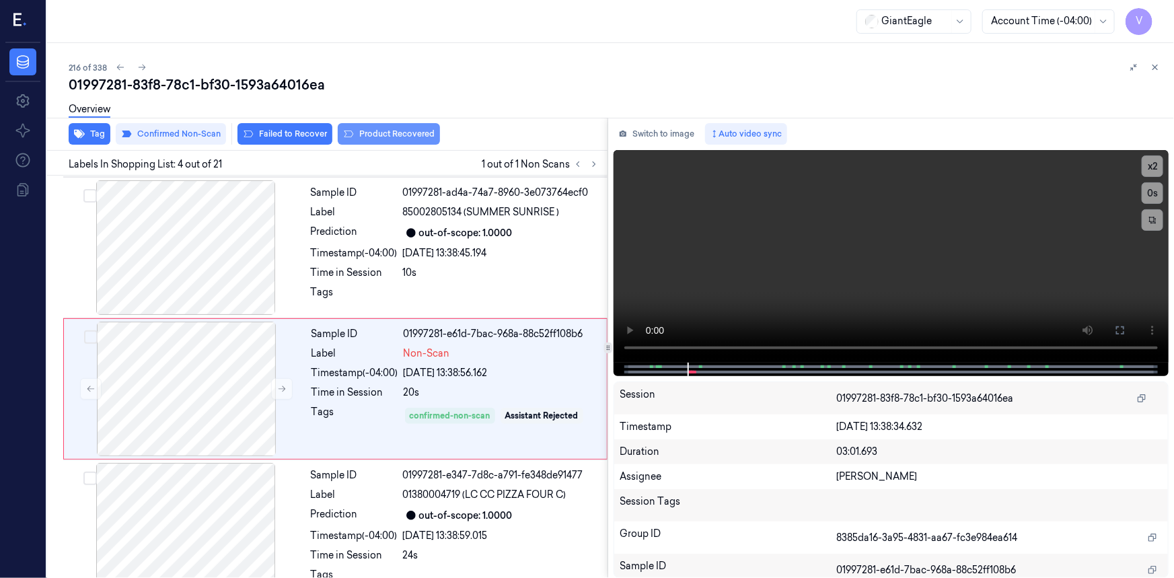
click at [386, 130] on button "Product Recovered" at bounding box center [389, 134] width 102 height 22
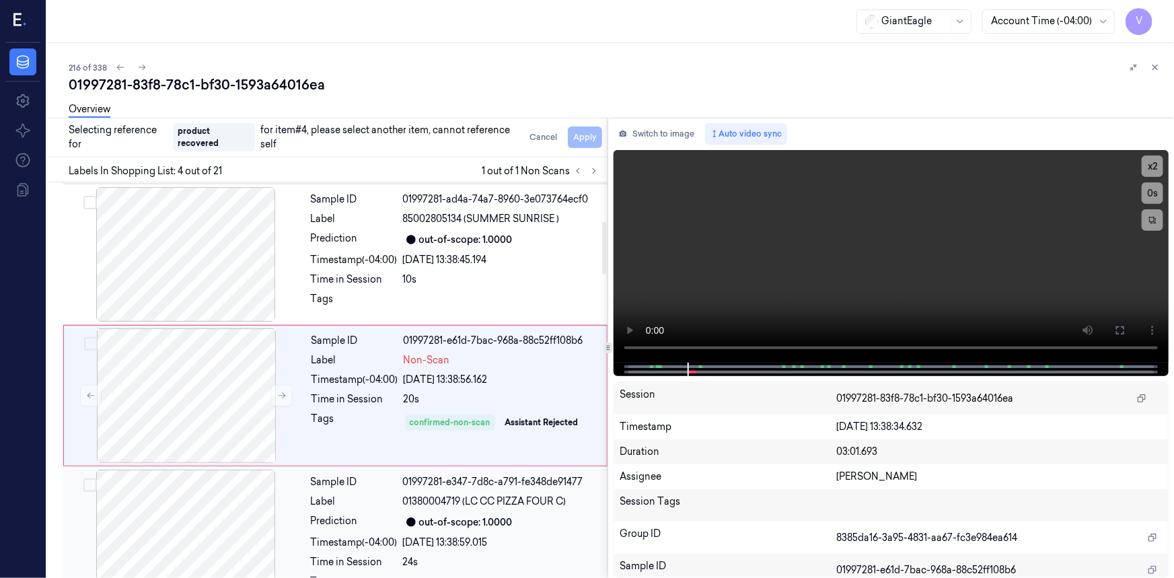
click at [281, 480] on div at bounding box center [185, 536] width 239 height 135
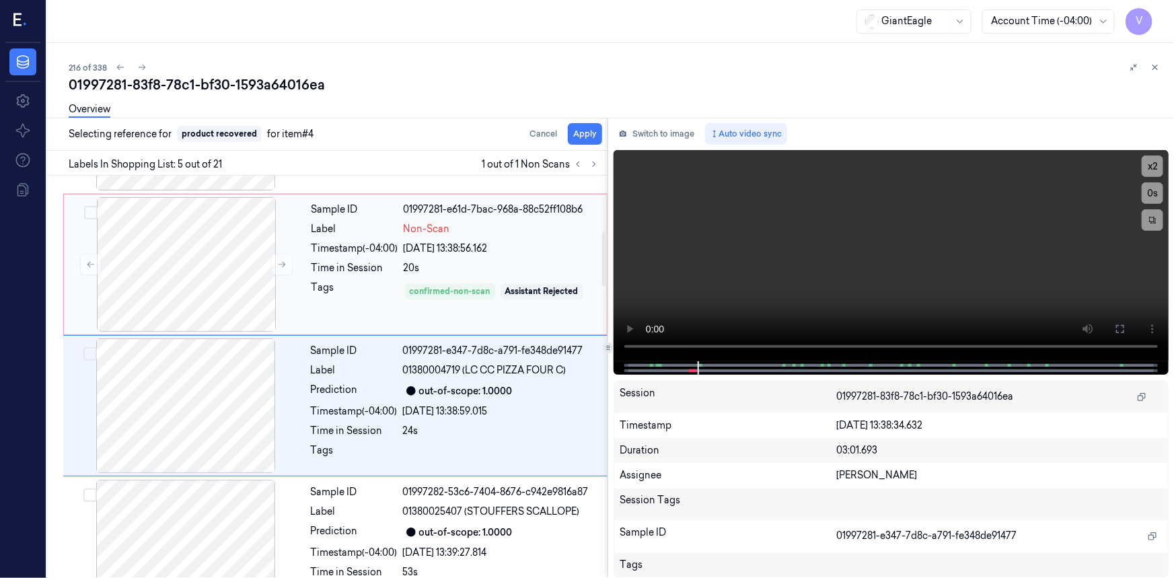
scroll to position [432, 0]
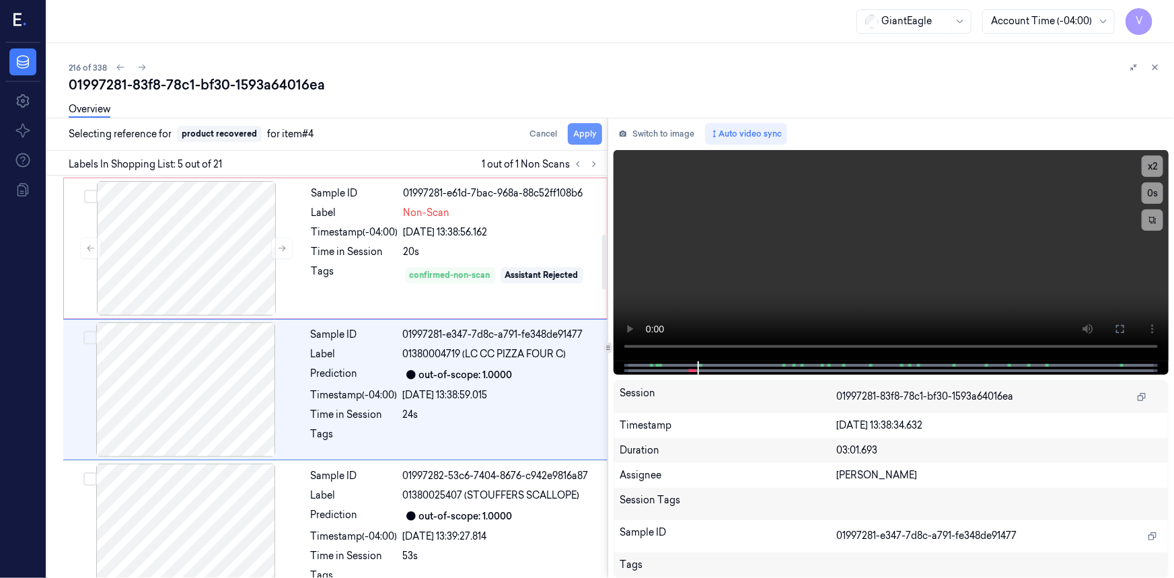
click at [590, 130] on button "Apply" at bounding box center [585, 134] width 34 height 22
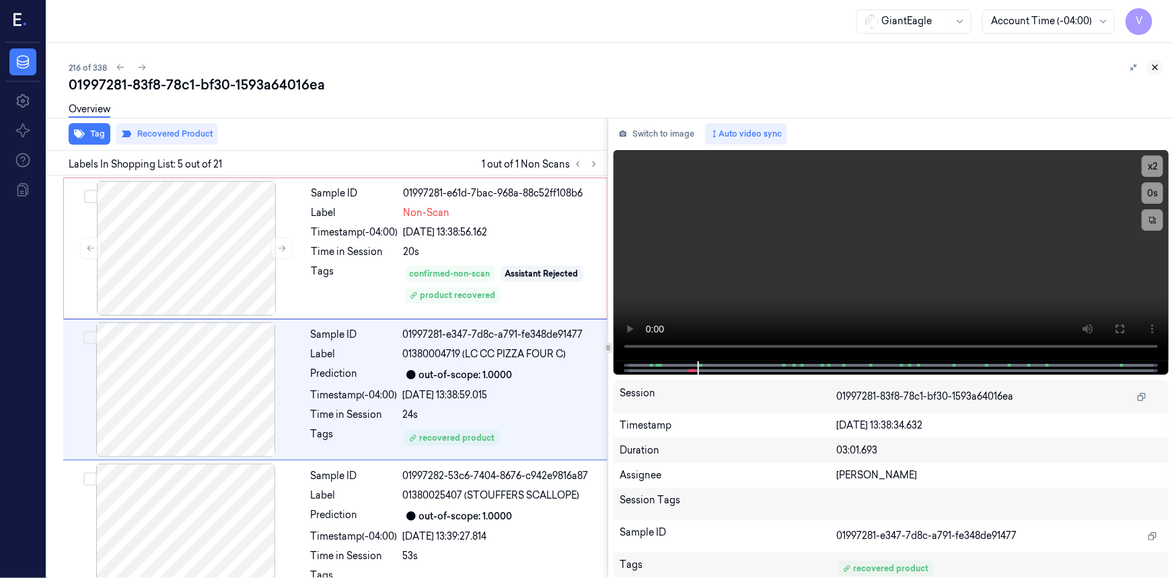
click at [1153, 66] on icon at bounding box center [1155, 67] width 5 height 5
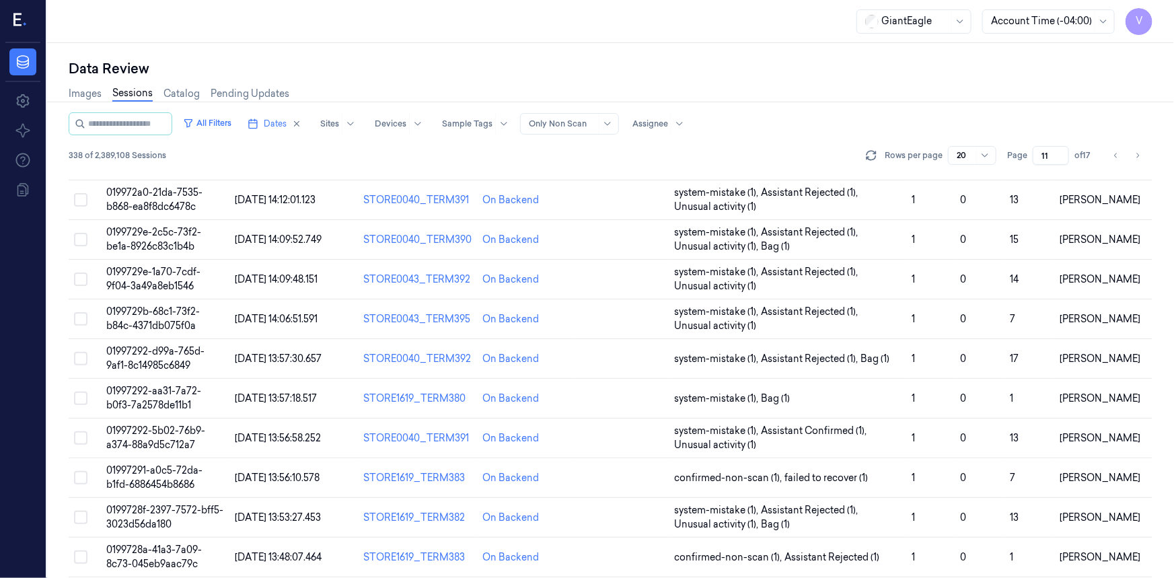
scroll to position [424, 0]
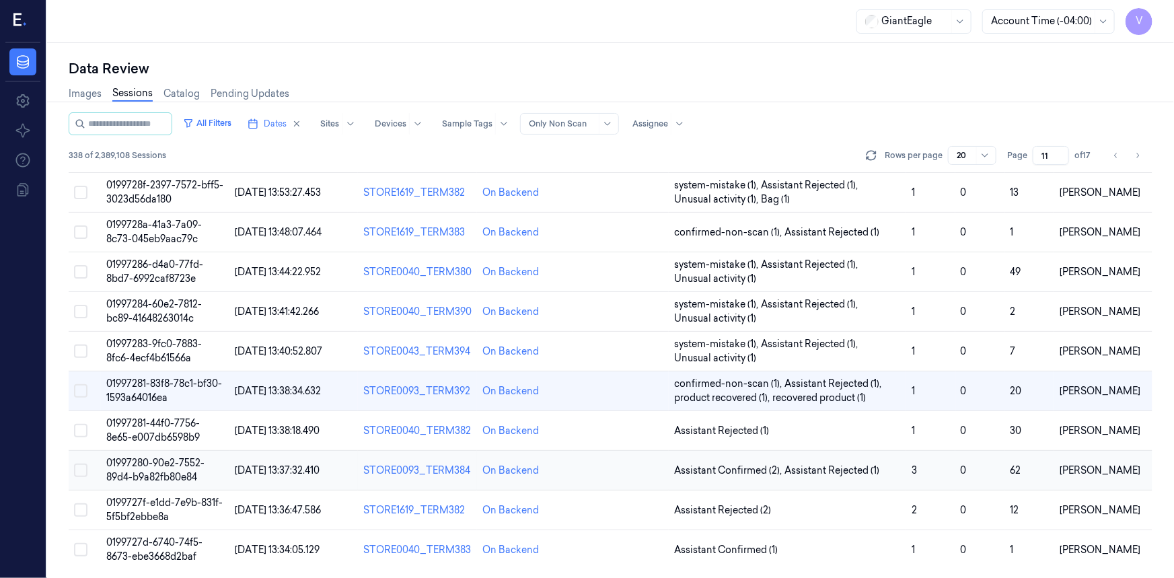
click at [151, 471] on span "01997280-90e2-7552-89d4-b9a82fb80e84" at bounding box center [155, 470] width 98 height 26
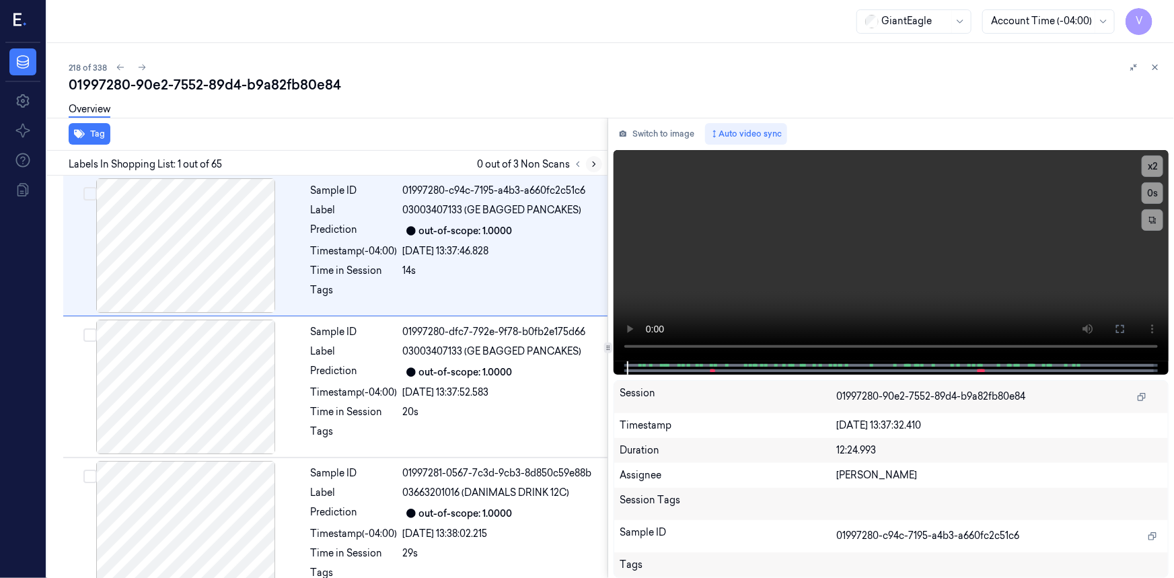
click at [591, 162] on icon at bounding box center [593, 163] width 9 height 9
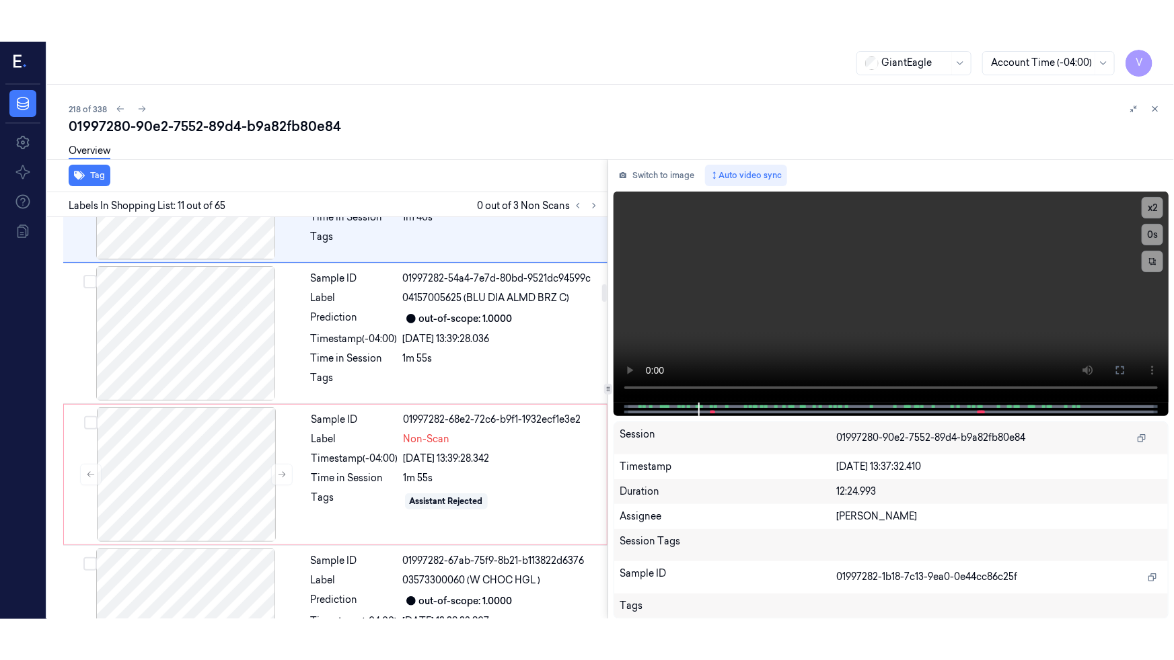
scroll to position [1524, 0]
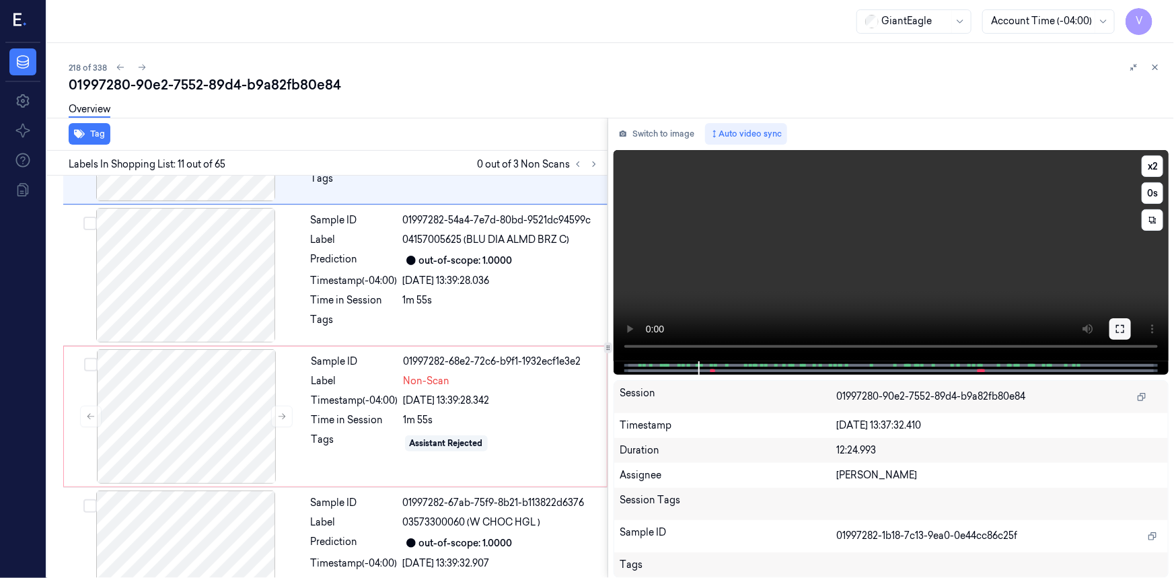
click at [1123, 330] on icon at bounding box center [1119, 328] width 11 height 11
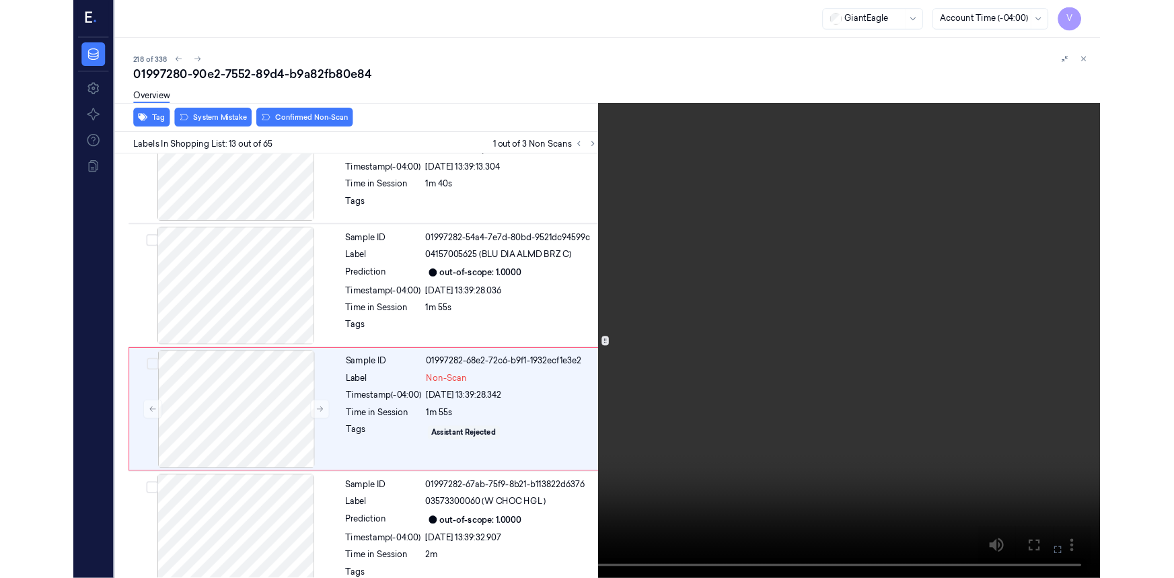
scroll to position [1520, 0]
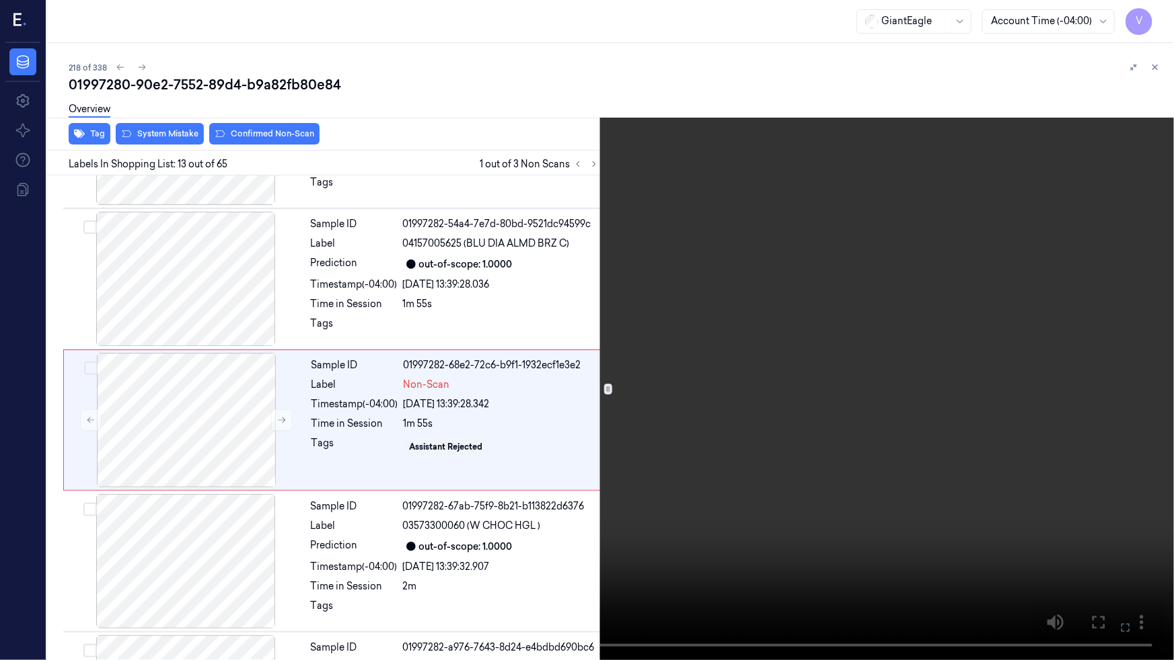
click at [1040, 322] on video at bounding box center [587, 330] width 1174 height 660
click at [0, 0] on icon at bounding box center [0, 0] width 0 height 0
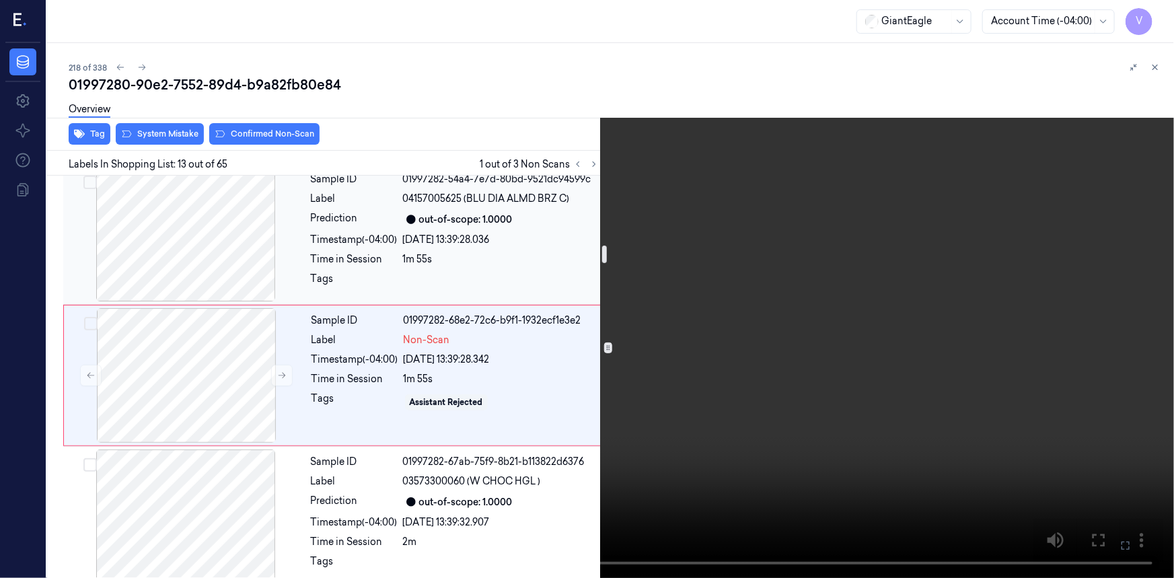
scroll to position [1581, 0]
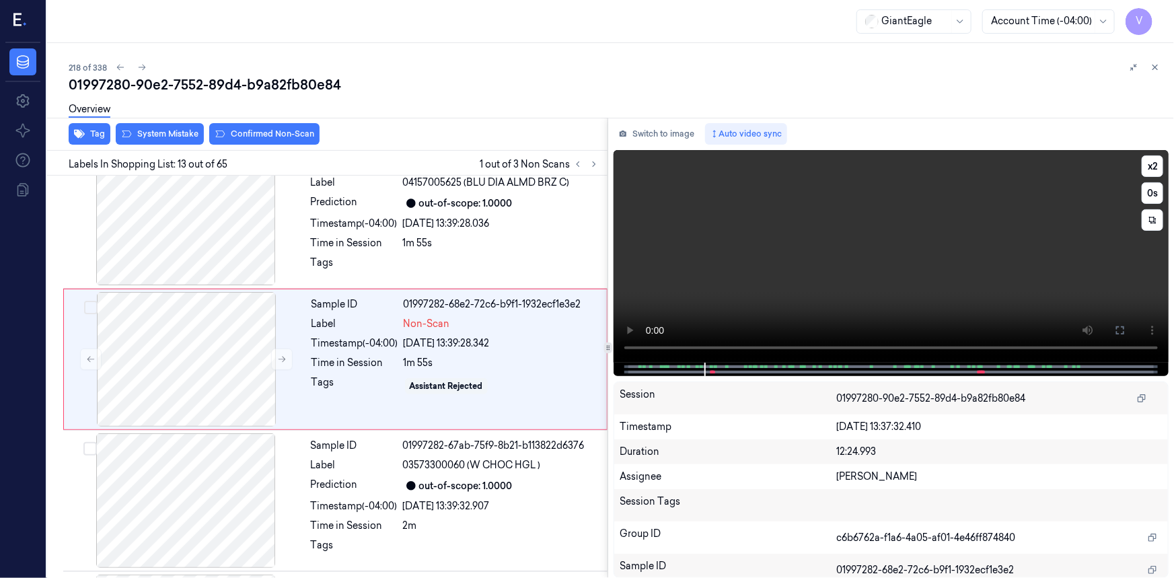
click at [1052, 309] on video at bounding box center [890, 256] width 555 height 213
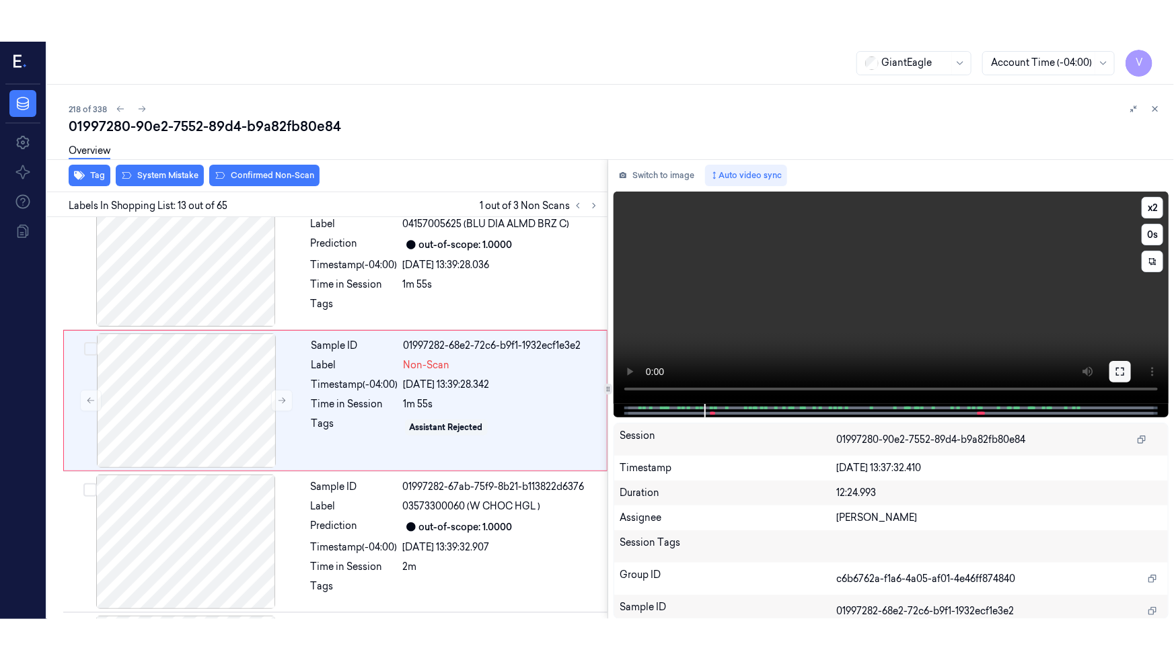
scroll to position [1562, 0]
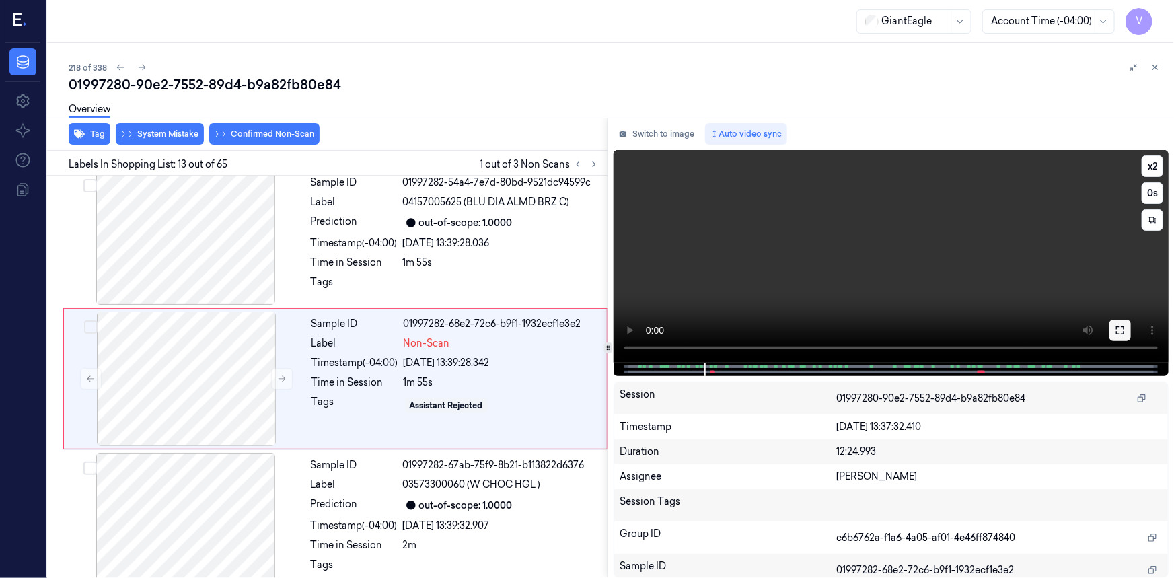
click at [1121, 328] on icon at bounding box center [1119, 330] width 11 height 11
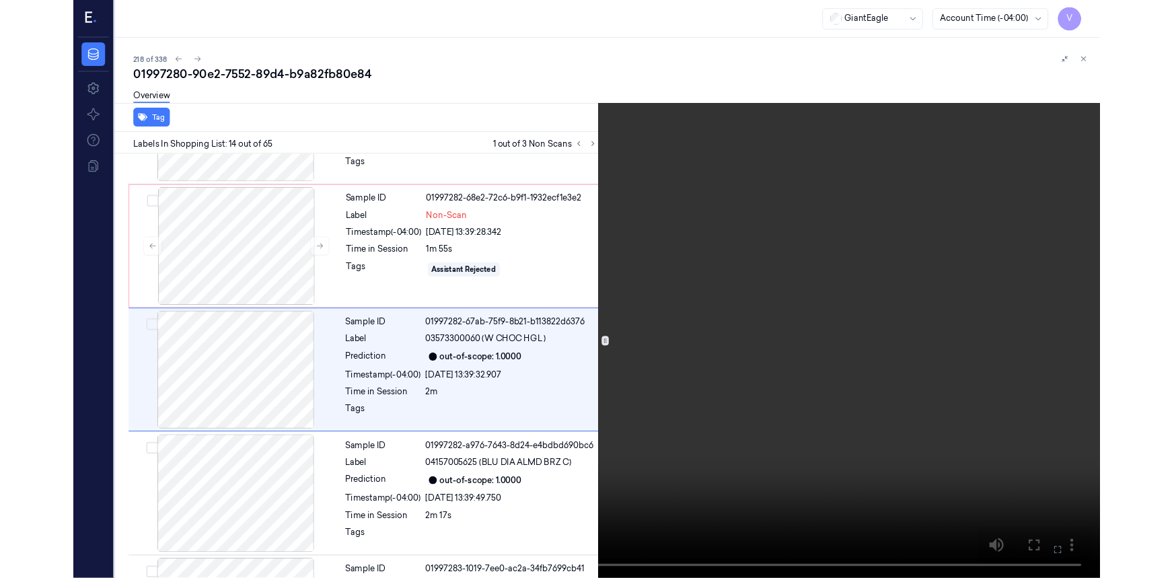
scroll to position [1661, 0]
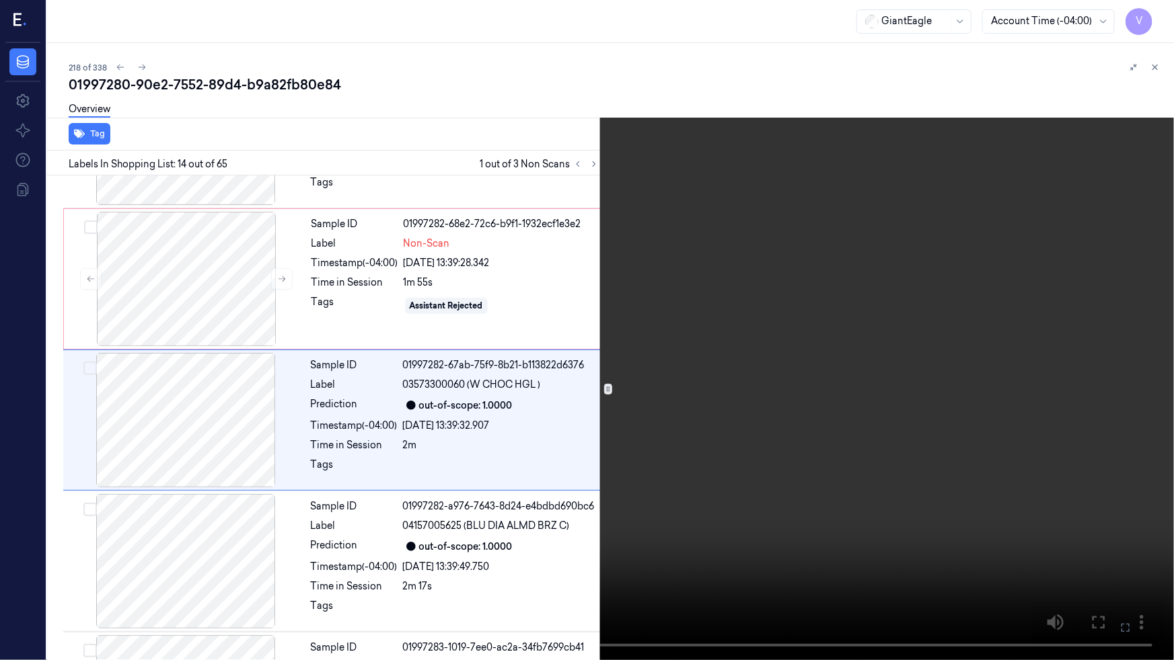
click at [391, 118] on video at bounding box center [587, 330] width 1174 height 660
click at [0, 0] on icon at bounding box center [0, 0] width 0 height 0
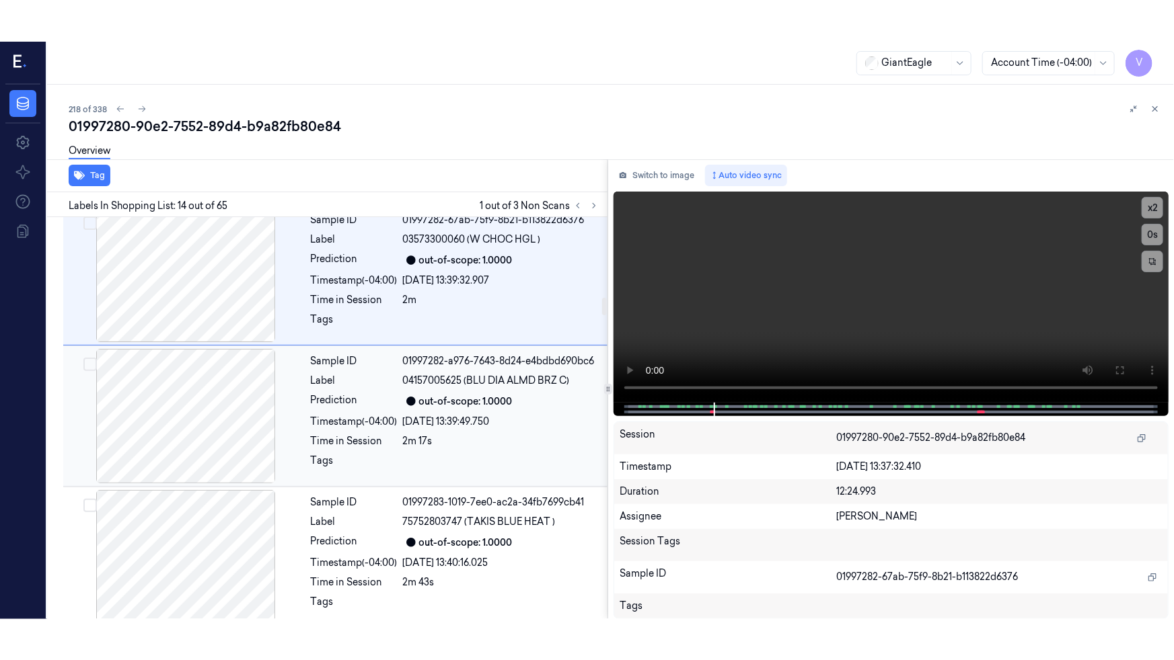
scroll to position [1886, 0]
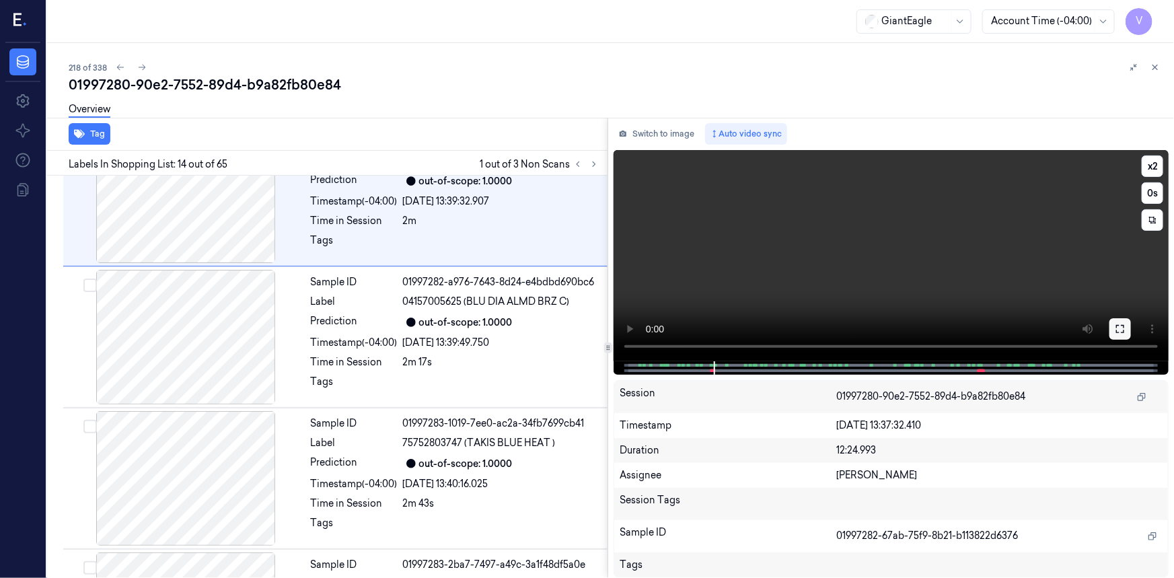
click at [1117, 325] on icon at bounding box center [1120, 329] width 8 height 8
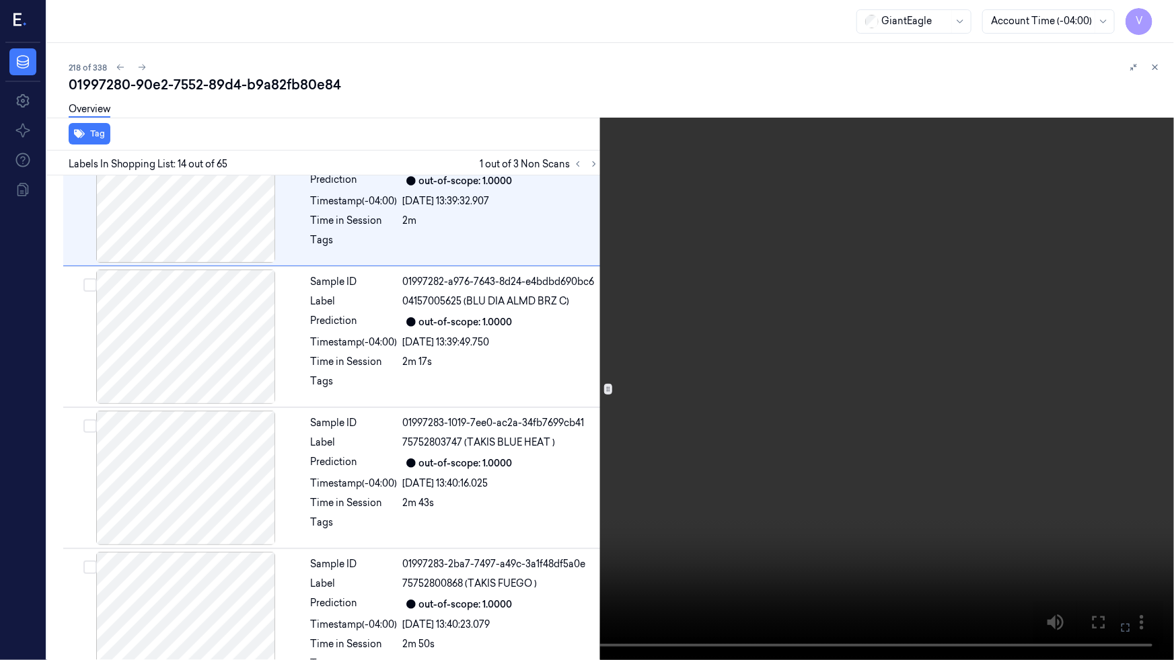
click at [852, 391] on video at bounding box center [587, 330] width 1174 height 660
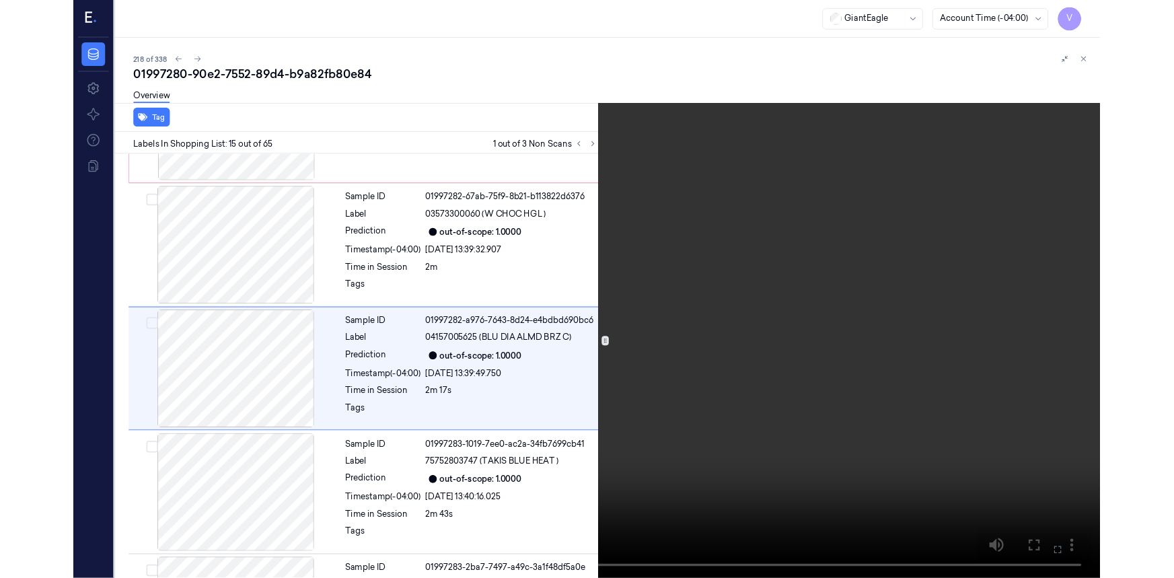
scroll to position [1802, 0]
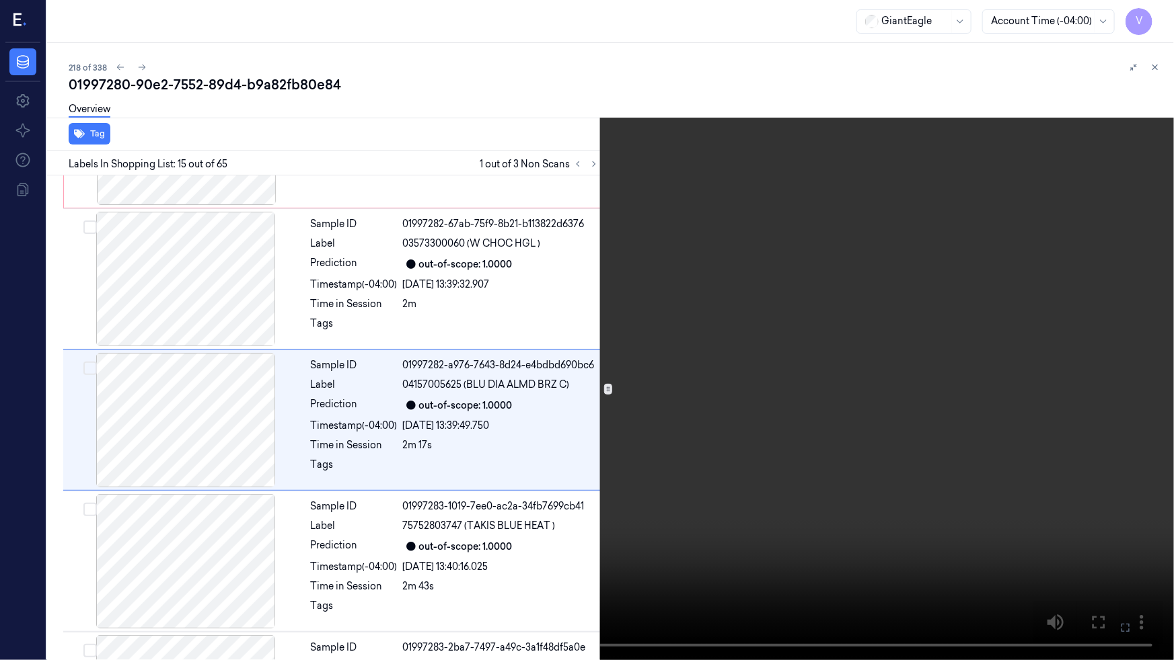
click at [979, 370] on video at bounding box center [587, 330] width 1174 height 660
click at [0, 0] on button at bounding box center [0, 0] width 0 height 0
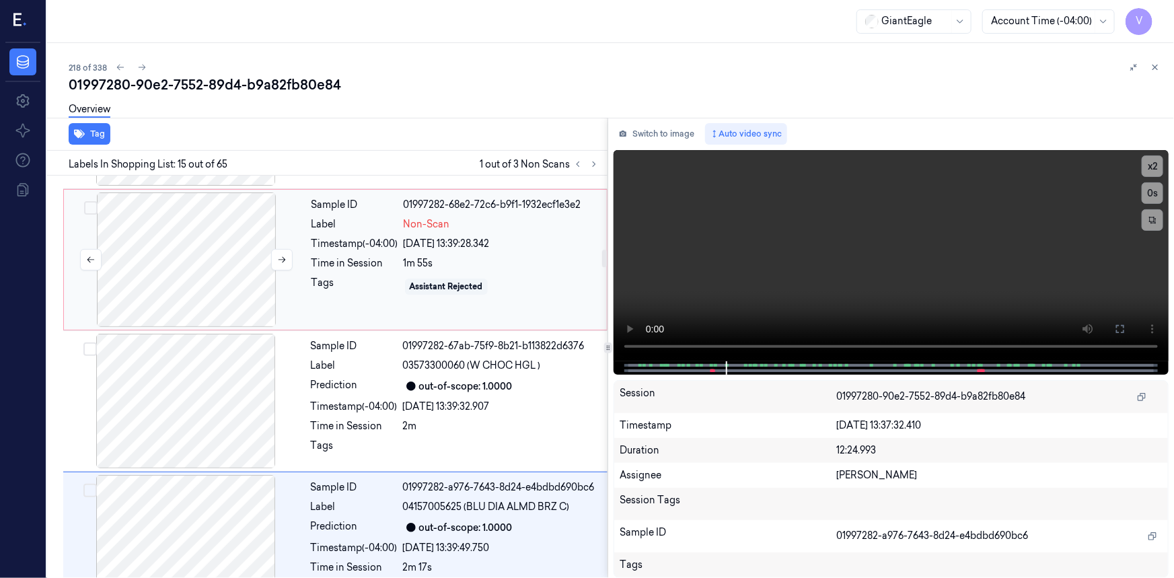
click at [244, 230] on div at bounding box center [186, 259] width 239 height 135
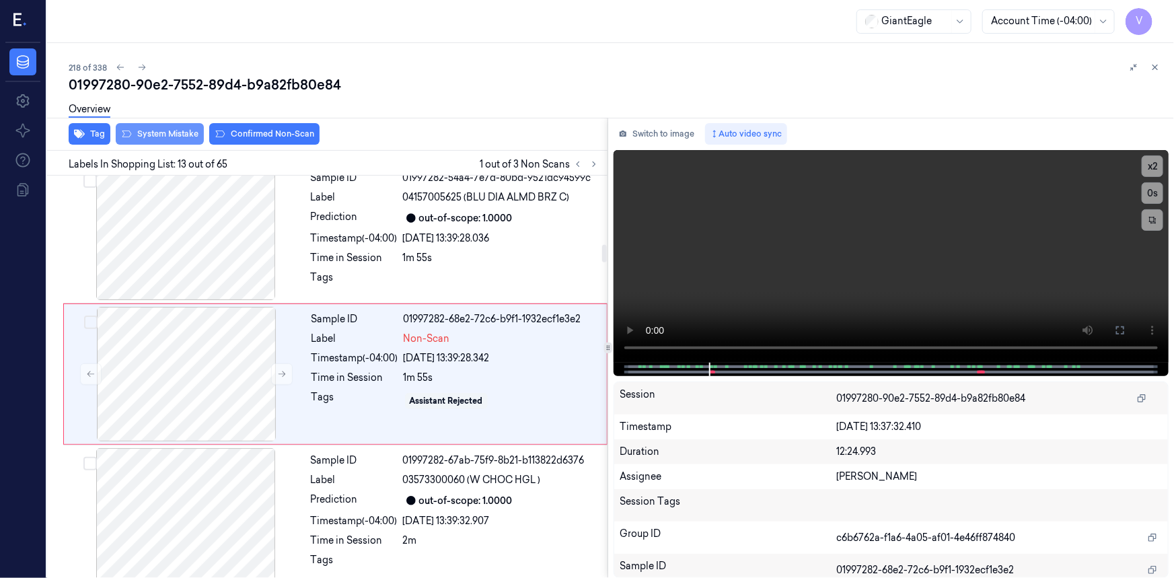
scroll to position [1562, 0]
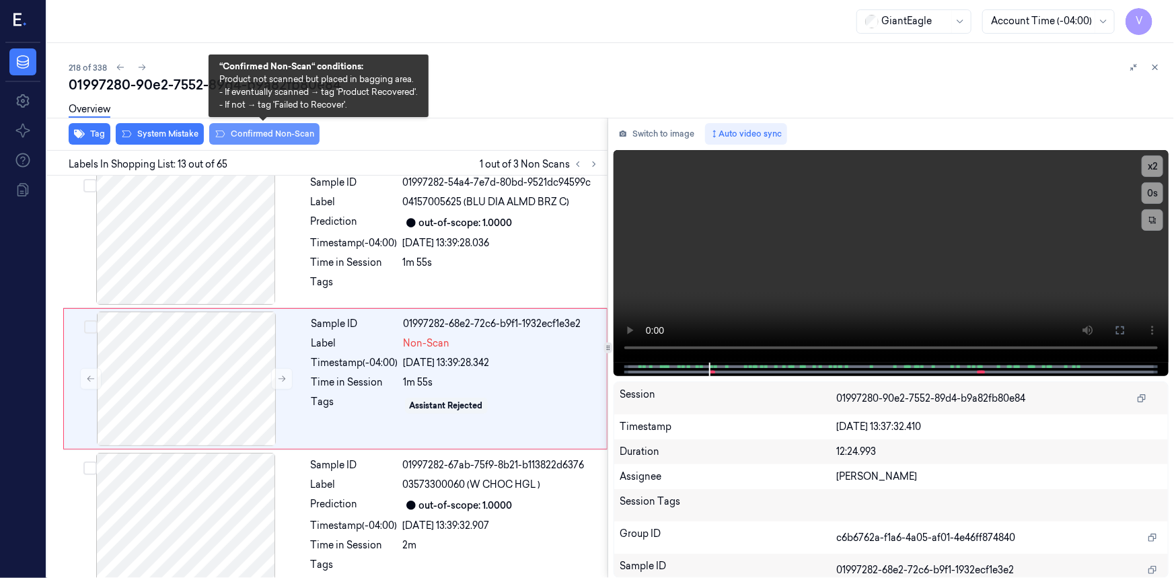
click at [257, 135] on button "Confirmed Non-Scan" at bounding box center [264, 134] width 110 height 22
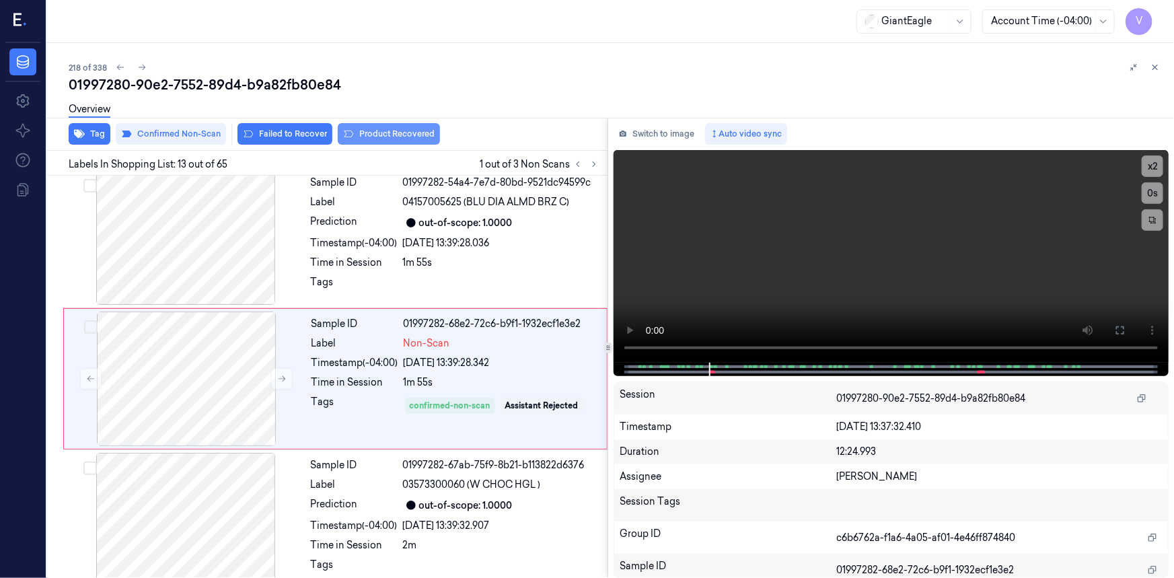
click at [381, 131] on button "Product Recovered" at bounding box center [389, 134] width 102 height 22
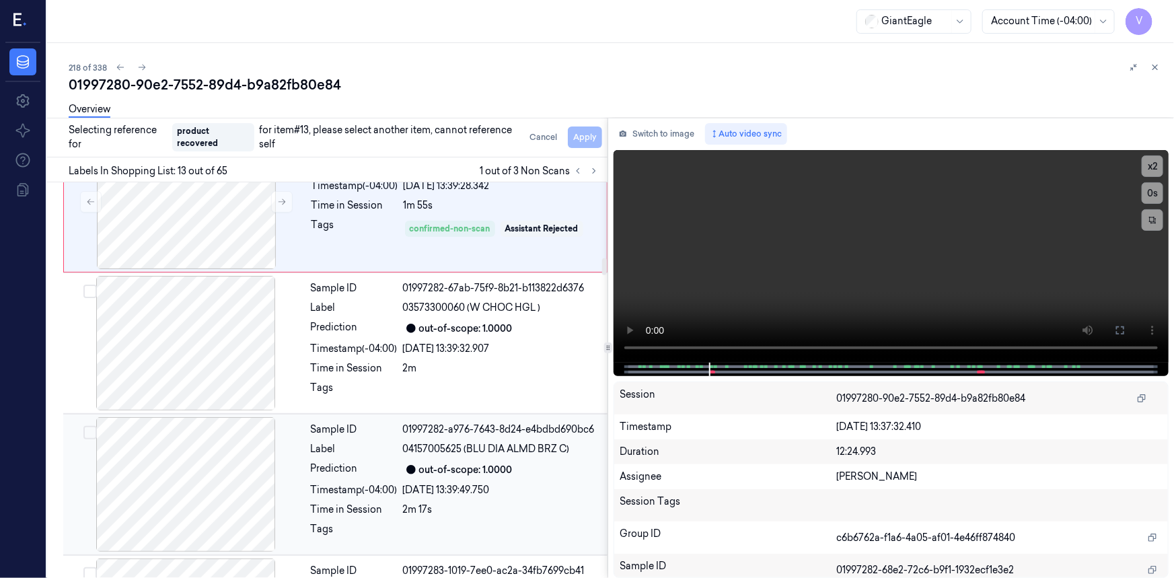
click at [231, 447] on div at bounding box center [185, 484] width 239 height 135
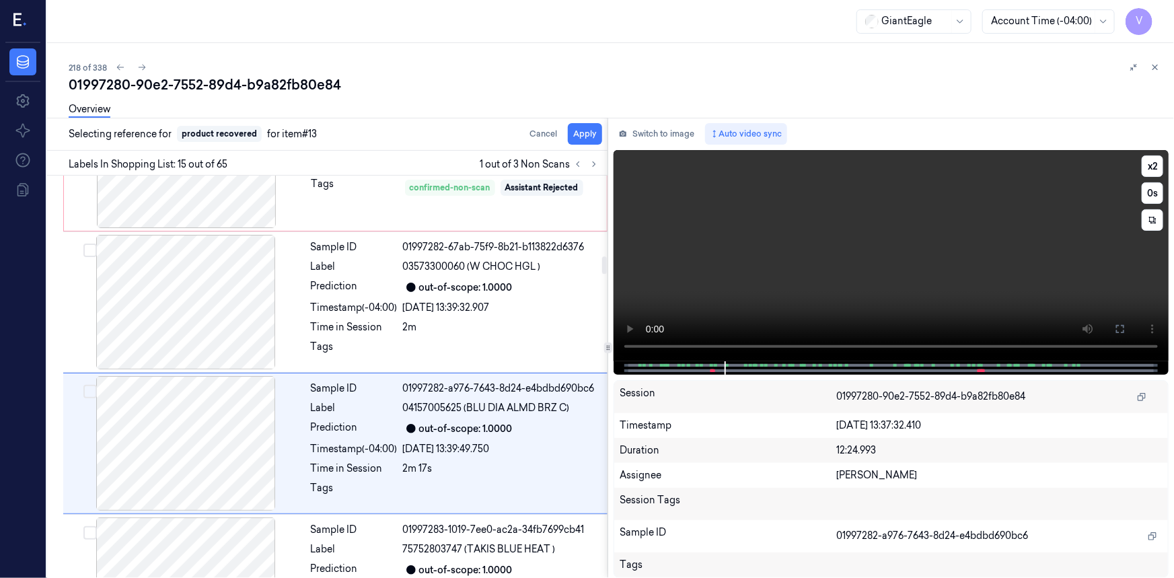
scroll to position [1843, 0]
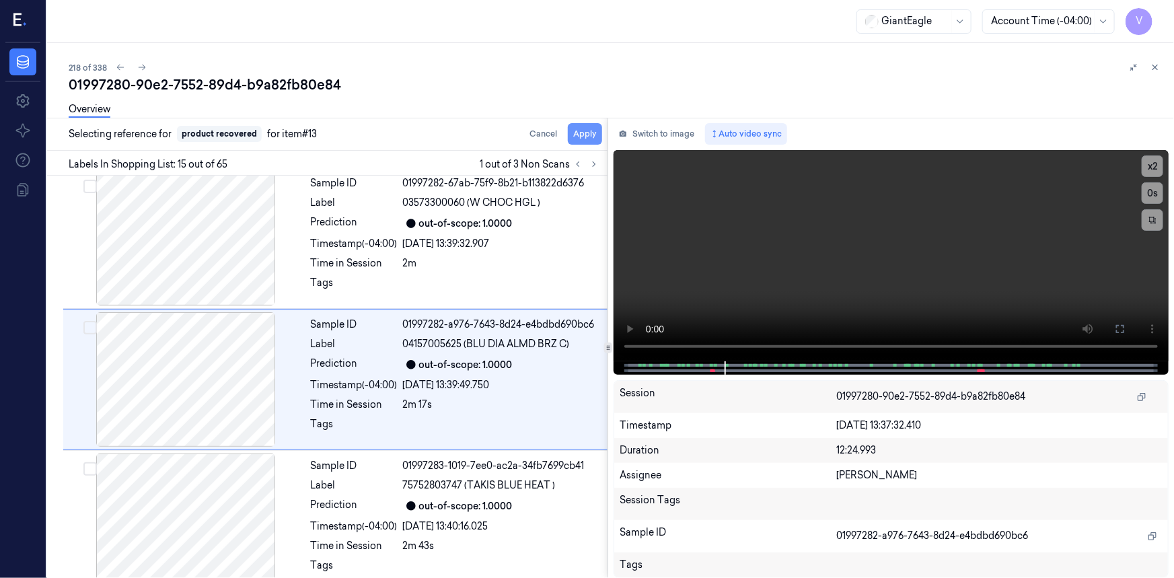
click at [590, 135] on button "Apply" at bounding box center [585, 134] width 34 height 22
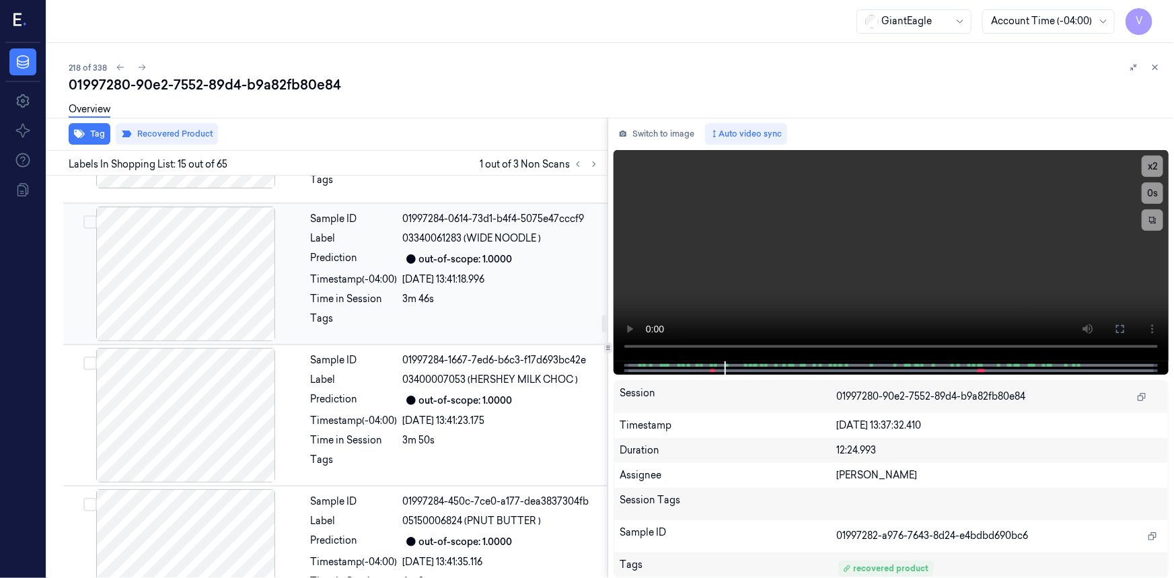
scroll to position [3250, 0]
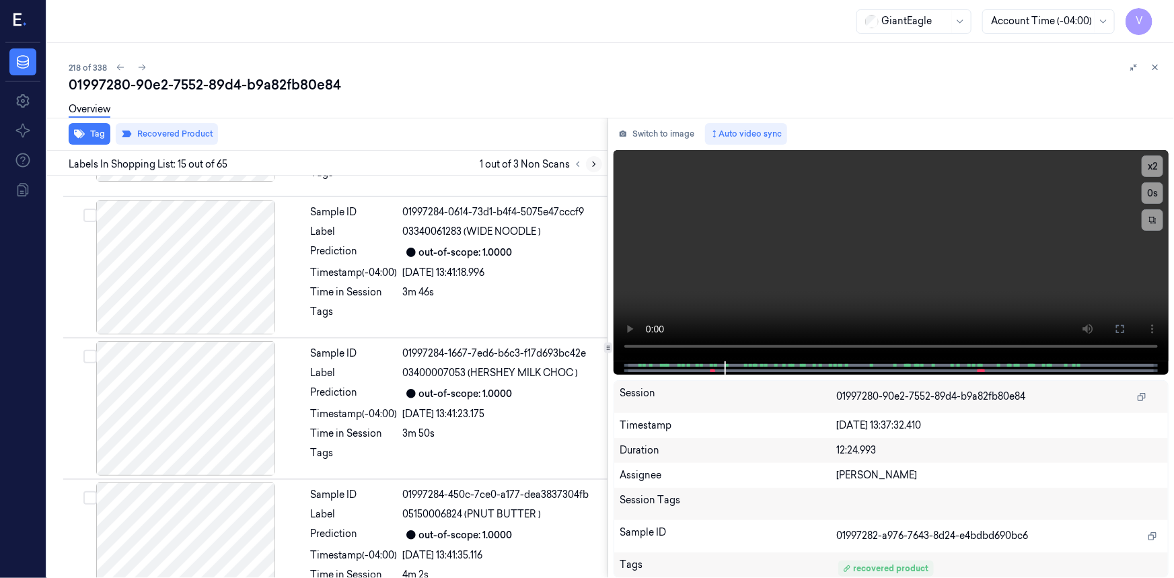
click at [591, 162] on icon at bounding box center [593, 163] width 9 height 9
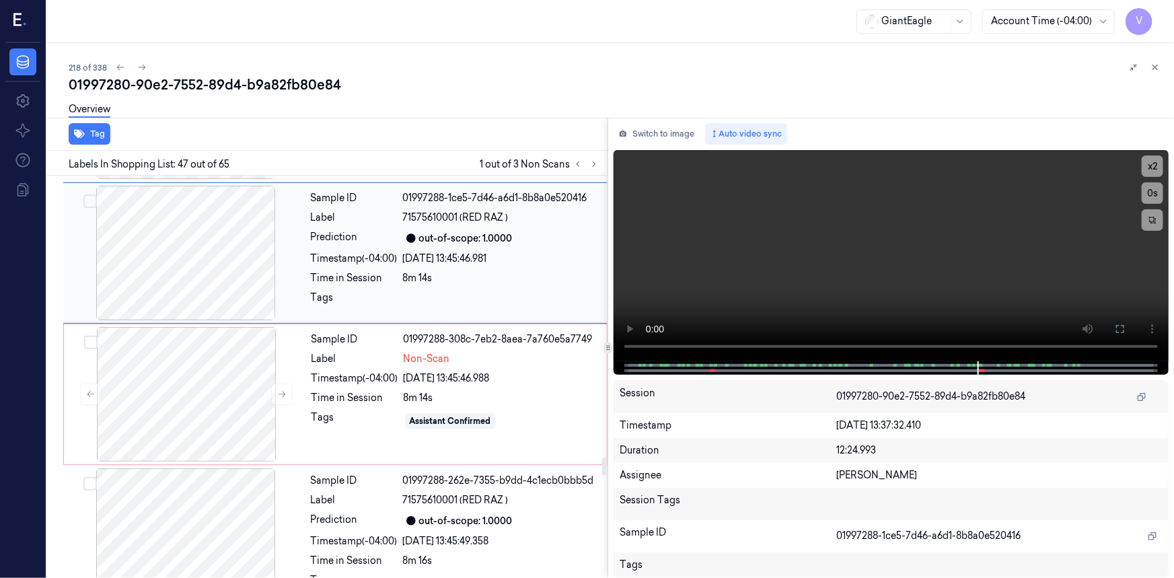
scroll to position [6542, 0]
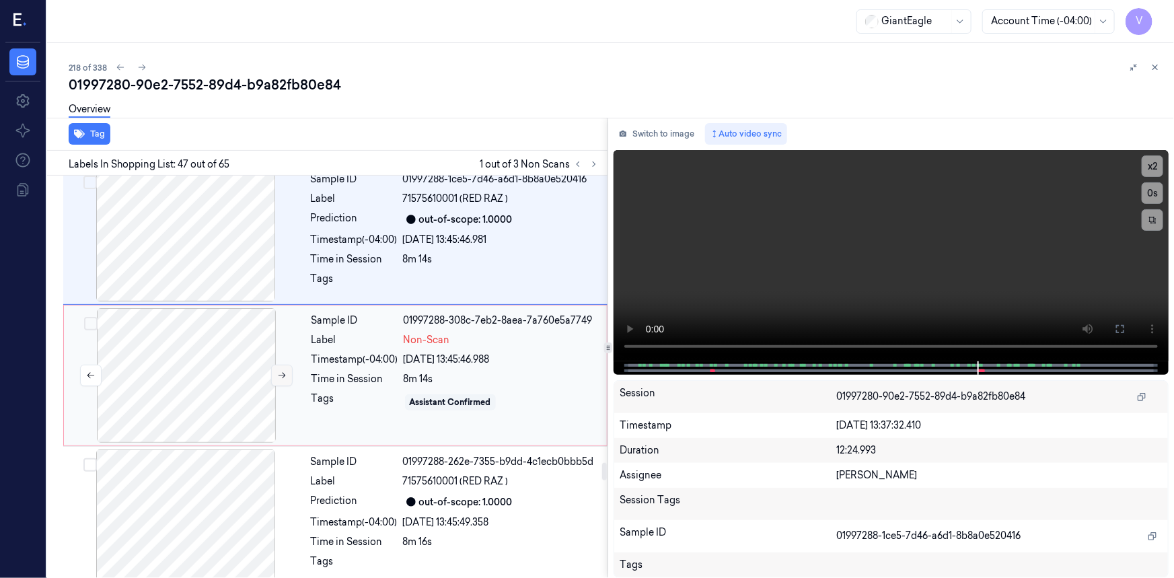
click at [282, 371] on icon at bounding box center [281, 375] width 9 height 9
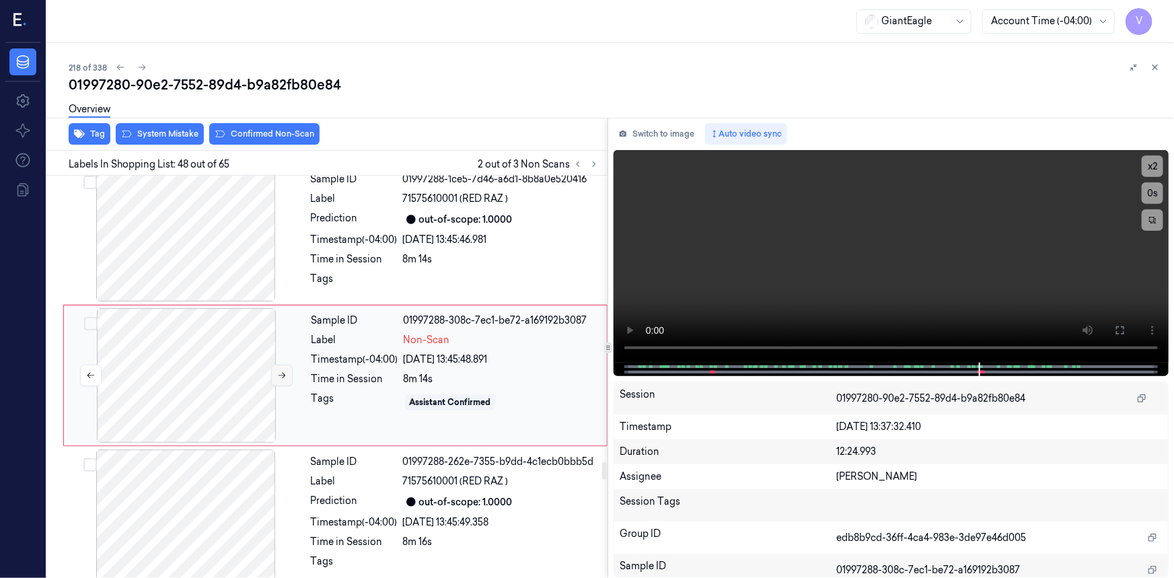
scroll to position [6500, 0]
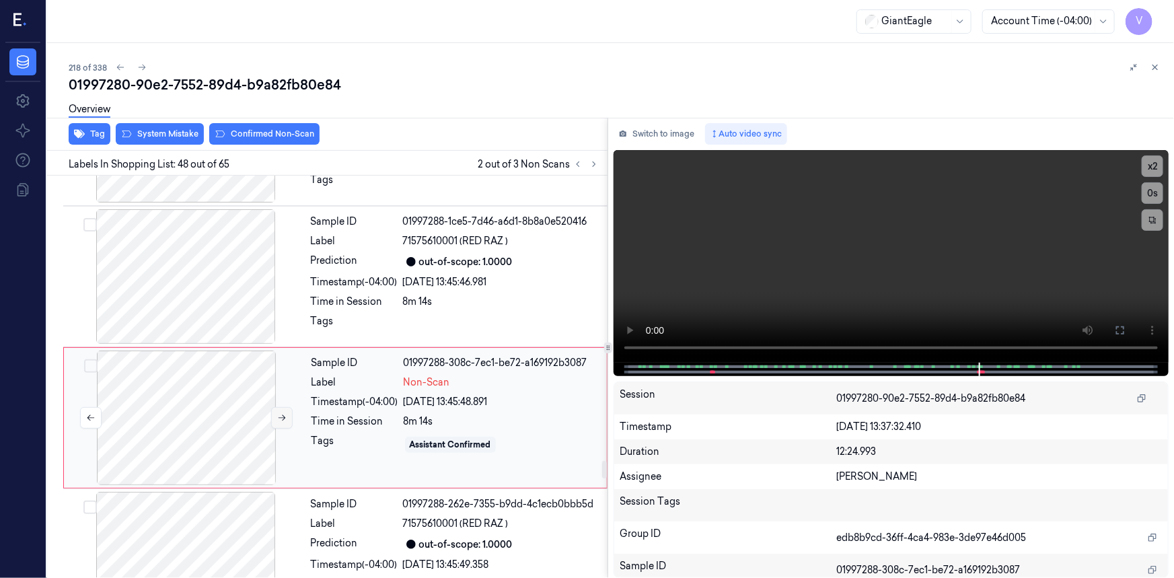
click at [281, 413] on icon at bounding box center [281, 417] width 9 height 9
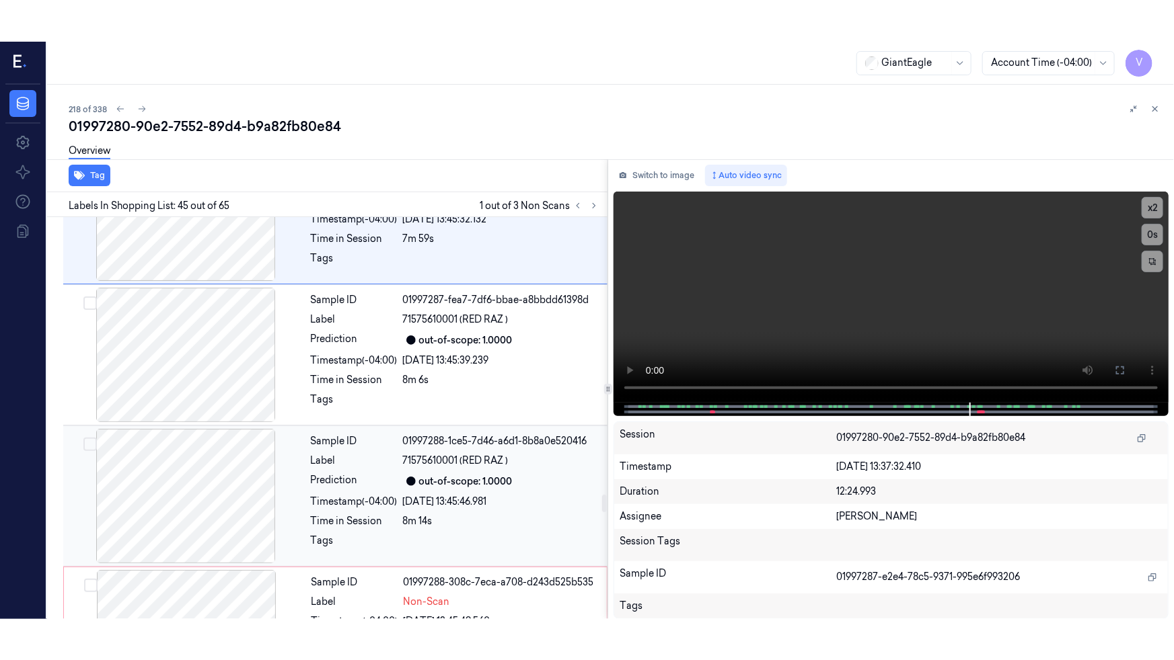
scroll to position [6382, 0]
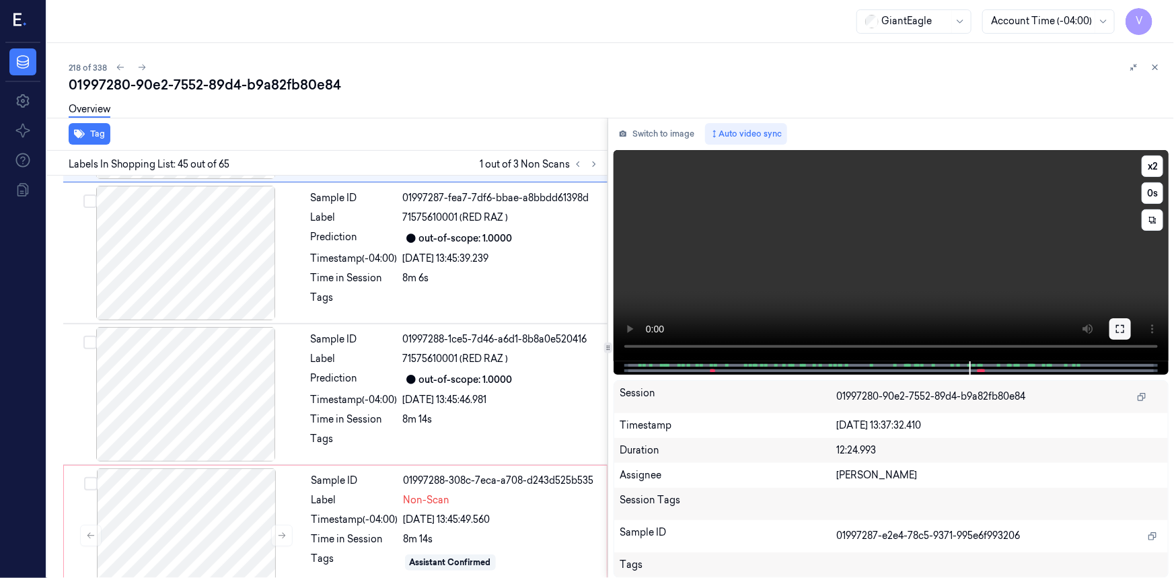
click at [1117, 326] on icon at bounding box center [1119, 328] width 11 height 11
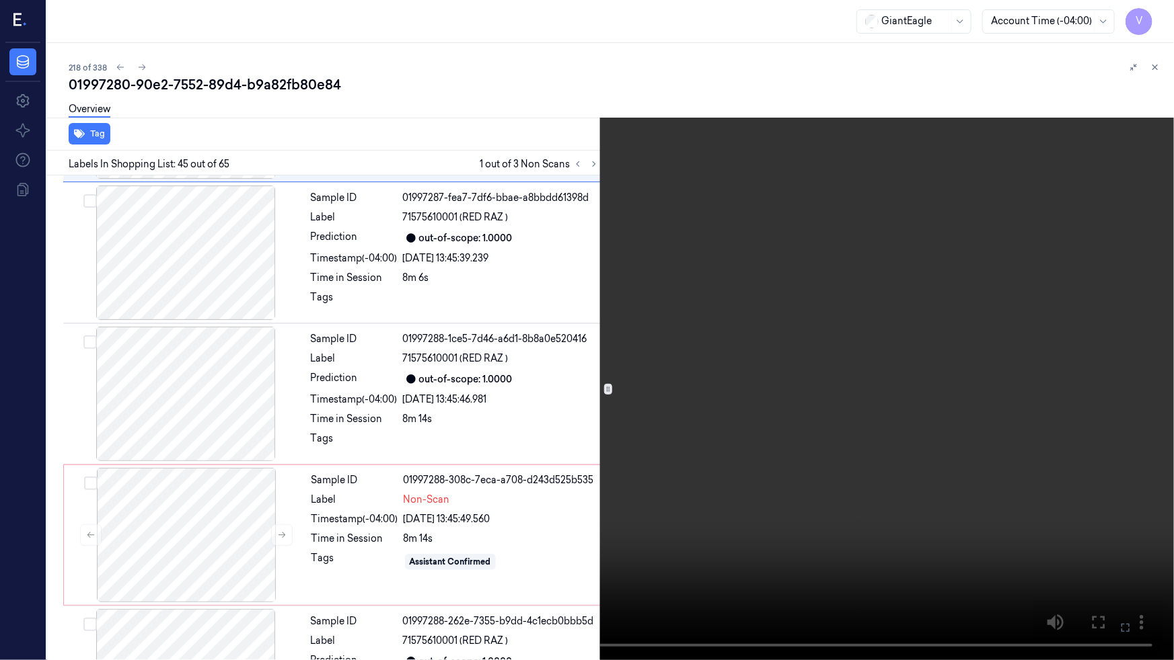
click at [880, 401] on video at bounding box center [587, 330] width 1174 height 660
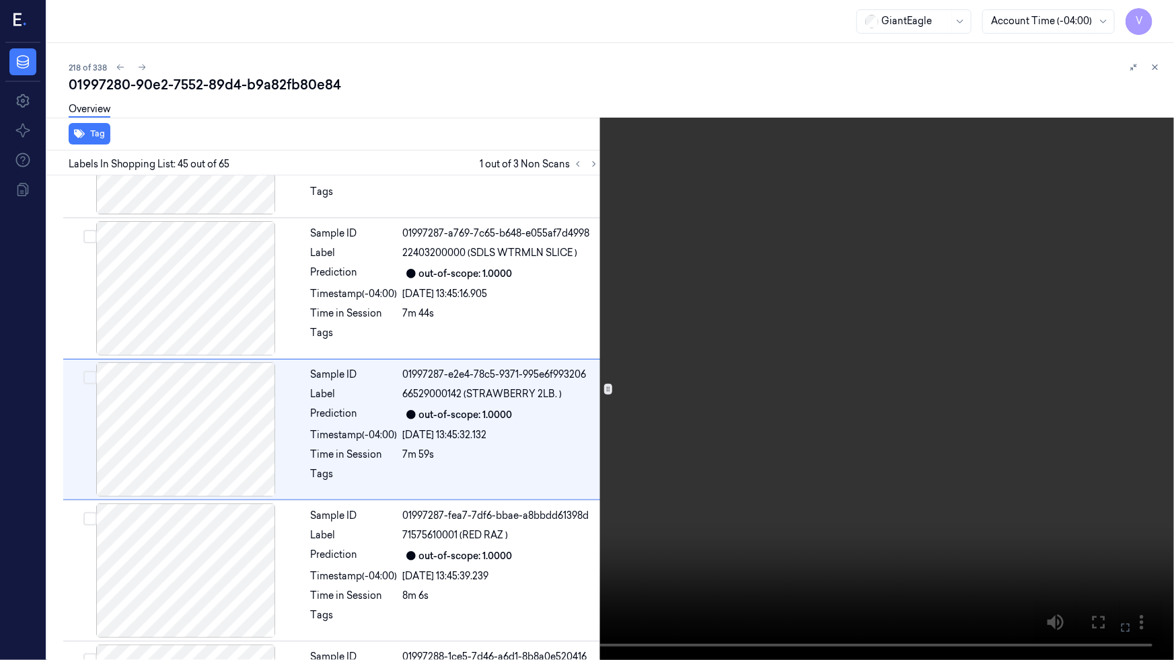
scroll to position [6035, 0]
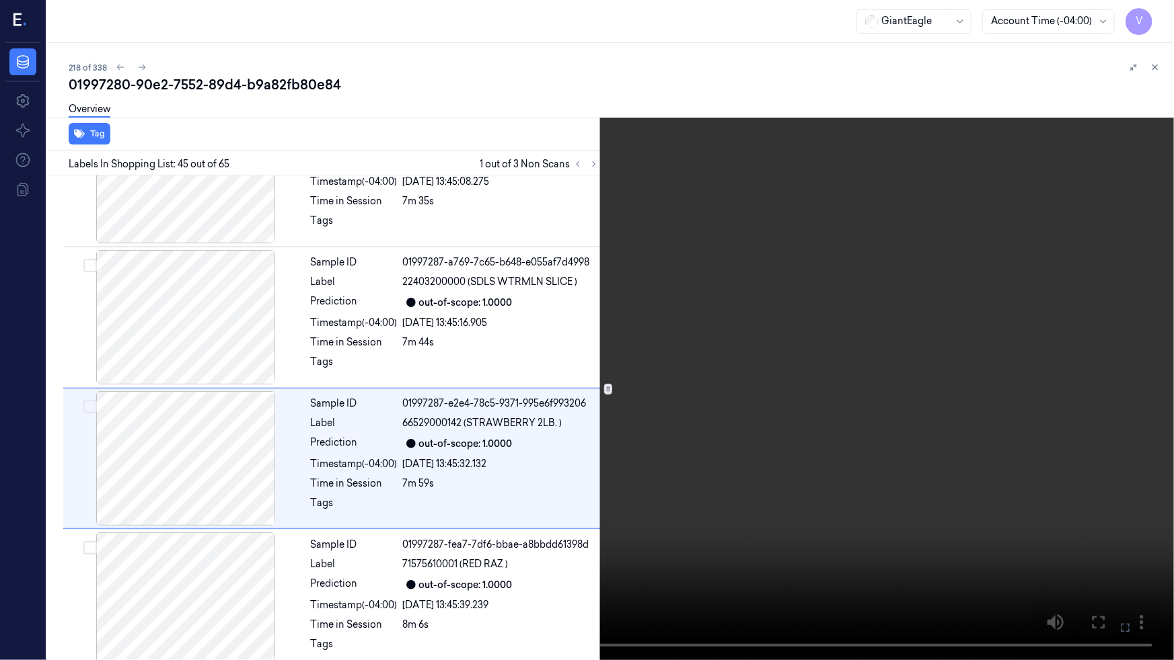
click at [890, 406] on video at bounding box center [587, 330] width 1174 height 660
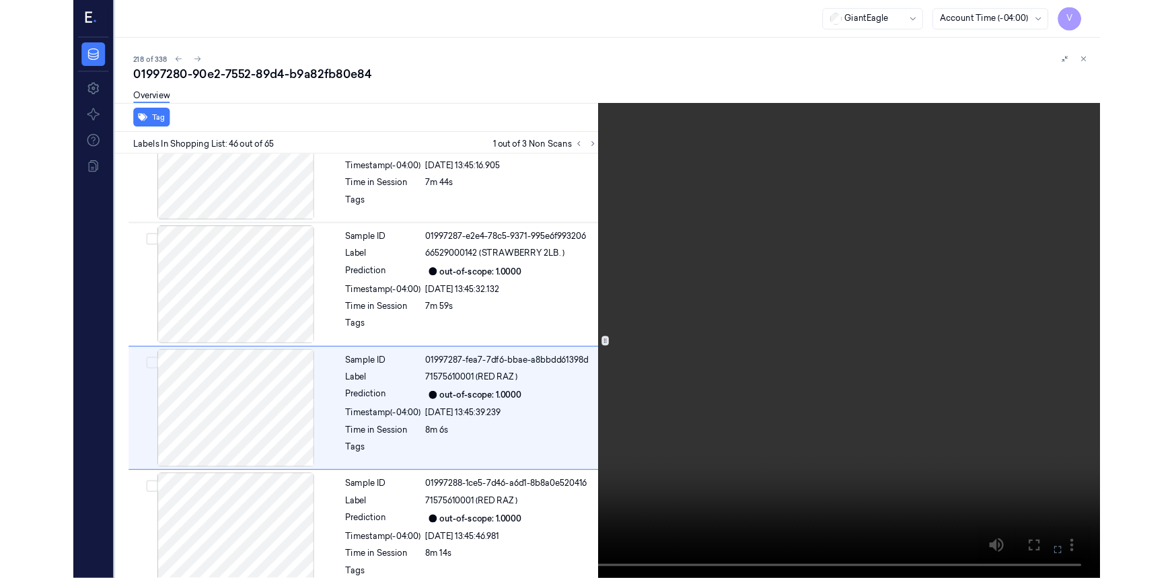
scroll to position [6177, 0]
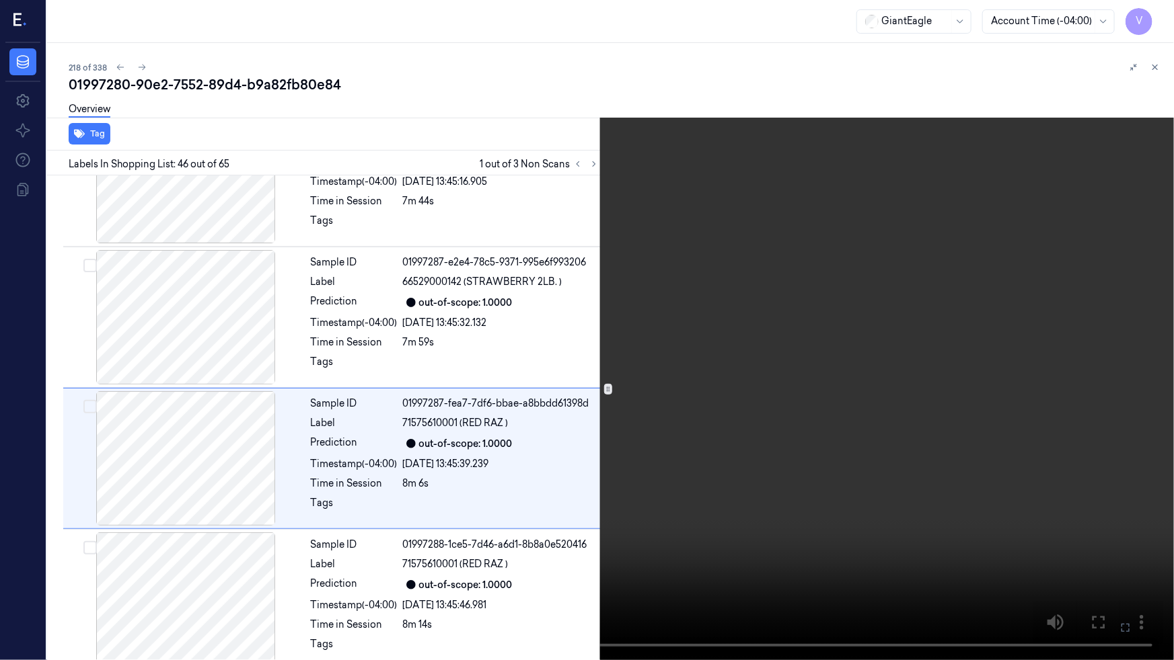
click at [0, 0] on icon at bounding box center [0, 0] width 0 height 0
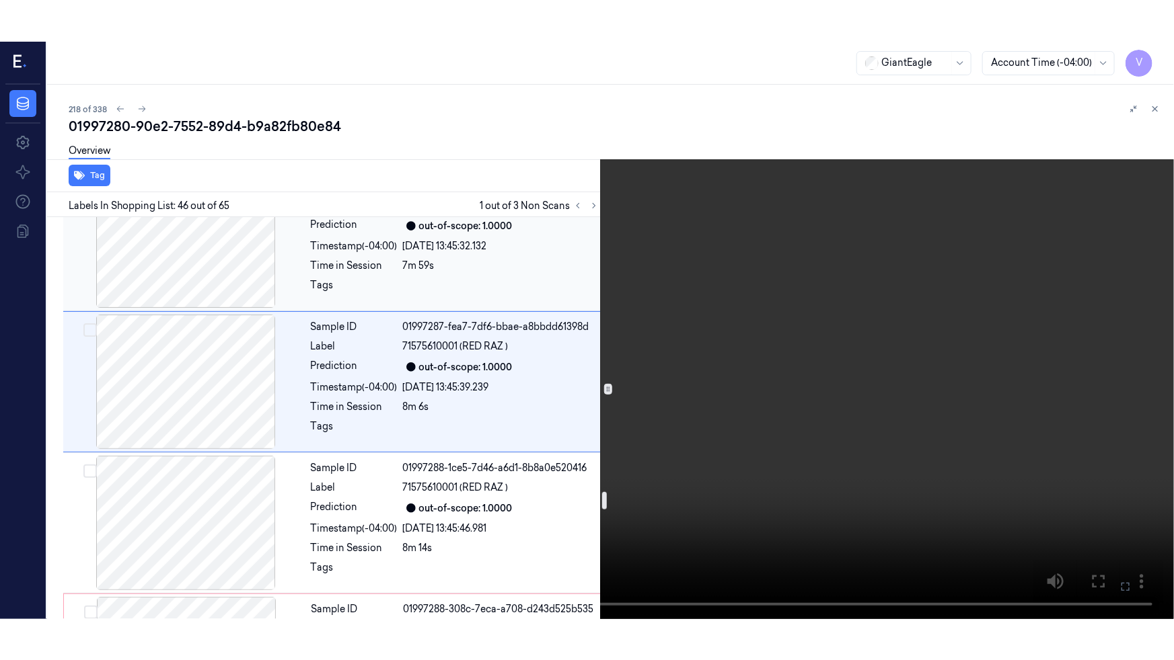
scroll to position [6299, 0]
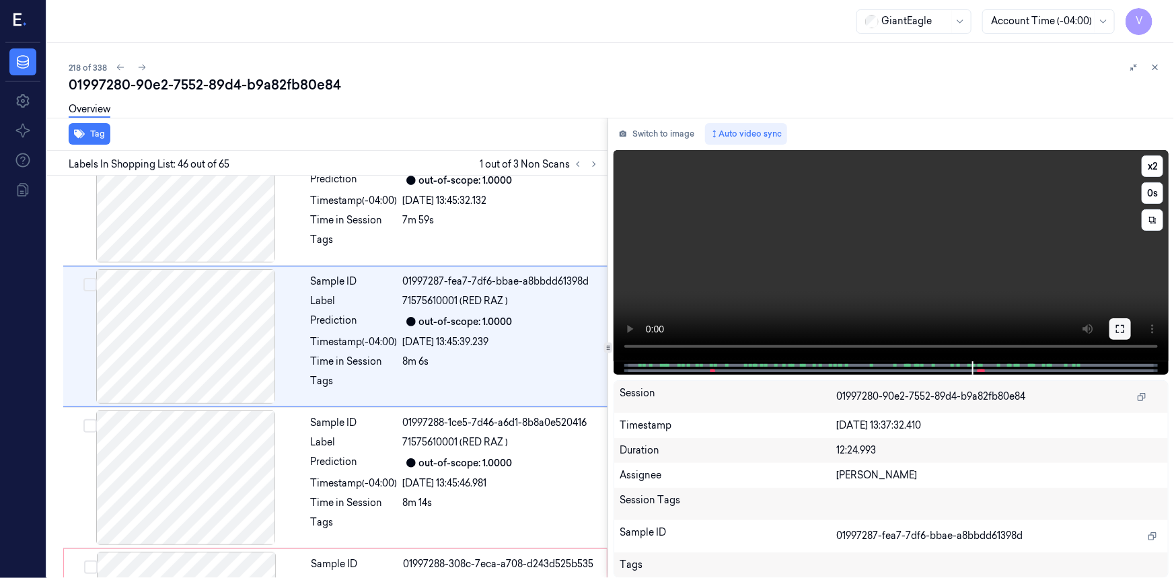
click at [1120, 332] on icon at bounding box center [1119, 328] width 11 height 11
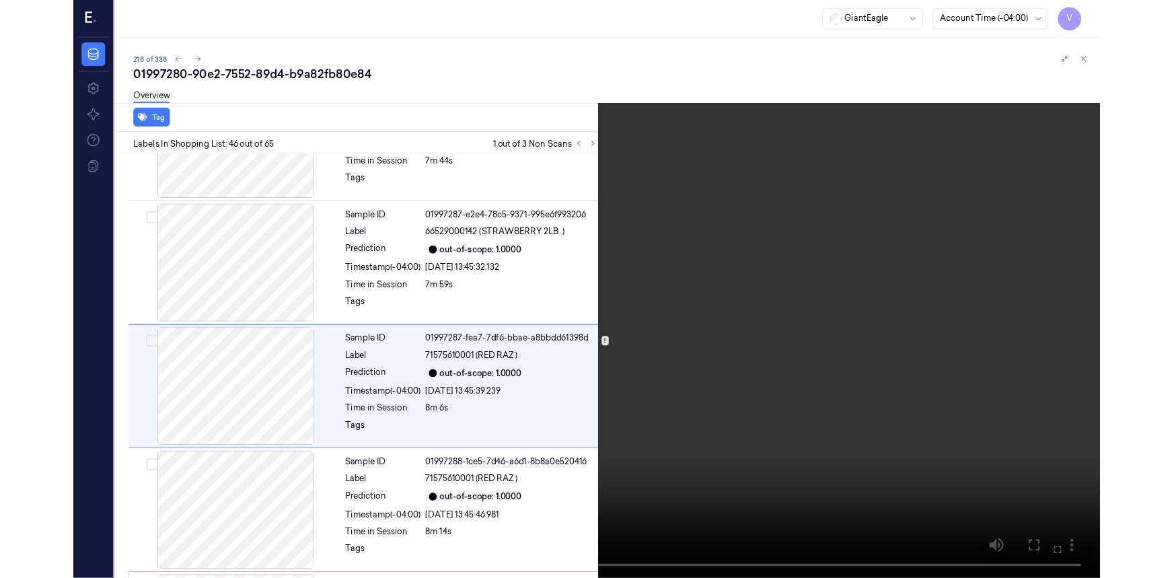
scroll to position [6177, 0]
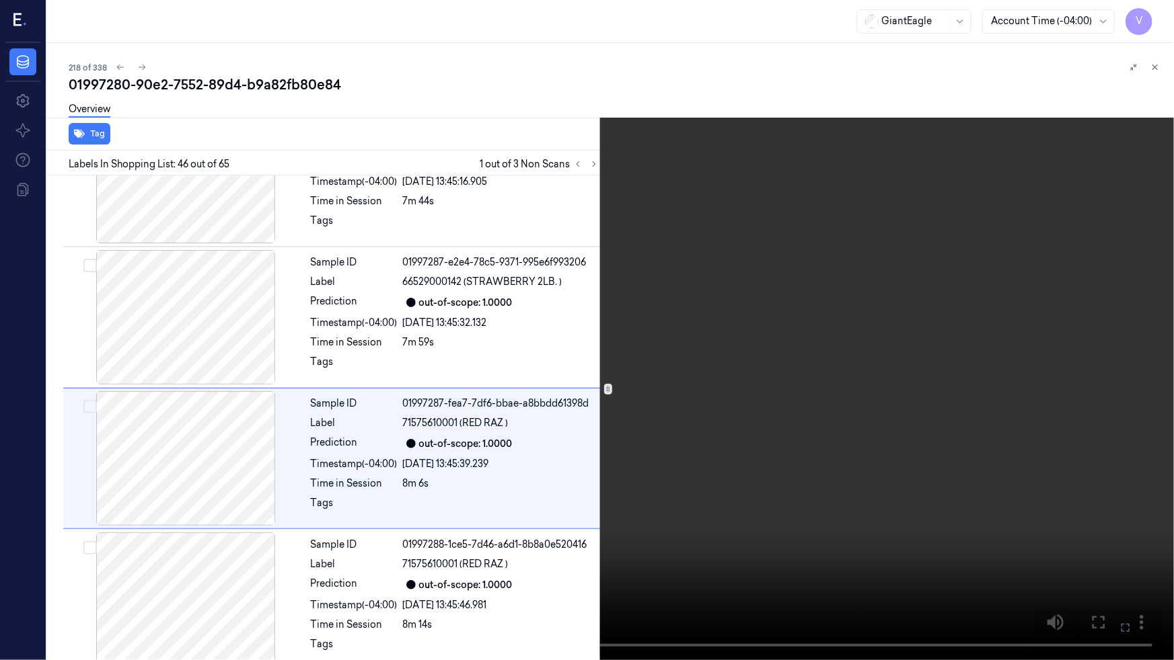
click at [0, 0] on icon at bounding box center [0, 0] width 0 height 0
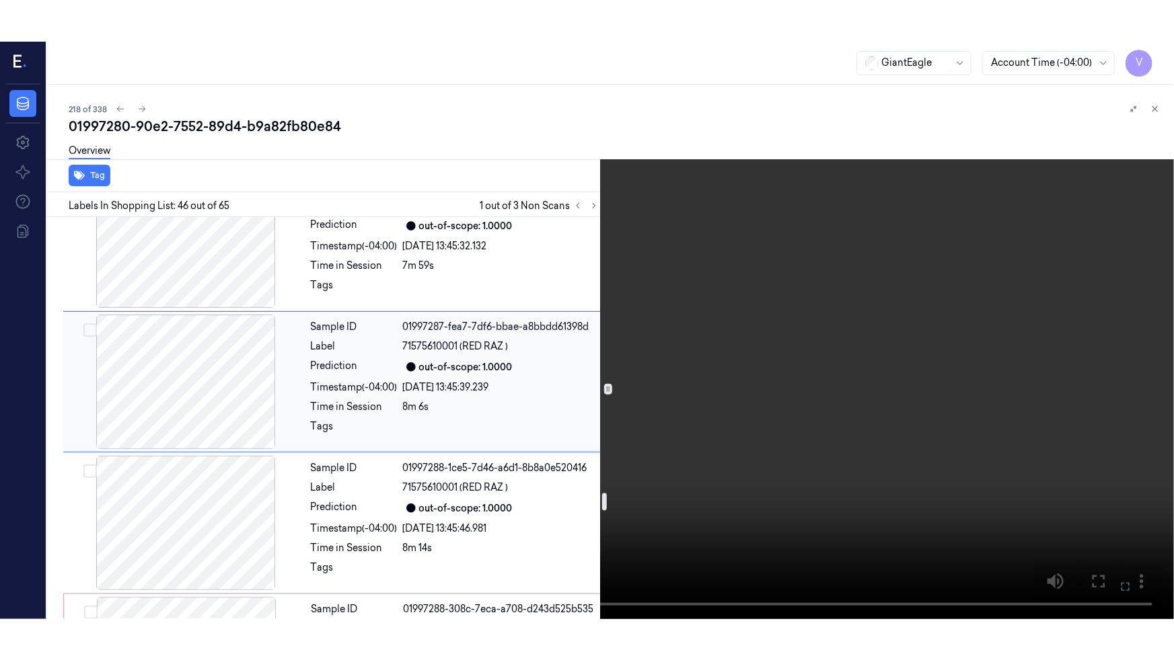
scroll to position [6299, 0]
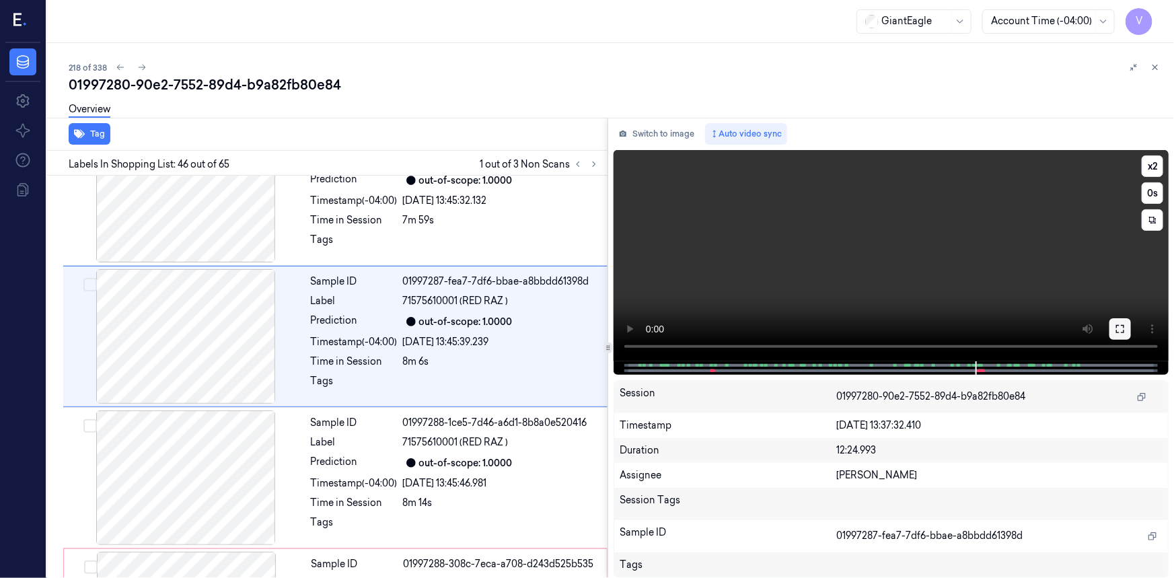
click at [1127, 326] on button at bounding box center [1120, 329] width 22 height 22
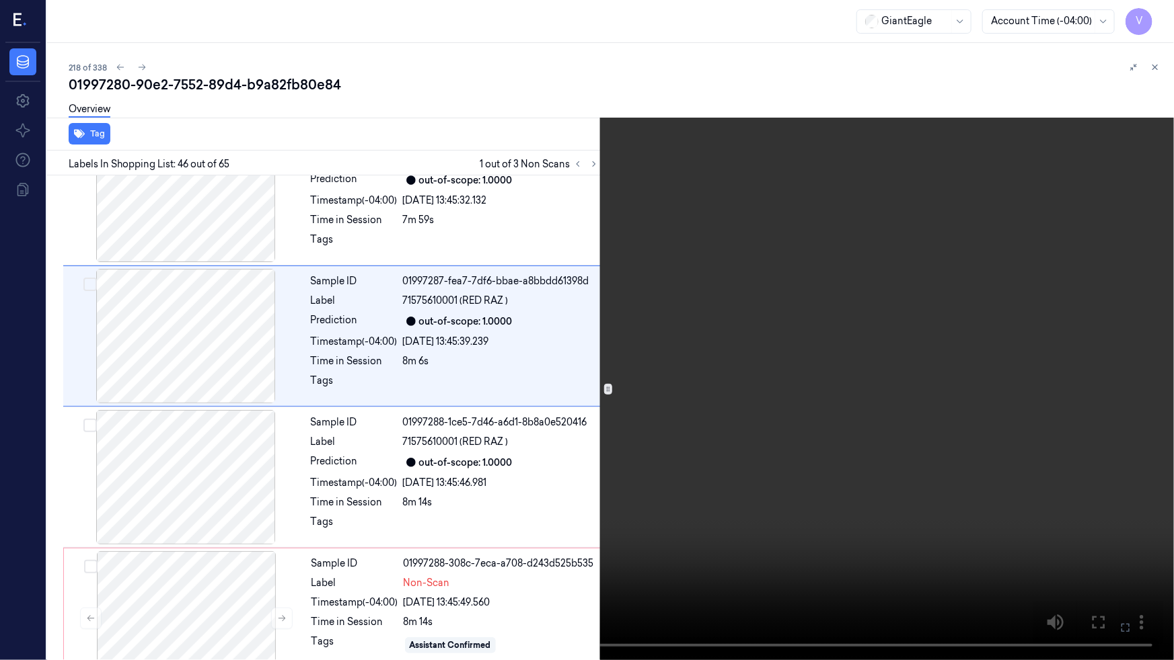
click at [942, 420] on video at bounding box center [587, 330] width 1174 height 660
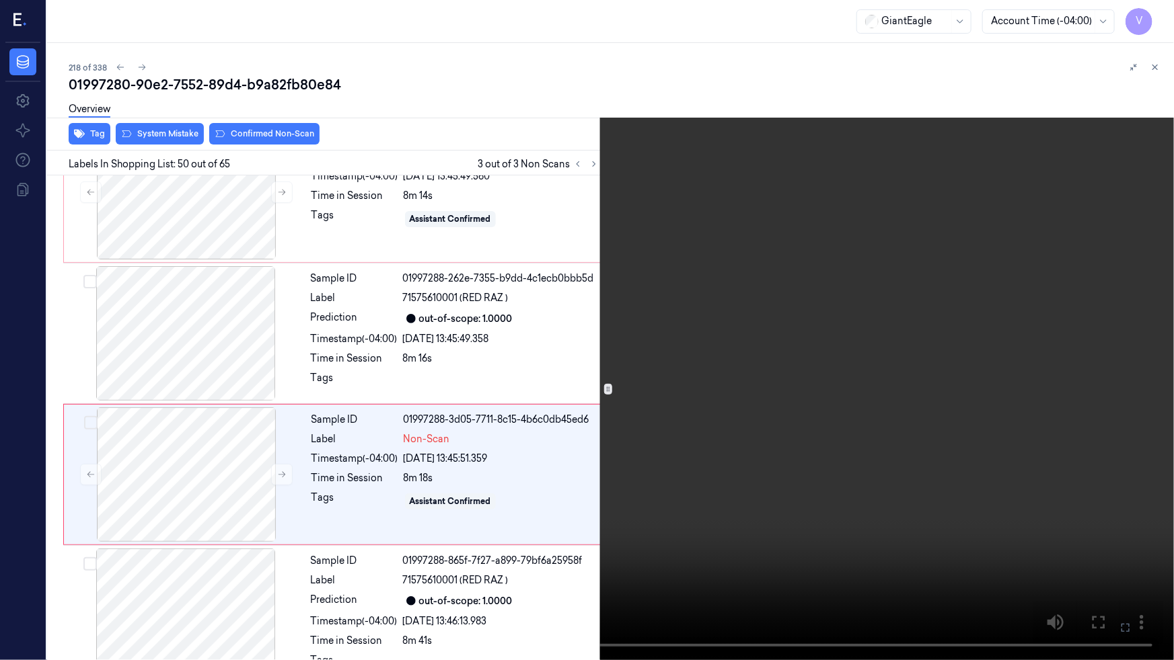
scroll to position [6741, 0]
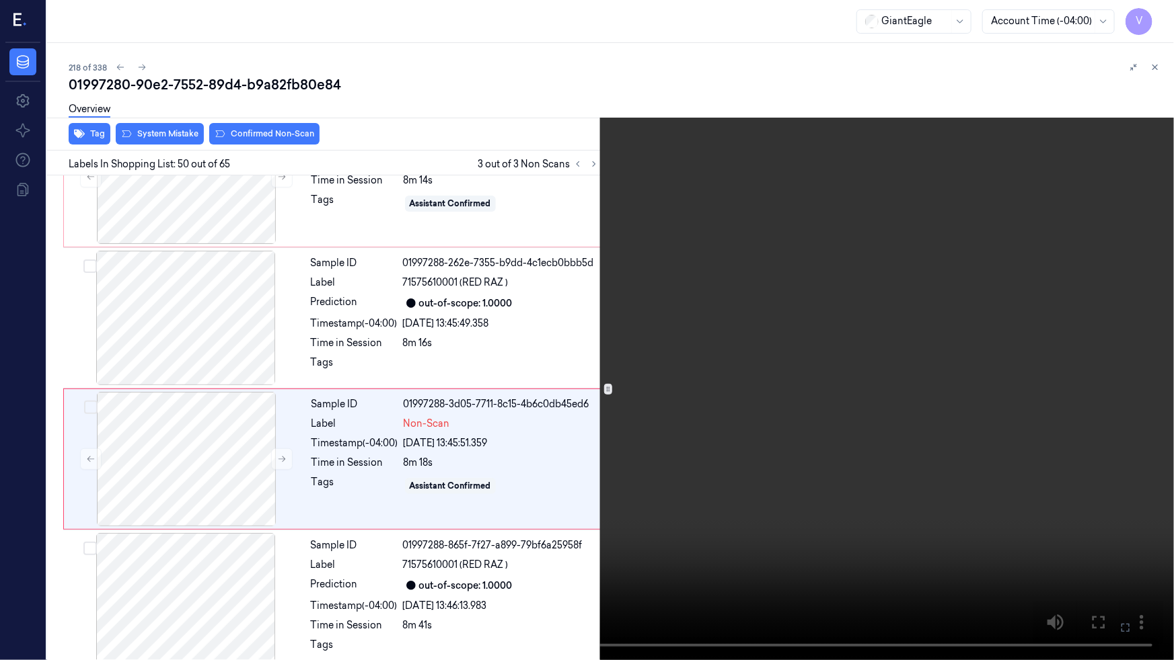
click at [968, 383] on video at bounding box center [587, 330] width 1174 height 660
click at [751, 313] on video at bounding box center [587, 330] width 1174 height 660
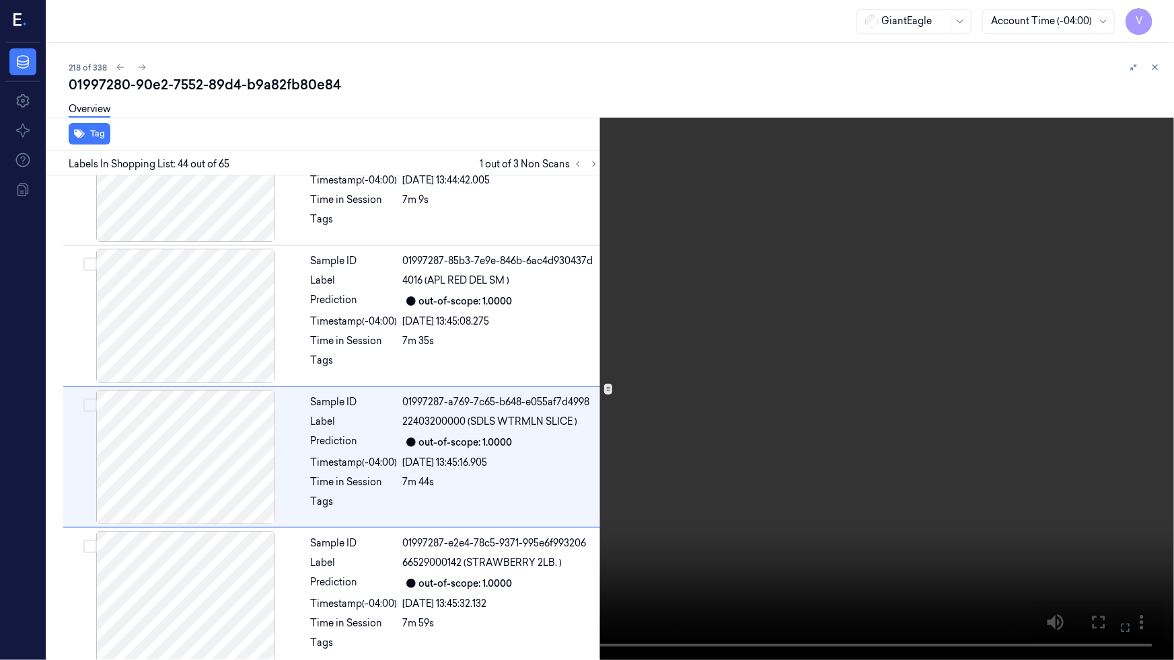
scroll to position [5894, 0]
click at [1024, 430] on video at bounding box center [587, 330] width 1174 height 660
click at [687, 425] on video at bounding box center [587, 330] width 1174 height 660
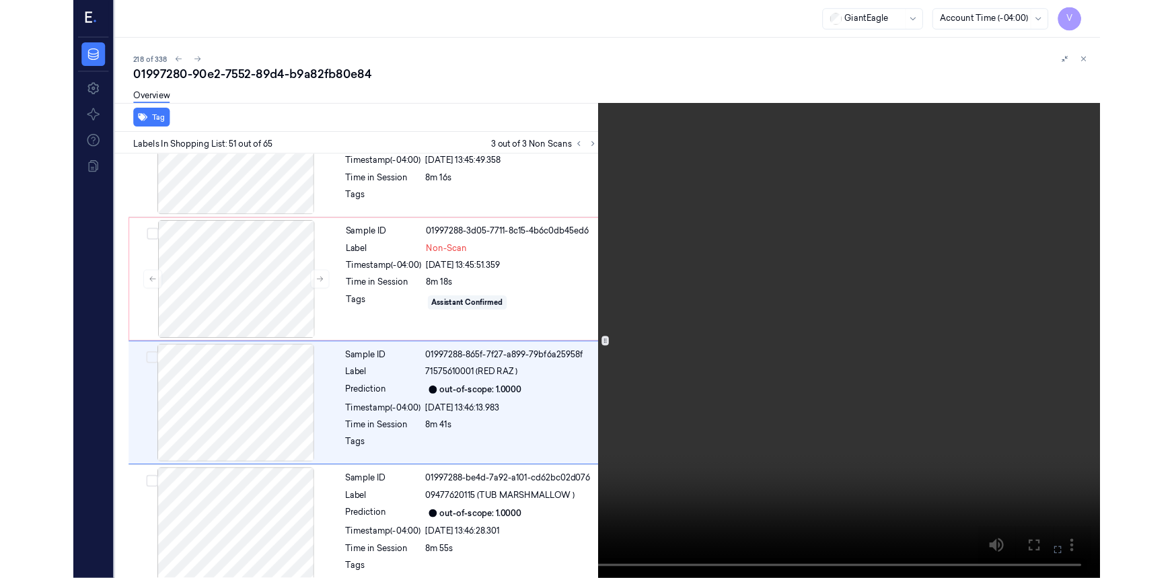
scroll to position [6882, 0]
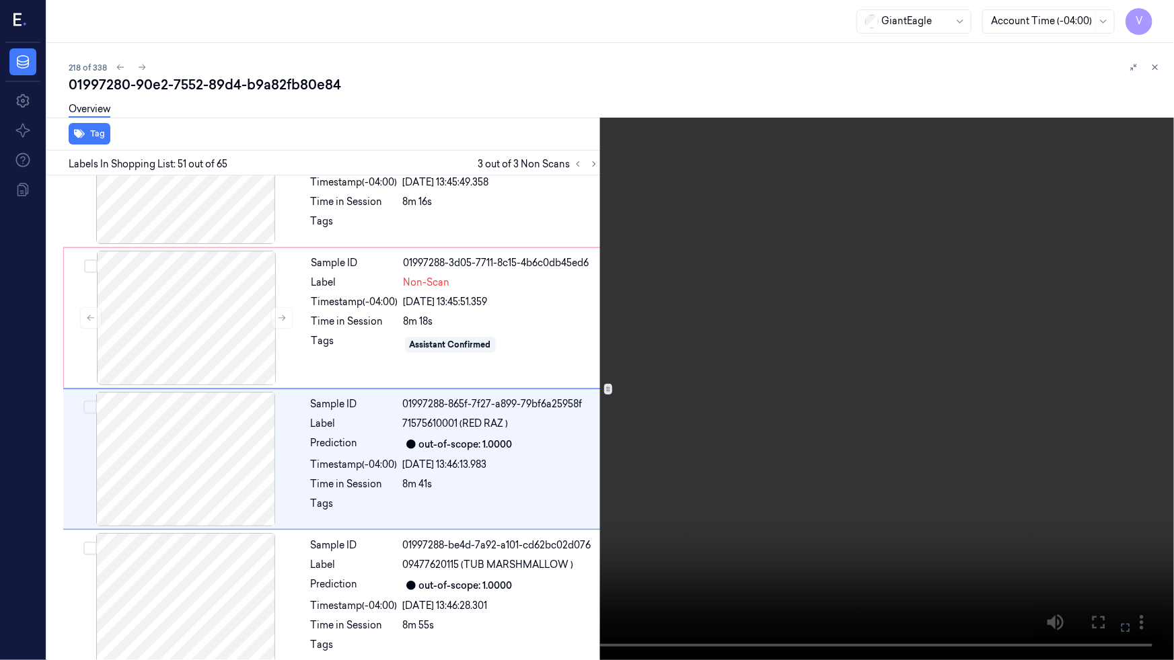
click at [811, 404] on video at bounding box center [587, 330] width 1174 height 660
click at [0, 0] on icon at bounding box center [0, 0] width 0 height 0
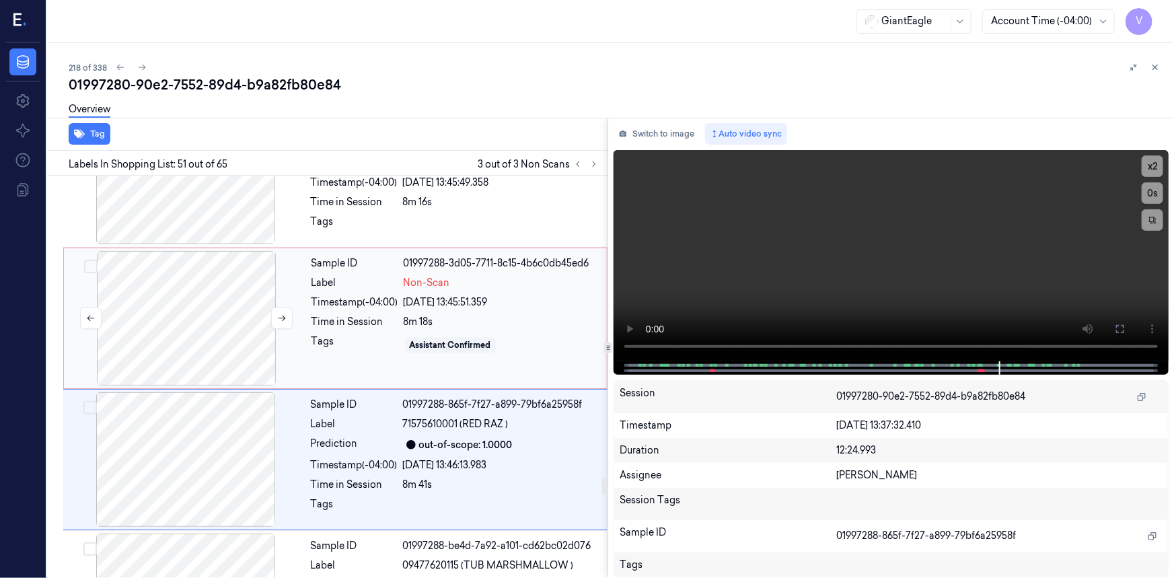
click at [223, 251] on div at bounding box center [186, 318] width 239 height 135
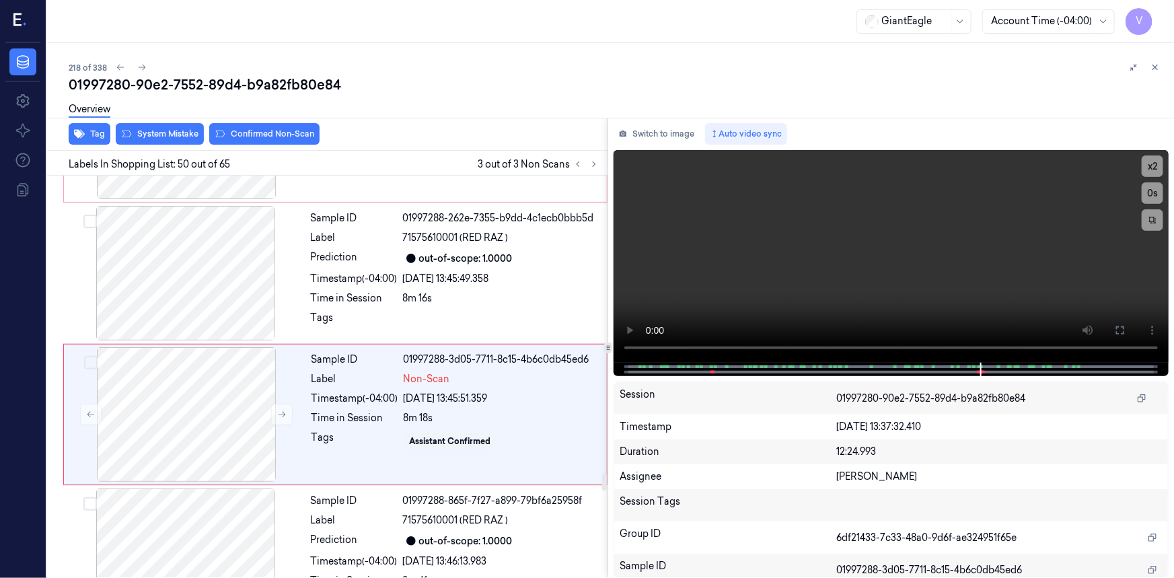
scroll to position [6782, 0]
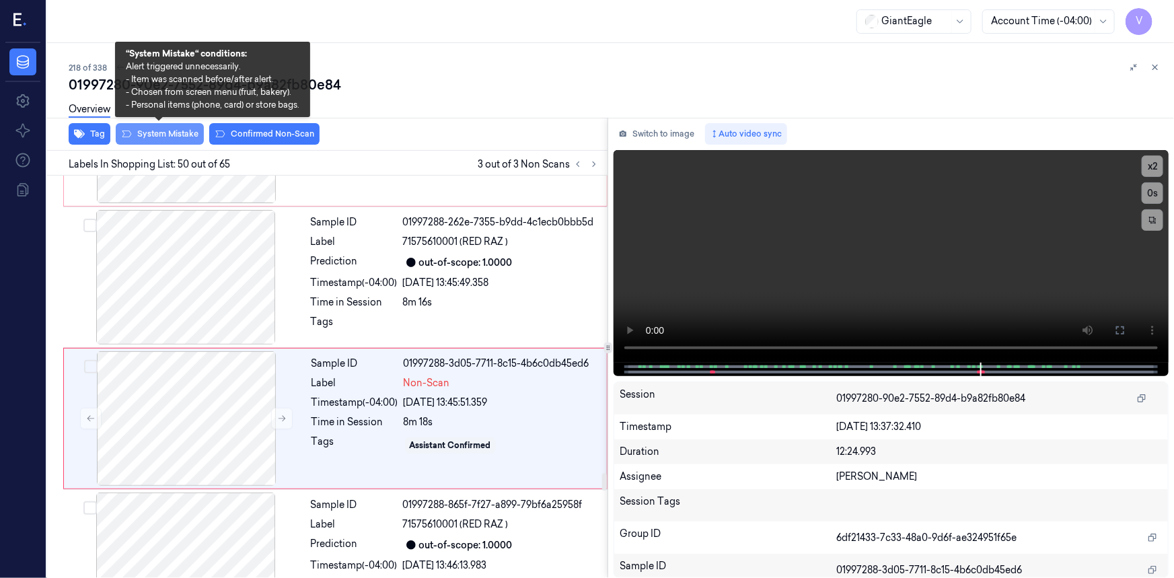
click at [186, 132] on button "System Mistake" at bounding box center [160, 134] width 88 height 22
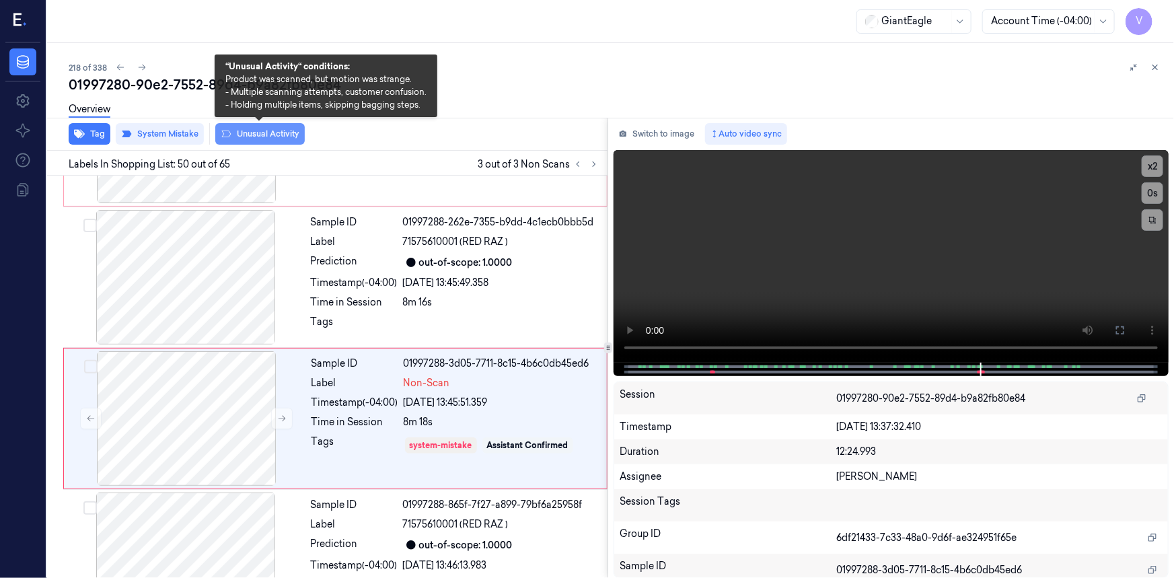
click at [253, 134] on button "Unusual Activity" at bounding box center [259, 134] width 89 height 22
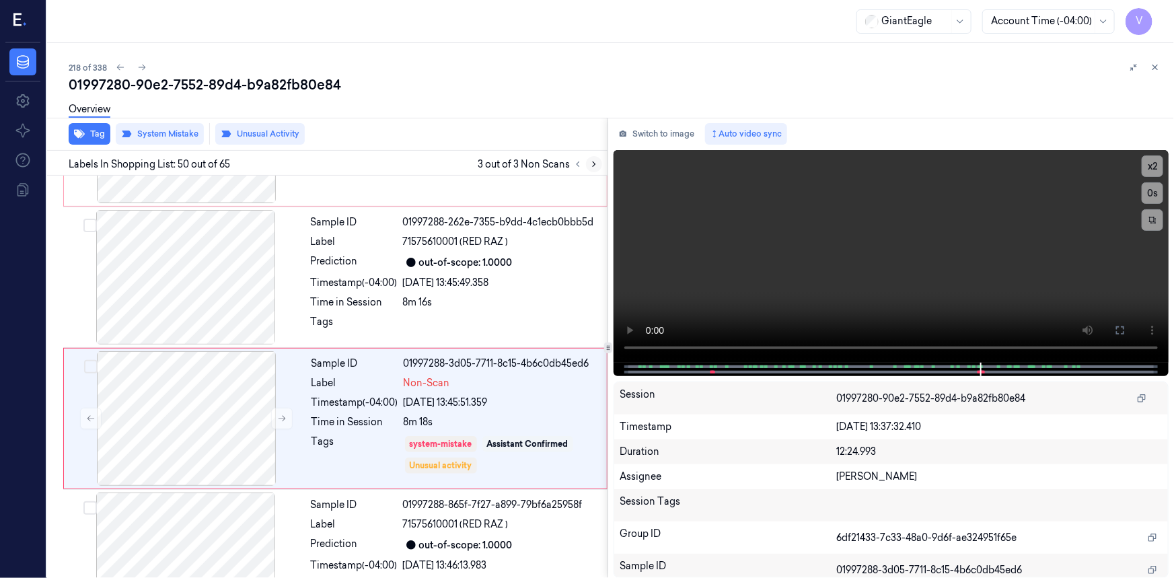
click at [593, 165] on icon at bounding box center [593, 163] width 9 height 9
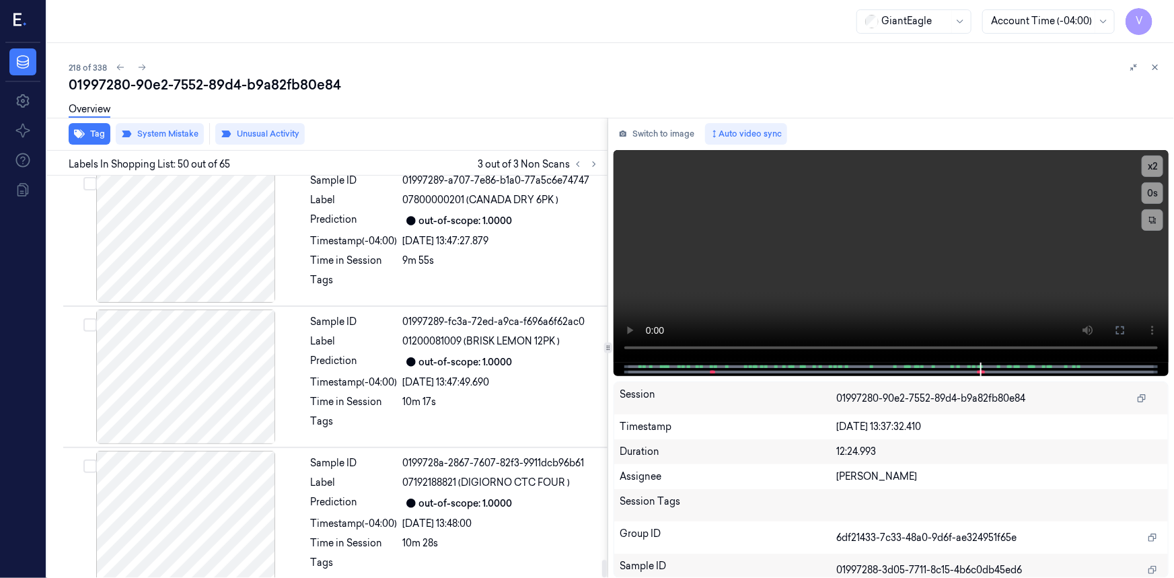
scroll to position [8773, 0]
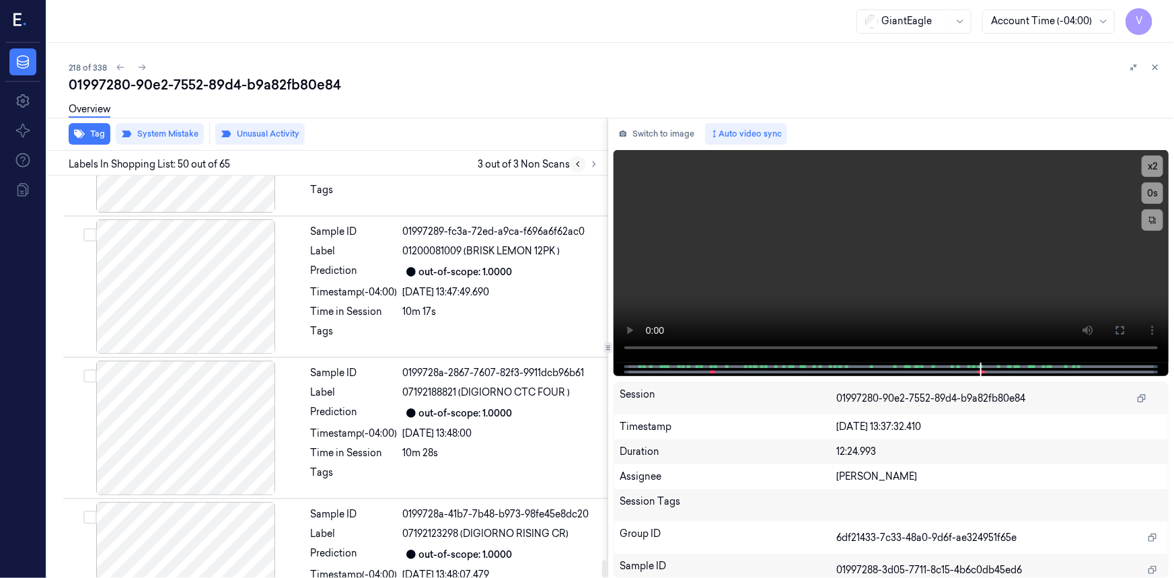
click at [576, 164] on icon at bounding box center [577, 163] width 9 height 9
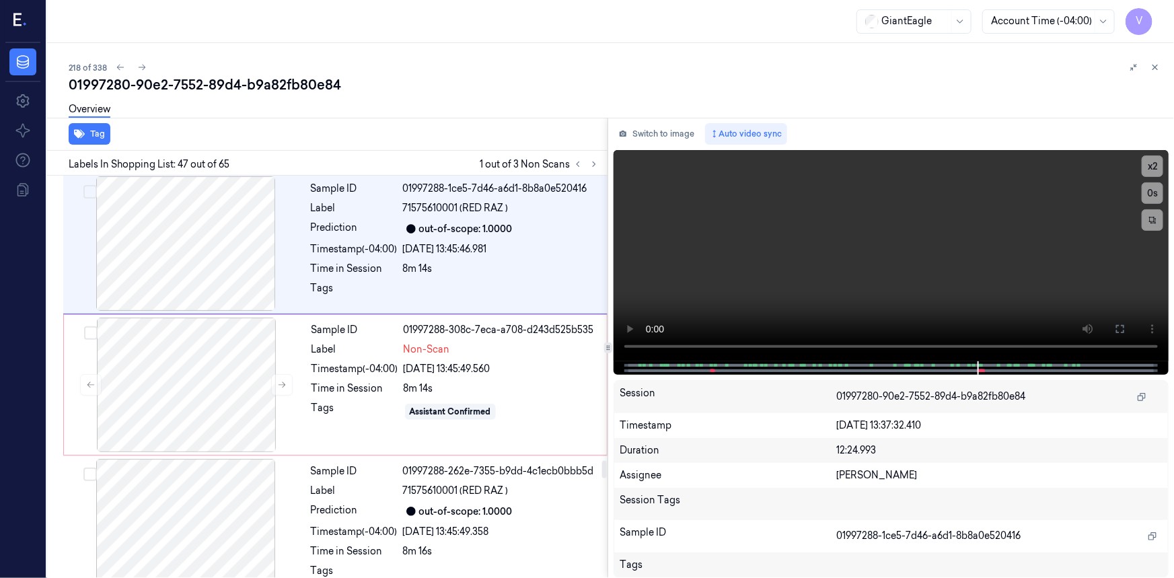
scroll to position [6542, 0]
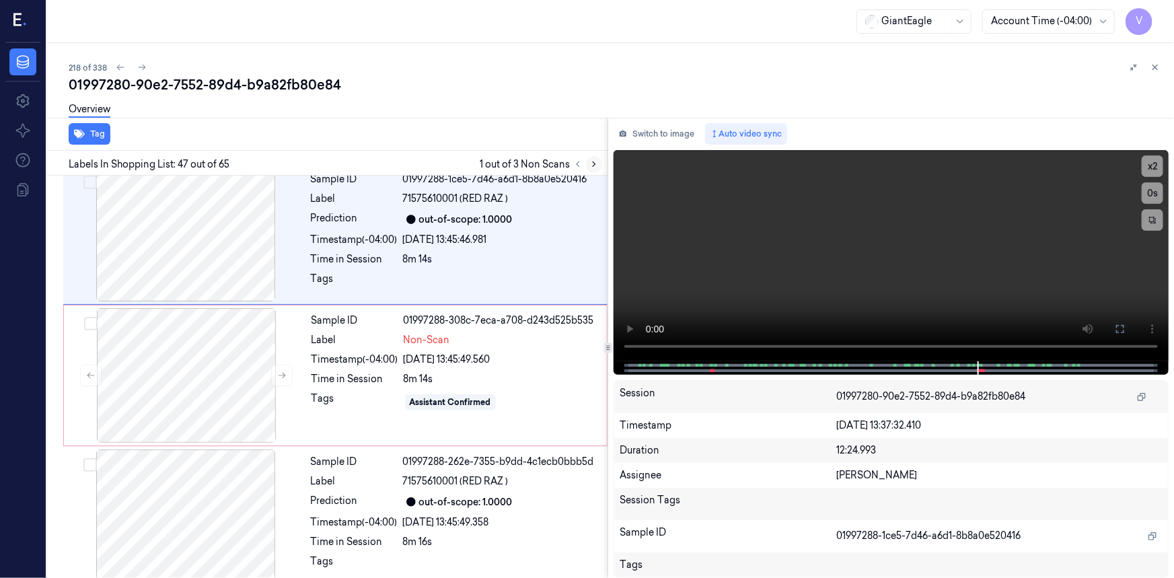
click at [592, 167] on icon at bounding box center [593, 163] width 9 height 9
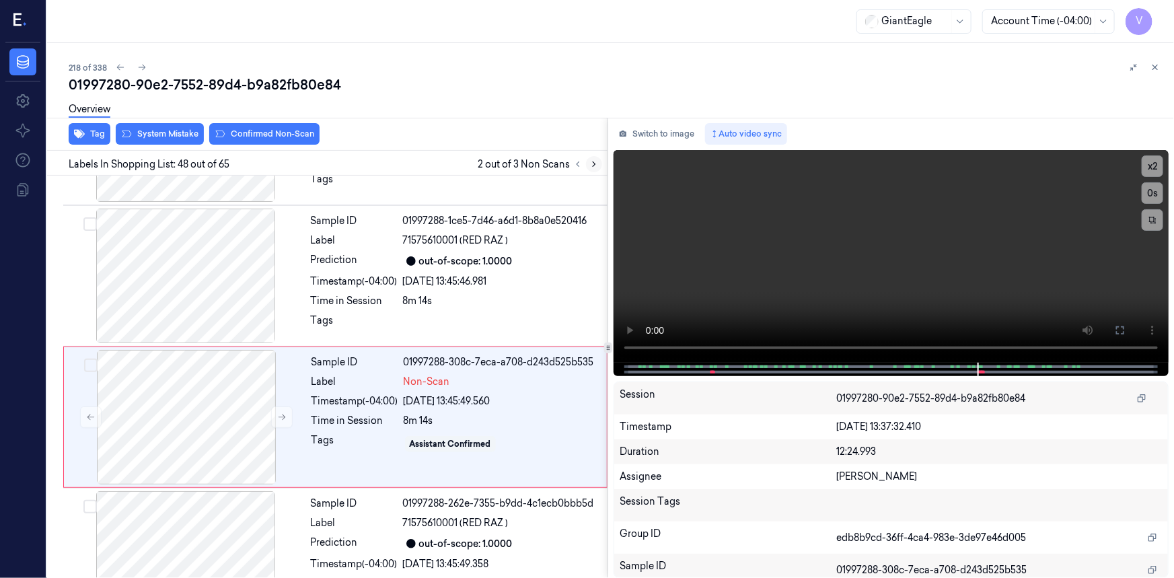
scroll to position [6500, 0]
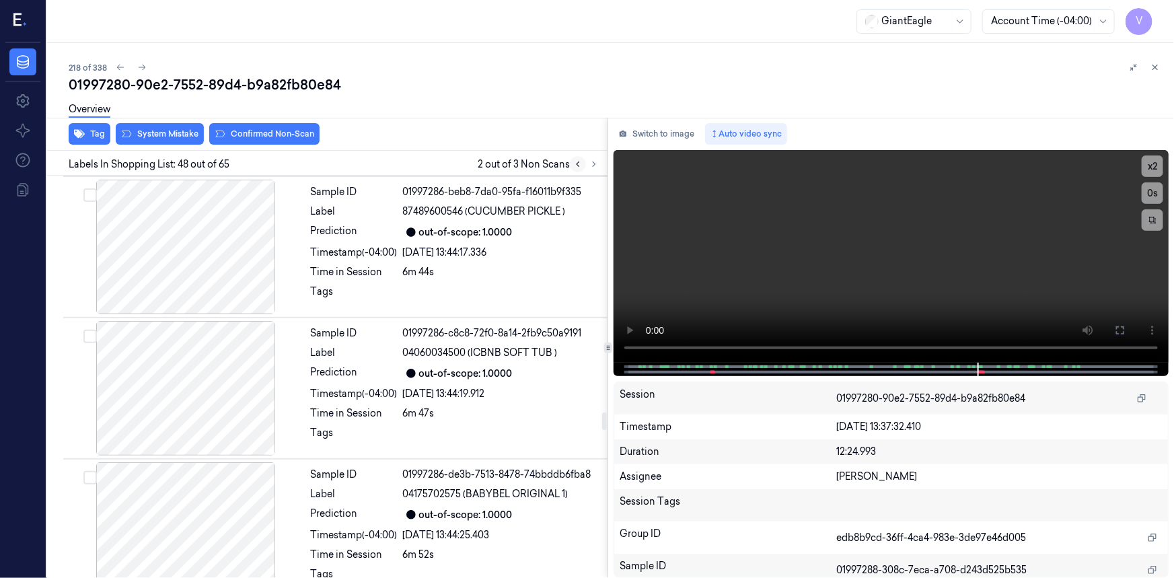
click at [578, 167] on icon at bounding box center [577, 163] width 9 height 9
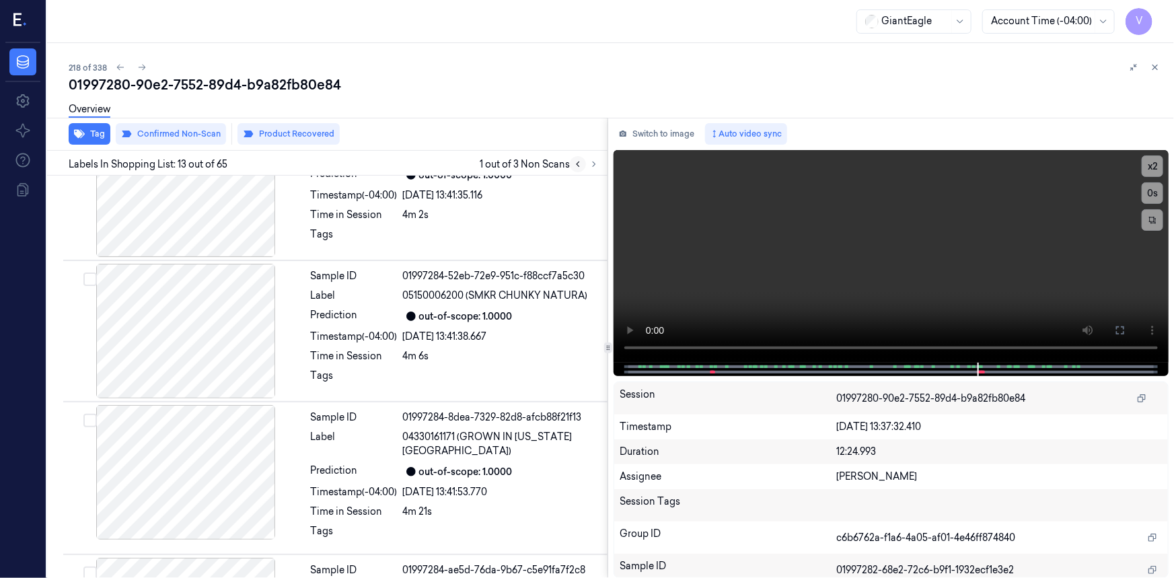
click at [578, 167] on icon at bounding box center [577, 163] width 9 height 9
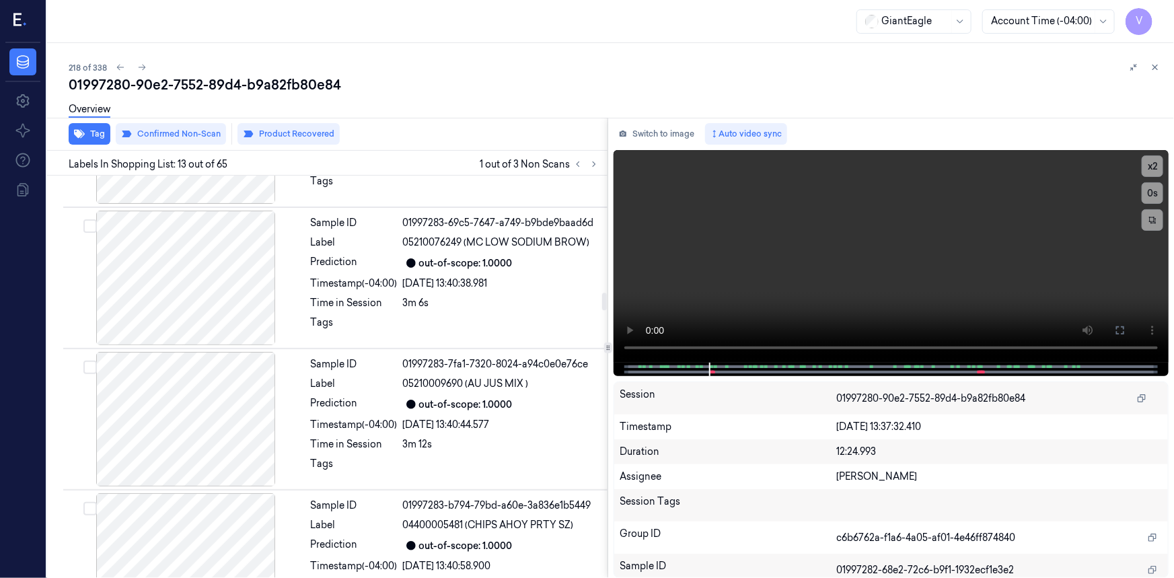
scroll to position [3029, 0]
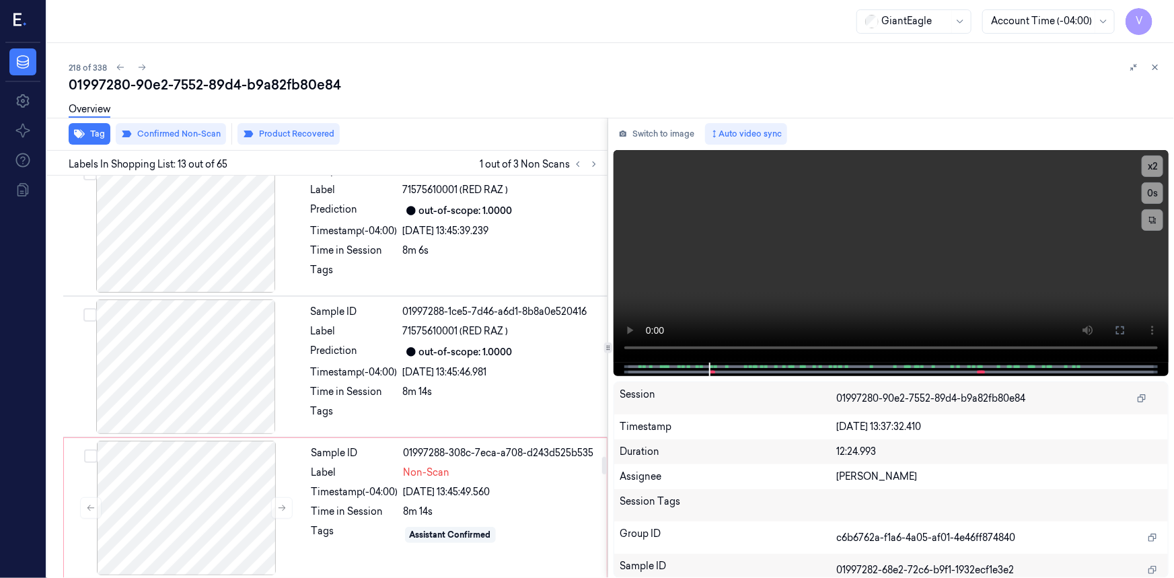
drag, startPoint x: 604, startPoint y: 316, endPoint x: 618, endPoint y: 464, distance: 148.6
click at [607, 464] on div at bounding box center [604, 465] width 5 height 17
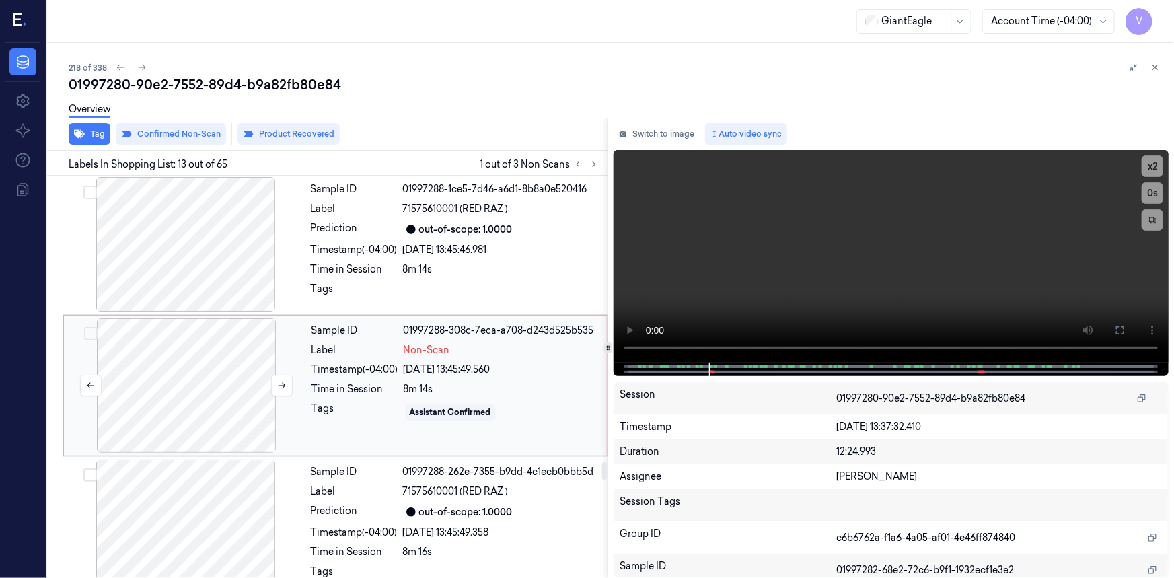
click at [254, 318] on div at bounding box center [186, 385] width 239 height 135
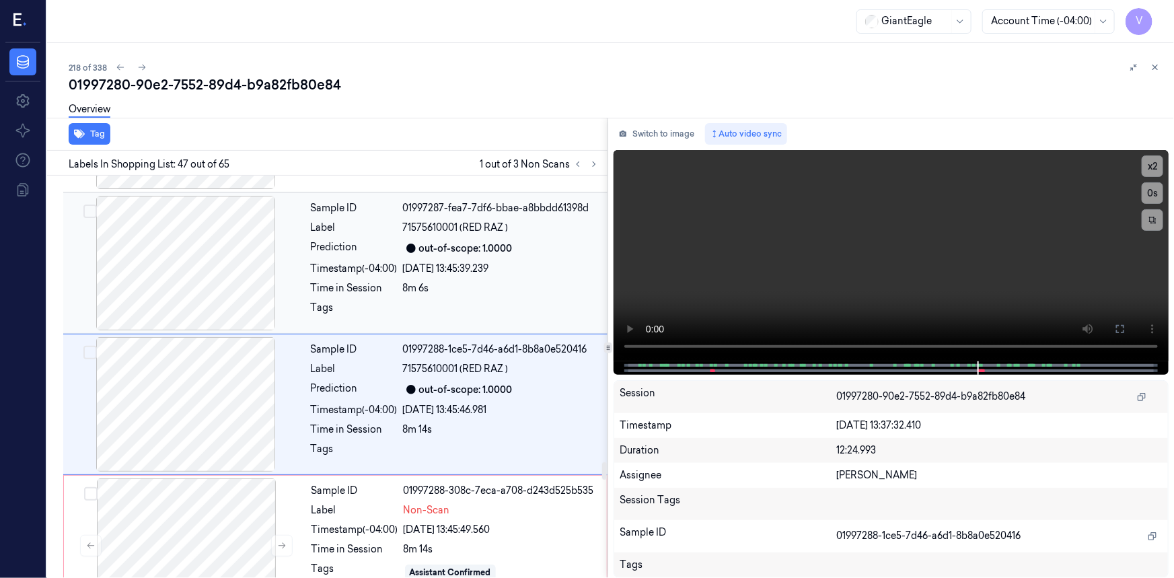
scroll to position [6359, 0]
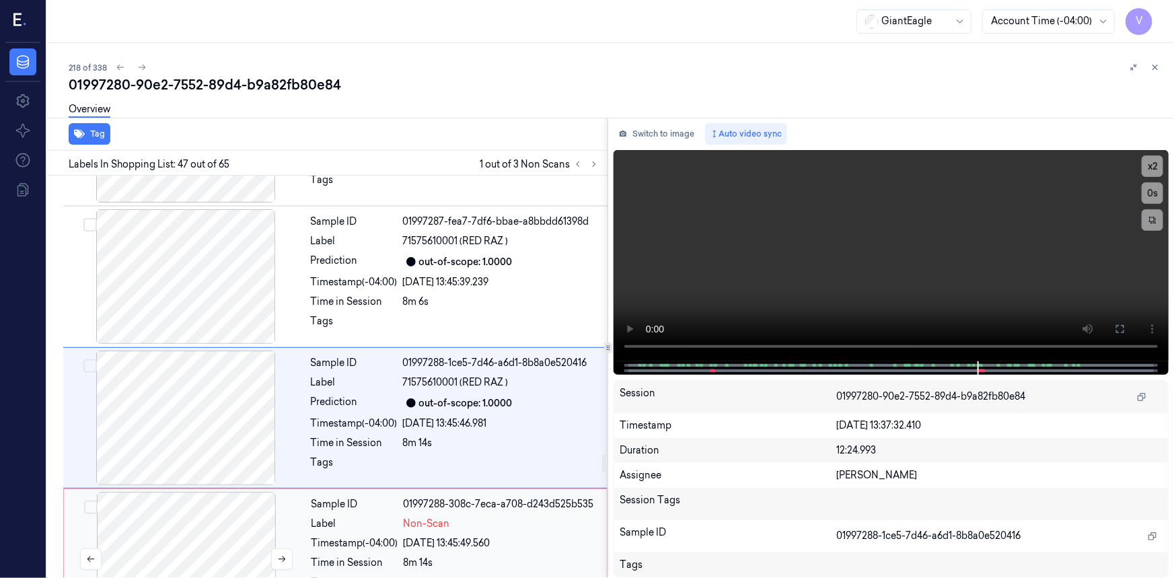
click at [227, 492] on div at bounding box center [186, 559] width 239 height 135
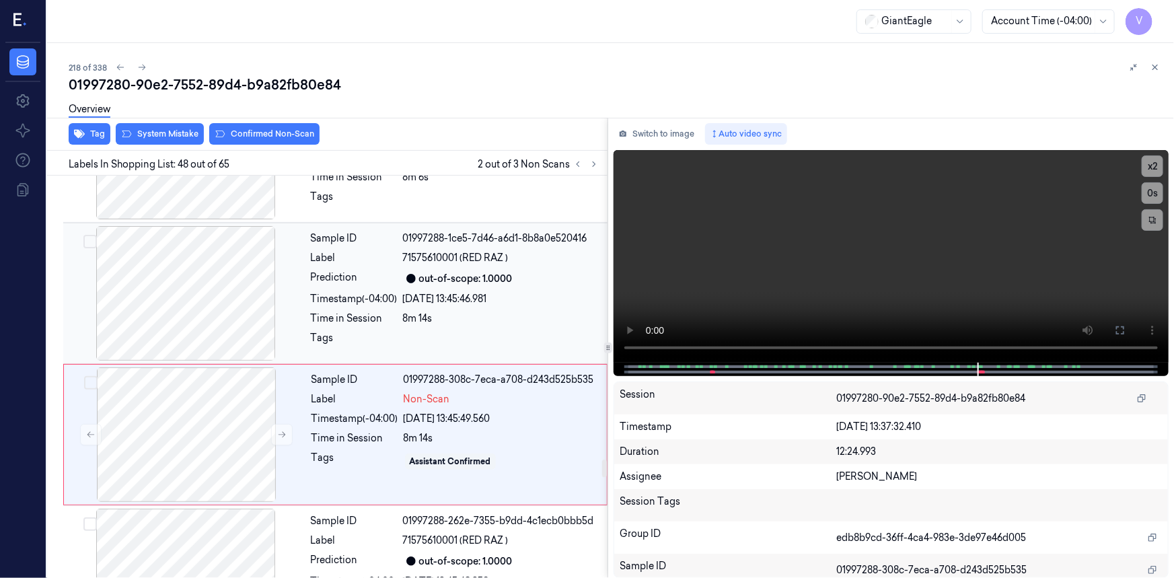
scroll to position [6500, 0]
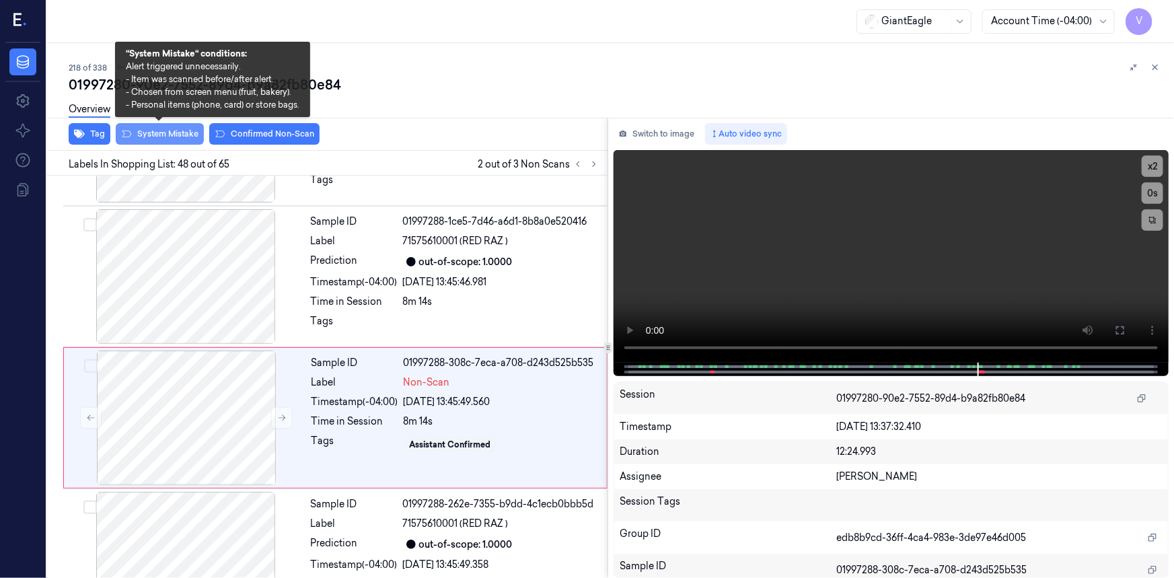
click at [186, 134] on button "System Mistake" at bounding box center [160, 134] width 88 height 22
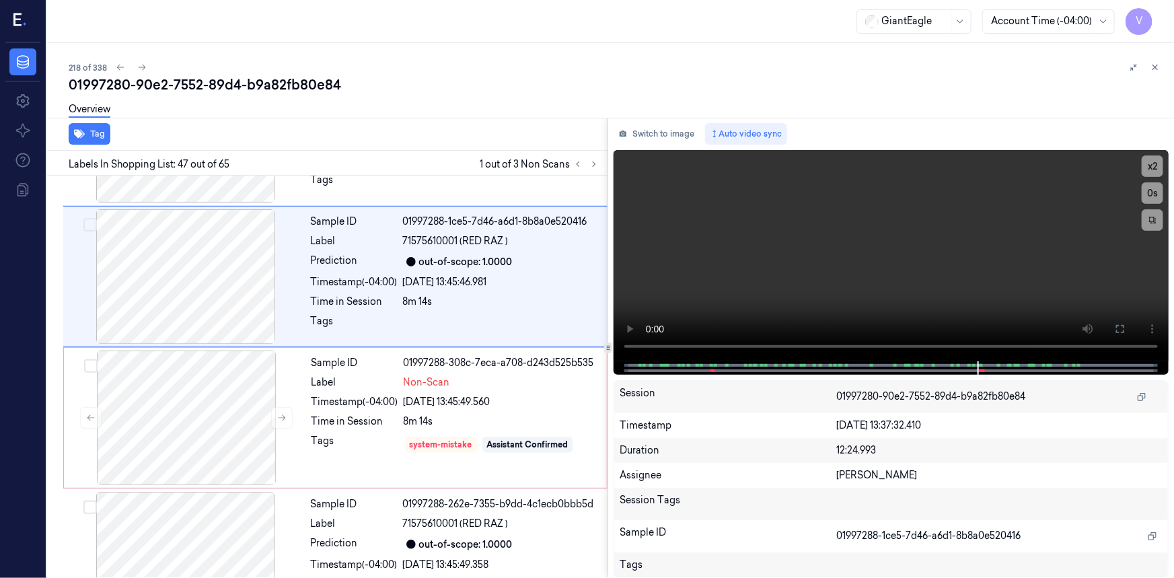
scroll to position [6359, 0]
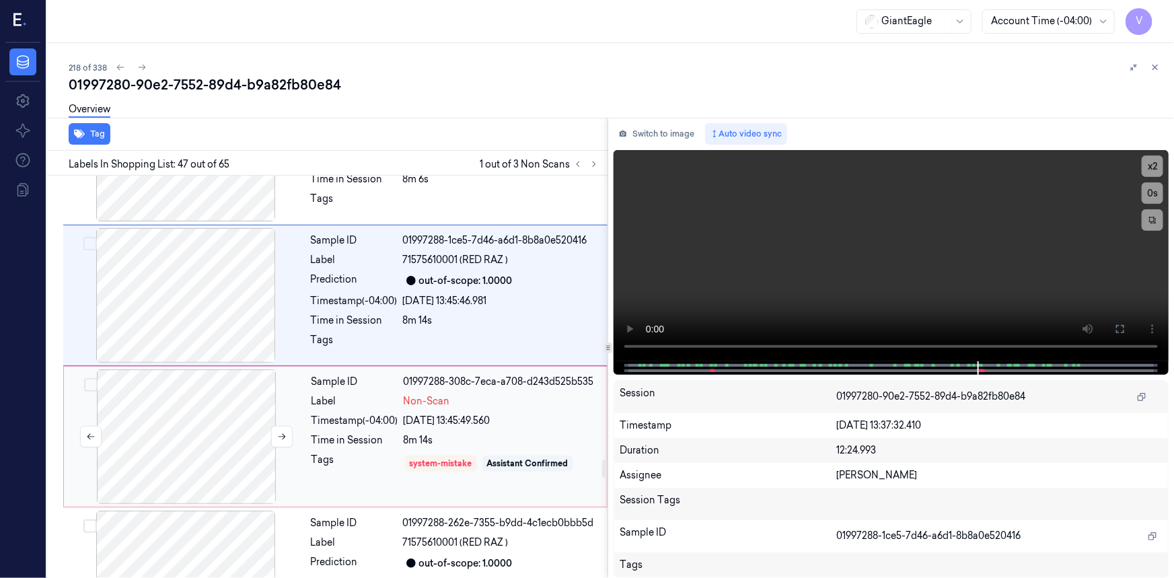
click at [283, 373] on div at bounding box center [186, 436] width 239 height 135
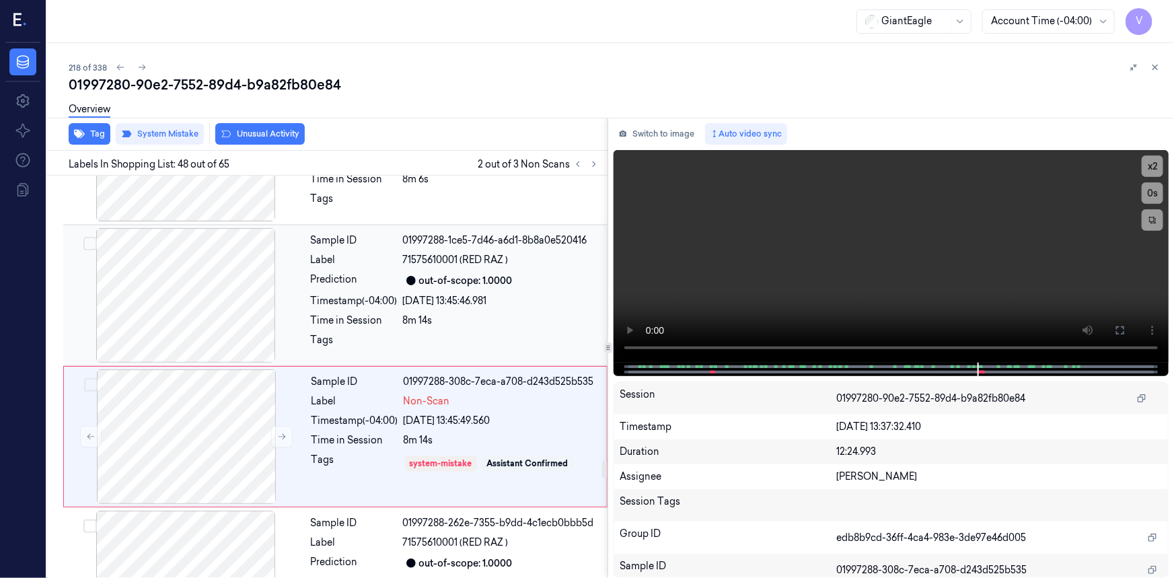
scroll to position [6500, 0]
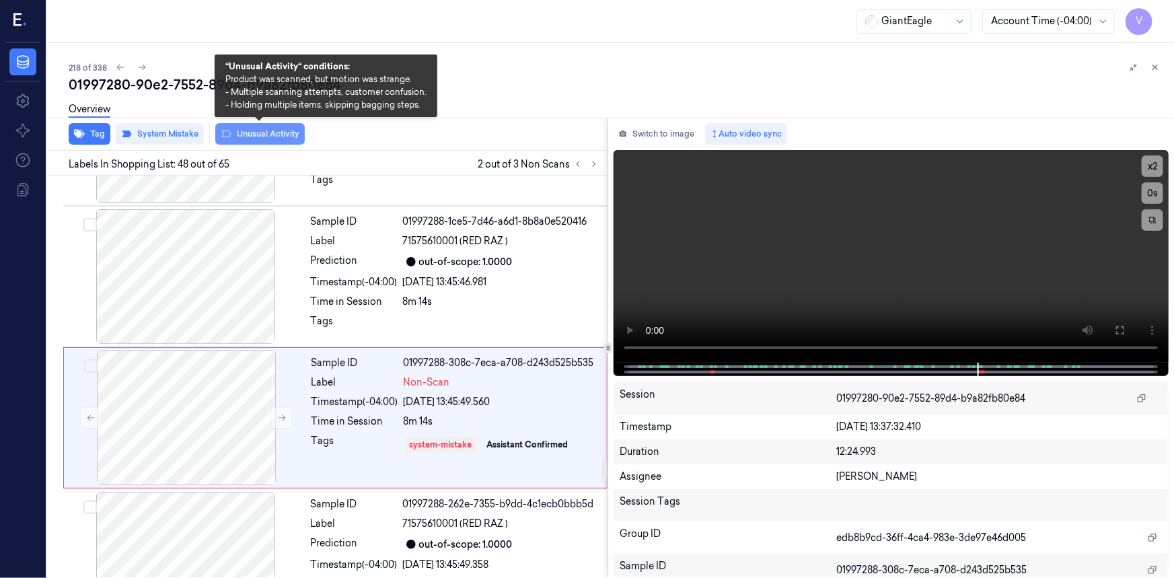
click at [271, 135] on button "Unusual Activity" at bounding box center [259, 134] width 89 height 22
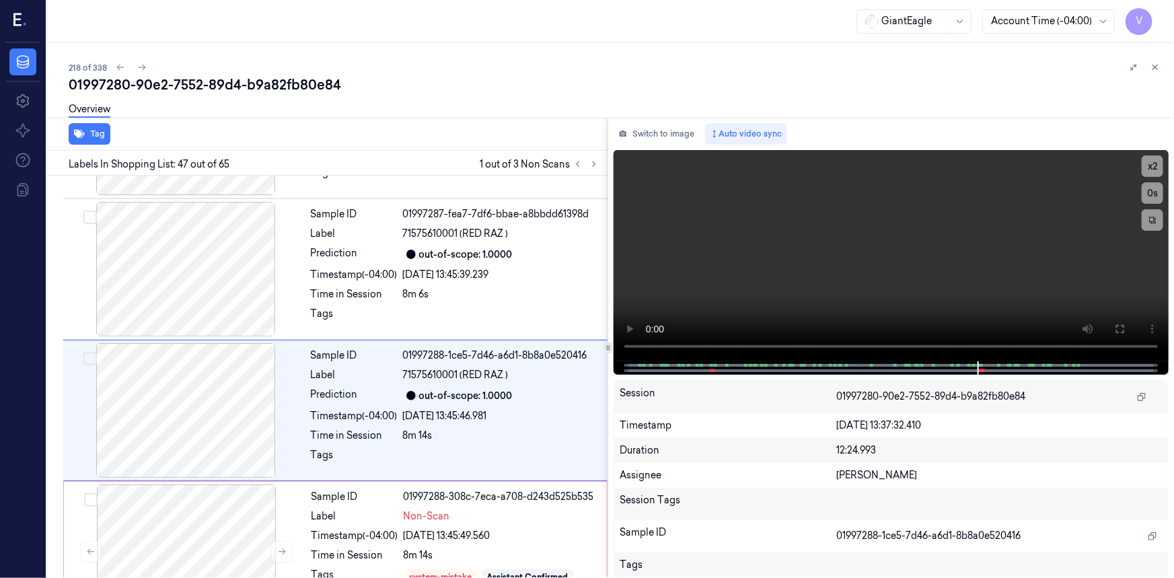
scroll to position [6359, 0]
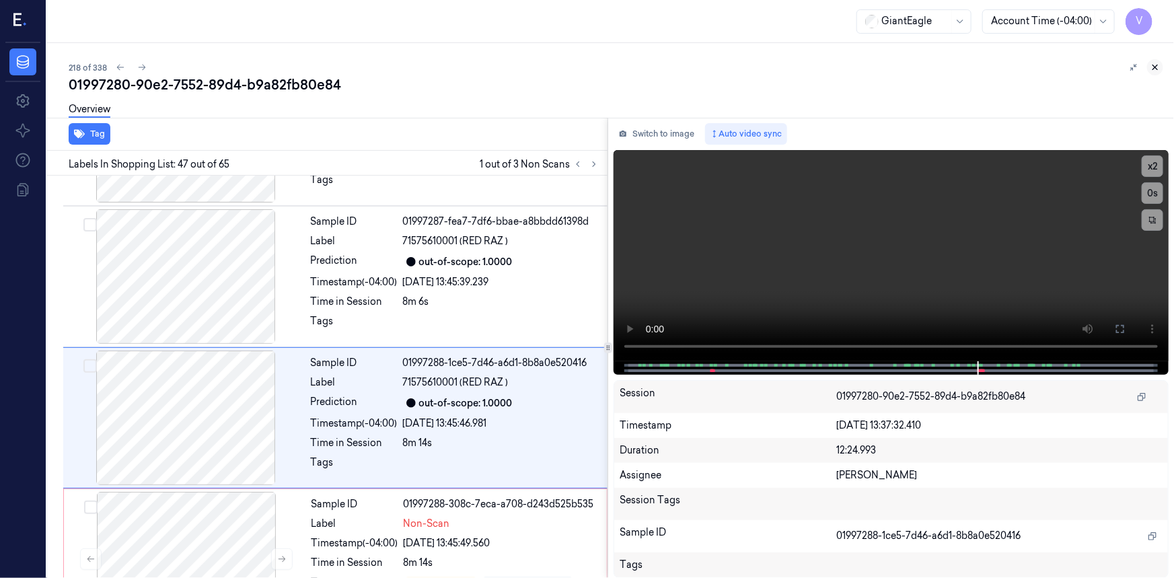
click at [1156, 67] on icon at bounding box center [1155, 67] width 5 height 5
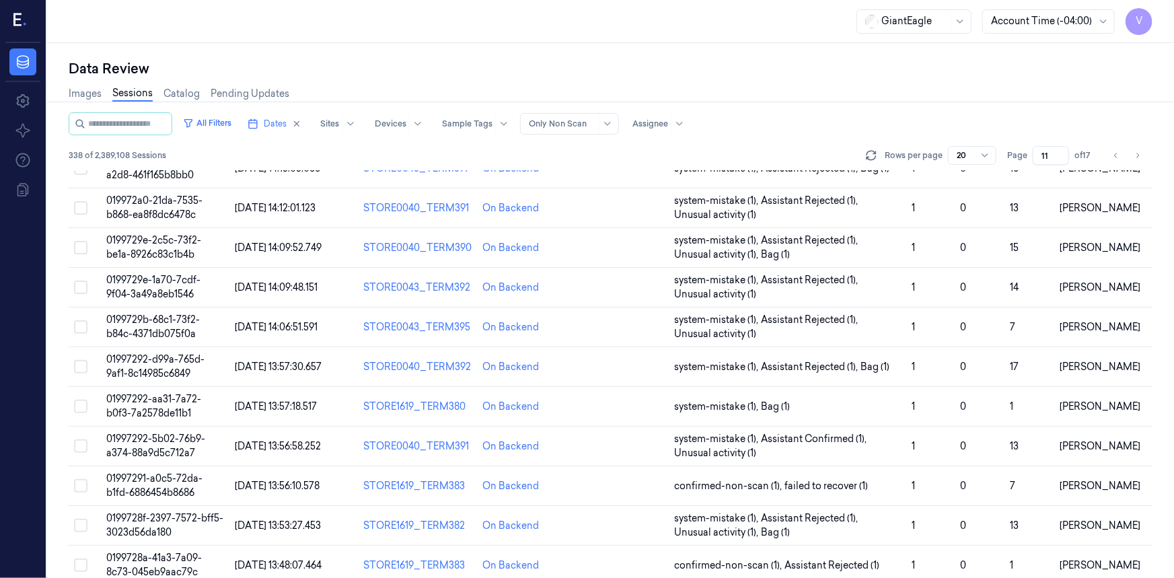
scroll to position [452, 0]
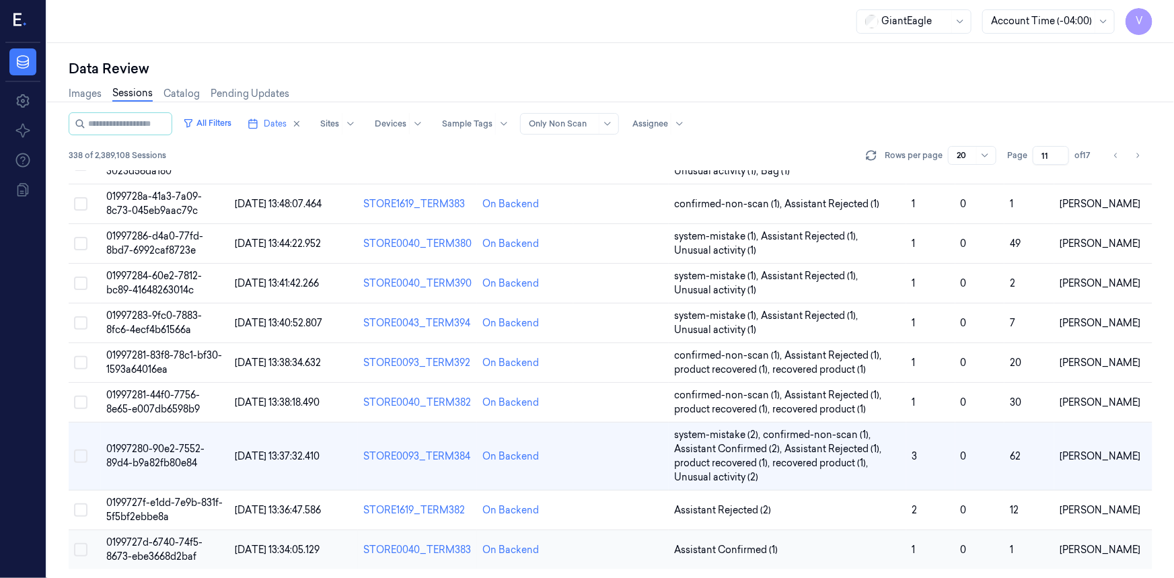
click at [149, 547] on td "0199727d-6740-74f5-8673-ebe3668d2baf" at bounding box center [165, 550] width 128 height 40
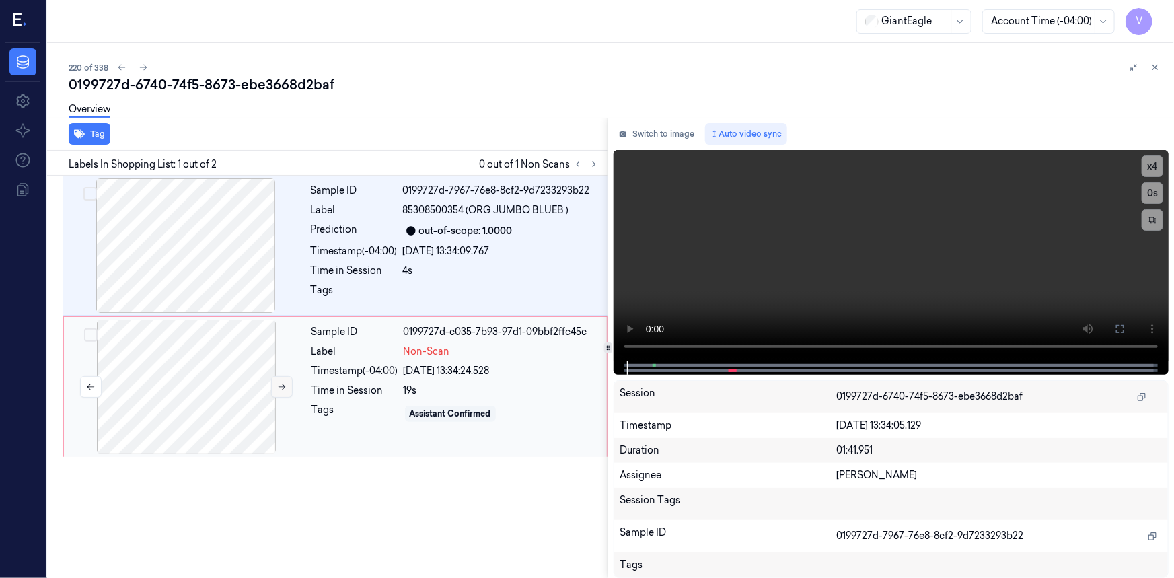
click at [287, 386] on button at bounding box center [282, 387] width 22 height 22
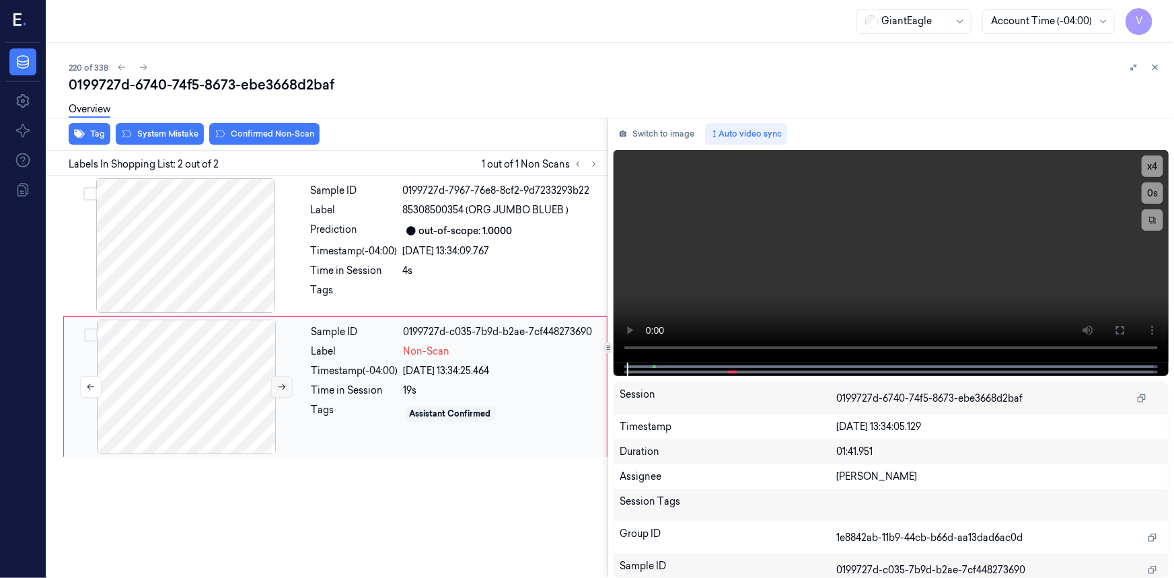
click at [287, 386] on button at bounding box center [282, 387] width 22 height 22
click at [163, 127] on div "Overview" at bounding box center [616, 111] width 1094 height 34
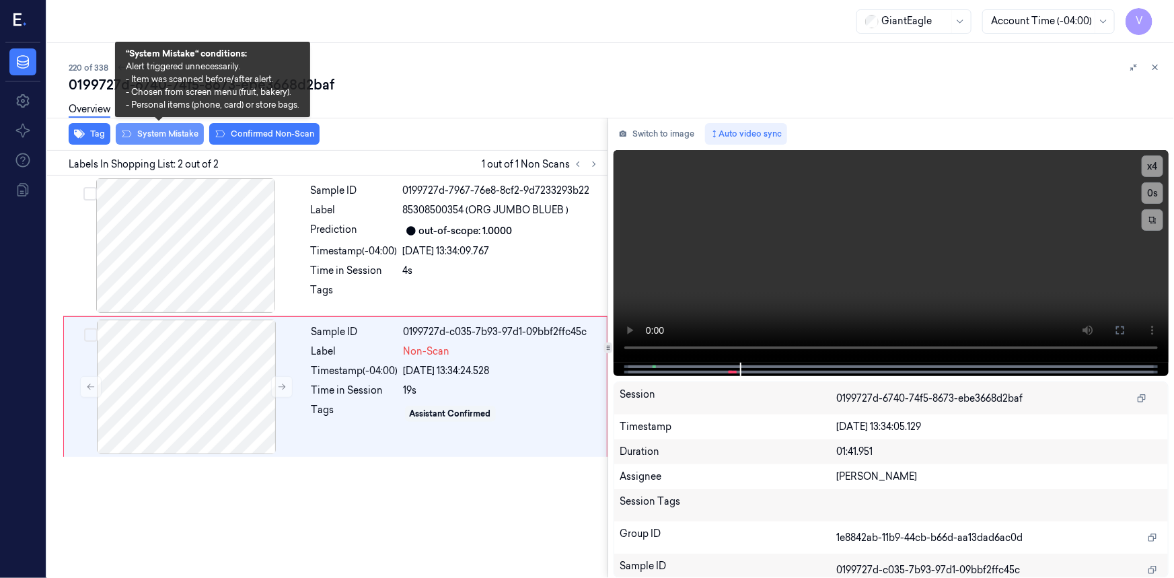
click at [156, 135] on button "System Mistake" at bounding box center [160, 134] width 88 height 22
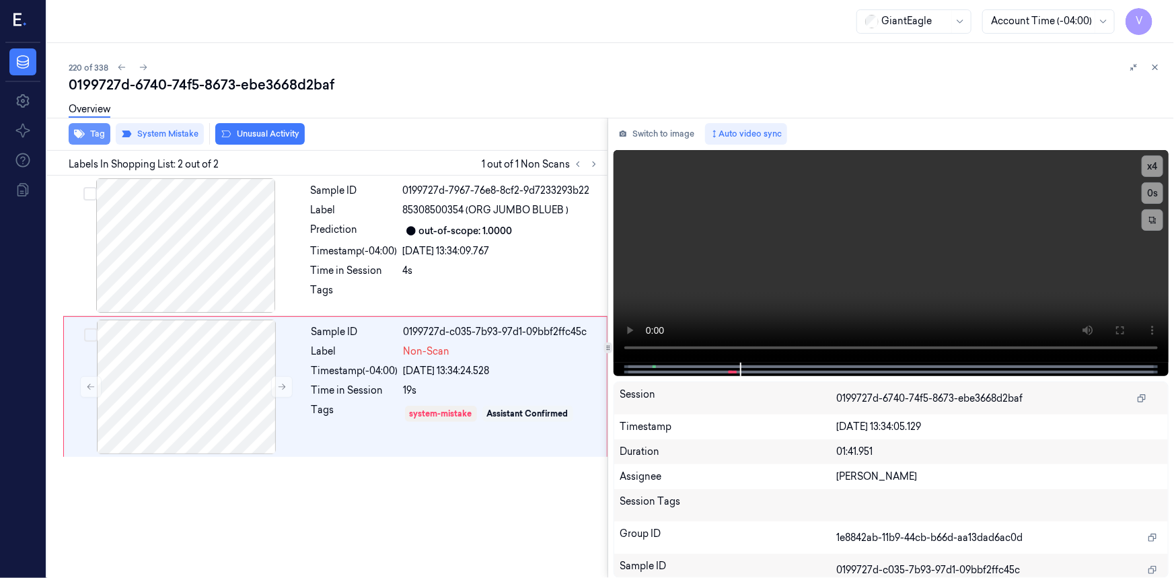
click at [99, 137] on button "Tag" at bounding box center [90, 134] width 42 height 22
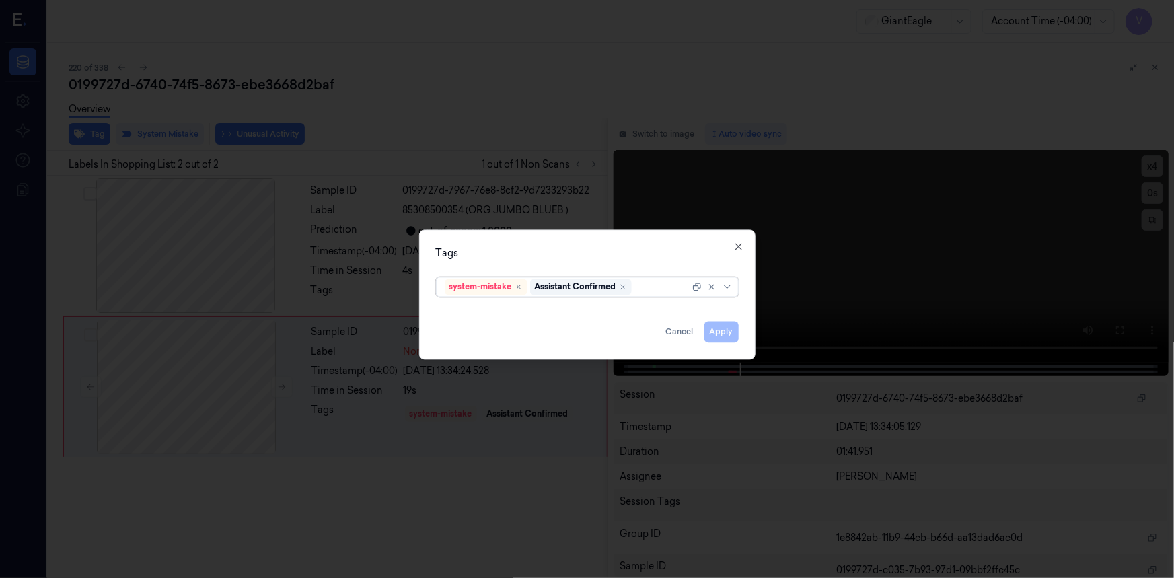
click at [658, 285] on div at bounding box center [661, 287] width 55 height 14
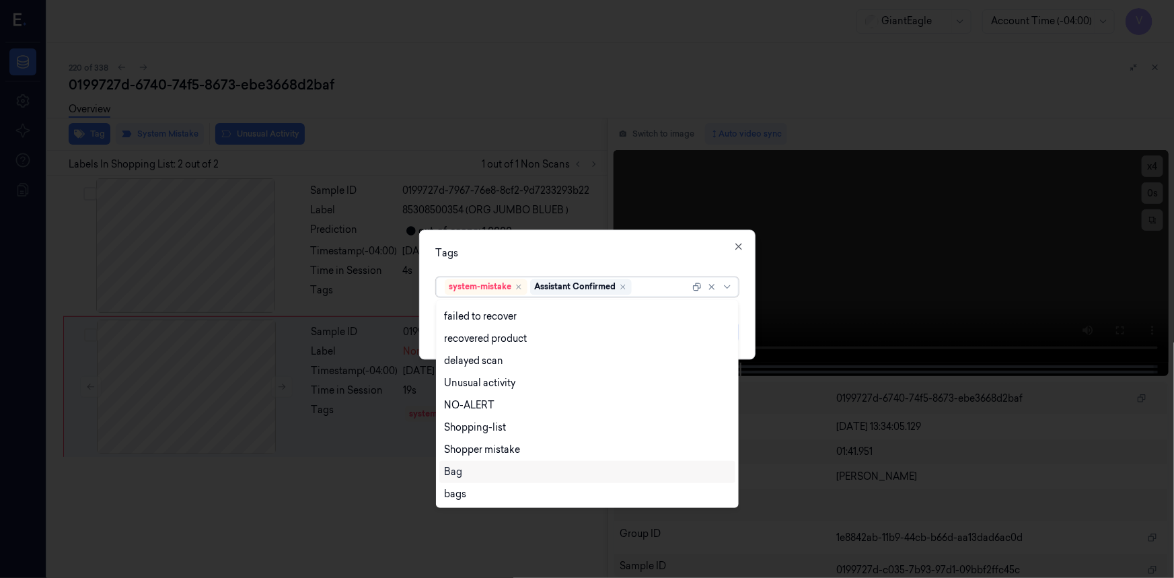
click at [467, 468] on div "Bag" at bounding box center [587, 472] width 285 height 14
click at [564, 244] on div "Tags option Bag, selected. 13 results available. Use Up and Down to choose opti…" at bounding box center [587, 294] width 336 height 130
click at [685, 287] on div at bounding box center [681, 287] width 17 height 14
click at [499, 405] on div "Unusual activity" at bounding box center [480, 404] width 71 height 14
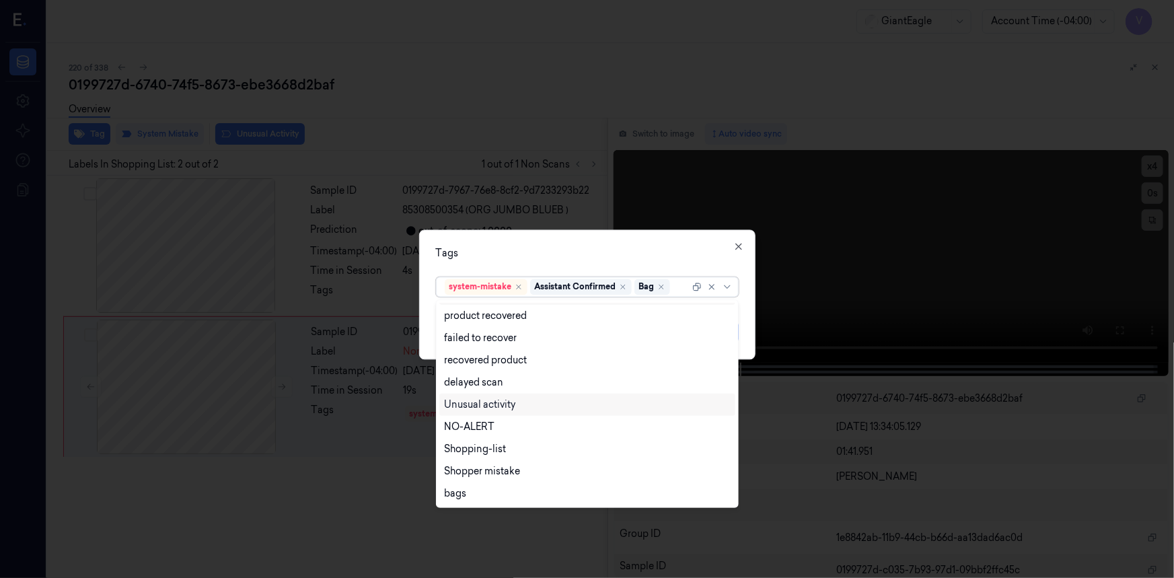
scroll to position [65, 0]
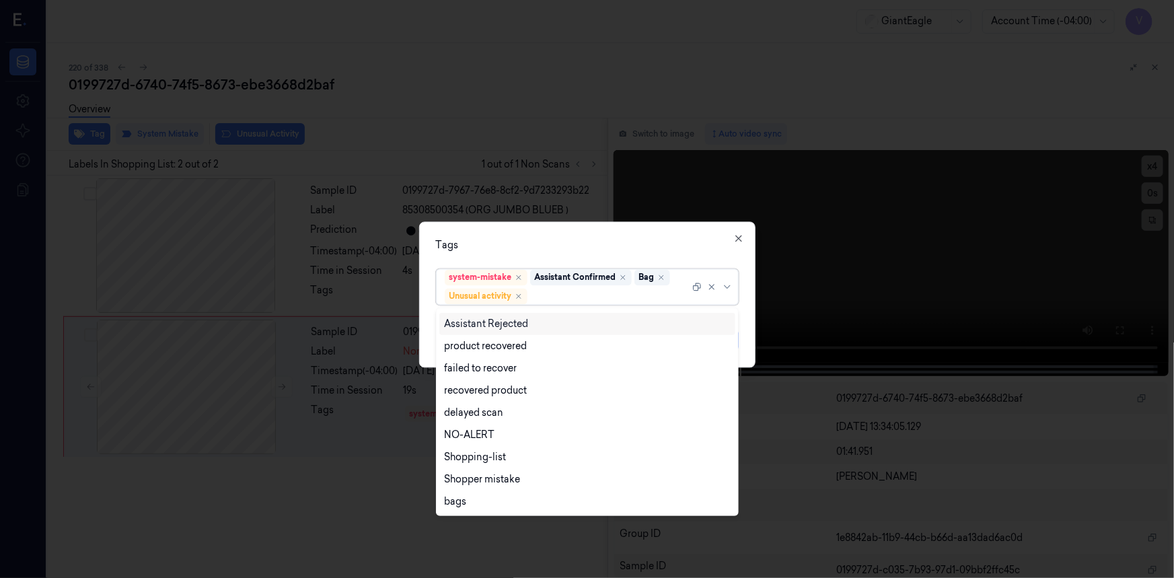
drag, startPoint x: 588, startPoint y: 242, endPoint x: 656, endPoint y: 289, distance: 82.6
click at [594, 247] on div "Tags" at bounding box center [587, 245] width 303 height 14
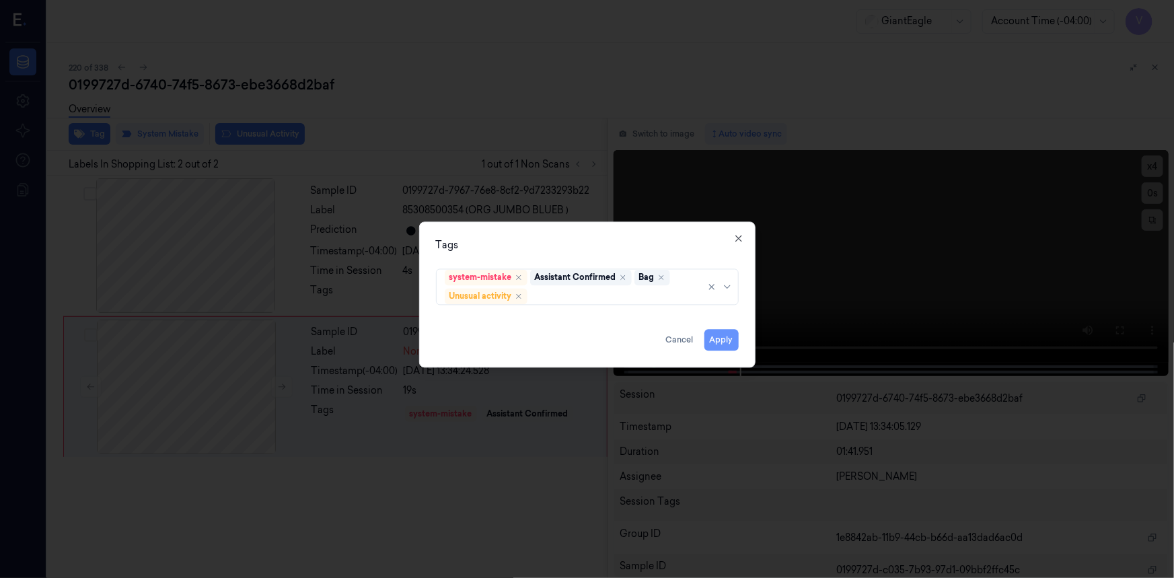
click at [713, 344] on button "Apply" at bounding box center [721, 340] width 34 height 22
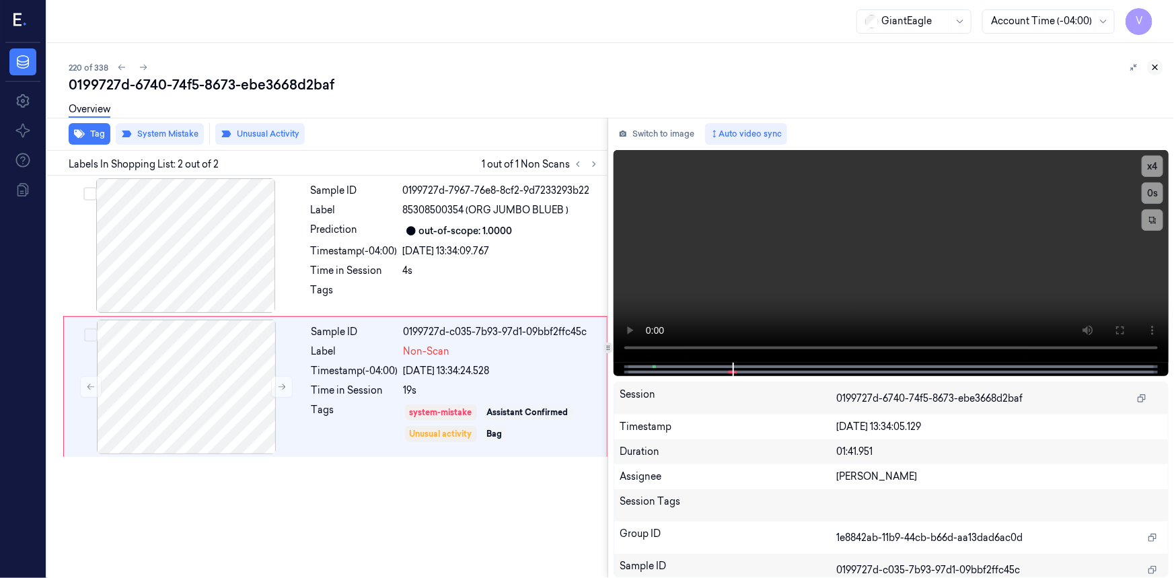
click at [1150, 65] on icon at bounding box center [1154, 67] width 9 height 9
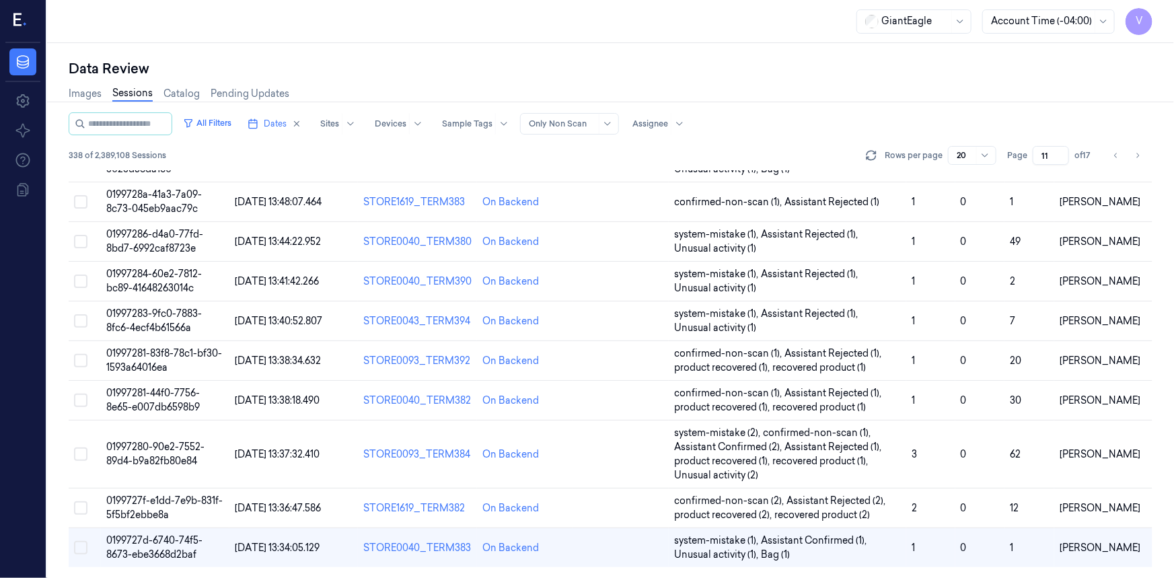
scroll to position [452, 0]
